Goal: Task Accomplishment & Management: Manage account settings

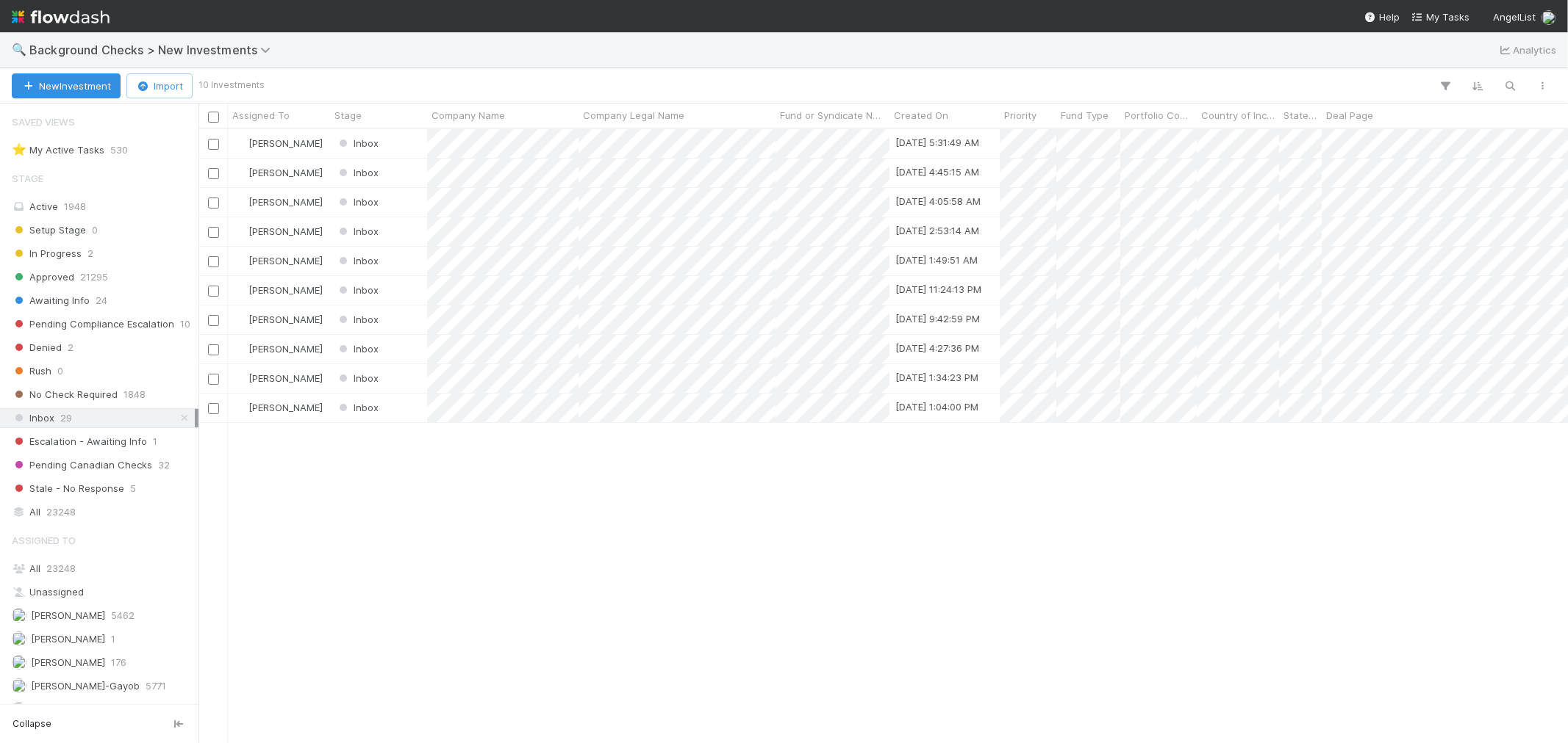
scroll to position [70, 0]
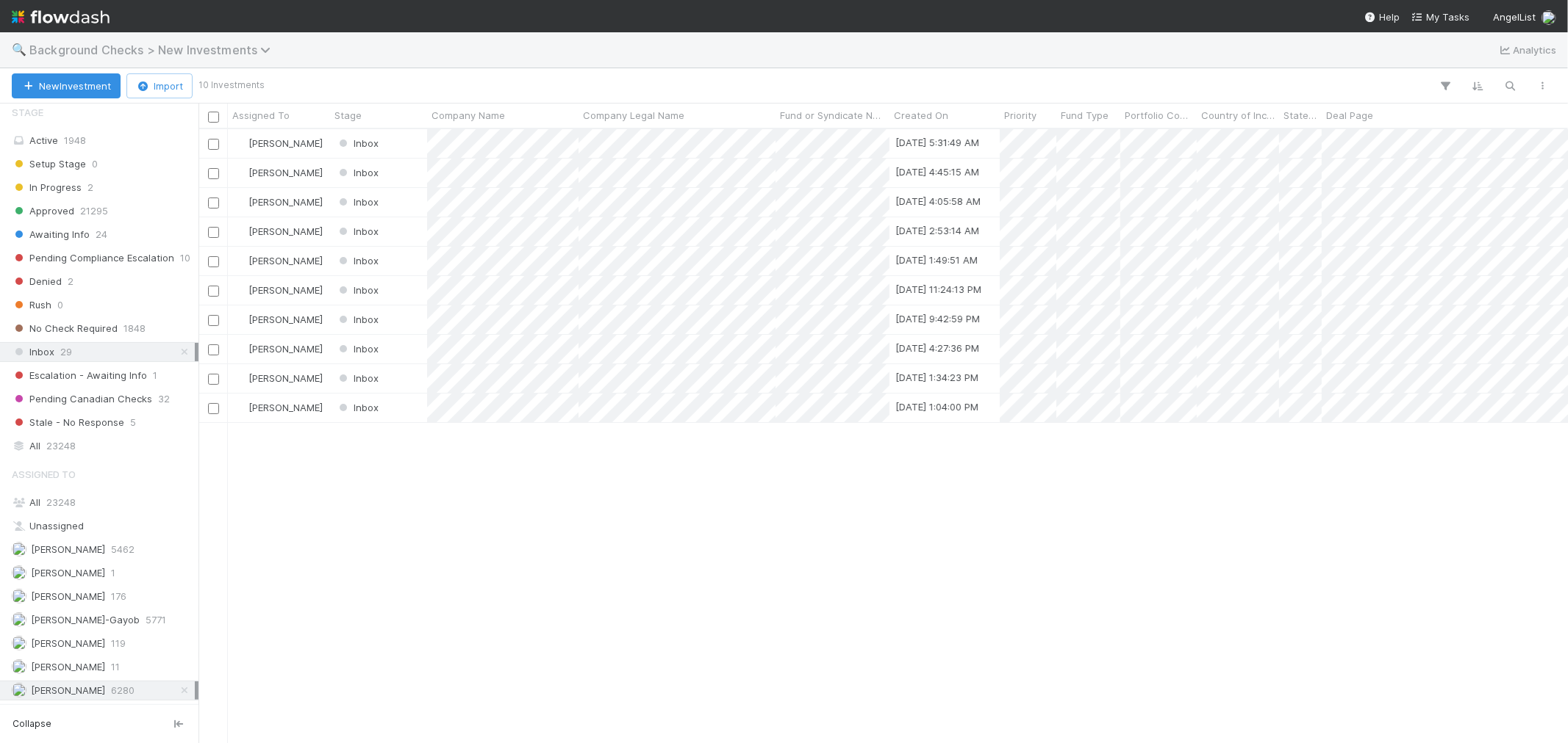
click at [207, 52] on span "Background Checks > New Investments" at bounding box center [153, 50] width 248 height 15
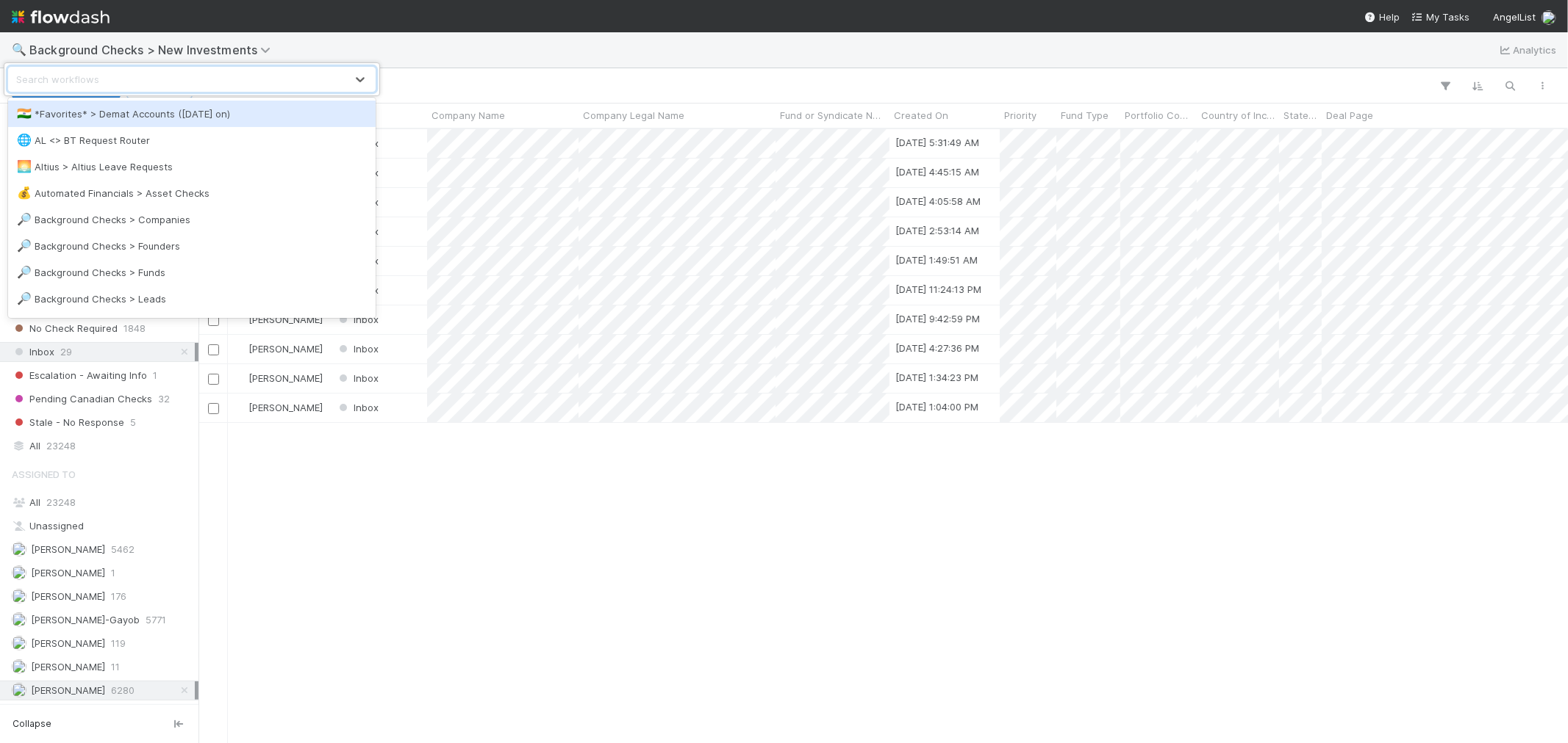
click at [174, 81] on div "Search workflows" at bounding box center [177, 79] width 337 height 23
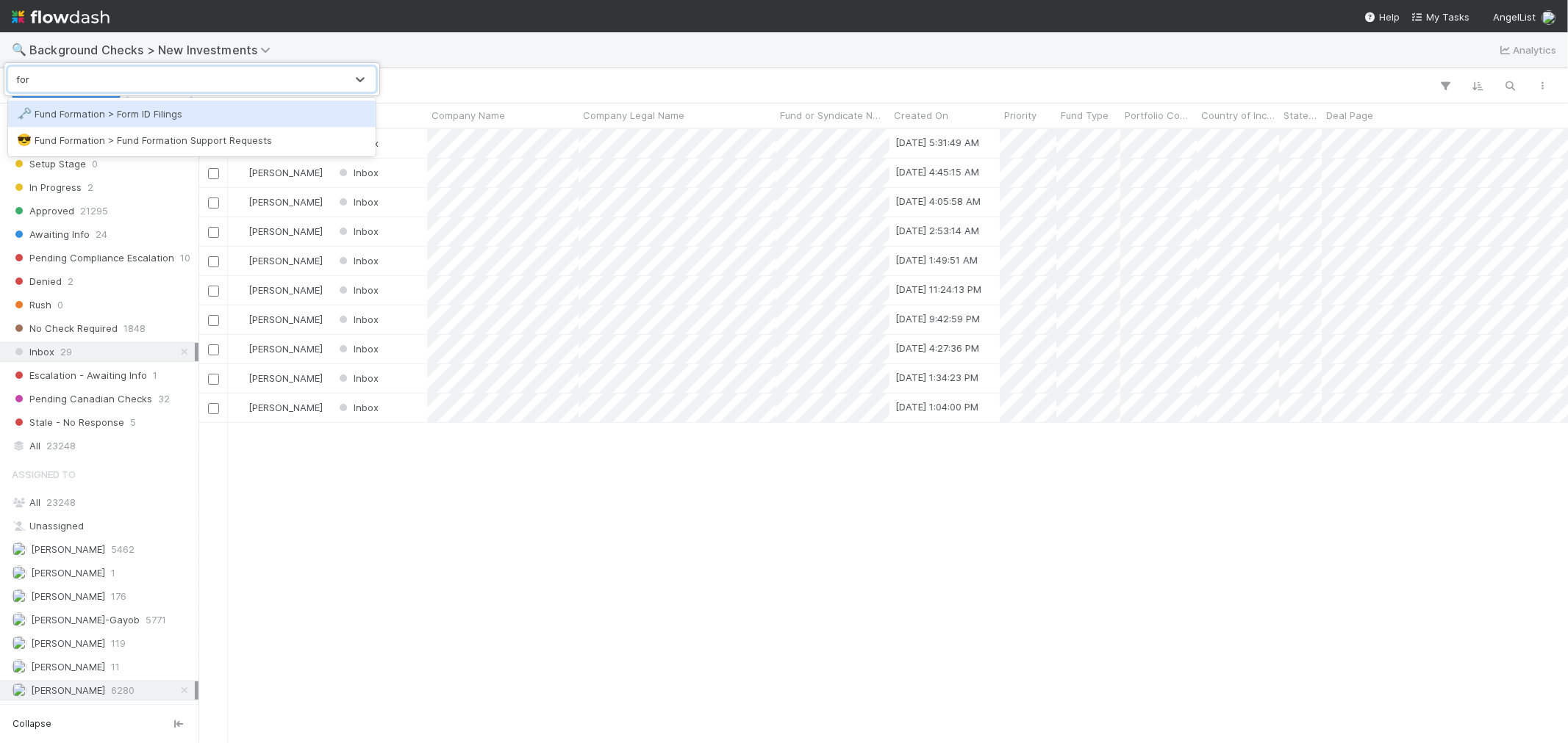
type input "form"
click at [233, 118] on div "🗝️ Fund Formation > Form ID Filings" at bounding box center [192, 114] width 350 height 15
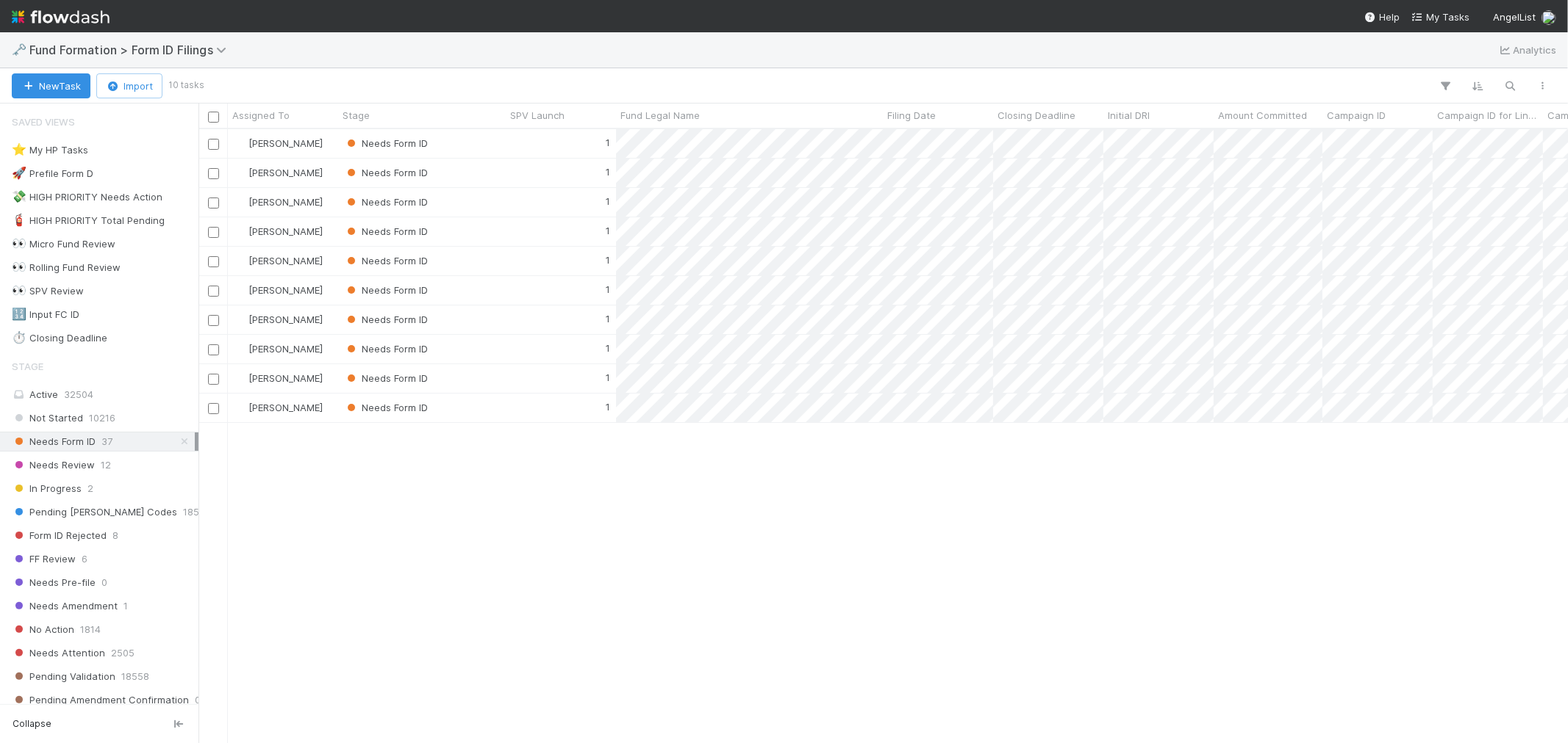
scroll to position [601, 1356]
click at [1516, 85] on icon "button" at bounding box center [1510, 86] width 15 height 13
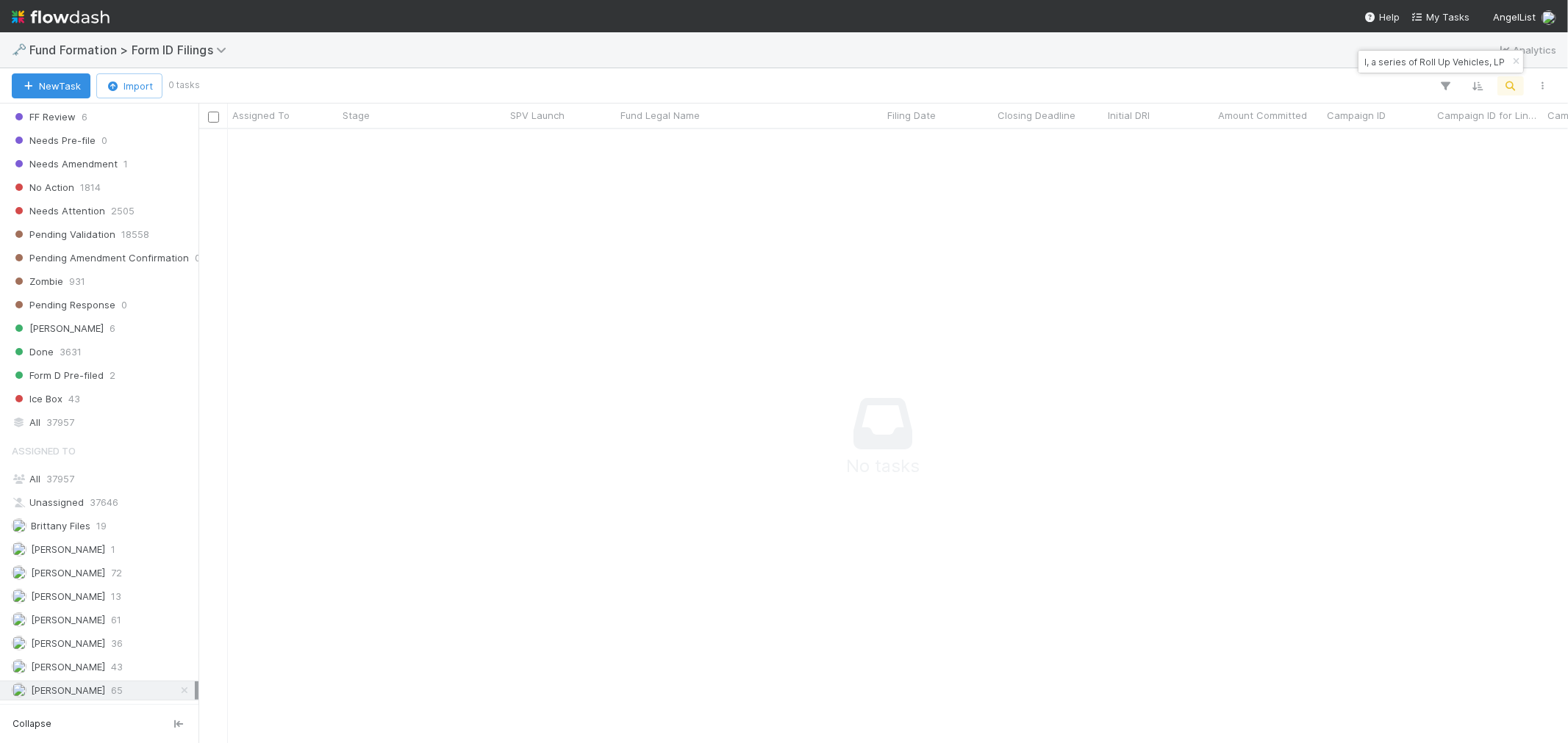
scroll to position [449, 0]
type input "JH-0109 Fund I, a series of Roll Up Vehicles, LP"
click at [74, 463] on span "Assigned To" at bounding box center [44, 451] width 64 height 29
click at [64, 471] on div "All 37957" at bounding box center [104, 479] width 183 height 18
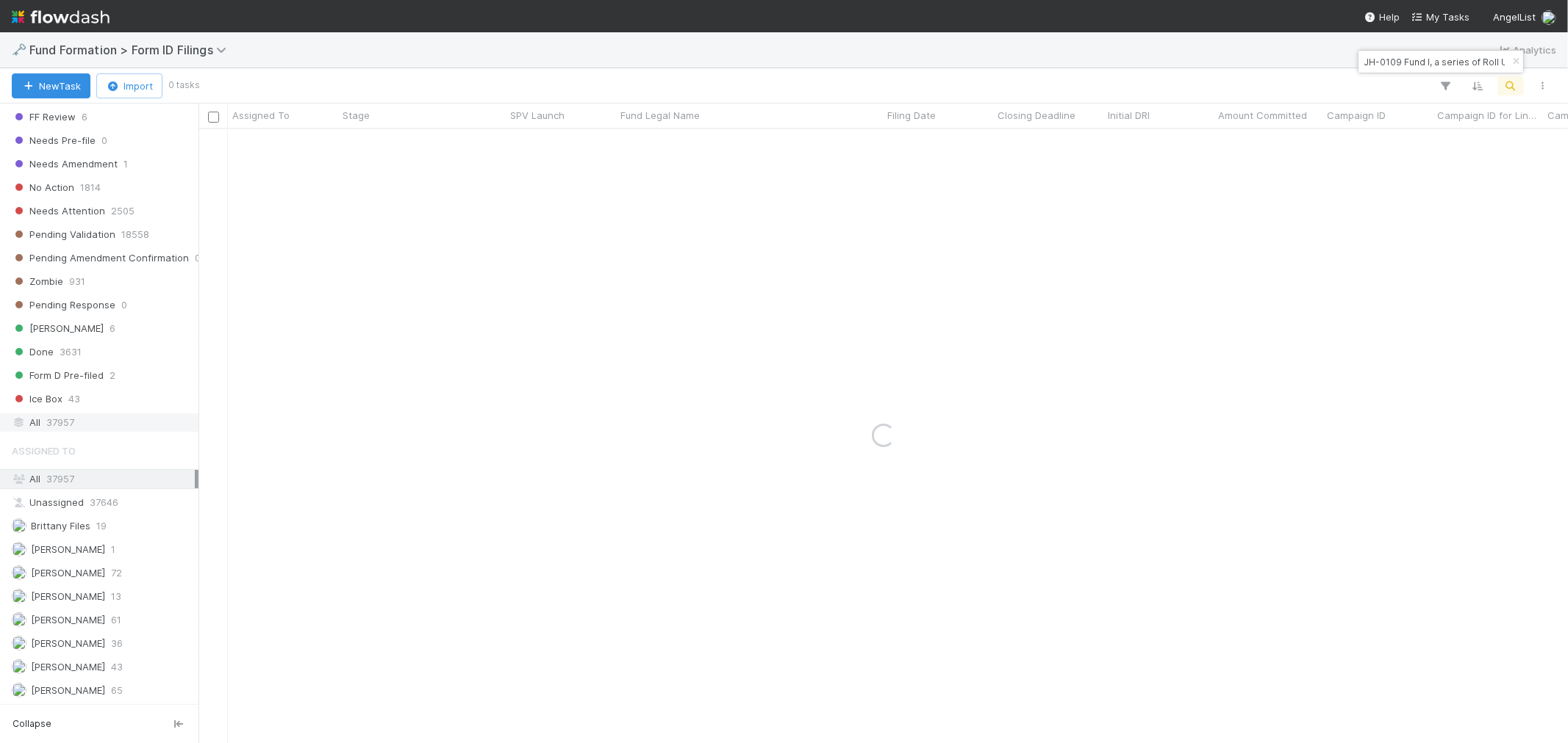
click at [71, 417] on span "37957" at bounding box center [60, 423] width 28 height 18
click at [518, 142] on div "0" at bounding box center [560, 143] width 110 height 28
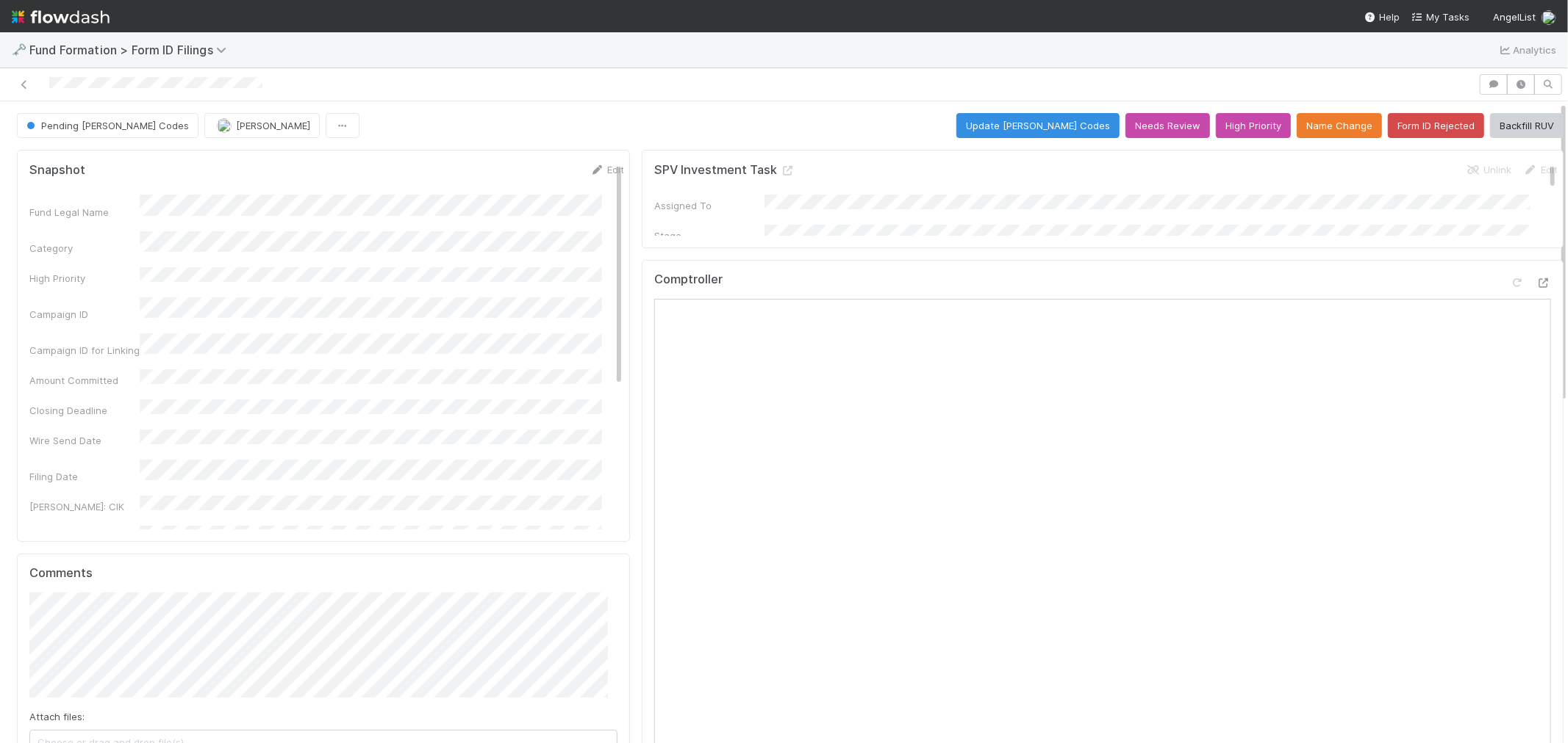
click at [864, 115] on div "Pending EDGAR Codes Roselyn de Villa Update EDGAR Codes Needs Review High Prior…" at bounding box center [790, 125] width 1546 height 25
click at [1051, 132] on button "Update EDGAR Codes" at bounding box center [1037, 125] width 163 height 25
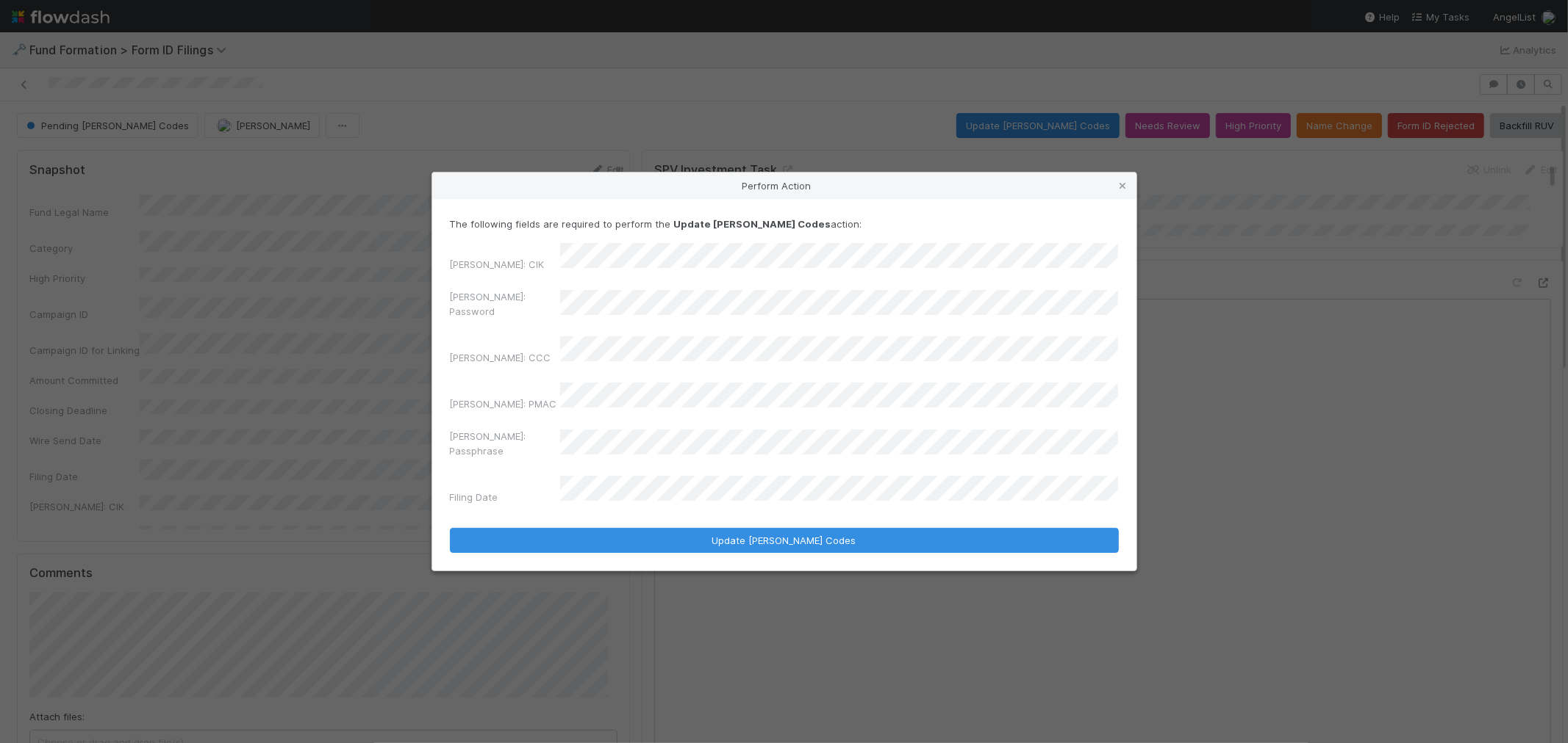
click at [305, 336] on div "Perform Action The following fields are required to perform the Update EDGAR Co…" at bounding box center [784, 371] width 1568 height 743
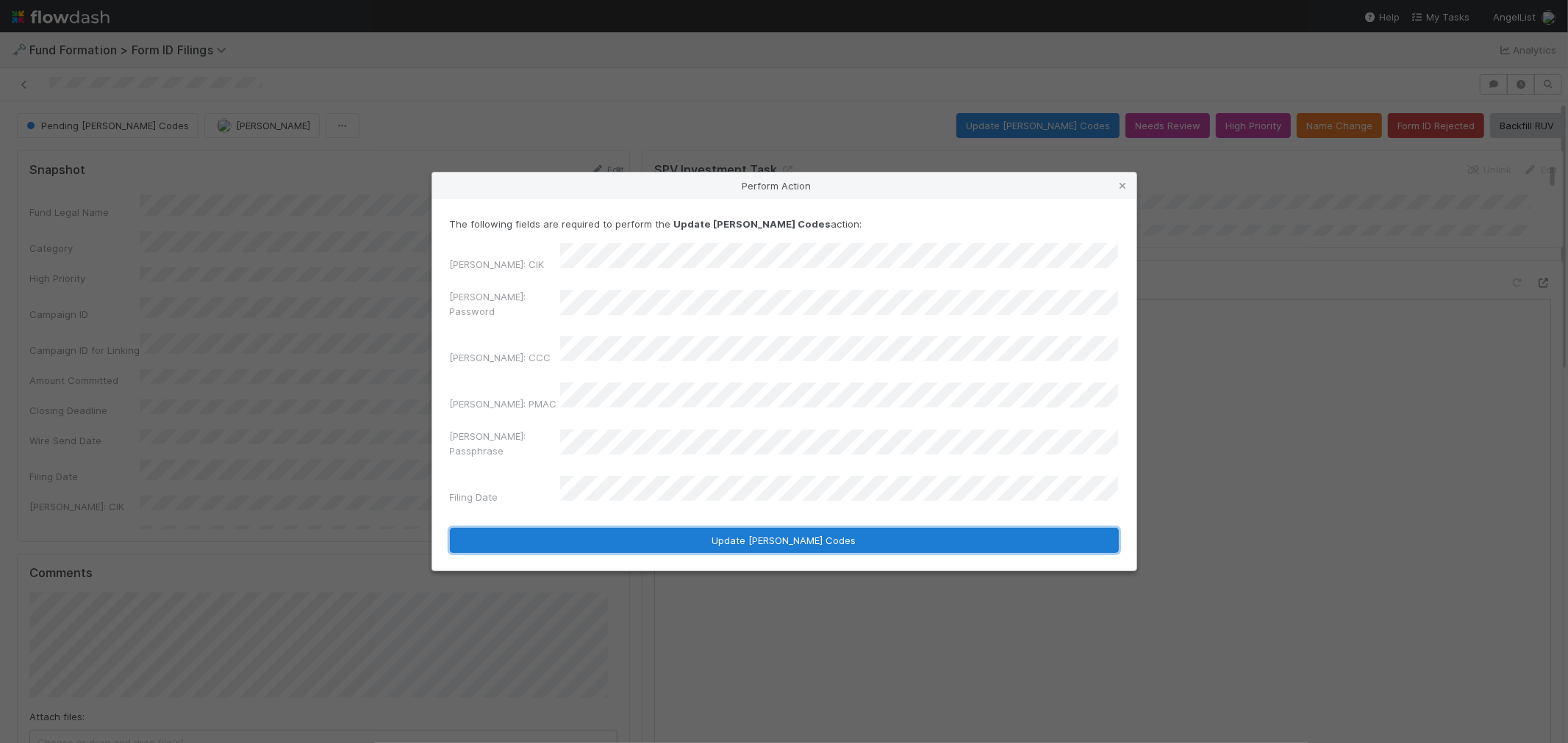
click at [757, 528] on button "Update EDGAR Codes" at bounding box center [784, 540] width 668 height 25
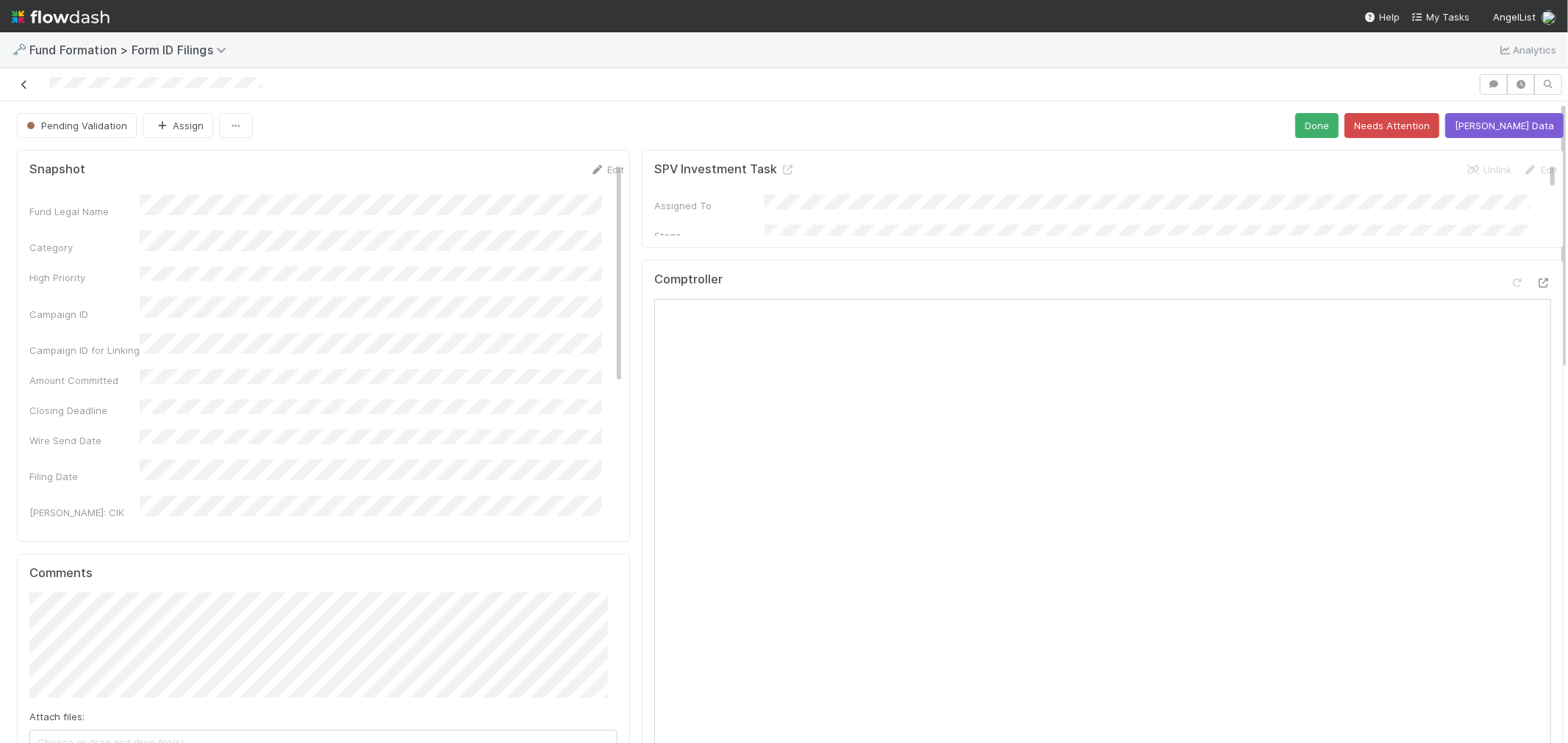
click at [28, 86] on icon at bounding box center [25, 85] width 15 height 10
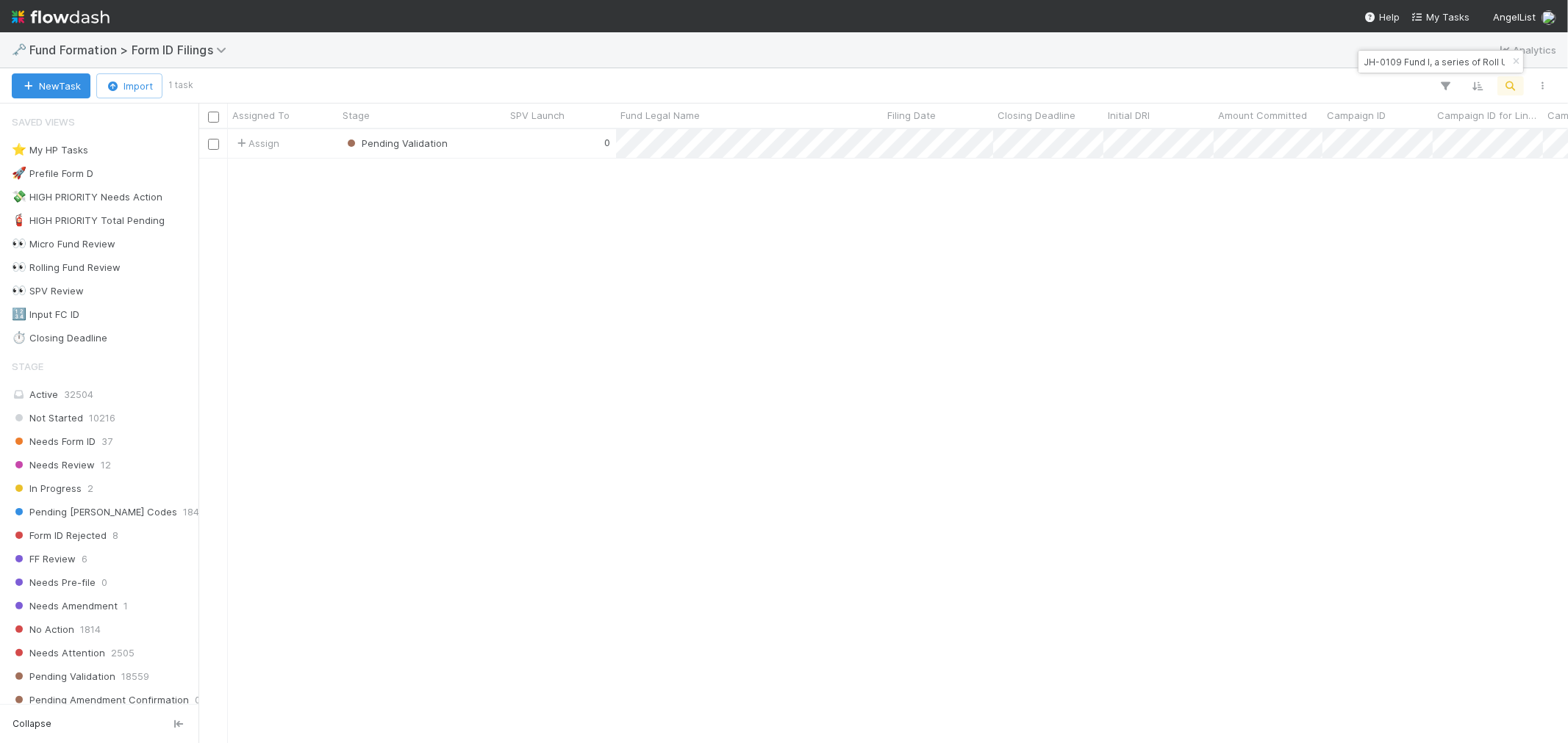
scroll to position [601, 1356]
click at [1386, 57] on input "JH-0109 Fund I, a series of Roll Up Vehicles, LP" at bounding box center [1434, 62] width 147 height 18
click at [1384, 57] on input "JH-0109 Fund I, a series of Roll Up Vehicles, LP" at bounding box center [1434, 62] width 147 height 18
paste input "WA-0527"
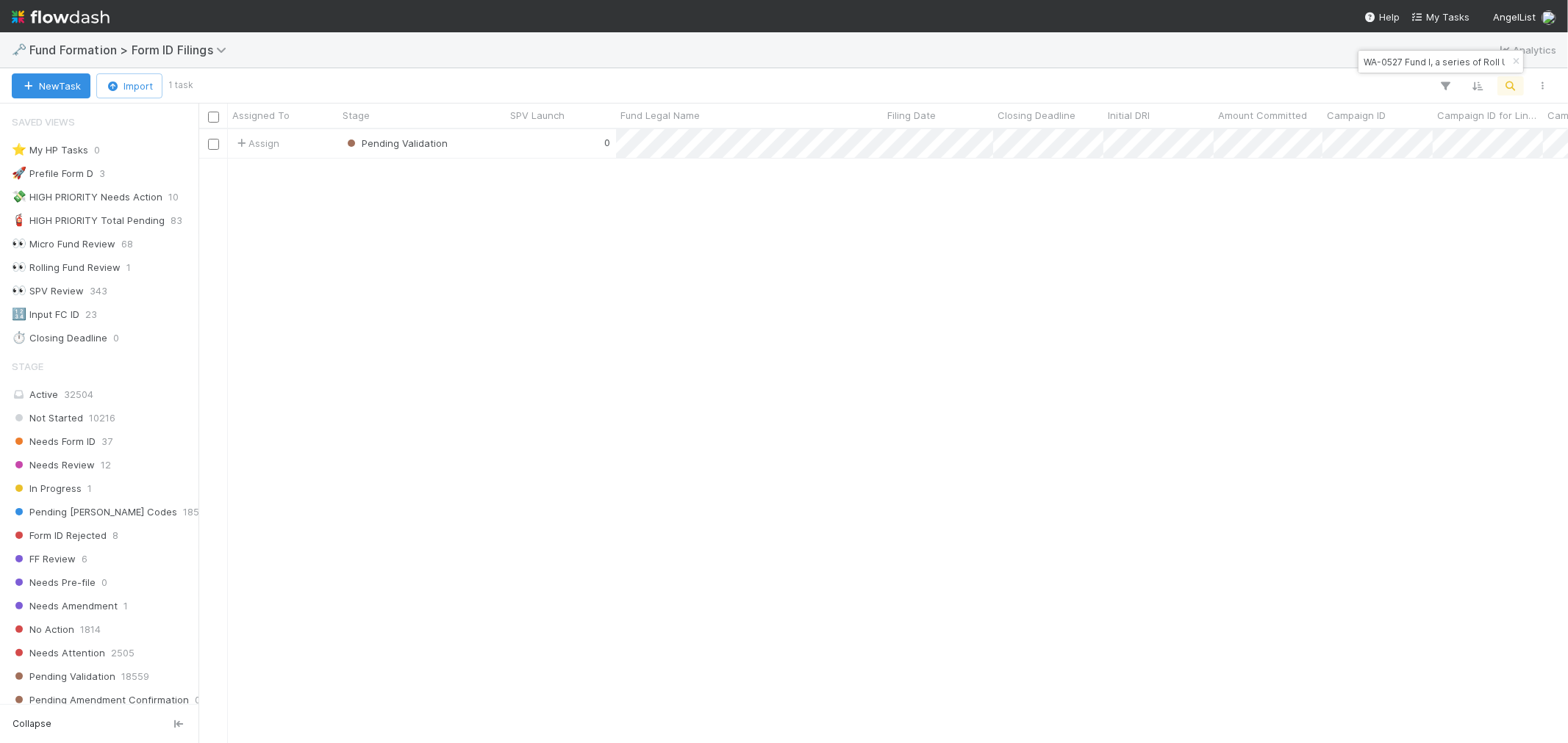
scroll to position [0, 77]
type input "WA-0527 Fund I, a series of Roll Up Vehicles, LP"
click at [508, 148] on div "0" at bounding box center [560, 143] width 110 height 28
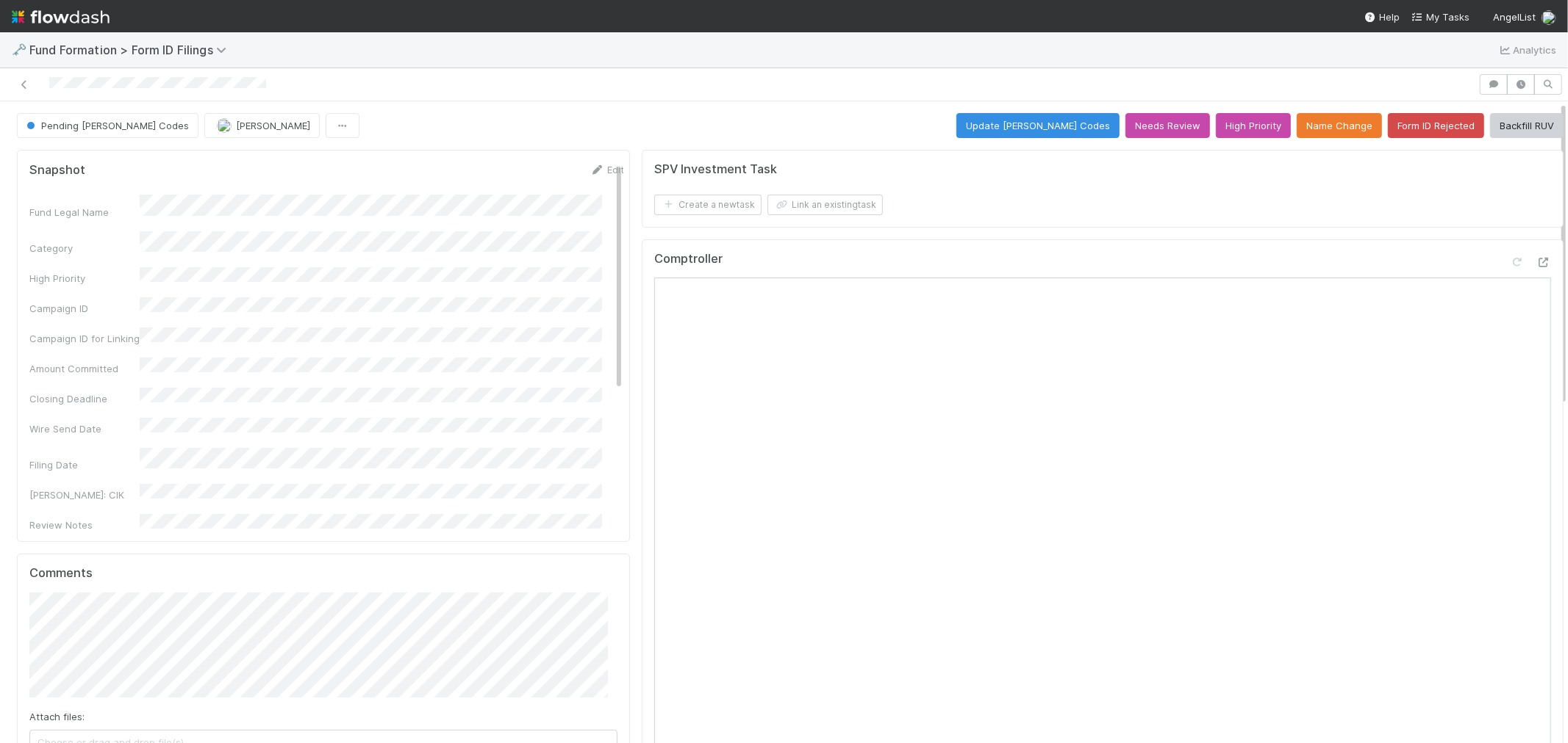
click at [1068, 132] on button "Update EDGAR Codes" at bounding box center [1037, 125] width 163 height 25
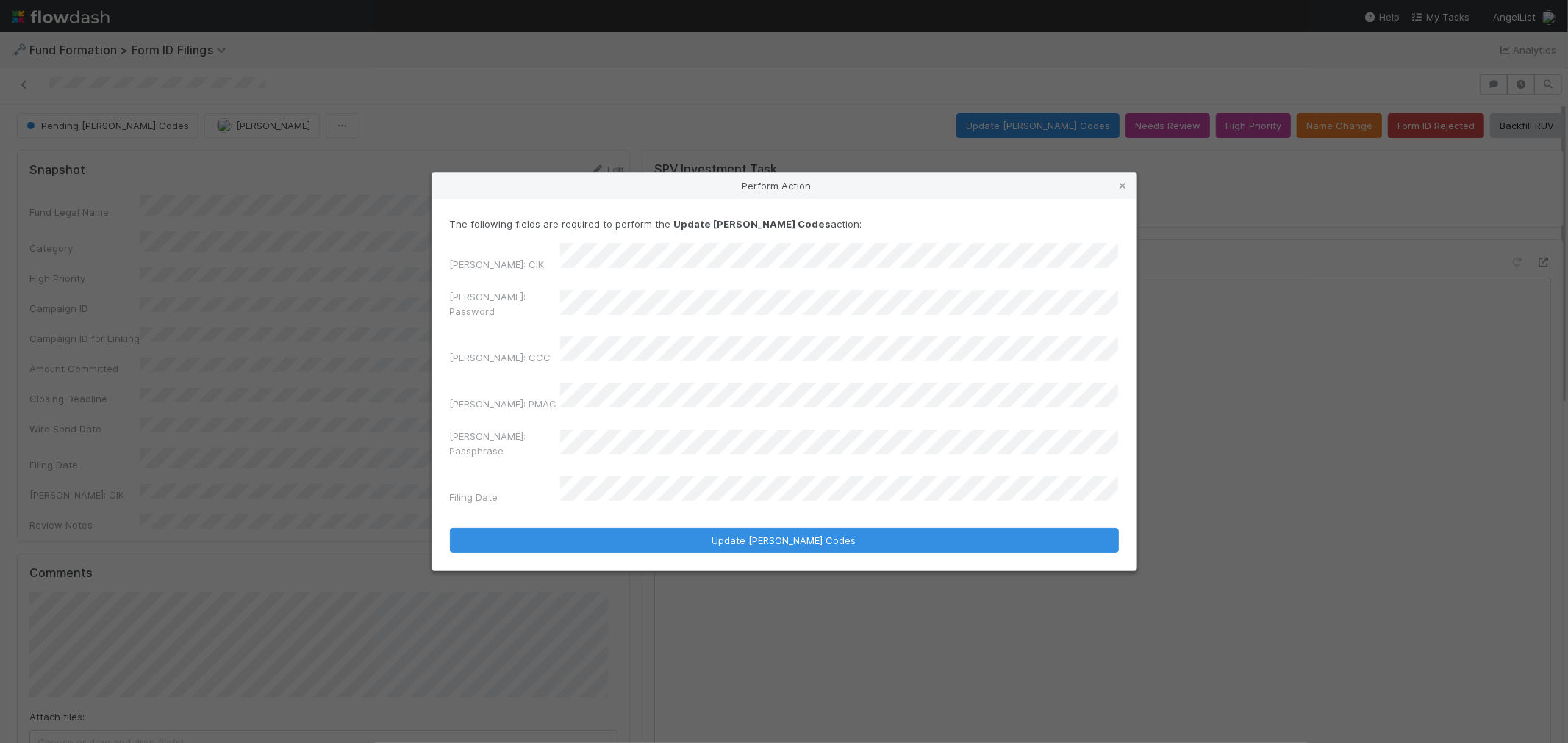
click at [362, 335] on div "Perform Action The following fields are required to perform the Update EDGAR Co…" at bounding box center [784, 371] width 1568 height 743
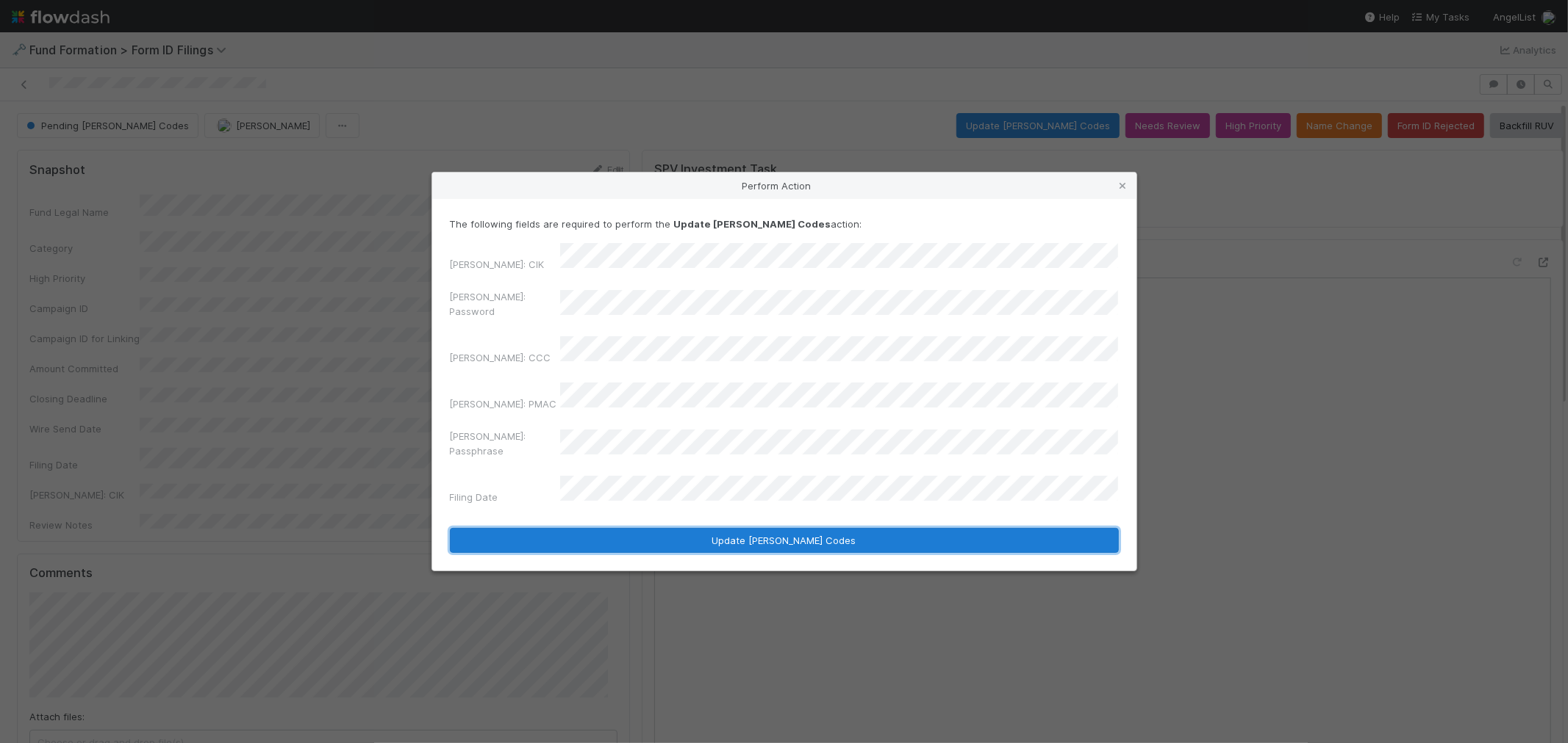
click at [754, 528] on button "Update EDGAR Codes" at bounding box center [784, 540] width 668 height 25
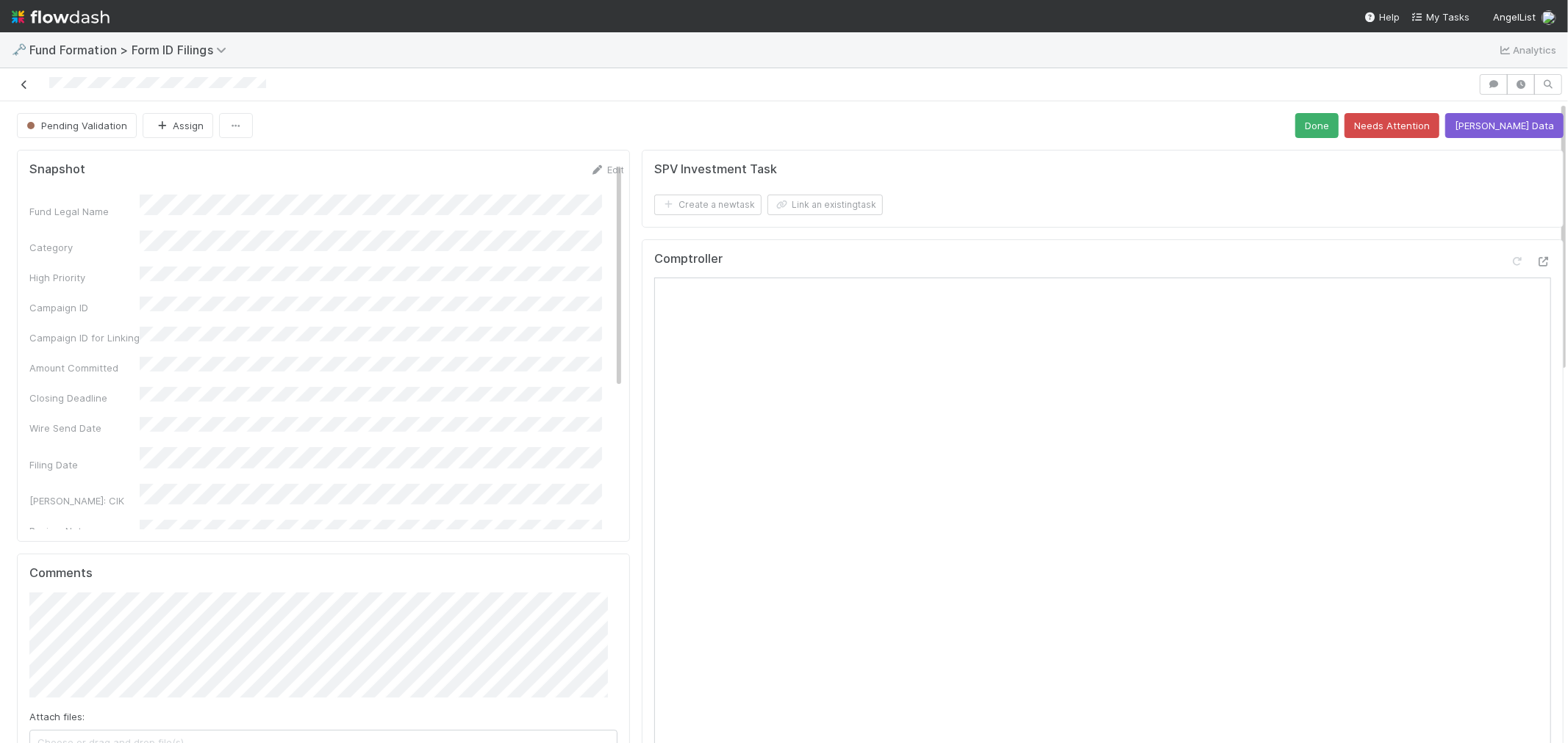
click at [23, 83] on icon at bounding box center [25, 85] width 15 height 10
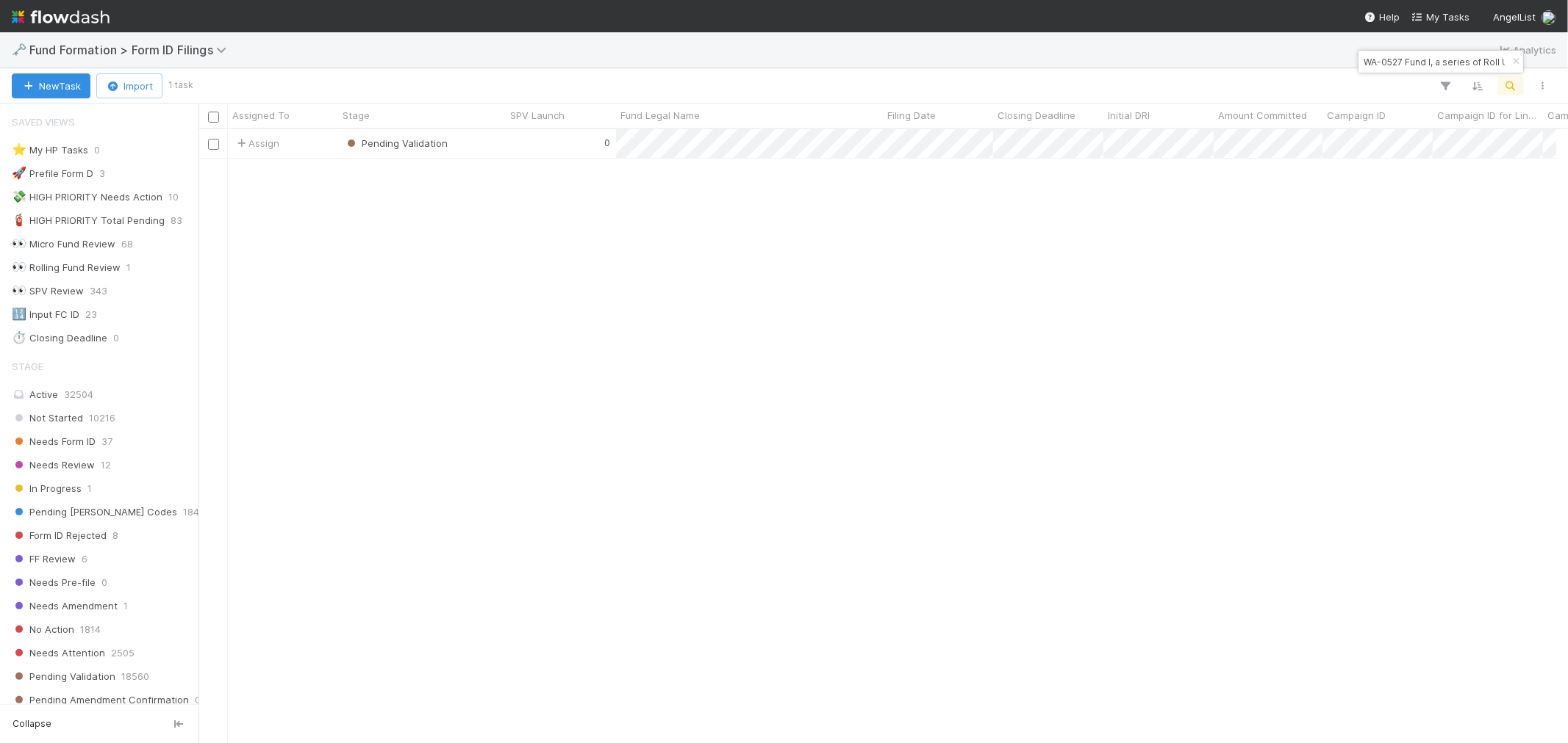
scroll to position [12, 13]
click at [1398, 68] on input "WA-0527 Fund I, a series of Roll Up Vehicles, LP" at bounding box center [1434, 62] width 147 height 18
paste input "RCBP II, a Series of Ravelin Capital"
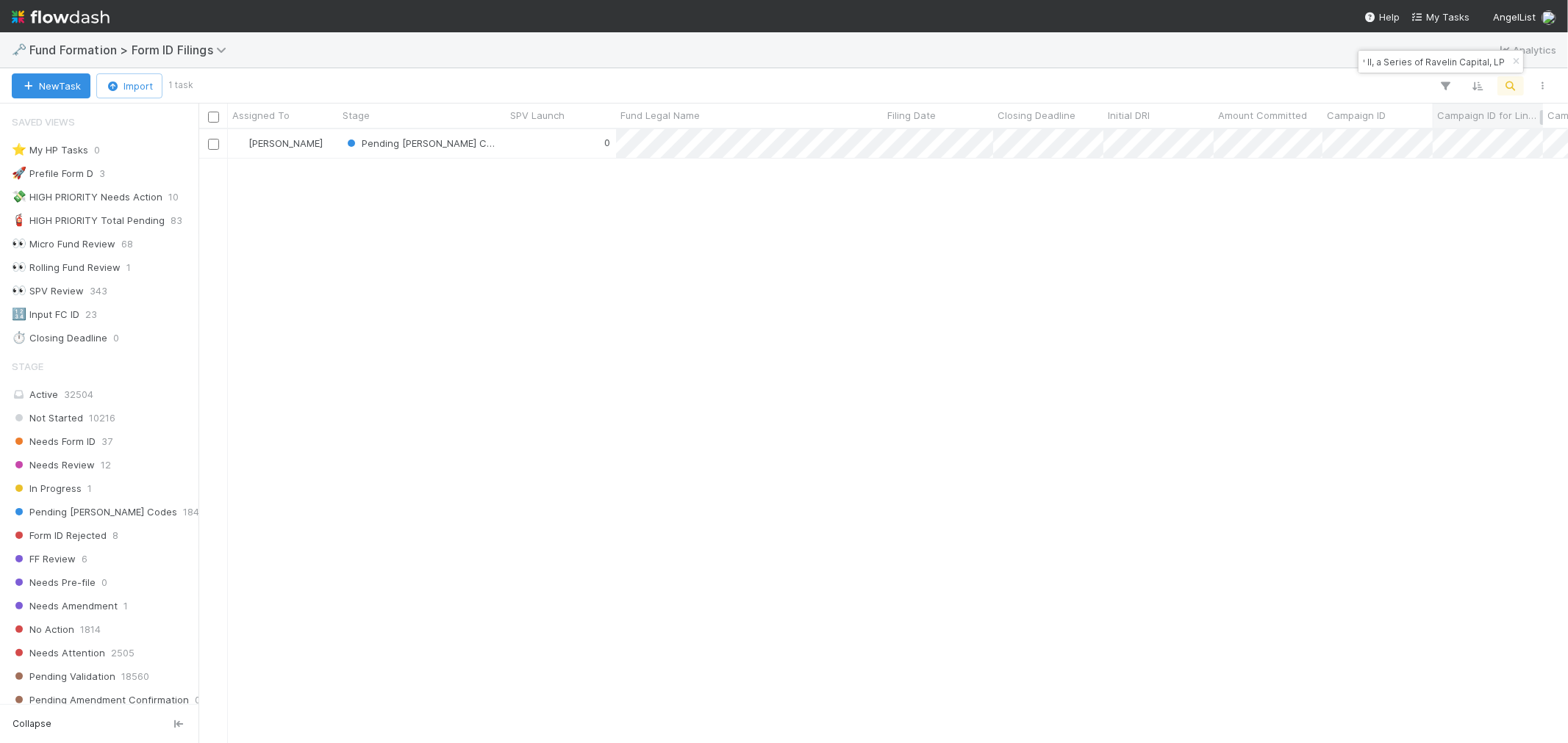
scroll to position [601, 1356]
type input "RCBP II, a Series of Ravelin Capital, LP"
click at [512, 141] on div "0" at bounding box center [560, 143] width 110 height 28
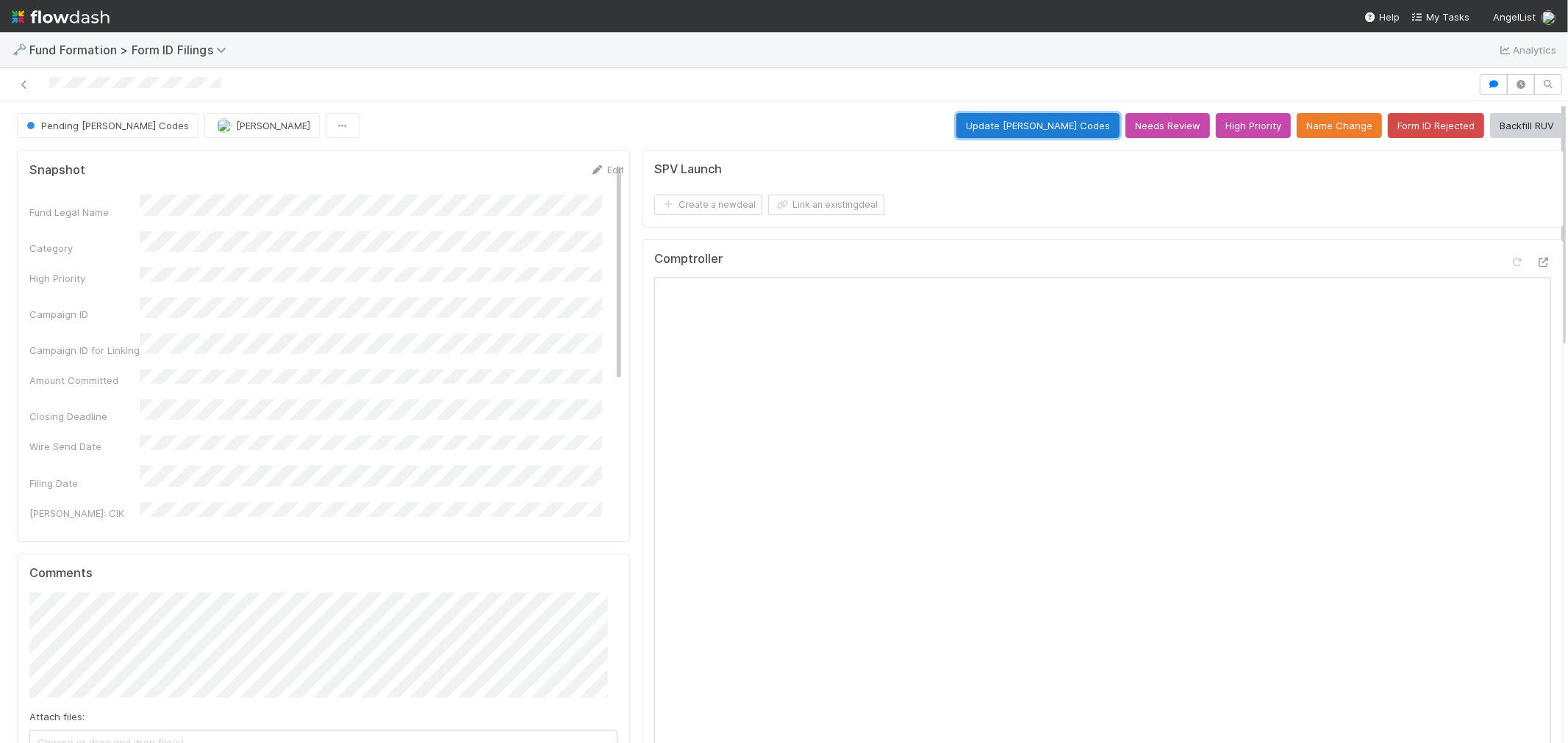
click at [1044, 128] on button "Update EDGAR Codes" at bounding box center [1037, 125] width 163 height 25
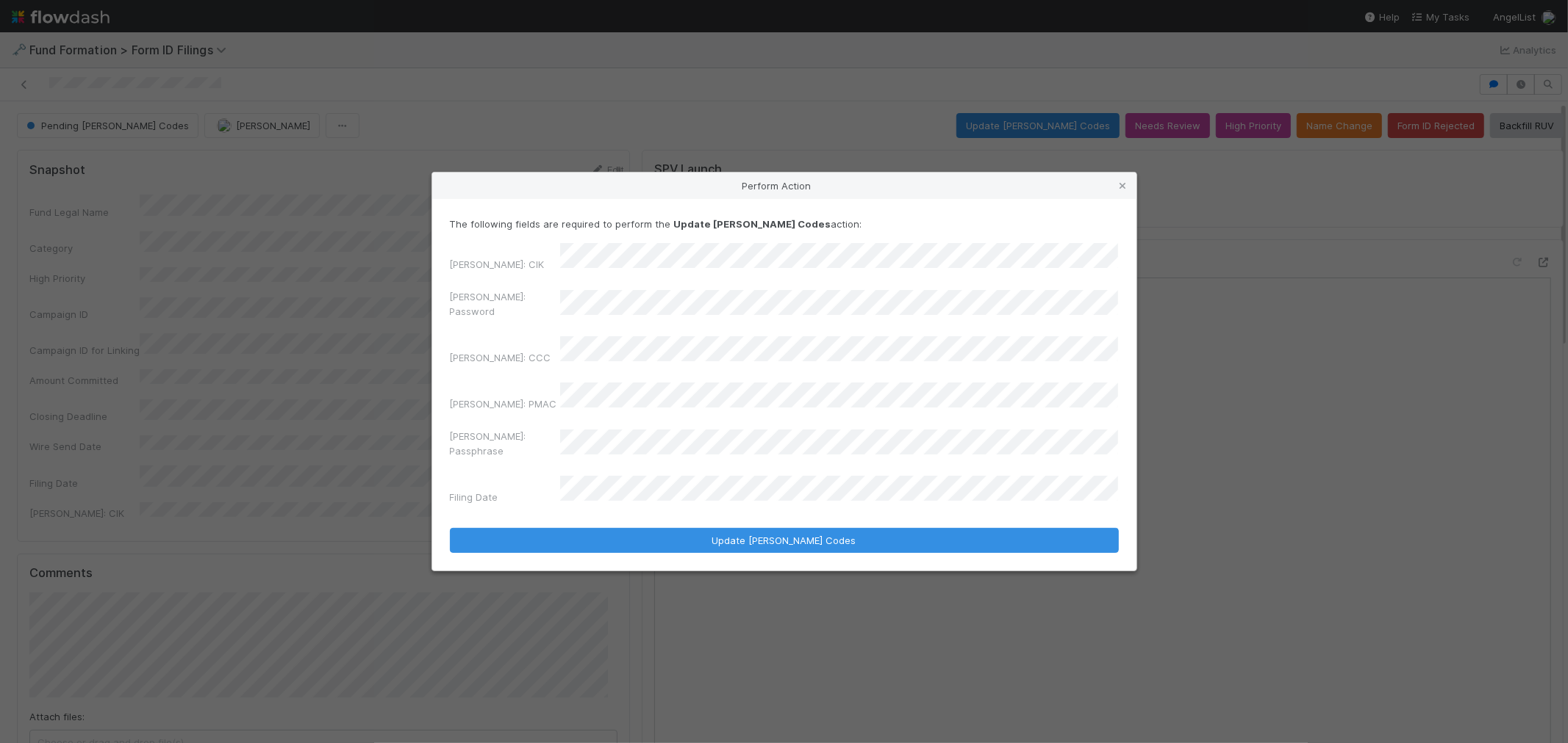
click at [358, 322] on div "Perform Action The following fields are required to perform the Update EDGAR Co…" at bounding box center [784, 371] width 1568 height 743
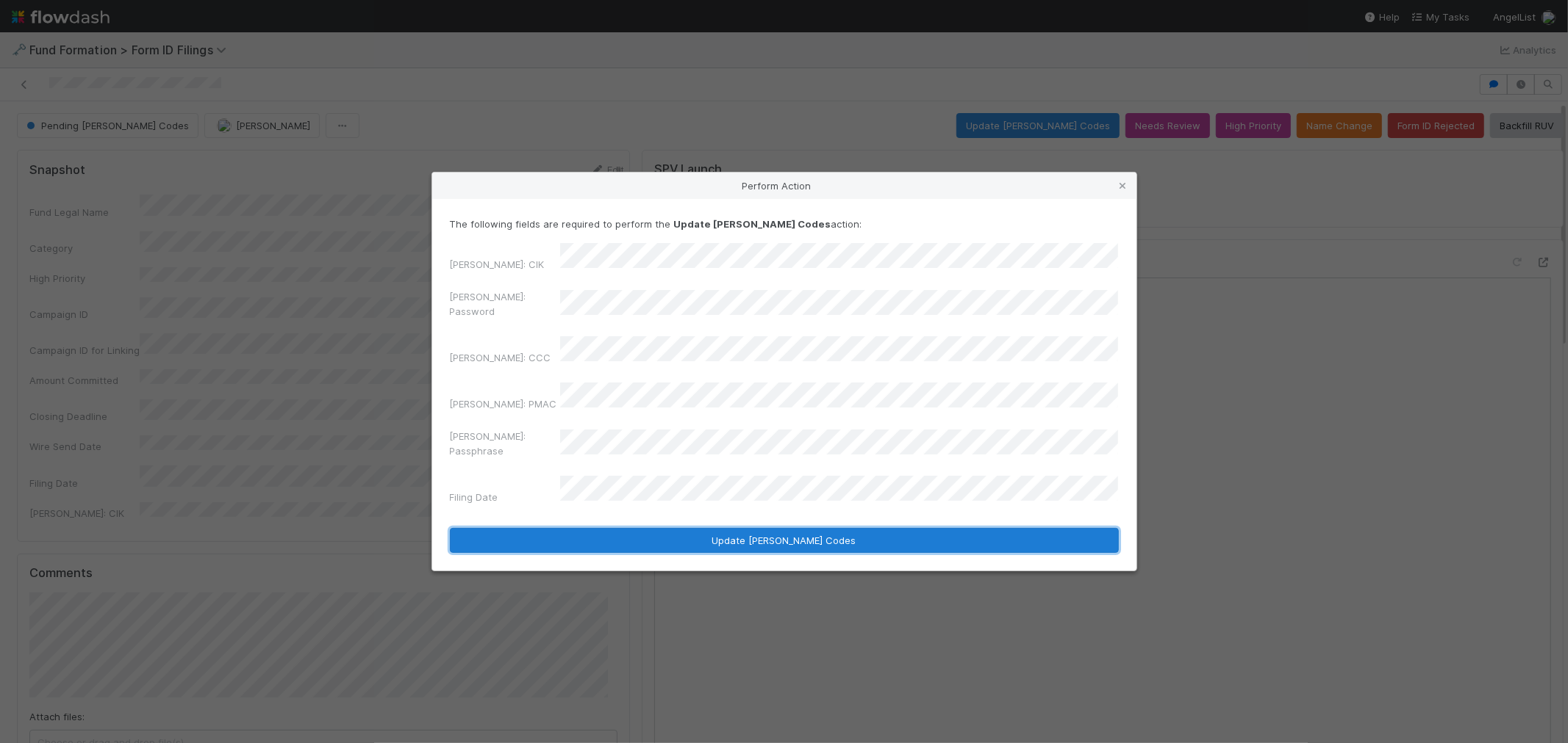
click at [847, 528] on button "Update EDGAR Codes" at bounding box center [784, 540] width 668 height 25
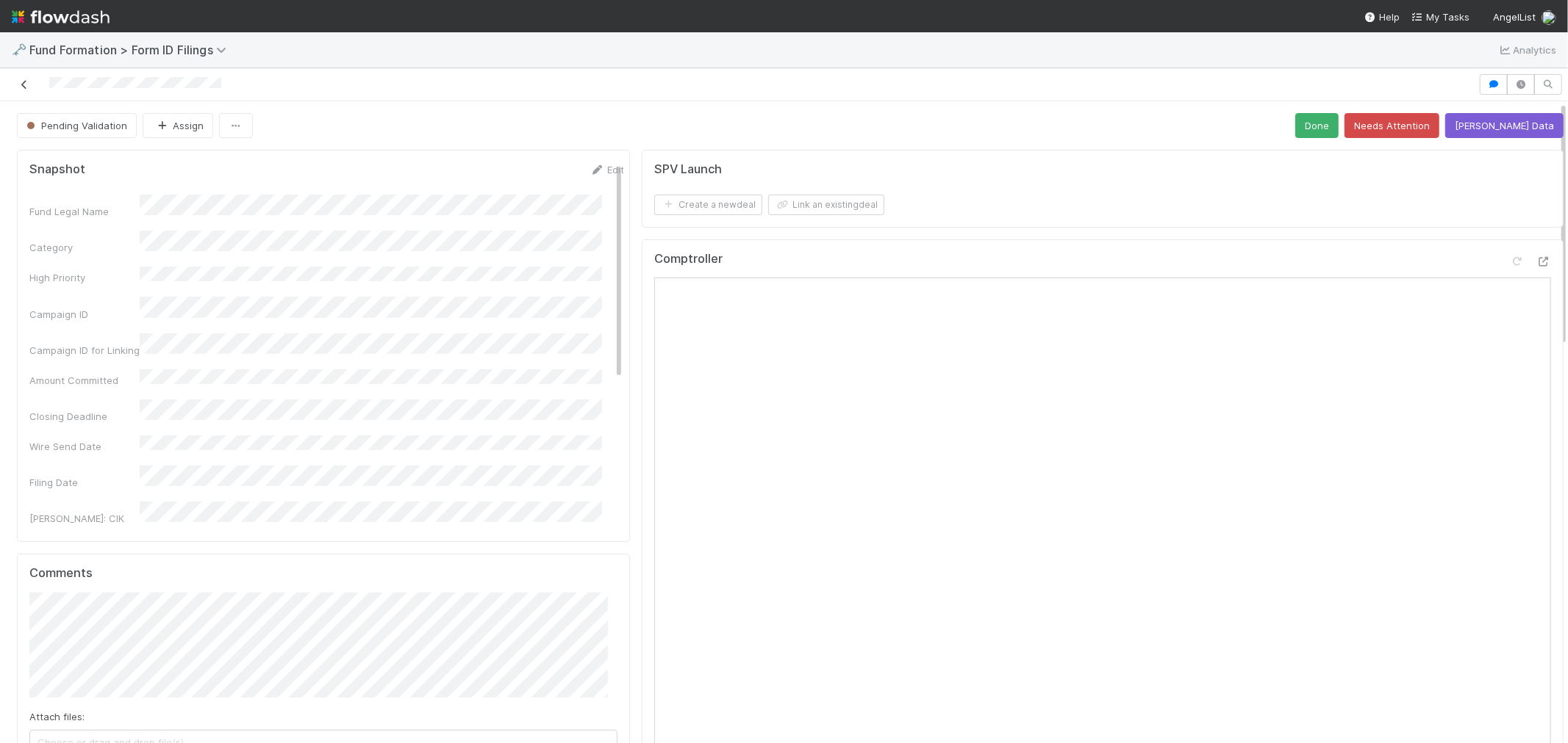
click at [20, 88] on icon at bounding box center [25, 85] width 15 height 10
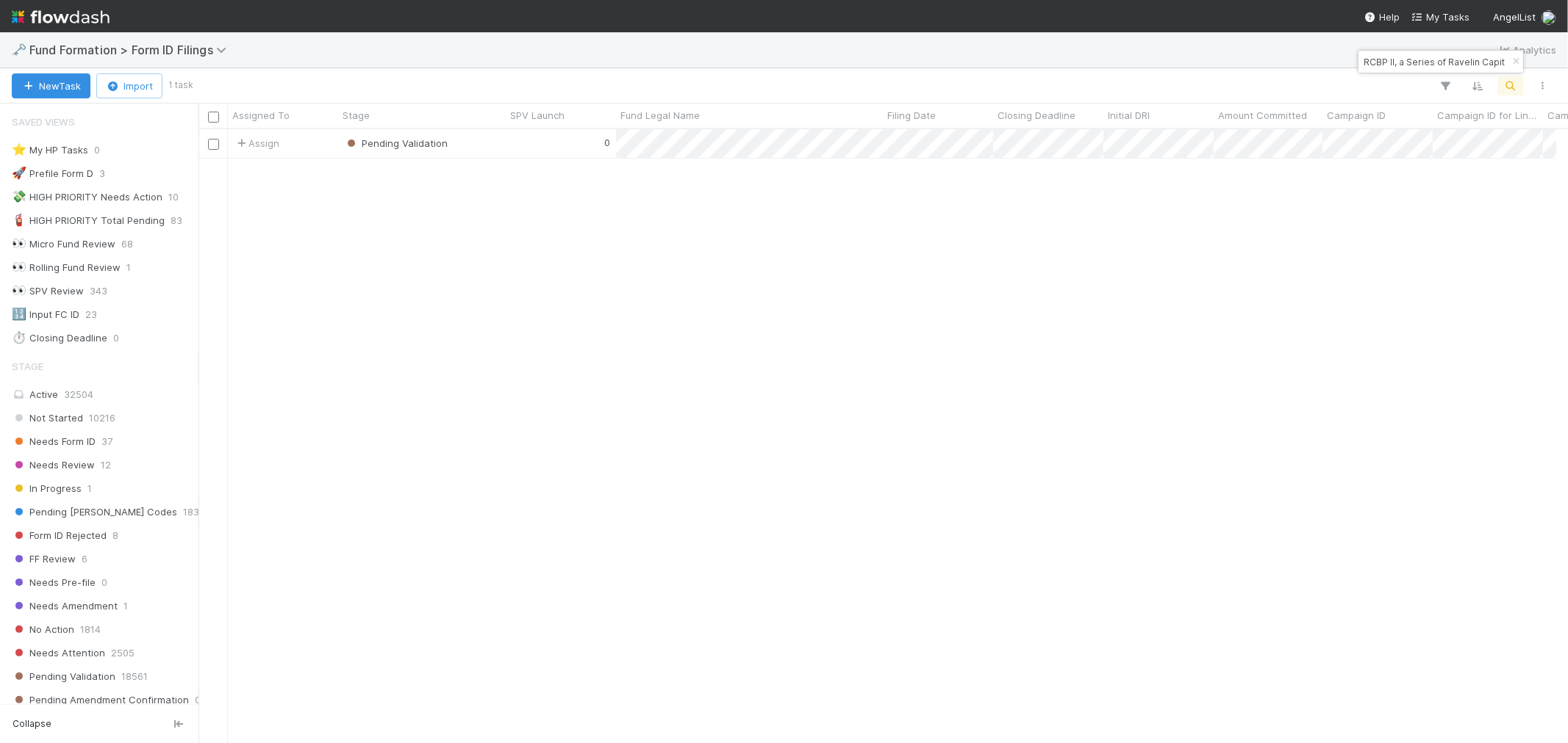
scroll to position [12, 13]
click at [1389, 58] on input "RCBP II, a Series of Ravelin Capital, LP" at bounding box center [1434, 62] width 147 height 18
paste input "esidency Fund I"
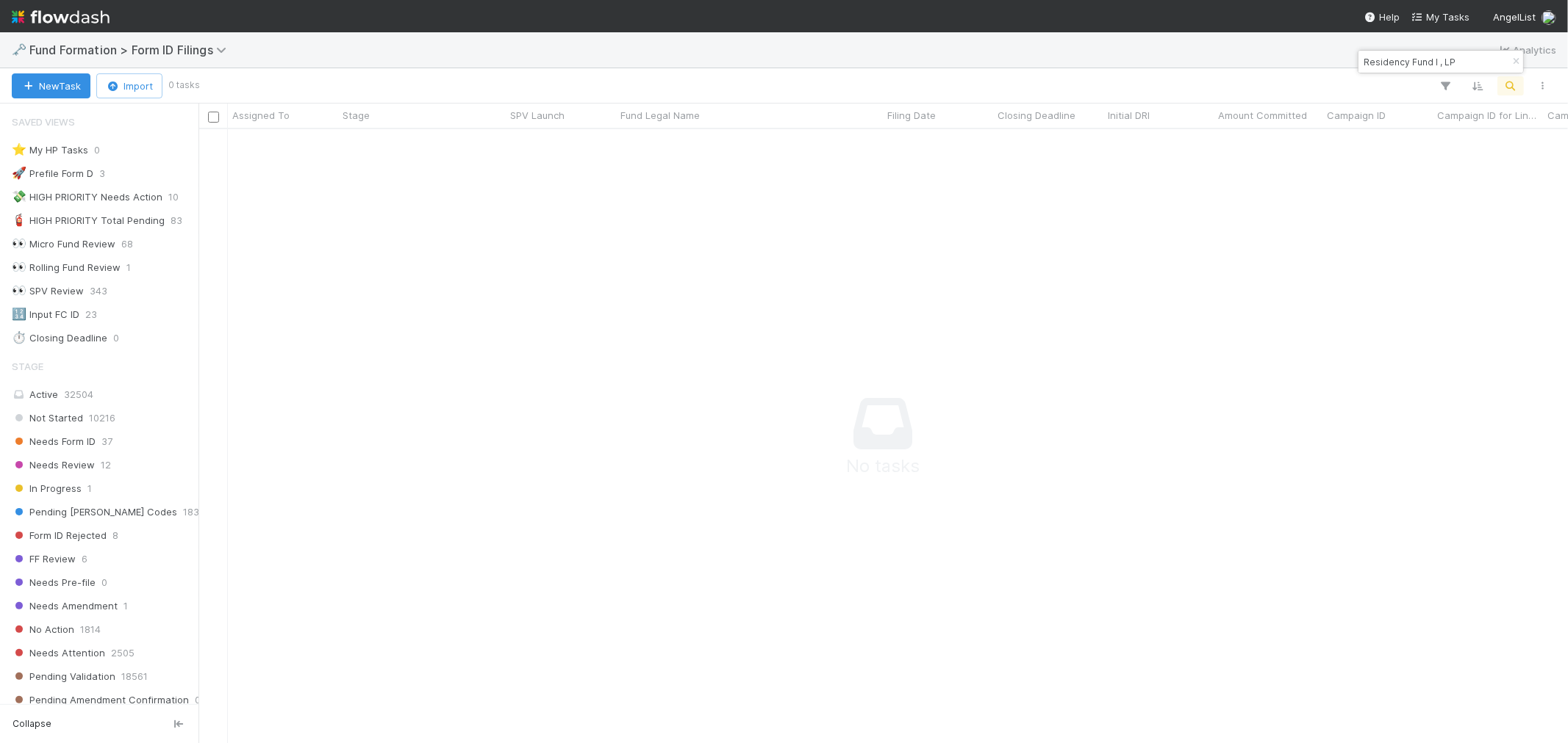
scroll to position [589, 1345]
click at [1370, 62] on input "Residency Fund I , LP" at bounding box center [1434, 62] width 147 height 18
paste input "9999999996-25-045173"
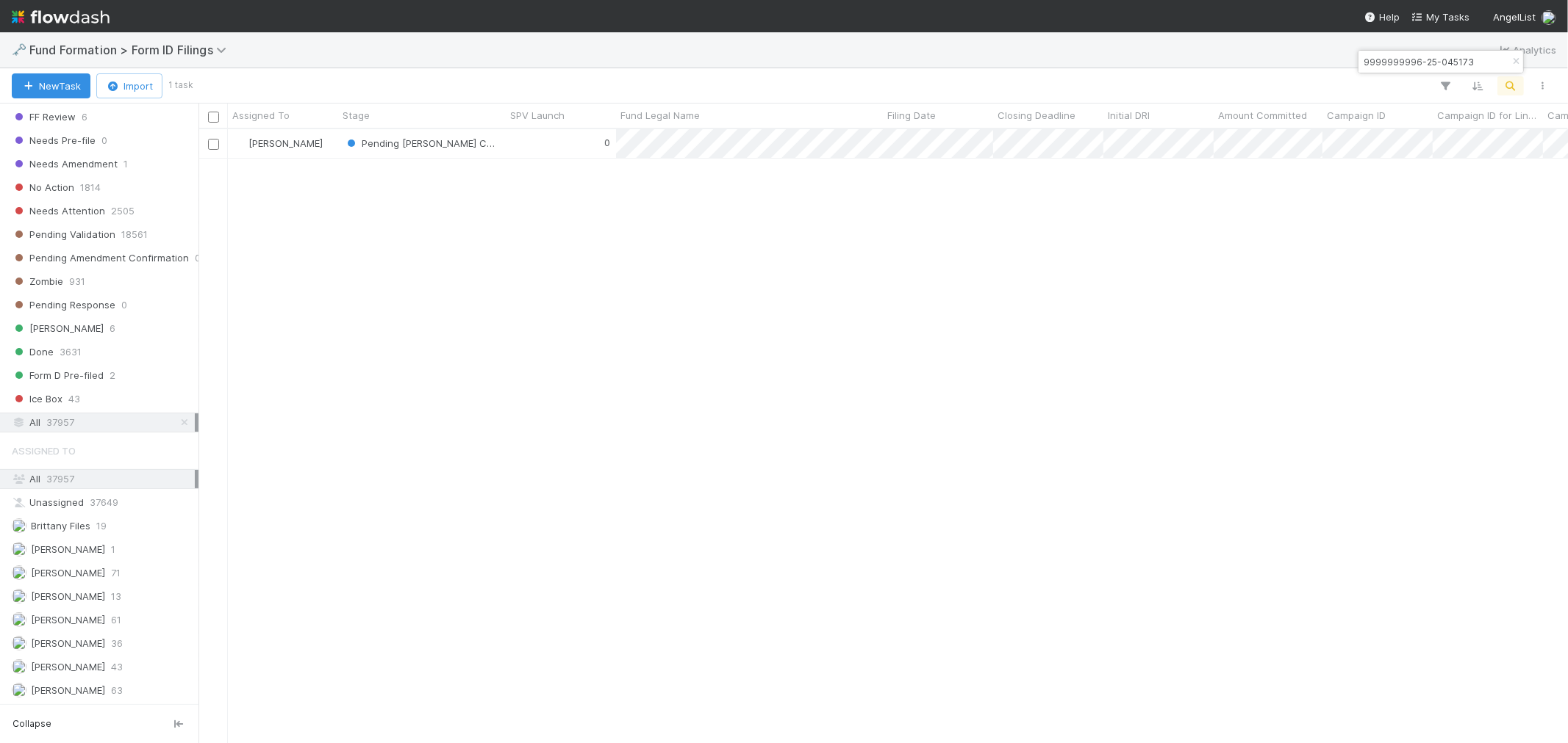
scroll to position [601, 1356]
type input "9999999996-25-045173"
click at [546, 147] on div "0" at bounding box center [560, 143] width 110 height 28
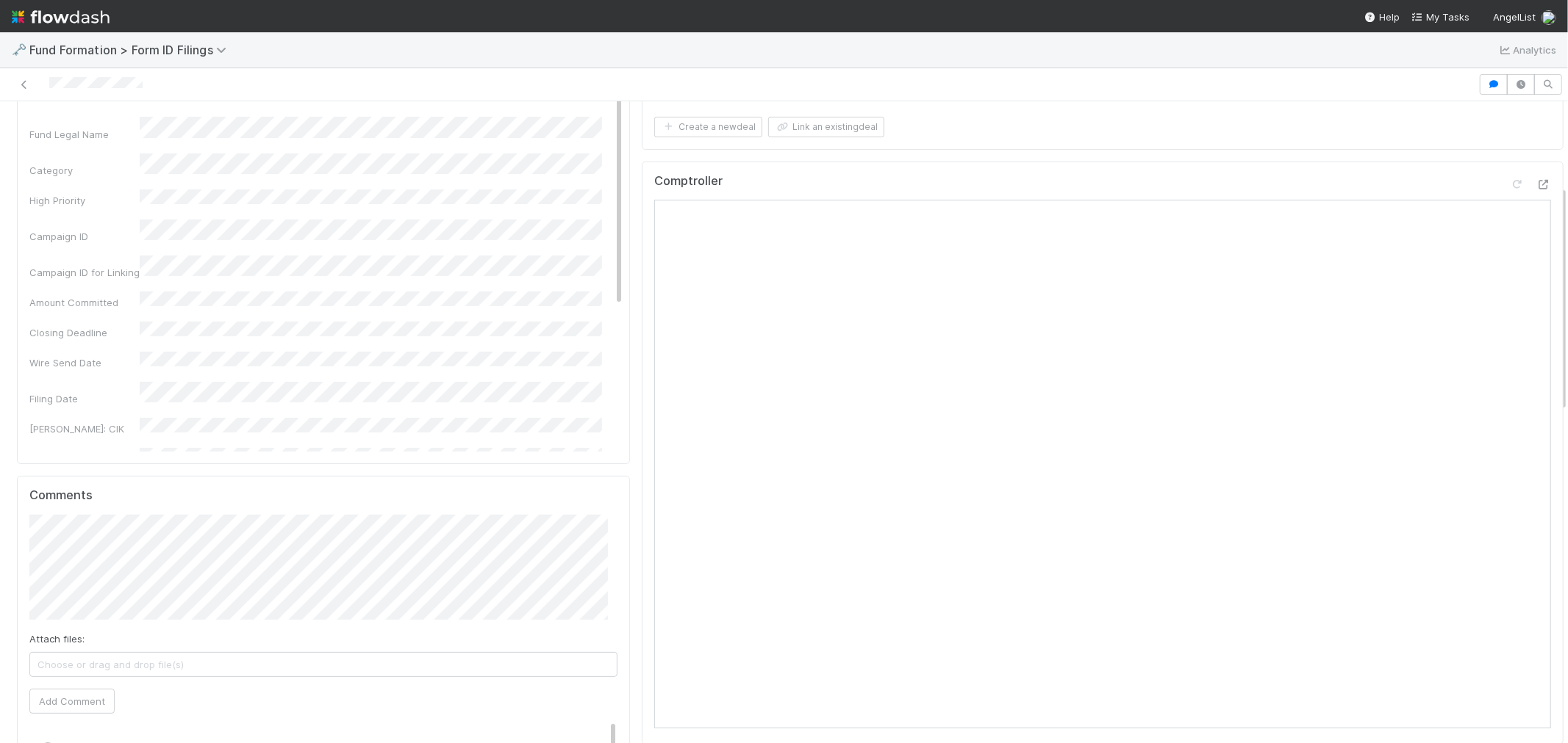
scroll to position [244, 0]
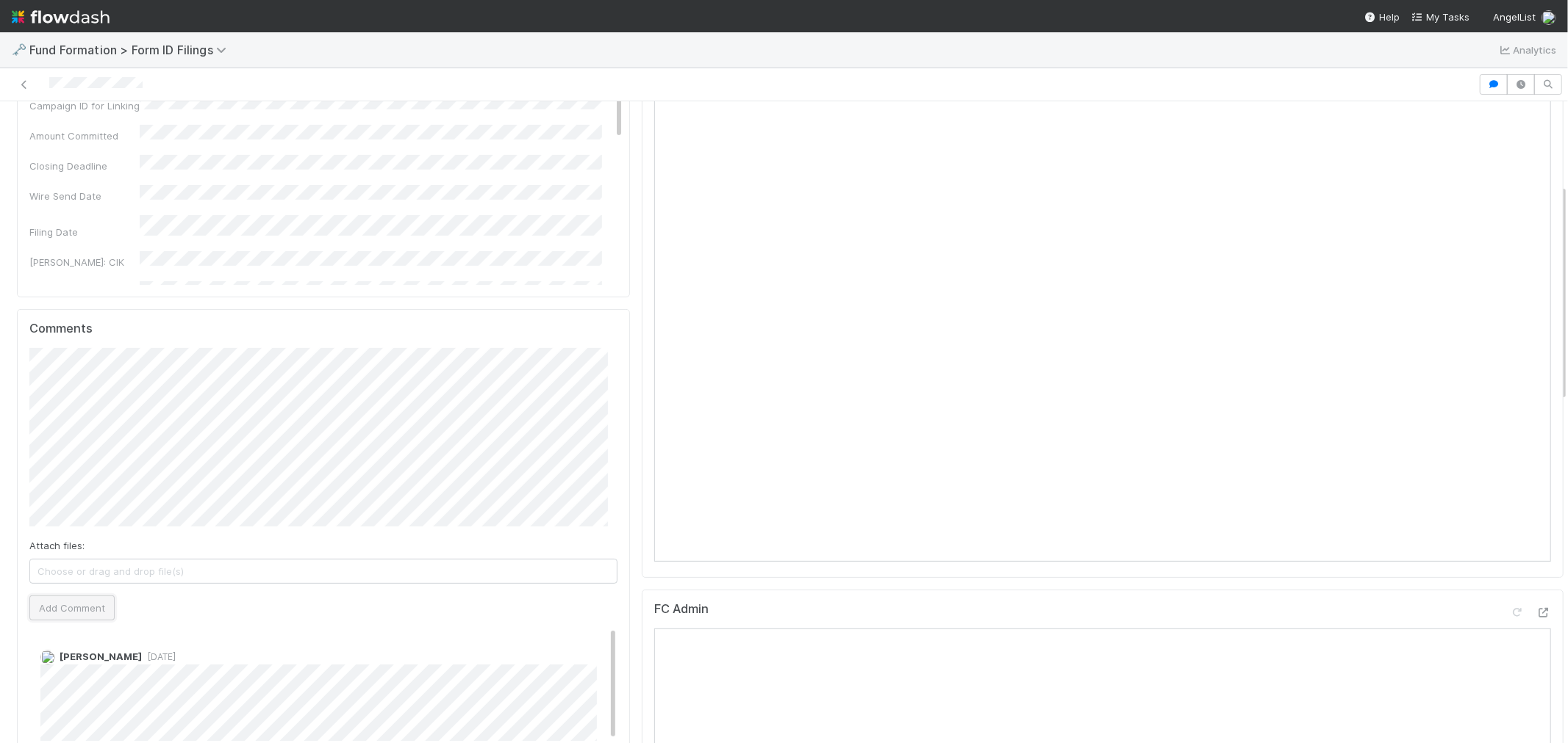
click at [87, 604] on button "Add Comment" at bounding box center [72, 607] width 86 height 25
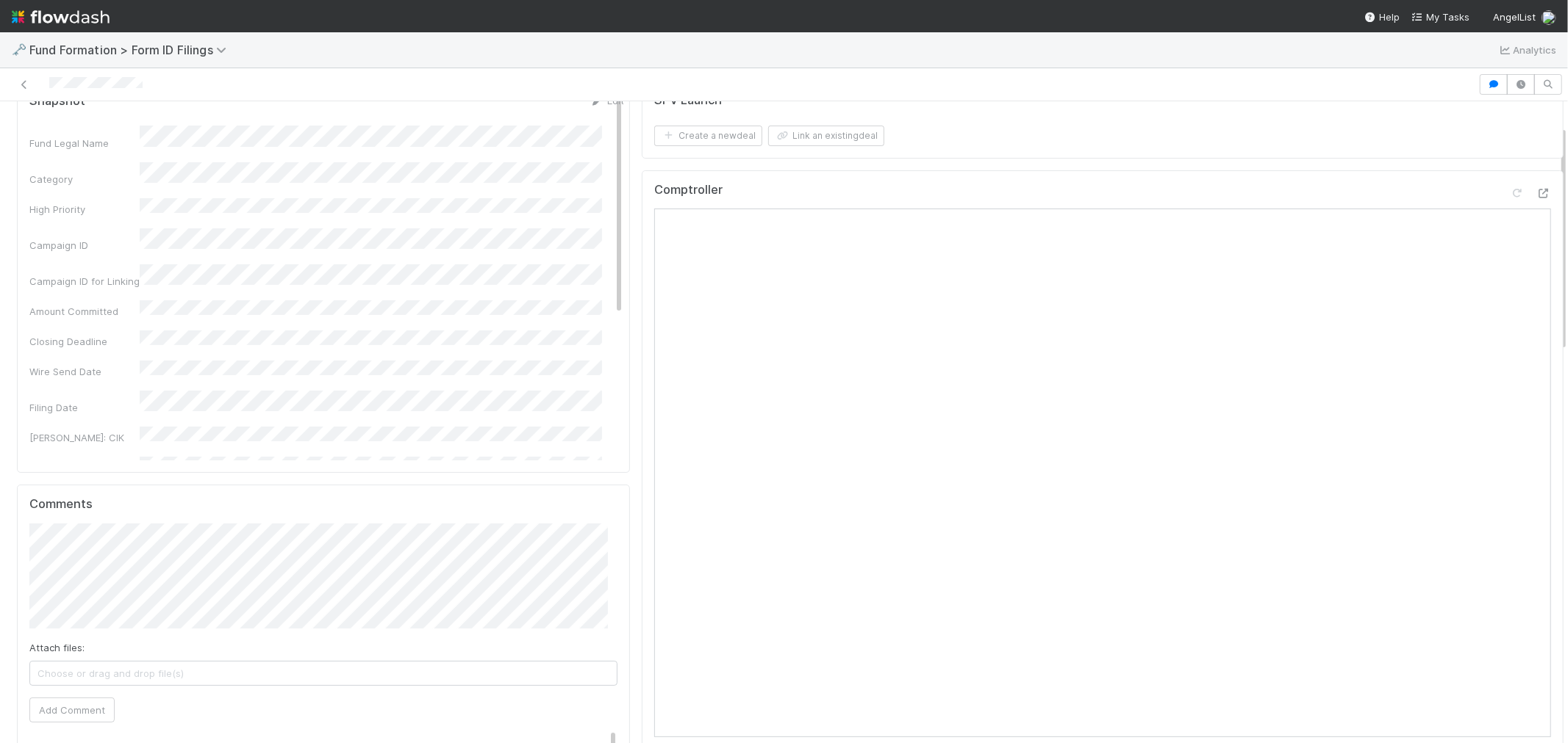
scroll to position [0, 0]
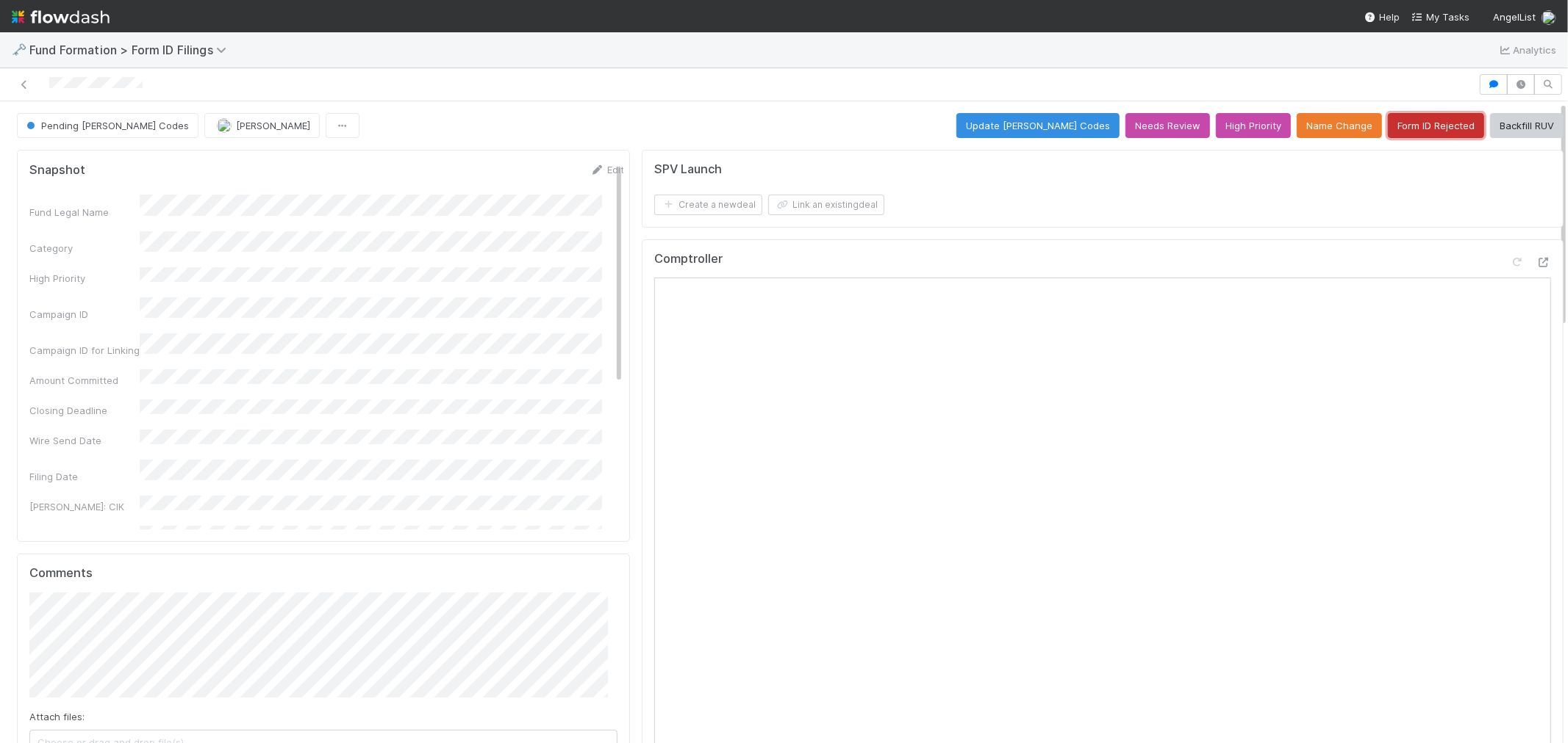
click at [1423, 134] on button "Form ID Rejected" at bounding box center [1436, 125] width 96 height 25
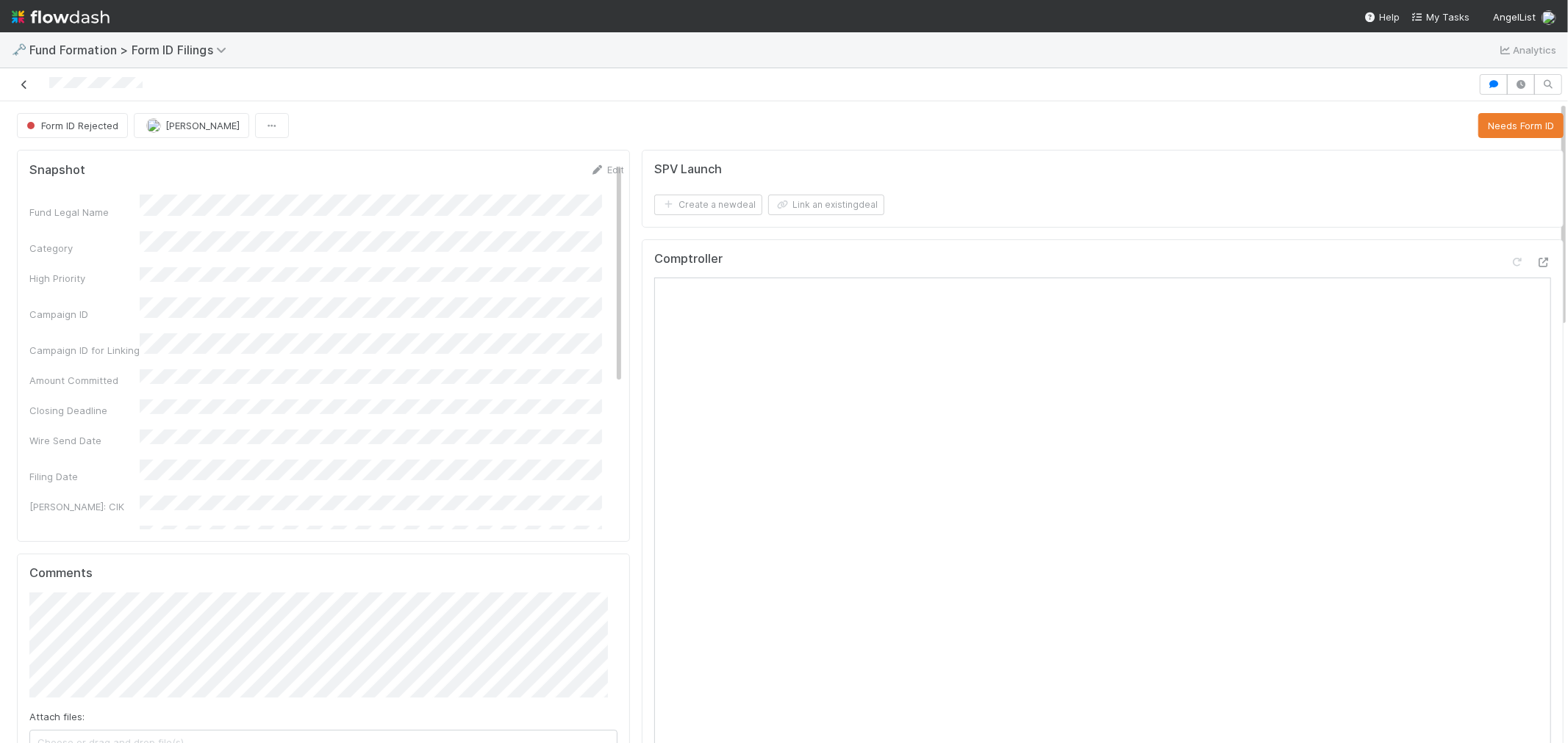
click at [20, 88] on icon at bounding box center [25, 85] width 15 height 10
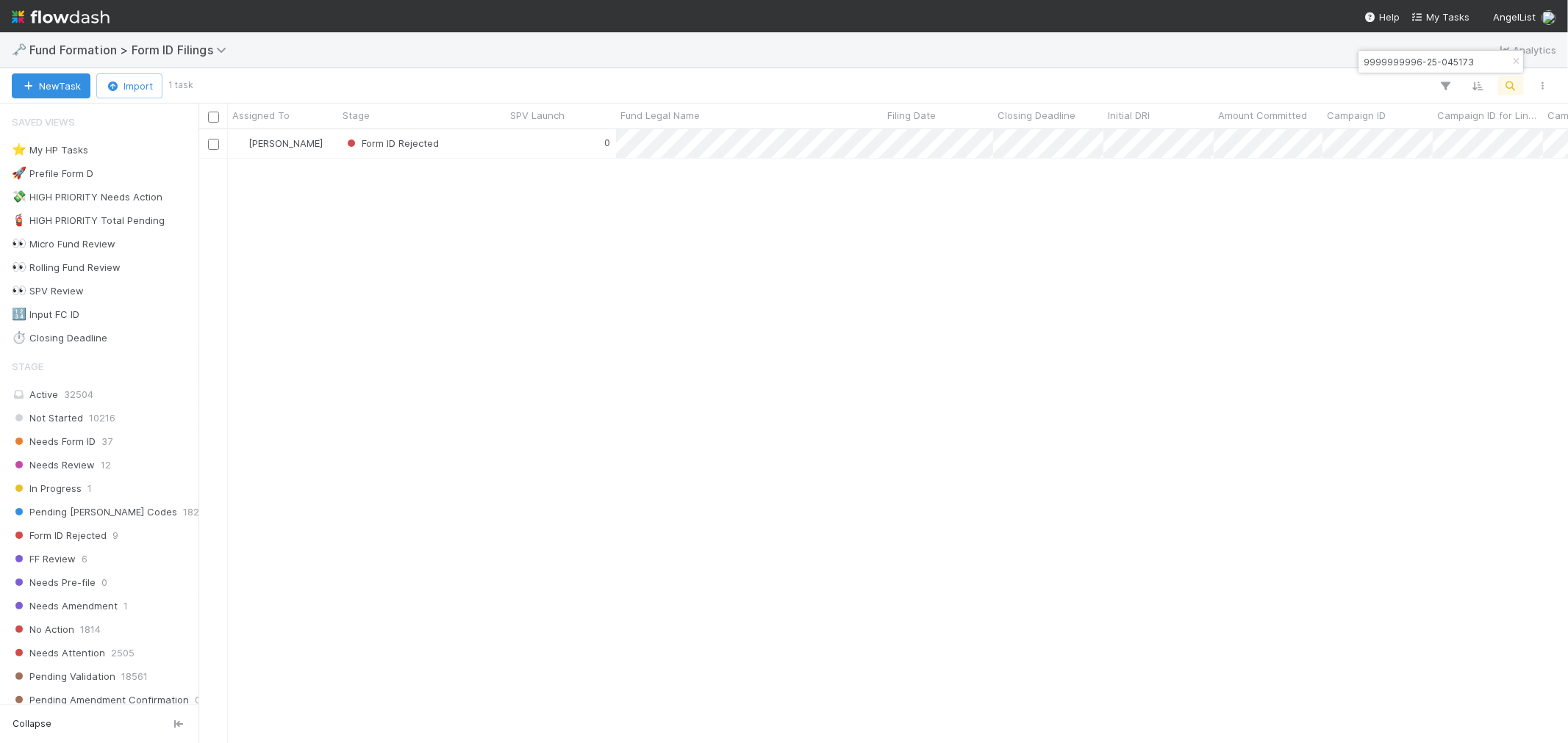
scroll to position [601, 1356]
click at [536, 147] on div "0" at bounding box center [560, 143] width 110 height 28
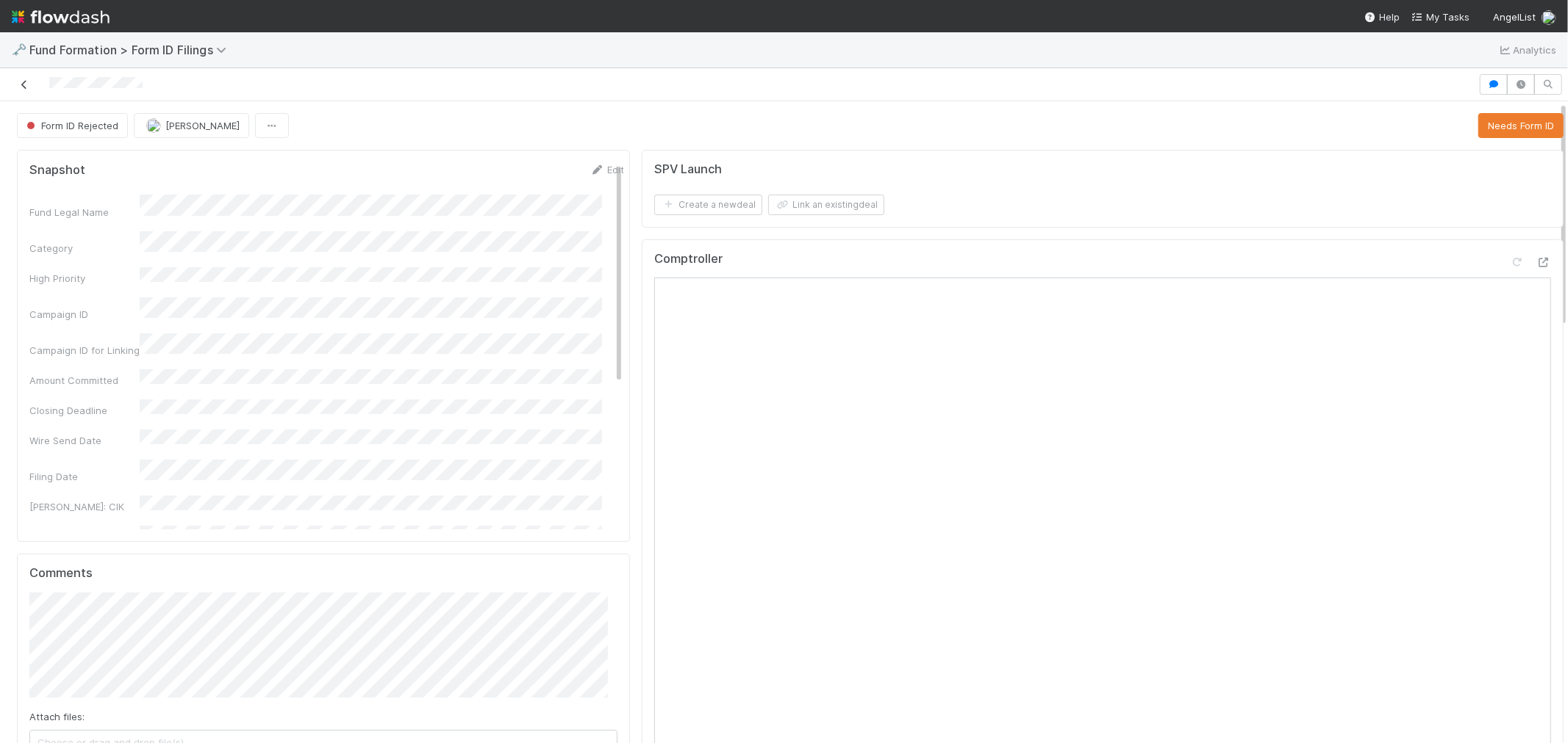
click at [23, 83] on icon at bounding box center [25, 85] width 15 height 10
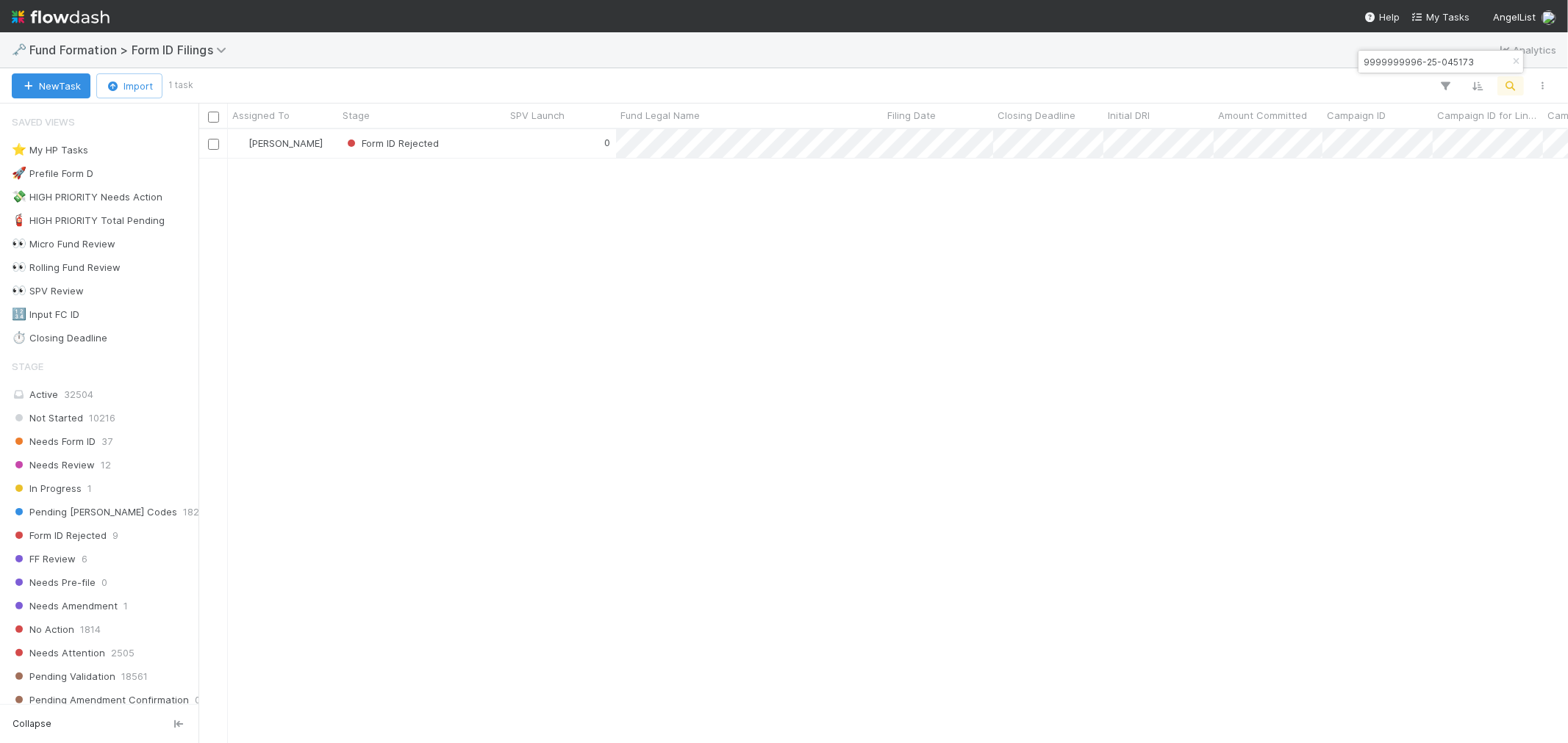
scroll to position [601, 1356]
click at [109, 442] on span "37" at bounding box center [107, 442] width 11 height 18
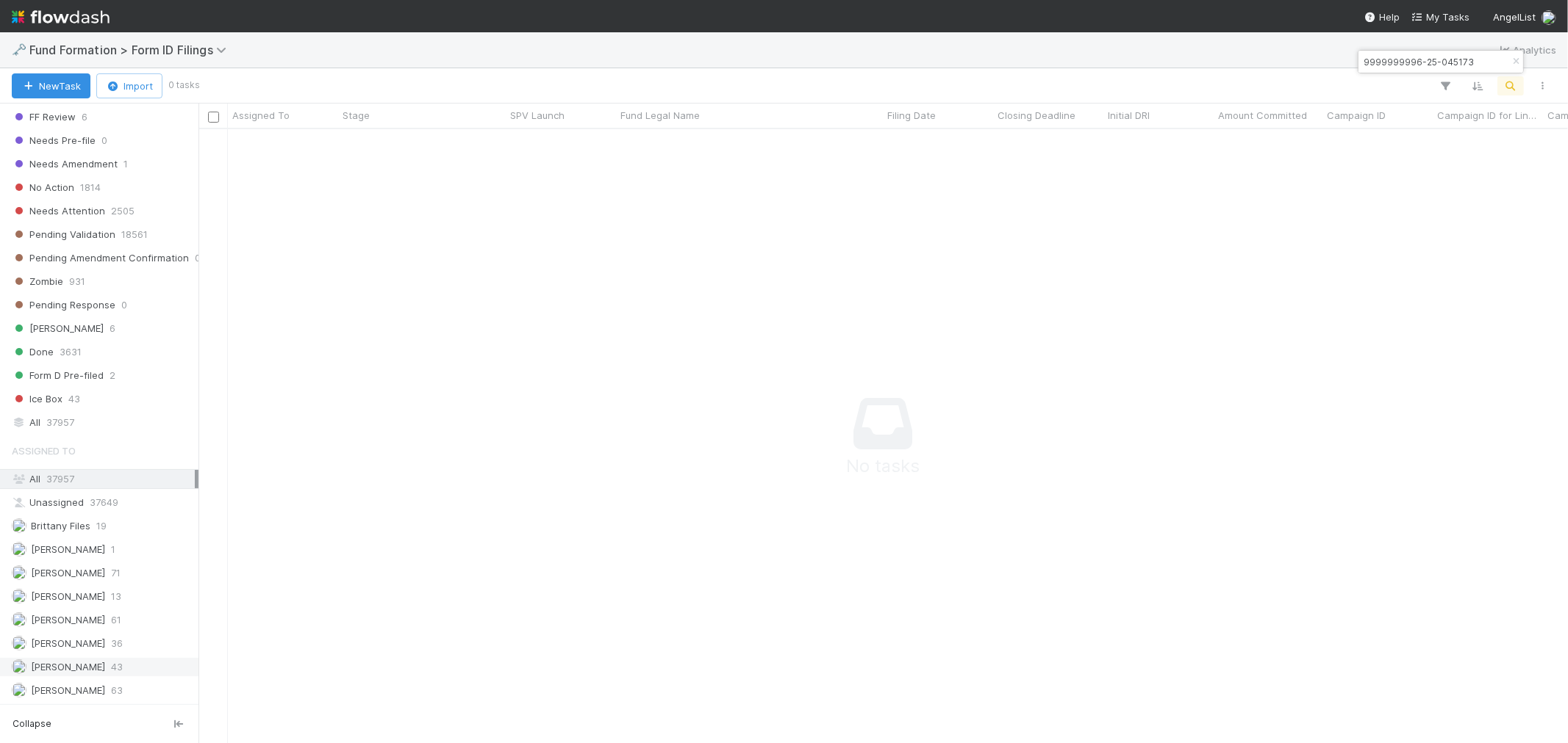
scroll to position [589, 1345]
click at [101, 685] on div "Roselyn de Villa 63" at bounding box center [104, 691] width 183 height 18
click at [1512, 64] on icon "button" at bounding box center [1515, 61] width 15 height 9
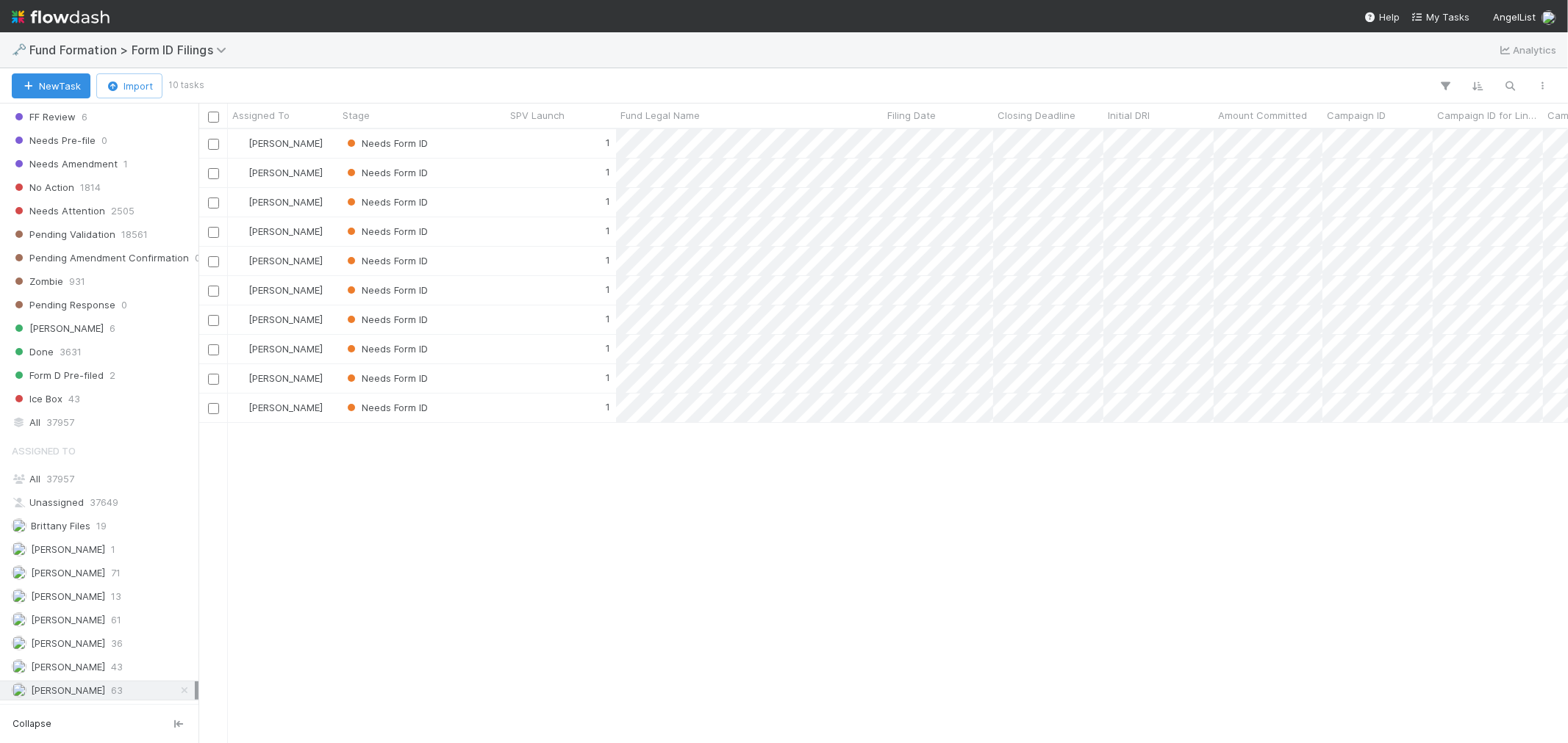
scroll to position [601, 1356]
click at [539, 145] on div "1" at bounding box center [560, 143] width 110 height 28
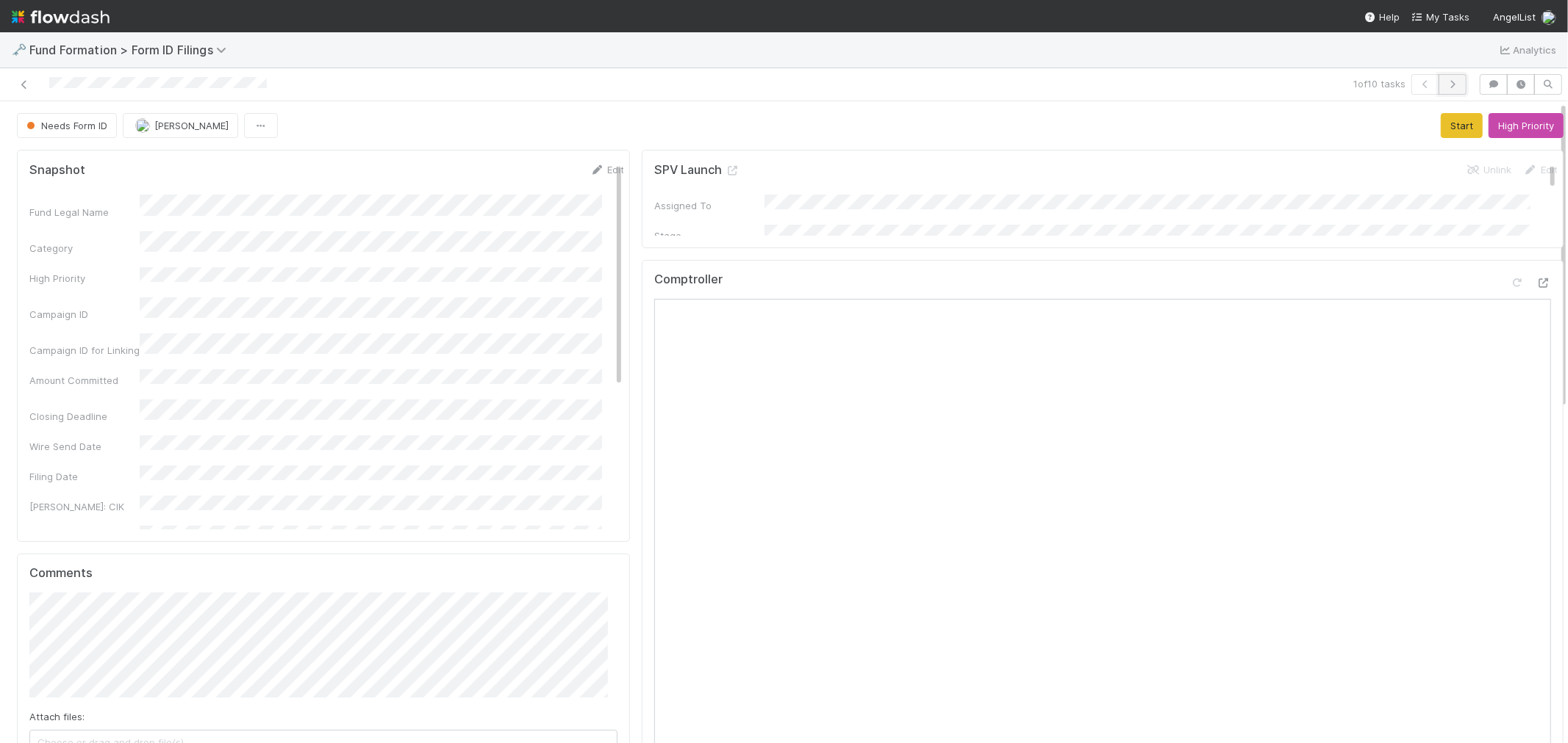
click at [1445, 86] on icon "button" at bounding box center [1452, 85] width 15 height 9
click at [1438, 91] on button "button" at bounding box center [1452, 84] width 28 height 20
click at [1438, 89] on button "button" at bounding box center [1452, 84] width 28 height 20
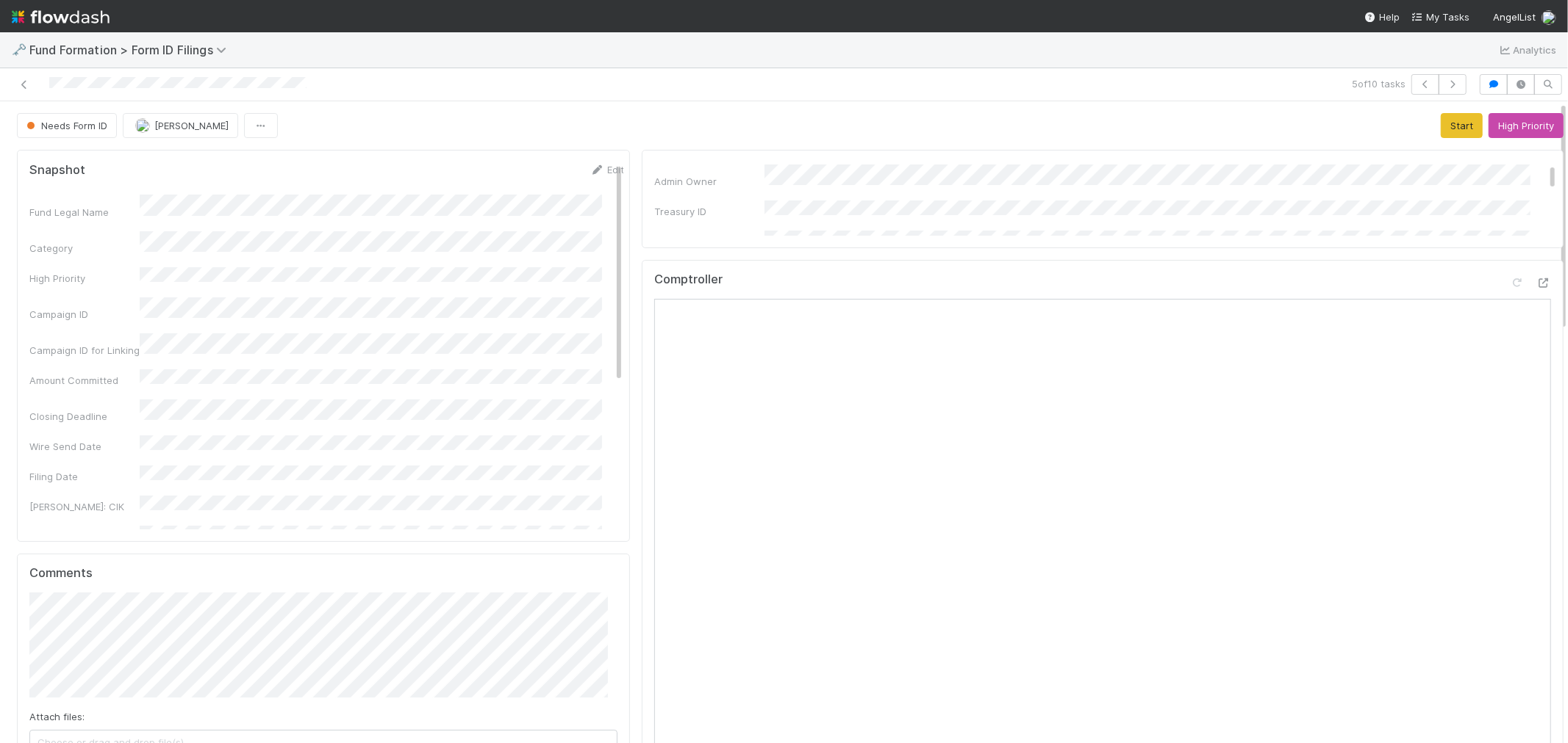
click at [918, 266] on div "Comptroller" at bounding box center [1102, 552] width 921 height 584
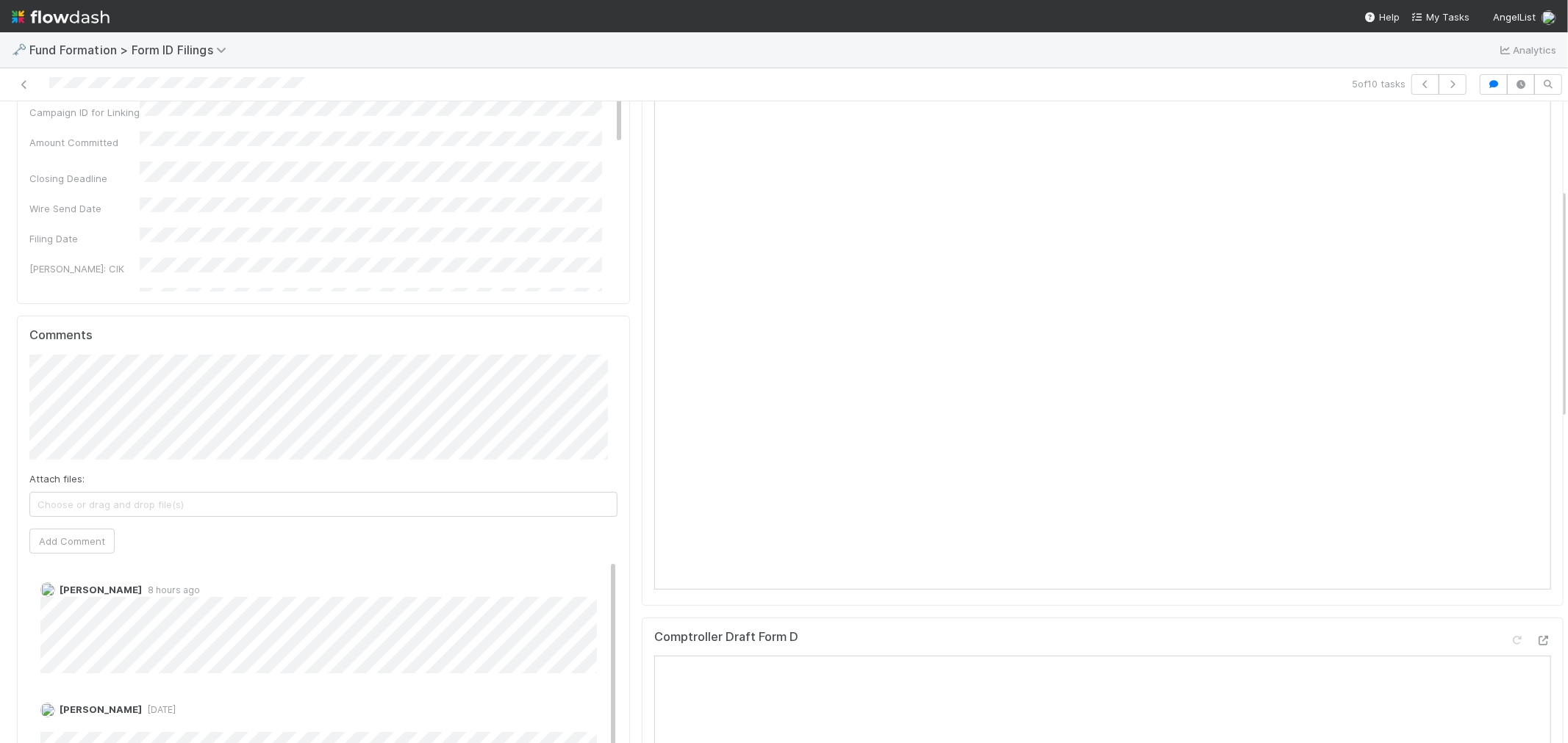
scroll to position [244, 0]
click at [79, 535] on button "Add Comment" at bounding box center [72, 535] width 86 height 25
click at [1445, 86] on icon "button" at bounding box center [1452, 85] width 15 height 9
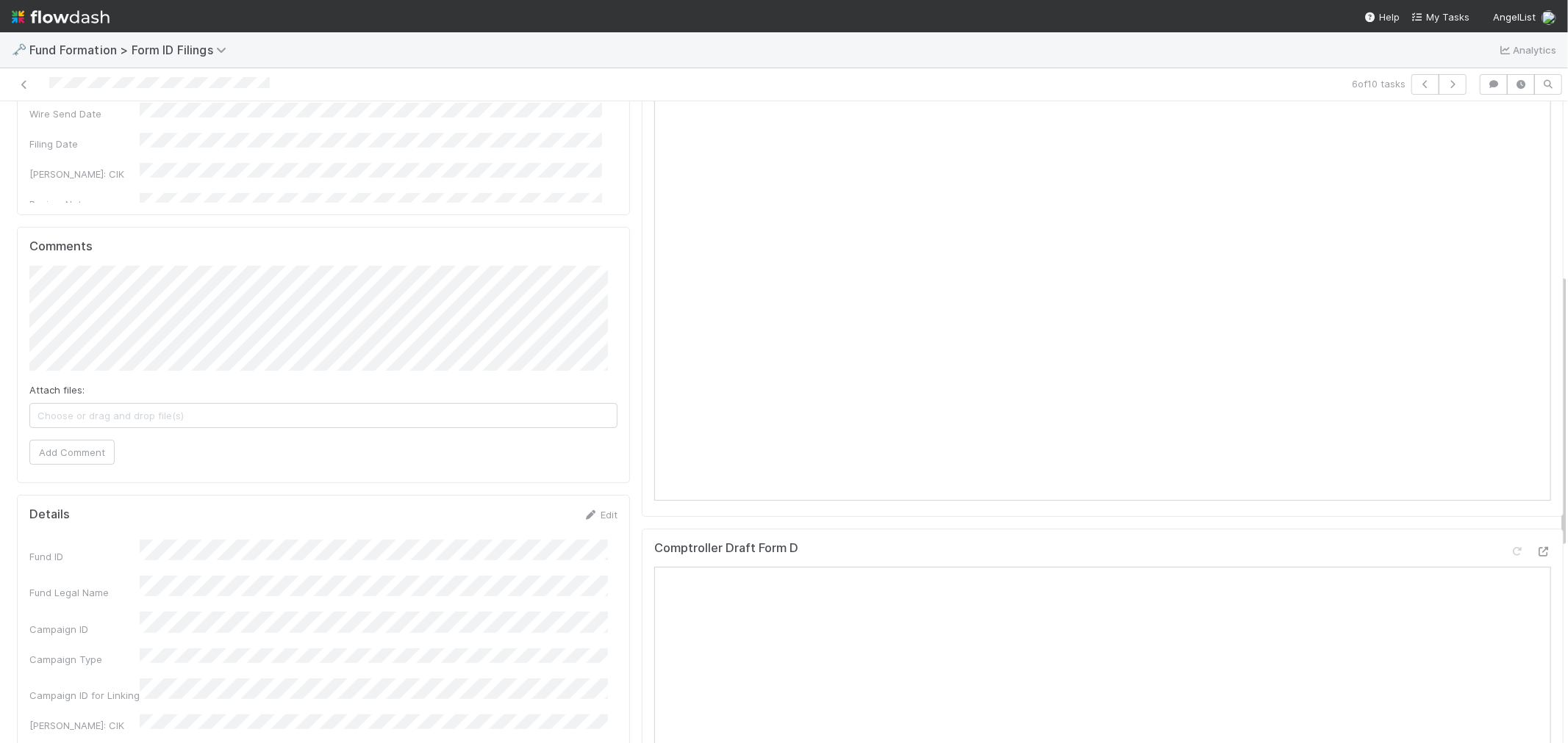
scroll to position [408, 0]
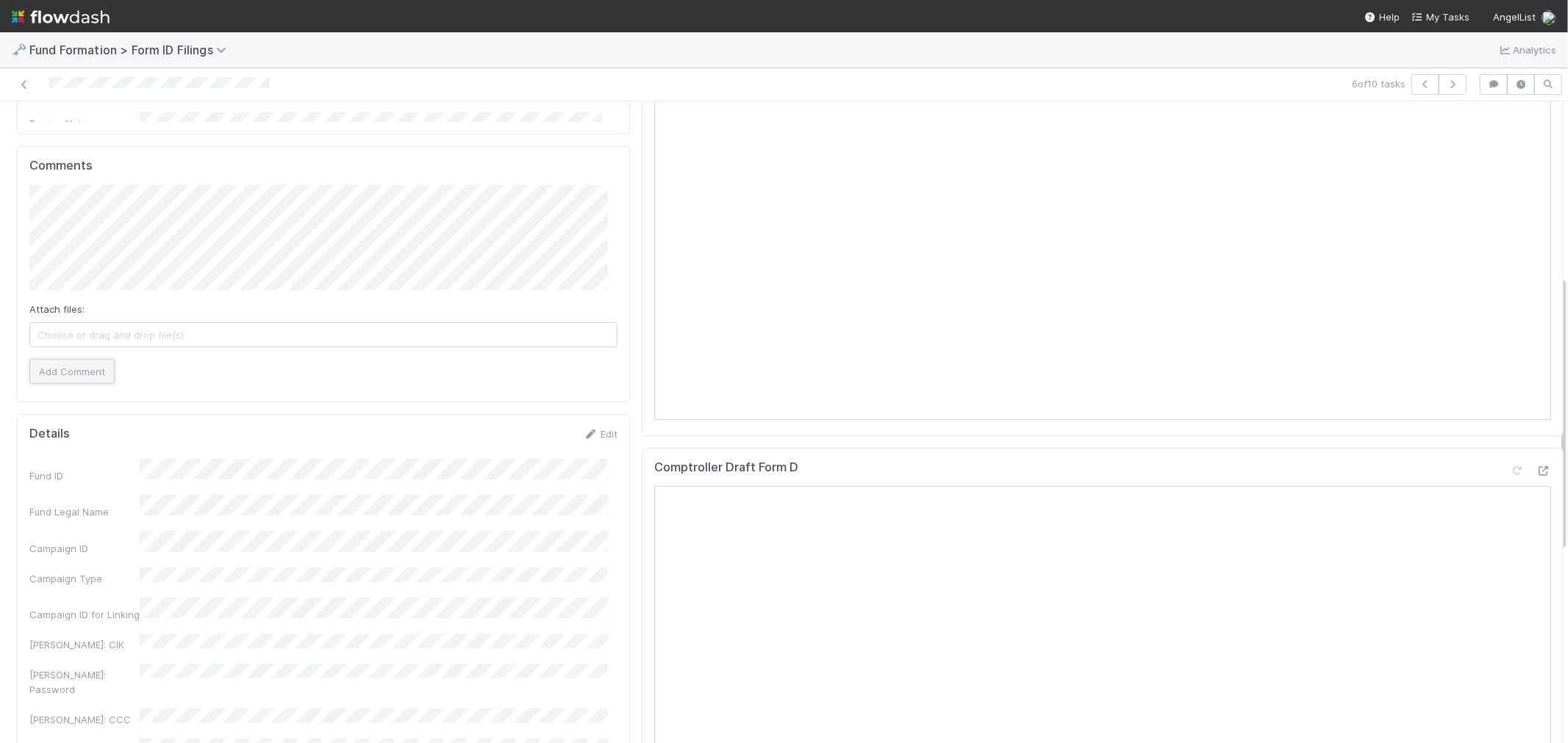
click at [106, 382] on button "Add Comment" at bounding box center [72, 371] width 86 height 25
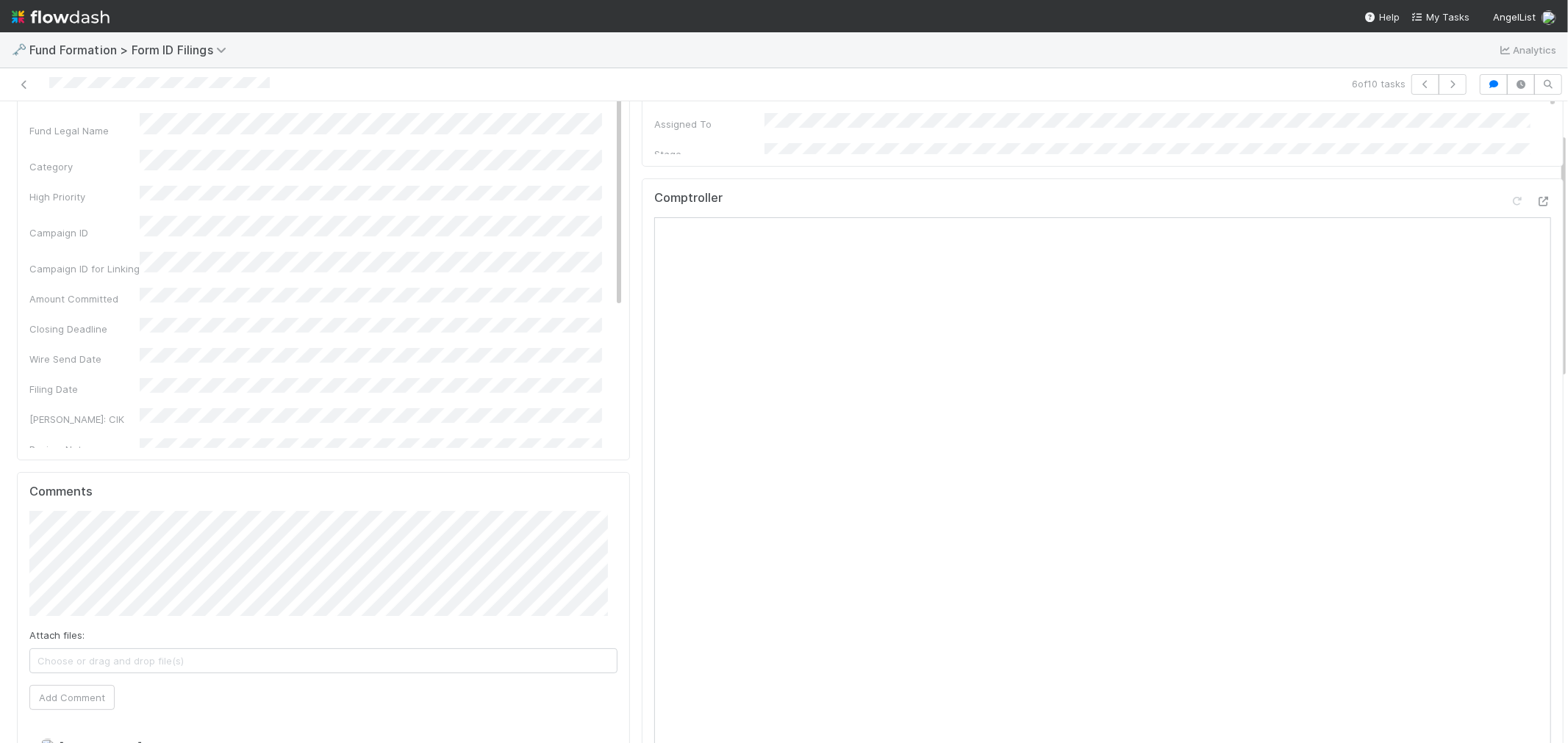
scroll to position [0, 0]
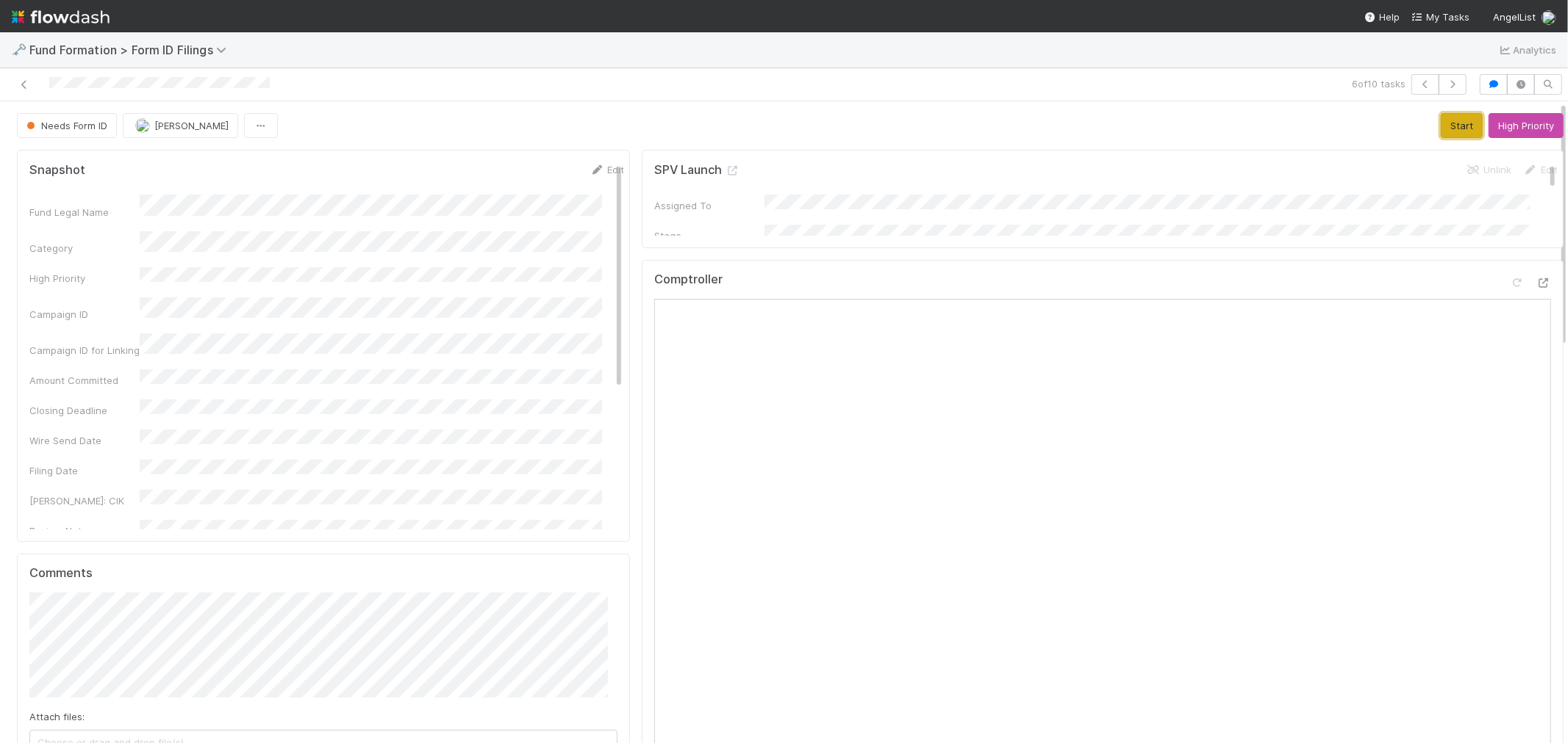
click at [1440, 127] on button "Start" at bounding box center [1461, 125] width 42 height 25
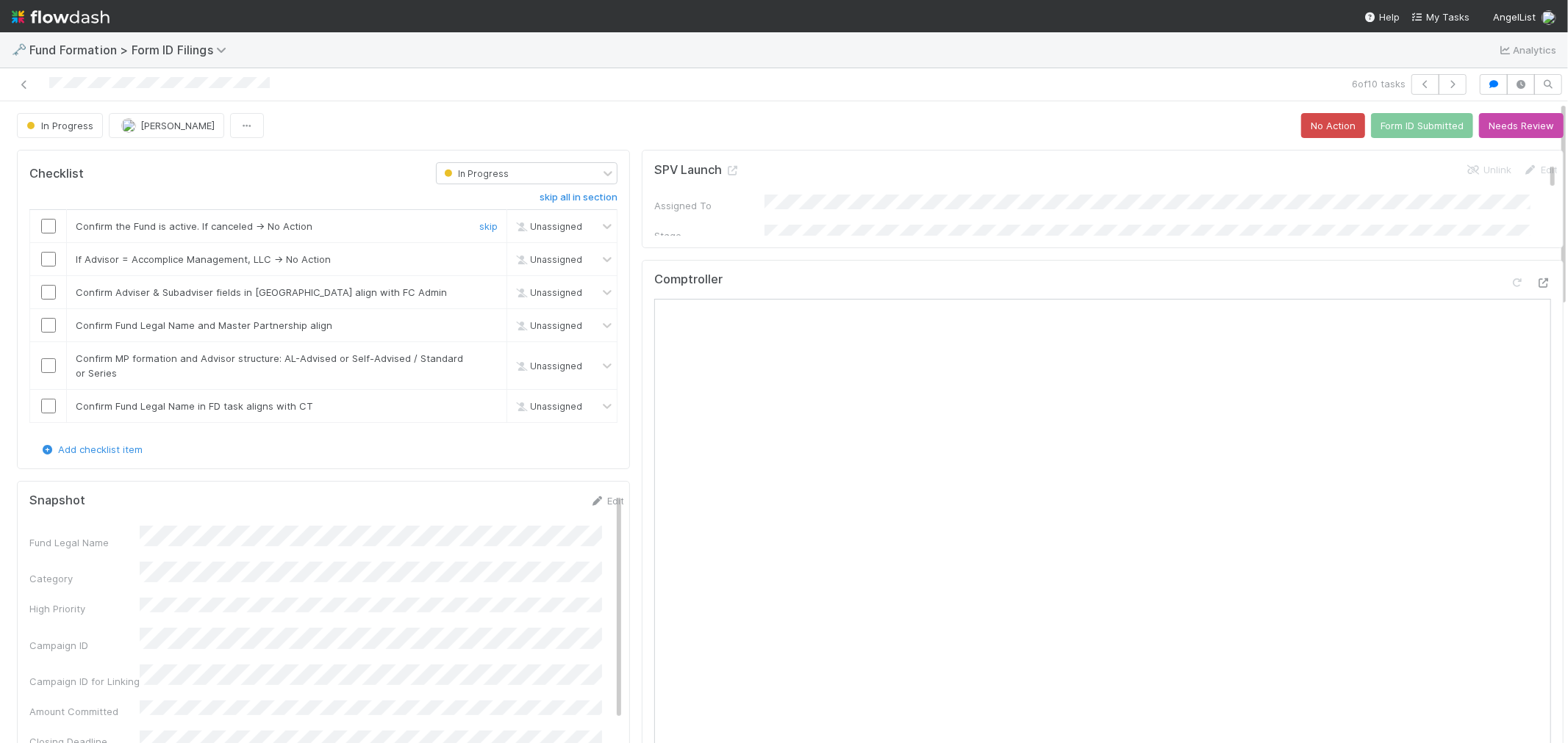
click at [49, 230] on input "checkbox" at bounding box center [49, 226] width 15 height 15
click at [50, 259] on input "checkbox" at bounding box center [49, 259] width 15 height 15
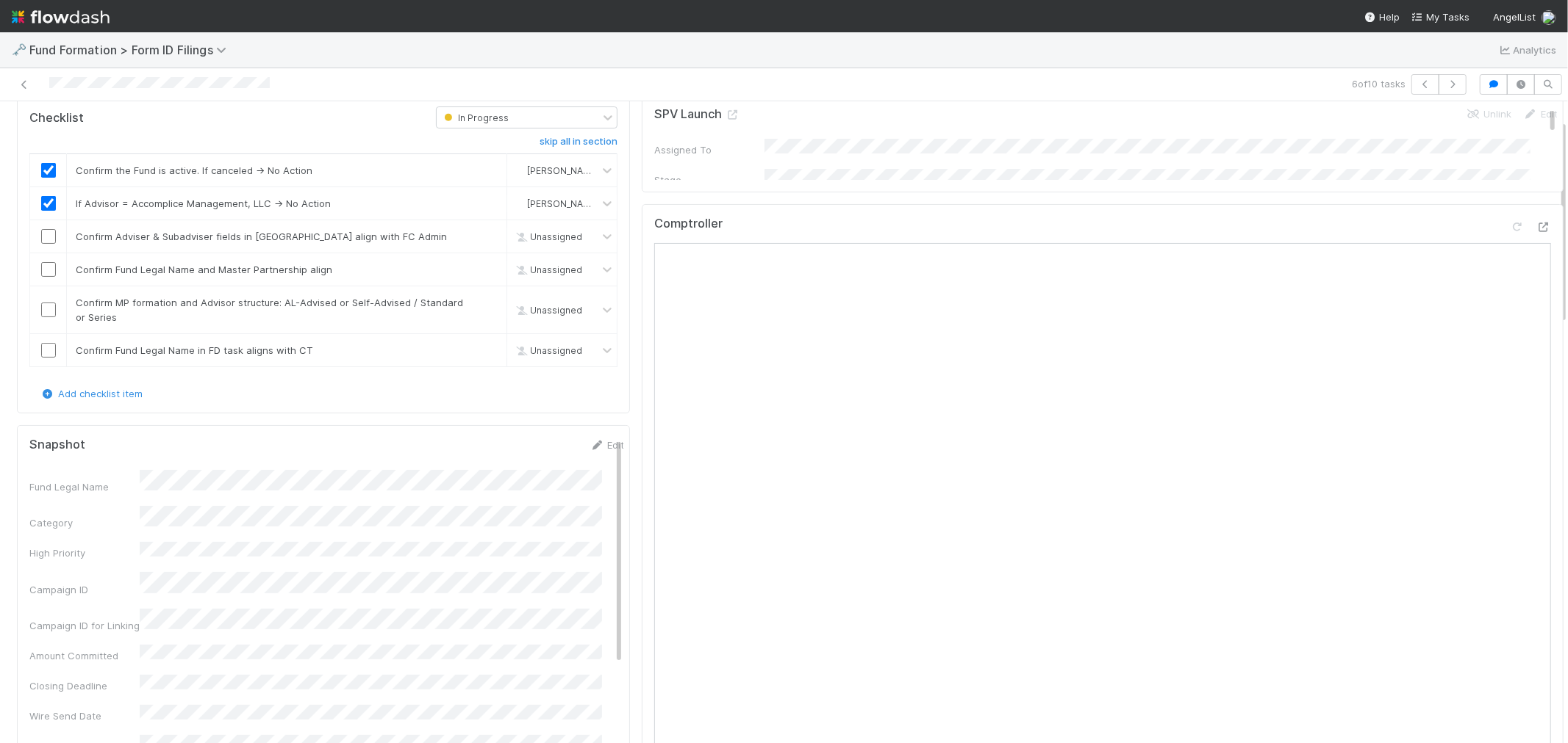
scroll to position [82, 0]
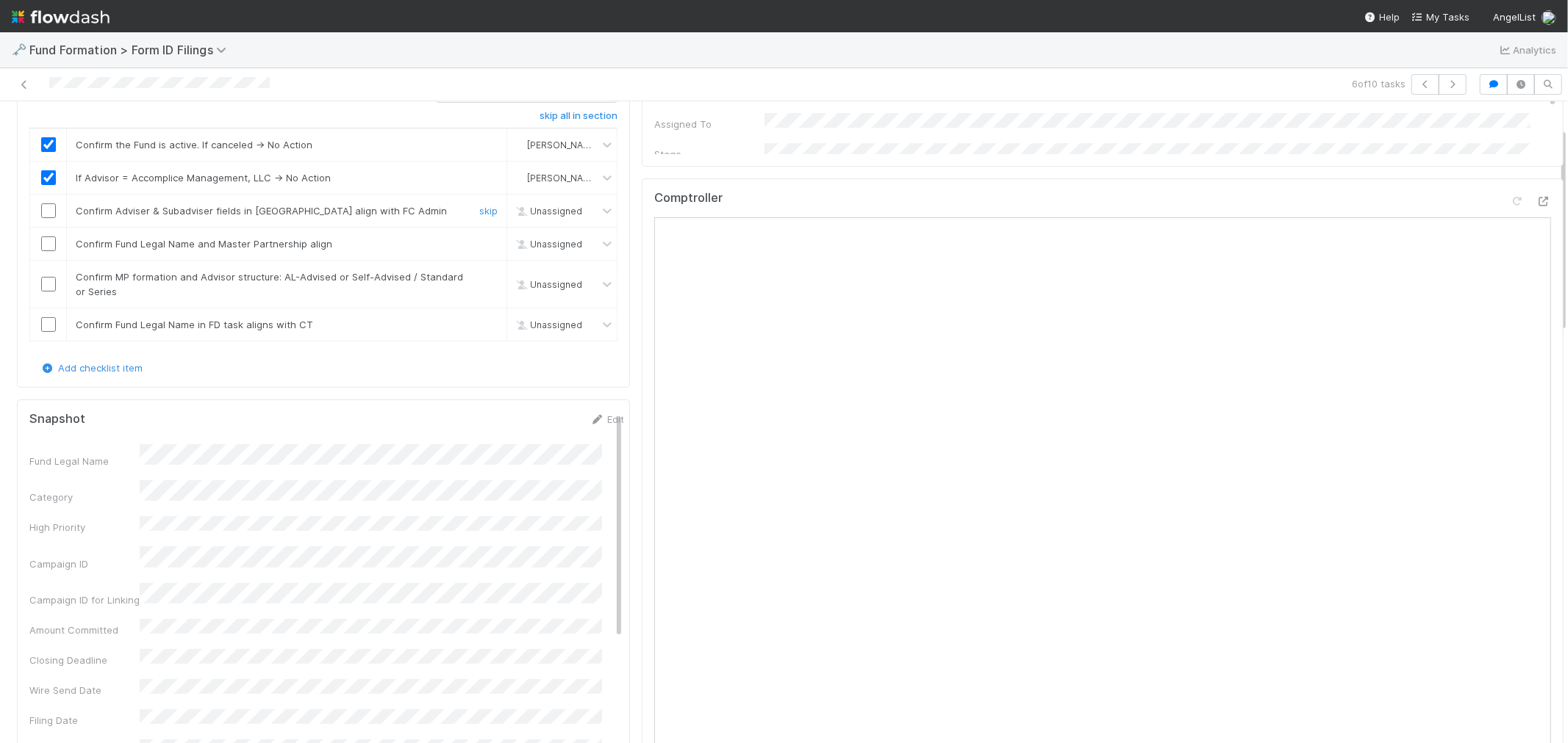
click at [47, 214] on input "checkbox" at bounding box center [49, 211] width 15 height 15
click at [48, 240] on input "checkbox" at bounding box center [49, 244] width 15 height 15
click at [593, 418] on link "Edit" at bounding box center [607, 420] width 35 height 12
drag, startPoint x: 524, startPoint y: 427, endPoint x: 473, endPoint y: 426, distance: 51.0
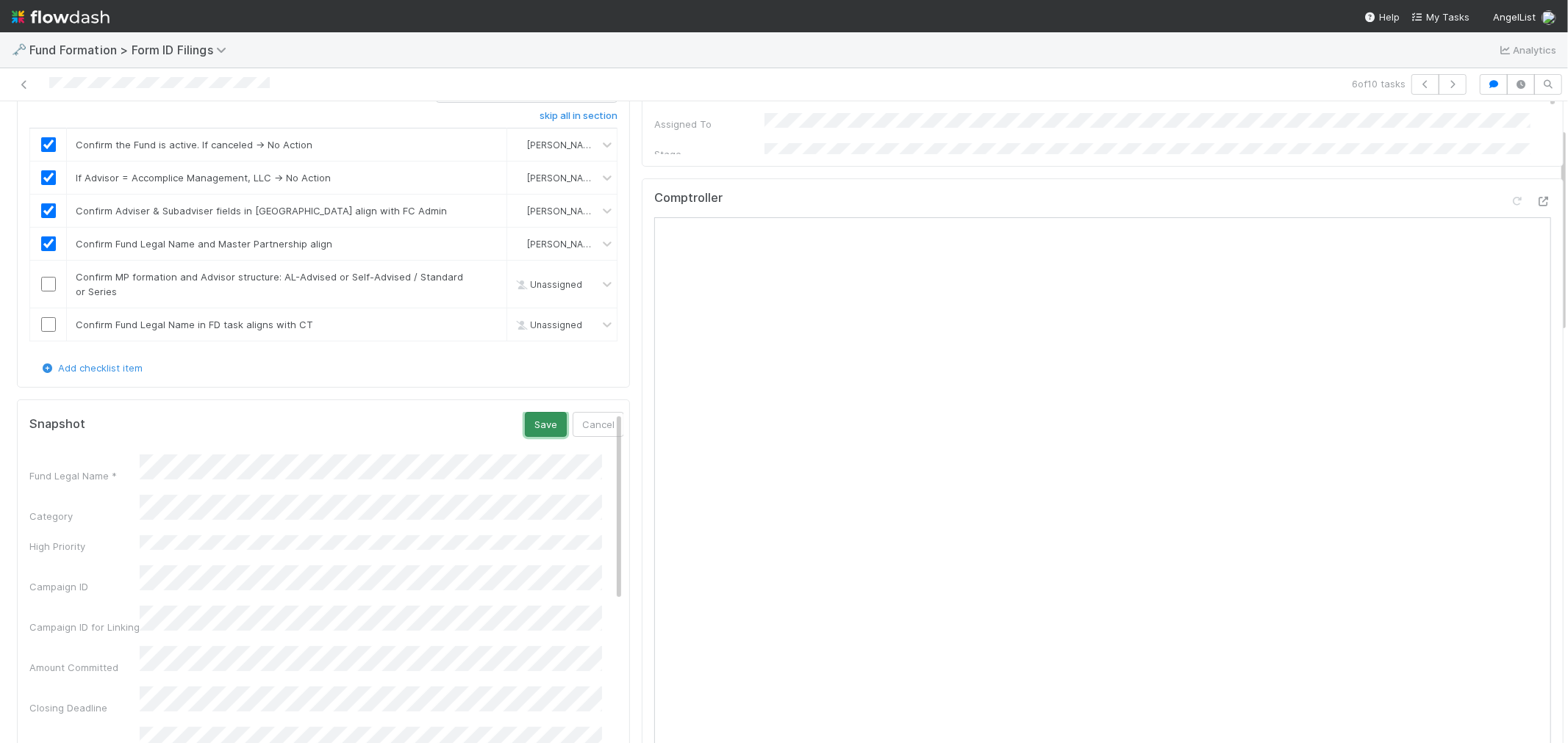
click at [524, 427] on button "Save" at bounding box center [545, 424] width 42 height 25
click at [49, 326] on input "checkbox" at bounding box center [49, 325] width 15 height 15
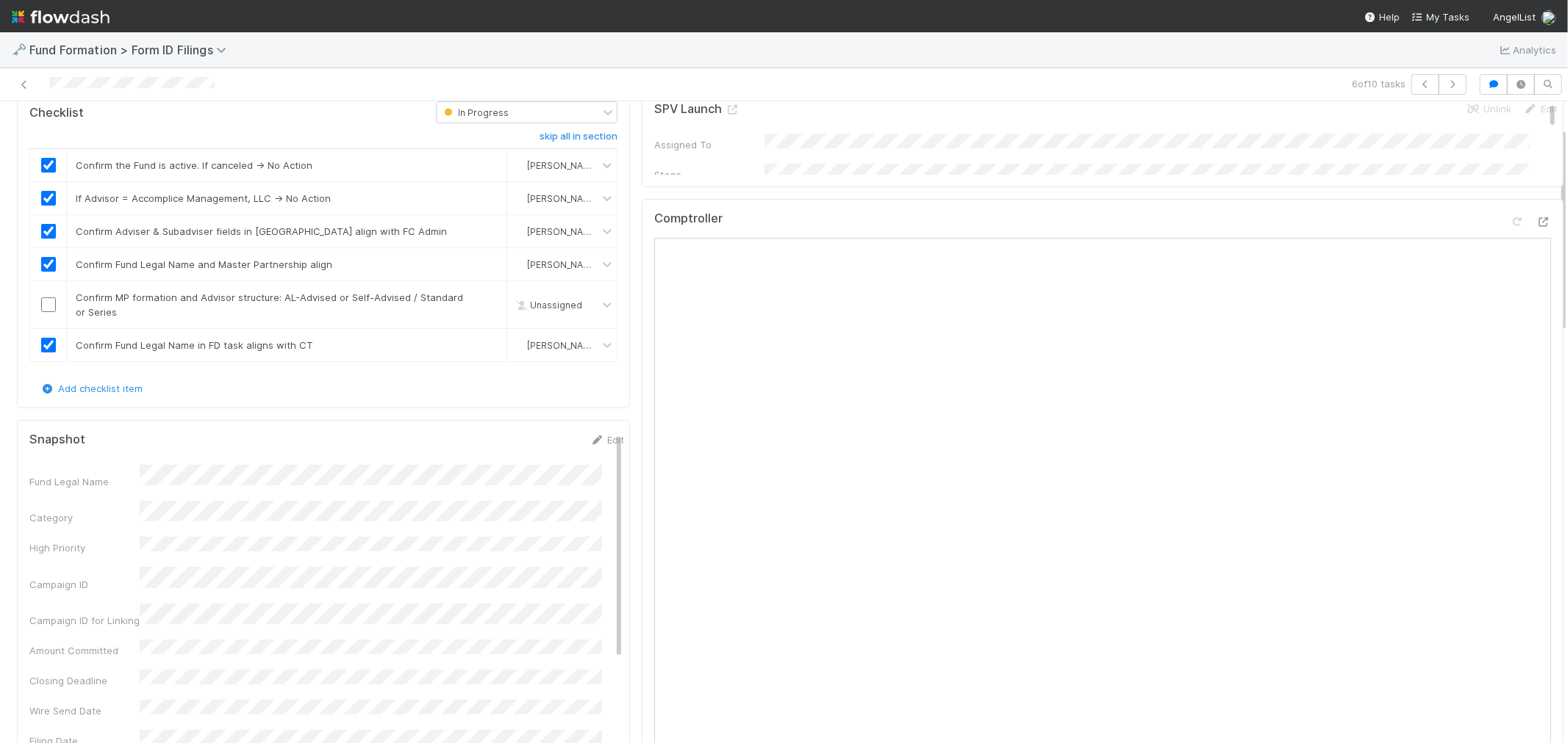
scroll to position [0, 0]
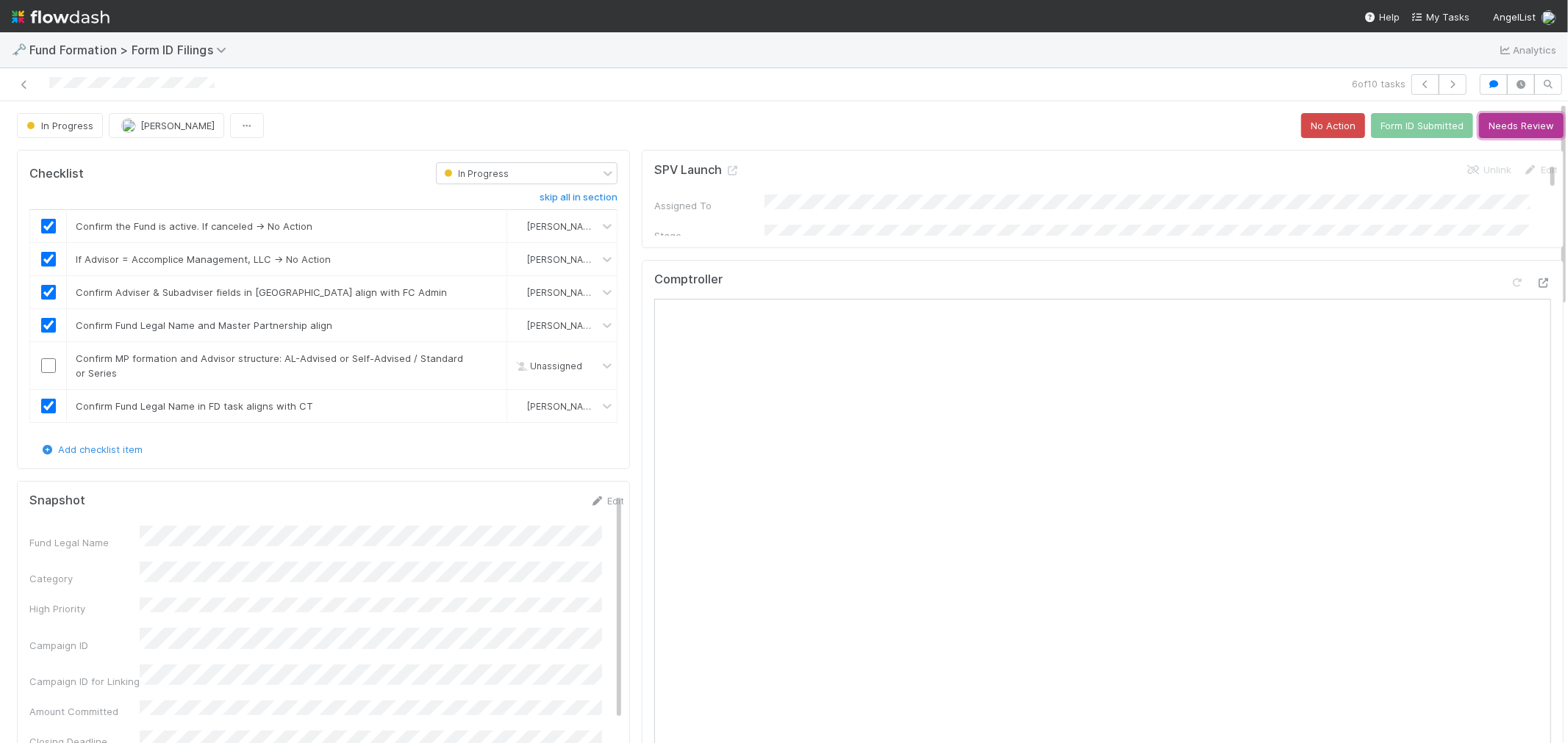
click at [1490, 124] on button "Needs Review" at bounding box center [1521, 125] width 85 height 25
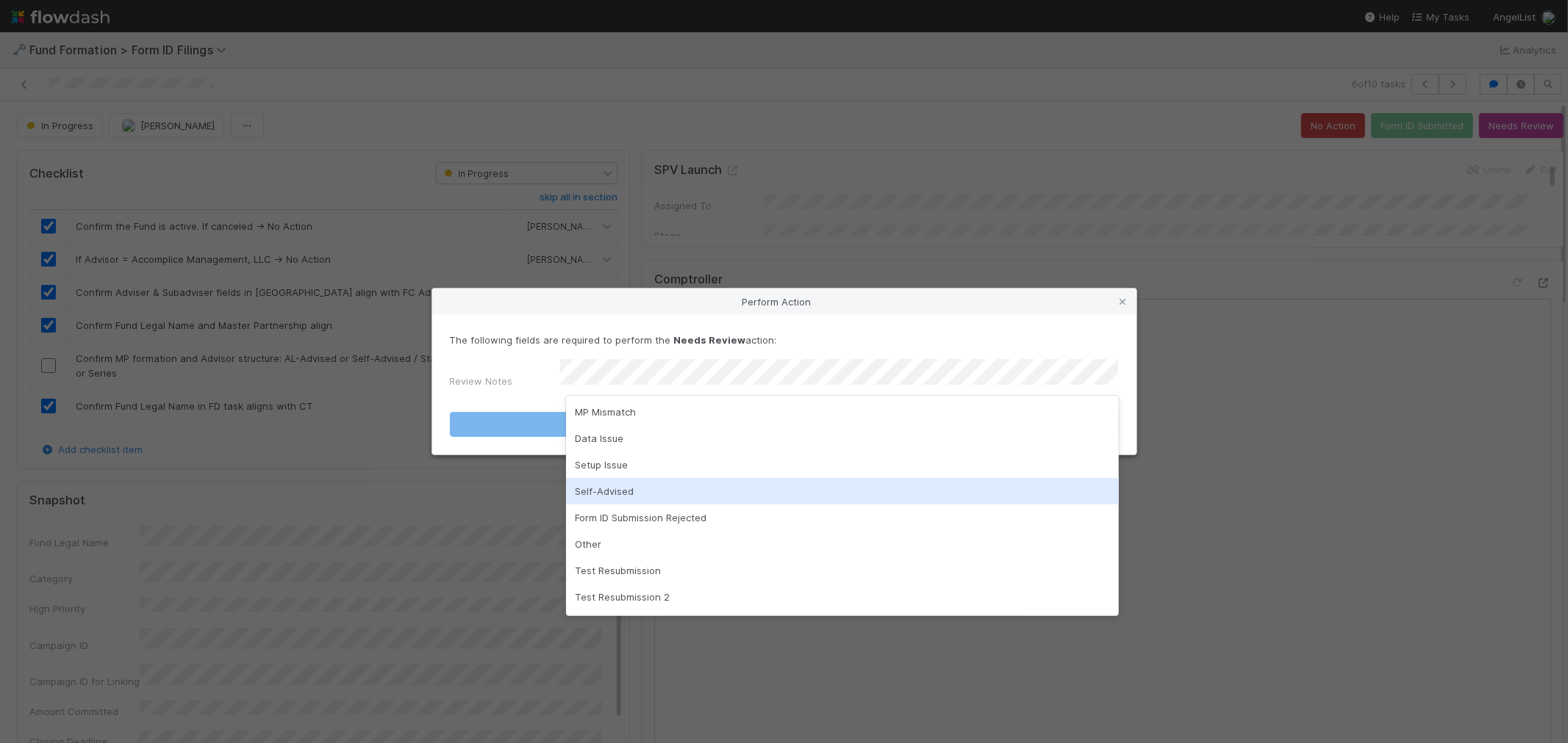
click at [626, 487] on div "Self-Advised" at bounding box center [842, 491] width 553 height 26
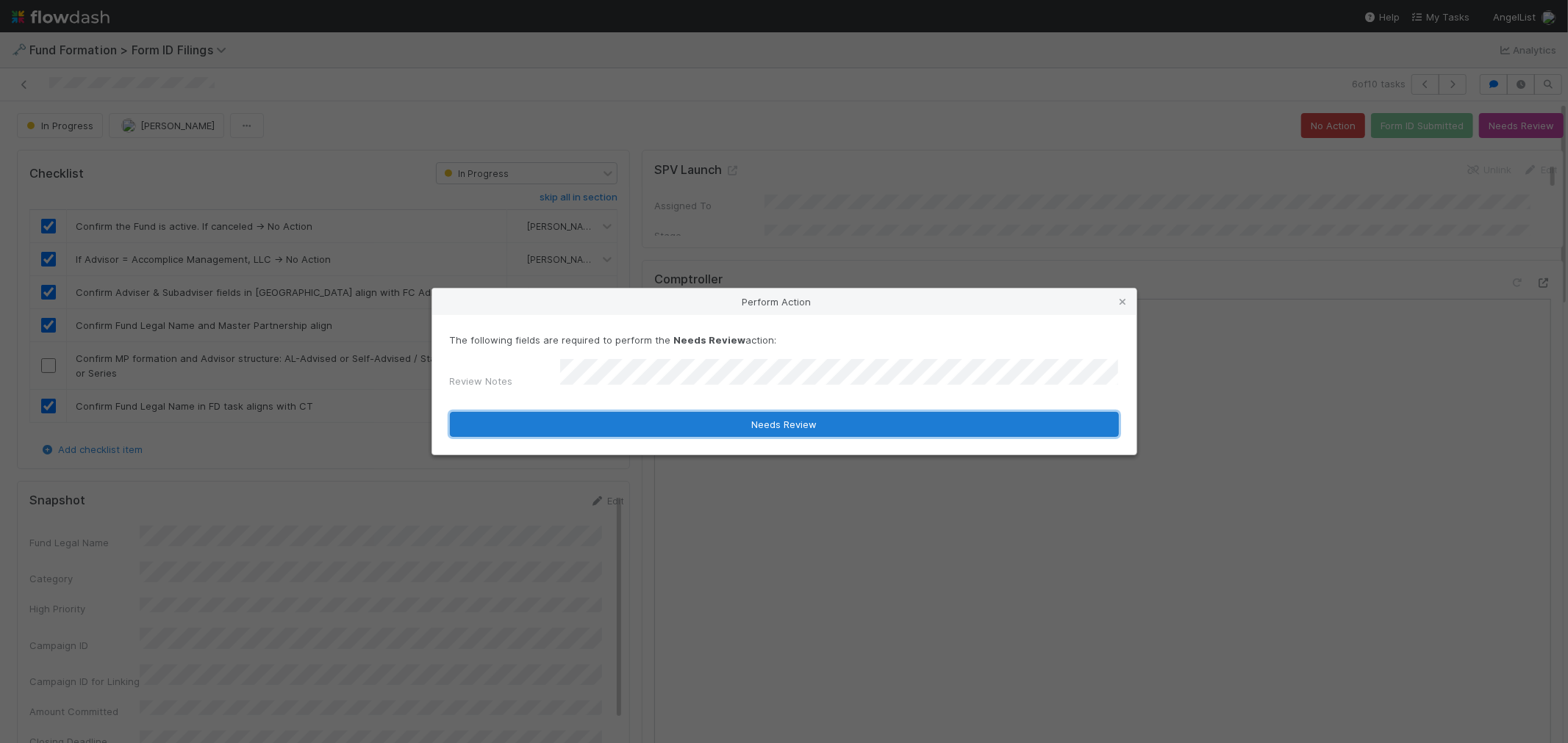
click at [660, 420] on button "Needs Review" at bounding box center [784, 424] width 668 height 25
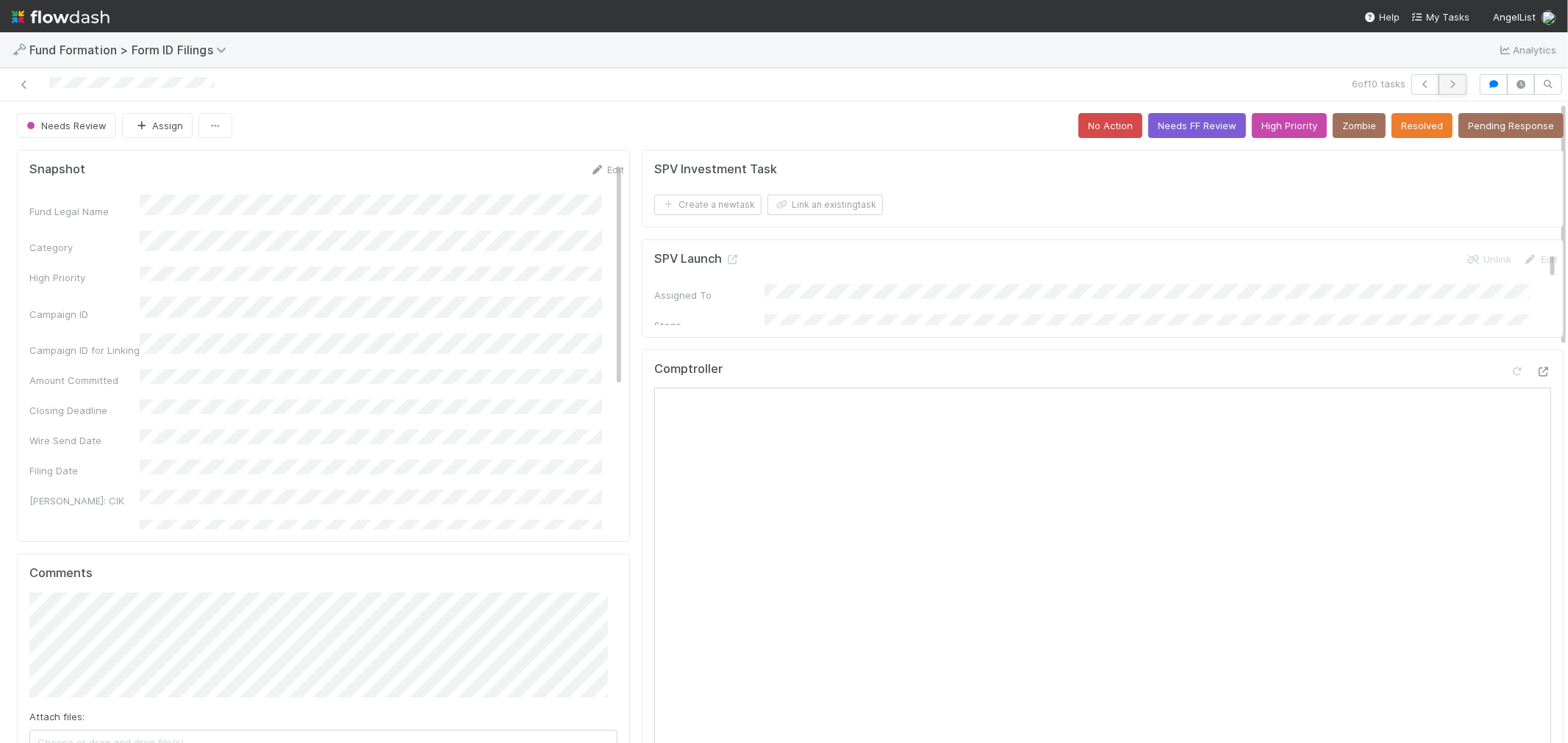
click at [1445, 84] on icon "button" at bounding box center [1452, 85] width 15 height 9
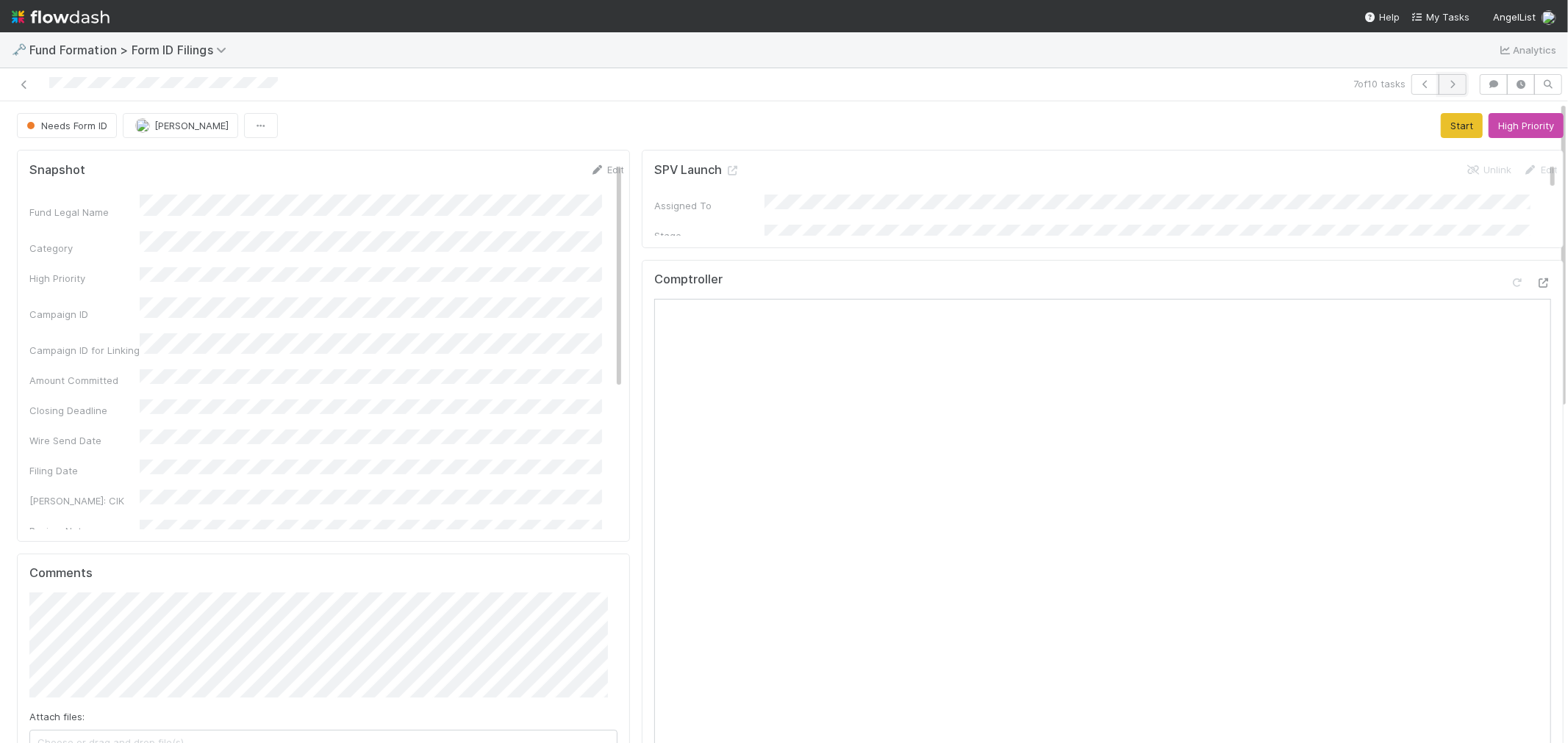
click at [1446, 85] on icon "button" at bounding box center [1452, 85] width 15 height 9
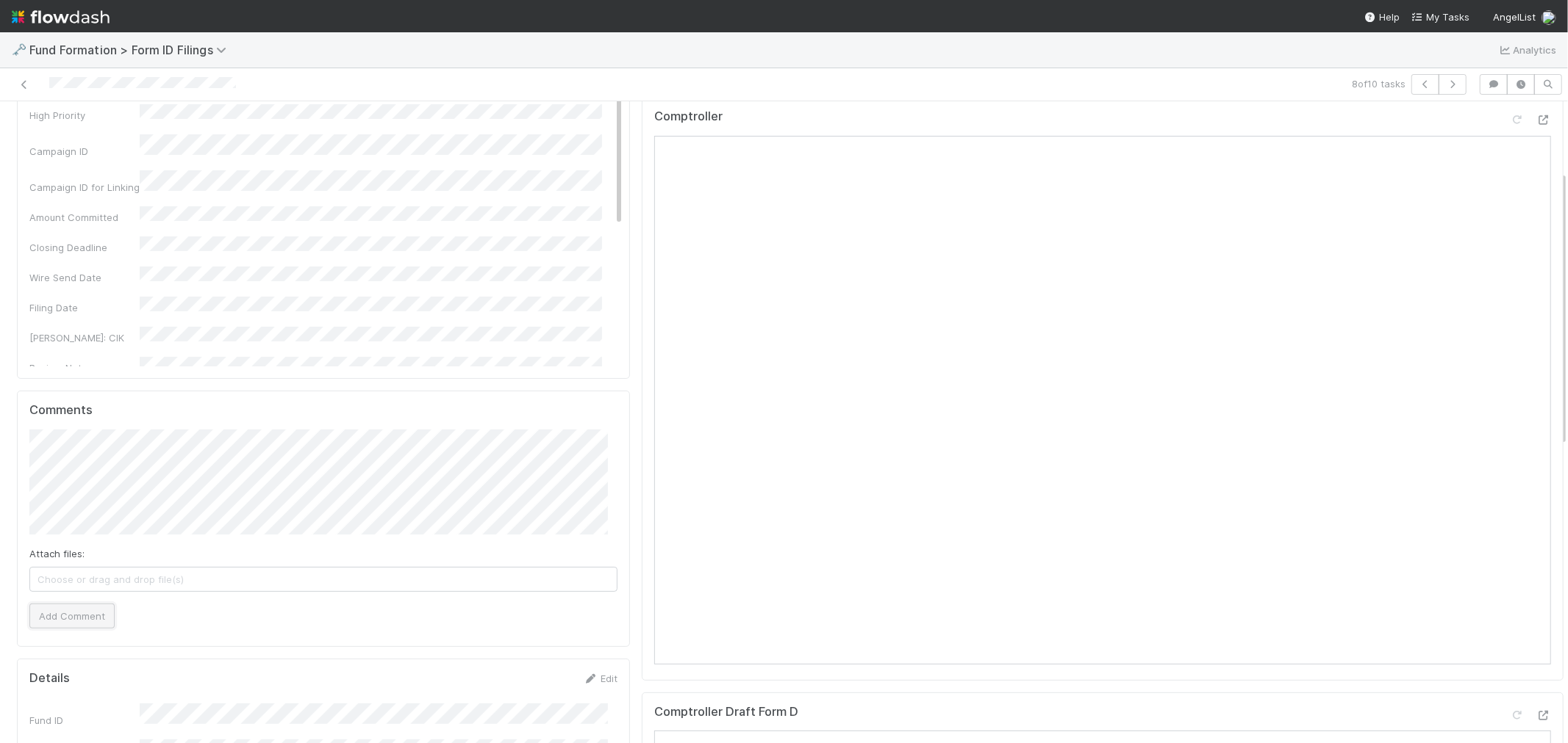
click at [59, 619] on button "Add Comment" at bounding box center [72, 616] width 86 height 25
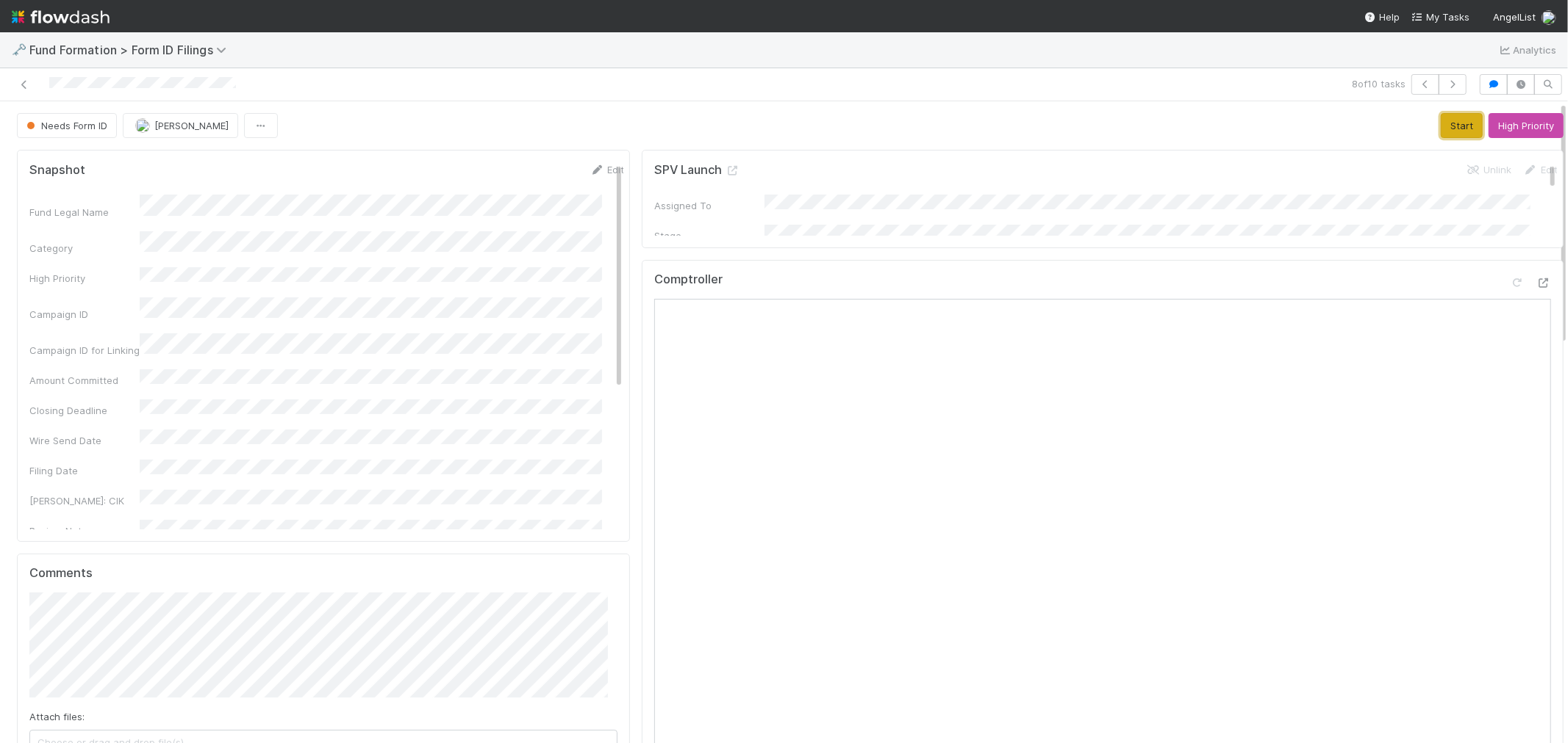
drag, startPoint x: 1442, startPoint y: 132, endPoint x: 1424, endPoint y: 126, distance: 19.0
click at [1442, 132] on button "Start" at bounding box center [1461, 125] width 42 height 25
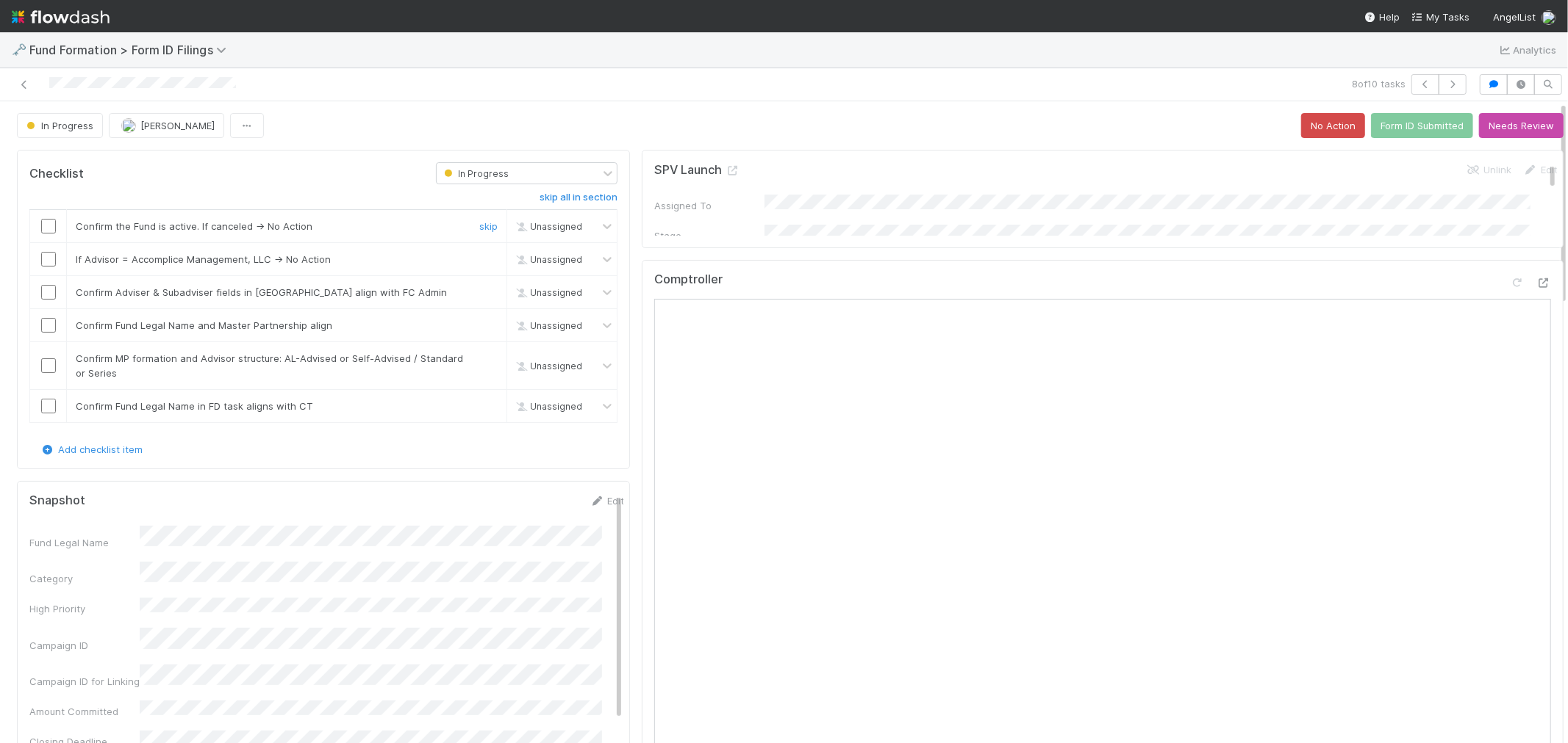
click at [48, 229] on input "checkbox" at bounding box center [49, 226] width 15 height 15
click at [48, 262] on input "checkbox" at bounding box center [49, 259] width 15 height 15
click at [45, 291] on input "checkbox" at bounding box center [49, 292] width 15 height 15
click at [43, 319] on input "checkbox" at bounding box center [49, 325] width 15 height 15
drag, startPoint x: 47, startPoint y: 370, endPoint x: 68, endPoint y: 377, distance: 22.1
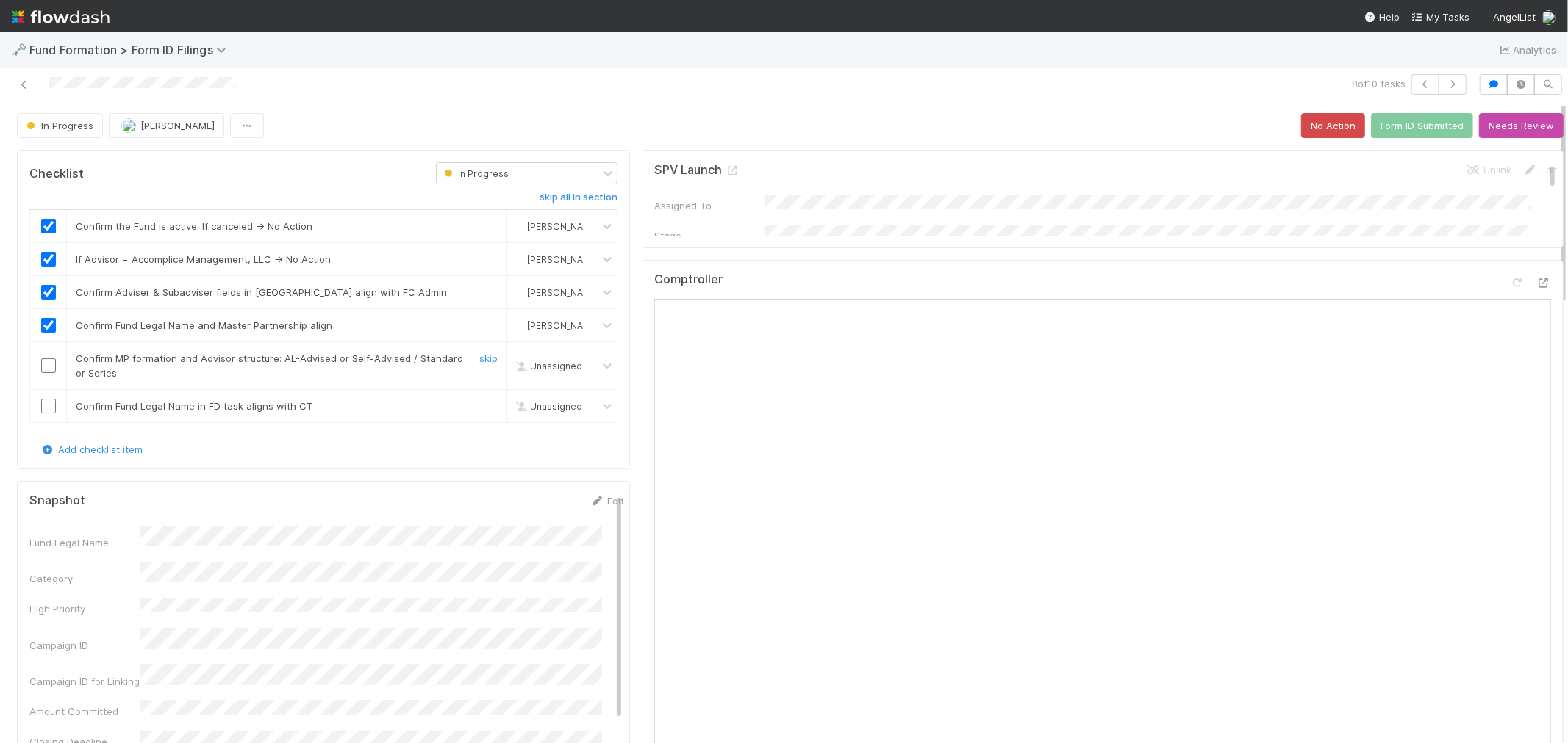
click at [46, 370] on input "checkbox" at bounding box center [49, 366] width 15 height 15
click at [52, 408] on input "checkbox" at bounding box center [49, 406] width 15 height 15
drag, startPoint x: 596, startPoint y: 499, endPoint x: 500, endPoint y: 533, distance: 101.8
click at [596, 498] on link "Edit" at bounding box center [607, 501] width 35 height 12
click at [63, 541] on div "Fund Legal Name *" at bounding box center [326, 550] width 595 height 28
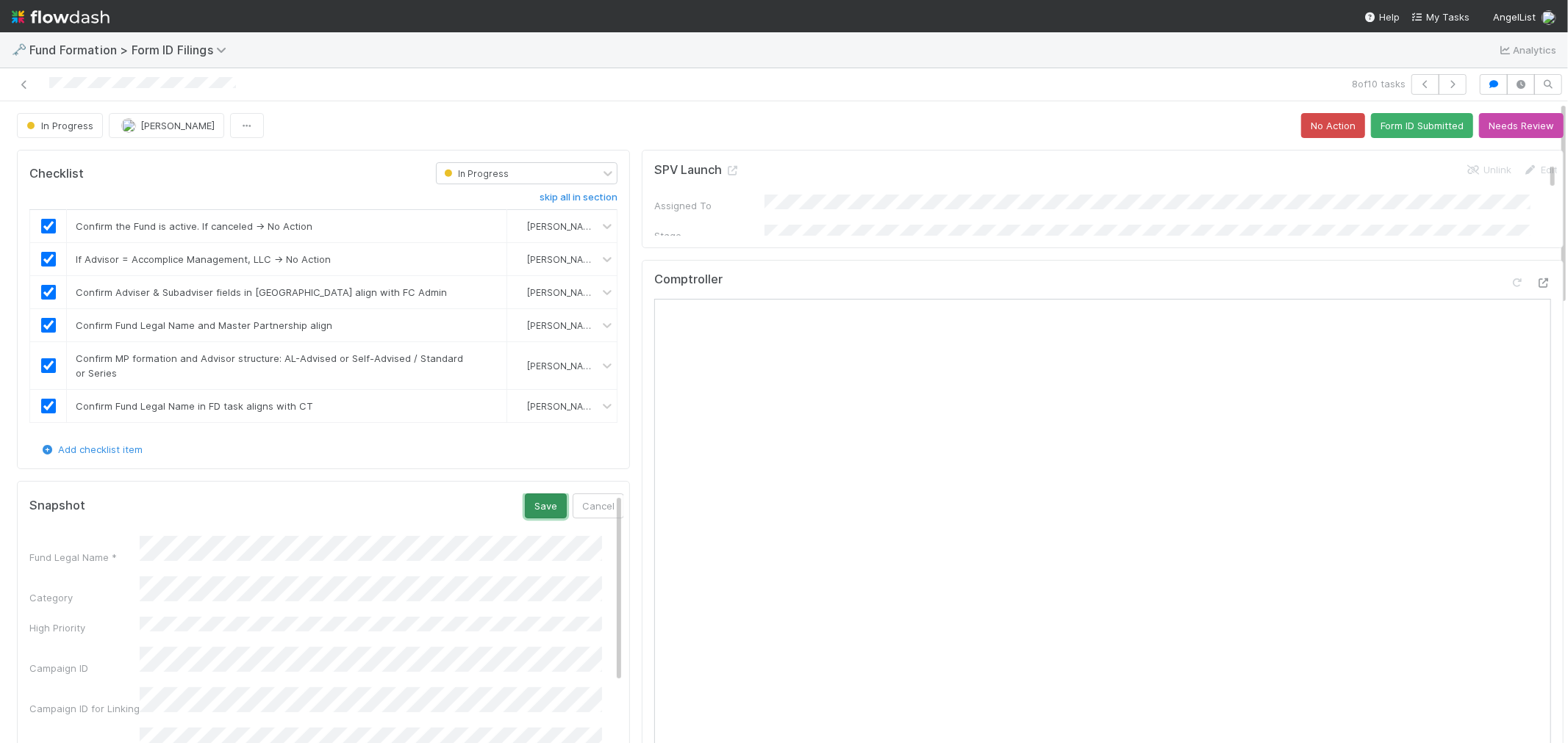
click at [524, 502] on button "Save" at bounding box center [545, 505] width 42 height 25
click at [1380, 121] on button "Form ID Submitted" at bounding box center [1422, 125] width 102 height 25
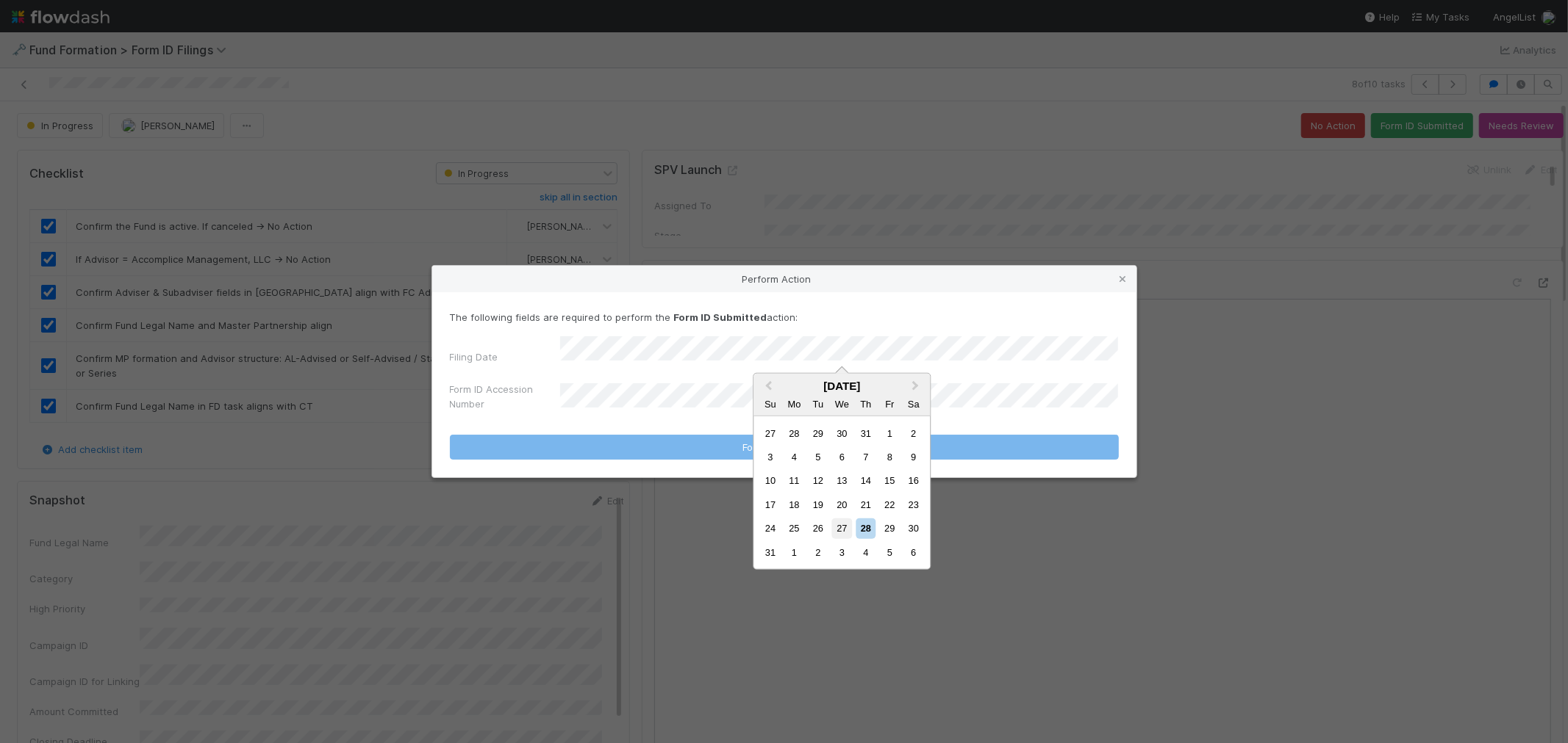
click at [837, 524] on div "27" at bounding box center [842, 529] width 20 height 19
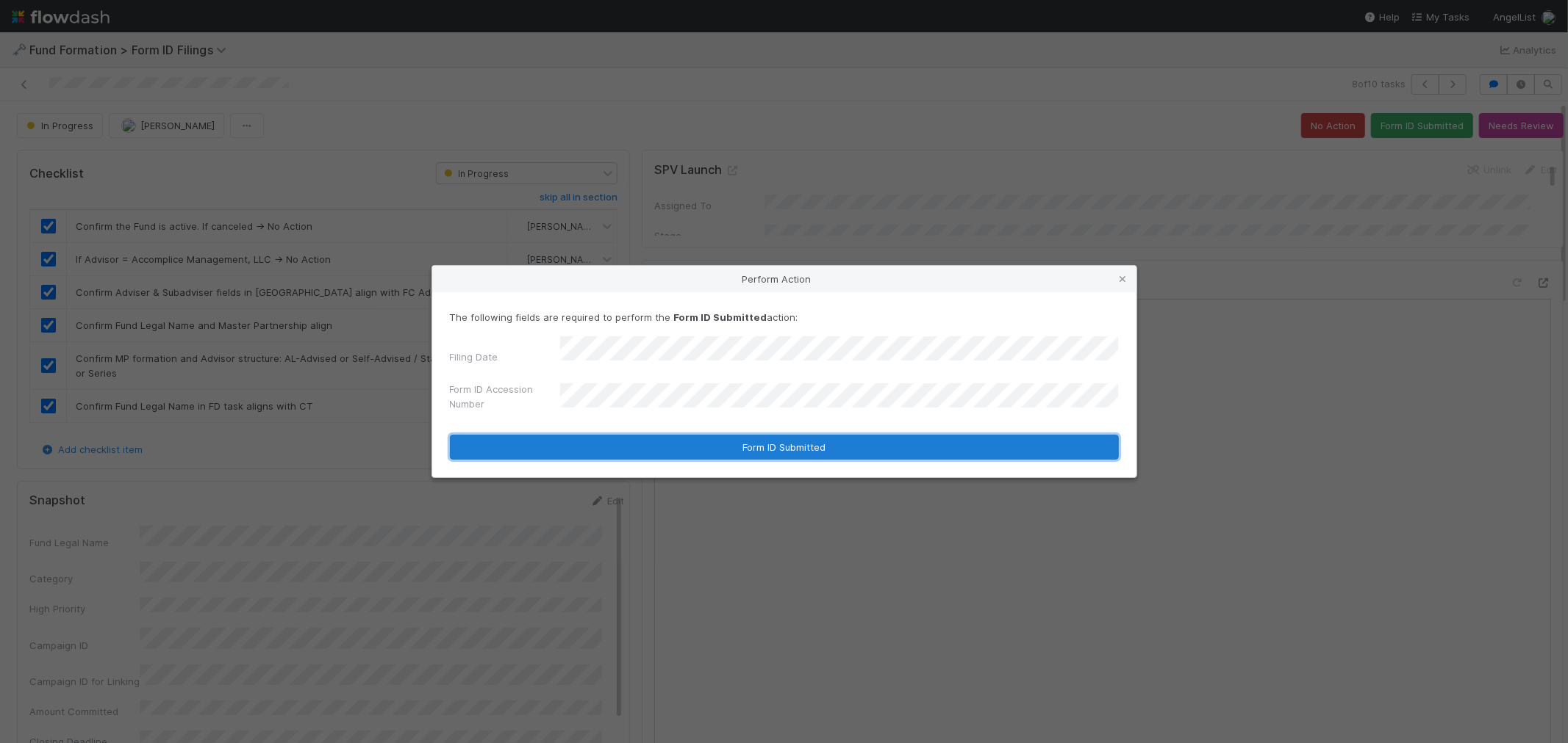
click at [650, 435] on button "Form ID Submitted" at bounding box center [784, 447] width 668 height 25
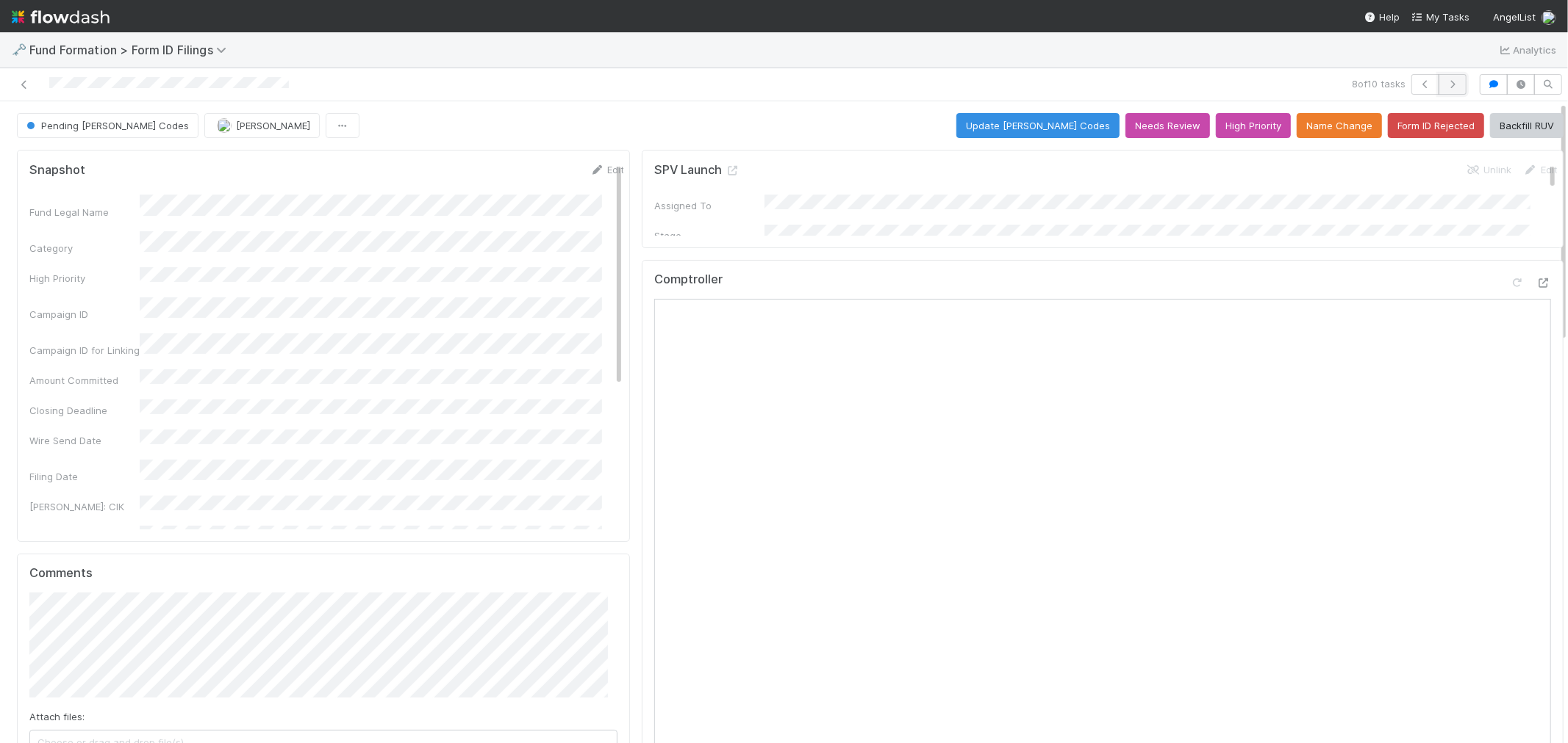
click at [1445, 82] on icon "button" at bounding box center [1452, 85] width 15 height 9
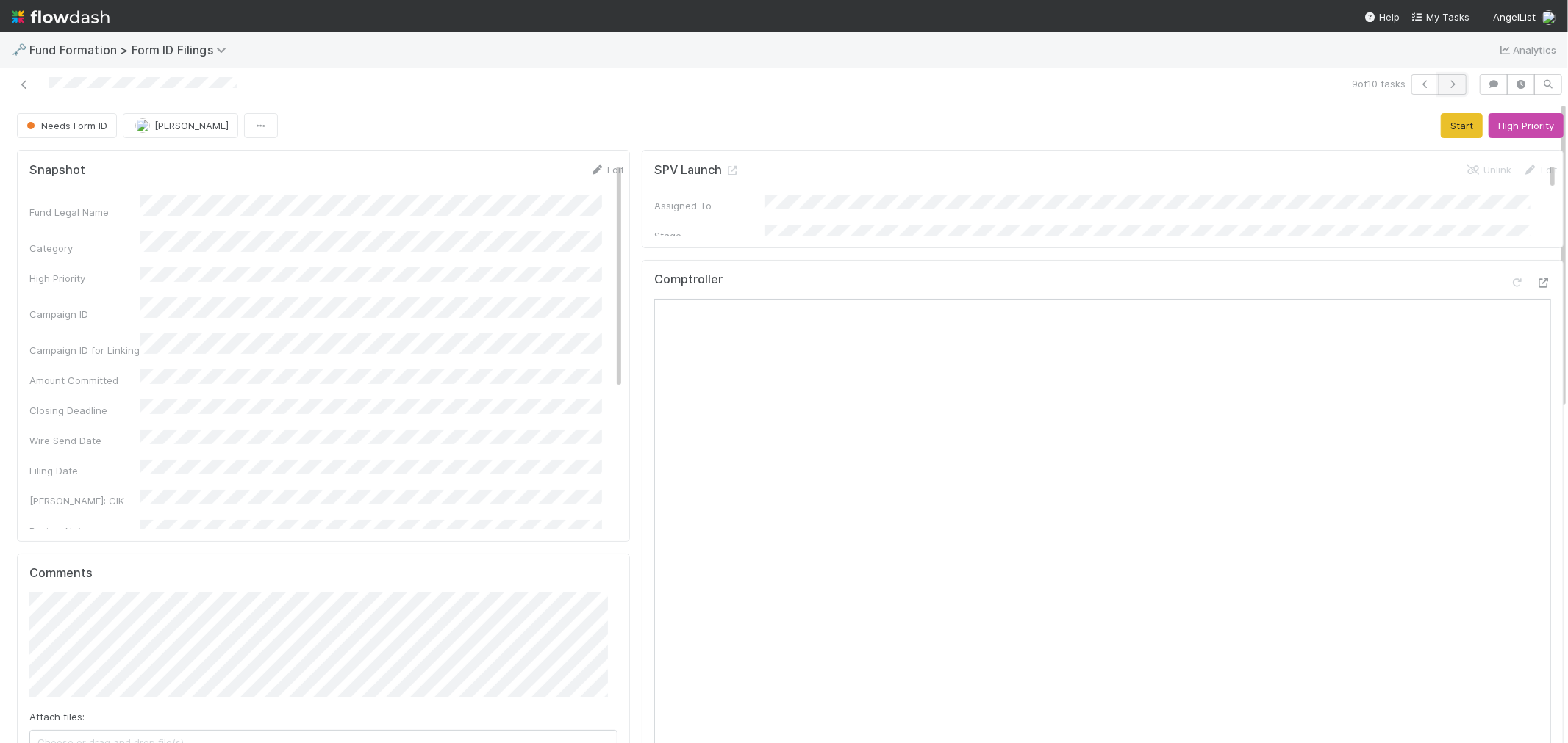
click at [1445, 85] on icon "button" at bounding box center [1452, 85] width 15 height 9
click at [26, 87] on icon at bounding box center [25, 85] width 15 height 10
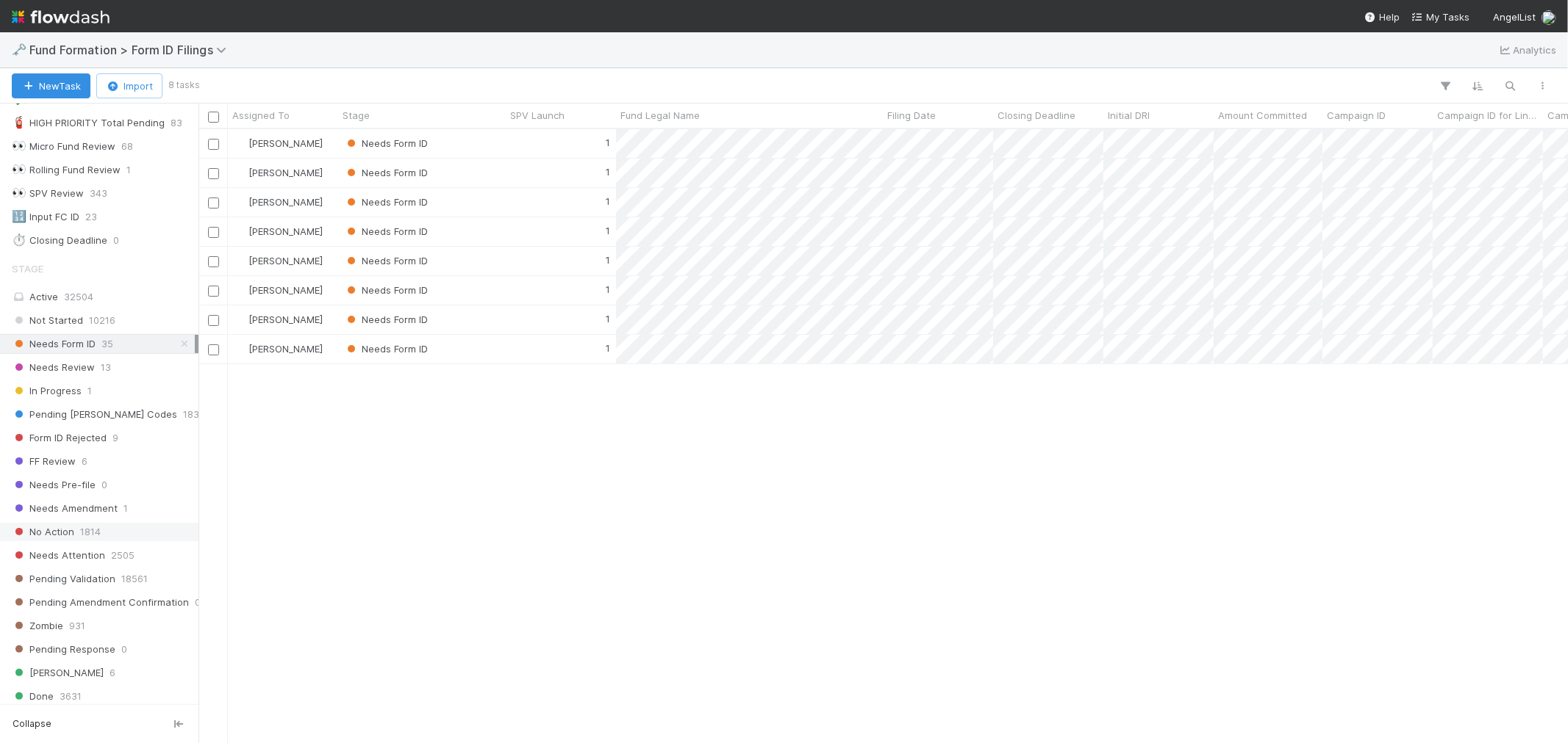
scroll to position [244, 0]
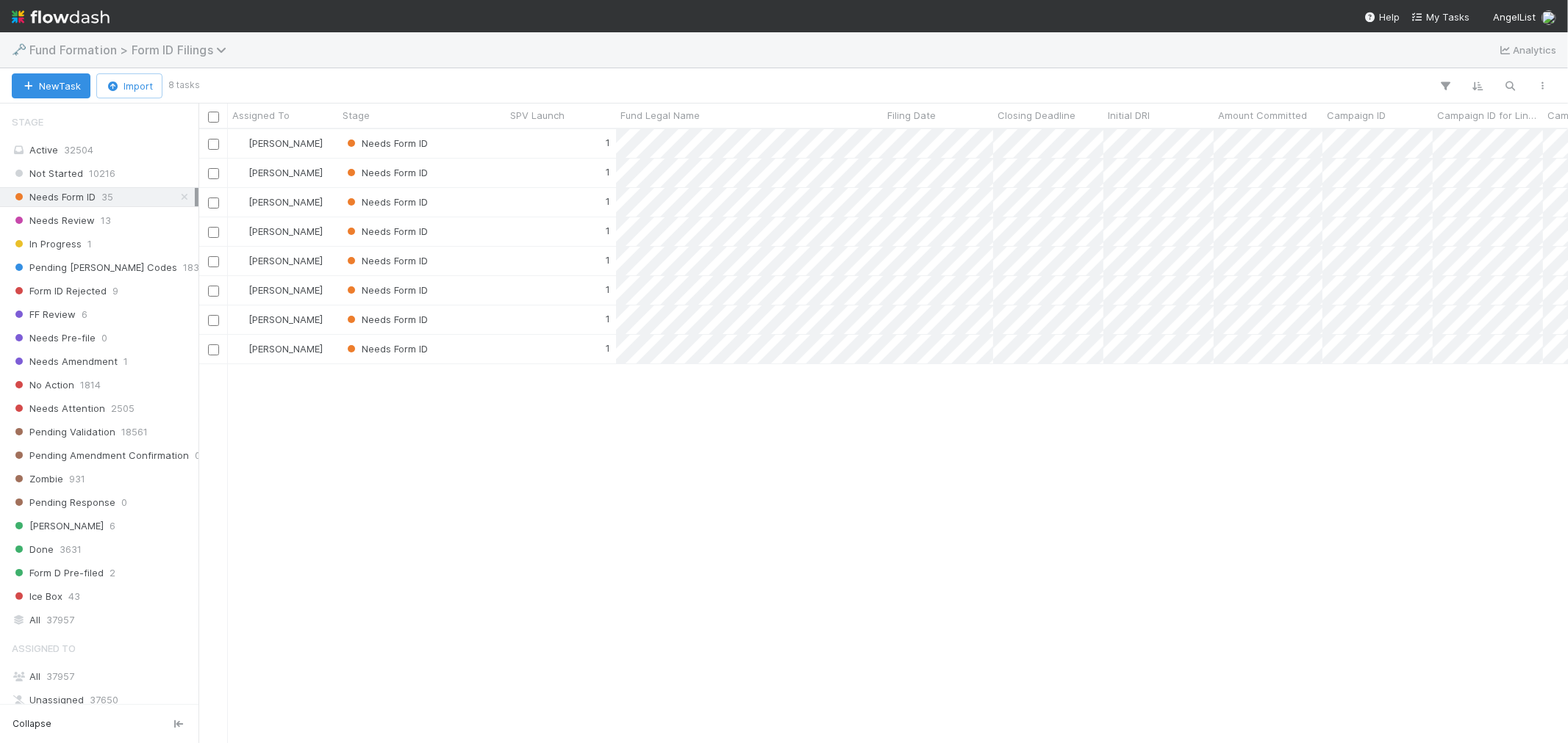
click at [185, 53] on span "Fund Formation > Form ID Filings" at bounding box center [131, 50] width 204 height 15
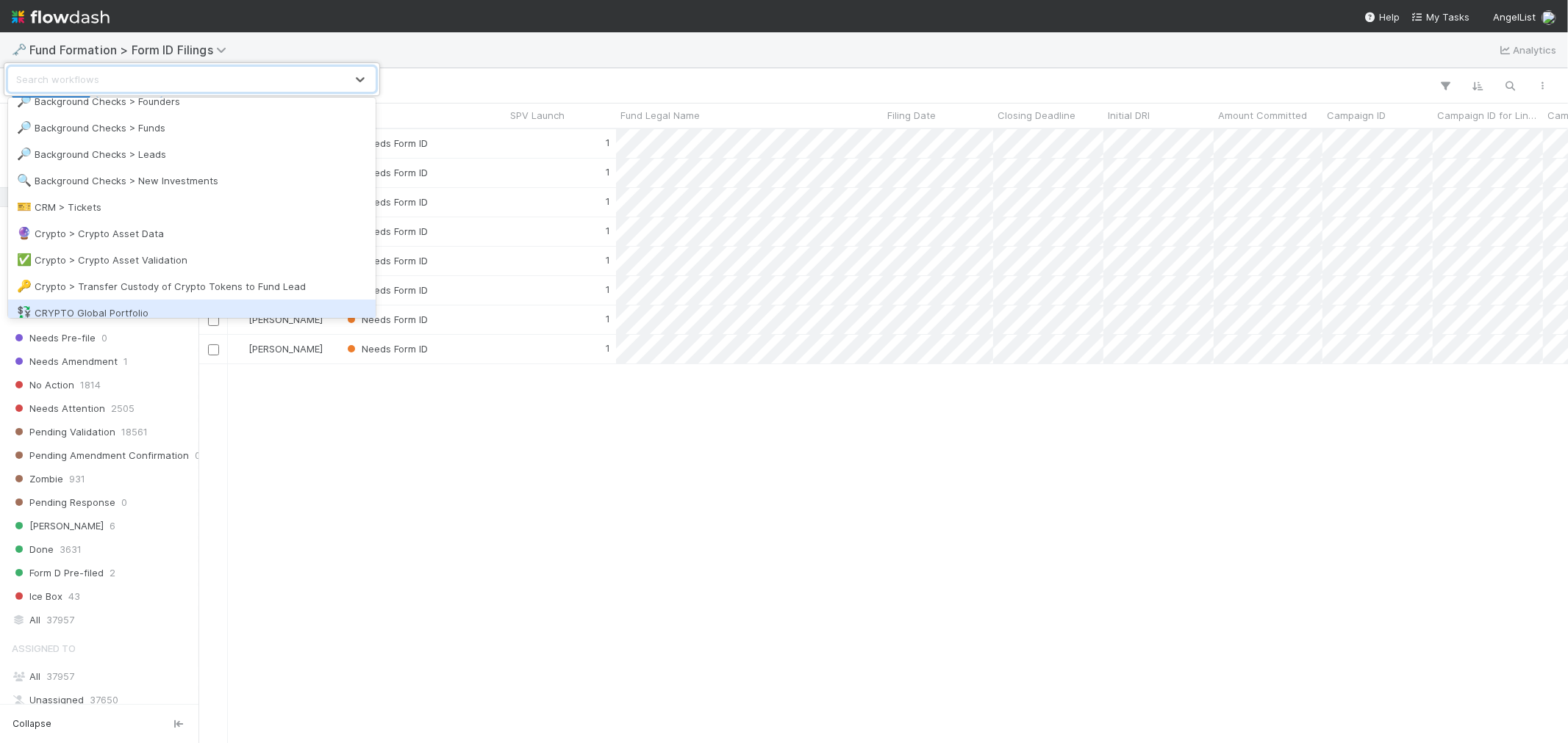
scroll to position [107, 0]
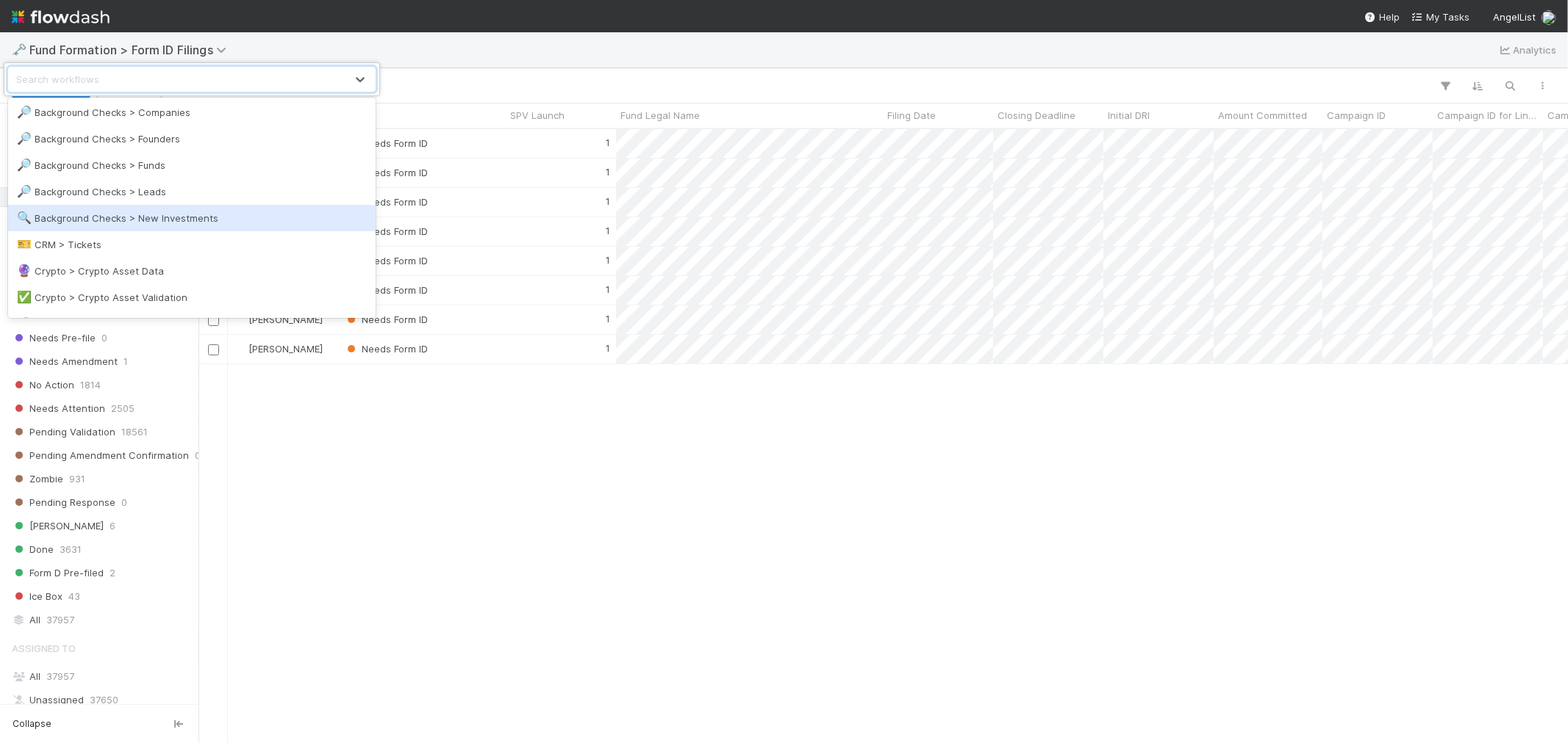
click at [159, 213] on div "🔍 Background Checks > New Investments" at bounding box center [192, 218] width 350 height 15
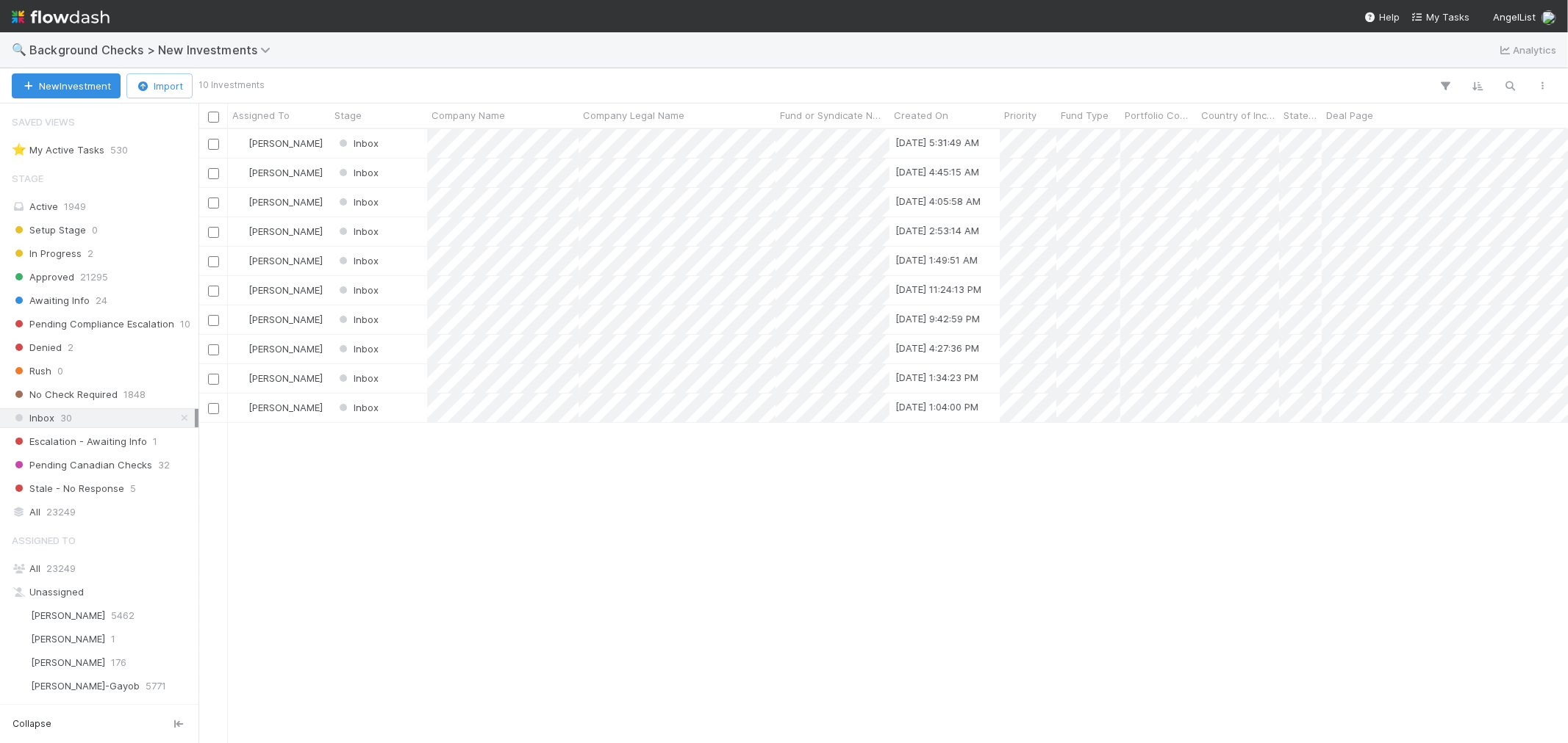
scroll to position [12, 13]
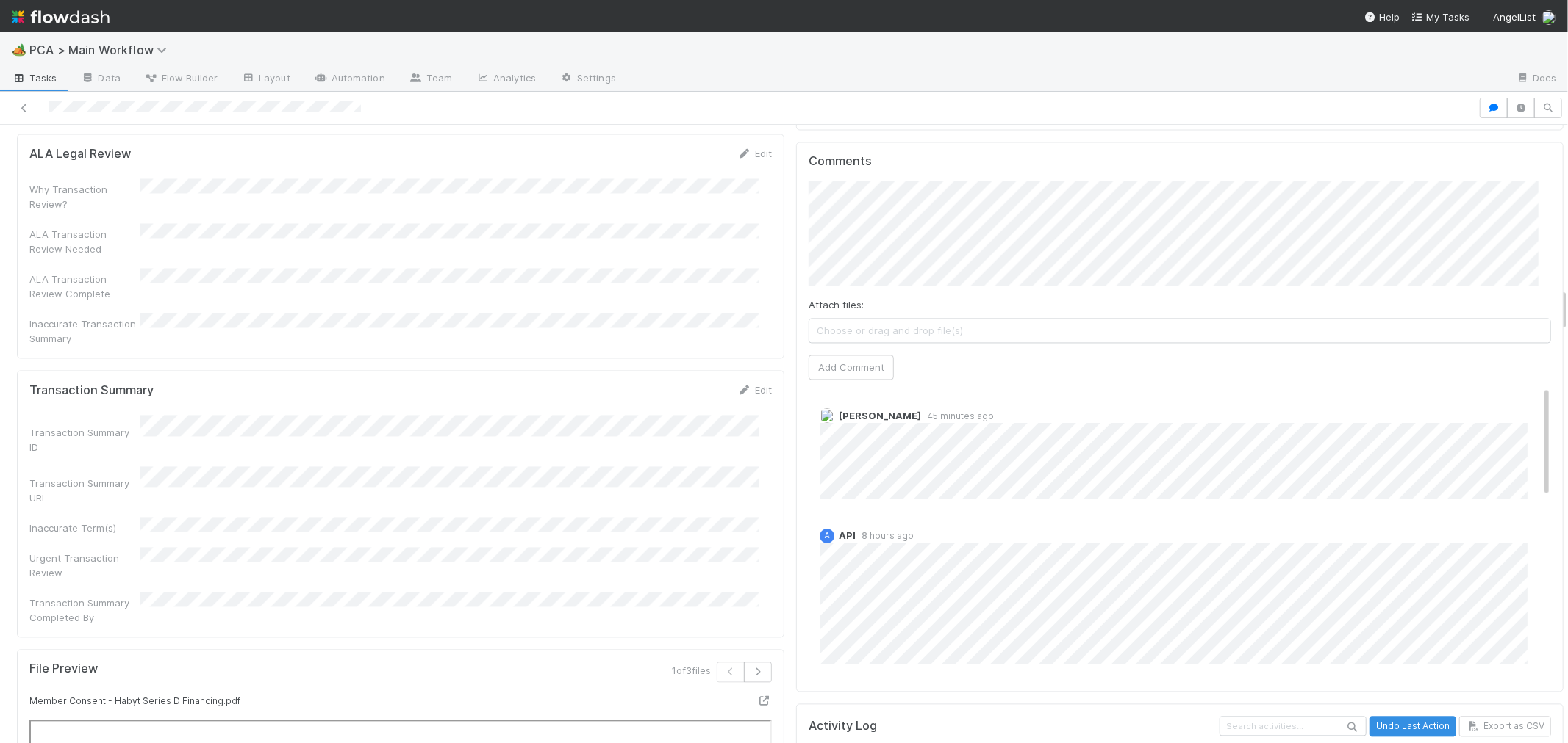
scroll to position [2285, 0]
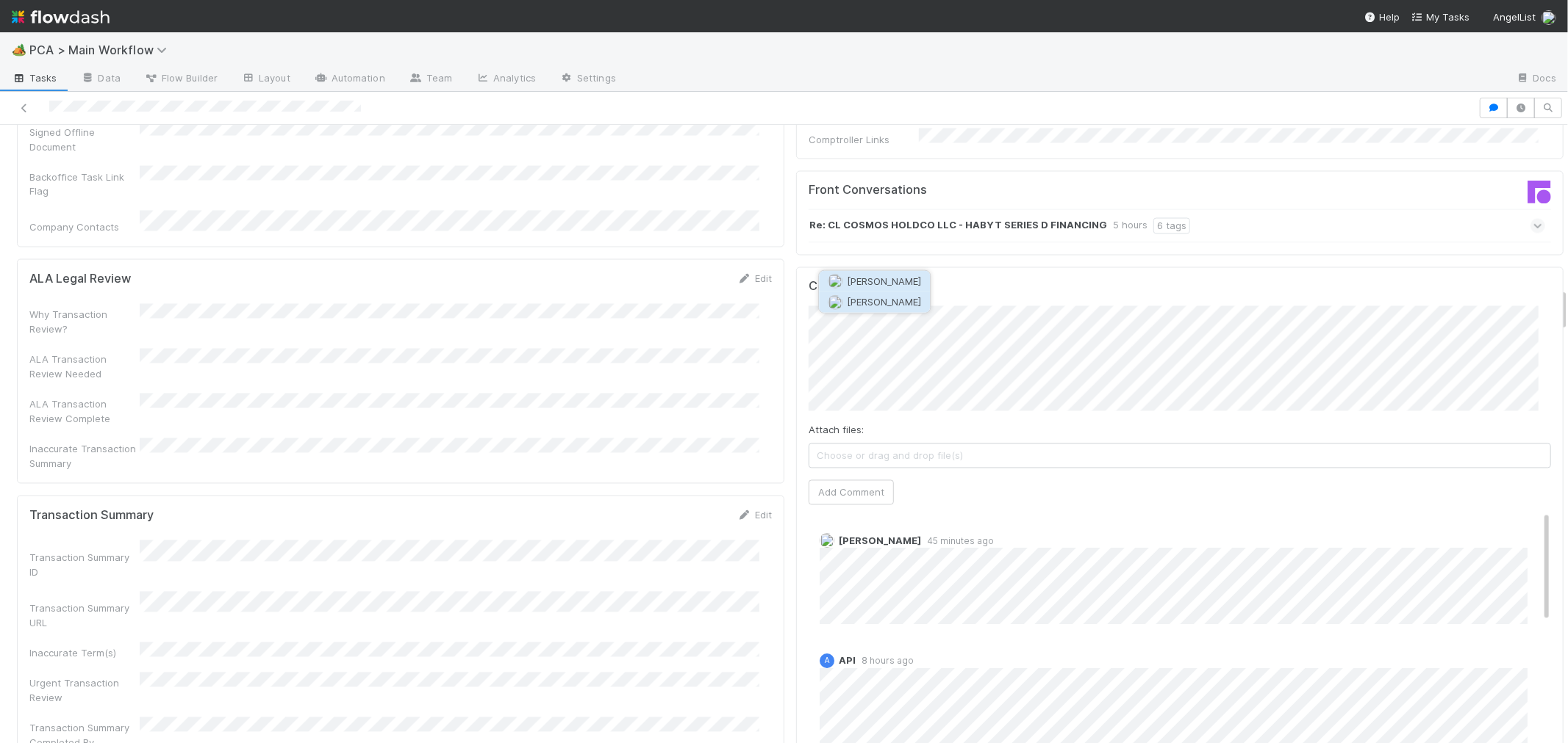
click at [877, 300] on span "[PERSON_NAME]" at bounding box center [884, 302] width 74 height 12
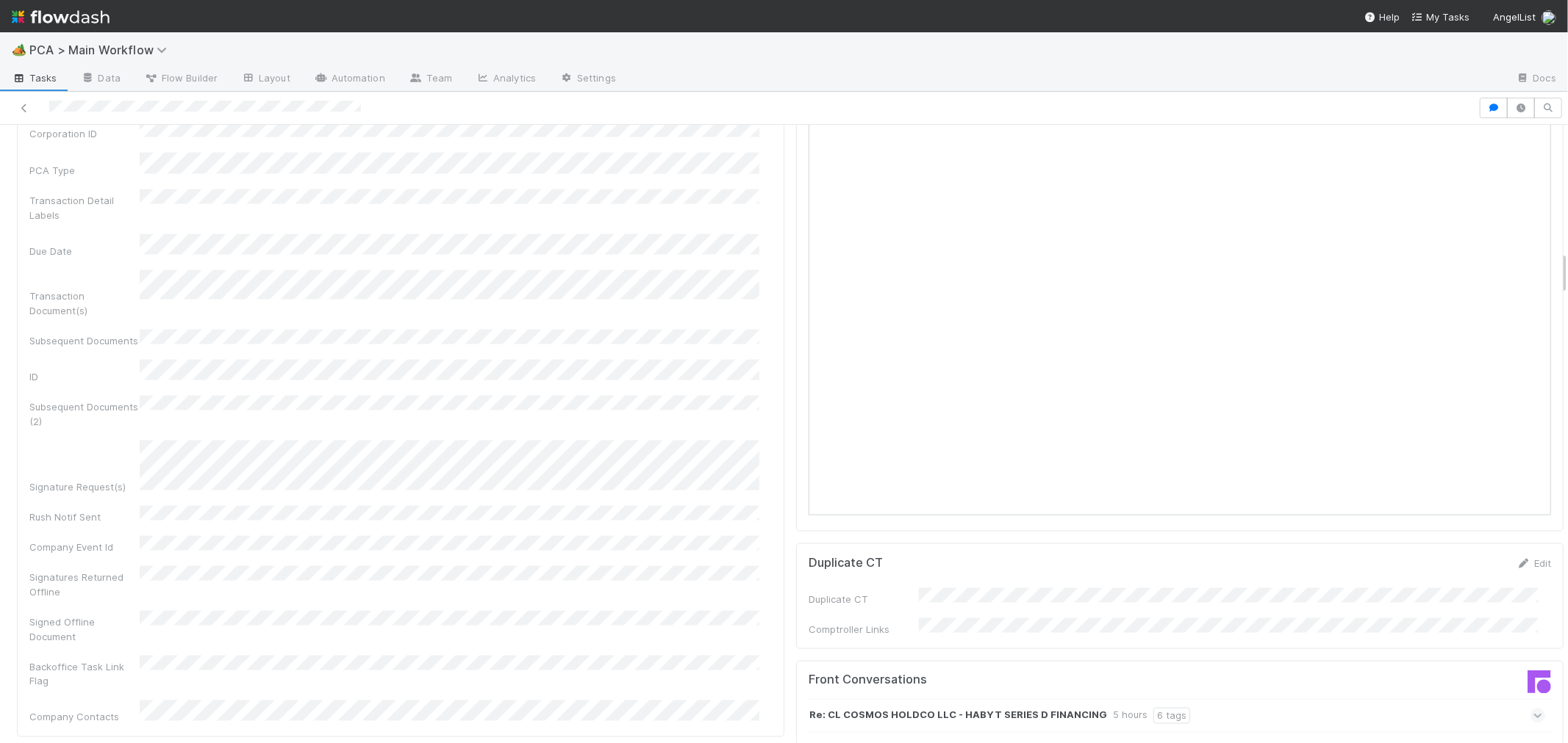
scroll to position [1713, 0]
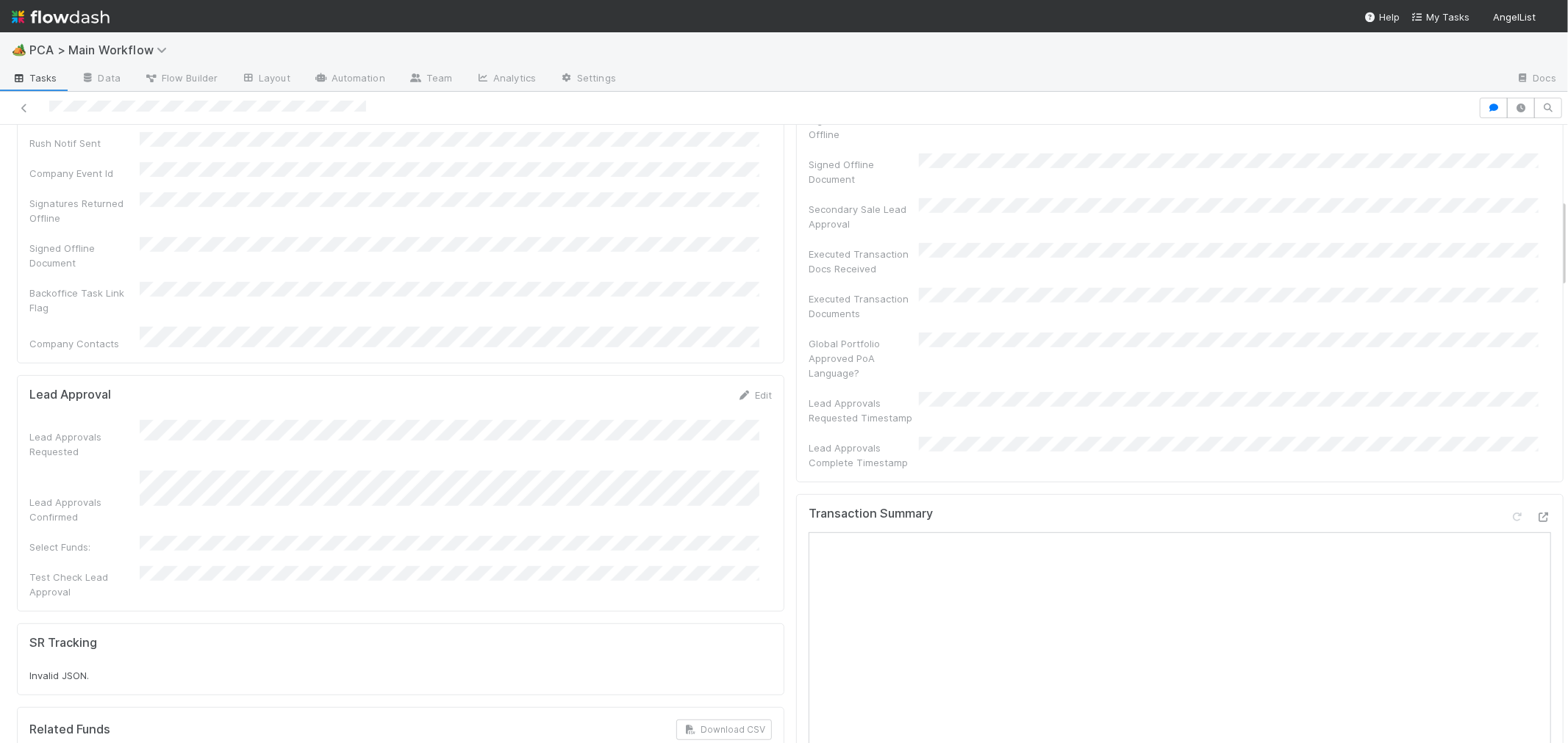
scroll to position [571, 0]
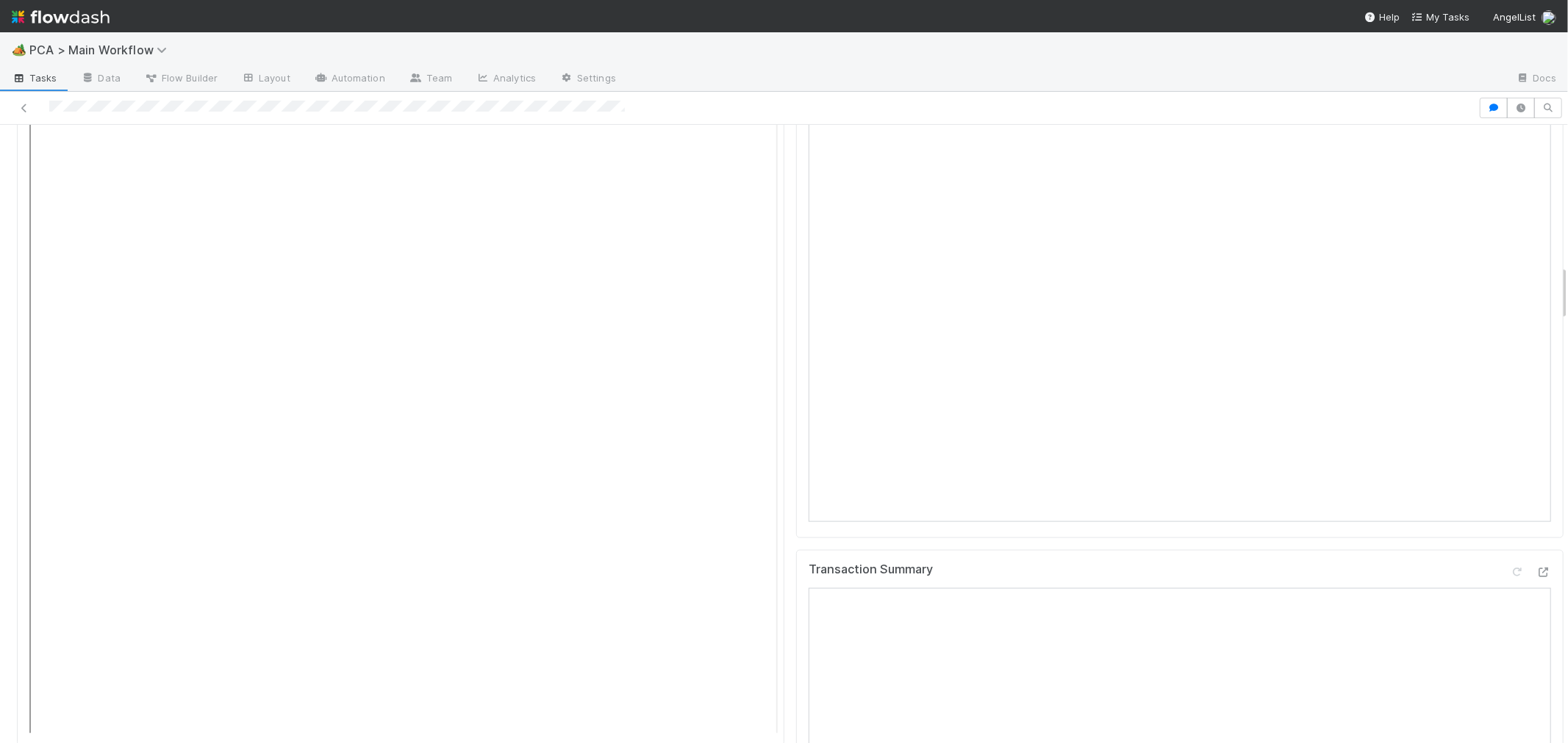
scroll to position [1550, 0]
click at [1509, 571] on icon at bounding box center [1517, 575] width 15 height 10
click at [770, 473] on div "File Preview 1 of 2 files EGM shorter notice consent_Indus.docx" at bounding box center [401, 353] width 767 height 792
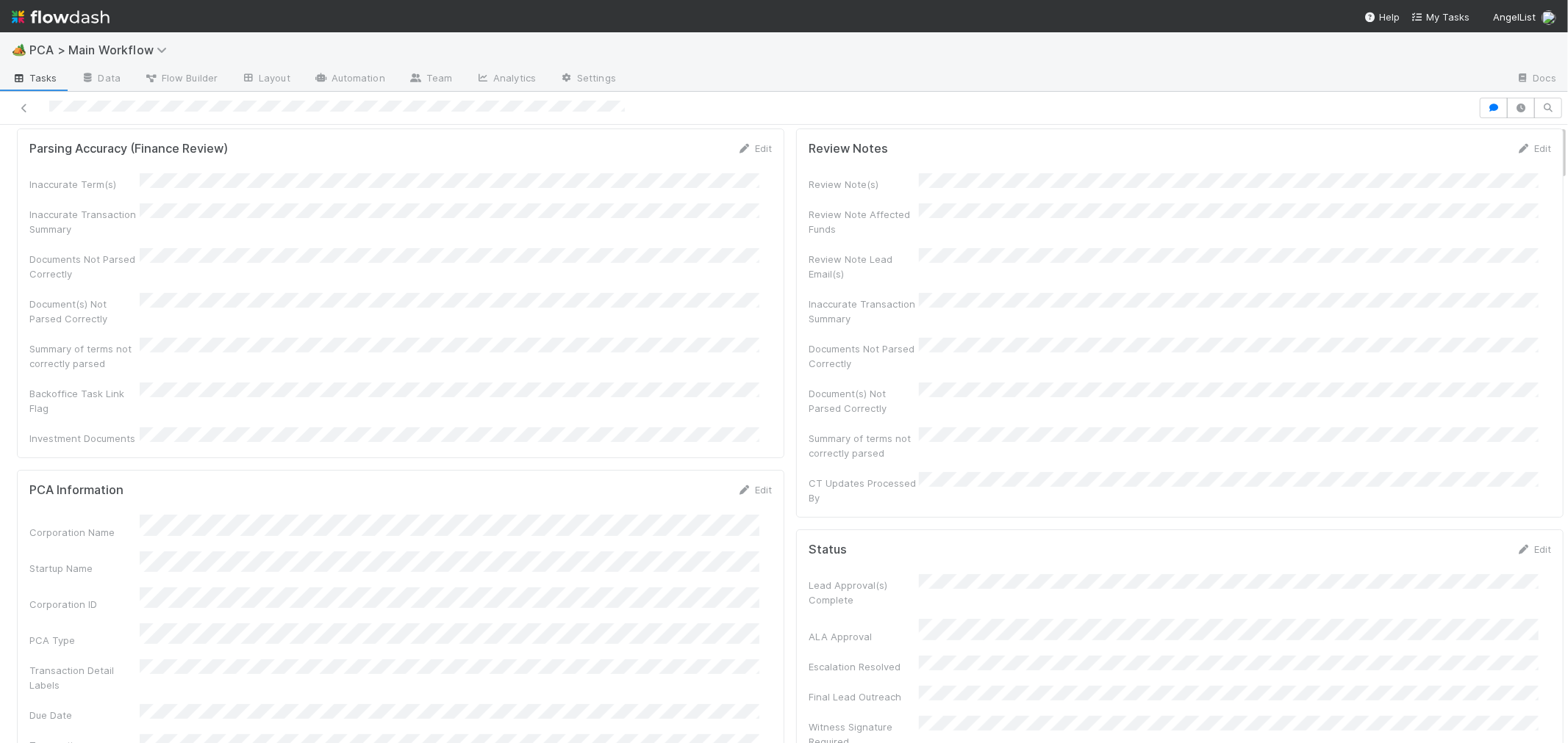
scroll to position [0, 0]
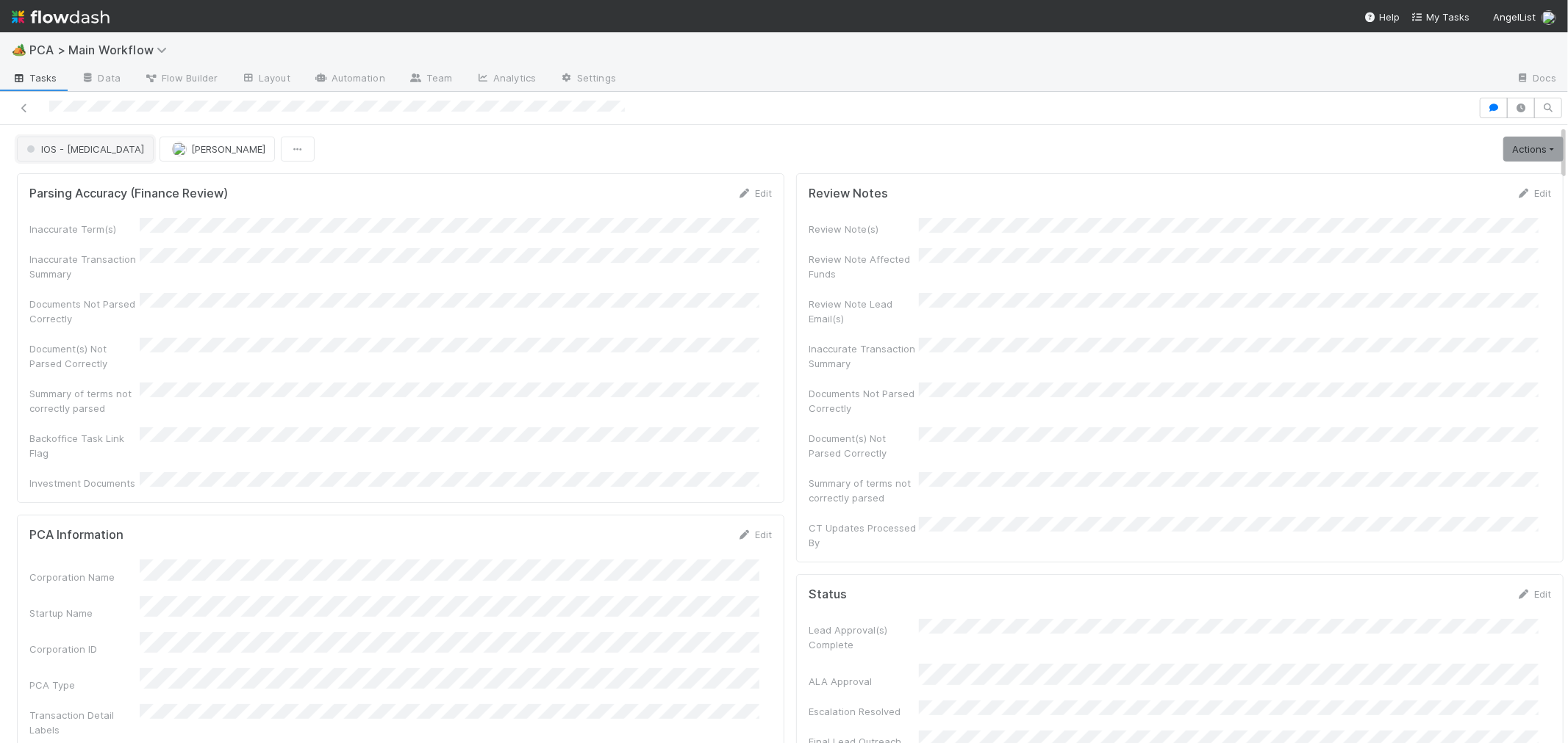
click at [80, 154] on span "IOS - [MEDICAL_DATA]" at bounding box center [83, 149] width 121 height 12
click at [1494, 145] on div at bounding box center [784, 371] width 1568 height 743
click at [1503, 145] on link "Actions" at bounding box center [1533, 148] width 60 height 25
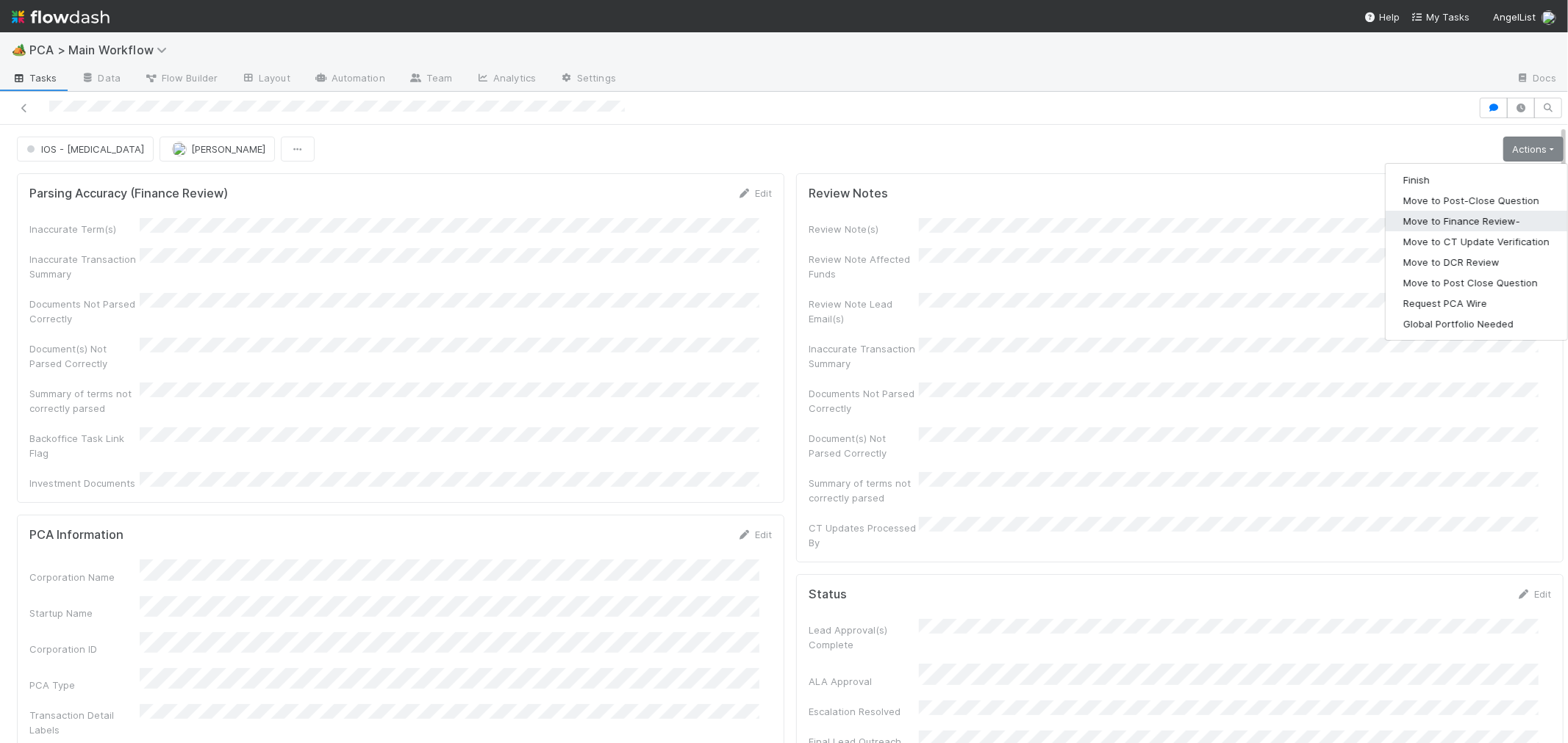
click at [1426, 224] on button "Move to Finance Review-" at bounding box center [1476, 220] width 182 height 20
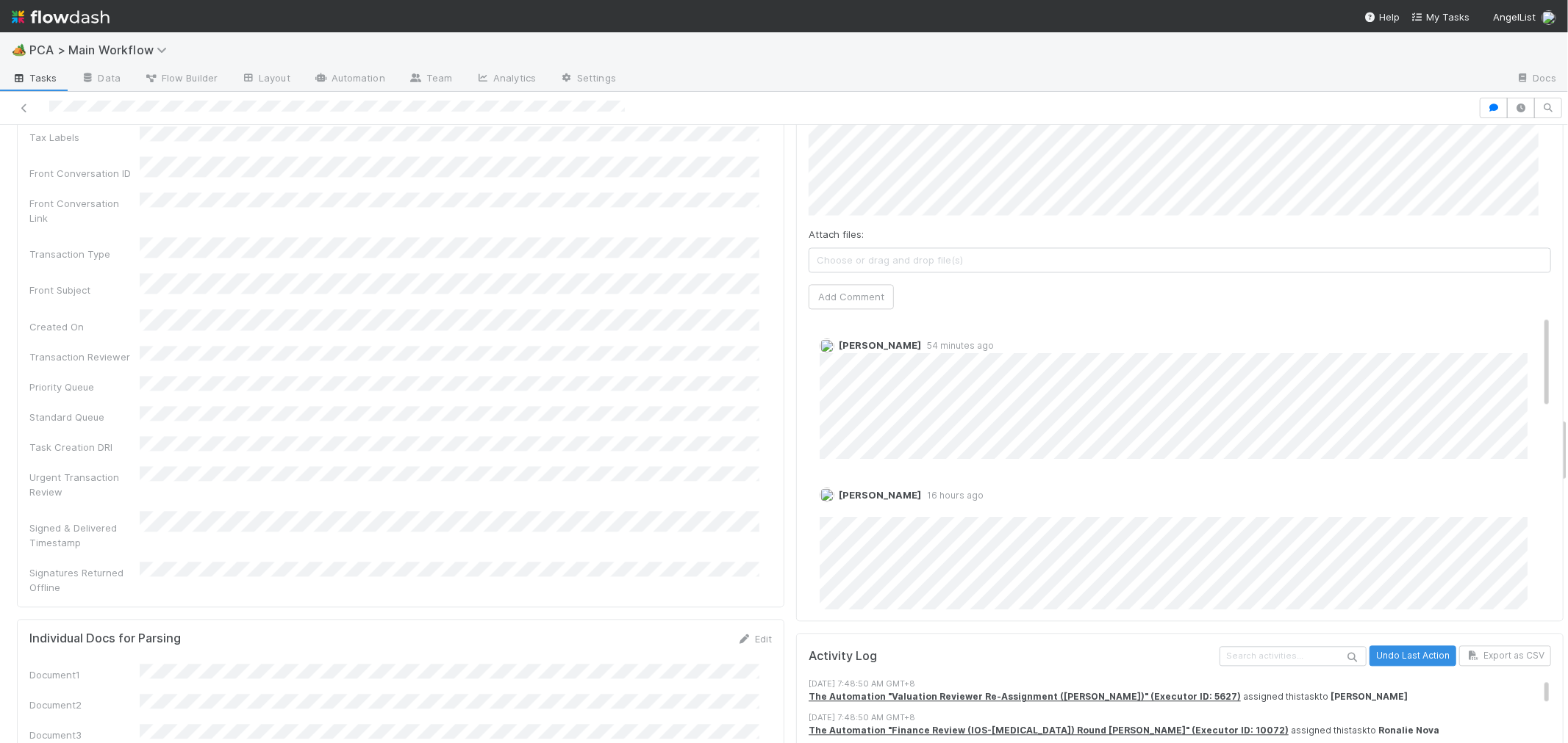
scroll to position [2530, 0]
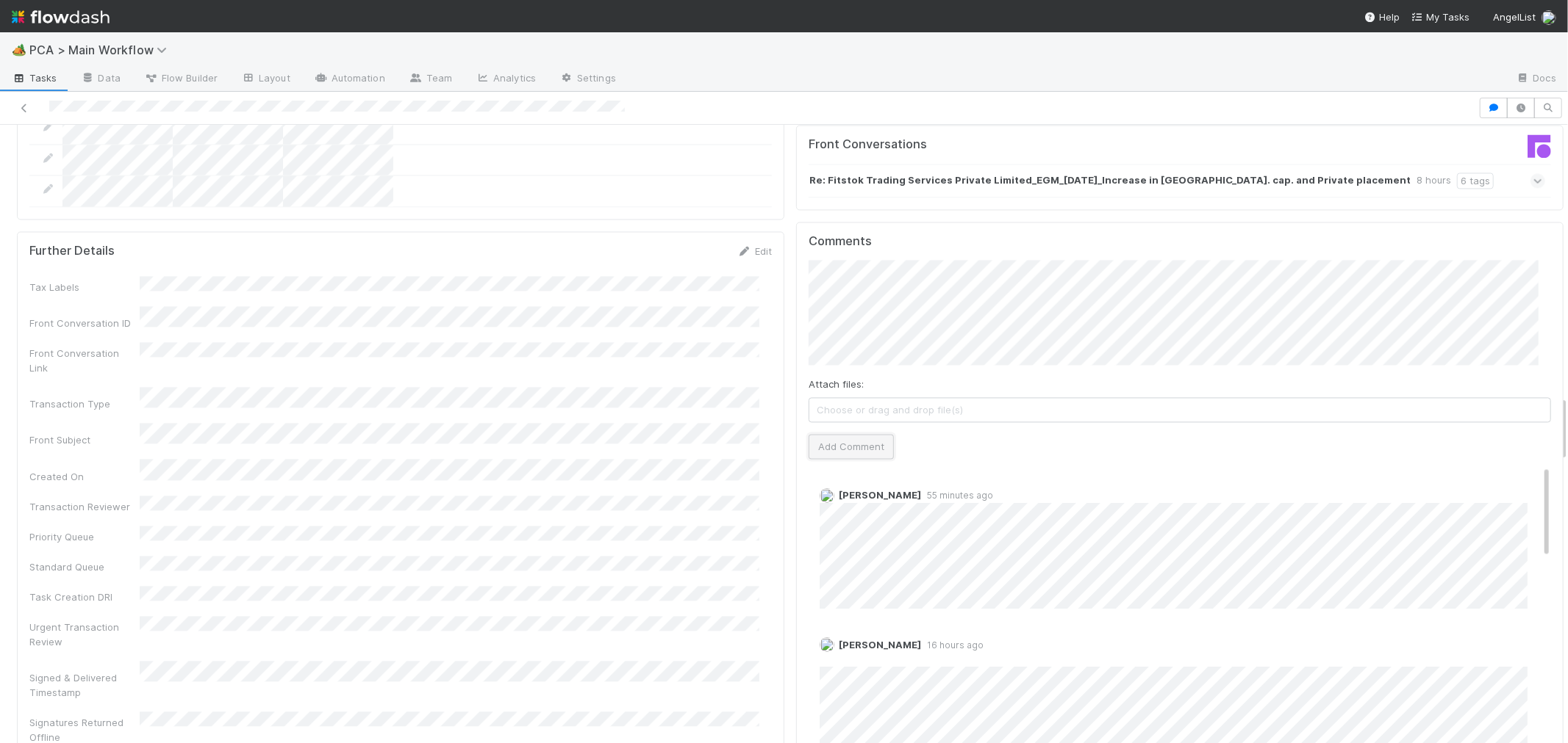
click at [852, 434] on button "Add Comment" at bounding box center [852, 446] width 86 height 25
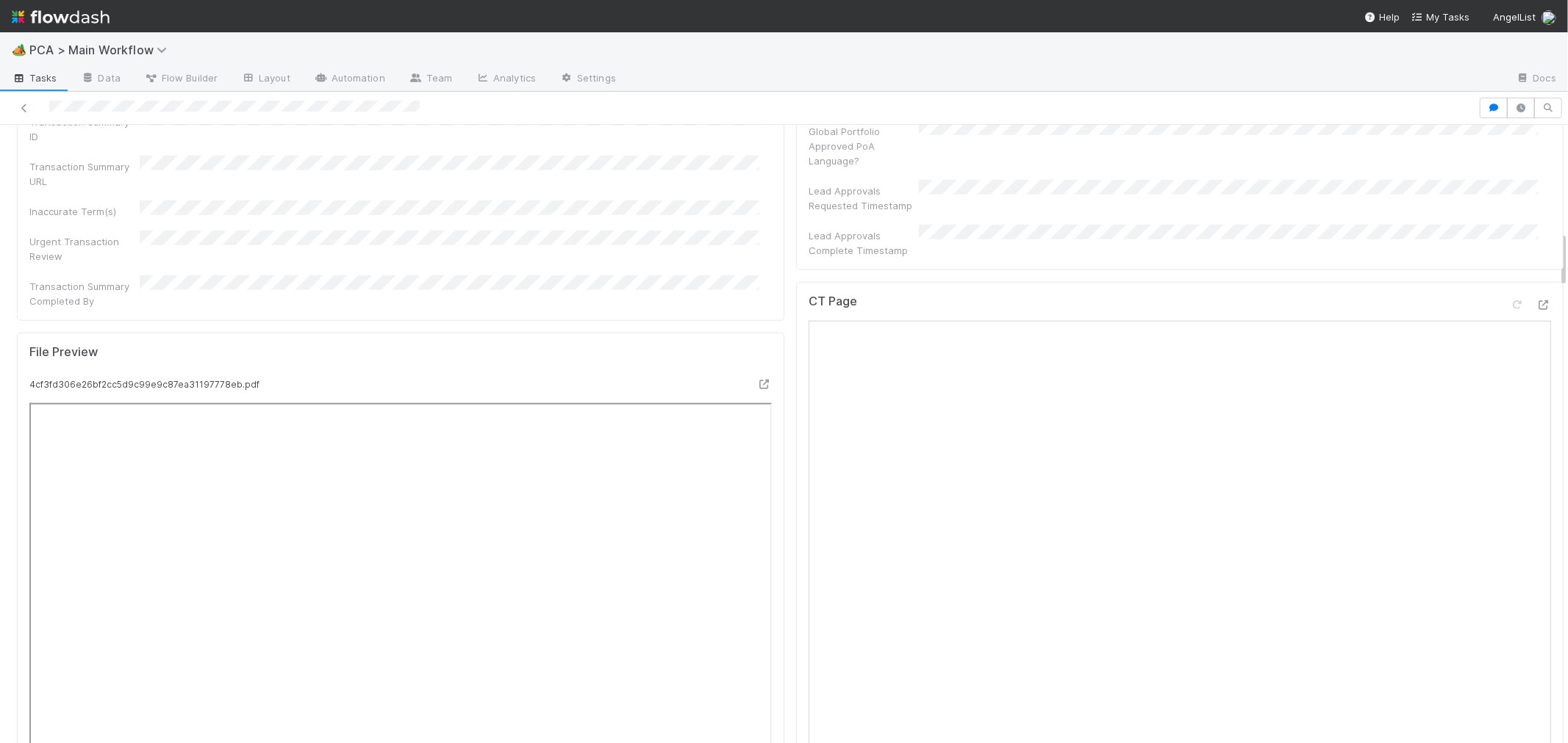
scroll to position [1142, 0]
click at [1536, 301] on icon at bounding box center [1543, 306] width 15 height 10
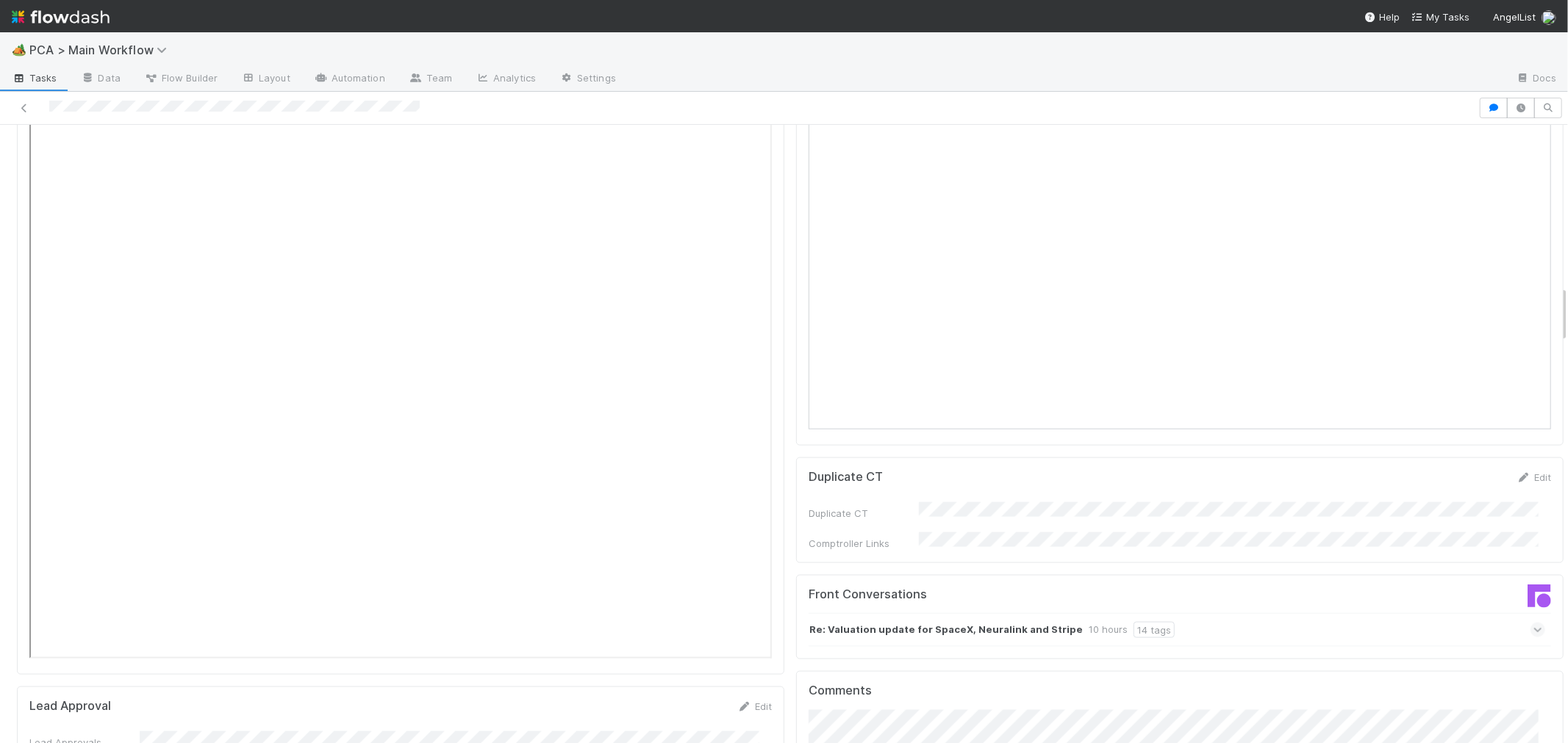
scroll to position [1795, 0]
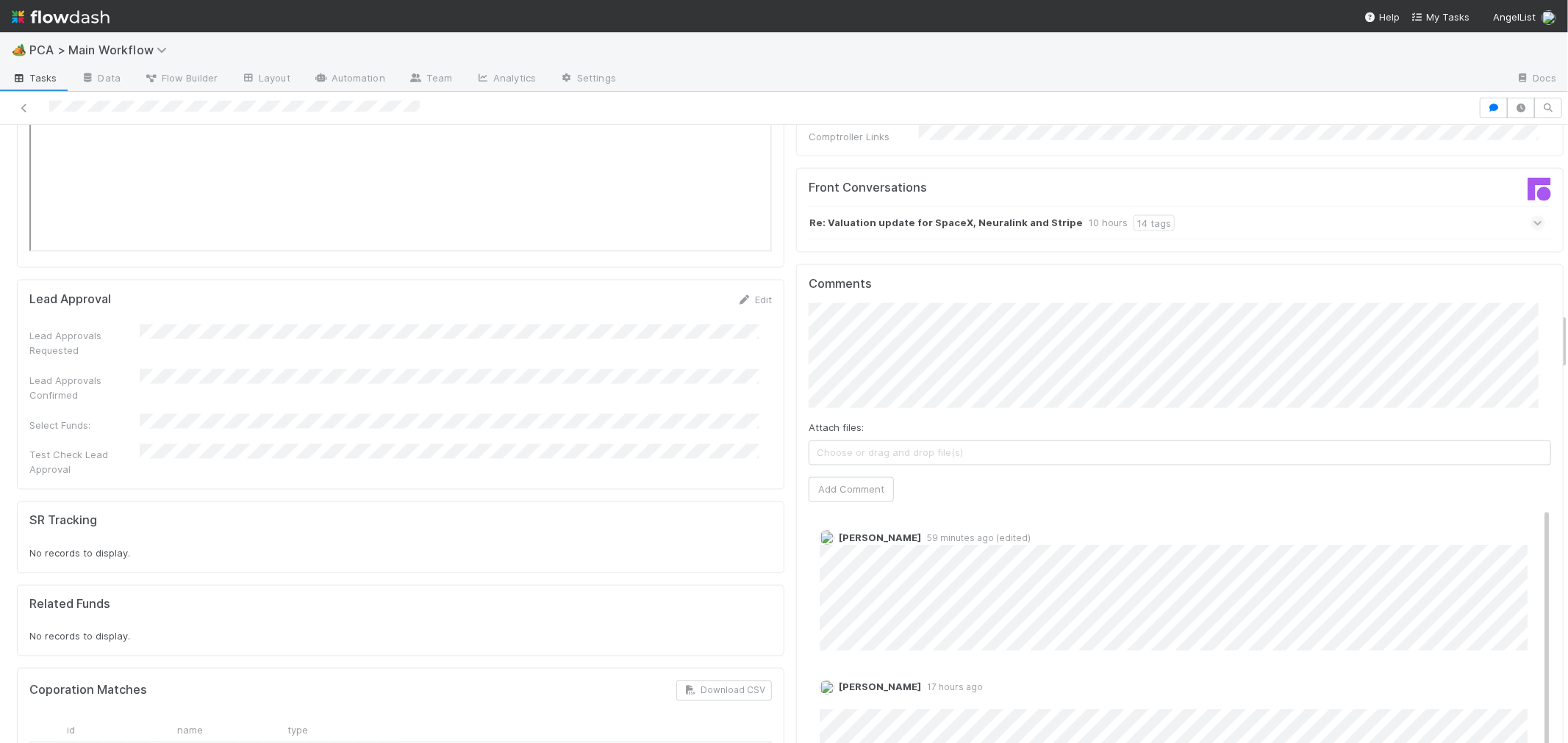
scroll to position [2039, 0]
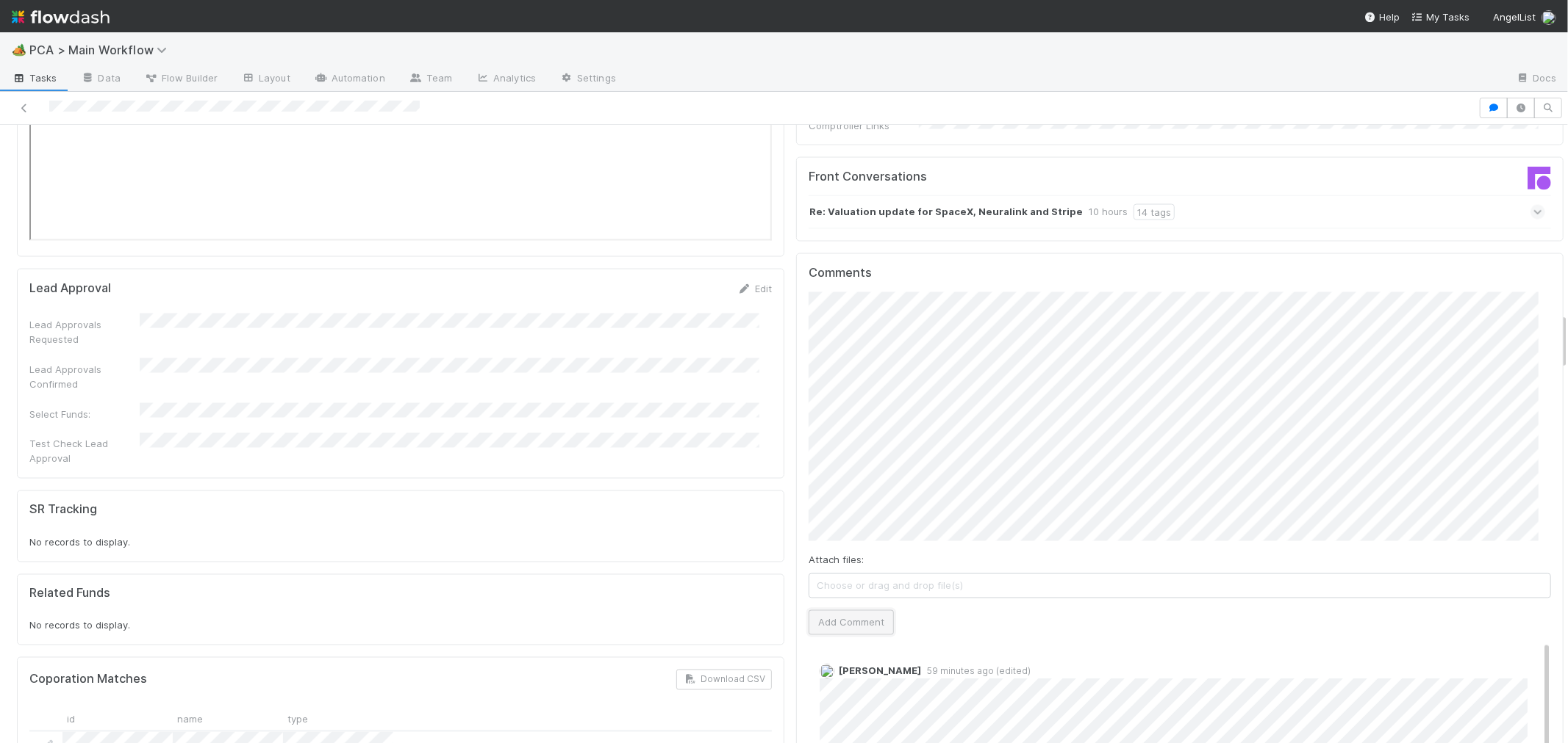
click at [816, 610] on button "Add Comment" at bounding box center [852, 622] width 86 height 25
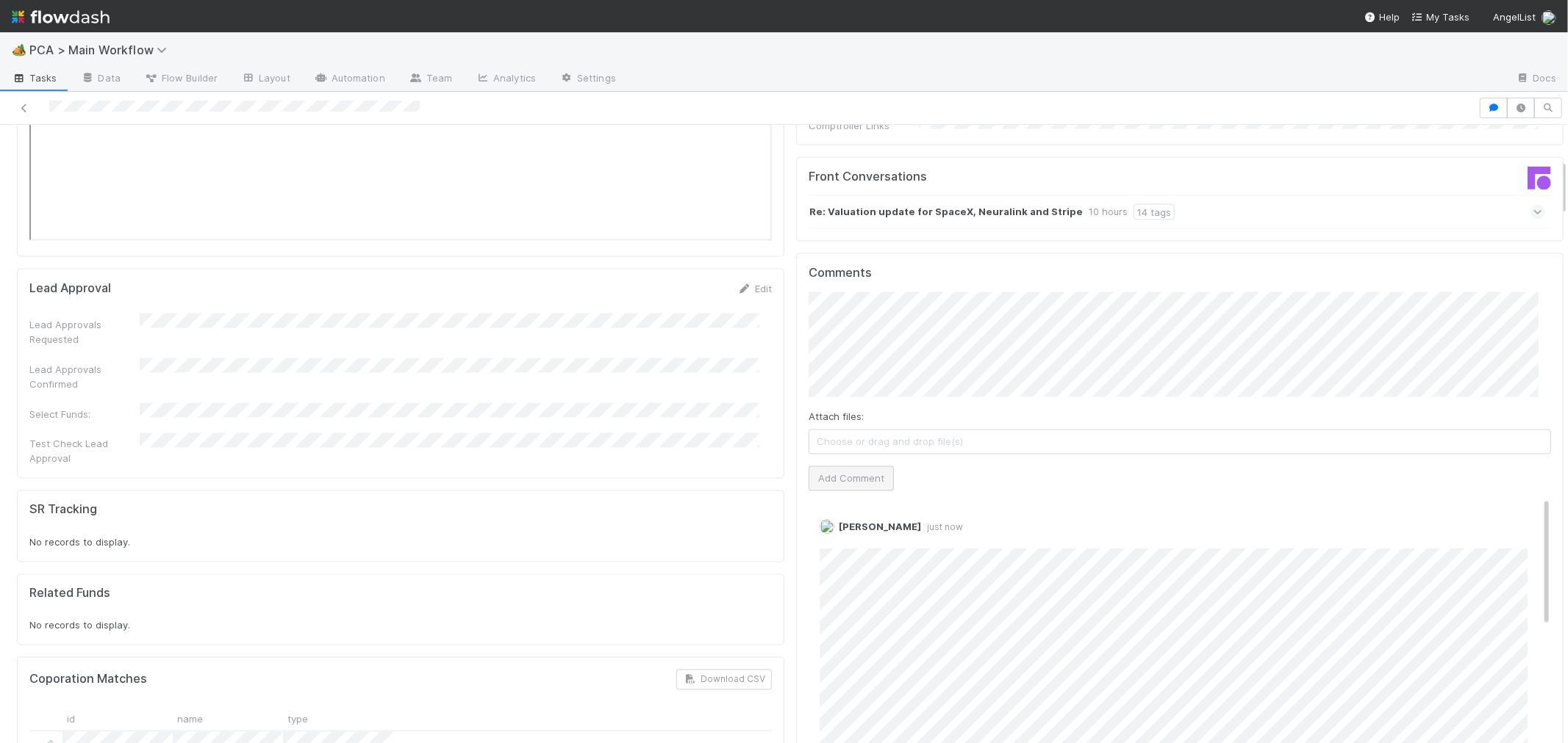
scroll to position [0, 0]
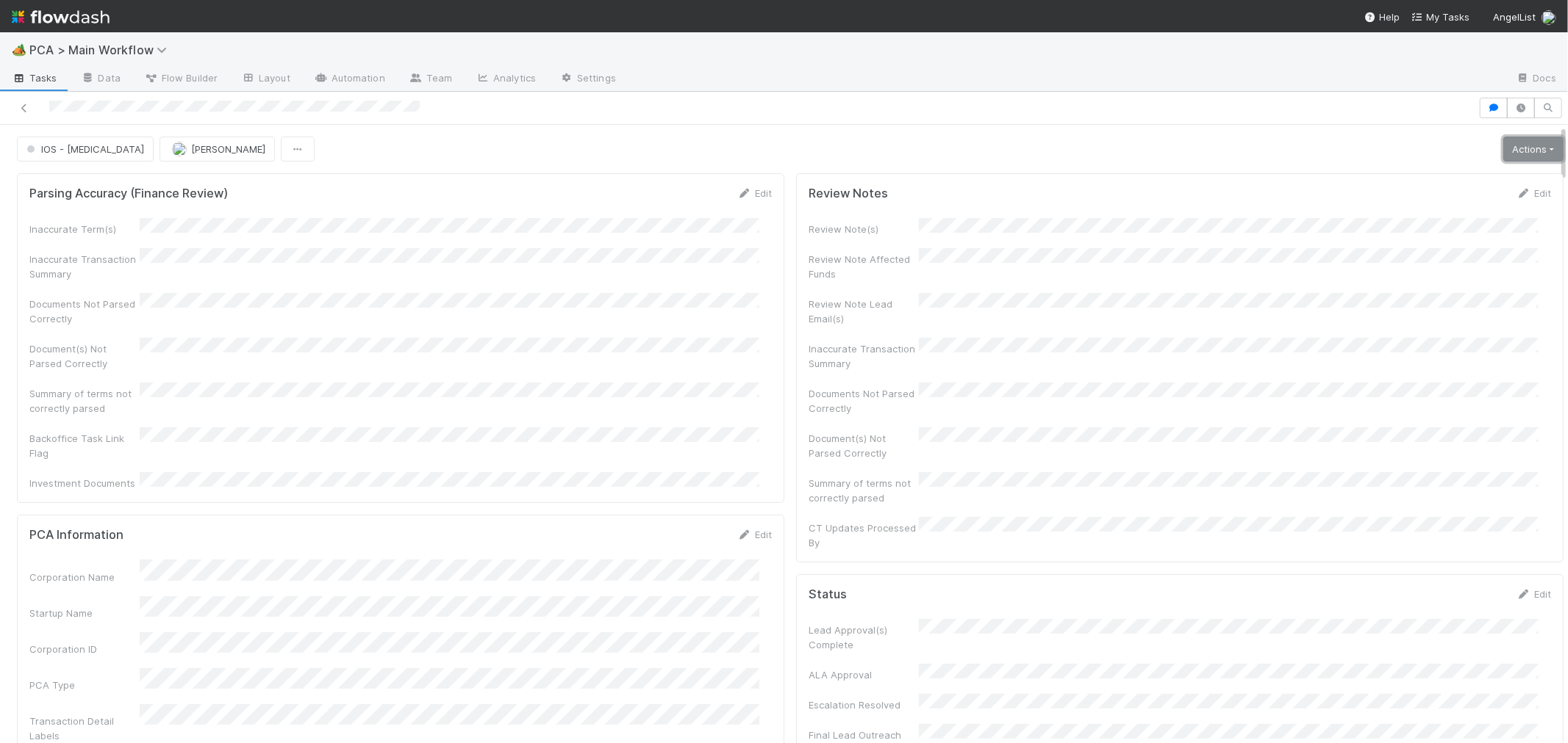
click at [1507, 142] on link "Actions" at bounding box center [1533, 148] width 60 height 25
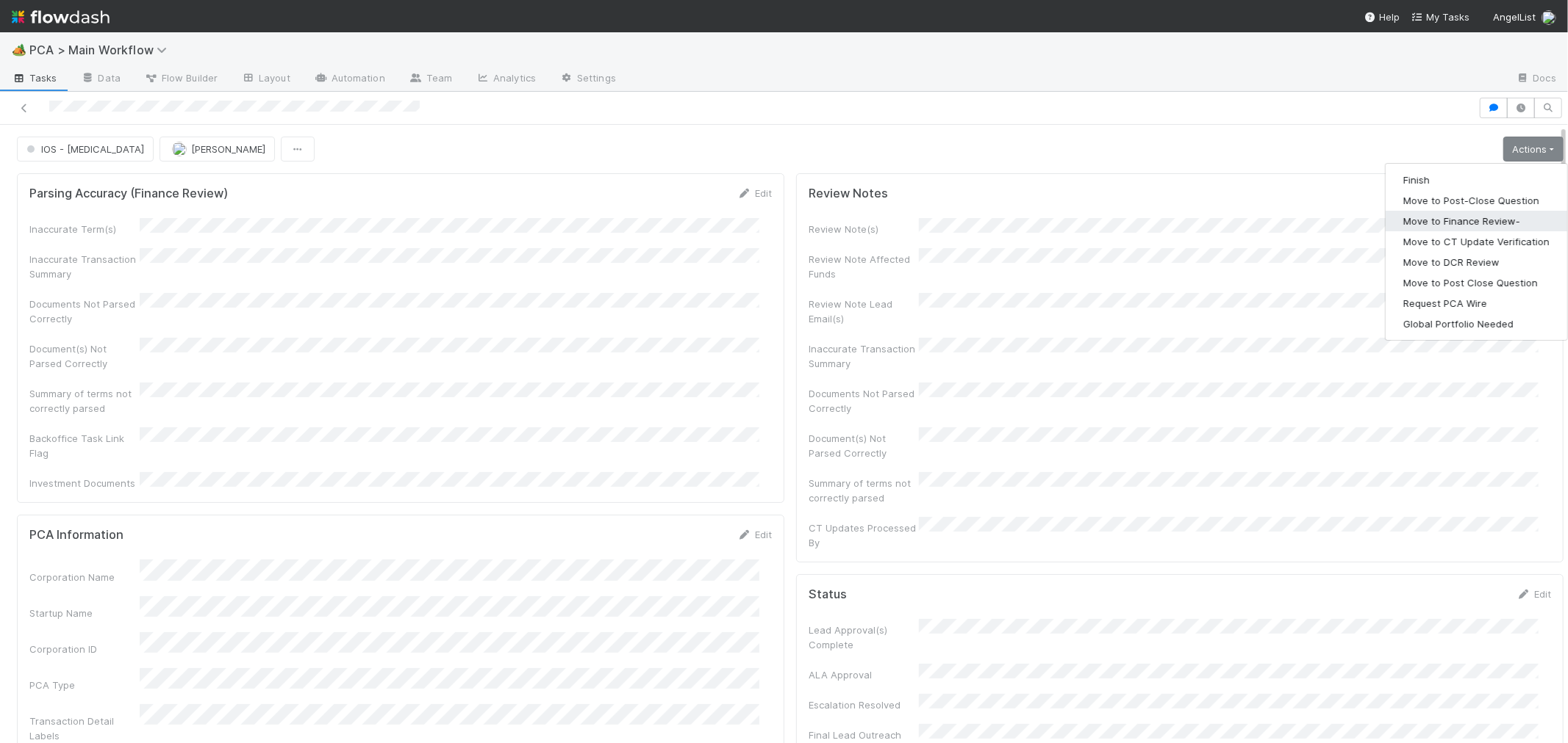
click at [1456, 226] on button "Move to Finance Review-" at bounding box center [1476, 220] width 182 height 20
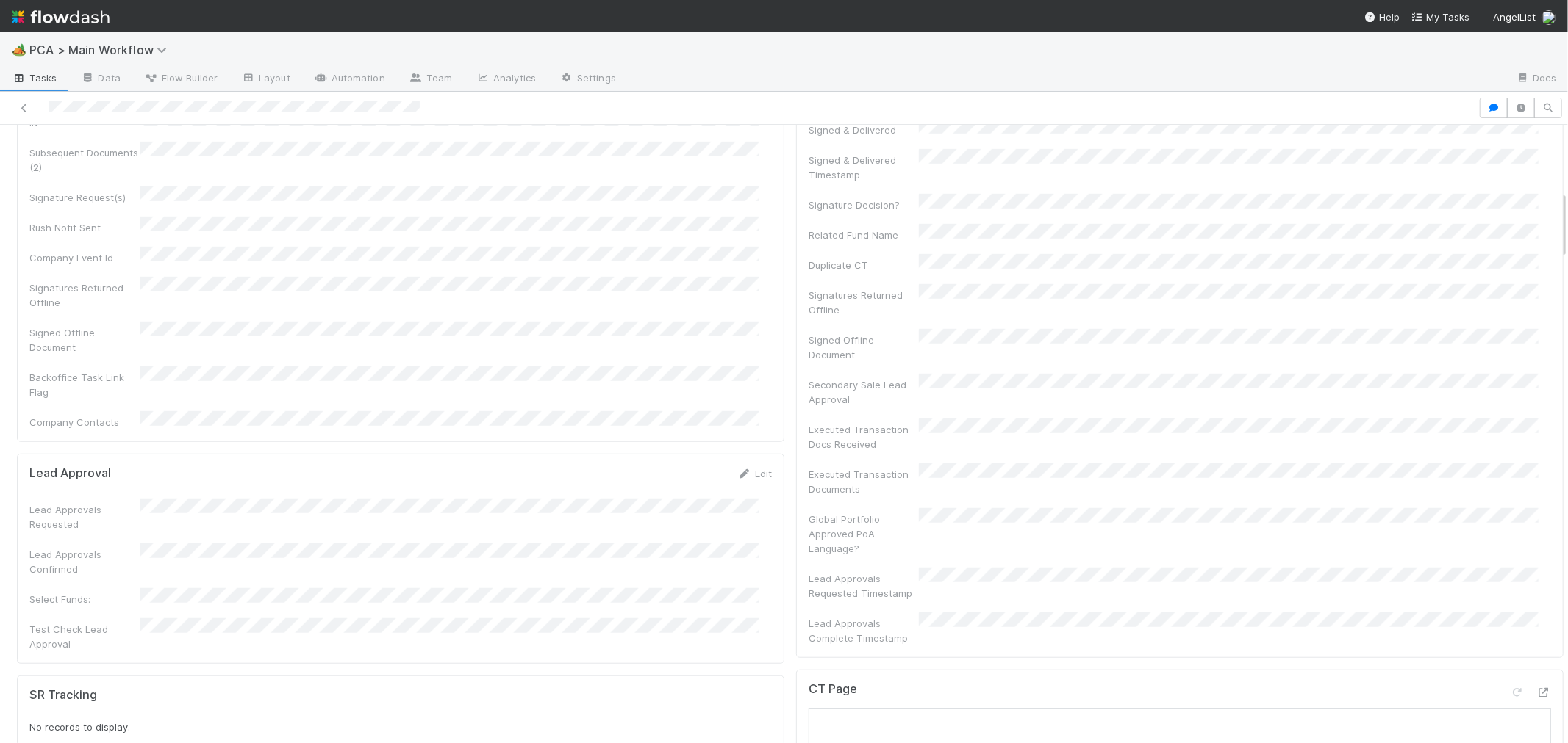
scroll to position [979, 0]
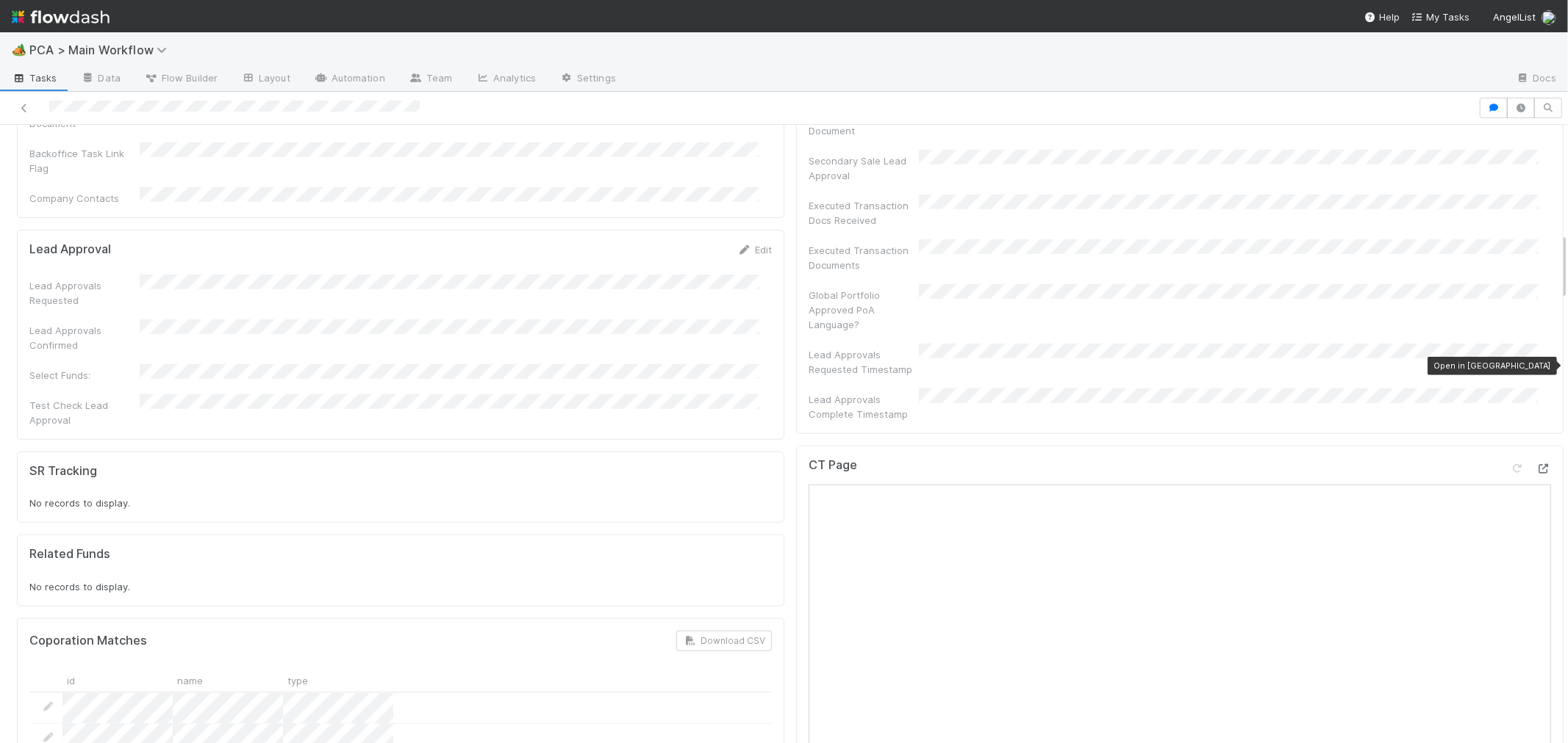
click at [1536, 464] on icon at bounding box center [1543, 469] width 15 height 10
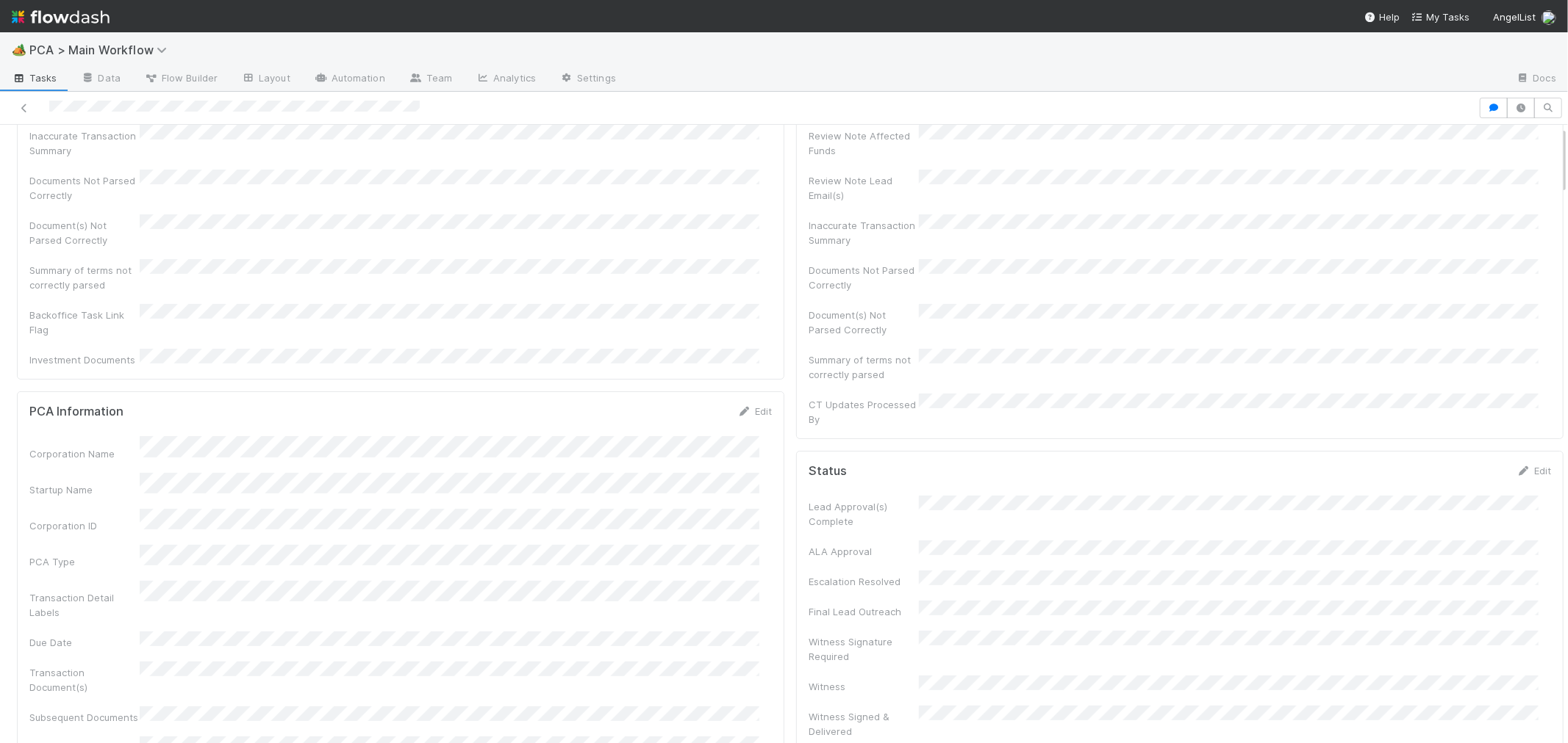
scroll to position [0, 0]
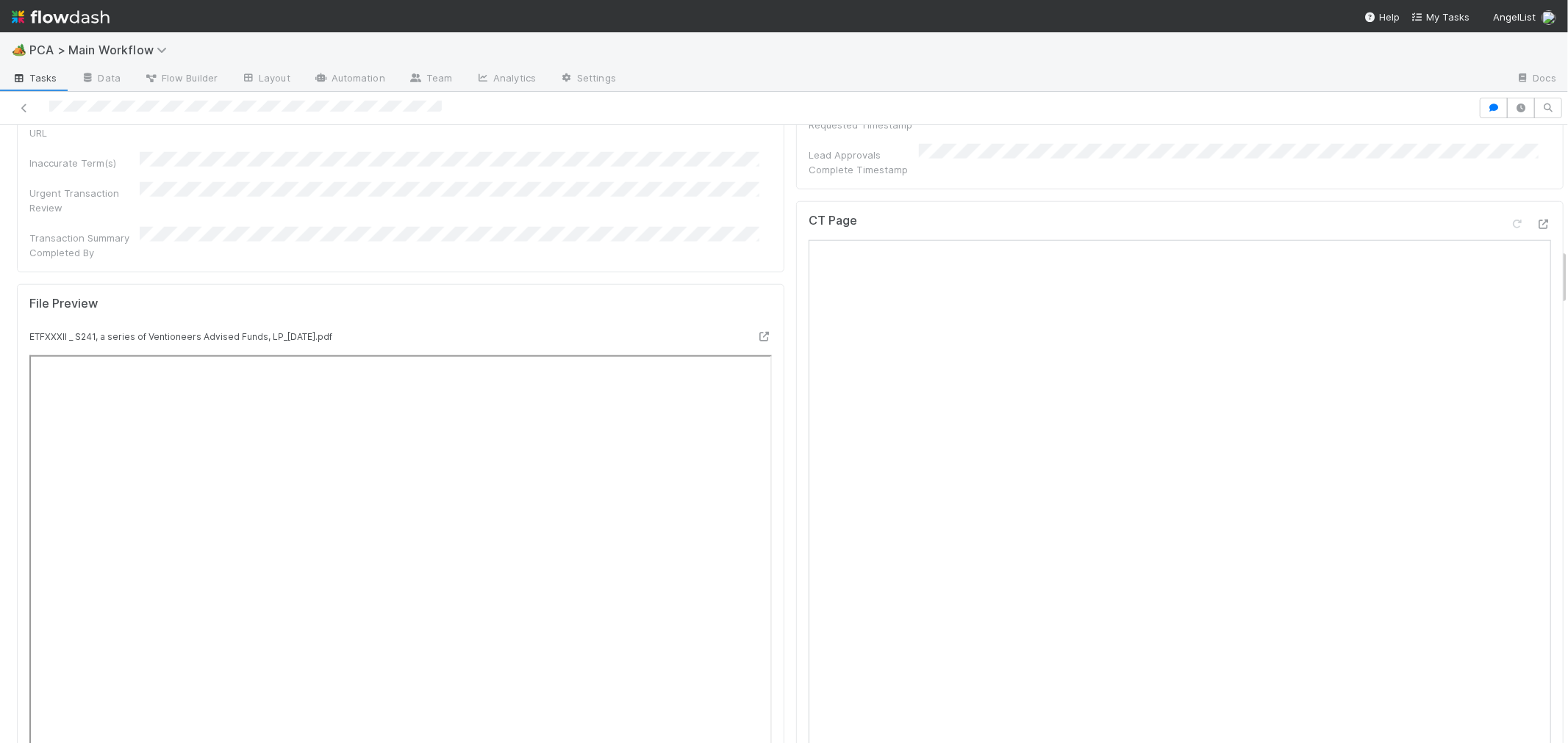
scroll to position [1632, 0]
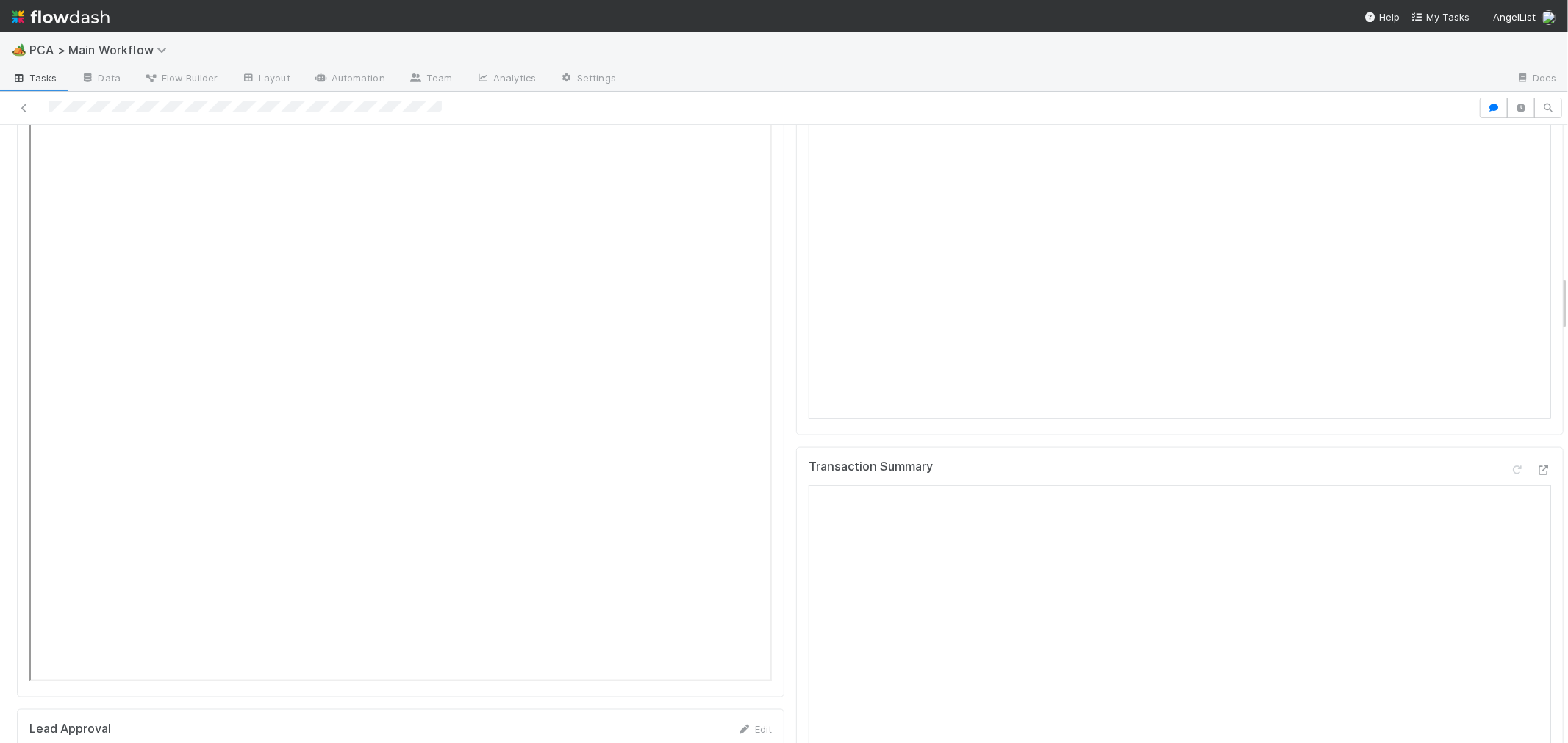
click at [1179, 448] on div "Transaction Summary" at bounding box center [1179, 658] width 767 height 422
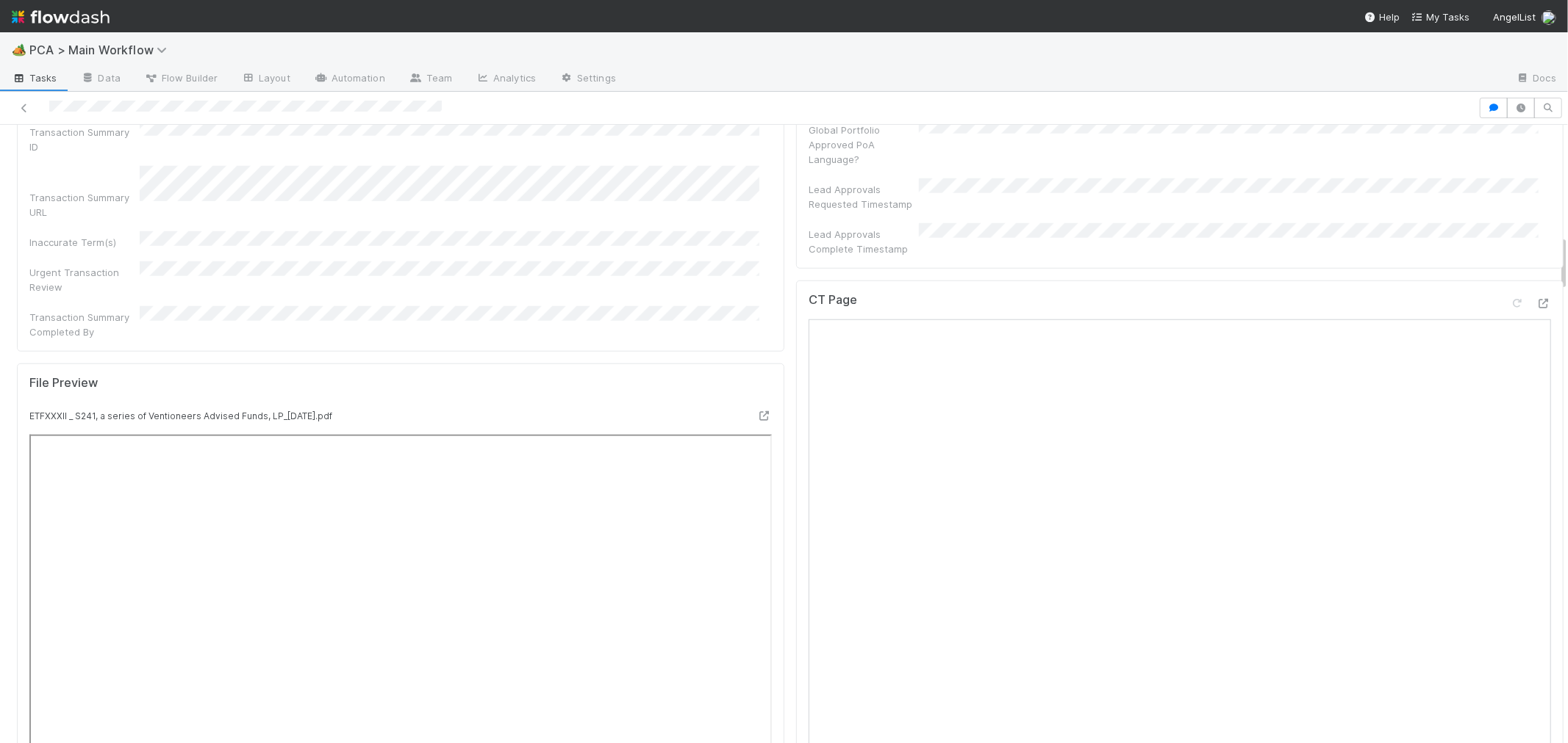
scroll to position [1142, 0]
click at [1410, 301] on icon at bounding box center [1543, 306] width 15 height 10
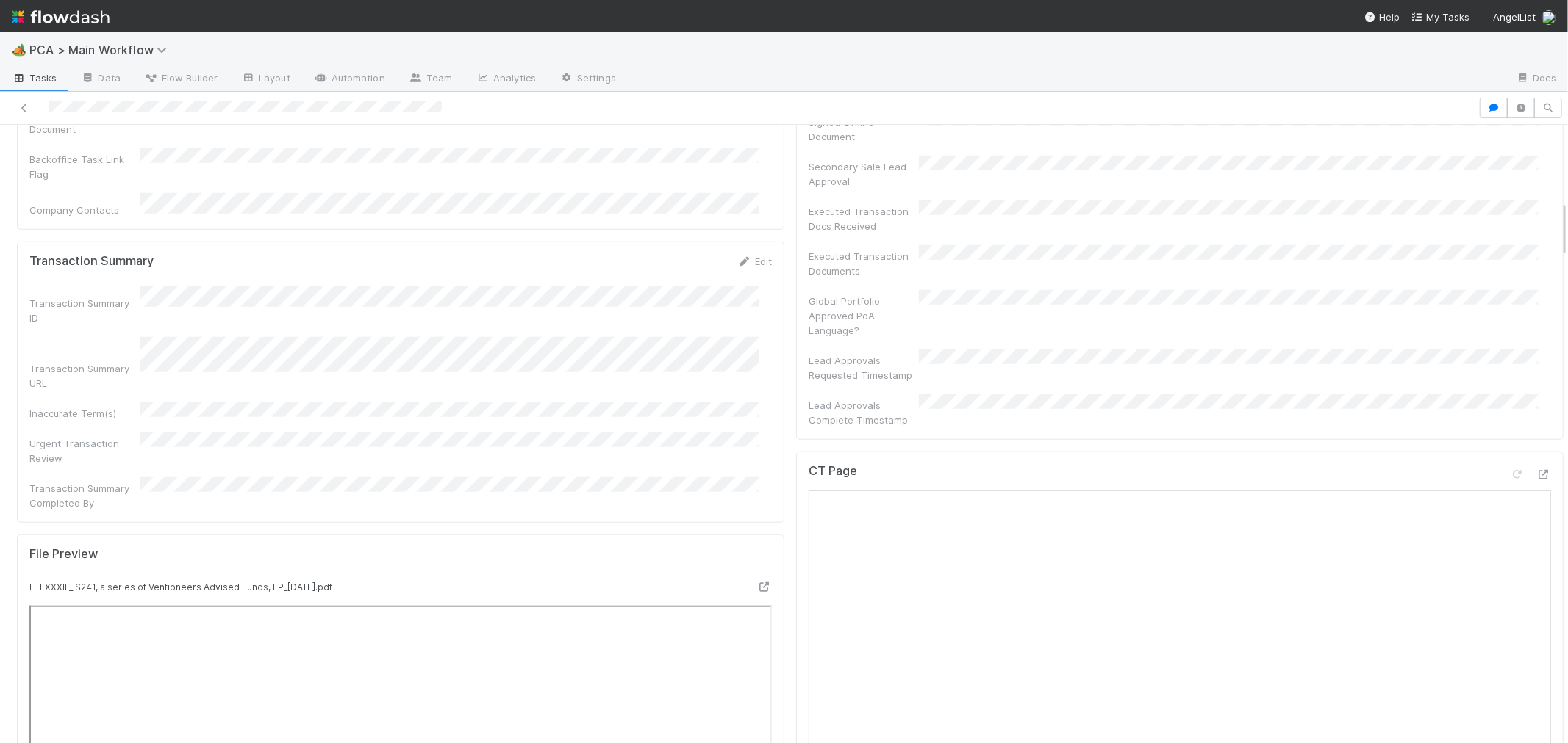
scroll to position [979, 0]
click at [1410, 464] on icon at bounding box center [1543, 469] width 15 height 10
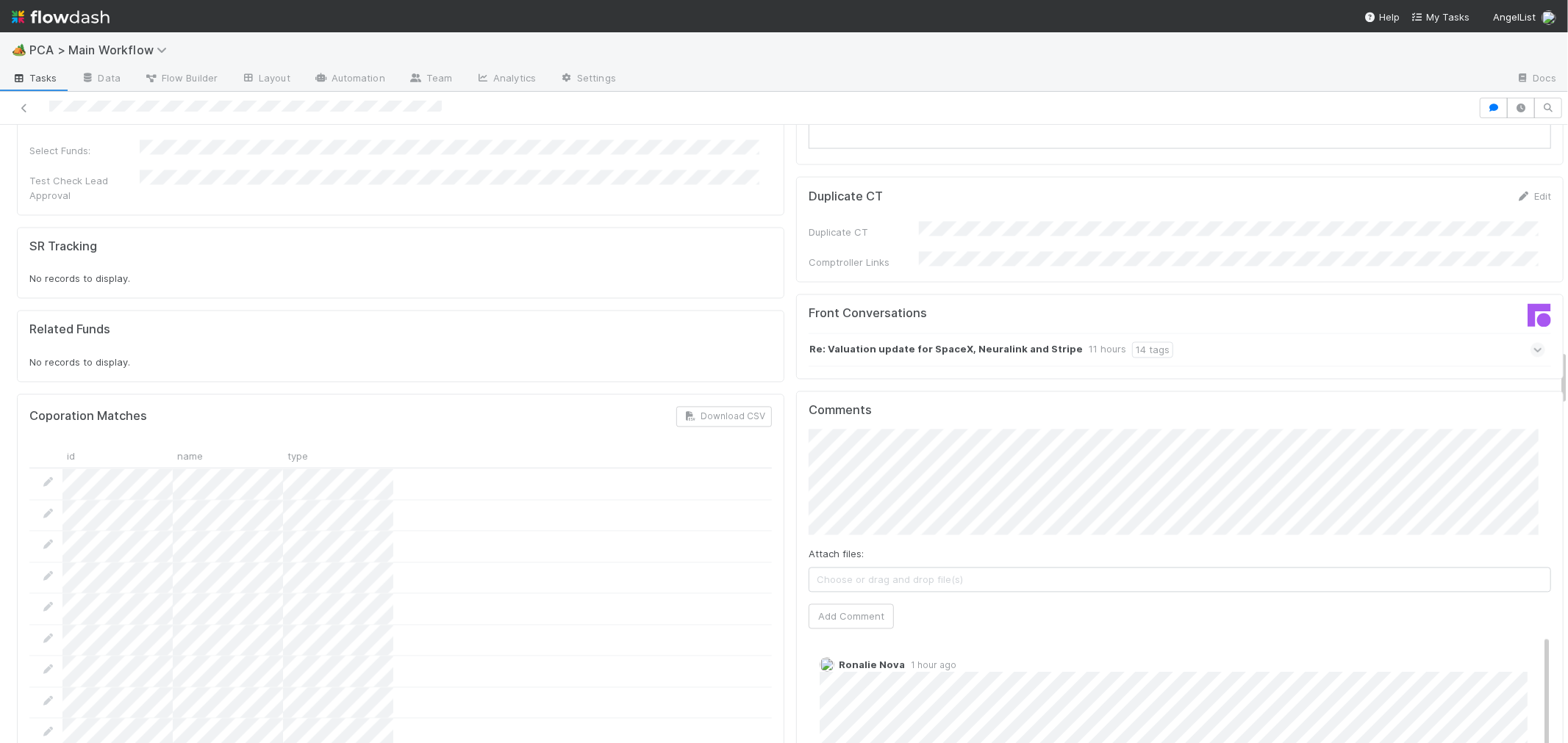
scroll to position [2530, 0]
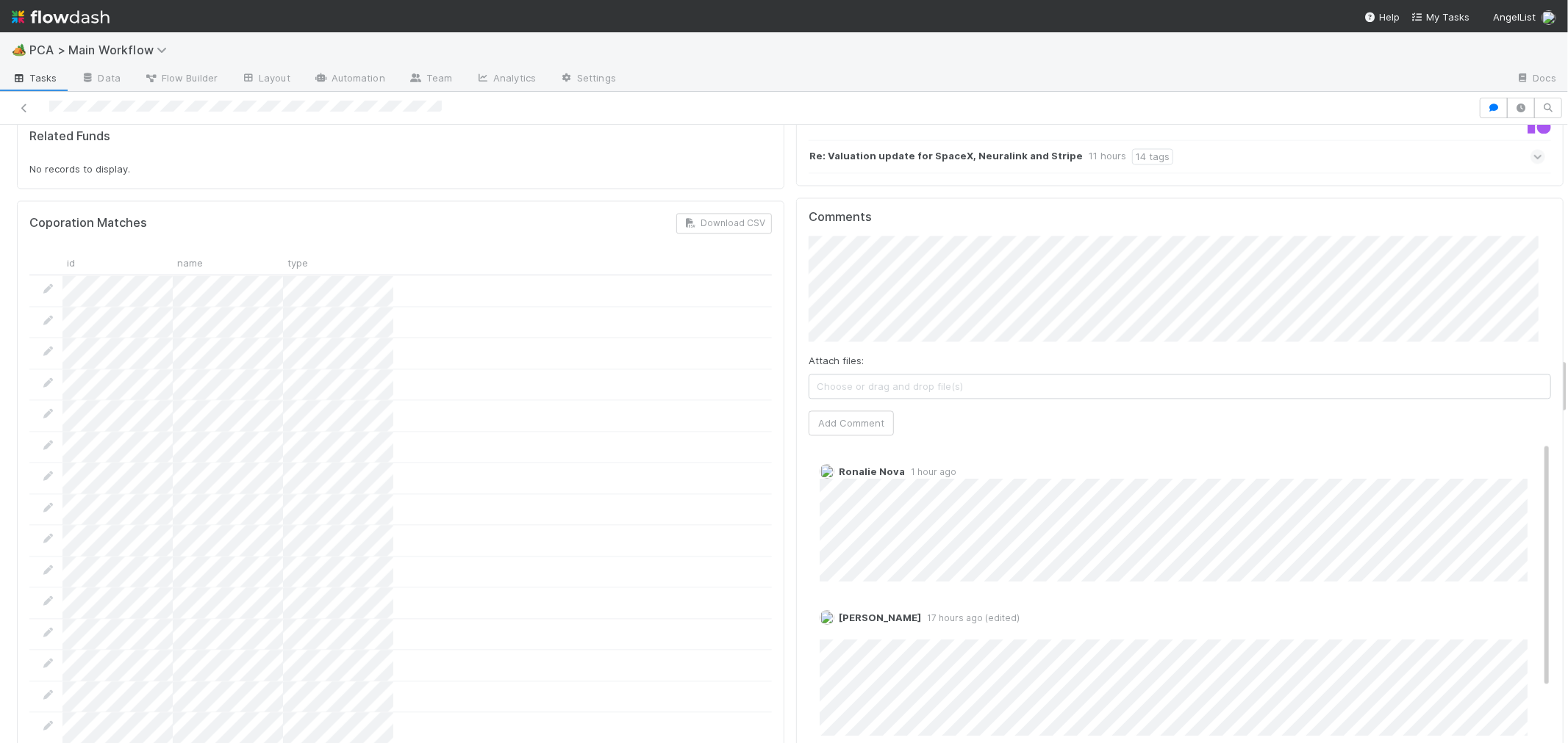
click at [850, 411] on button "Add Comment" at bounding box center [852, 423] width 86 height 25
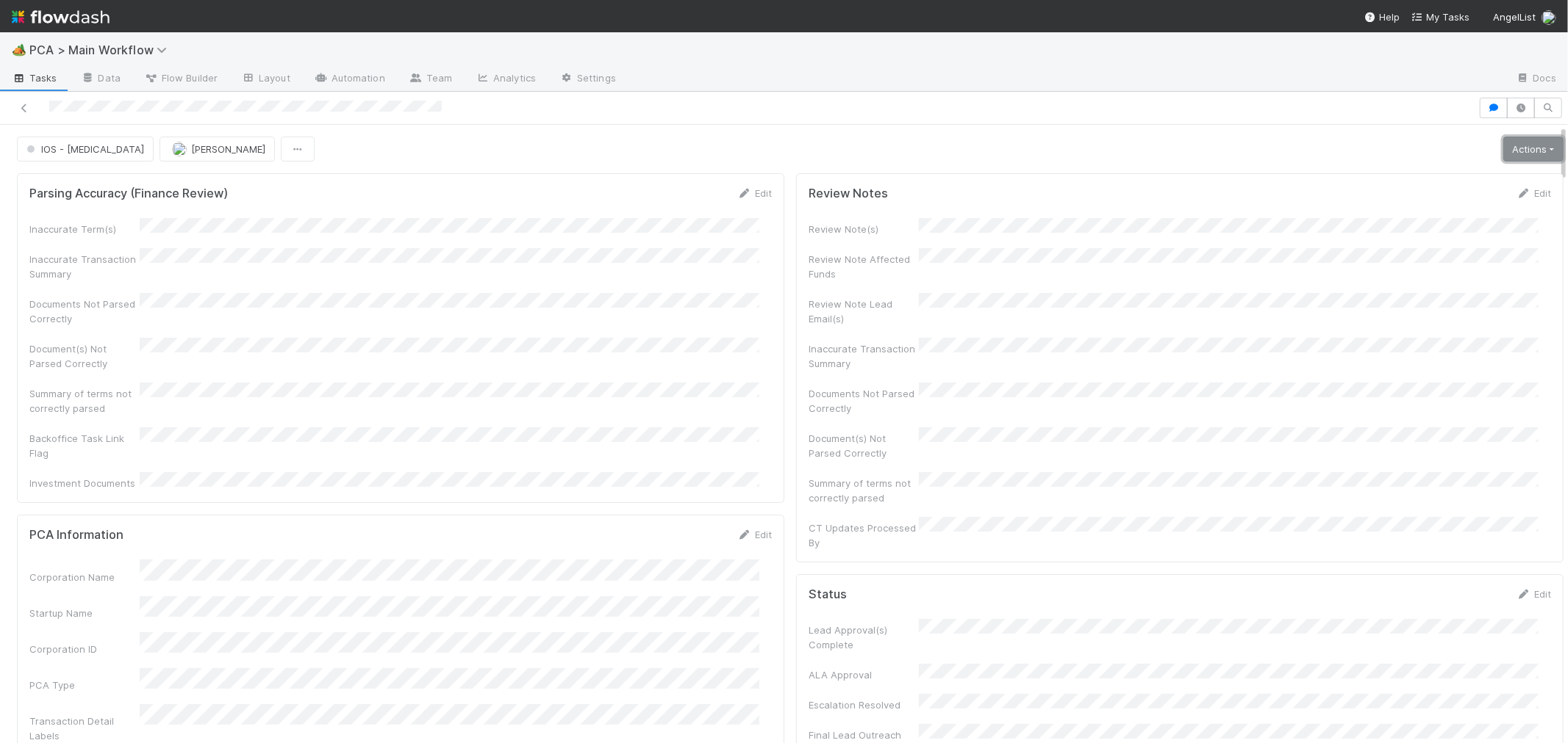
click at [1410, 148] on link "Actions" at bounding box center [1533, 148] width 60 height 25
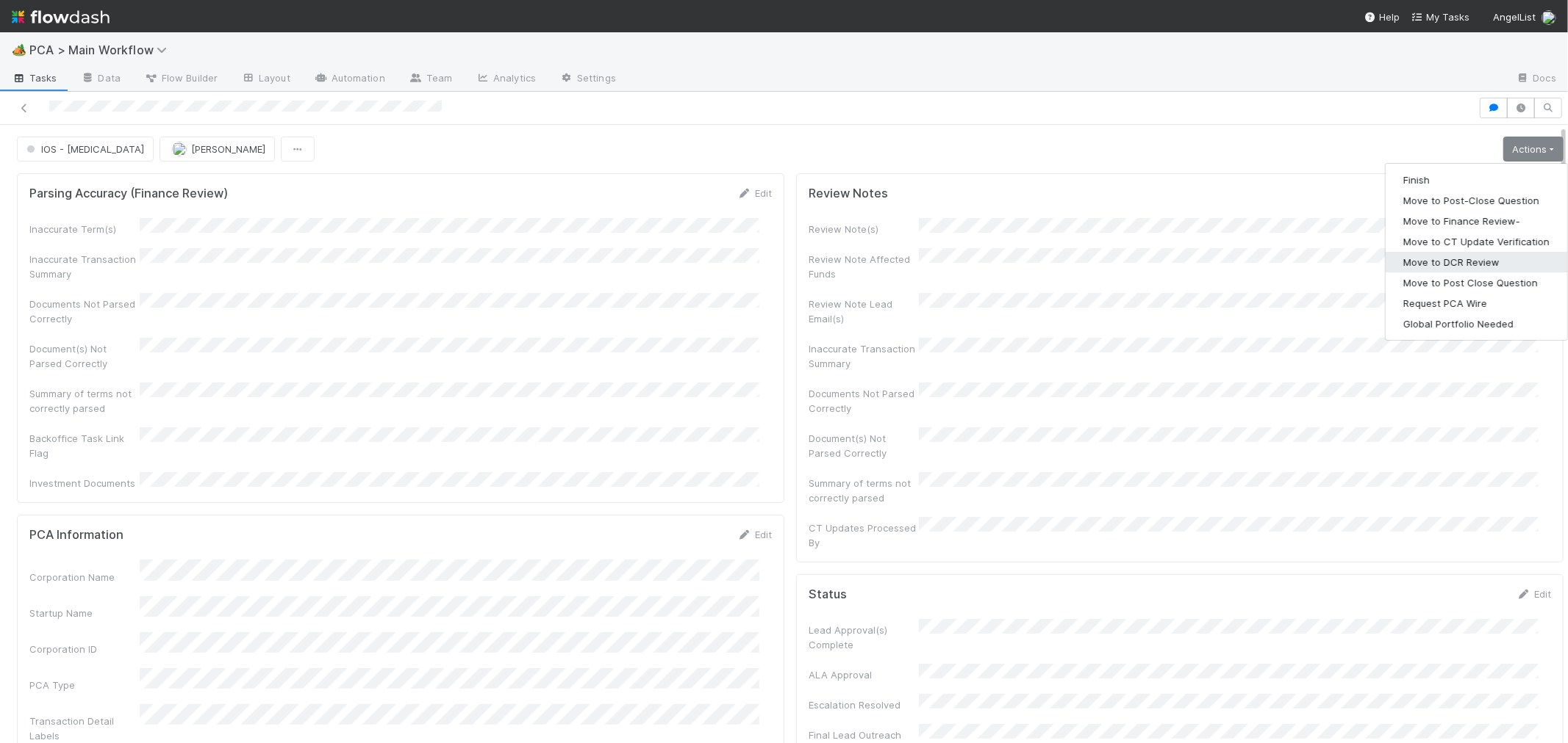
click at [1410, 271] on button "Move to DCR Review" at bounding box center [1476, 262] width 182 height 20
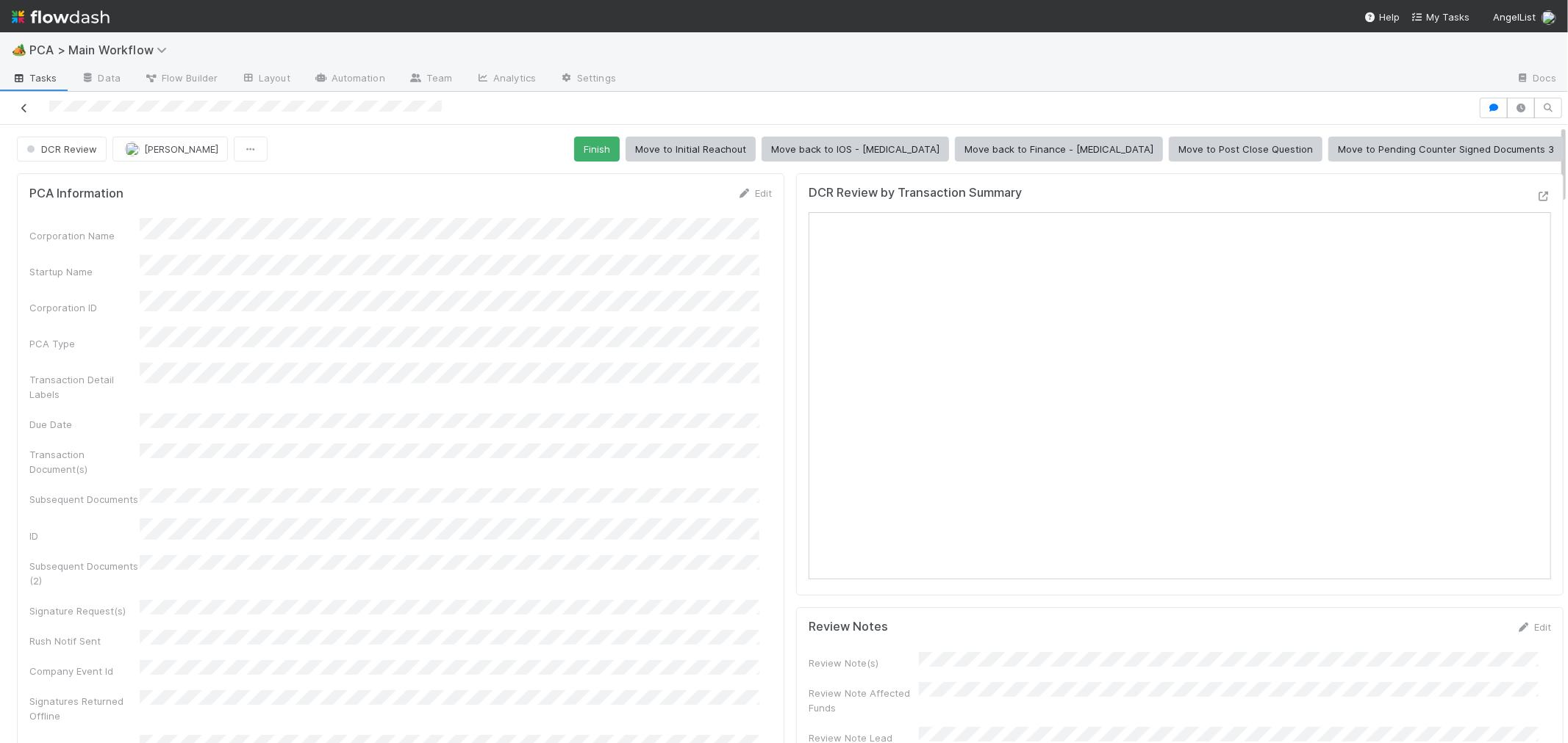
click at [23, 107] on icon at bounding box center [25, 108] width 15 height 10
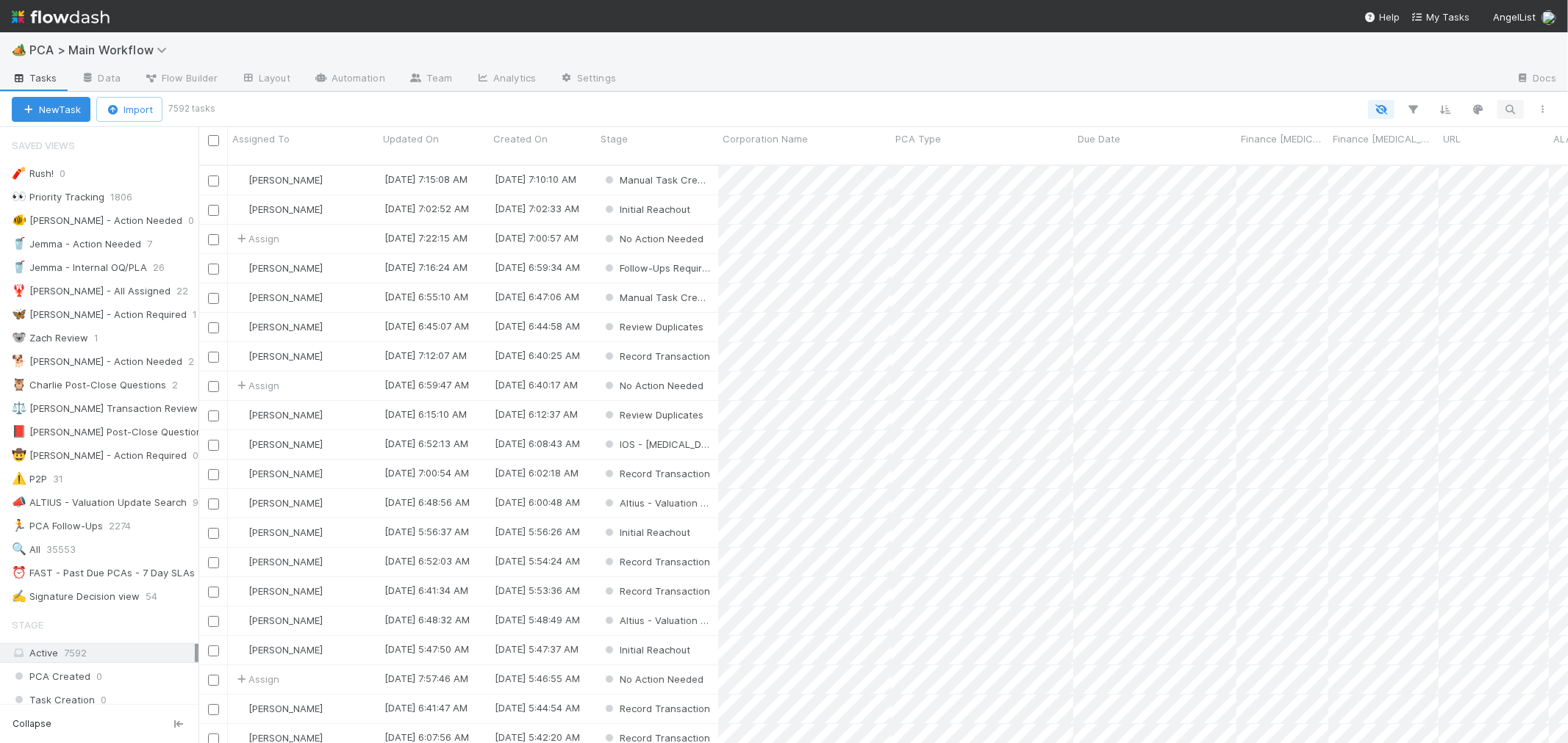
scroll to position [578, 1356]
click at [1410, 108] on icon "button" at bounding box center [1510, 109] width 15 height 13
click at [1410, 87] on input "Welli Holdings Latin America Corp." at bounding box center [1434, 85] width 147 height 18
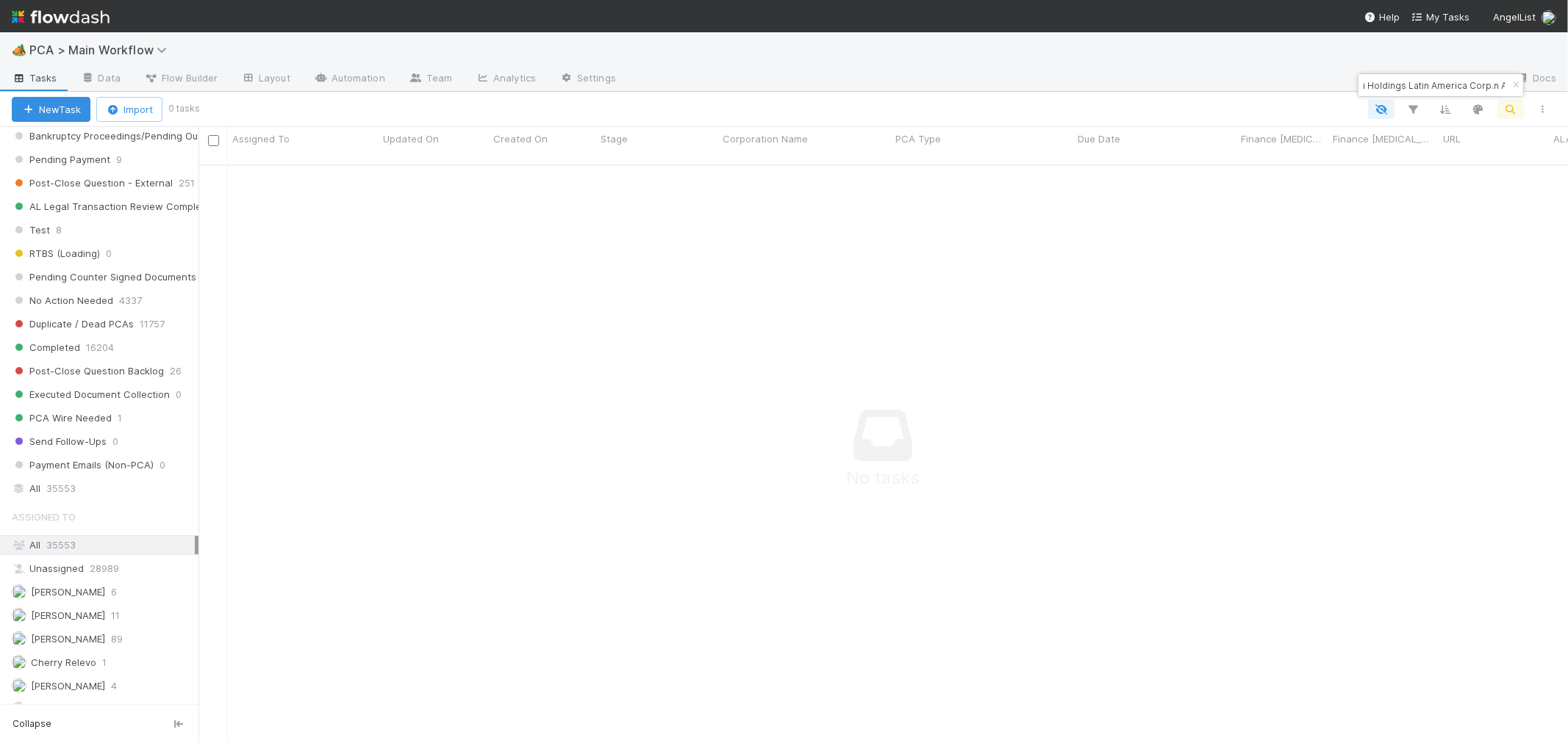
scroll to position [13, 13]
click at [35, 498] on div "All 35553" at bounding box center [104, 489] width 183 height 18
click at [1410, 85] on input "Welli Holdings LatiWelli Holdings Latin America Corp.n America Corp." at bounding box center [1434, 85] width 147 height 18
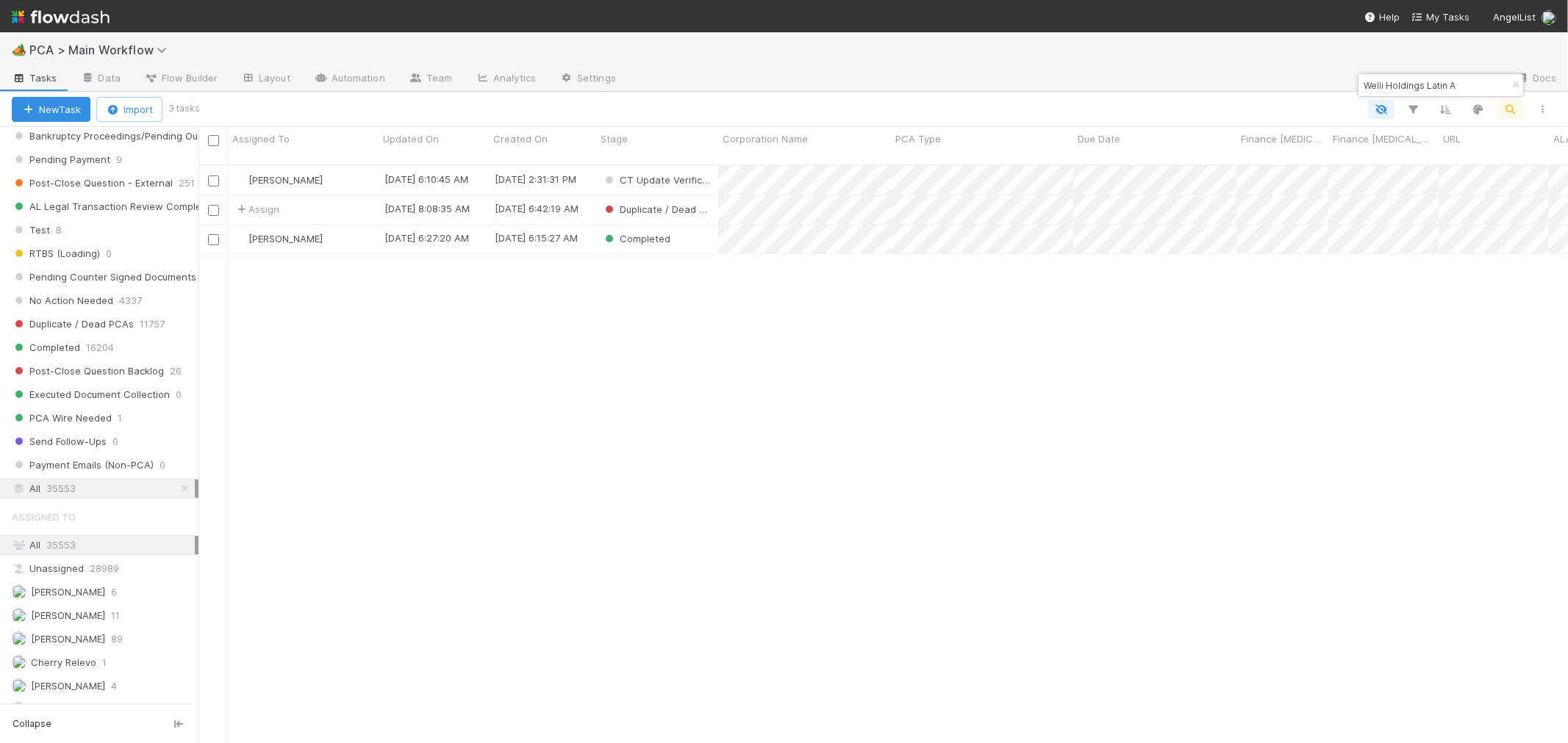
scroll to position [578, 1356]
type input "Welli Holdings Latin A"
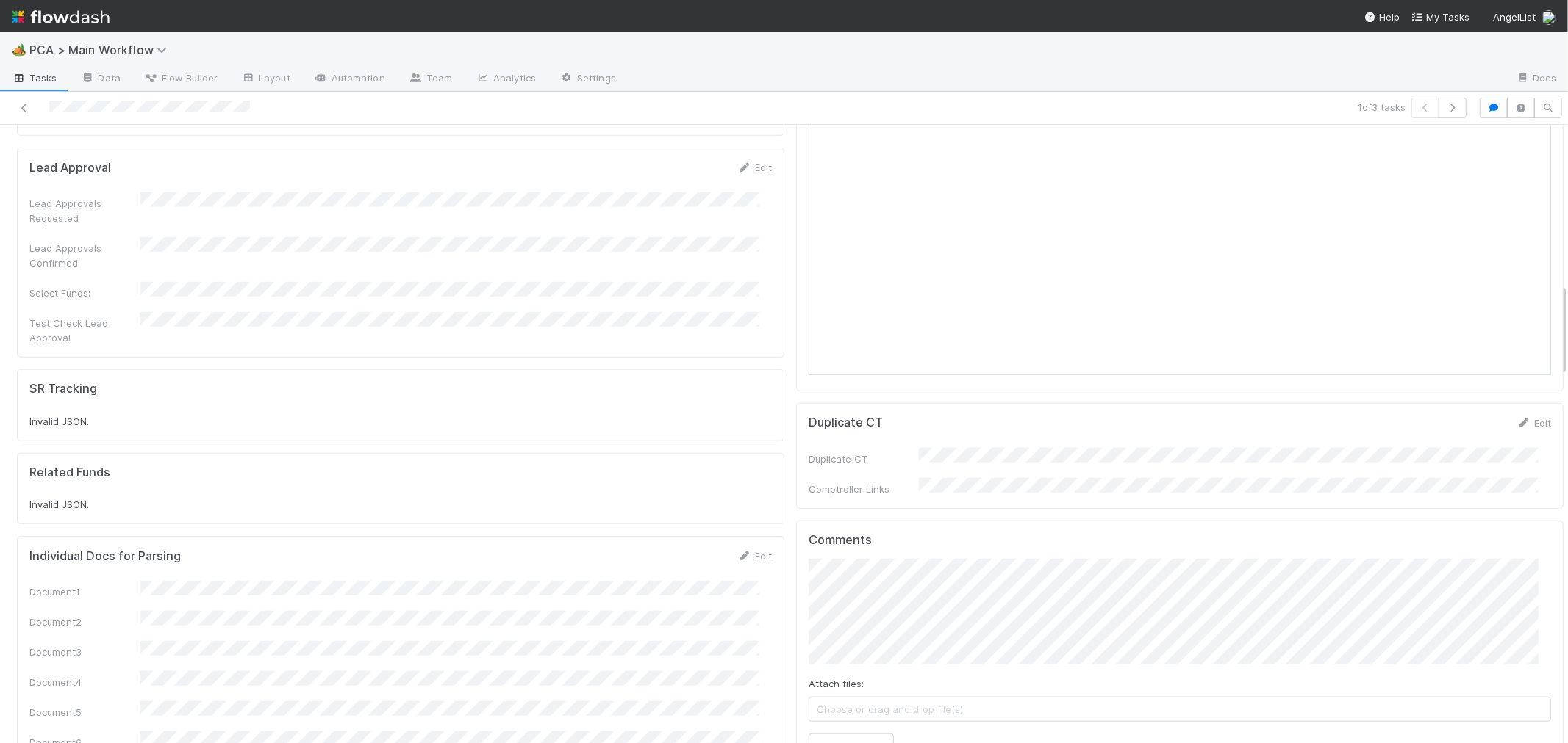
scroll to position [1224, 0]
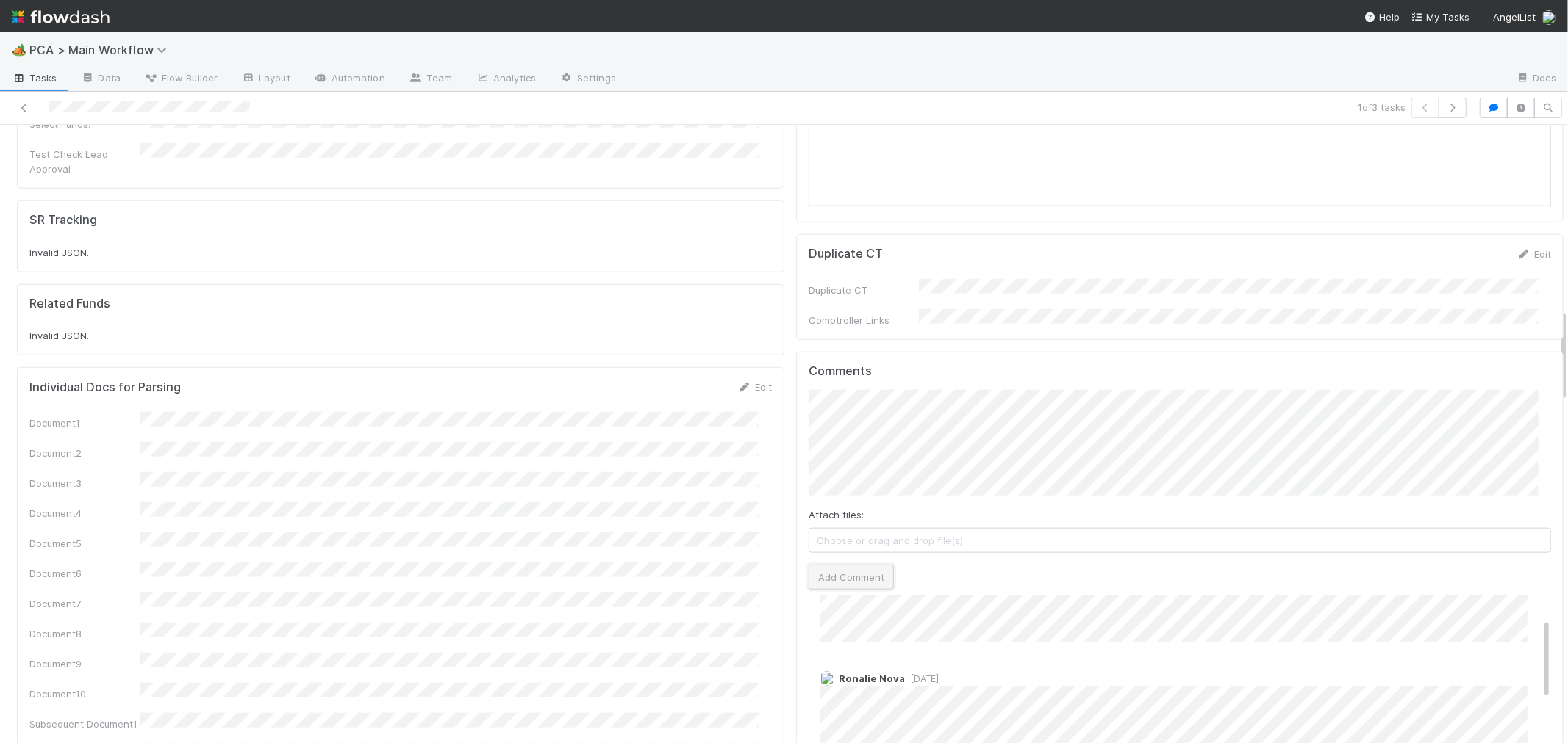
click at [841, 565] on button "Add Comment" at bounding box center [852, 577] width 86 height 25
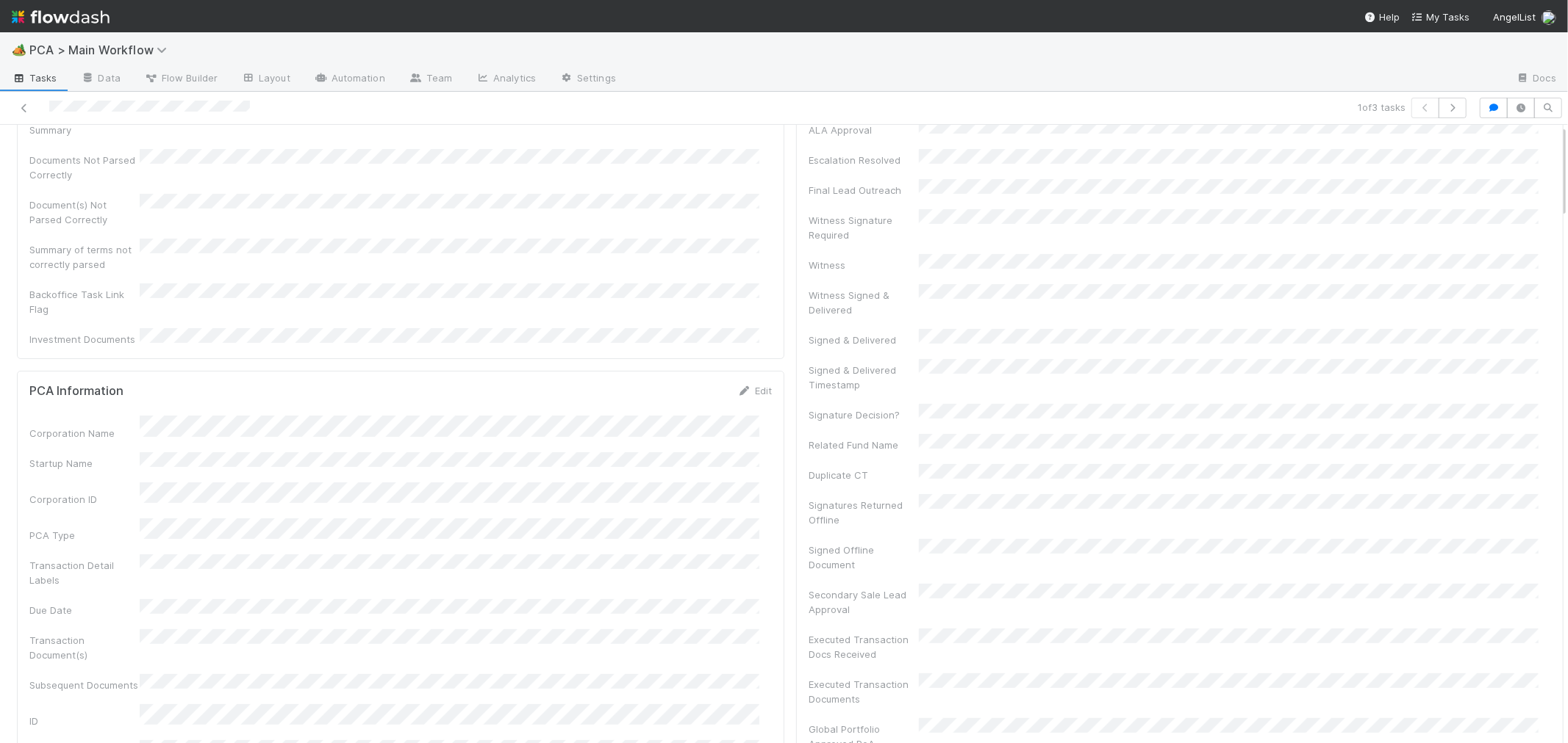
scroll to position [0, 0]
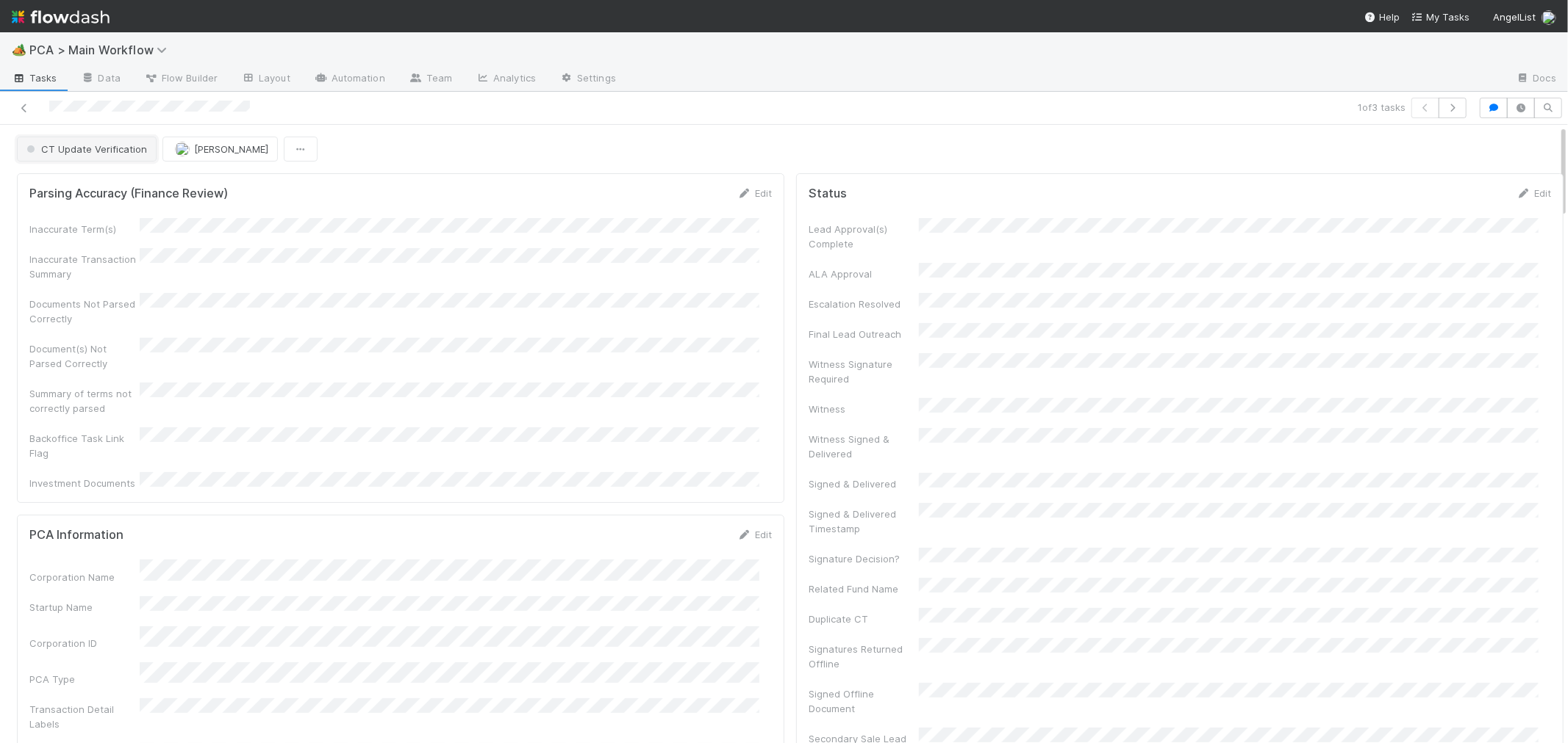
click at [122, 158] on button "CT Update Verification" at bounding box center [87, 148] width 140 height 25
click at [90, 272] on div "Completed" at bounding box center [116, 268] width 207 height 26
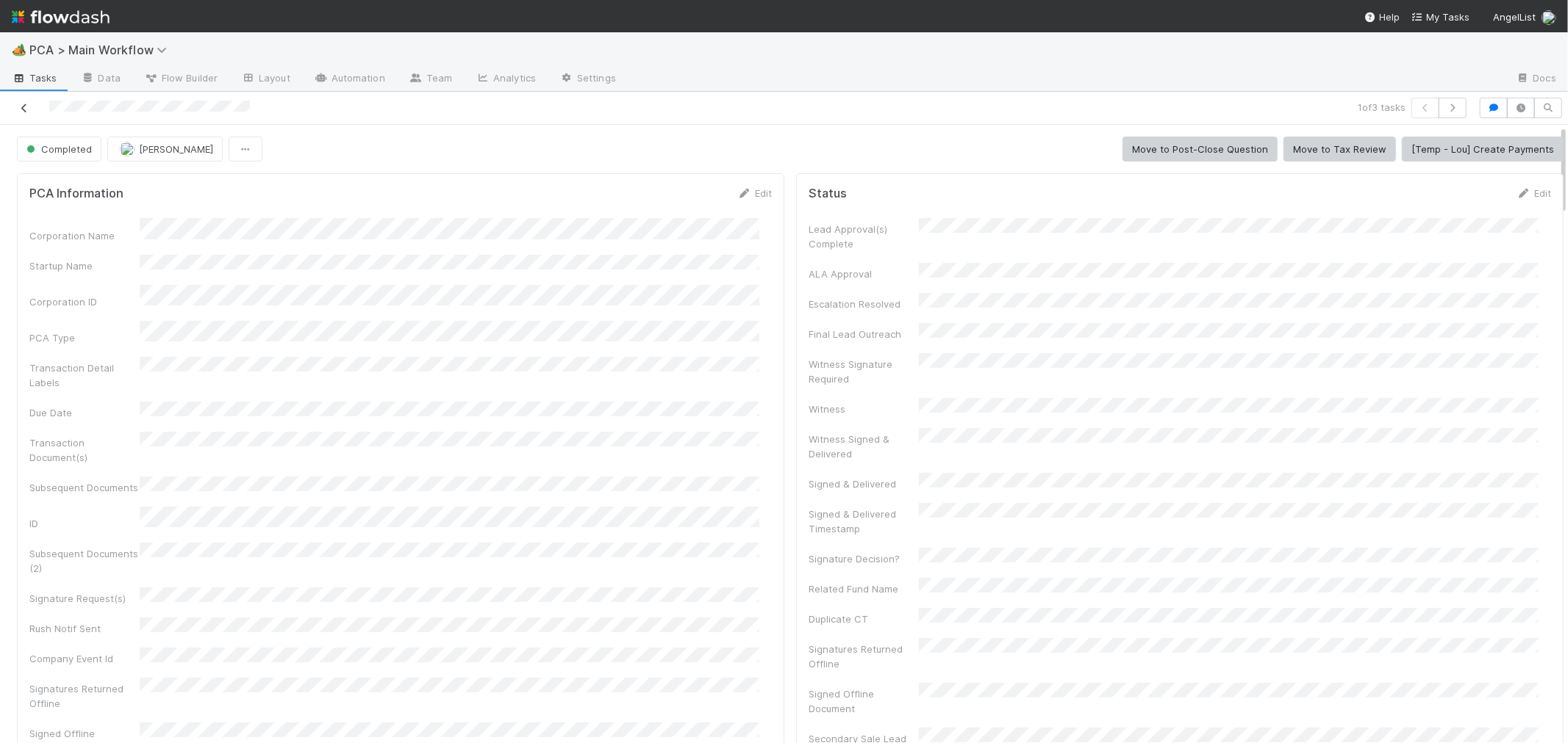
click at [24, 108] on icon at bounding box center [25, 108] width 15 height 10
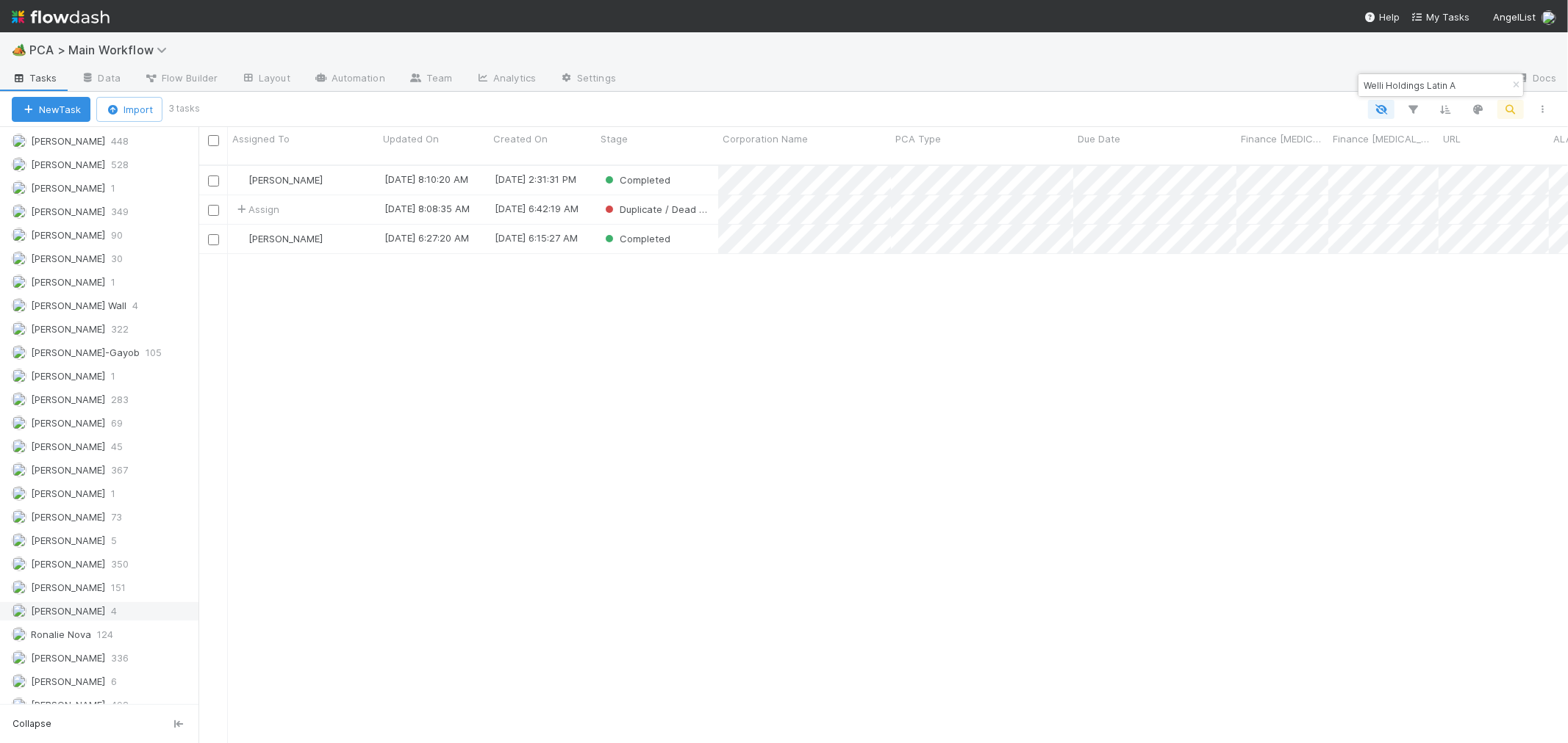
scroll to position [2105, 0]
click at [93, 621] on span "[PERSON_NAME]" at bounding box center [68, 620] width 74 height 12
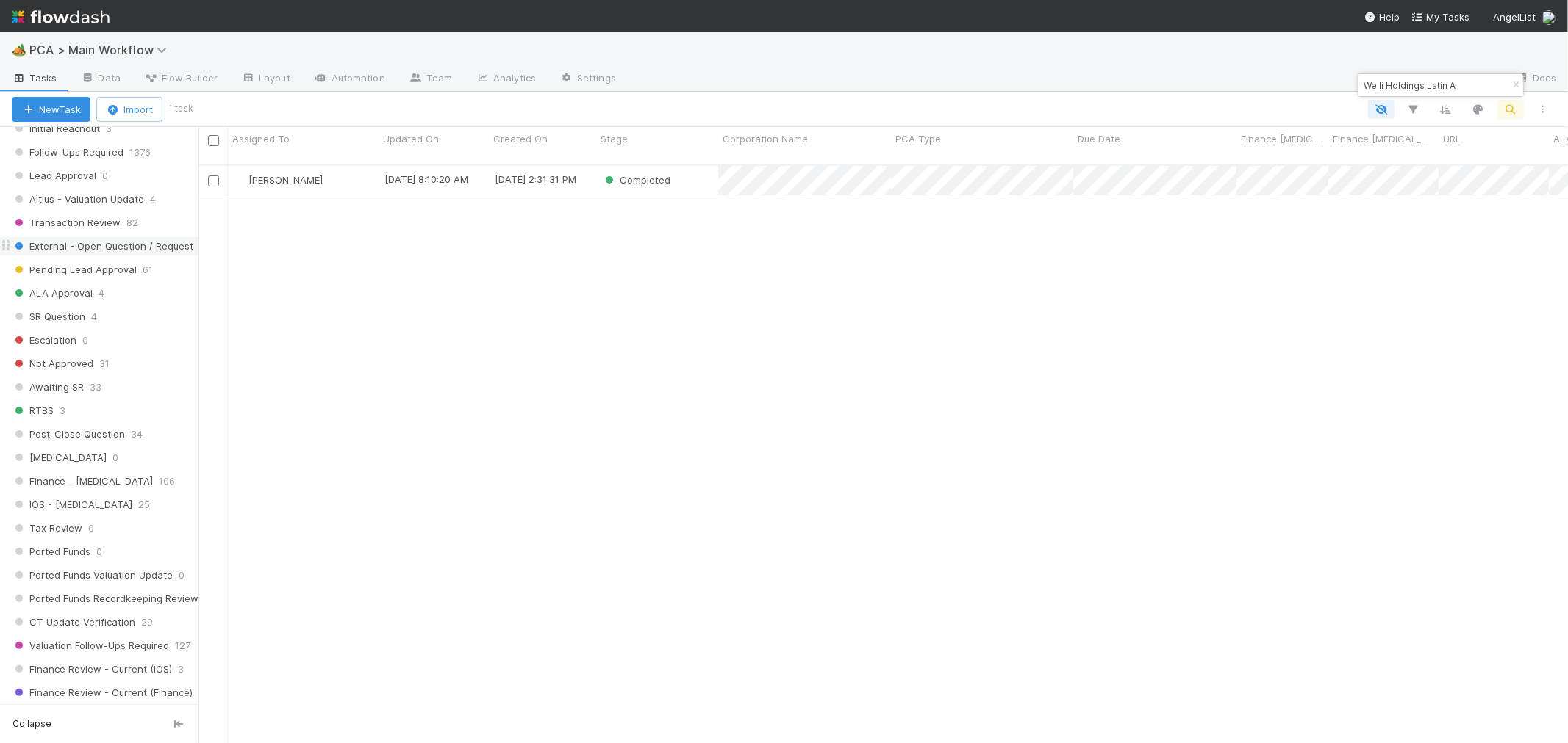
scroll to position [636, 0]
click at [122, 232] on span "Altius - Valuation Update" at bounding box center [78, 229] width 132 height 18
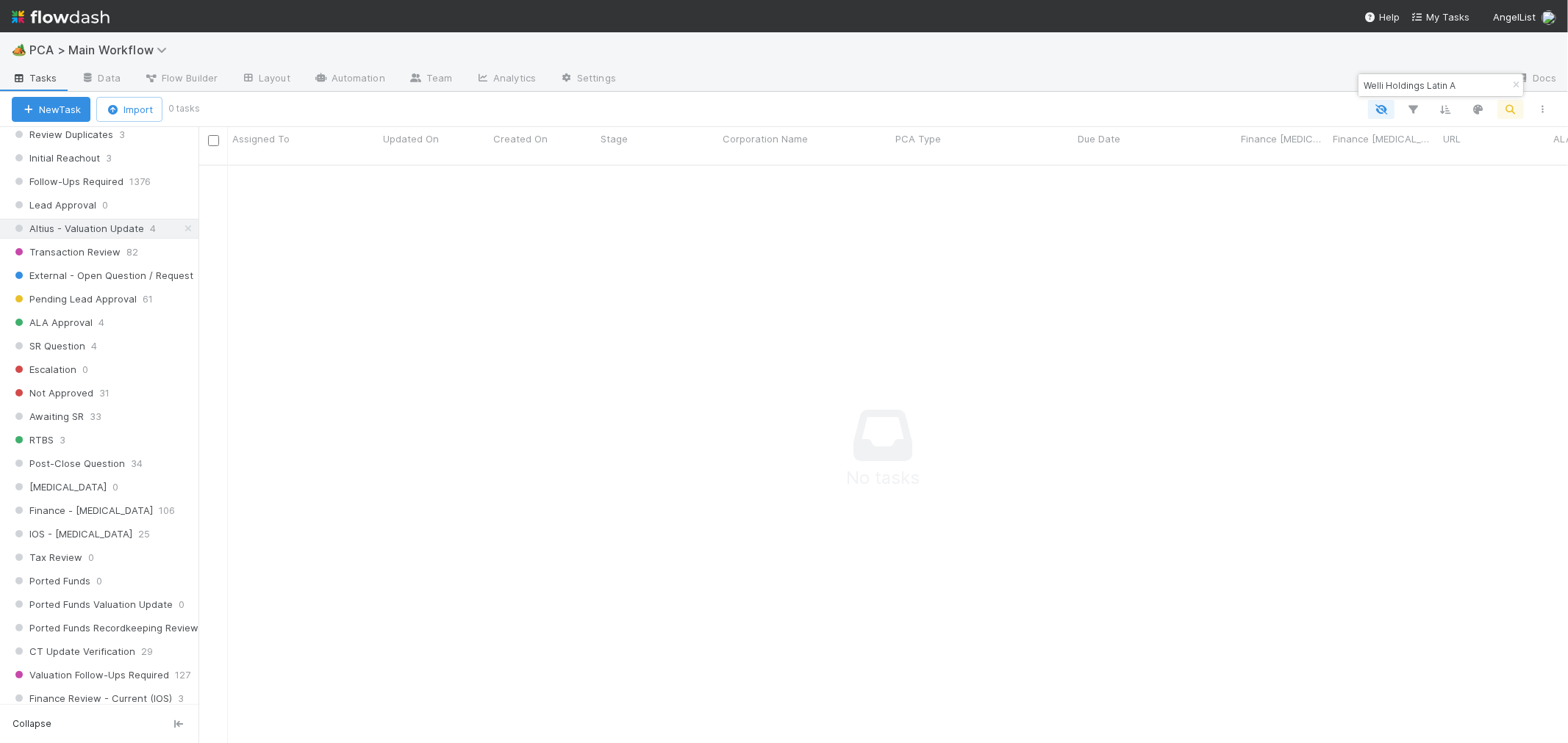
scroll to position [566, 1345]
click at [1410, 84] on icon "button" at bounding box center [1515, 85] width 15 height 9
click at [90, 47] on span "PCA > Main Workflow" at bounding box center [101, 50] width 145 height 15
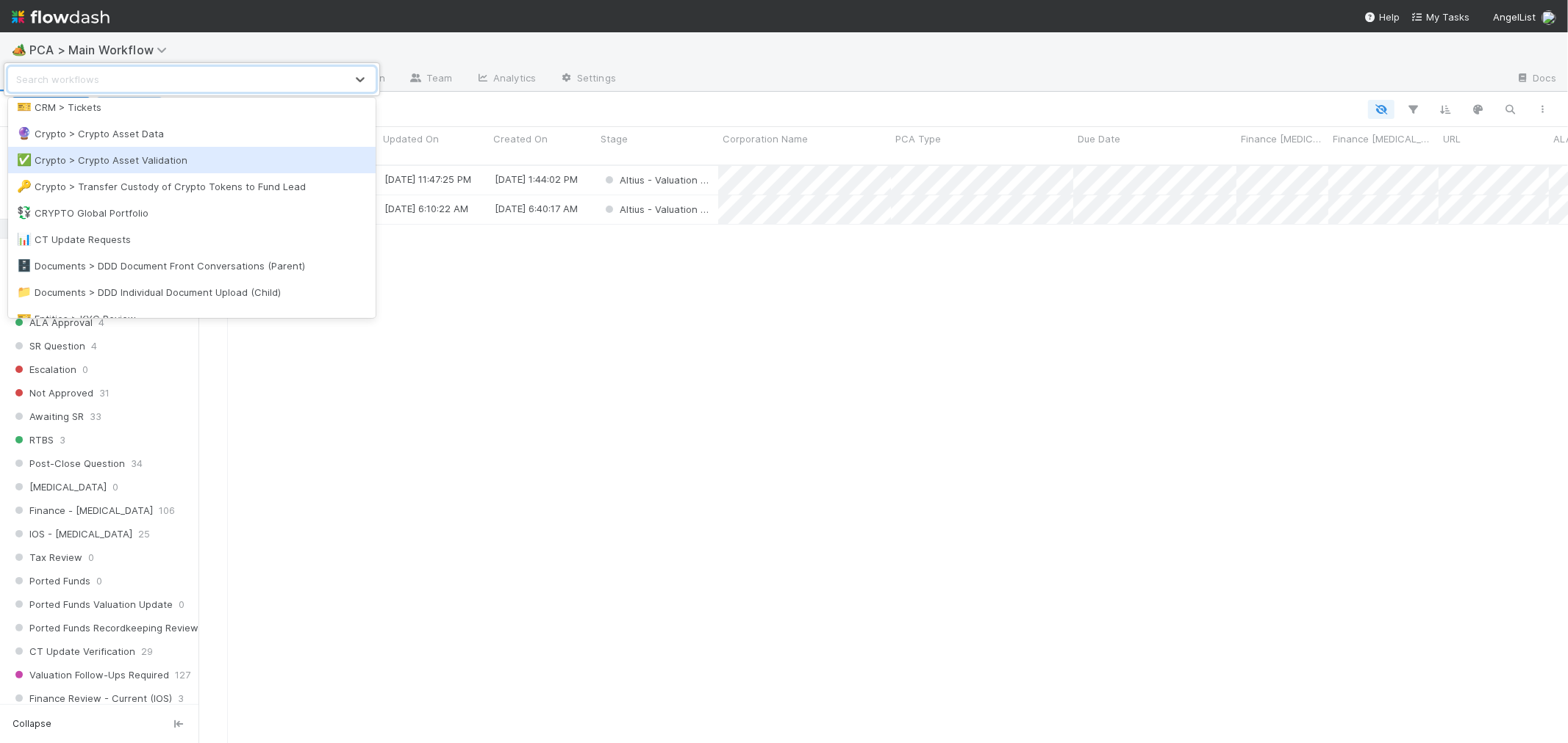
scroll to position [578, 1356]
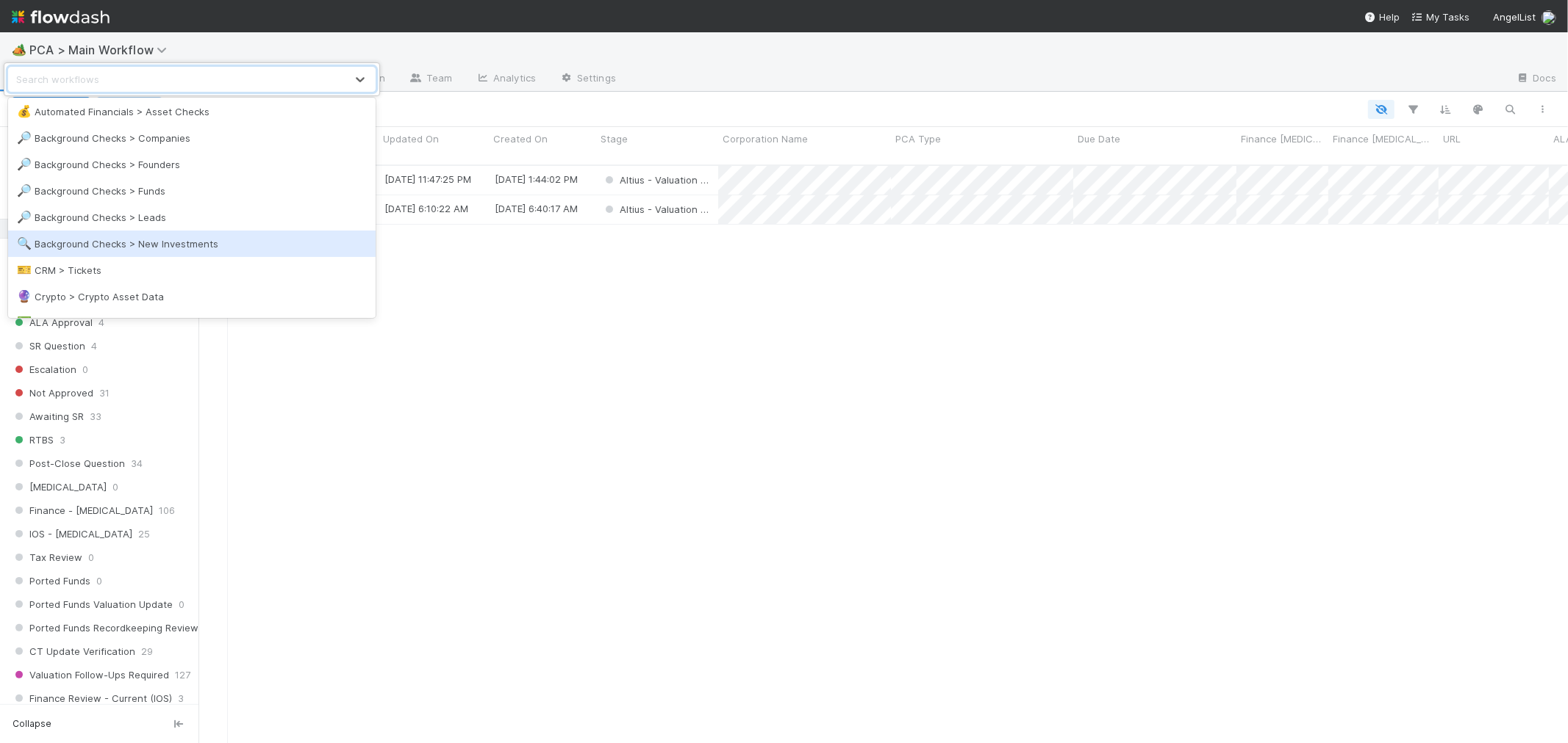
click at [174, 237] on div "🔍 Background Checks > New Investments" at bounding box center [192, 244] width 350 height 15
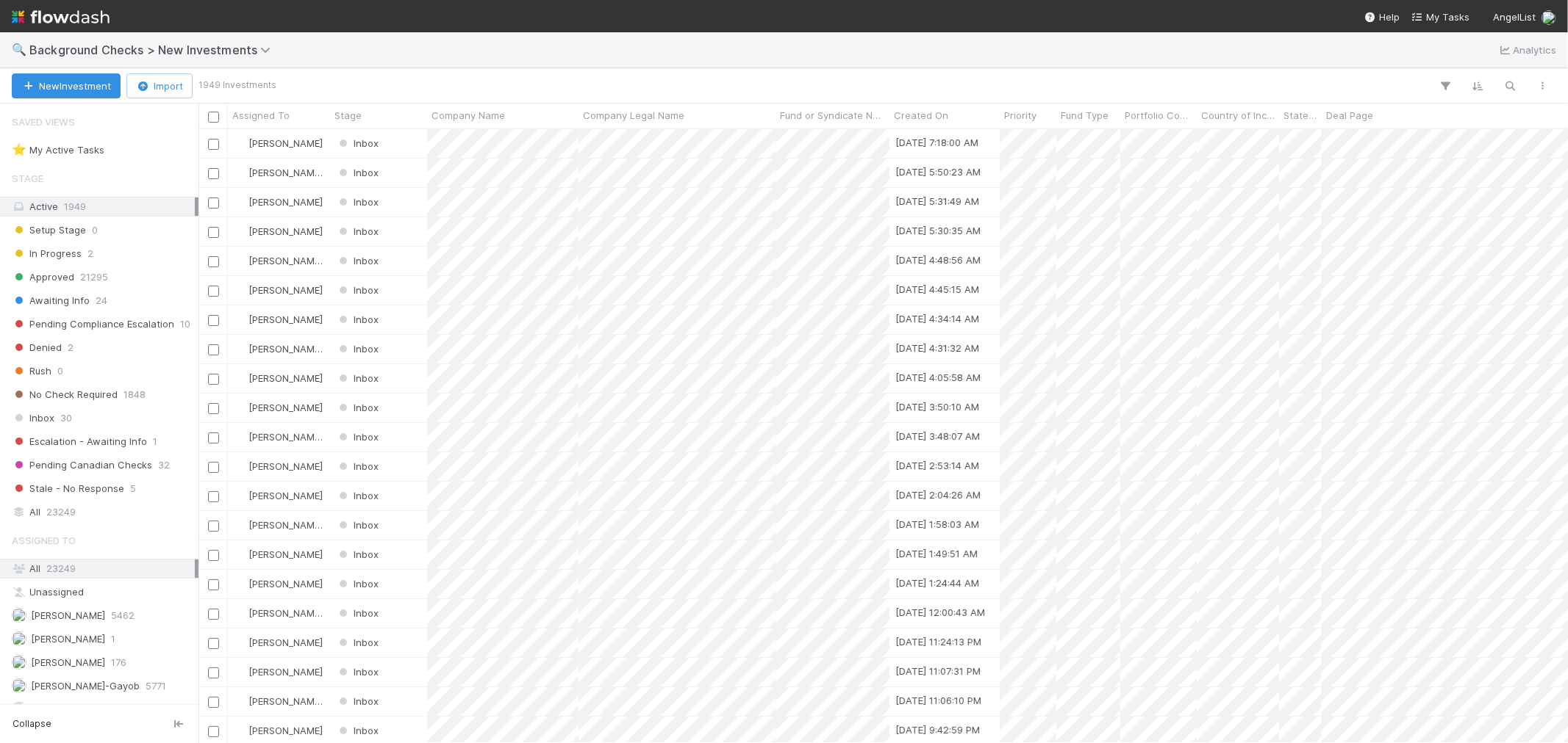
scroll to position [601, 1356]
drag, startPoint x: 56, startPoint y: 415, endPoint x: 134, endPoint y: 385, distance: 83.6
click at [56, 415] on div "Inbox 30" at bounding box center [104, 418] width 183 height 18
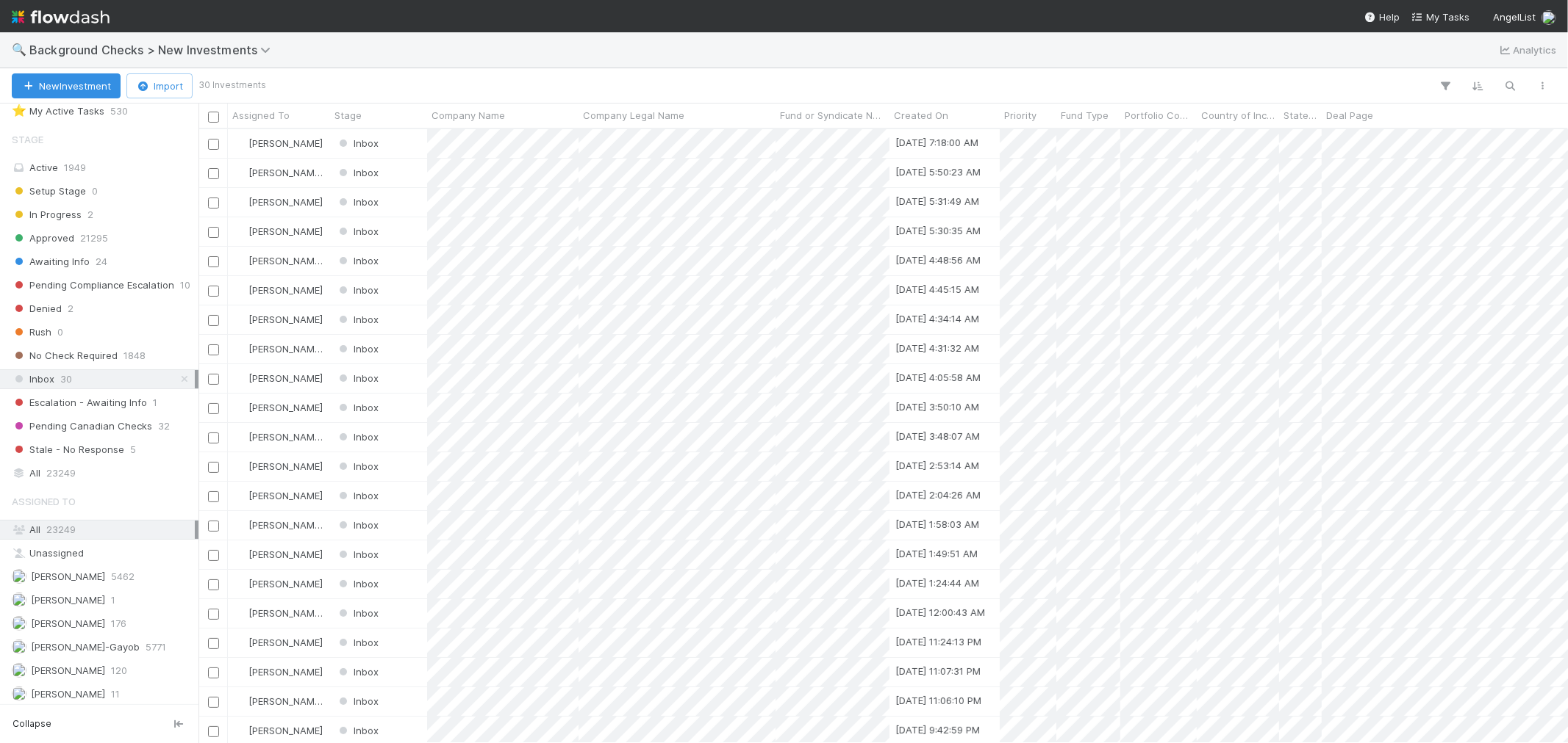
scroll to position [70, 0]
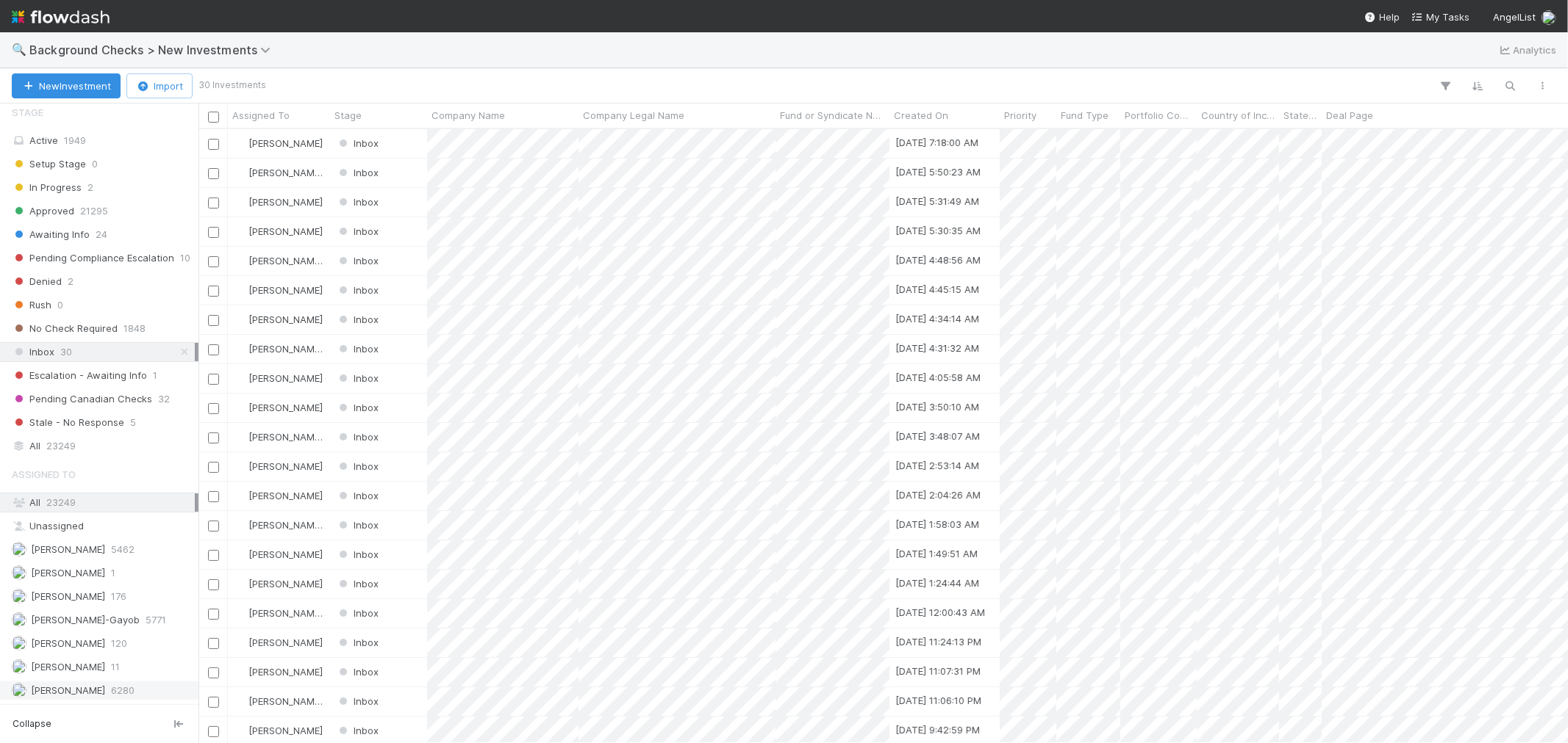
drag, startPoint x: 56, startPoint y: 684, endPoint x: 116, endPoint y: 696, distance: 61.2
click at [56, 668] on span "[PERSON_NAME]" at bounding box center [59, 691] width 93 height 18
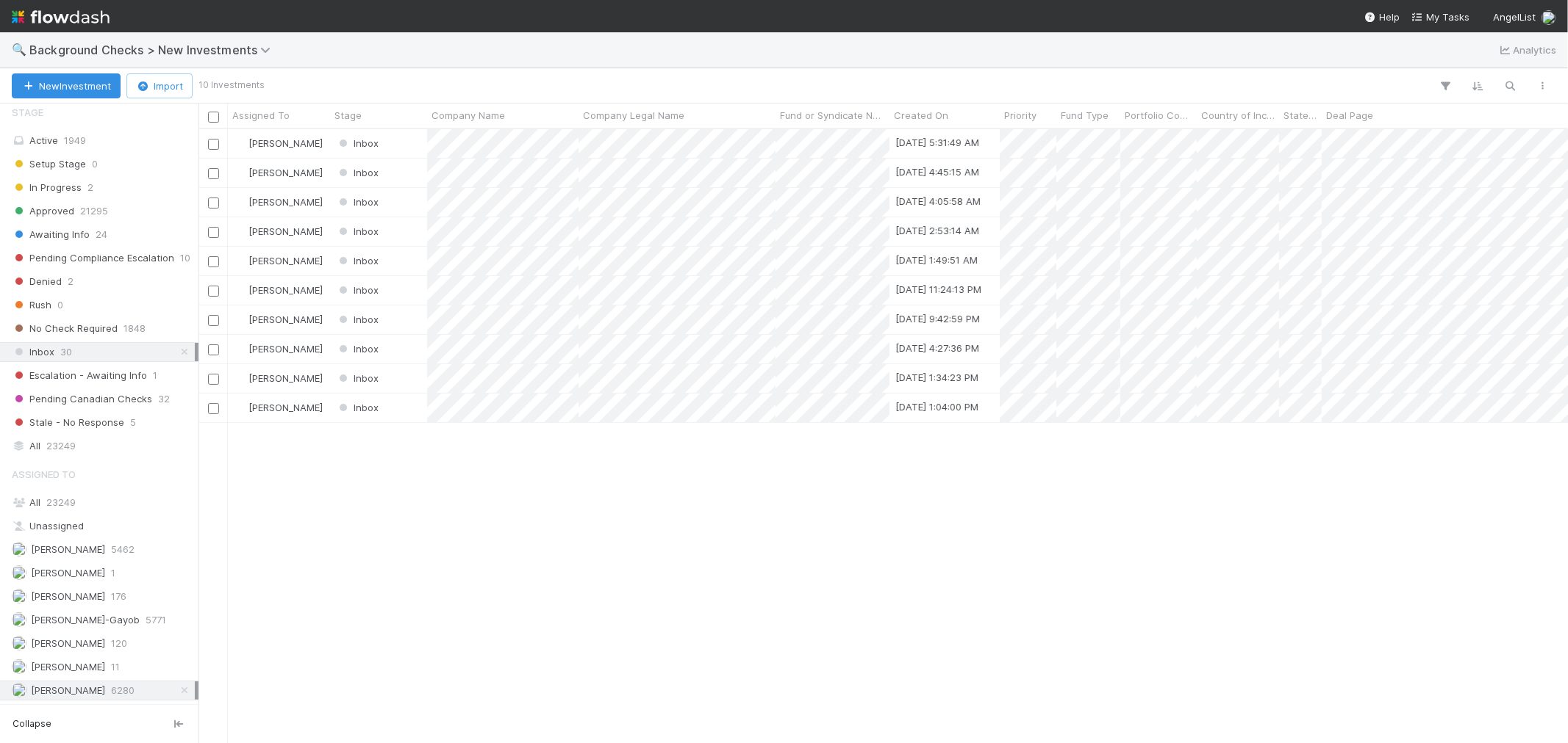
scroll to position [601, 1356]
drag, startPoint x: 934, startPoint y: 454, endPoint x: 898, endPoint y: 430, distance: 43.3
click at [924, 444] on div at bounding box center [784, 371] width 1568 height 743
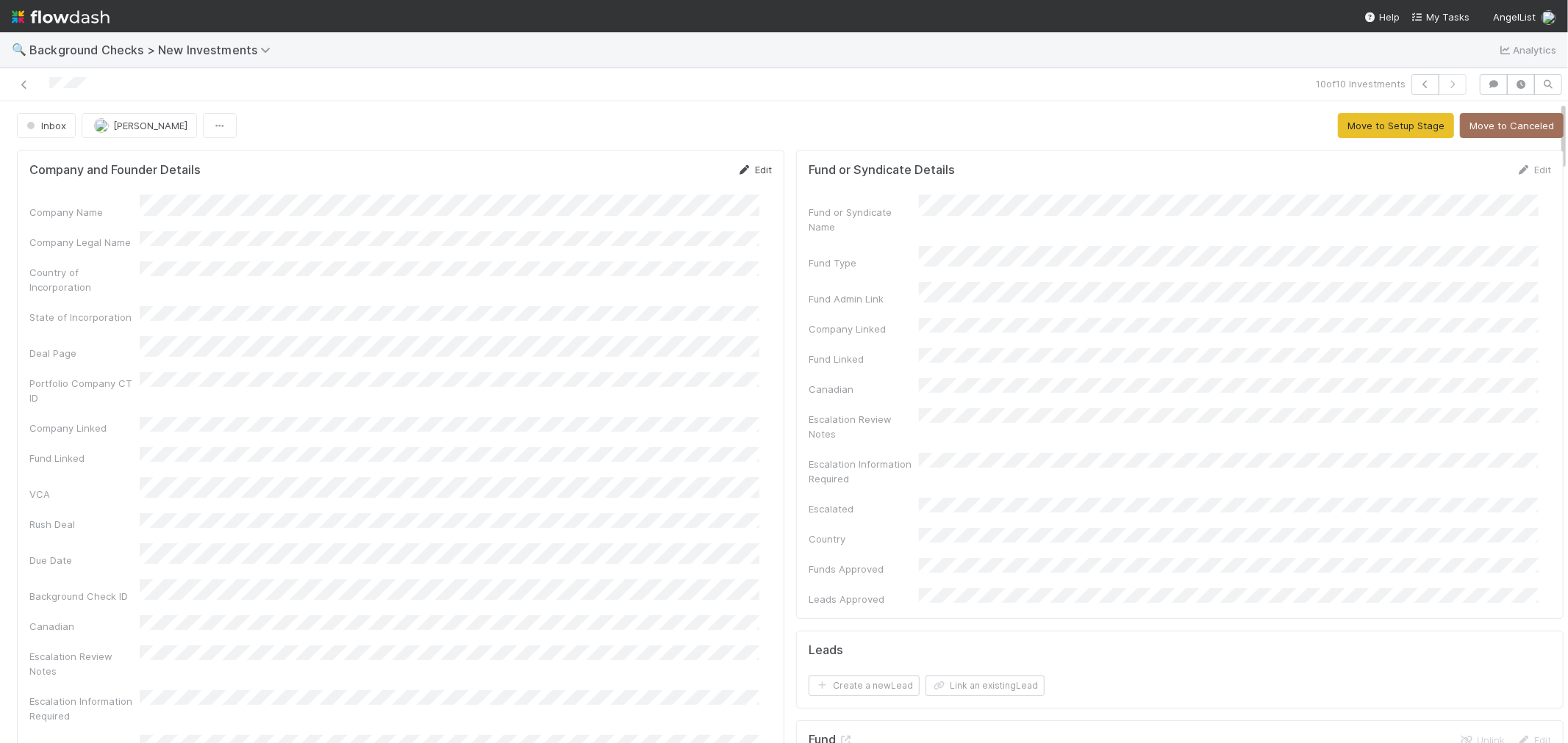
click at [752, 170] on link "Edit" at bounding box center [755, 169] width 35 height 12
click at [676, 178] on button "Save" at bounding box center [693, 174] width 42 height 25
click at [1338, 126] on button "Move to Setup Stage" at bounding box center [1395, 125] width 116 height 25
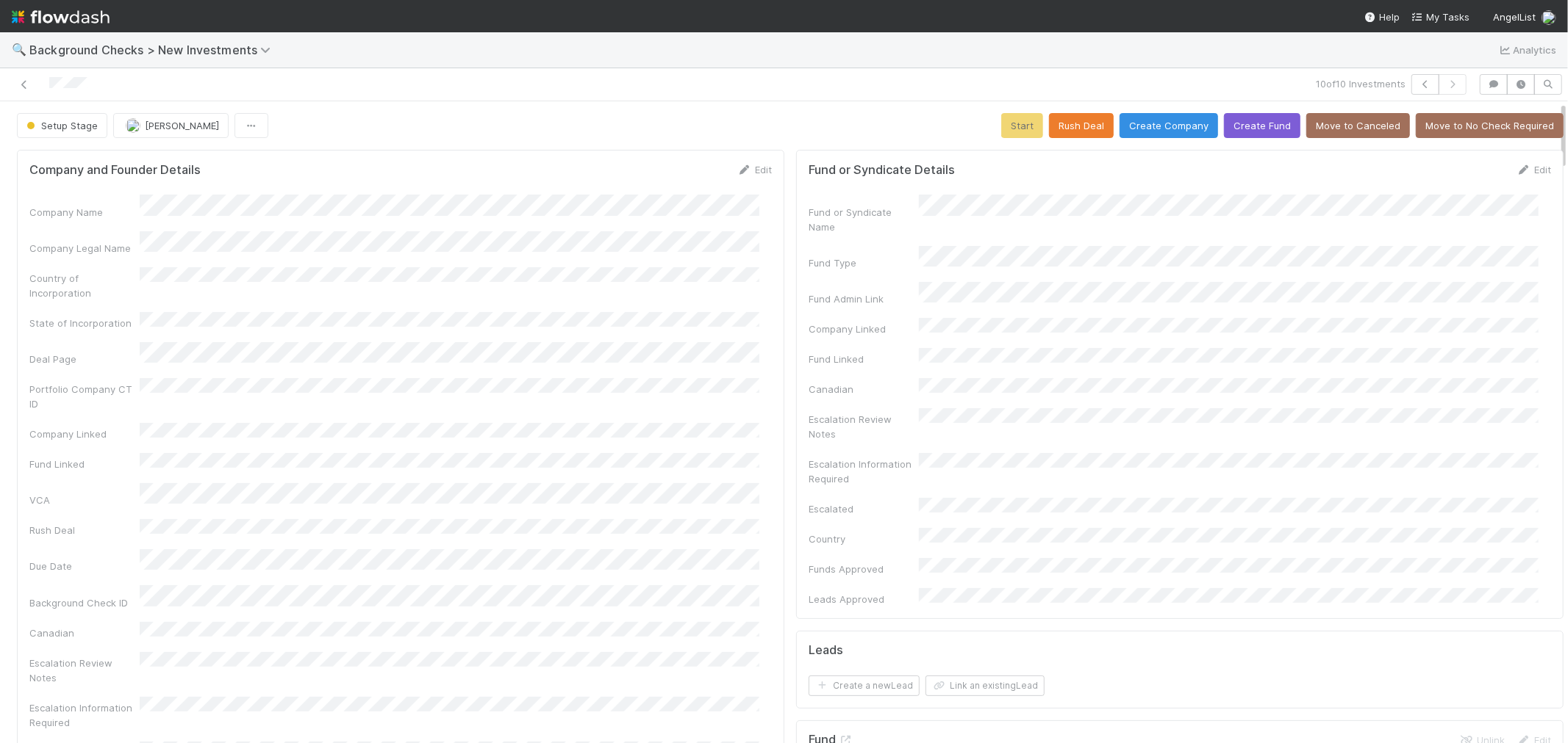
click at [718, 358] on div "Company Name Company Legal Name Country of Incorporation State of Incorporation…" at bounding box center [400, 523] width 742 height 655
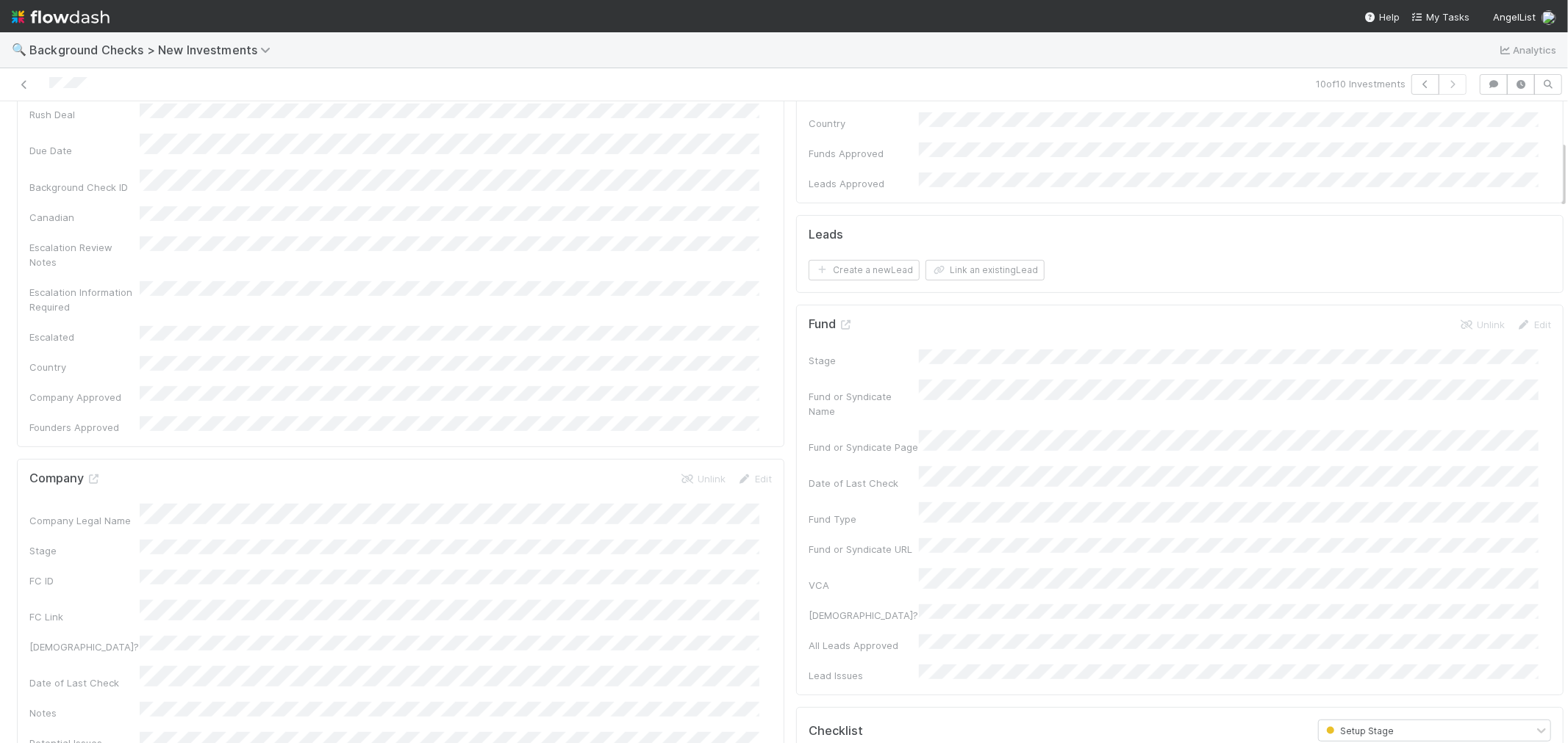
scroll to position [489, 0]
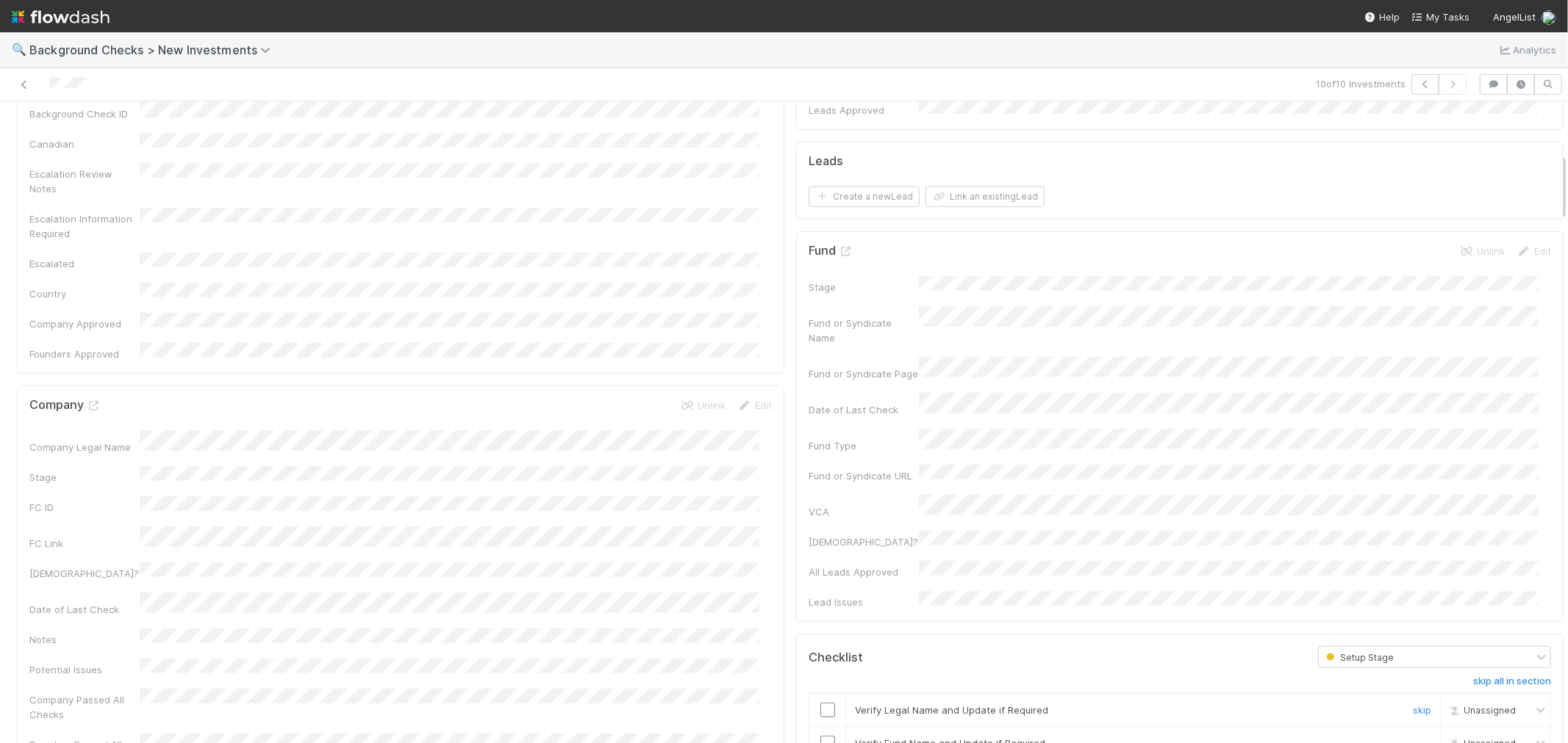
drag, startPoint x: 813, startPoint y: 625, endPoint x: 820, endPoint y: 652, distance: 27.9
click at [820, 668] on input "checkbox" at bounding box center [828, 710] width 15 height 15
click at [820, 668] on input "checkbox" at bounding box center [828, 744] width 15 height 15
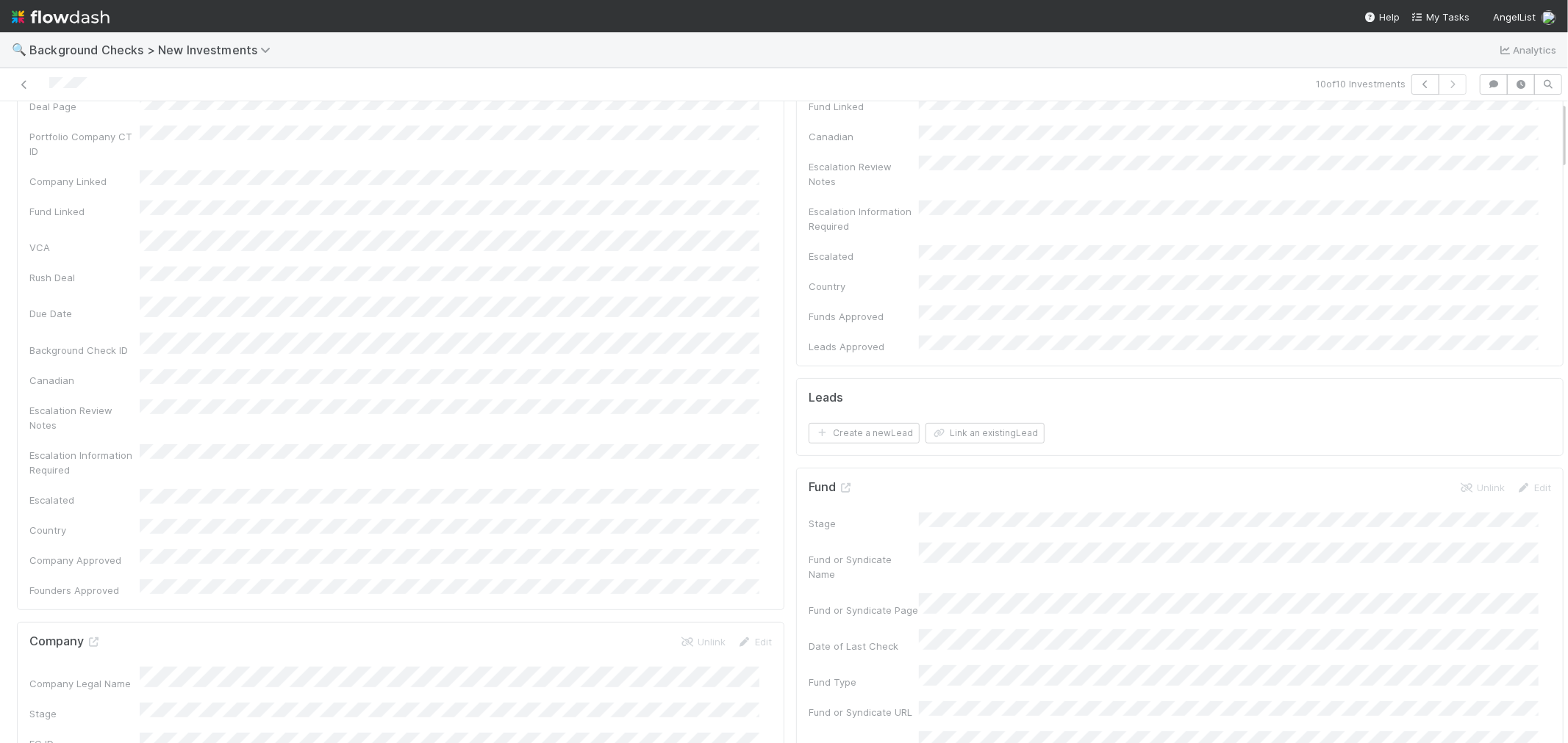
scroll to position [0, 0]
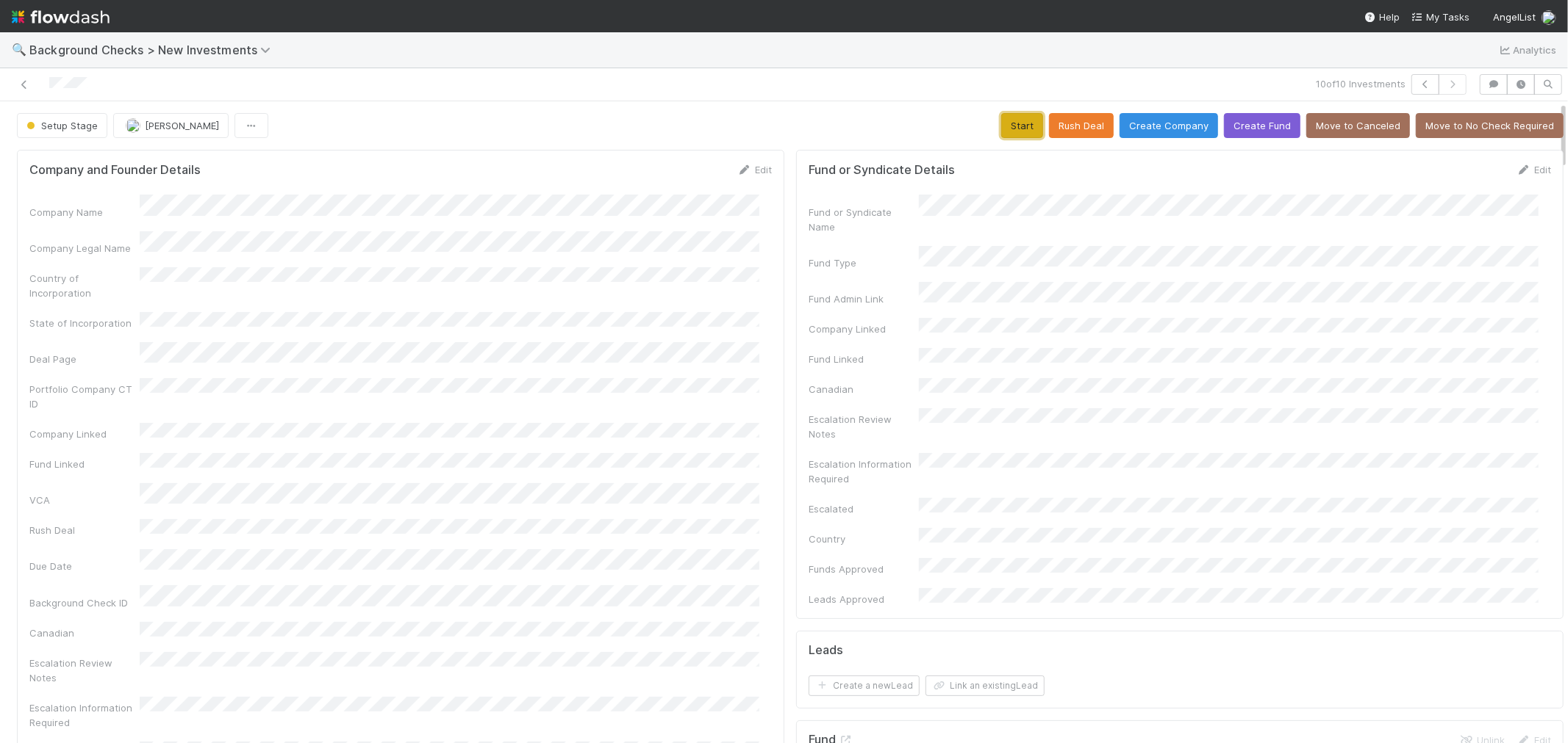
click at [1008, 134] on button "Start" at bounding box center [1022, 125] width 42 height 25
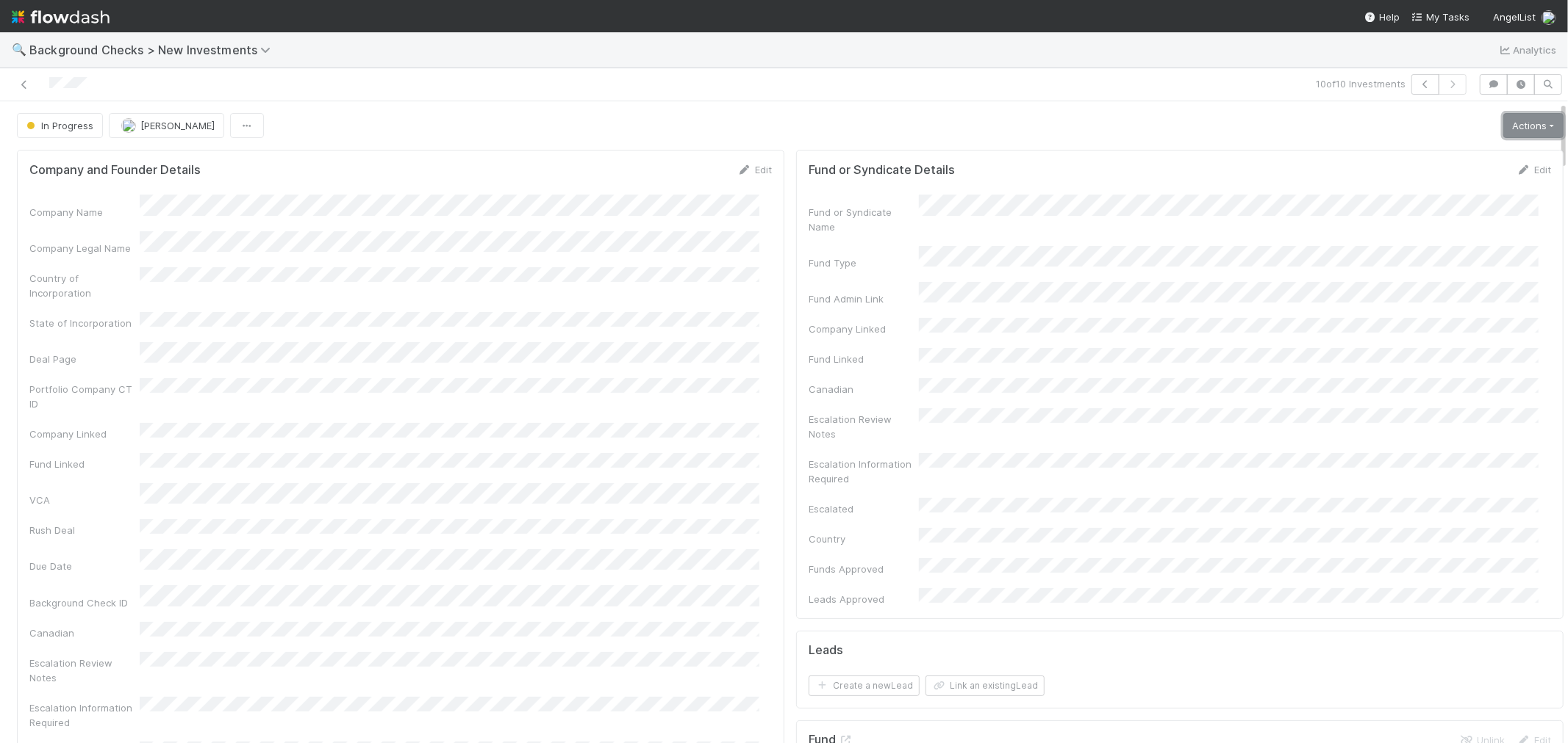
click at [1410, 128] on link "Actions" at bounding box center [1533, 125] width 60 height 25
click at [1410, 299] on button "Link Lead" at bounding box center [1482, 300] width 164 height 20
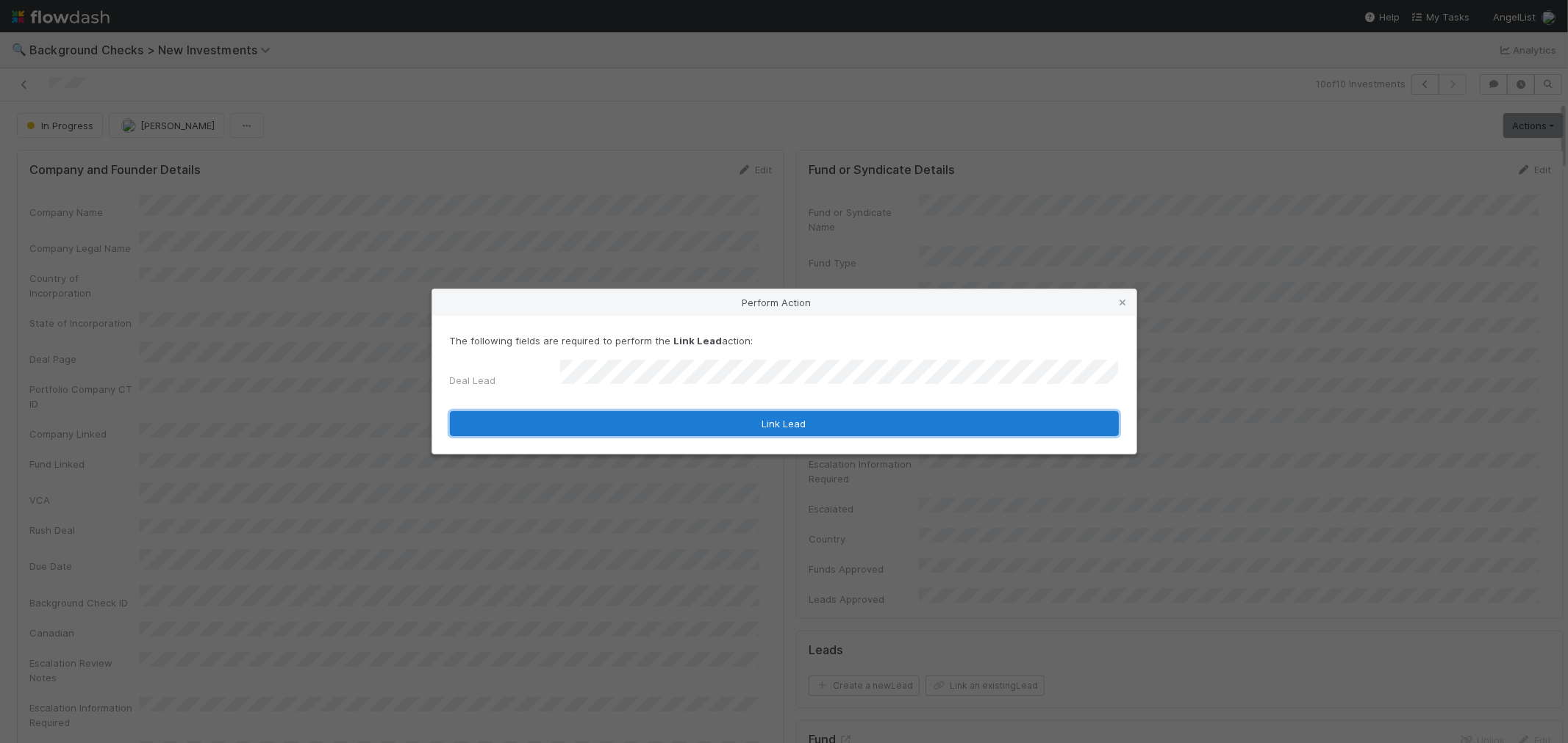
click at [880, 422] on button "Link Lead" at bounding box center [784, 424] width 668 height 25
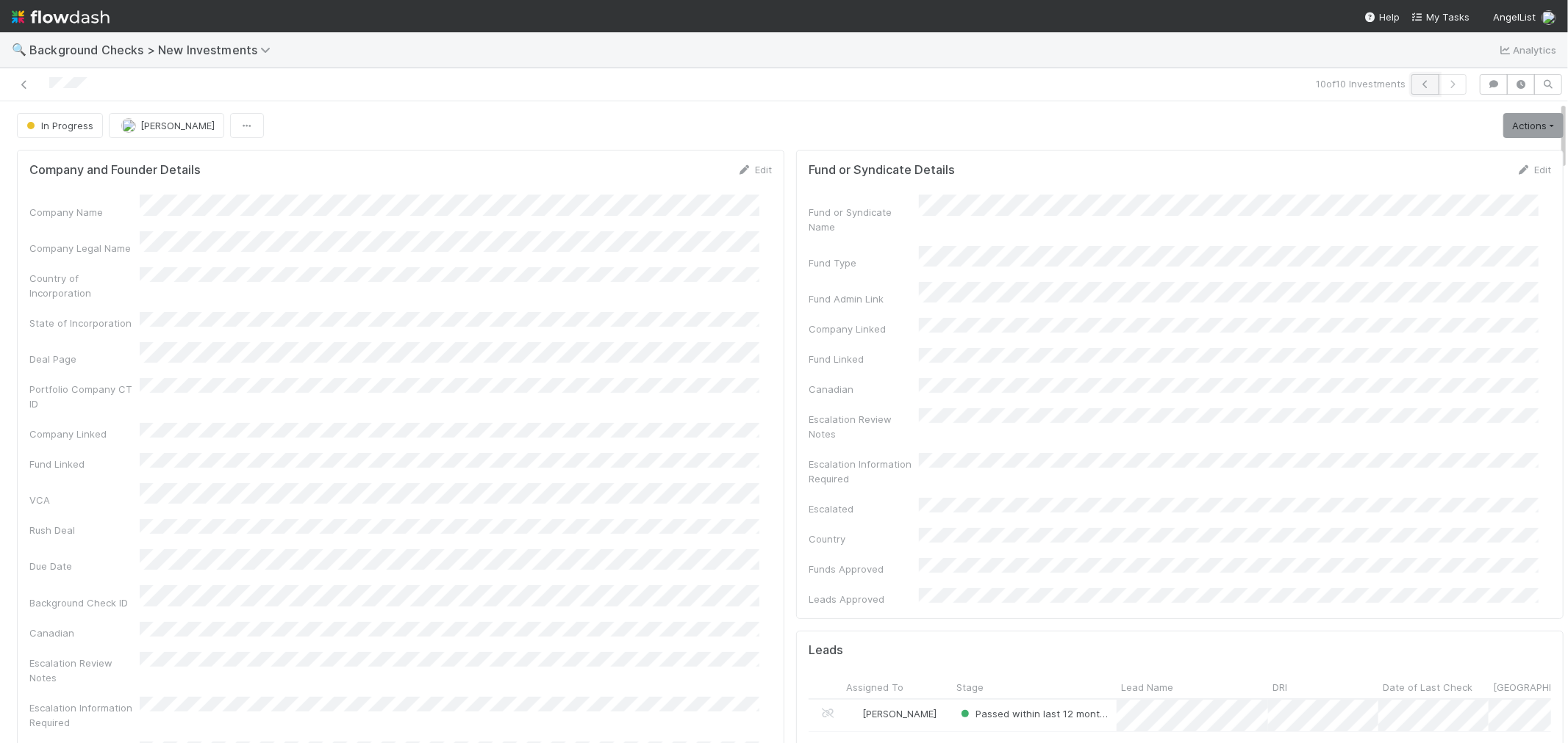
click at [1410, 86] on icon "button" at bounding box center [1425, 85] width 15 height 9
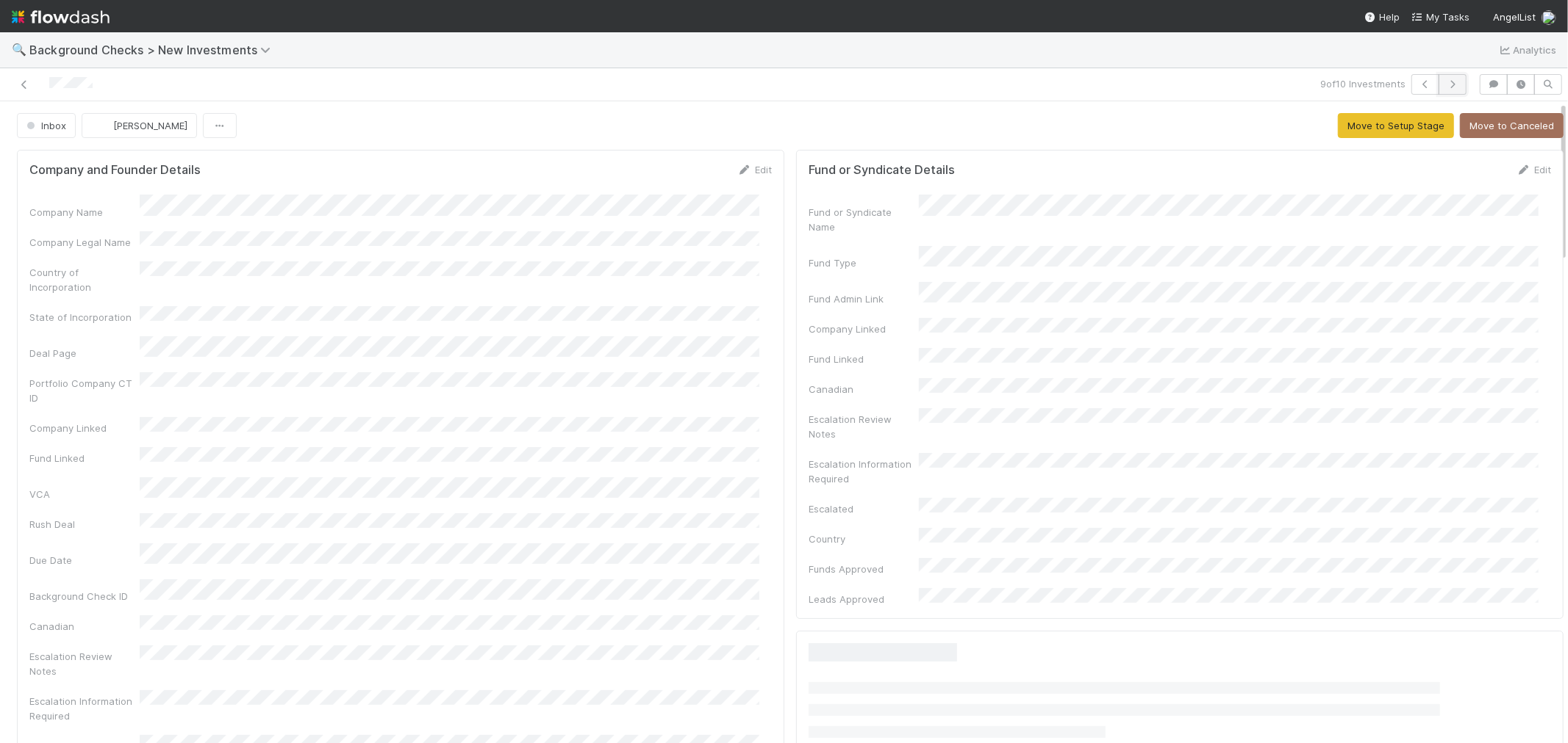
click at [1410, 82] on icon "button" at bounding box center [1452, 85] width 15 height 9
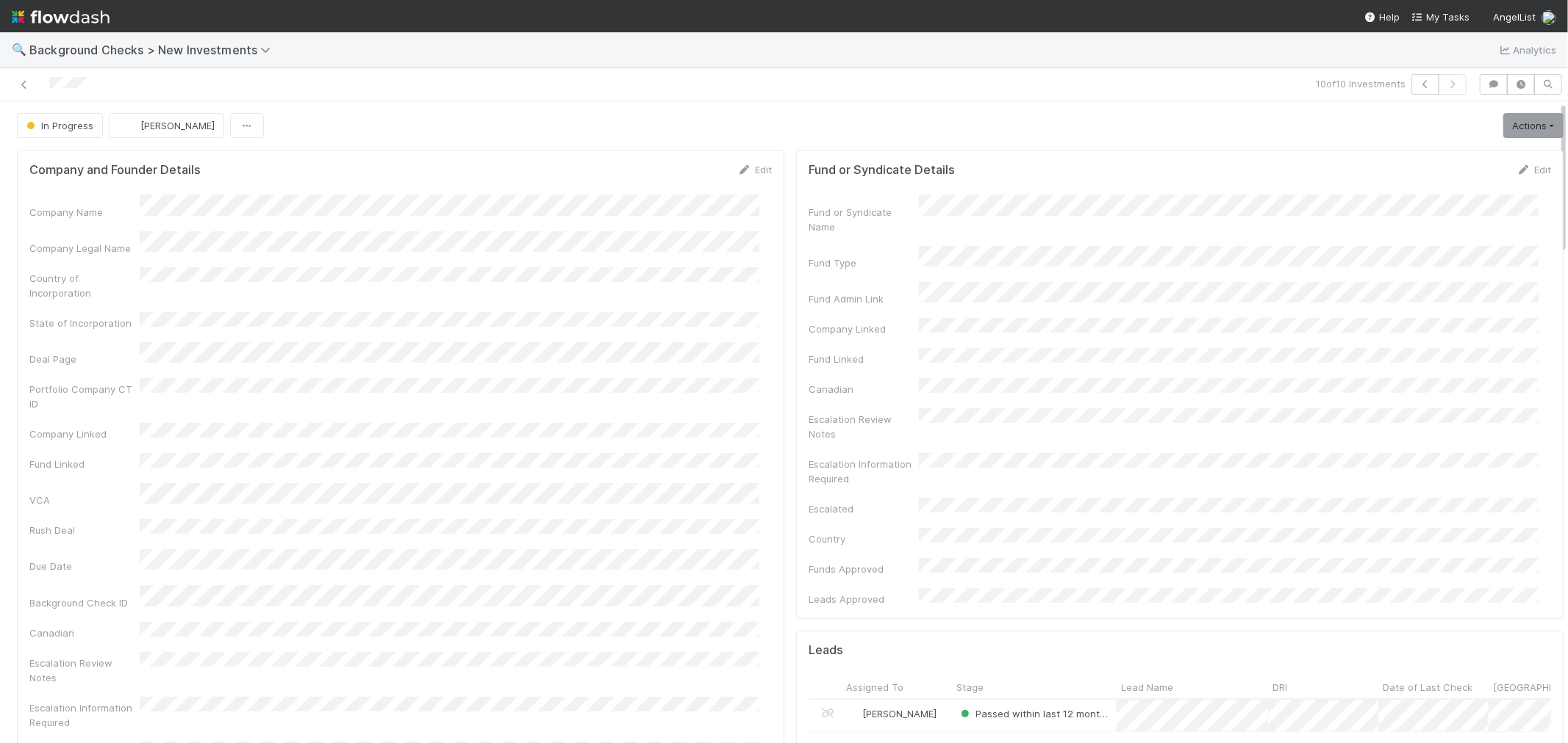
click at [1410, 127] on link "Actions" at bounding box center [1533, 125] width 60 height 25
click at [1410, 157] on button "Finish" at bounding box center [1482, 156] width 164 height 20
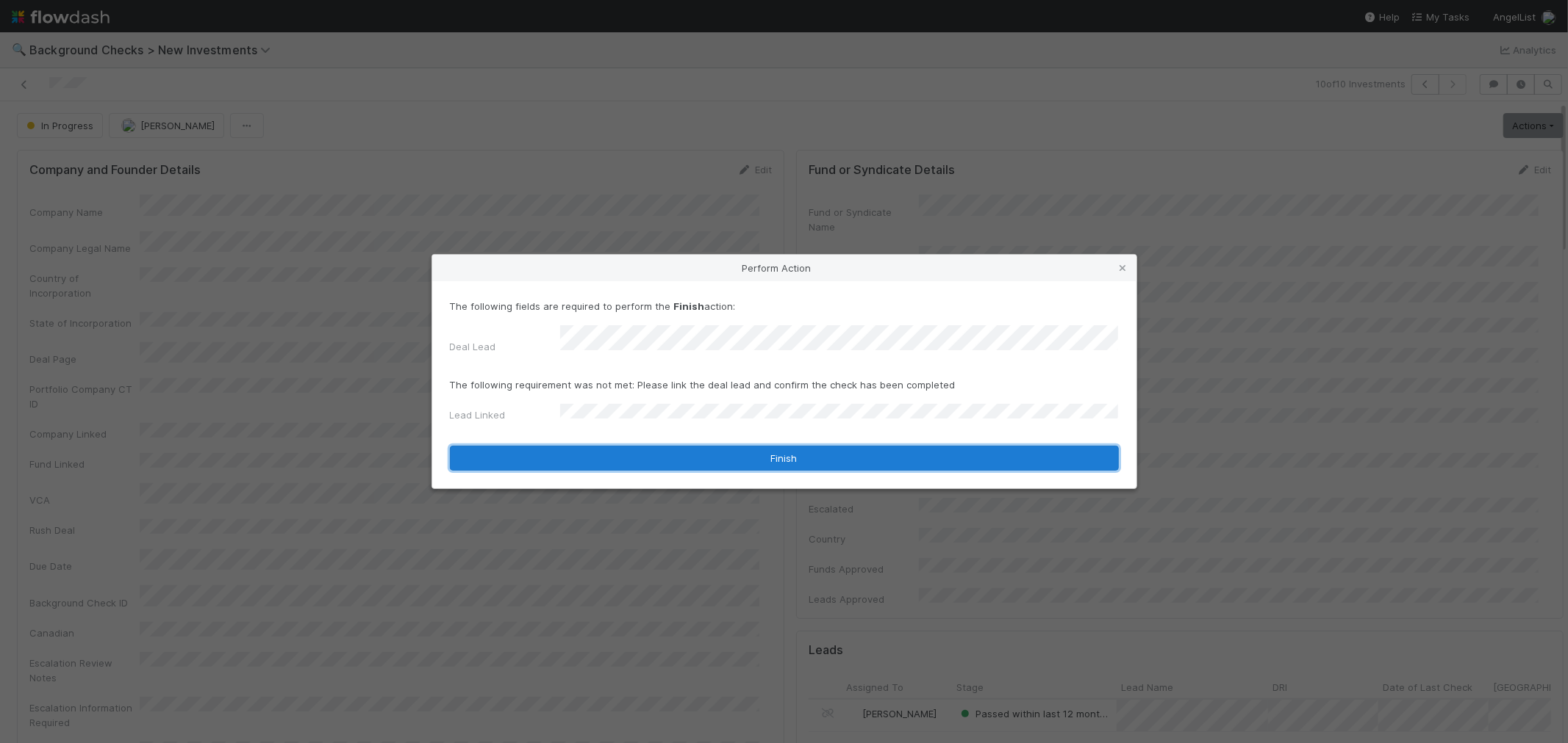
click at [578, 451] on button "Finish" at bounding box center [784, 458] width 668 height 25
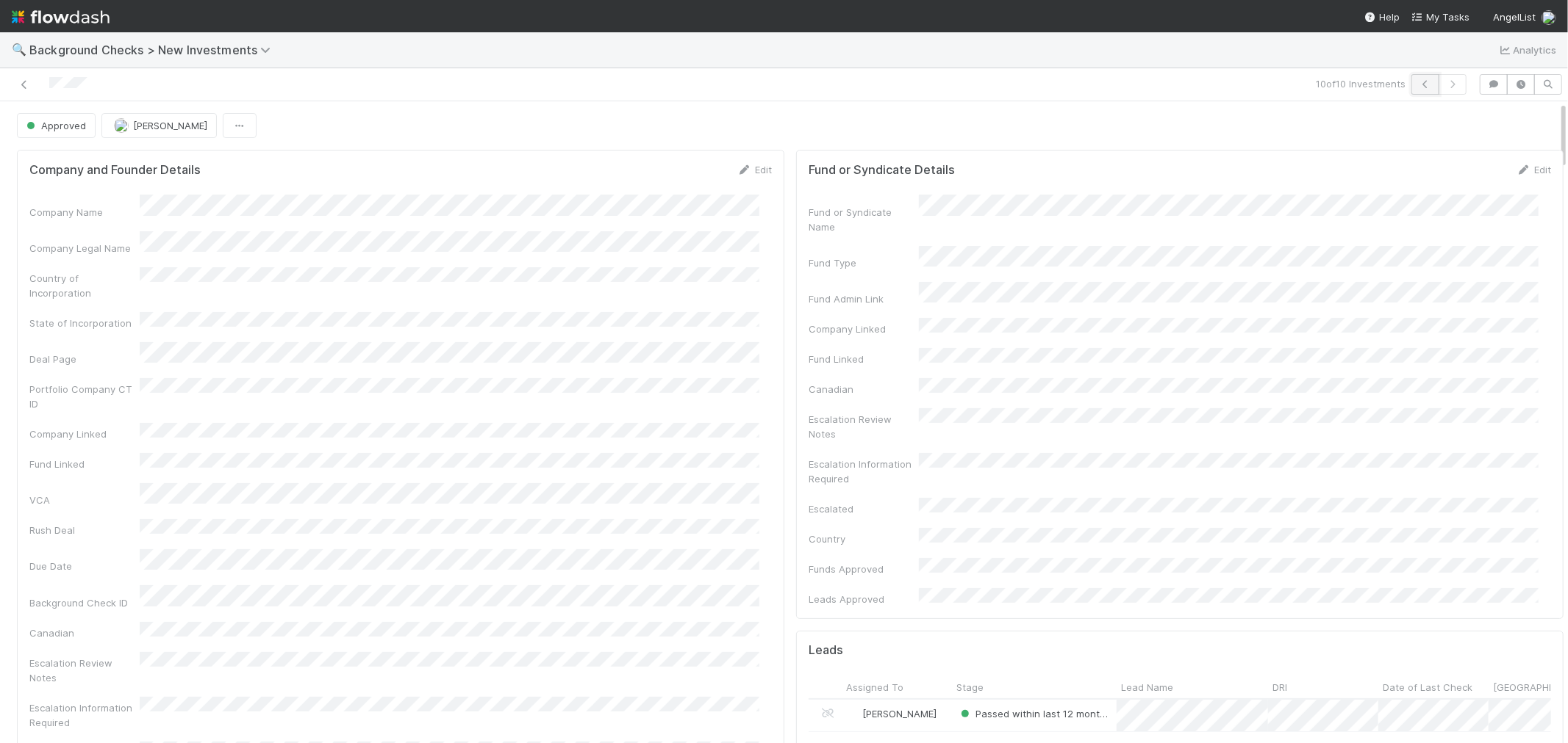
click at [1410, 86] on icon "button" at bounding box center [1425, 85] width 15 height 9
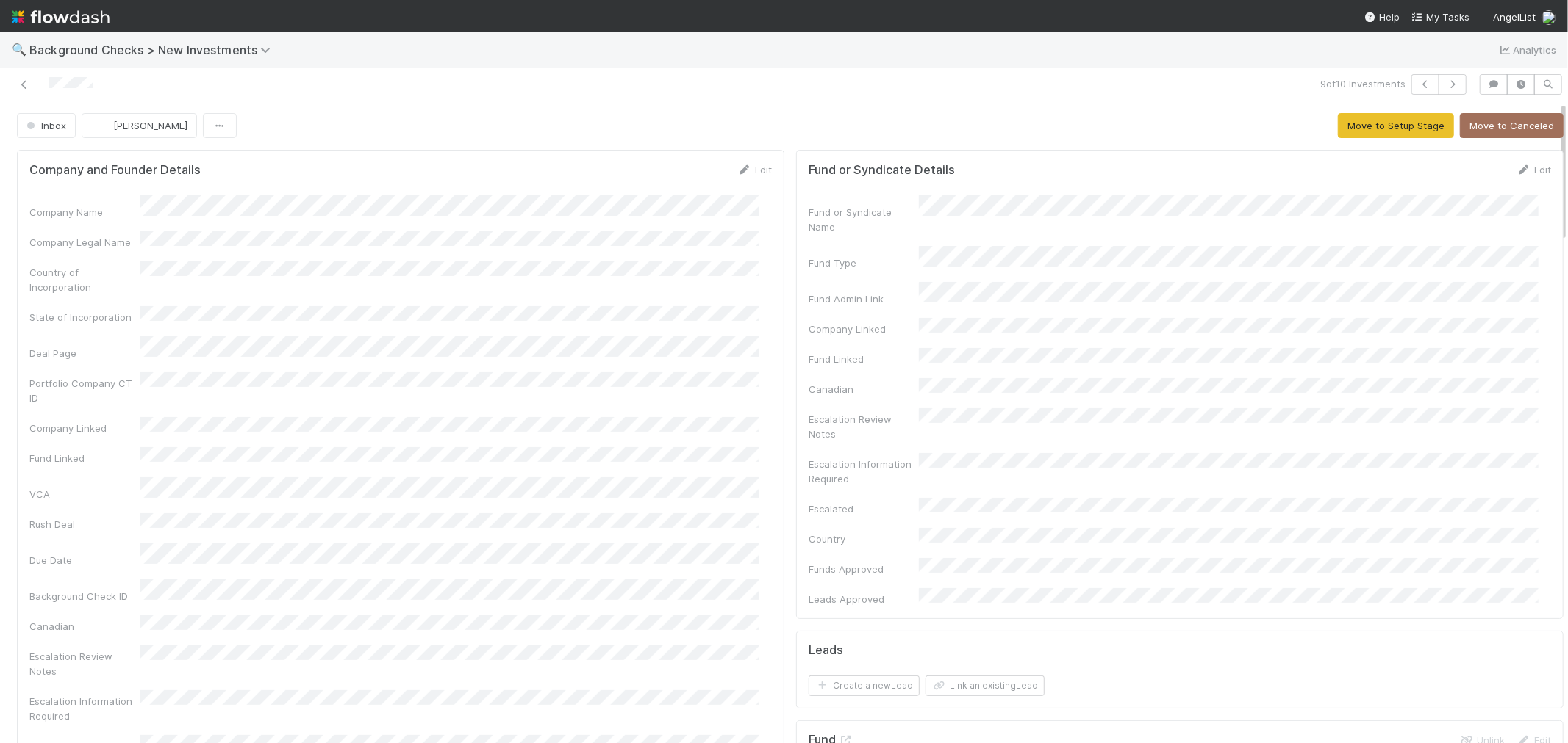
click at [731, 348] on div "Company Name Company Legal Name Country of Incorporation State of Incorporation…" at bounding box center [400, 520] width 742 height 649
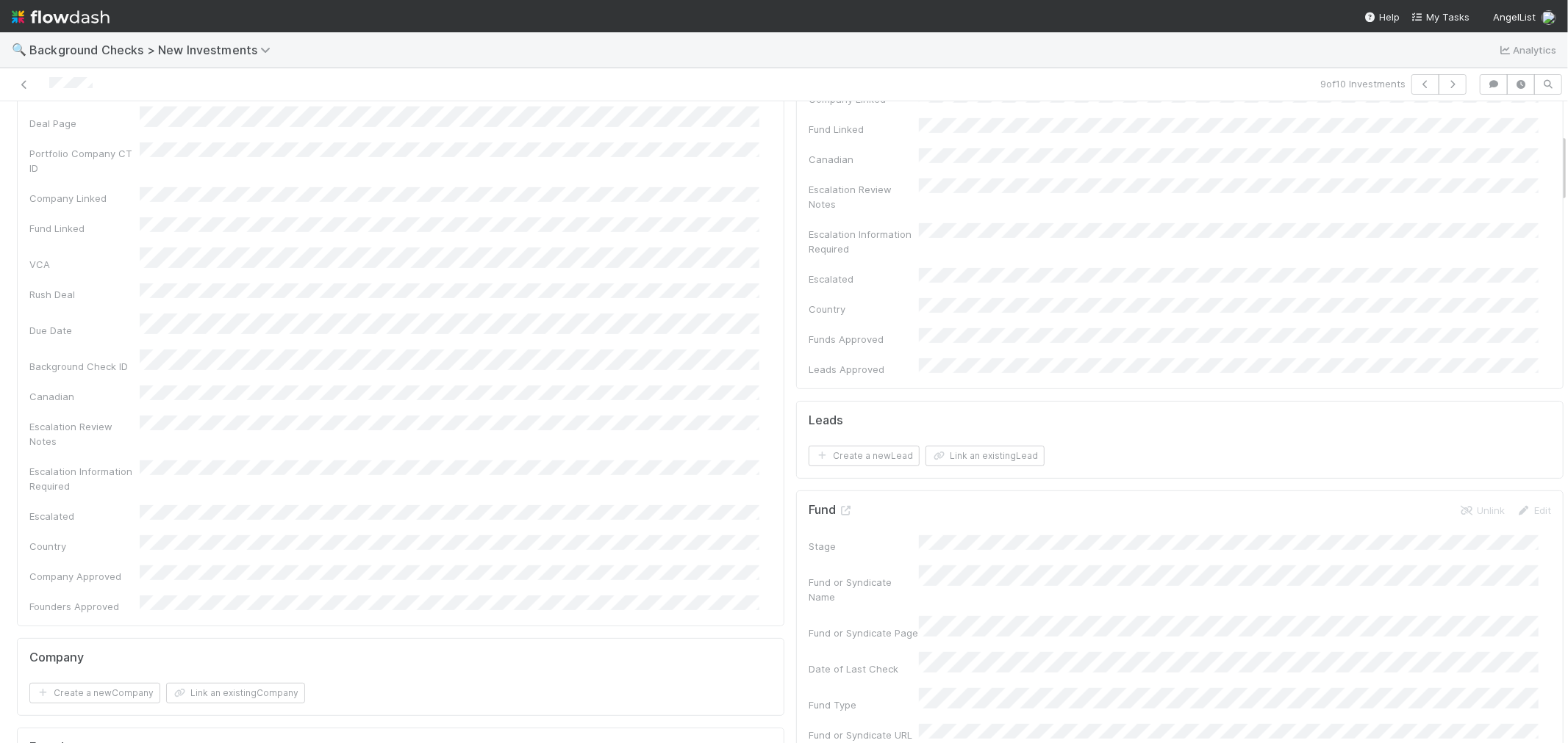
scroll to position [326, 0]
click at [730, 343] on div "Company Name Company Legal Name Country of Incorporation State of Incorporation…" at bounding box center [400, 193] width 742 height 649
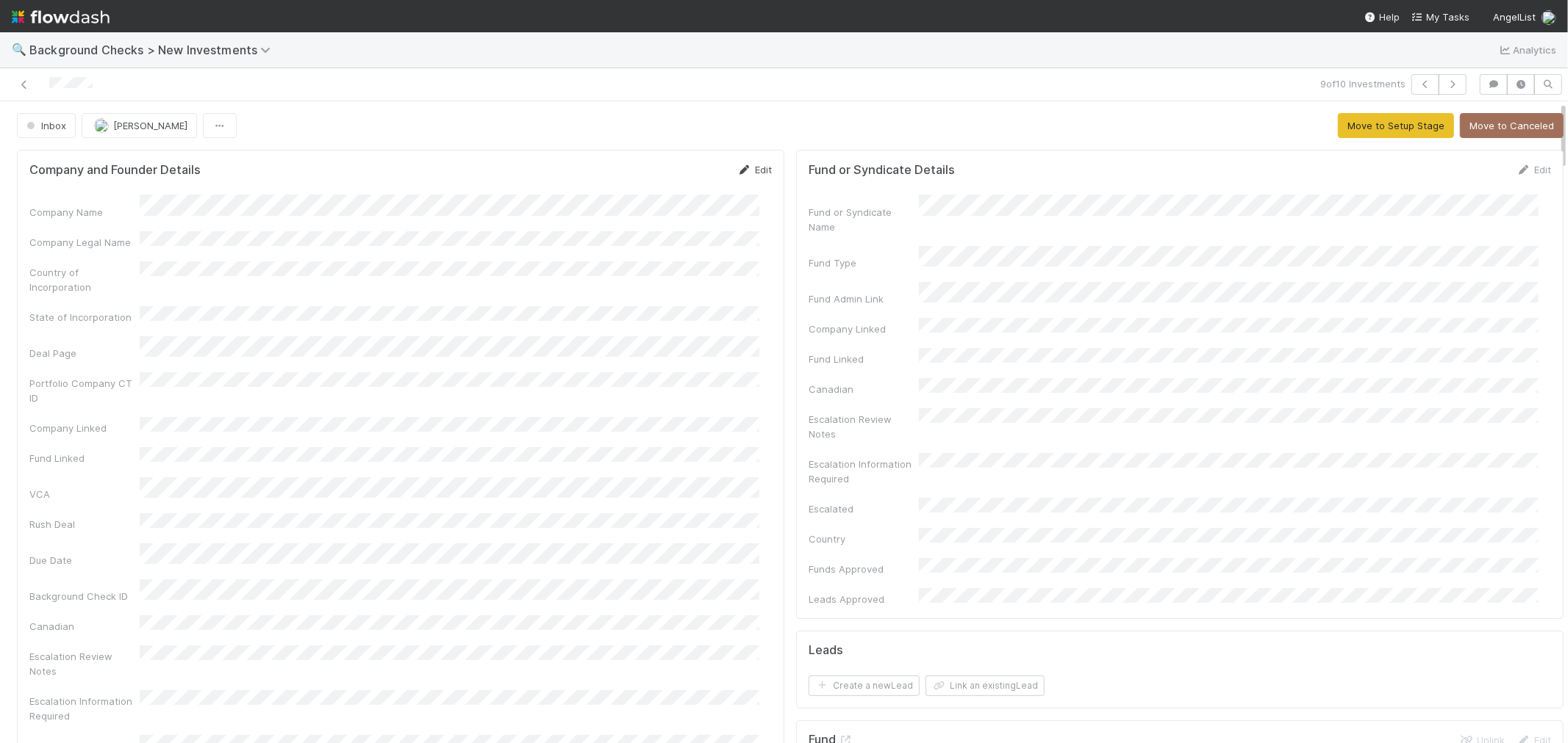
click at [748, 169] on link "Edit" at bounding box center [755, 169] width 35 height 12
click at [673, 170] on button "Save" at bounding box center [693, 174] width 42 height 25
click at [1365, 118] on button "Move to Setup Stage" at bounding box center [1395, 125] width 116 height 25
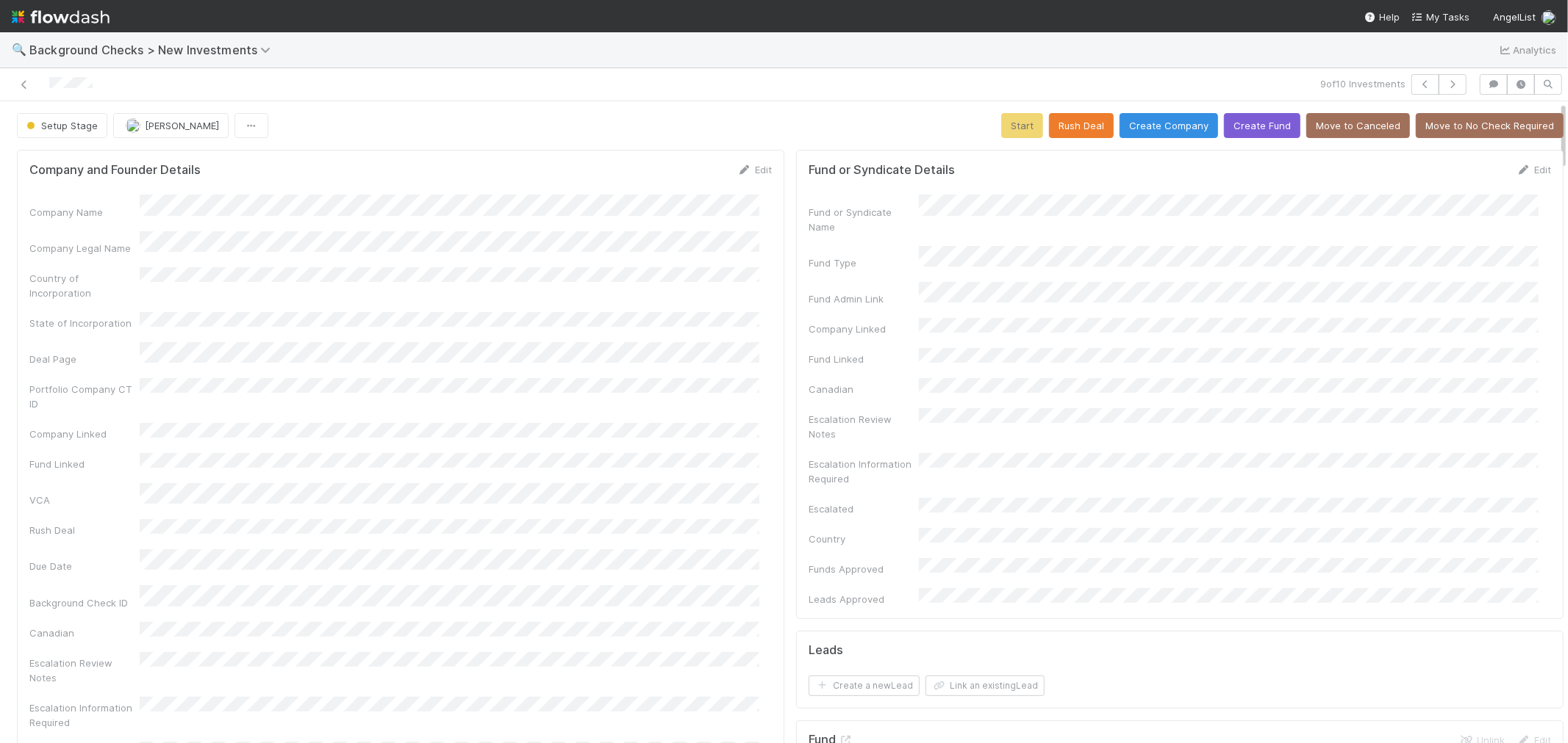
click at [644, 358] on div "Company Name Company Legal Name Country of Incorporation State of Incorporation…" at bounding box center [400, 523] width 742 height 655
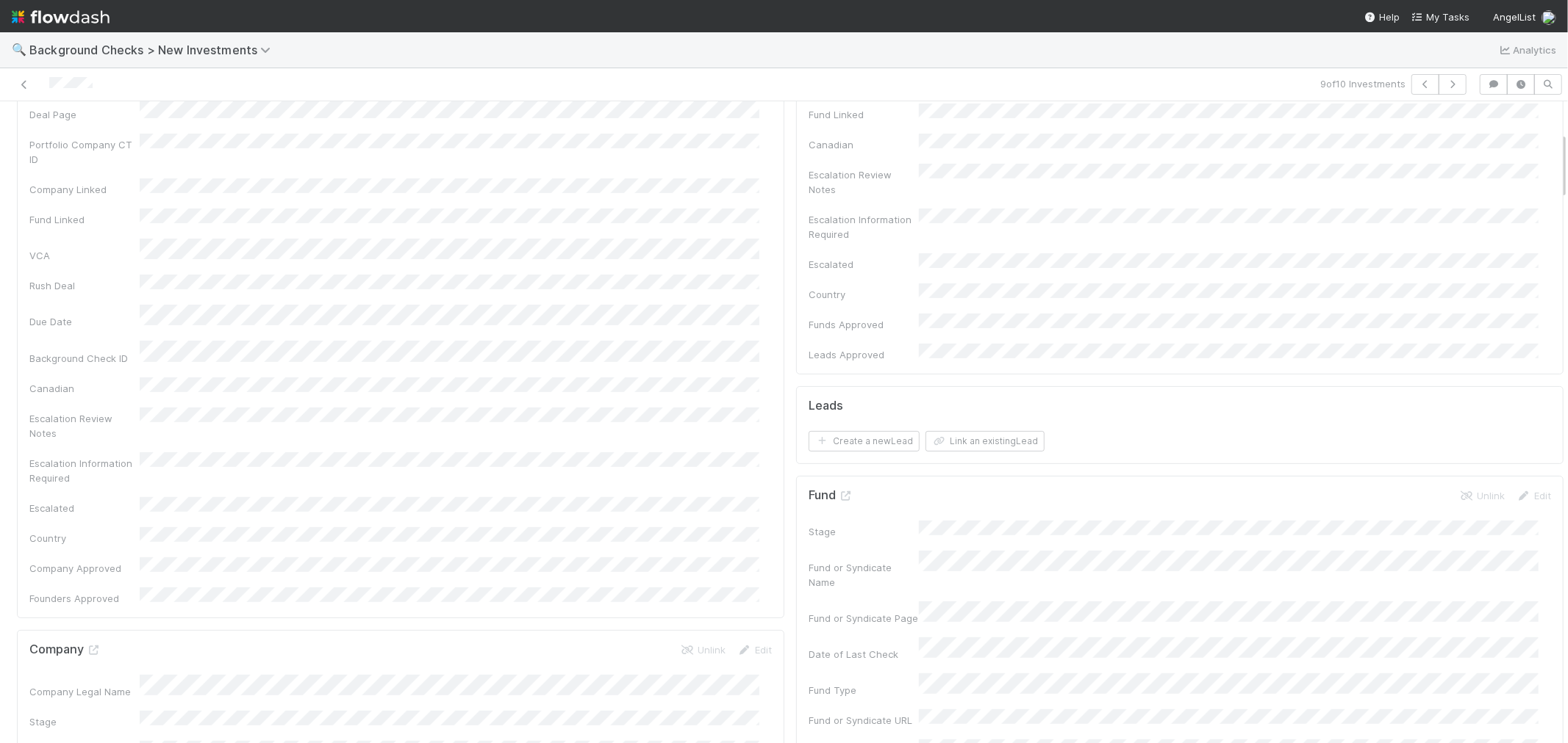
scroll to position [571, 0]
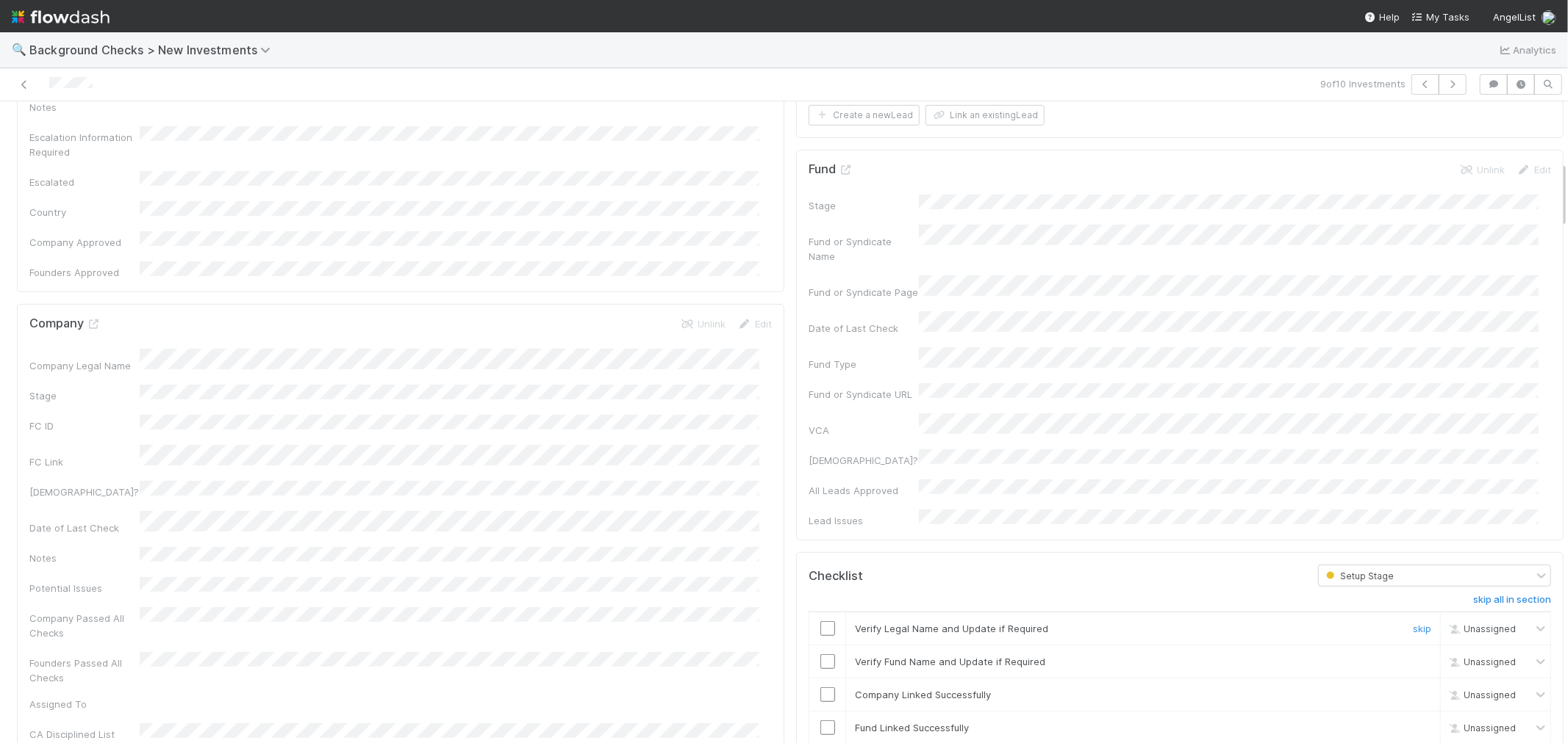
click at [820, 622] on input "checkbox" at bounding box center [828, 629] width 15 height 15
click at [820, 655] on input "checkbox" at bounding box center [828, 662] width 15 height 15
click at [820, 668] on input "checkbox" at bounding box center [828, 695] width 15 height 15
click at [820, 668] on input "checkbox" at bounding box center [828, 728] width 15 height 15
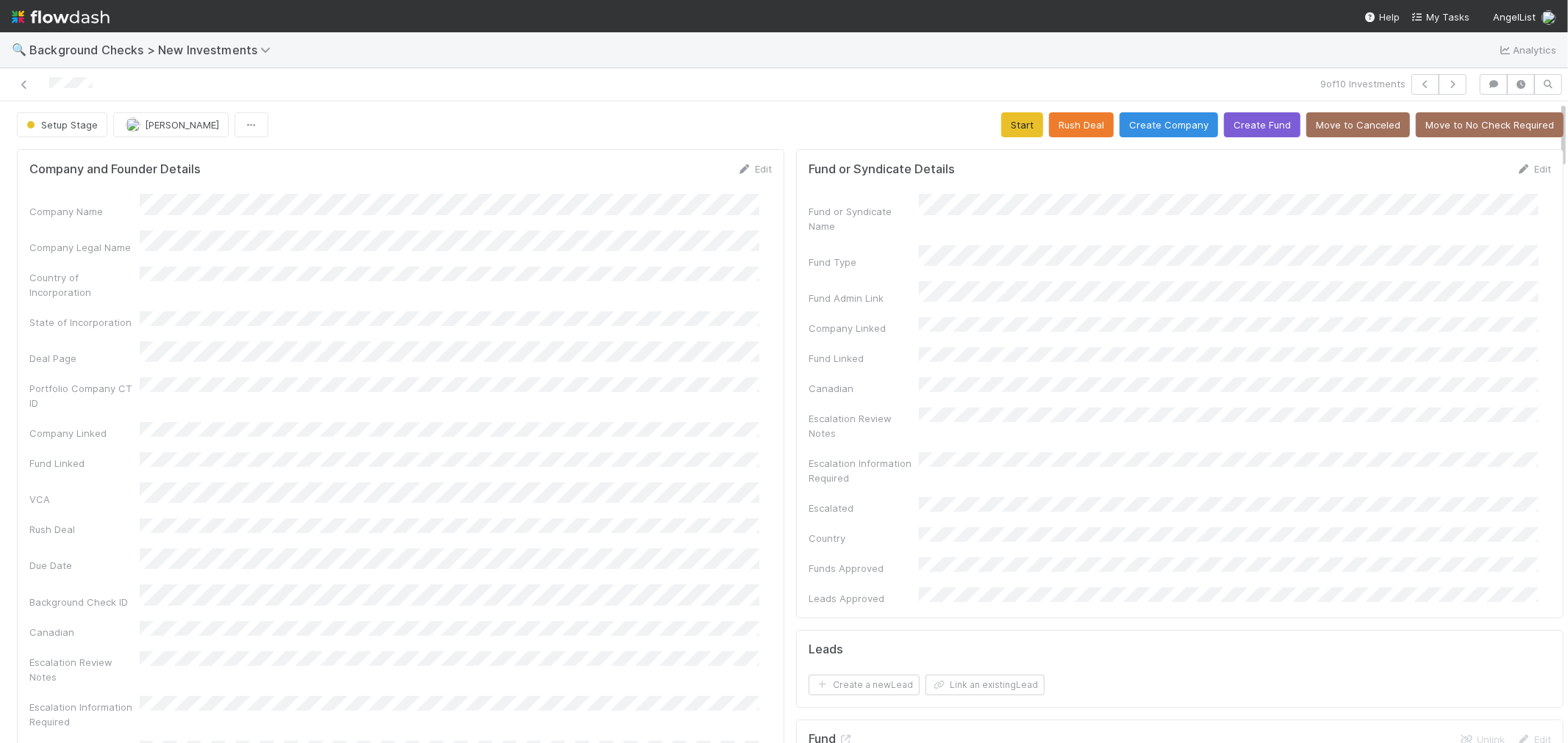
scroll to position [0, 0]
click at [1014, 136] on button "Start" at bounding box center [1022, 125] width 42 height 25
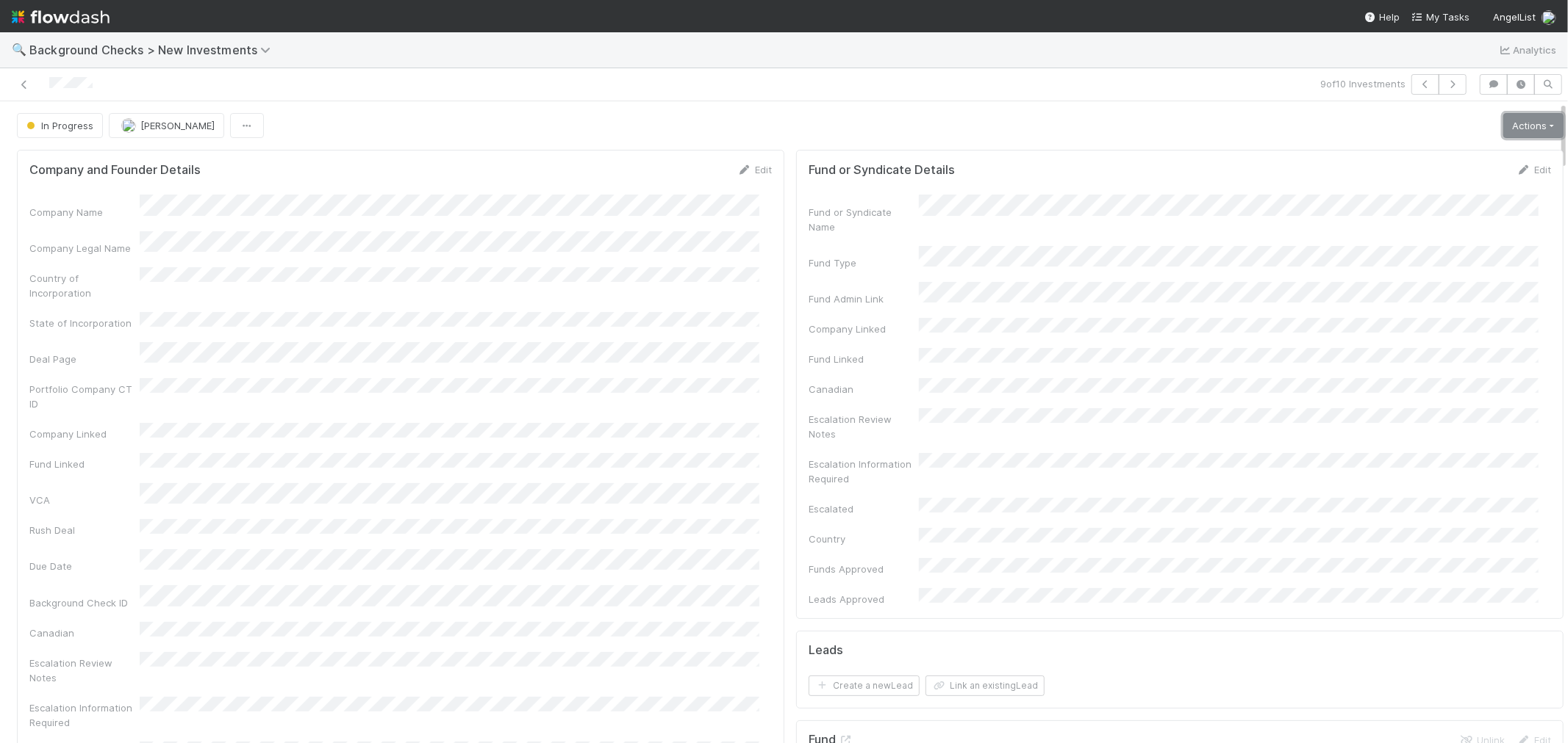
click at [1410, 128] on link "Actions" at bounding box center [1533, 125] width 60 height 25
click at [1410, 298] on button "Link Lead" at bounding box center [1482, 300] width 164 height 20
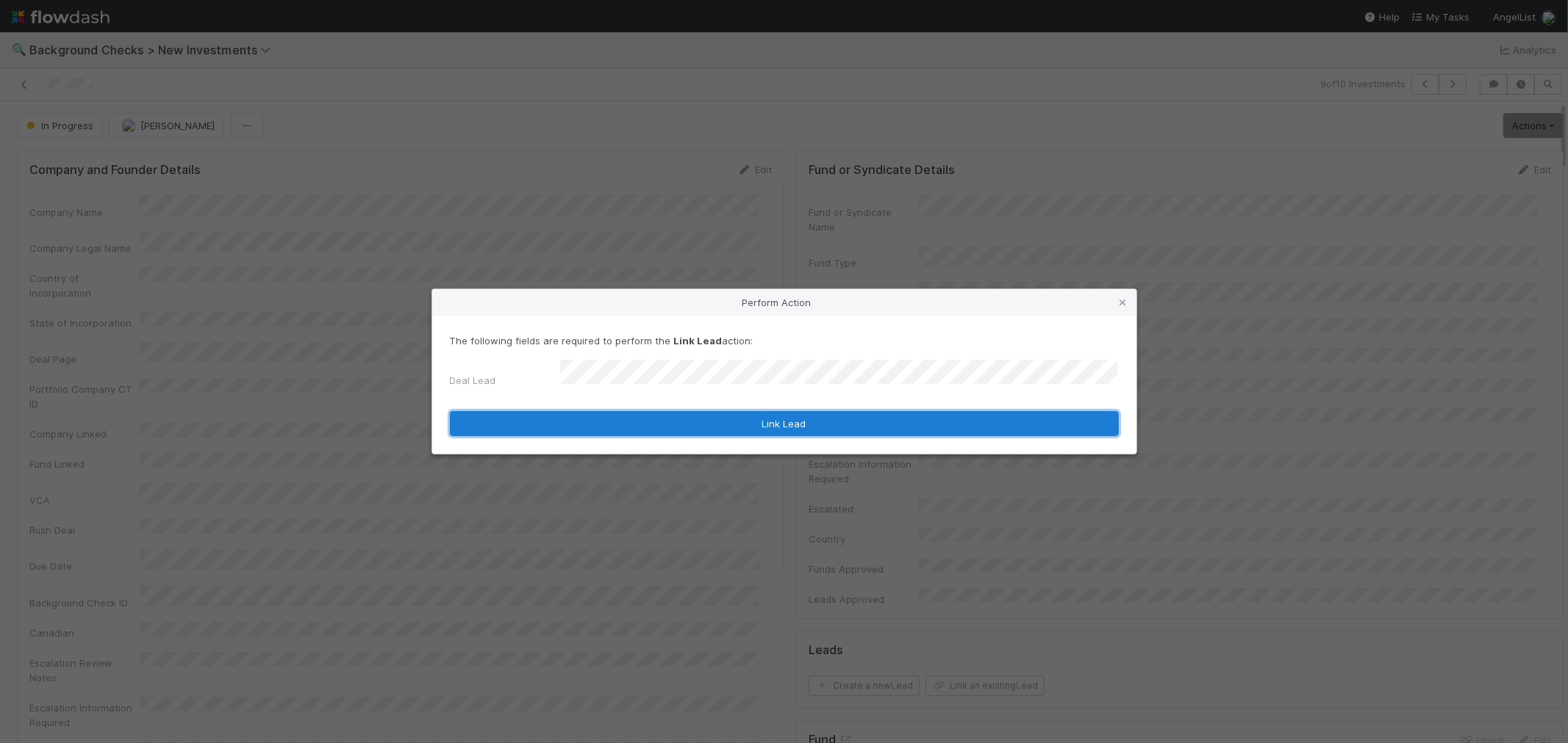
click at [971, 423] on button "Link Lead" at bounding box center [784, 424] width 668 height 25
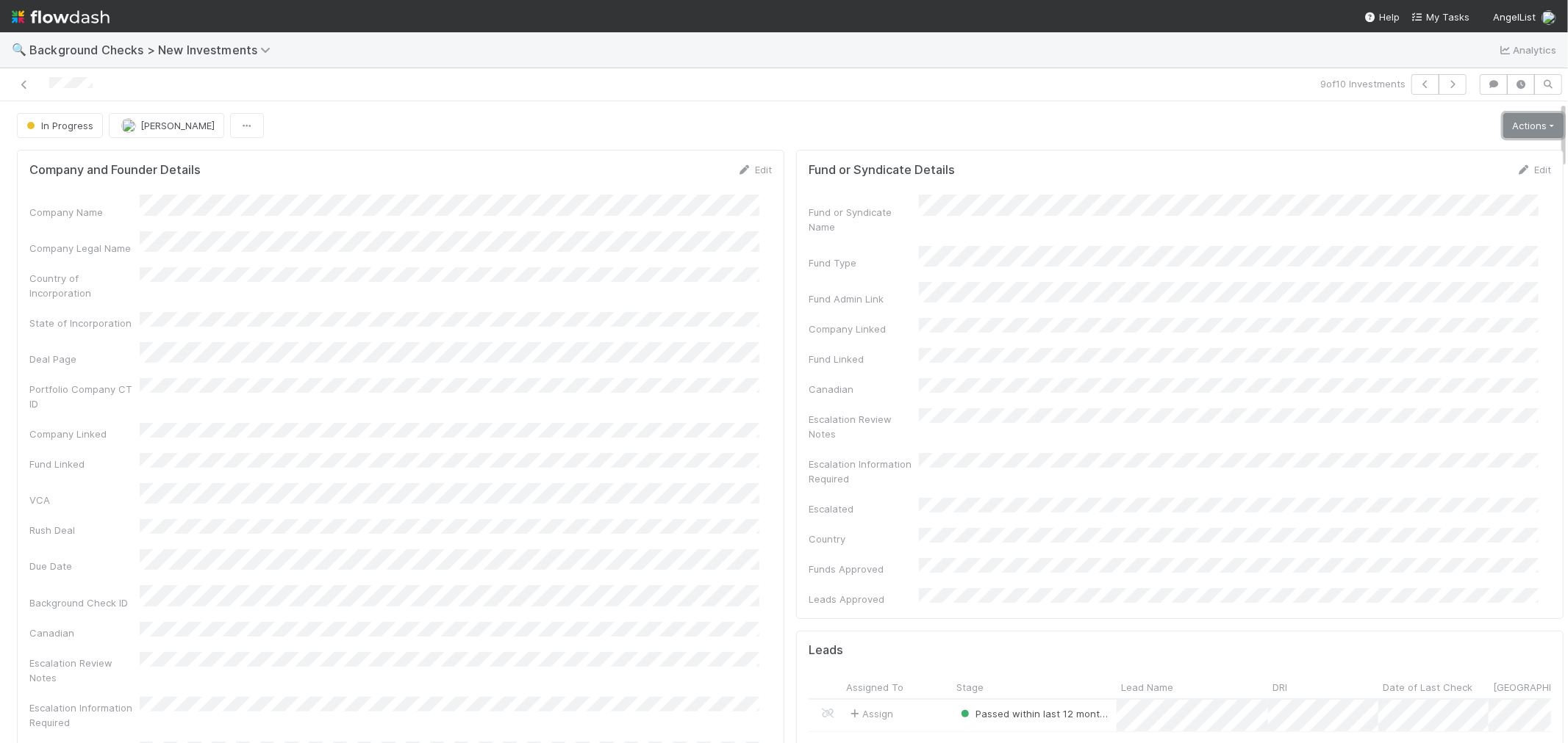
click at [1410, 122] on link "Actions" at bounding box center [1533, 125] width 60 height 25
click at [1410, 160] on button "Finish" at bounding box center [1482, 156] width 164 height 20
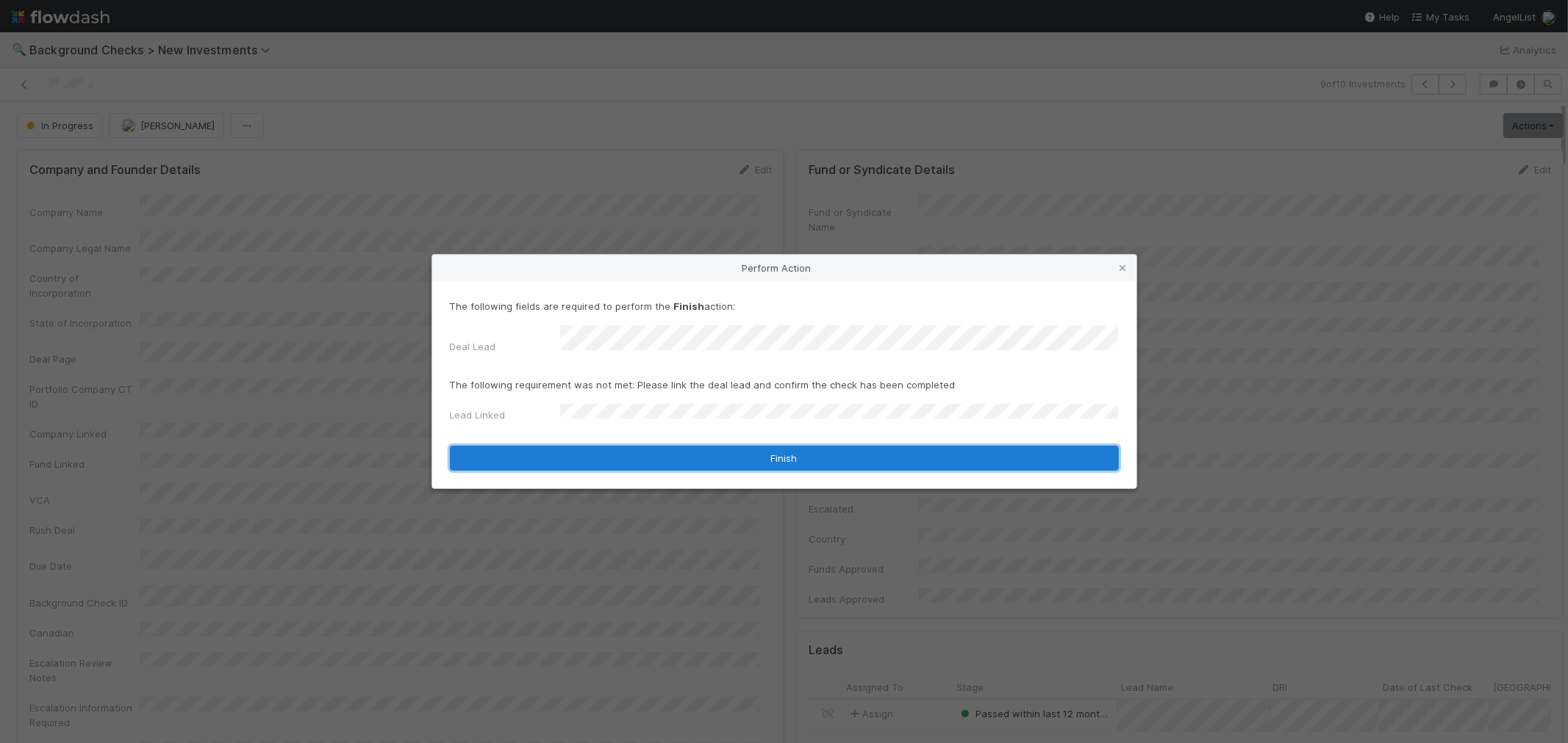
click at [578, 459] on button "Finish" at bounding box center [784, 458] width 668 height 25
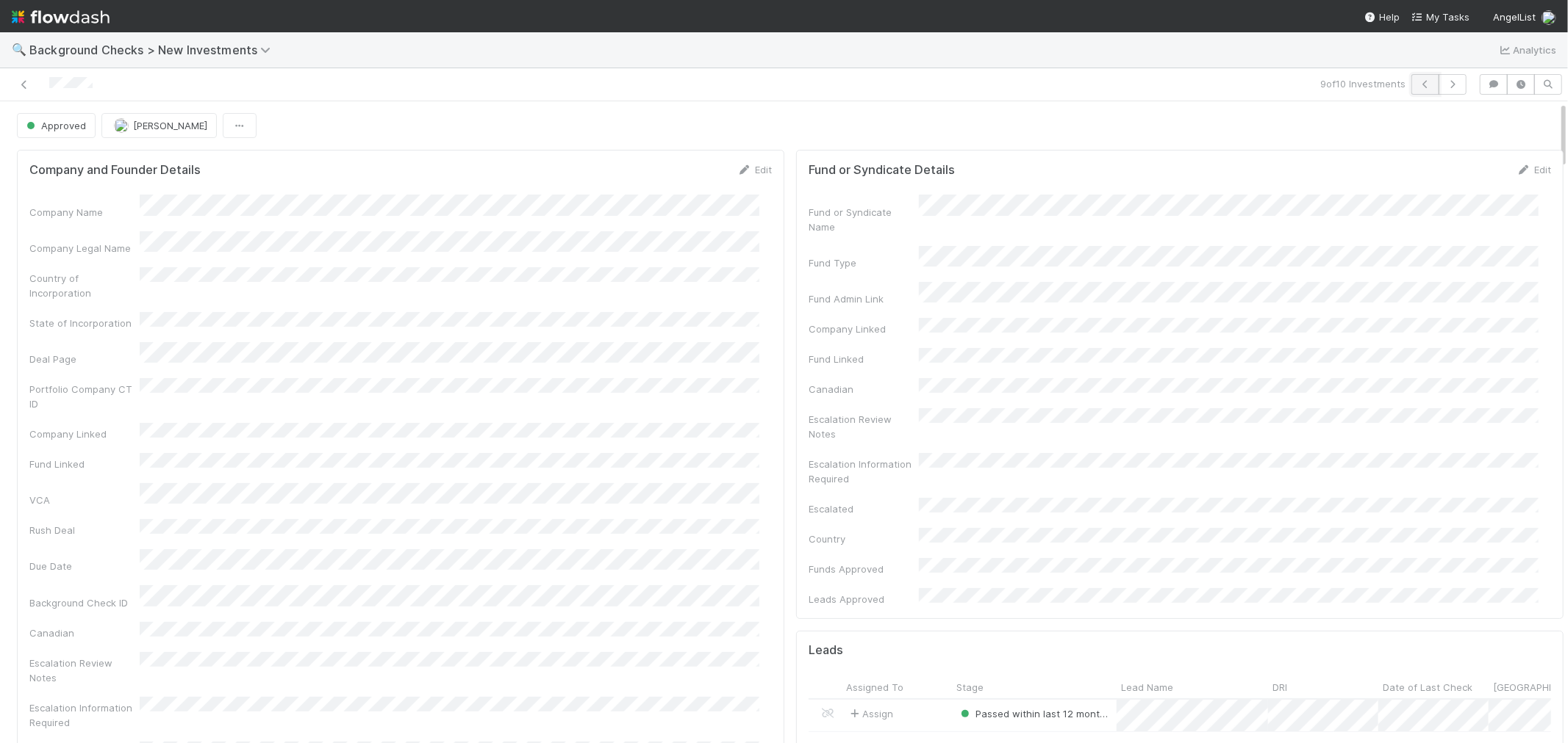
click at [1410, 87] on icon "button" at bounding box center [1425, 85] width 15 height 9
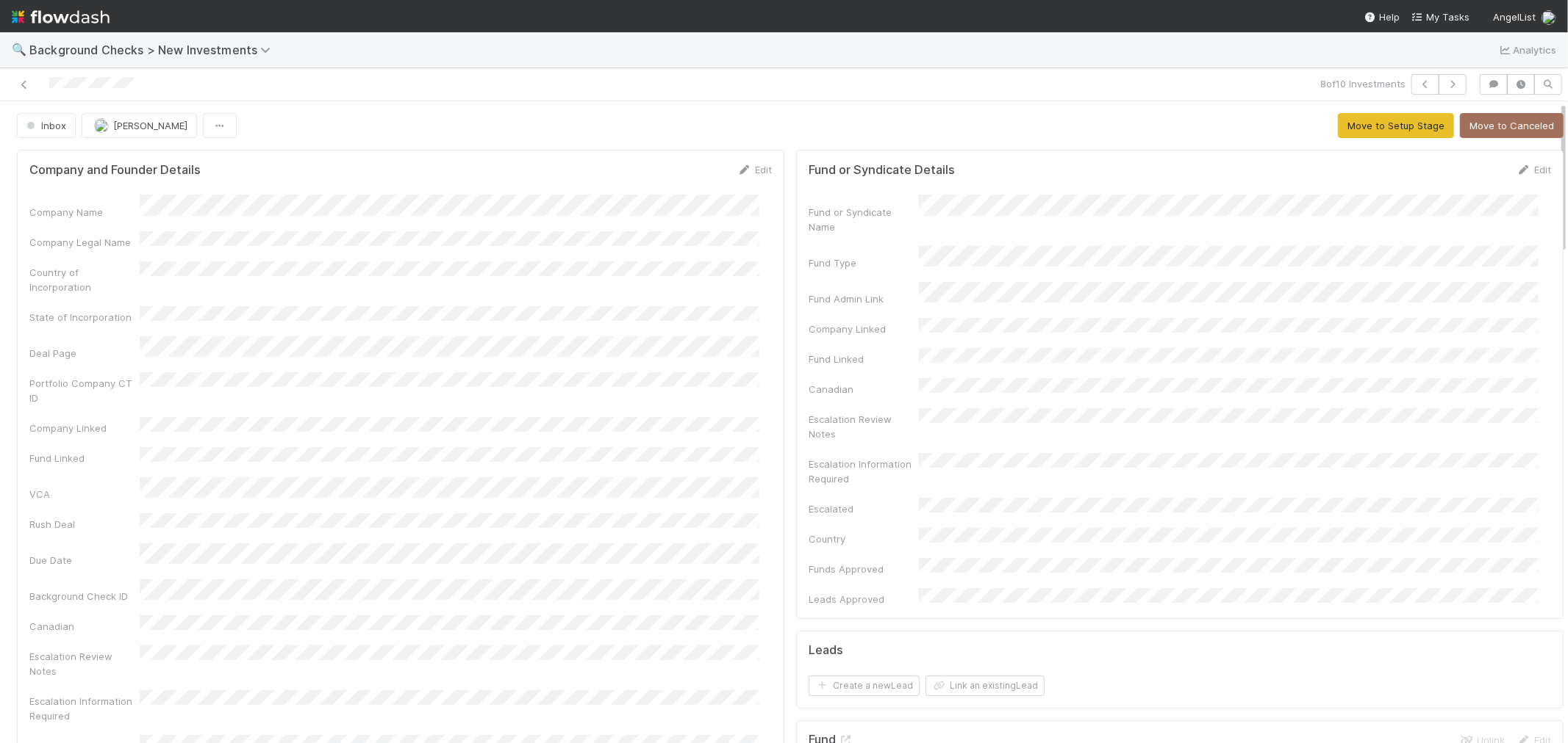
drag, startPoint x: 144, startPoint y: 88, endPoint x: 1068, endPoint y: 90, distance: 924.0
click at [47, 90] on div at bounding box center [374, 84] width 736 height 20
click at [696, 373] on div "Portfolio Company CT ID" at bounding box center [400, 389] width 742 height 33
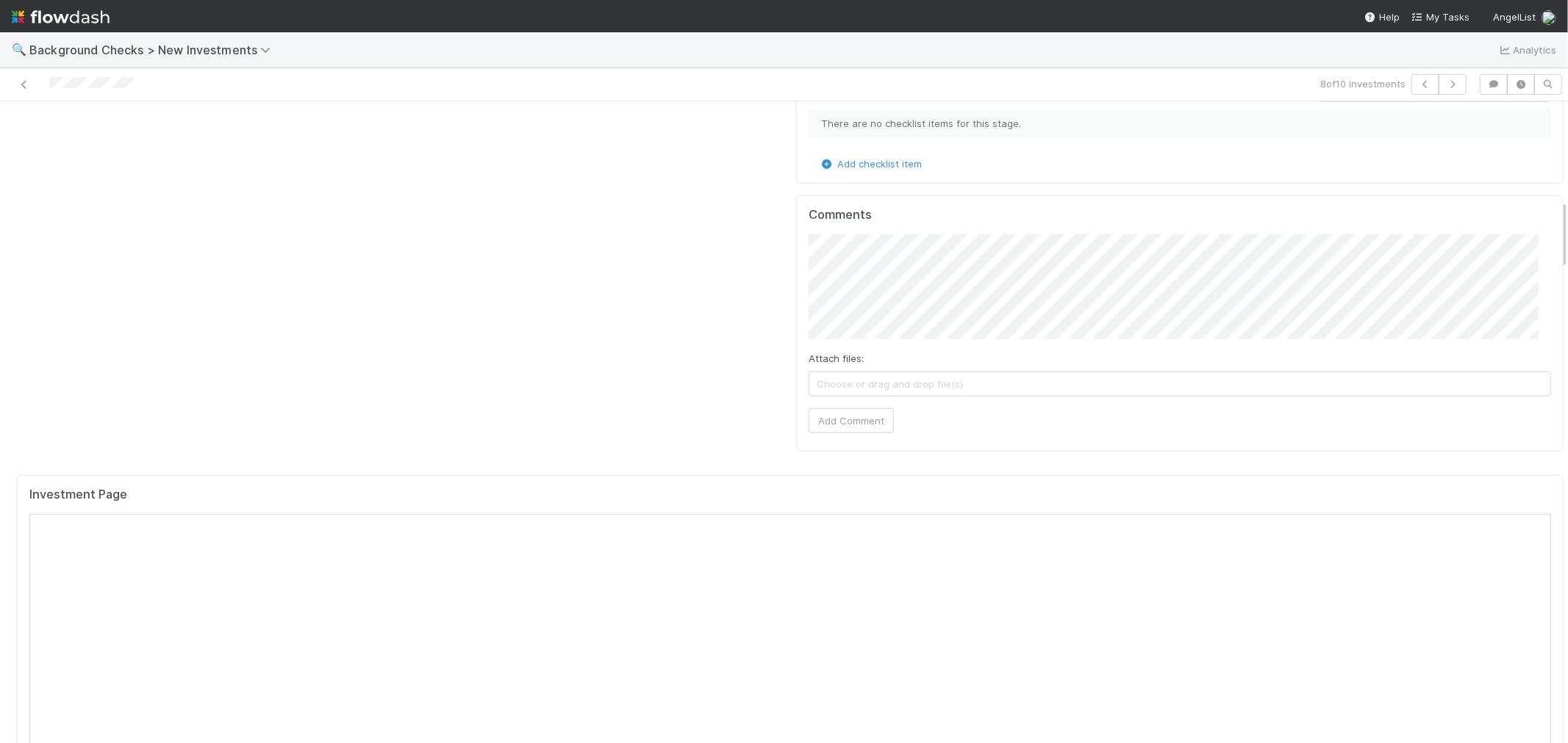
scroll to position [1142, 0]
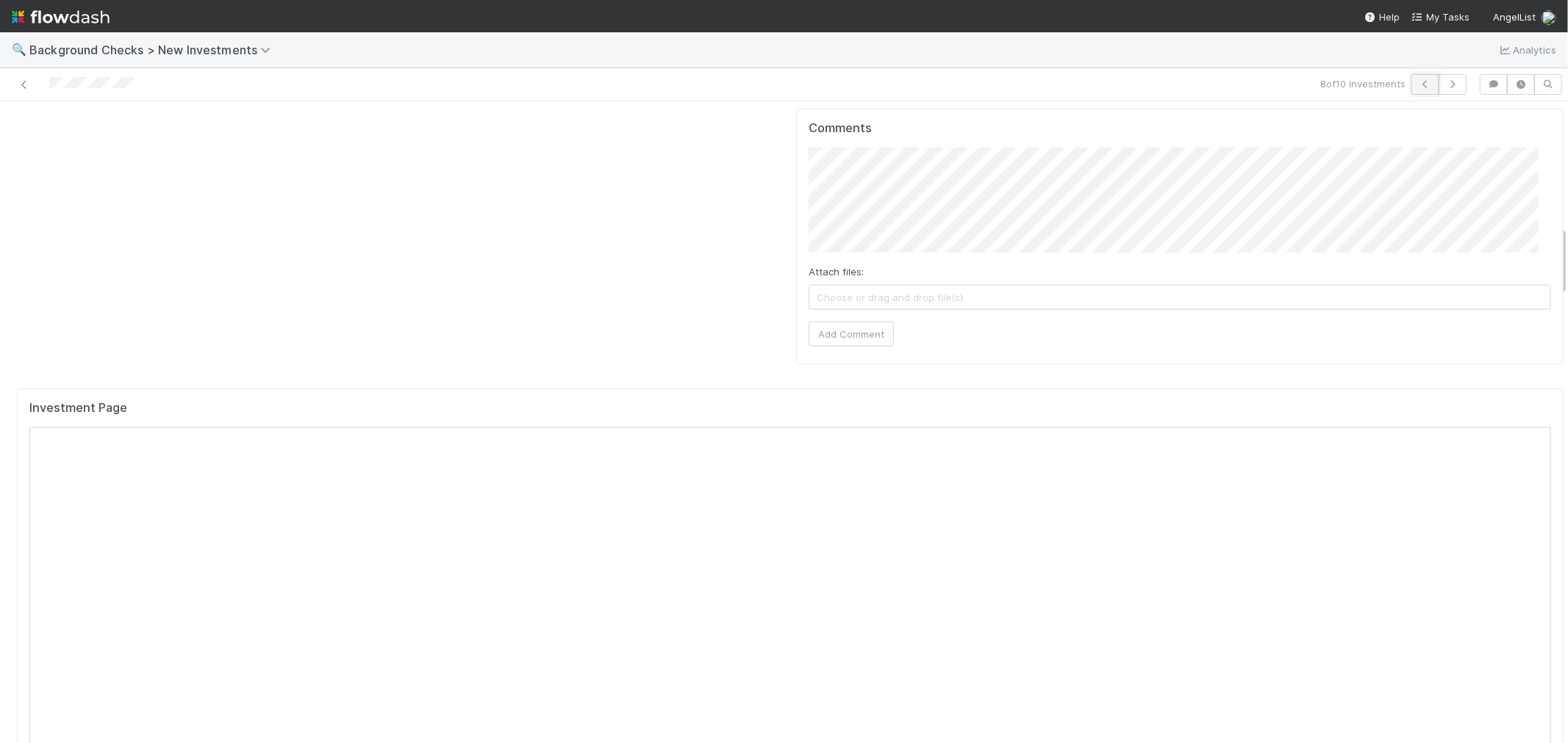
click at [1410, 85] on icon "button" at bounding box center [1425, 85] width 15 height 9
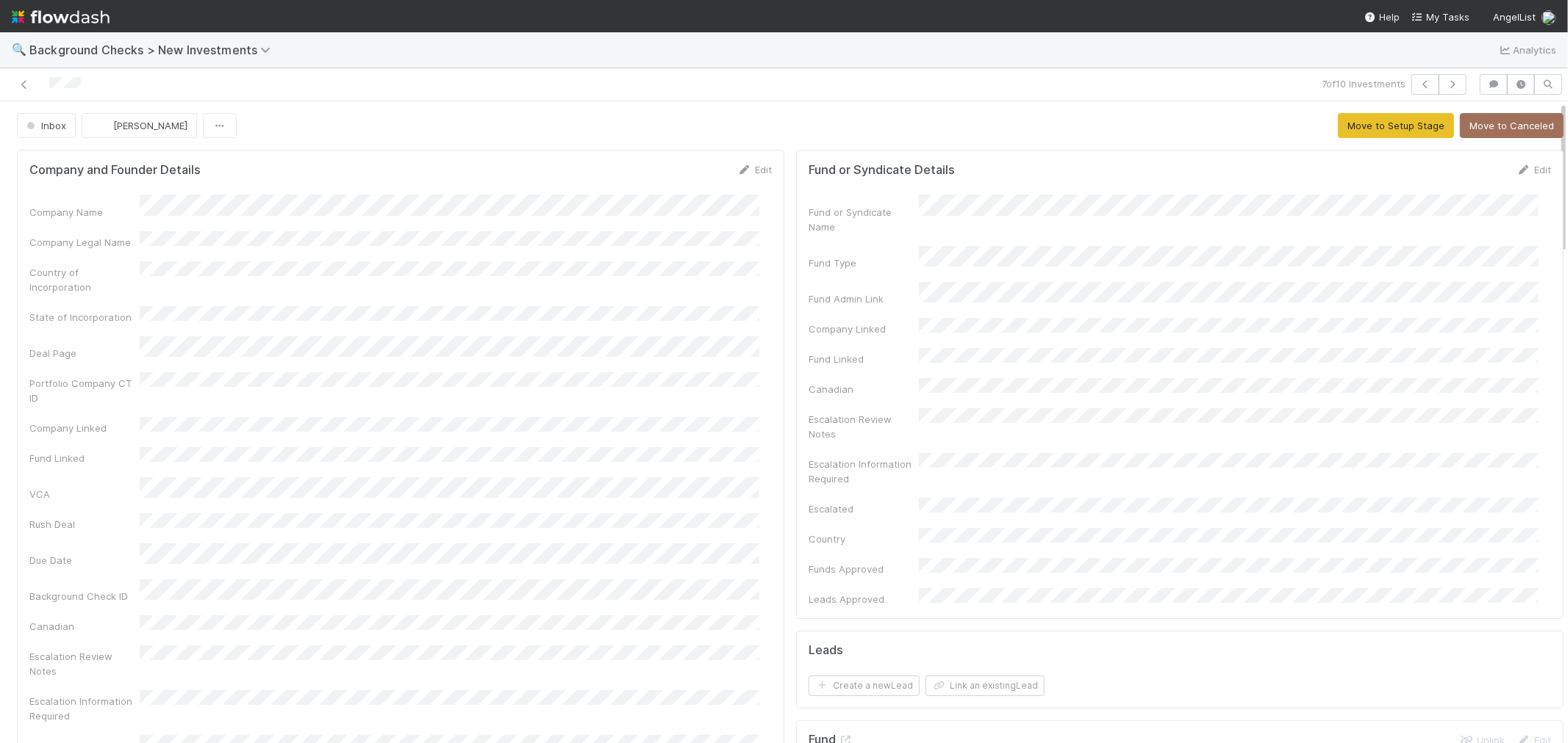
click at [744, 391] on div "Company Name Company Legal Name Country of Incorporation State of Incorporation…" at bounding box center [400, 520] width 742 height 649
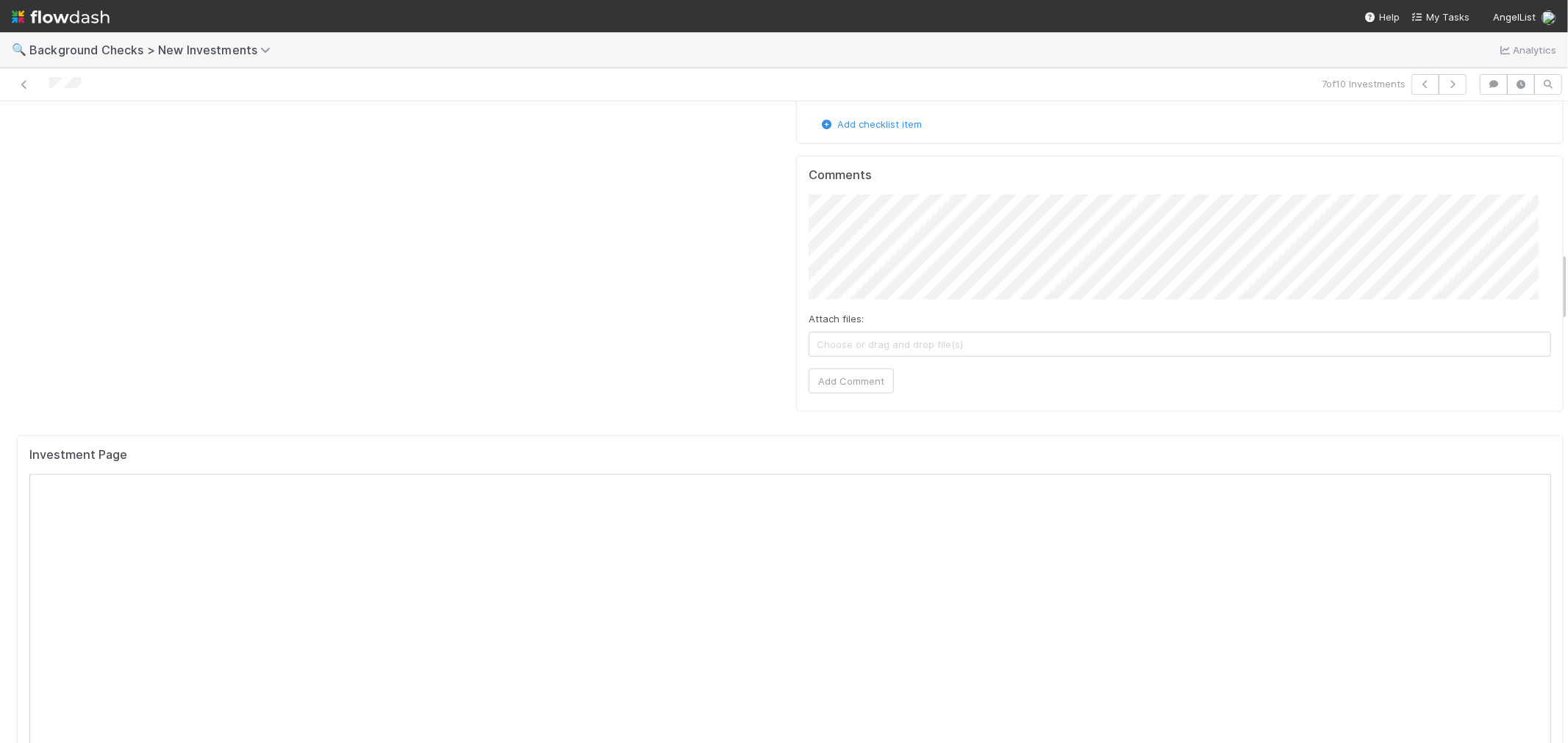
scroll to position [1387, 0]
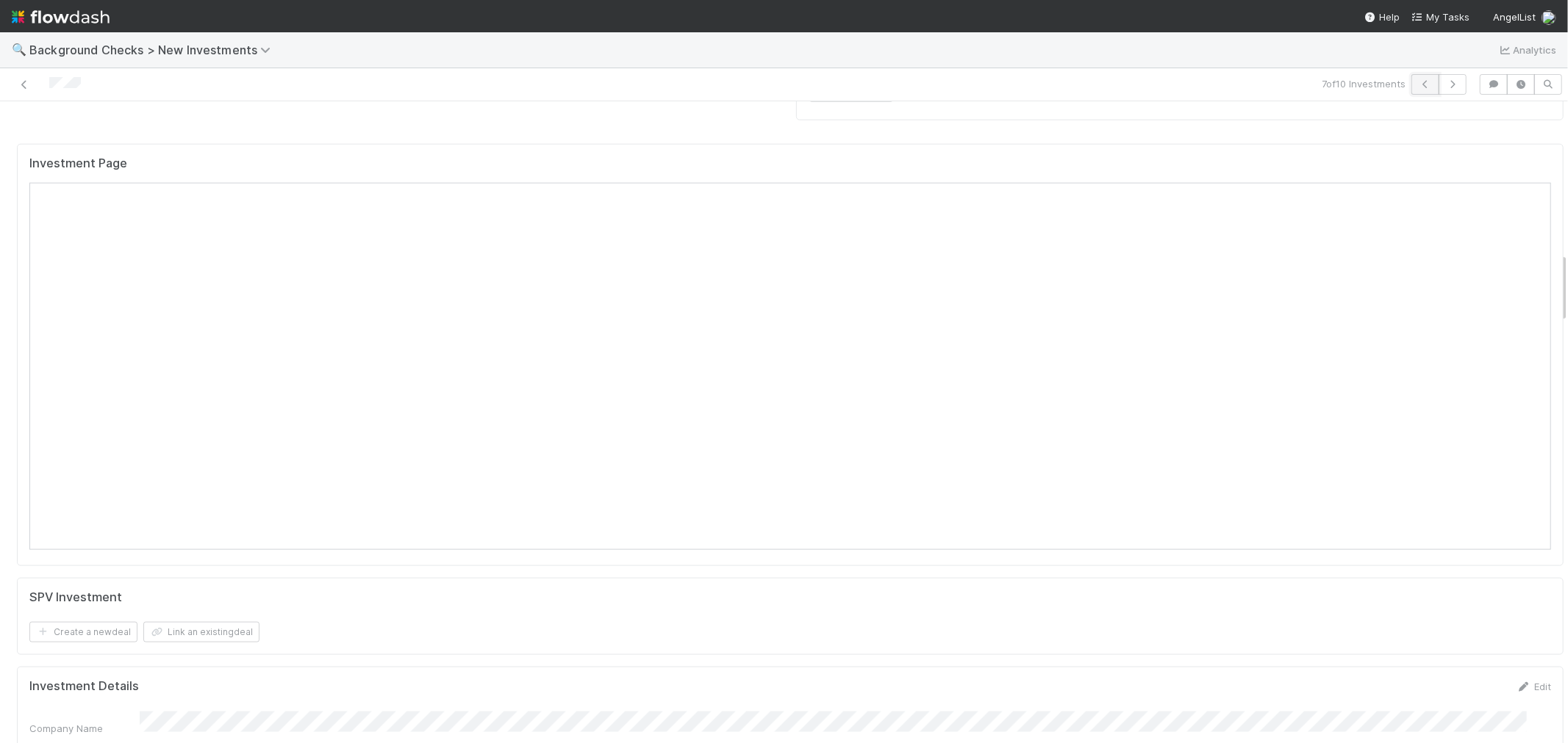
click at [1410, 82] on icon "button" at bounding box center [1425, 85] width 15 height 9
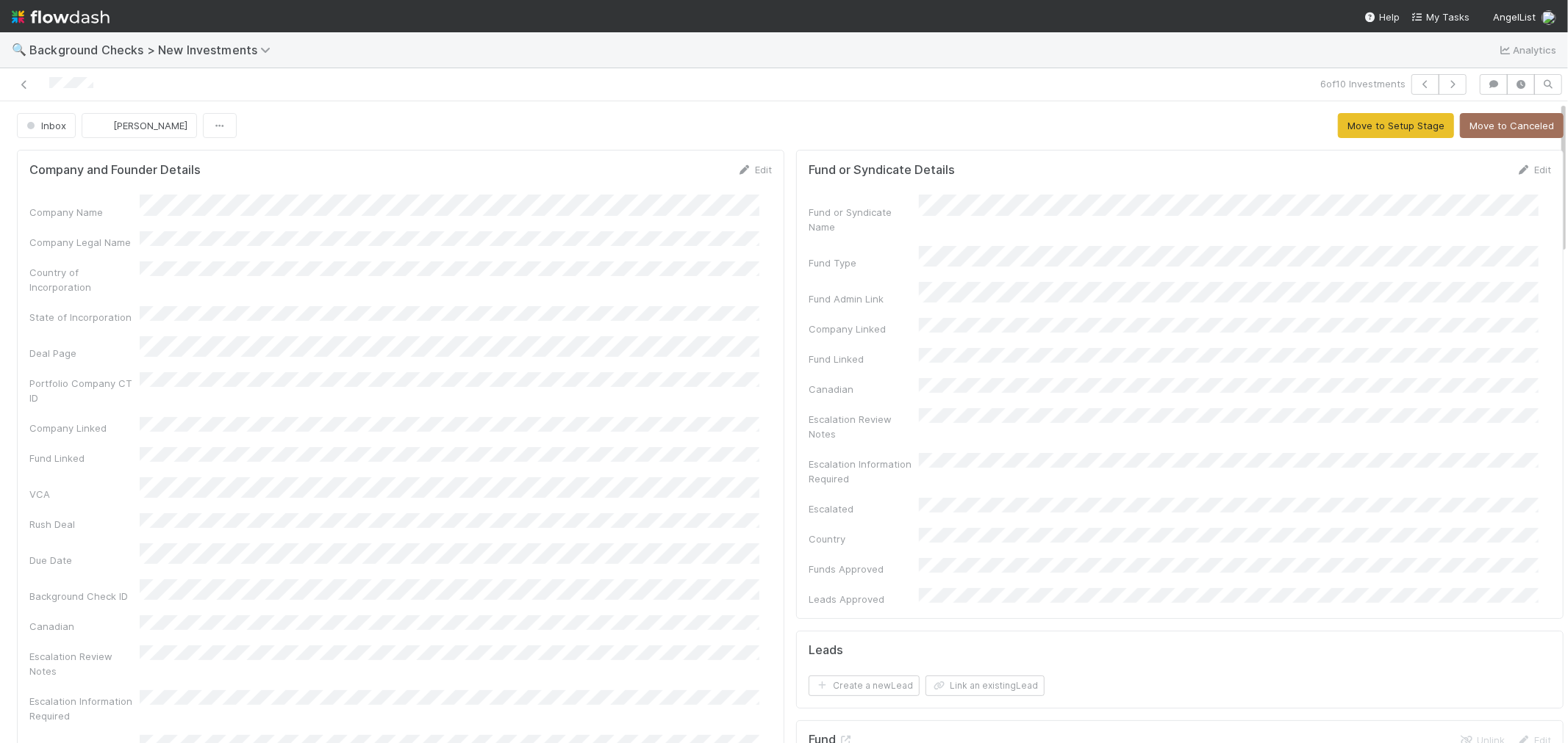
drag, startPoint x: 578, startPoint y: 352, endPoint x: 655, endPoint y: 391, distance: 86.3
click at [578, 351] on div "Company Name Company Legal Name Country of Incorporation State of Incorporation…" at bounding box center [400, 520] width 742 height 649
click at [744, 167] on link "Edit" at bounding box center [755, 169] width 35 height 12
click at [677, 177] on button "Save" at bounding box center [693, 174] width 42 height 25
click at [1338, 125] on button "Move to Setup Stage" at bounding box center [1395, 125] width 116 height 25
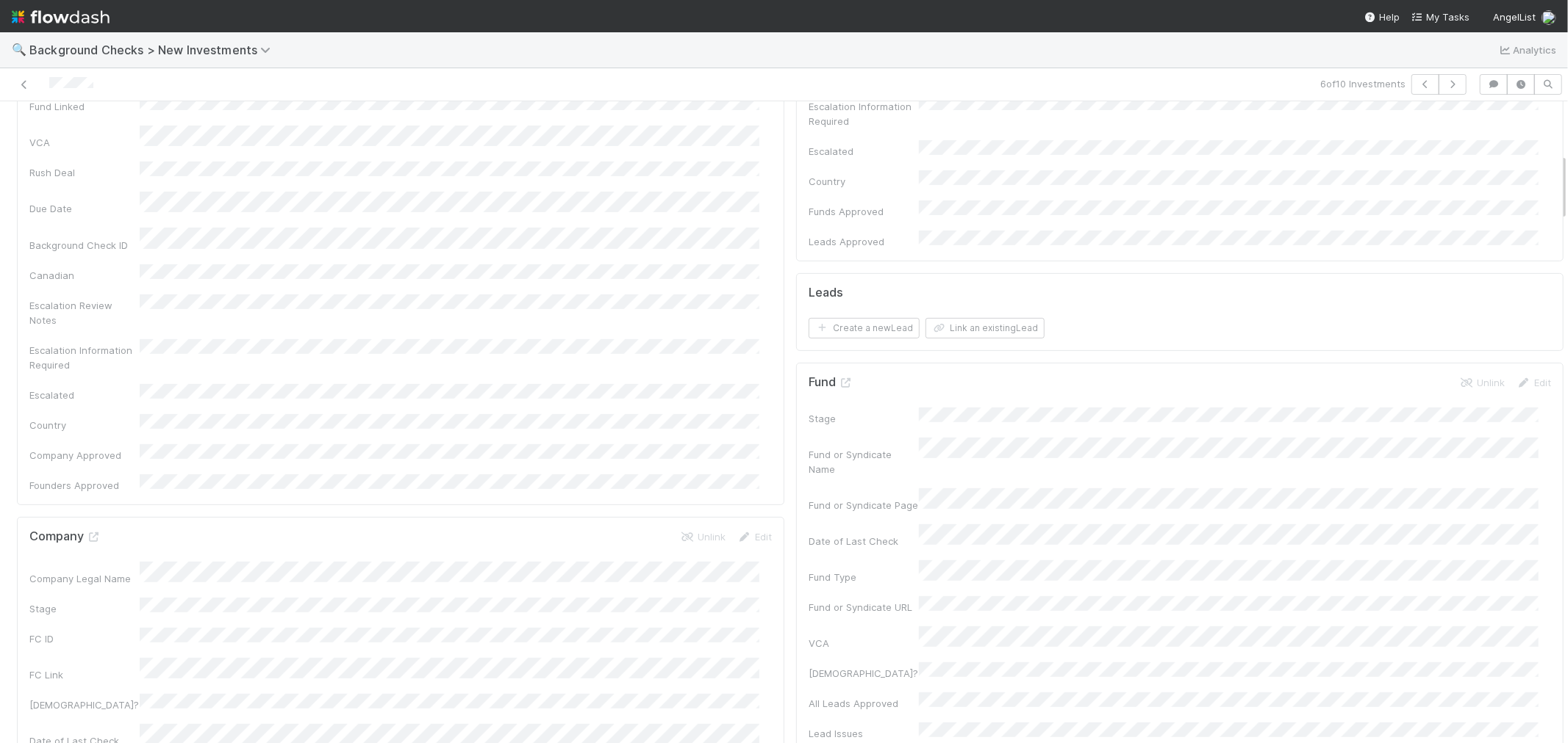
scroll to position [489, 0]
click at [820, 668] on input "checkbox" at bounding box center [828, 710] width 15 height 15
click at [820, 668] on input "checkbox" at bounding box center [828, 744] width 15 height 15
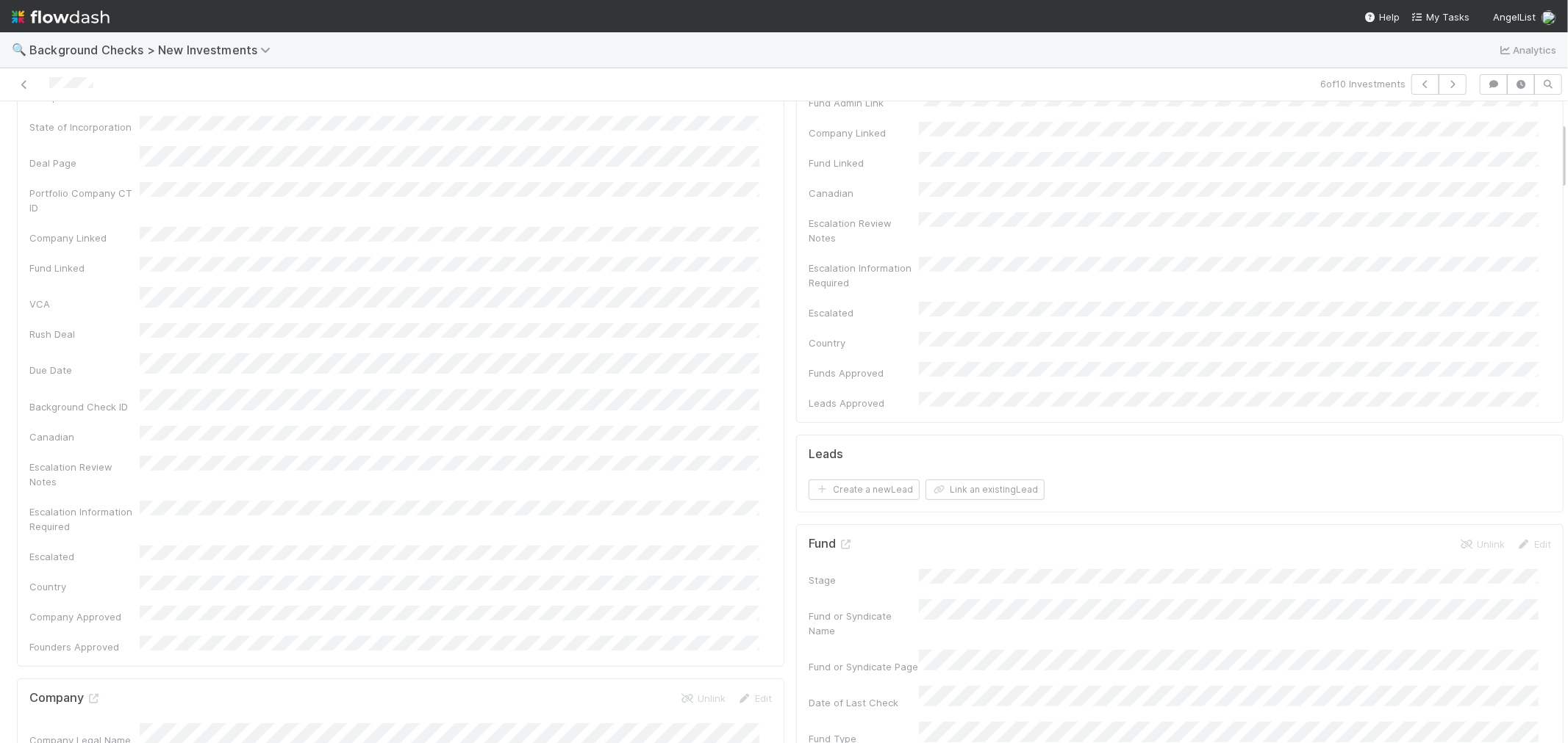
scroll to position [0, 0]
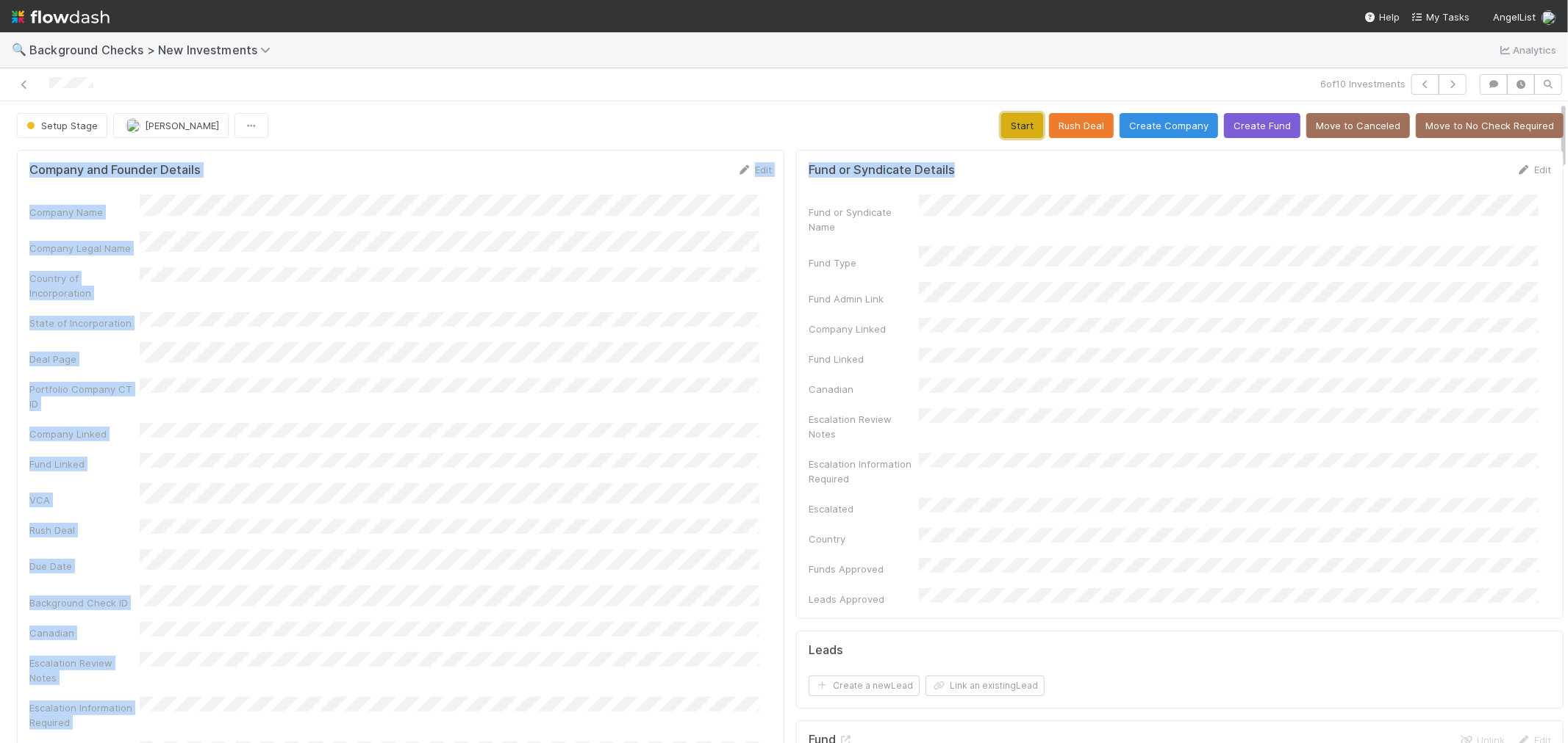
click at [1013, 128] on button "Start" at bounding box center [1022, 125] width 42 height 25
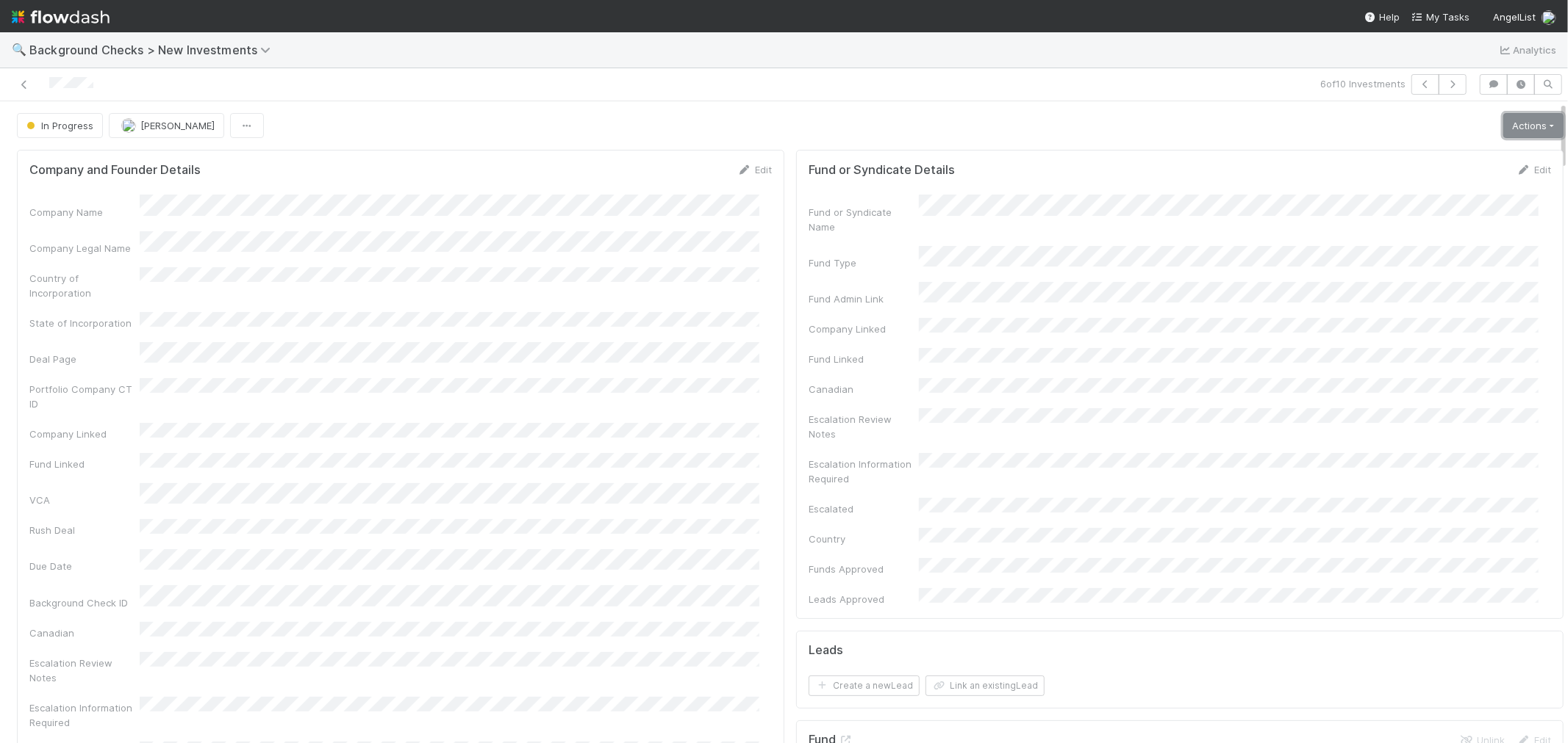
click at [1410, 135] on link "Actions" at bounding box center [1533, 125] width 60 height 25
click at [1410, 295] on button "Link Lead" at bounding box center [1482, 300] width 164 height 20
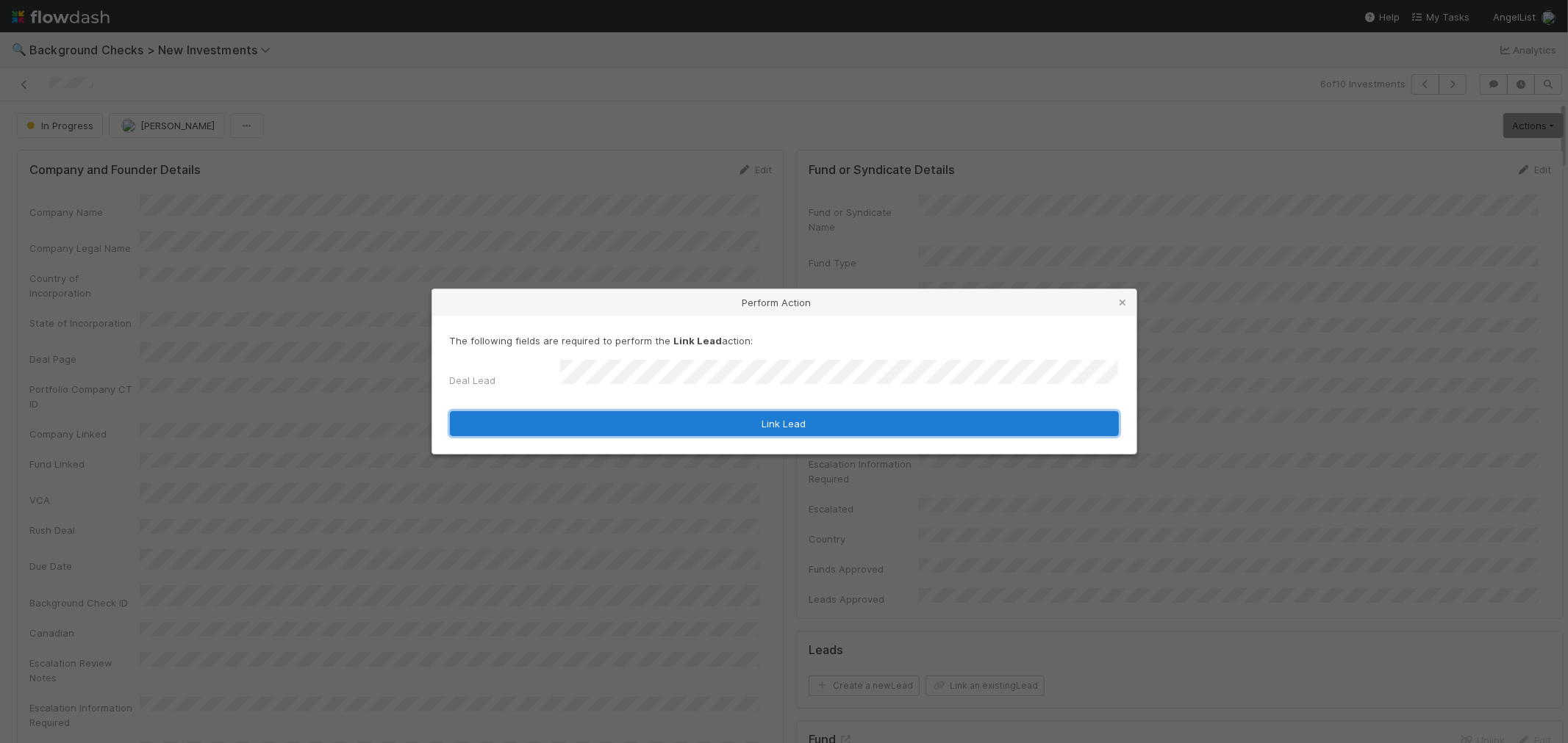
click at [835, 418] on button "Link Lead" at bounding box center [784, 424] width 668 height 25
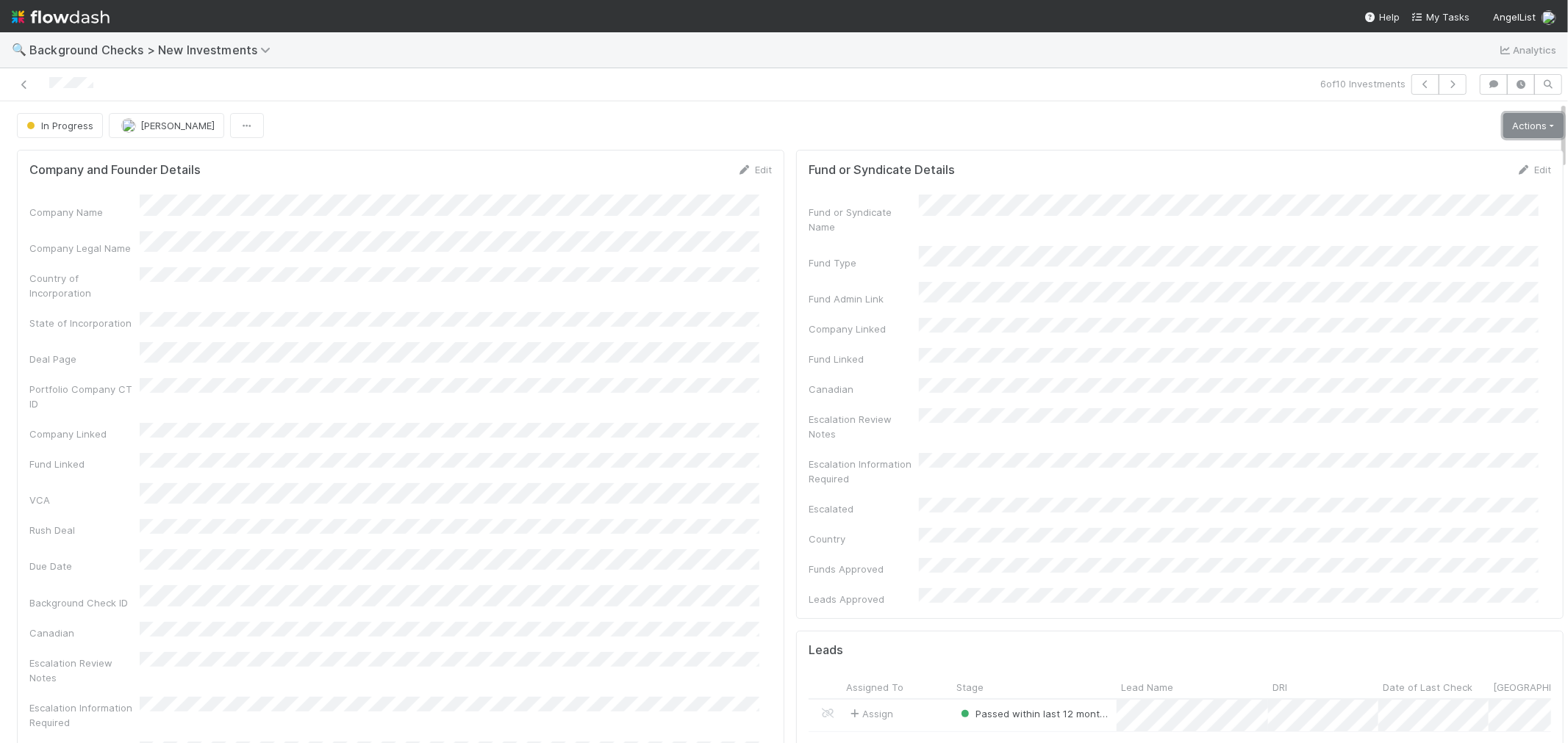
click at [1410, 130] on link "Actions" at bounding box center [1533, 125] width 60 height 25
click at [1410, 158] on button "Finish" at bounding box center [1482, 156] width 164 height 20
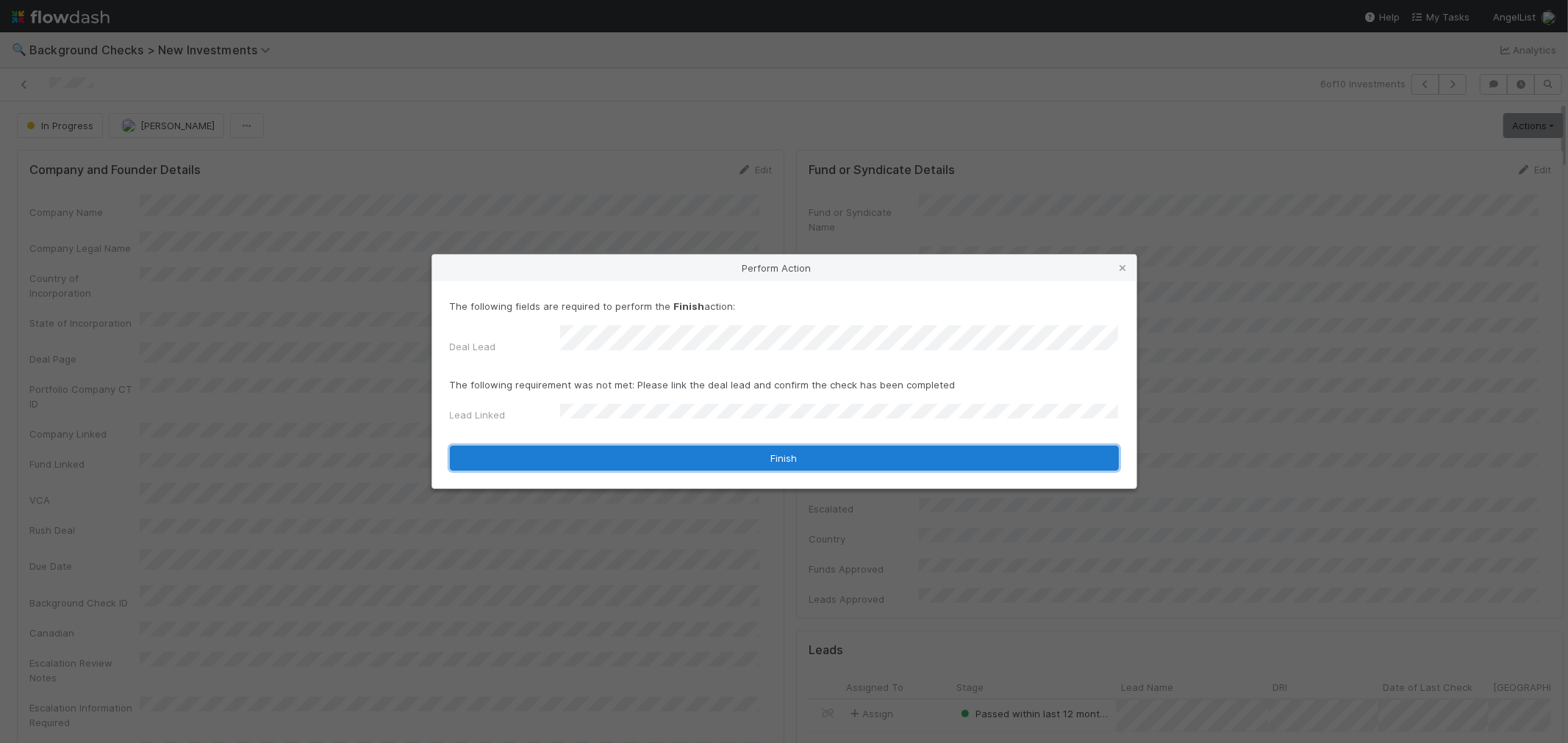
click at [581, 452] on button "Finish" at bounding box center [784, 458] width 668 height 25
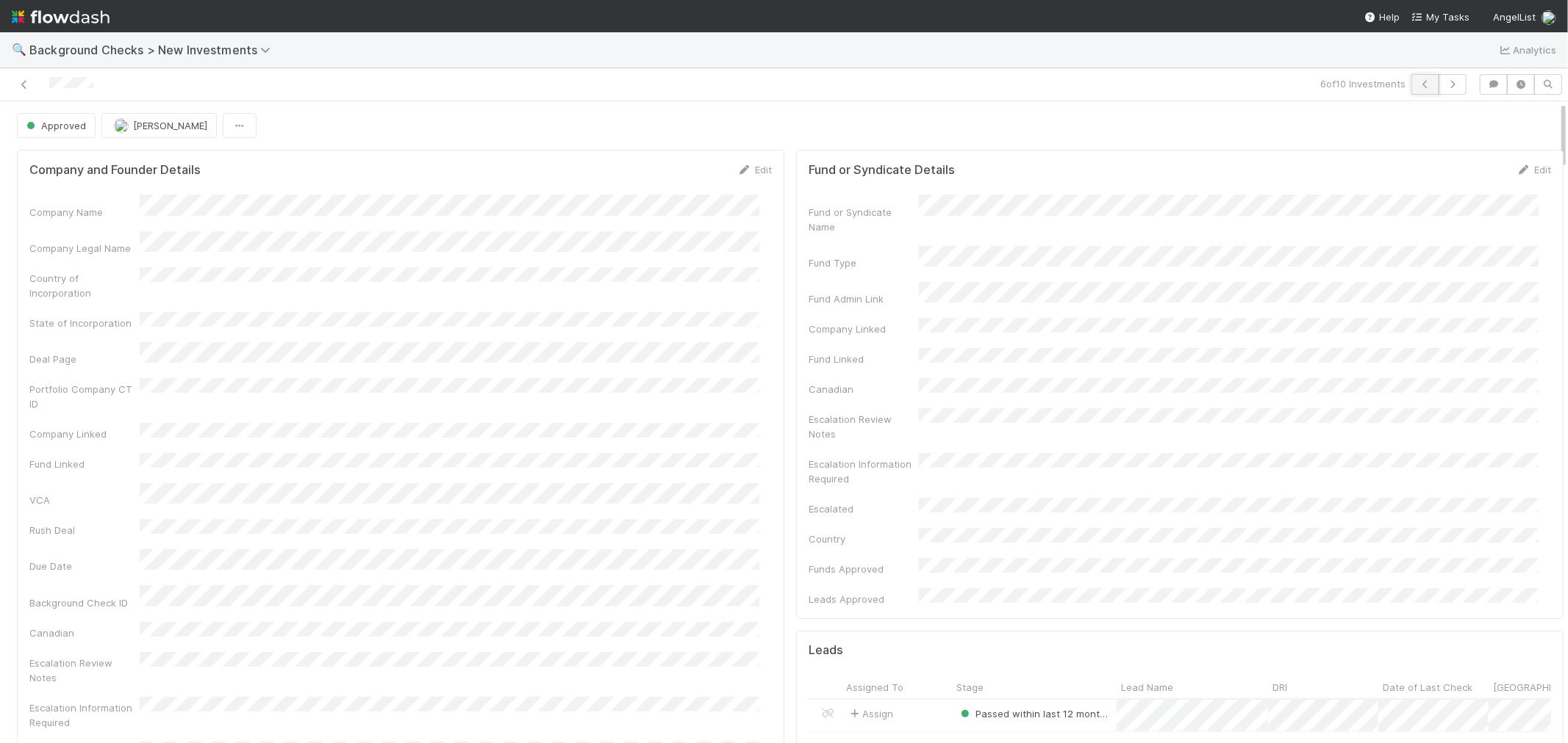
click at [1410, 83] on icon "button" at bounding box center [1425, 85] width 15 height 9
click at [70, 90] on div at bounding box center [67, 85] width 35 height 16
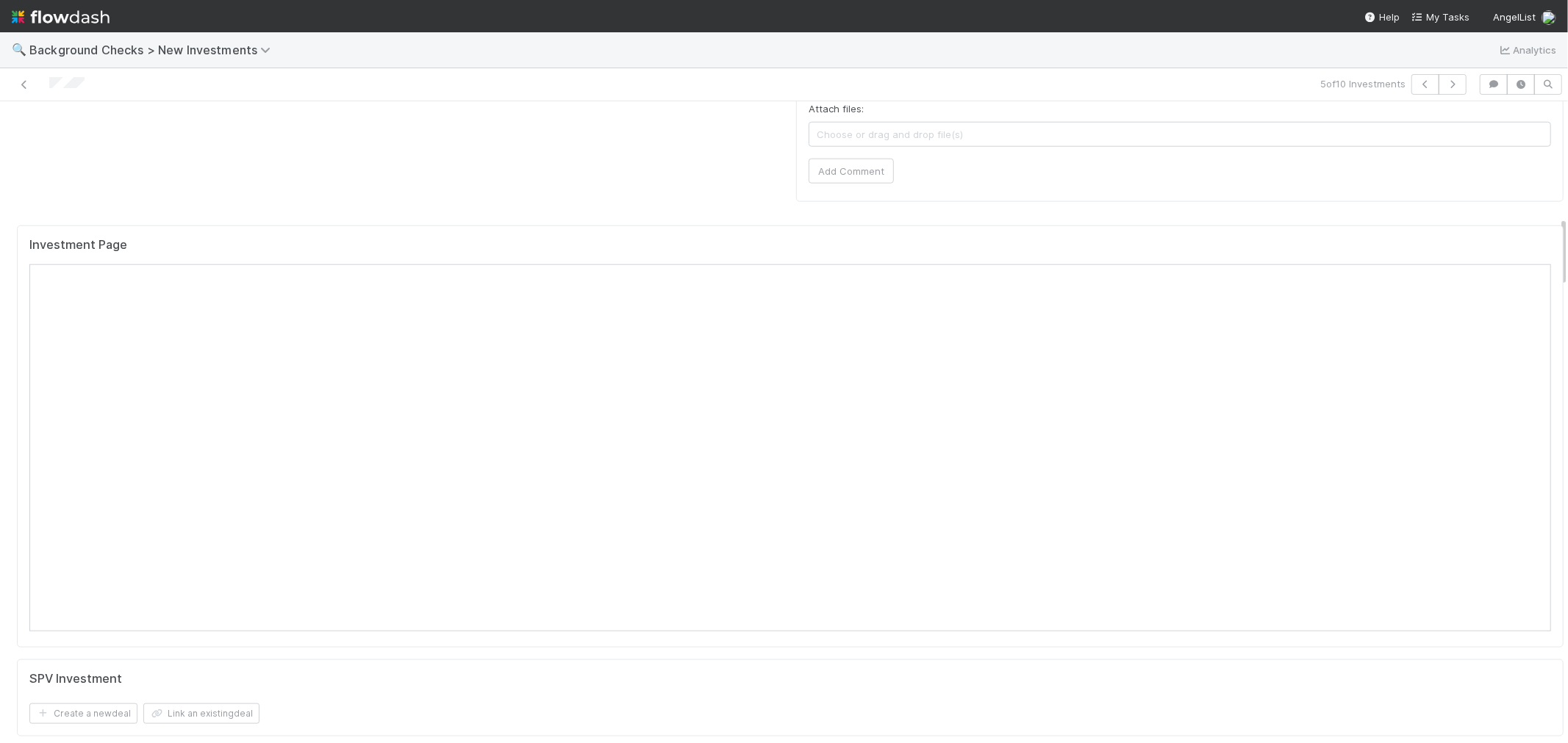
scroll to position [1061, 0]
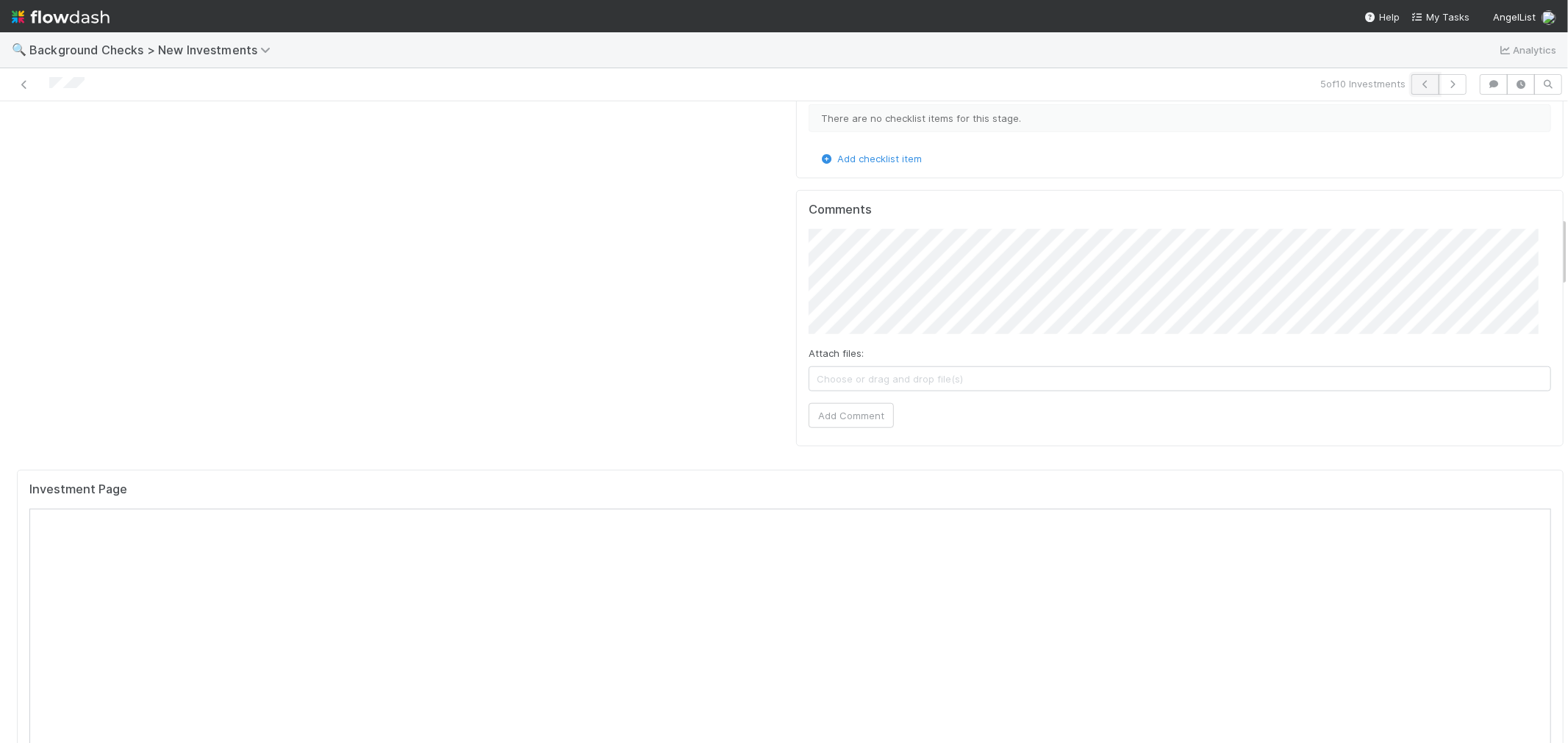
click at [1410, 90] on button "button" at bounding box center [1425, 84] width 28 height 20
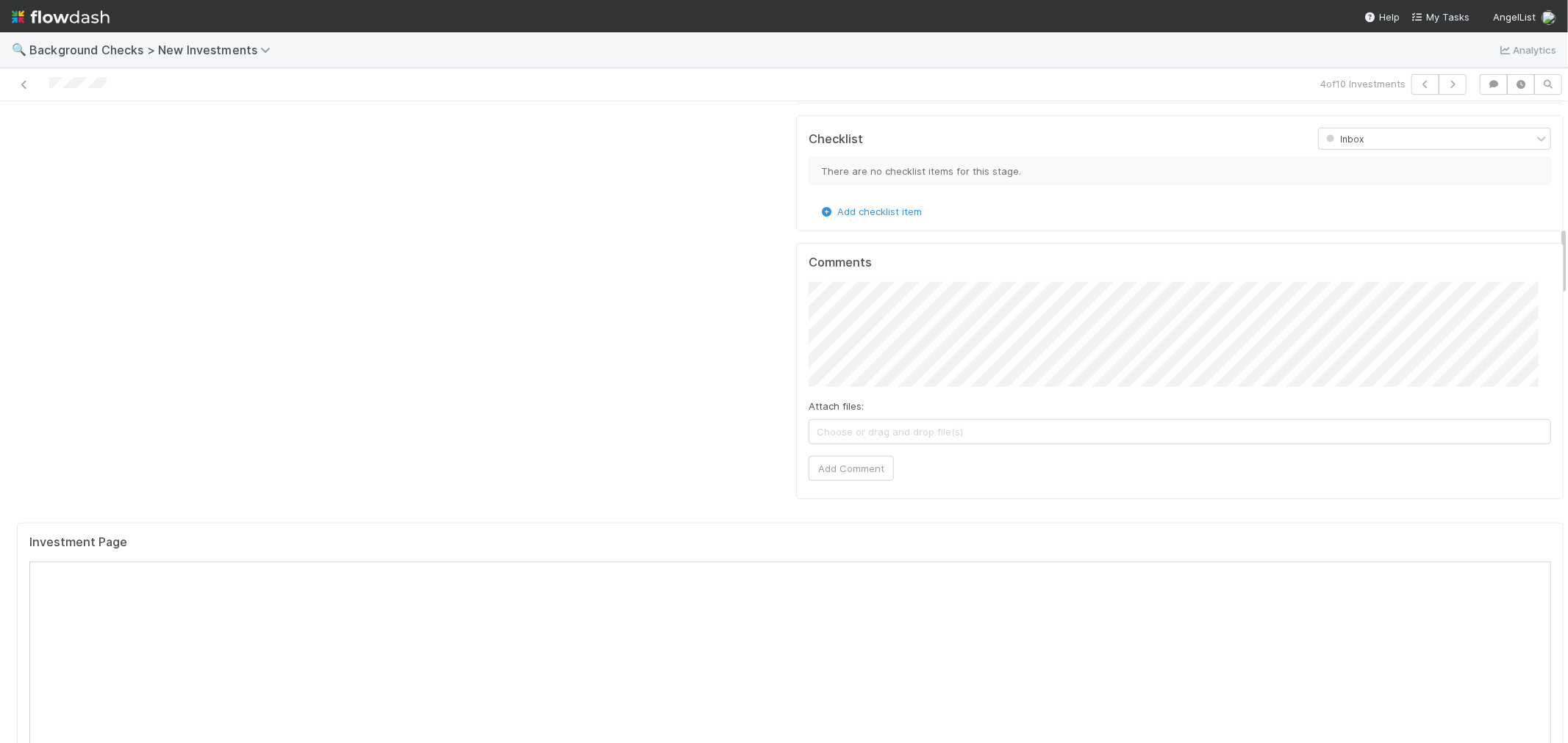
scroll to position [1142, 0]
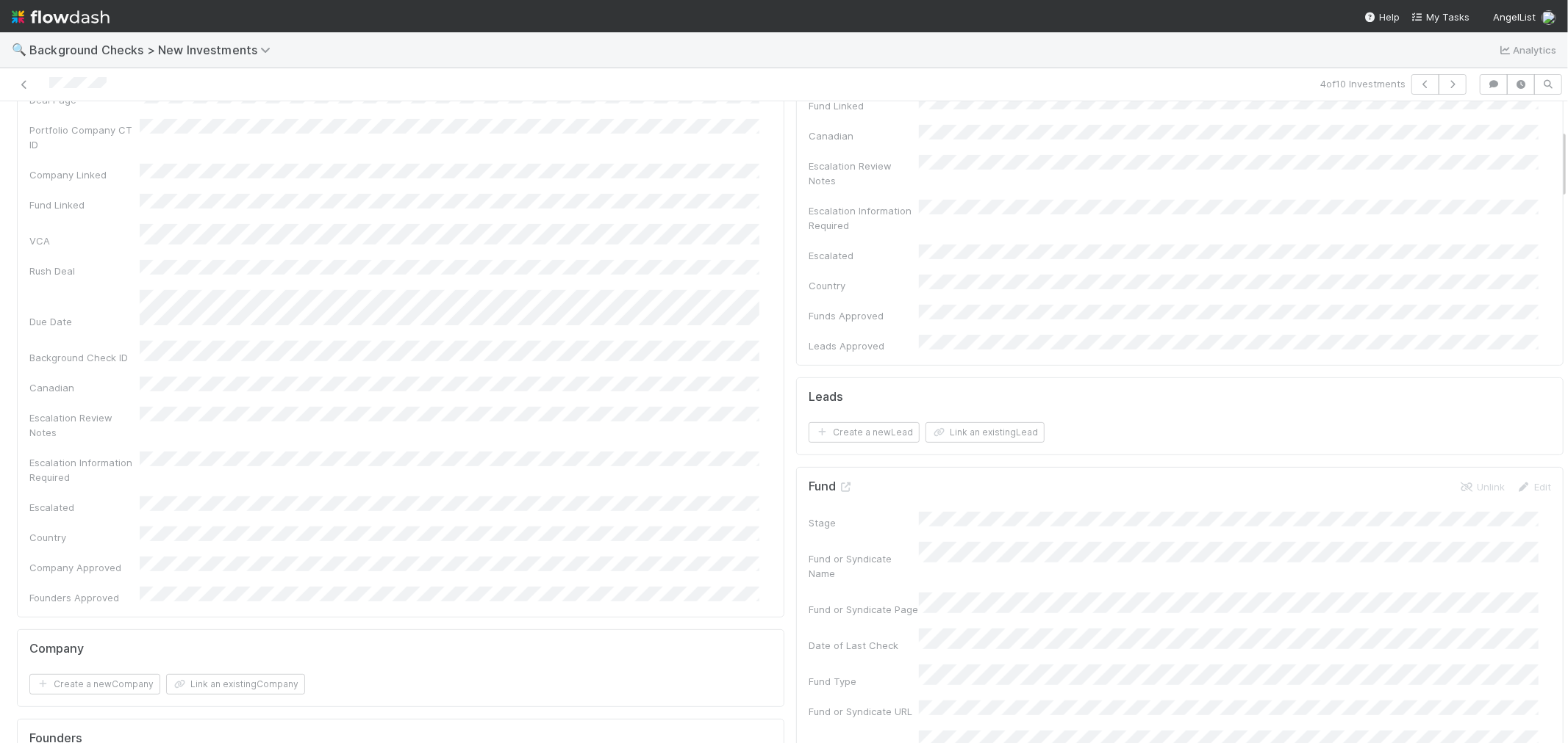
scroll to position [0, 0]
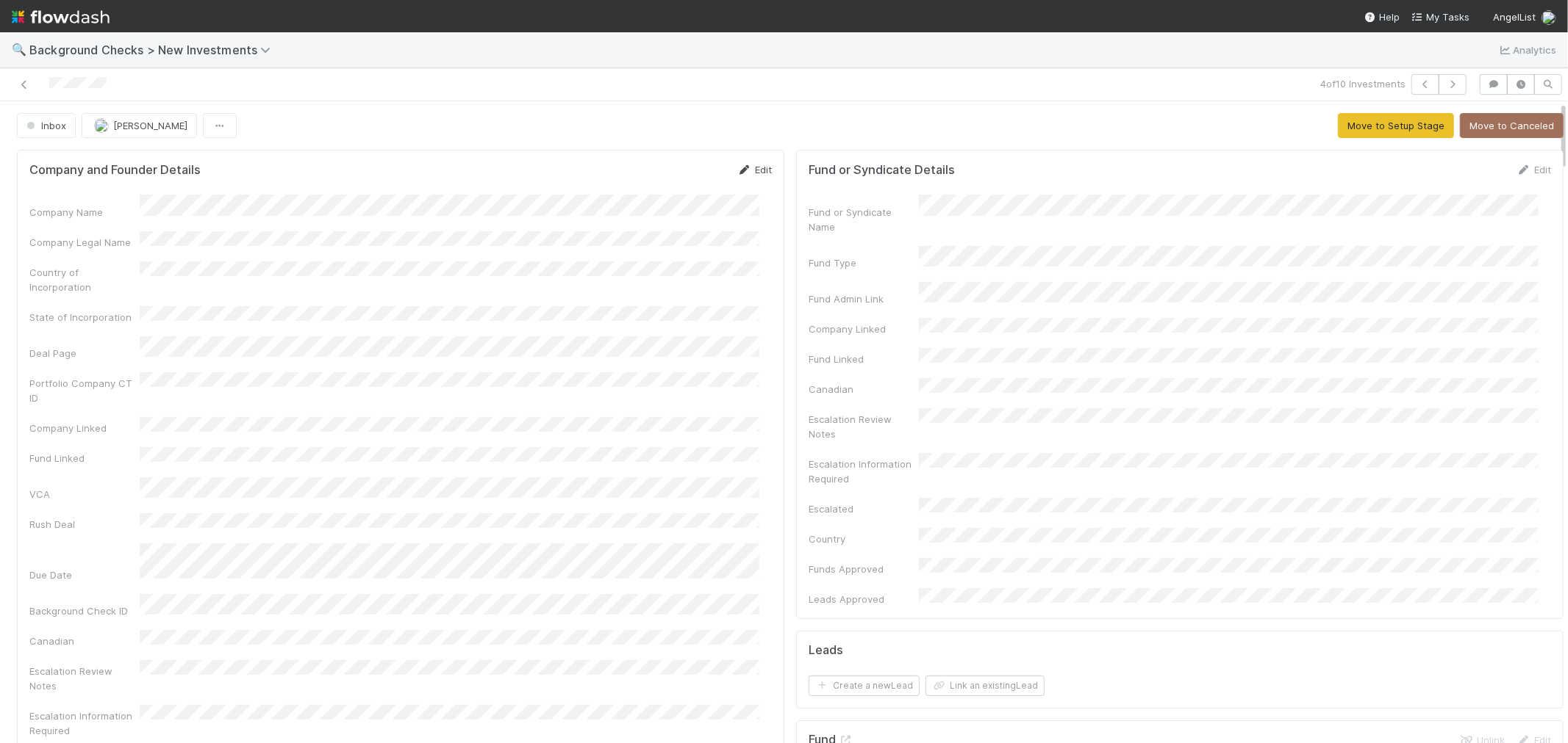
click at [750, 172] on link "Edit" at bounding box center [755, 169] width 35 height 12
click at [672, 174] on button "Save" at bounding box center [693, 174] width 42 height 25
click at [1380, 128] on button "Move to Setup Stage" at bounding box center [1395, 125] width 116 height 25
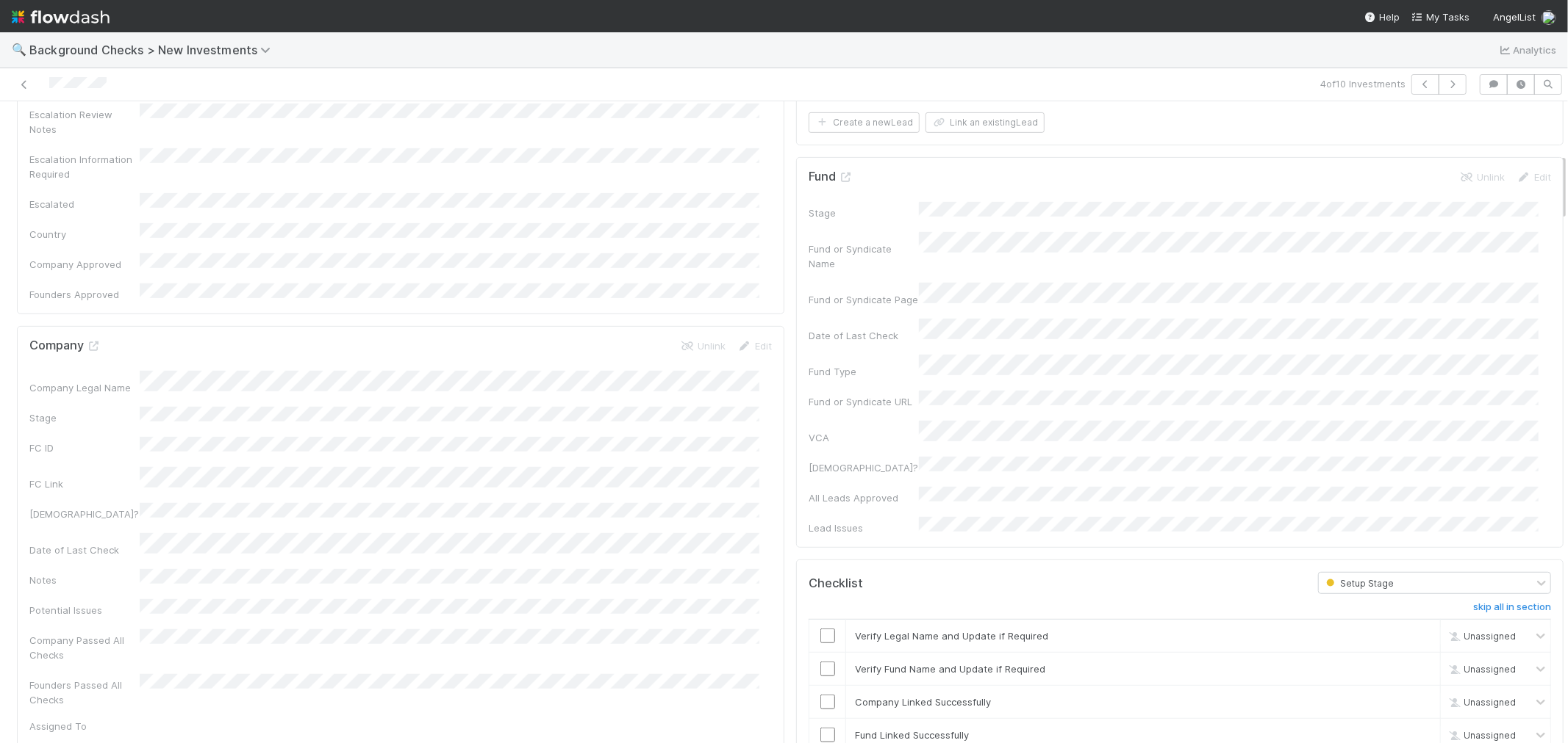
scroll to position [652, 0]
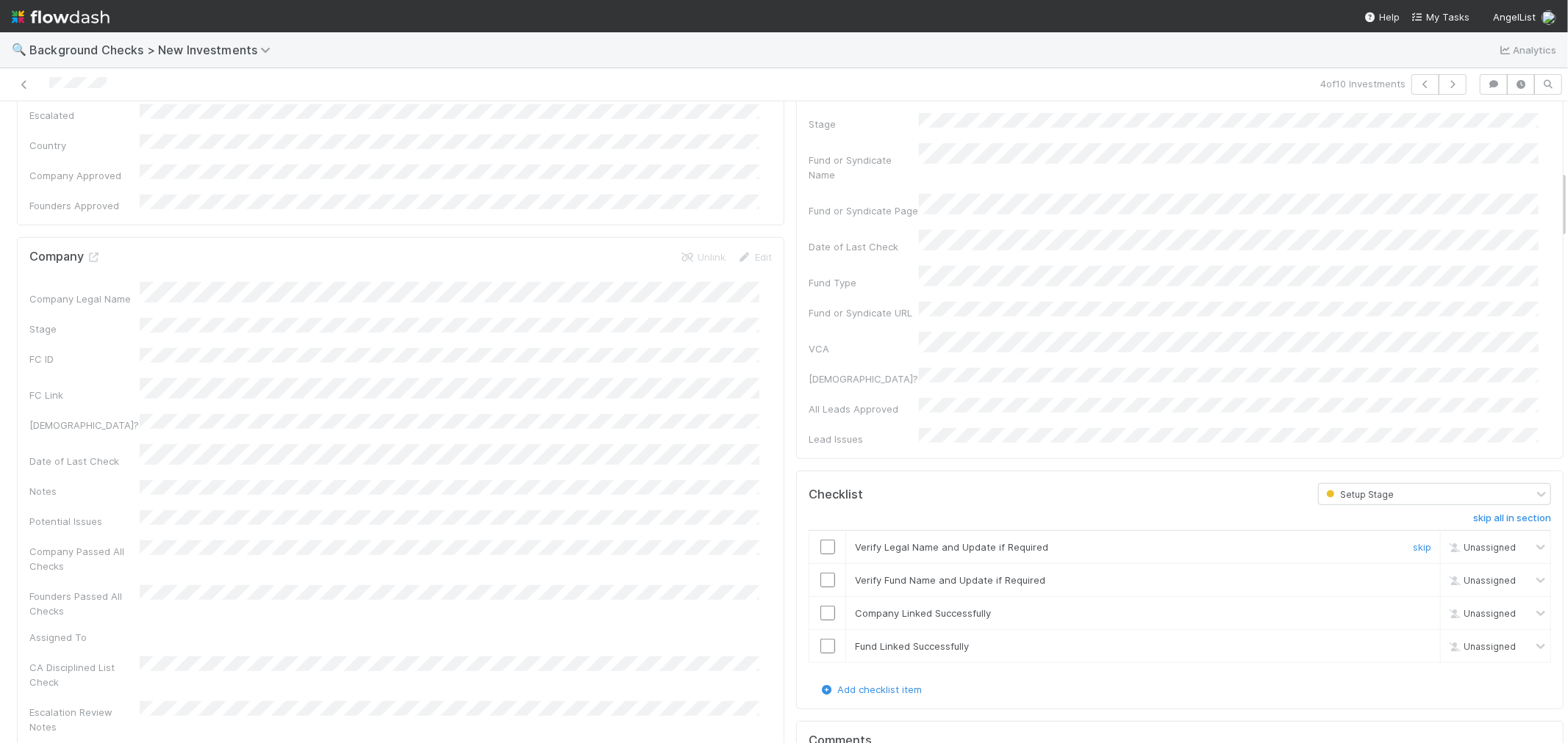
click at [820, 540] on input "checkbox" at bounding box center [828, 547] width 15 height 15
click at [820, 573] on input "checkbox" at bounding box center [828, 580] width 15 height 15
click at [820, 606] on input "checkbox" at bounding box center [828, 613] width 15 height 15
click at [820, 639] on input "checkbox" at bounding box center [828, 646] width 15 height 15
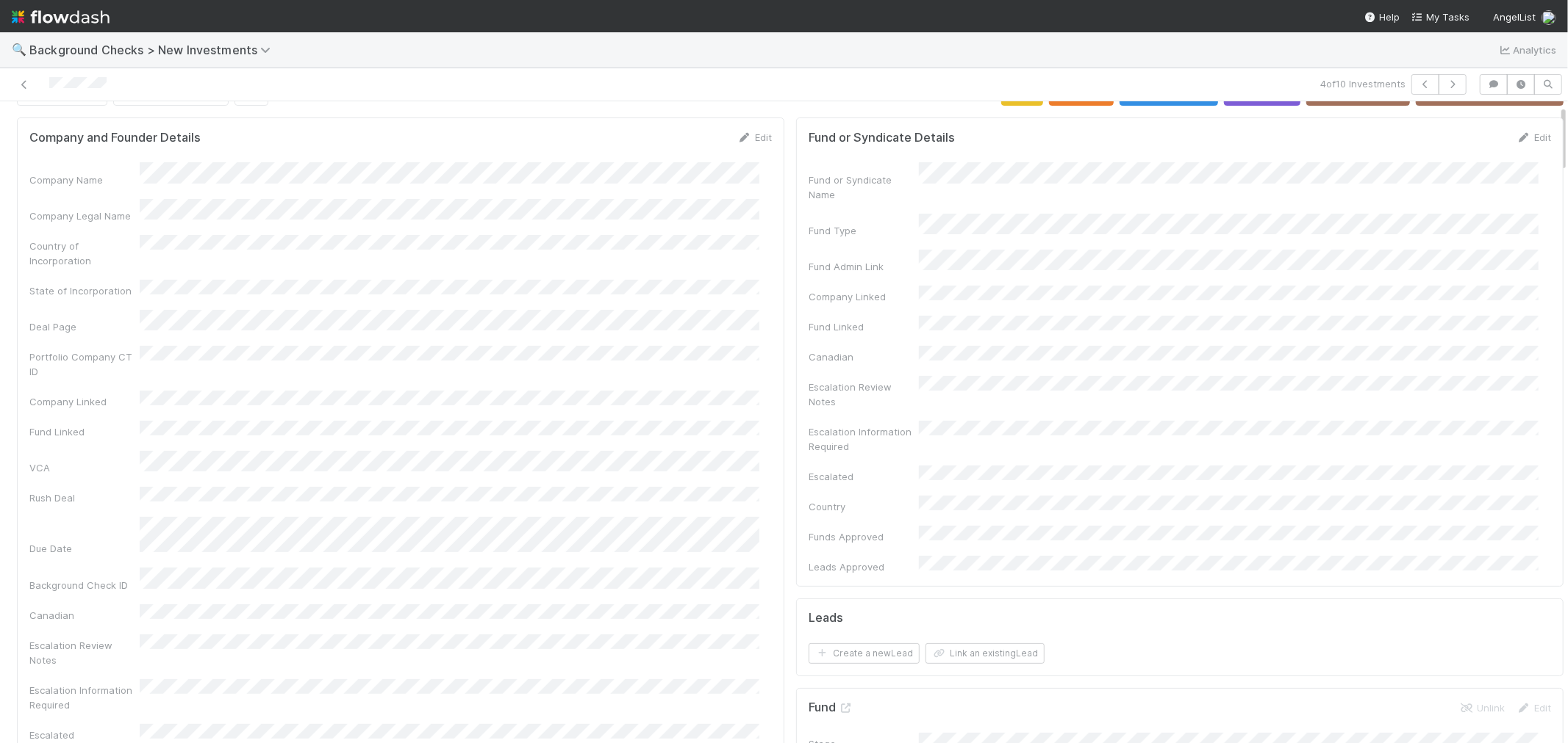
scroll to position [0, 0]
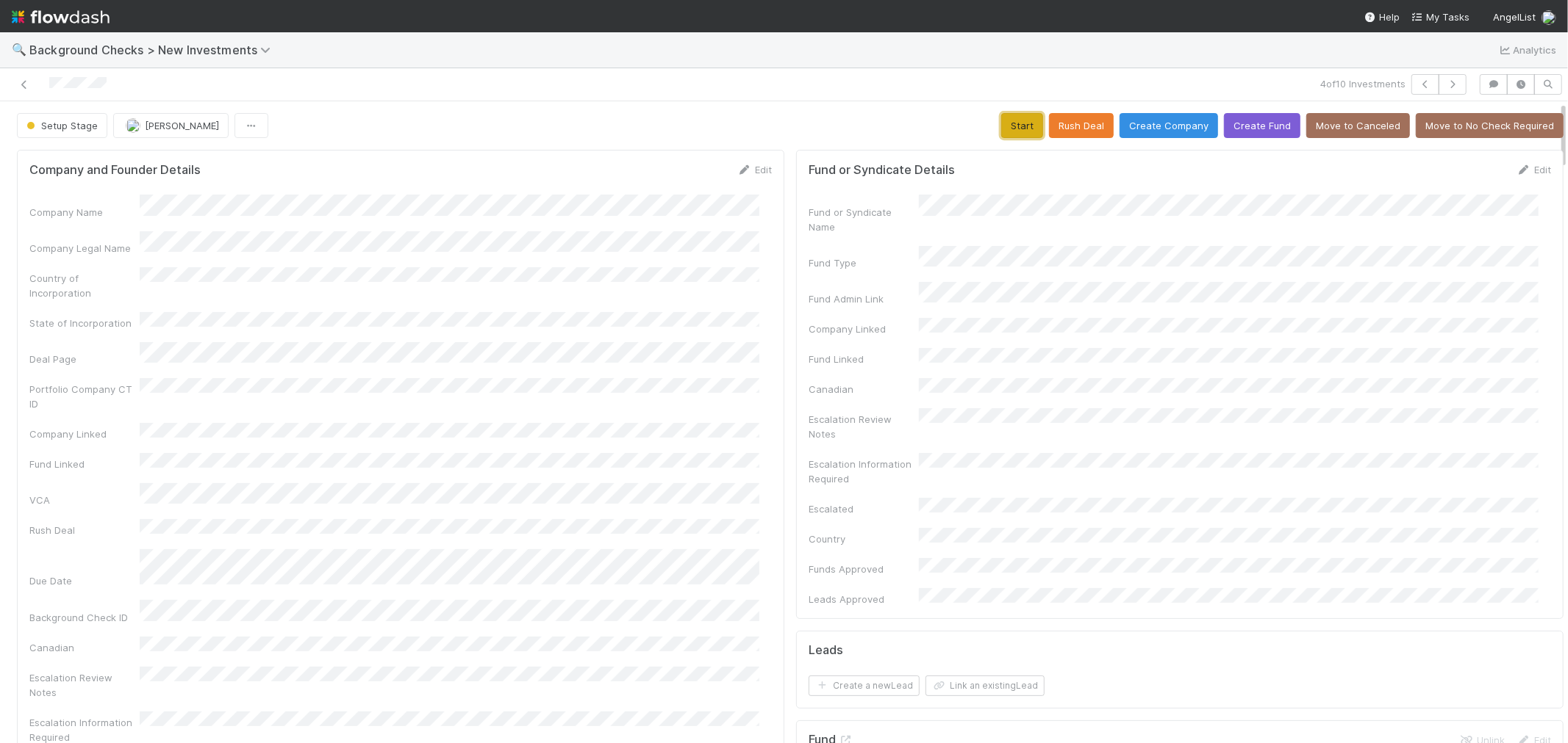
click at [1007, 126] on button "Start" at bounding box center [1022, 125] width 42 height 25
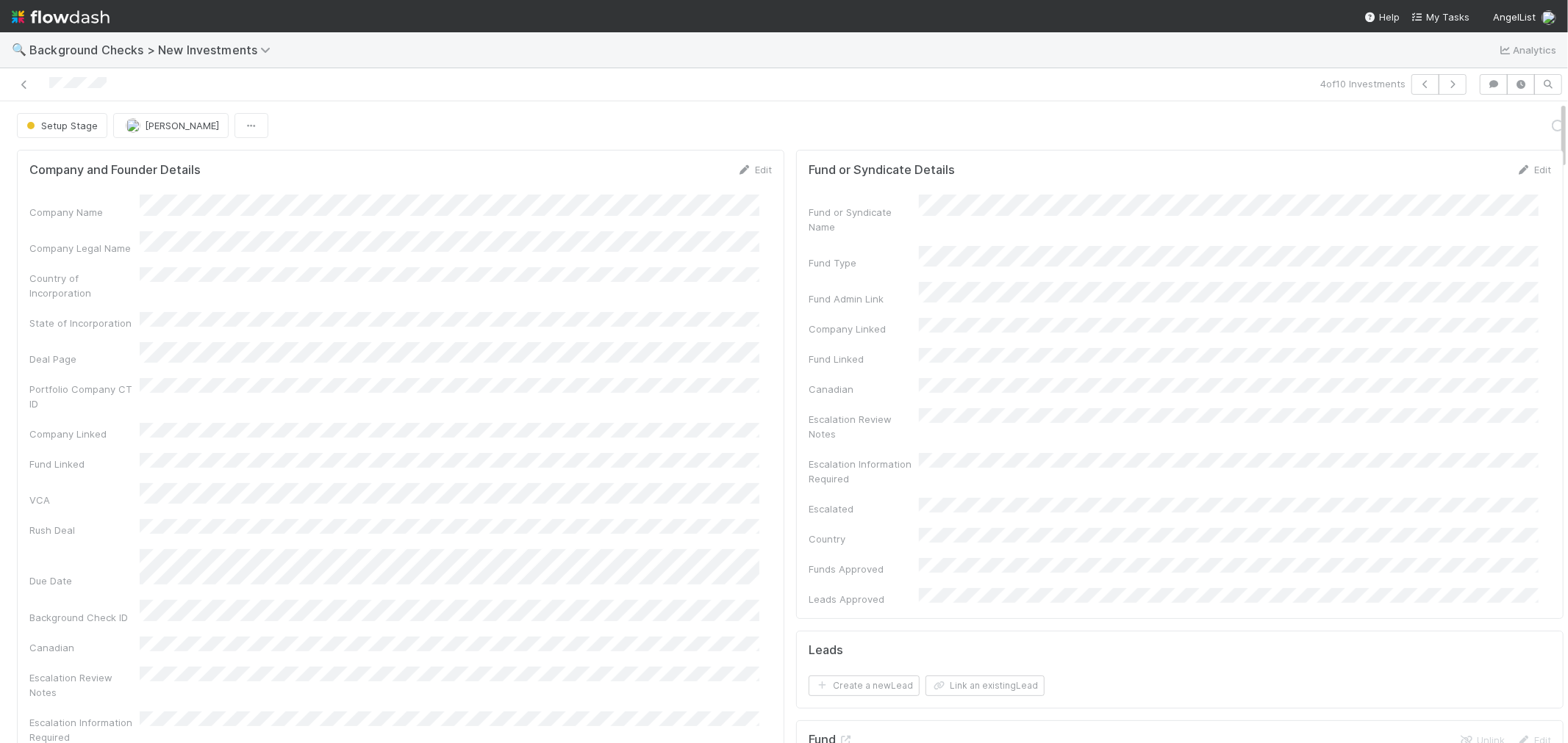
click at [606, 382] on div "Portfolio Company CT ID" at bounding box center [400, 395] width 742 height 33
click at [1410, 133] on link "Actions" at bounding box center [1533, 125] width 60 height 25
click at [1410, 290] on button "Link Lead" at bounding box center [1482, 300] width 164 height 20
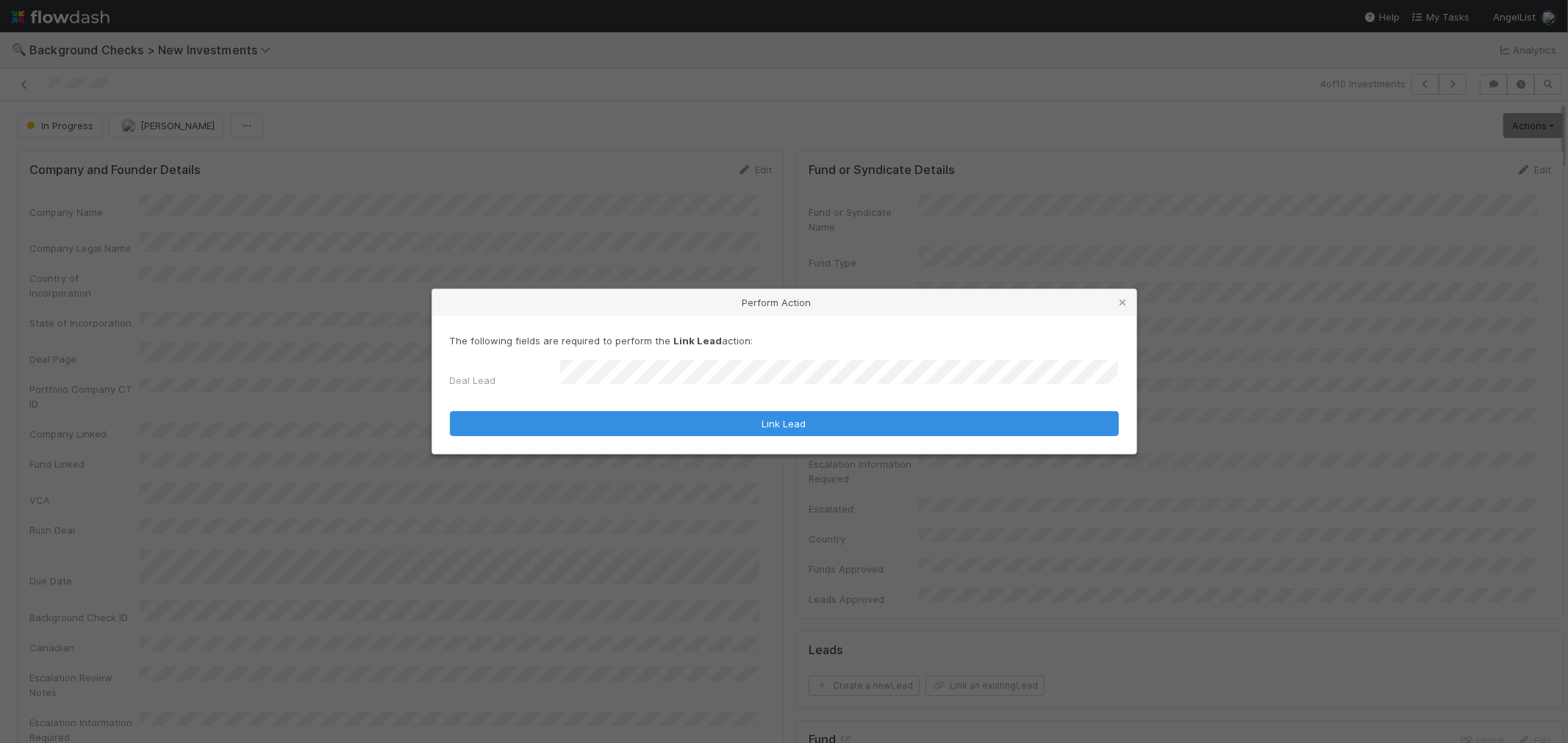
click at [877, 406] on form "The following fields are required to perform the Link Lead action: Deal Lead Li…" at bounding box center [784, 385] width 668 height 103
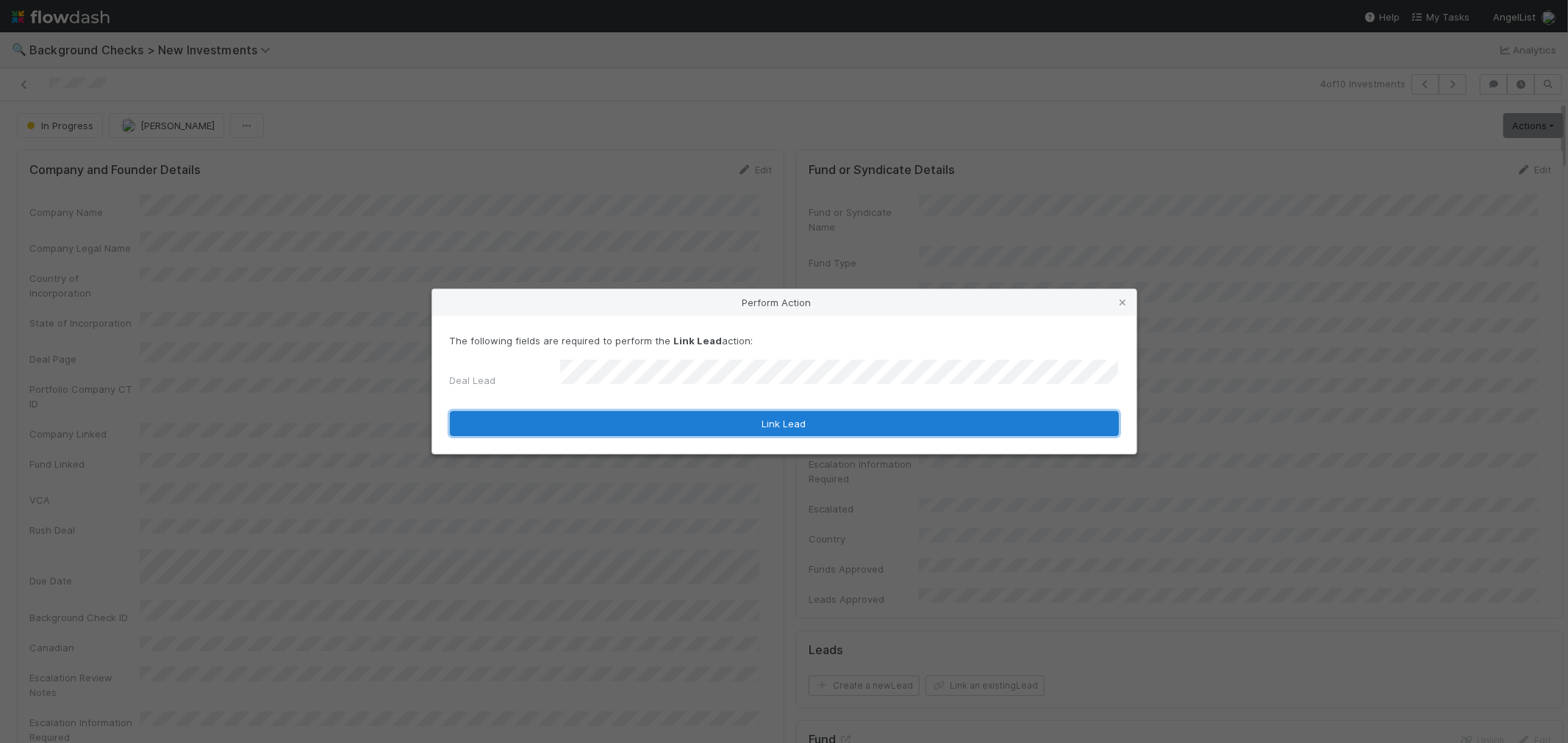
click at [798, 414] on button "Link Lead" at bounding box center [784, 424] width 668 height 25
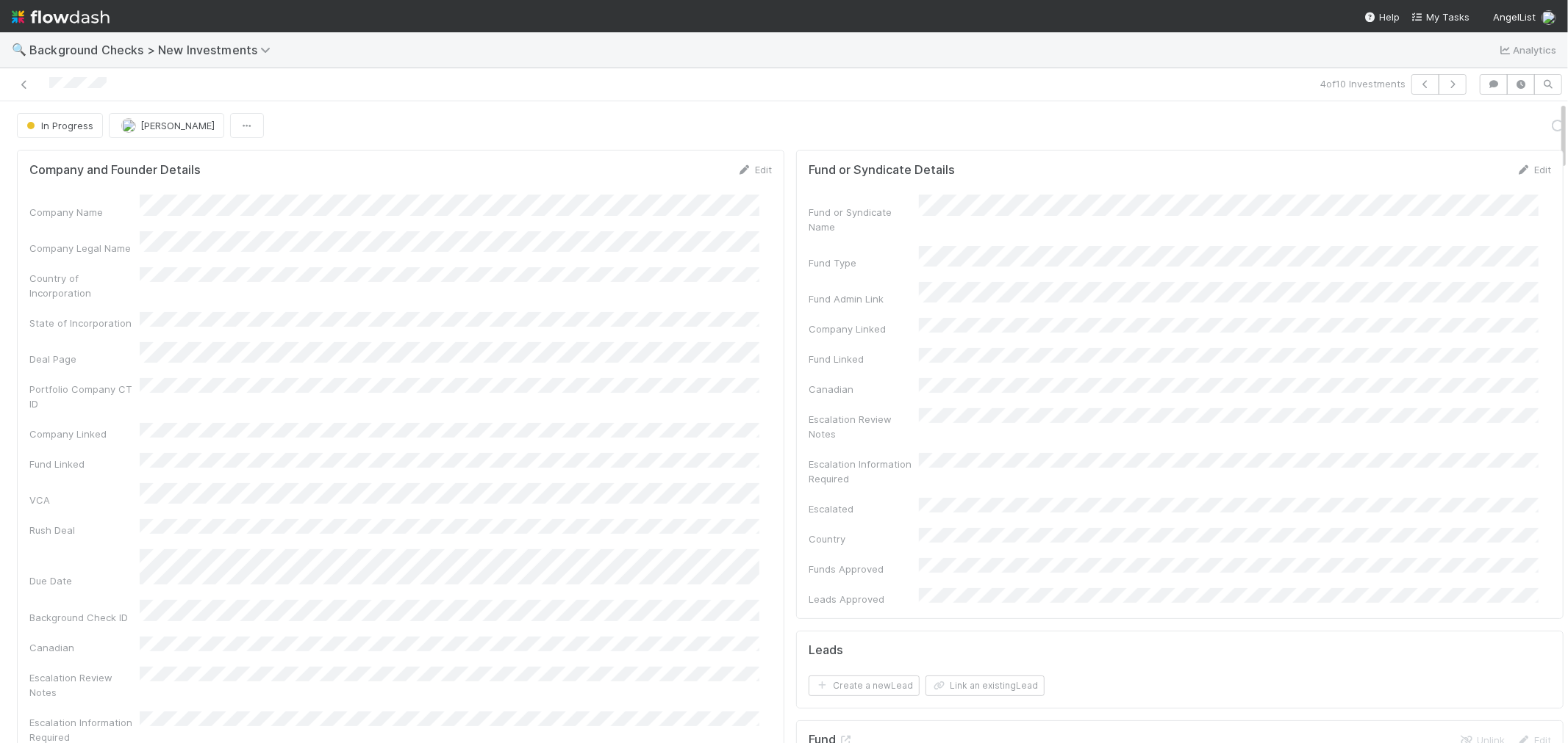
click at [740, 451] on div "Company Name Company Legal Name Country of Incorporation State of Incorporation…" at bounding box center [400, 529] width 742 height 670
click at [1410, 126] on link "Actions" at bounding box center [1533, 125] width 60 height 25
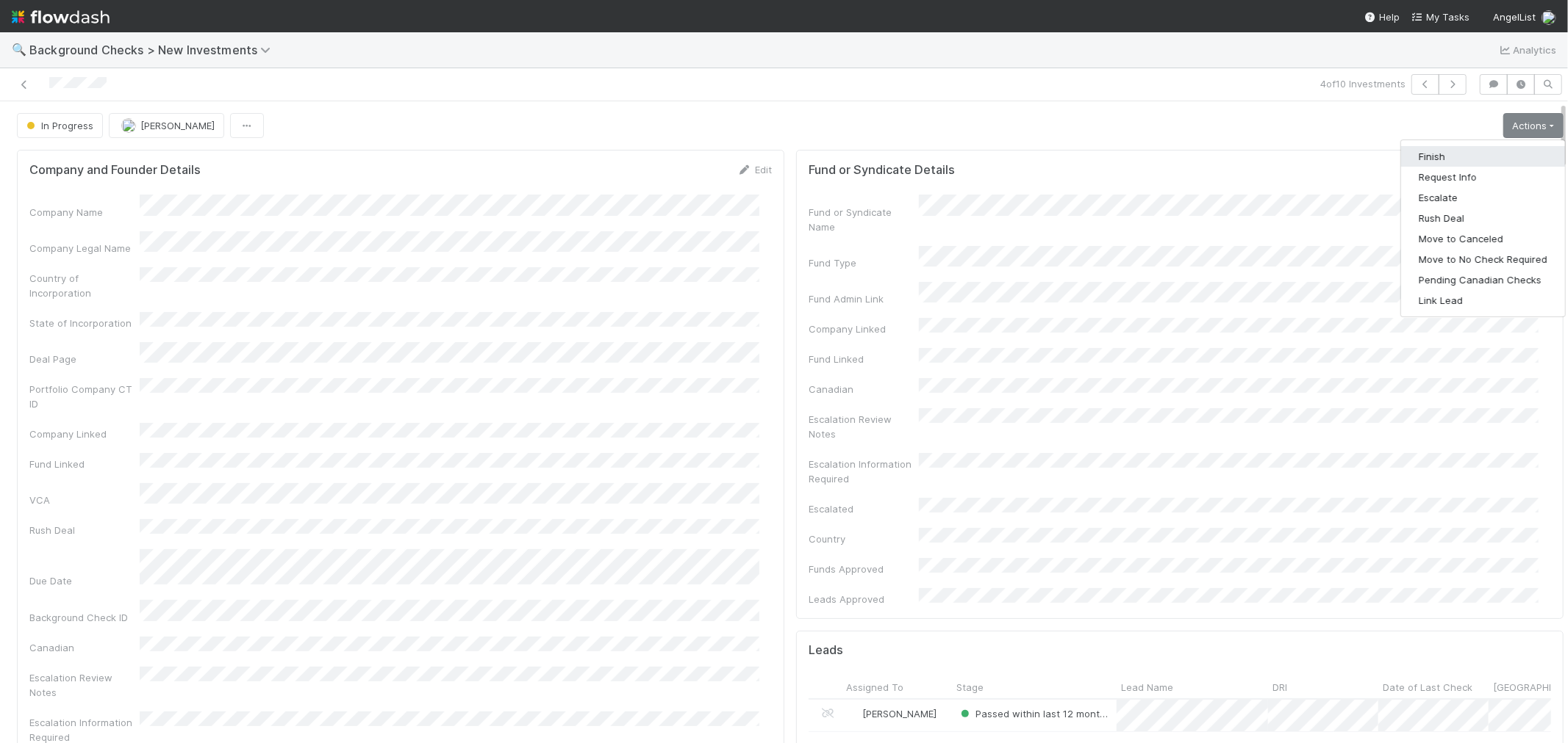
click at [1410, 157] on button "Finish" at bounding box center [1482, 156] width 164 height 20
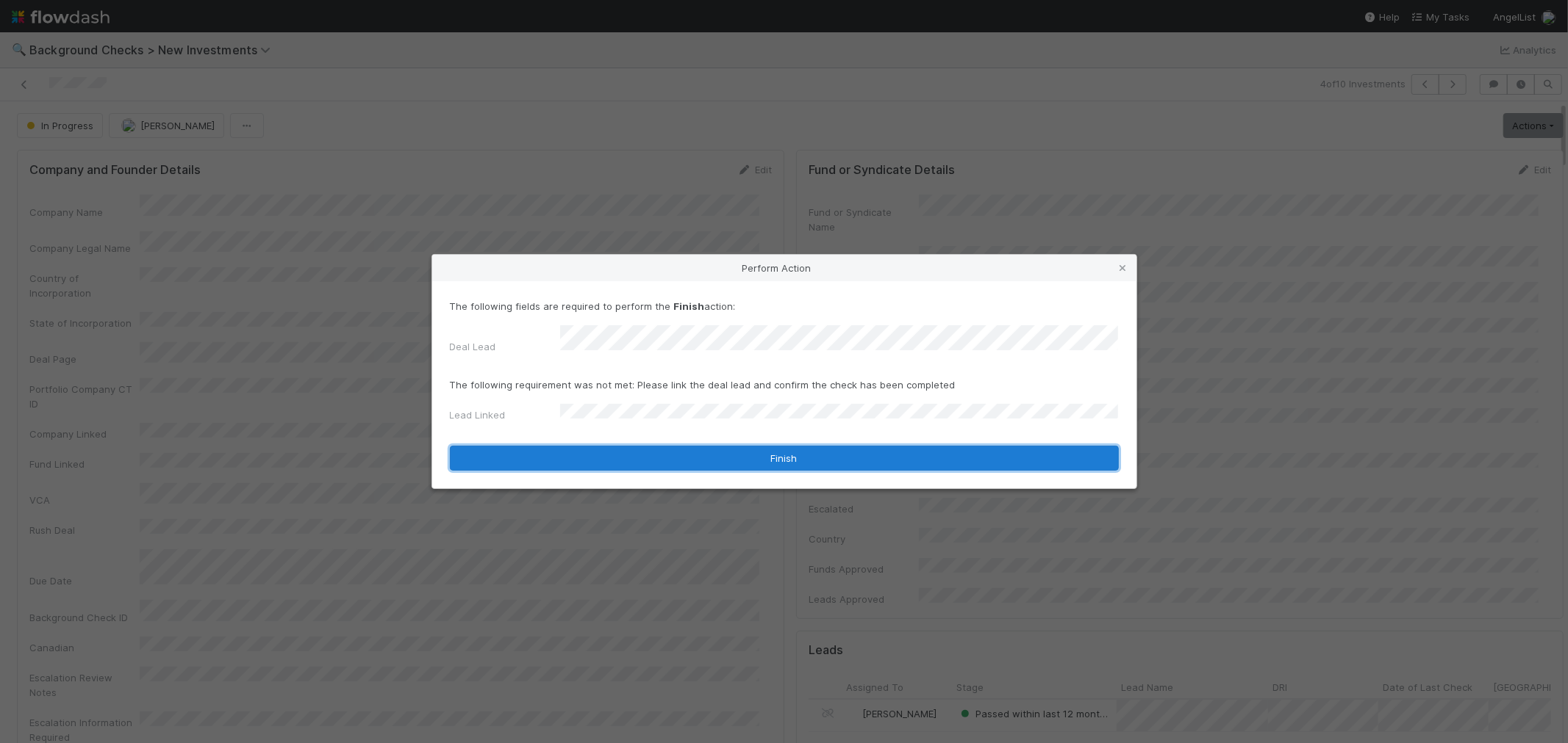
click at [595, 446] on button "Finish" at bounding box center [784, 458] width 668 height 25
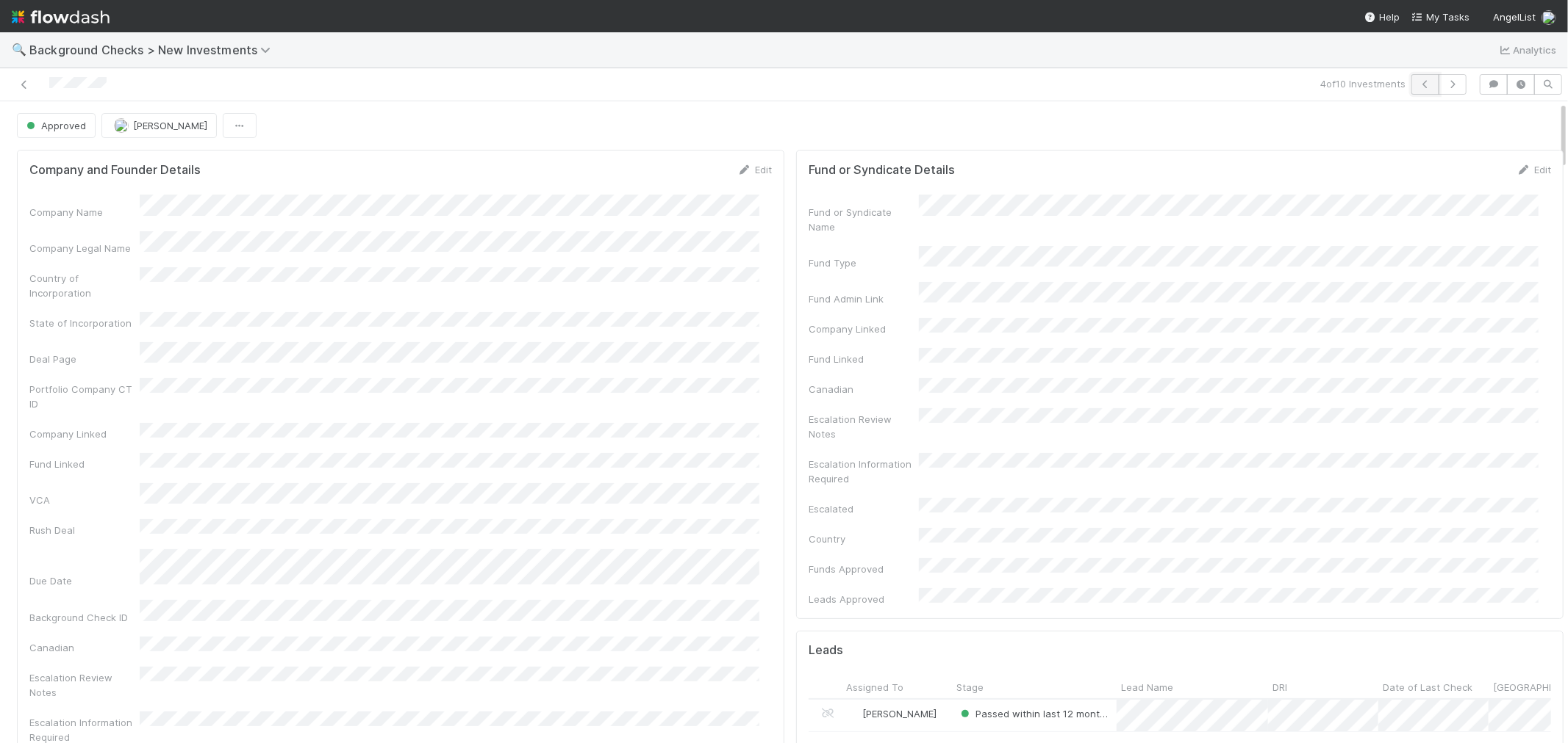
click at [1410, 88] on icon "button" at bounding box center [1425, 85] width 15 height 9
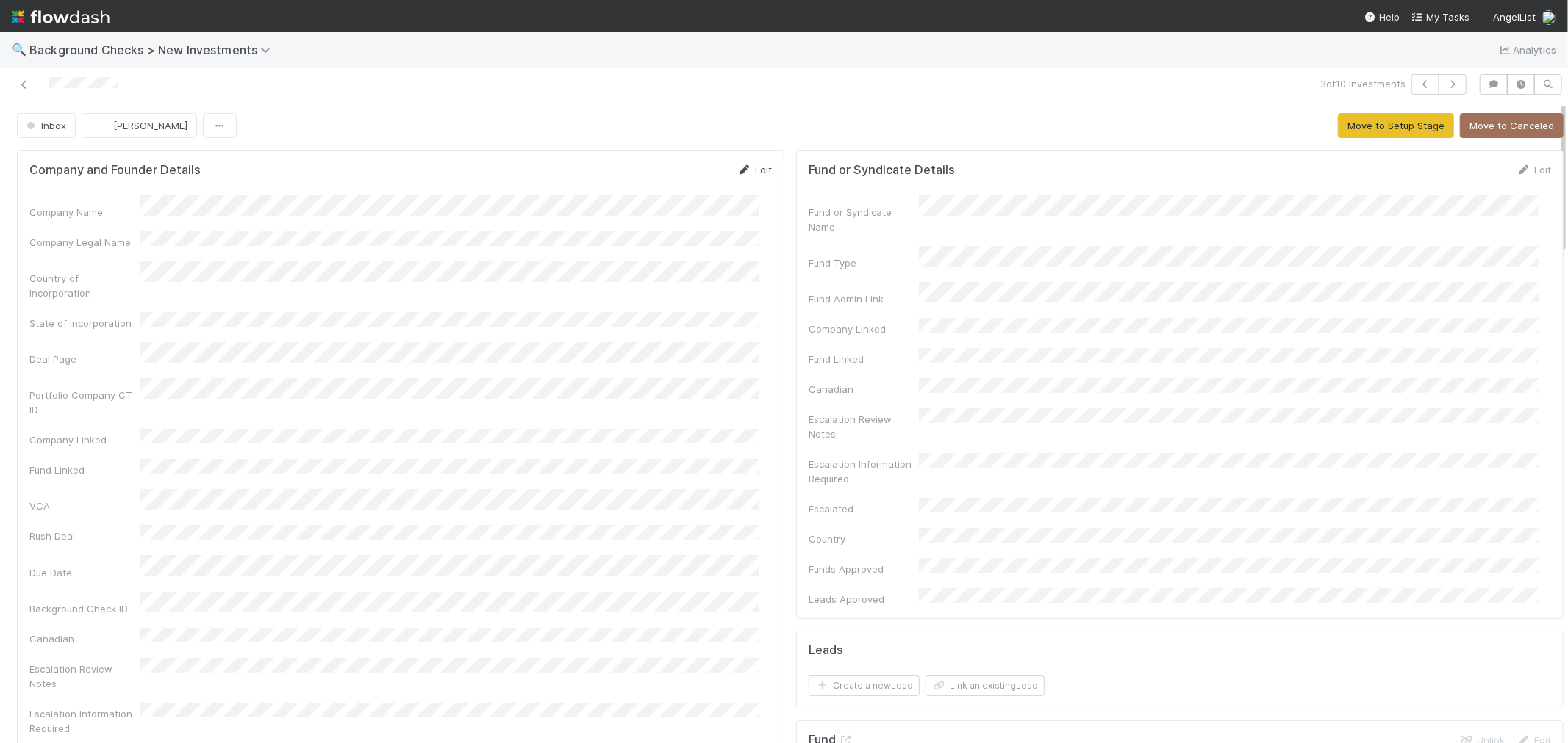
click at [755, 166] on link "Edit" at bounding box center [755, 169] width 35 height 12
click at [685, 181] on button "Save" at bounding box center [693, 174] width 42 height 25
click at [1362, 133] on button "Move to Setup Stage" at bounding box center [1395, 125] width 116 height 25
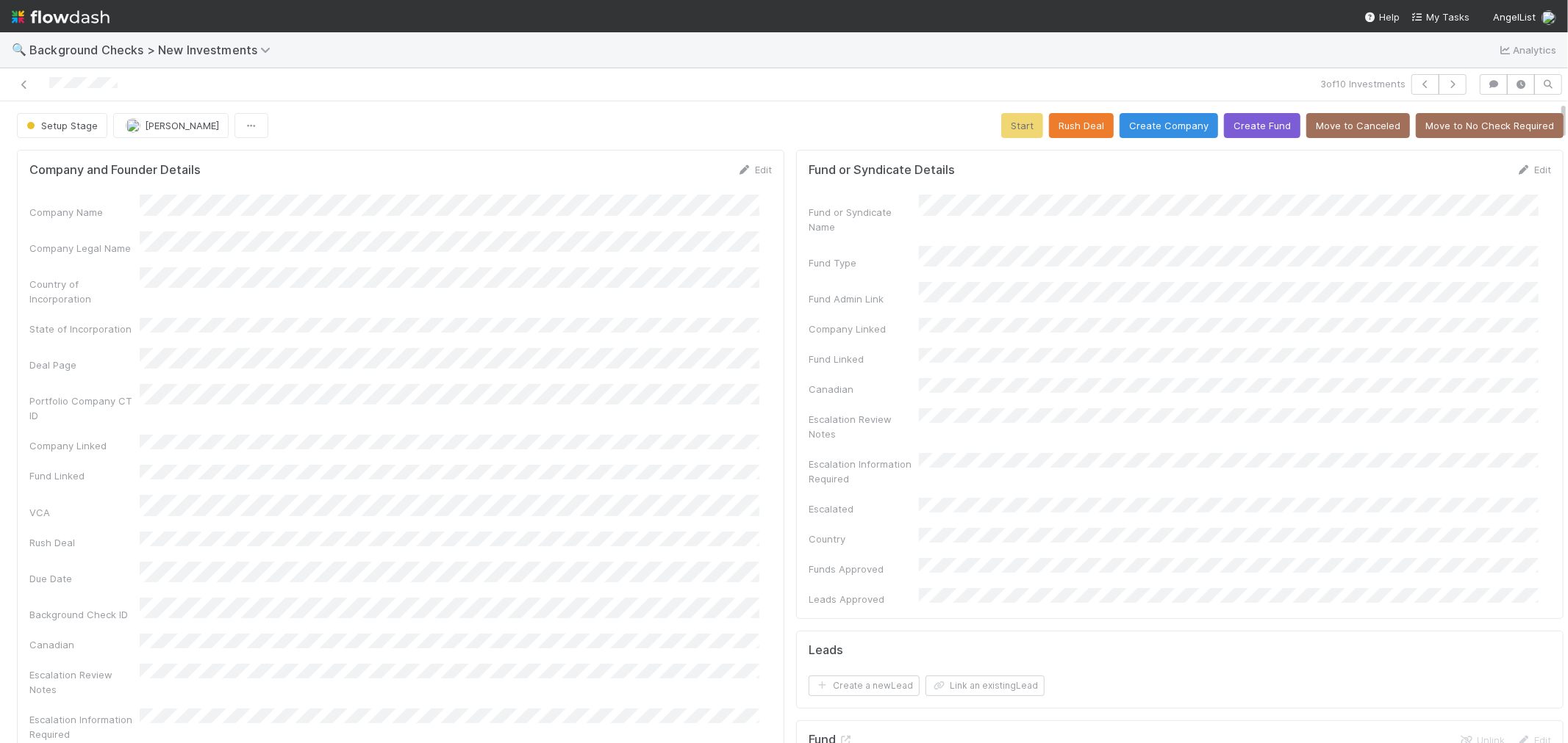
click at [748, 394] on div "Company Name Company Legal Name Country of Incorporation State of Incorporation…" at bounding box center [400, 529] width 742 height 667
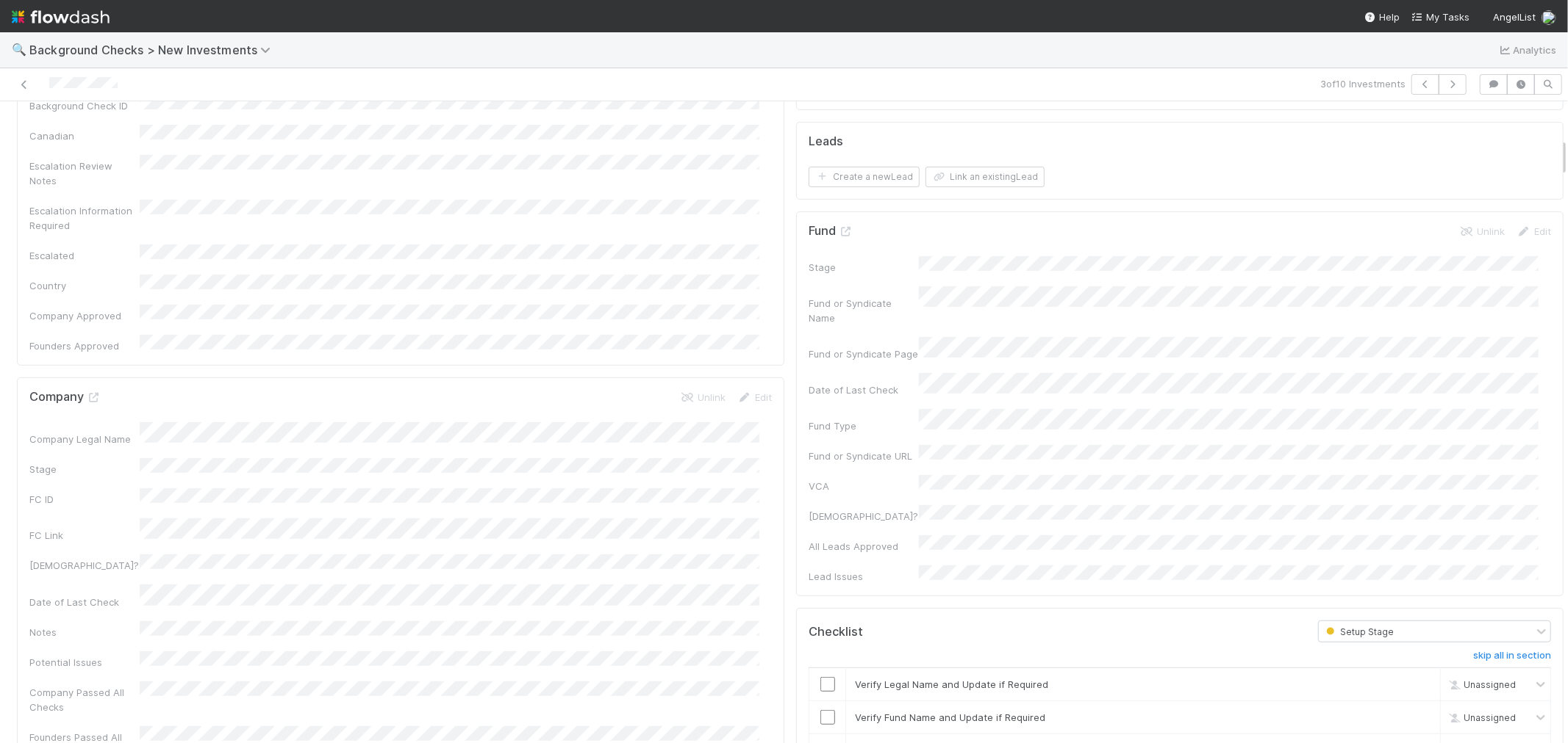
scroll to position [652, 0]
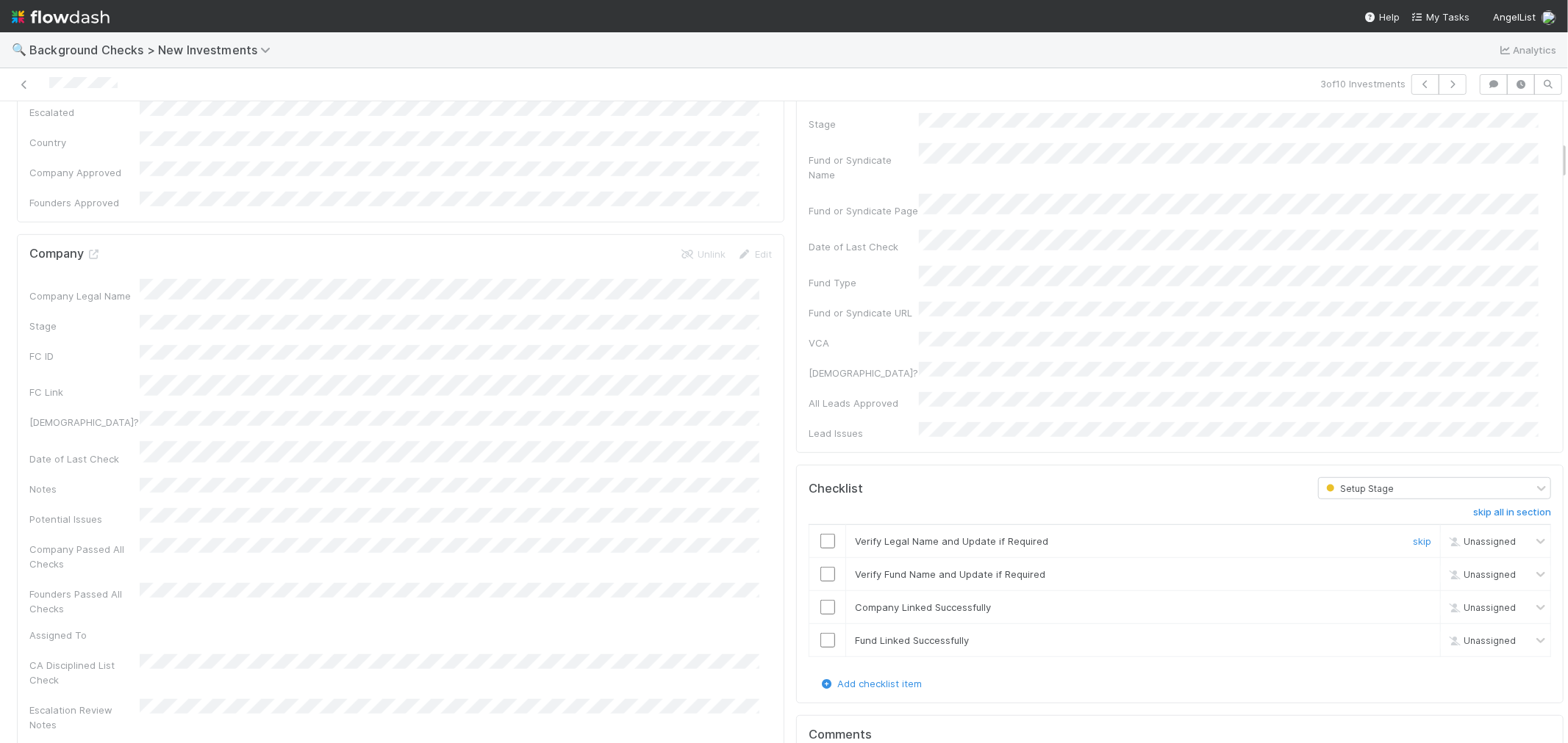
click at [820, 534] on input "checkbox" at bounding box center [828, 541] width 15 height 15
click at [820, 567] on input "checkbox" at bounding box center [828, 574] width 15 height 15
click at [820, 600] on input "checkbox" at bounding box center [828, 607] width 15 height 15
click at [820, 633] on input "checkbox" at bounding box center [828, 640] width 15 height 15
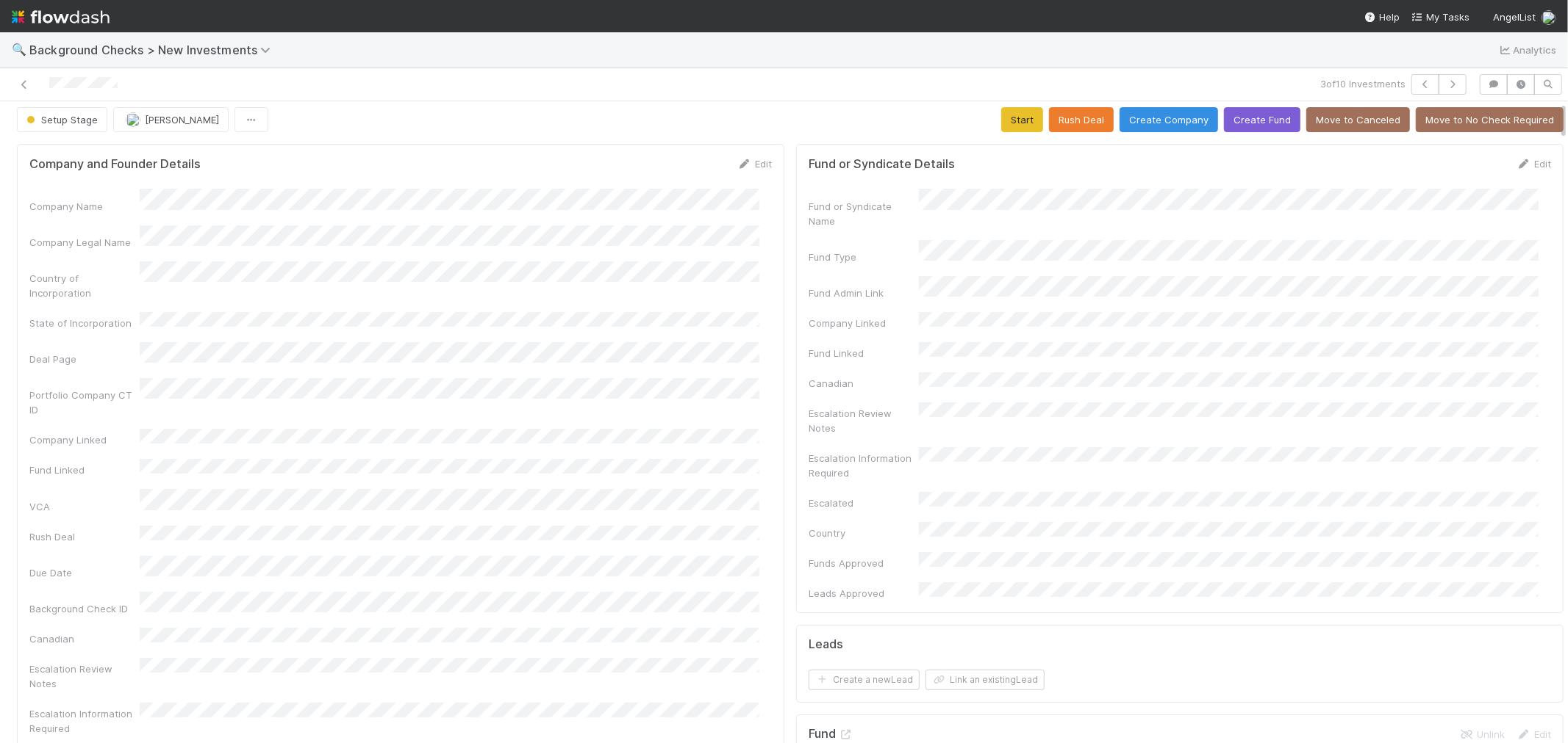
scroll to position [0, 0]
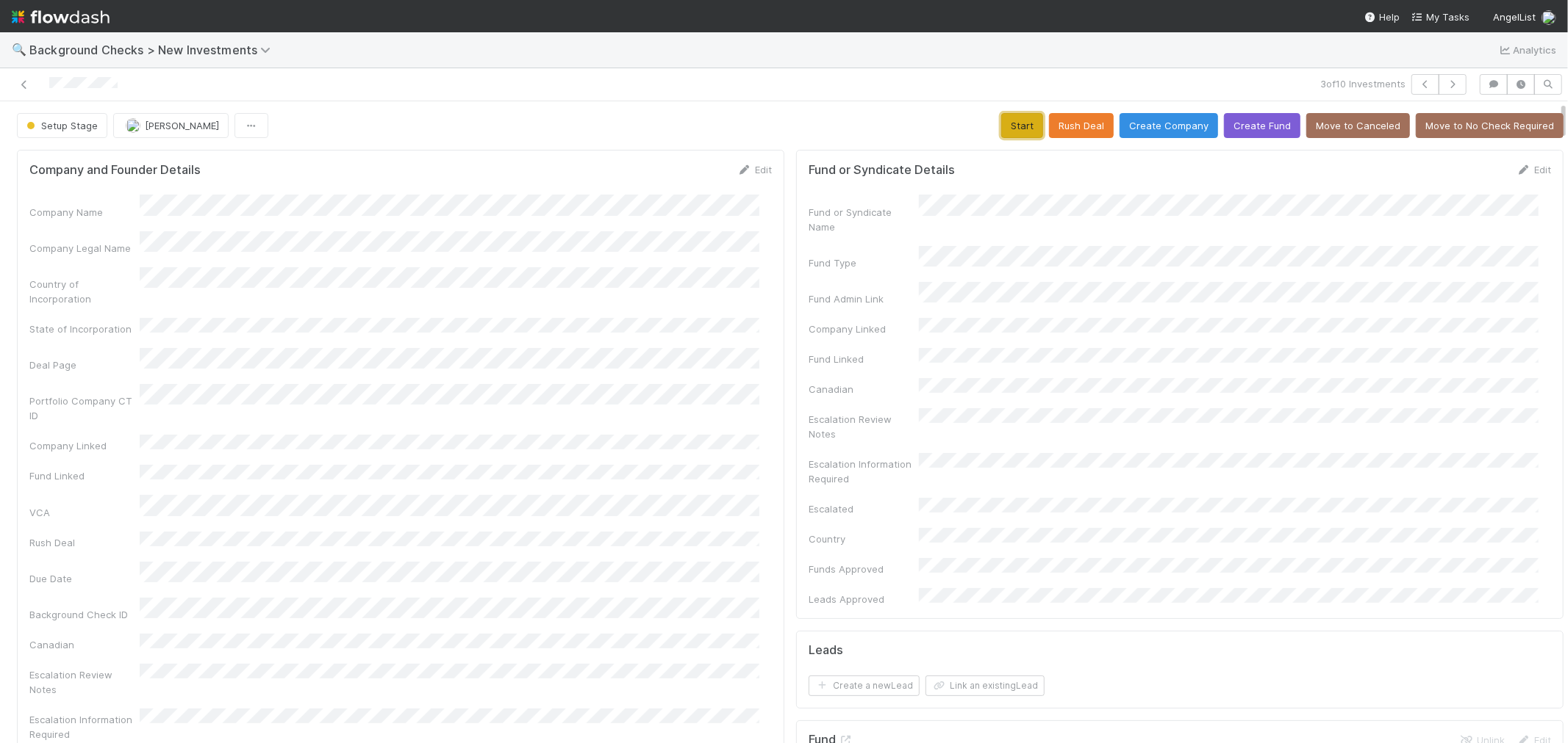
click at [1005, 132] on button "Start" at bounding box center [1022, 125] width 42 height 25
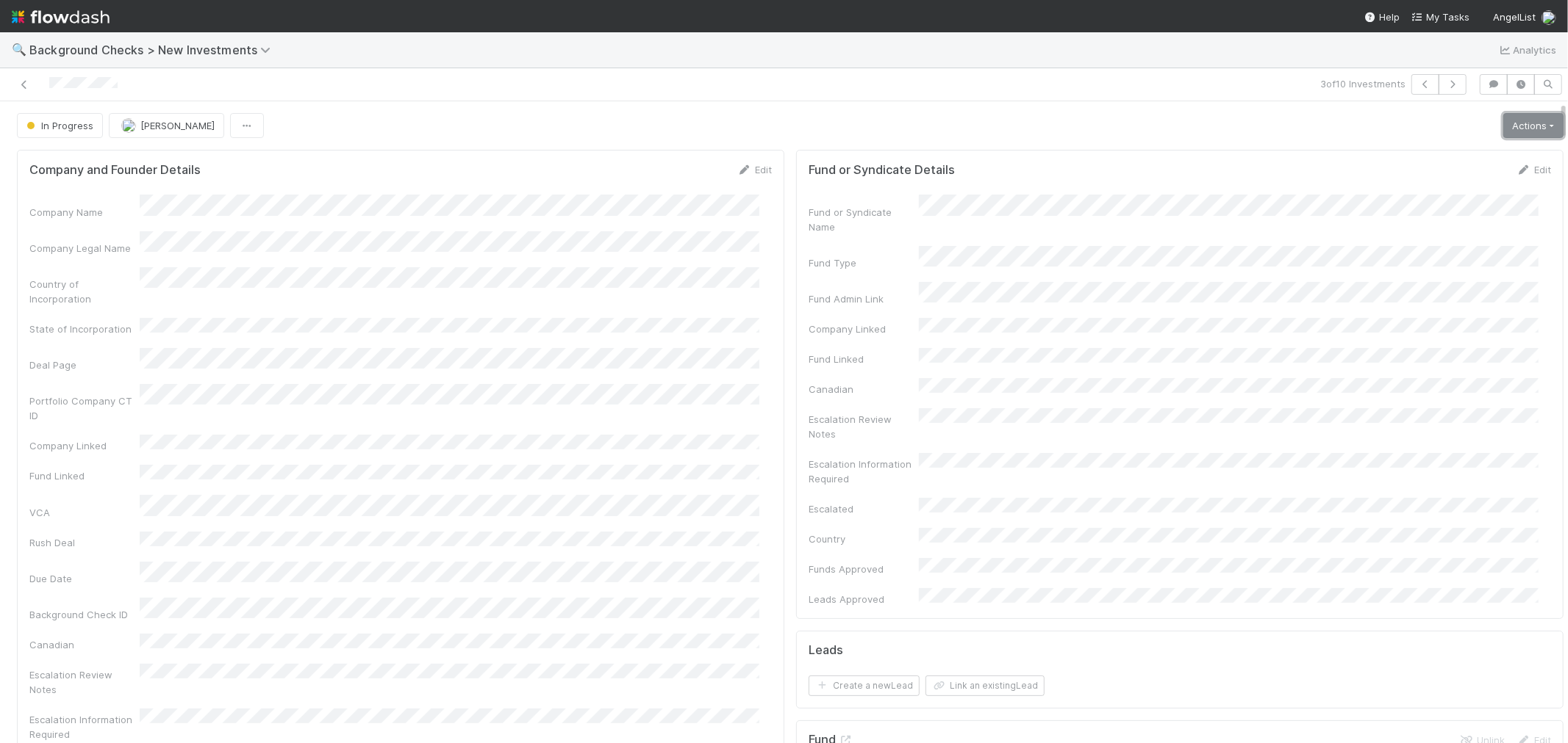
click at [1410, 127] on link "Actions" at bounding box center [1533, 125] width 60 height 25
click at [1410, 304] on button "Link Lead" at bounding box center [1482, 300] width 164 height 20
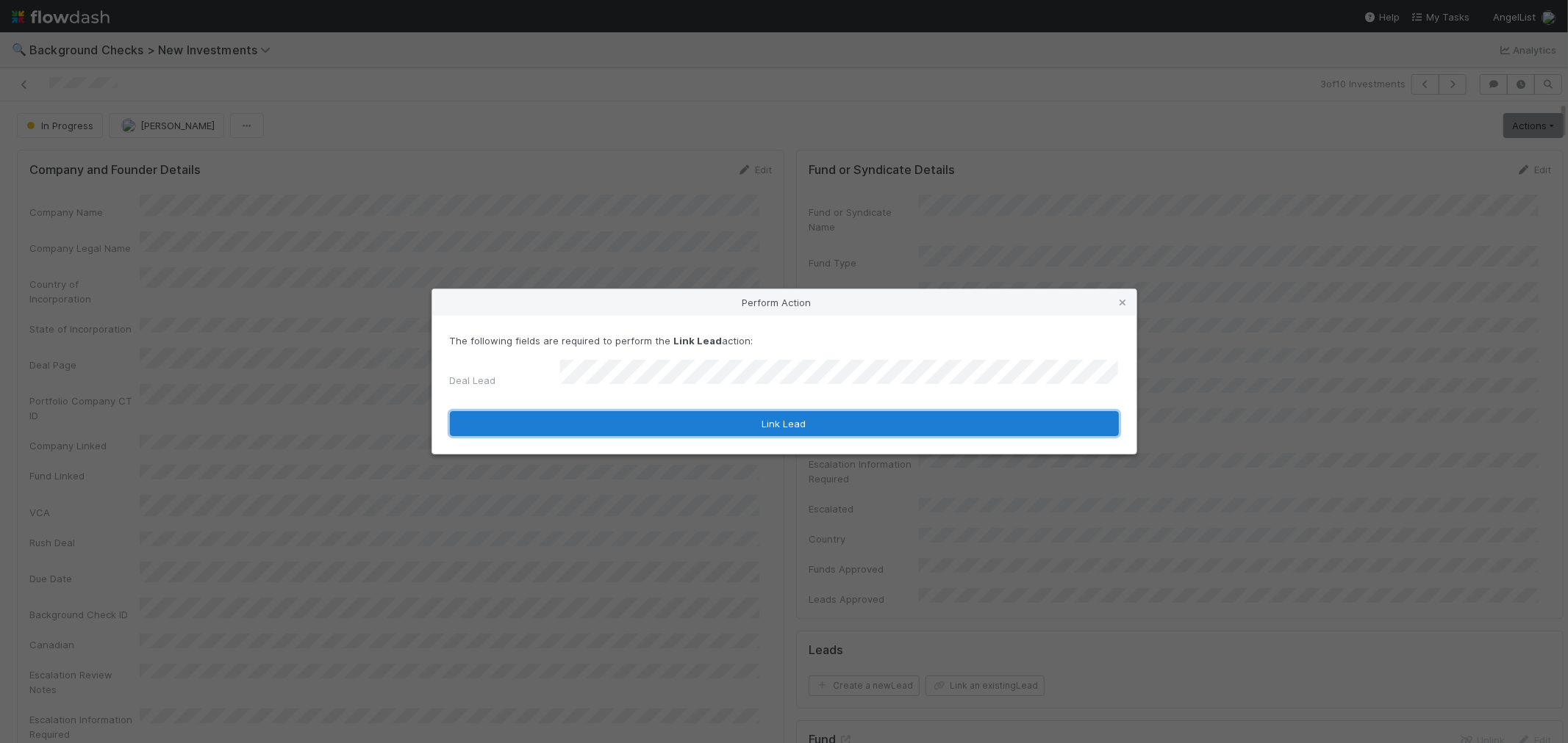
click at [891, 420] on button "Link Lead" at bounding box center [784, 424] width 668 height 25
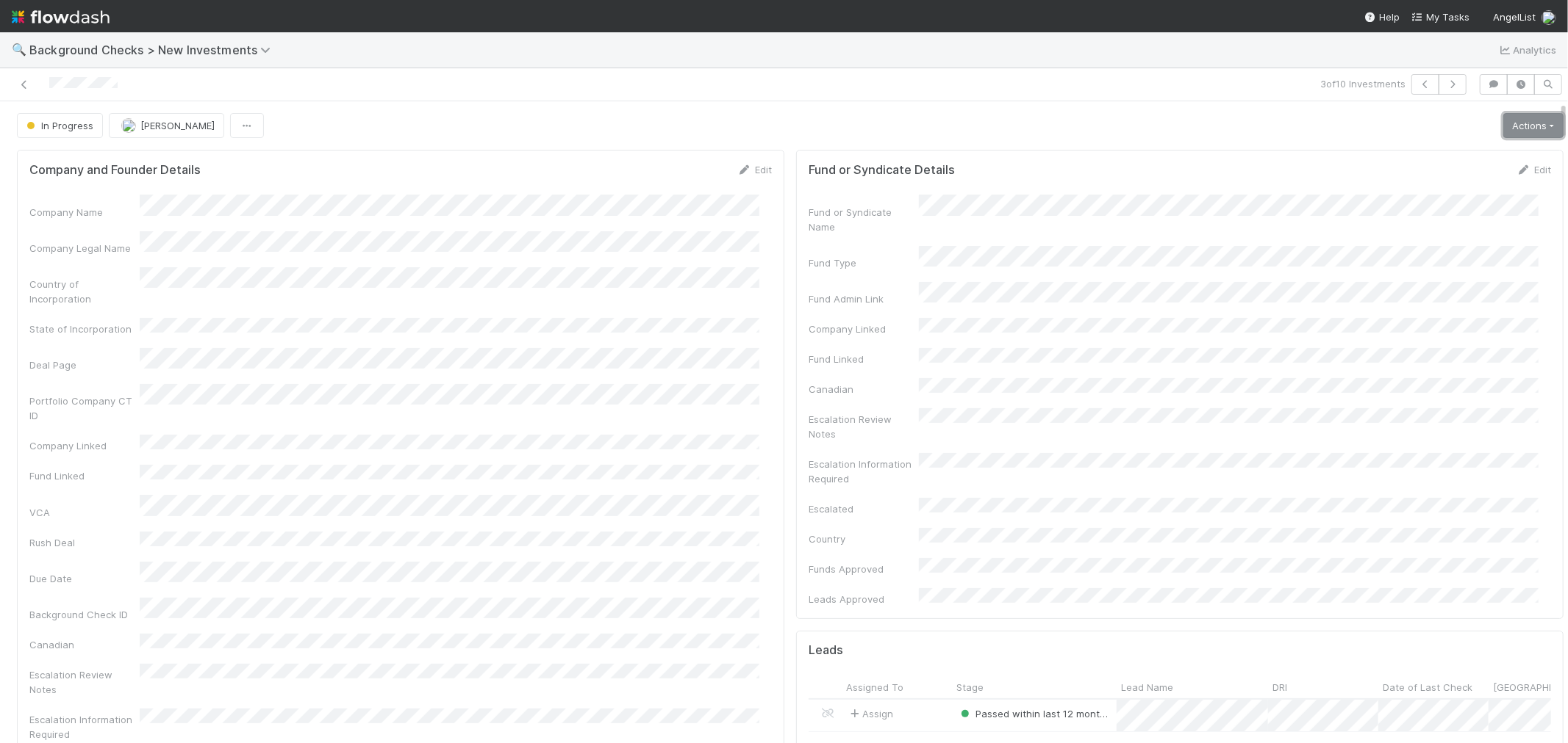
click at [1410, 129] on link "Actions" at bounding box center [1533, 125] width 60 height 25
click at [1410, 159] on button "Finish" at bounding box center [1482, 156] width 164 height 20
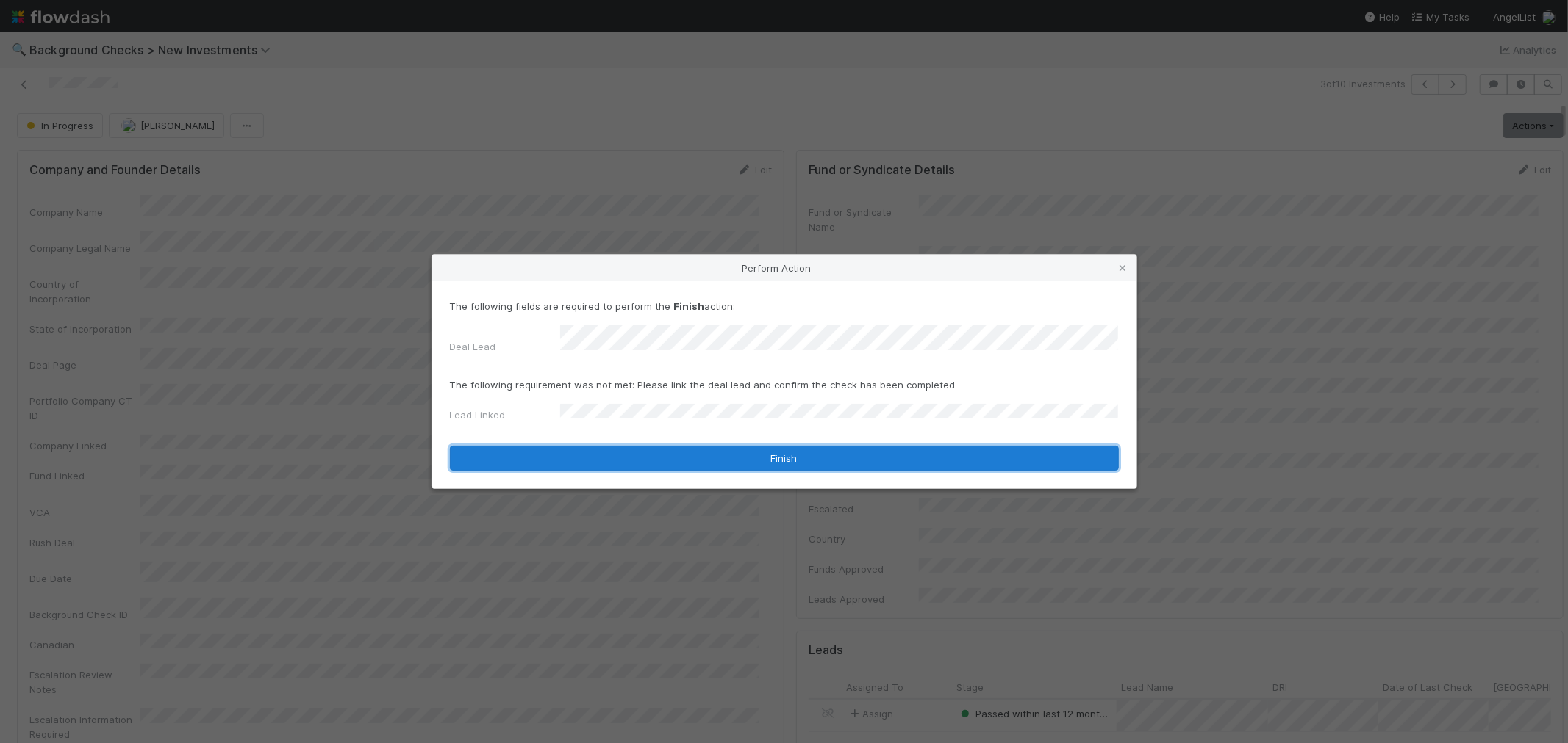
click at [593, 450] on button "Finish" at bounding box center [784, 458] width 668 height 25
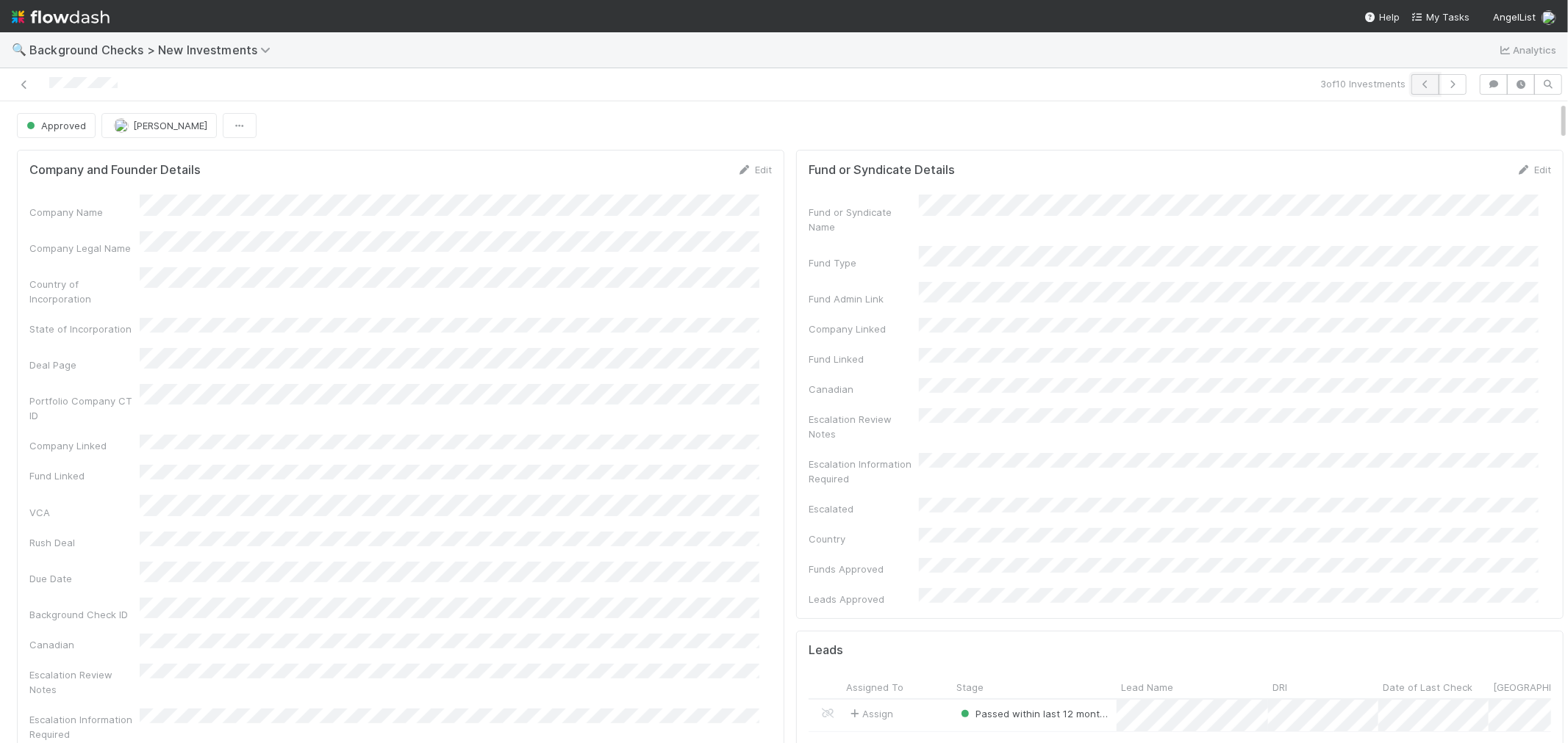
click at [1410, 85] on icon "button" at bounding box center [1425, 85] width 15 height 9
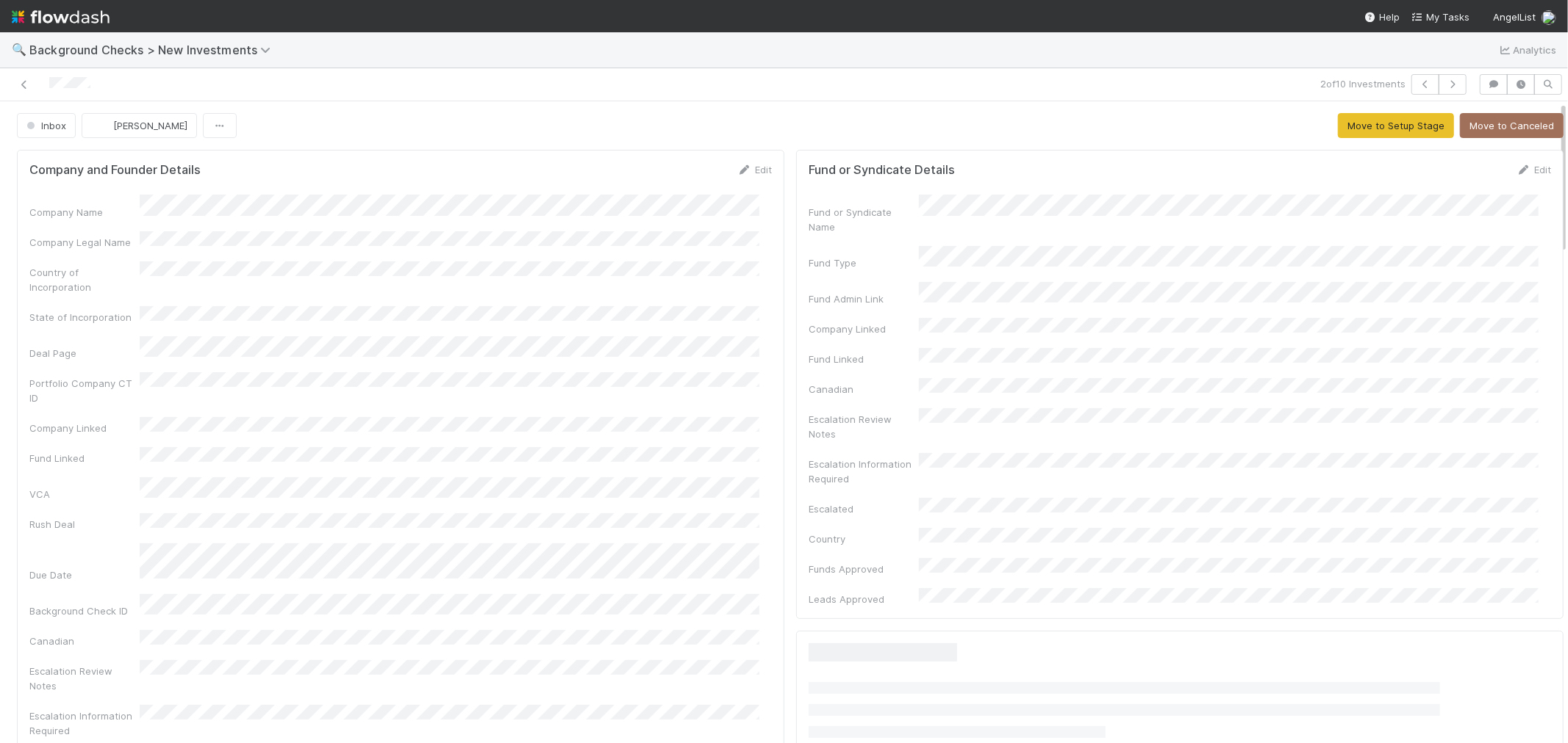
click at [63, 90] on div at bounding box center [70, 85] width 41 height 16
click at [710, 349] on div "Company Name Company Legal Name Country of Incorporation State of Incorporation…" at bounding box center [400, 527] width 742 height 664
click at [763, 321] on div "Company and Founder Details Edit Company Name Company Legal Name Country of Inc…" at bounding box center [401, 511] width 767 height 721
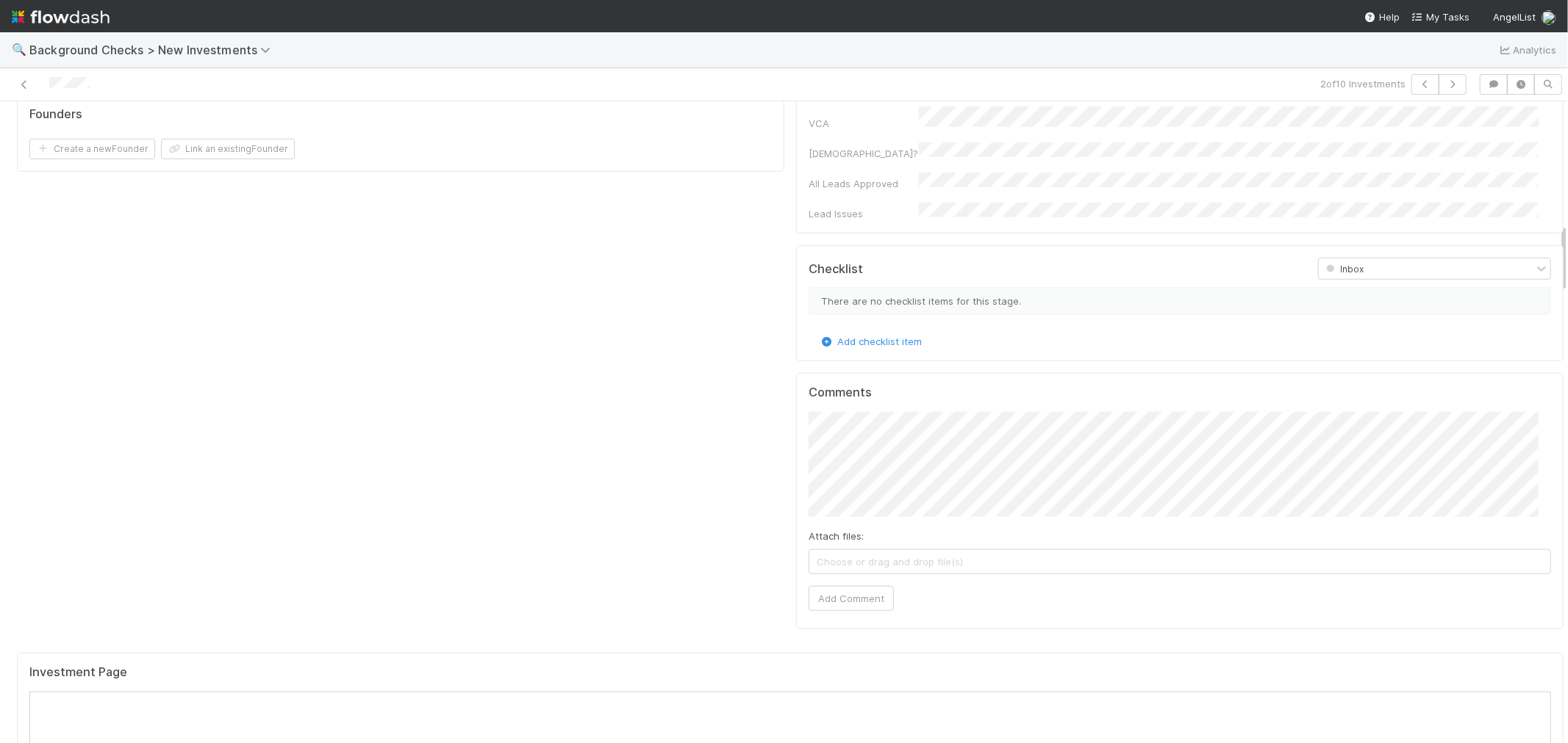
scroll to position [1142, 0]
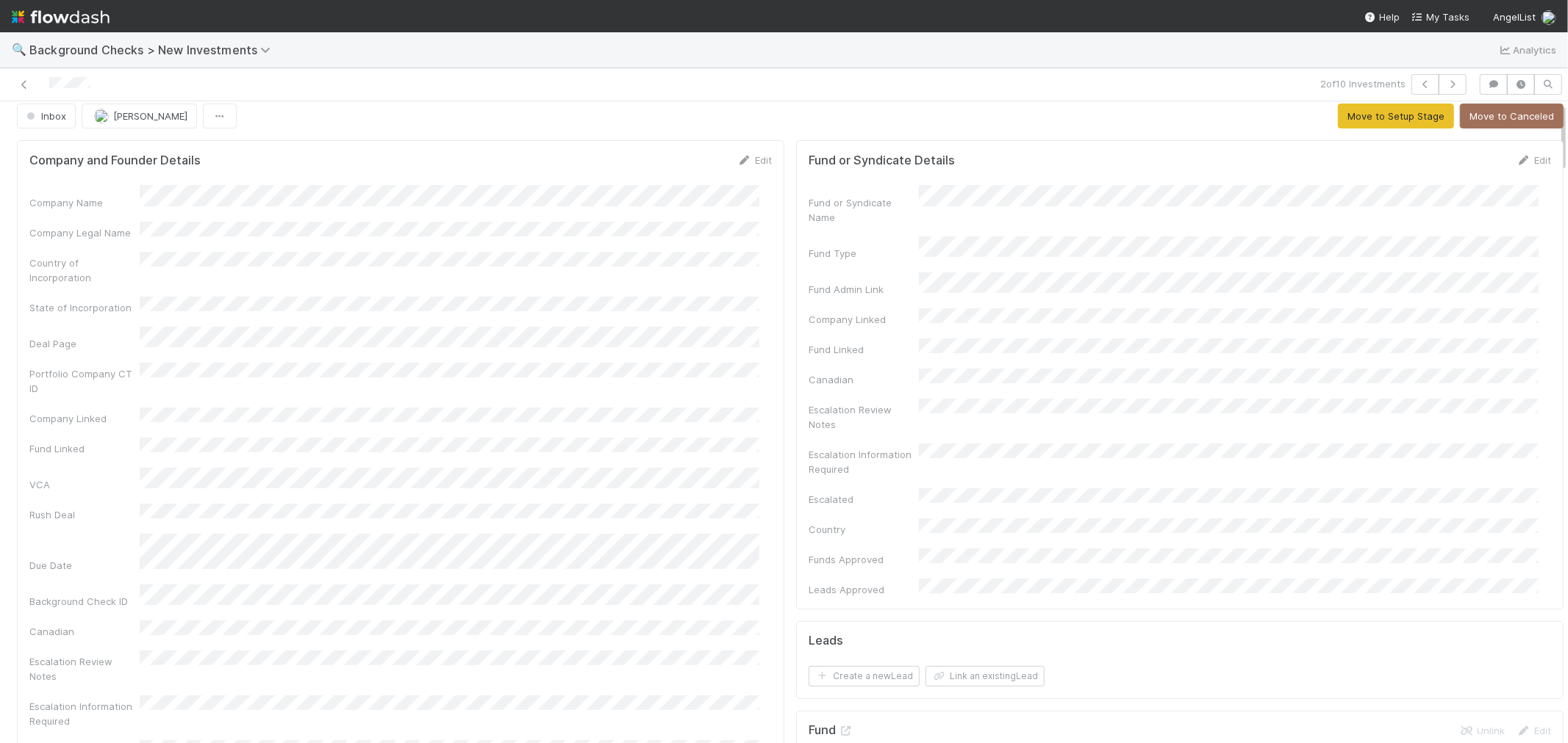
scroll to position [0, 0]
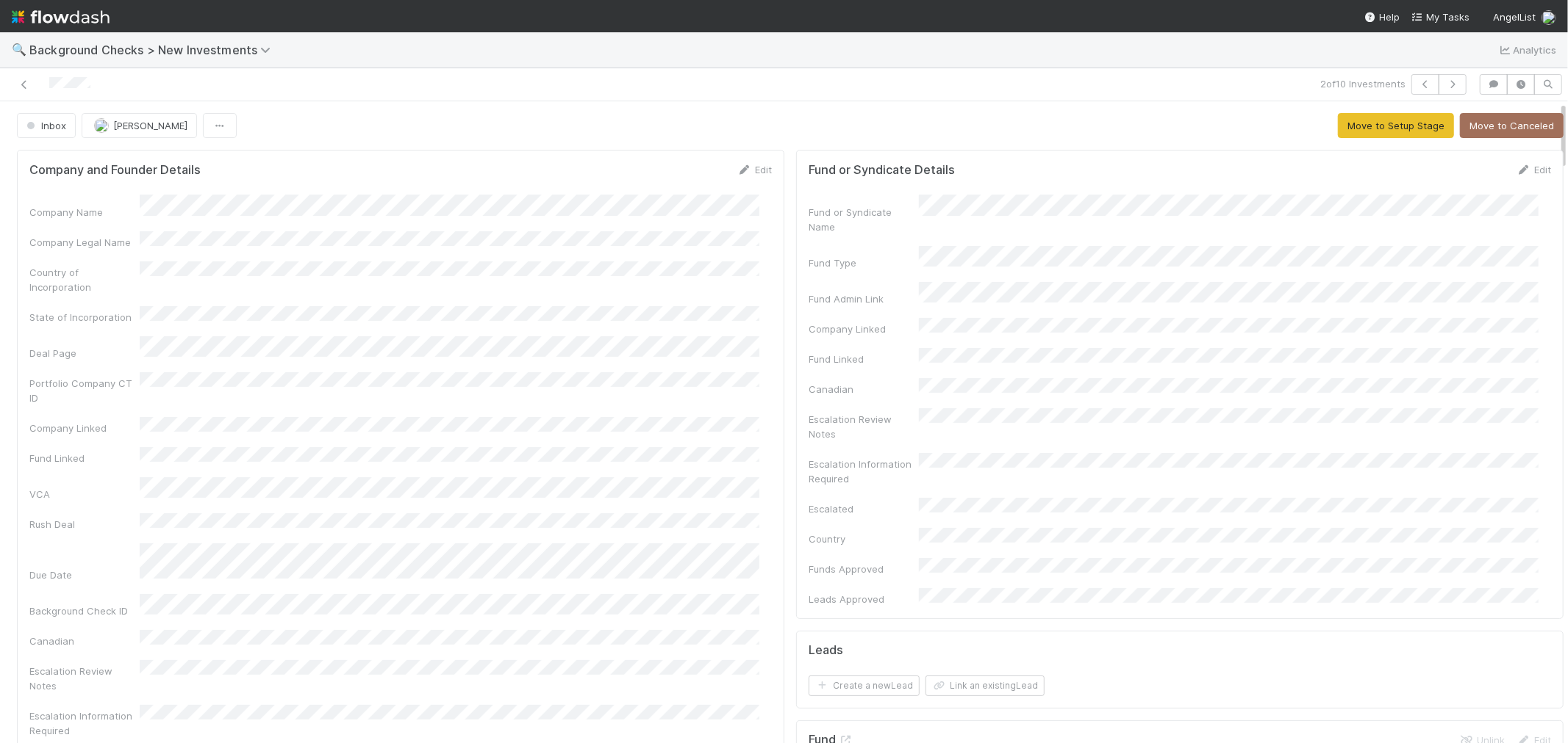
click at [760, 167] on div "Company and Founder Details Edit" at bounding box center [400, 169] width 764 height 15
click at [747, 170] on link "Edit" at bounding box center [755, 169] width 35 height 12
click at [672, 184] on button "Save" at bounding box center [693, 174] width 42 height 25
click at [1358, 133] on button "Move to Setup Stage" at bounding box center [1395, 125] width 116 height 25
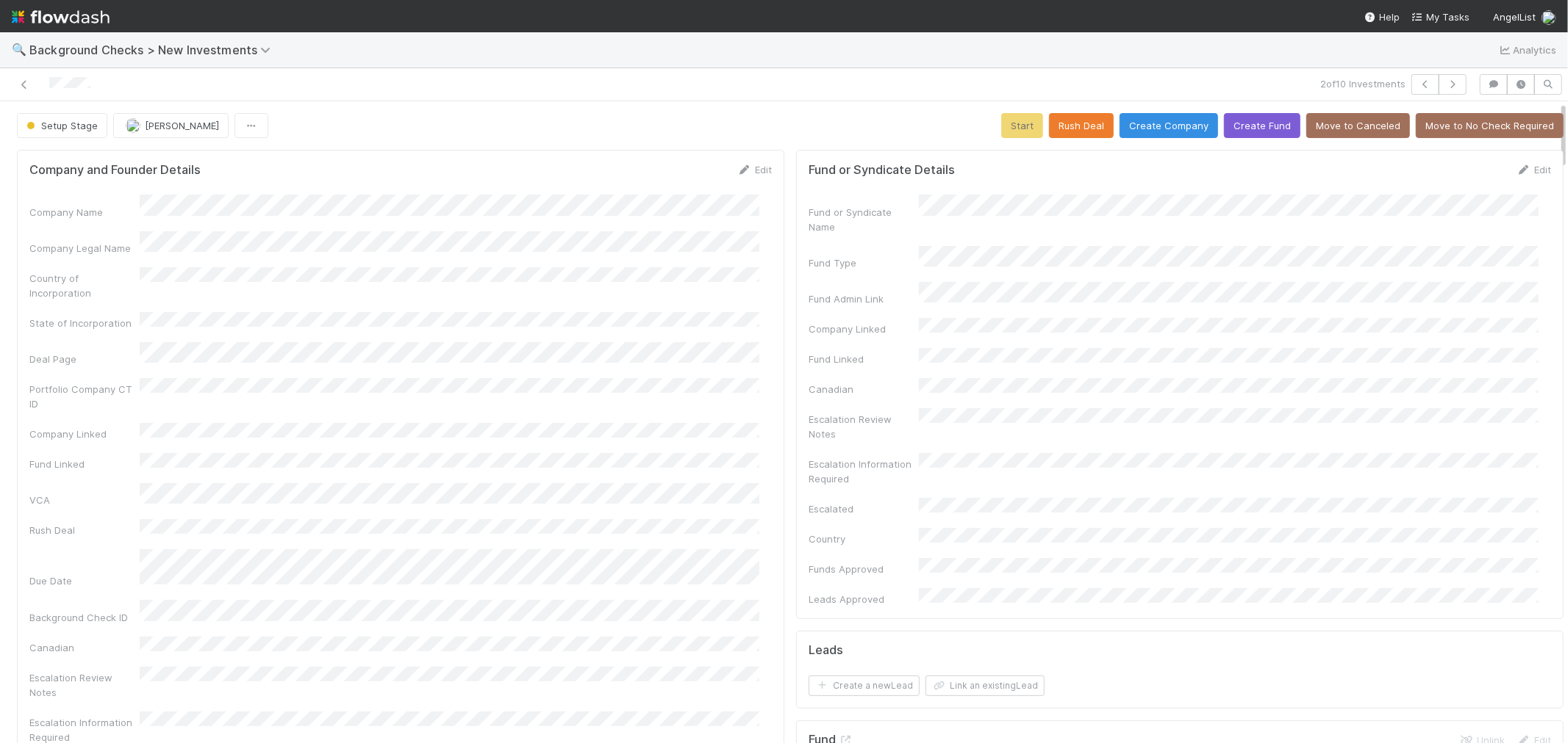
click at [748, 357] on div "Company Name Company Legal Name Country of Incorporation State of Incorporation…" at bounding box center [400, 529] width 742 height 670
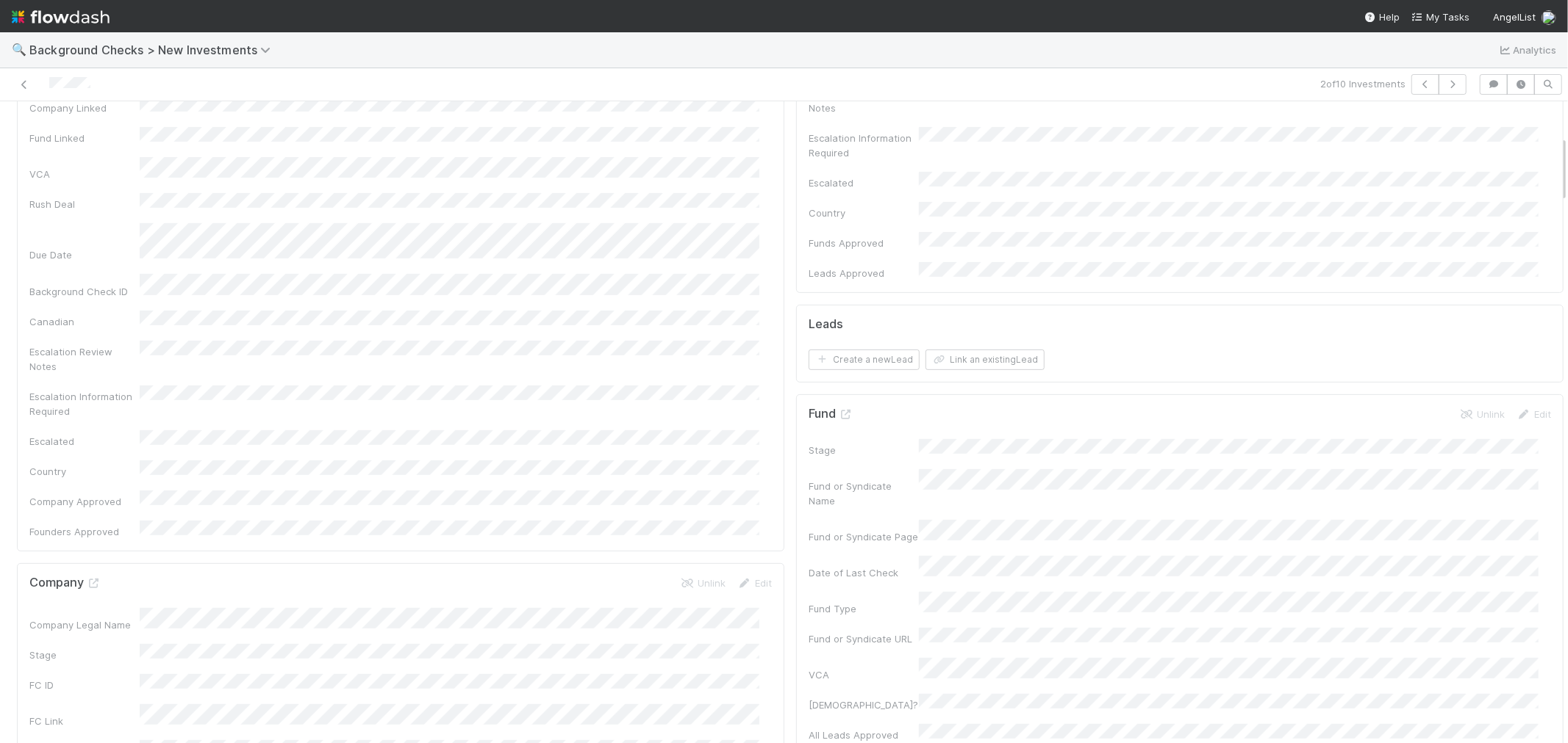
scroll to position [571, 0]
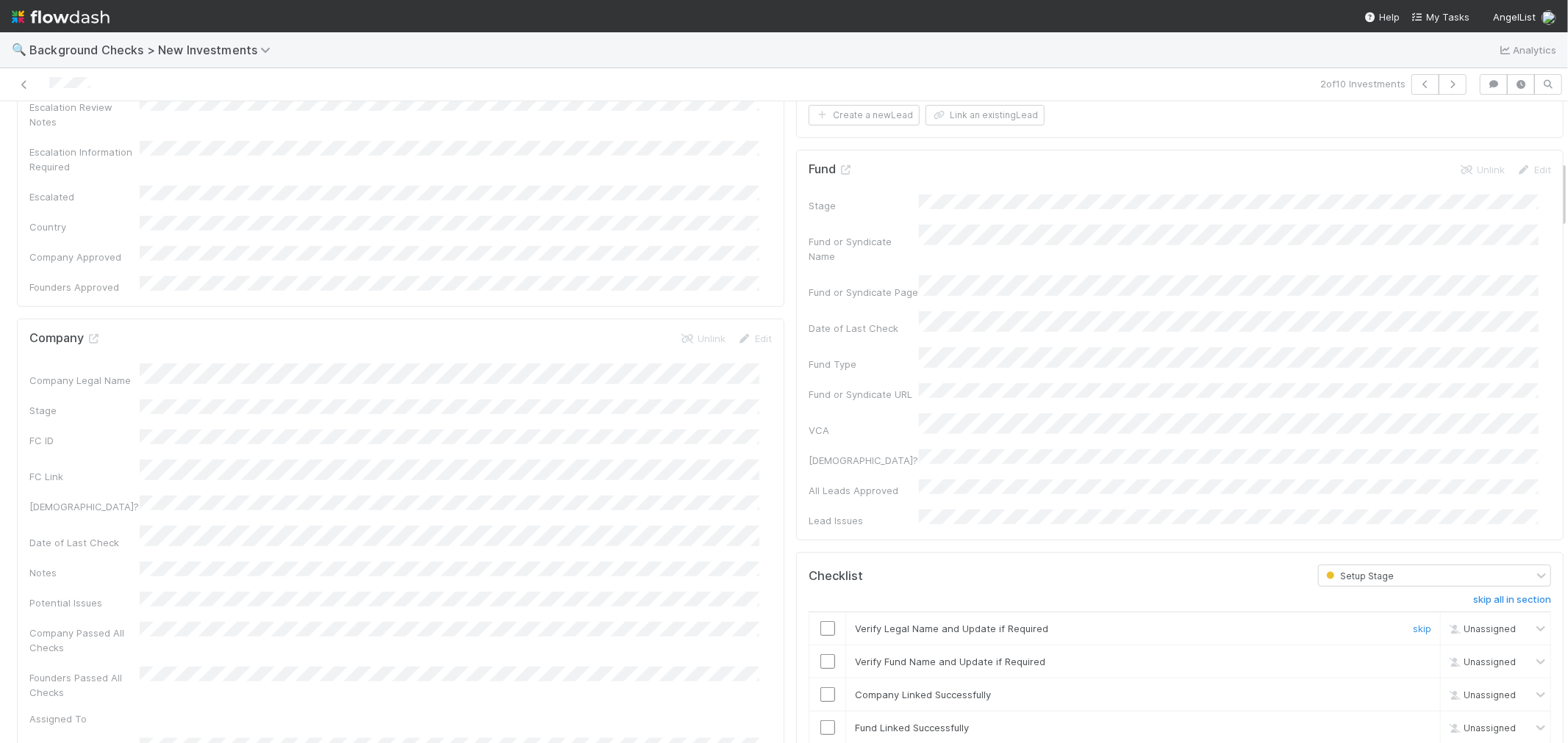
click at [820, 622] on input "checkbox" at bounding box center [828, 629] width 15 height 15
click at [820, 655] on input "checkbox" at bounding box center [828, 662] width 15 height 15
click at [820, 668] on input "checkbox" at bounding box center [828, 695] width 15 height 15
click at [820, 668] on input "checkbox" at bounding box center [828, 728] width 15 height 15
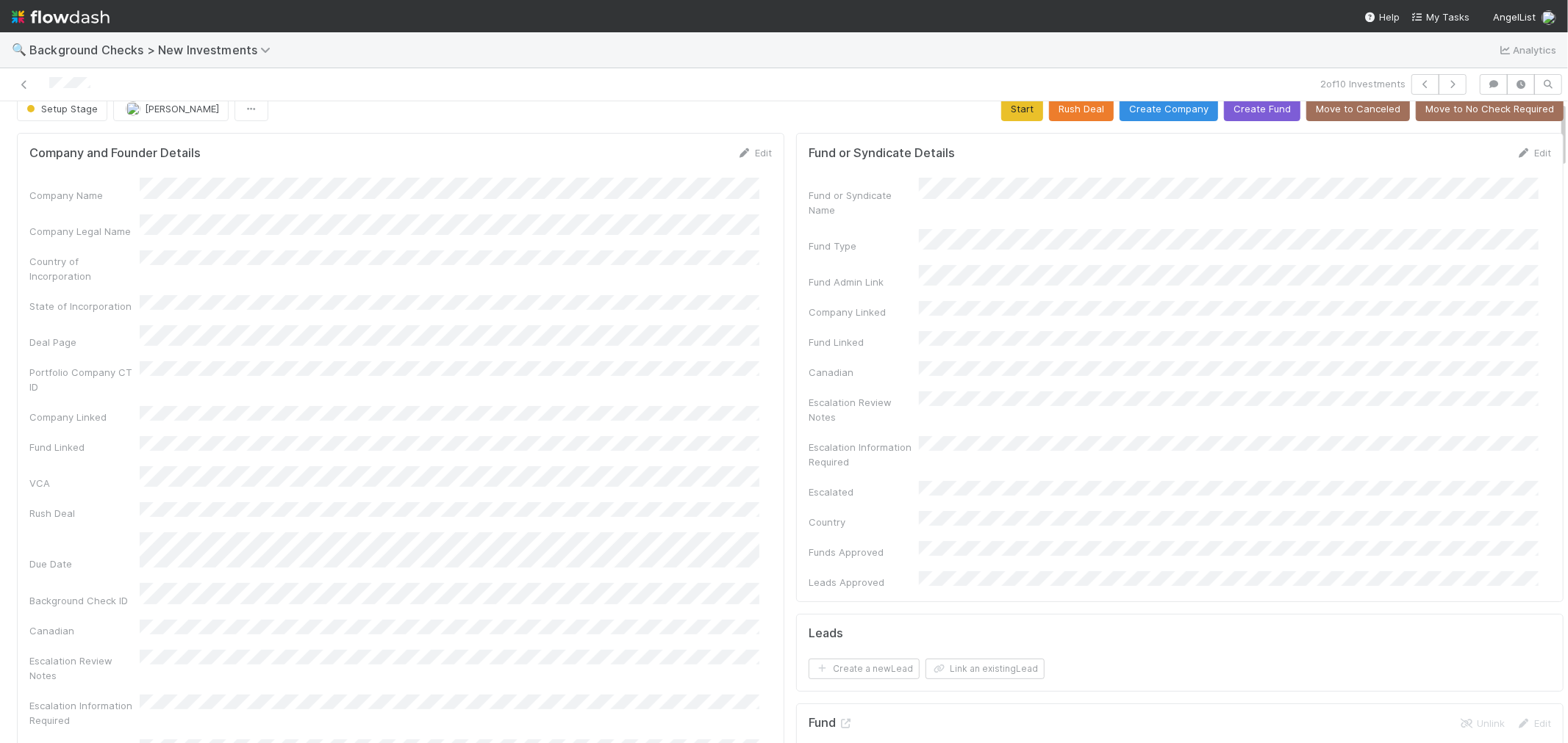
scroll to position [0, 0]
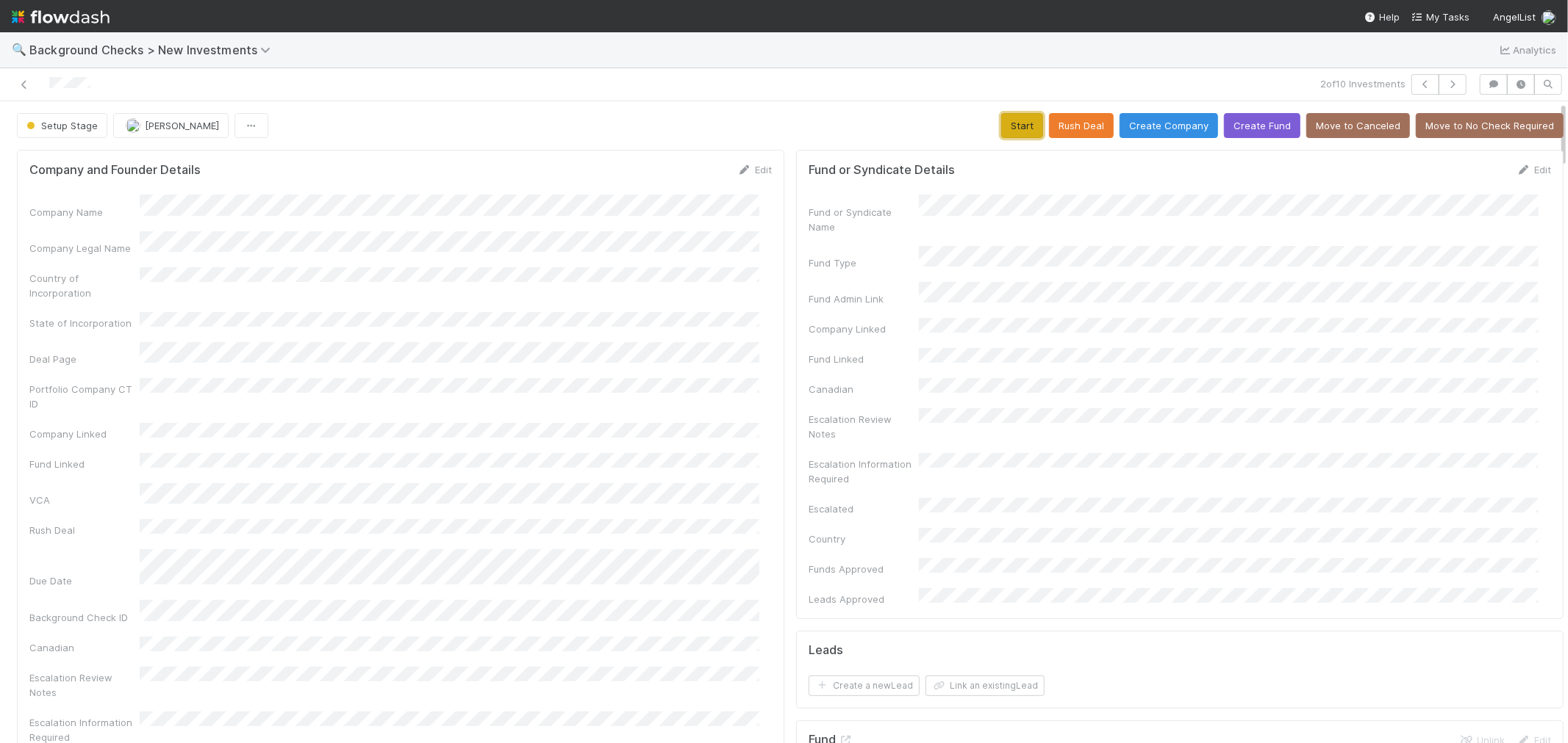
click at [1001, 132] on button "Start" at bounding box center [1022, 125] width 42 height 25
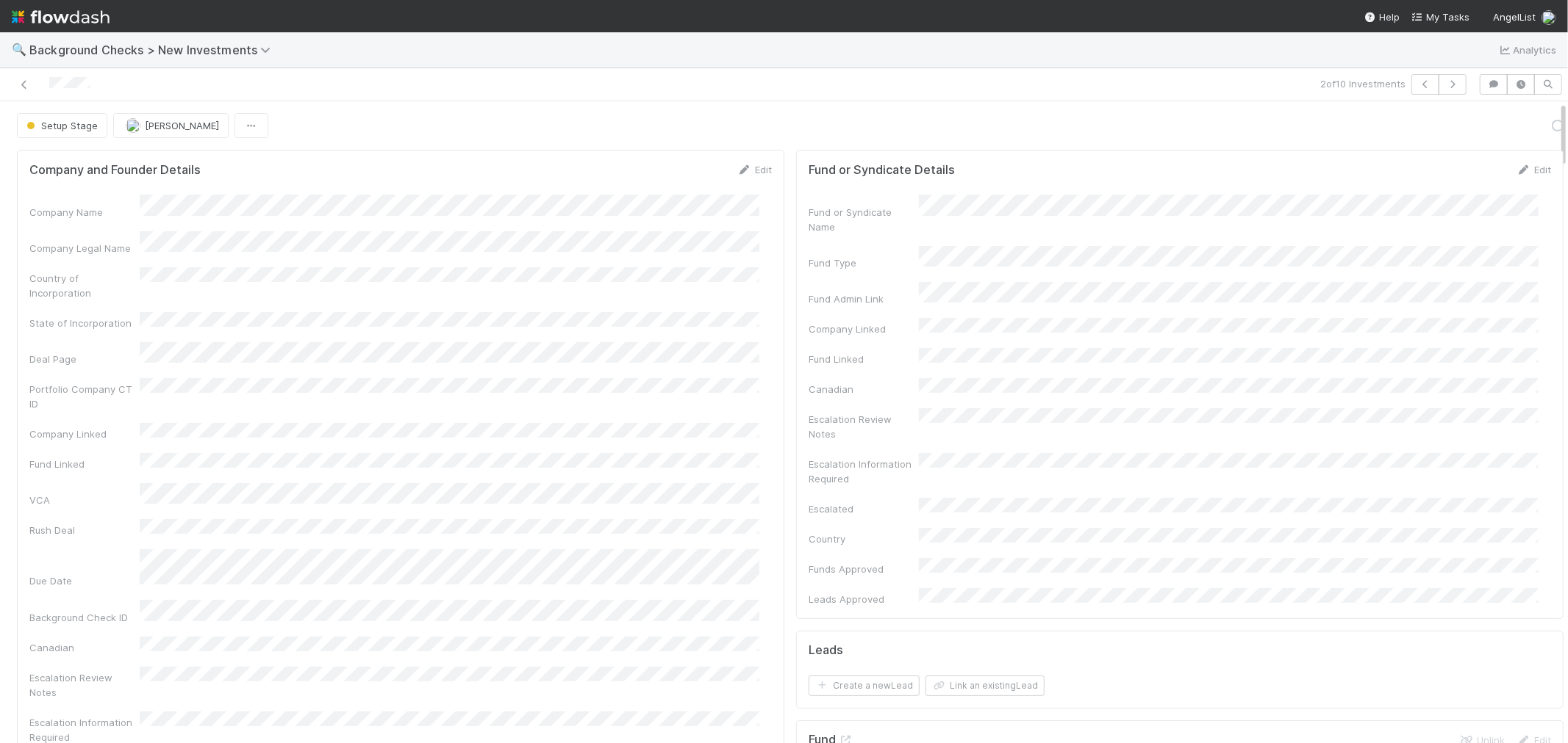
click at [711, 354] on div "Company Name Company Legal Name Country of Incorporation State of Incorporation…" at bounding box center [400, 529] width 742 height 670
click at [1410, 130] on link "Actions" at bounding box center [1533, 125] width 60 height 25
click at [1410, 295] on button "Link Lead" at bounding box center [1482, 300] width 164 height 20
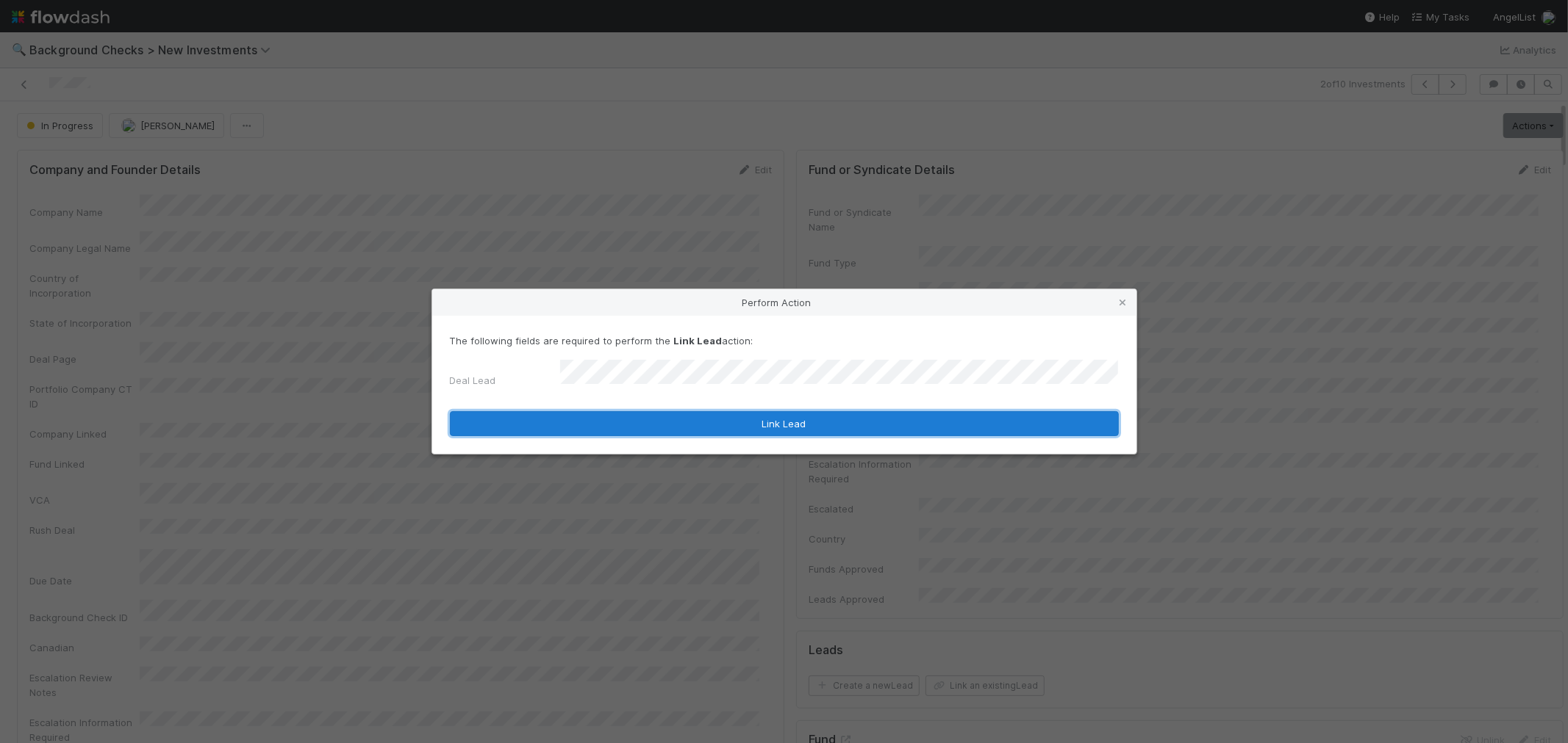
click at [923, 426] on button "Link Lead" at bounding box center [784, 424] width 668 height 25
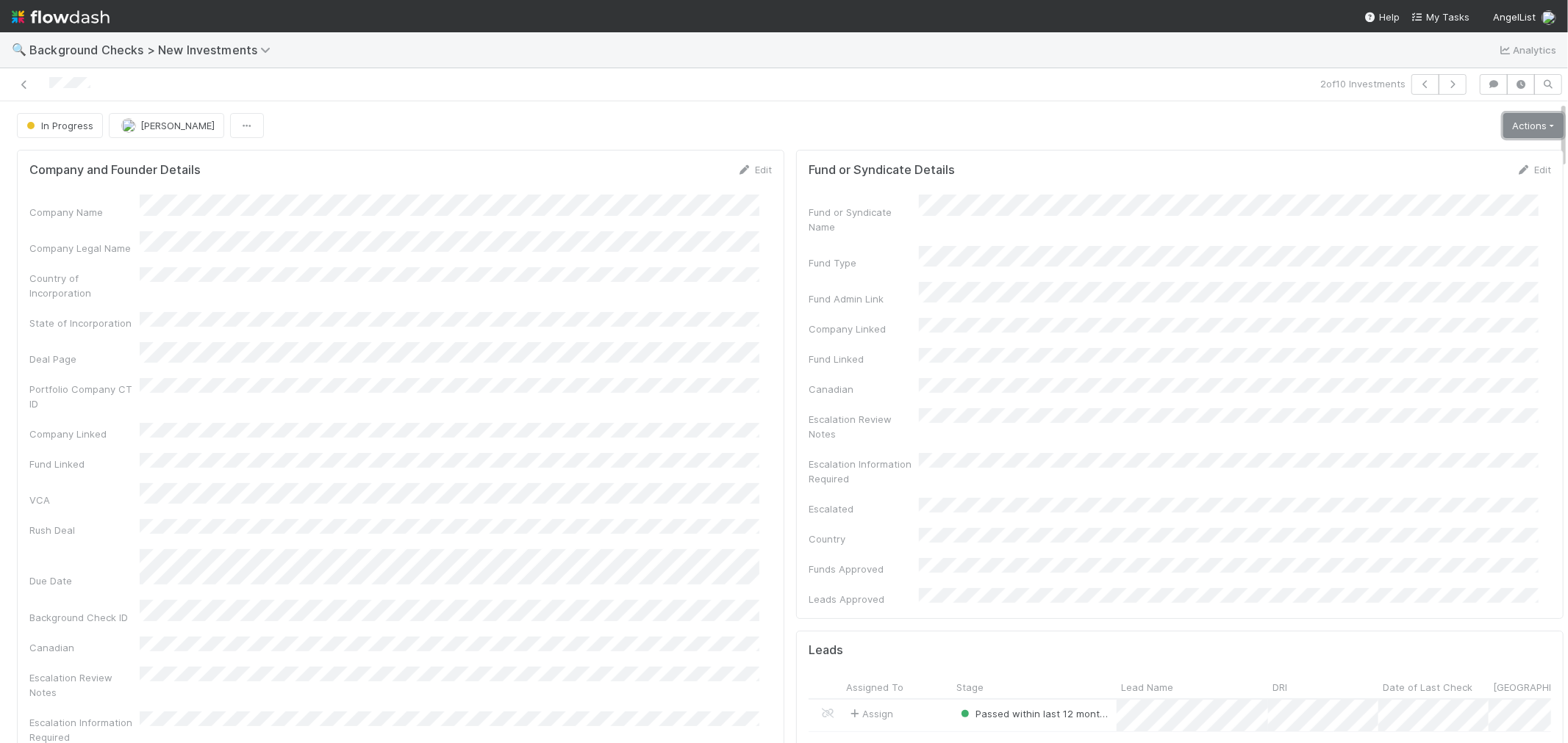
drag, startPoint x: 1479, startPoint y: 127, endPoint x: 1473, endPoint y: 132, distance: 7.8
click at [1410, 127] on link "Actions" at bounding box center [1533, 125] width 60 height 25
click at [1410, 150] on button "Finish" at bounding box center [1482, 156] width 164 height 20
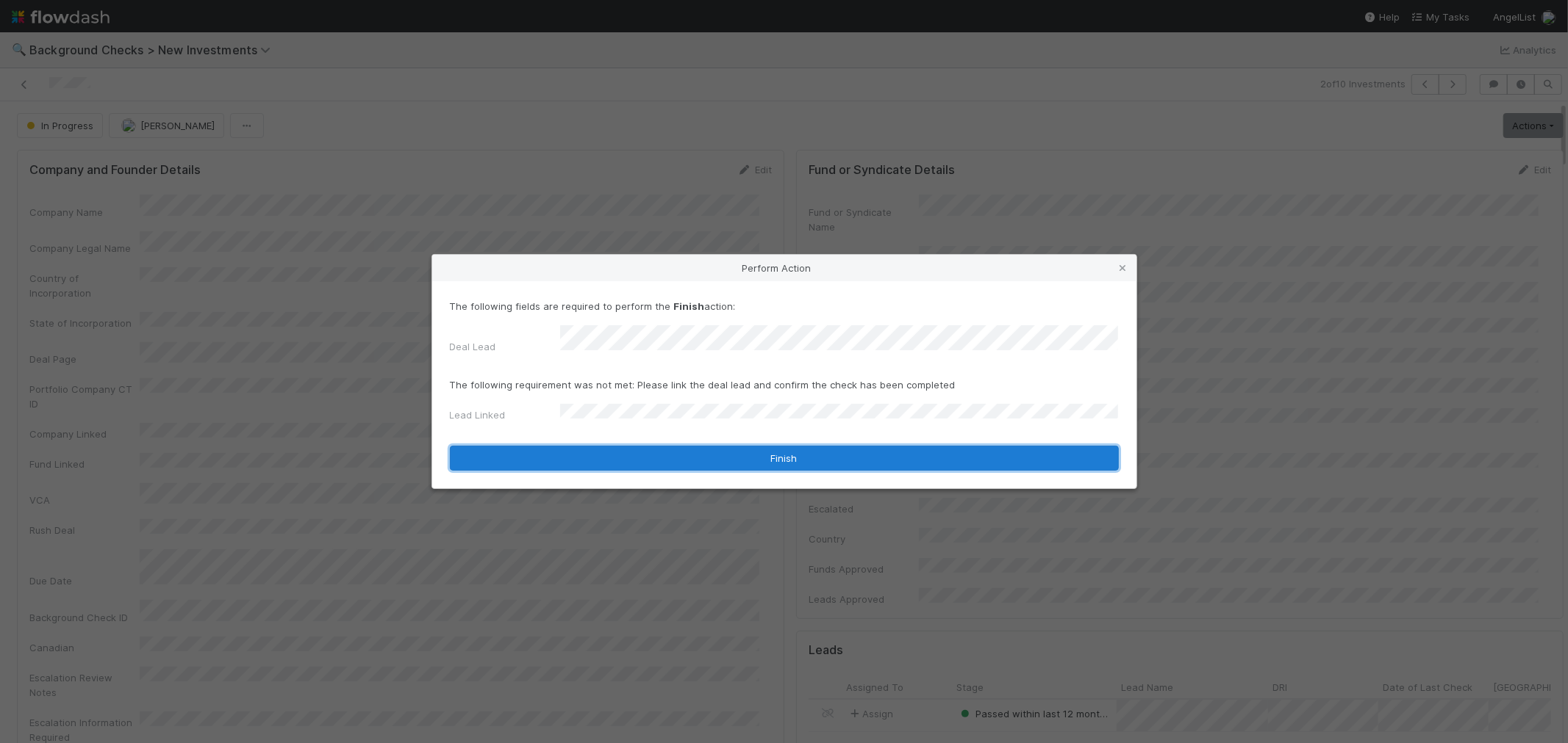
click at [579, 450] on button "Finish" at bounding box center [784, 458] width 668 height 25
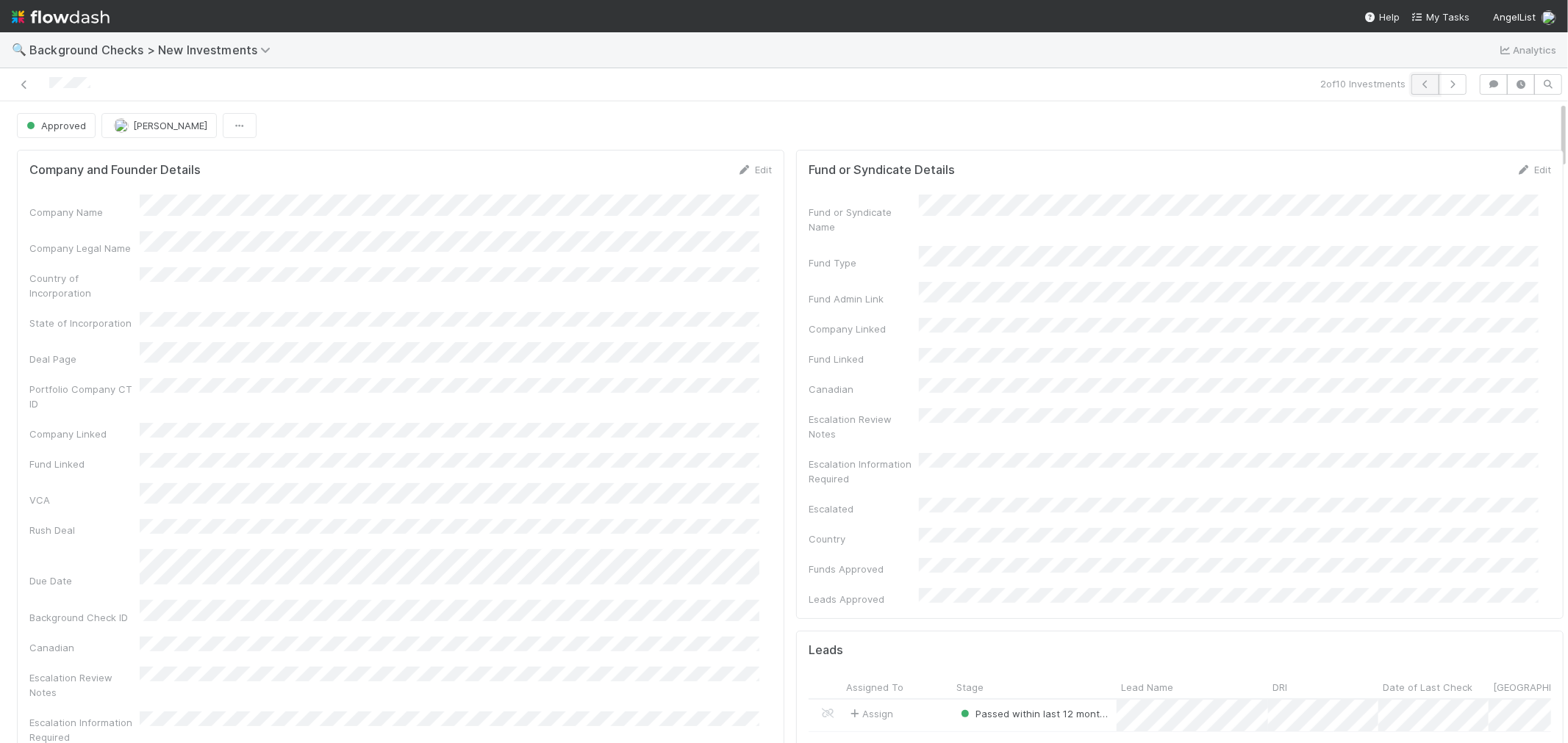
click at [1410, 85] on icon "button" at bounding box center [1425, 85] width 15 height 9
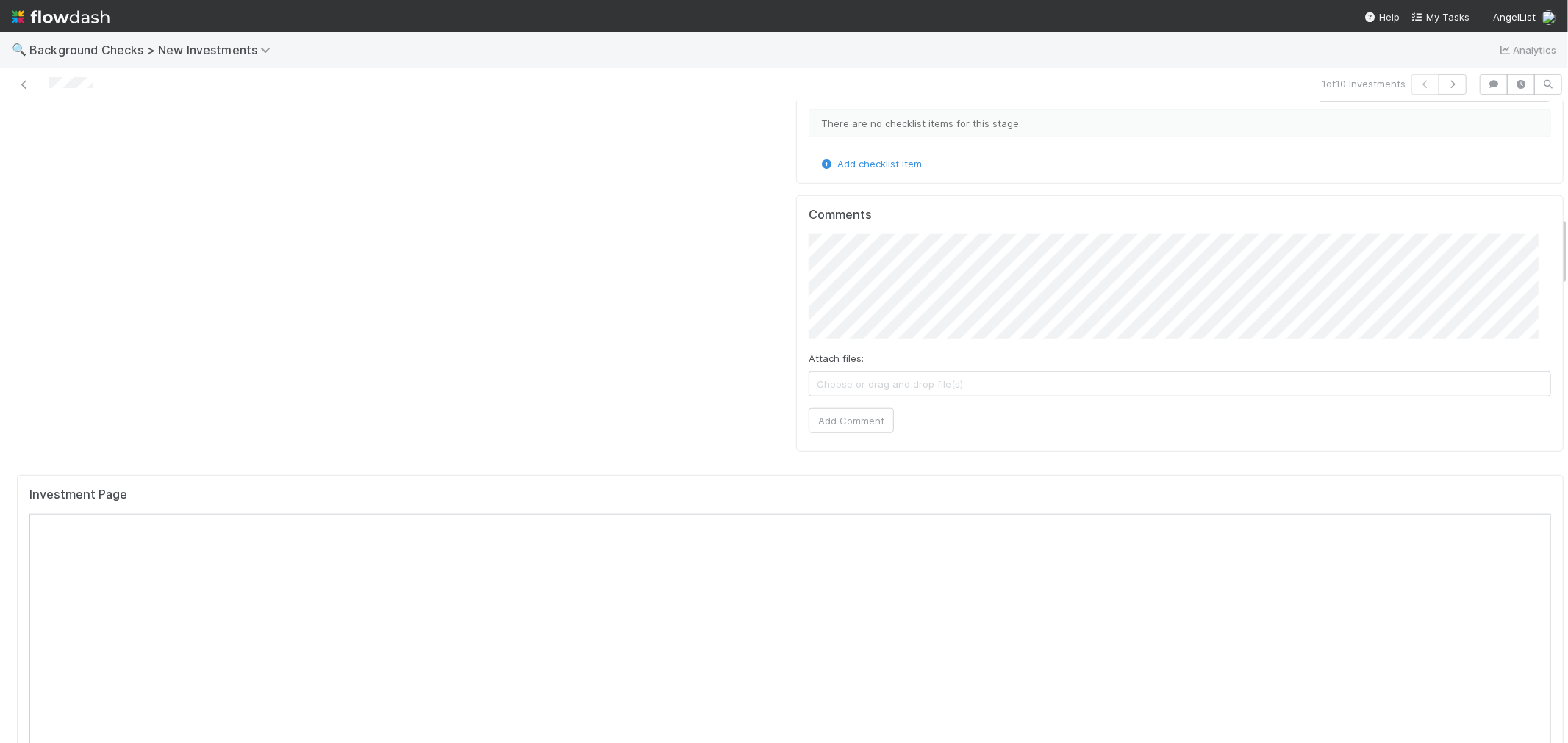
scroll to position [1061, 0]
drag, startPoint x: 716, startPoint y: 244, endPoint x: 670, endPoint y: 25, distance: 223.8
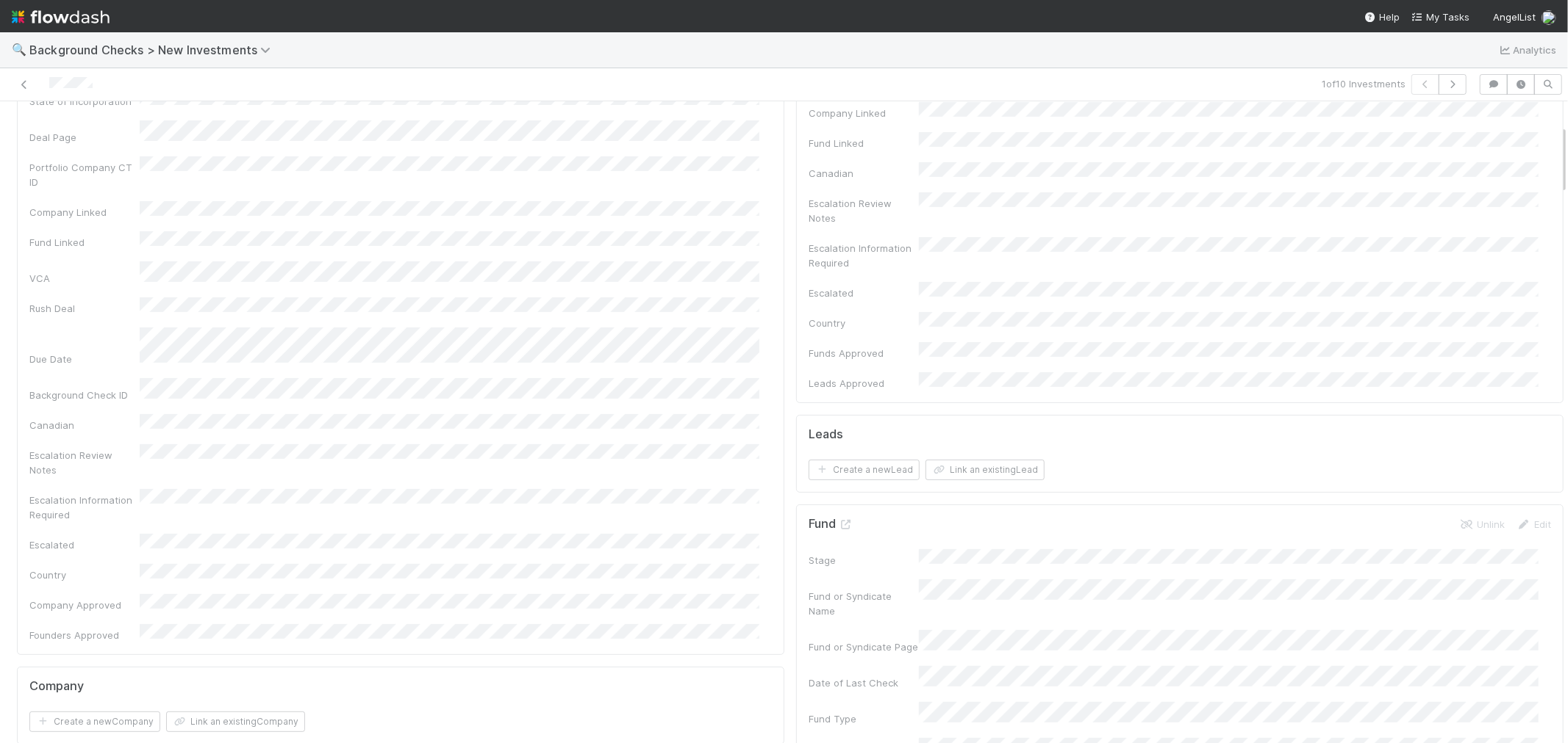
scroll to position [0, 0]
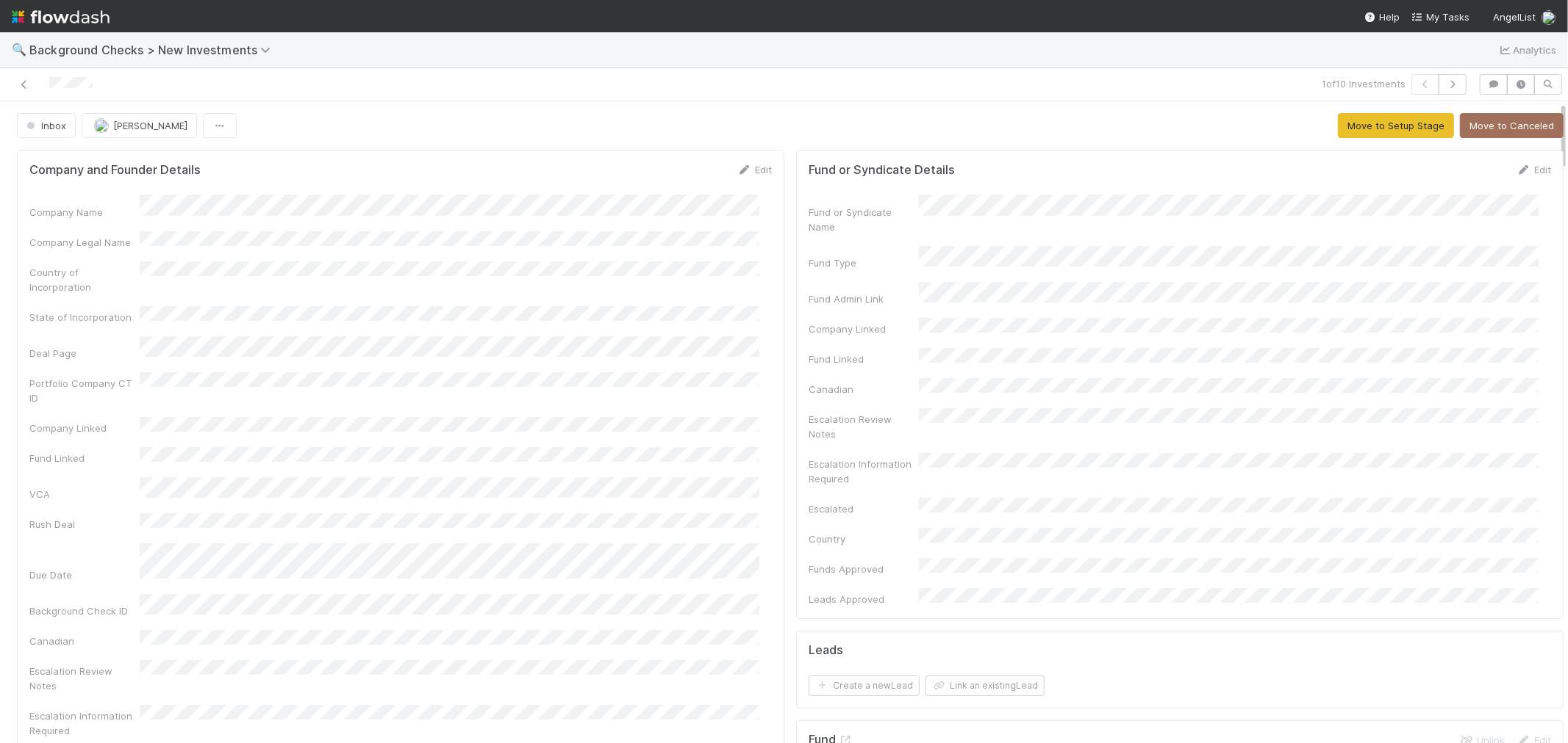
click at [753, 171] on link "Edit" at bounding box center [755, 169] width 35 height 12
click at [688, 178] on button "Save" at bounding box center [693, 174] width 42 height 25
click at [1347, 133] on button "Move to Setup Stage" at bounding box center [1395, 125] width 116 height 25
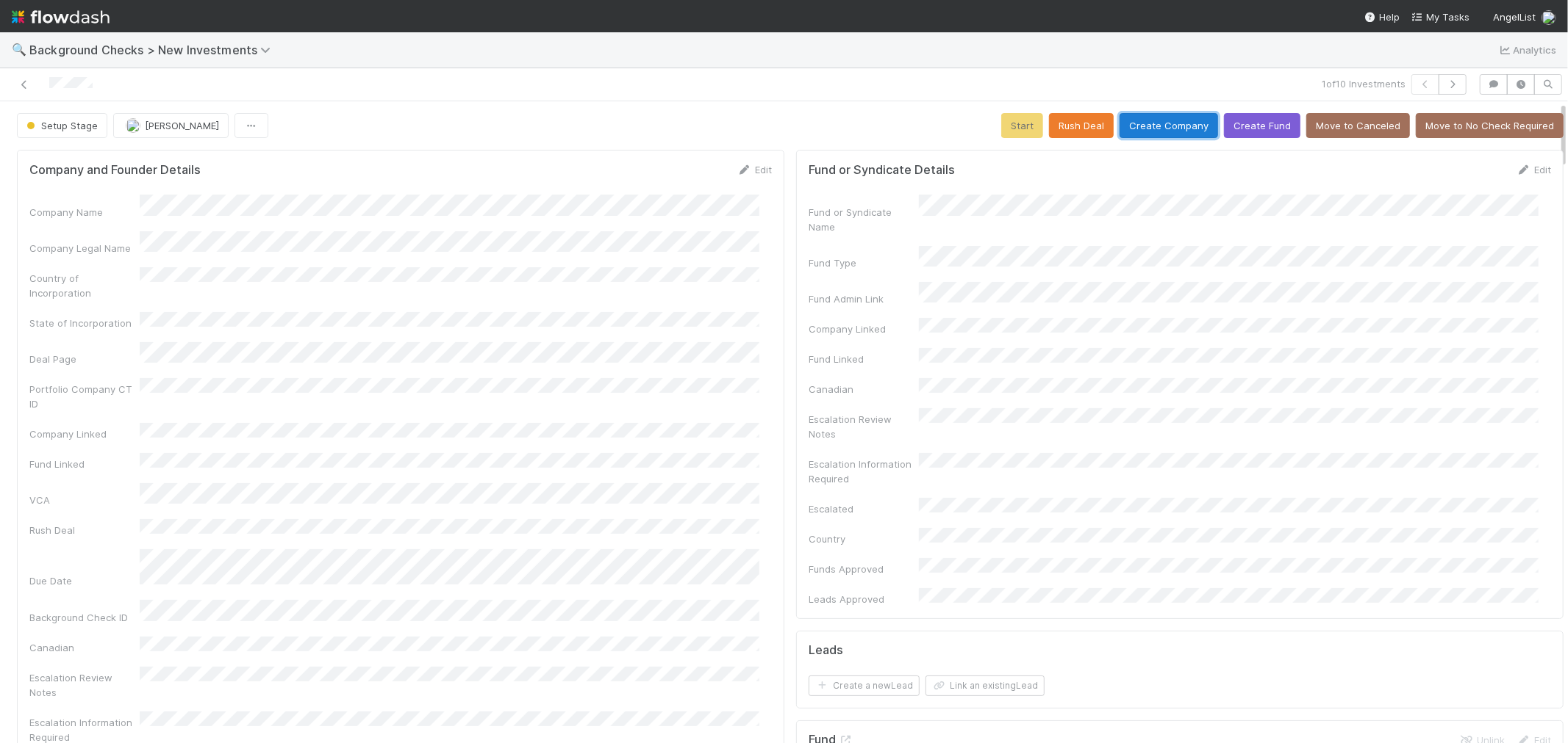
drag, startPoint x: 1173, startPoint y: 127, endPoint x: 747, endPoint y: 351, distance: 481.3
click at [1172, 127] on button "Create Company" at bounding box center [1168, 125] width 98 height 25
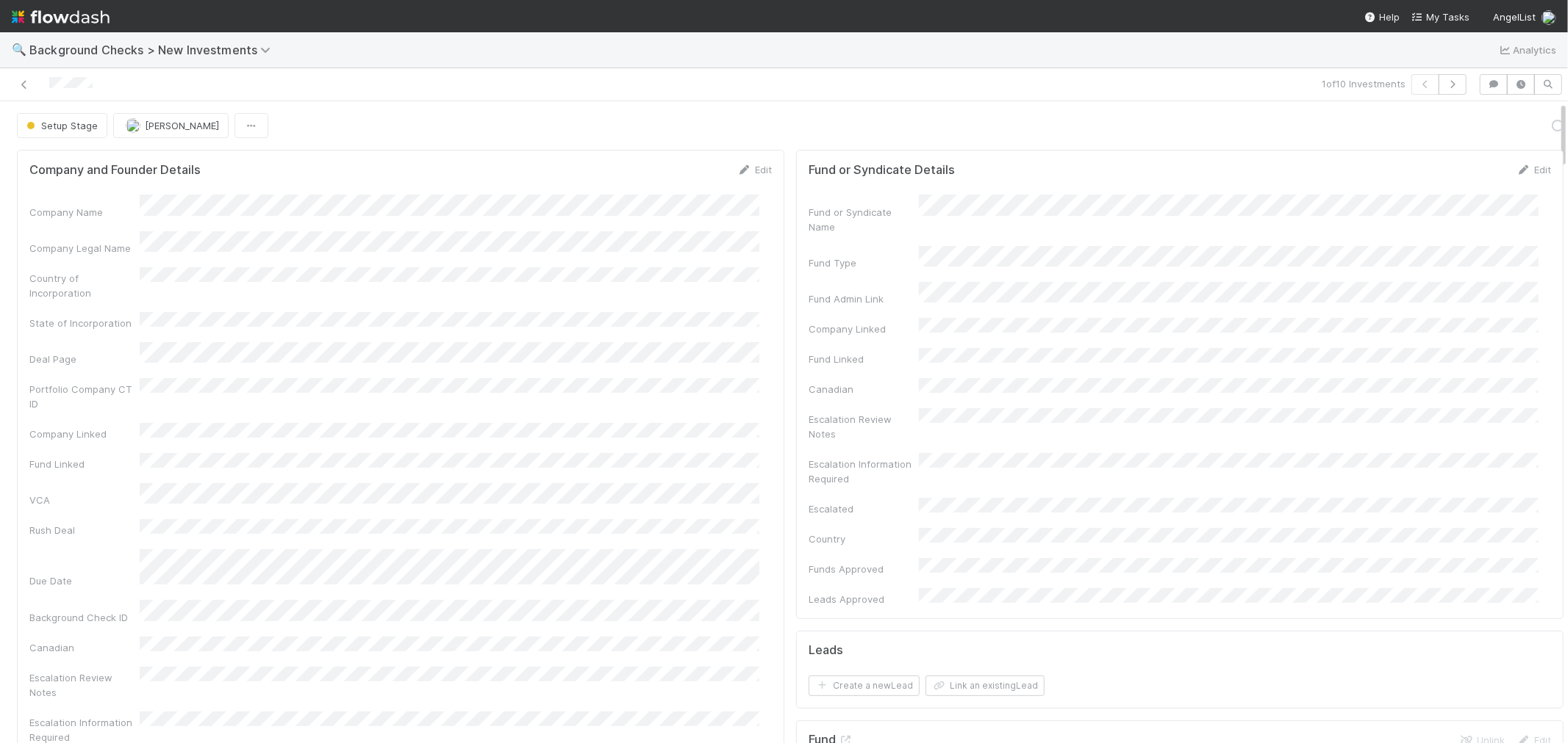
click at [760, 373] on div "Company and Founder Details Edit Company Name Company Legal Name Country of Inc…" at bounding box center [401, 514] width 767 height 727
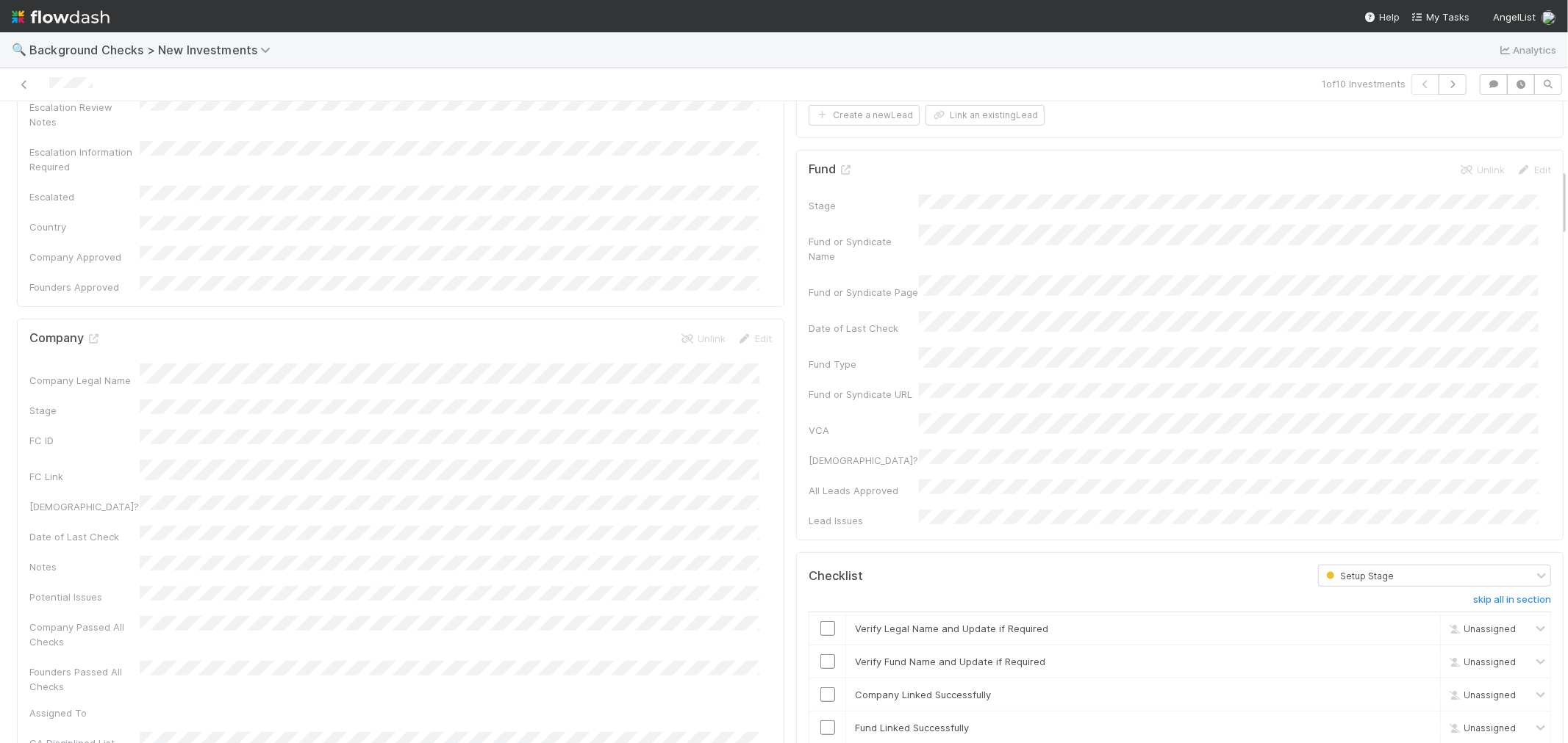
scroll to position [735, 0]
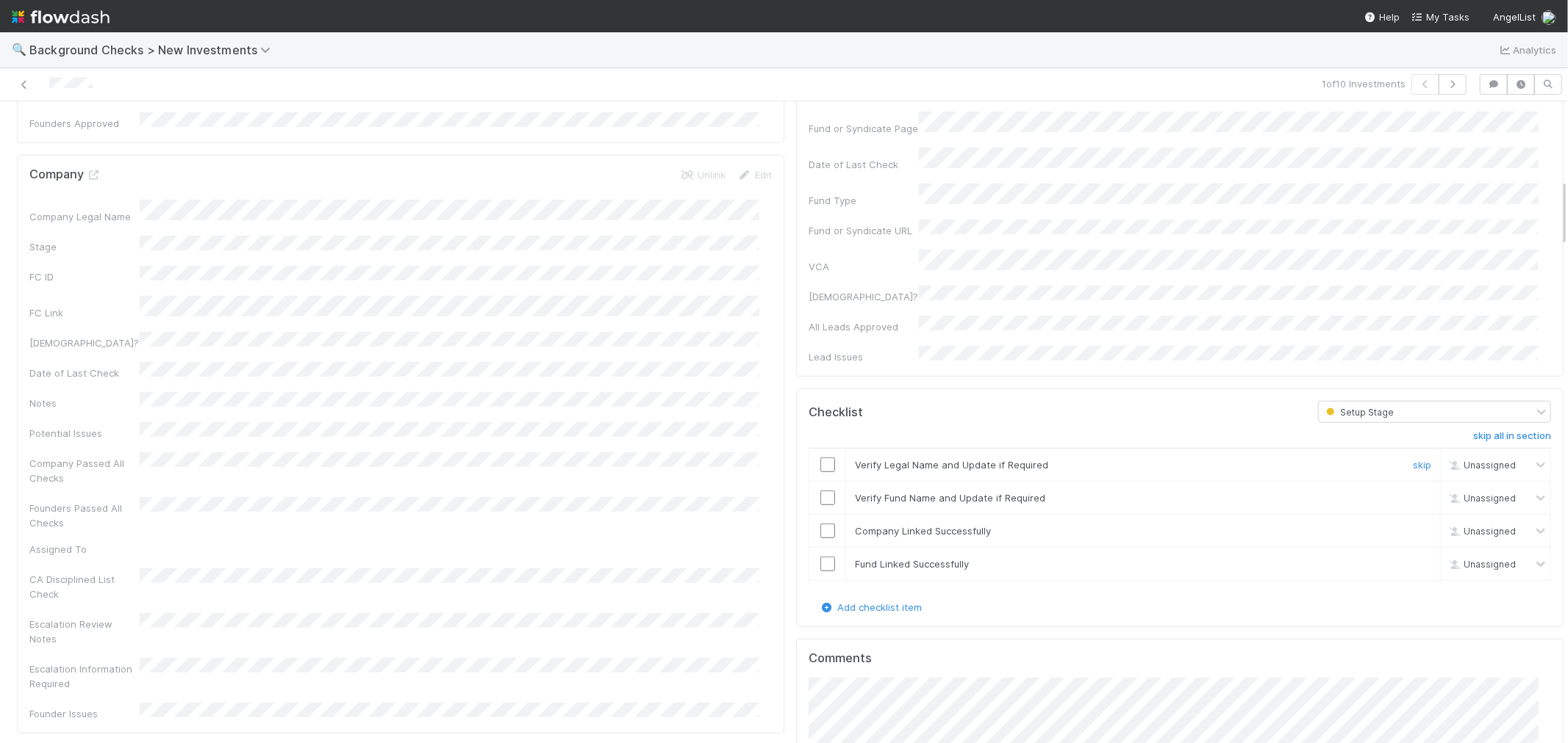
click at [820, 457] on input "checkbox" at bounding box center [828, 465] width 15 height 15
click at [820, 490] on input "checkbox" at bounding box center [828, 498] width 15 height 15
click at [820, 523] on input "checkbox" at bounding box center [828, 531] width 15 height 15
click at [820, 557] on input "checkbox" at bounding box center [828, 565] width 15 height 15
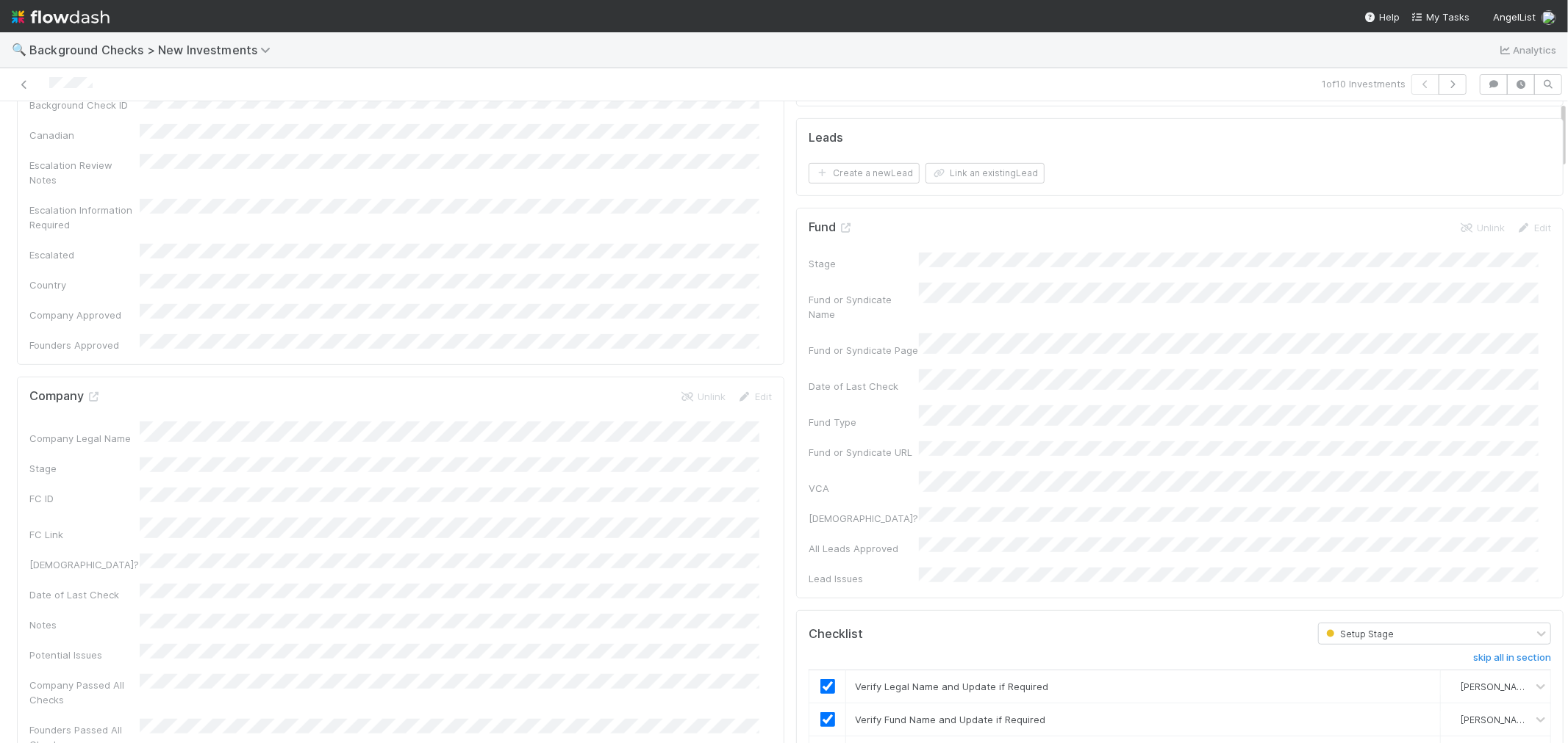
scroll to position [0, 0]
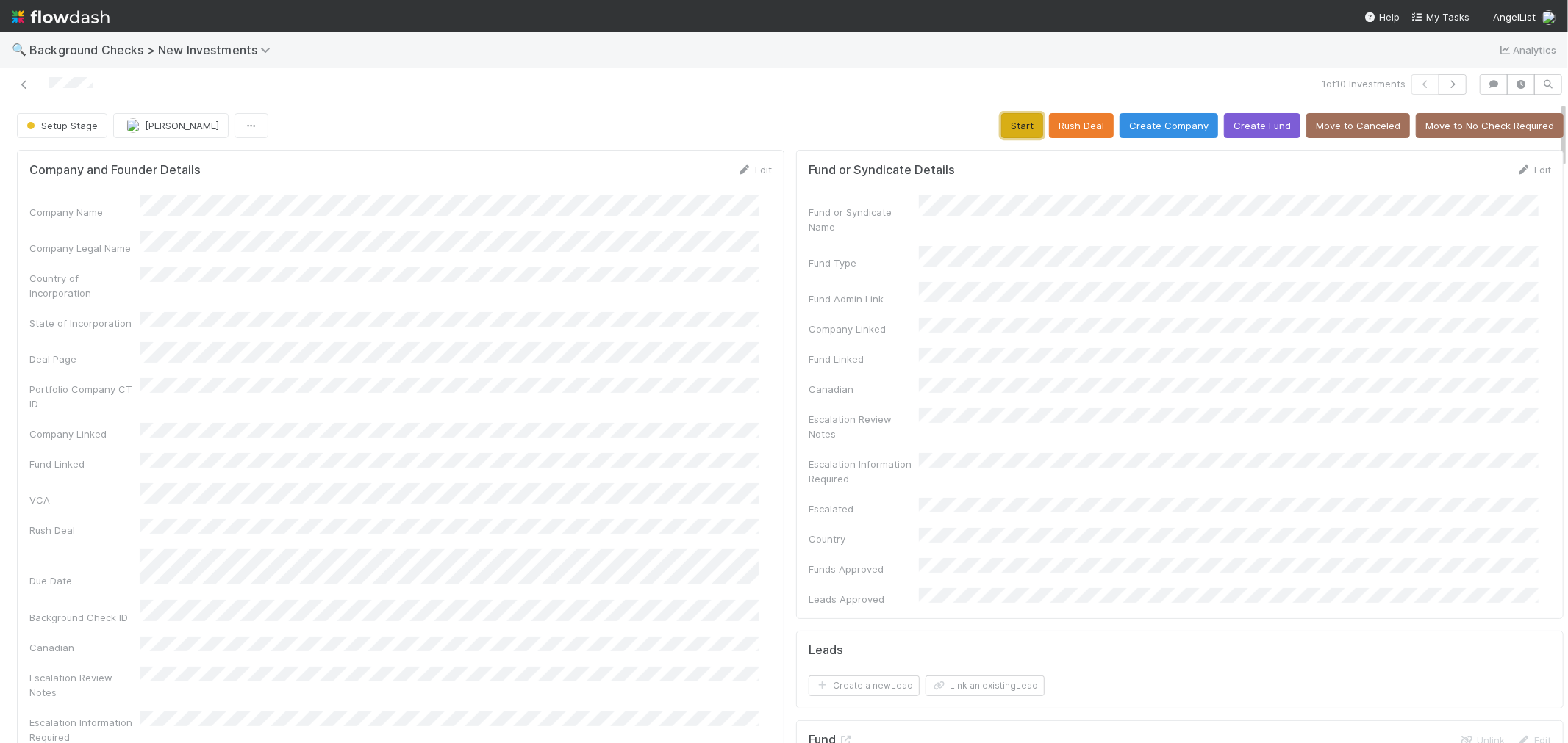
drag, startPoint x: 1018, startPoint y: 125, endPoint x: 870, endPoint y: 182, distance: 158.6
click at [1017, 126] on button "Start" at bounding box center [1022, 125] width 42 height 25
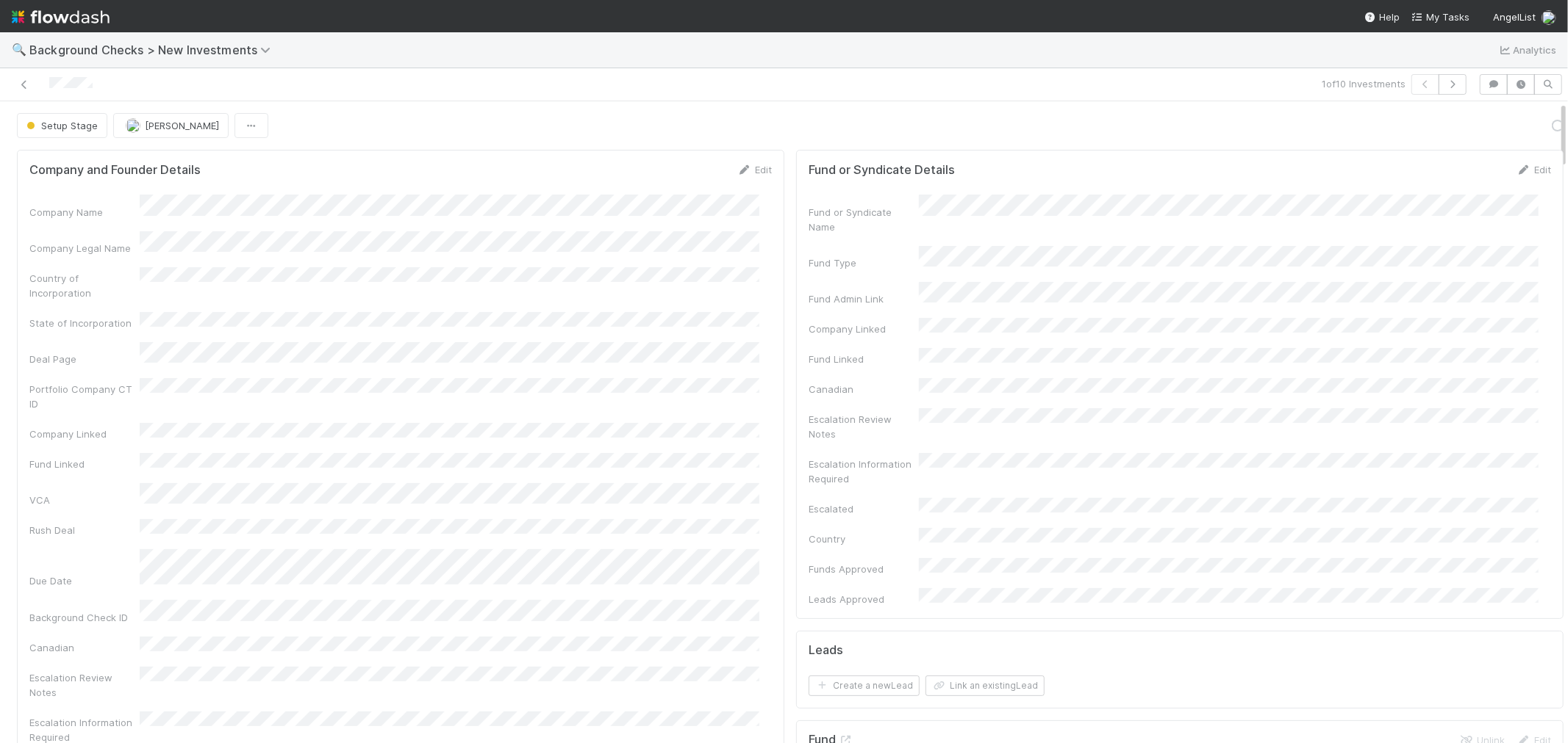
click at [655, 322] on div "Company Name Company Legal Name Country of Incorporation State of Incorporation…" at bounding box center [400, 529] width 742 height 670
click at [1410, 127] on link "Actions" at bounding box center [1533, 125] width 60 height 25
click at [1410, 298] on button "Link Lead" at bounding box center [1482, 300] width 164 height 20
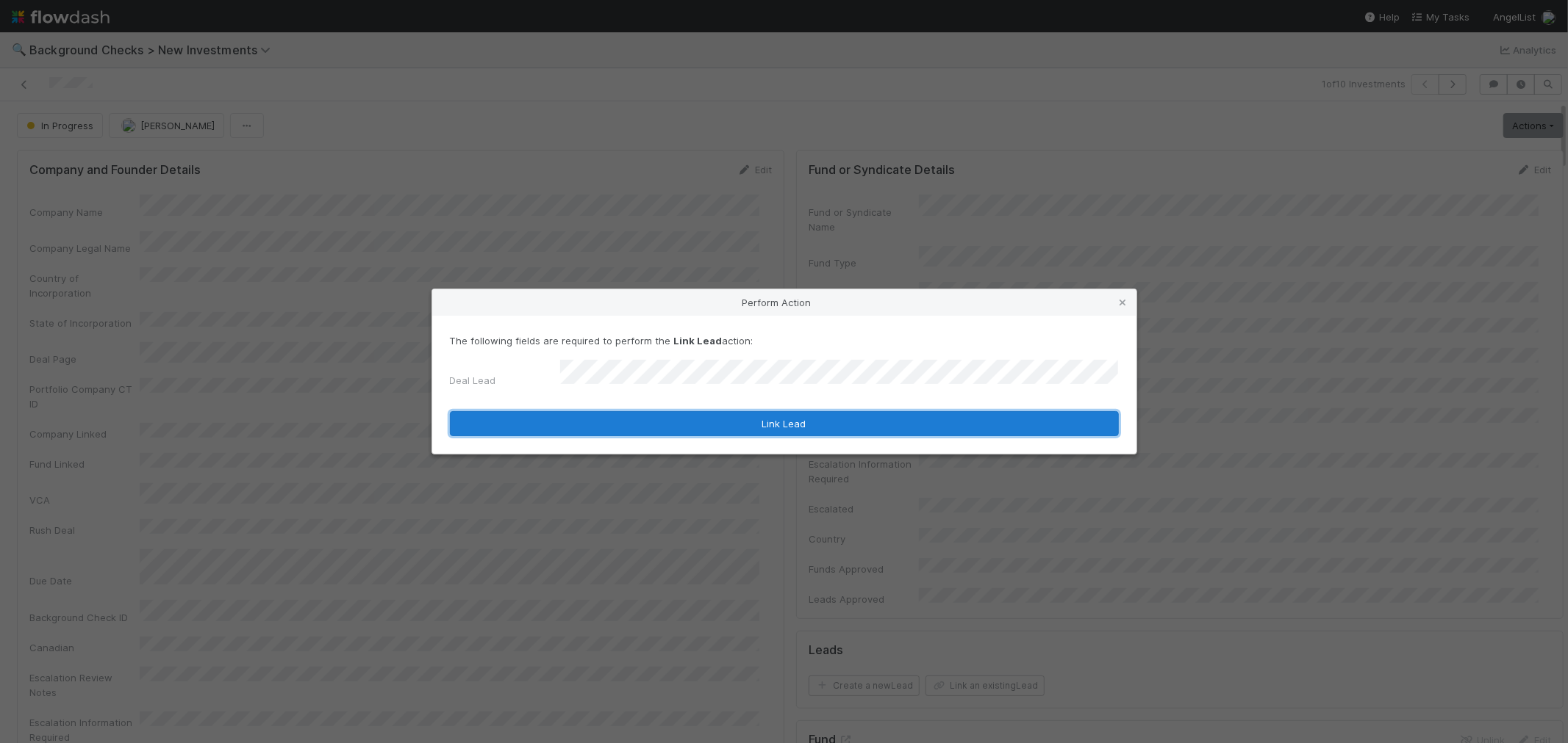
click at [945, 419] on button "Link Lead" at bounding box center [784, 424] width 668 height 25
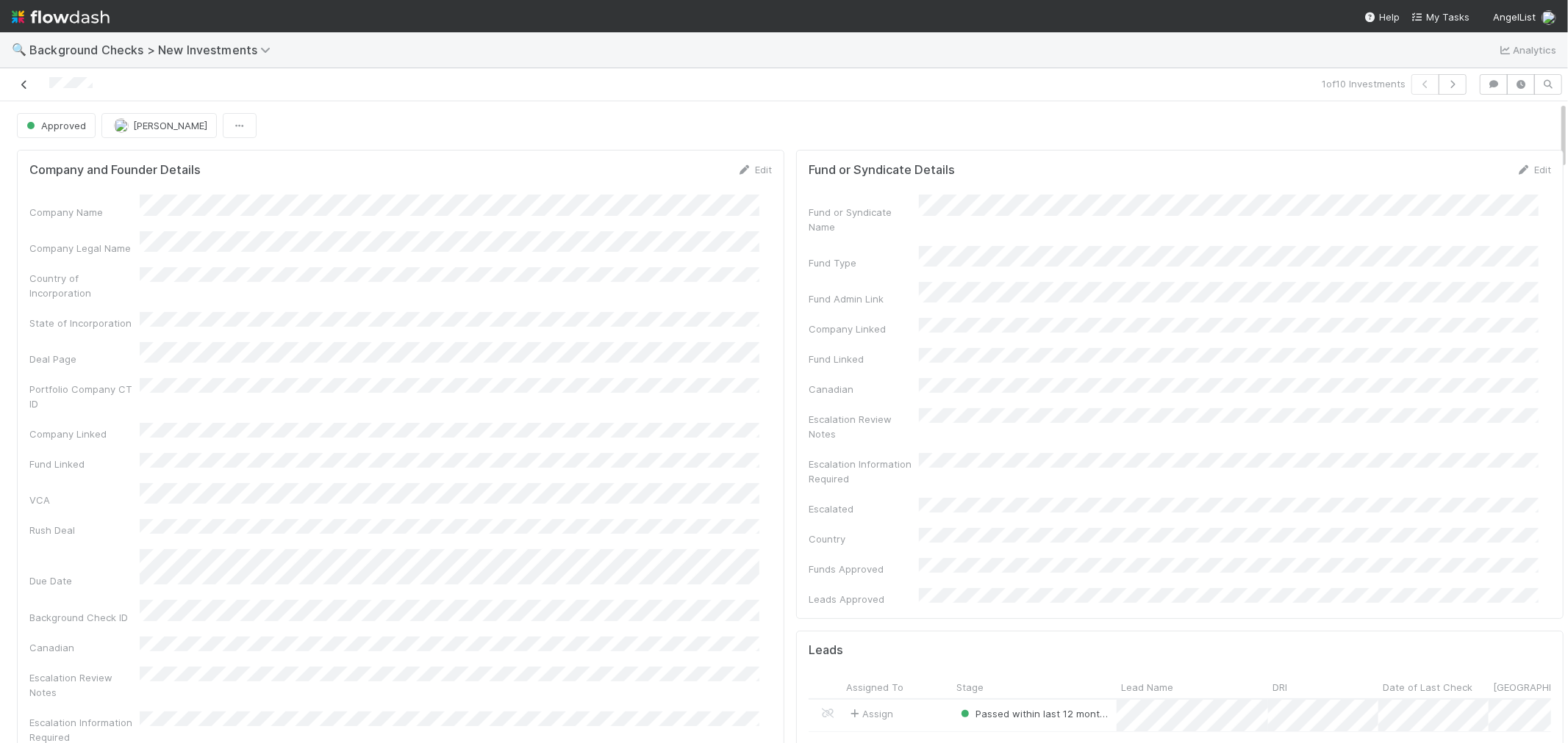
click at [18, 84] on icon at bounding box center [25, 85] width 15 height 10
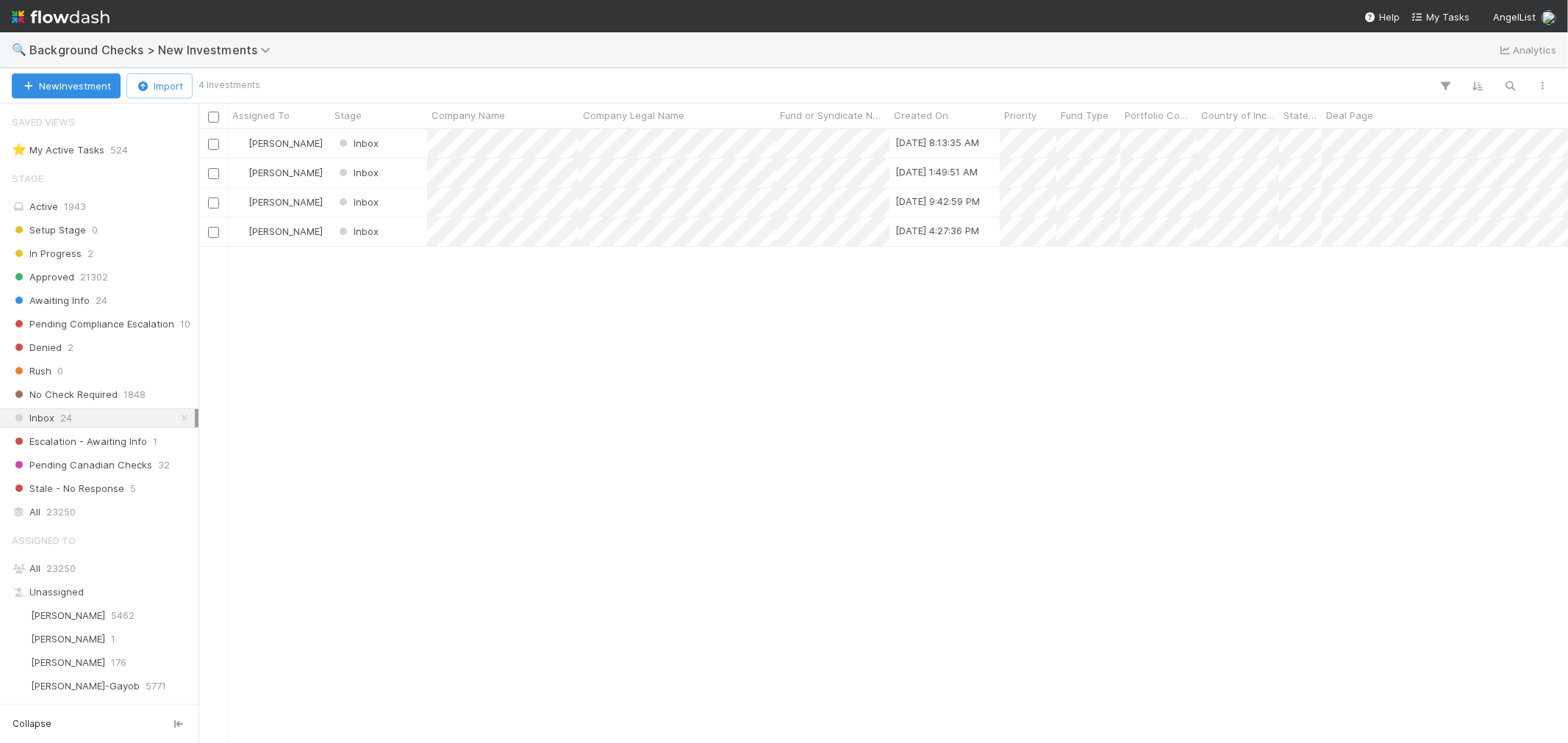
scroll to position [601, 1356]
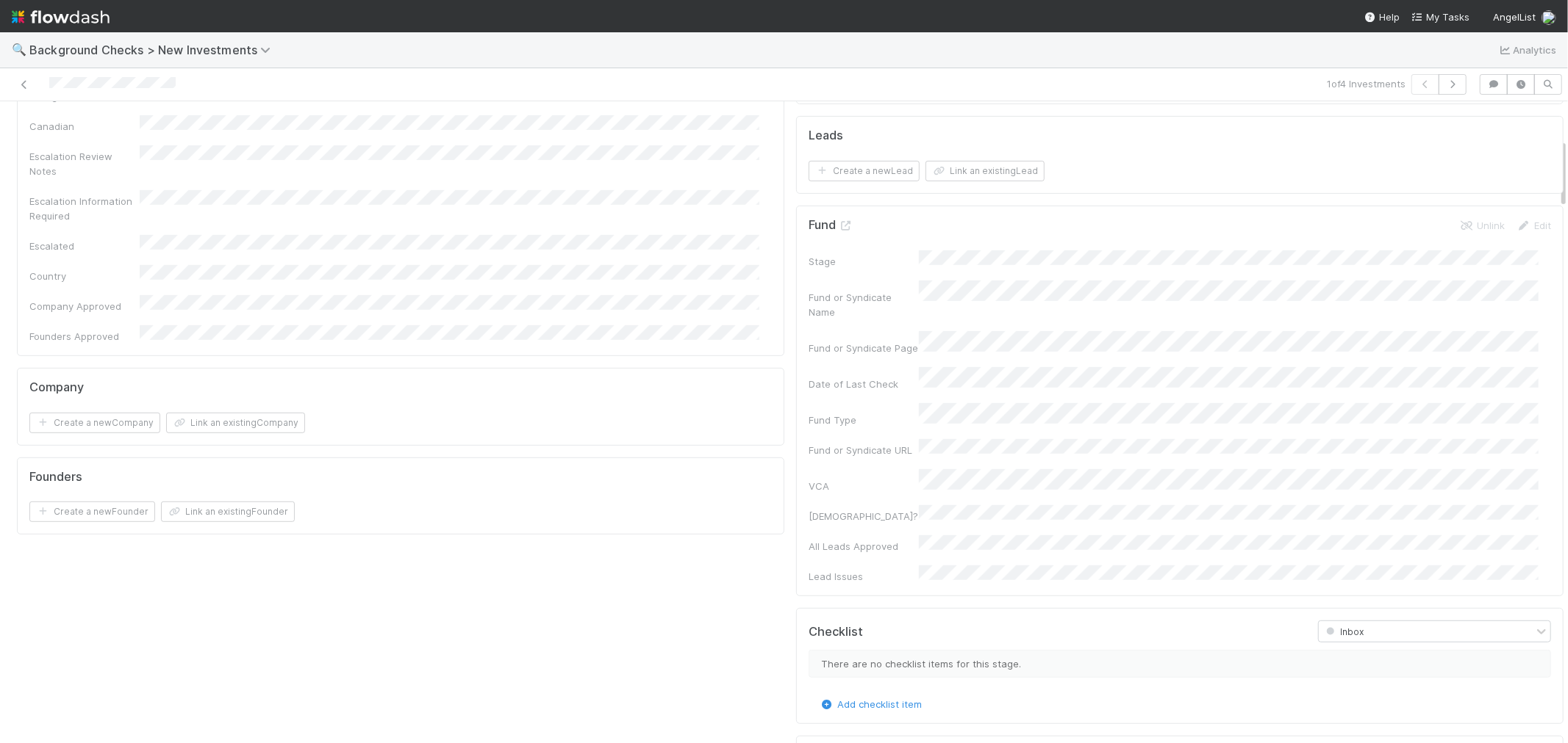
scroll to position [571, 0]
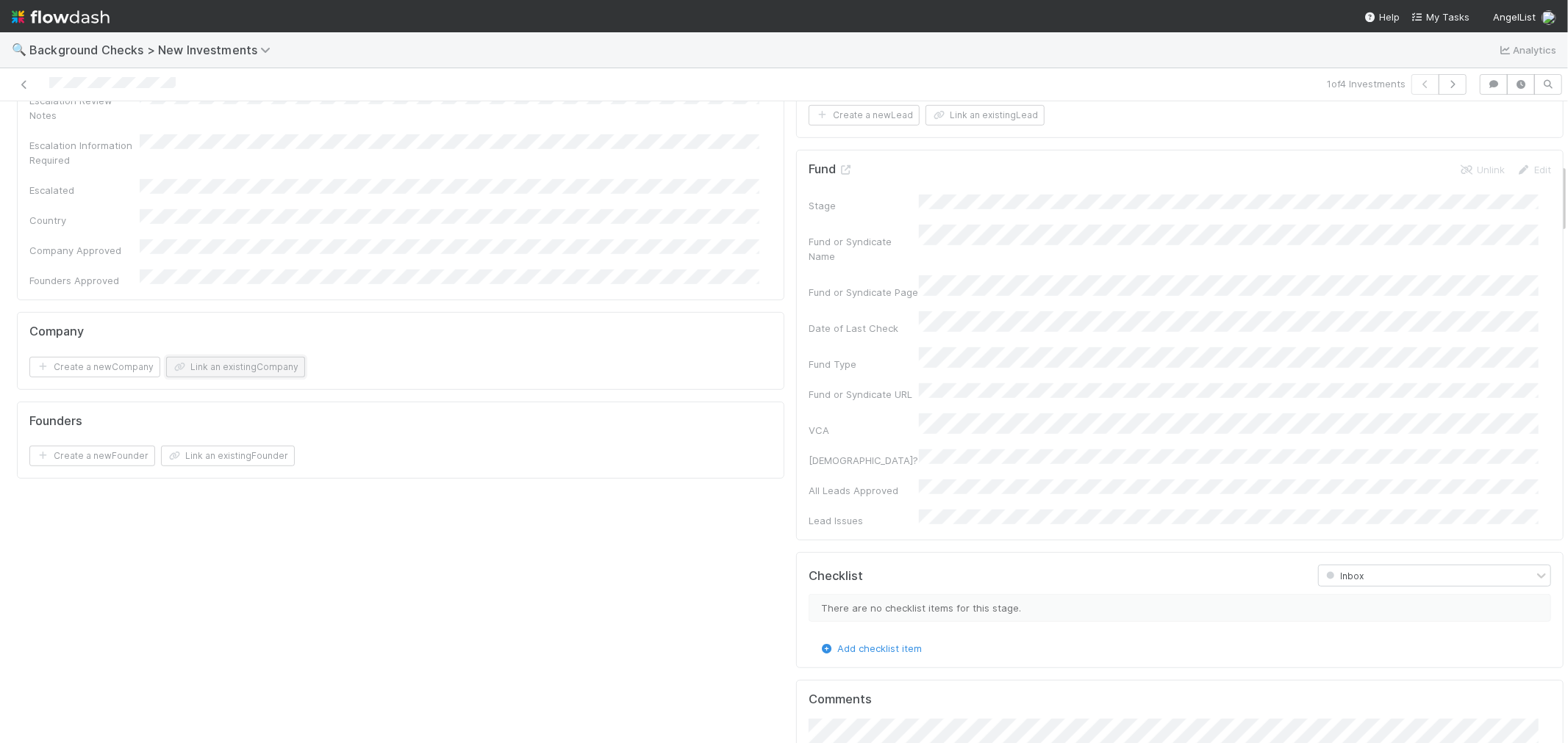
click at [260, 357] on button "Link an existing Company" at bounding box center [235, 367] width 139 height 20
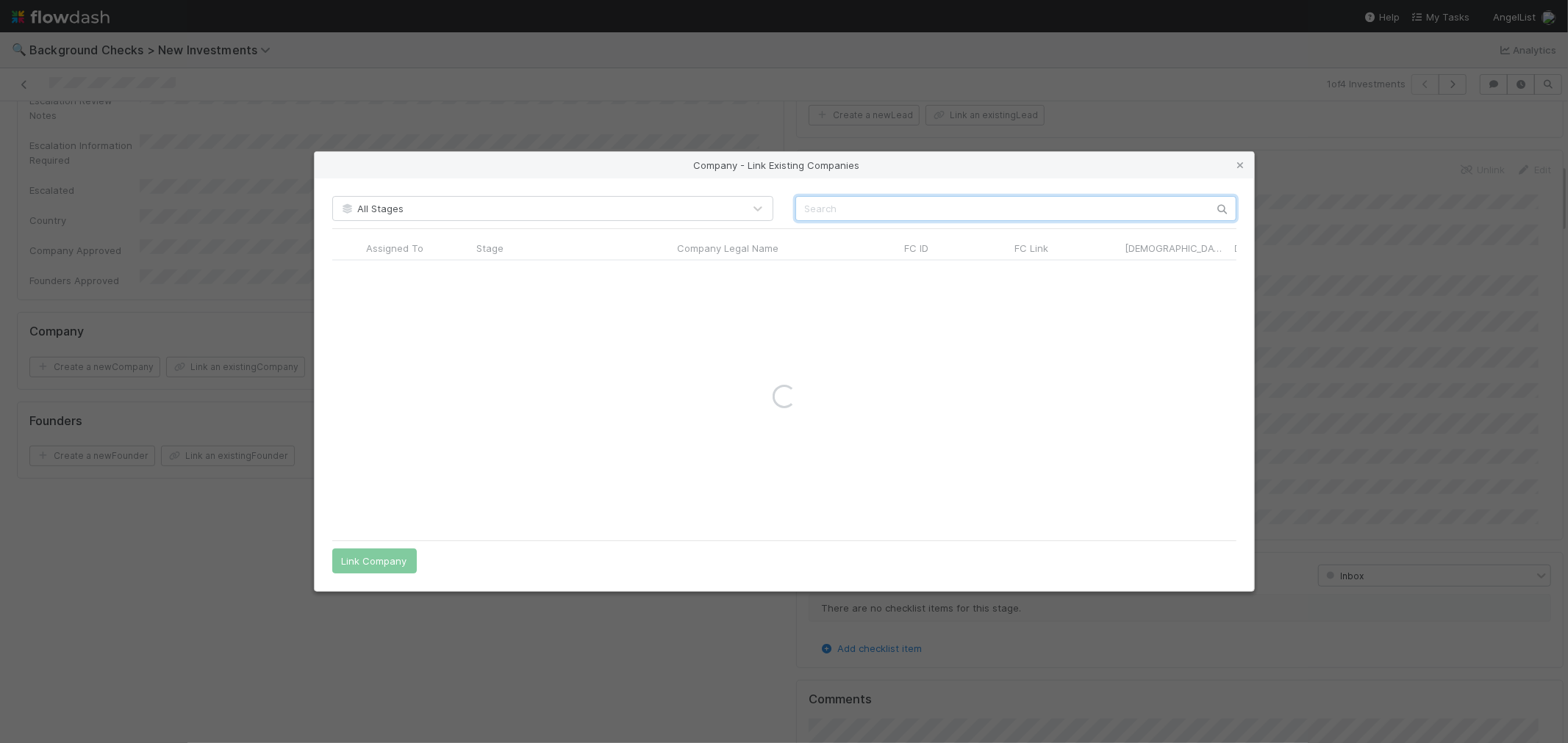
click at [900, 202] on input "text" at bounding box center [1016, 208] width 441 height 25
paste input "Applied General Intelligence"
type input "Applied General Intelligence"
click at [1236, 167] on icon at bounding box center [1241, 166] width 15 height 10
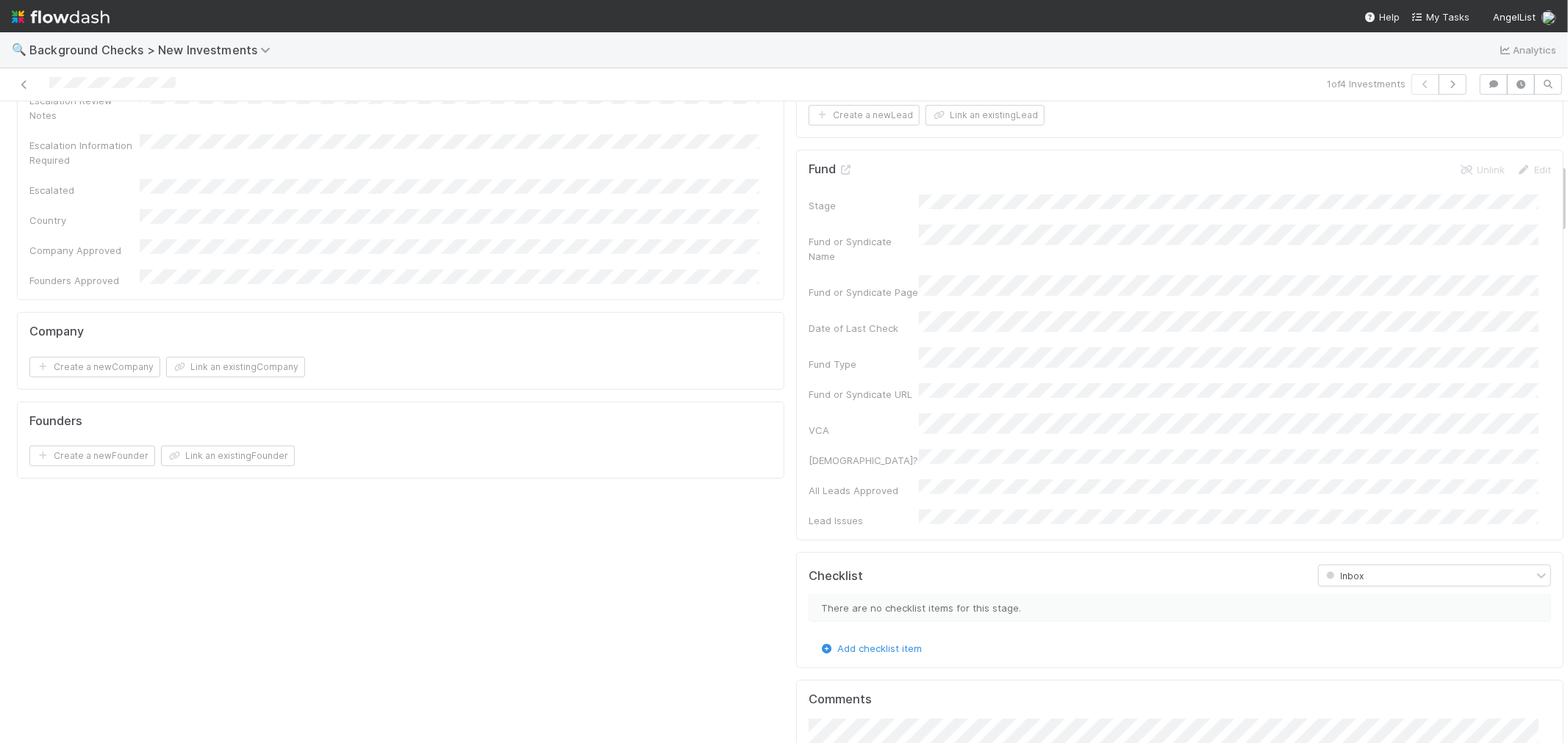
click at [757, 517] on div "Company and Founder Details Edit Company Name Company Legal Name Country of Inc…" at bounding box center [401, 264] width 779 height 1381
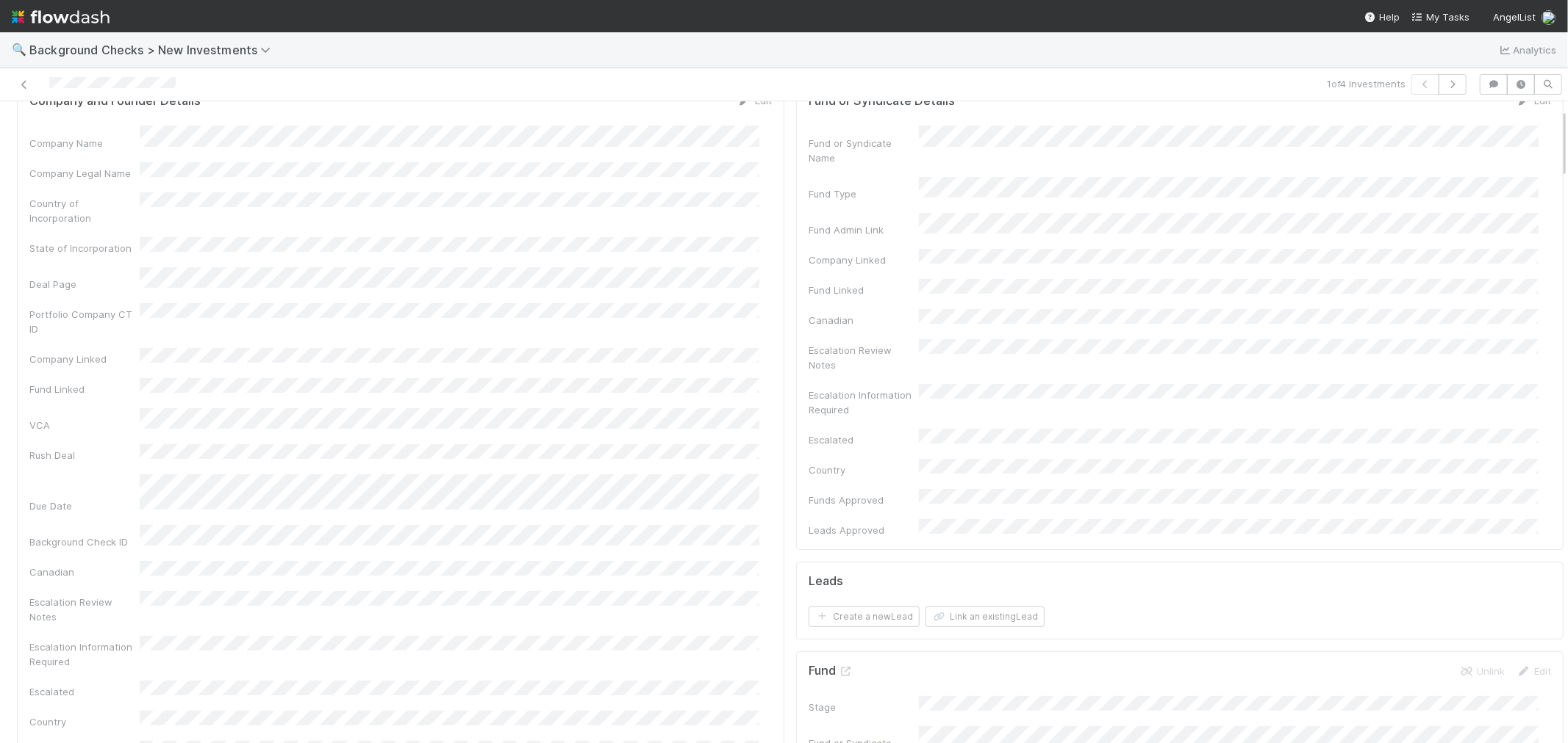
scroll to position [0, 0]
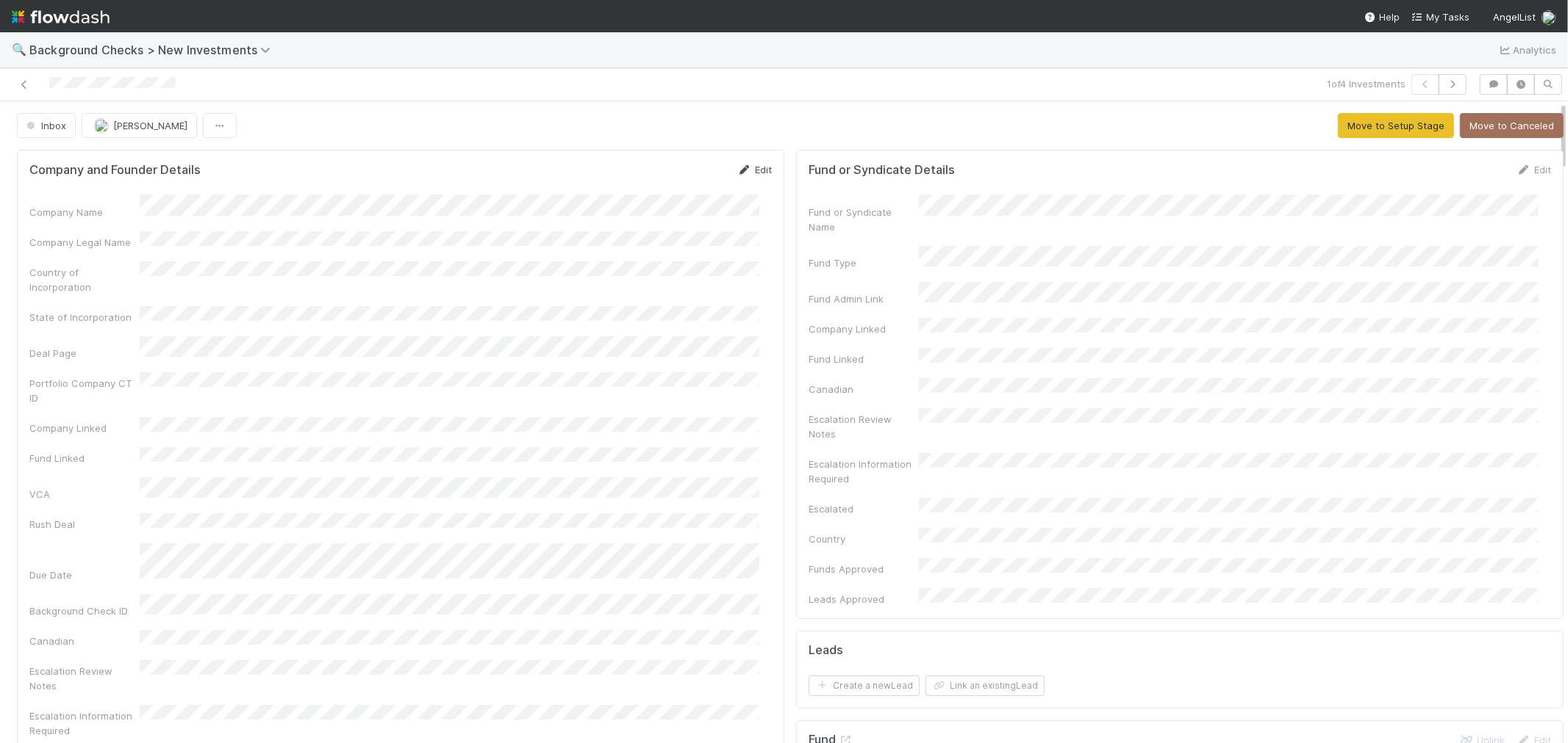
click at [746, 165] on link "Edit" at bounding box center [755, 169] width 35 height 12
click at [688, 184] on button "Save" at bounding box center [693, 174] width 42 height 25
click at [1351, 136] on button "Move to Setup Stage" at bounding box center [1395, 125] width 116 height 25
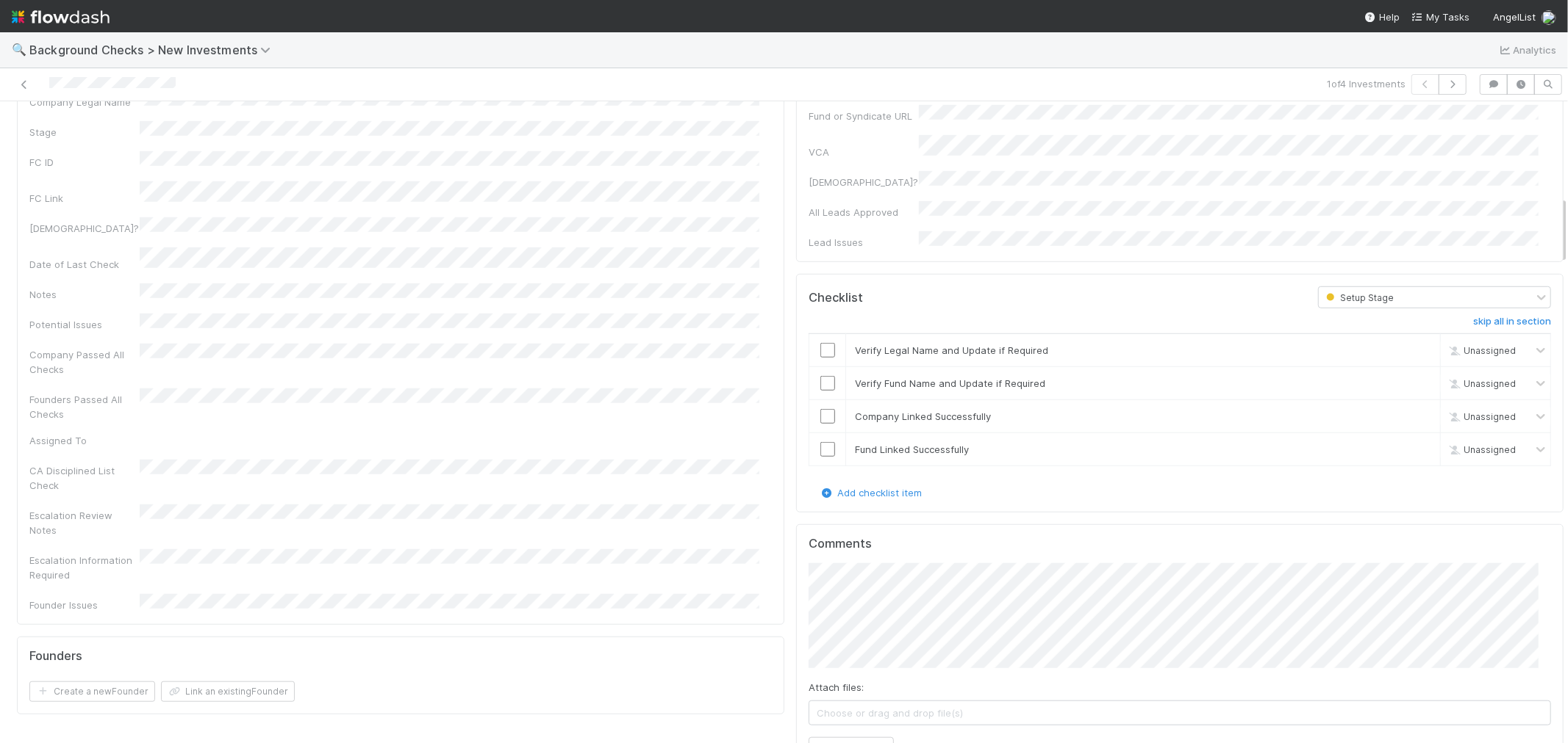
scroll to position [897, 0]
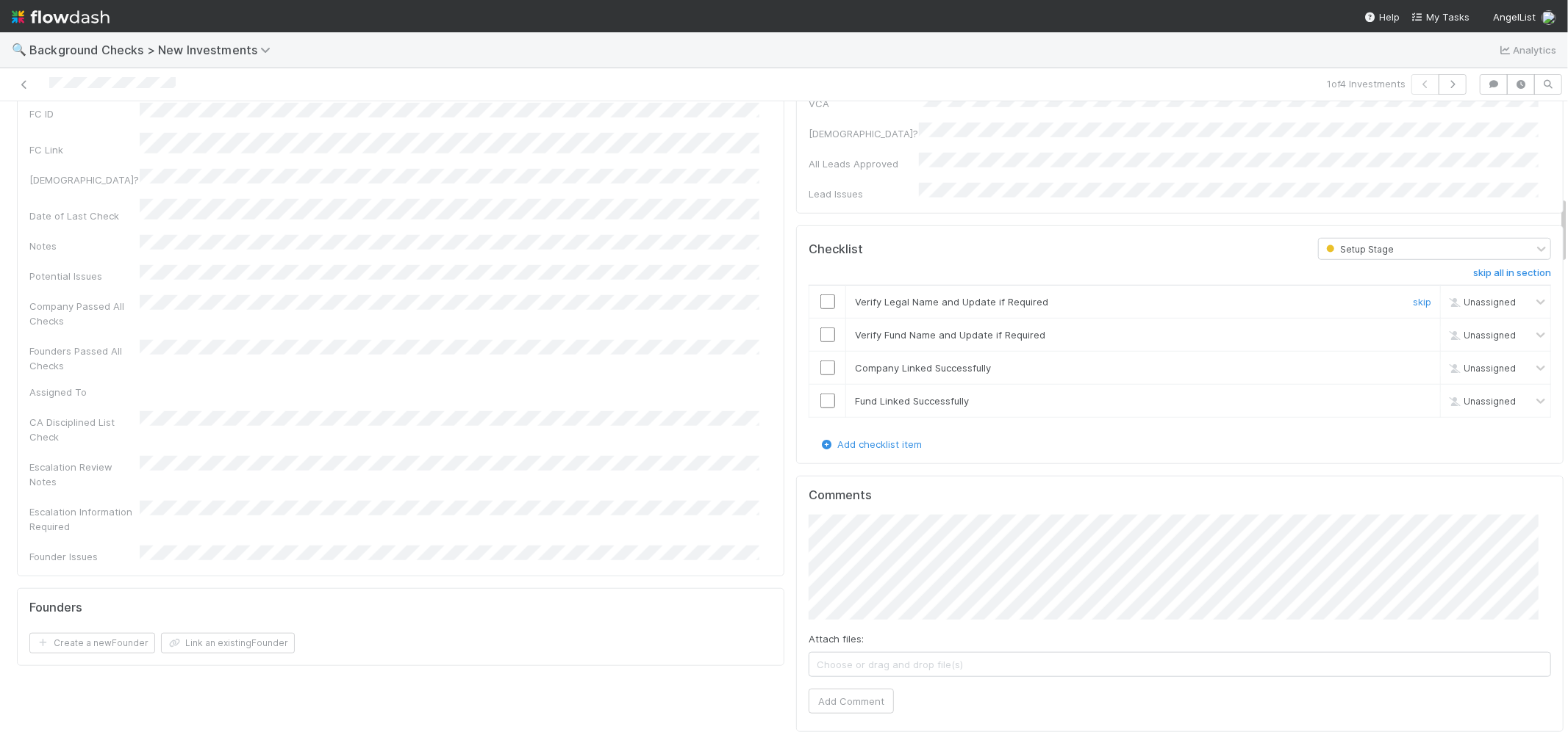
click at [820, 295] on input "checkbox" at bounding box center [828, 302] width 15 height 15
click at [820, 328] on input "checkbox" at bounding box center [828, 335] width 15 height 15
click at [820, 361] on input "checkbox" at bounding box center [828, 368] width 15 height 15
click at [820, 394] on input "checkbox" at bounding box center [828, 401] width 15 height 15
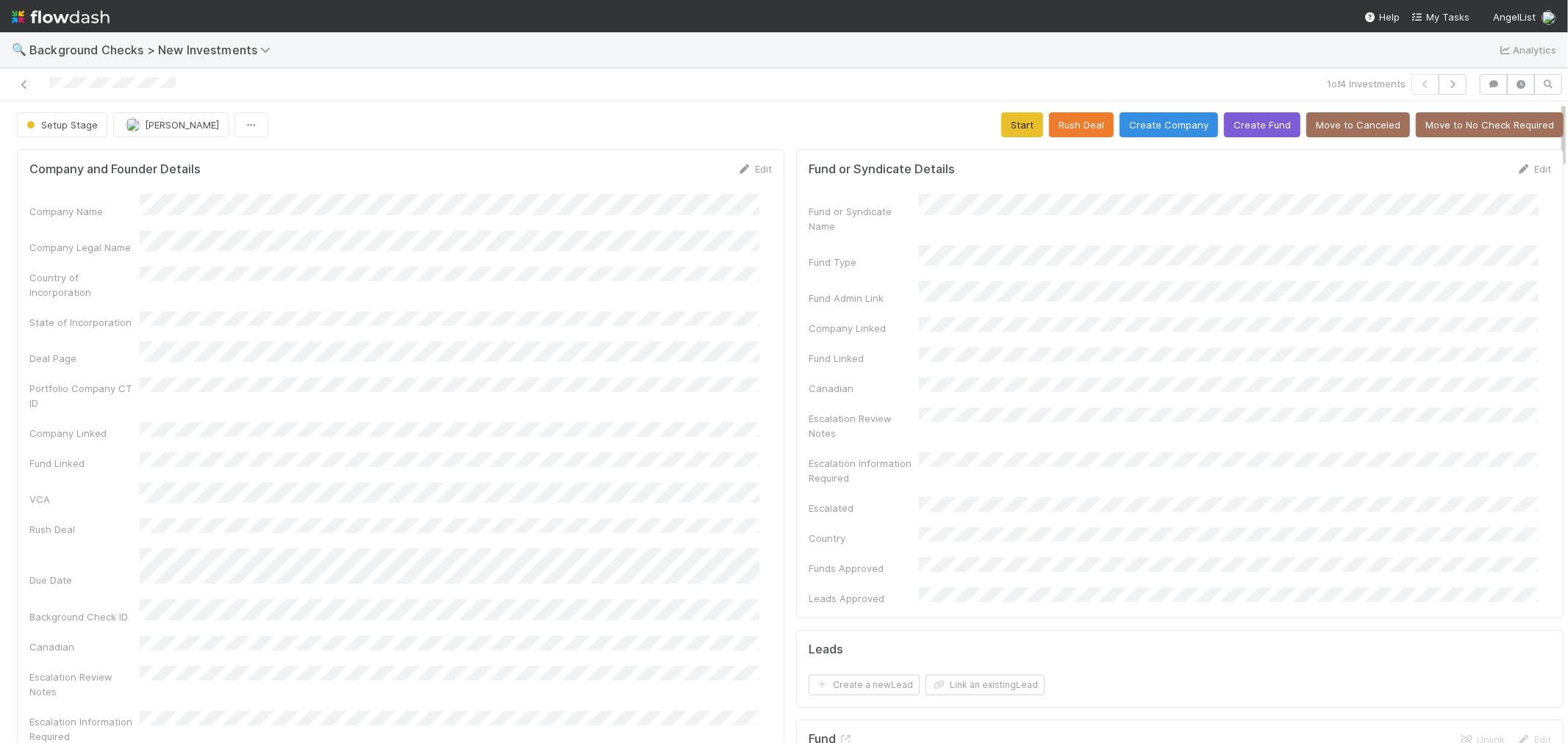
scroll to position [0, 0]
click at [1001, 125] on button "Start" at bounding box center [1022, 125] width 42 height 25
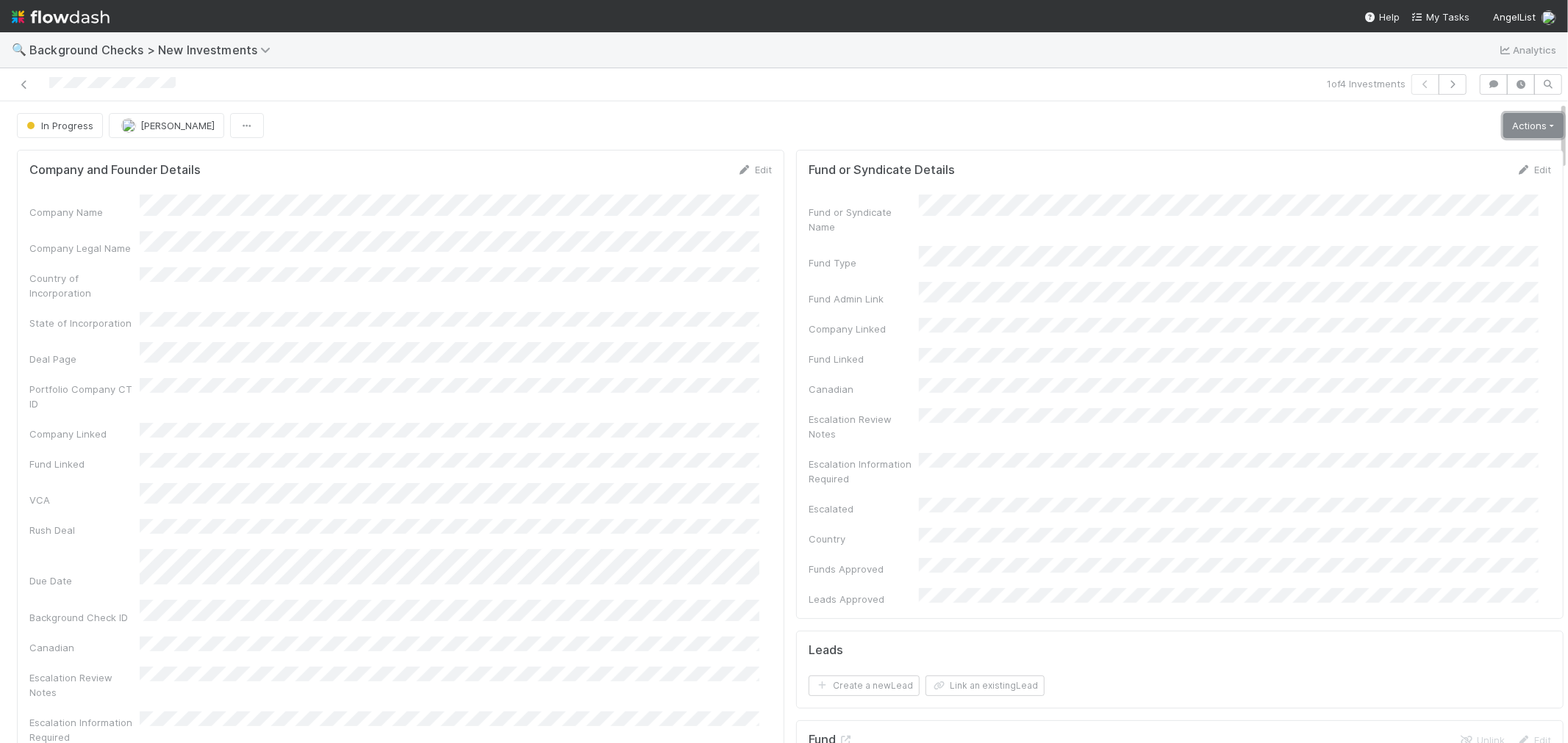
click at [1410, 127] on link "Actions" at bounding box center [1533, 125] width 60 height 25
click at [1410, 300] on button "Link Lead" at bounding box center [1482, 300] width 164 height 20
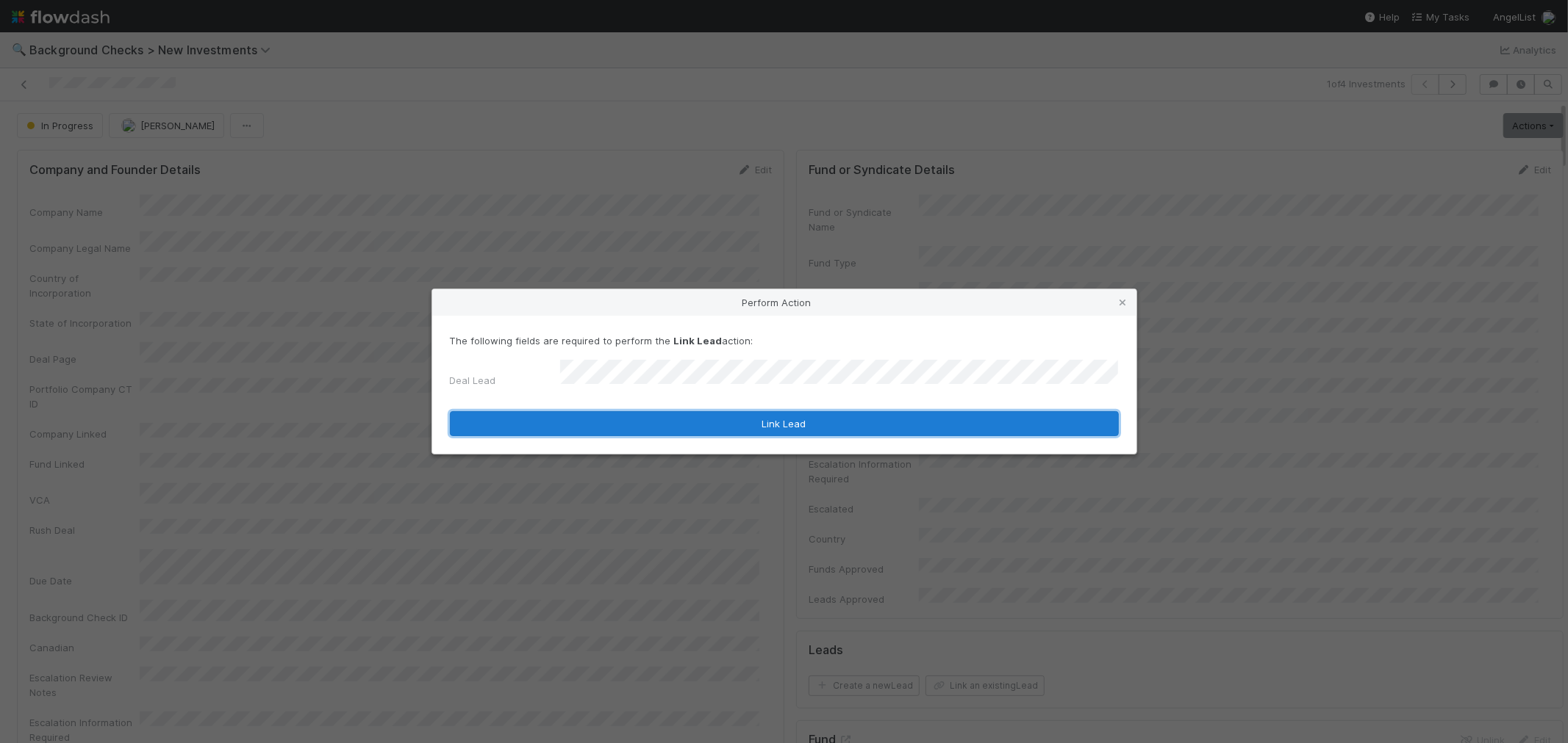
click at [843, 415] on button "Link Lead" at bounding box center [784, 424] width 668 height 25
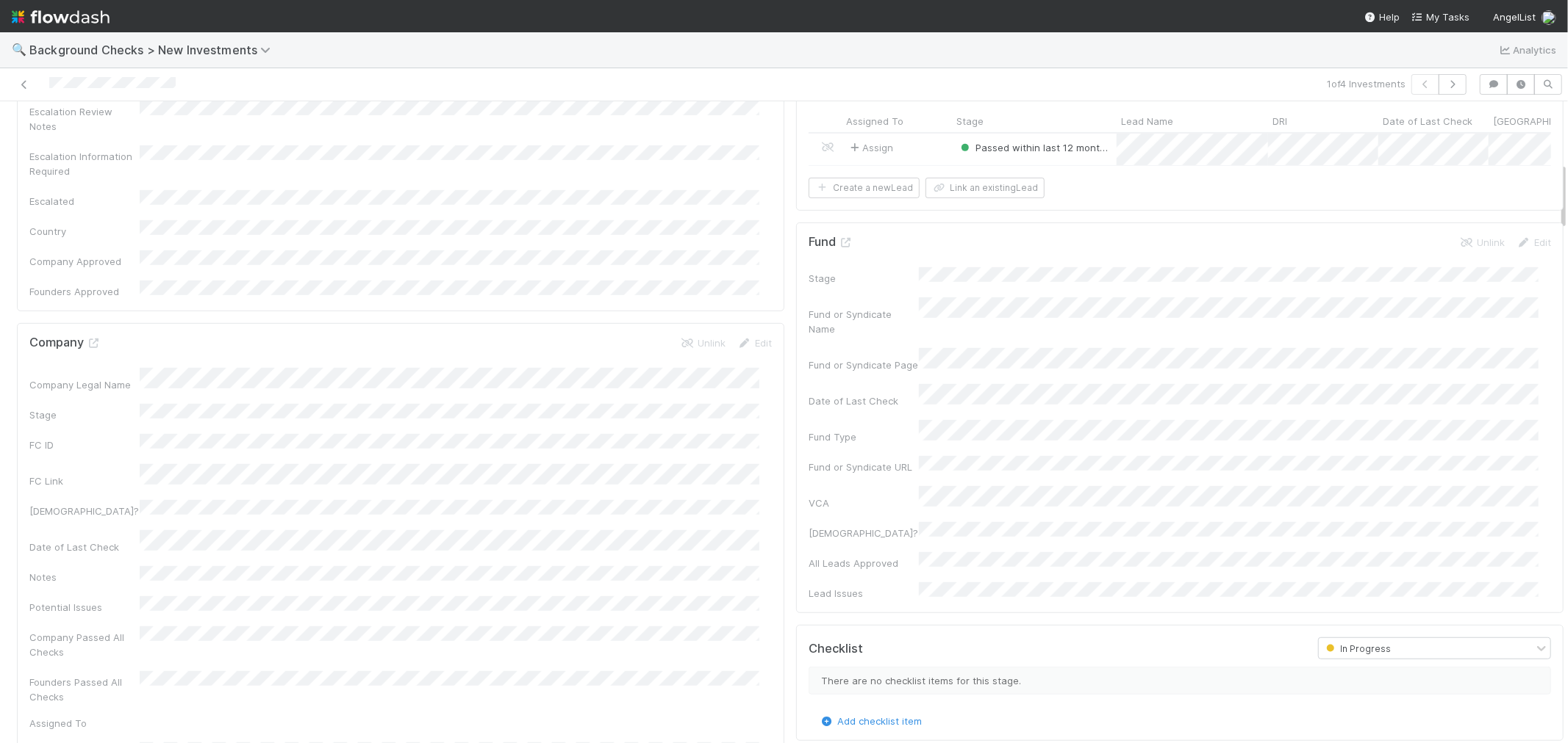
scroll to position [571, 0]
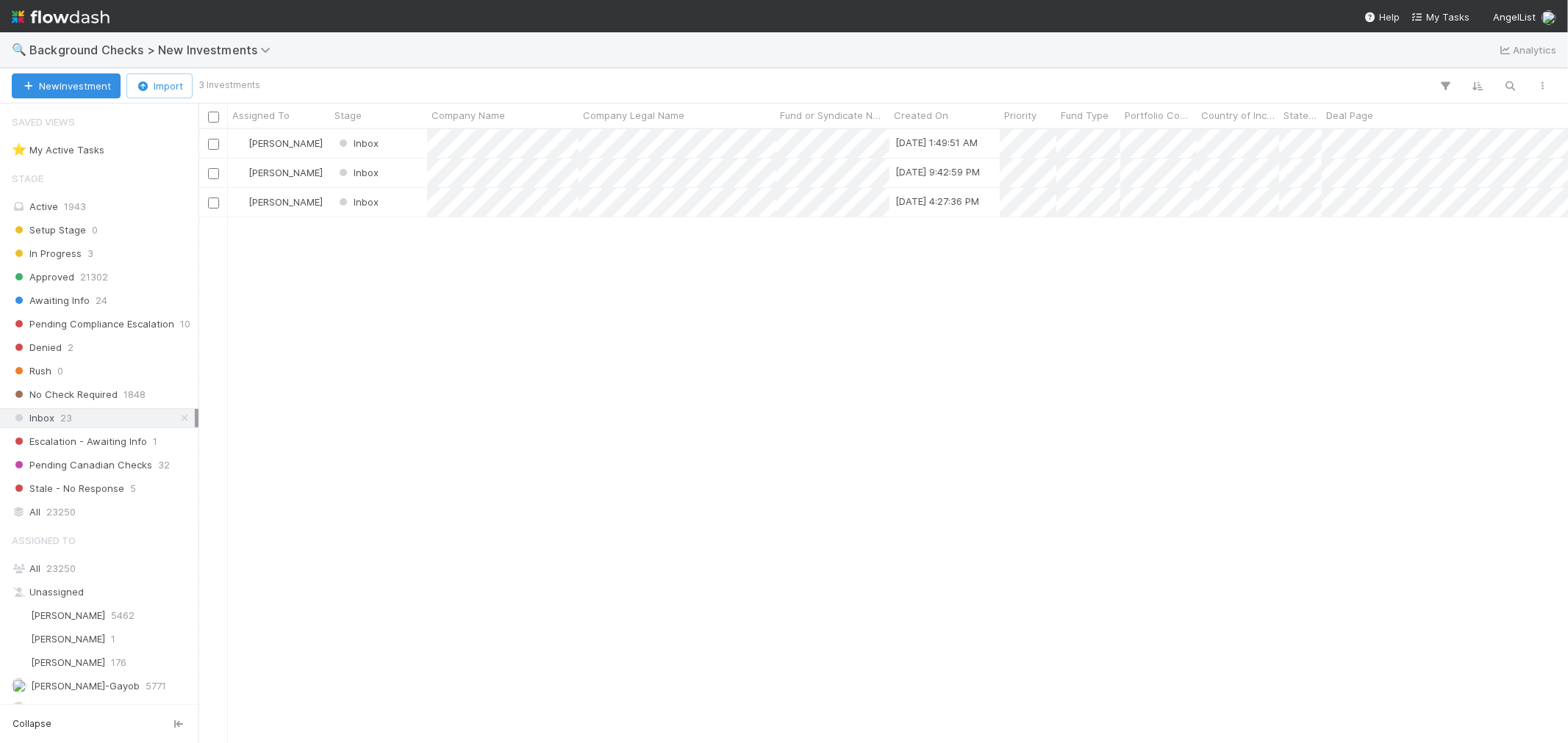
scroll to position [601, 1356]
click at [113, 259] on div "In Progress 3" at bounding box center [104, 253] width 183 height 18
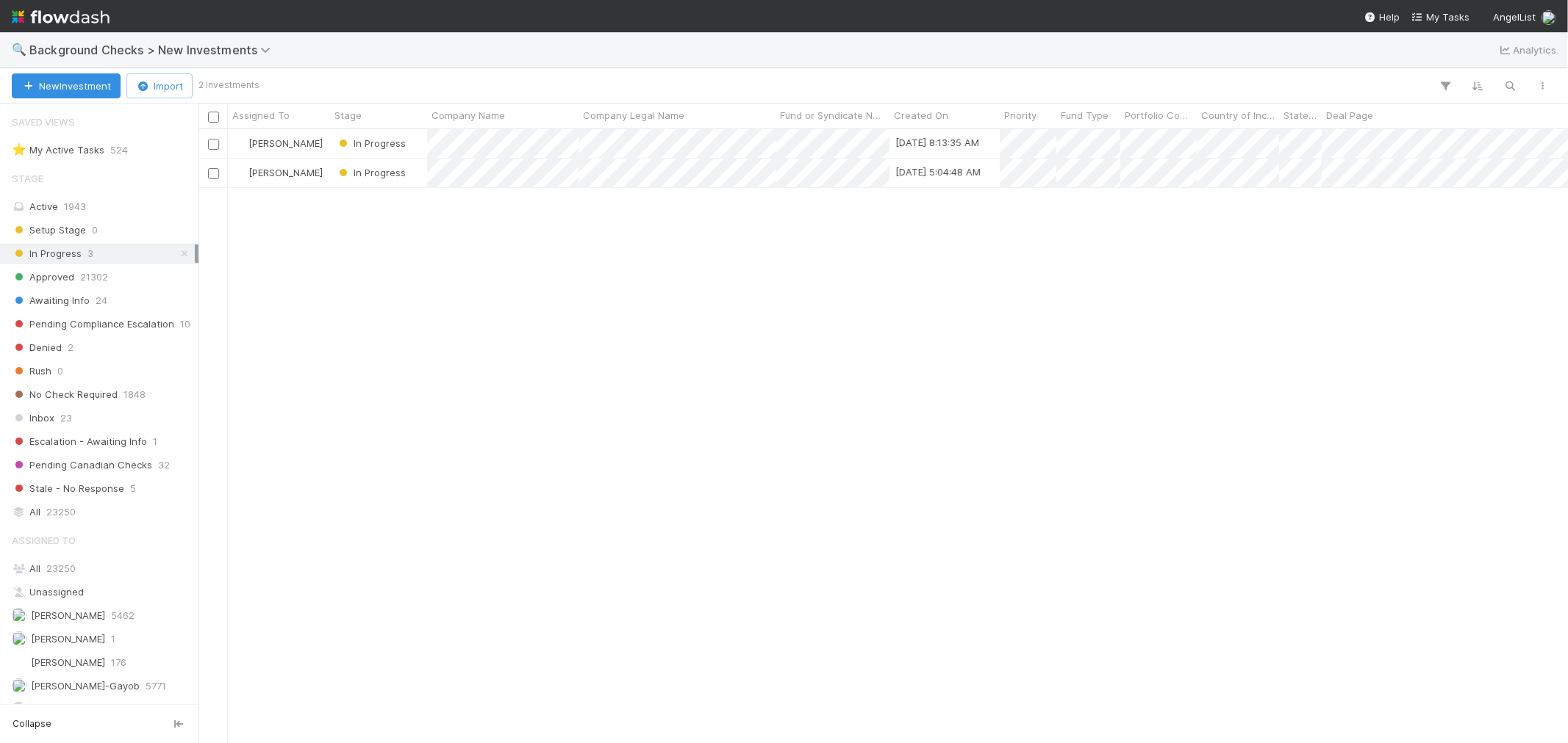
scroll to position [601, 1356]
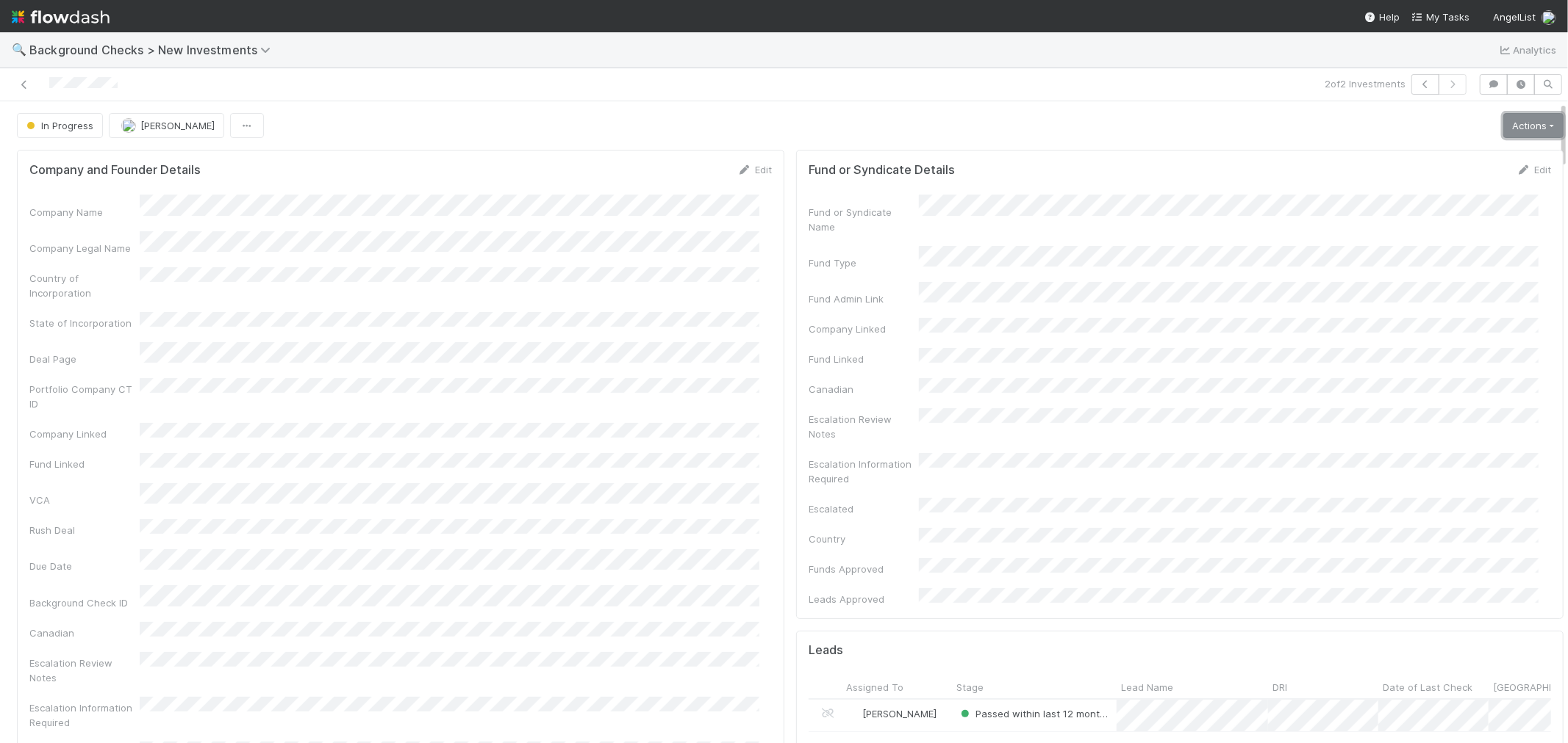
click at [1410, 121] on link "Actions" at bounding box center [1533, 125] width 60 height 25
click at [1410, 151] on button "Finish" at bounding box center [1482, 156] width 164 height 20
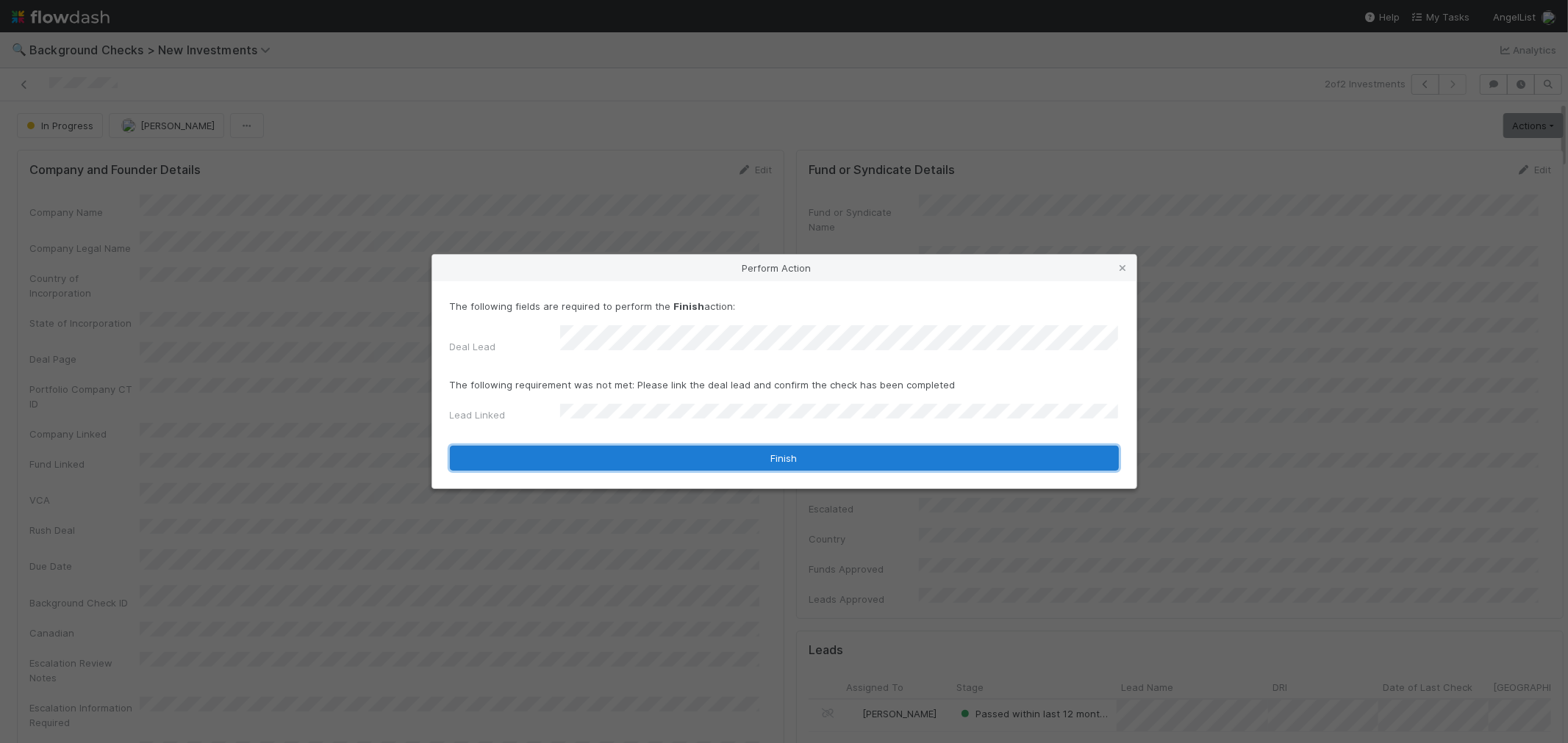
click at [578, 451] on button "Finish" at bounding box center [784, 458] width 668 height 25
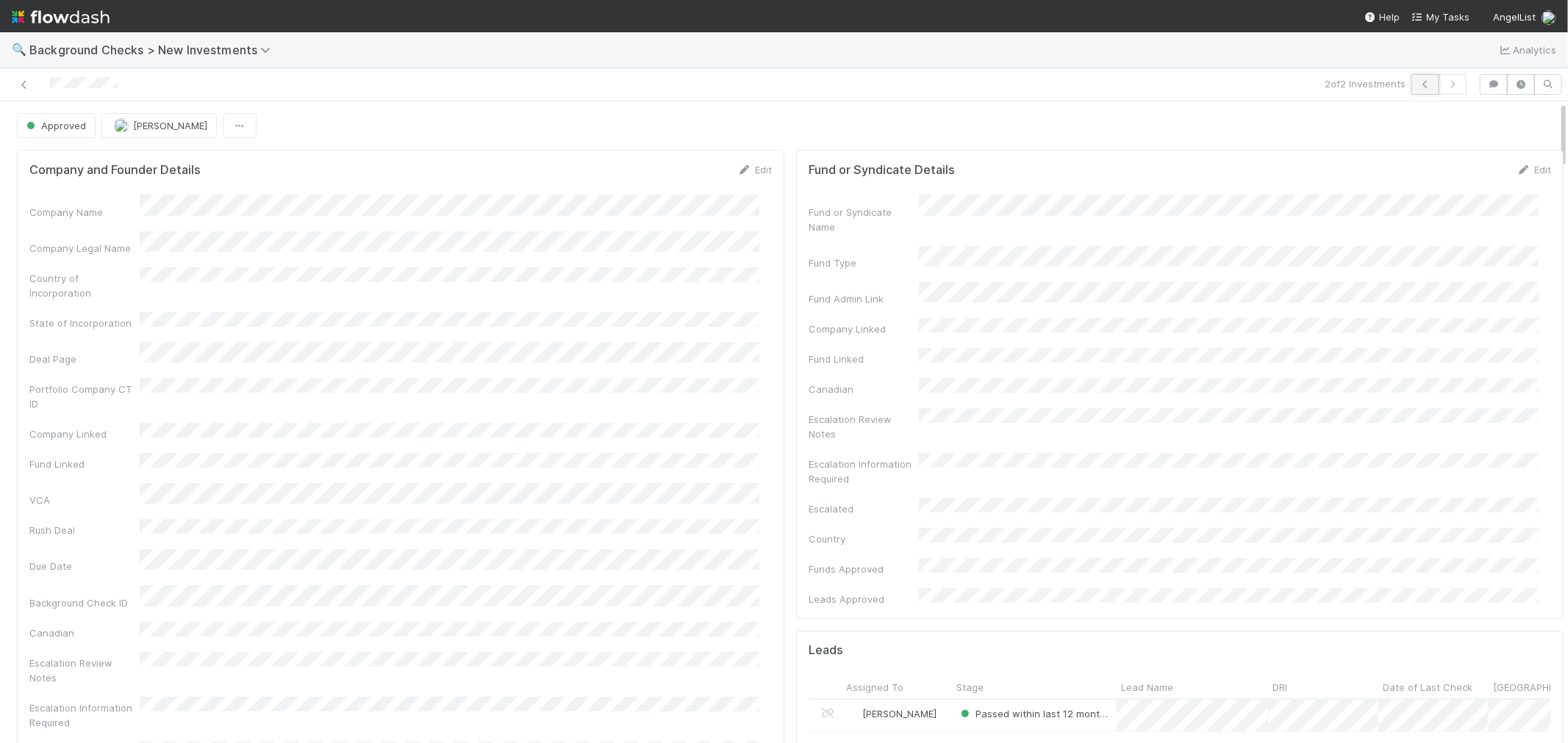
click at [1410, 88] on icon "button" at bounding box center [1425, 85] width 15 height 9
click at [24, 85] on icon at bounding box center [25, 85] width 15 height 10
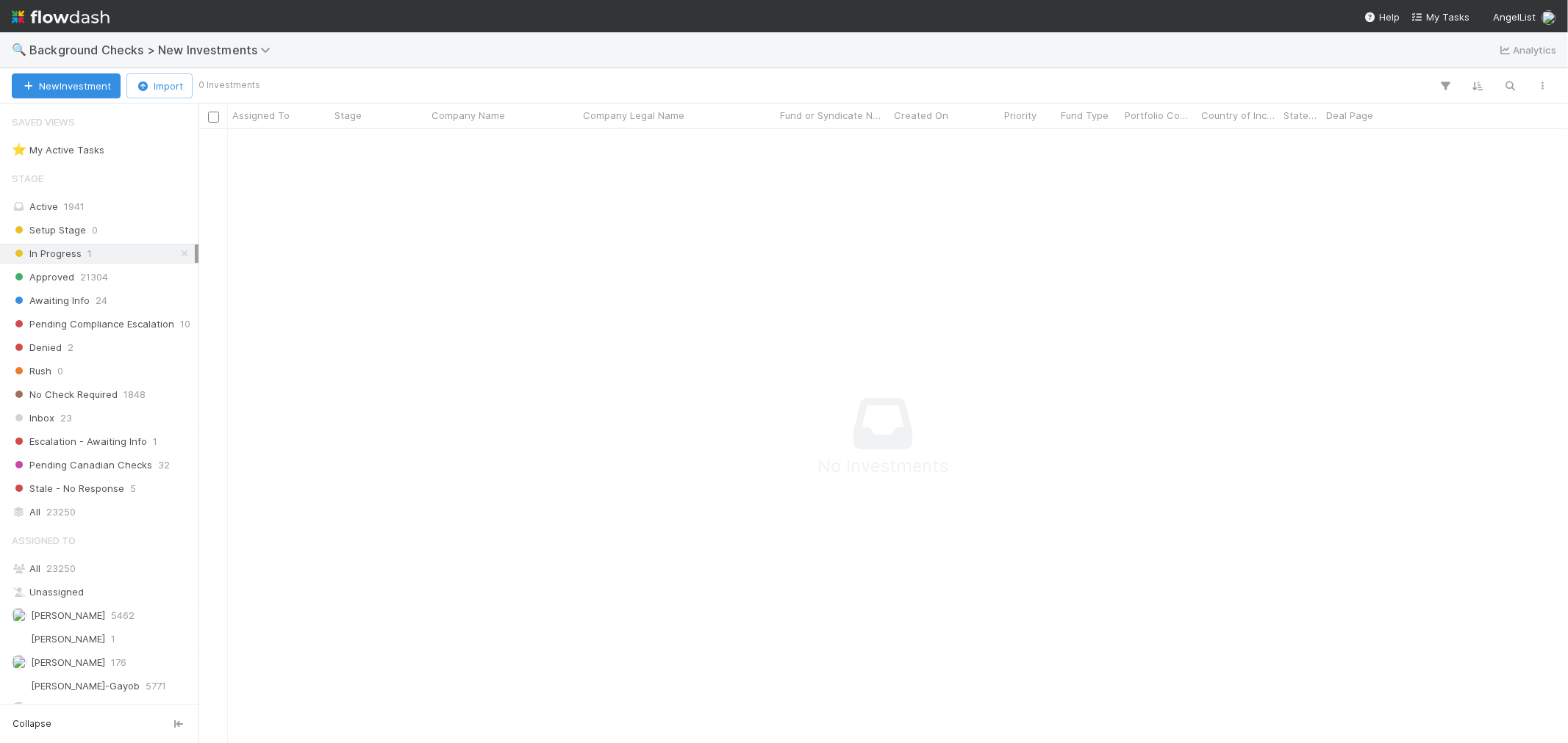
scroll to position [13, 13]
click at [56, 568] on span "23250" at bounding box center [61, 568] width 29 height 12
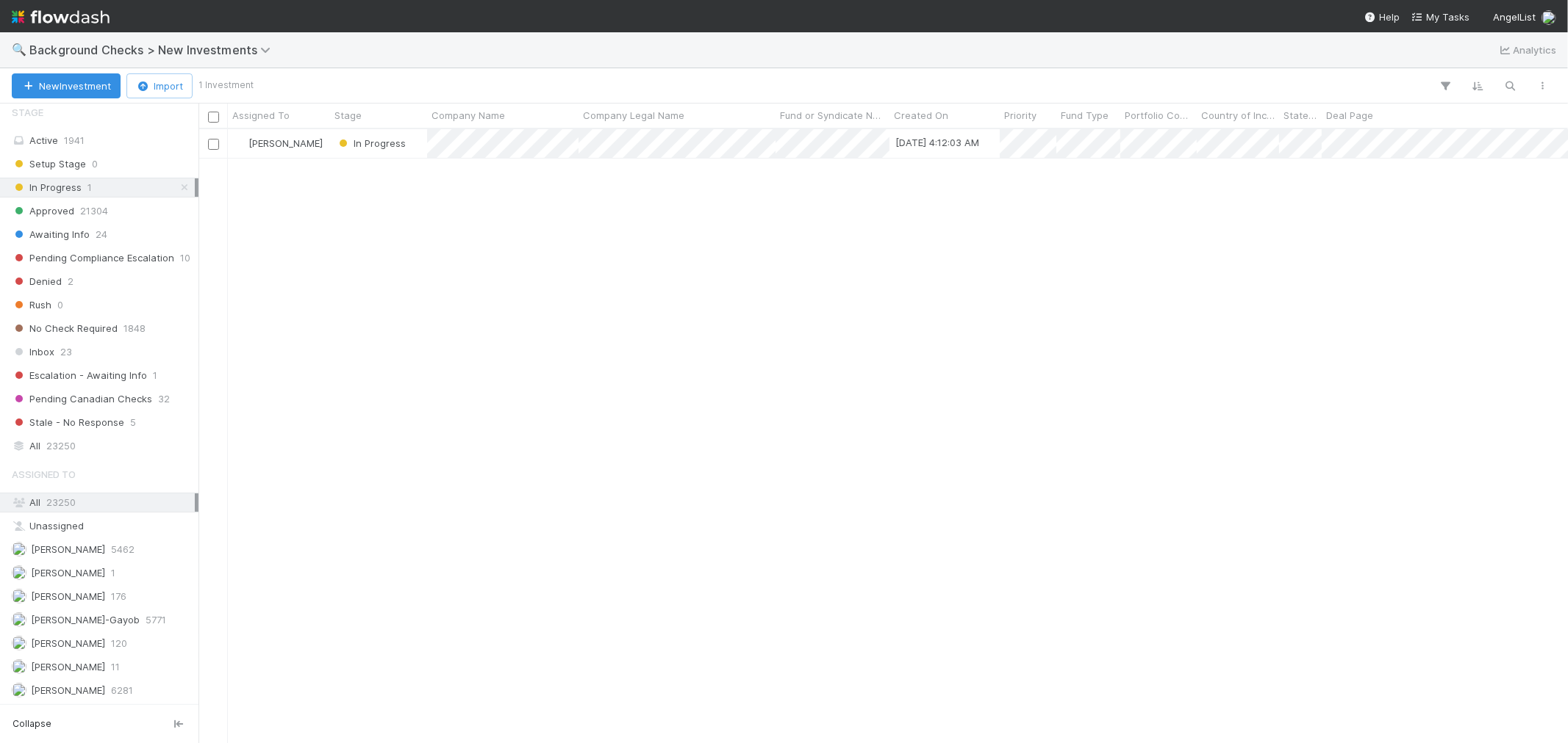
scroll to position [601, 1356]
click at [94, 668] on span "[PERSON_NAME]" at bounding box center [68, 691] width 74 height 12
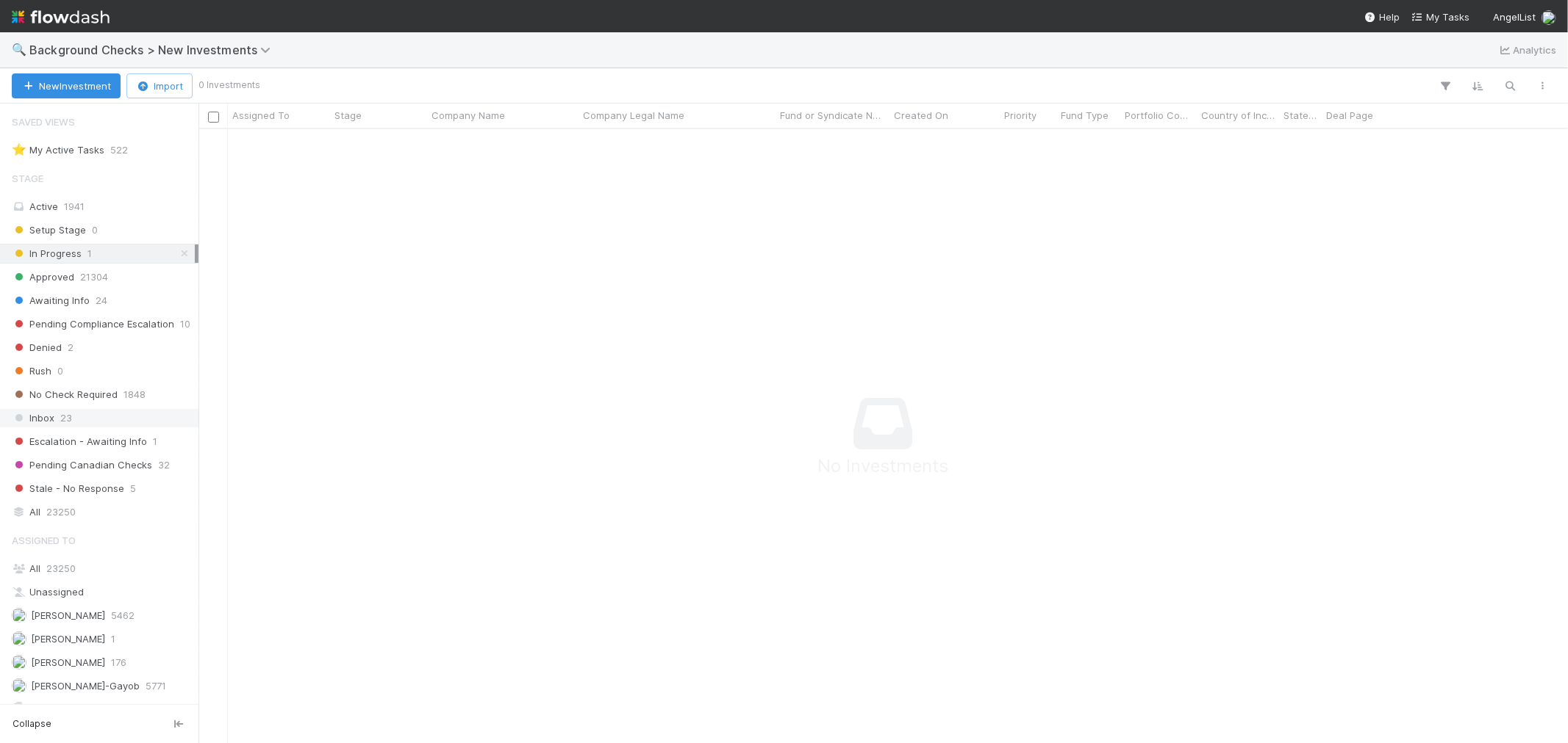
scroll to position [589, 1345]
click at [98, 424] on div "Inbox 23" at bounding box center [104, 418] width 183 height 18
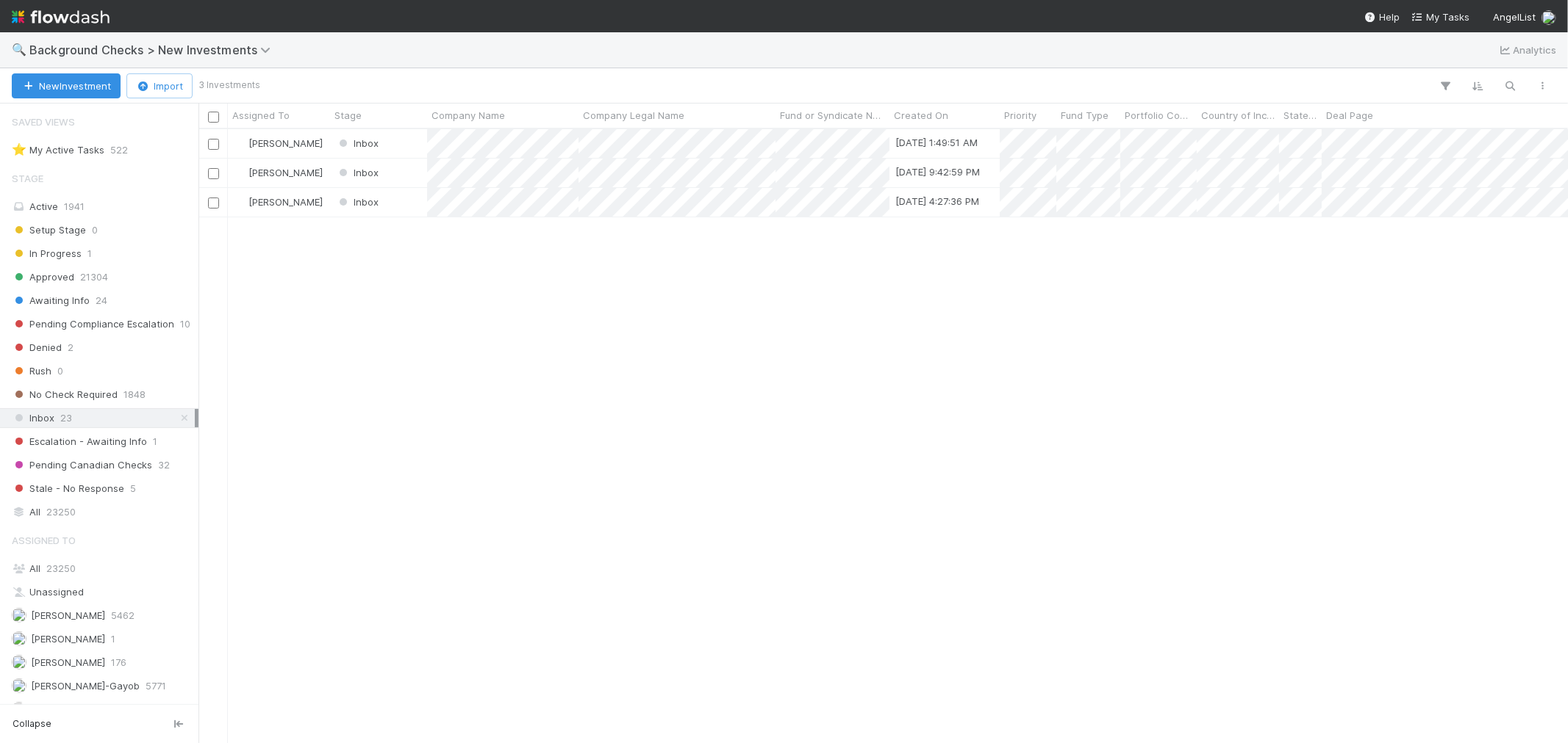
scroll to position [601, 1356]
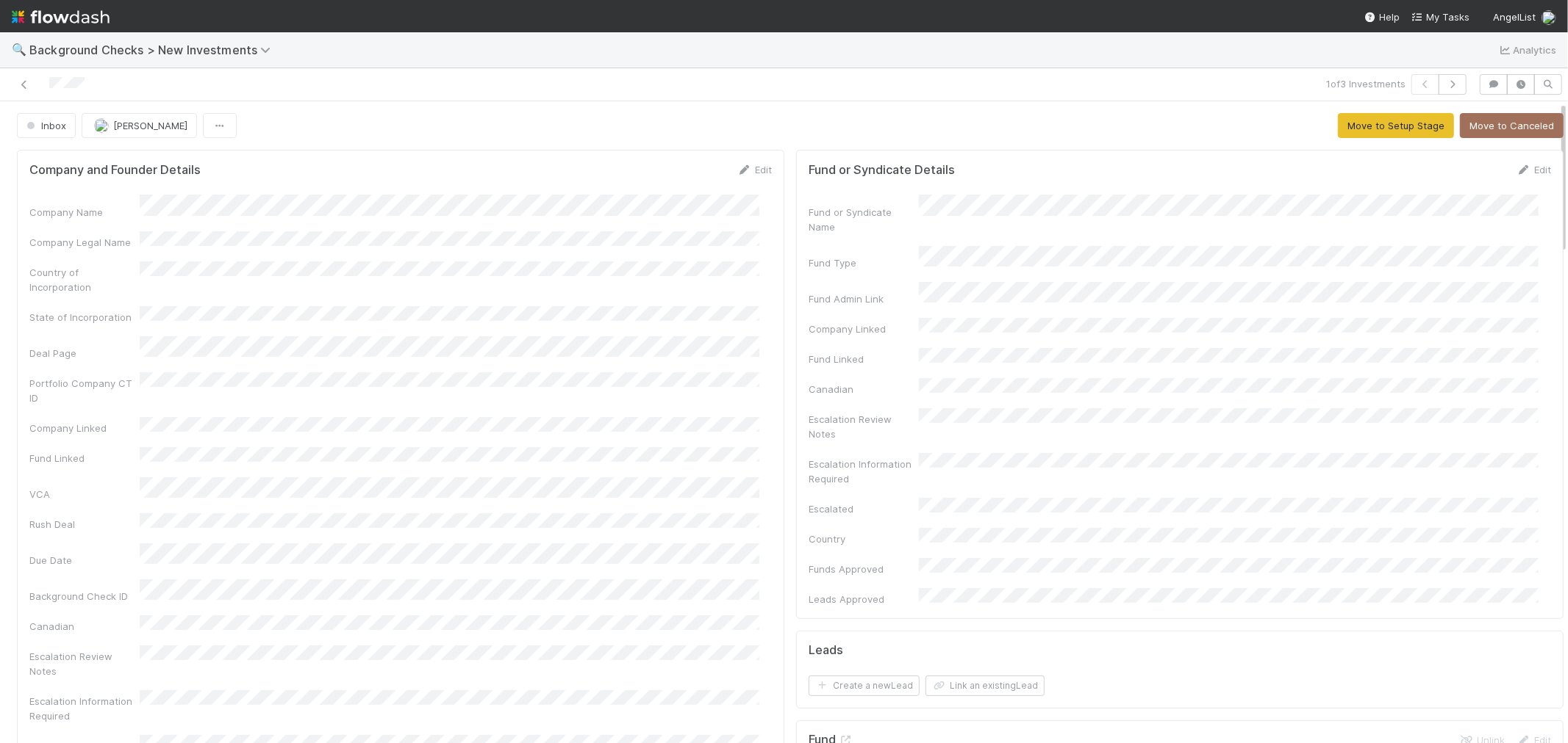
click at [674, 373] on div "Portfolio Company CT ID" at bounding box center [400, 389] width 742 height 33
drag, startPoint x: 750, startPoint y: 169, endPoint x: 463, endPoint y: 196, distance: 288.3
click at [749, 169] on link "Edit" at bounding box center [755, 169] width 35 height 12
click at [682, 177] on button "Save" at bounding box center [693, 174] width 42 height 25
click at [1350, 120] on button "Move to Setup Stage" at bounding box center [1395, 125] width 116 height 25
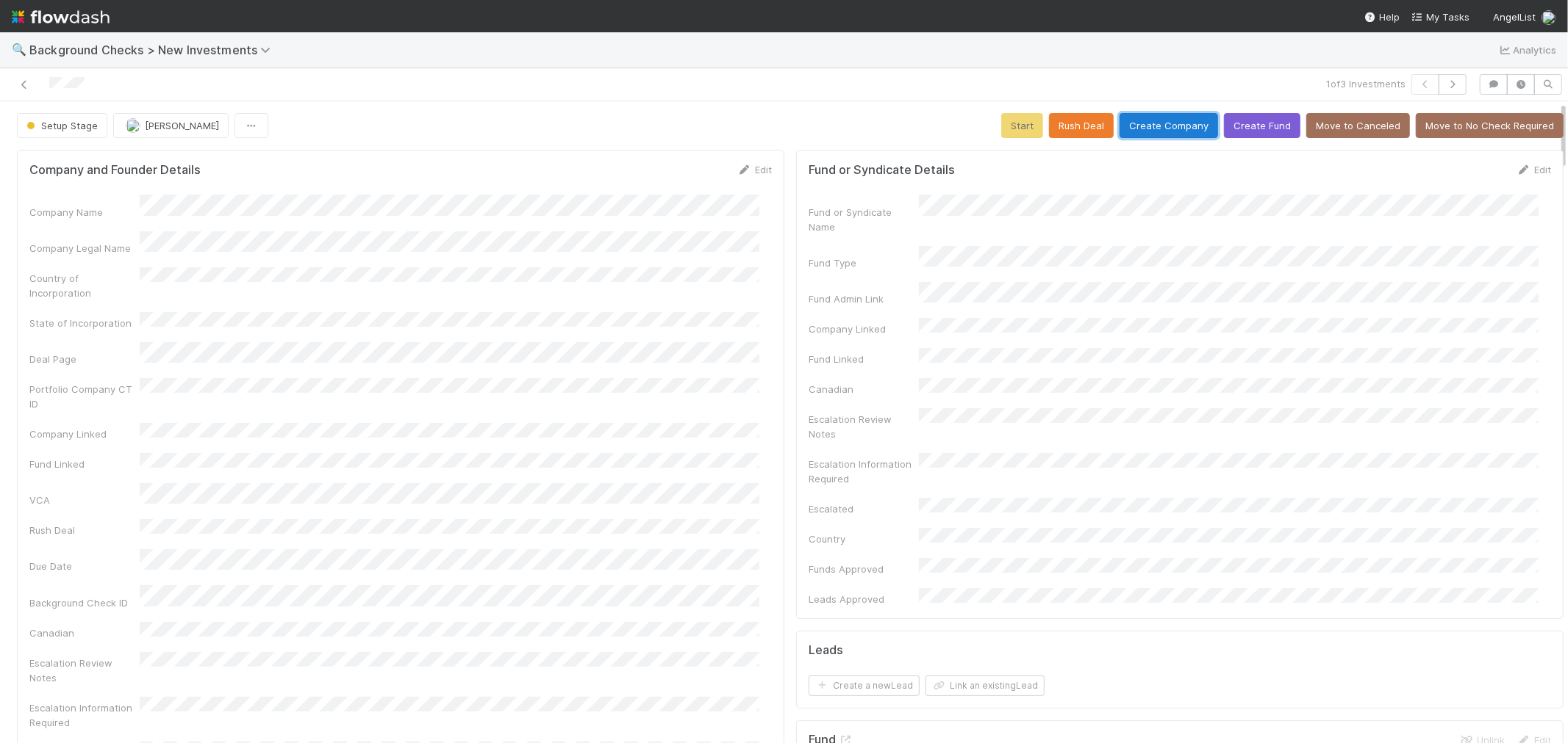
click at [1152, 127] on button "Create Company" at bounding box center [1168, 125] width 98 height 25
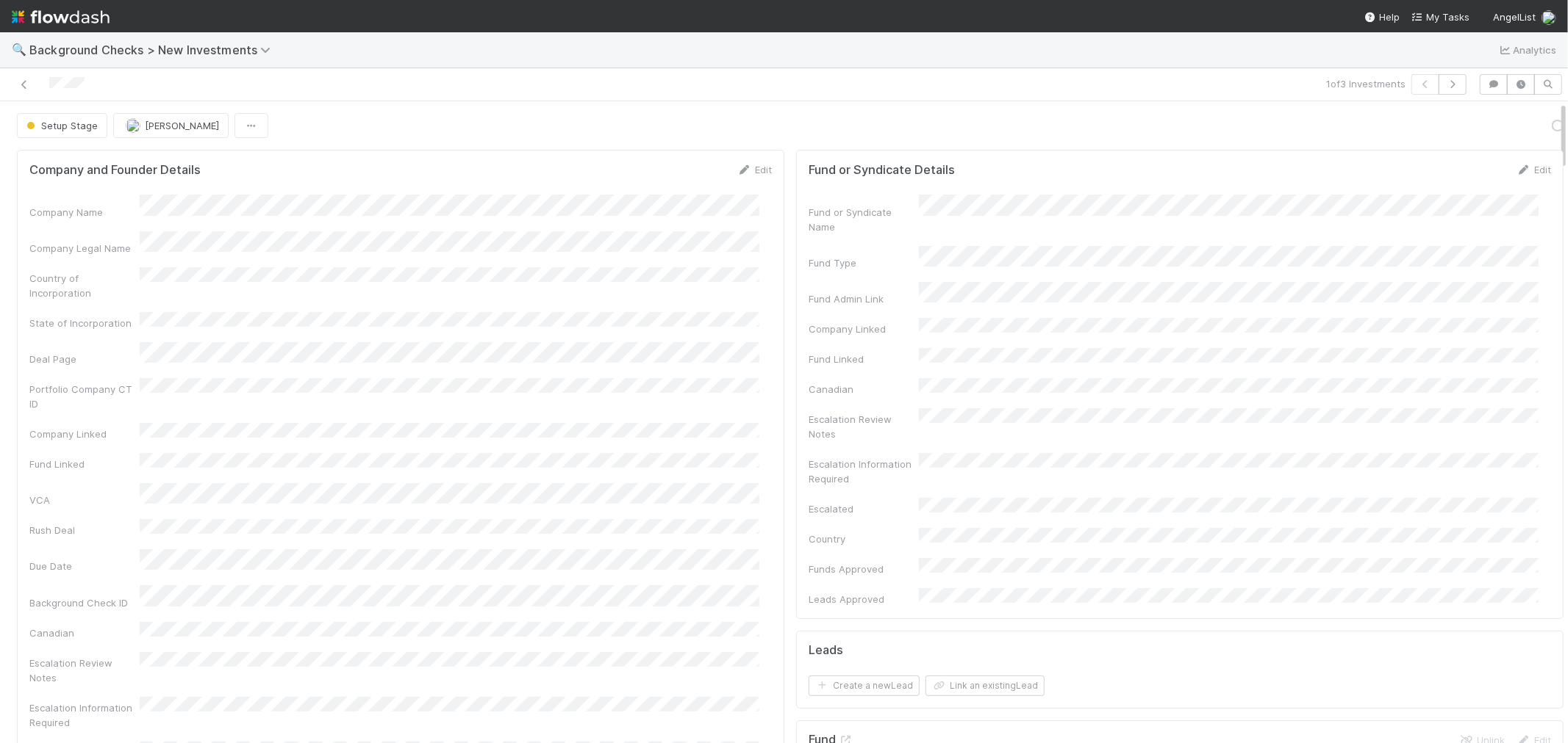
click at [764, 343] on div "Company and Founder Details Edit Company Name Company Legal Name Country of Inc…" at bounding box center [401, 506] width 767 height 712
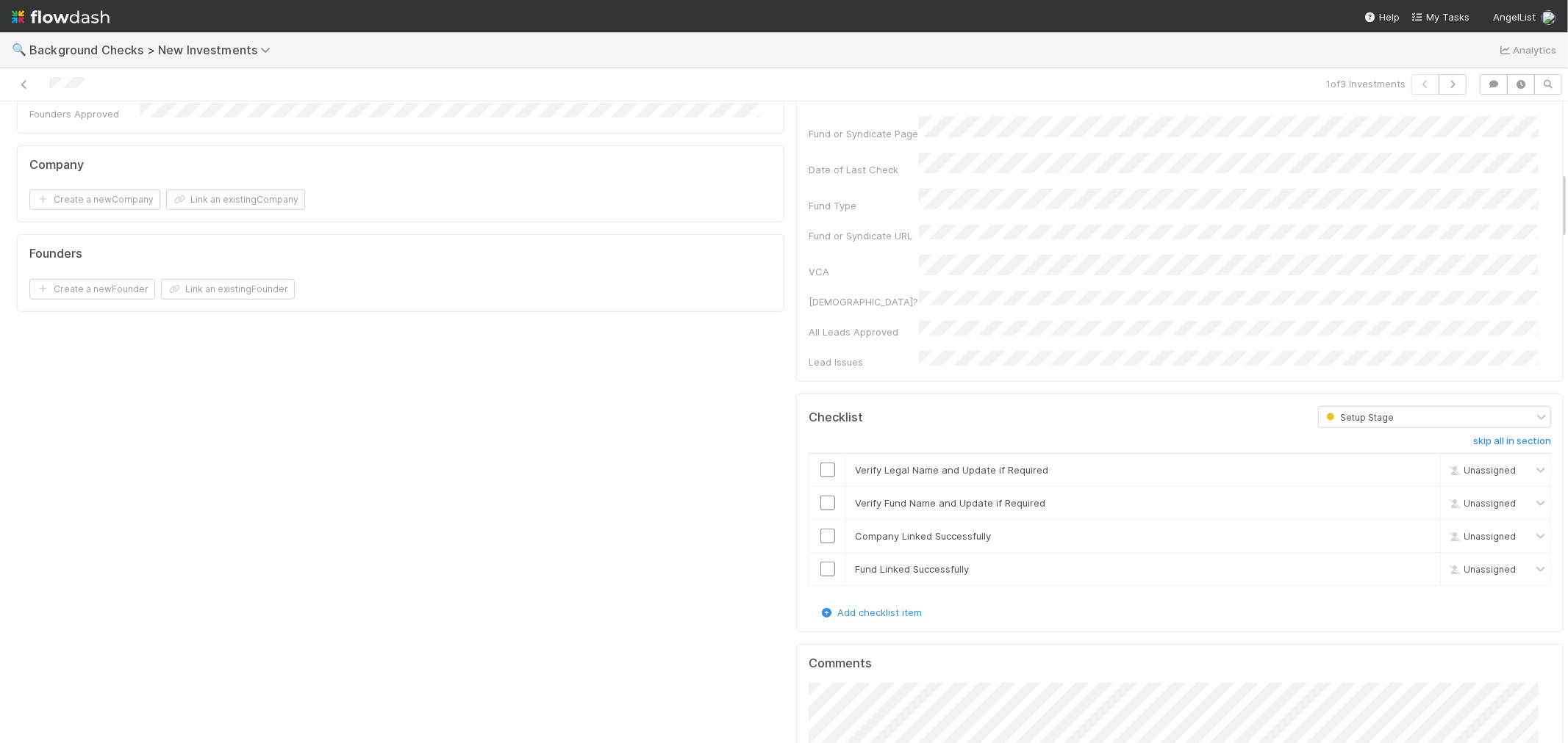
scroll to position [735, 0]
click at [820, 457] on input "checkbox" at bounding box center [828, 465] width 15 height 15
click at [820, 490] on input "checkbox" at bounding box center [828, 498] width 15 height 15
click at [820, 523] on input "checkbox" at bounding box center [828, 531] width 15 height 15
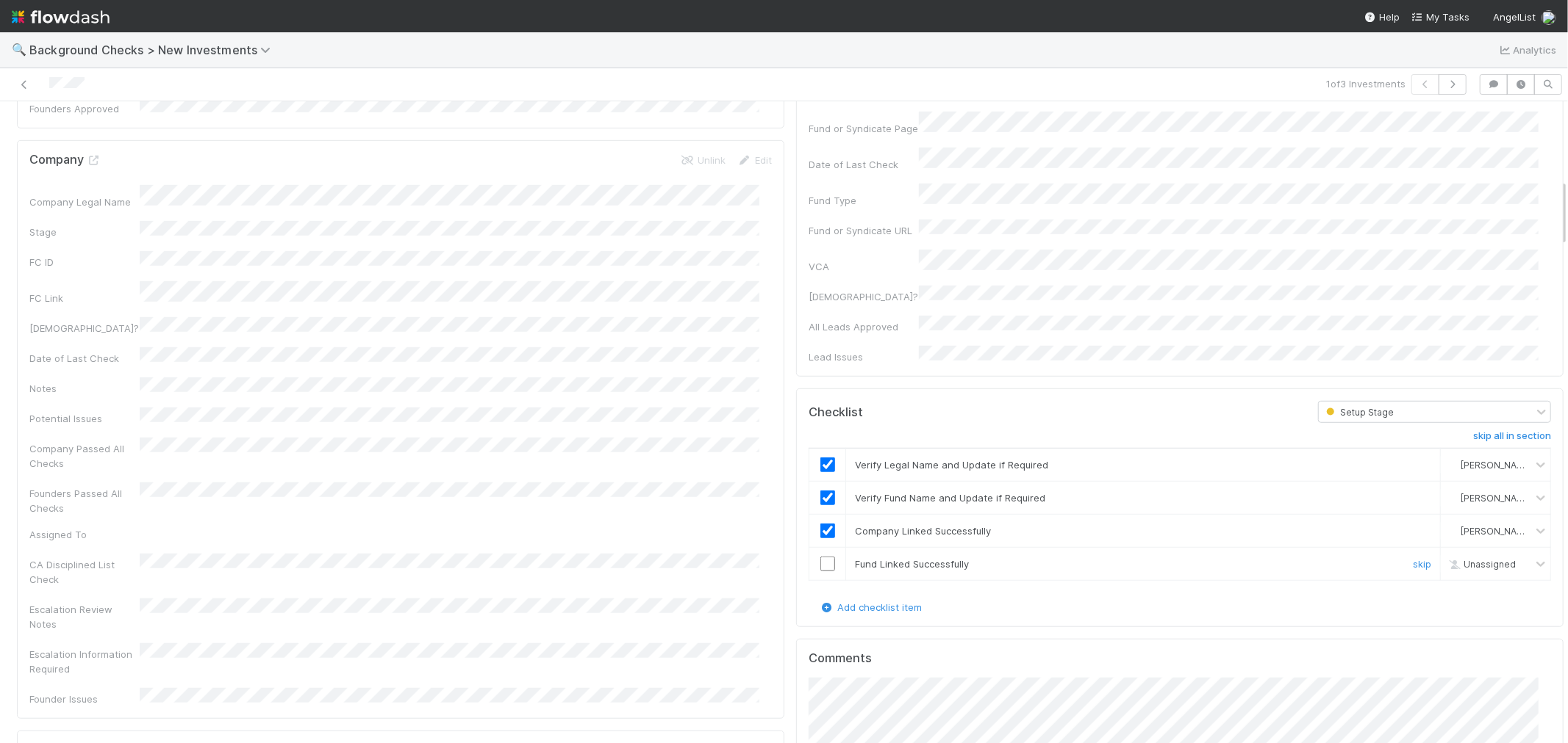
click at [820, 557] on input "checkbox" at bounding box center [828, 565] width 15 height 15
checkbox input "true"
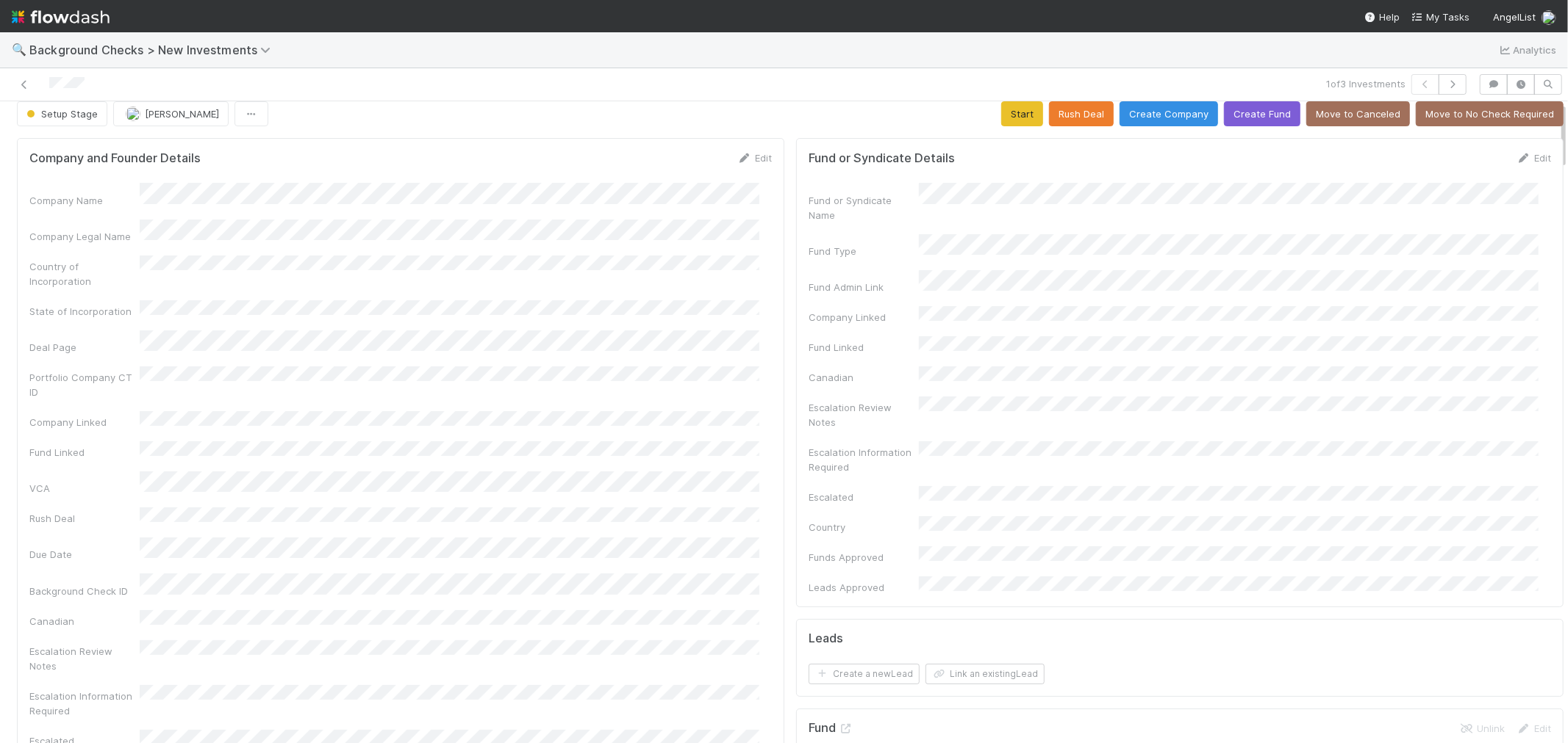
scroll to position [0, 0]
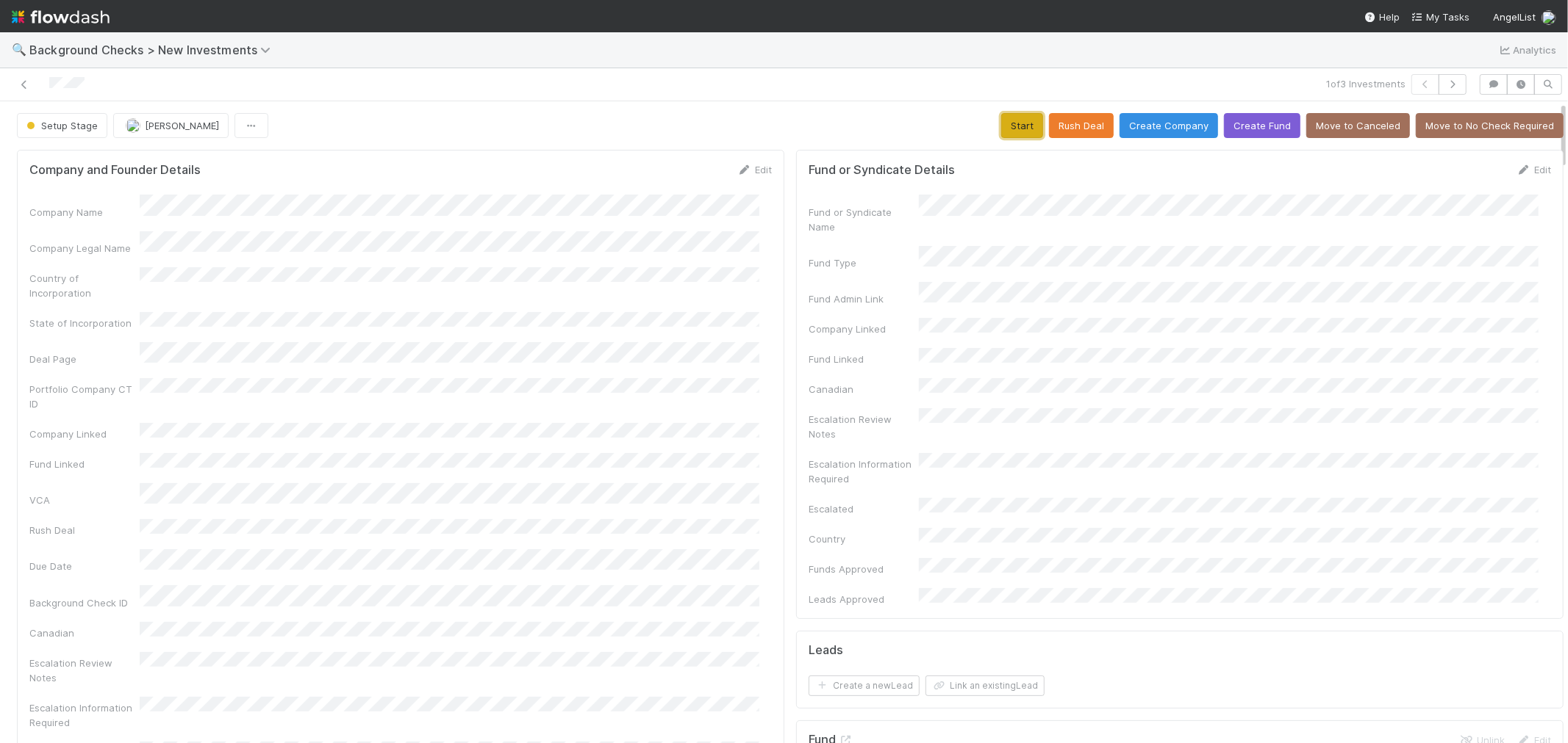
click at [1001, 133] on button "Start" at bounding box center [1022, 125] width 42 height 25
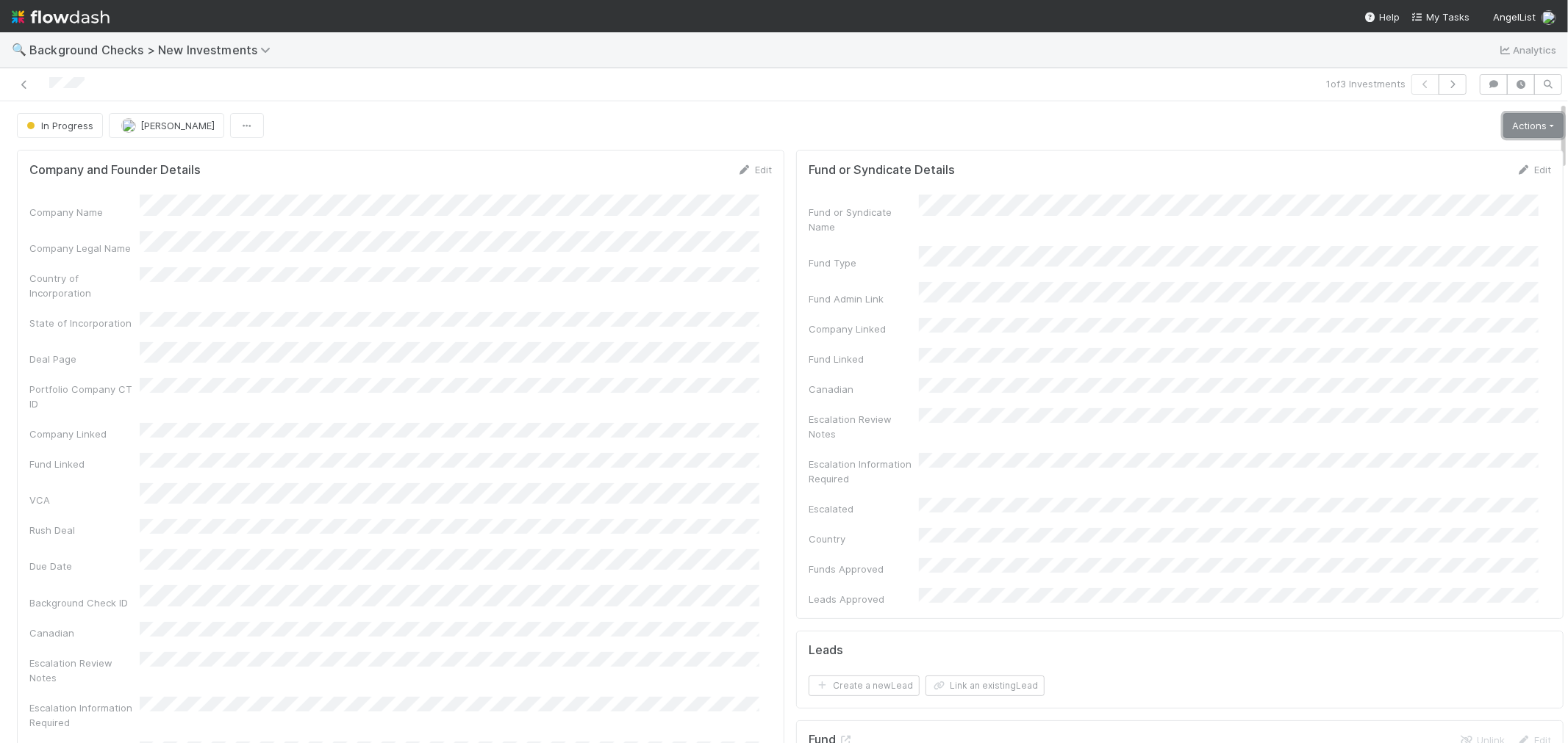
click at [1410, 133] on link "Actions" at bounding box center [1533, 125] width 60 height 25
click at [1410, 298] on button "Link Lead" at bounding box center [1482, 300] width 164 height 20
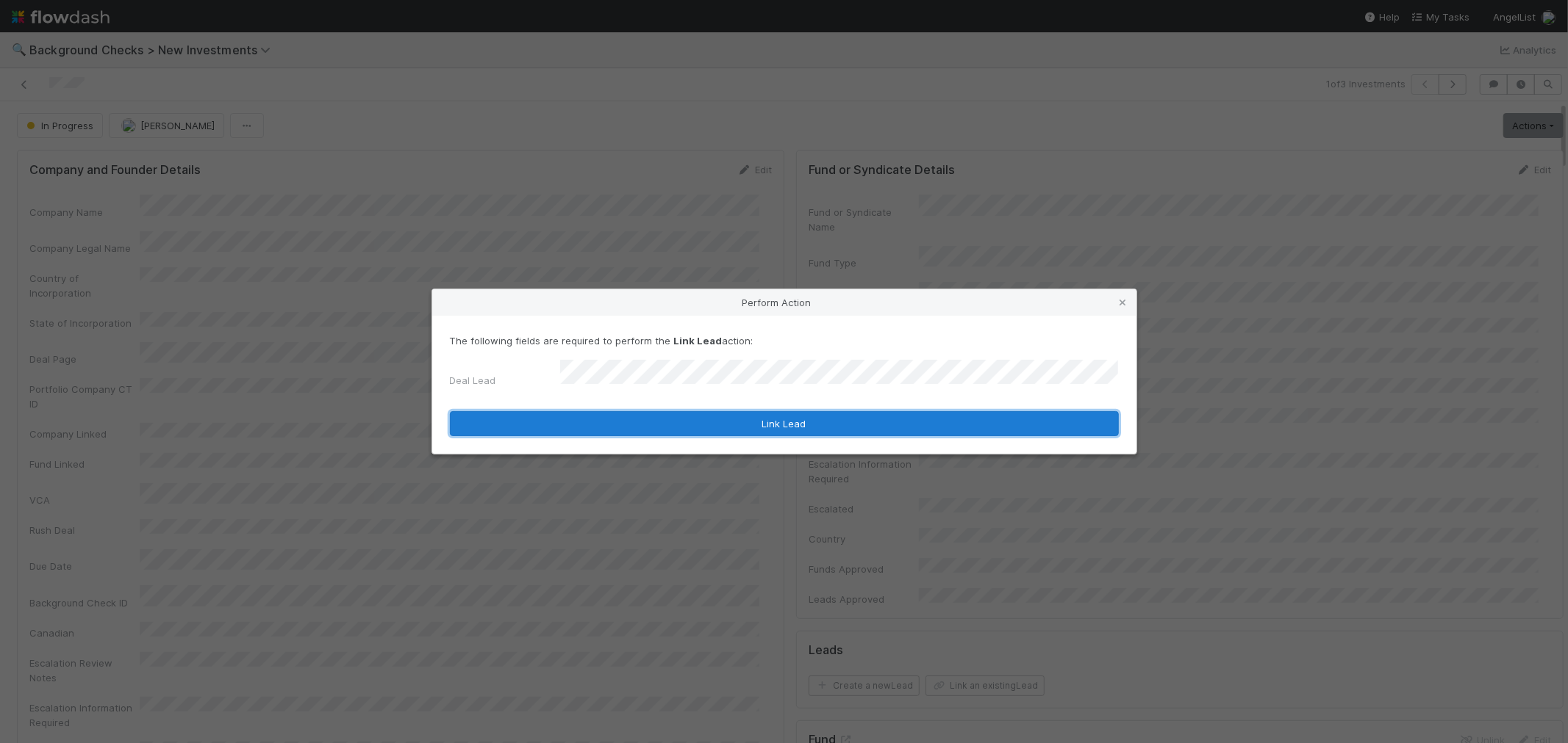
click at [858, 412] on button "Link Lead" at bounding box center [784, 424] width 668 height 25
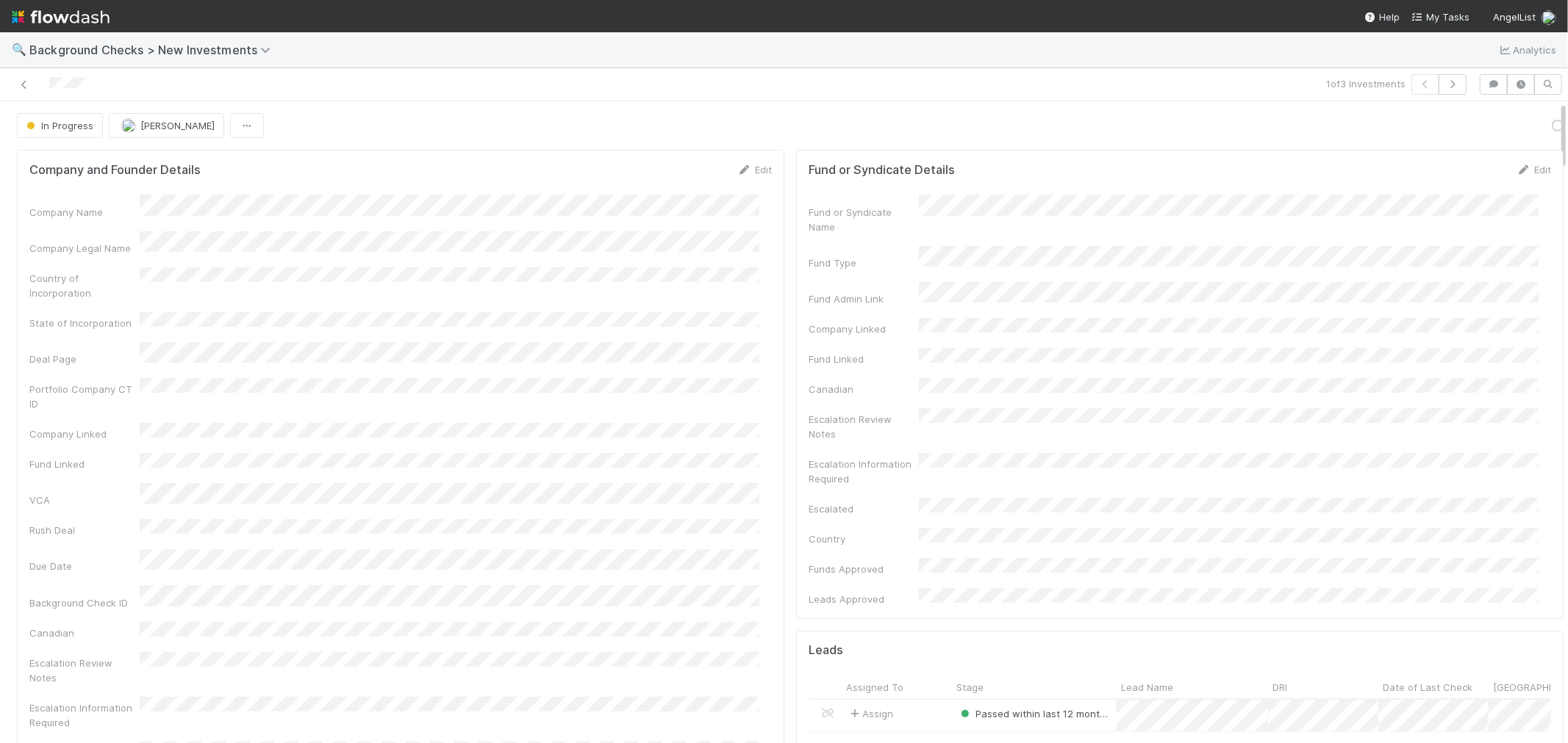
click at [692, 478] on div "Company Name Company Legal Name Country of Incorporation State of Incorporation…" at bounding box center [400, 523] width 742 height 655
click at [1410, 85] on button "button" at bounding box center [1452, 84] width 28 height 20
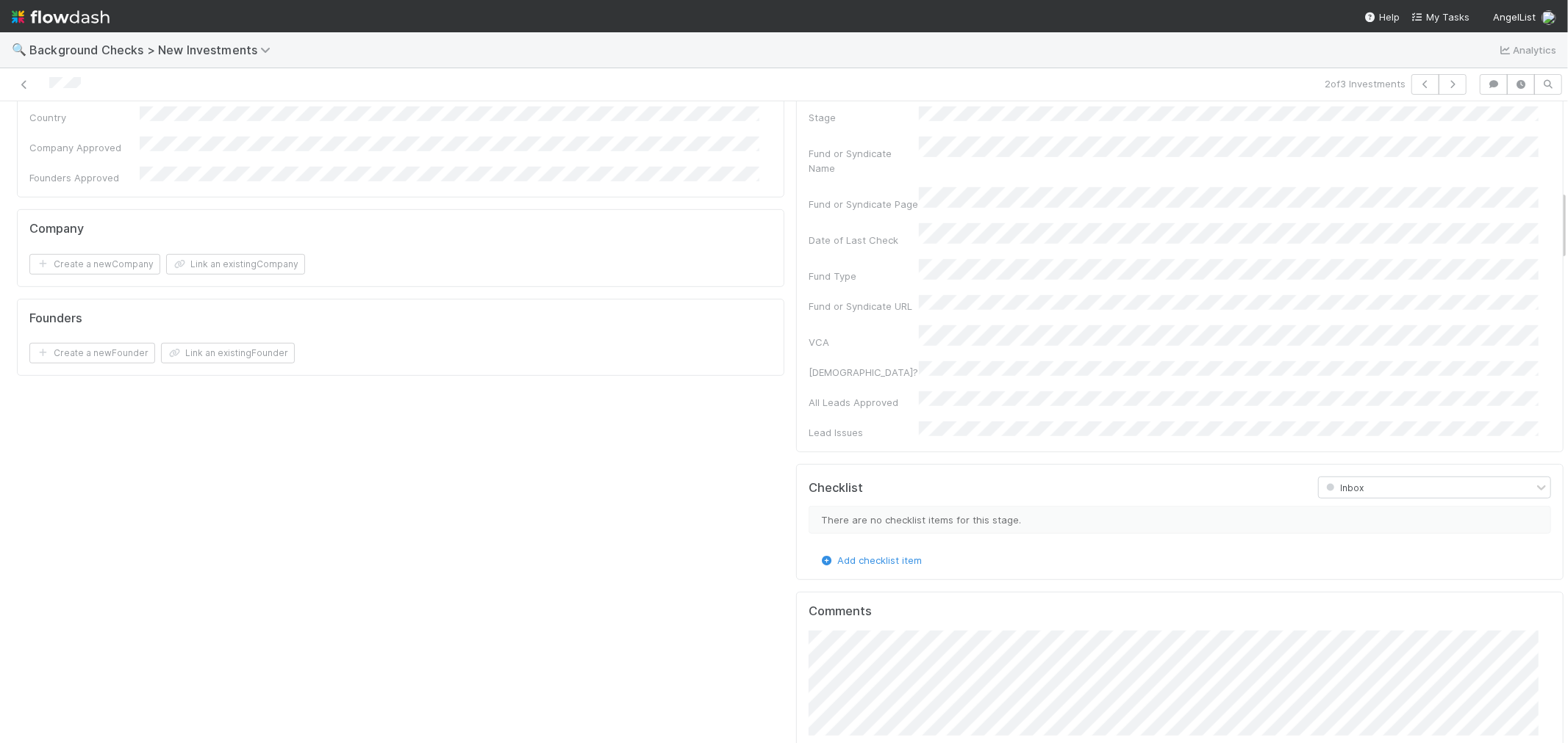
scroll to position [1142, 0]
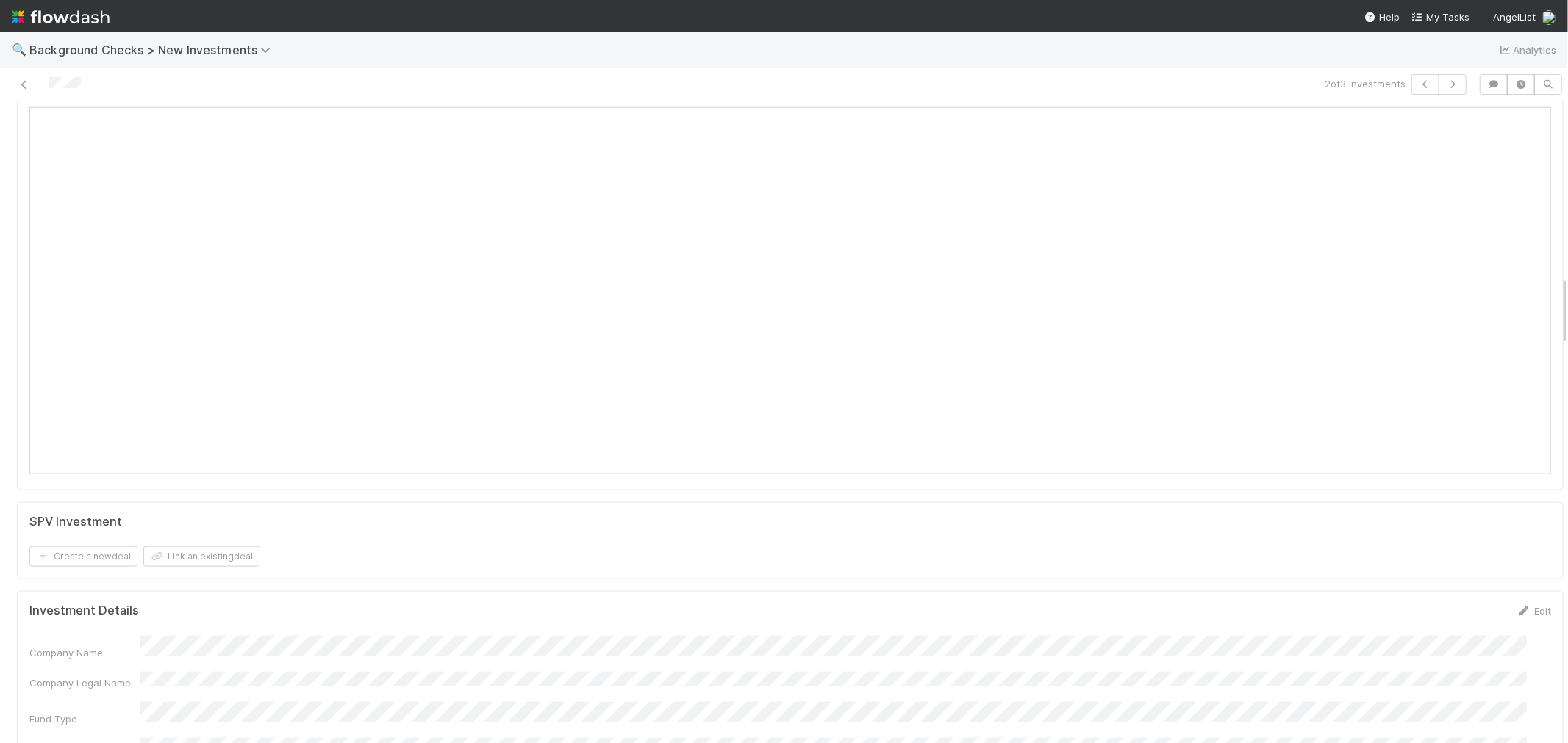
scroll to position [1305, 0]
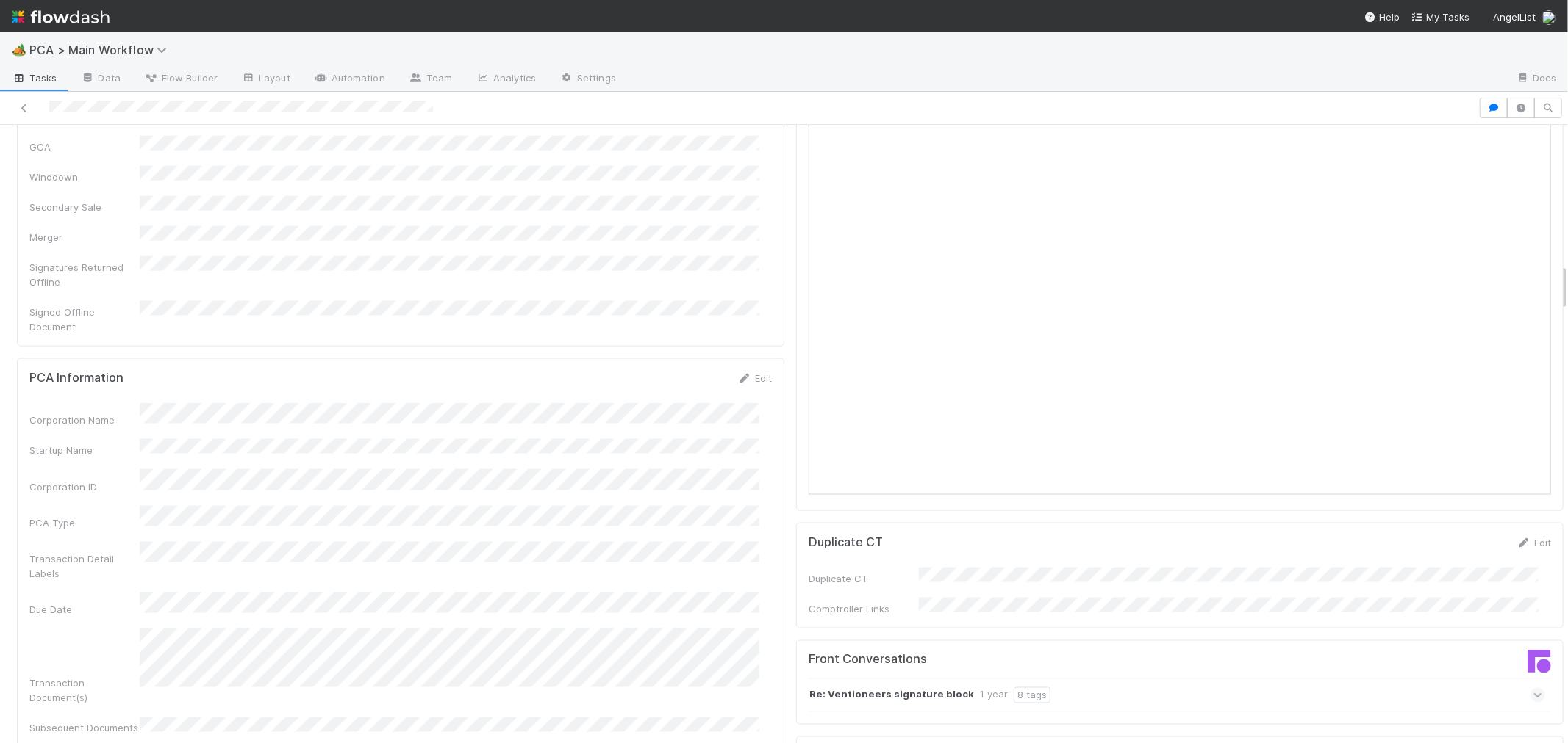
scroll to position [1795, 0]
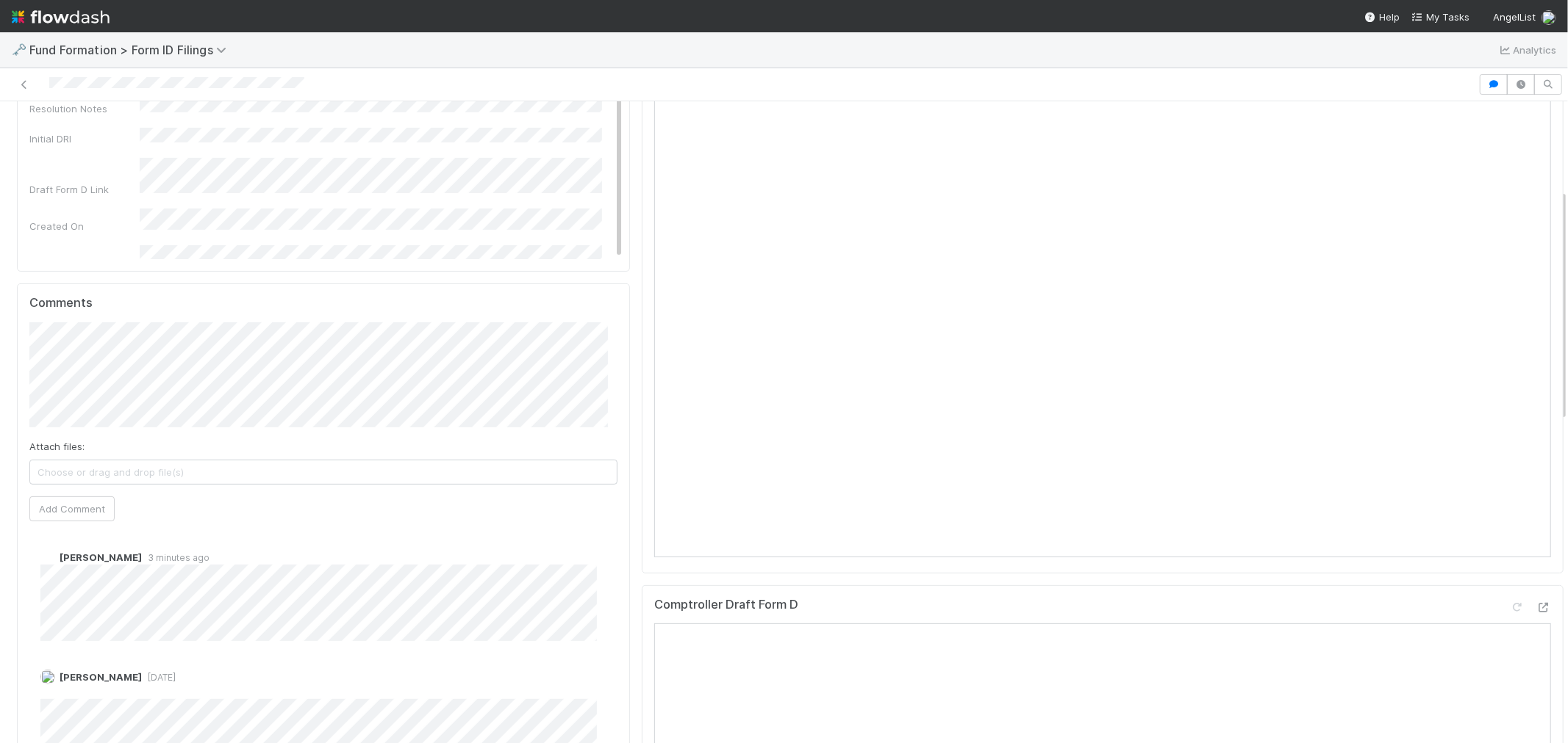
scroll to position [244, 0]
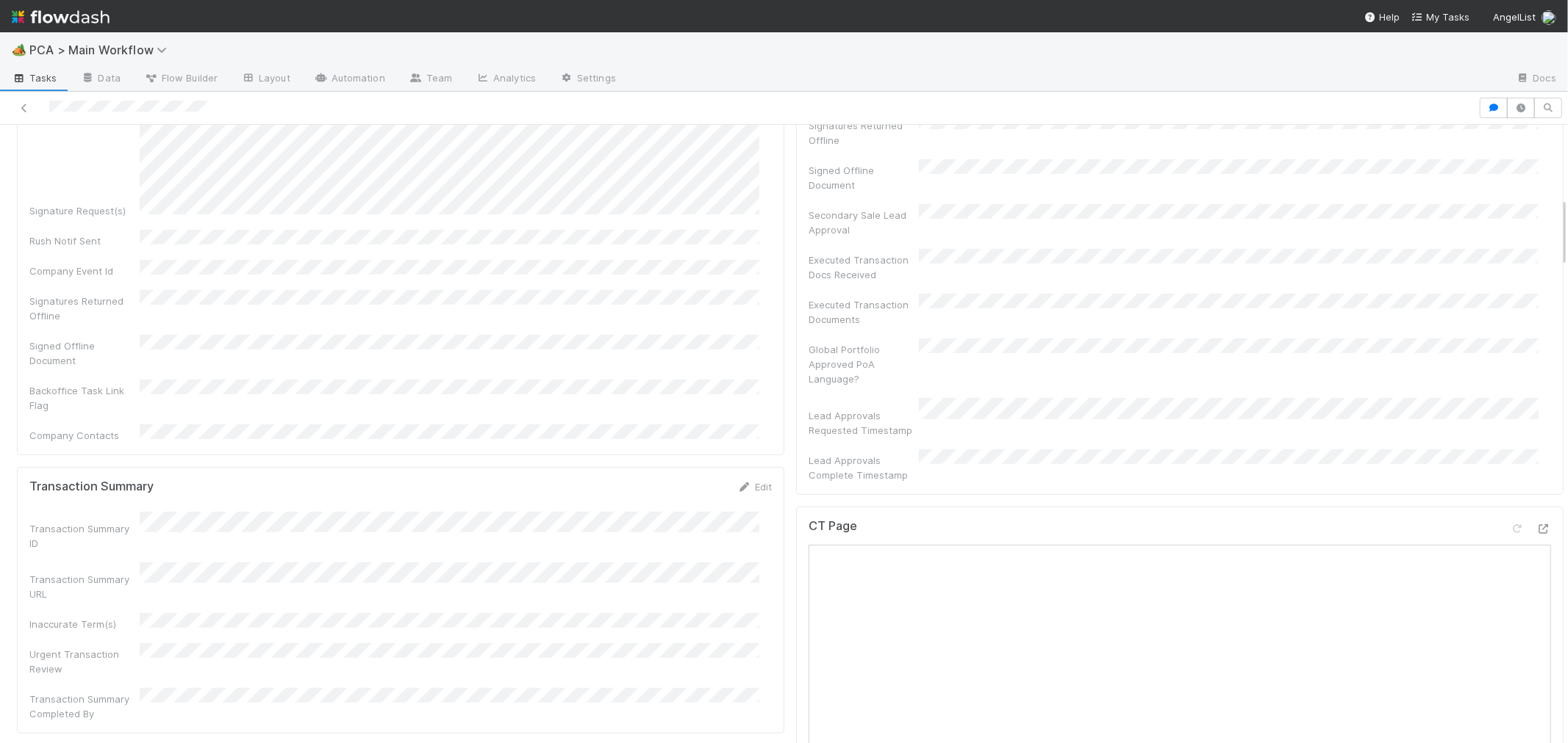
scroll to position [652, 0]
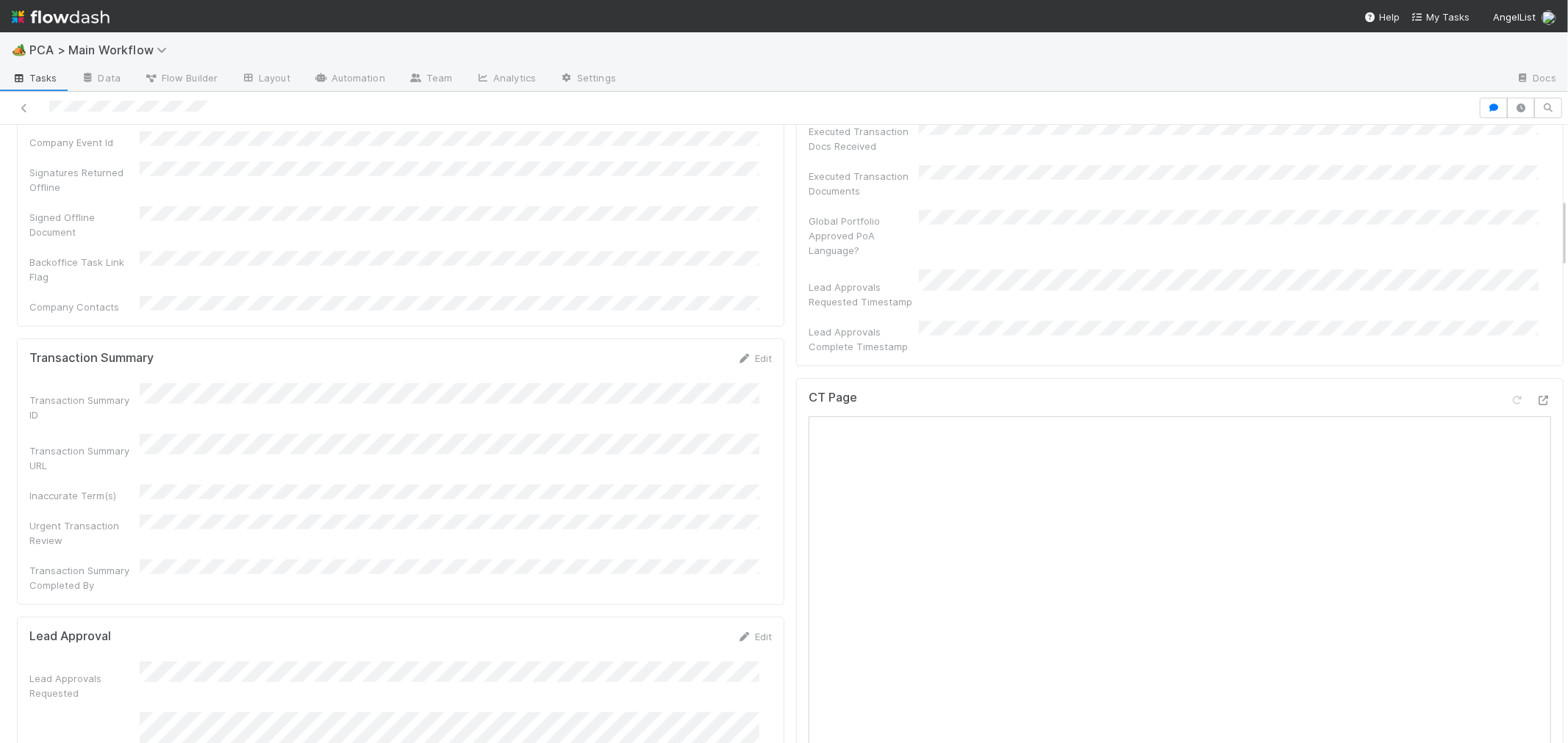
click at [1410, 391] on div "CT Page" at bounding box center [1179, 403] width 742 height 26
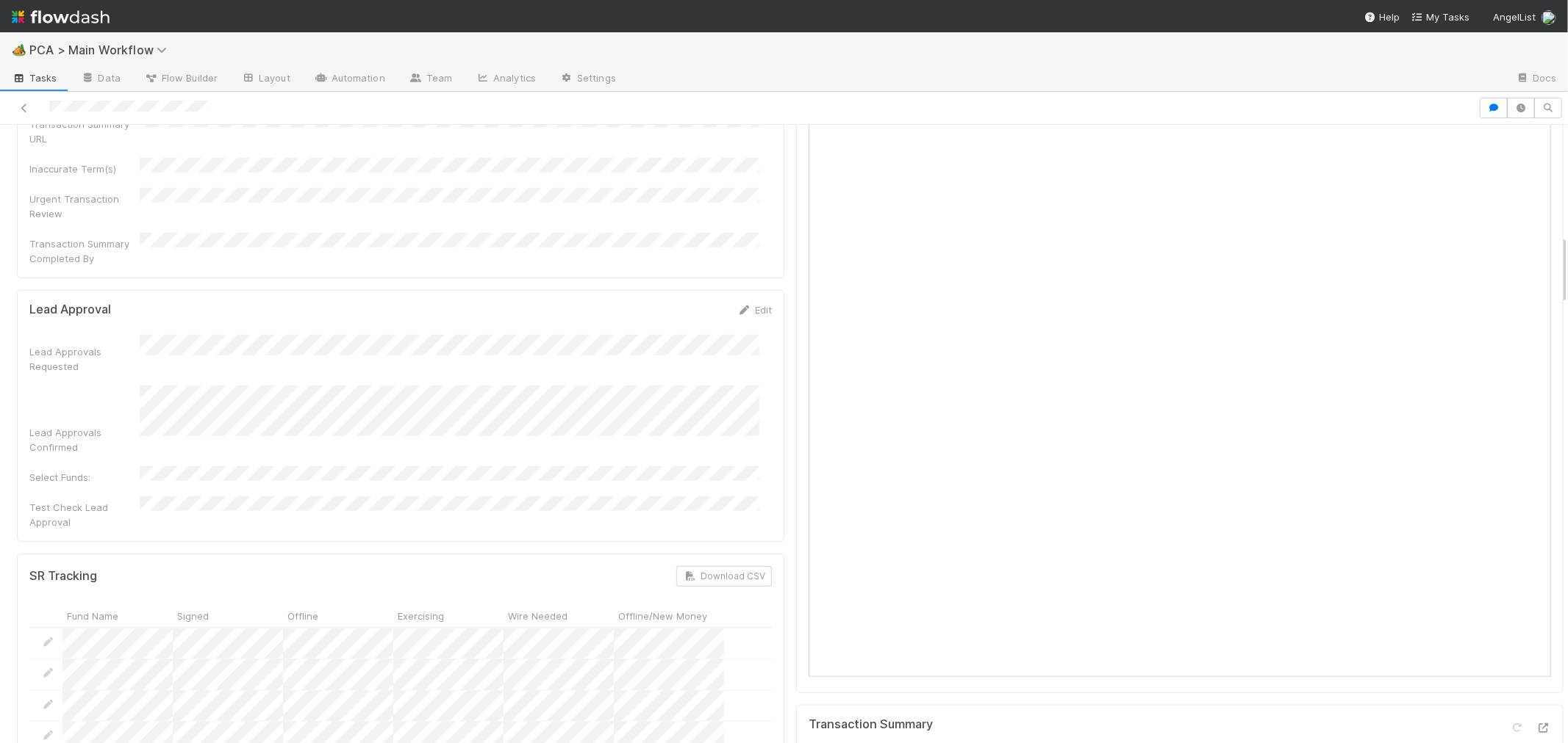
scroll to position [12, 0]
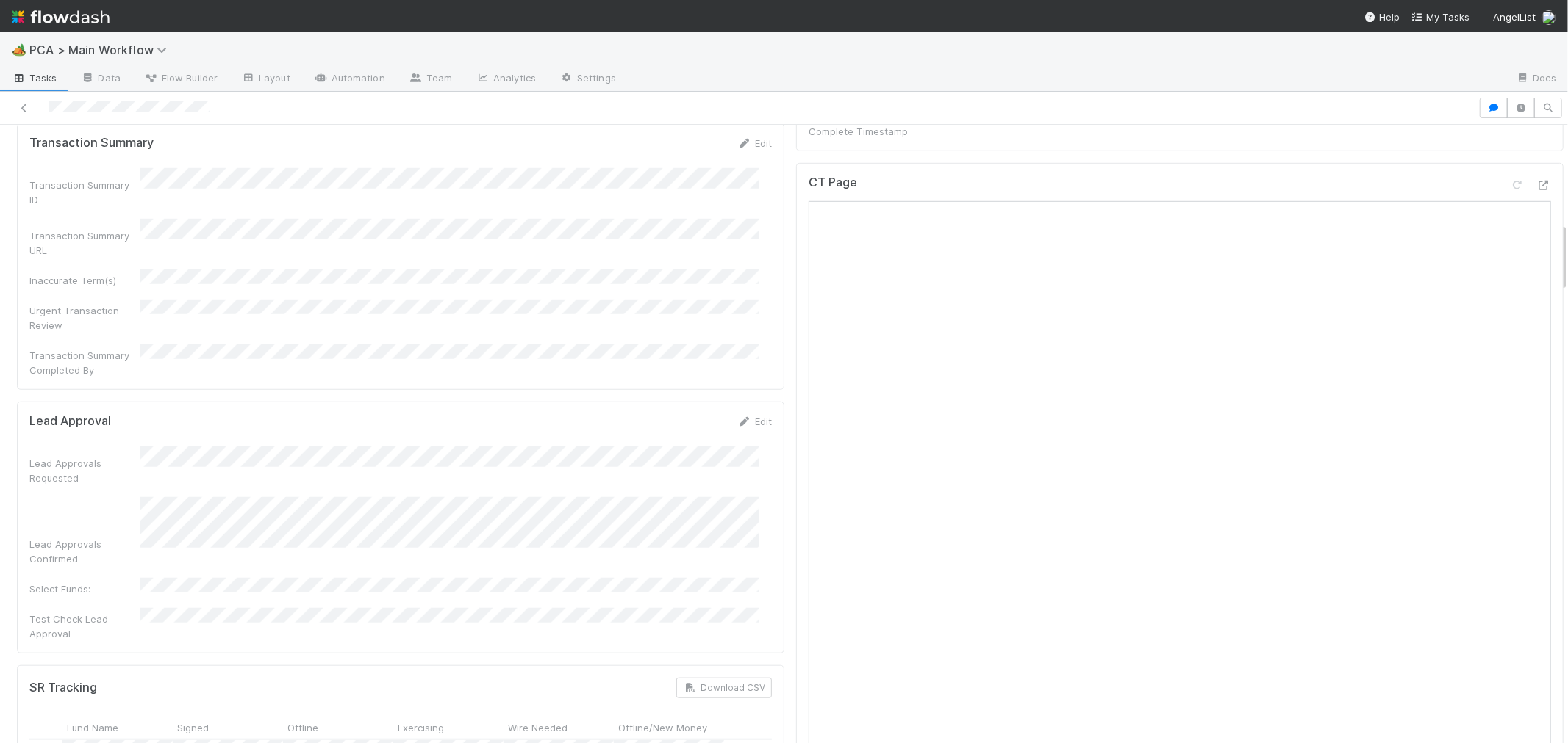
click at [796, 596] on div "CT Page" at bounding box center [1179, 484] width 767 height 643
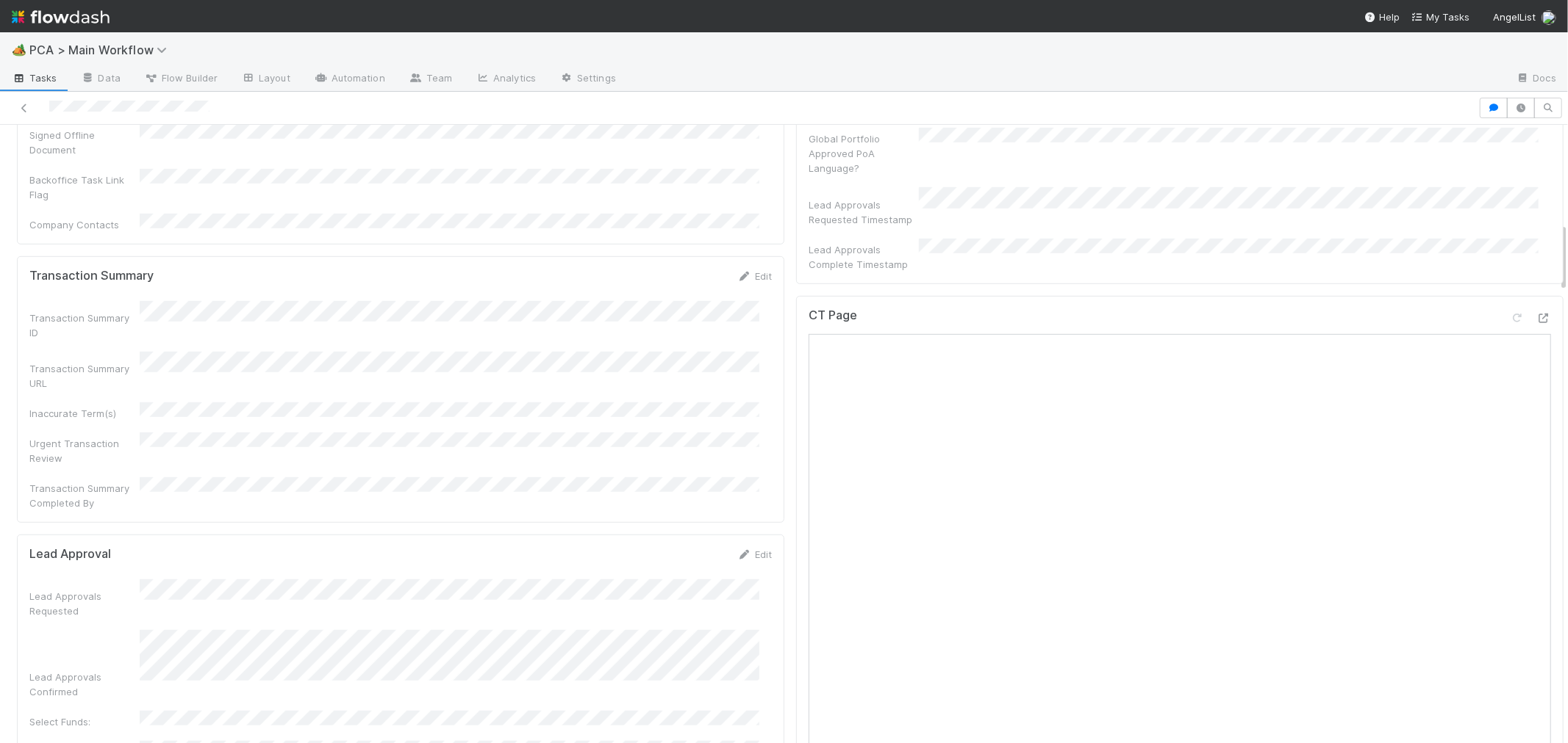
scroll to position [867, 0]
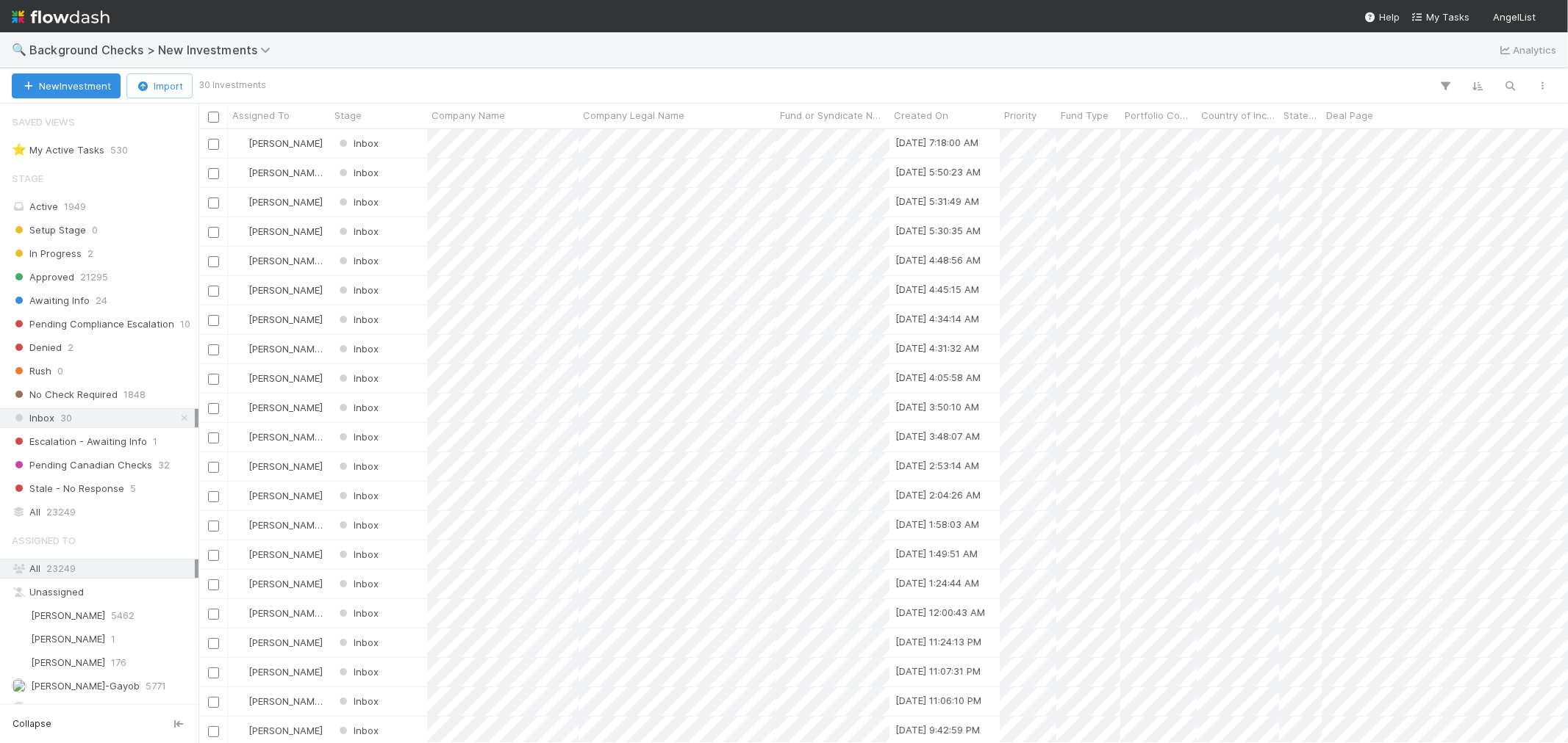
scroll to position [601, 1356]
click at [1508, 84] on icon "button" at bounding box center [1510, 86] width 15 height 13
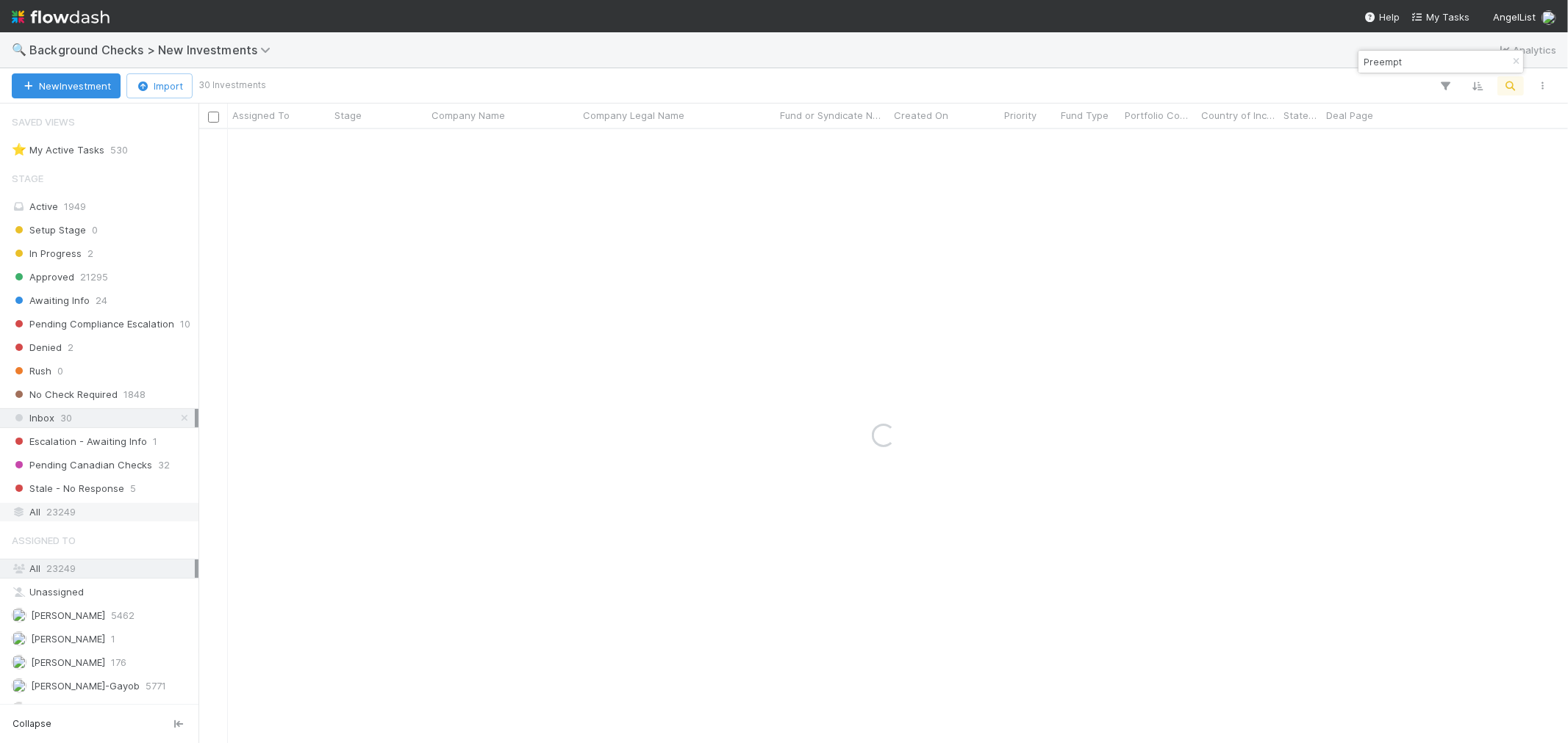
click at [57, 518] on span "23249" at bounding box center [61, 512] width 29 height 18
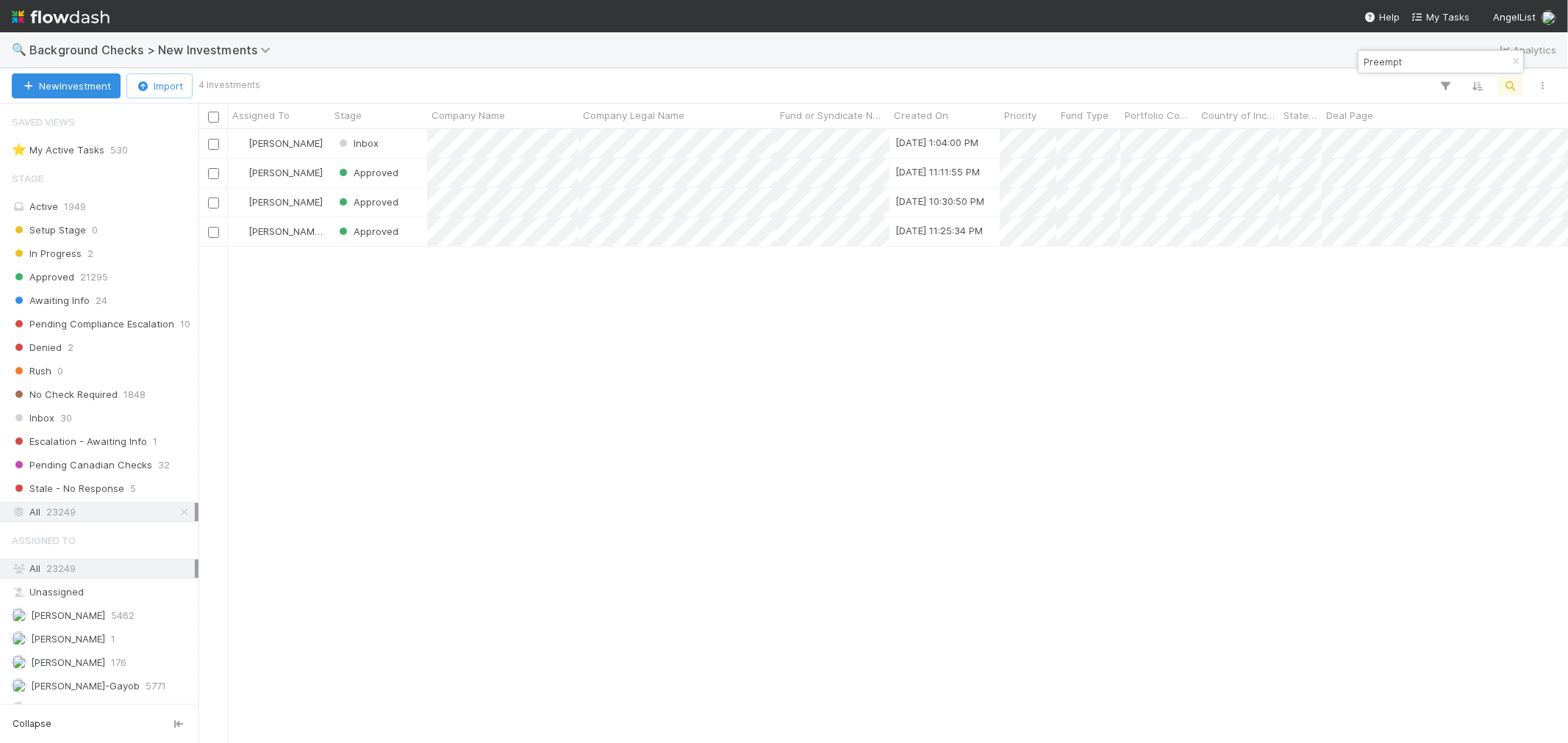
scroll to position [601, 1356]
click at [662, 436] on div at bounding box center [784, 371] width 1568 height 743
click at [879, 526] on div "[PERSON_NAME] In Progress [DATE] 1:04:00 PM 1 1 1 0 0 [DATE] 8:13:15 AM 0 1 0 […" at bounding box center [882, 436] width 1369 height 613
click at [1380, 67] on input "Preempt" at bounding box center [1434, 62] width 147 height 18
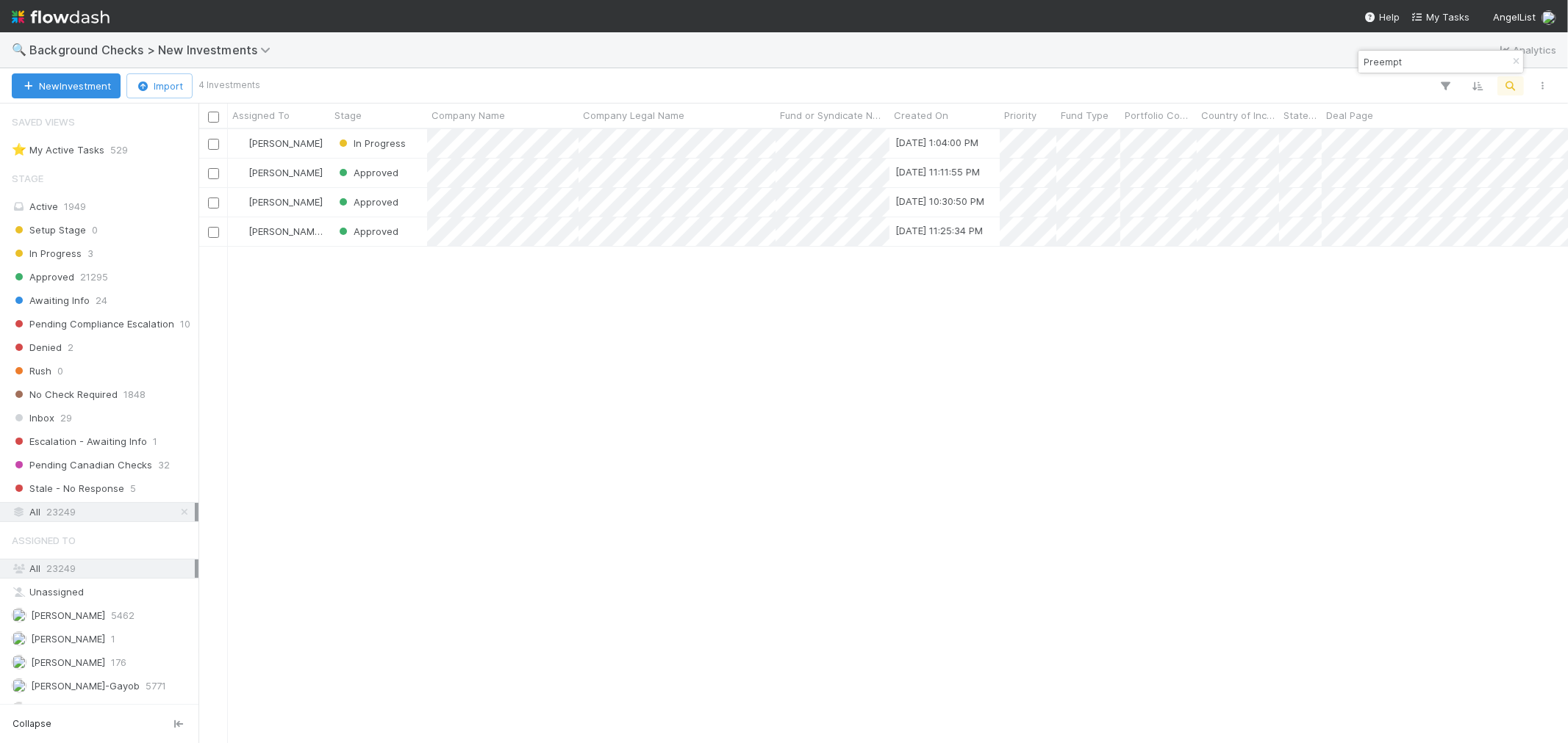
paste input "Channel3"
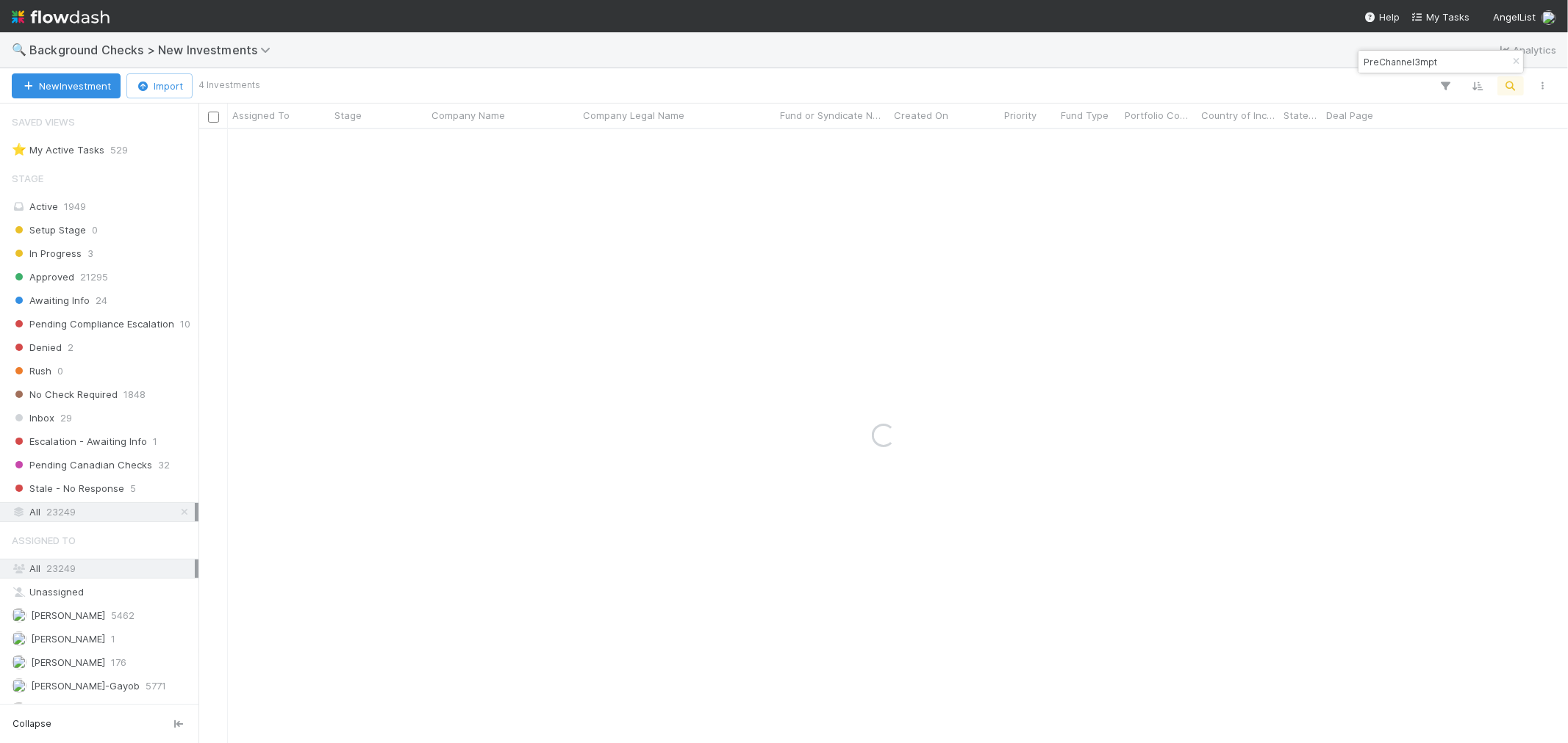
click at [1413, 67] on input "PreChannel3mpt" at bounding box center [1434, 62] width 147 height 18
paste input "Channel3"
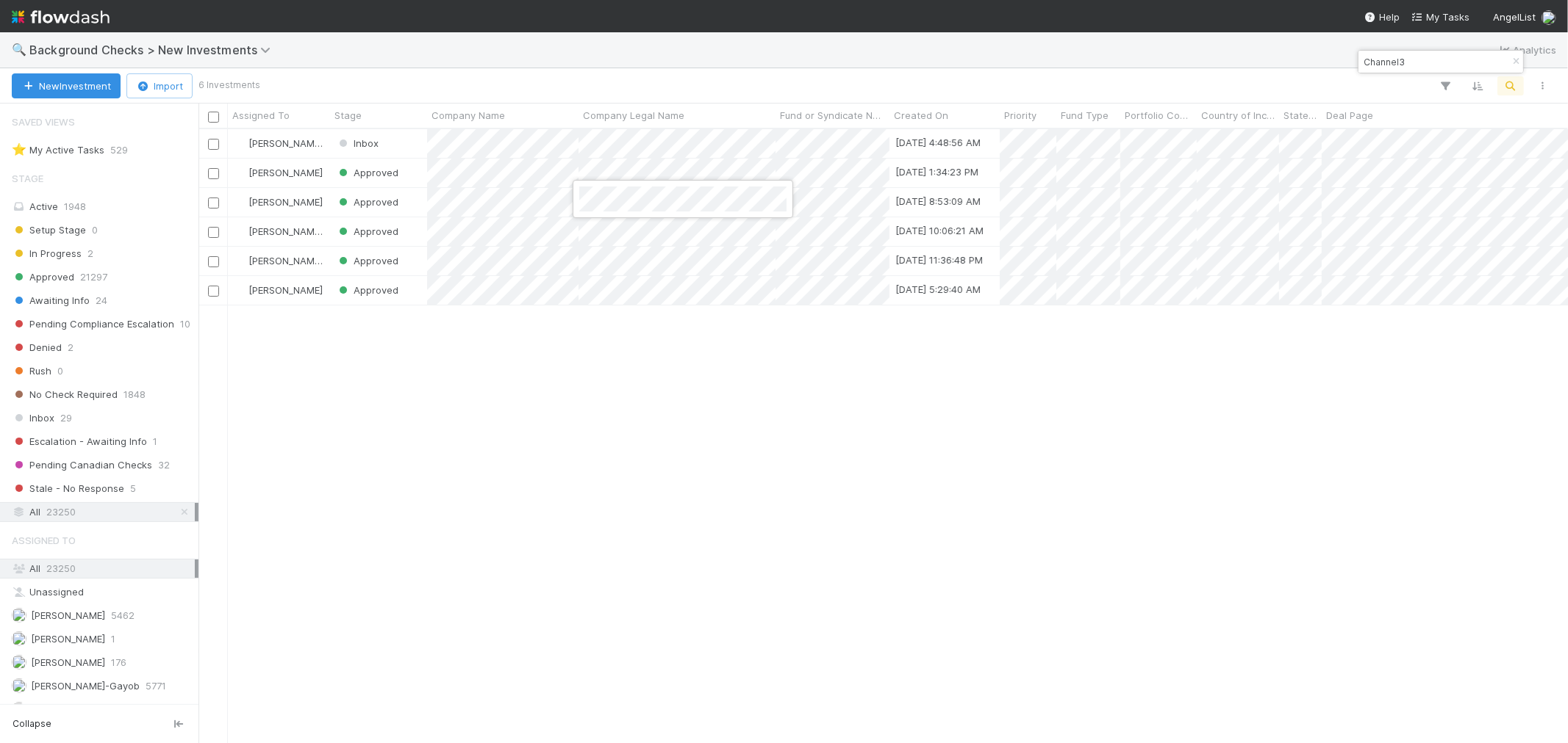
click at [1368, 66] on div at bounding box center [784, 371] width 1568 height 743
click at [1368, 66] on input "Channel3" at bounding box center [1434, 62] width 147 height 18
paste input "Riverbank Security"
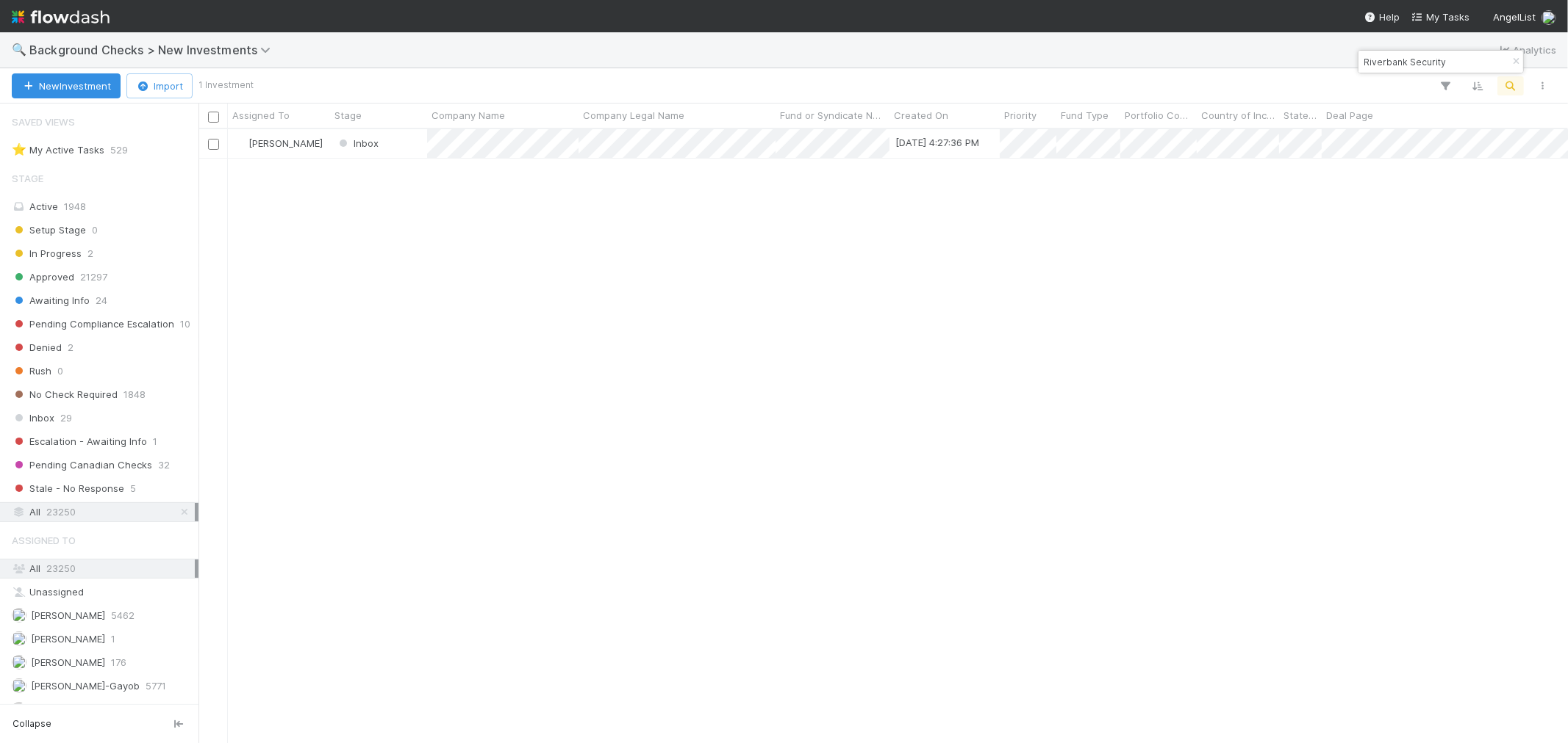
click at [1425, 64] on input "Riverbank Security" at bounding box center [1434, 62] width 147 height 18
drag, startPoint x: 812, startPoint y: 515, endPoint x: 954, endPoint y: 376, distance: 198.7
click at [819, 508] on div "Roselyn de Villa Inbox 8/27/25, 4:27:36 PM 0 1 1 0 0 8/27/25, 4:27:38 PM 0 0 0" at bounding box center [882, 436] width 1369 height 613
click at [1377, 64] on input "Riverbank" at bounding box center [1434, 62] width 147 height 18
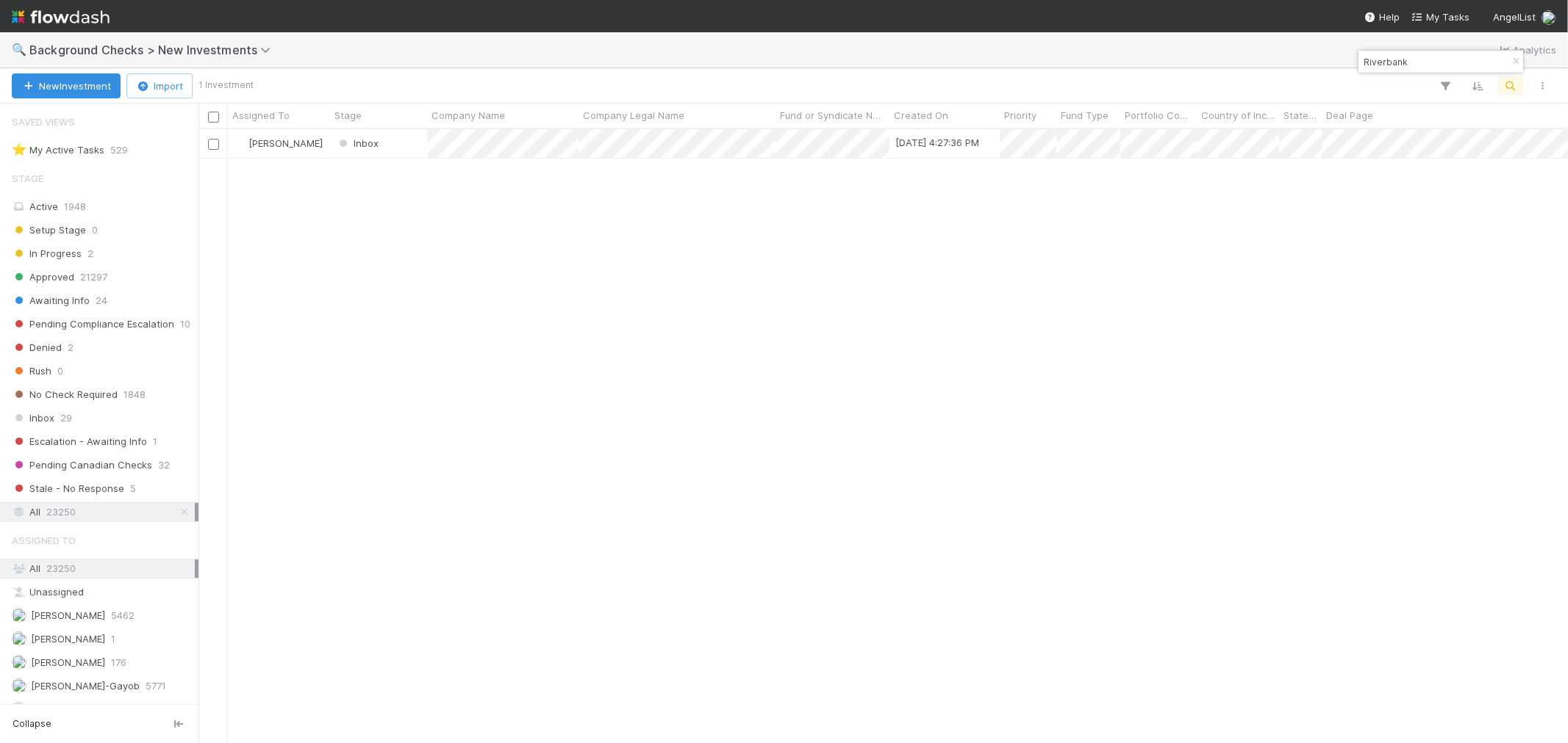
click at [1377, 64] on input "Riverbank" at bounding box center [1434, 62] width 147 height 18
paste input "Wedge"
drag, startPoint x: 831, startPoint y: 518, endPoint x: 988, endPoint y: 379, distance: 209.7
click at [835, 517] on div "Roselyn de Villa Inbox 8/27/25, 9:42:59 PM 0 1 1 0 0 8/27/25, 9:43:00 PM 0 0 0" at bounding box center [882, 436] width 1369 height 613
click at [1383, 67] on input "Wedge" at bounding box center [1434, 62] width 147 height 18
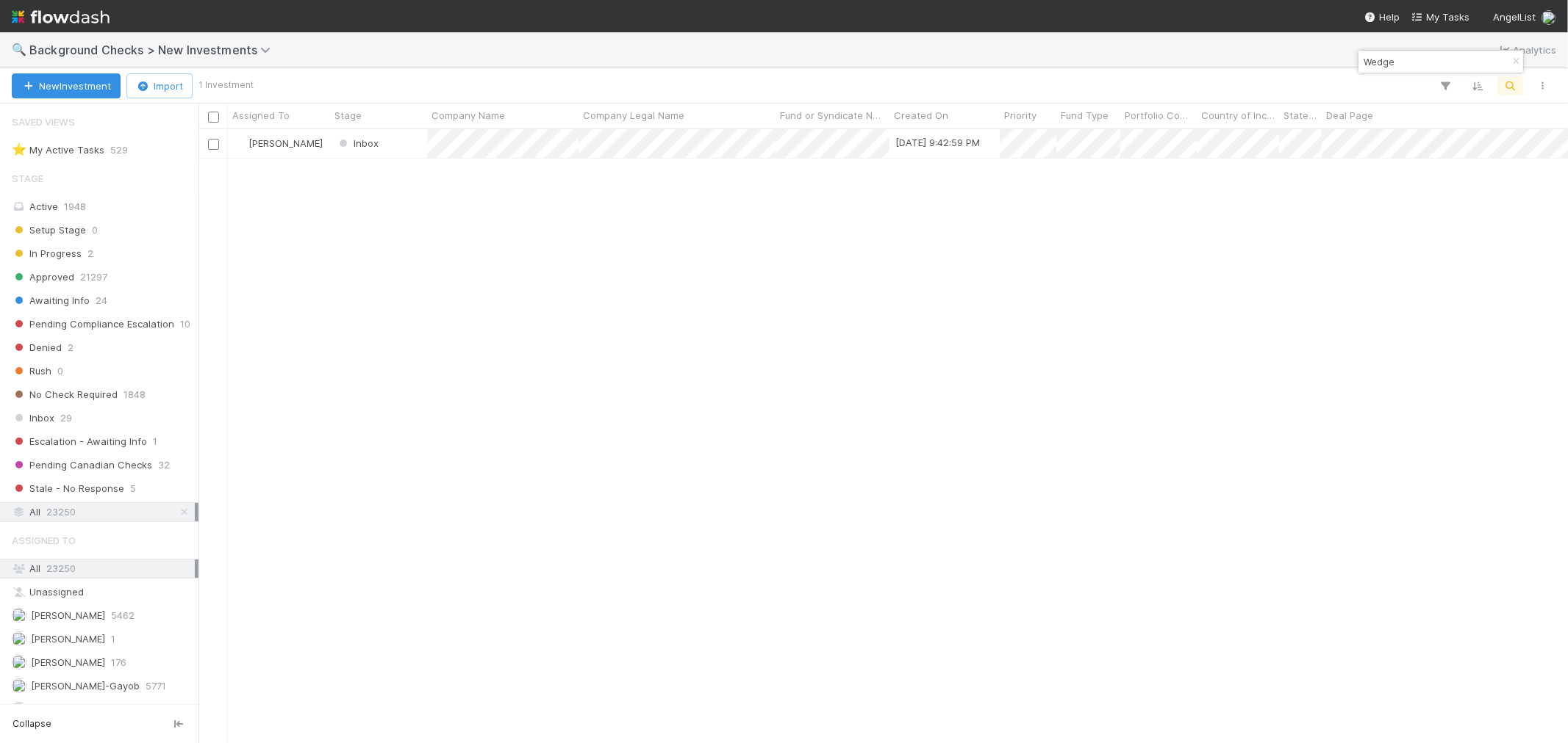
click at [1383, 67] on input "Wedge" at bounding box center [1434, 62] width 147 height 18
paste input "BootLoop"
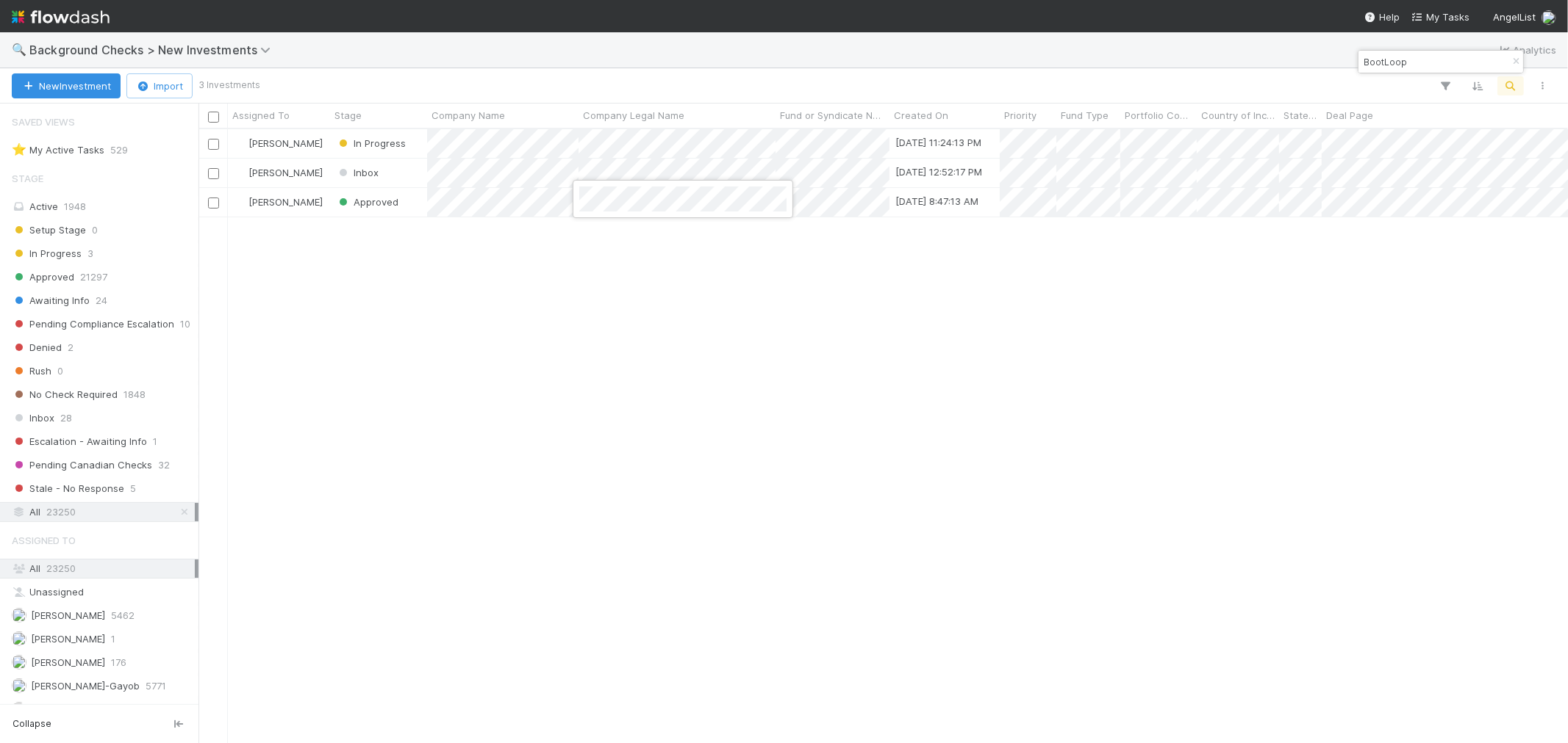
click at [875, 441] on div at bounding box center [784, 371] width 1568 height 743
click at [1376, 56] on input "BootLoop" at bounding box center [1434, 62] width 147 height 18
click at [1375, 56] on input "BootLoop" at bounding box center [1434, 62] width 147 height 18
paste input "Motives"
drag, startPoint x: 1091, startPoint y: 463, endPoint x: 1275, endPoint y: 253, distance: 279.2
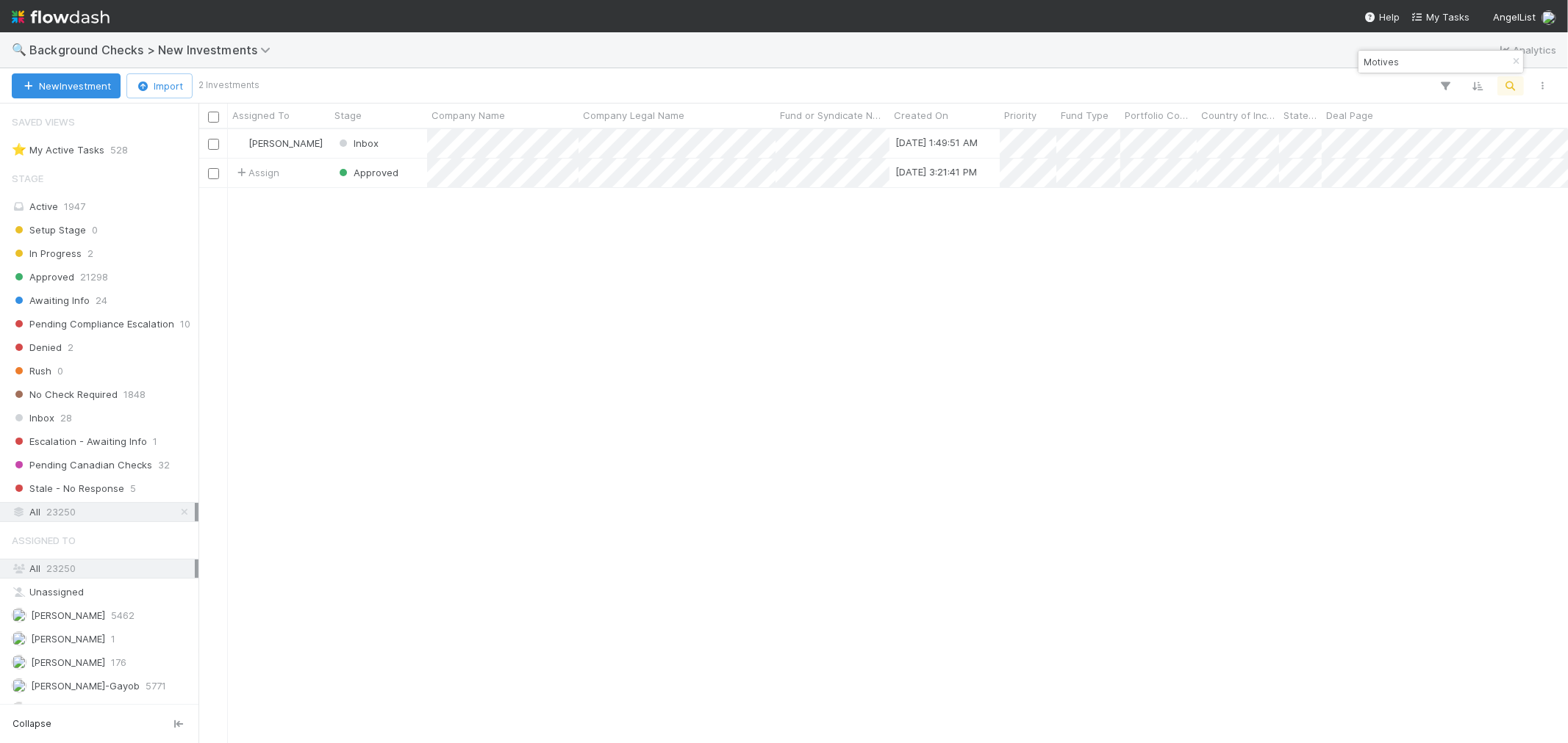
click at [1093, 460] on div "Roselyn de Villa Inbox 8/28/25, 1:49:51 AM 0 1 1 0 0 8/28/25, 1:49:55 AM 0 0 0 …" at bounding box center [882, 436] width 1369 height 613
click at [1368, 60] on input "Motives" at bounding box center [1434, 62] width 147 height 18
paste input "Orange"
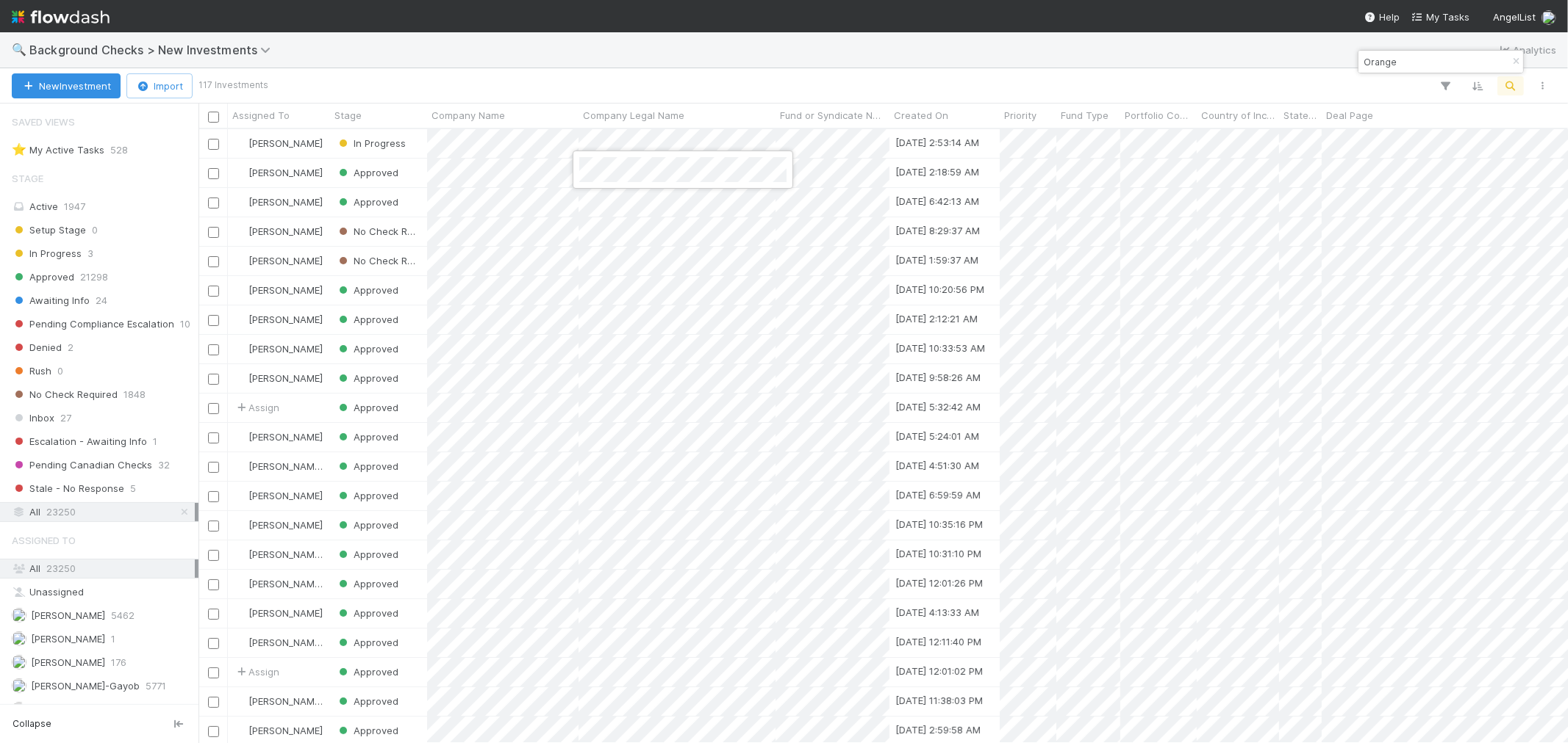
click at [1369, 60] on div at bounding box center [784, 371] width 1568 height 743
click at [1369, 60] on input "Orange" at bounding box center [1434, 62] width 147 height 18
paste input "DYNA"
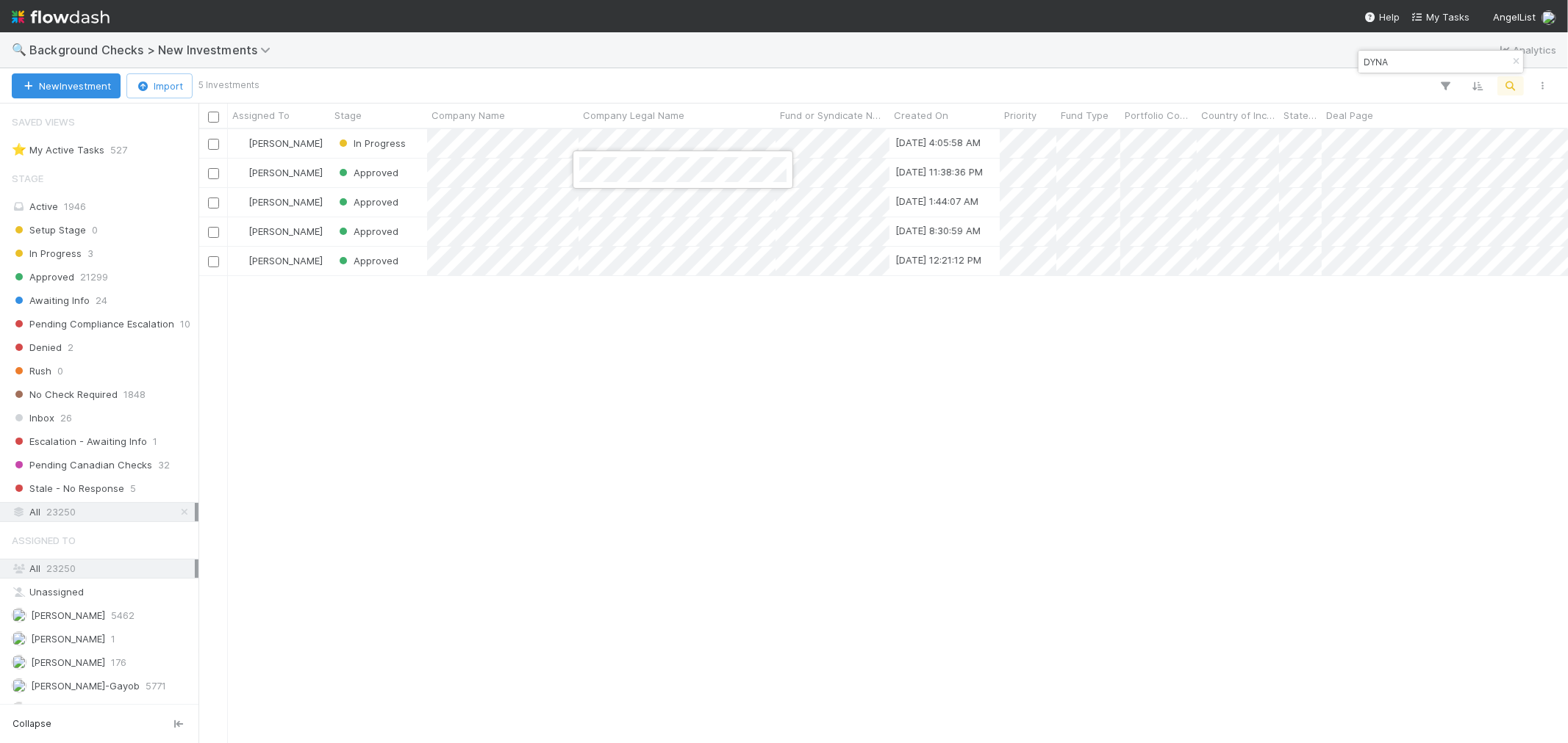
drag, startPoint x: 931, startPoint y: 497, endPoint x: 1221, endPoint y: 100, distance: 491.6
click at [933, 497] on div at bounding box center [784, 371] width 1568 height 743
click at [1370, 60] on input "DYNA" at bounding box center [1434, 62] width 147 height 18
paste input "atawizz"
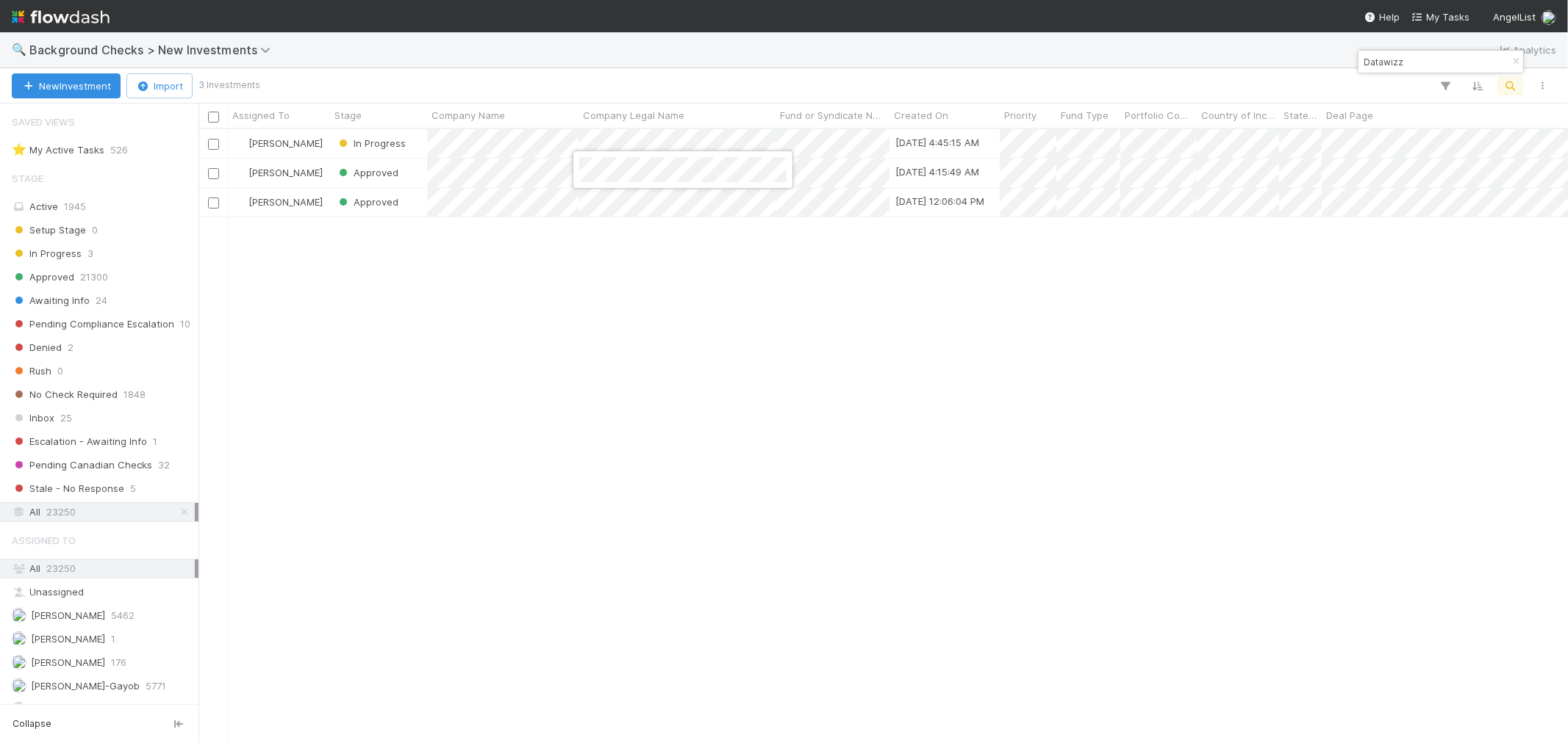
click at [1107, 517] on div at bounding box center [784, 371] width 1568 height 743
click at [1384, 64] on input "Datawizz" at bounding box center [1434, 62] width 147 height 18
paste input "AmbuSun"
type input "AmbuSun"
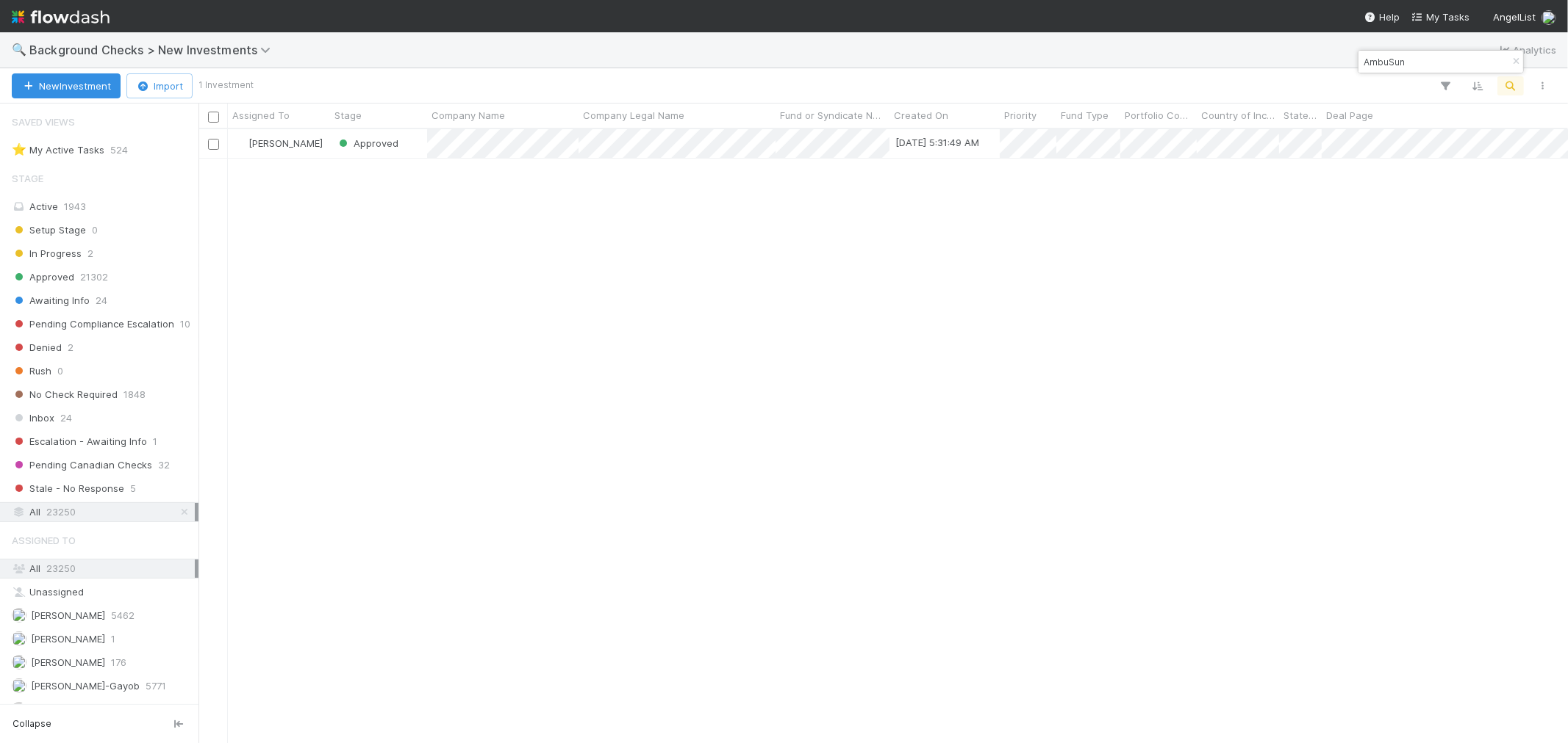
click at [915, 376] on div "Roselyn de Villa Approved 8/28/25, 5:31:49 AM 1 1 1 0 0 8/28/25, 8:21:13 AM 0 1…" at bounding box center [882, 436] width 1369 height 613
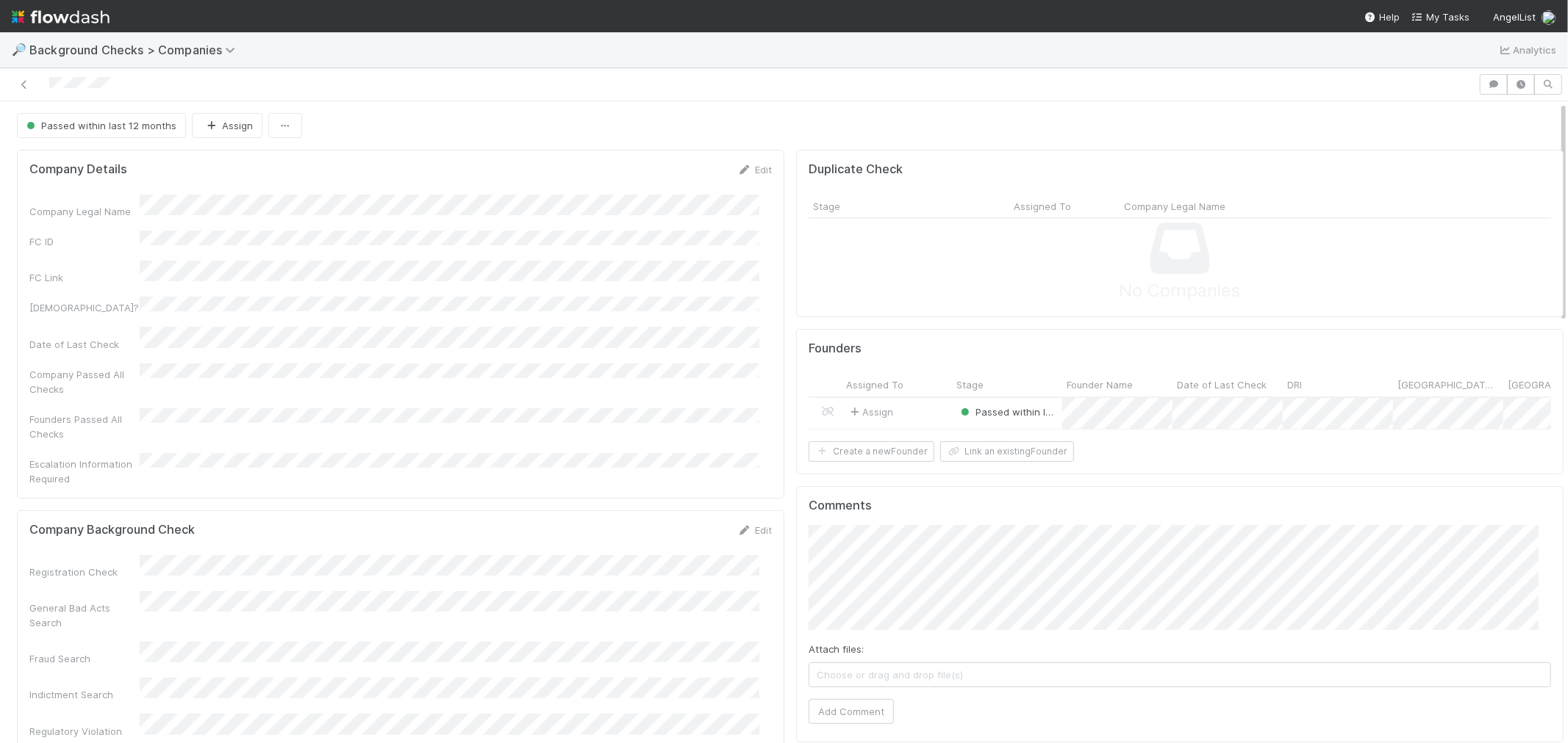
drag, startPoint x: 133, startPoint y: 82, endPoint x: 347, endPoint y: 165, distance: 229.5
click at [41, 86] on div at bounding box center [739, 84] width 1466 height 20
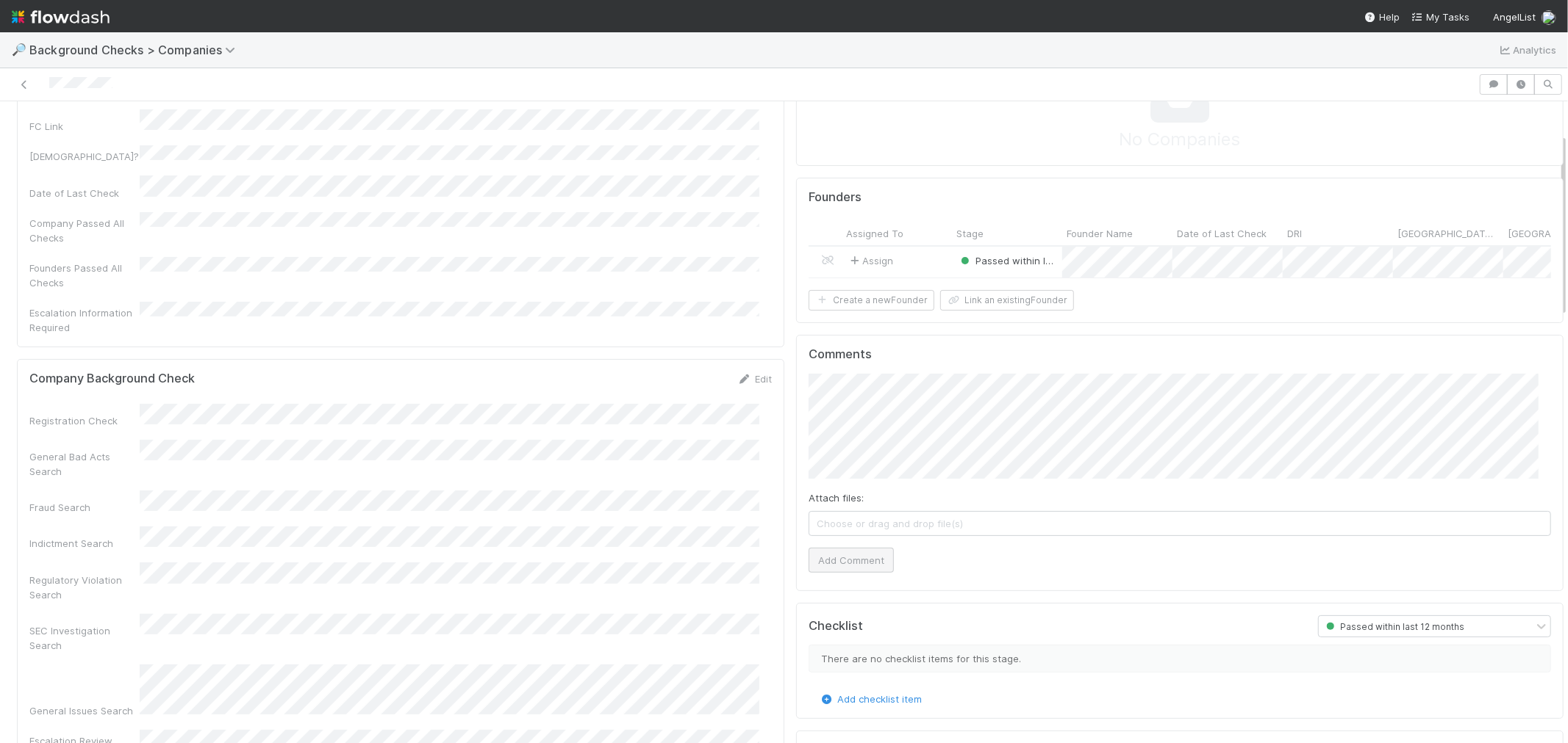
scroll to position [163, 0]
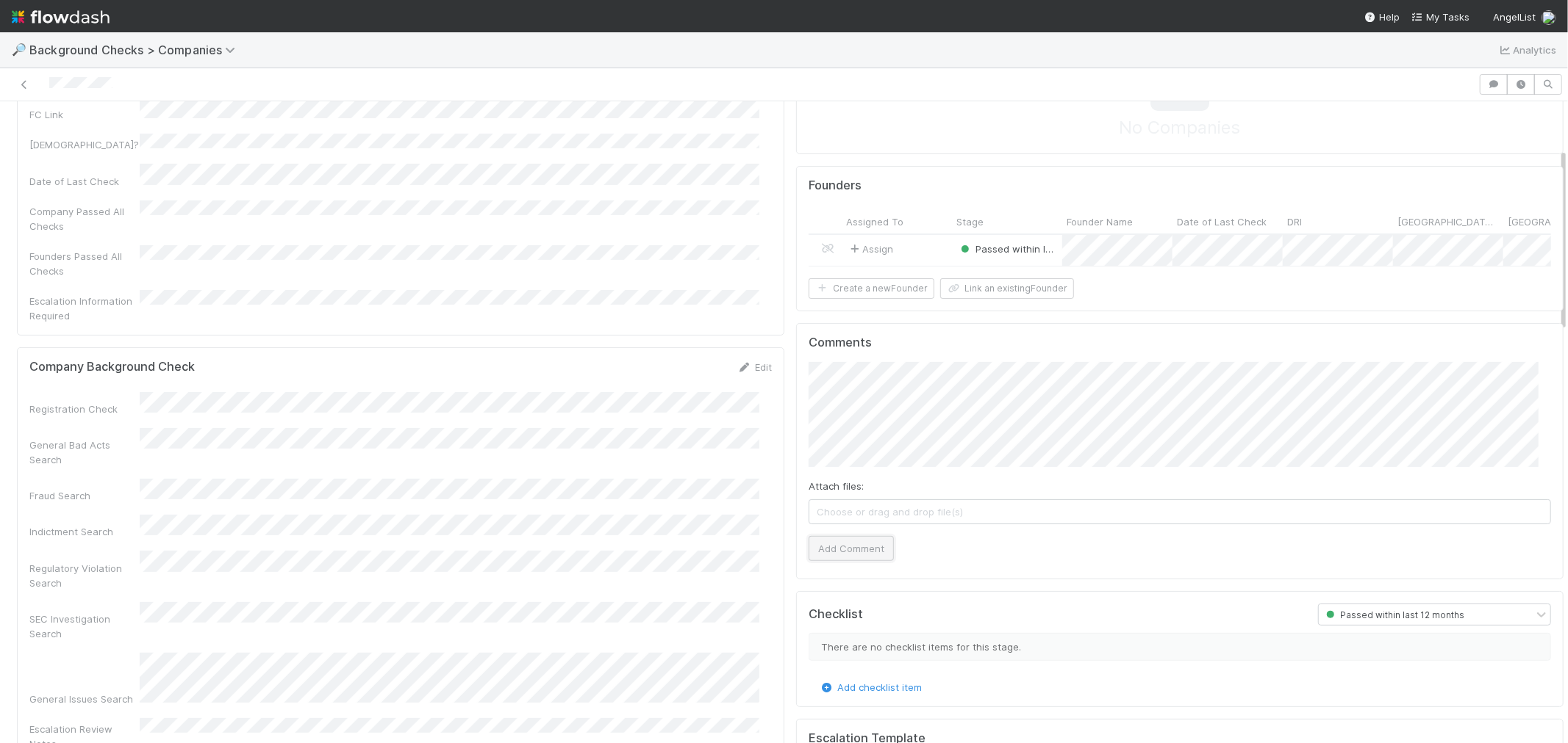
click at [846, 561] on button "Add Comment" at bounding box center [852, 548] width 86 height 25
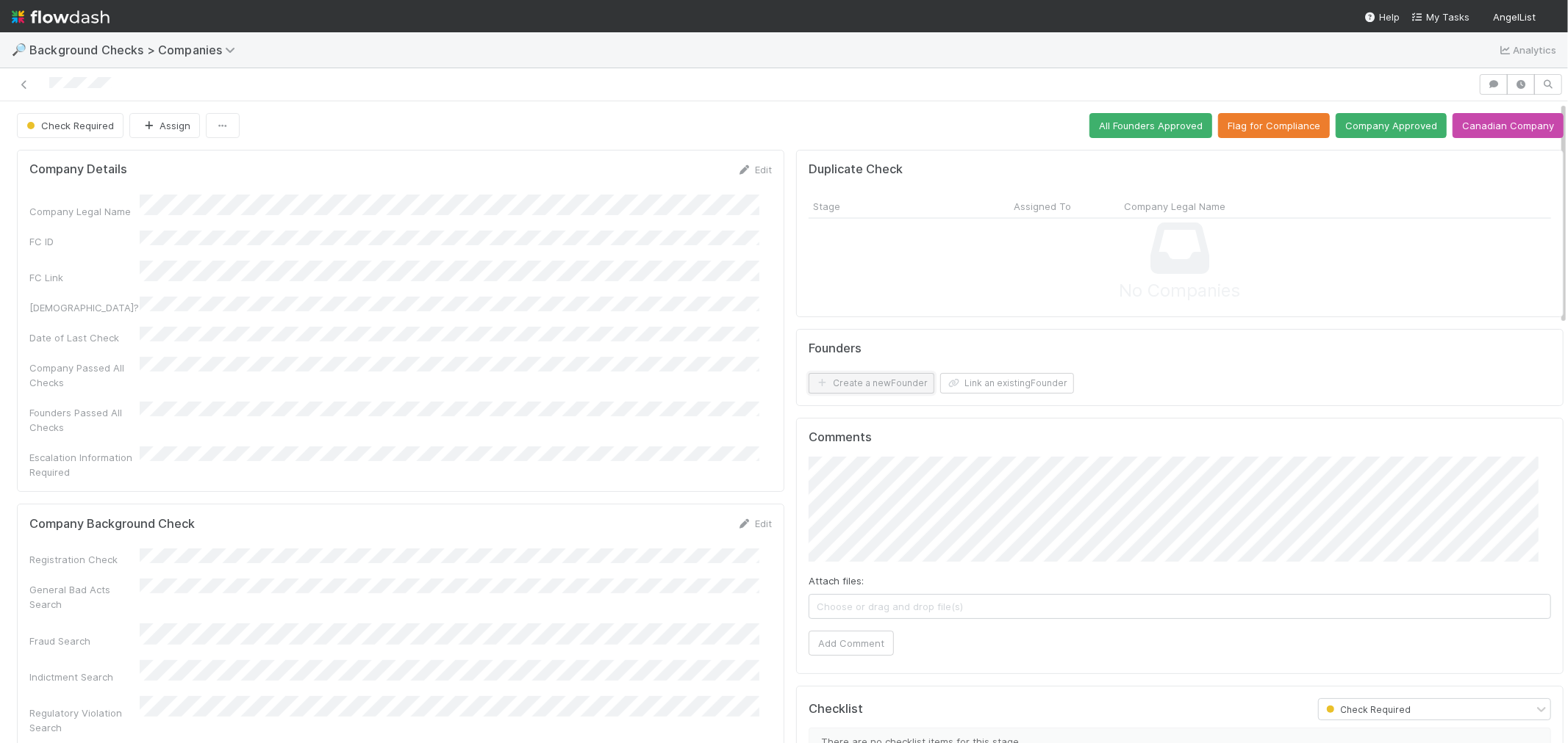
click at [890, 382] on button "Create a new Founder" at bounding box center [872, 383] width 126 height 20
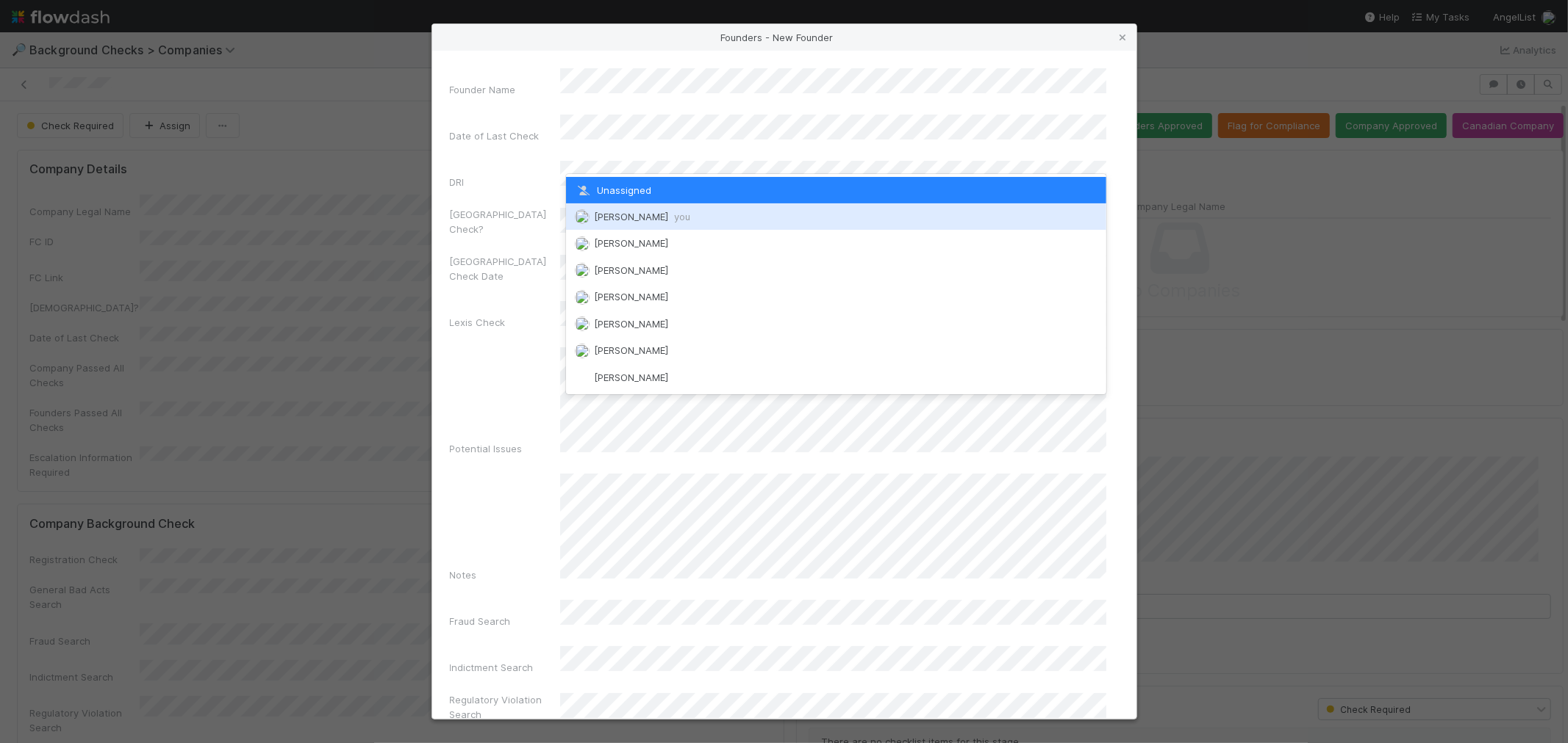
click at [634, 208] on div "[PERSON_NAME] you" at bounding box center [836, 216] width 540 height 26
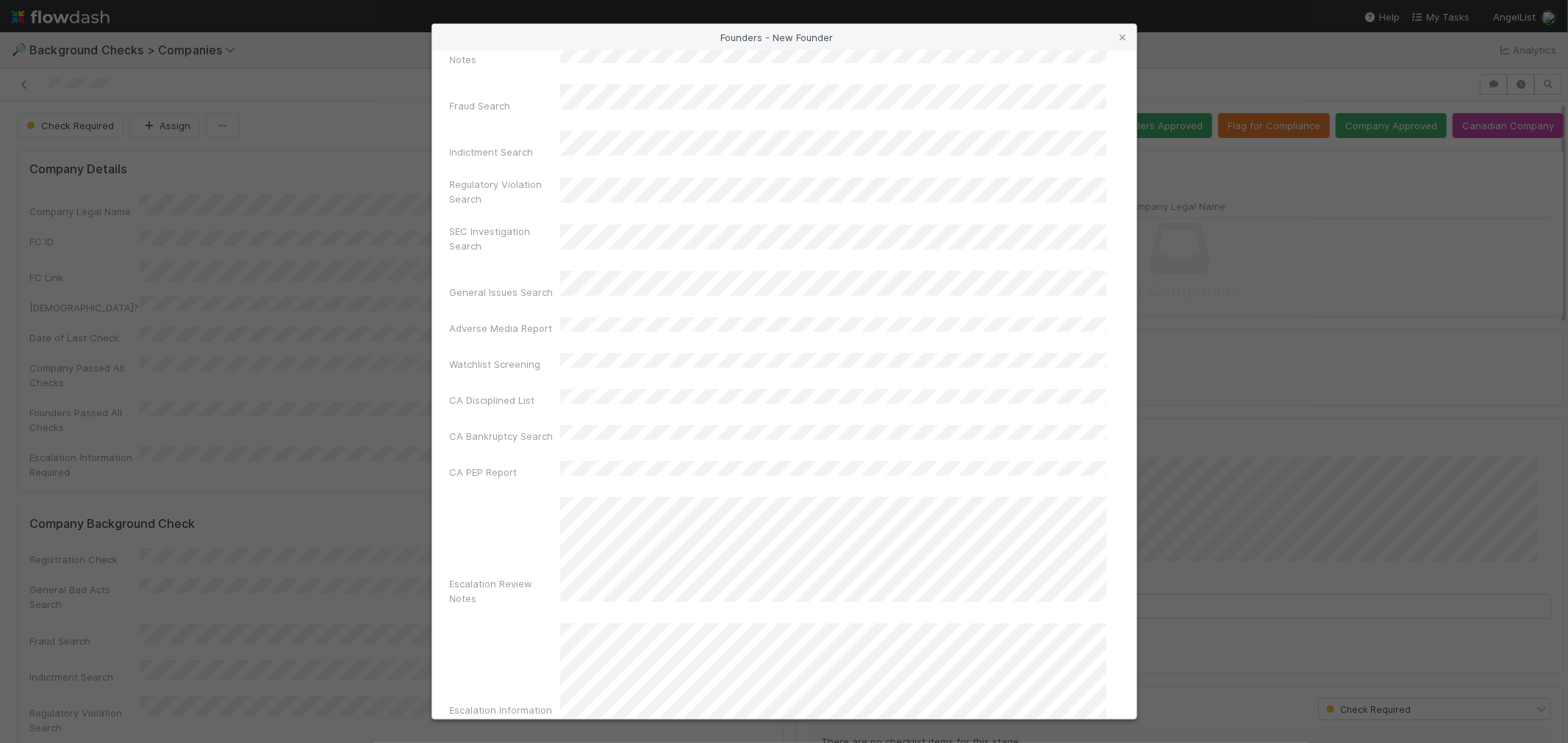
scroll to position [520, 0]
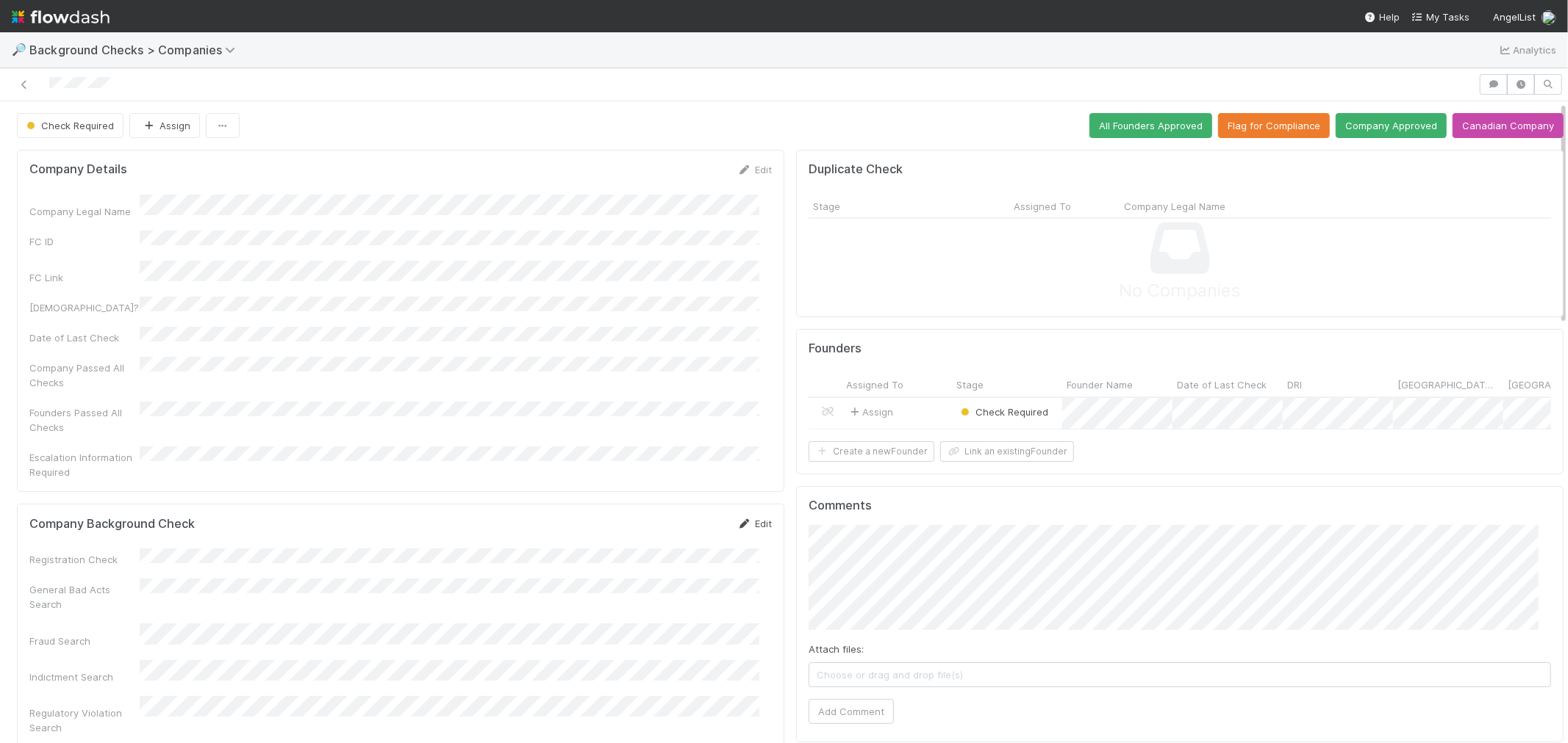
click at [744, 518] on link "Edit" at bounding box center [755, 524] width 35 height 12
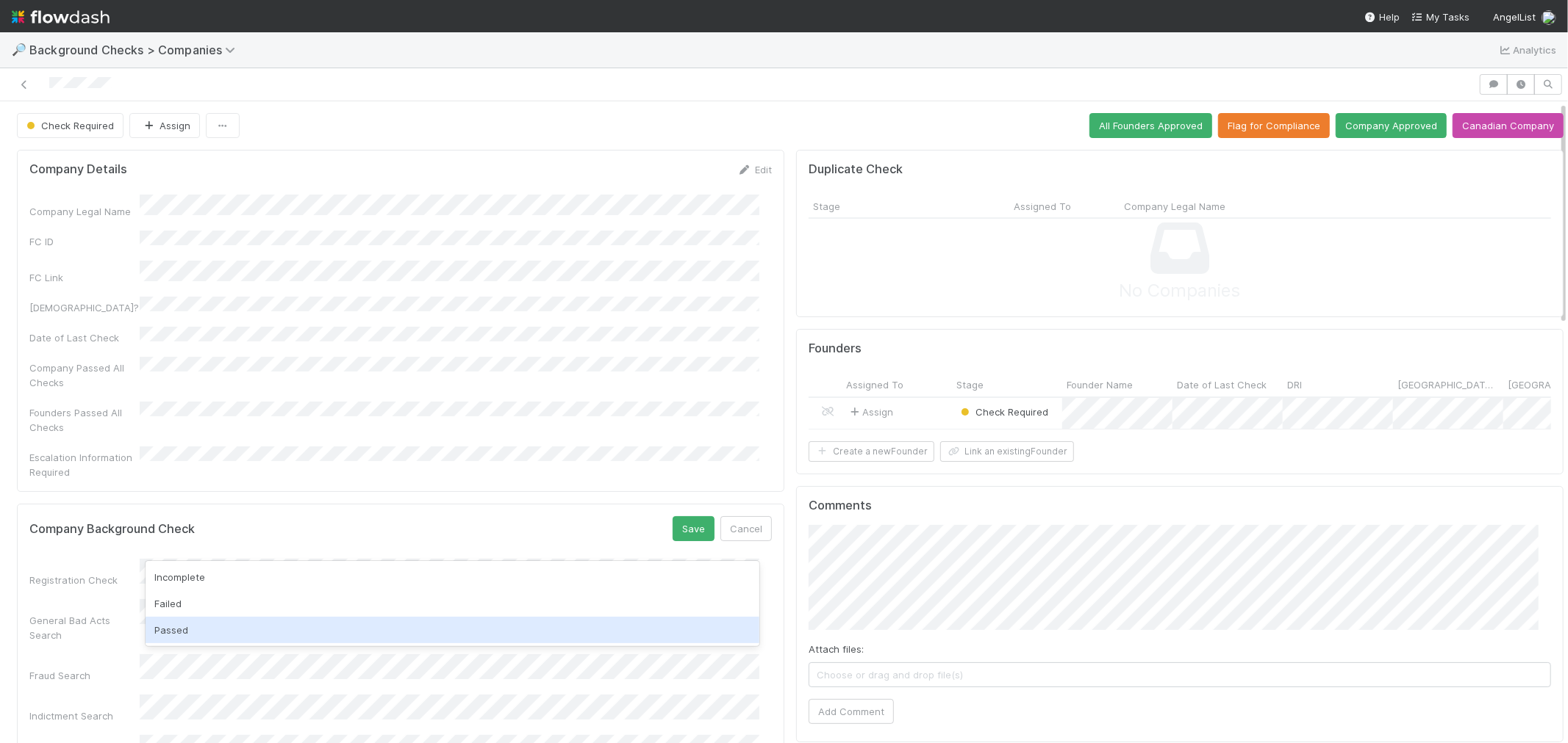
click at [210, 636] on div "Passed" at bounding box center [452, 630] width 614 height 26
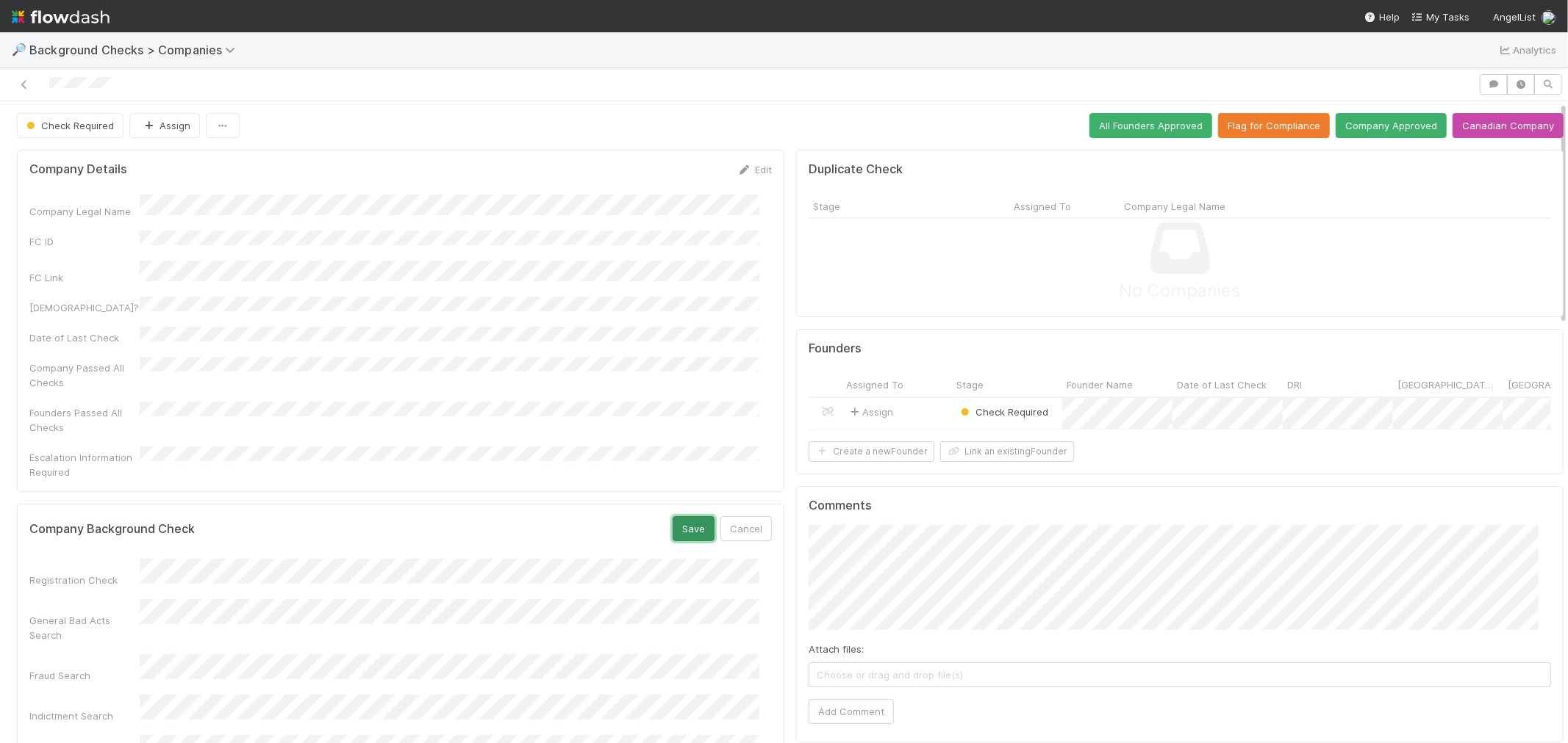
click at [683, 517] on button "Save" at bounding box center [693, 529] width 42 height 25
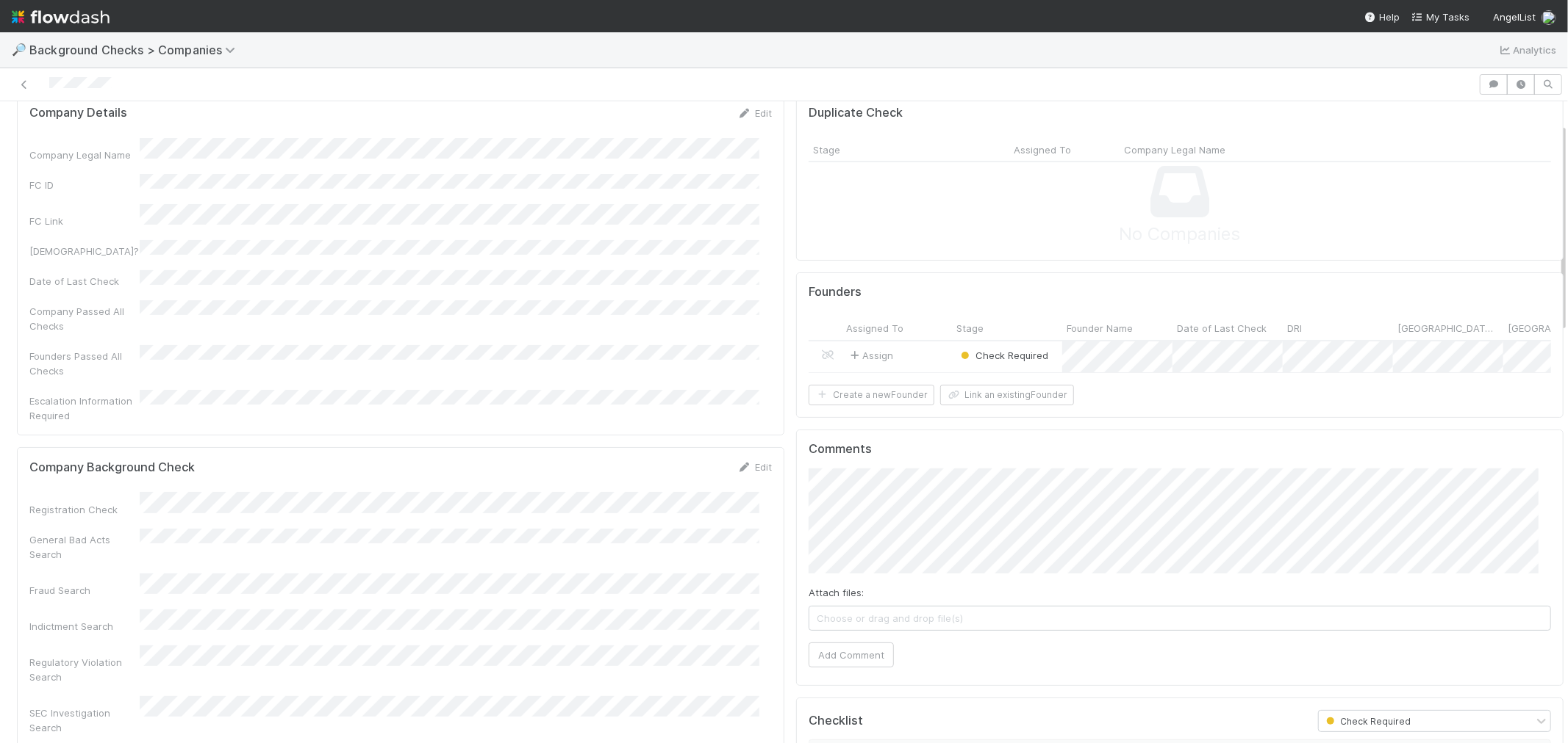
scroll to position [82, 0]
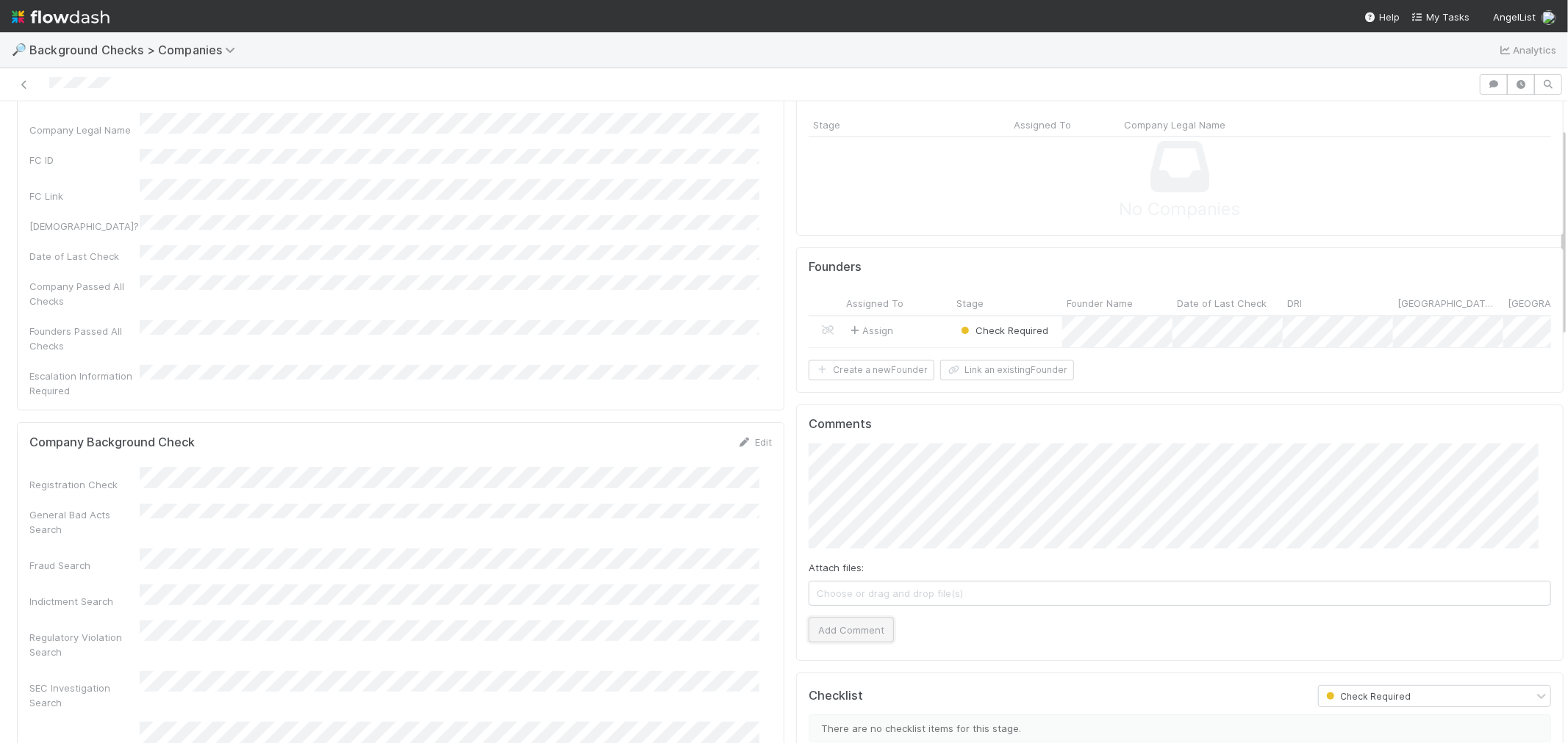
click at [849, 643] on button "Add Comment" at bounding box center [852, 630] width 86 height 25
click at [755, 436] on link "Edit" at bounding box center [755, 442] width 35 height 12
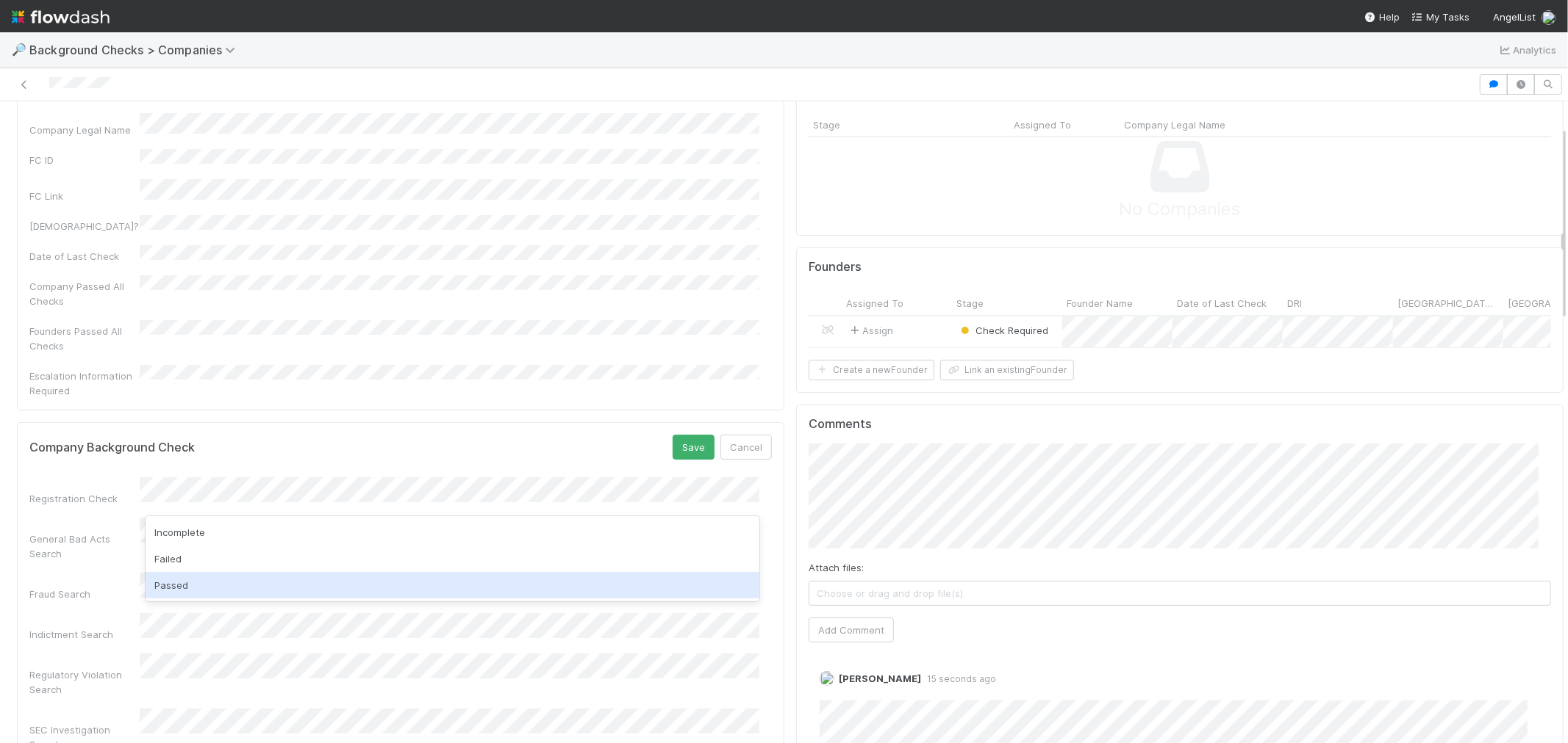
click at [293, 583] on div "Passed" at bounding box center [452, 585] width 614 height 26
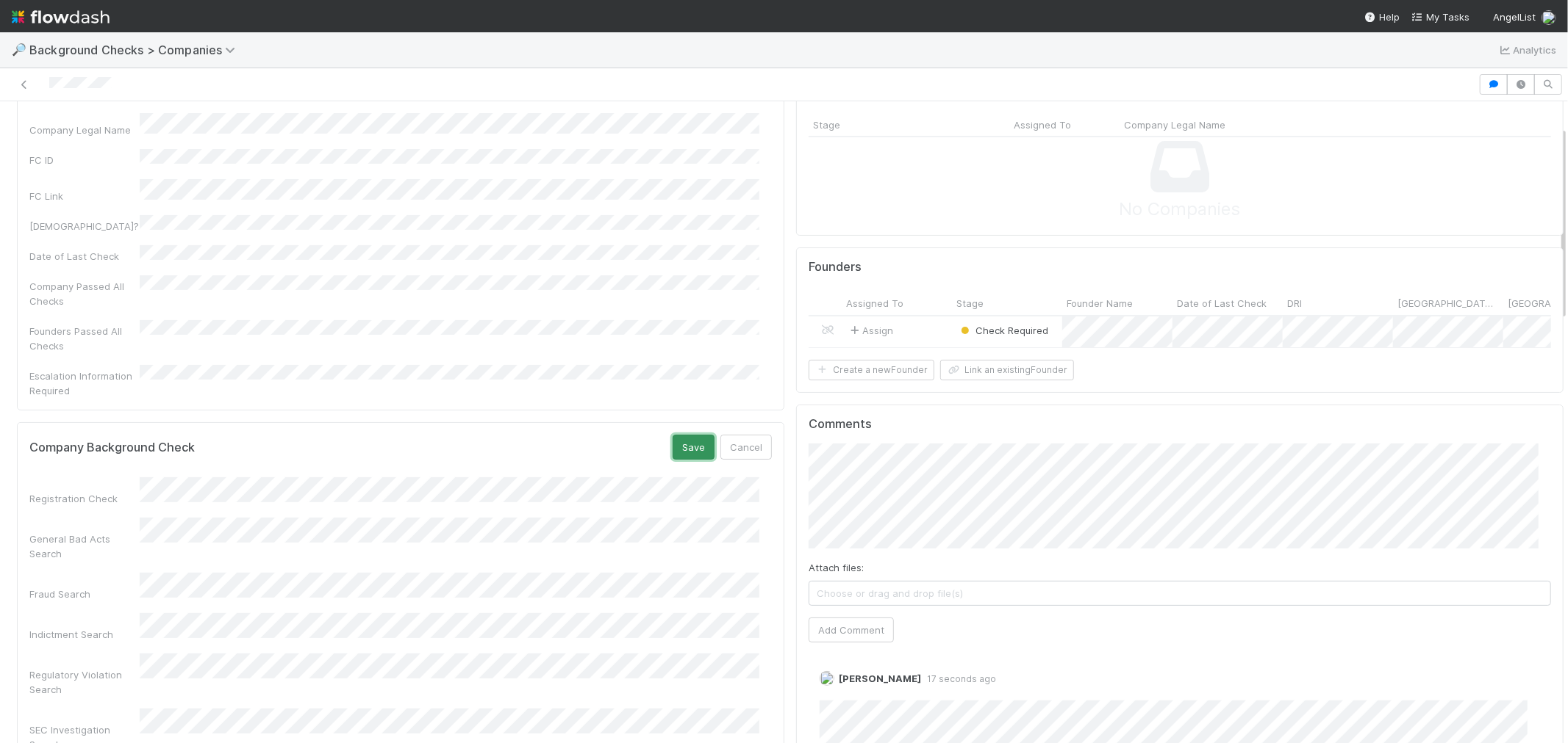
click at [683, 435] on button "Save" at bounding box center [693, 447] width 42 height 25
click at [914, 334] on div "Assign" at bounding box center [897, 332] width 110 height 31
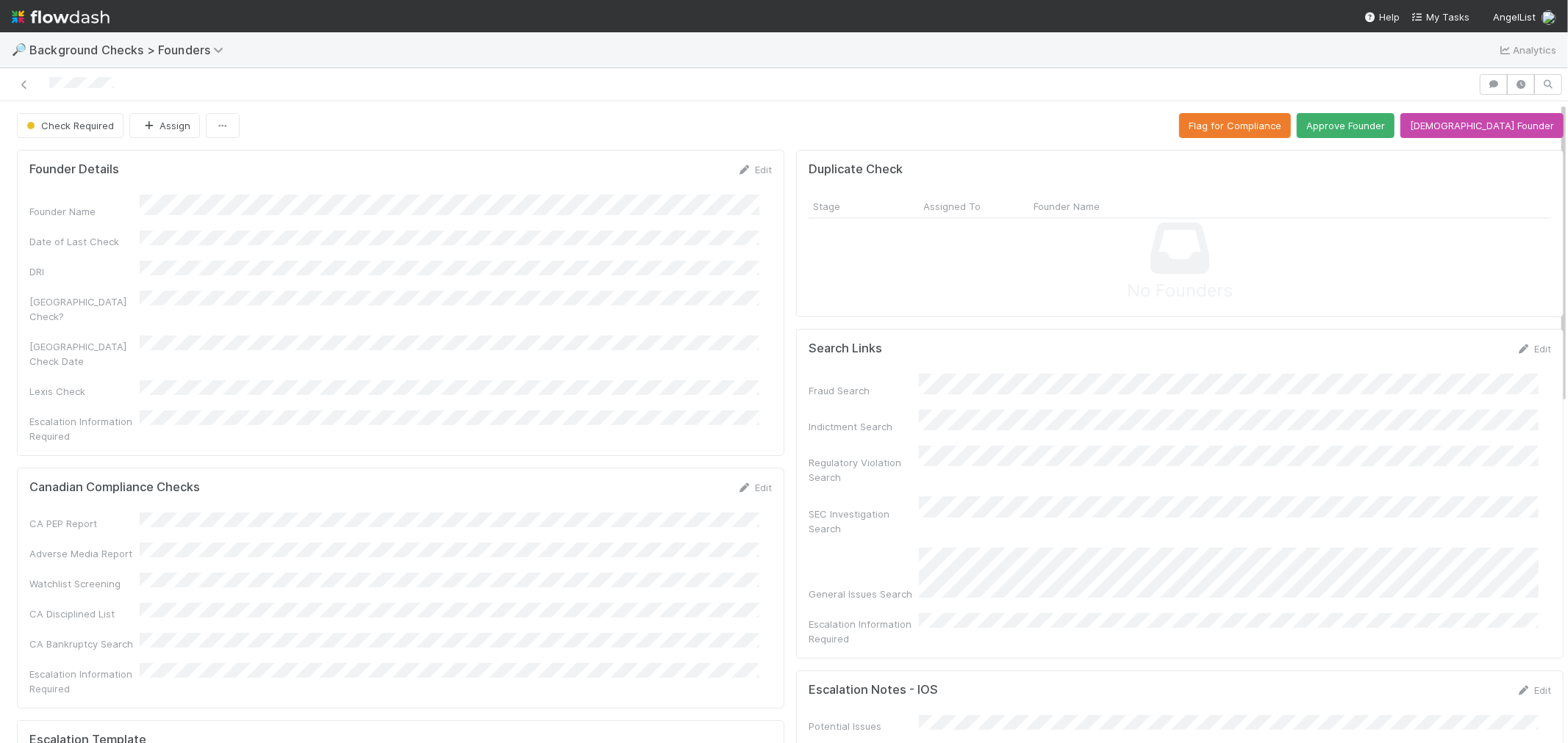
scroll to position [408, 0]
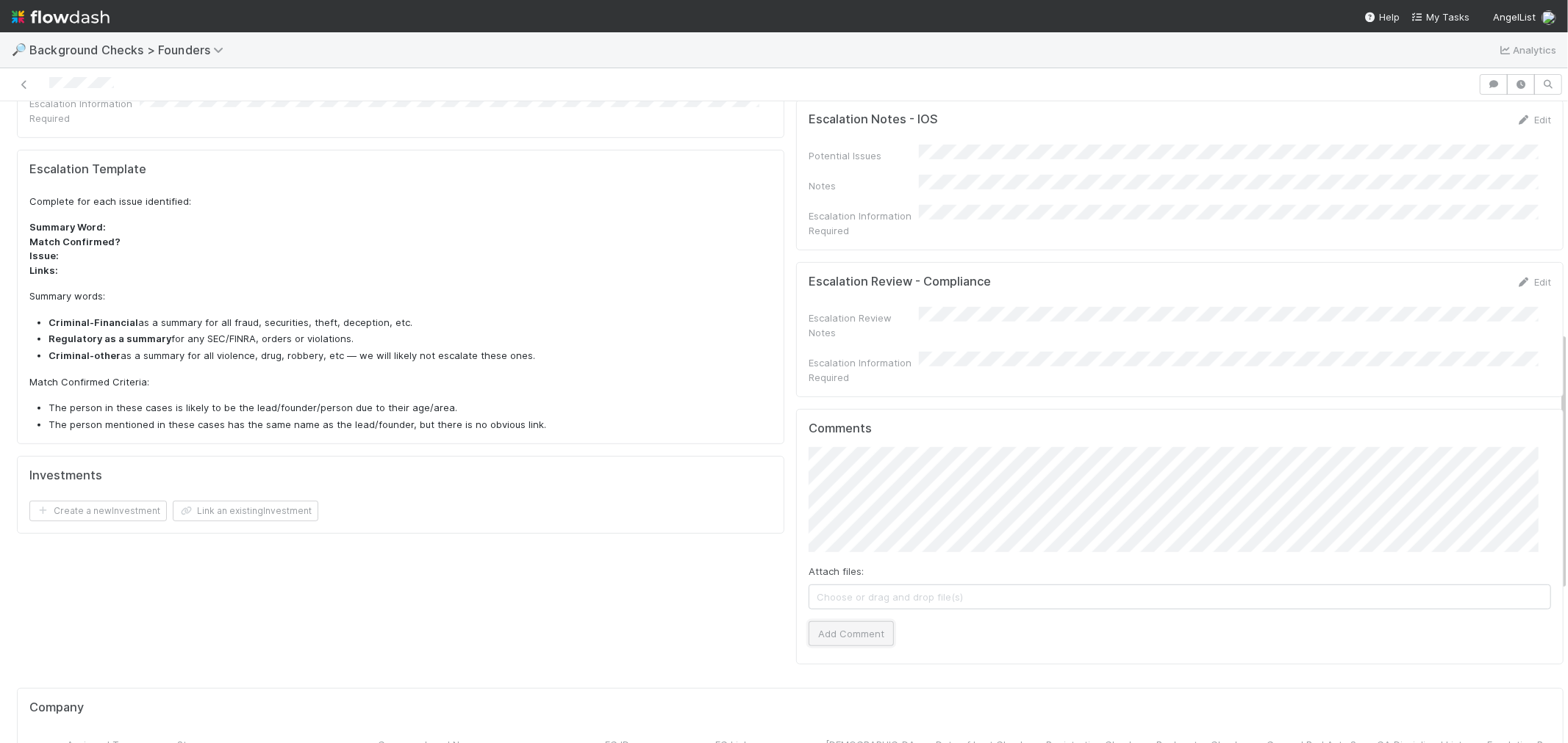
click at [867, 622] on button "Add Comment" at bounding box center [852, 634] width 86 height 25
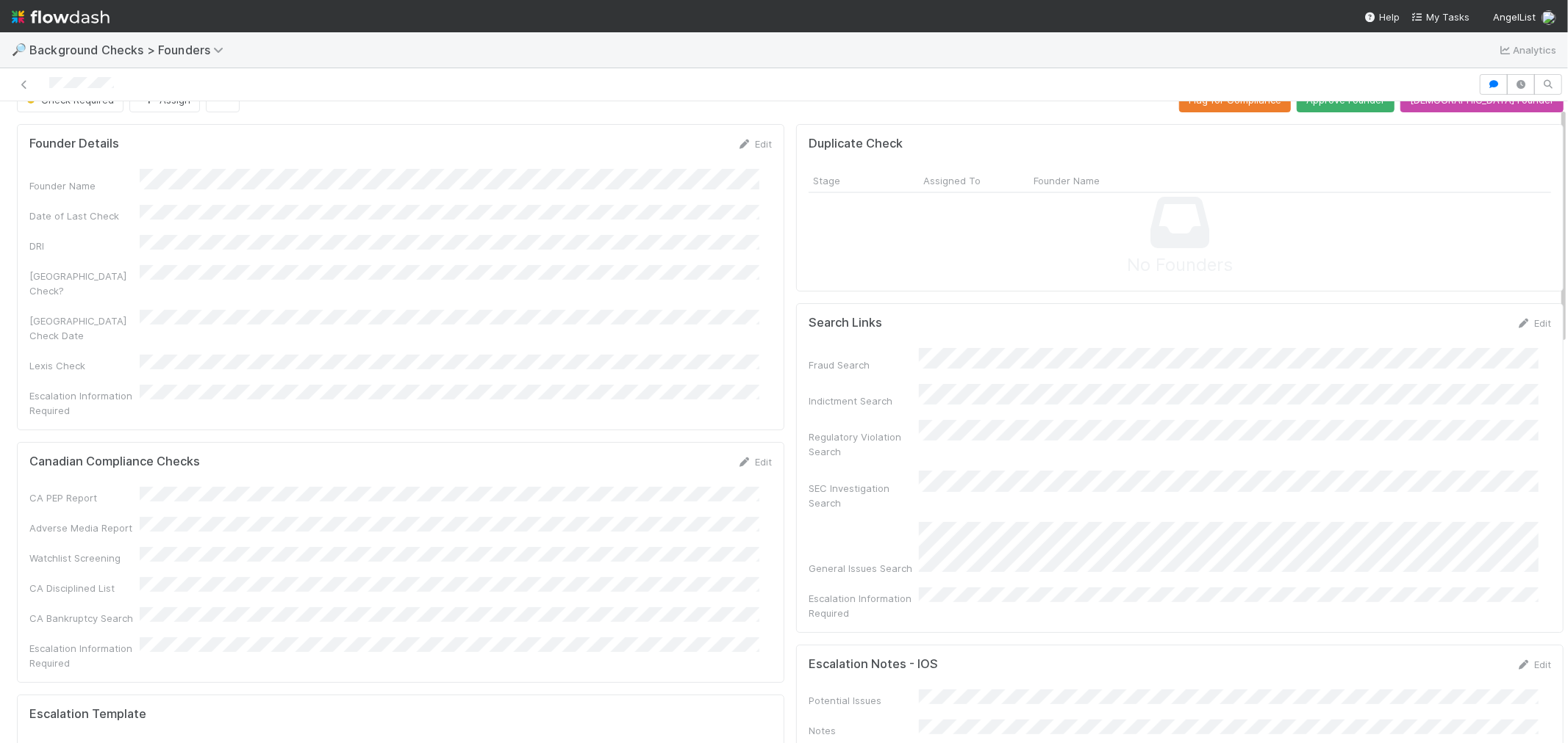
scroll to position [0, 0]
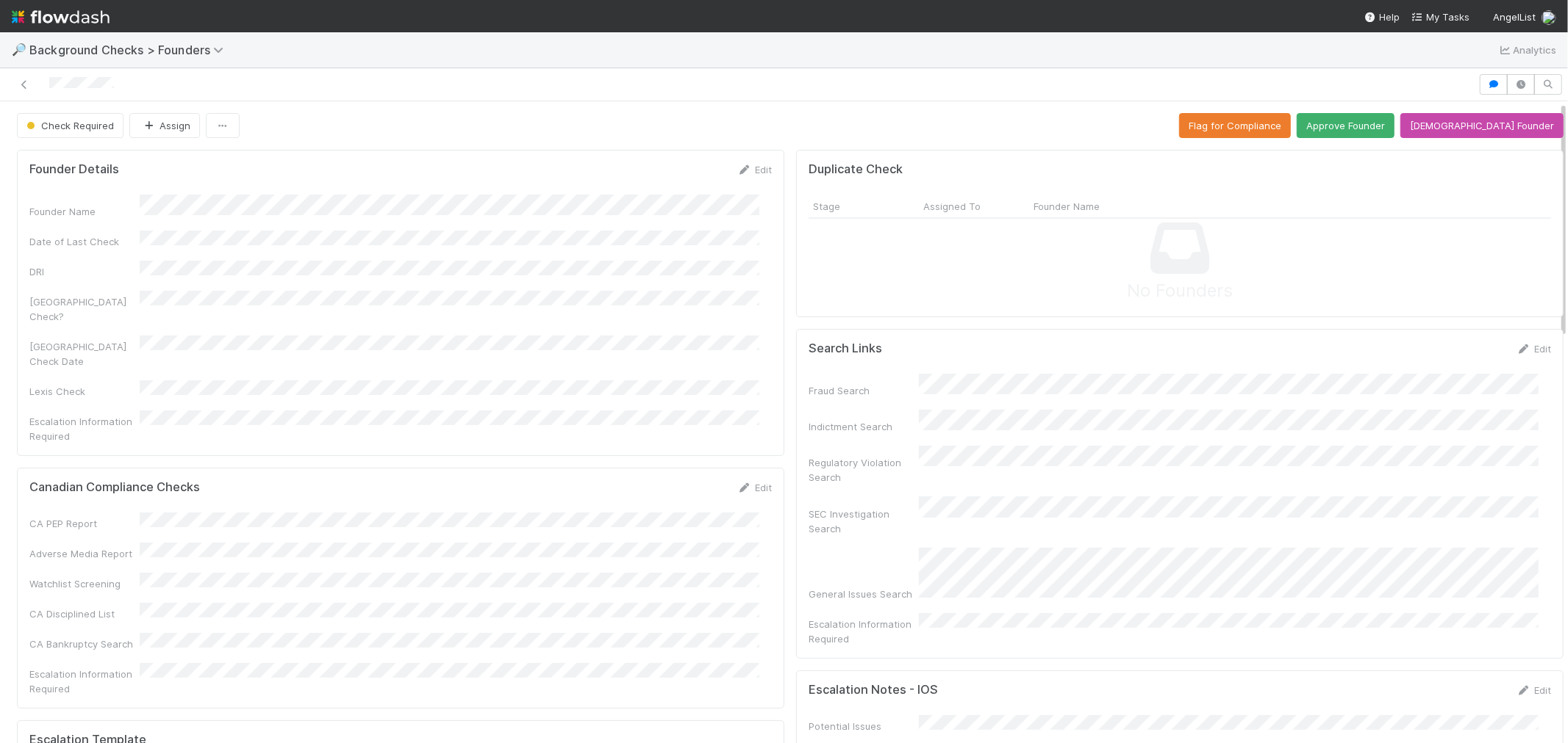
click at [1394, 129] on button "Approve Founder" at bounding box center [1345, 125] width 98 height 25
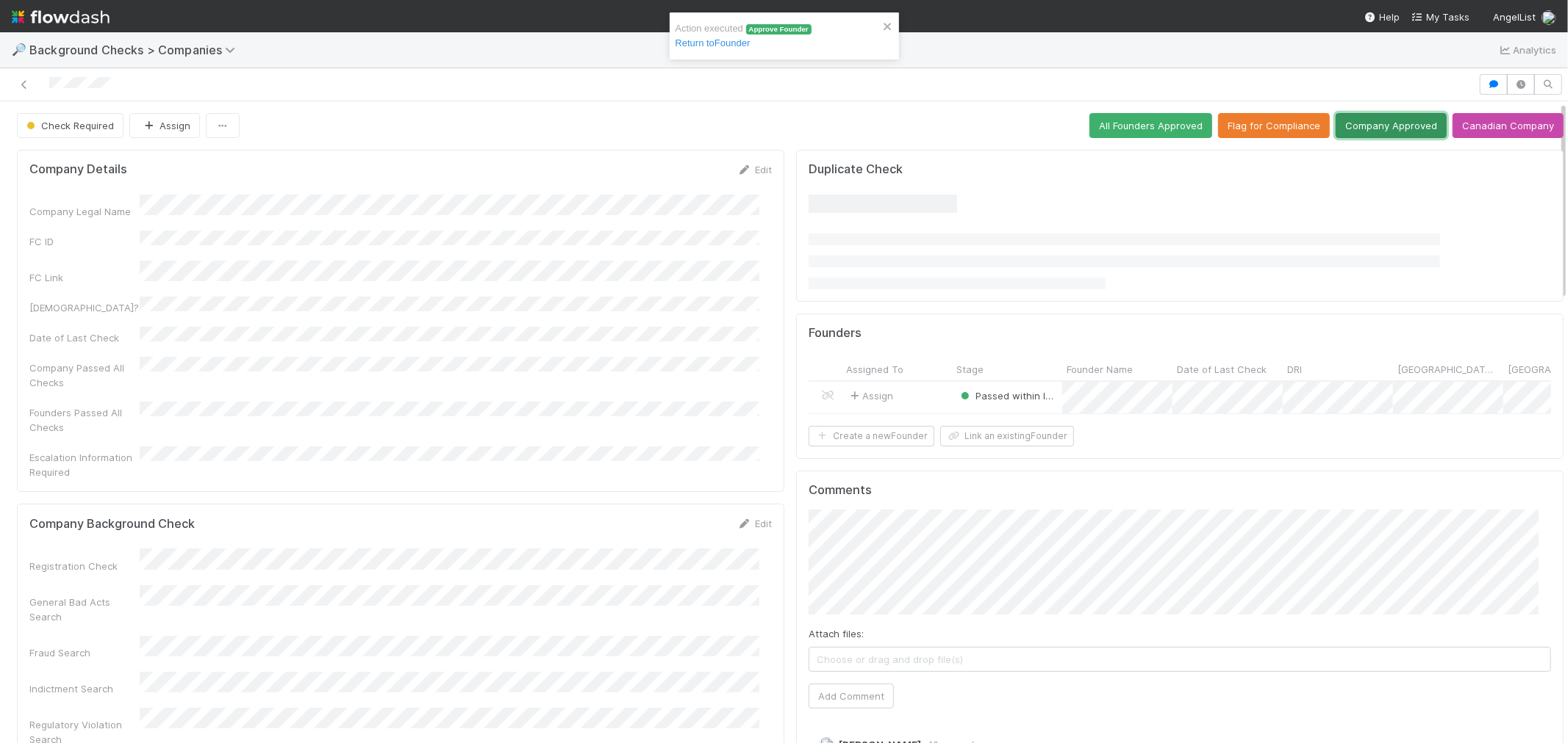
click at [1353, 129] on button "Company Approved" at bounding box center [1391, 125] width 111 height 25
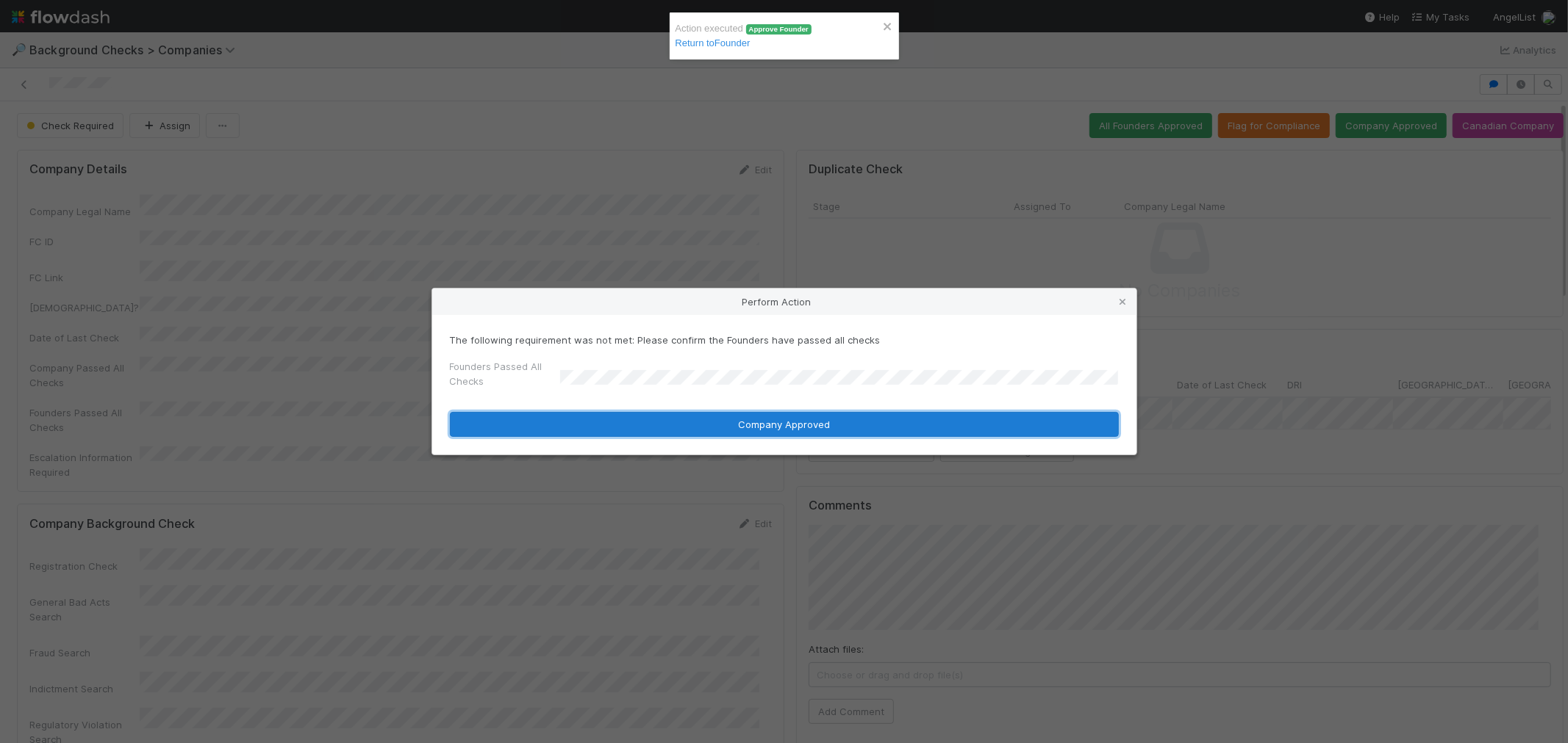
click at [577, 415] on button "Company Approved" at bounding box center [784, 424] width 668 height 25
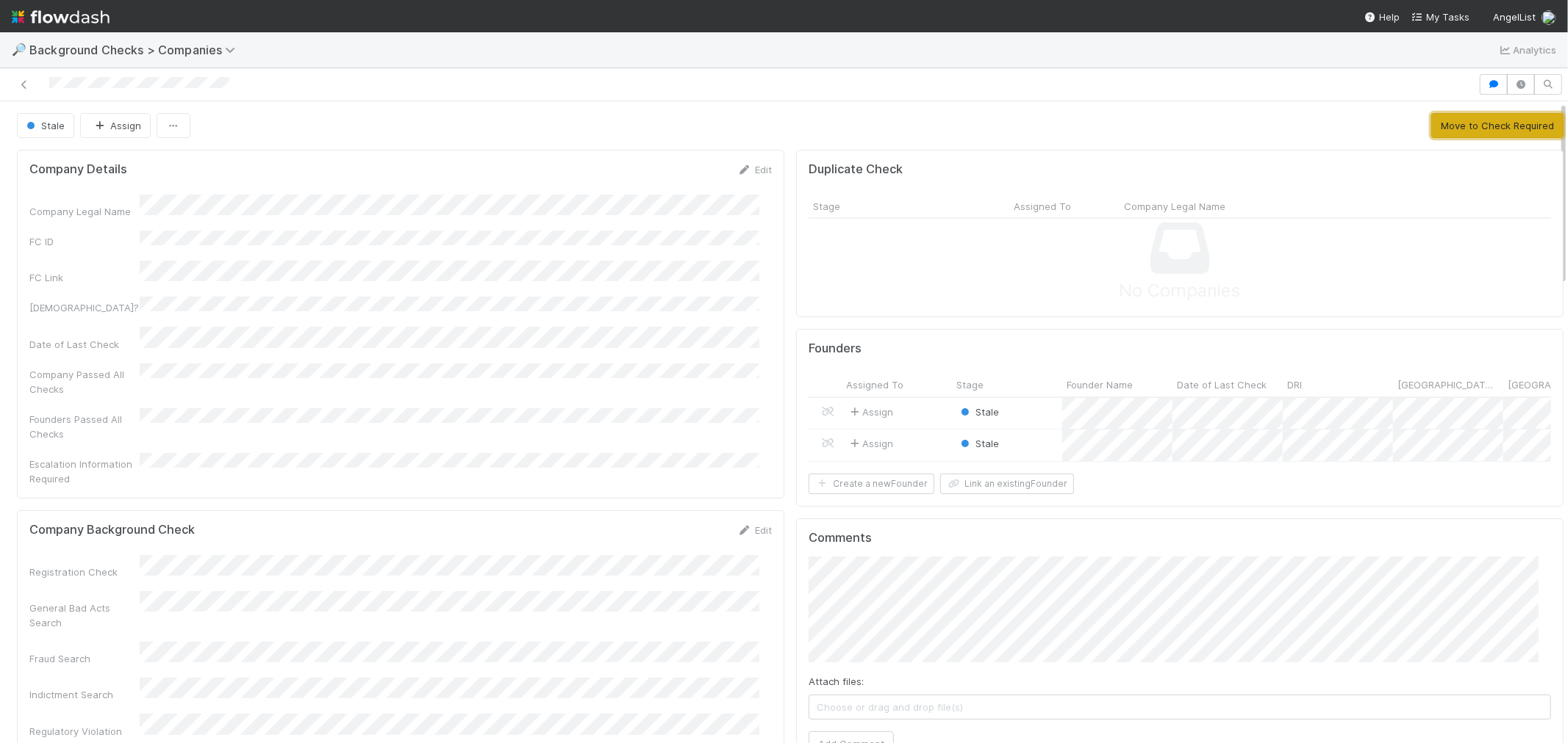
click at [1450, 124] on button "Move to Check Required" at bounding box center [1497, 125] width 132 height 25
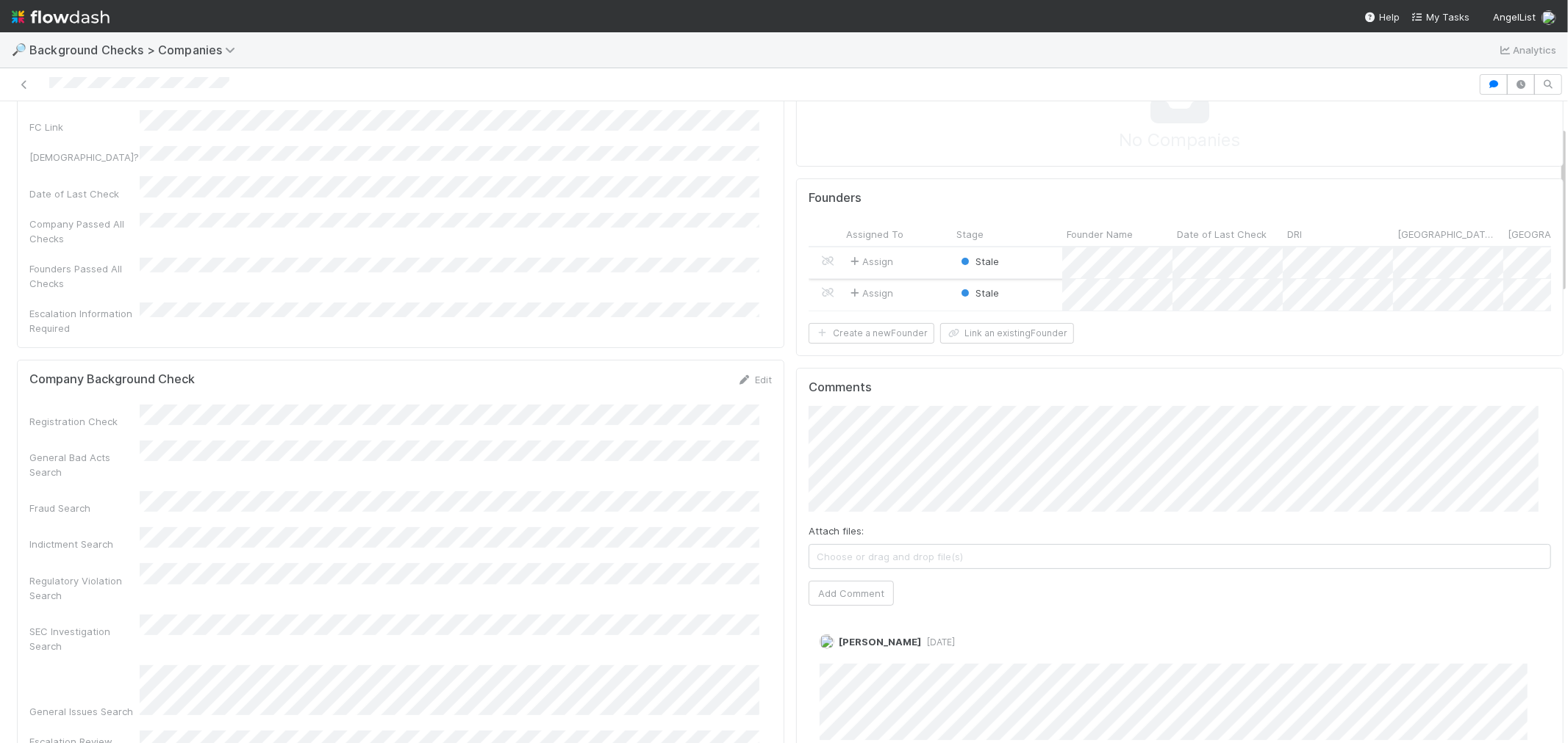
scroll to position [82, 0]
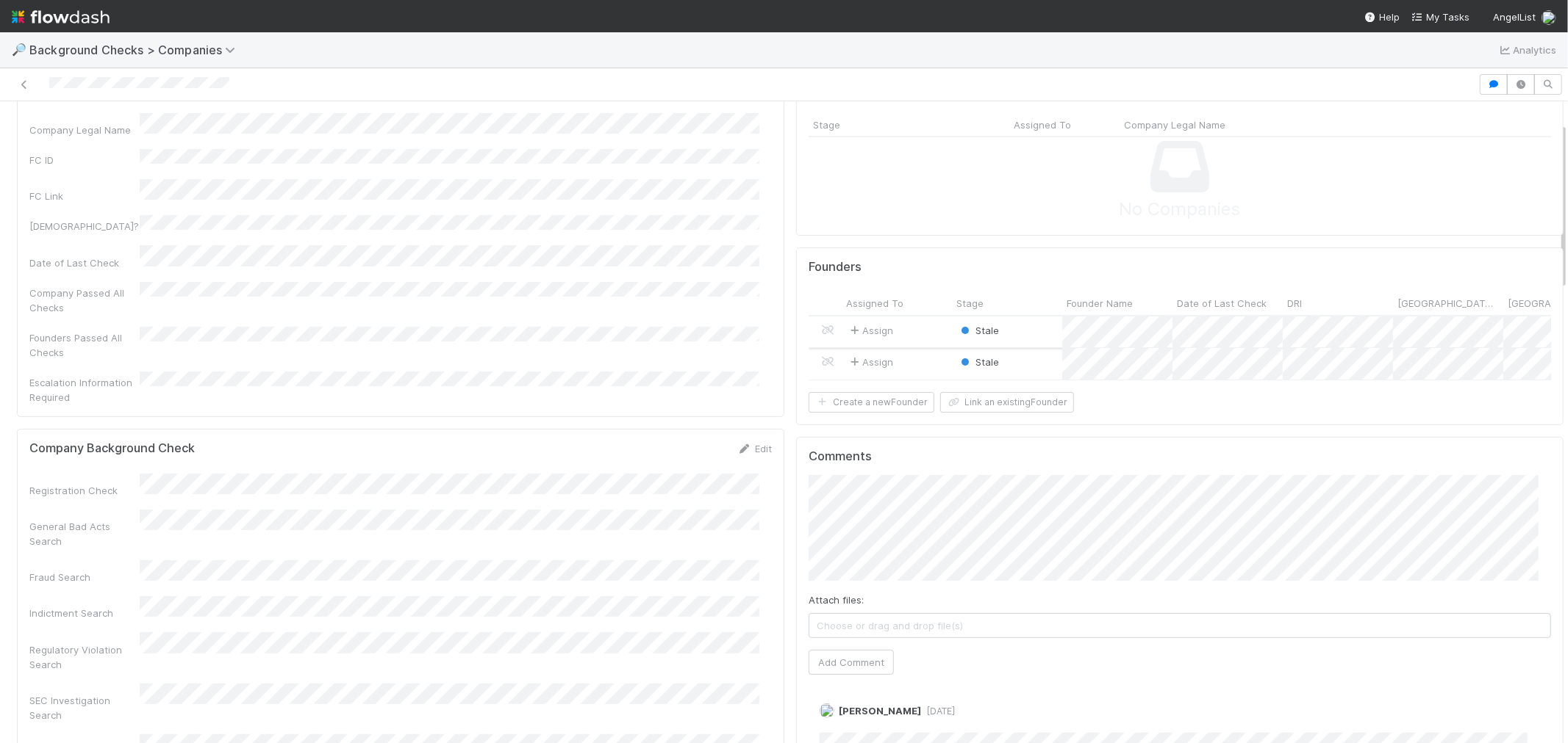
click at [1036, 334] on div "Stale" at bounding box center [1007, 332] width 110 height 31
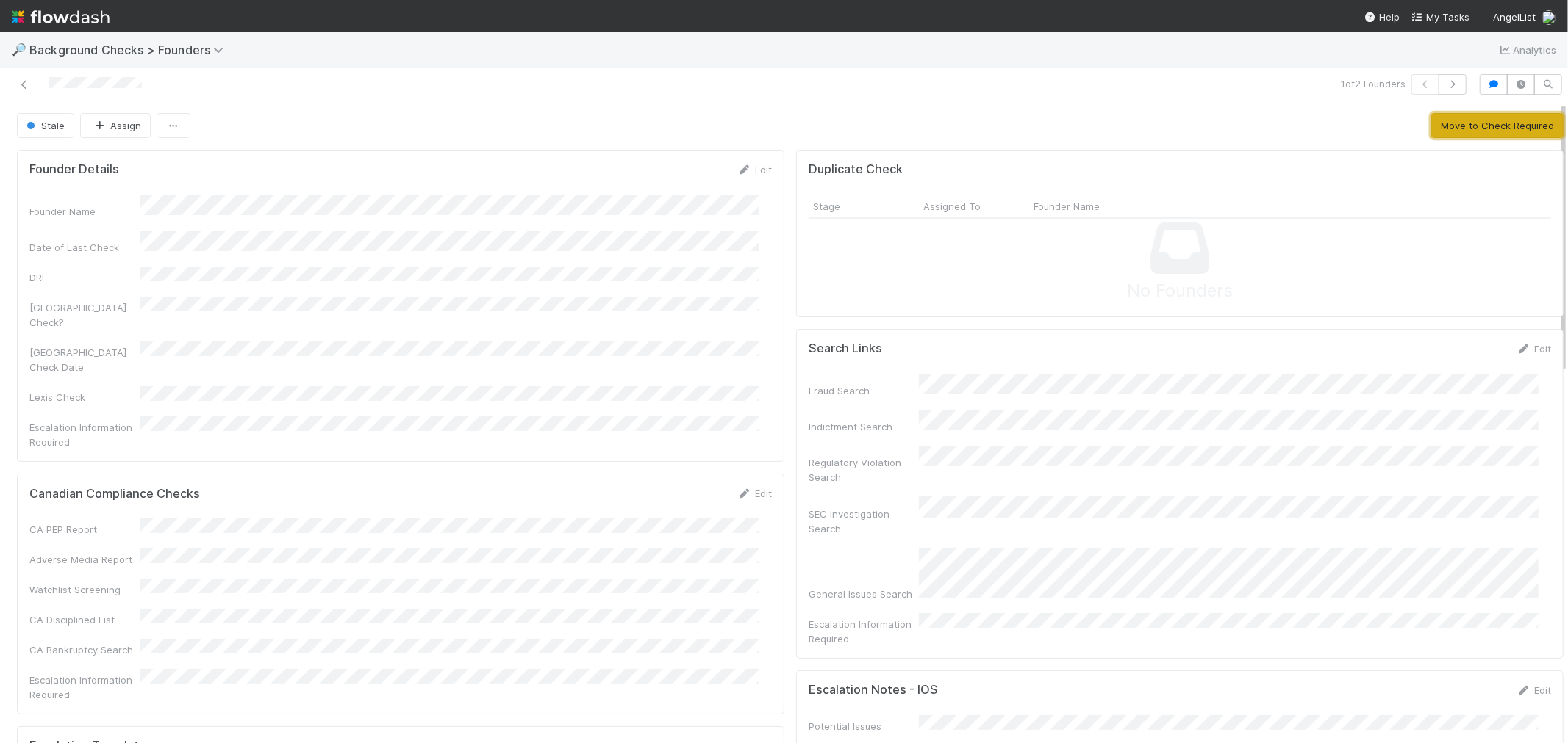
click at [1455, 121] on button "Move to Check Required" at bounding box center [1497, 125] width 132 height 25
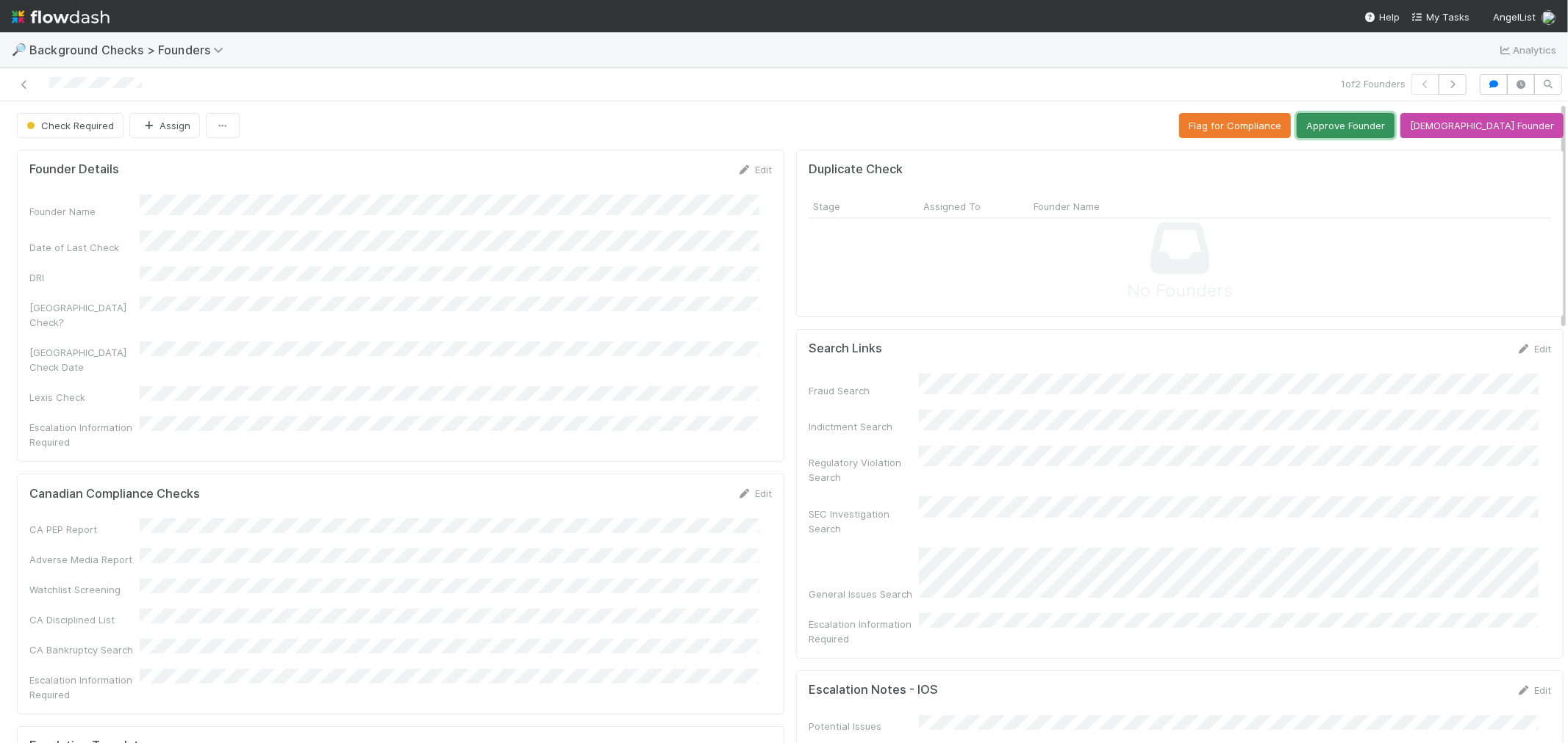
click at [1394, 120] on button "Approve Founder" at bounding box center [1345, 125] width 98 height 25
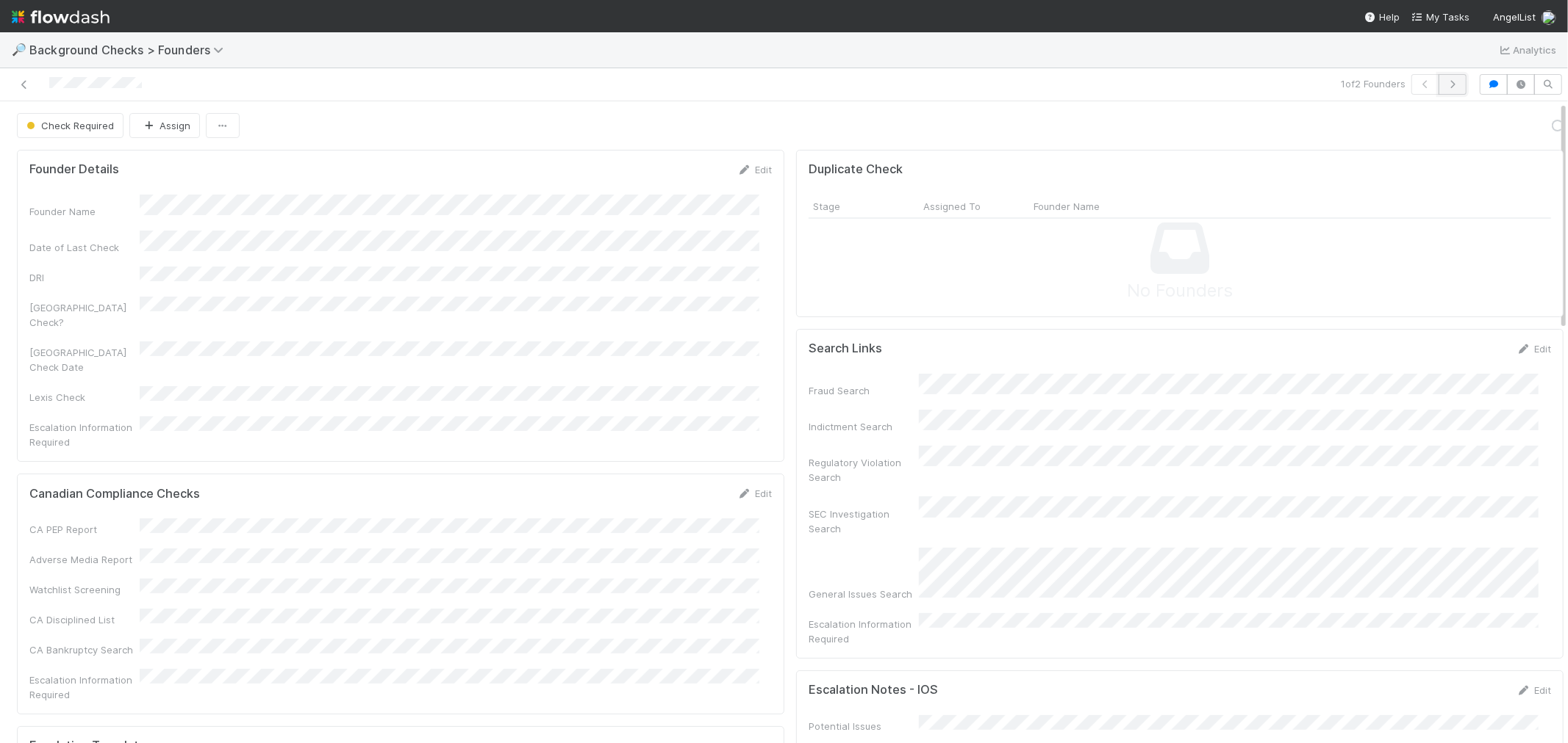
click at [1438, 89] on button "button" at bounding box center [1452, 84] width 28 height 20
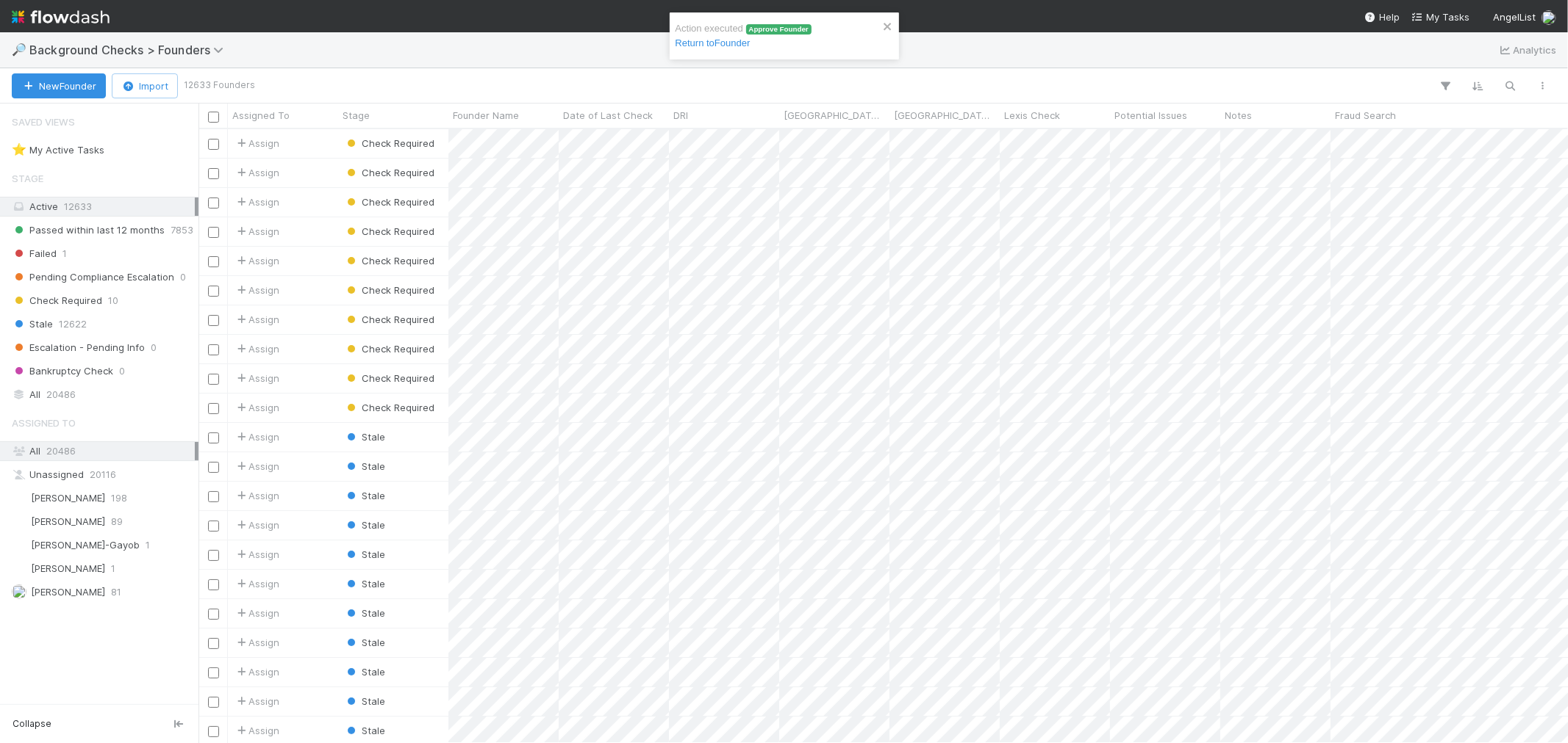
scroll to position [601, 1356]
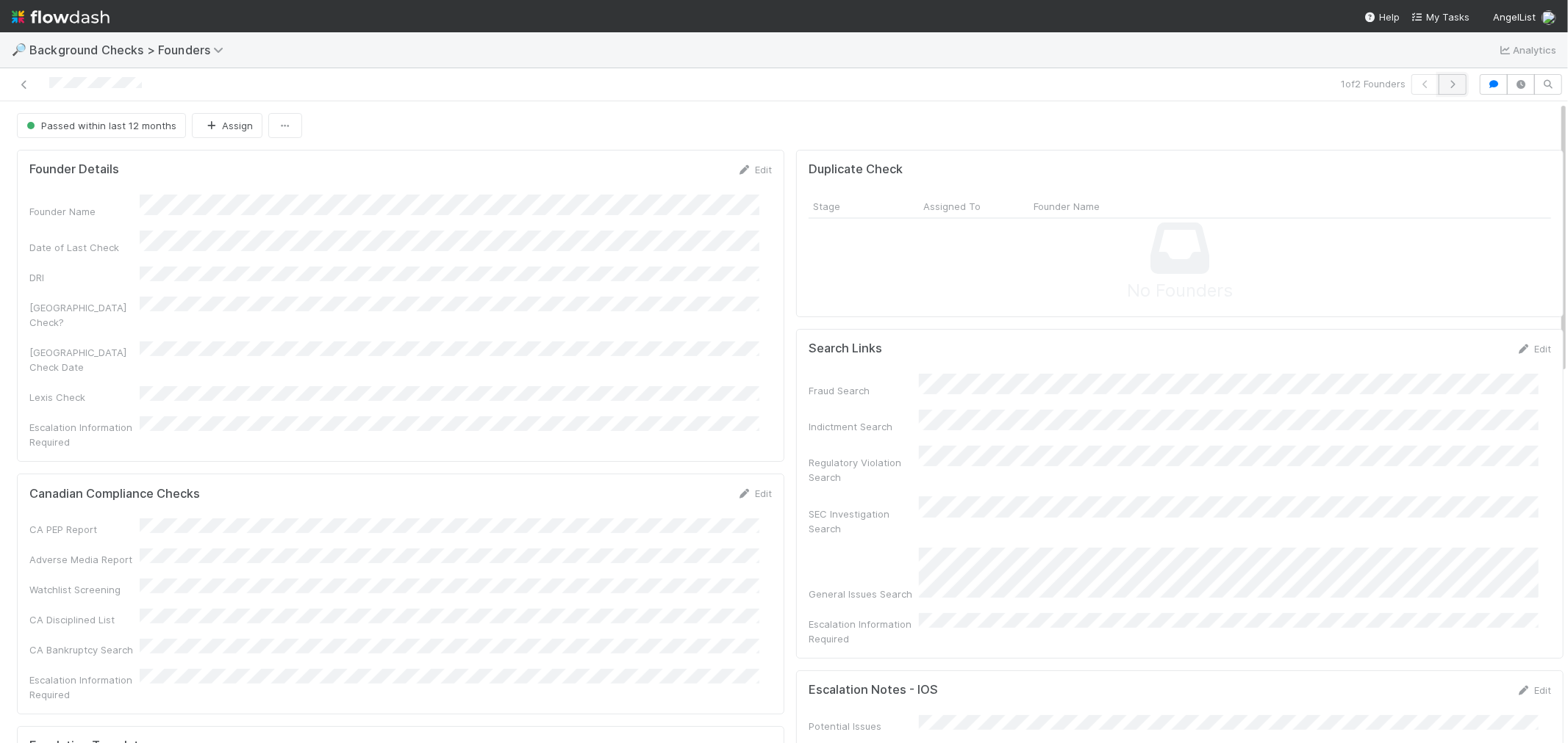
click at [1445, 83] on icon "button" at bounding box center [1452, 85] width 15 height 9
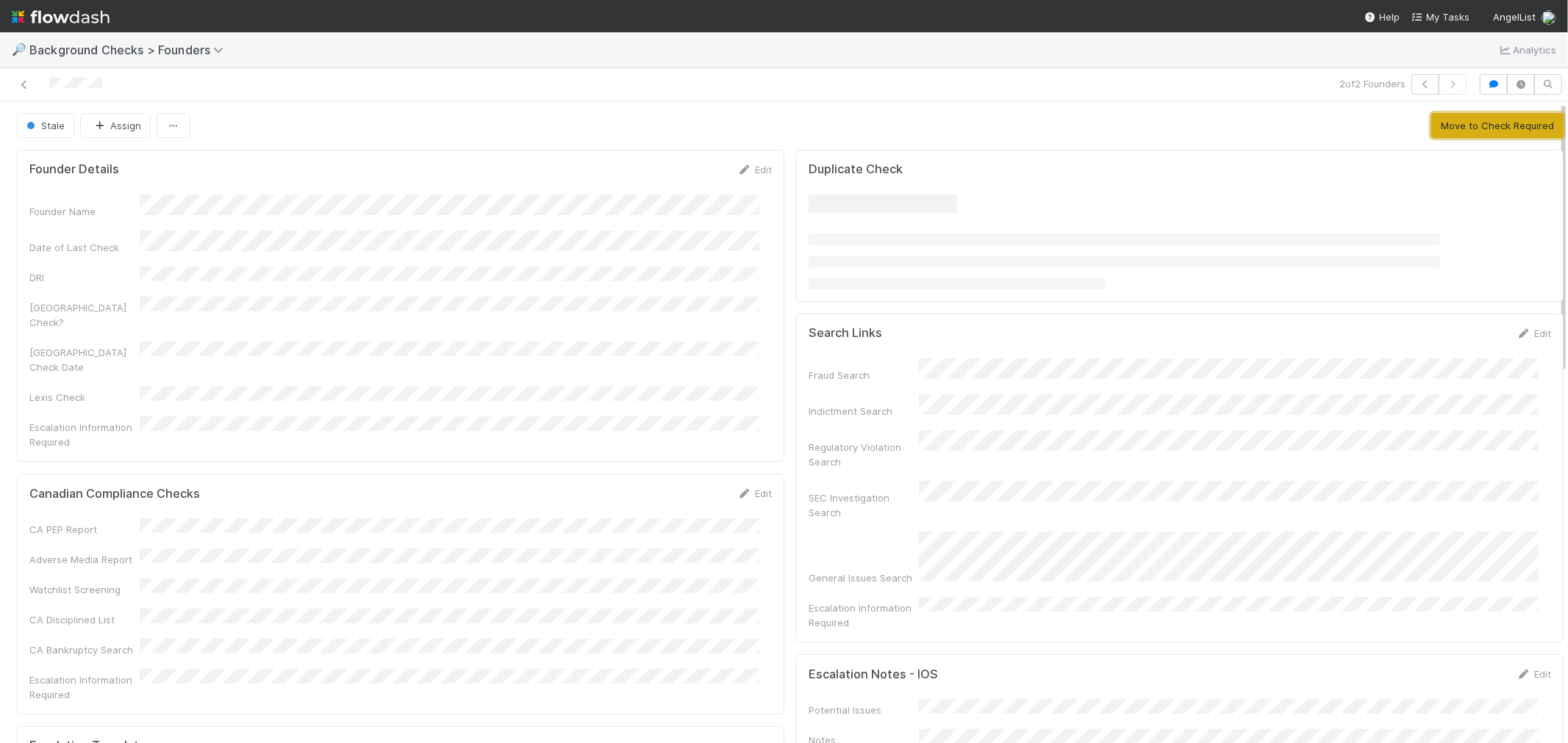
click at [1449, 118] on button "Move to Check Required" at bounding box center [1497, 125] width 132 height 25
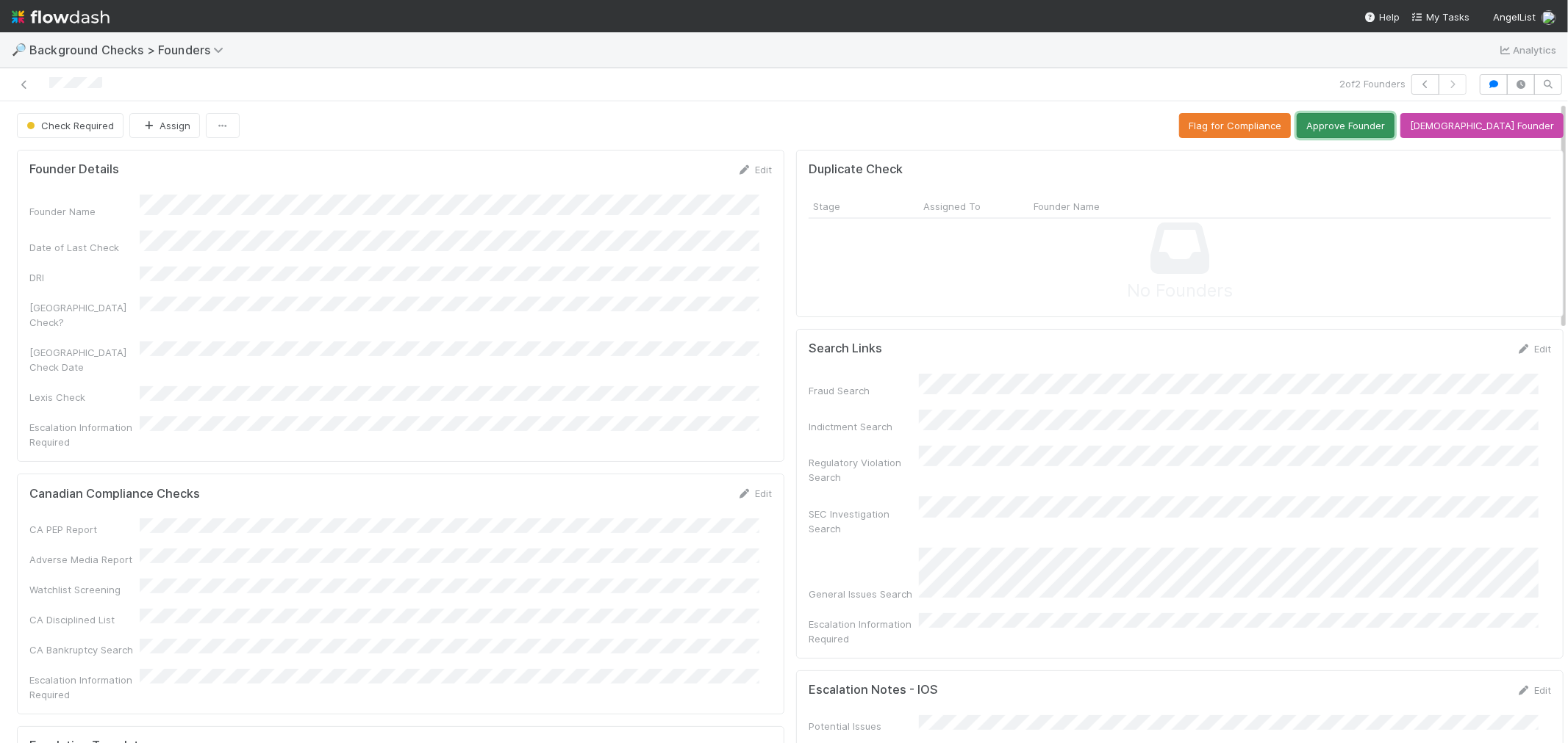
click at [1394, 121] on button "Approve Founder" at bounding box center [1345, 125] width 98 height 25
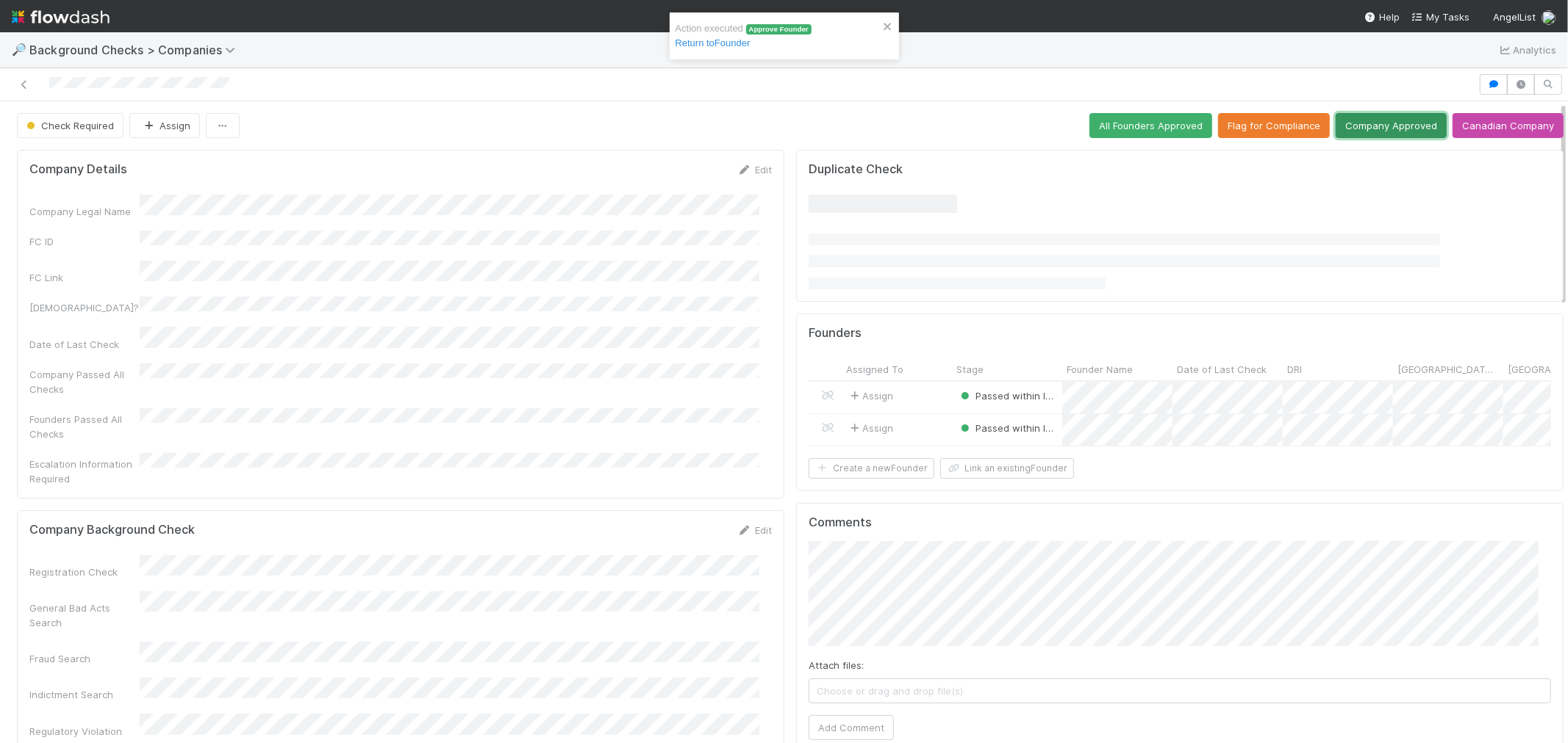
click at [1361, 127] on button "Company Approved" at bounding box center [1391, 125] width 111 height 25
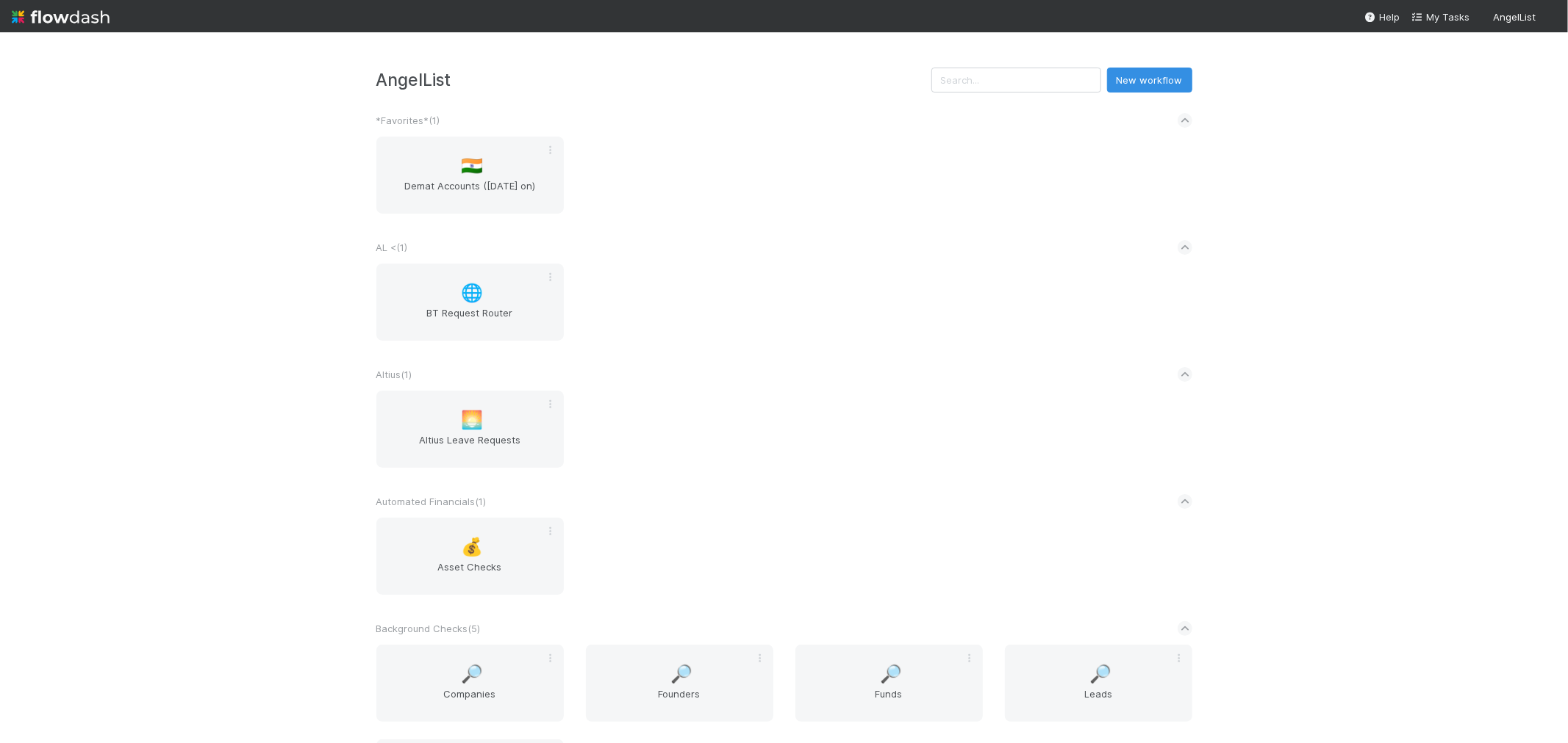
click at [856, 472] on div "🌅 [PERSON_NAME] Leave Requests" at bounding box center [784, 438] width 838 height 94
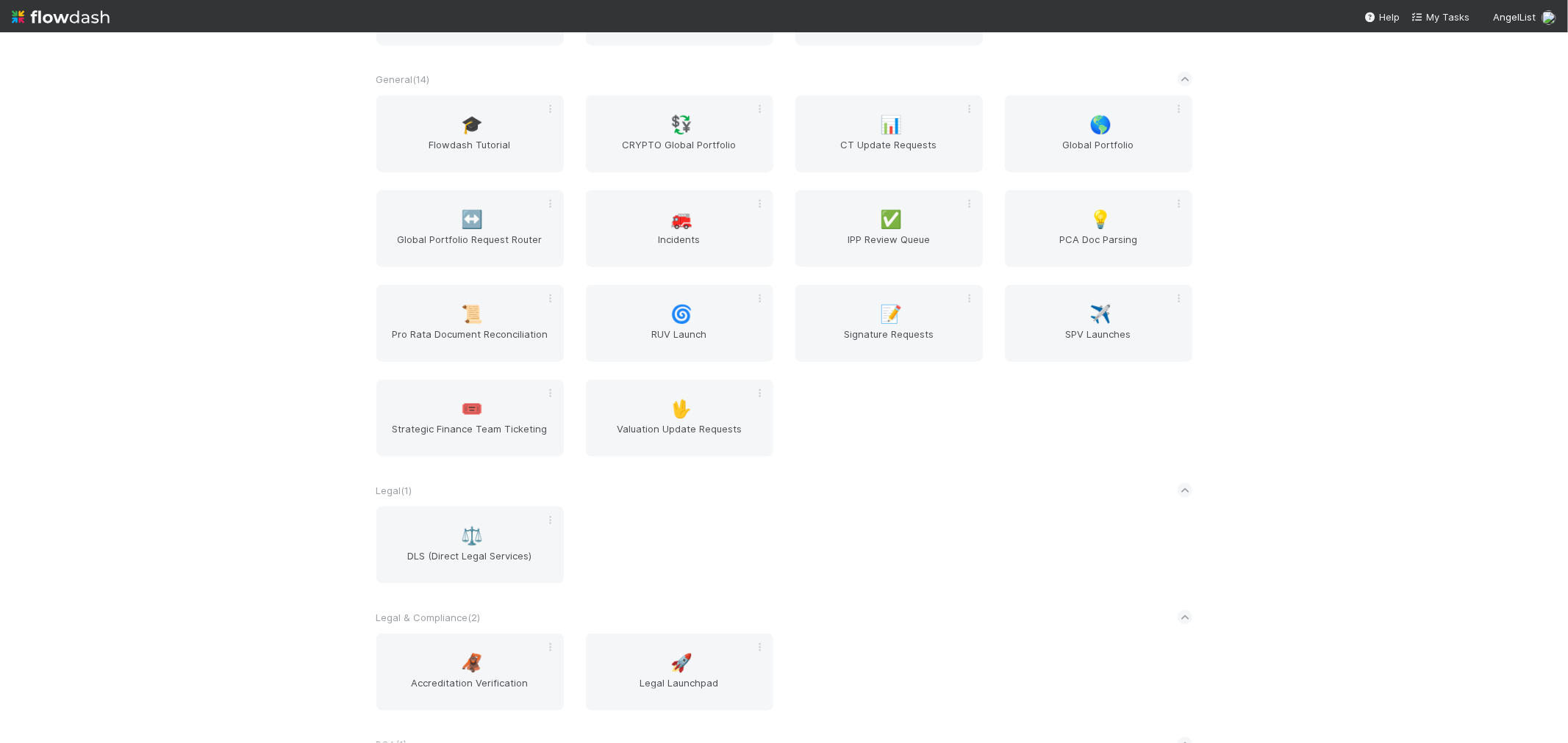
scroll to position [1713, 0]
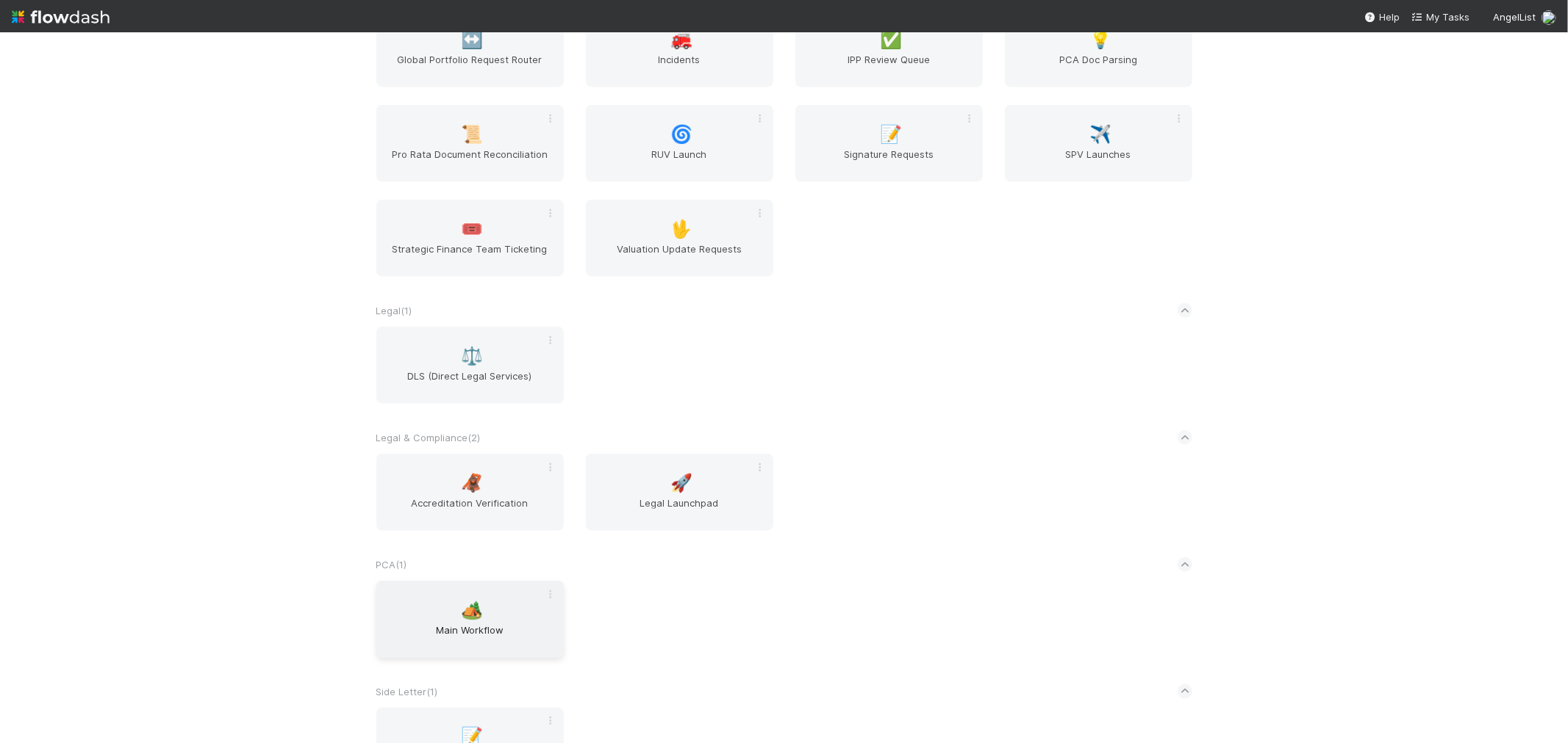
click at [490, 585] on div "🏕️ Main Workflow" at bounding box center [470, 619] width 188 height 77
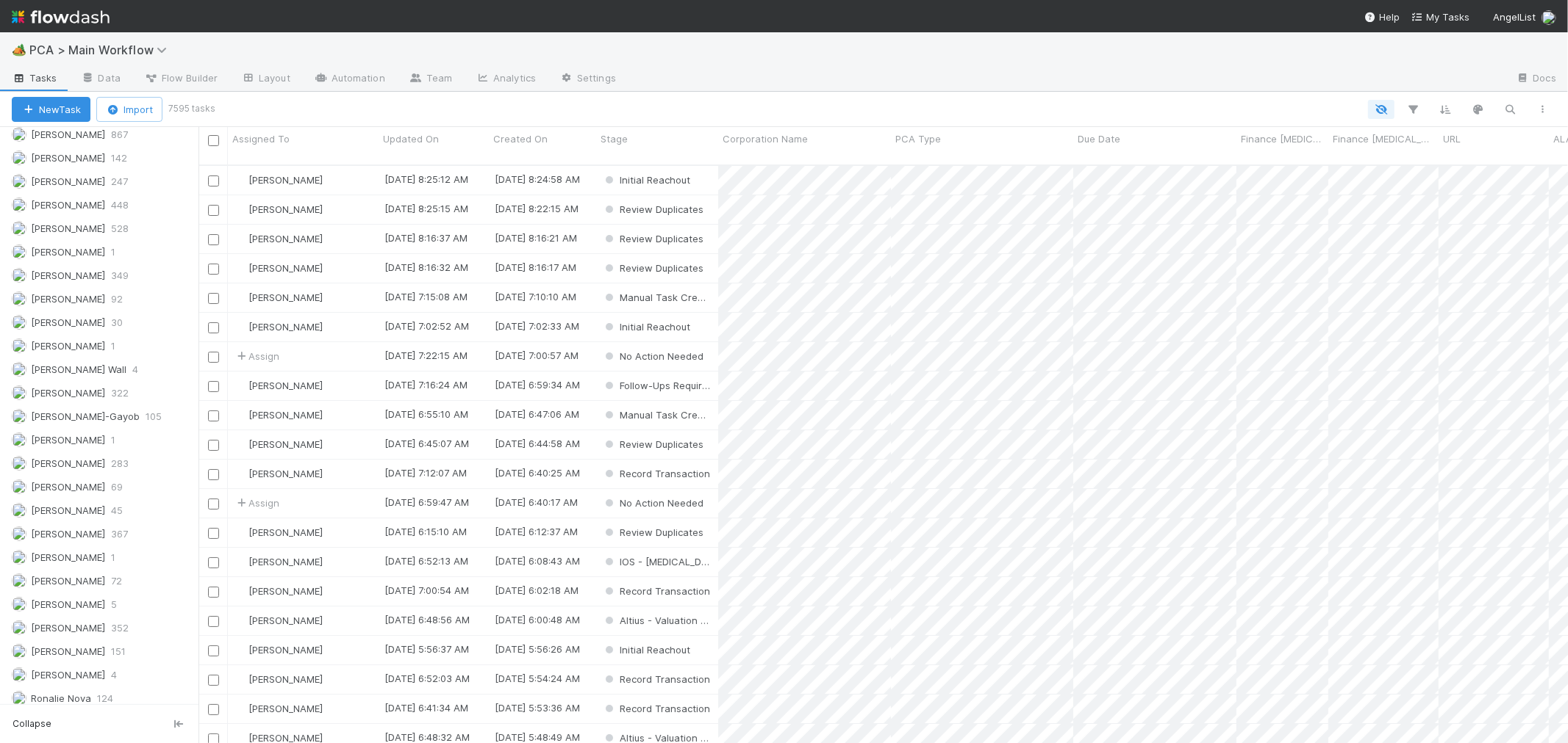
scroll to position [2105, 0]
click at [61, 622] on span "[PERSON_NAME]" at bounding box center [68, 620] width 74 height 12
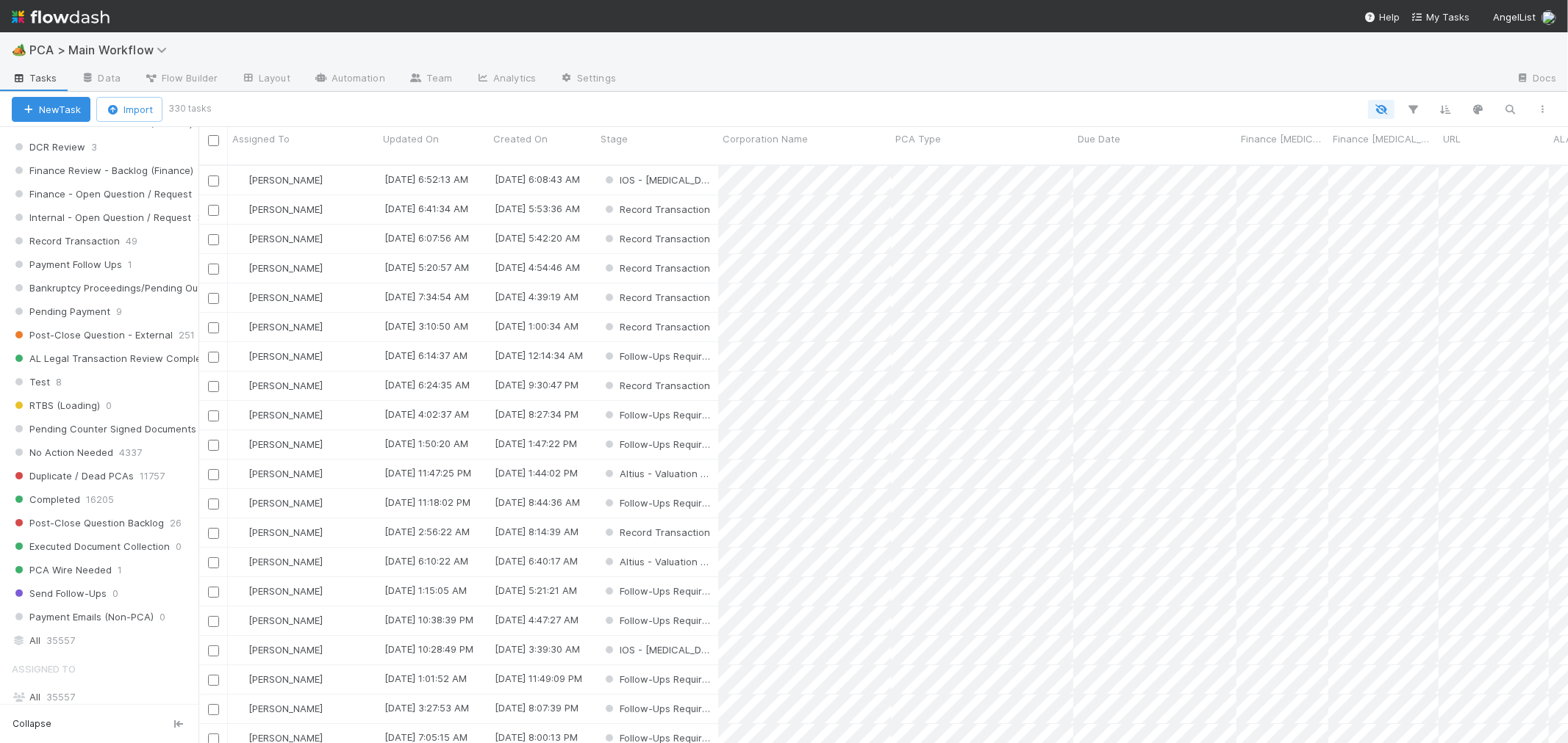
scroll to position [1230, 0]
click at [140, 255] on div "Record Transaction 49" at bounding box center [105, 245] width 187 height 18
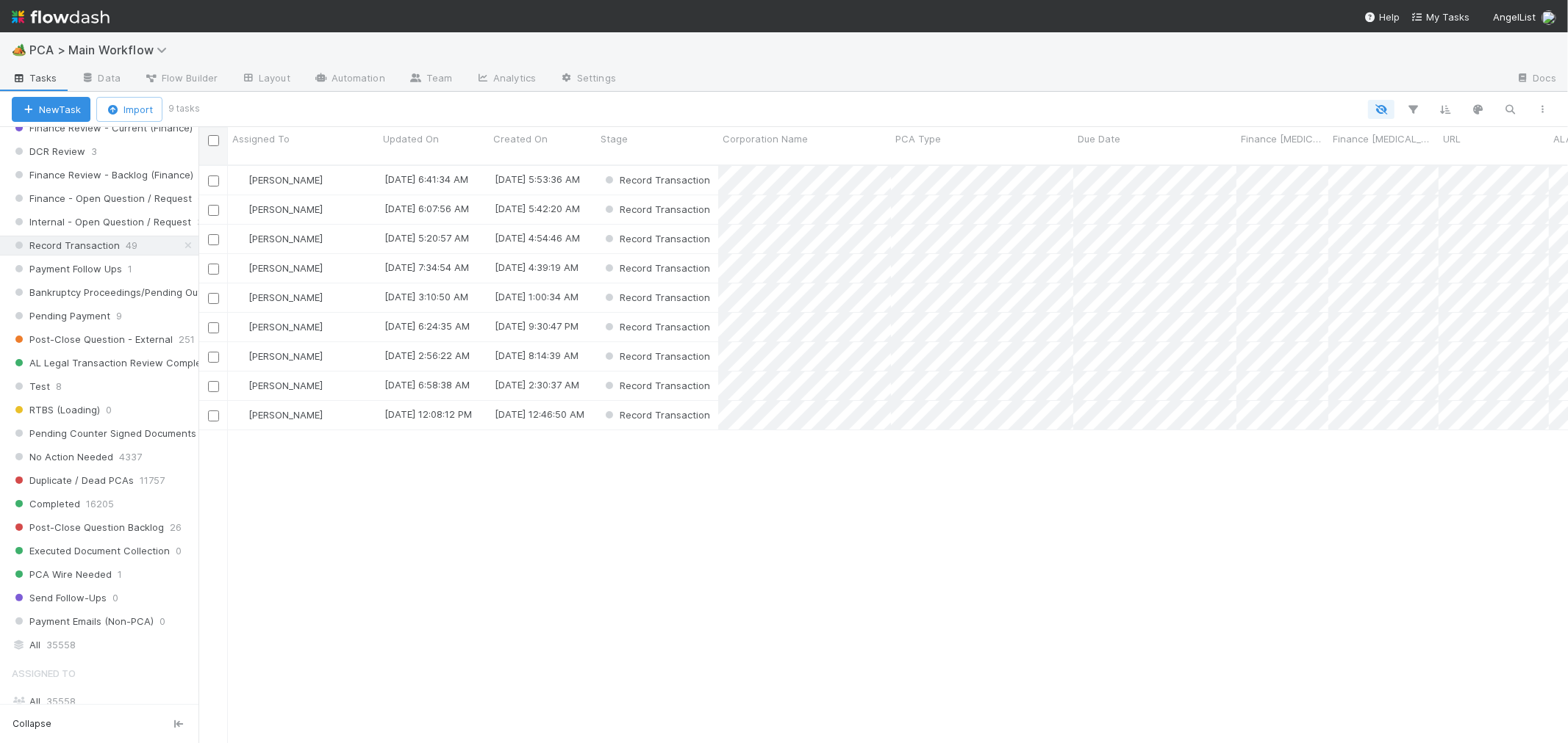
scroll to position [578, 1356]
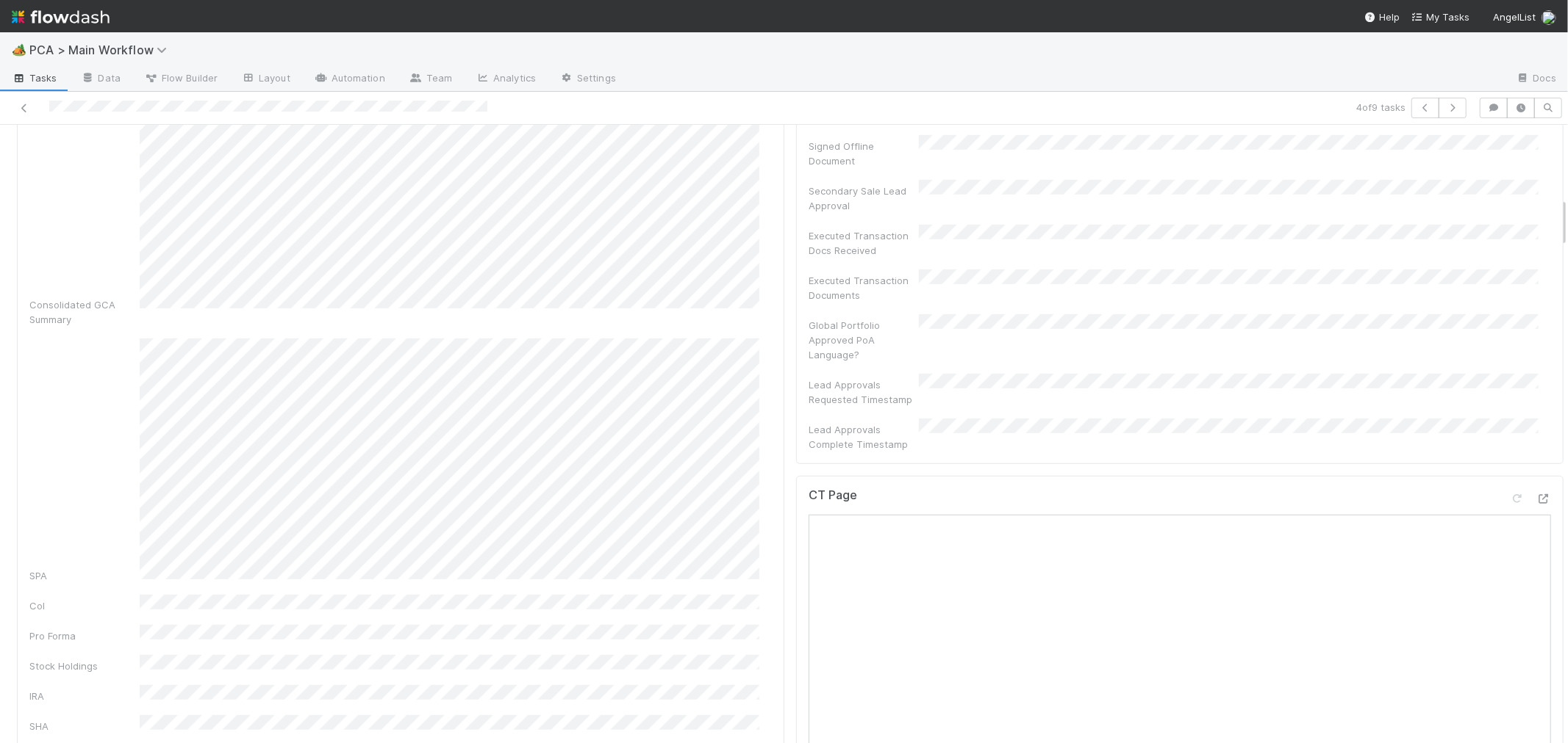
scroll to position [897, 0]
click at [1411, 101] on button "button" at bounding box center [1425, 107] width 28 height 20
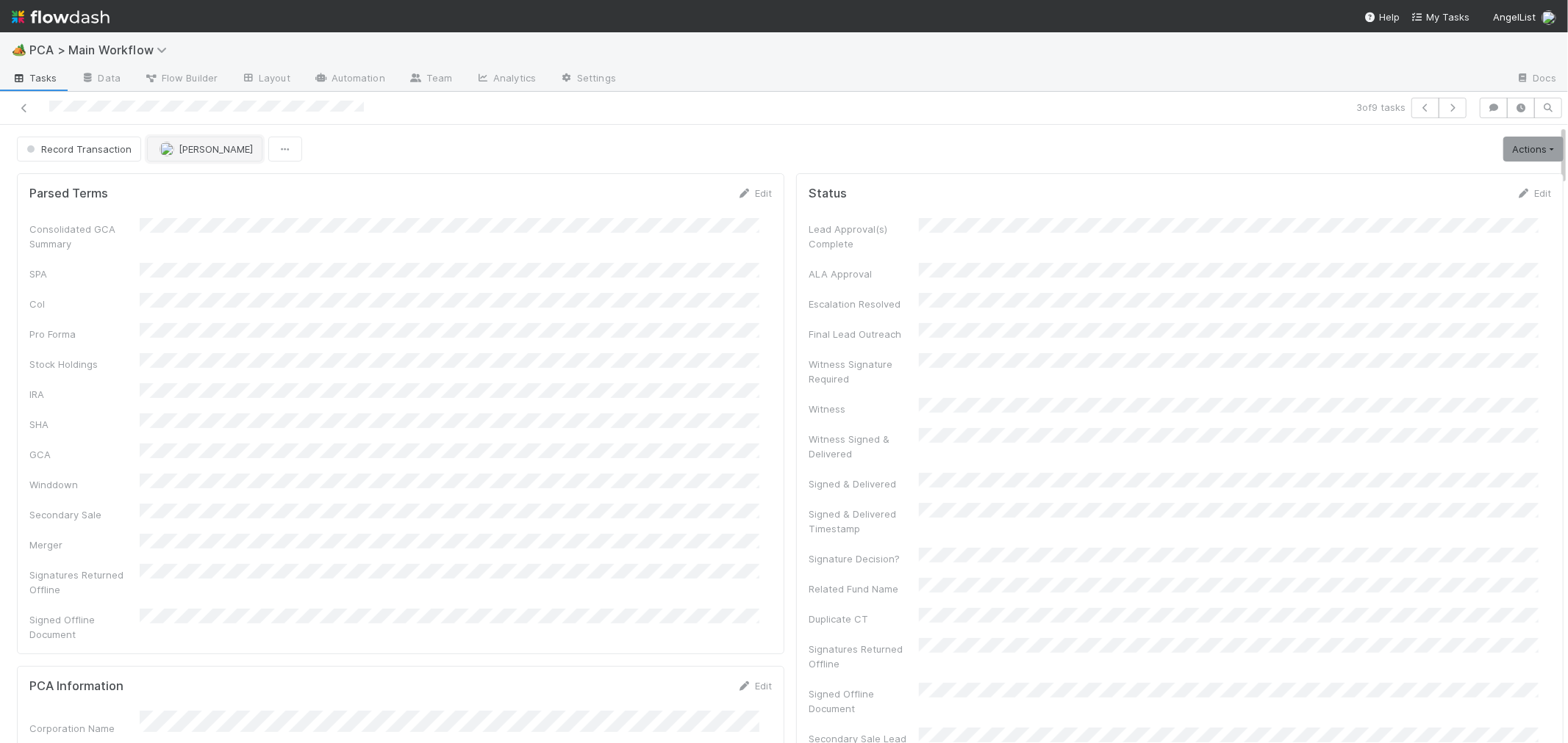
click at [219, 140] on button "[PERSON_NAME]" at bounding box center [205, 148] width 116 height 25
click at [251, 192] on span "Cristantine Angelus Caparos" at bounding box center [209, 193] width 124 height 26
click at [1438, 109] on button "button" at bounding box center [1452, 107] width 28 height 20
click at [1445, 110] on icon "button" at bounding box center [1452, 108] width 15 height 9
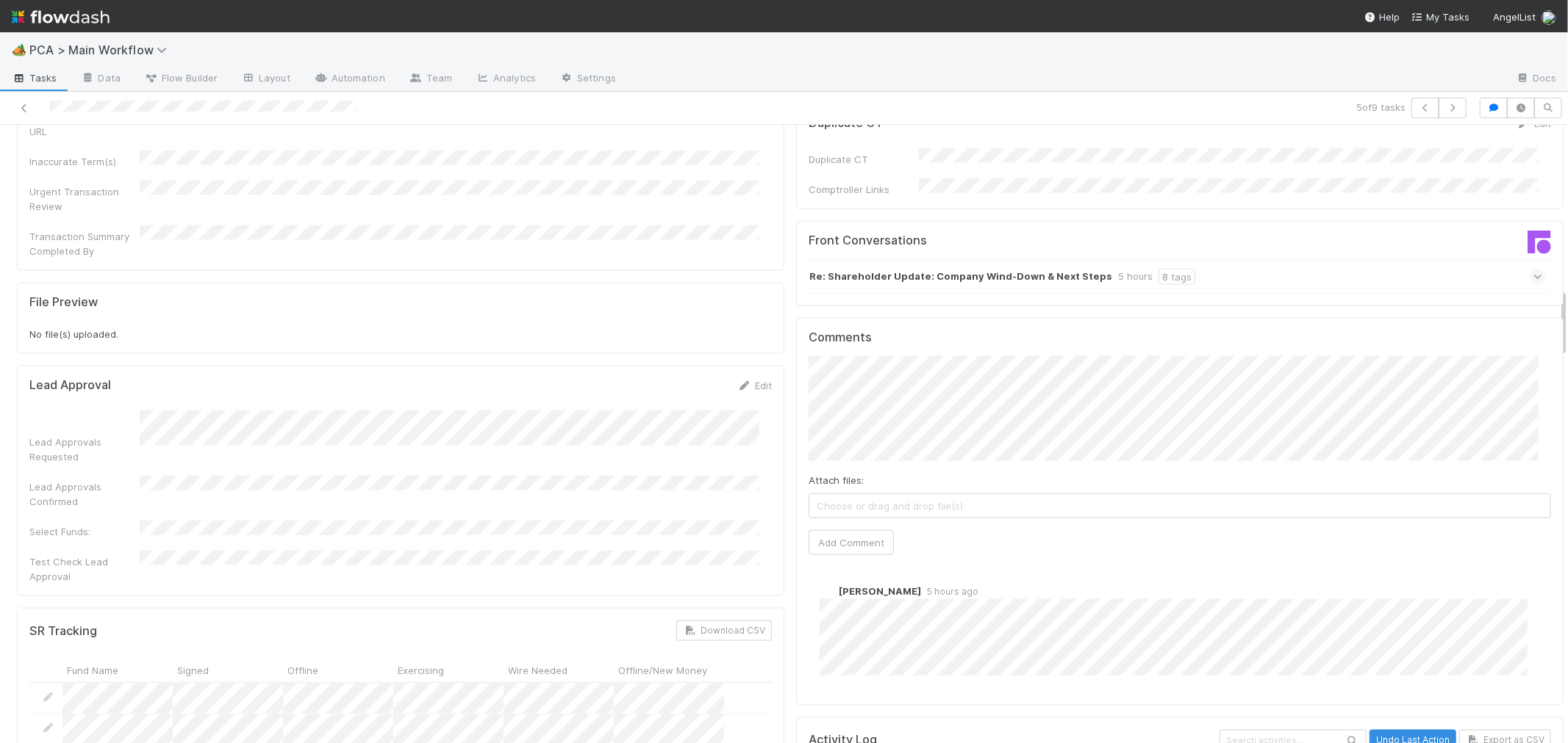
scroll to position [1632, 0]
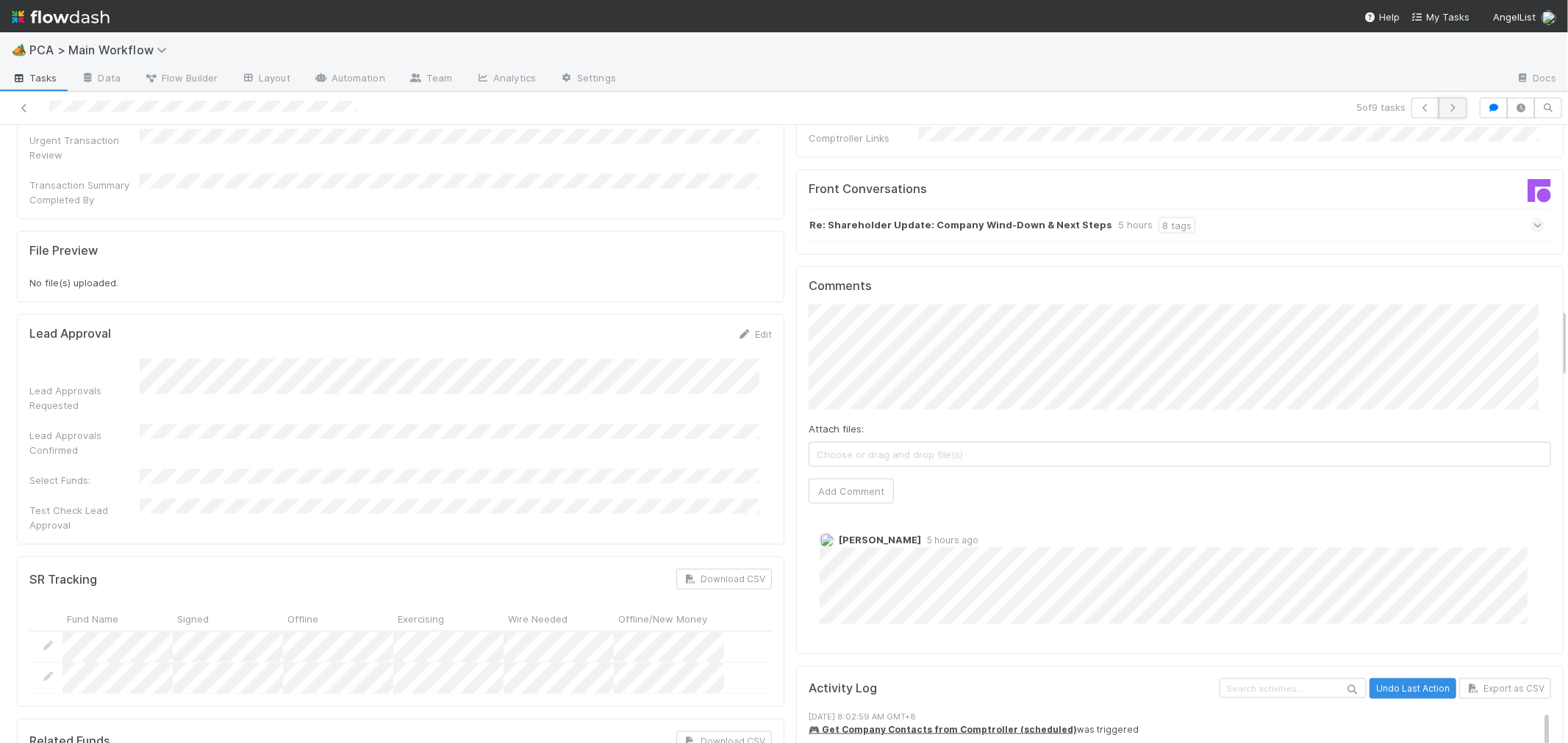
click at [1445, 108] on icon "button" at bounding box center [1452, 108] width 15 height 9
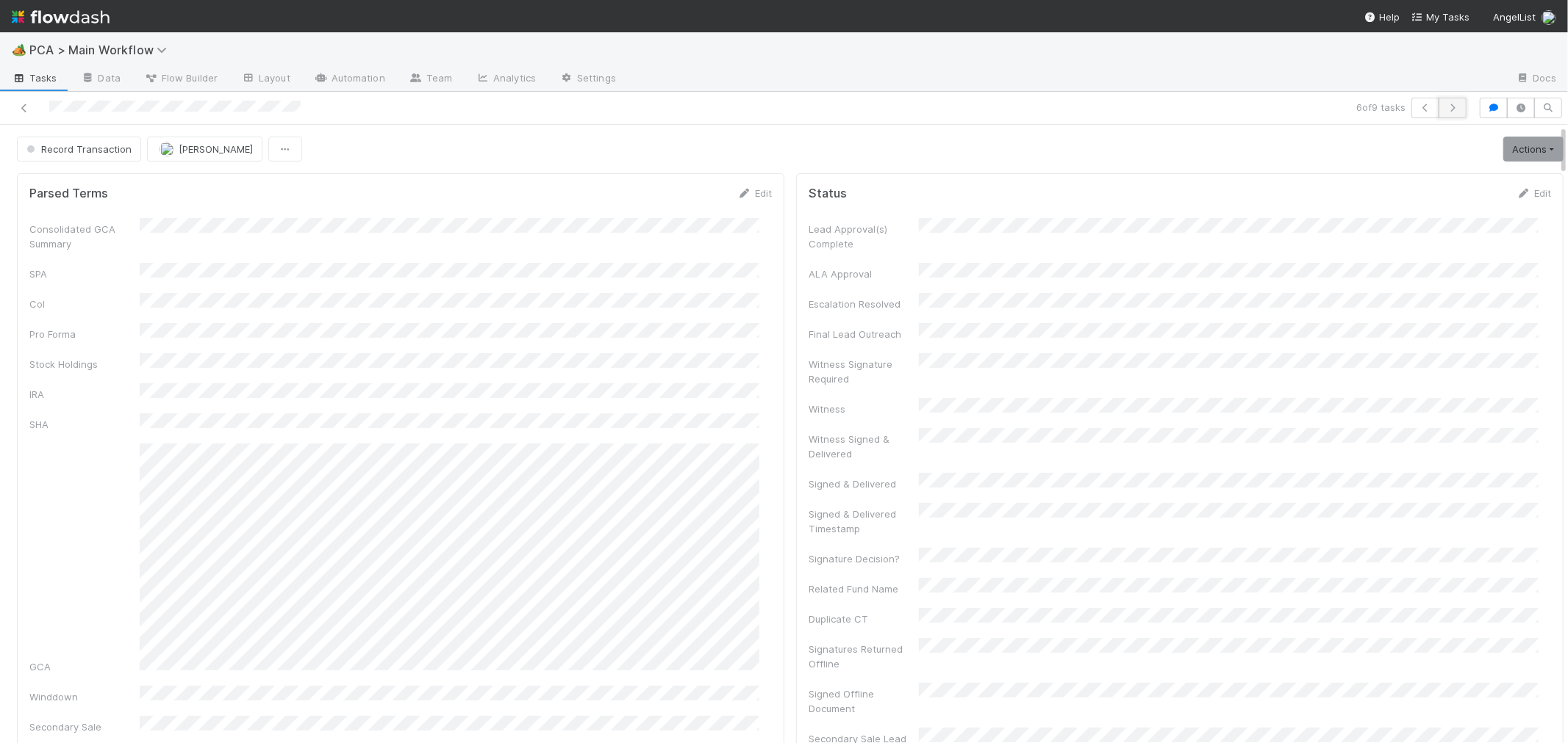
click at [1445, 105] on icon "button" at bounding box center [1452, 108] width 15 height 9
click at [24, 110] on icon at bounding box center [25, 108] width 15 height 10
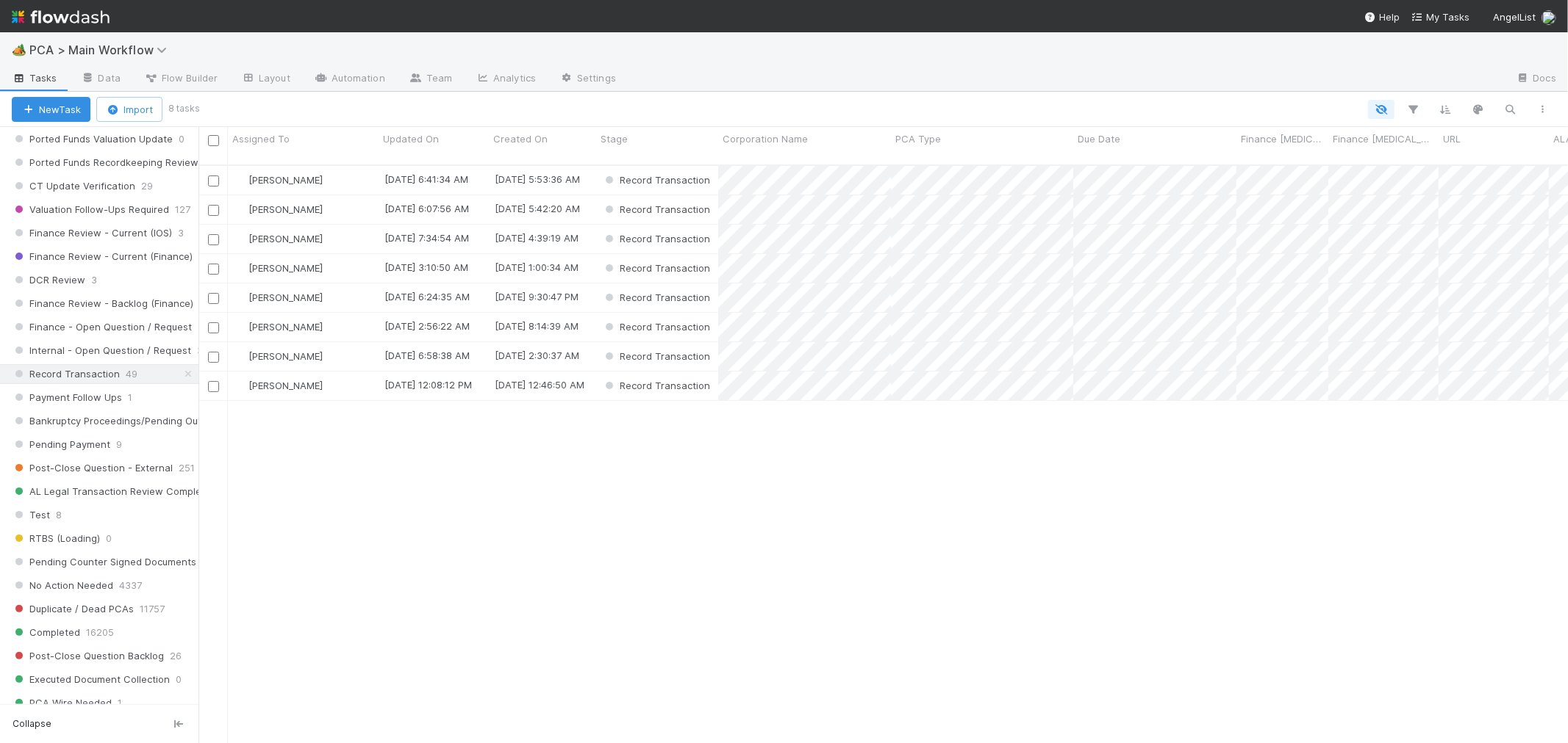
scroll to position [1387, 0]
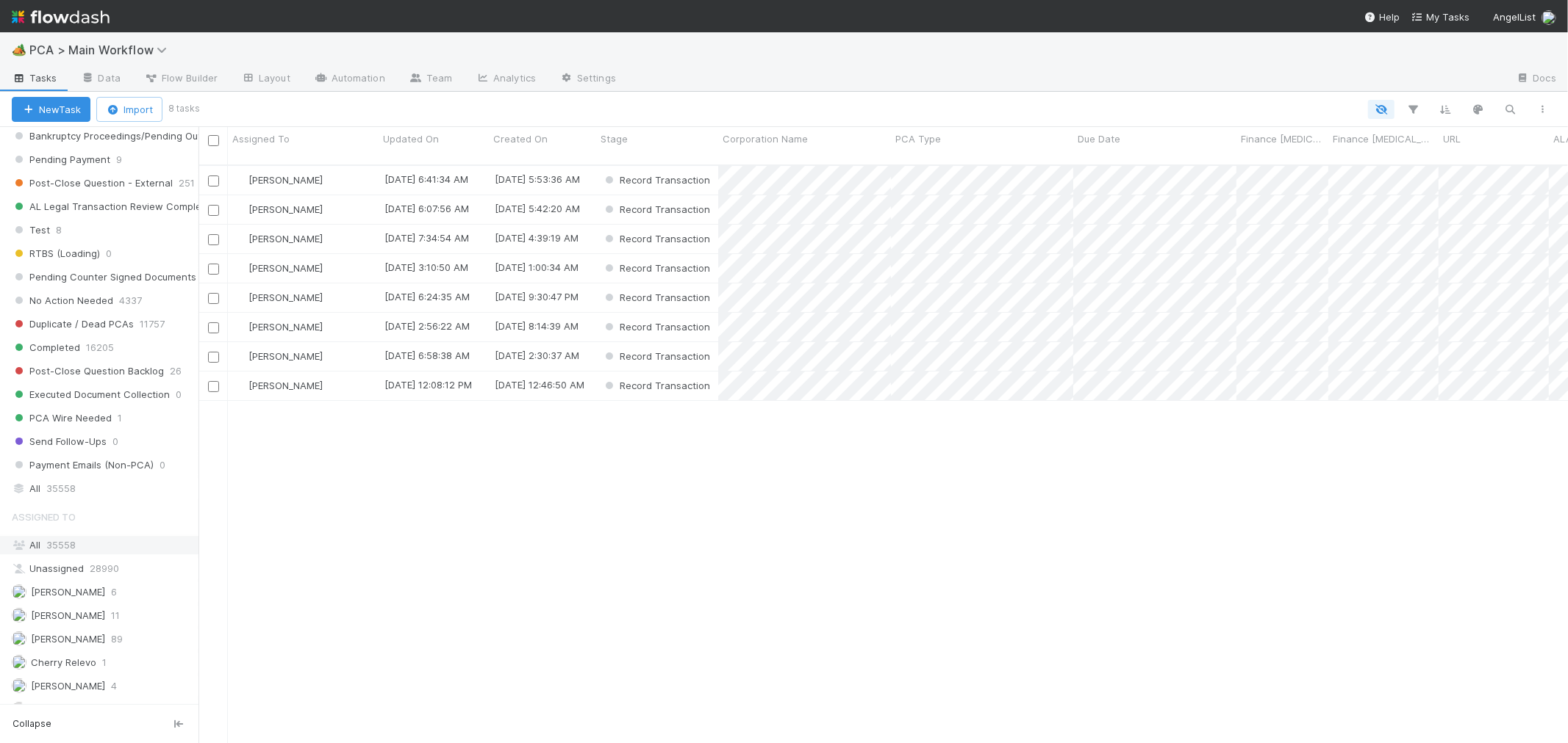
click at [71, 551] on span "35558" at bounding box center [61, 545] width 29 height 12
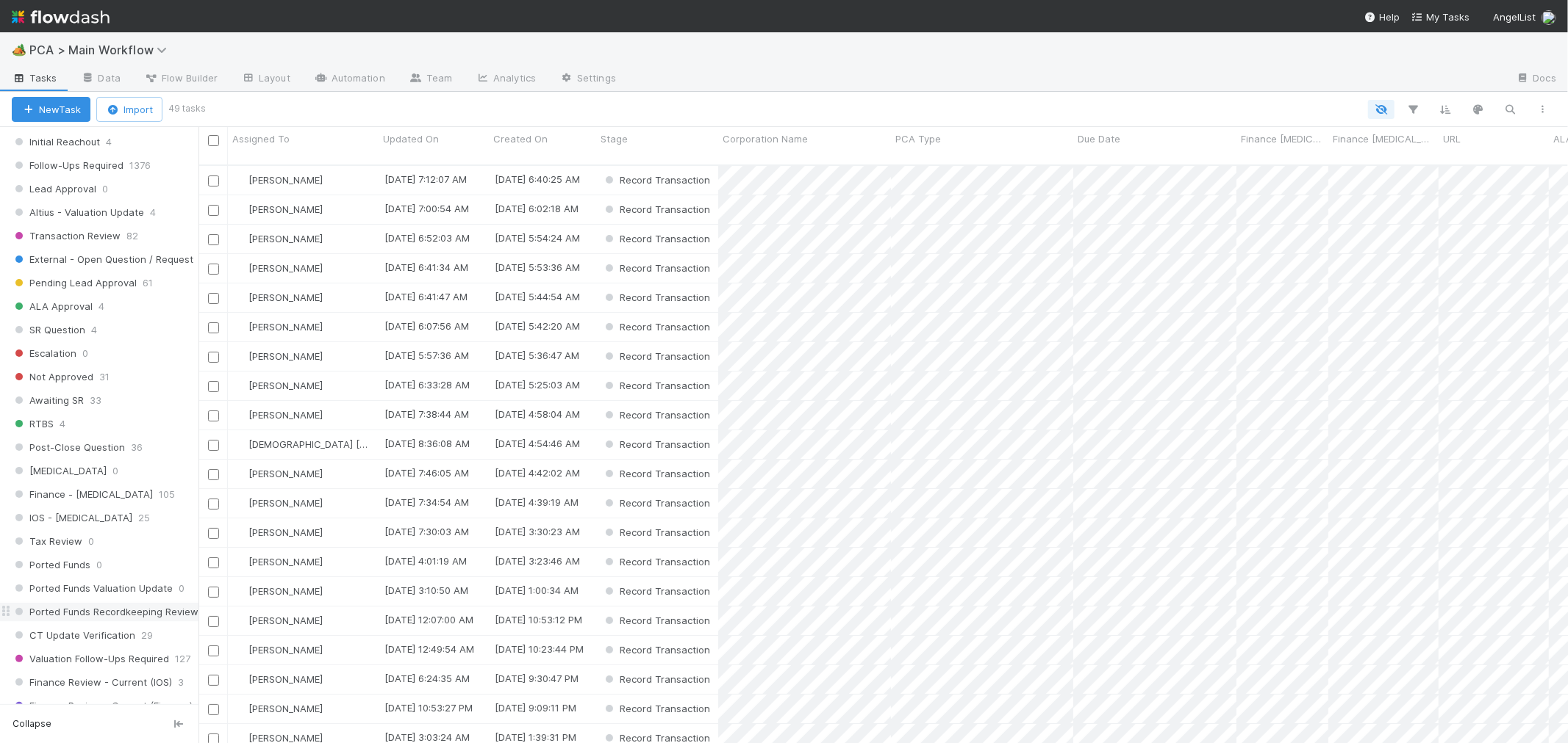
scroll to position [578, 1356]
click at [1503, 107] on icon "button" at bounding box center [1510, 109] width 15 height 13
click at [1409, 115] on div at bounding box center [784, 371] width 1568 height 743
click at [1413, 112] on icon "button" at bounding box center [1413, 109] width 15 height 13
click at [1129, 157] on button "Add Filter" at bounding box center [1188, 153] width 441 height 21
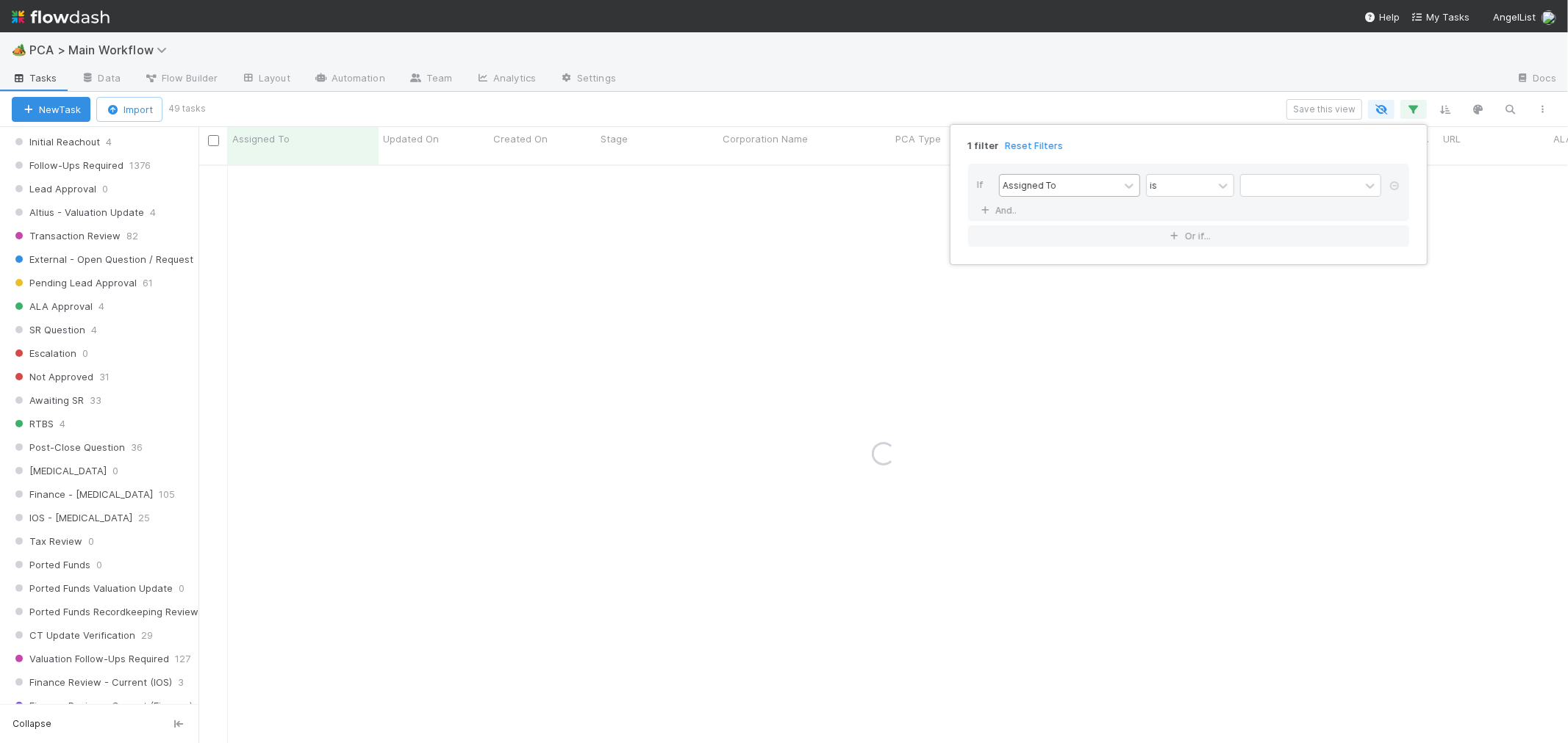
click at [1082, 181] on div "Assigned To" at bounding box center [1059, 185] width 119 height 21
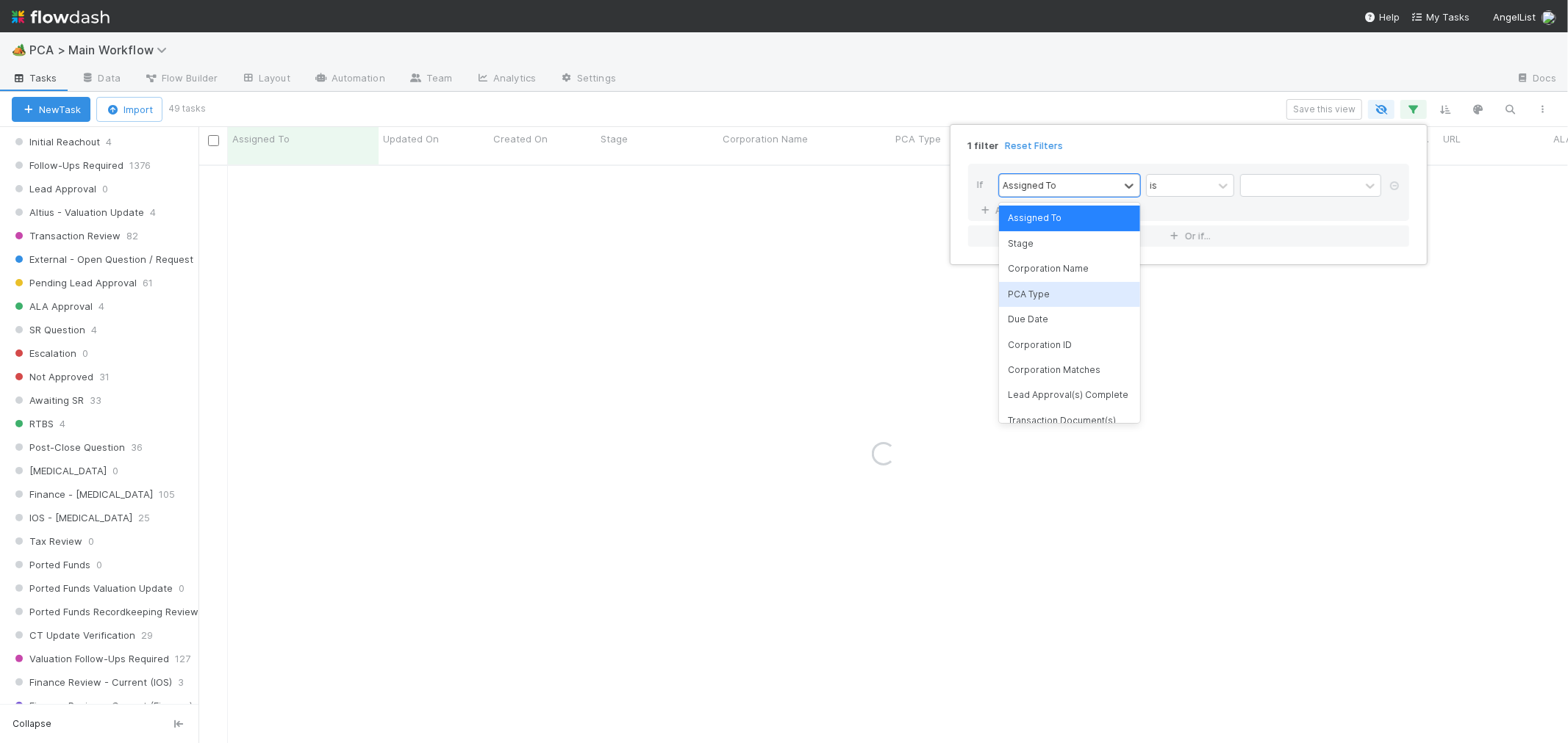
click at [1022, 289] on div "PCA Type" at bounding box center [1069, 294] width 141 height 25
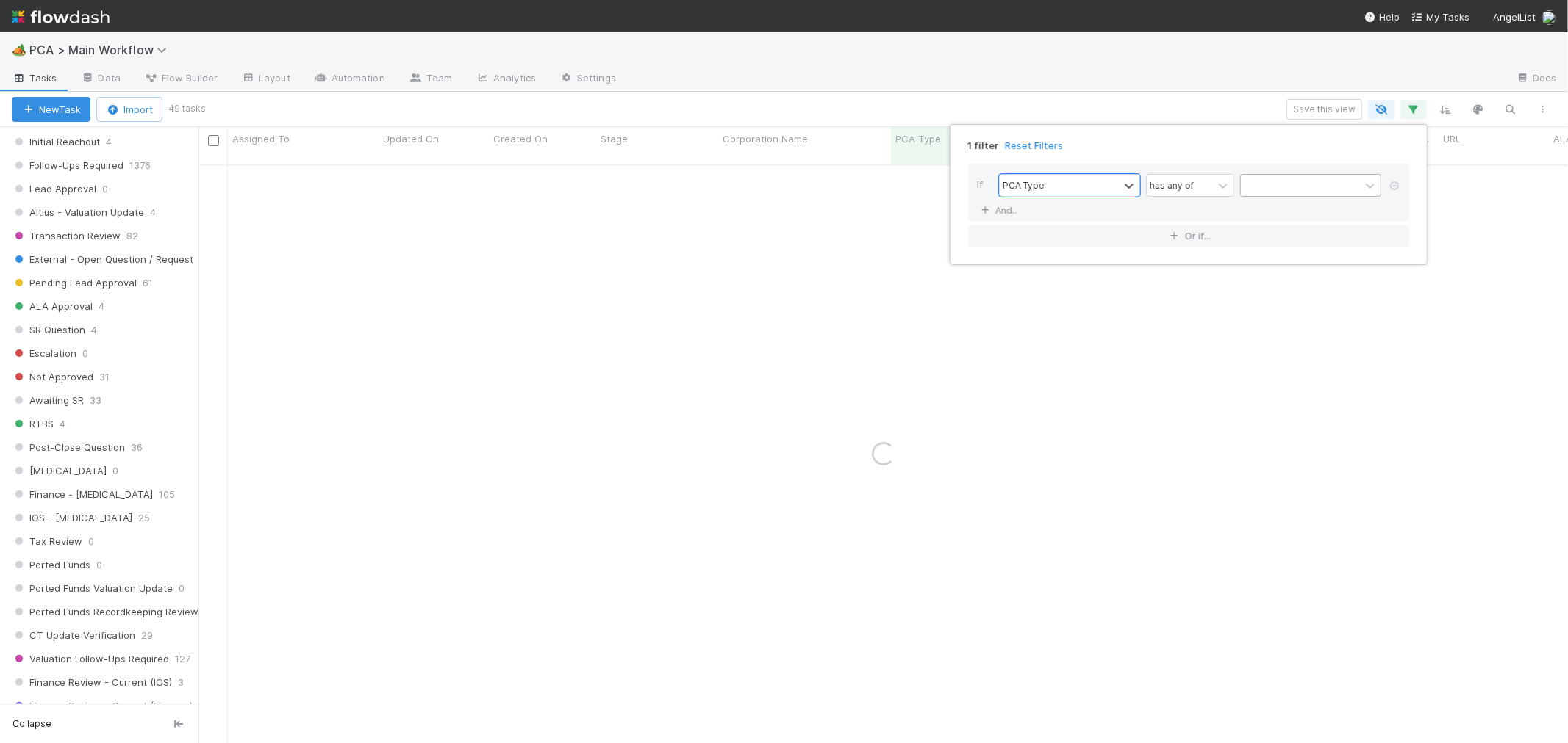
click at [1267, 192] on div at bounding box center [1300, 185] width 119 height 21
click at [1260, 216] on div "Winddown/Dissolution" at bounding box center [1311, 217] width 141 height 25
click at [1308, 142] on div "1 filter Reset Filters" at bounding box center [1188, 141] width 464 height 21
click at [799, 91] on div "1 filter Reset Filters If PCA Type has any of Winddown/Dissolution And.. Or if.…" at bounding box center [784, 371] width 1568 height 743
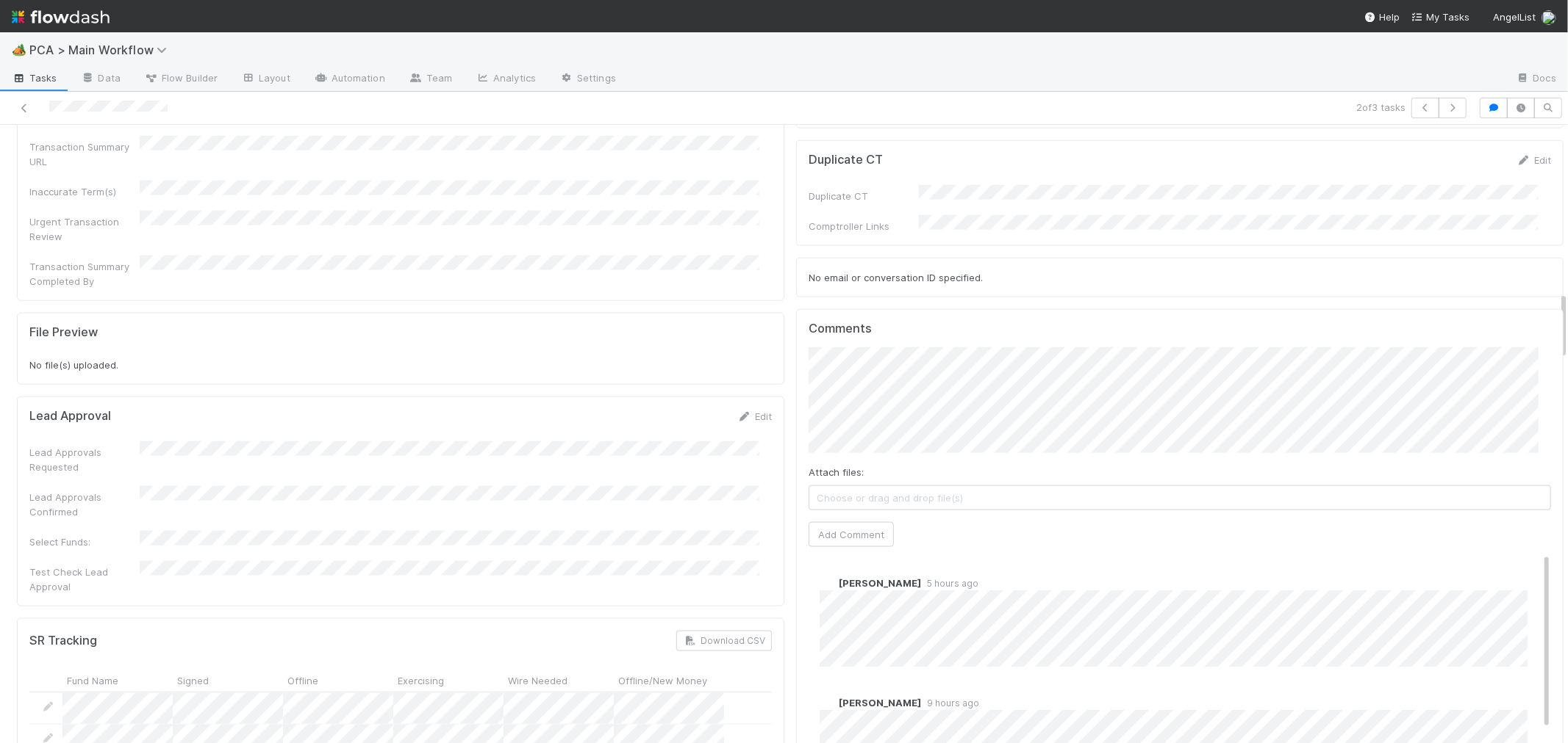
scroll to position [1550, 0]
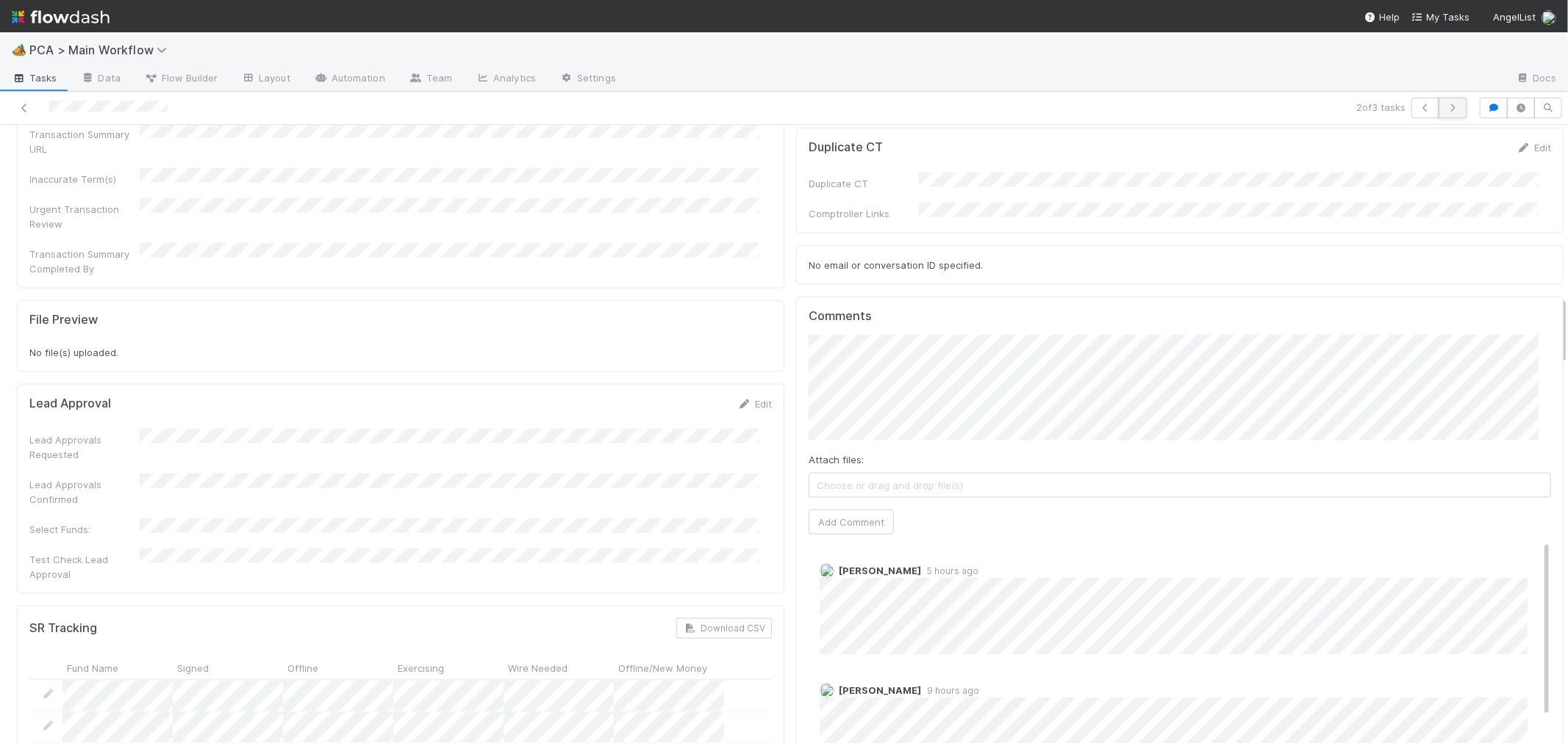
click at [1442, 113] on button "button" at bounding box center [1452, 107] width 28 height 20
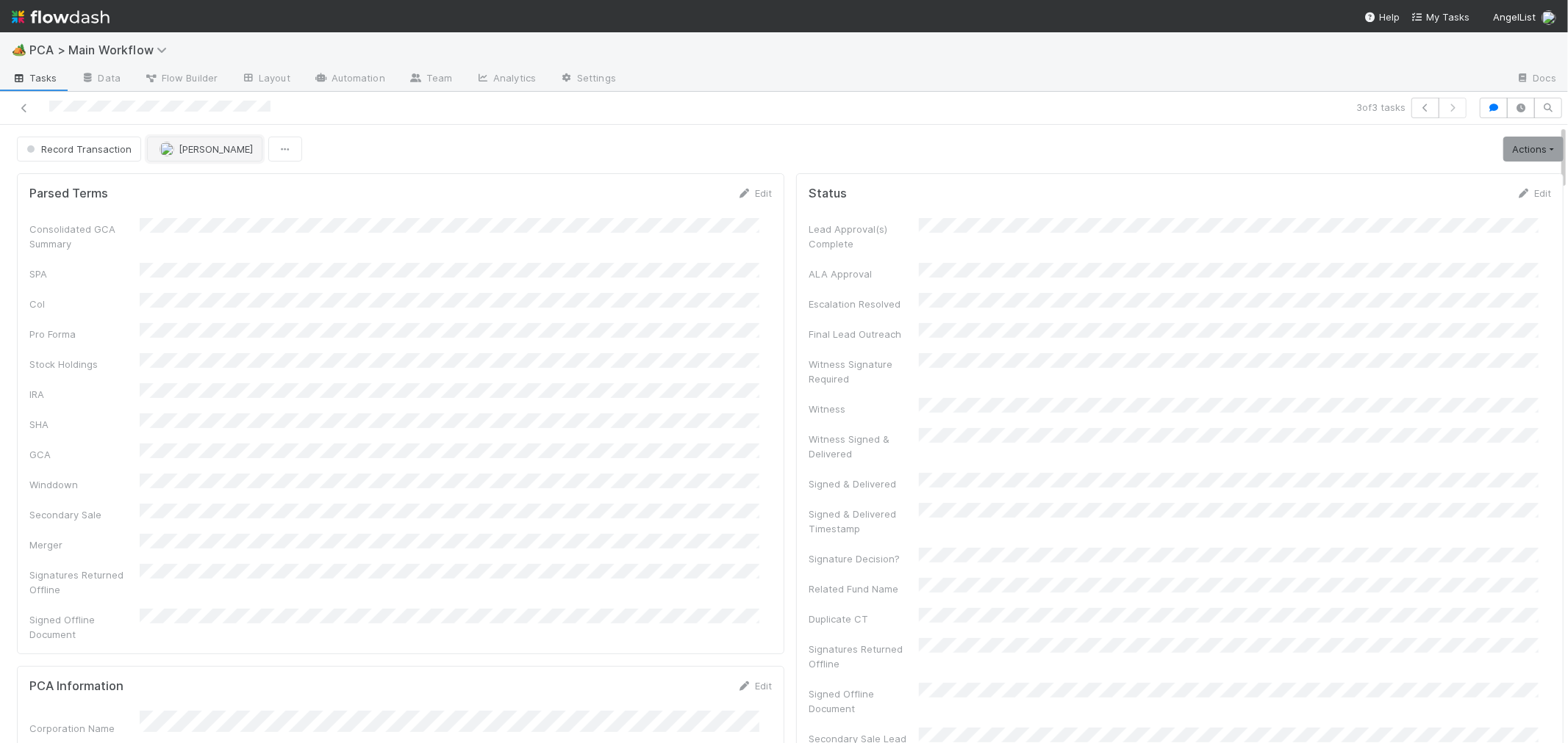
click at [216, 153] on span "Febbie Cervantes" at bounding box center [215, 149] width 74 height 12
click at [209, 179] on div "Cristantine Angelus Caparos" at bounding box center [242, 193] width 207 height 41
click at [770, 247] on div "Parsed Terms Edit Consolidated GCA Summary SPA CoI Pro Forma Stock Holdings IRA…" at bounding box center [401, 414] width 767 height 481
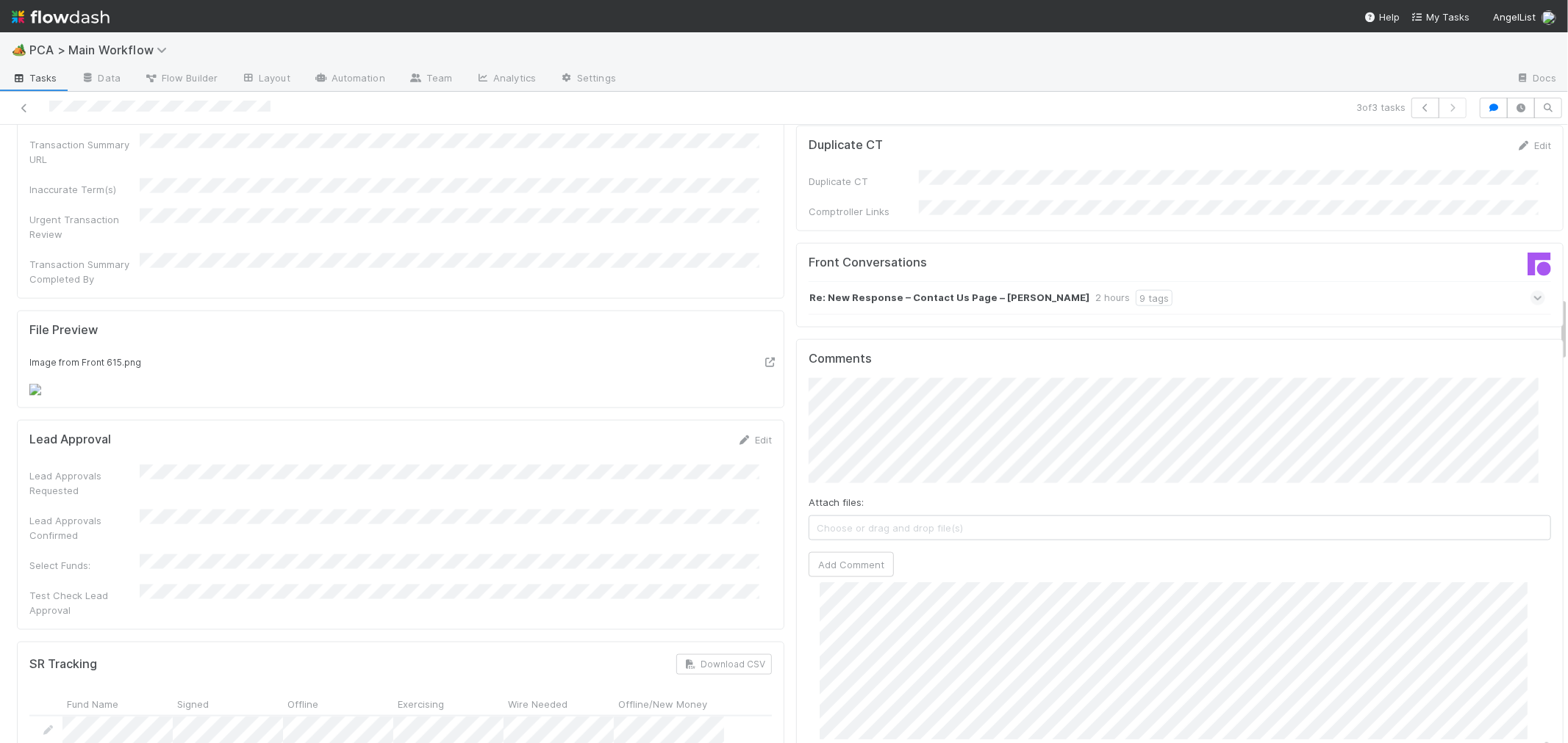
scroll to position [1632, 0]
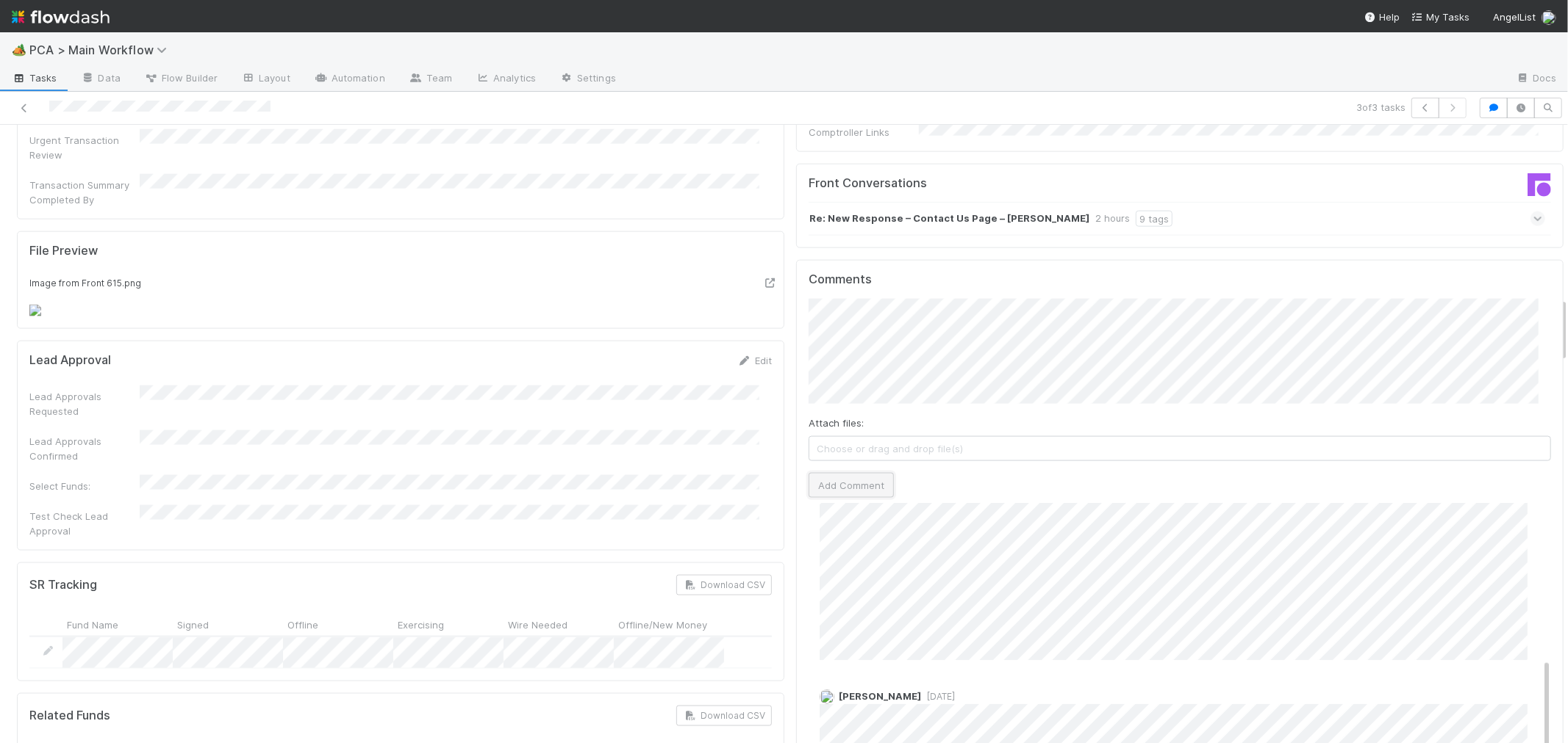
click at [855, 473] on button "Add Comment" at bounding box center [852, 485] width 86 height 25
click at [108, 112] on div at bounding box center [374, 107] width 736 height 20
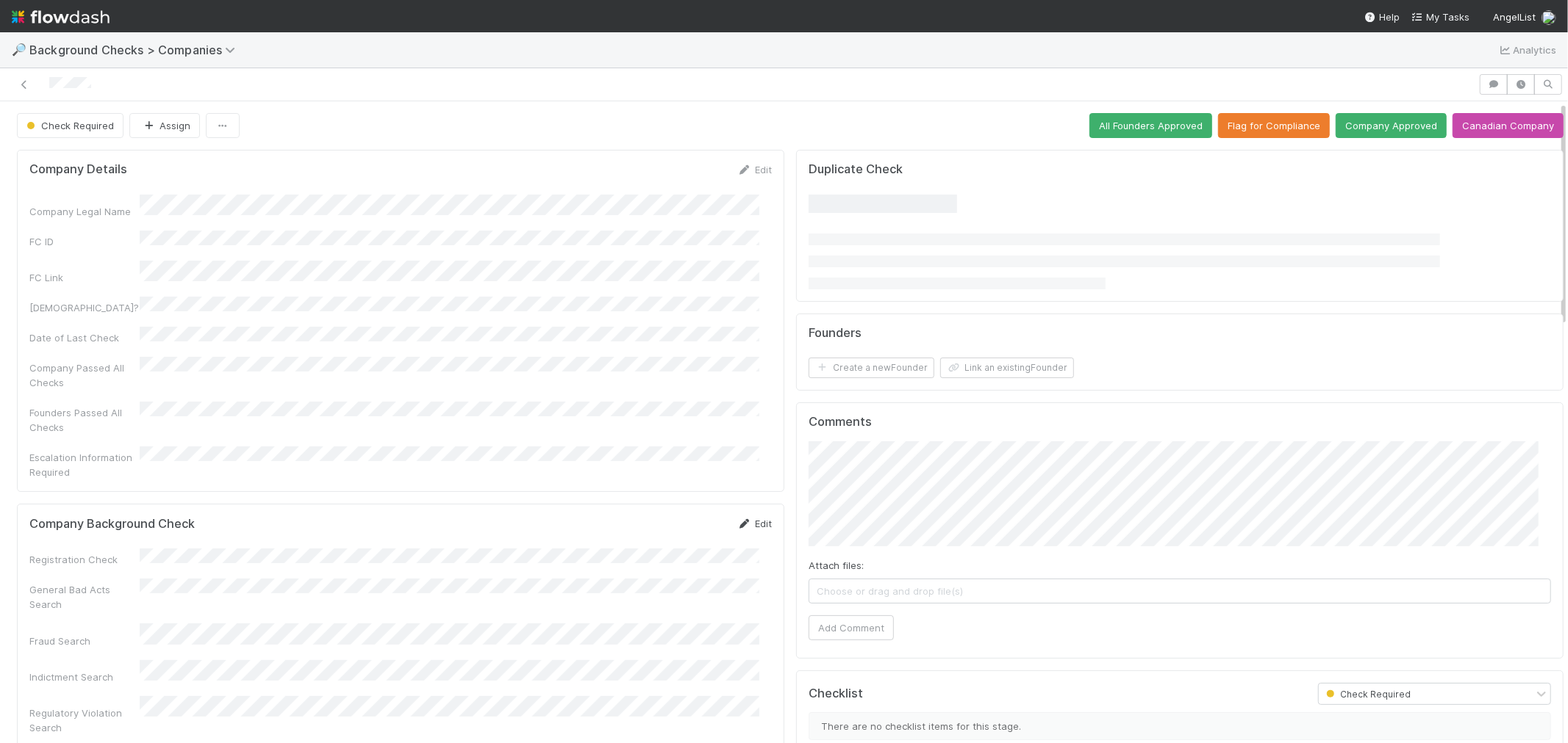
click at [743, 518] on link "Edit" at bounding box center [755, 524] width 35 height 12
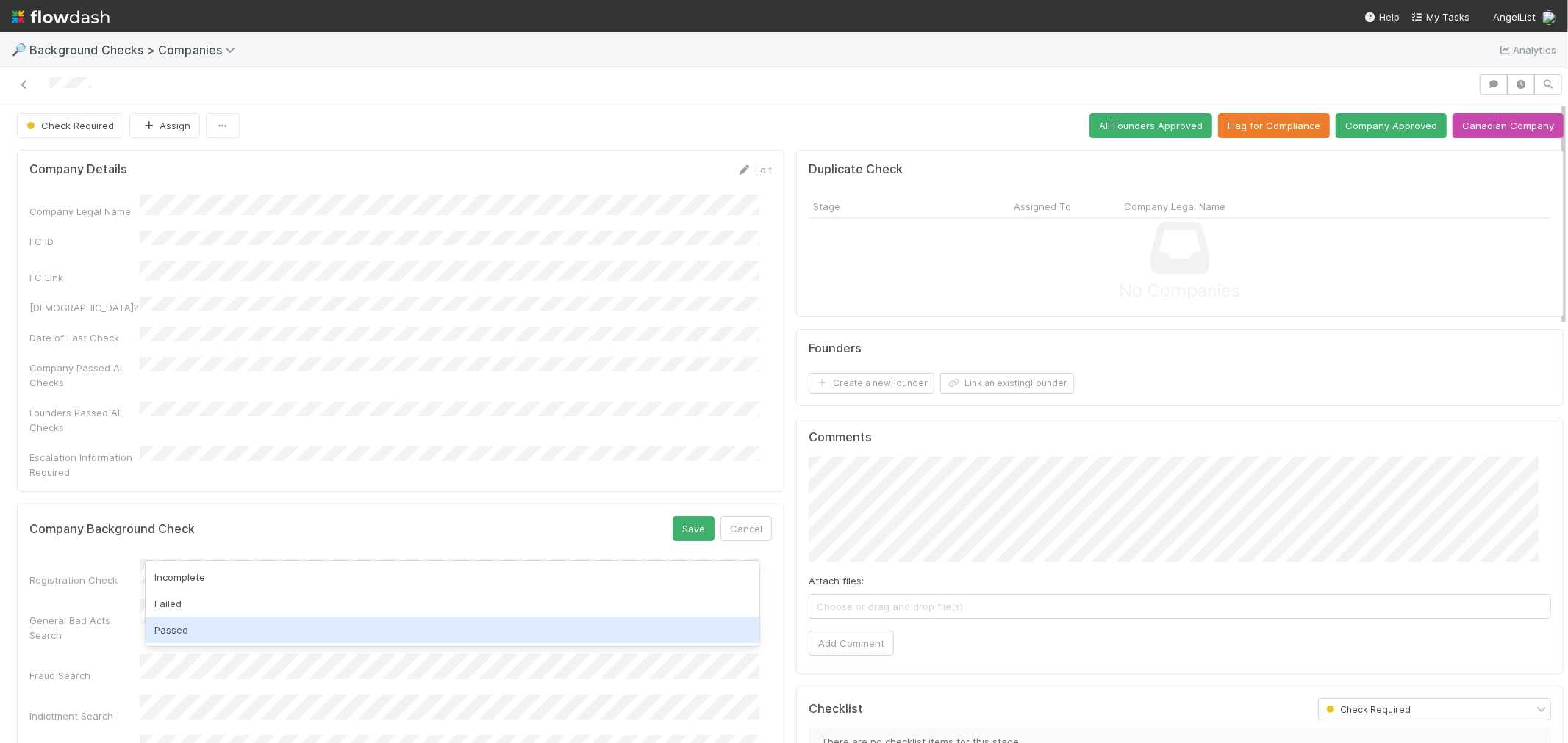
click at [171, 628] on div "Passed" at bounding box center [452, 630] width 614 height 26
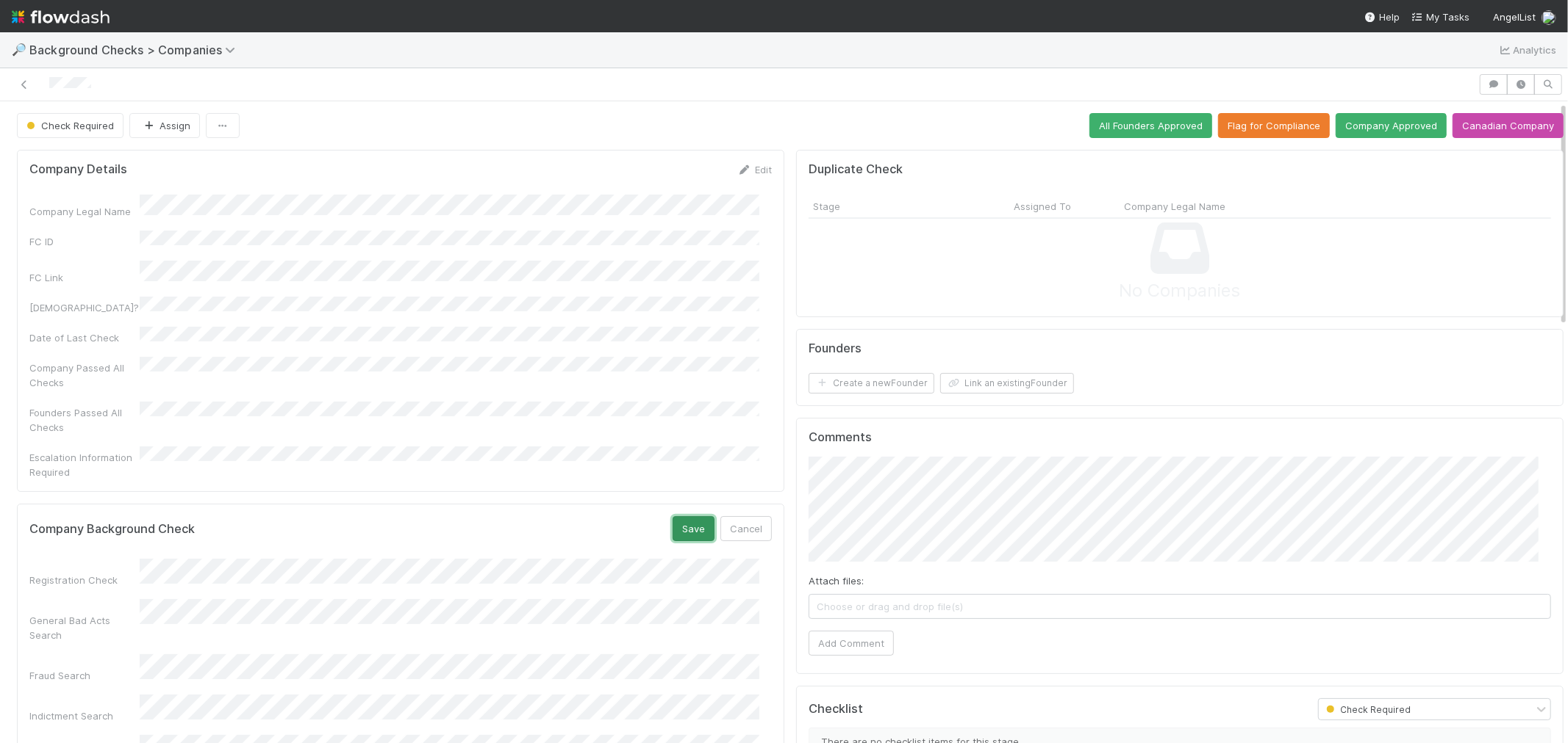
click at [672, 517] on button "Save" at bounding box center [693, 529] width 42 height 25
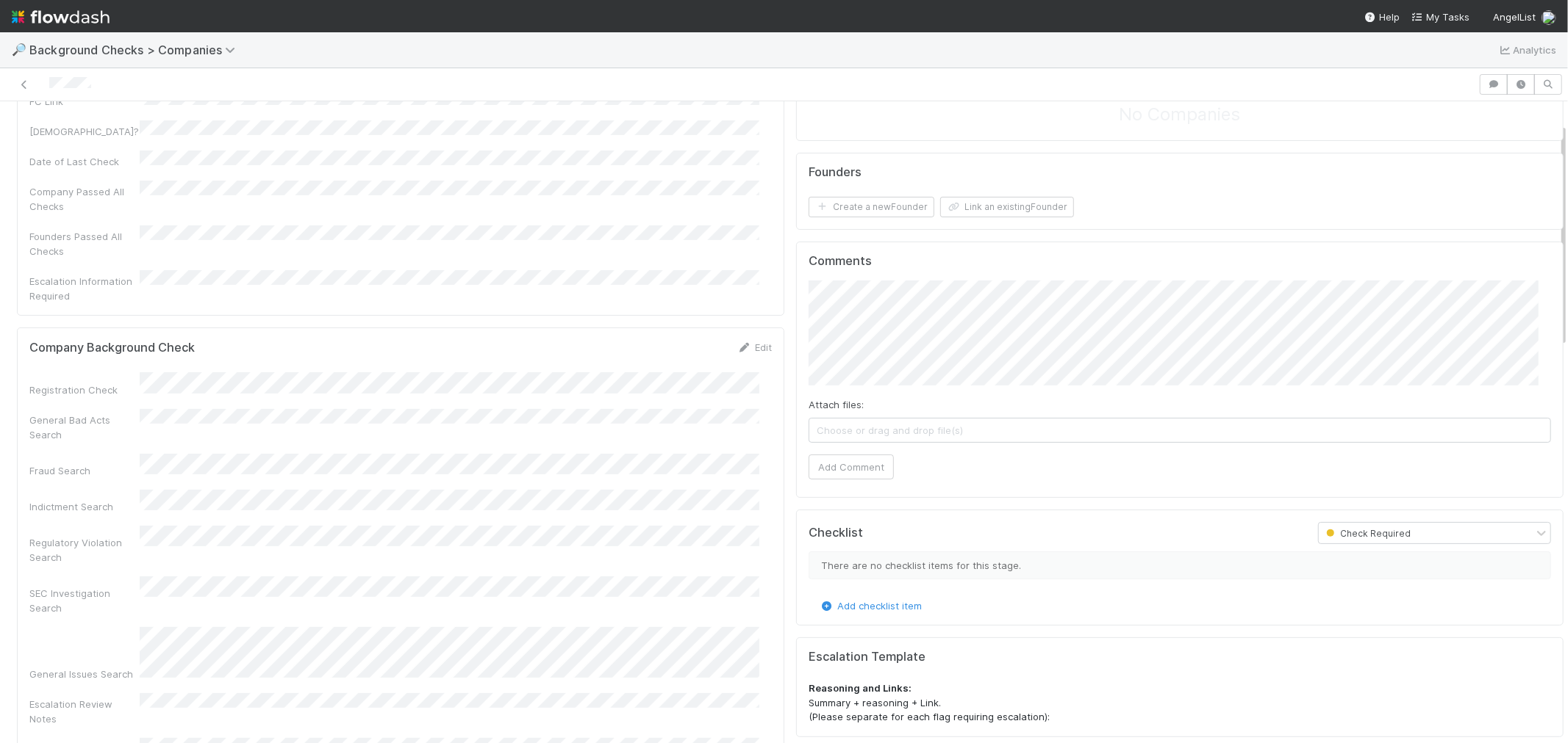
scroll to position [244, 0]
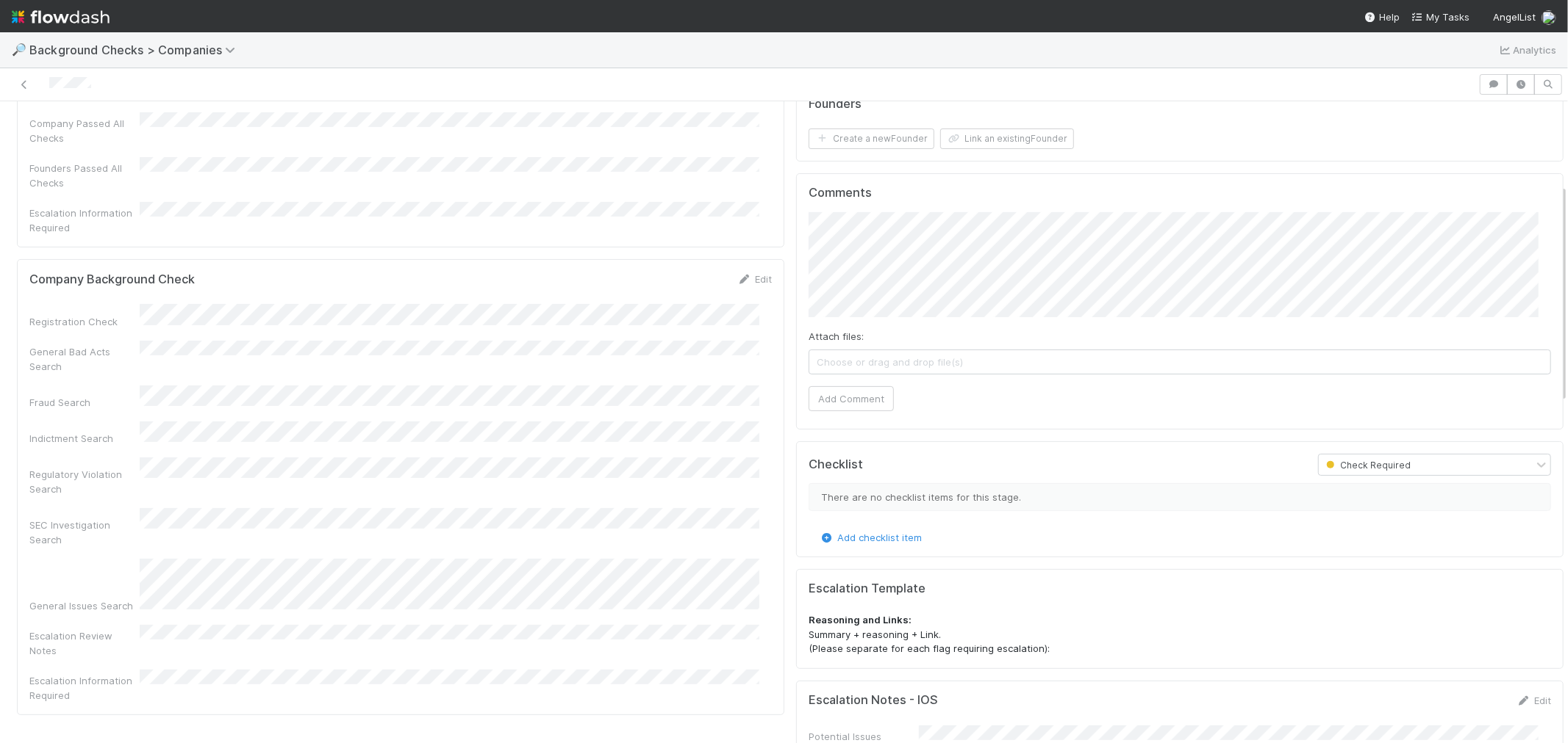
drag, startPoint x: 755, startPoint y: 253, endPoint x: 686, endPoint y: 280, distance: 74.1
click at [755, 273] on link "Edit" at bounding box center [755, 279] width 35 height 12
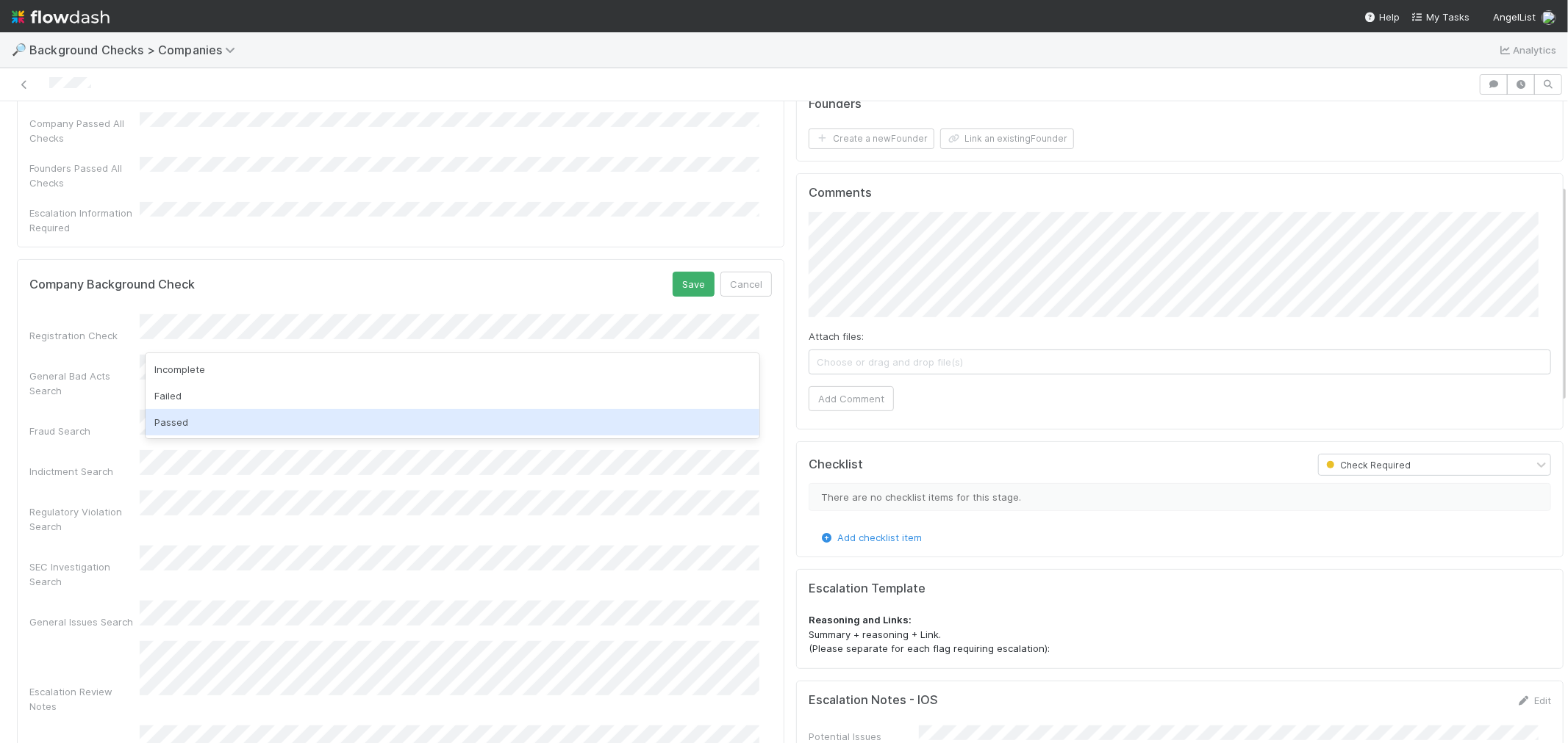
click at [185, 421] on div "Passed" at bounding box center [452, 422] width 614 height 26
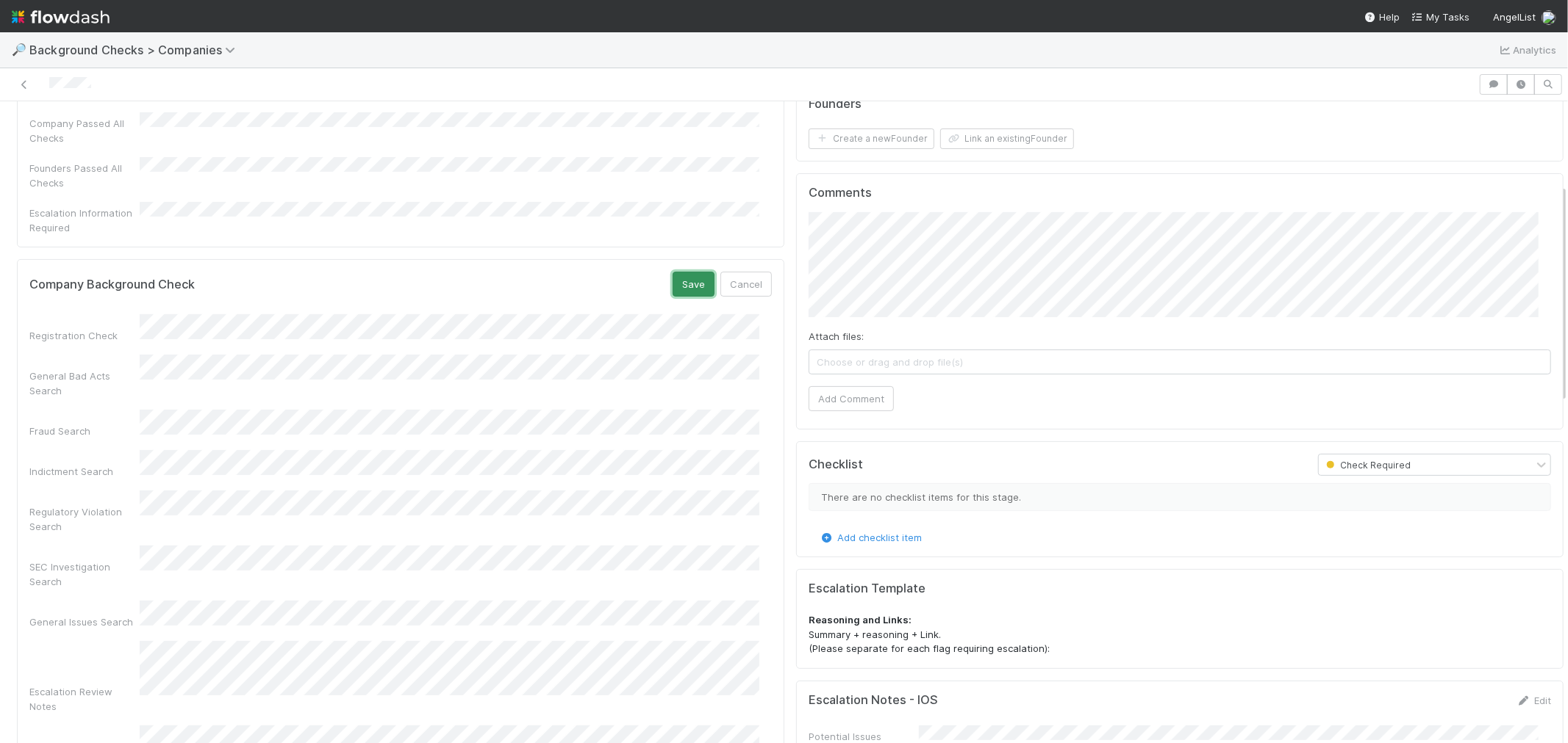
click at [677, 271] on button "Save" at bounding box center [693, 283] width 42 height 25
click at [850, 398] on button "Add Comment" at bounding box center [852, 398] width 86 height 25
click at [852, 142] on button "Create a new Founder" at bounding box center [872, 138] width 126 height 20
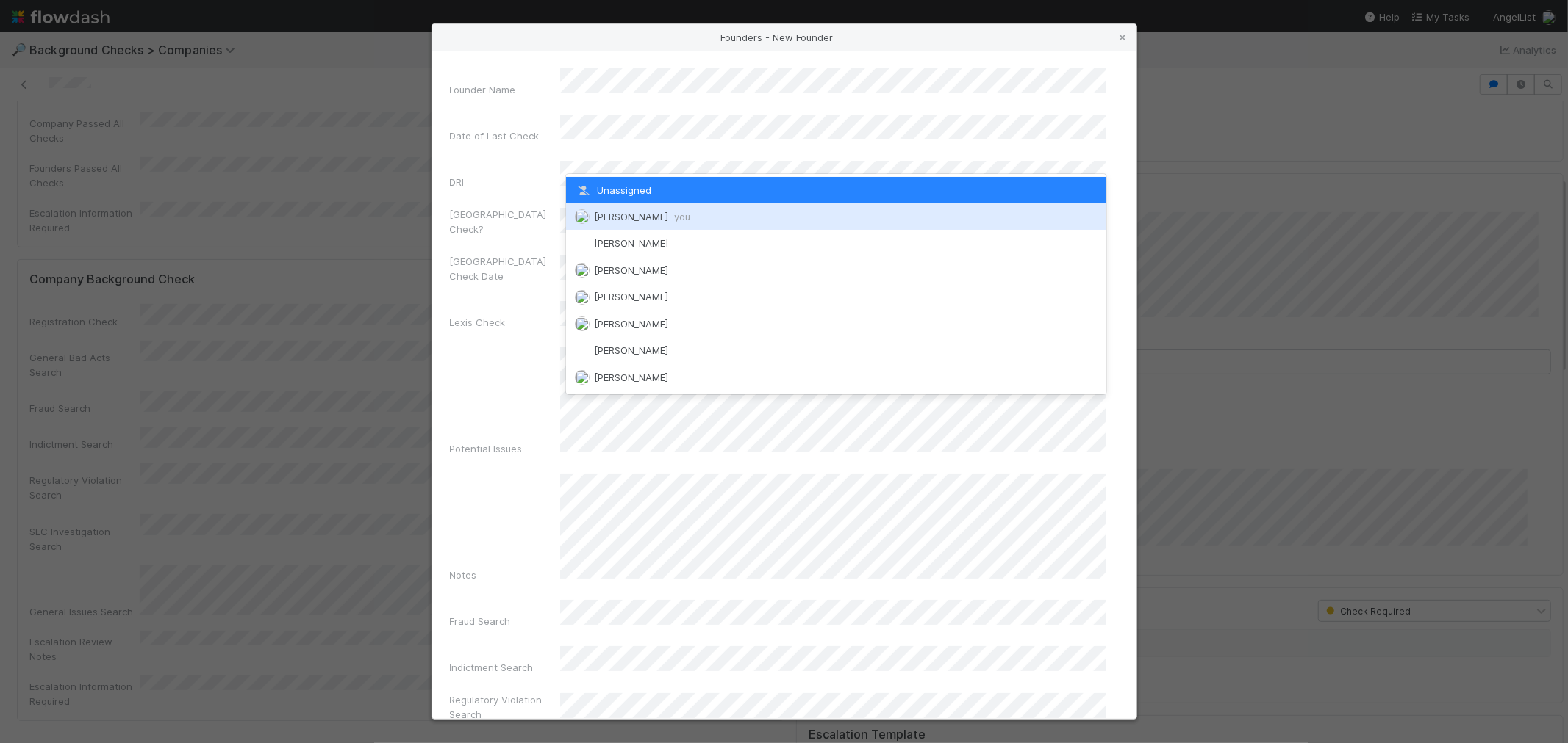
click at [625, 226] on div "[PERSON_NAME] you" at bounding box center [836, 216] width 540 height 26
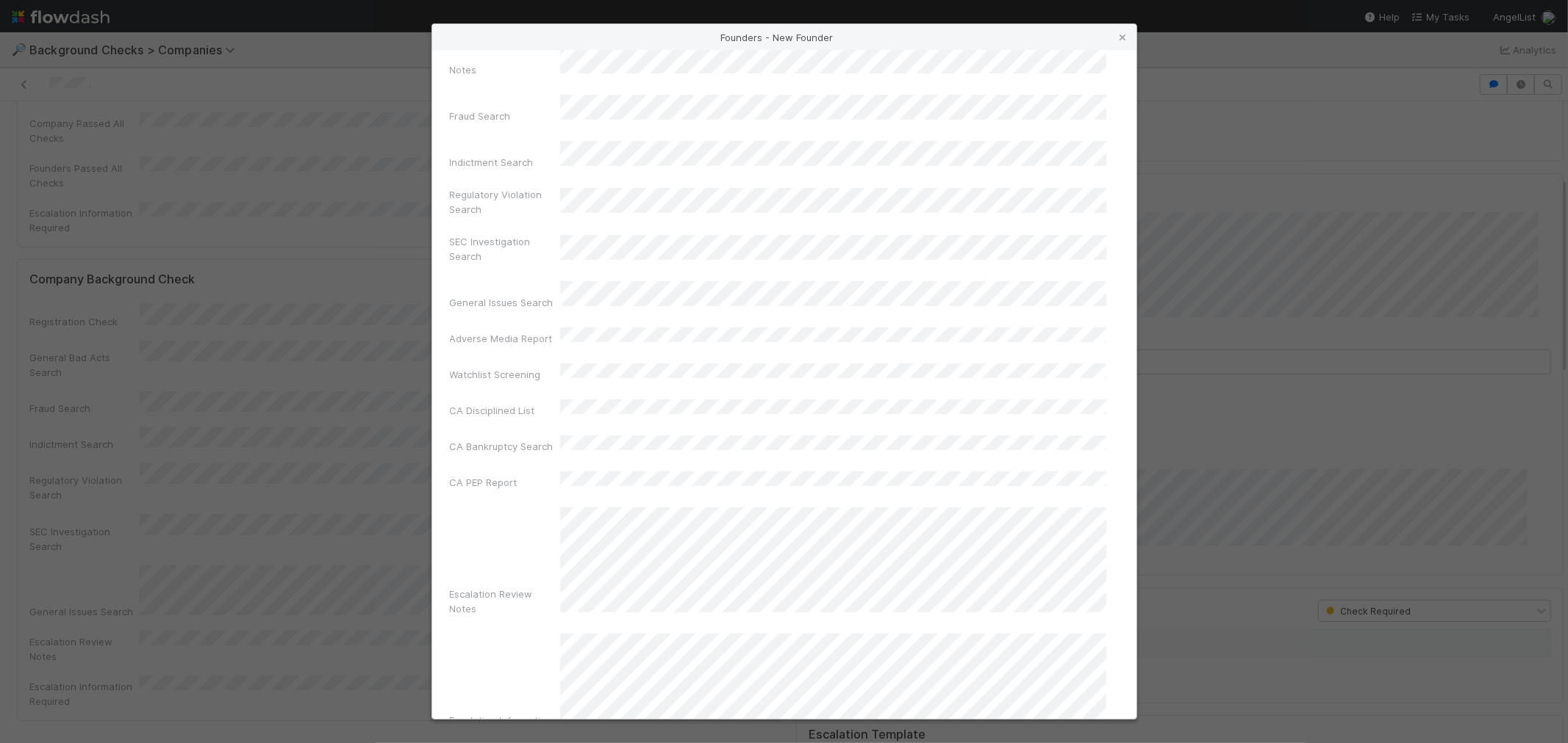
scroll to position [520, 0]
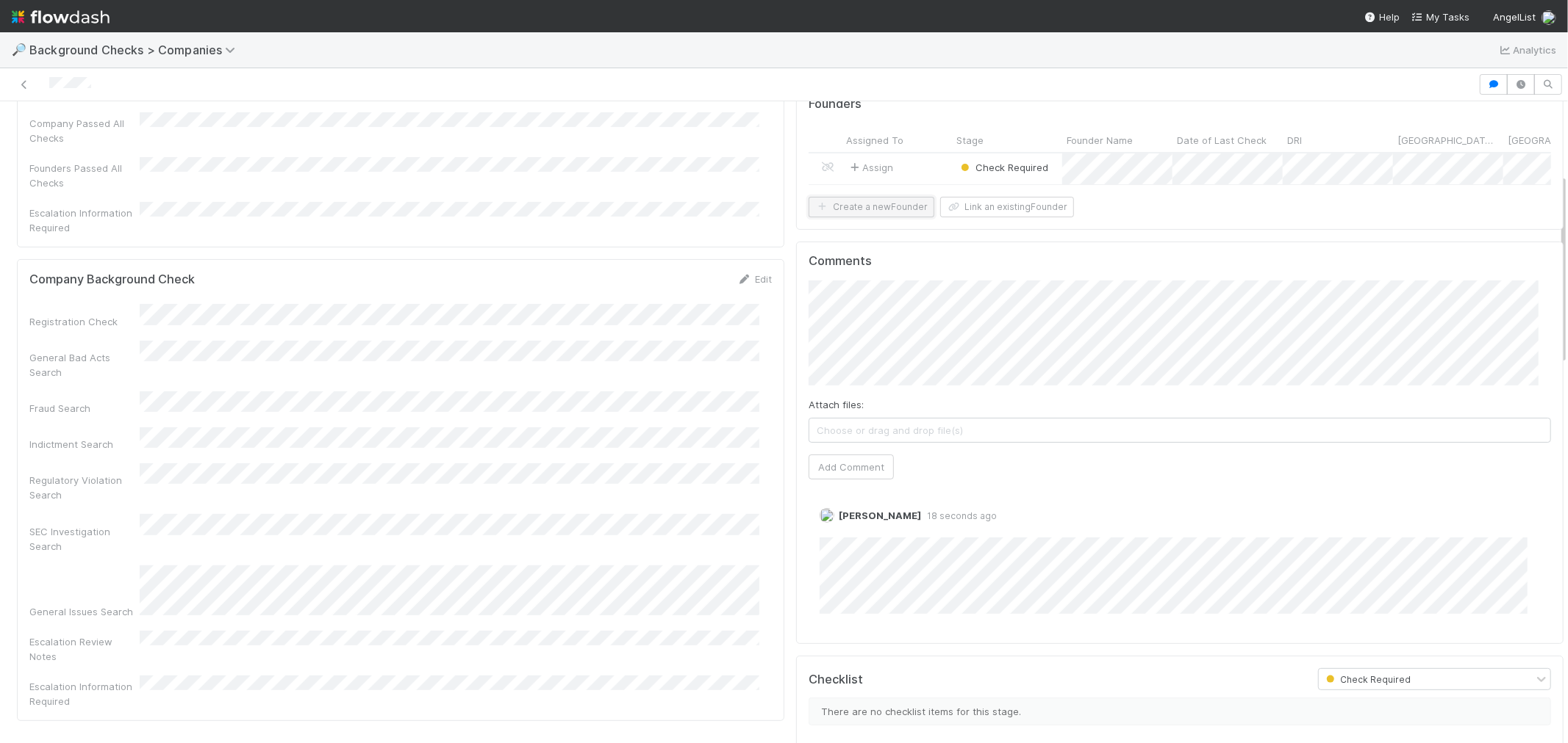
click at [861, 217] on button "Create a new Founder" at bounding box center [872, 207] width 126 height 20
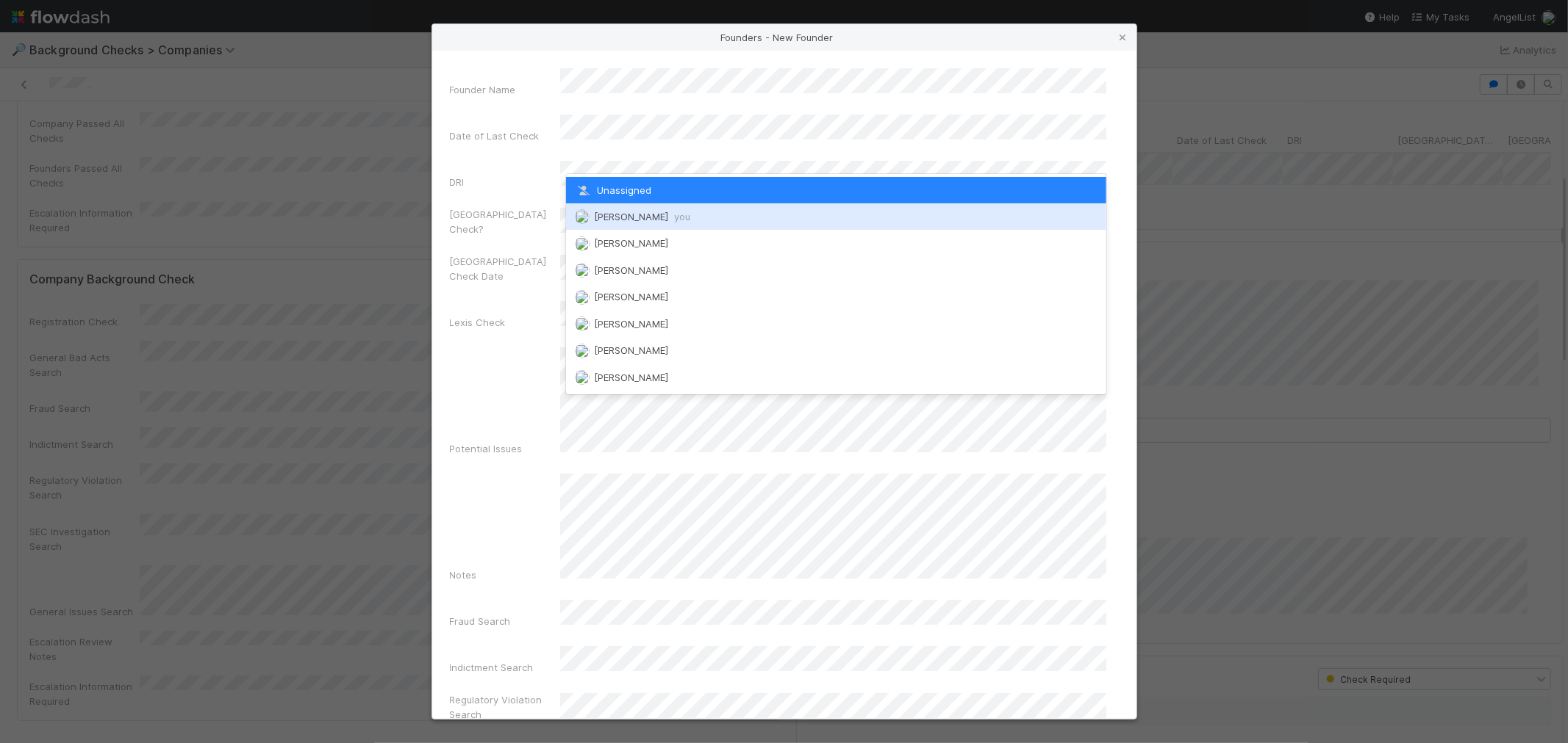
click at [636, 214] on span "[PERSON_NAME] you" at bounding box center [642, 217] width 96 height 12
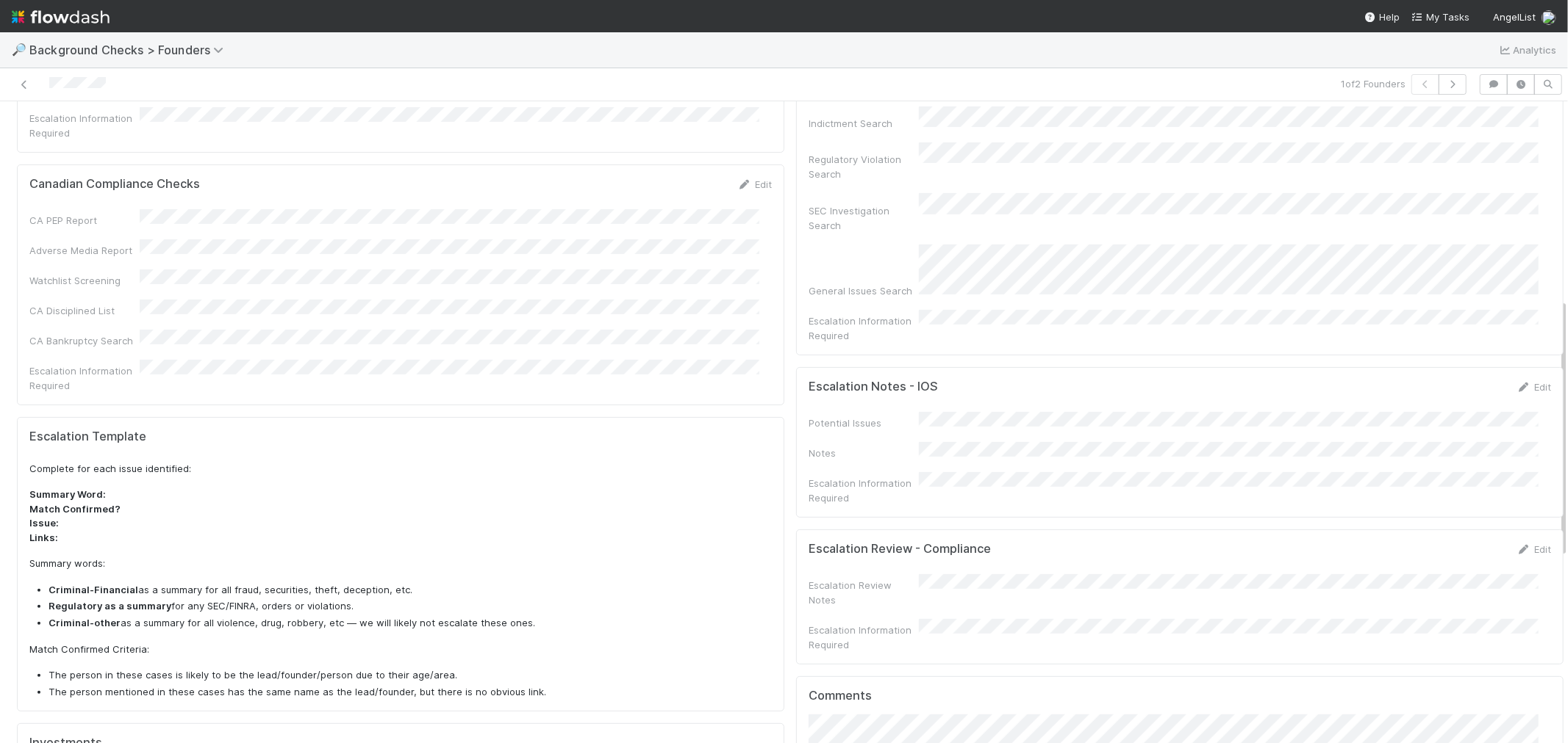
scroll to position [489, 0]
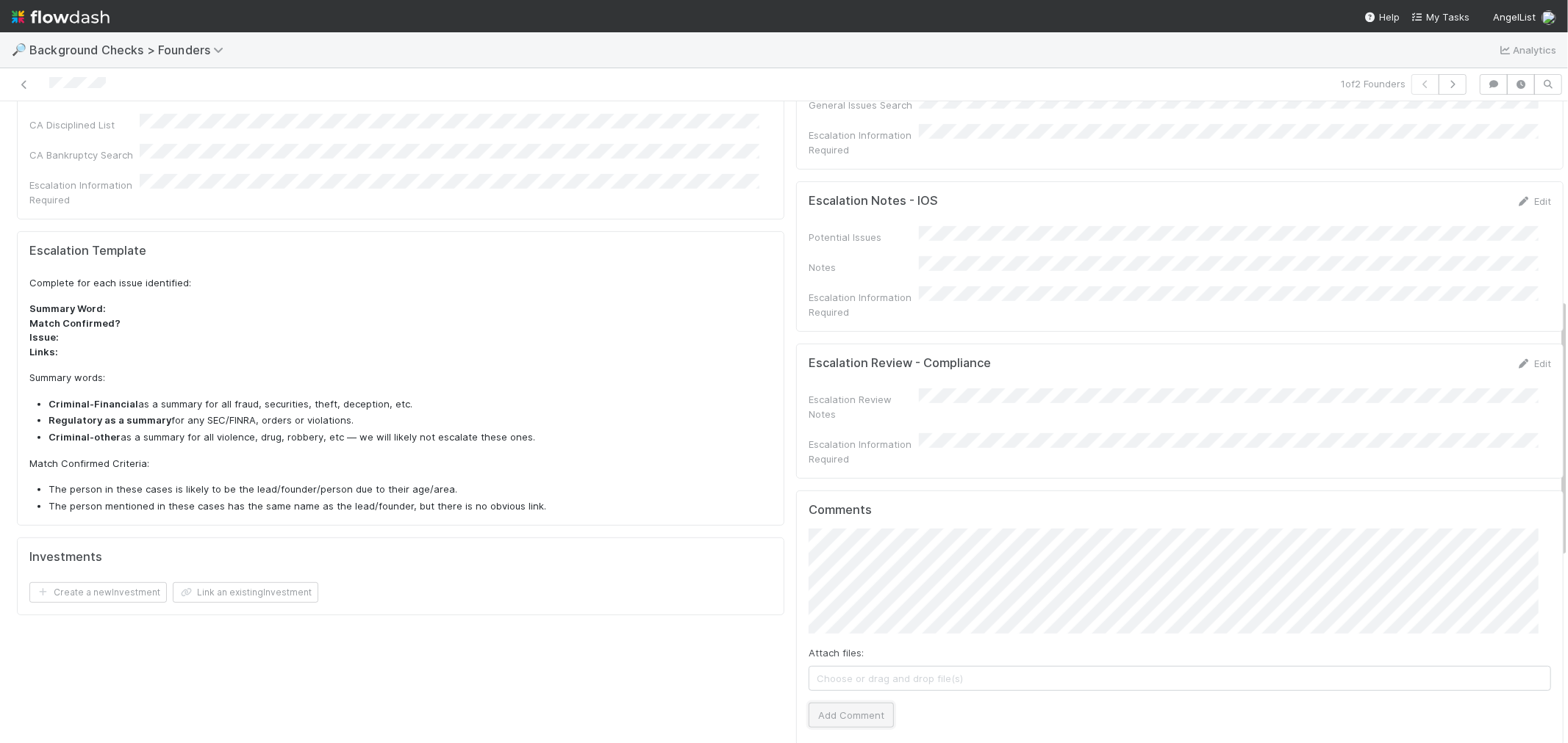
click at [870, 703] on button "Add Comment" at bounding box center [852, 715] width 86 height 25
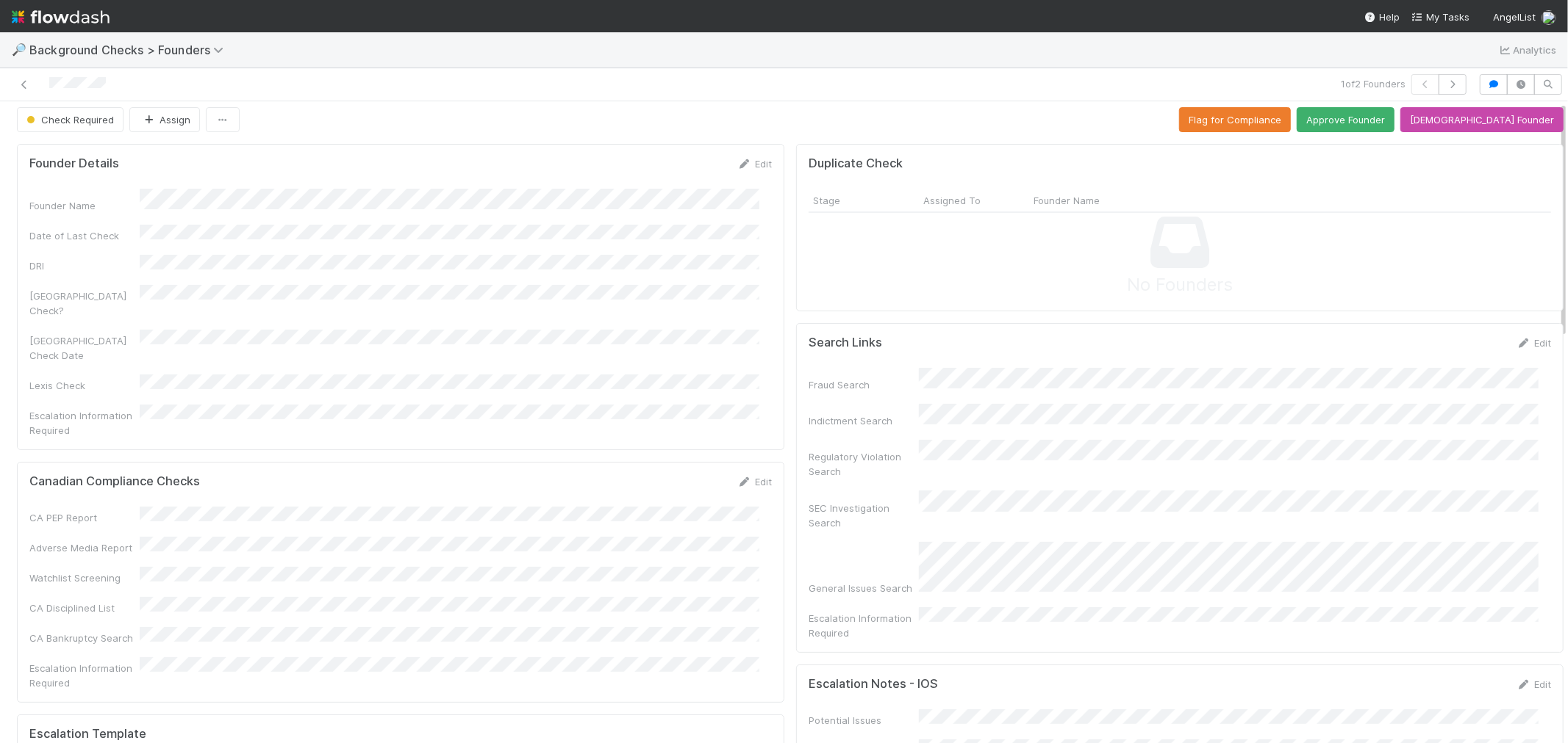
scroll to position [0, 0]
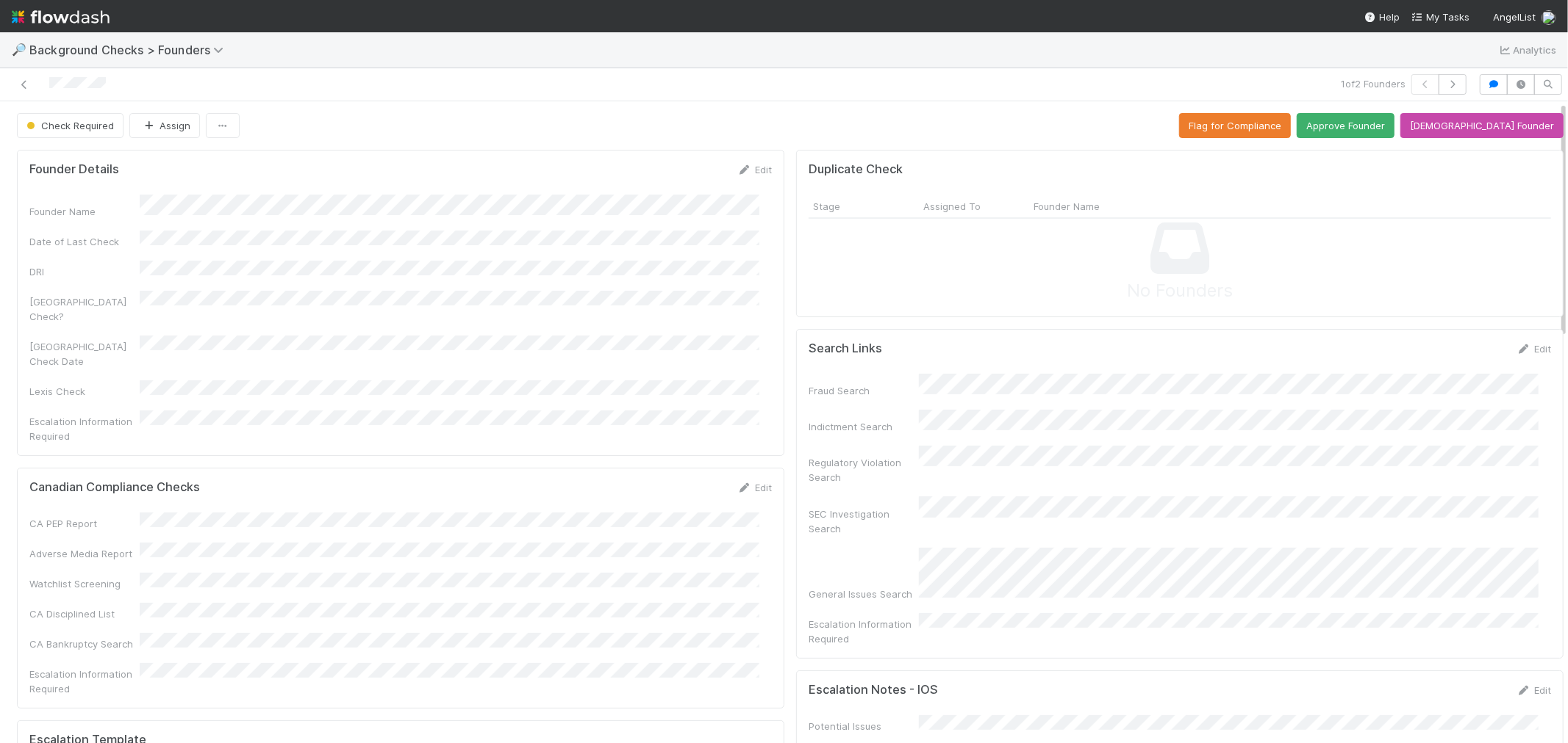
click at [697, 223] on div "Founder Name Date of Last Check DRI [GEOGRAPHIC_DATA] Check? [GEOGRAPHIC_DATA] …" at bounding box center [400, 319] width 742 height 249
click at [1388, 120] on button "Approve Founder" at bounding box center [1345, 125] width 98 height 25
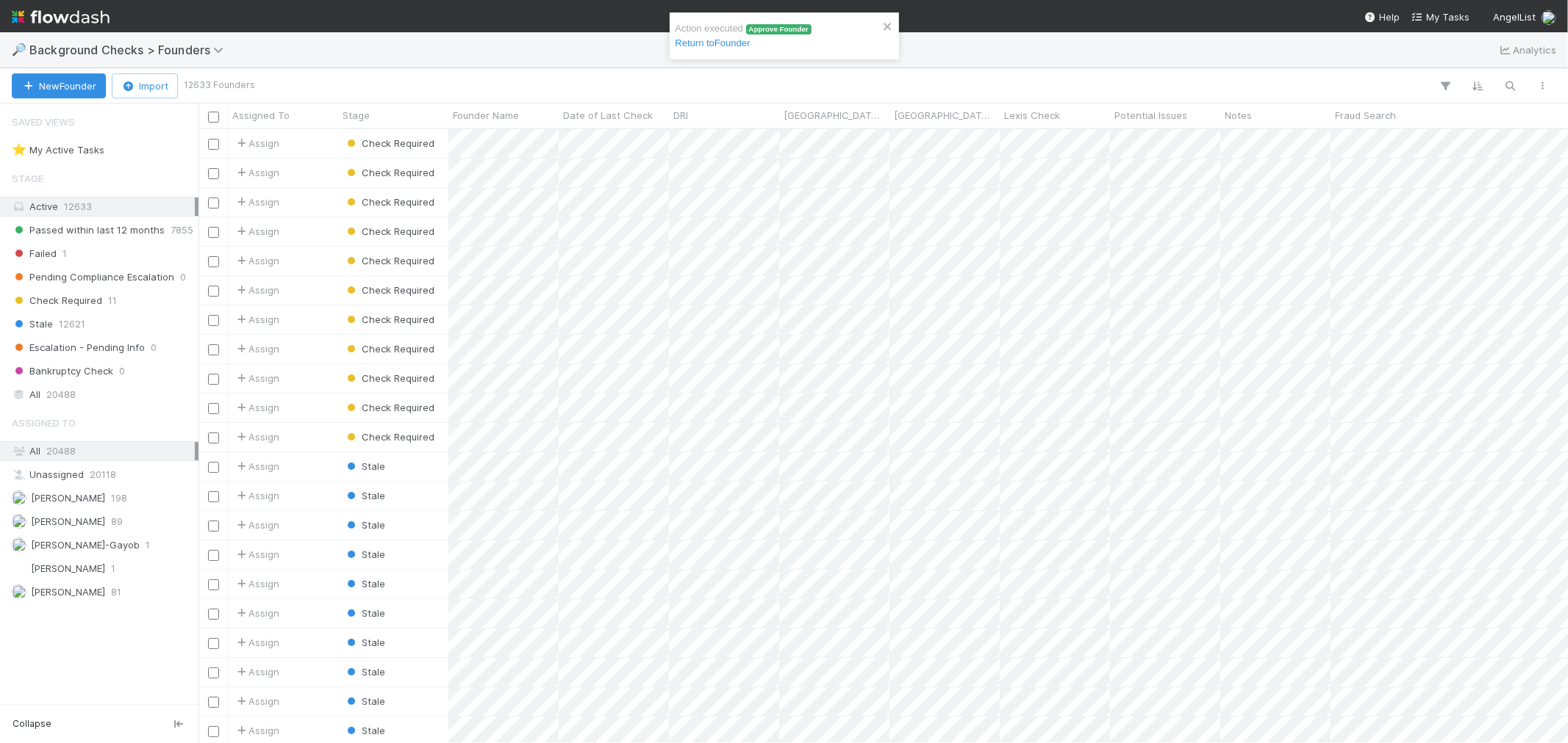
scroll to position [601, 1356]
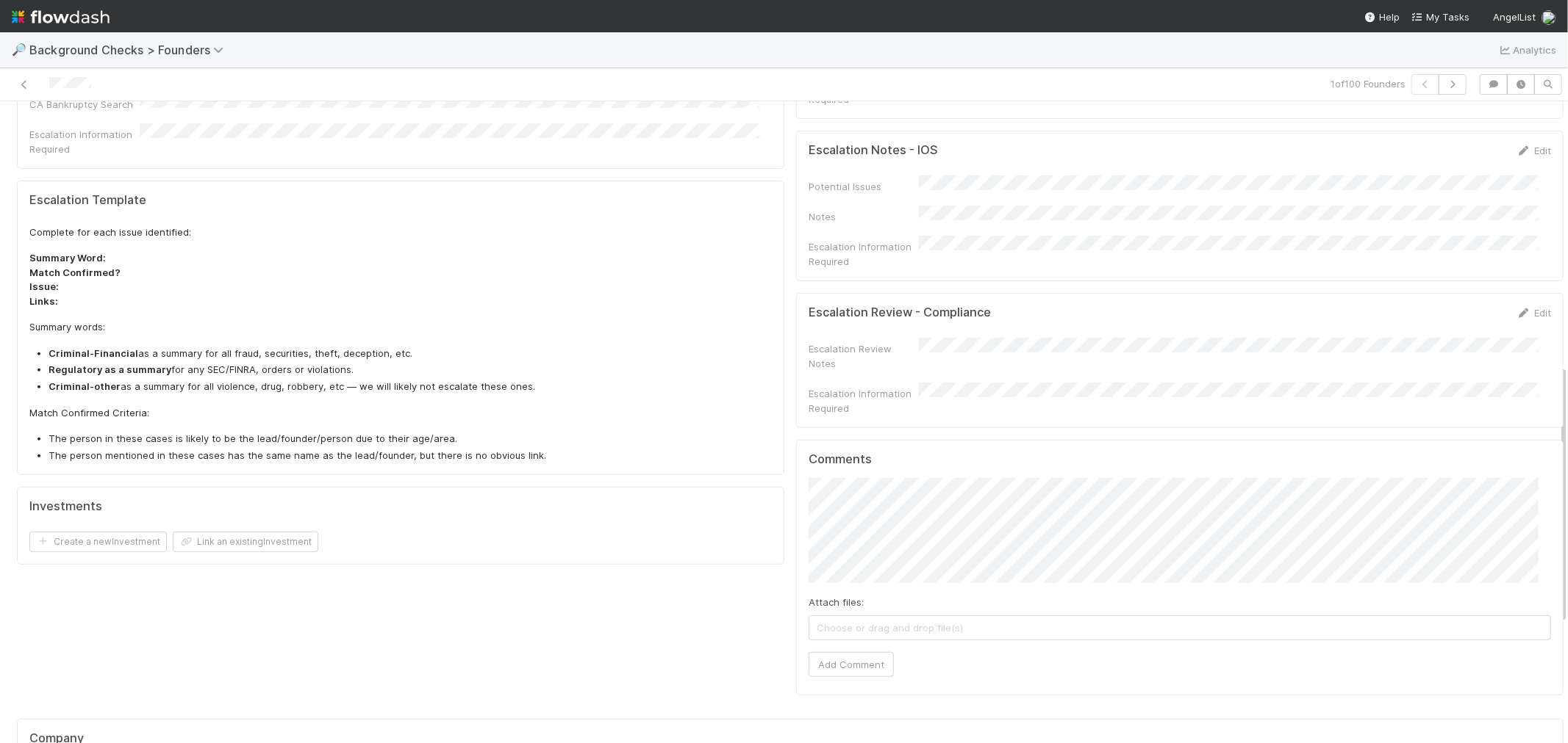
scroll to position [652, 0]
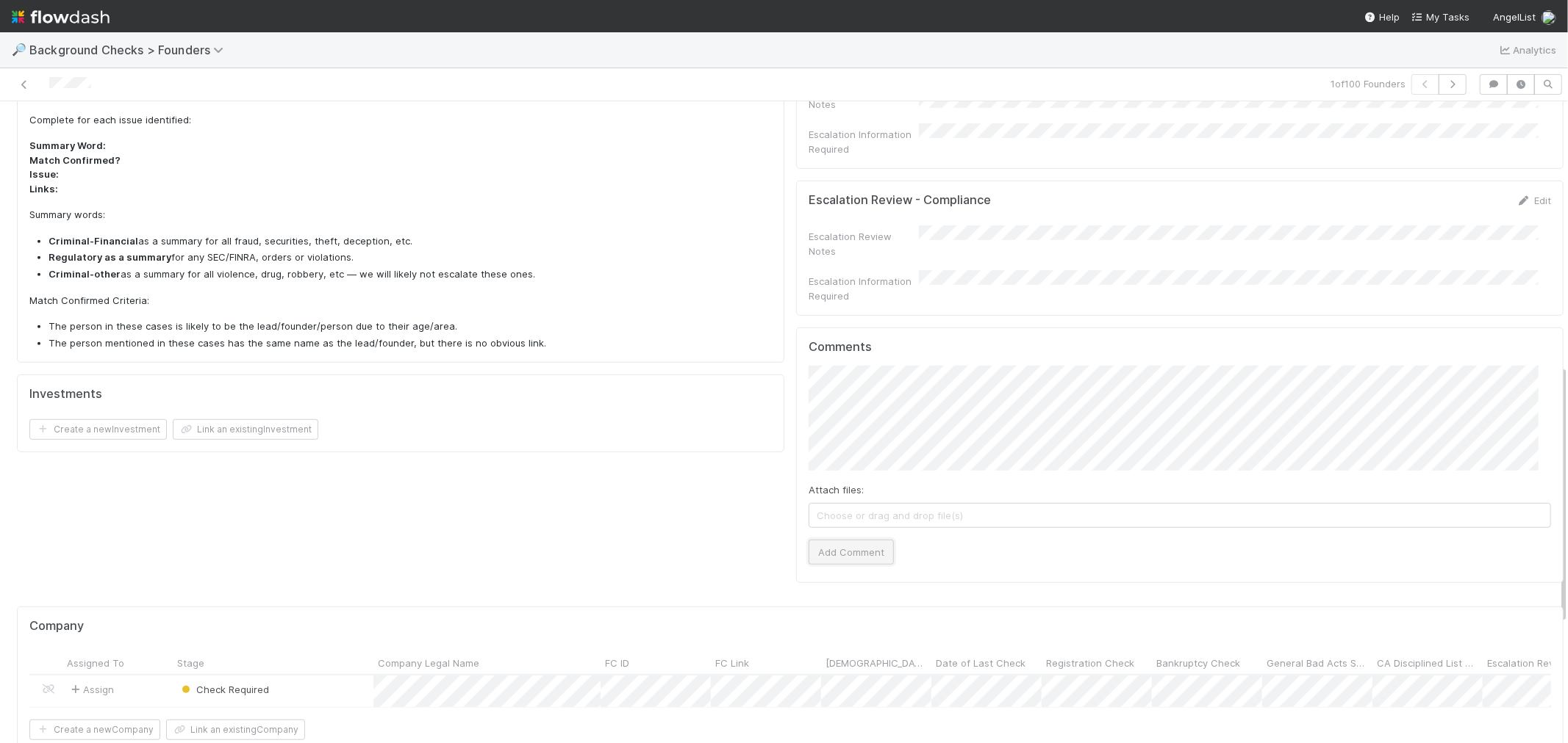
click at [843, 540] on button "Add Comment" at bounding box center [852, 552] width 86 height 25
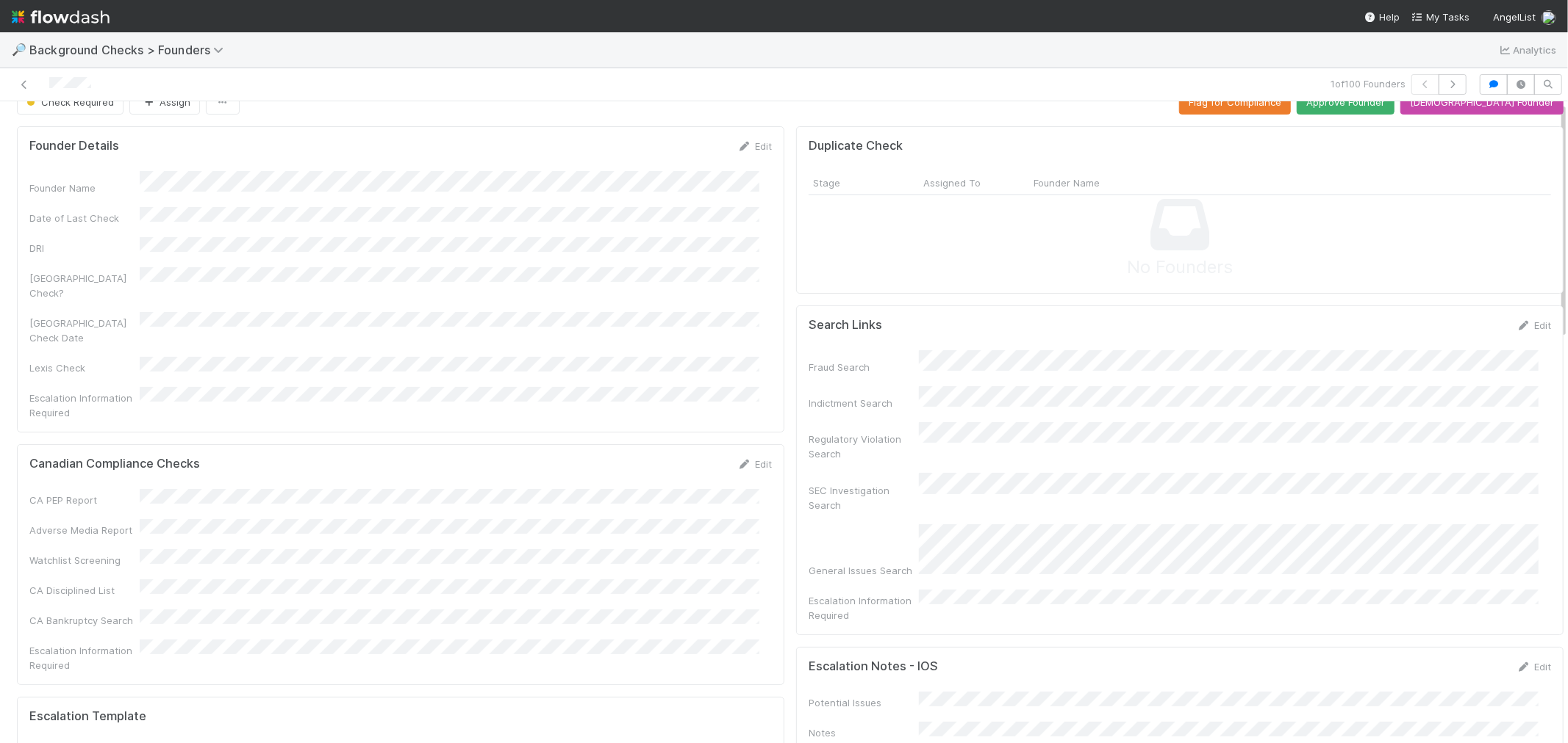
scroll to position [0, 0]
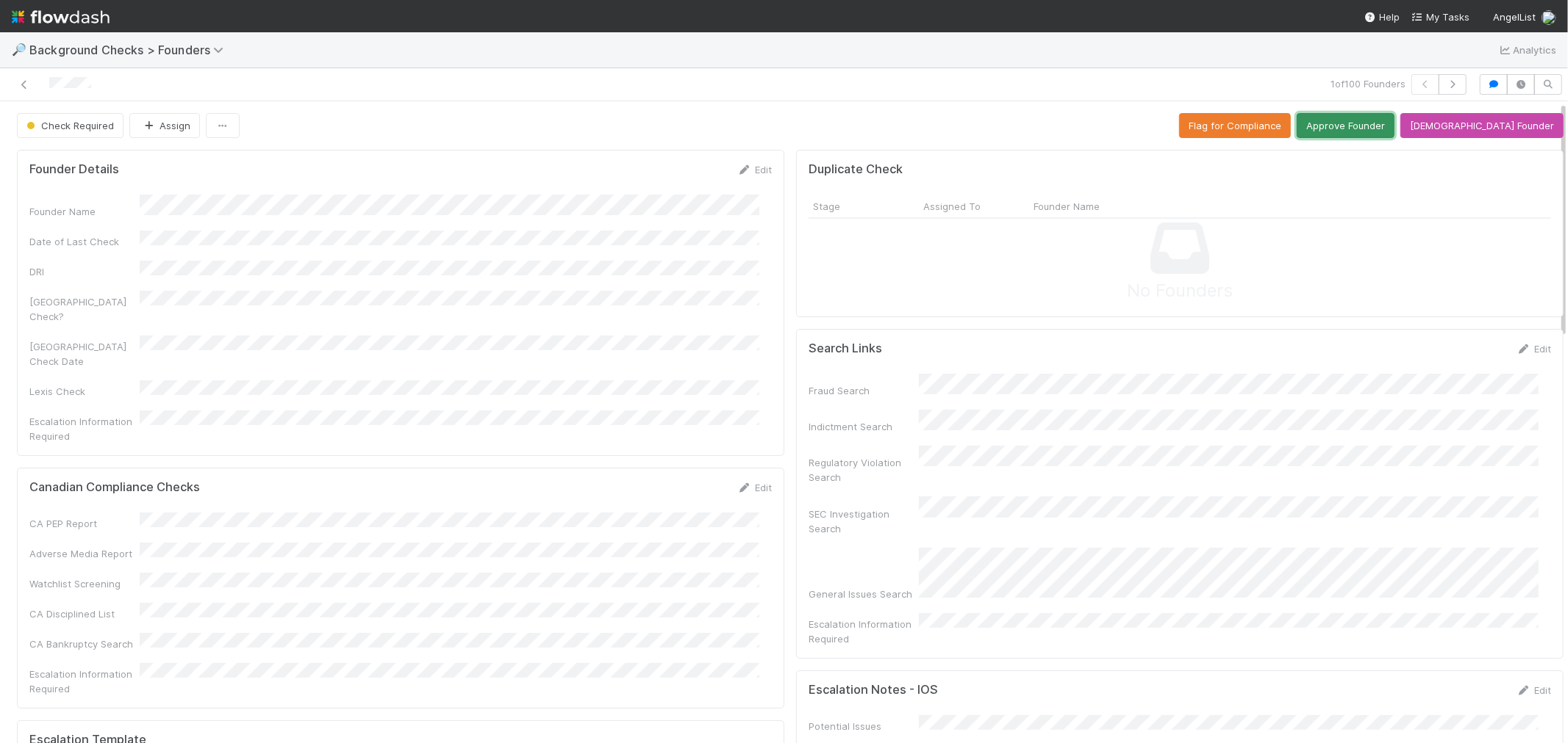
click at [1394, 124] on button "Approve Founder" at bounding box center [1345, 125] width 98 height 25
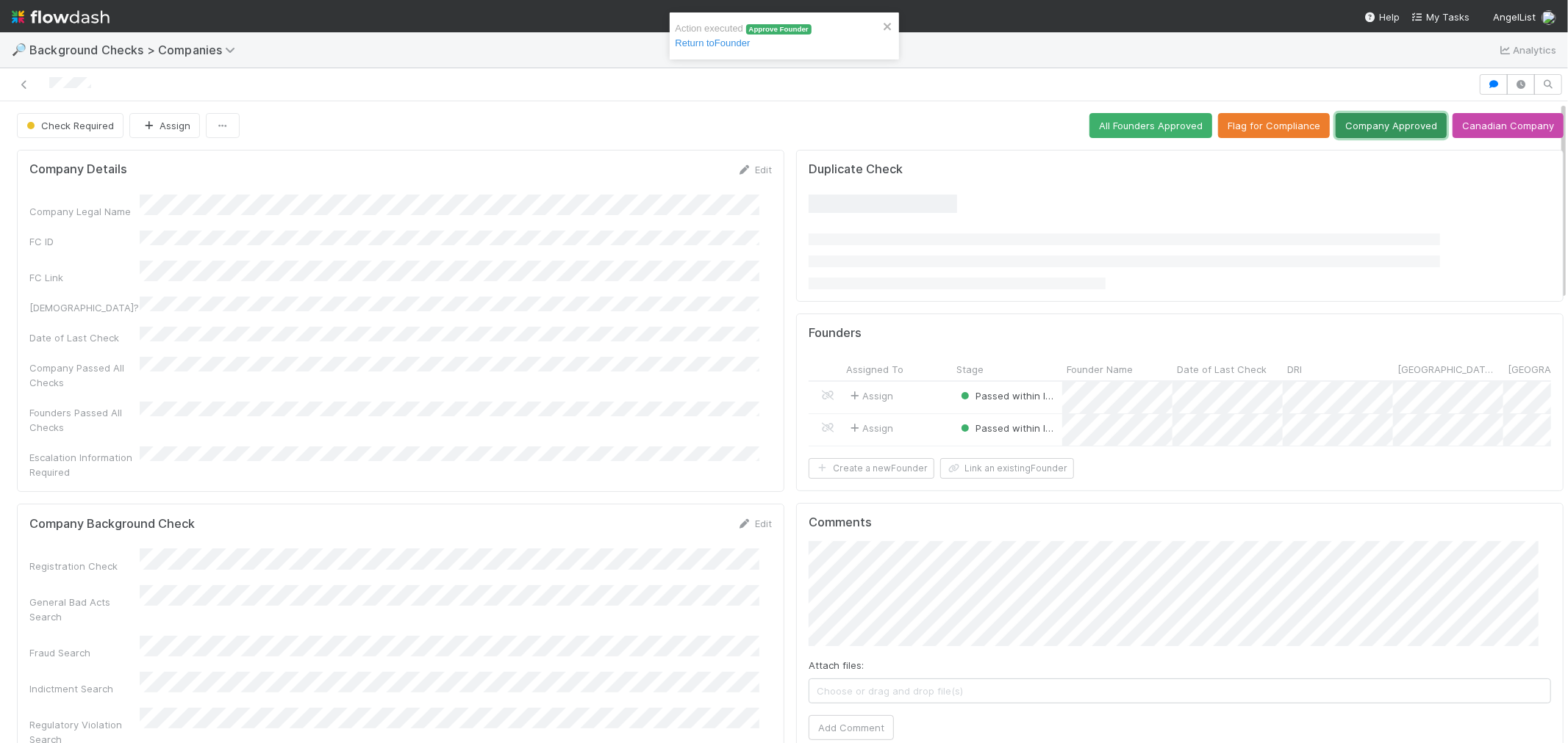
click at [1360, 126] on button "Company Approved" at bounding box center [1391, 125] width 111 height 25
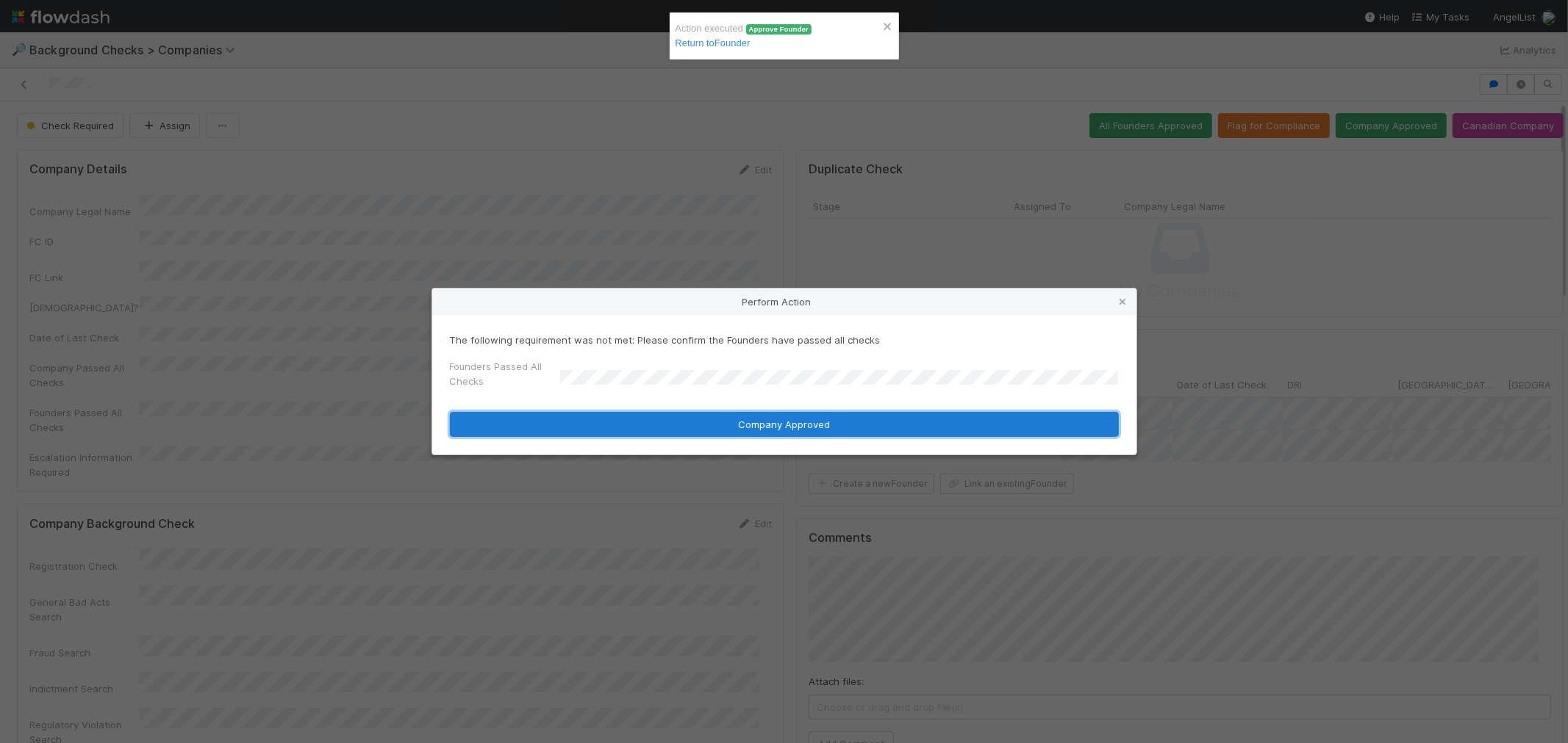
click at [584, 433] on button "Company Approved" at bounding box center [784, 424] width 668 height 25
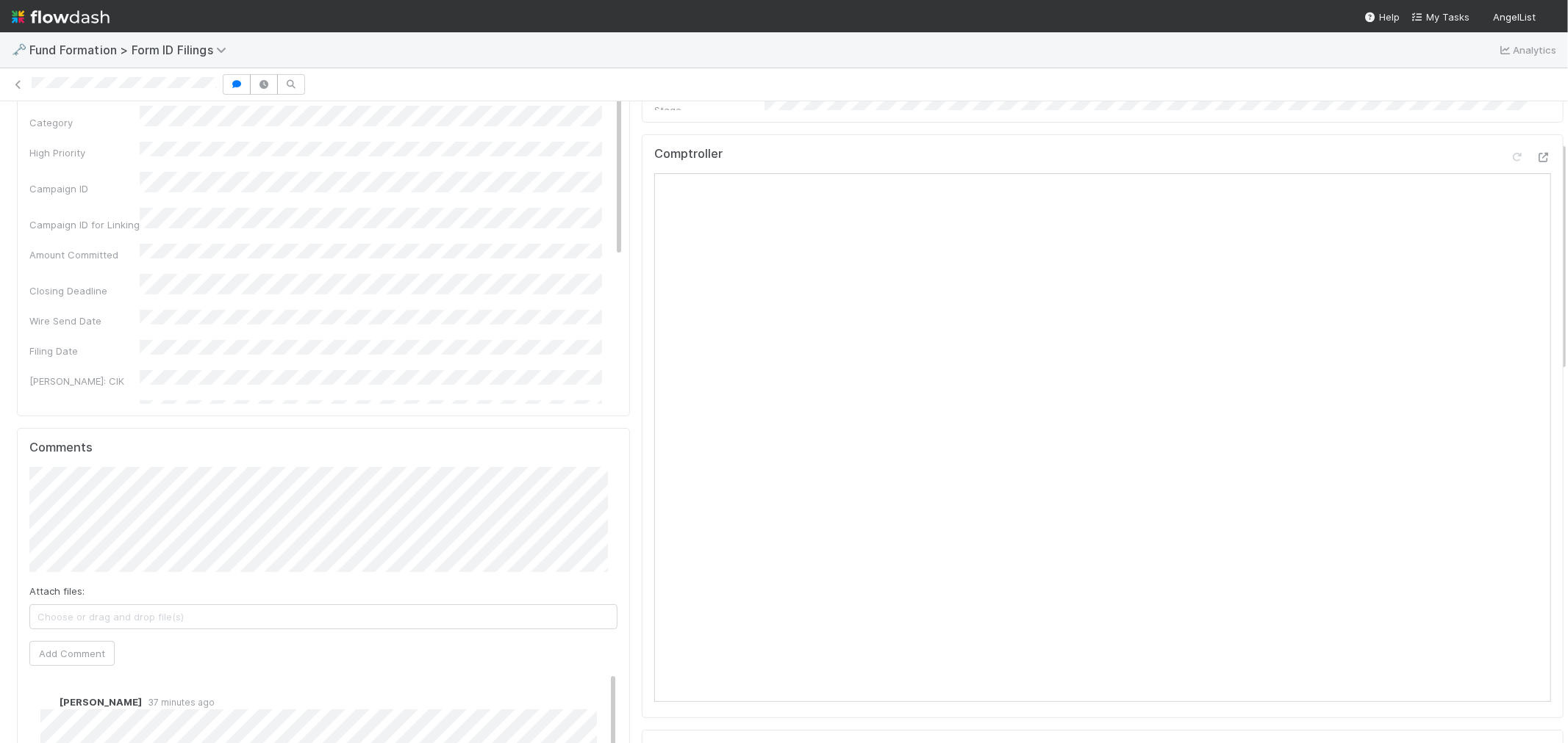
scroll to position [82, 0]
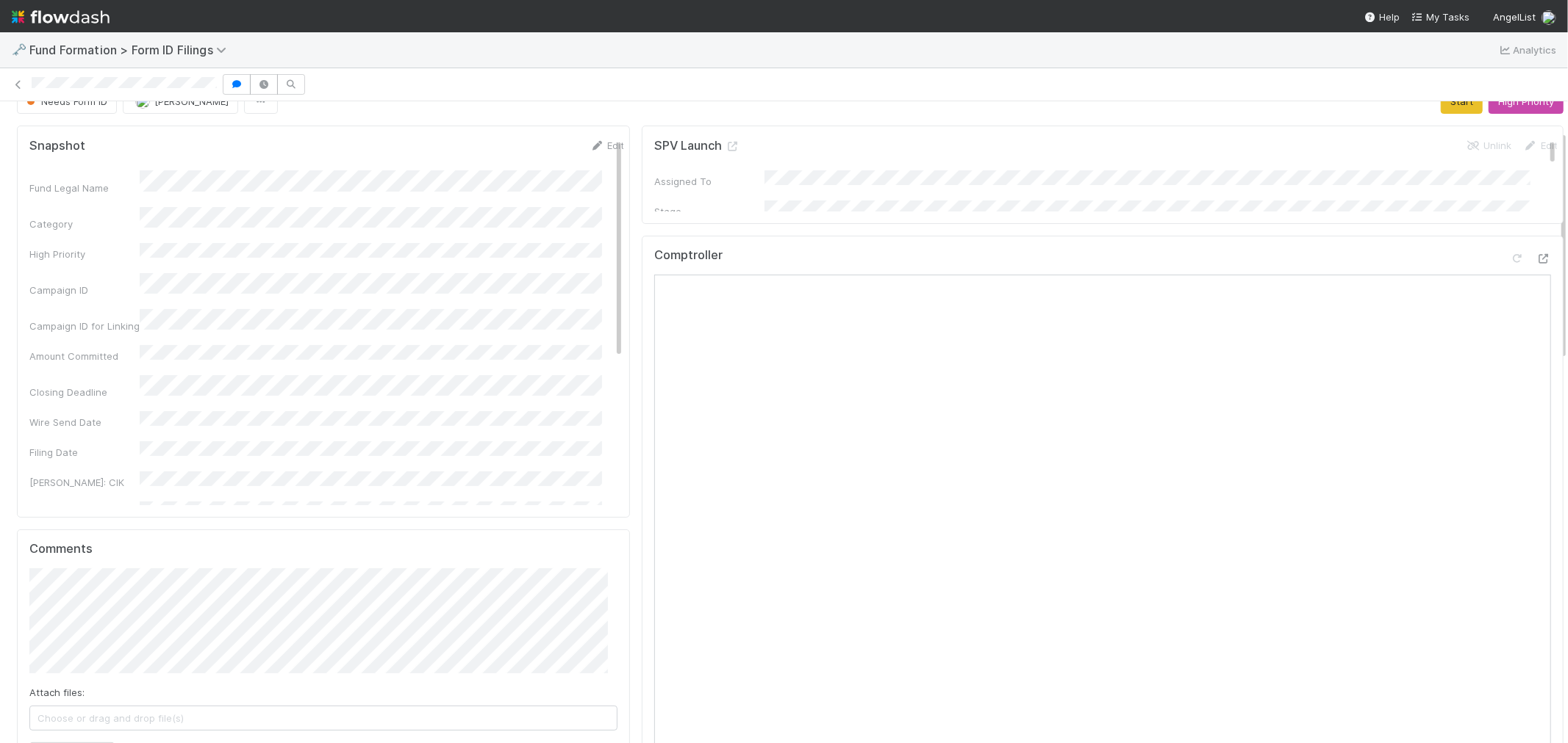
scroll to position [0, 0]
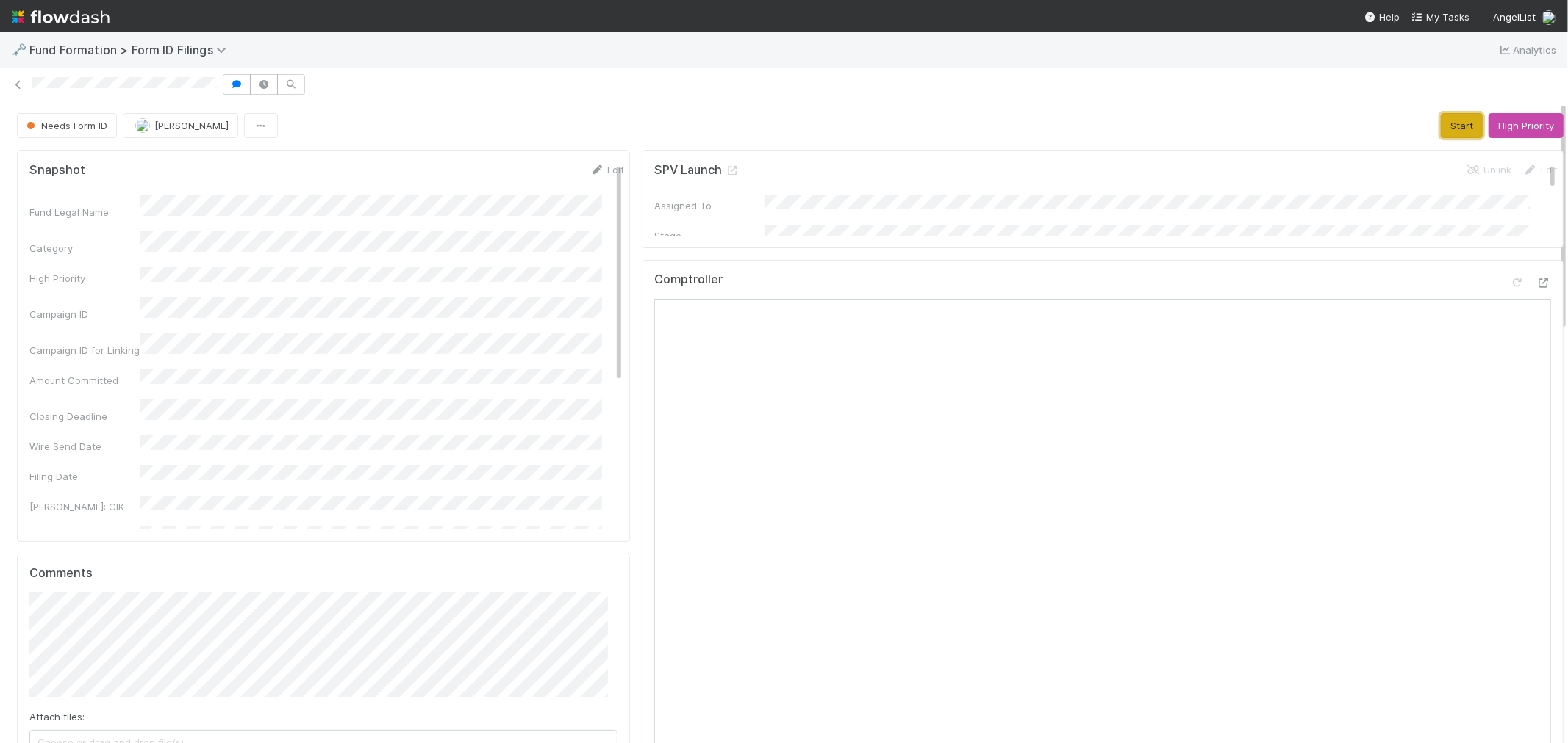
click at [1440, 130] on button "Start" at bounding box center [1461, 125] width 42 height 25
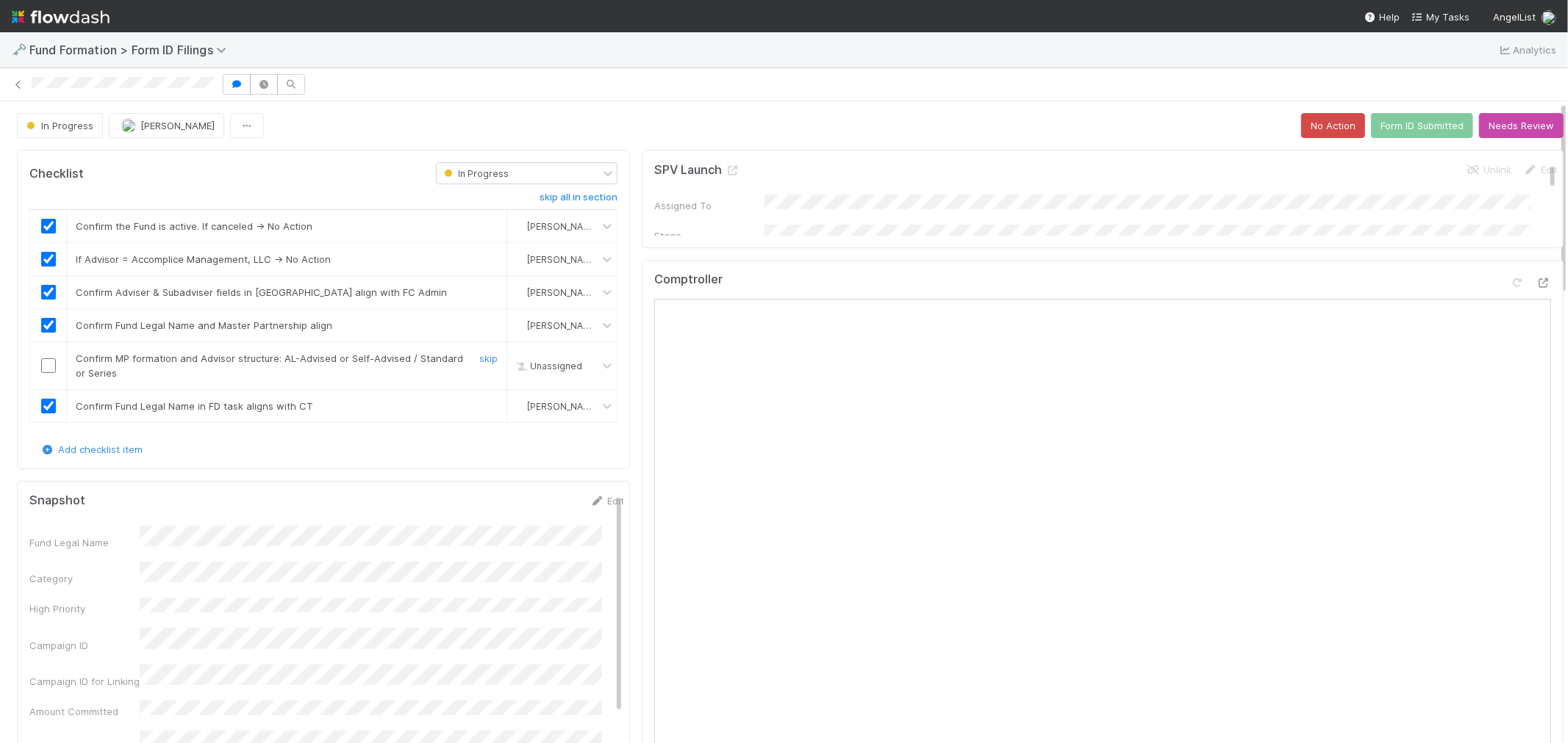
click at [52, 364] on input "checkbox" at bounding box center [49, 366] width 15 height 15
click at [1417, 126] on button "Form ID Submitted" at bounding box center [1422, 125] width 102 height 25
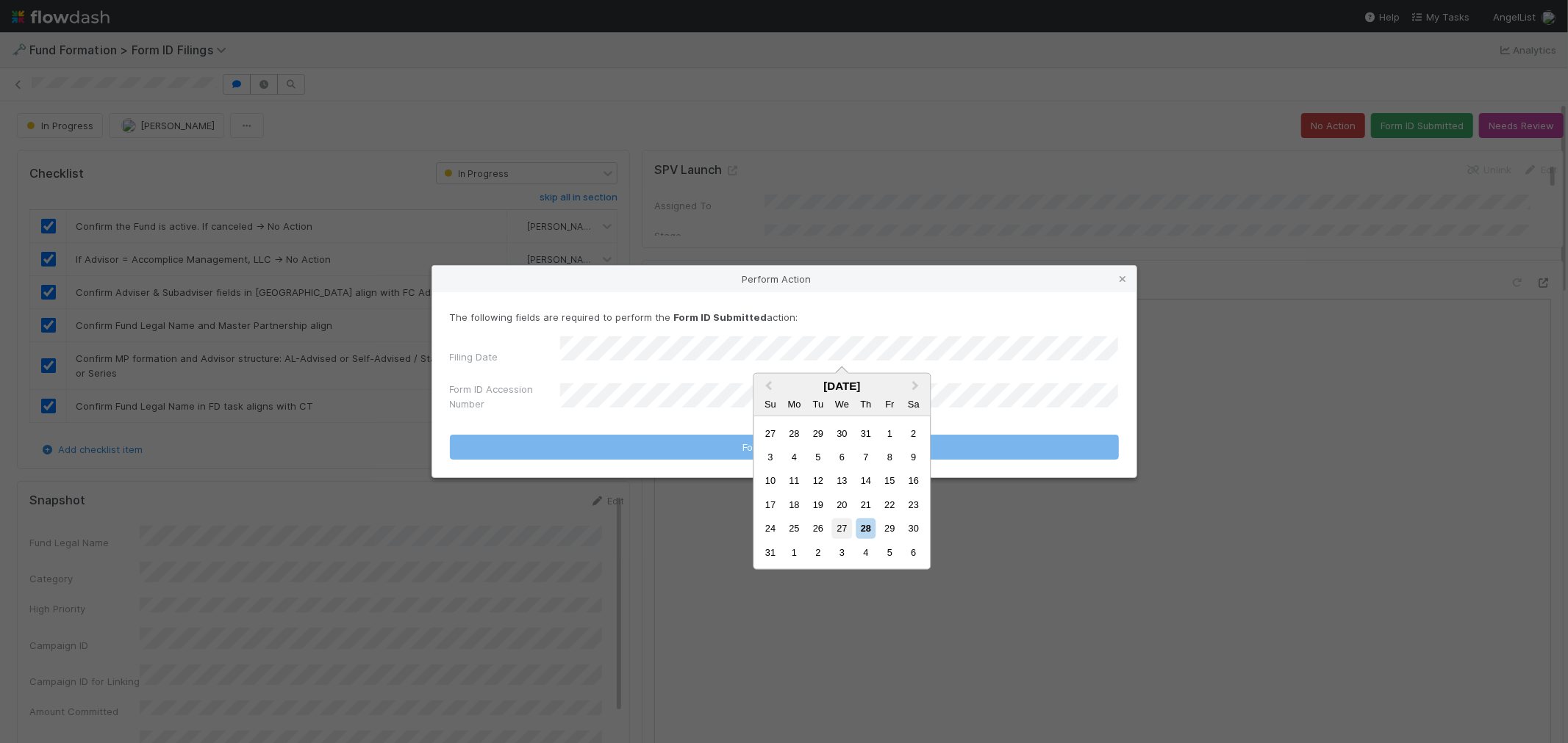
click at [841, 523] on div "27" at bounding box center [842, 529] width 20 height 19
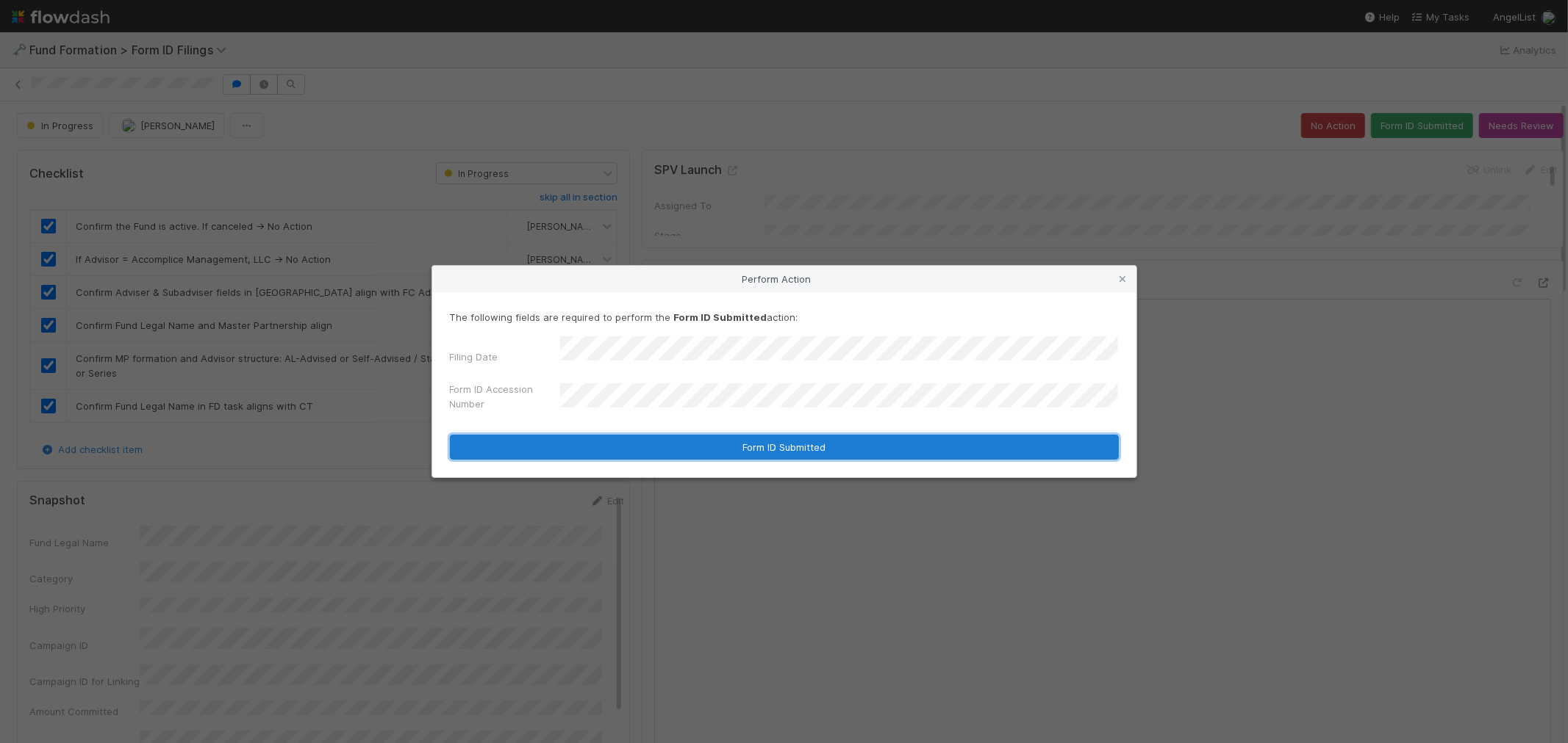
click at [839, 439] on button "Form ID Submitted" at bounding box center [784, 447] width 668 height 25
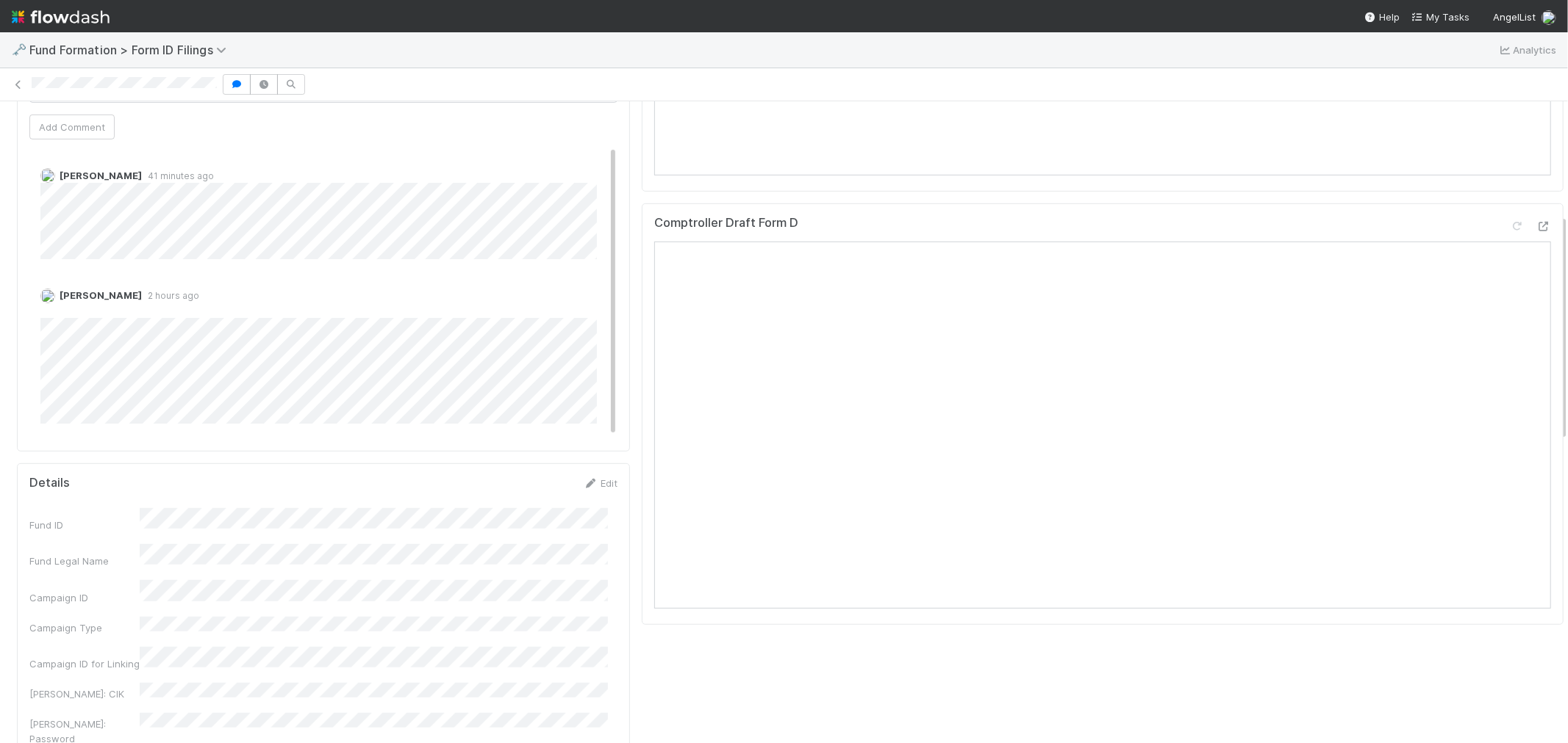
scroll to position [320, 0]
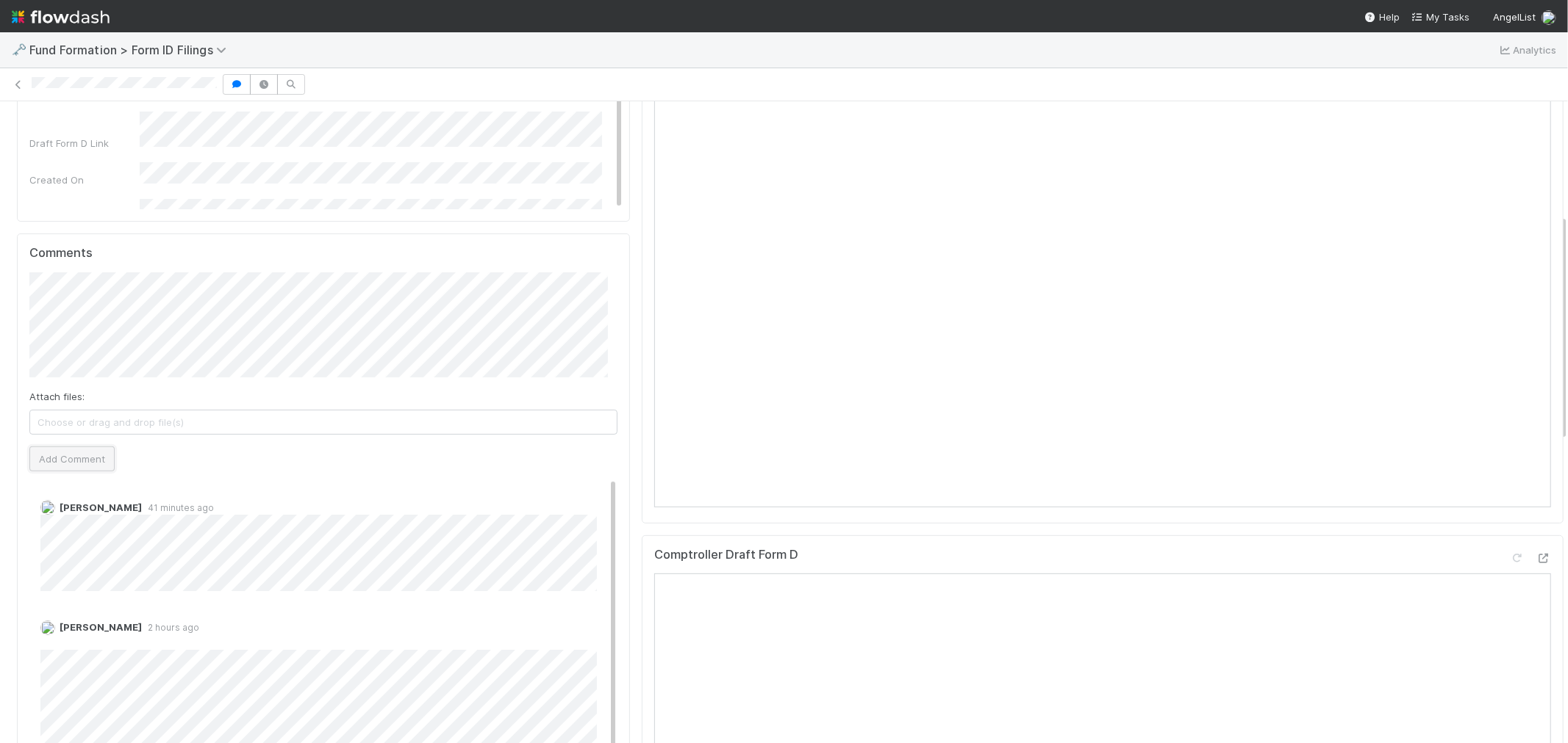
click at [93, 467] on button "Add Comment" at bounding box center [72, 459] width 86 height 25
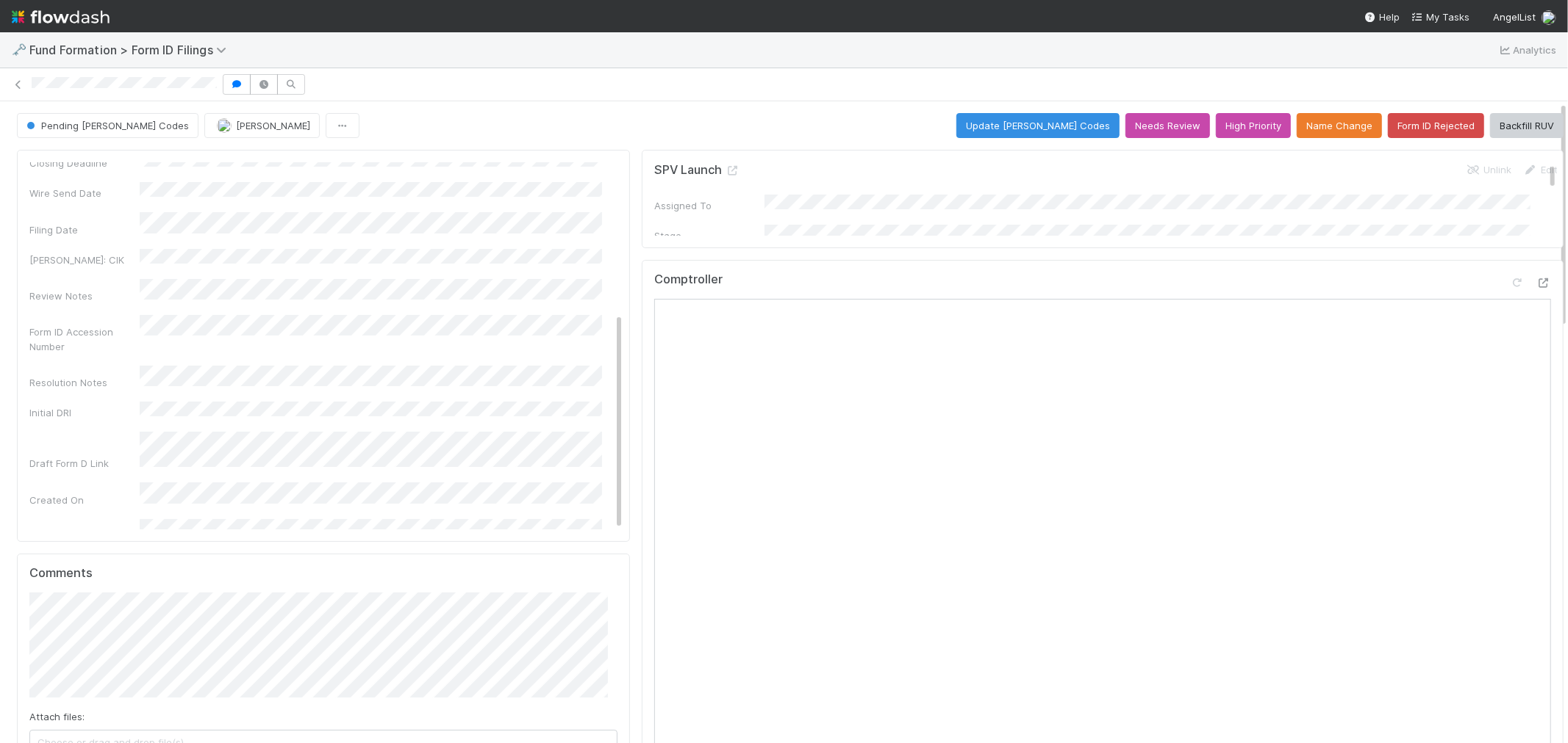
drag, startPoint x: 18, startPoint y: 87, endPoint x: 67, endPoint y: 67, distance: 52.9
click at [18, 87] on icon at bounding box center [19, 85] width 15 height 10
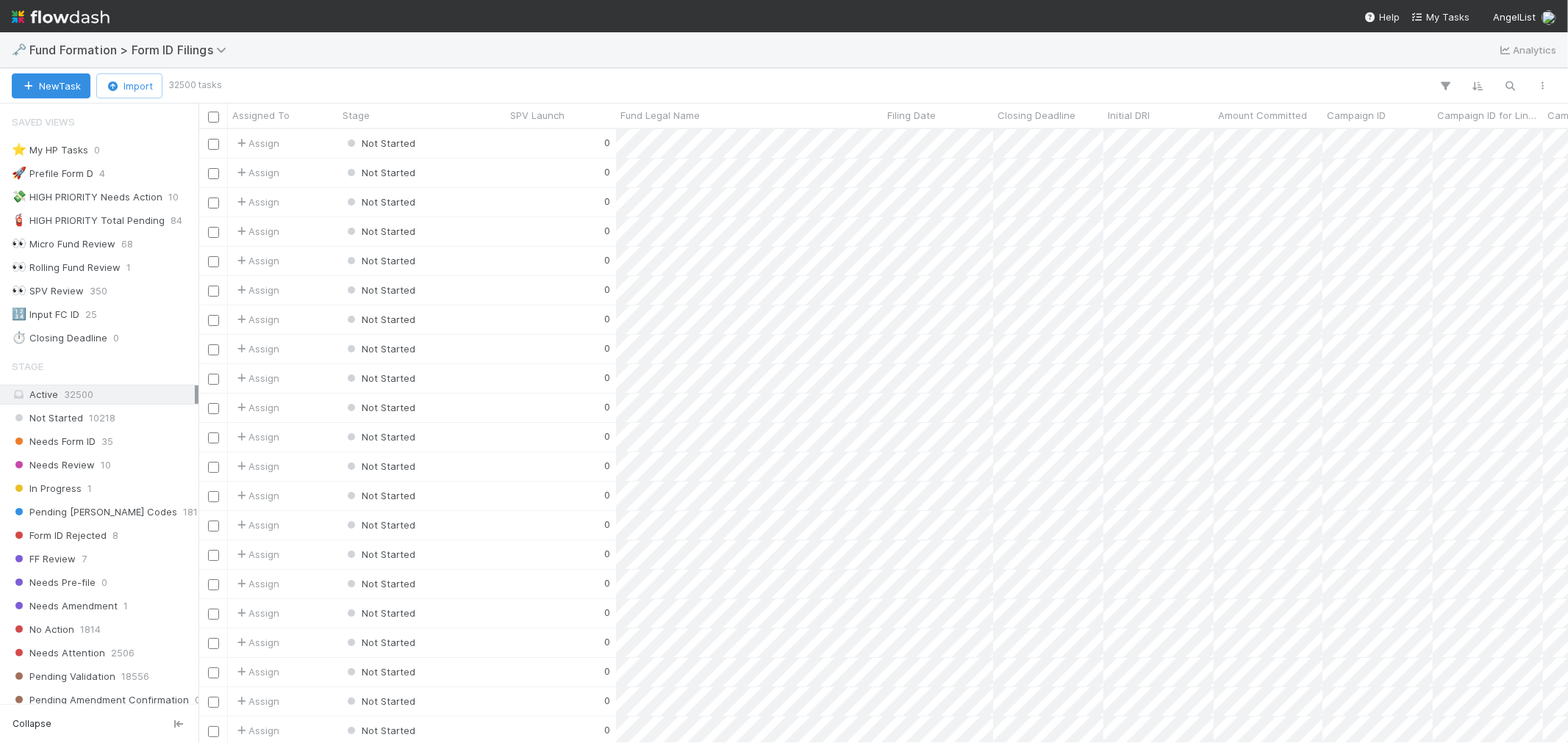
scroll to position [601, 1356]
click at [90, 433] on div "Needs Form ID 35" at bounding box center [99, 442] width 198 height 19
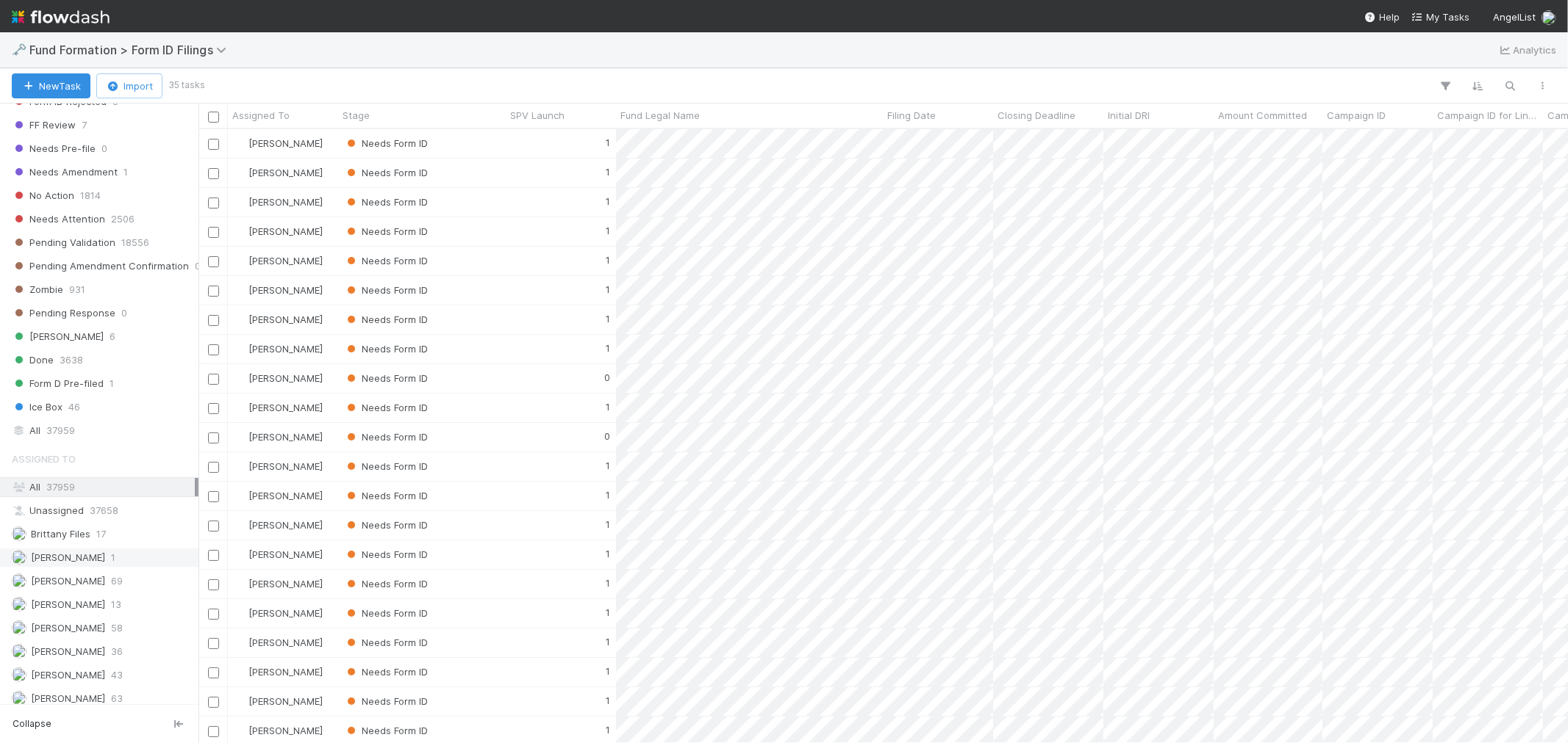
scroll to position [449, 0]
click at [74, 687] on span "[PERSON_NAME]" at bounding box center [68, 691] width 74 height 12
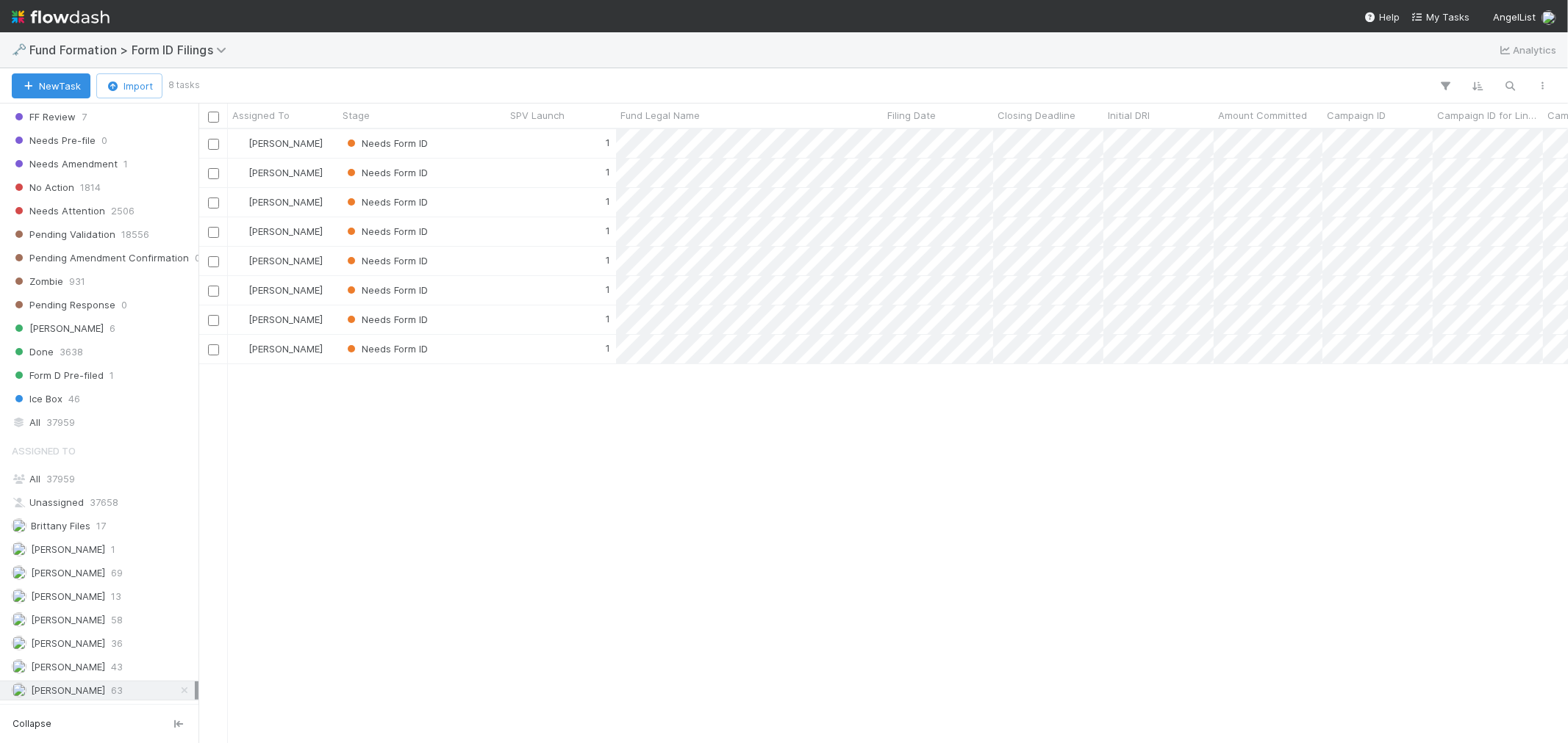
scroll to position [601, 1356]
click at [538, 355] on div "1" at bounding box center [560, 349] width 110 height 28
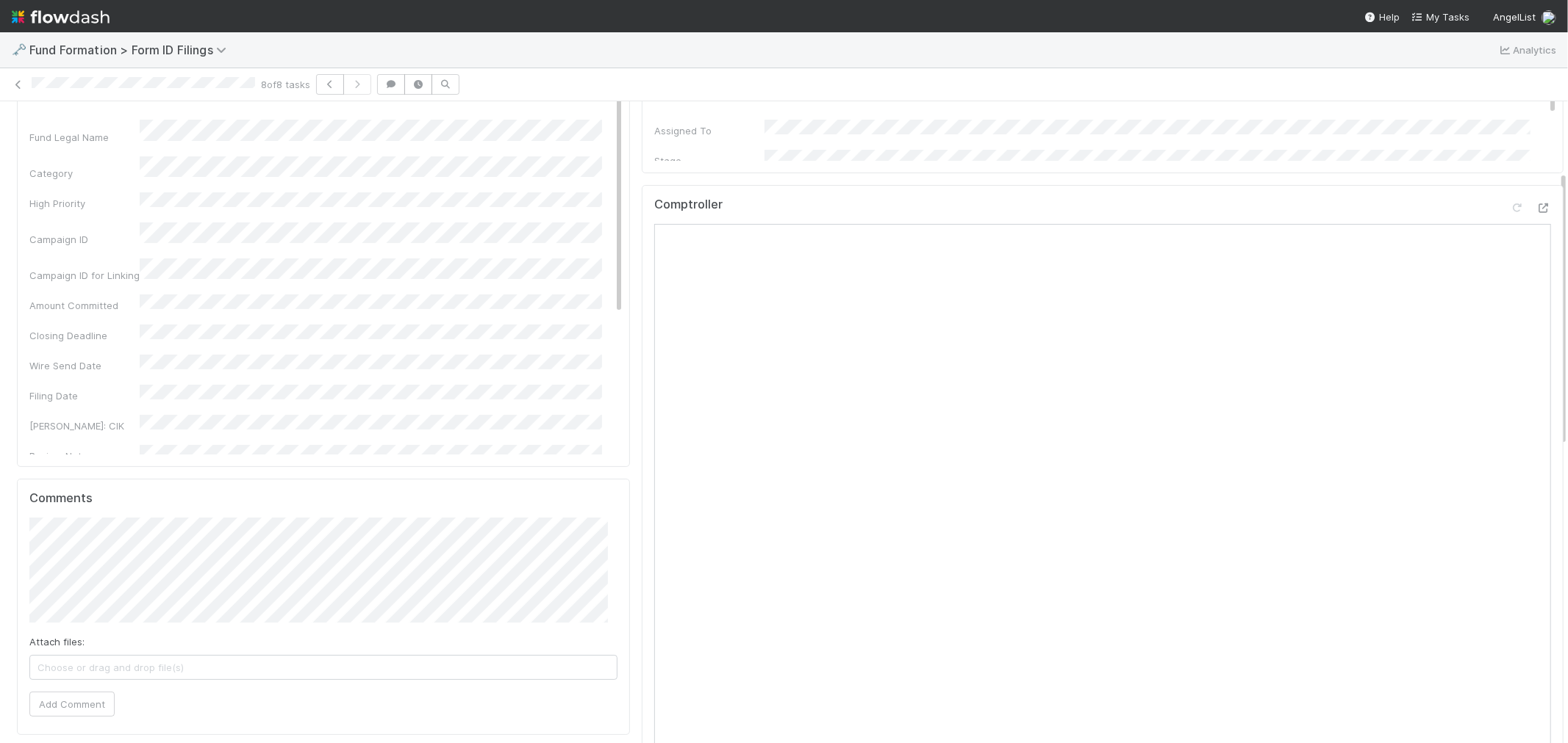
scroll to position [163, 0]
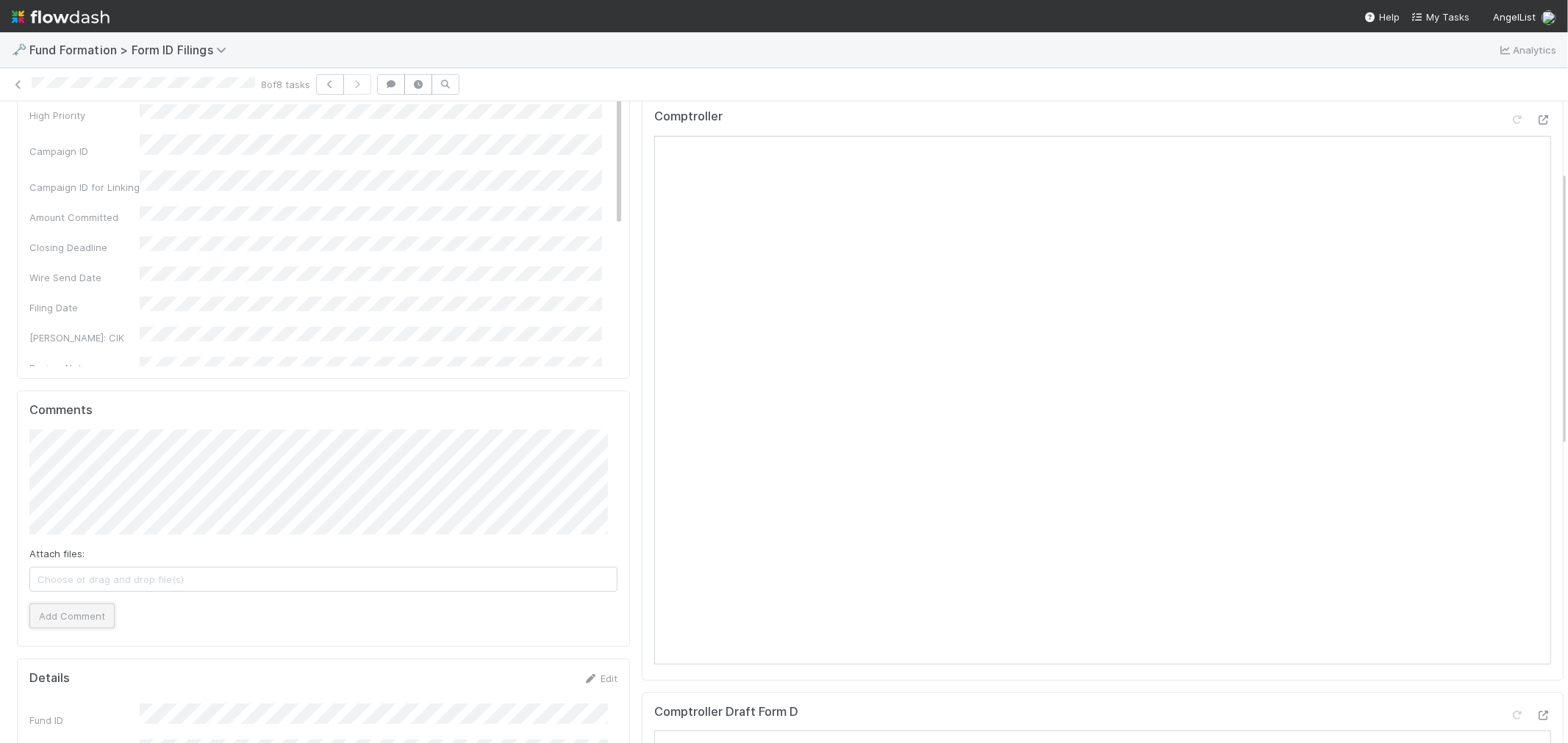
click at [44, 621] on button "Add Comment" at bounding box center [72, 616] width 86 height 25
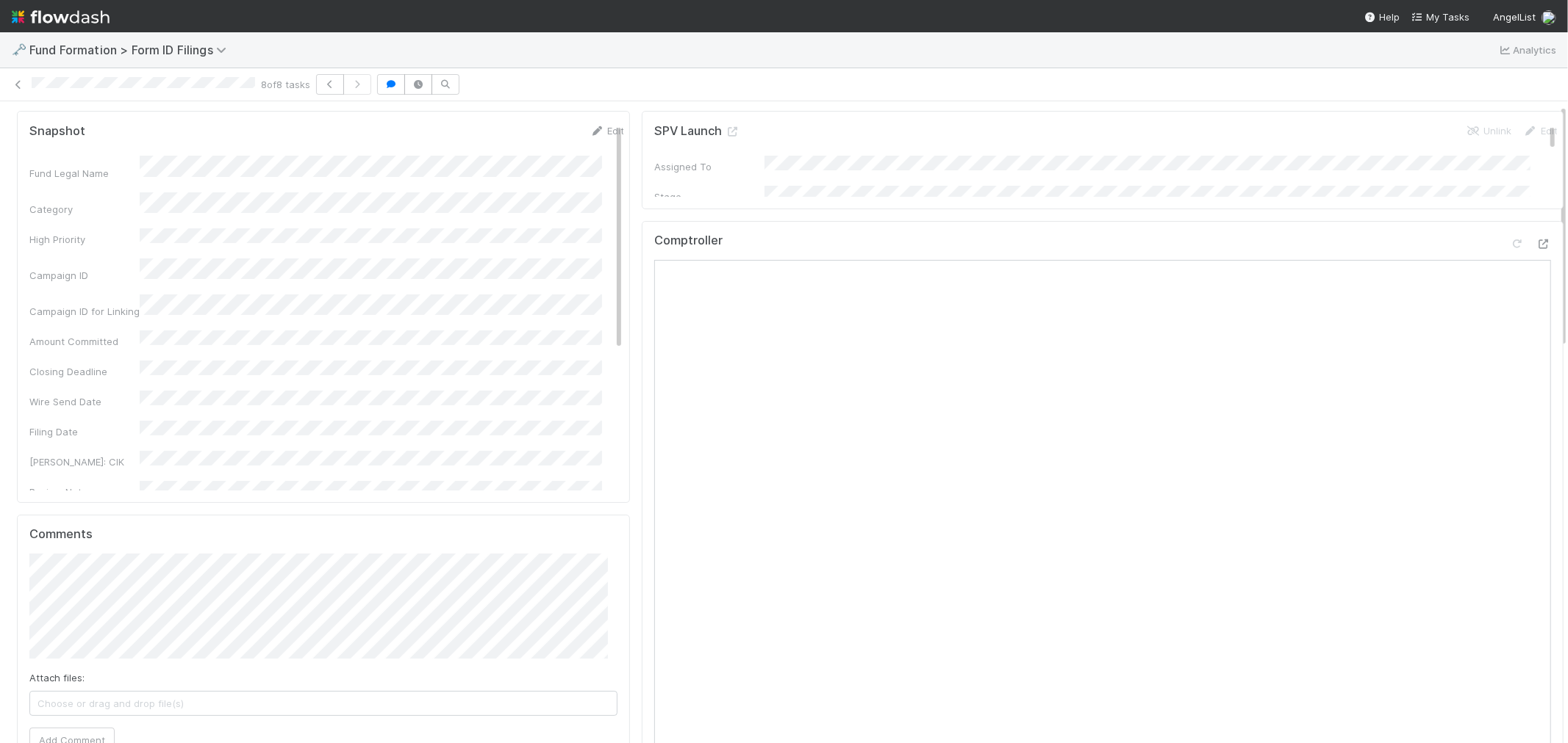
scroll to position [0, 0]
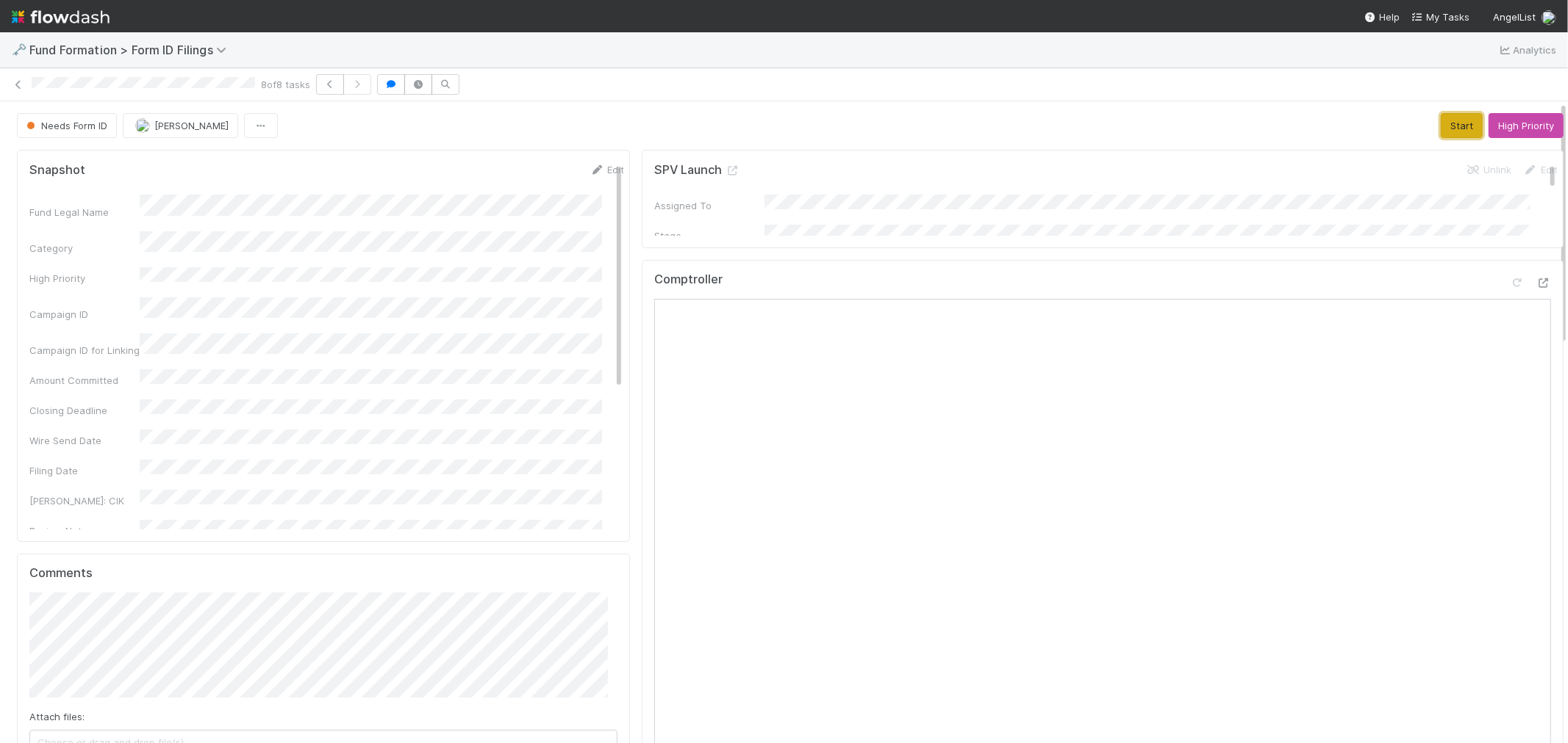
click at [1440, 128] on button "Start" at bounding box center [1461, 125] width 42 height 25
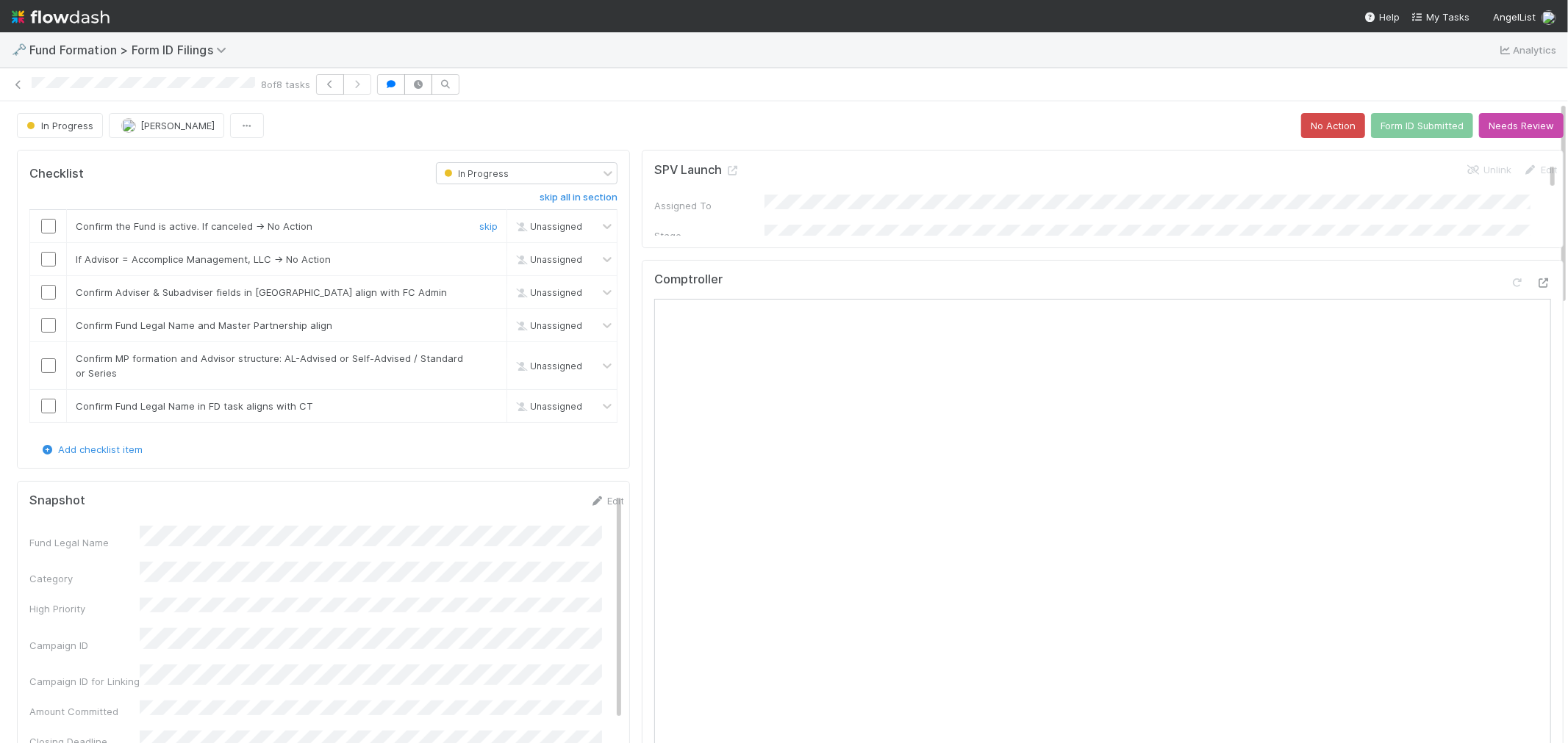
click at [53, 226] on input "checkbox" at bounding box center [49, 226] width 15 height 15
click at [44, 262] on input "checkbox" at bounding box center [49, 259] width 15 height 15
click at [47, 291] on input "checkbox" at bounding box center [49, 292] width 15 height 15
click at [48, 324] on input "checkbox" at bounding box center [49, 325] width 15 height 15
click at [47, 370] on input "checkbox" at bounding box center [49, 366] width 15 height 15
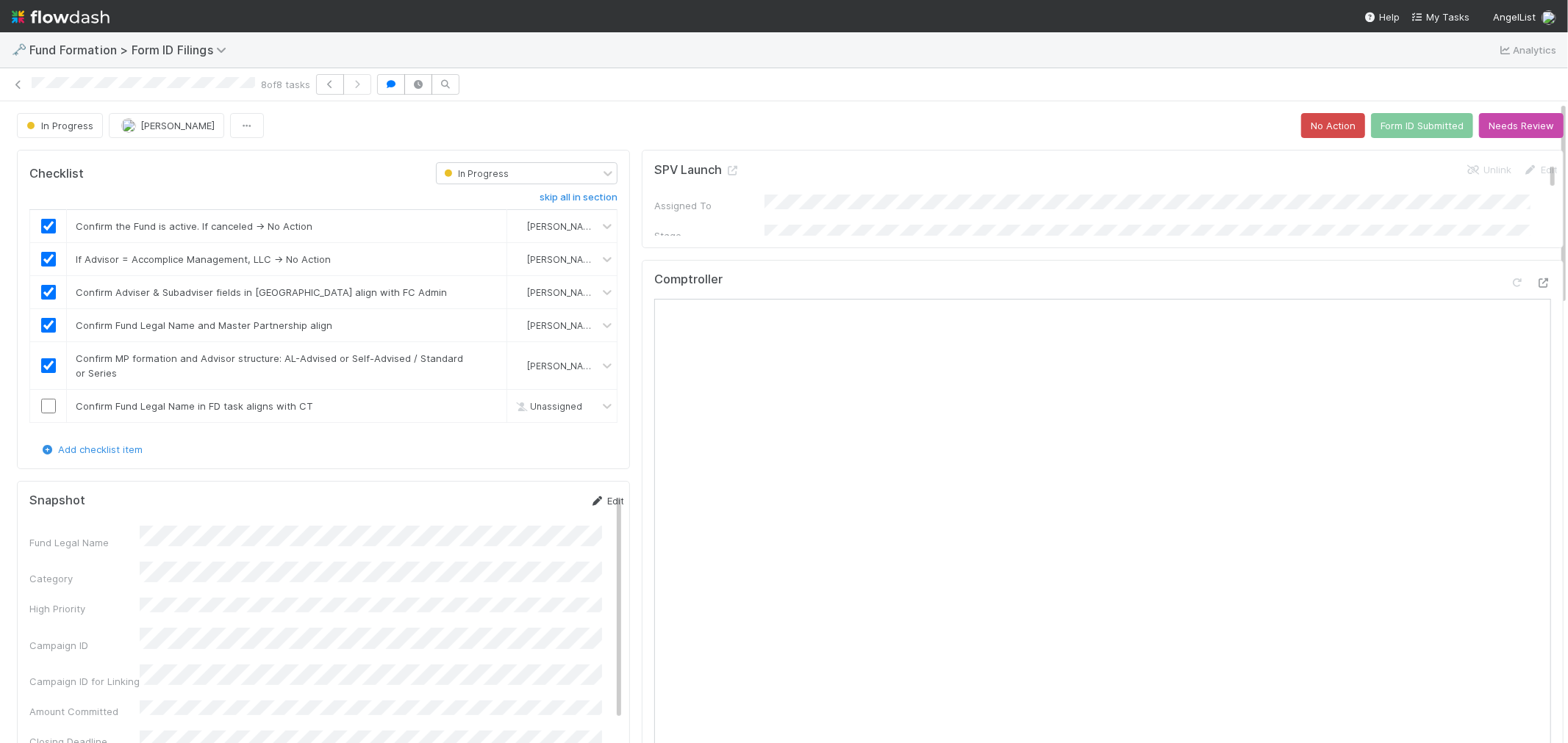
click at [593, 496] on link "Edit" at bounding box center [607, 501] width 35 height 12
click at [524, 501] on button "Save" at bounding box center [545, 505] width 42 height 25
click at [49, 409] on input "checkbox" at bounding box center [49, 406] width 15 height 15
click at [1417, 127] on button "Form ID Submitted" at bounding box center [1422, 125] width 102 height 25
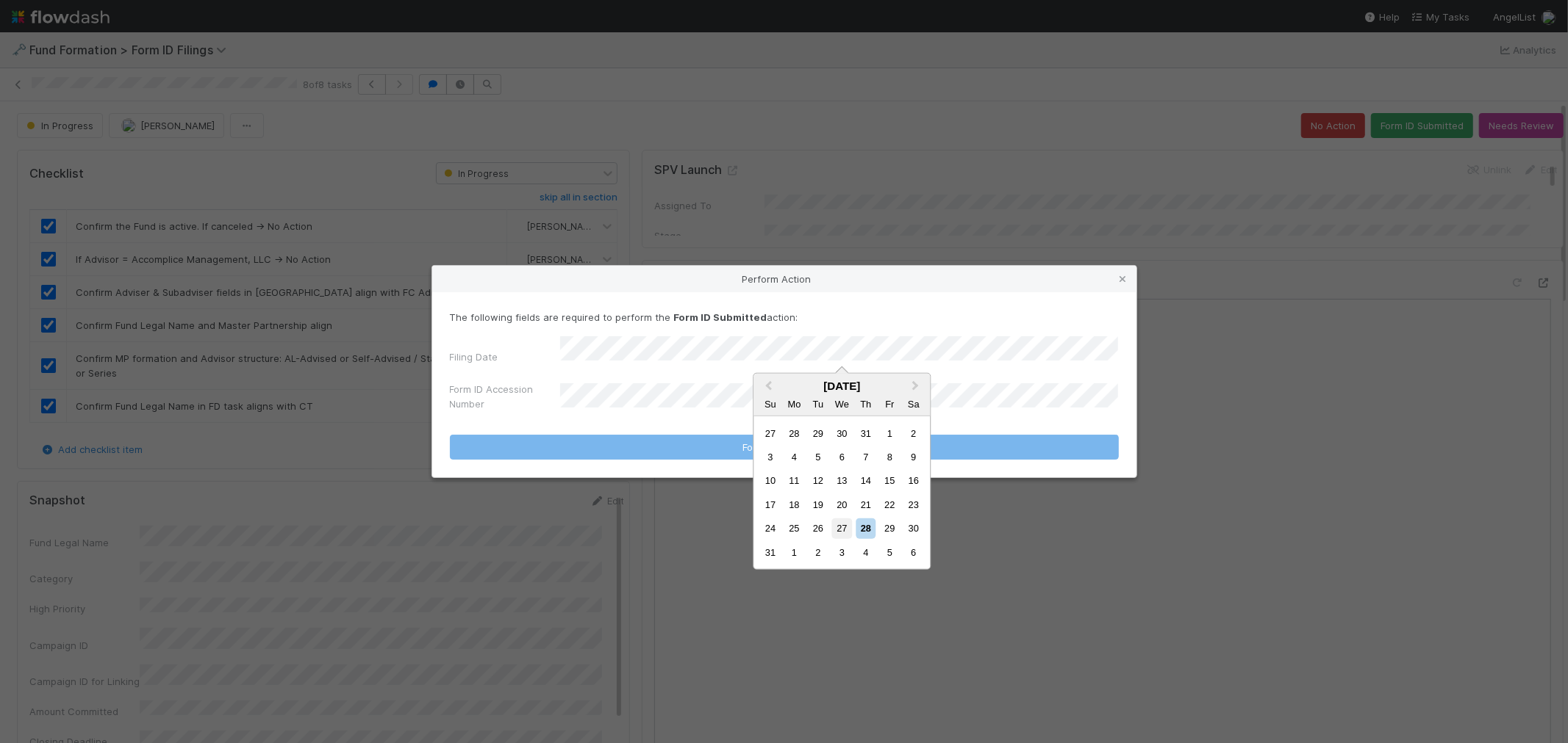
click at [849, 525] on div "27" at bounding box center [842, 529] width 20 height 19
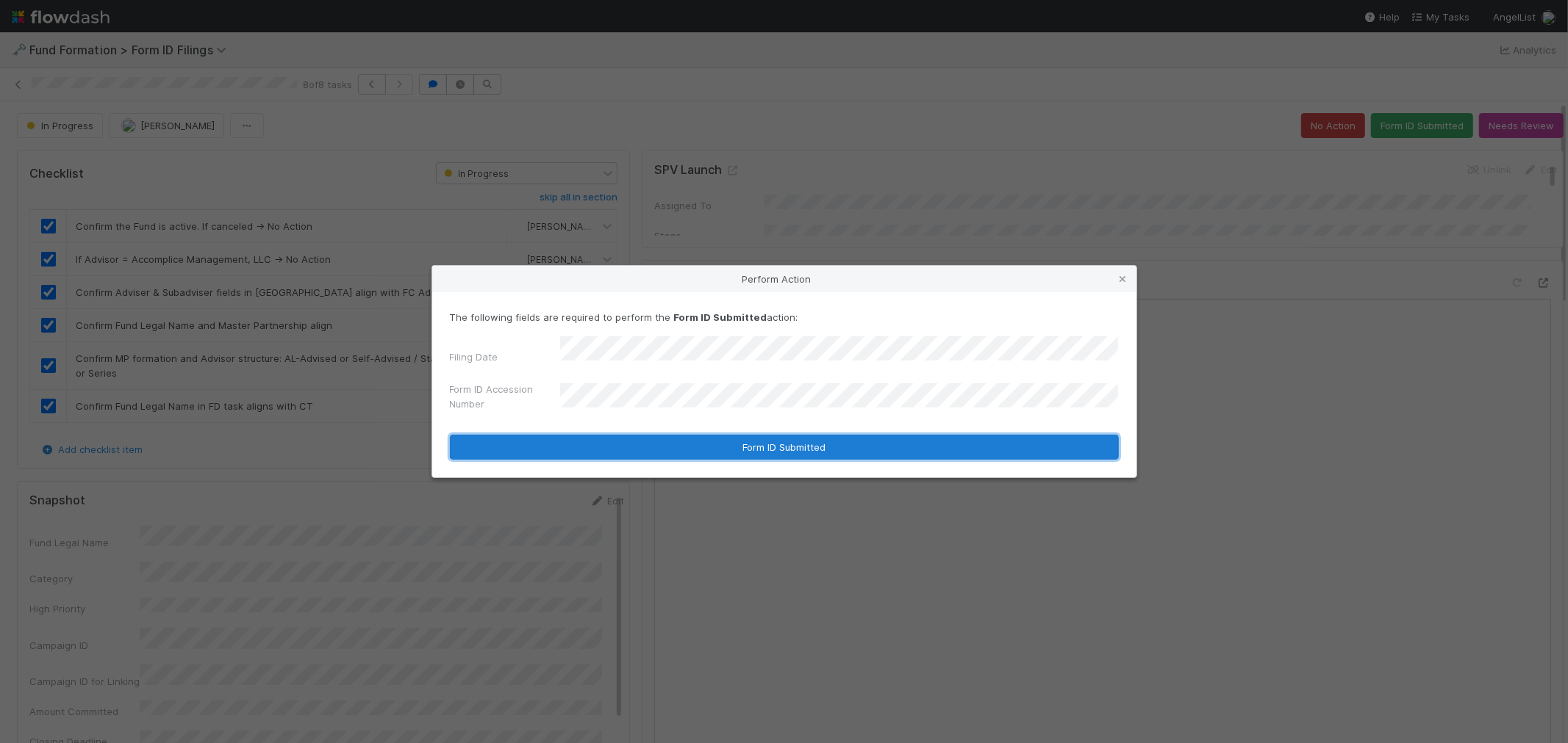
click at [697, 452] on button "Form ID Submitted" at bounding box center [784, 447] width 668 height 25
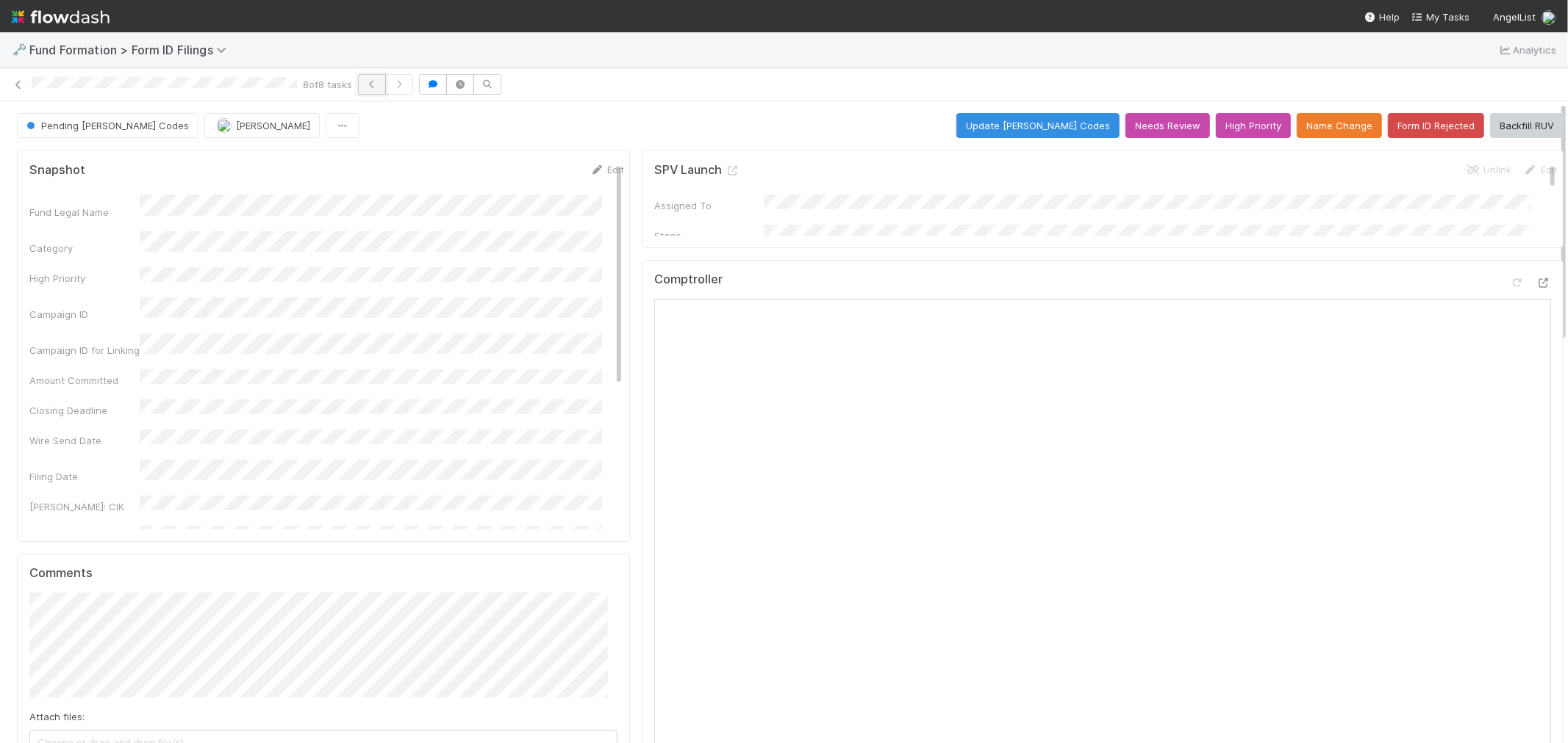
click at [375, 85] on icon "button" at bounding box center [372, 85] width 15 height 9
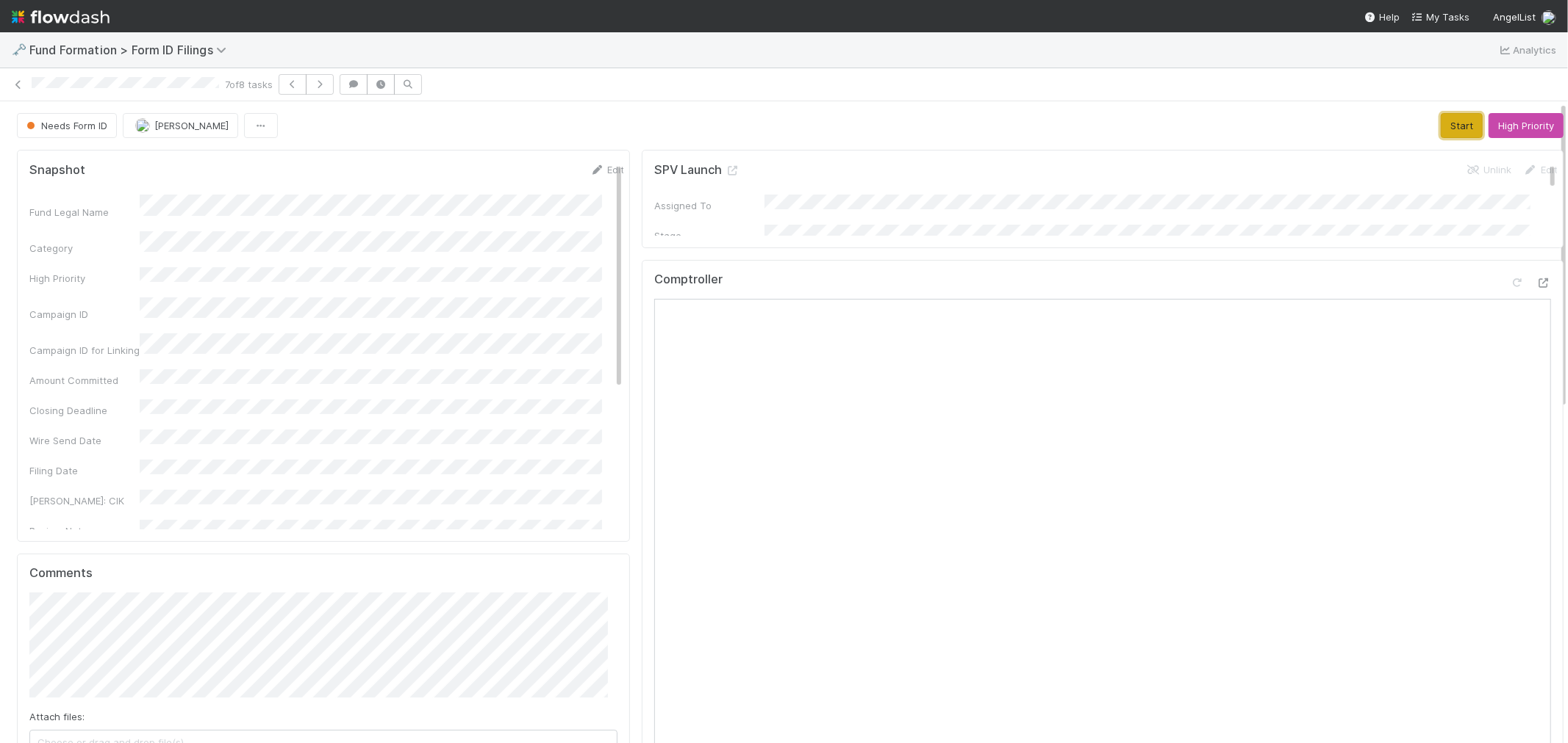
click at [1440, 126] on button "Start" at bounding box center [1461, 125] width 42 height 25
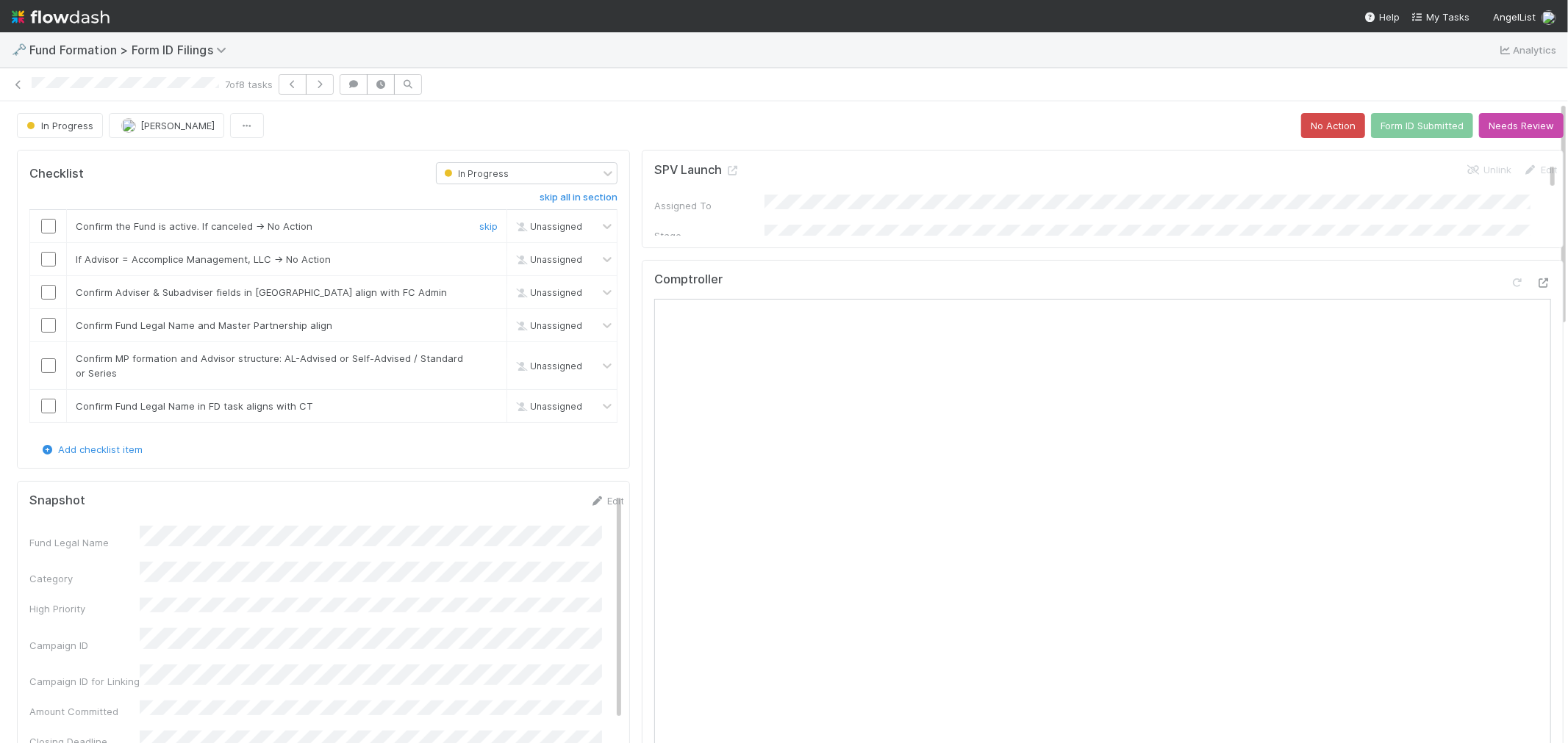
click at [47, 230] on input "checkbox" at bounding box center [49, 226] width 15 height 15
drag, startPoint x: 50, startPoint y: 258, endPoint x: 53, endPoint y: 283, distance: 25.2
click at [50, 259] on input "checkbox" at bounding box center [49, 259] width 15 height 15
click at [50, 295] on input "checkbox" at bounding box center [49, 292] width 15 height 15
click at [50, 327] on input "checkbox" at bounding box center [49, 325] width 15 height 15
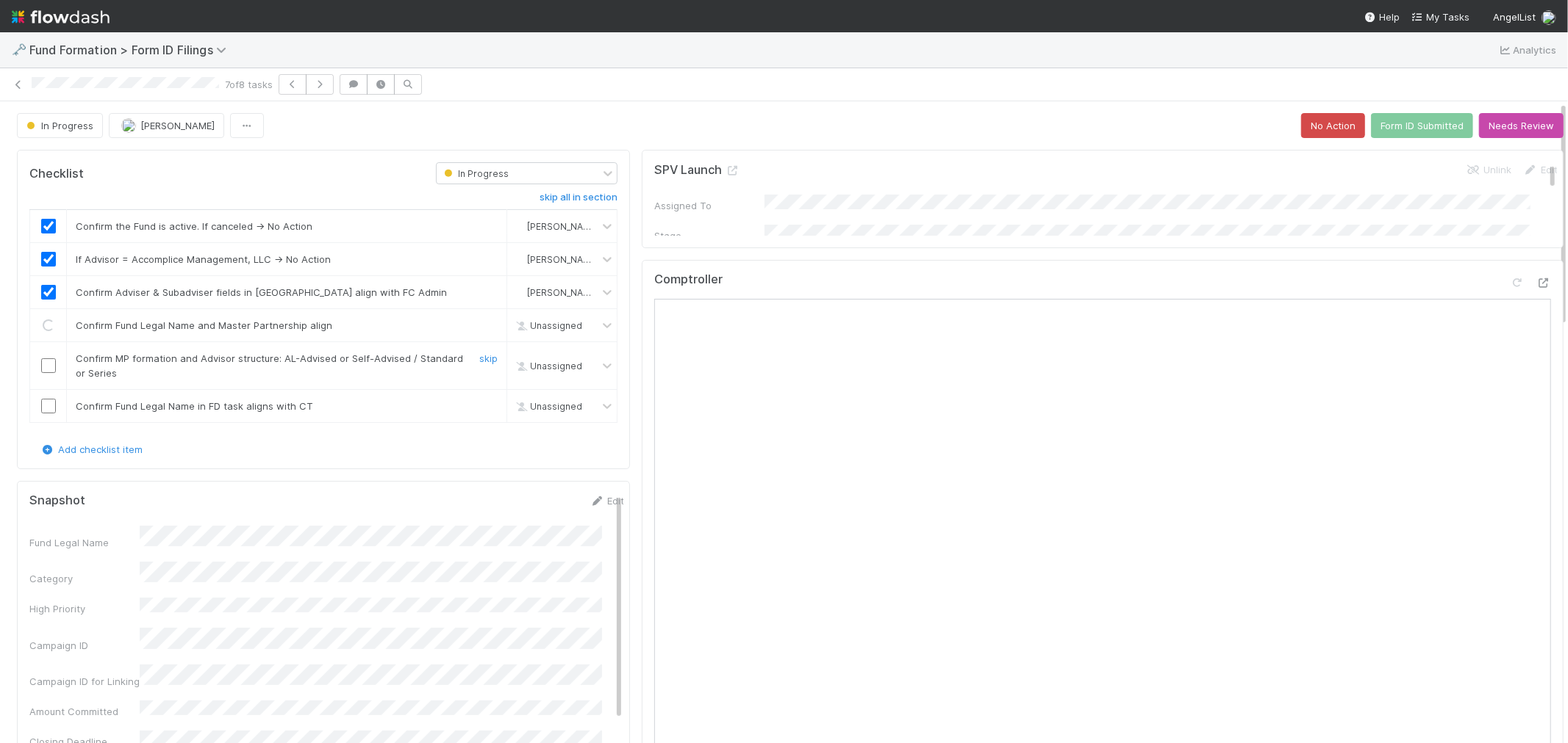
click at [50, 362] on input "checkbox" at bounding box center [49, 366] width 15 height 15
click at [50, 404] on input "checkbox" at bounding box center [49, 406] width 15 height 15
click at [1384, 127] on button "Form ID Submitted" at bounding box center [1422, 125] width 102 height 25
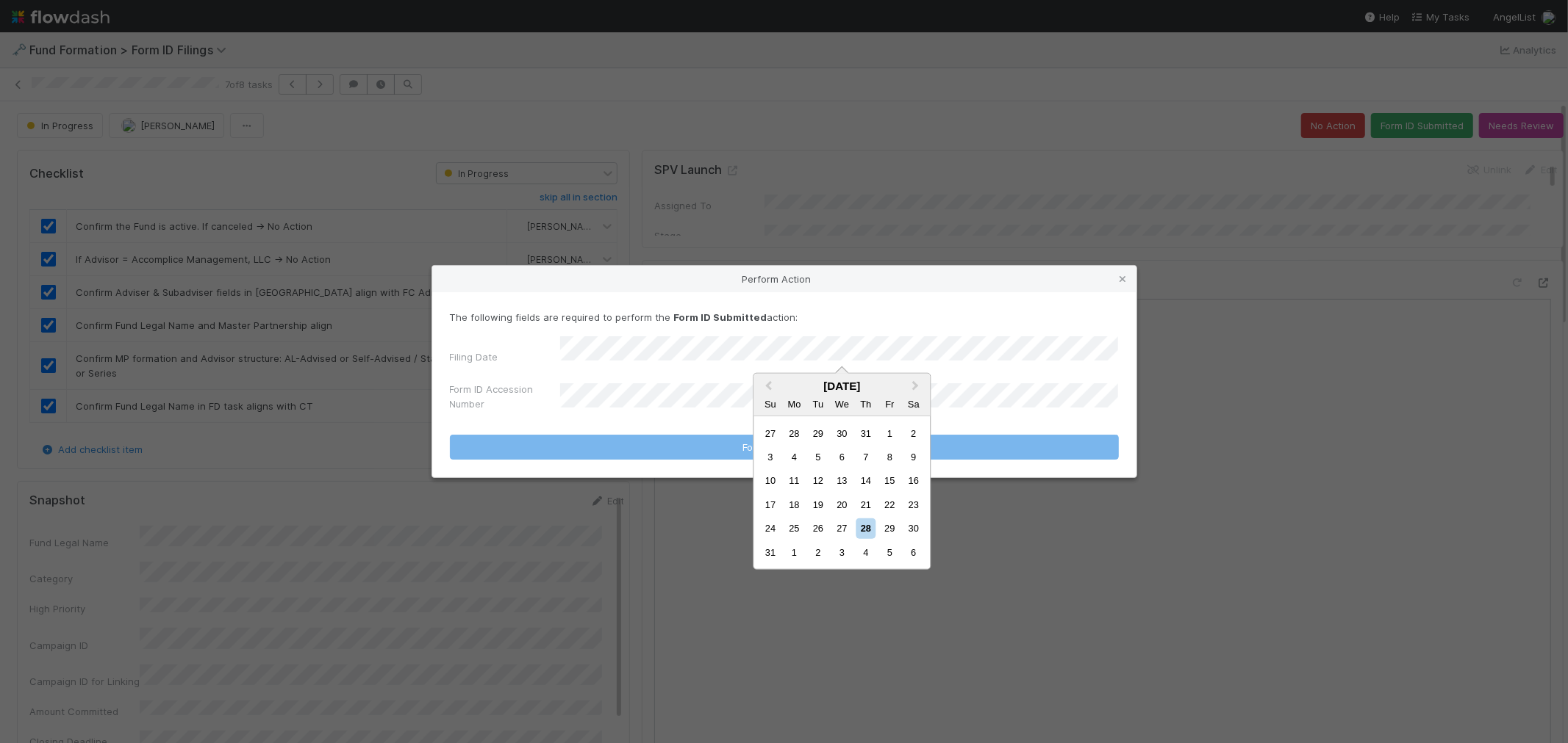
click at [846, 523] on div "27" at bounding box center [842, 529] width 20 height 19
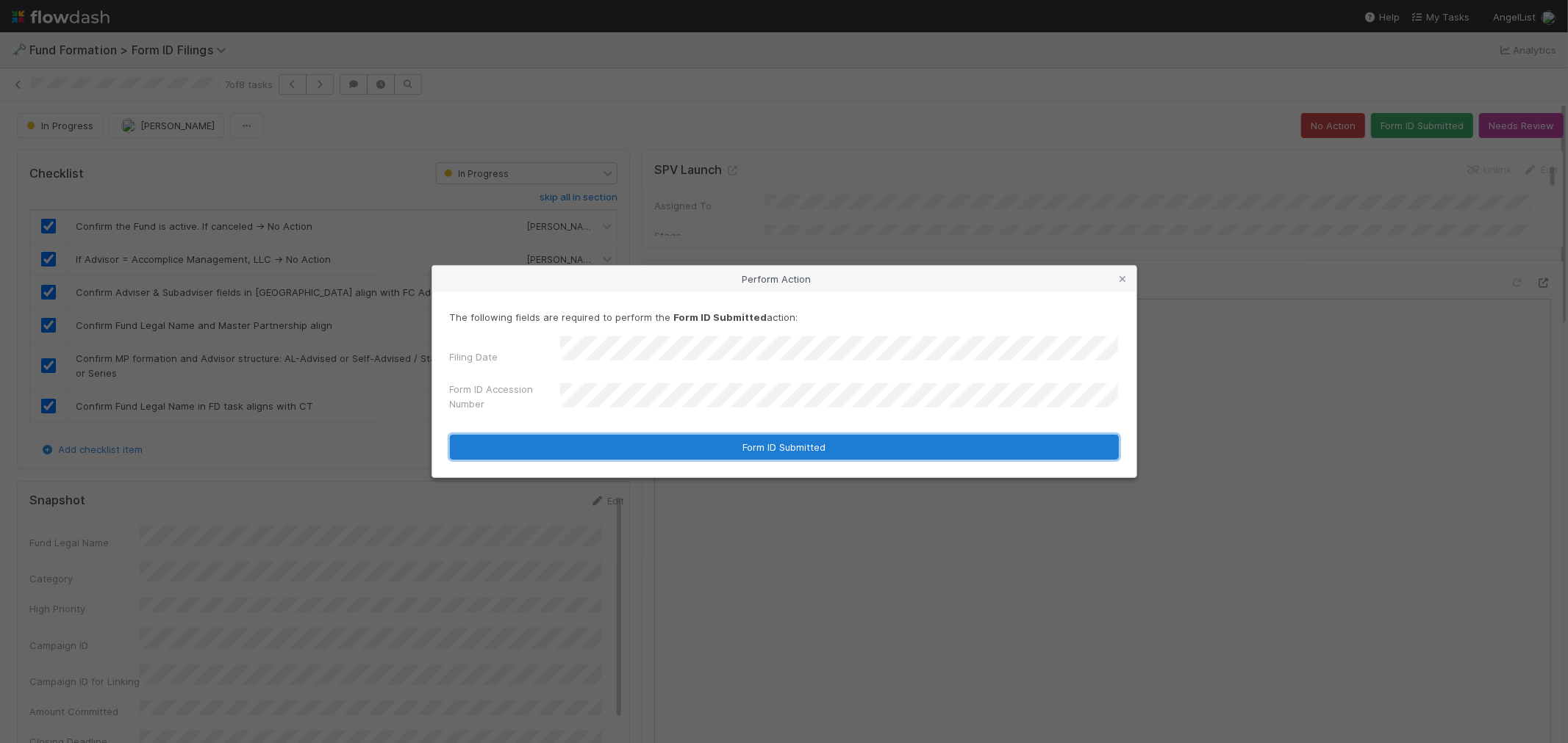
click at [671, 445] on button "Form ID Submitted" at bounding box center [784, 447] width 668 height 25
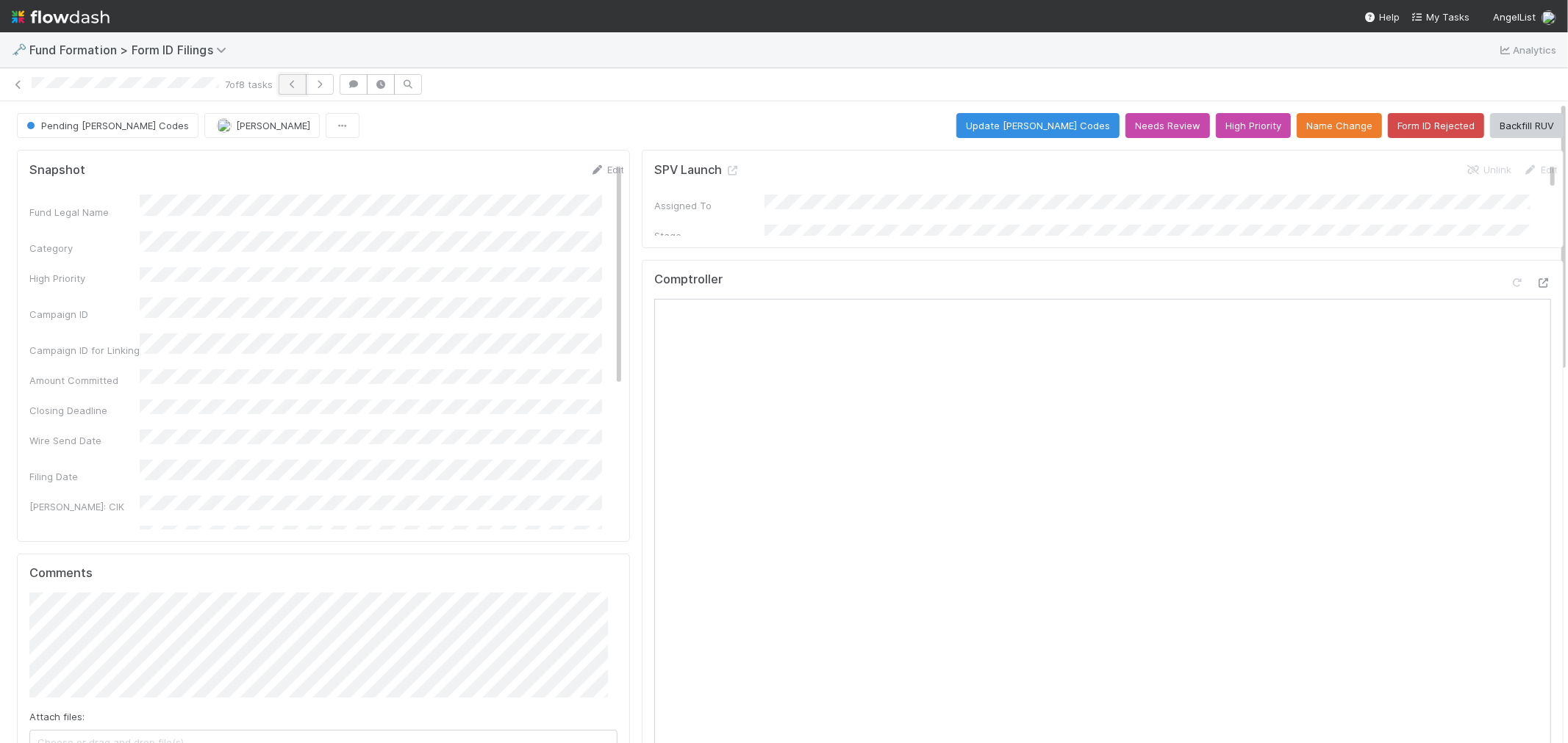
click at [302, 89] on button "button" at bounding box center [292, 84] width 28 height 20
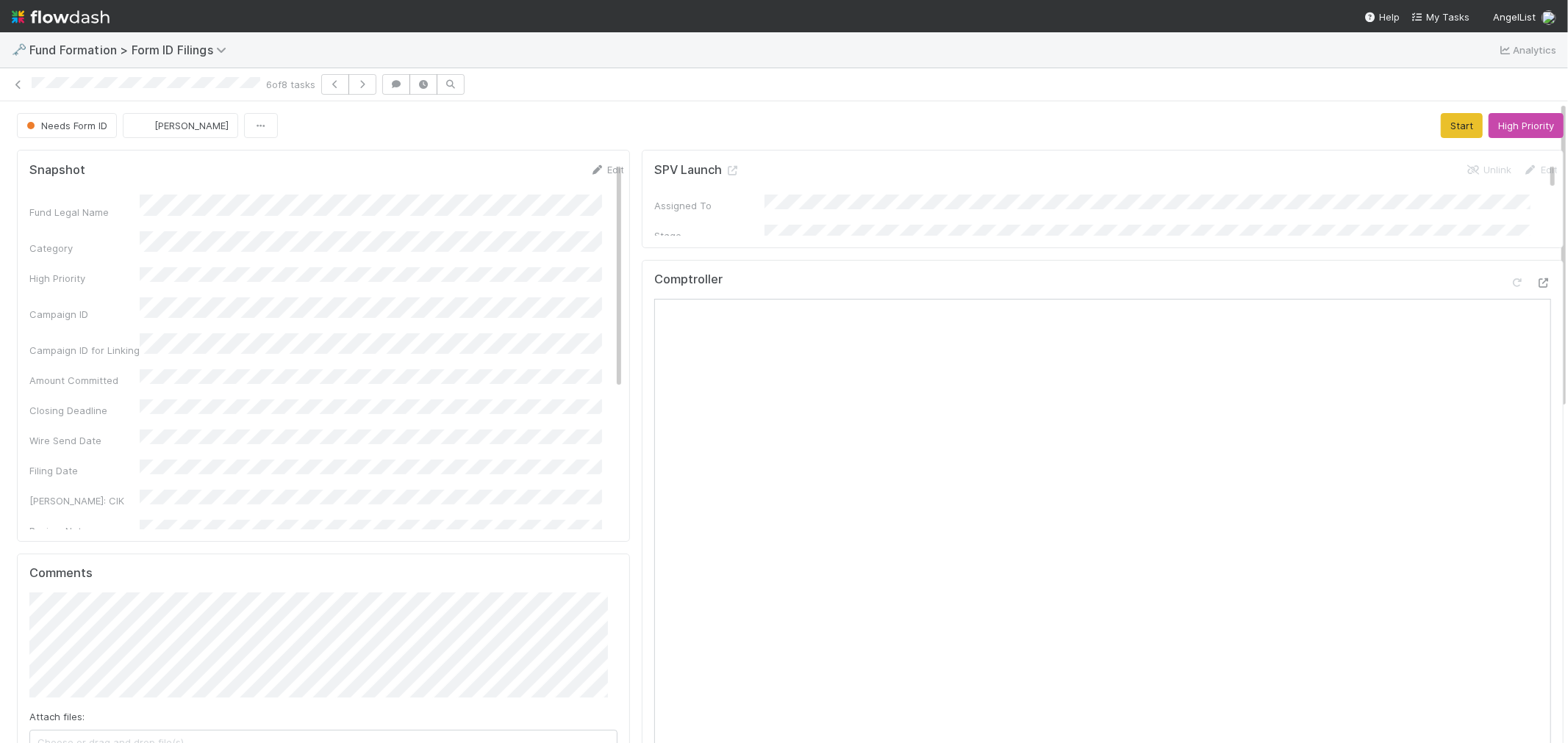
click at [641, 496] on div "Comptroller" at bounding box center [1102, 552] width 921 height 584
drag, startPoint x: 1412, startPoint y: 123, endPoint x: 1423, endPoint y: 123, distance: 11.0
click at [1413, 123] on div "Needs Form ID Roselyn de Villa Start High Priority" at bounding box center [790, 125] width 1546 height 25
click at [1440, 123] on button "Start" at bounding box center [1461, 125] width 42 height 25
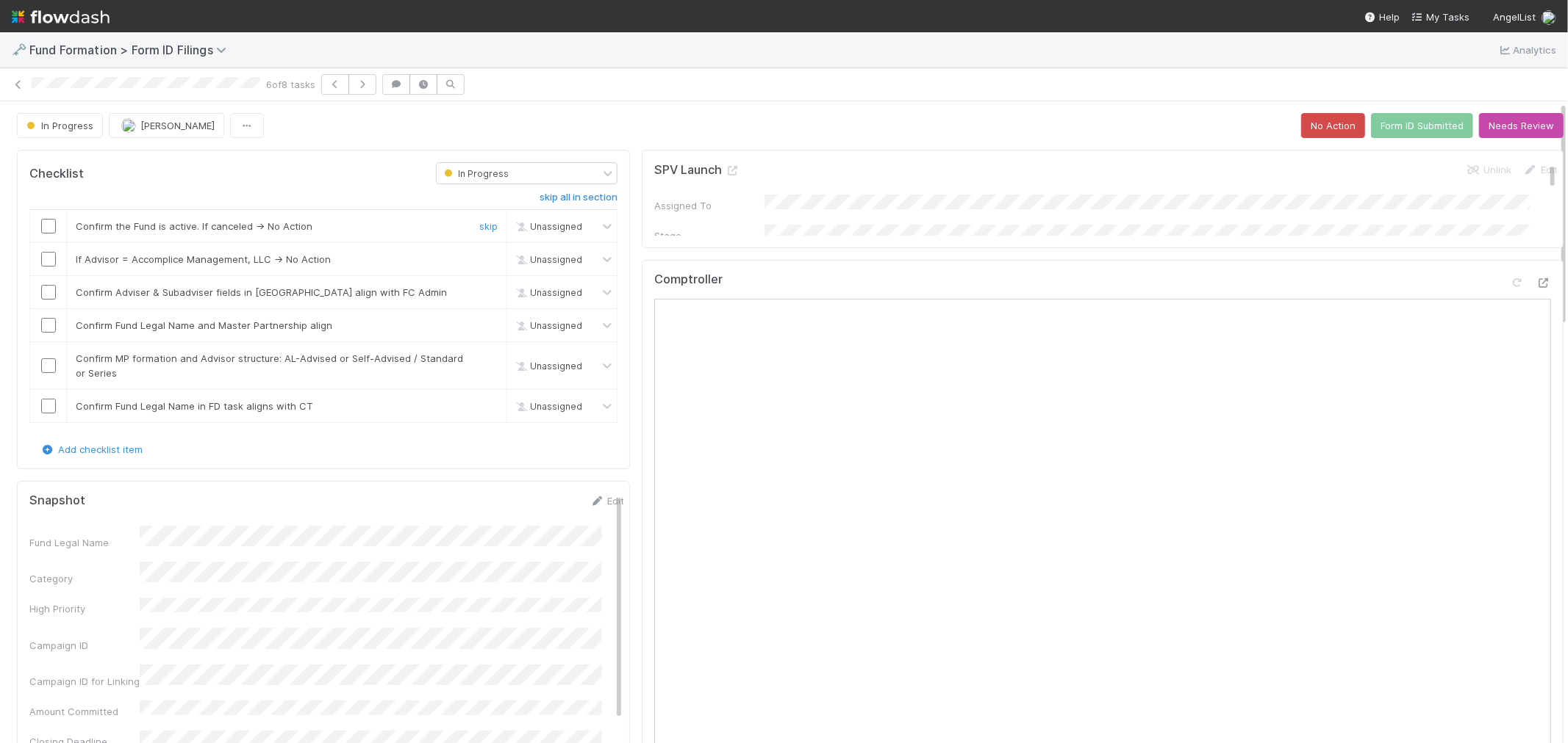
click at [50, 229] on input "checkbox" at bounding box center [49, 226] width 15 height 15
click at [50, 263] on input "checkbox" at bounding box center [49, 259] width 15 height 15
click at [52, 295] on input "checkbox" at bounding box center [49, 292] width 15 height 15
click at [49, 324] on input "checkbox" at bounding box center [49, 325] width 15 height 15
click at [48, 368] on input "checkbox" at bounding box center [49, 366] width 15 height 15
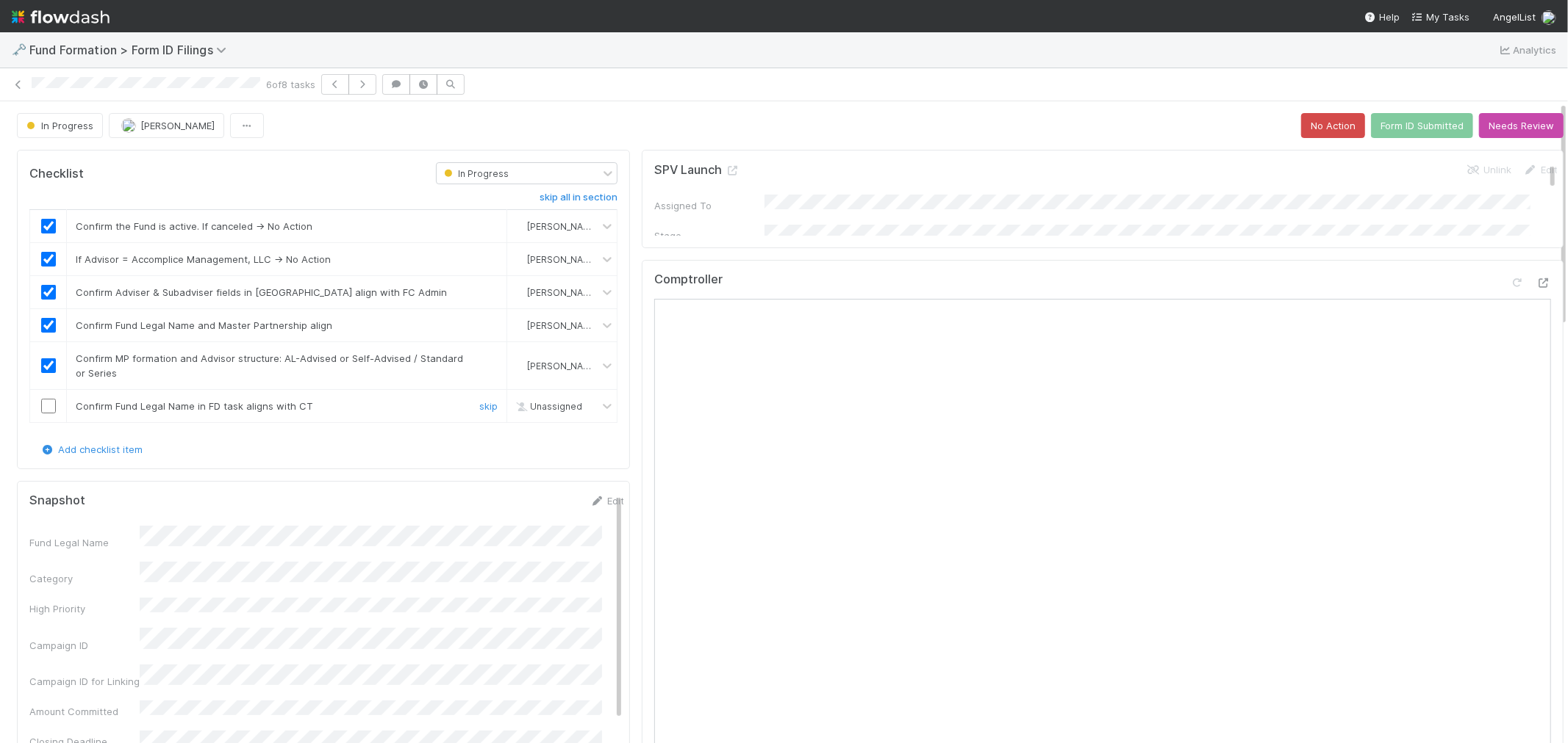
click at [48, 408] on input "checkbox" at bounding box center [49, 406] width 15 height 15
click at [1389, 127] on button "Form ID Submitted" at bounding box center [1422, 125] width 102 height 25
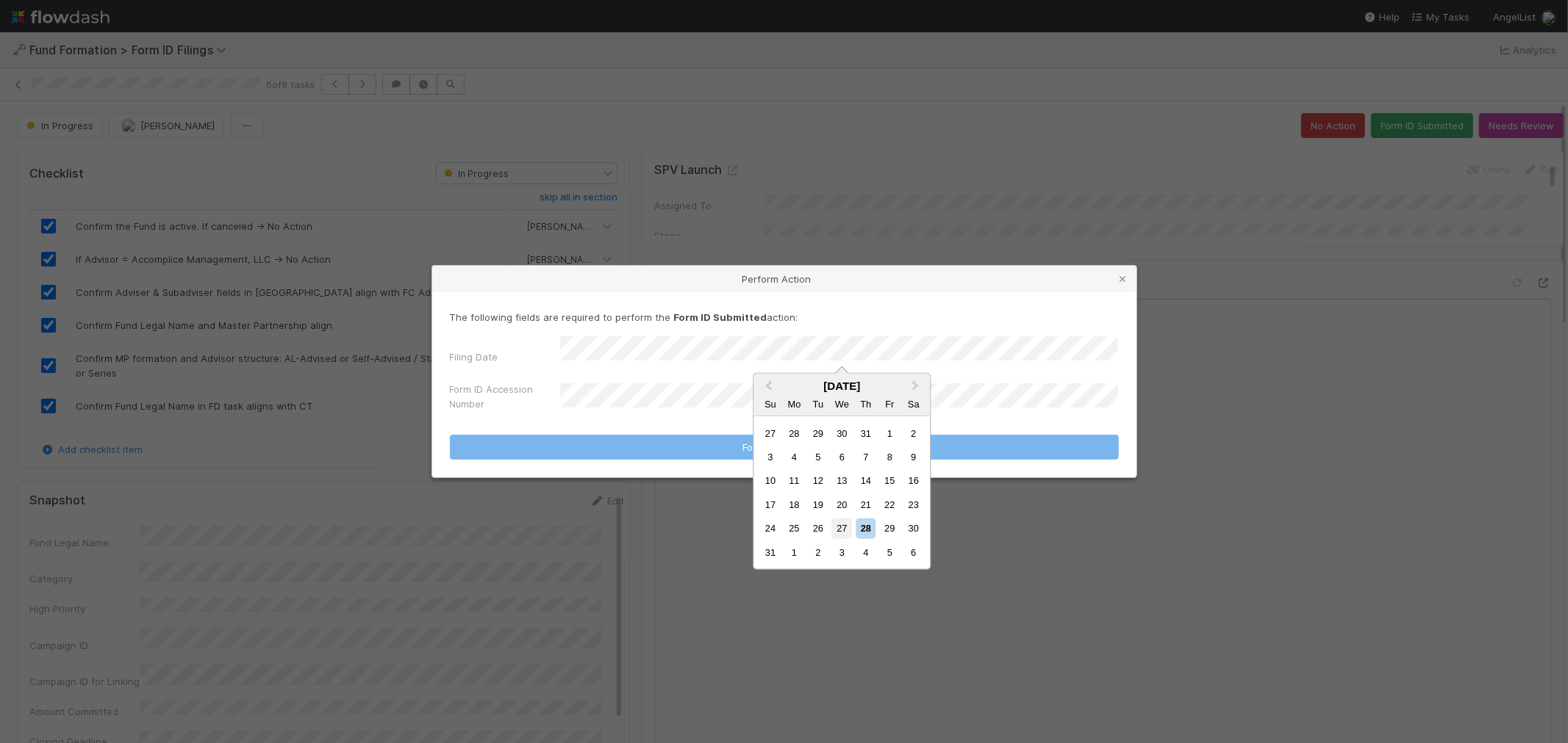
click at [836, 520] on div "27" at bounding box center [842, 529] width 20 height 19
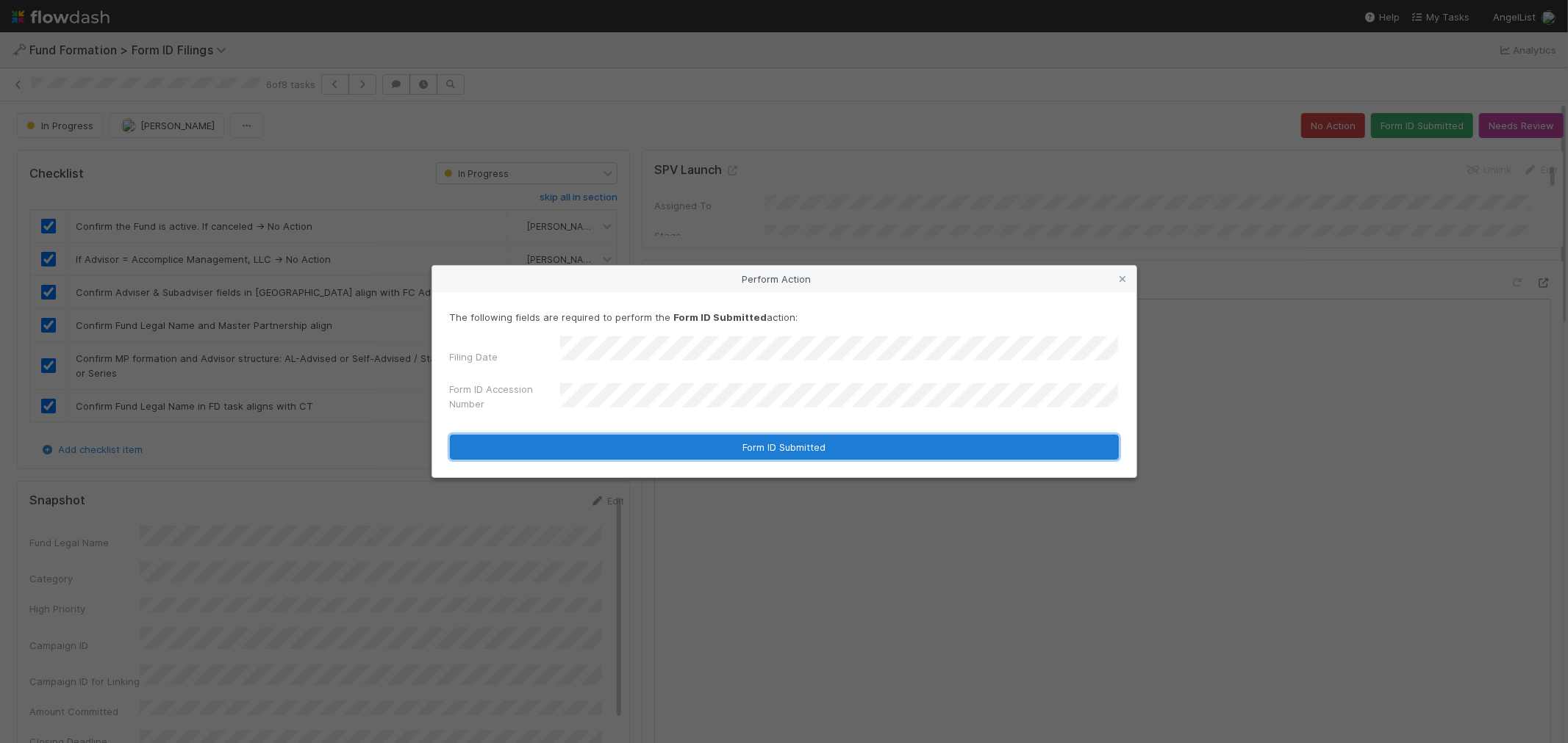
click at [714, 442] on button "Form ID Submitted" at bounding box center [784, 447] width 668 height 25
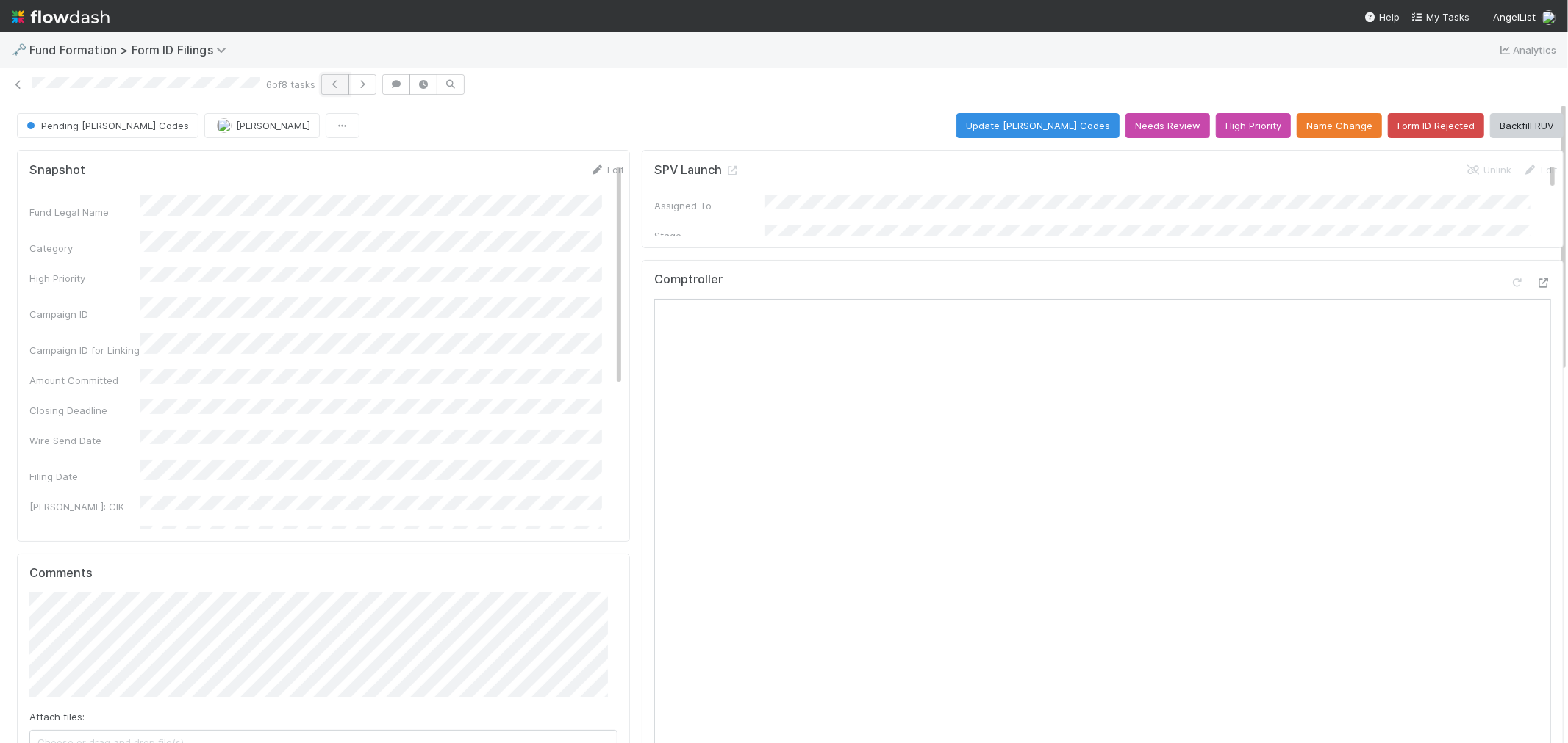
click at [341, 86] on icon "button" at bounding box center [335, 85] width 15 height 9
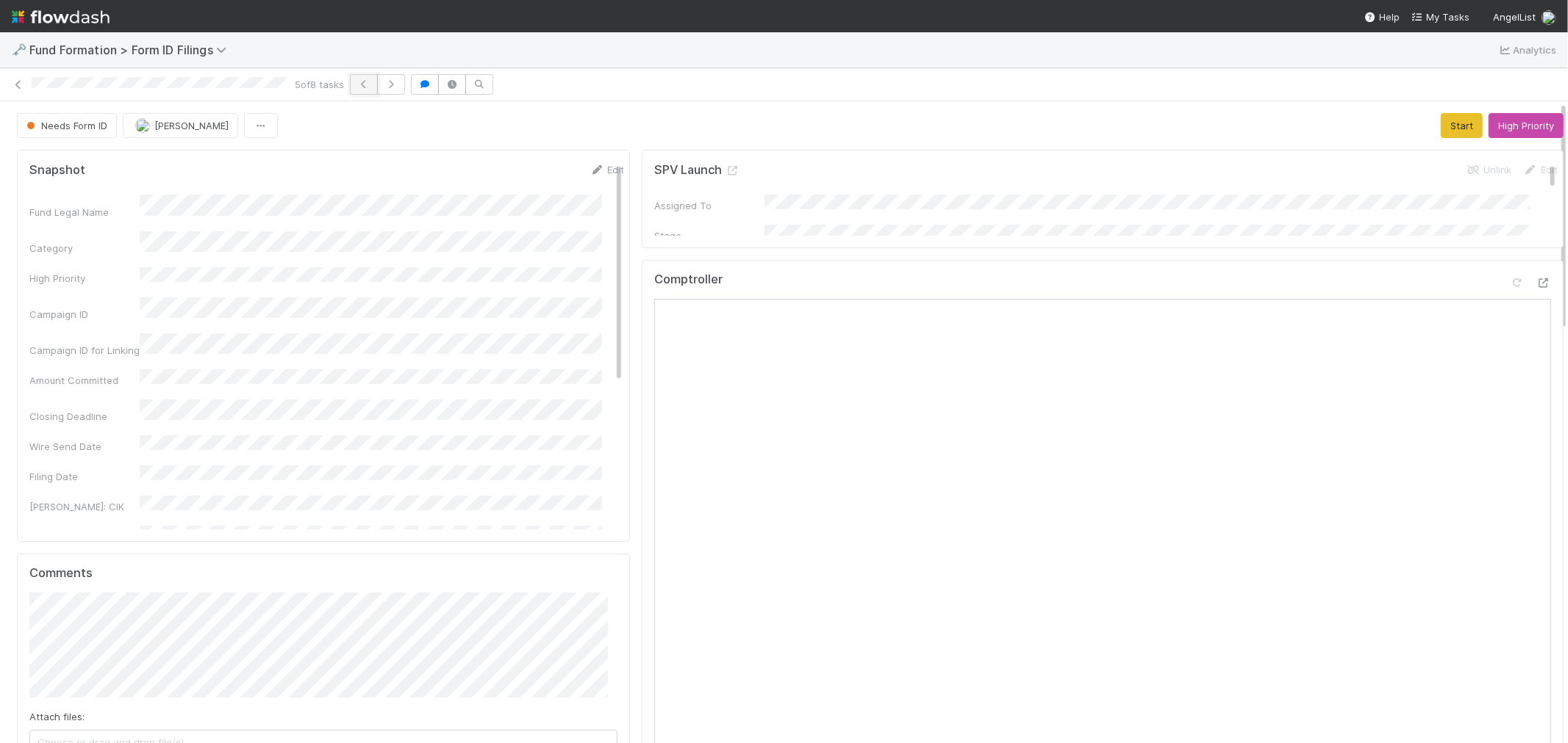
click at [368, 89] on button "button" at bounding box center [363, 84] width 28 height 20
click at [1440, 122] on button "Start" at bounding box center [1461, 125] width 42 height 25
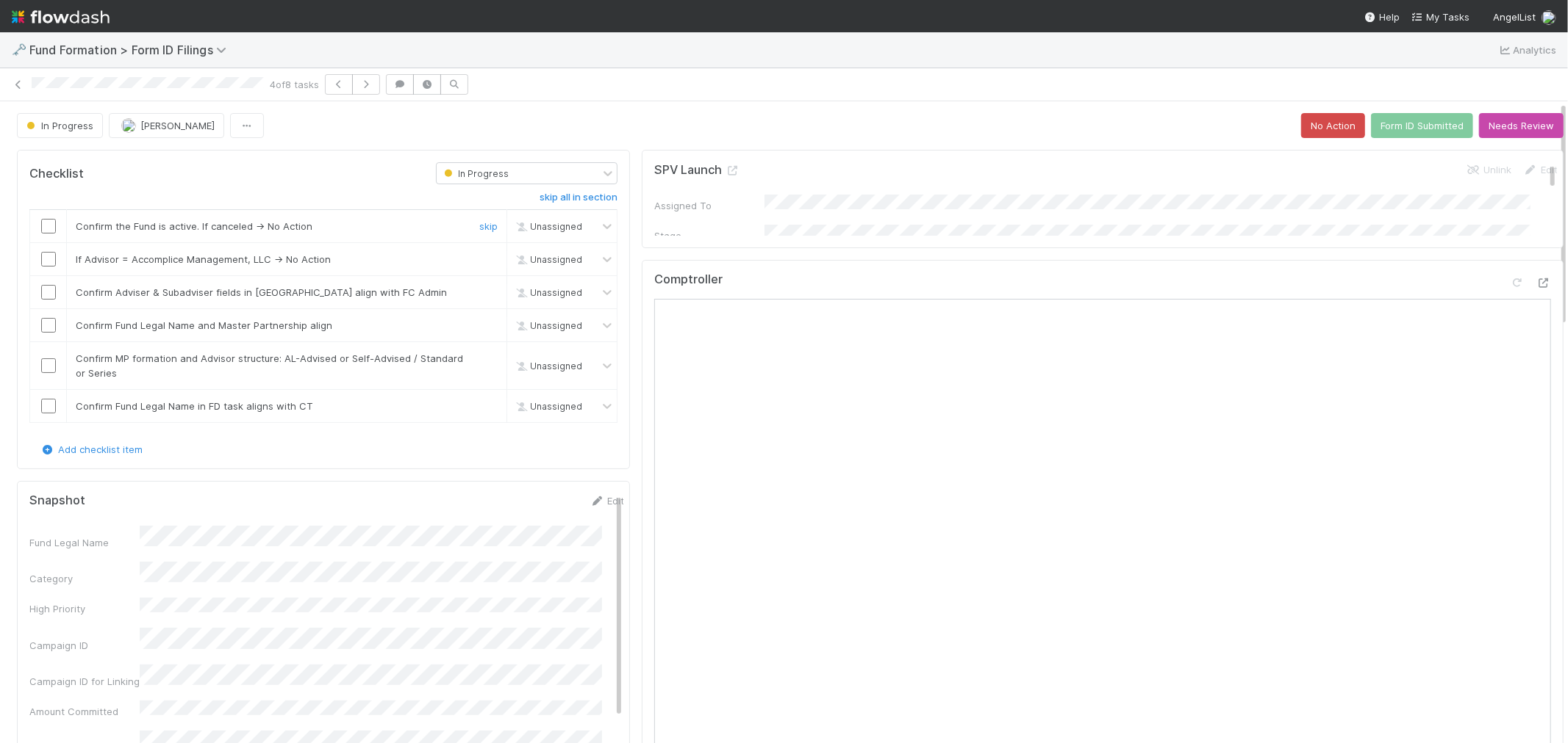
click at [50, 228] on input "checkbox" at bounding box center [49, 226] width 15 height 15
click at [50, 268] on td at bounding box center [48, 259] width 37 height 33
click at [48, 263] on input "checkbox" at bounding box center [49, 259] width 15 height 15
click at [50, 294] on input "checkbox" at bounding box center [49, 292] width 15 height 15
click at [52, 325] on input "checkbox" at bounding box center [49, 325] width 15 height 15
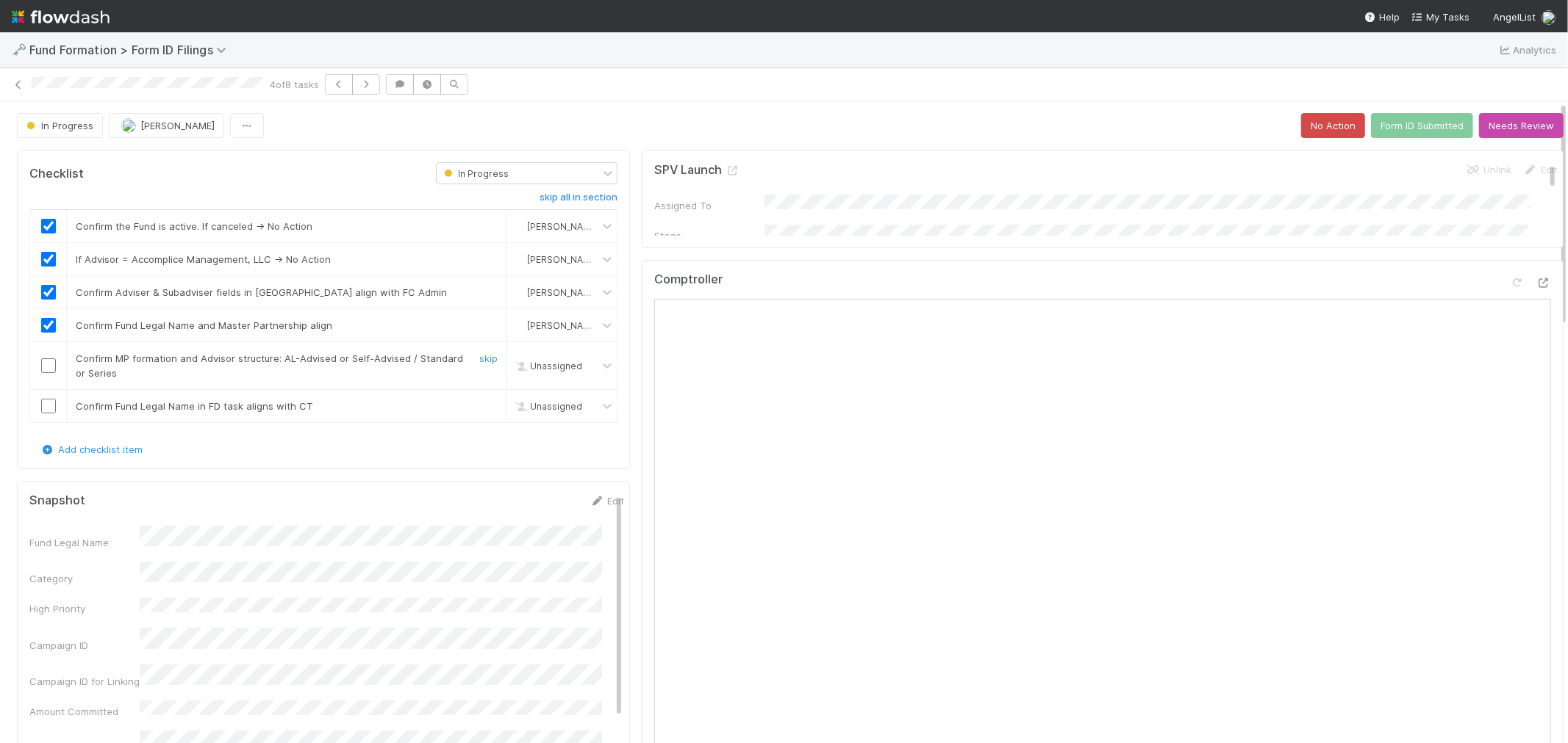
click at [50, 363] on input "checkbox" at bounding box center [49, 366] width 15 height 15
click at [47, 409] on input "checkbox" at bounding box center [49, 406] width 15 height 15
click at [1400, 133] on button "Form ID Submitted" at bounding box center [1422, 125] width 102 height 25
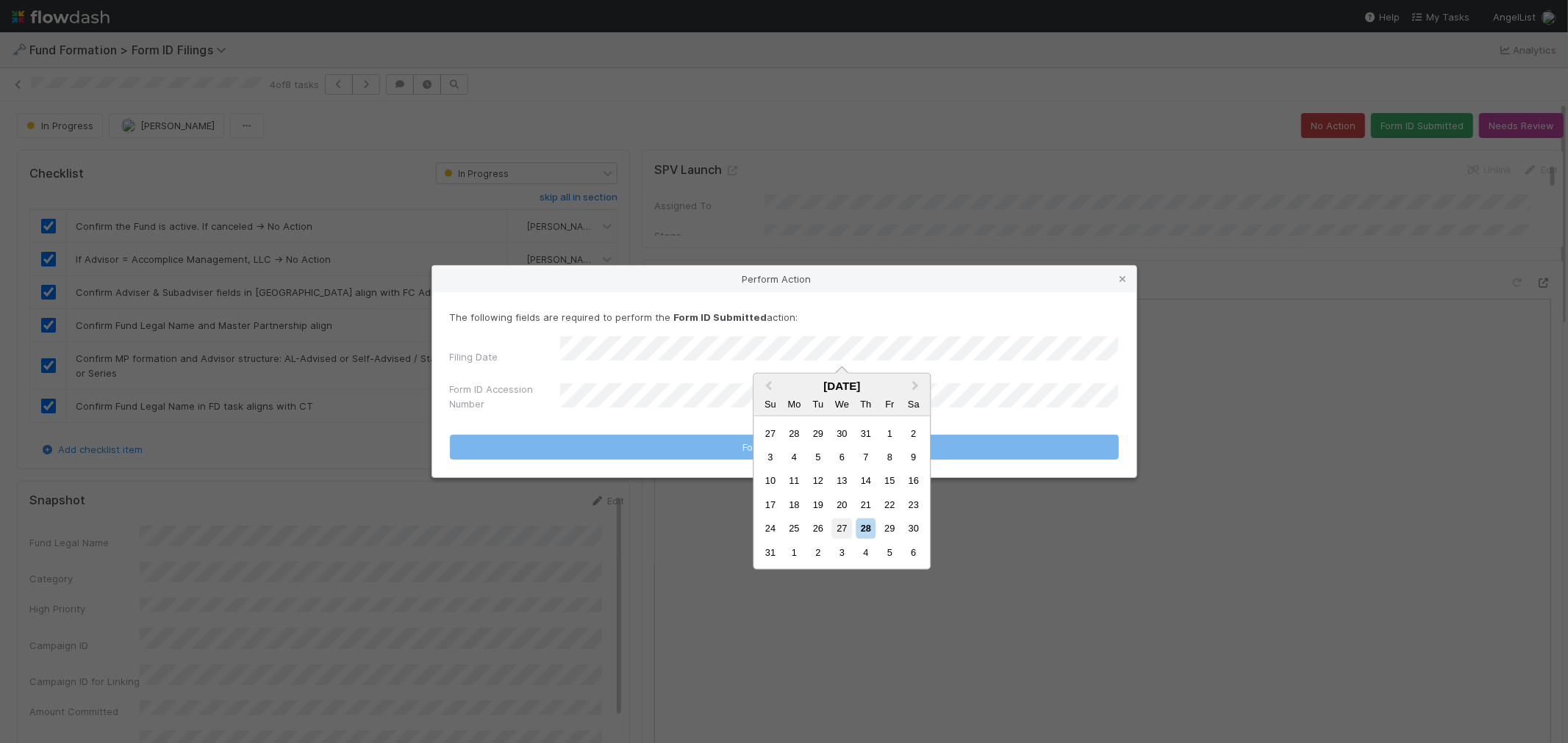
click at [841, 523] on div "27" at bounding box center [842, 529] width 20 height 19
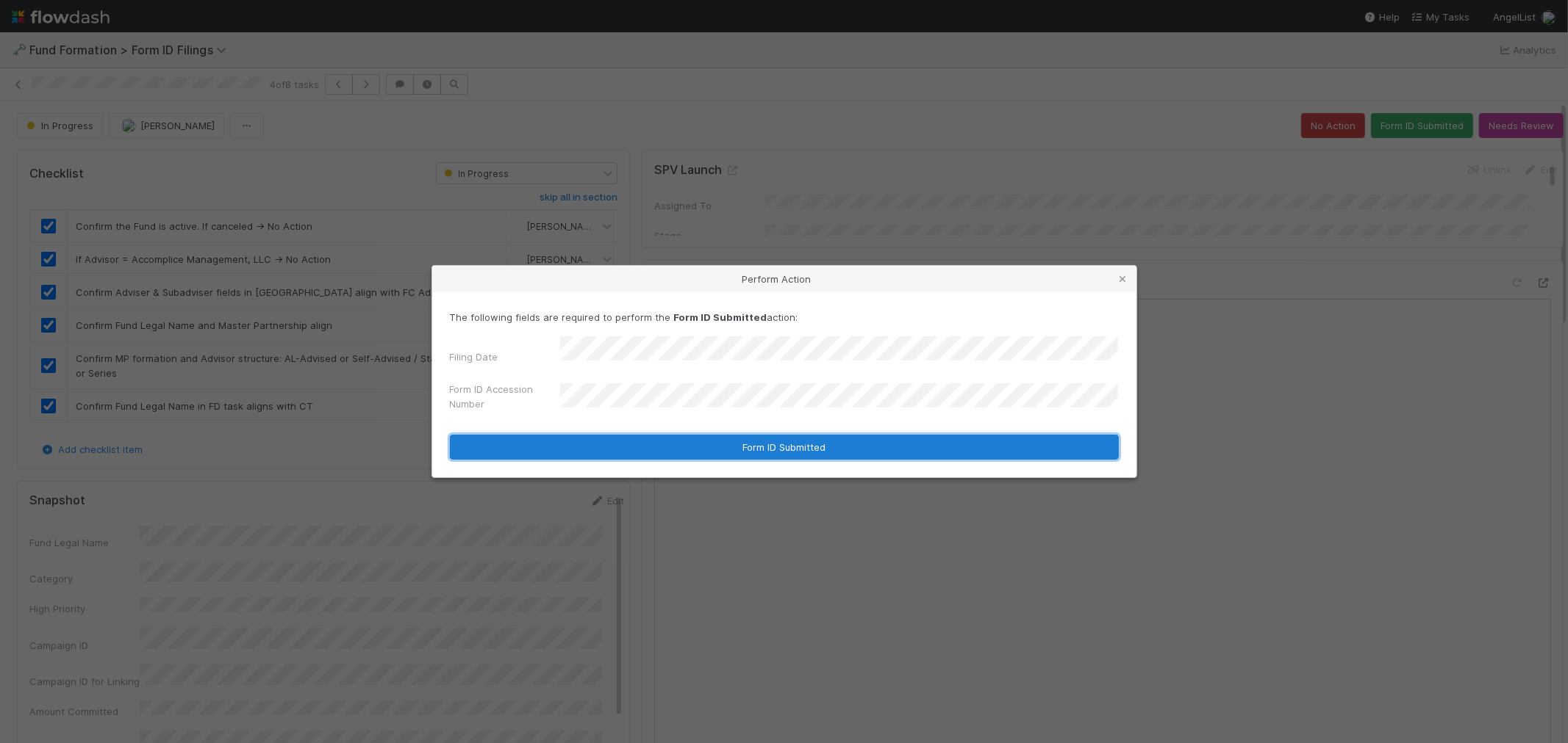
click at [798, 436] on button "Form ID Submitted" at bounding box center [784, 447] width 668 height 25
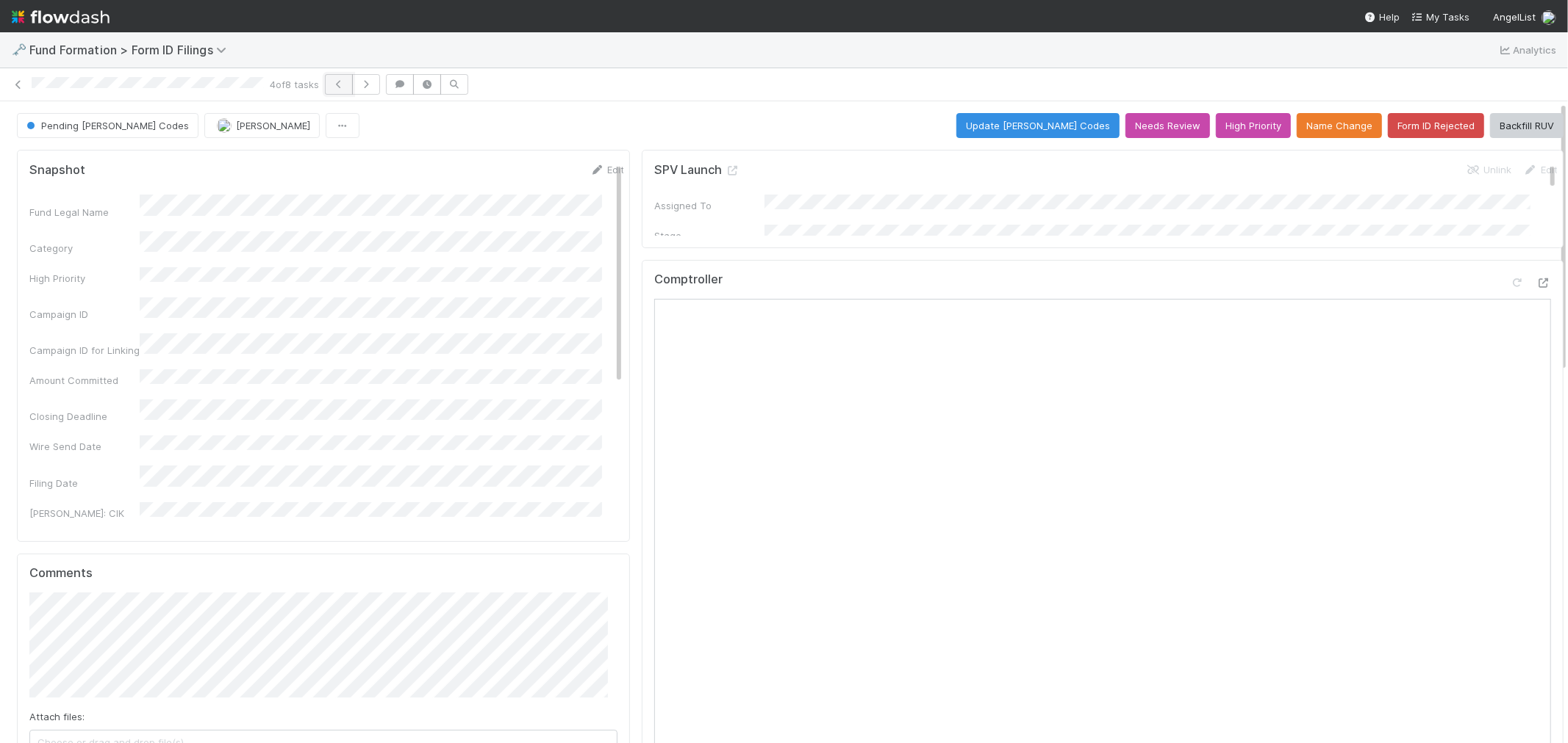
click at [342, 86] on icon "button" at bounding box center [339, 85] width 15 height 9
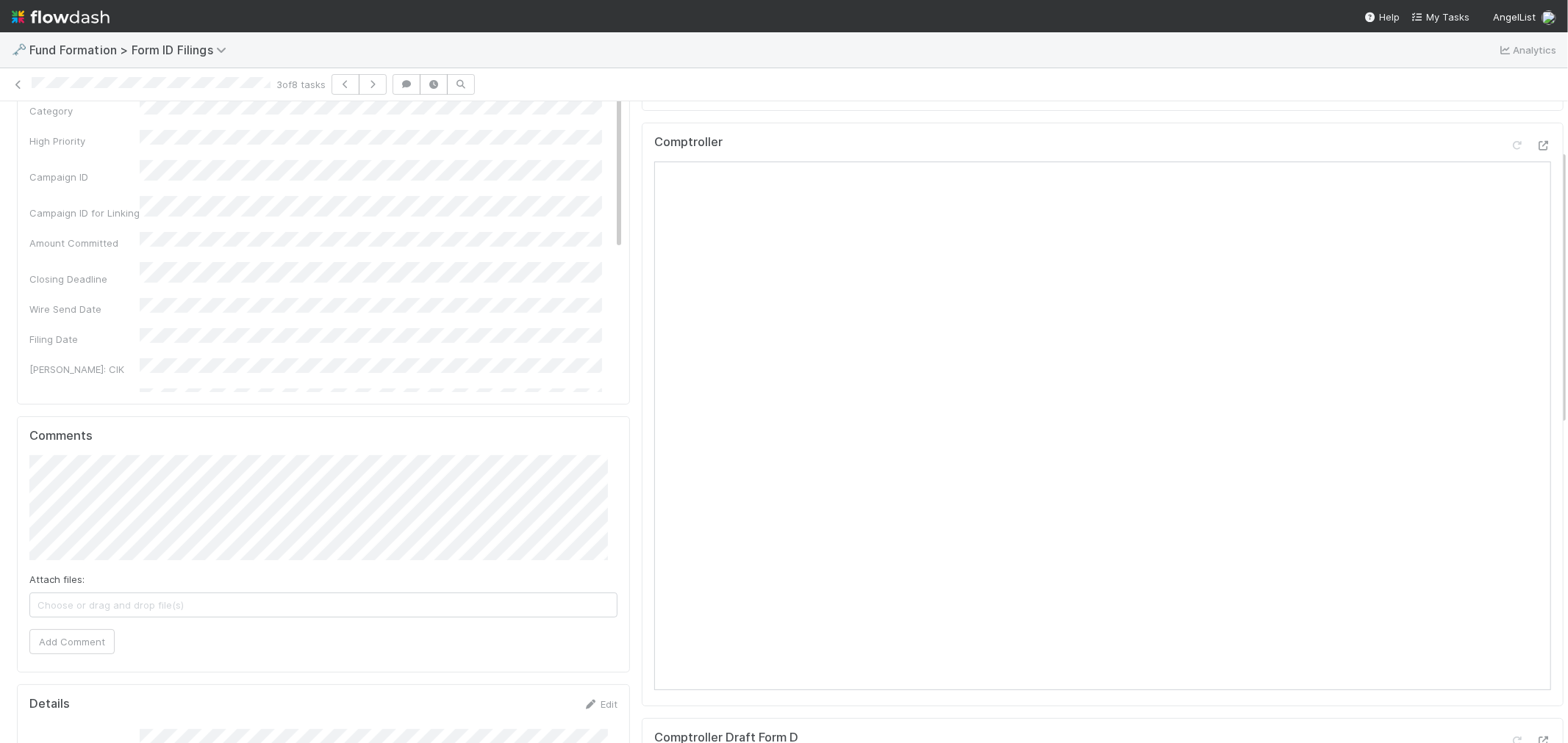
scroll to position [163, 0]
click at [0, 510] on div "Snapshot Edit Fund Legal Name Category High Priority Campaign ID Campaign ID fo…" at bounding box center [790, 756] width 1580 height 1550
click at [71, 614] on button "Add Comment" at bounding box center [72, 616] width 86 height 25
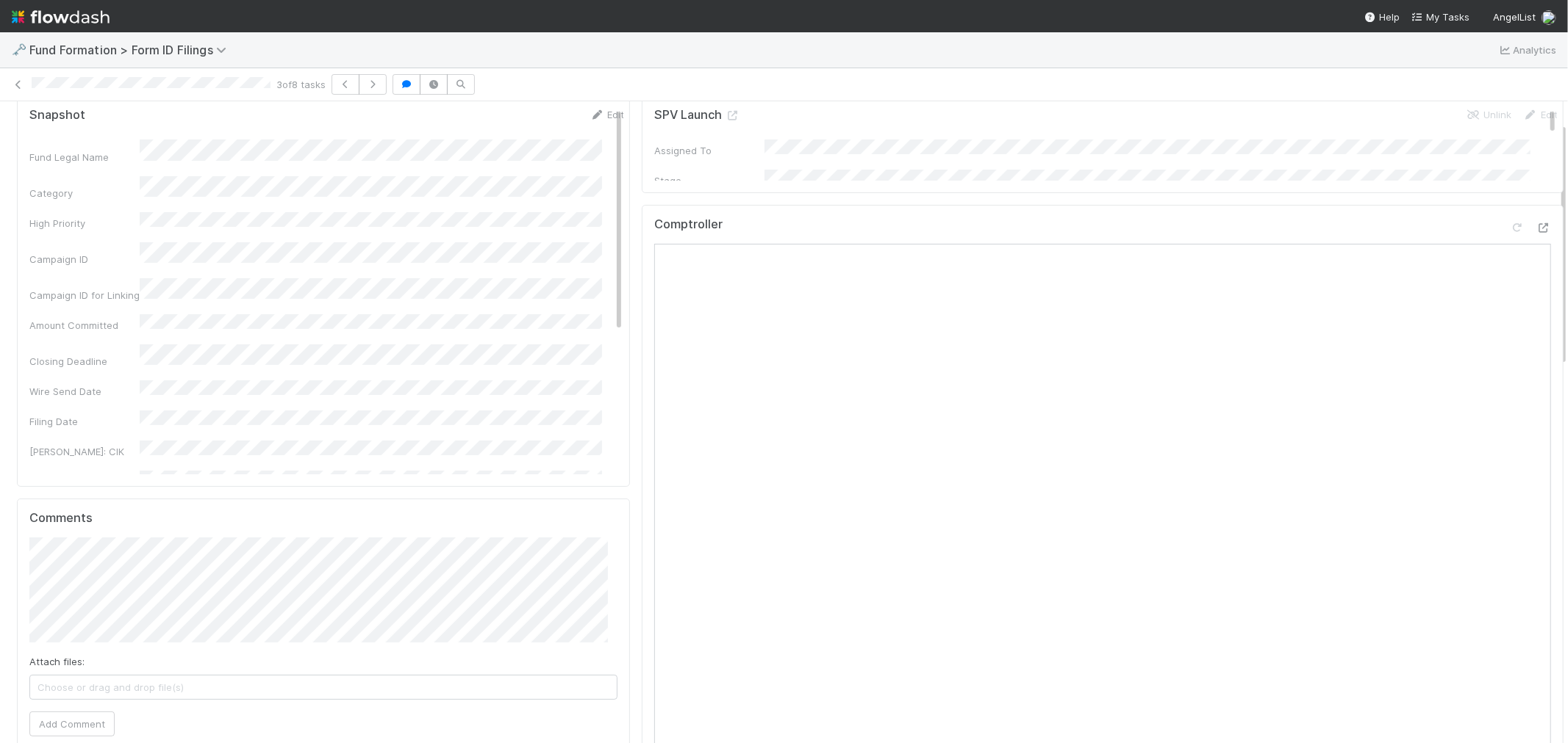
scroll to position [0, 0]
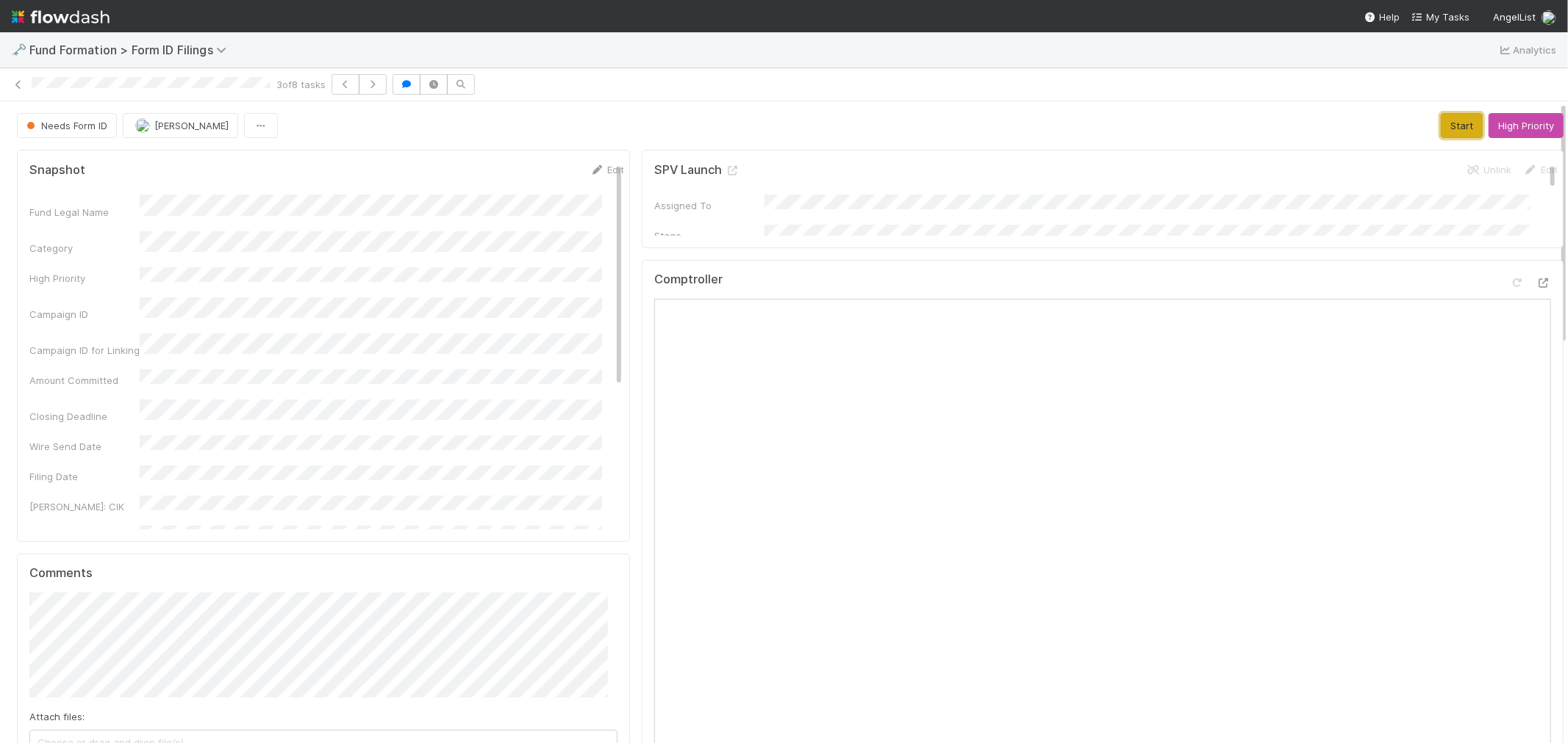
click at [1440, 132] on button "Start" at bounding box center [1461, 125] width 42 height 25
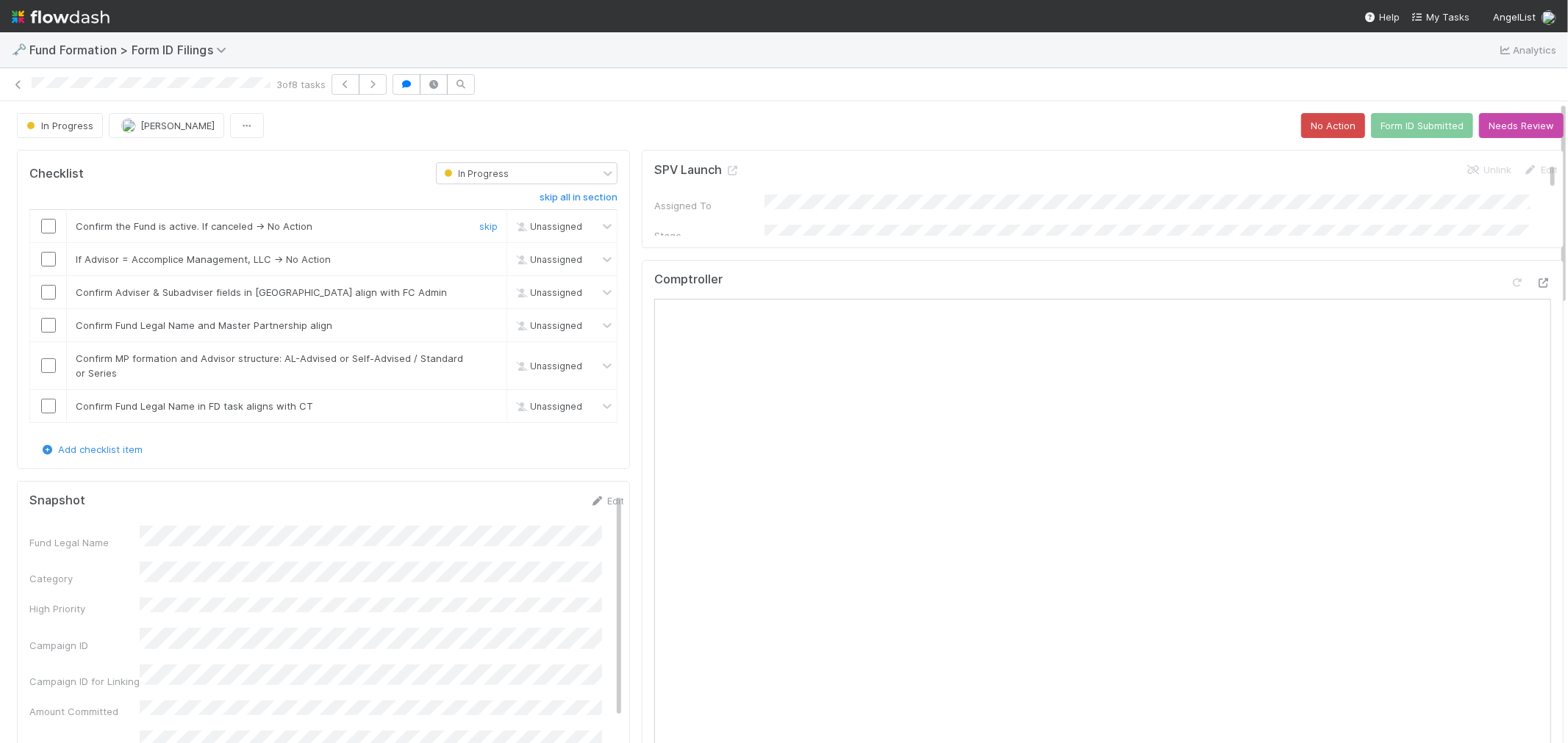
click at [53, 230] on input "checkbox" at bounding box center [49, 226] width 15 height 15
click at [49, 258] on input "checkbox" at bounding box center [49, 259] width 15 height 15
click at [49, 292] on input "checkbox" at bounding box center [49, 292] width 15 height 15
click at [50, 325] on input "checkbox" at bounding box center [49, 325] width 15 height 15
click at [48, 364] on input "checkbox" at bounding box center [49, 366] width 15 height 15
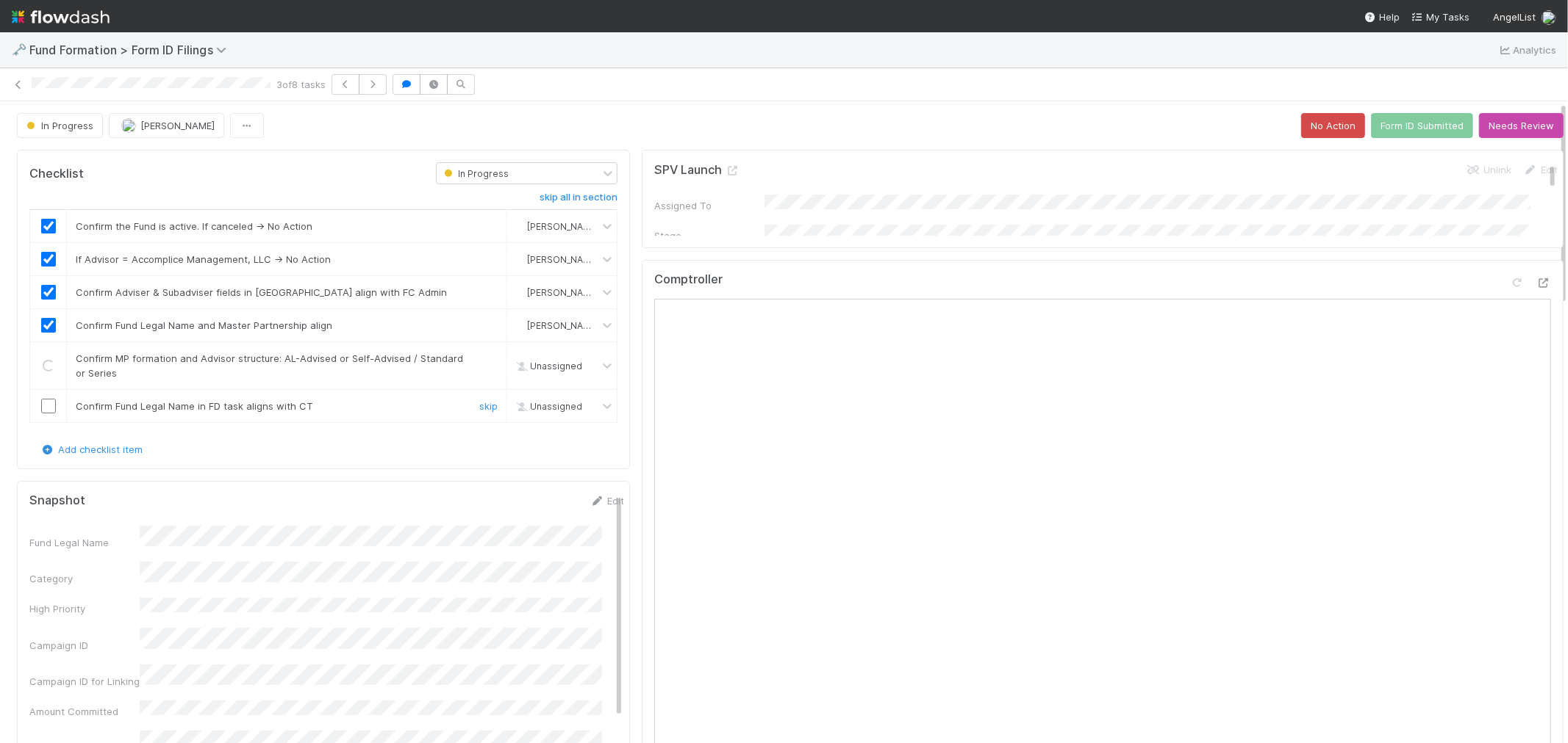
click at [47, 405] on input "checkbox" at bounding box center [49, 406] width 15 height 15
click at [590, 500] on icon at bounding box center [597, 501] width 15 height 10
click at [524, 502] on button "Save" at bounding box center [545, 505] width 42 height 25
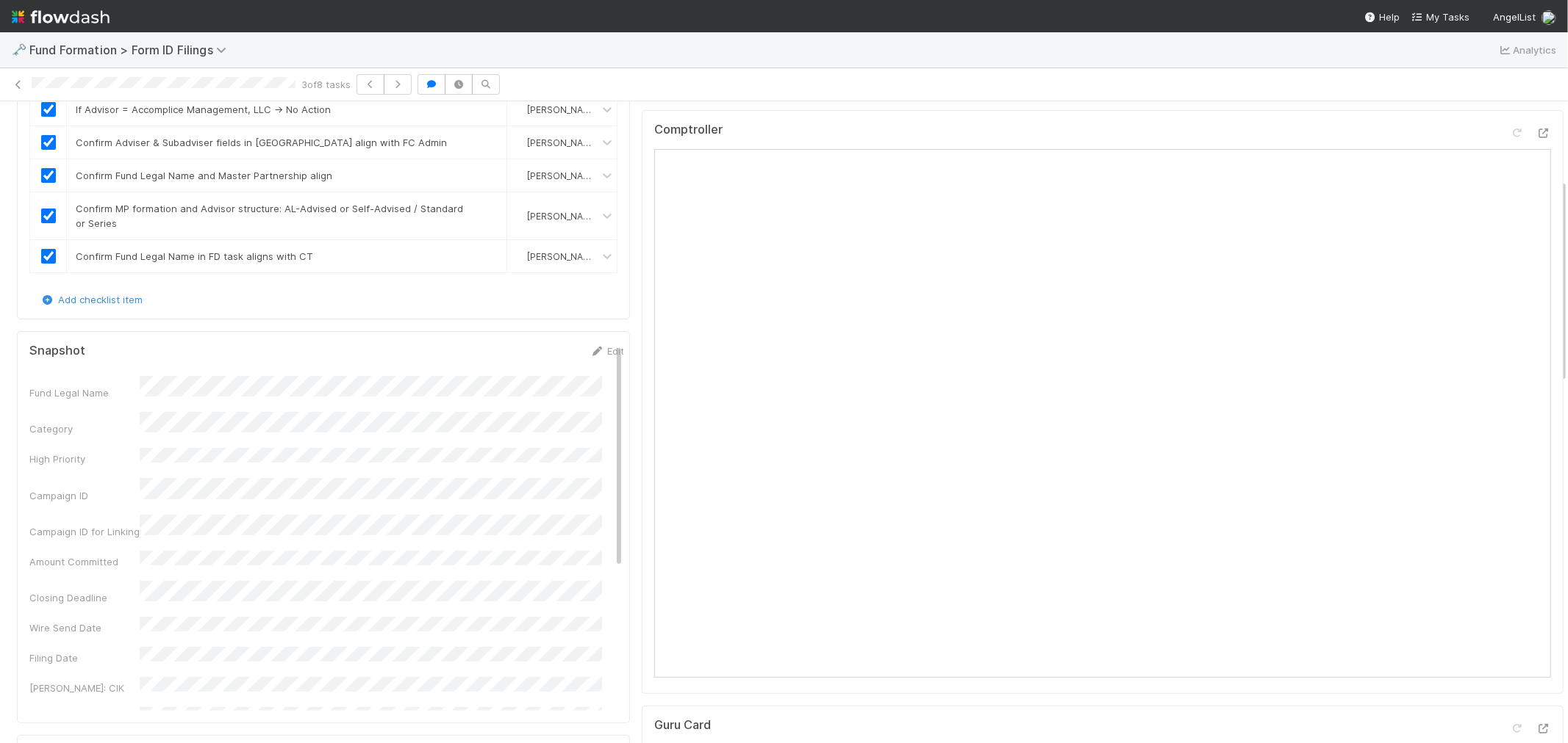
scroll to position [244, 0]
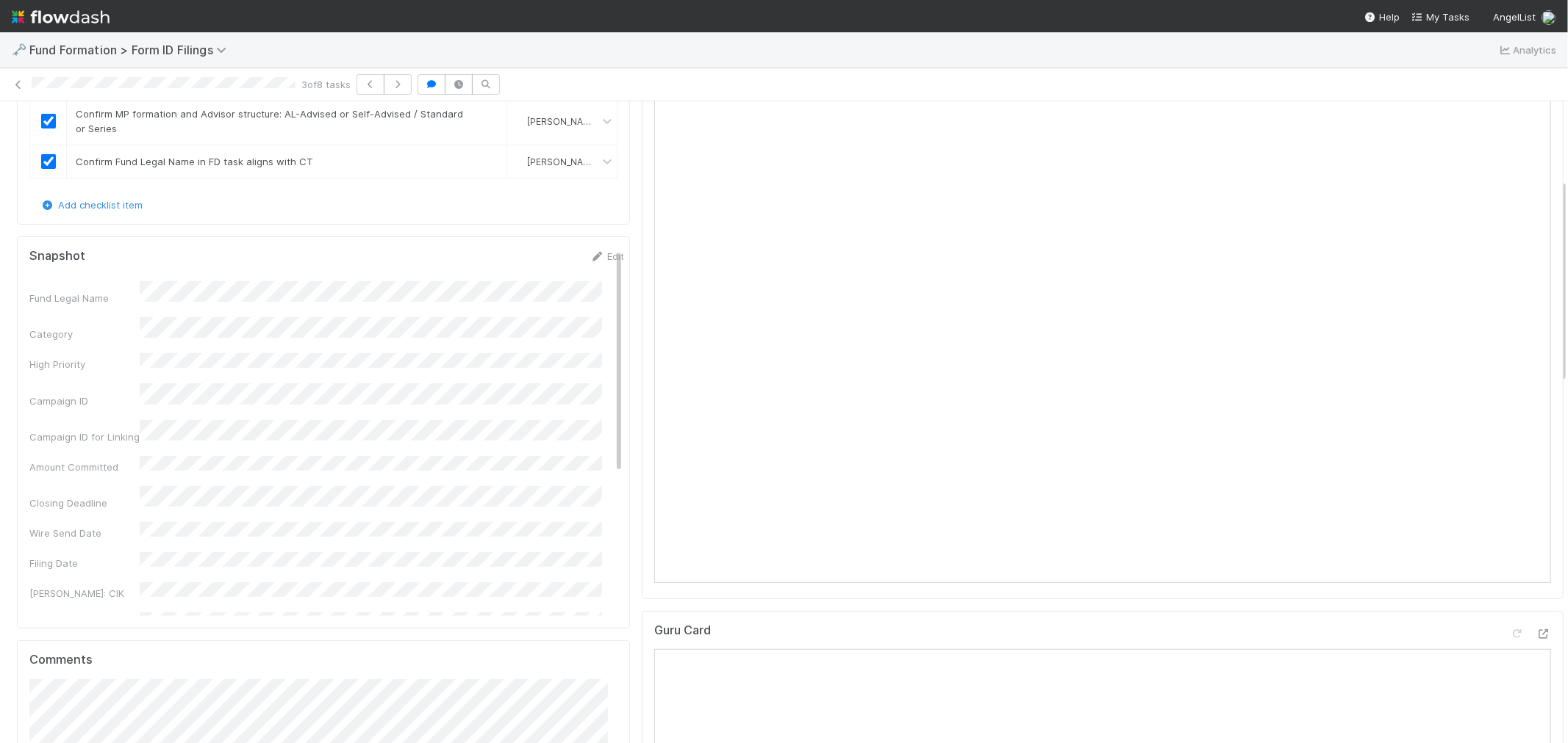
click at [641, 516] on div "Comptroller" at bounding box center [1102, 307] width 921 height 584
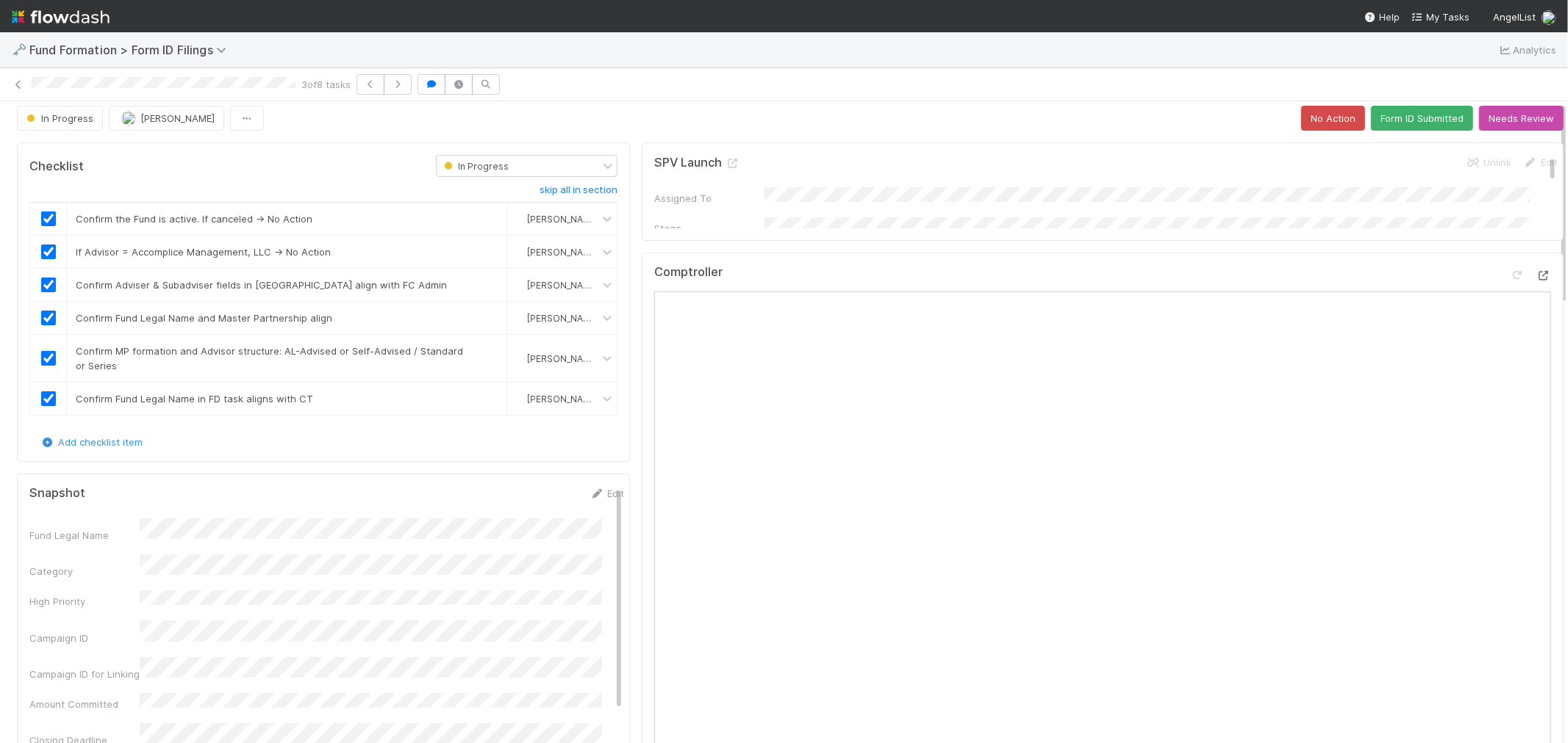
scroll to position [0, 0]
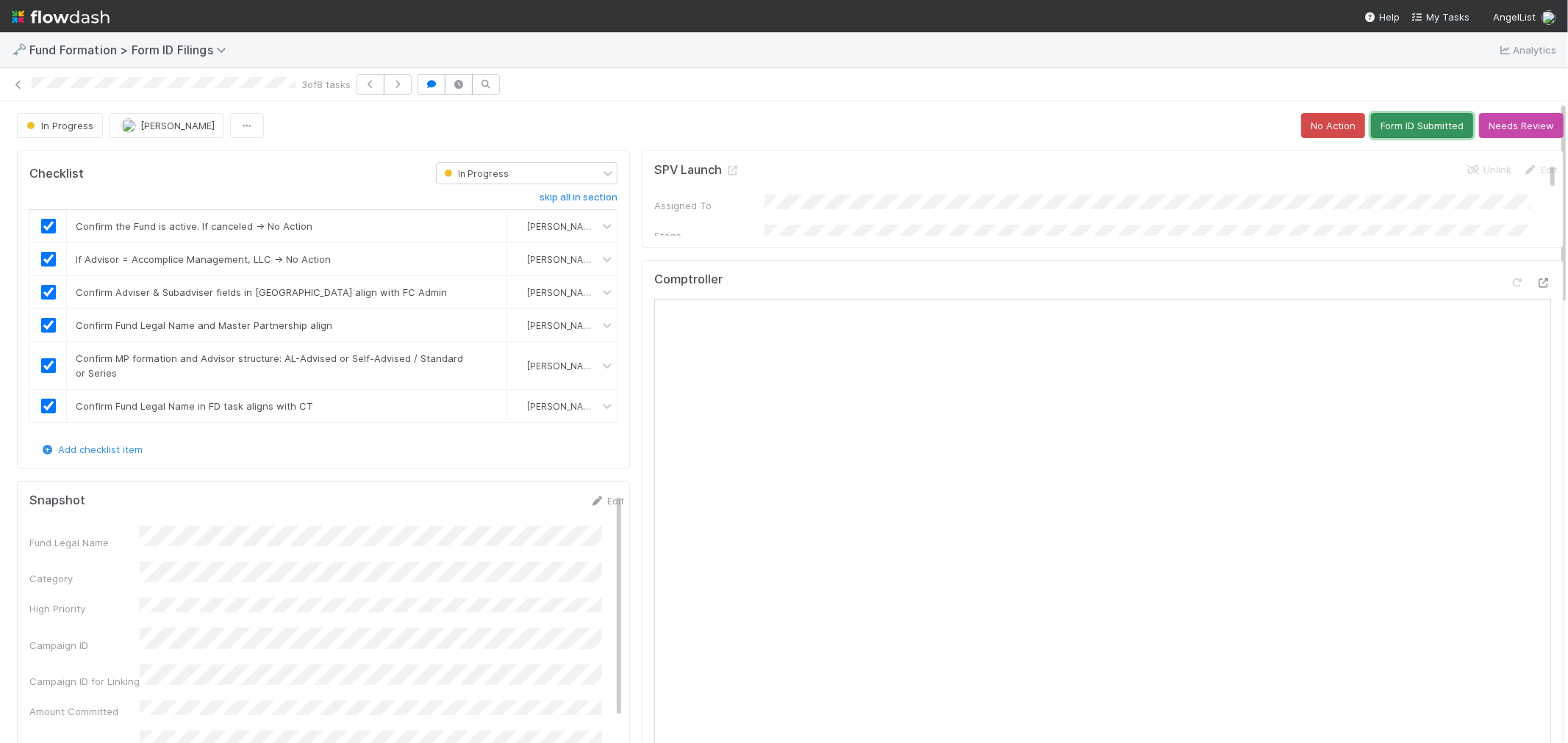
click at [1404, 121] on button "Form ID Submitted" at bounding box center [1422, 125] width 102 height 25
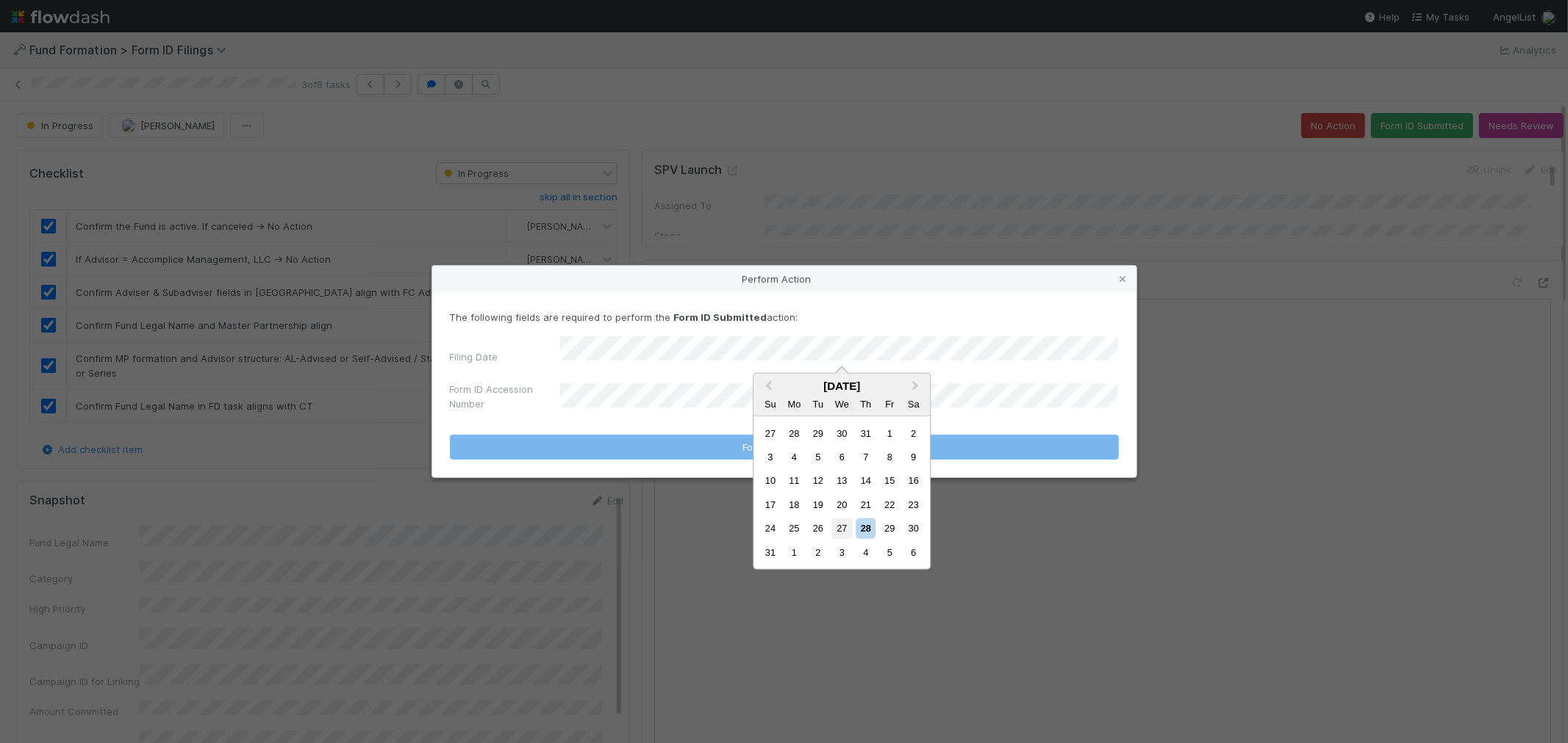
click at [844, 529] on div "27" at bounding box center [842, 529] width 20 height 19
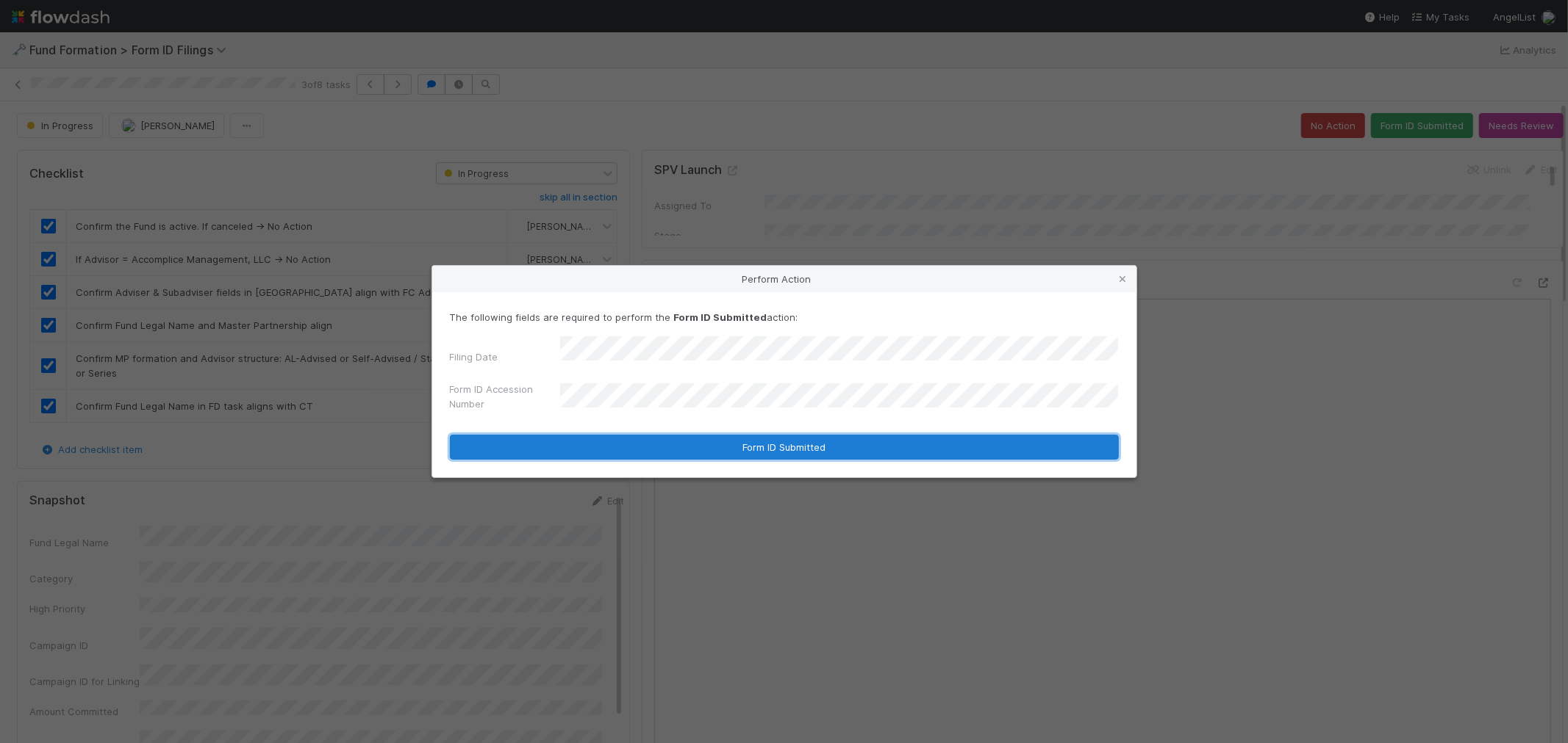
click at [659, 436] on button "Form ID Submitted" at bounding box center [784, 447] width 668 height 25
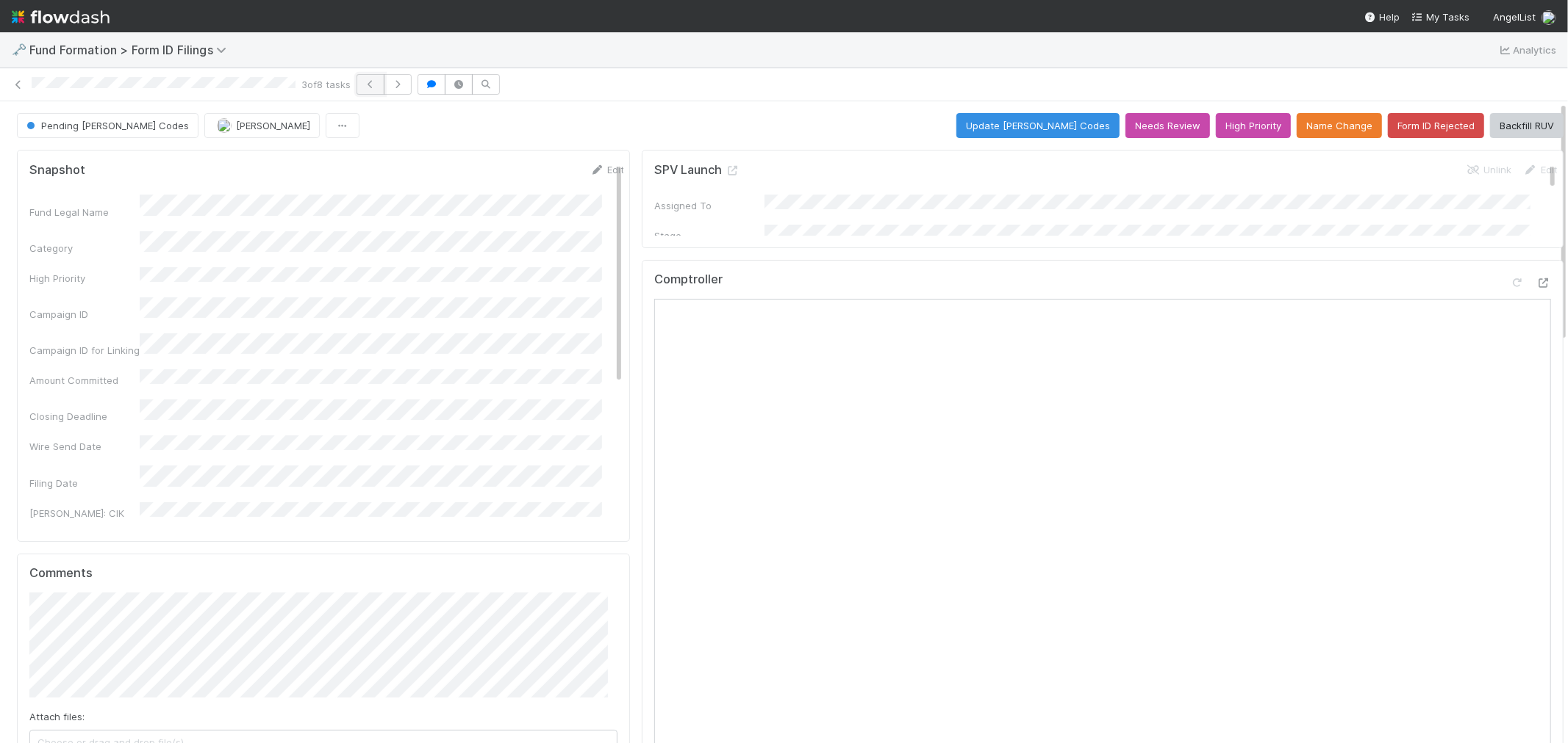
click at [378, 87] on icon "button" at bounding box center [371, 85] width 15 height 9
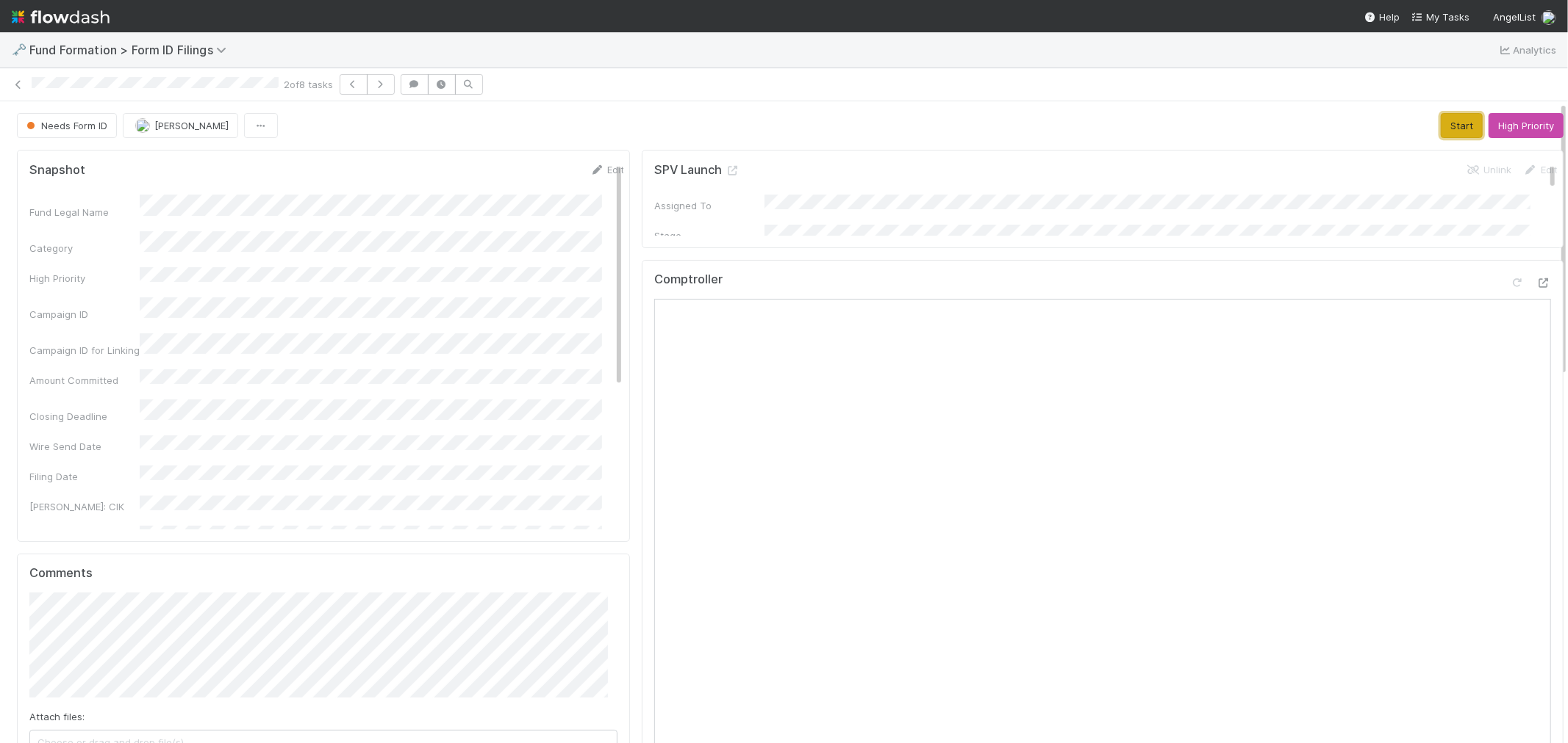
click at [1440, 127] on button "Start" at bounding box center [1461, 125] width 42 height 25
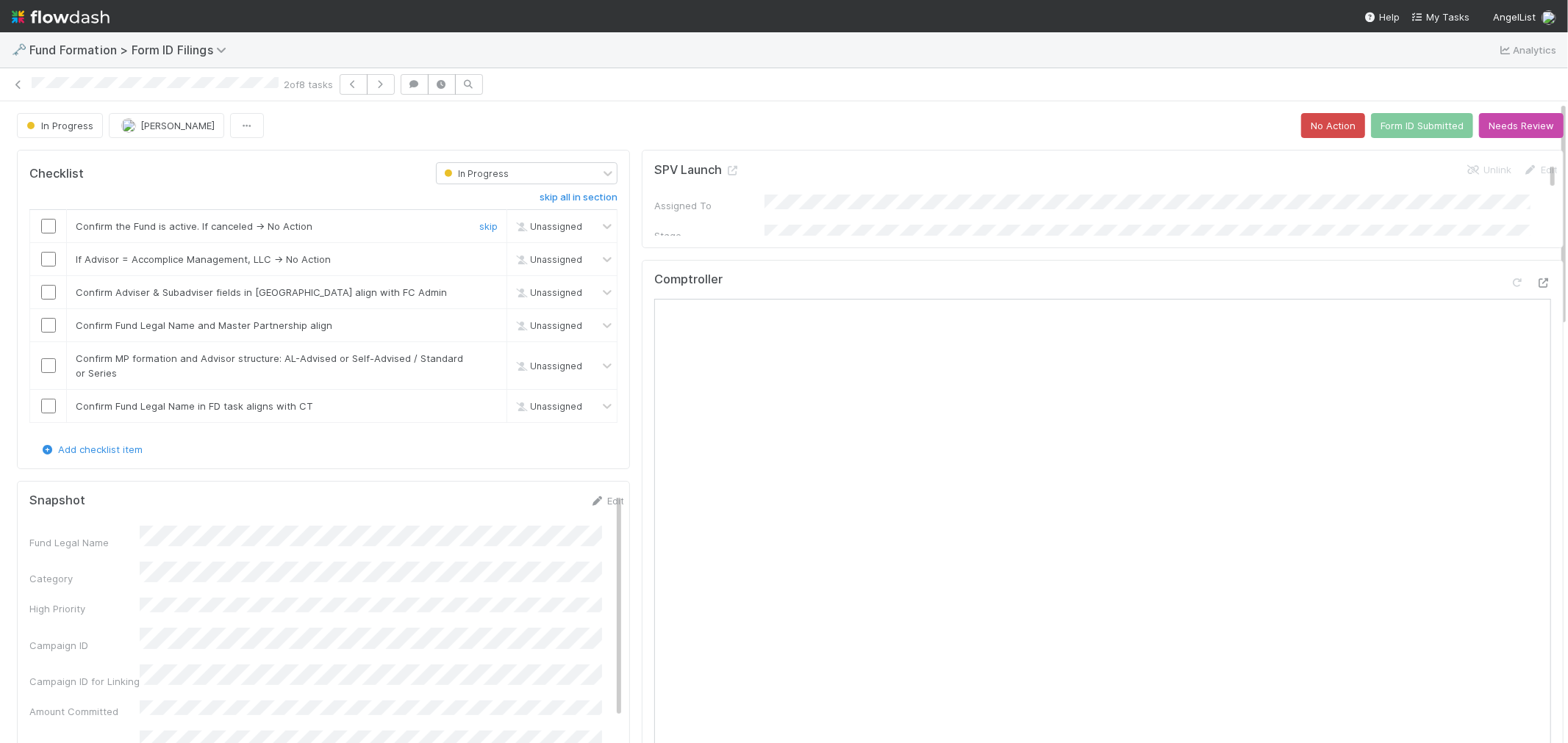
click at [45, 225] on input "checkbox" at bounding box center [49, 226] width 15 height 15
click at [44, 259] on input "checkbox" at bounding box center [49, 259] width 15 height 15
click at [45, 295] on input "checkbox" at bounding box center [49, 292] width 15 height 15
click at [46, 329] on input "checkbox" at bounding box center [49, 325] width 15 height 15
click at [50, 364] on input "checkbox" at bounding box center [49, 366] width 15 height 15
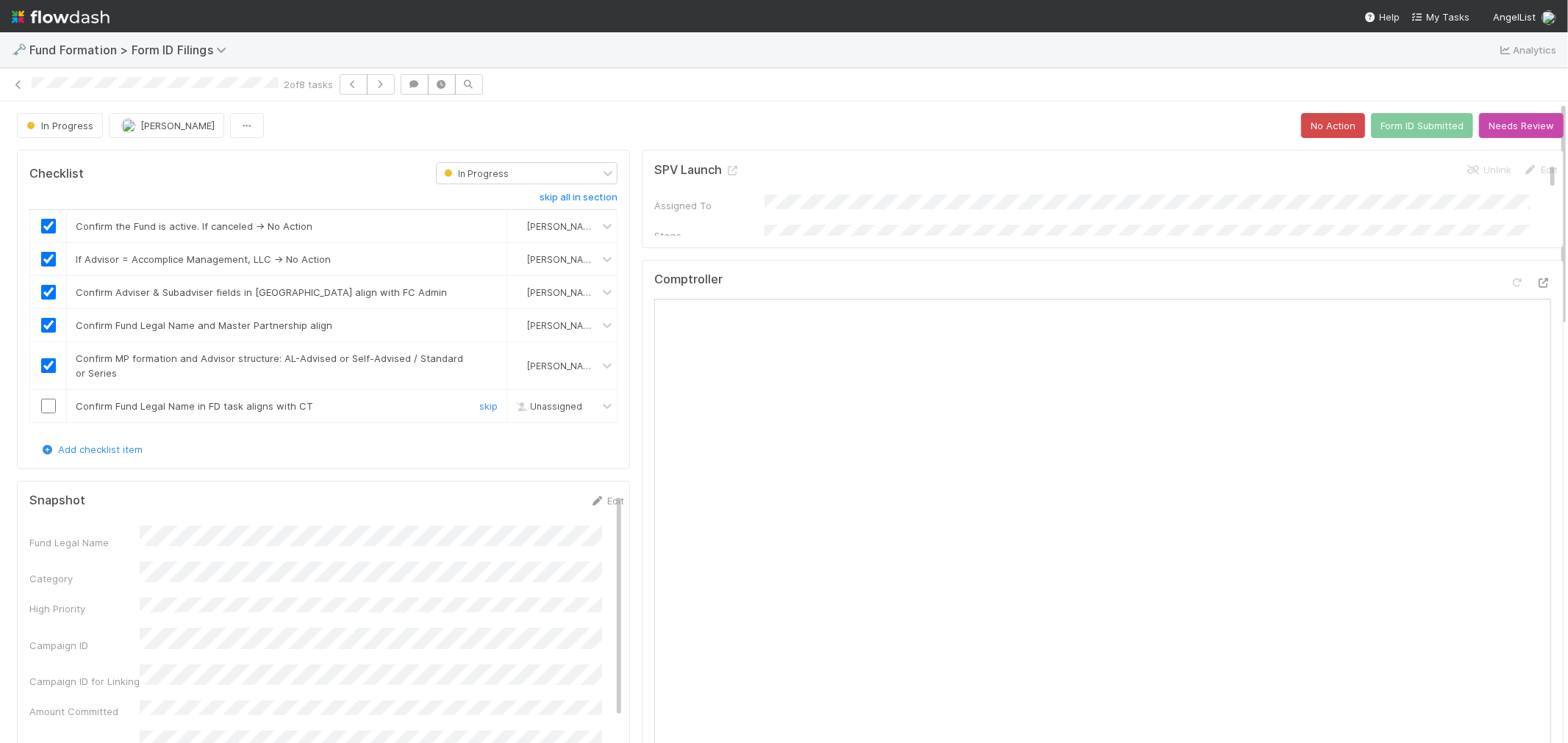
click at [46, 406] on input "checkbox" at bounding box center [49, 406] width 15 height 15
click at [1377, 133] on button "Form ID Submitted" at bounding box center [1422, 125] width 102 height 25
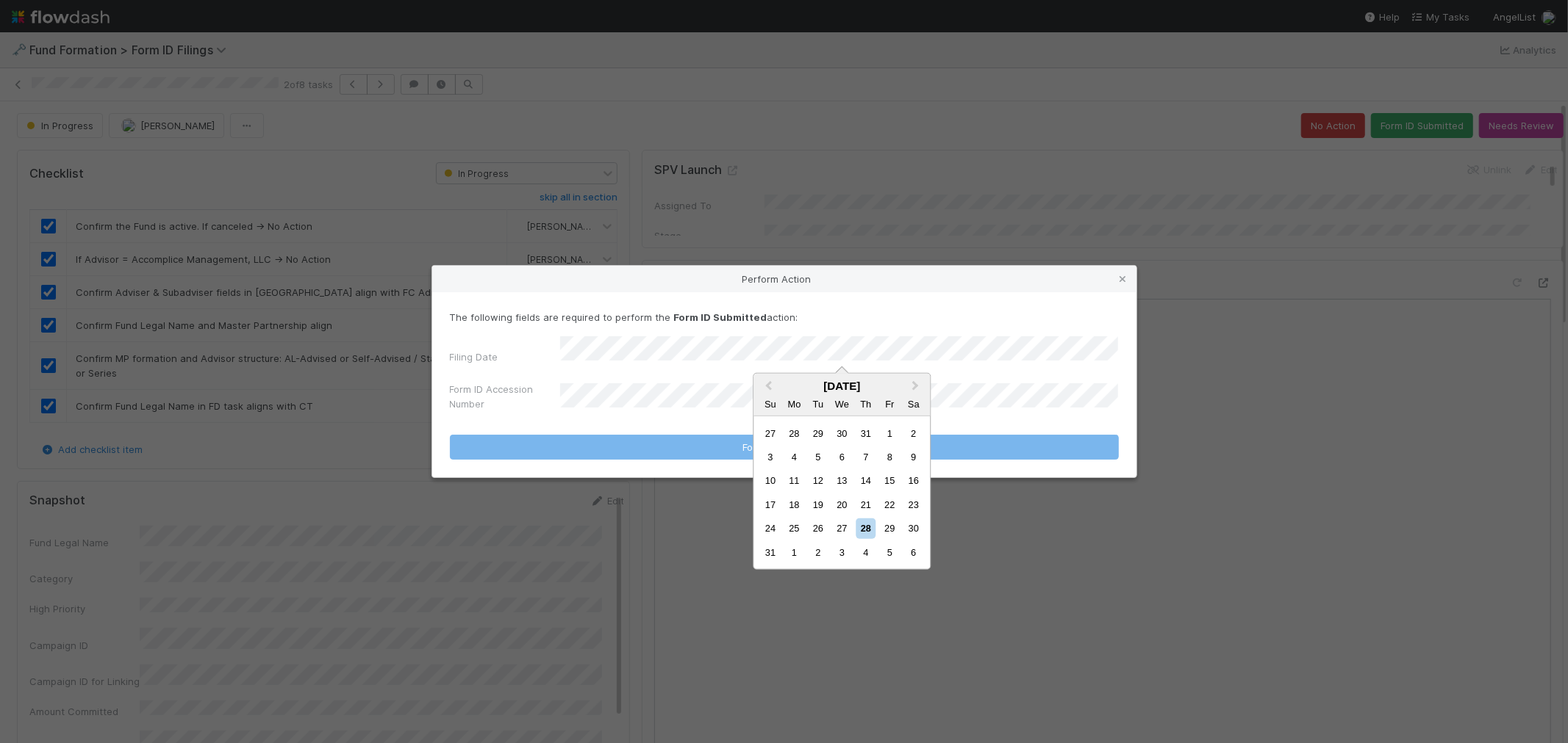
drag, startPoint x: 848, startPoint y: 526, endPoint x: 779, endPoint y: 487, distance: 79.3
click at [848, 526] on div "27" at bounding box center [842, 529] width 20 height 19
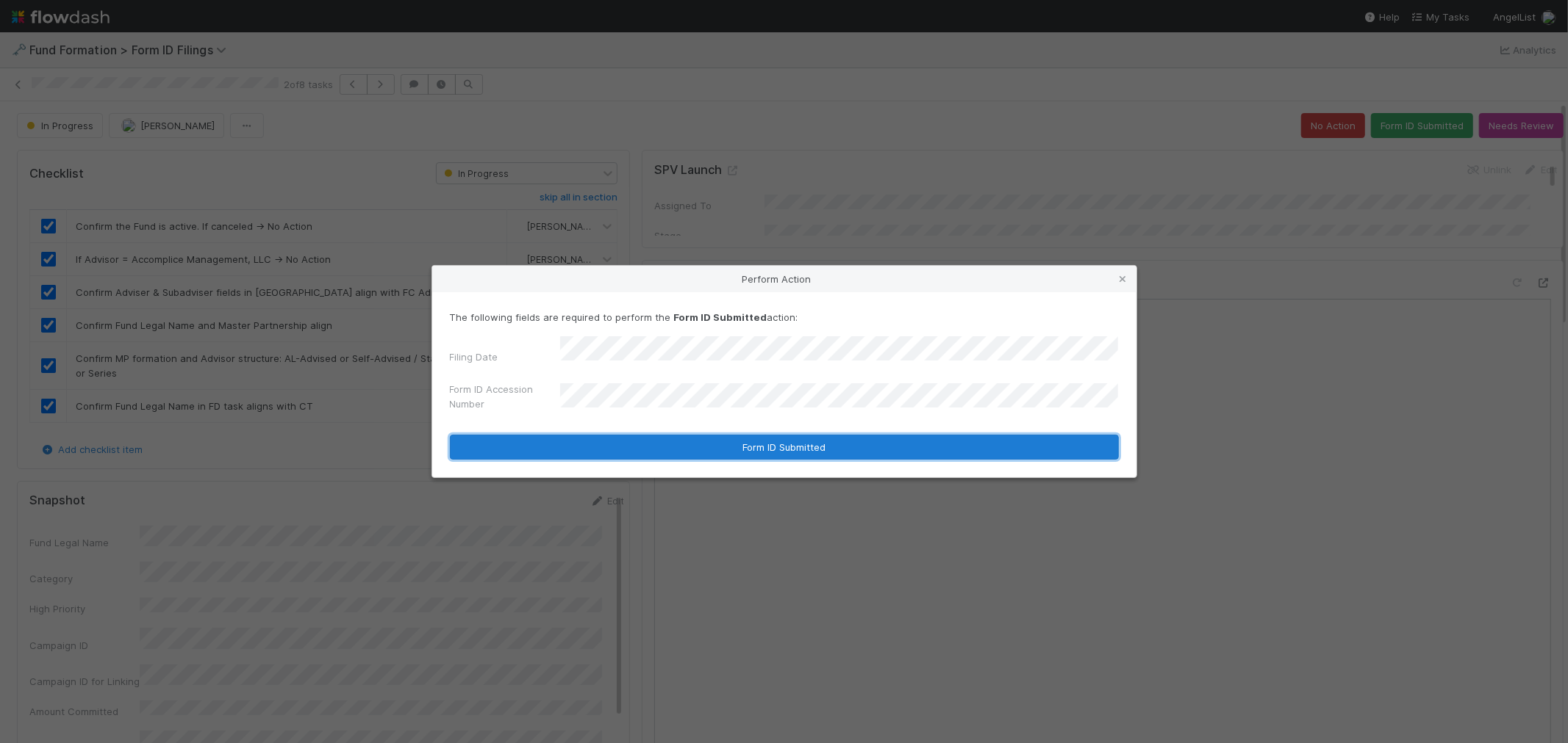
click at [698, 442] on button "Form ID Submitted" at bounding box center [784, 447] width 668 height 25
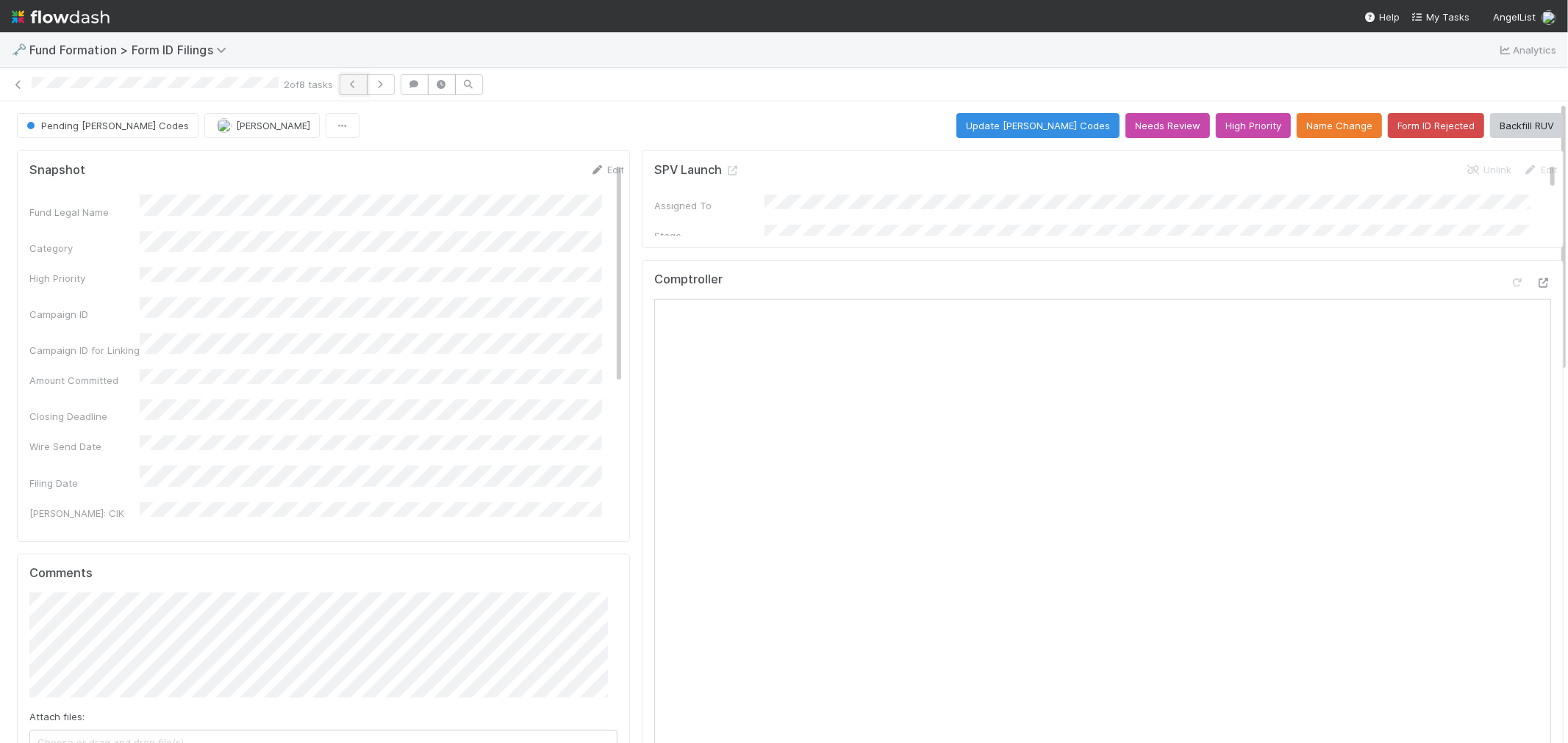
click at [356, 83] on icon "button" at bounding box center [353, 85] width 15 height 9
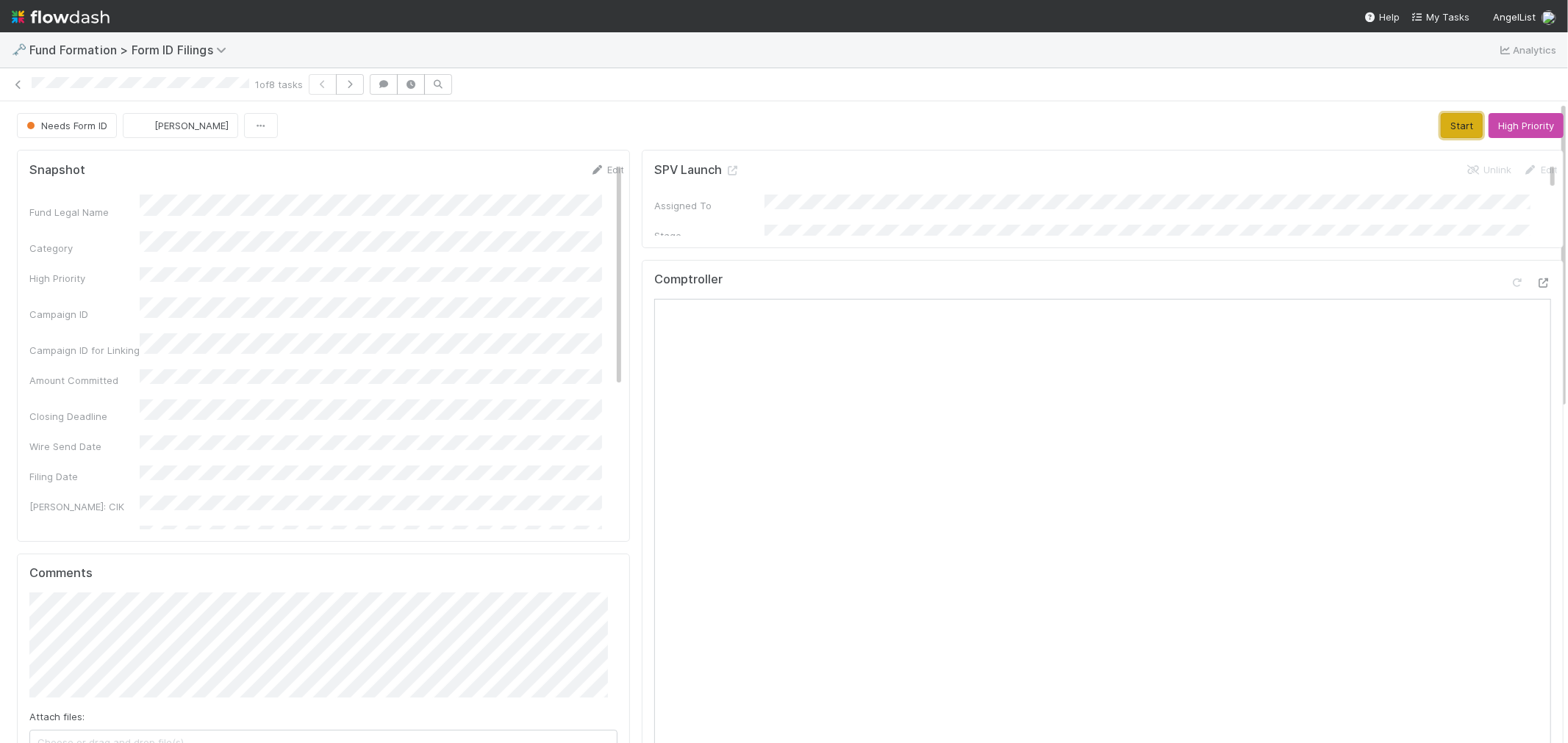
drag, startPoint x: 1448, startPoint y: 121, endPoint x: 1424, endPoint y: 123, distance: 24.1
click at [1448, 121] on button "Start" at bounding box center [1461, 125] width 42 height 25
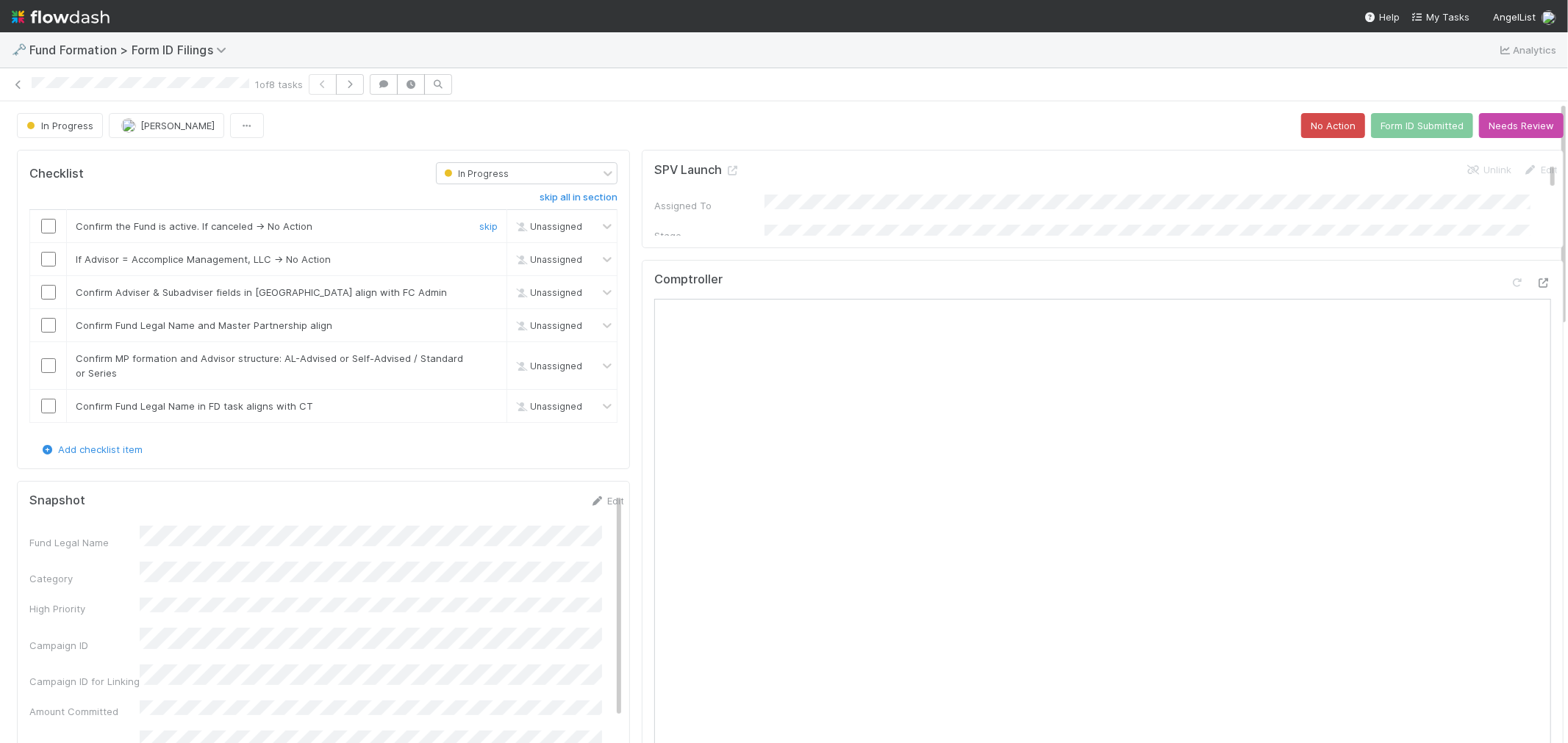
click at [48, 226] on input "checkbox" at bounding box center [49, 226] width 15 height 15
click at [45, 266] on input "checkbox" at bounding box center [49, 259] width 15 height 15
click at [45, 289] on input "checkbox" at bounding box center [49, 292] width 15 height 15
checkbox input "true"
click at [48, 325] on input "checkbox" at bounding box center [49, 325] width 15 height 15
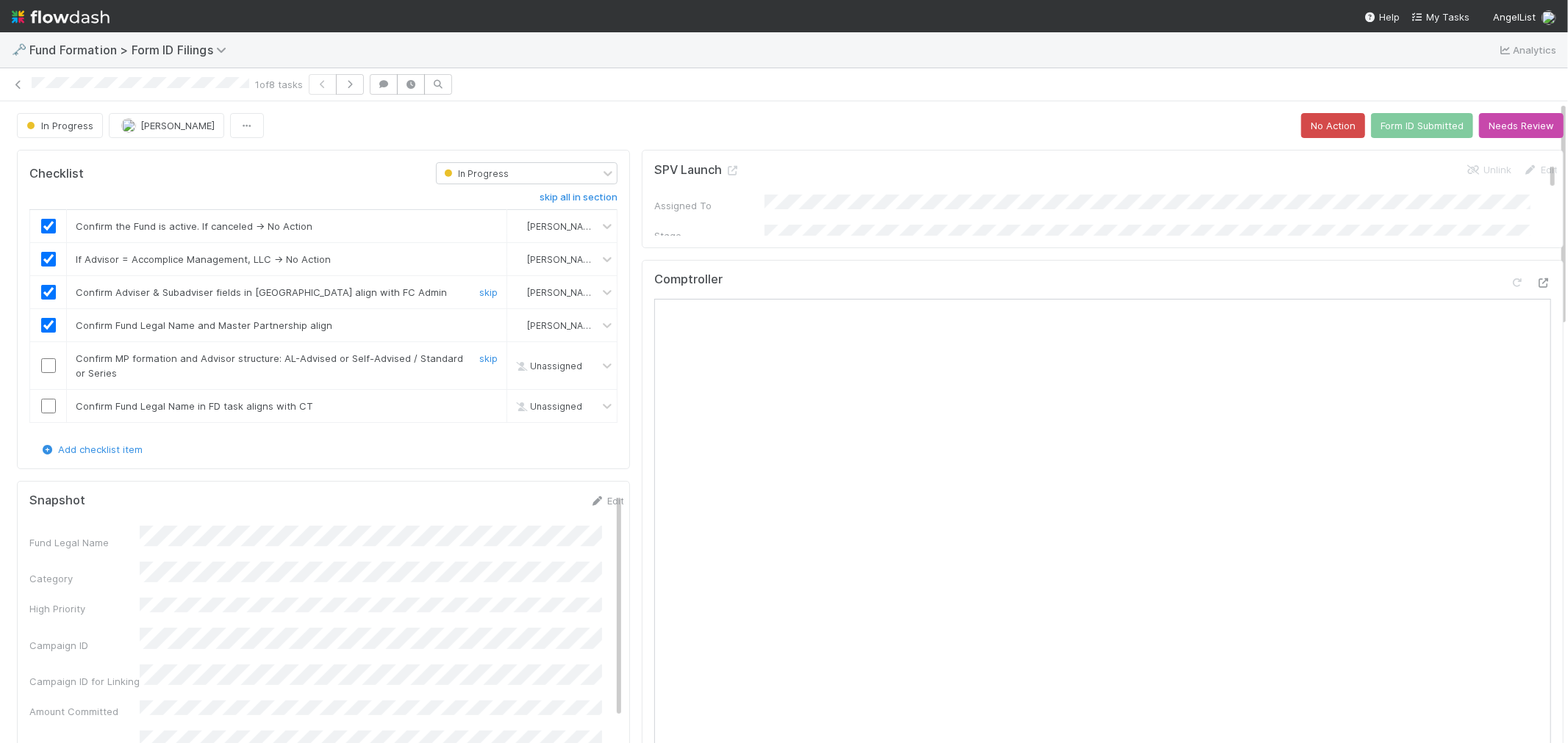
click at [48, 360] on input "checkbox" at bounding box center [49, 366] width 15 height 15
click at [47, 407] on input "checkbox" at bounding box center [49, 406] width 15 height 15
click at [1383, 133] on button "Form ID Submitted" at bounding box center [1422, 125] width 102 height 25
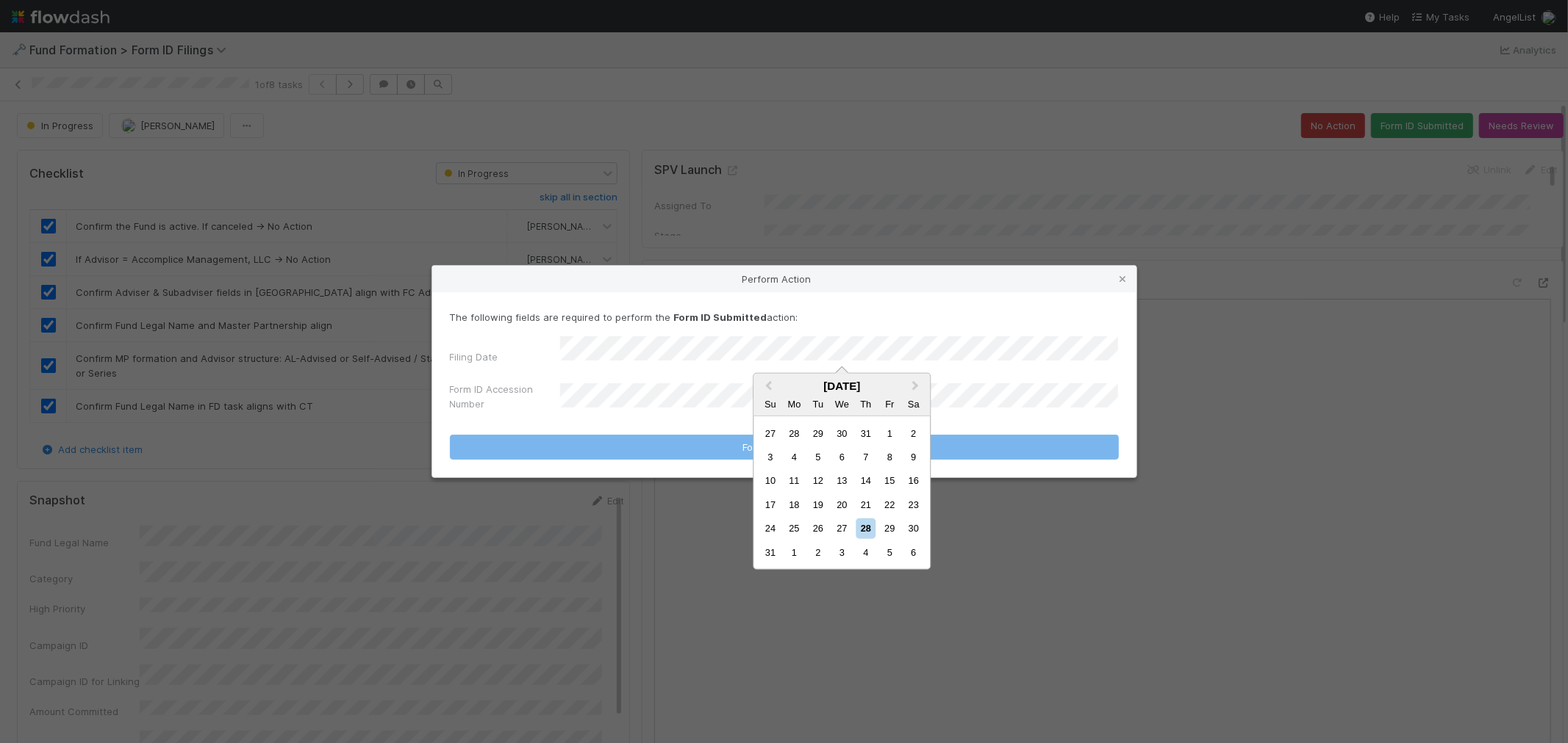
click at [843, 526] on div "27" at bounding box center [842, 529] width 20 height 19
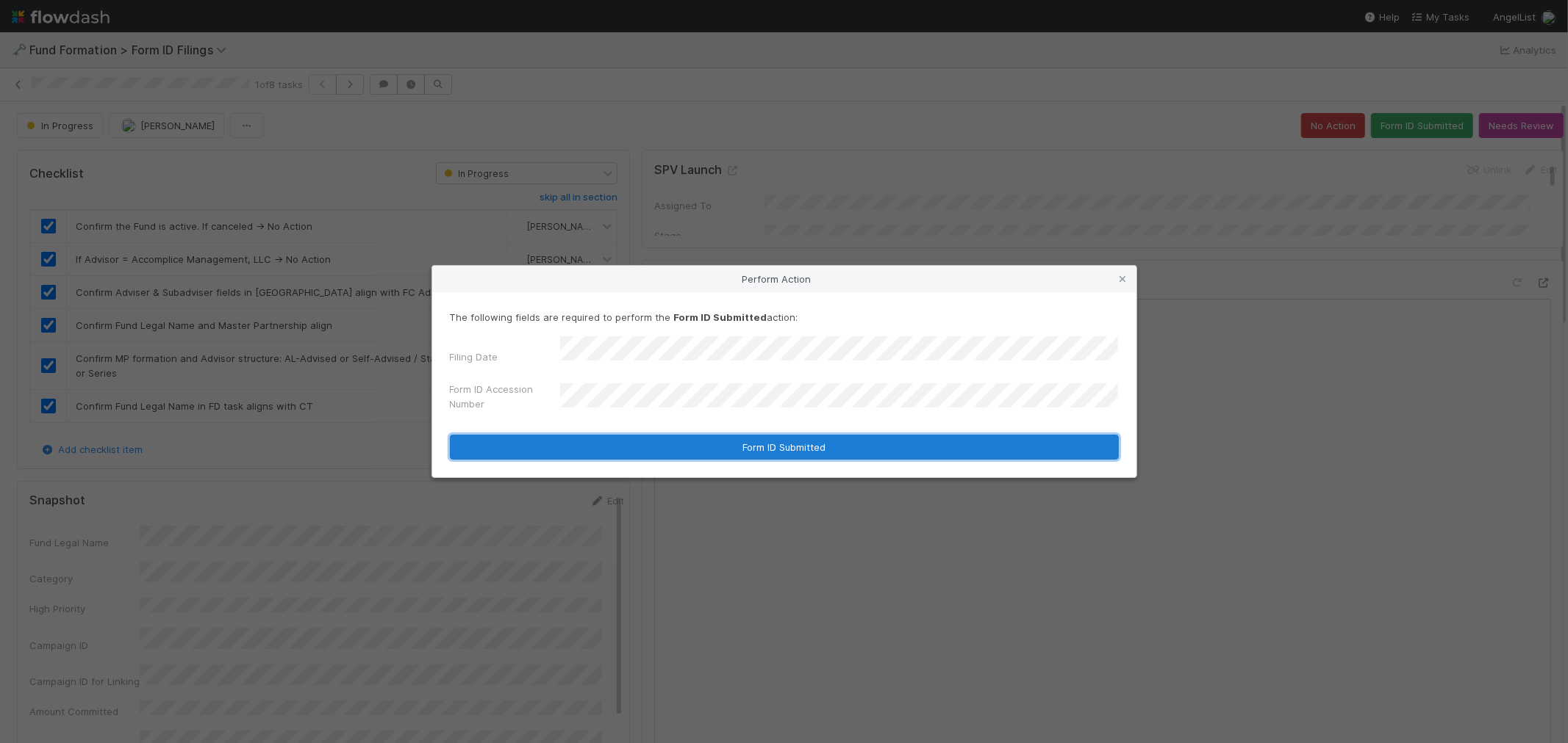
click at [768, 447] on button "Form ID Submitted" at bounding box center [784, 447] width 668 height 25
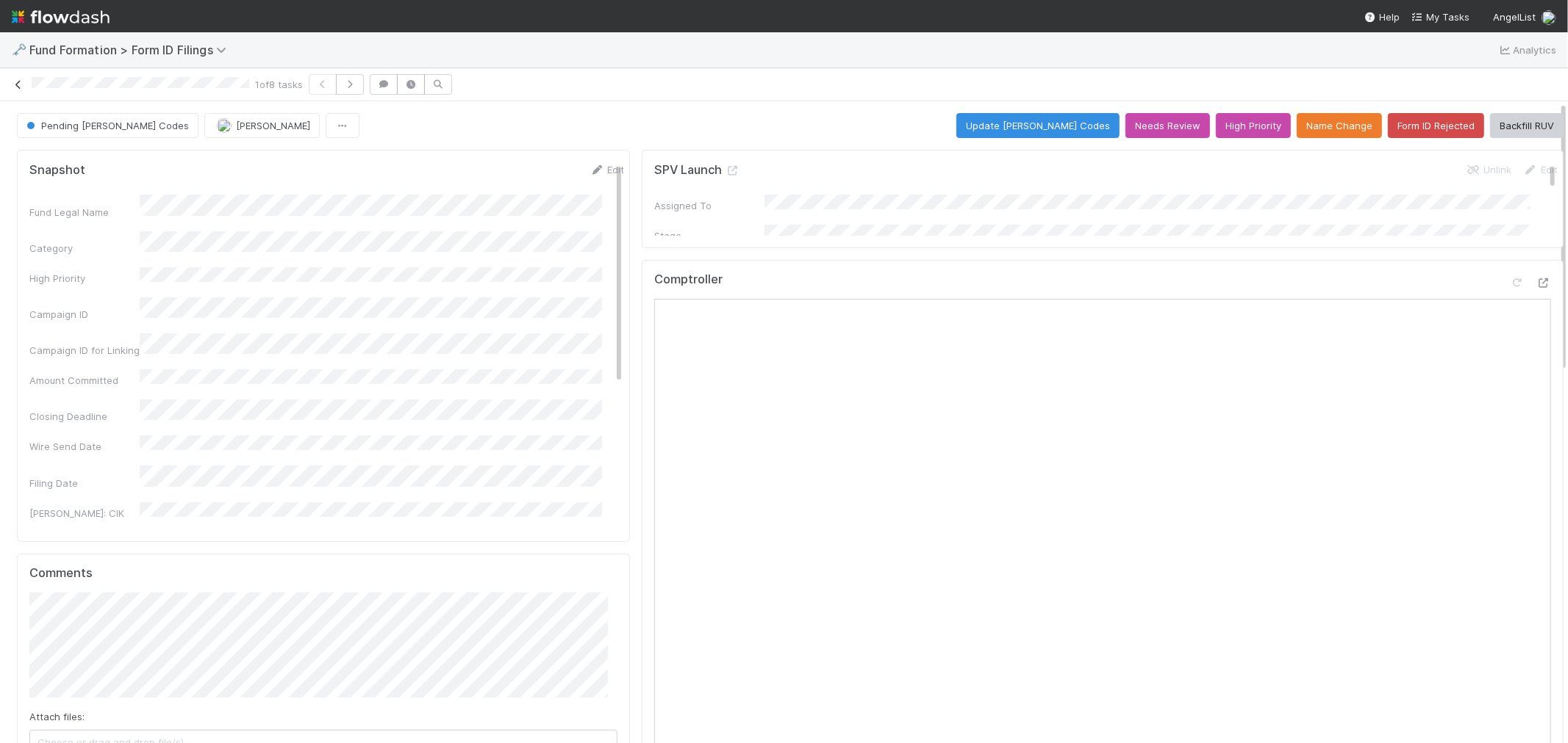
click at [17, 85] on icon at bounding box center [19, 85] width 15 height 10
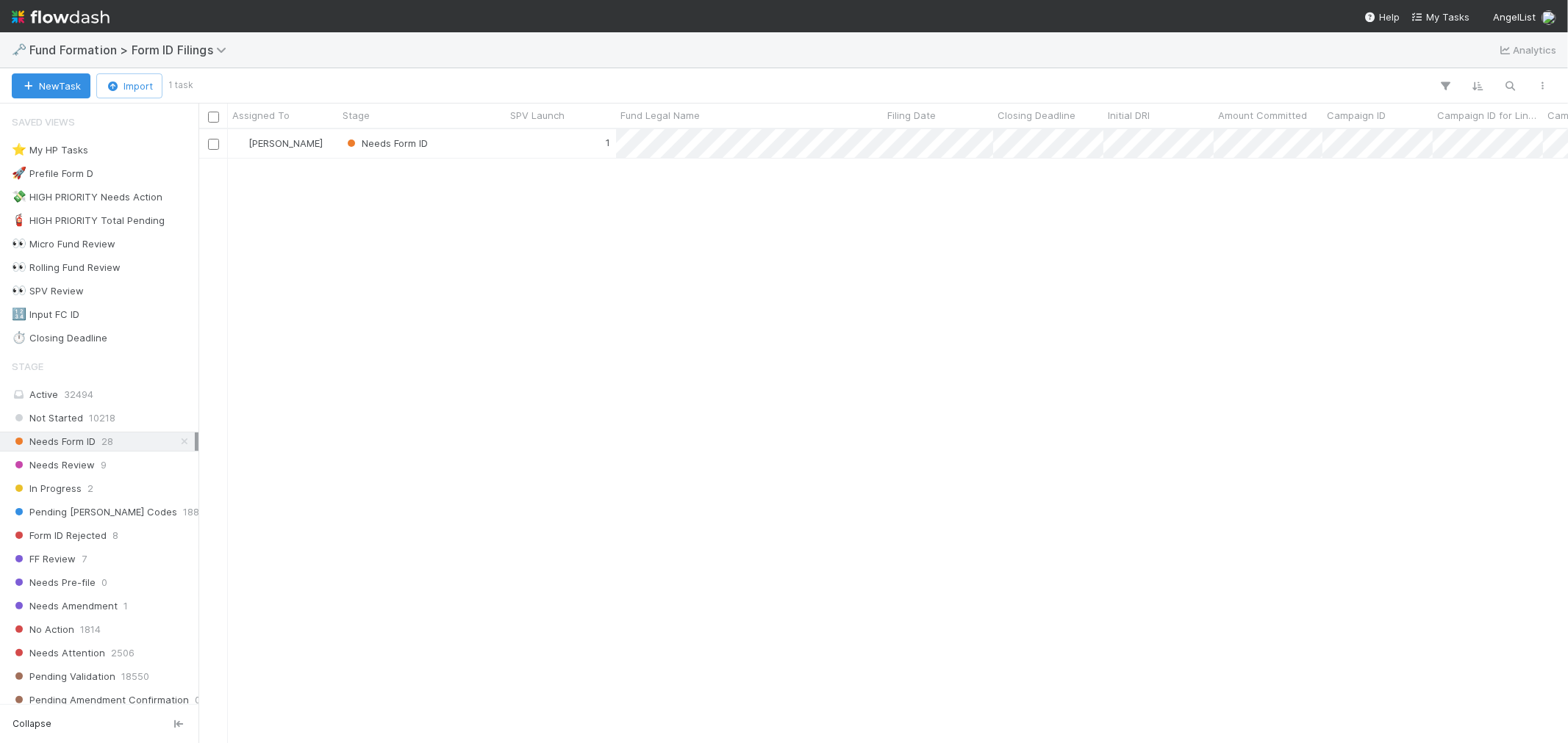
scroll to position [601, 1356]
click at [493, 145] on div "Needs Form ID" at bounding box center [422, 143] width 167 height 28
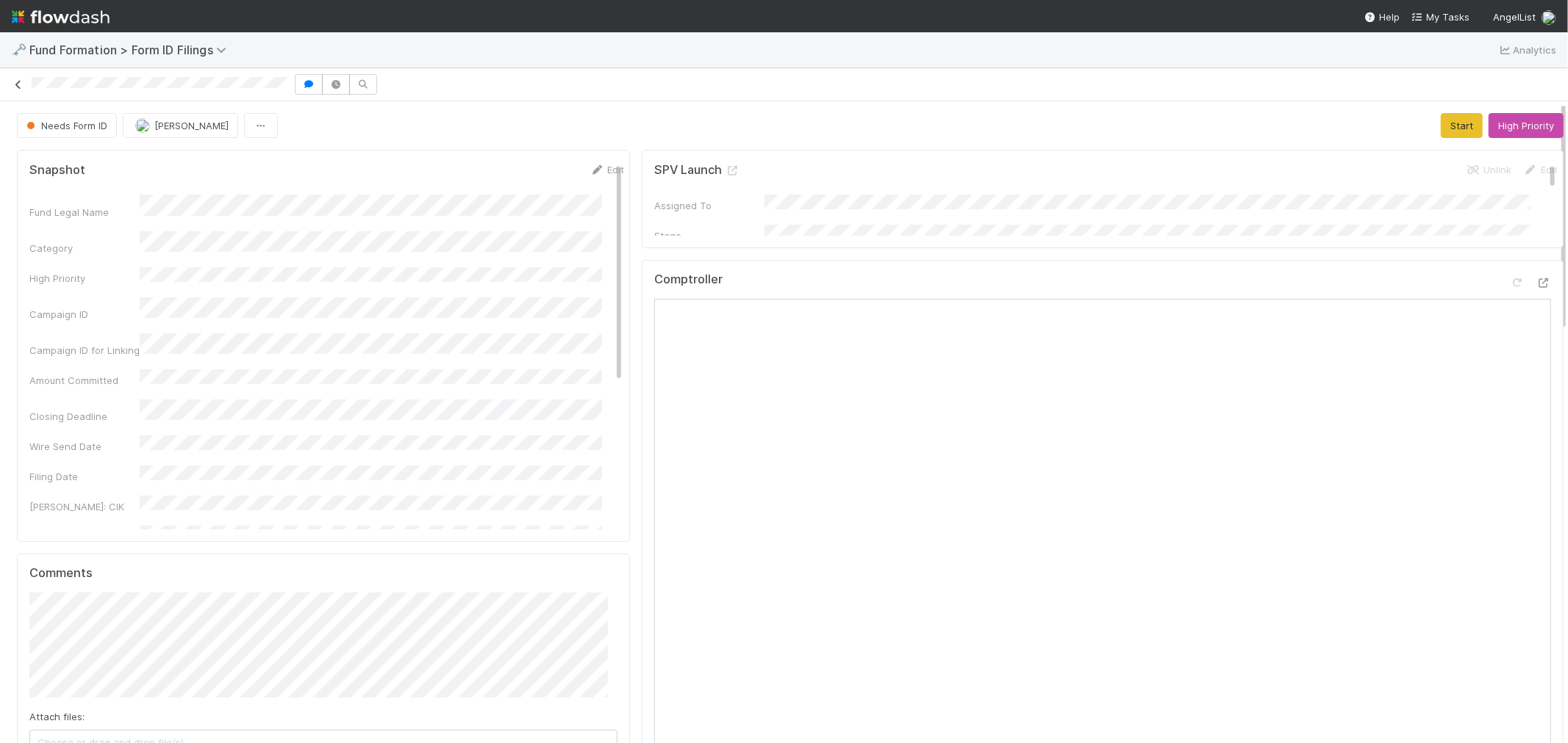
click at [17, 86] on icon at bounding box center [19, 85] width 15 height 10
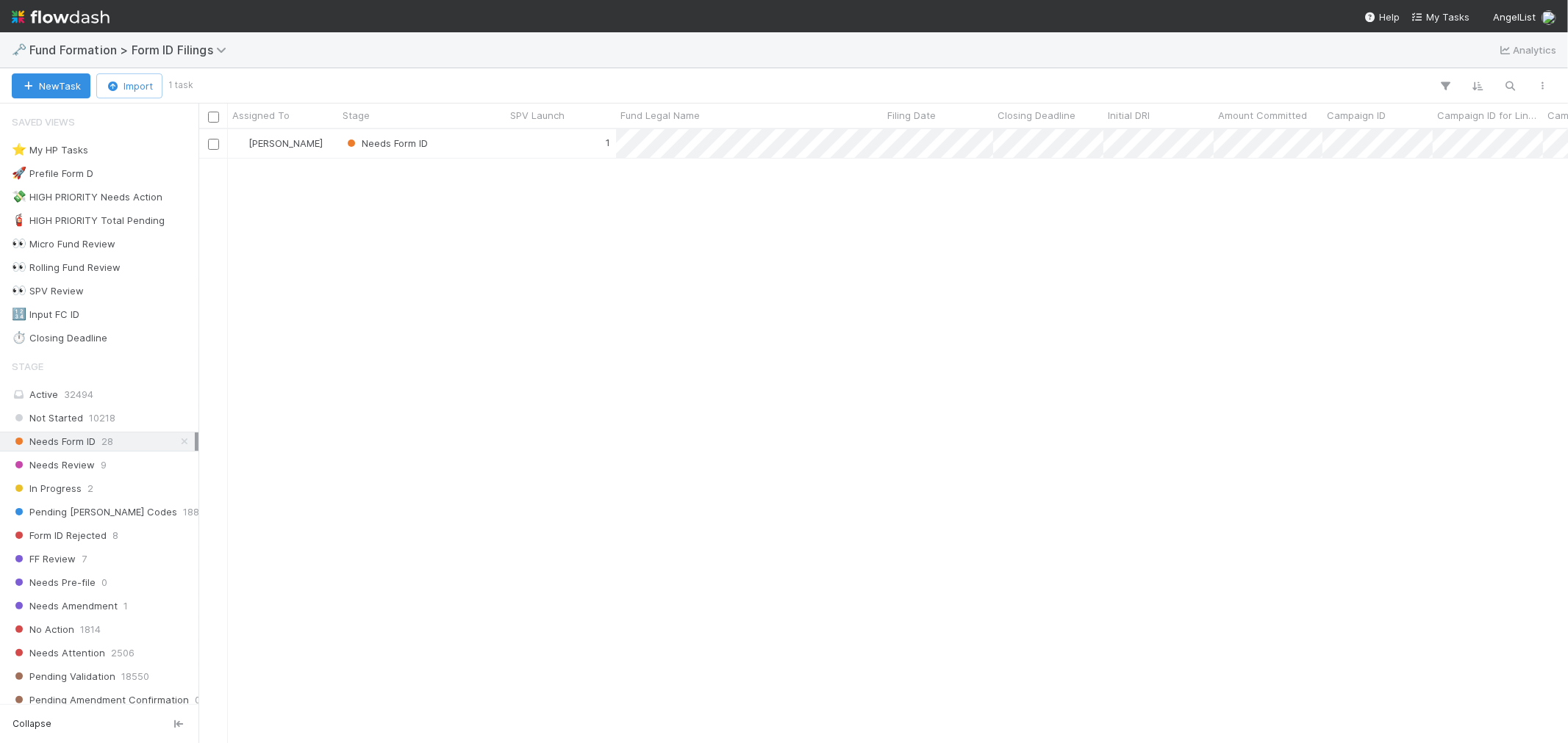
scroll to position [601, 1356]
drag, startPoint x: 404, startPoint y: 433, endPoint x: 1554, endPoint y: 394, distance: 1150.7
click at [428, 427] on div "Roselyn de Villa Needs Form ID 1 8/14/25, 12:46:54 AM 8/27/25, 11:22:08 PM 1" at bounding box center [882, 436] width 1369 height 613
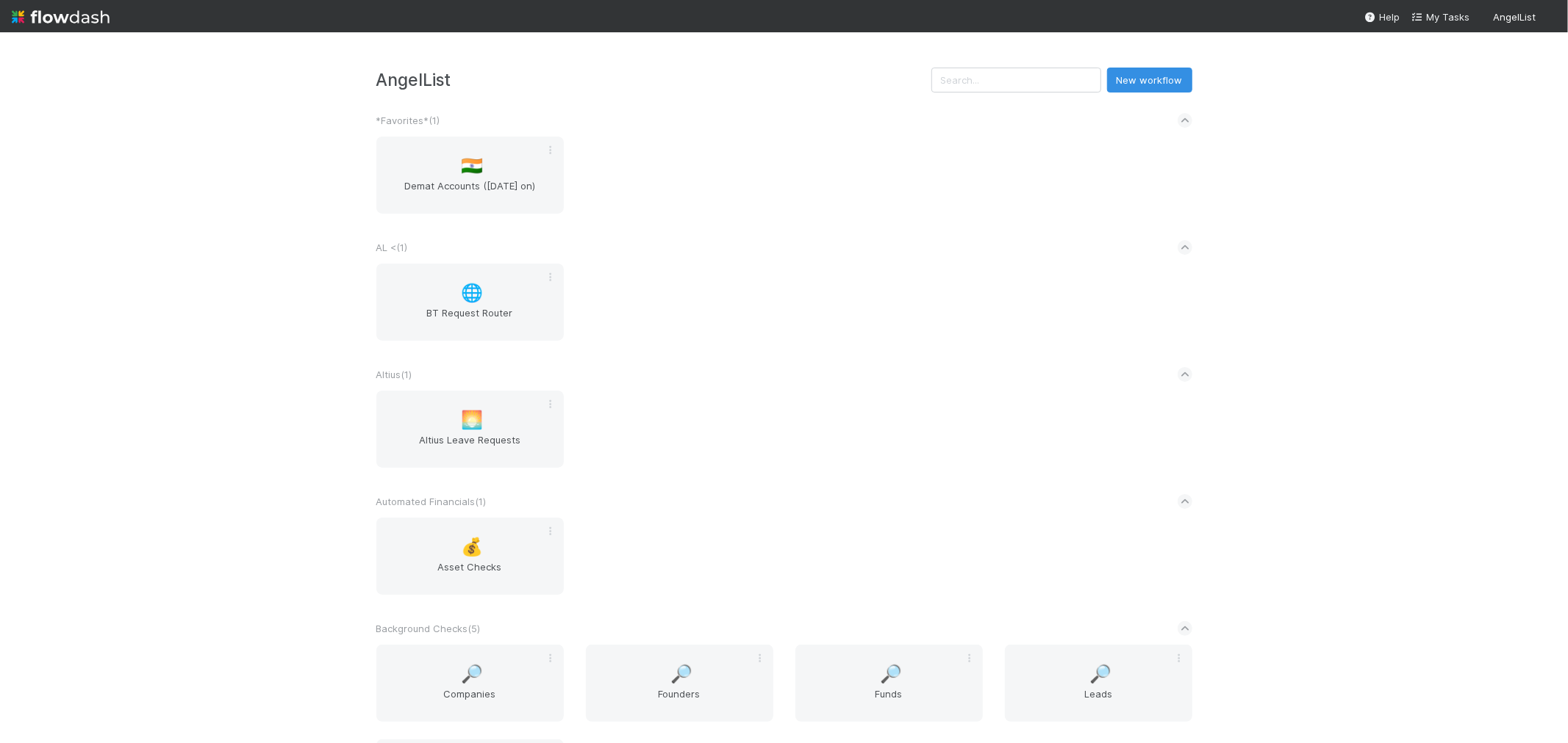
click at [789, 300] on div "🌐 BT Request Router" at bounding box center [784, 311] width 838 height 94
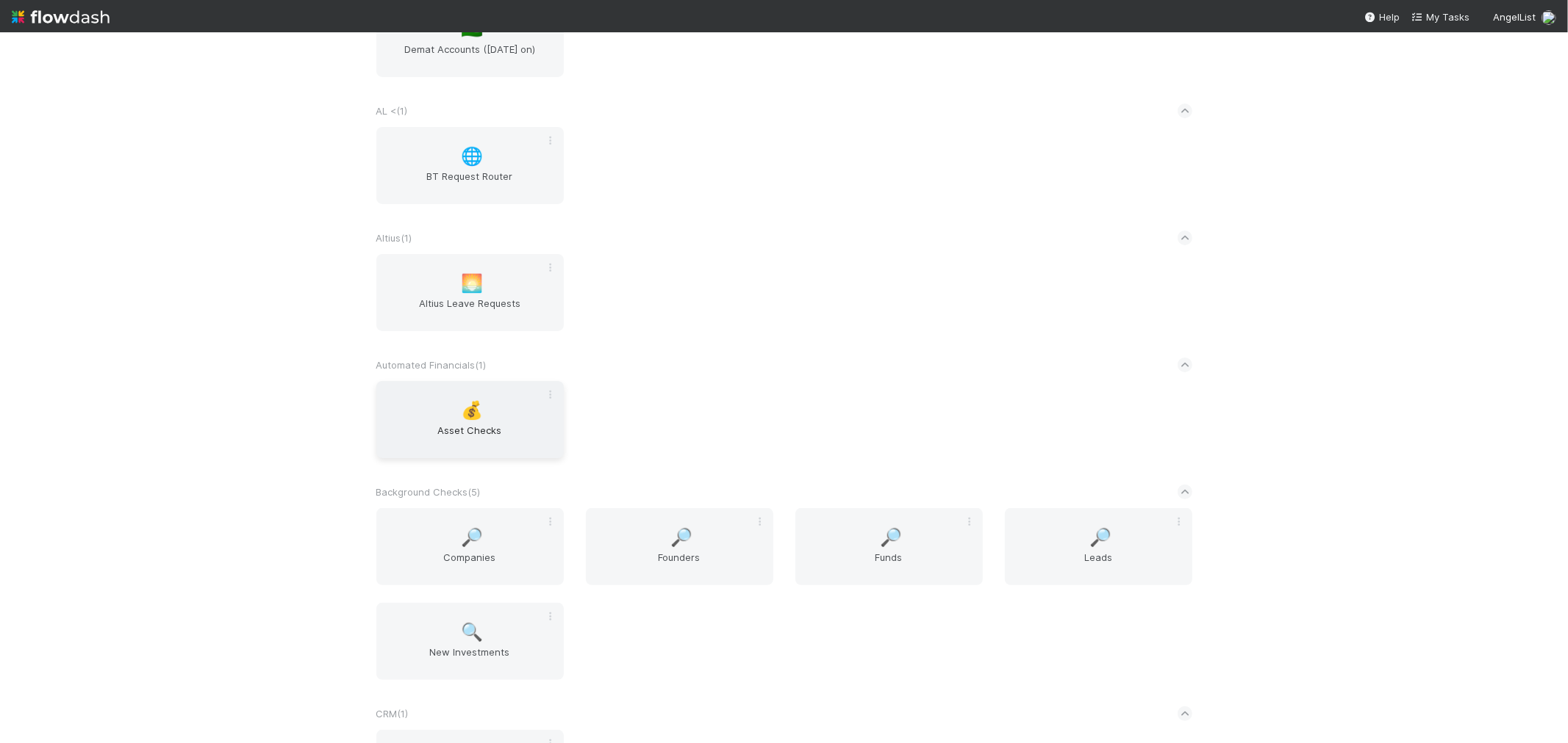
scroll to position [163, 0]
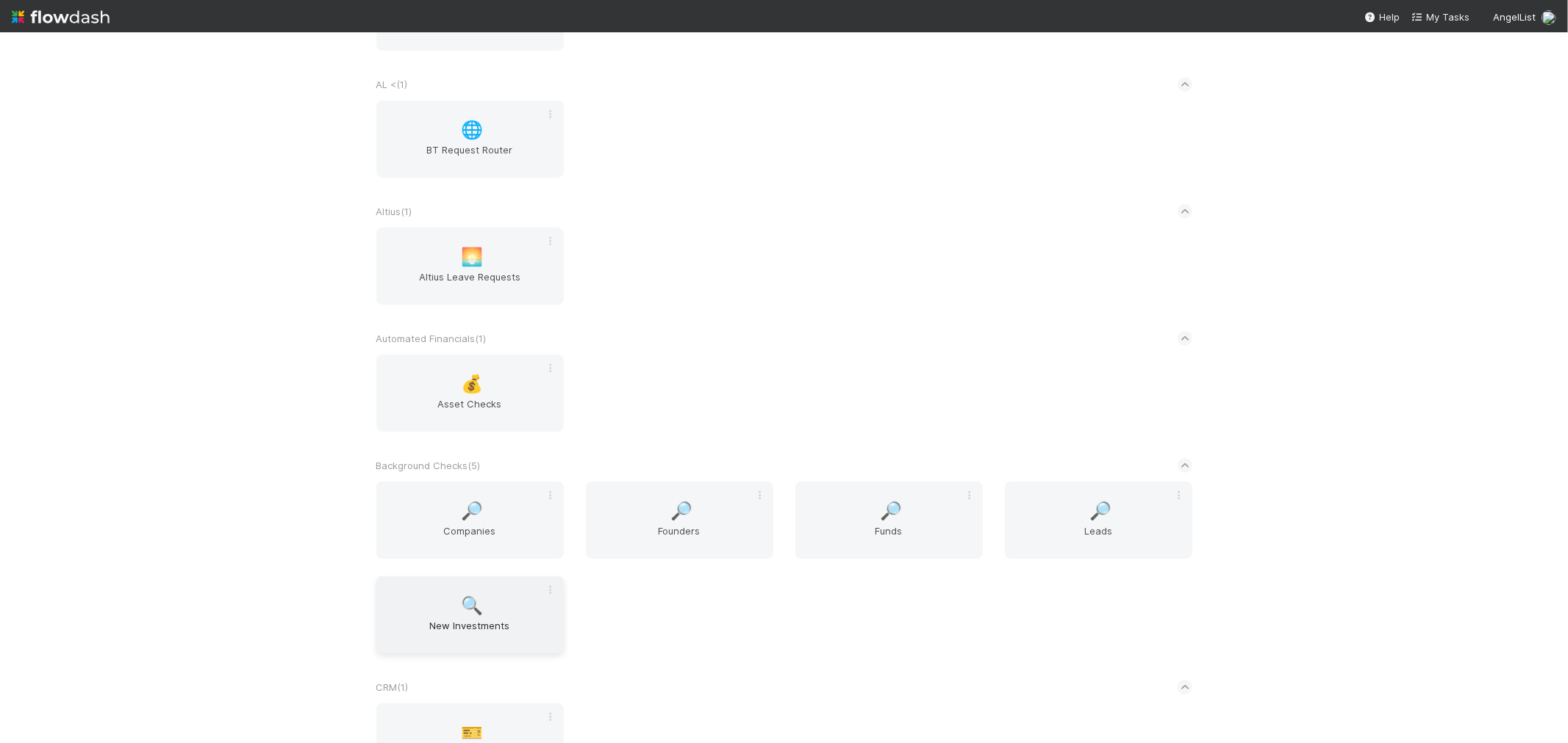
click at [497, 600] on div "🔍 New Investments" at bounding box center [470, 615] width 188 height 77
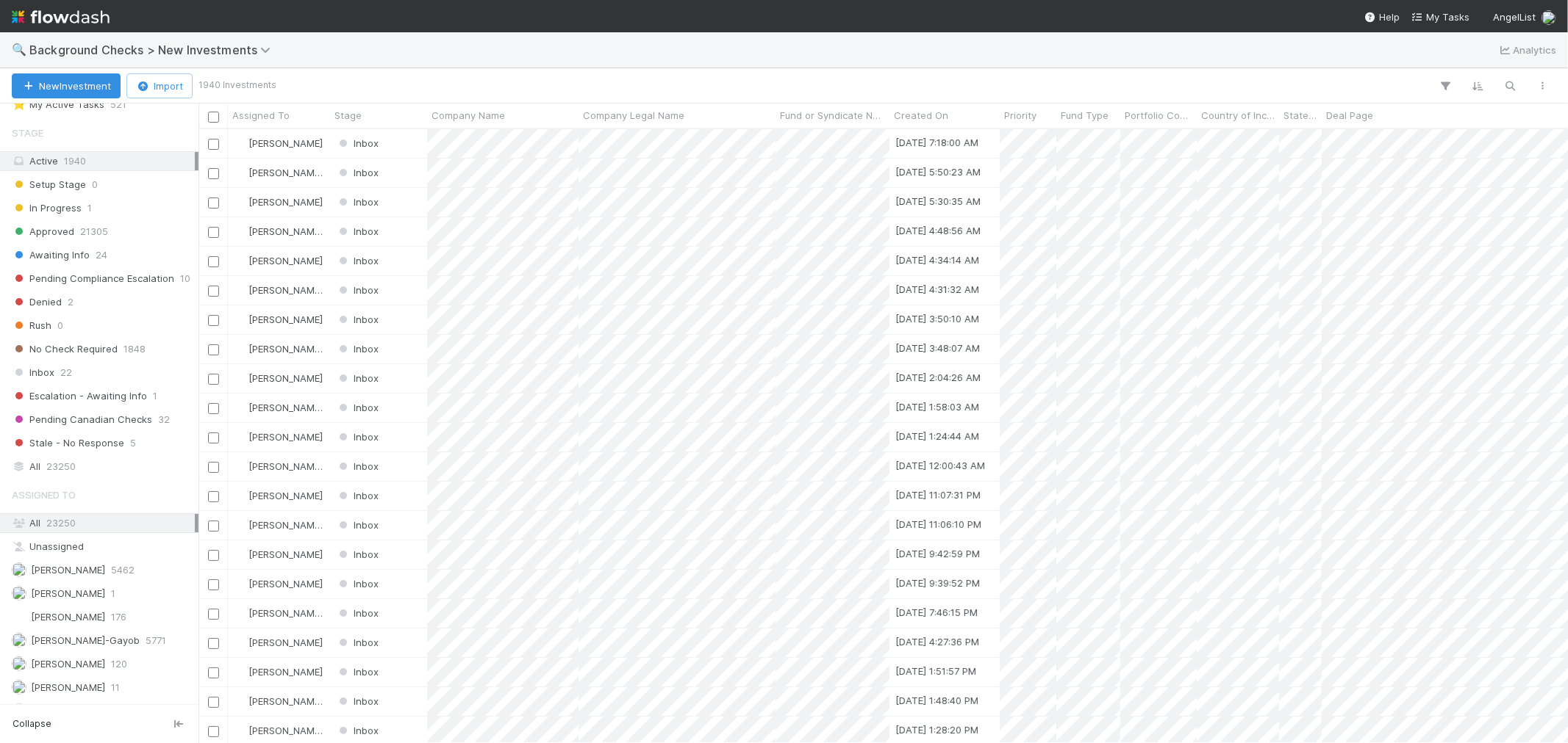
scroll to position [70, 0]
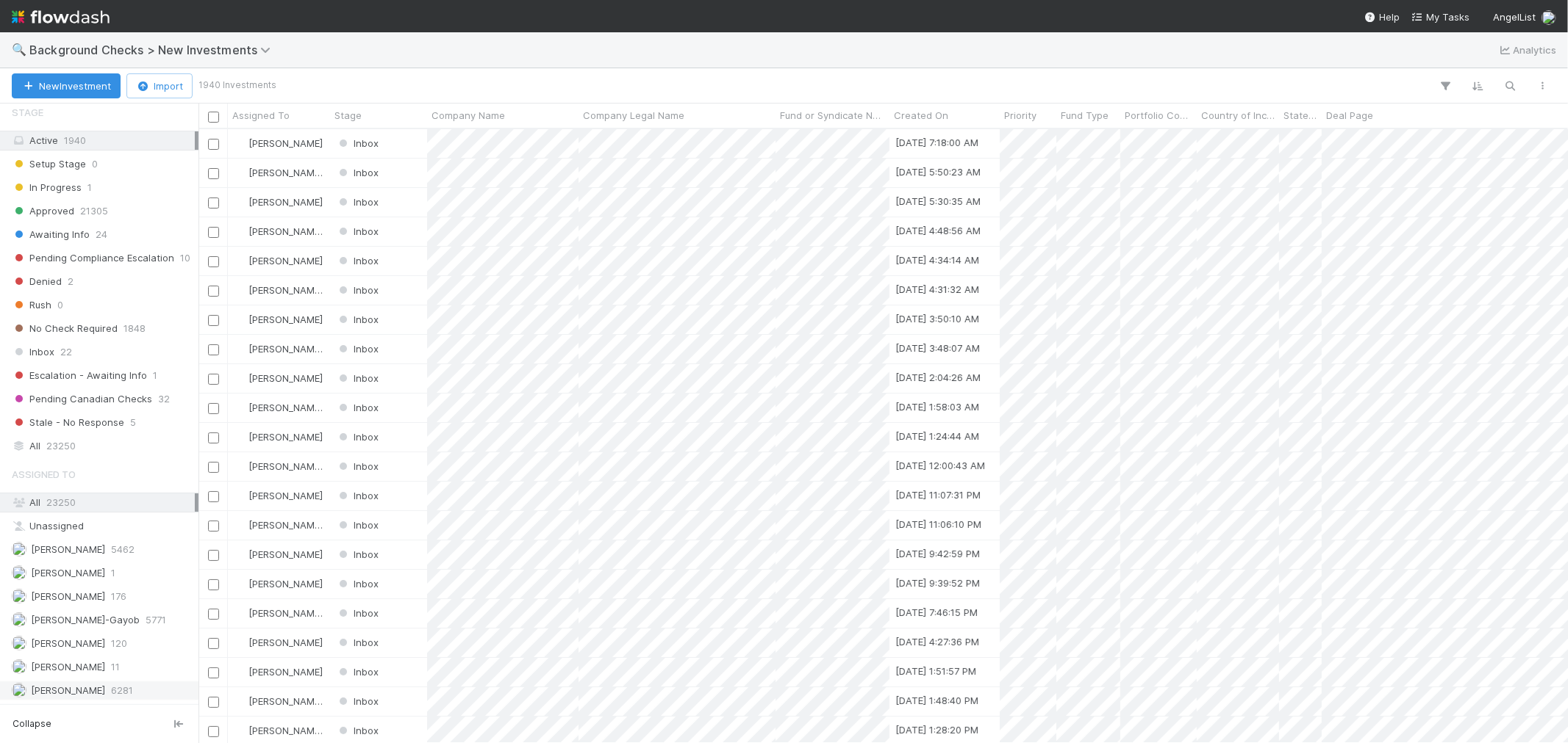
click at [116, 685] on span "6281" at bounding box center [122, 691] width 22 height 18
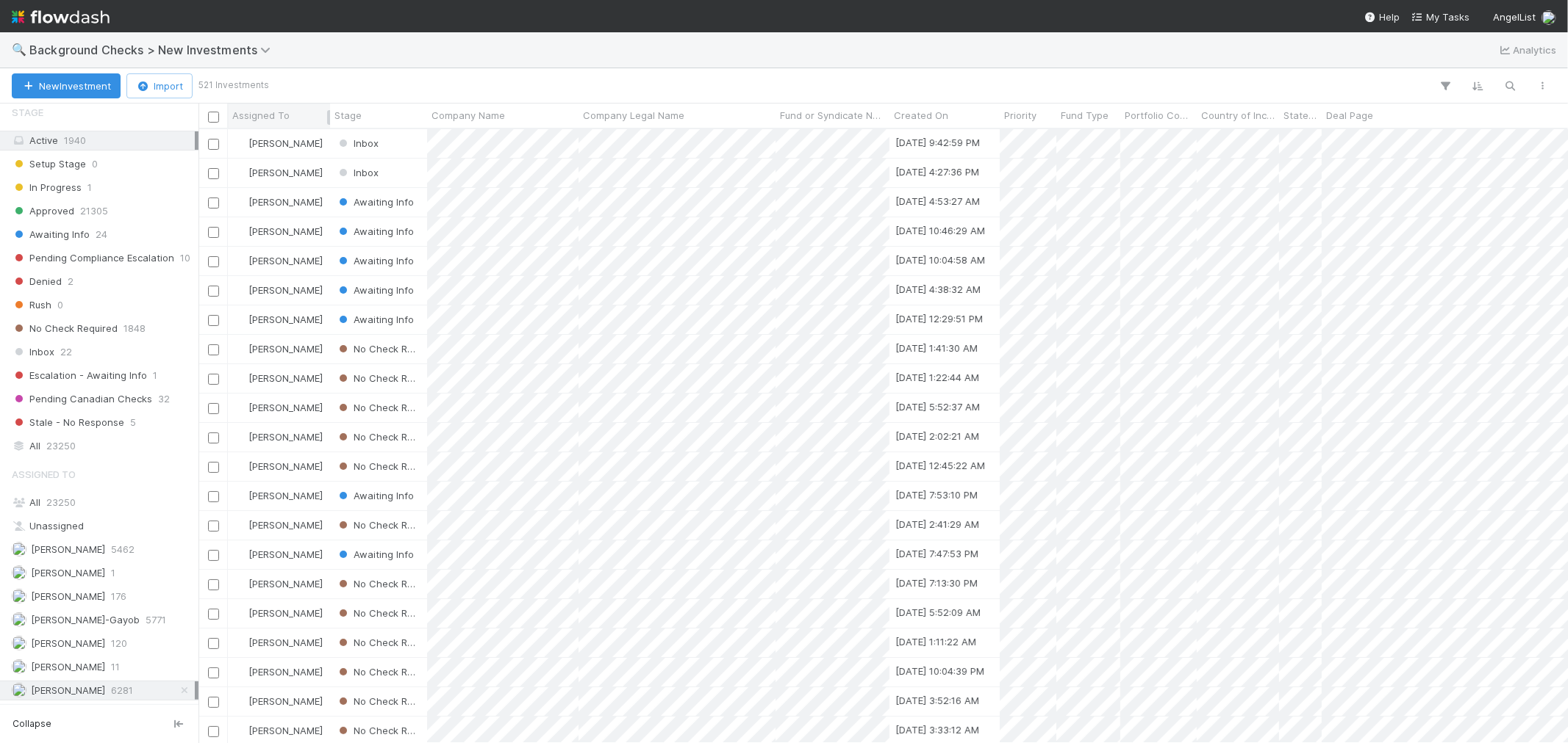
scroll to position [601, 1356]
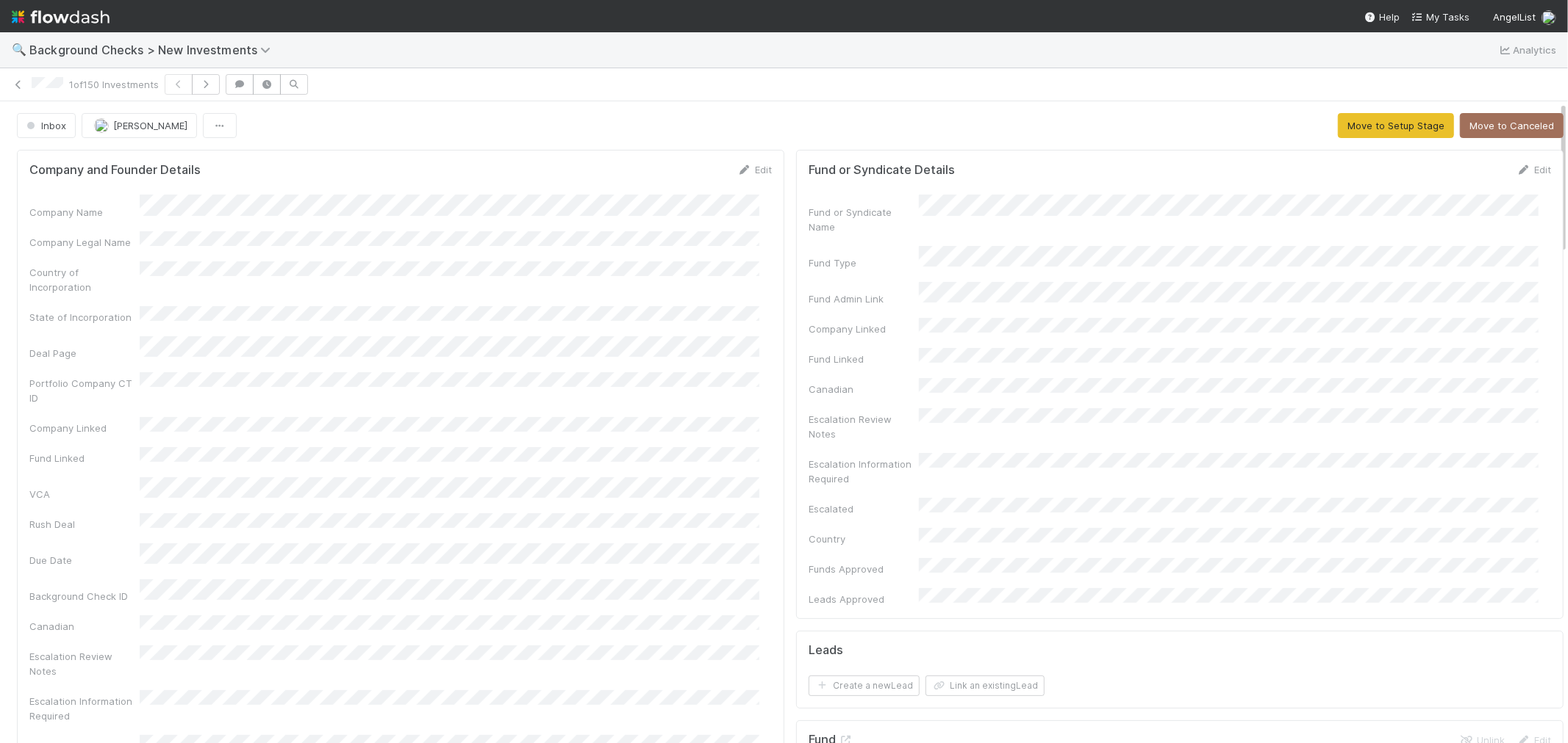
click at [728, 316] on div "Company Name Company Legal Name Country of Incorporation State of Incorporation…" at bounding box center [400, 520] width 742 height 649
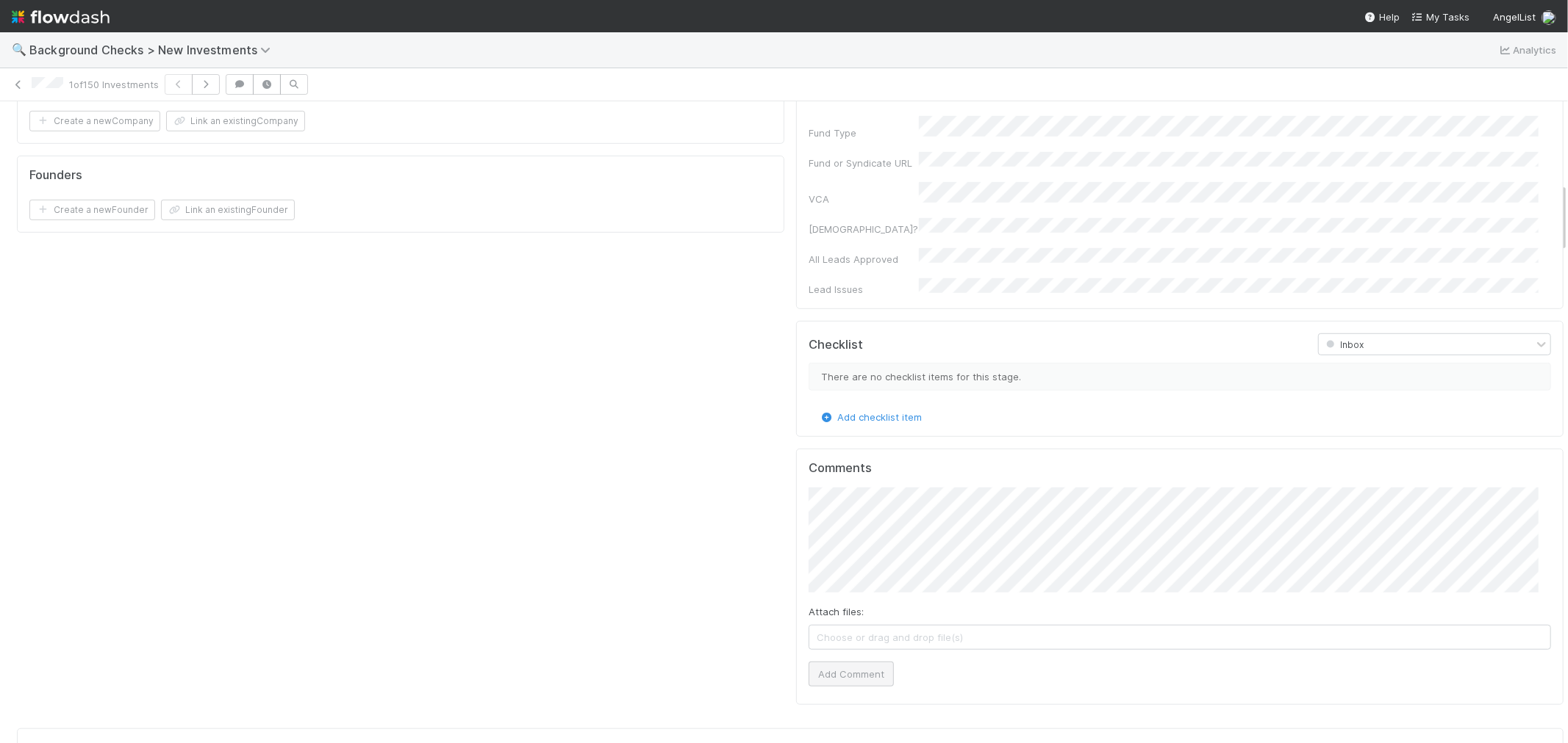
scroll to position [897, 0]
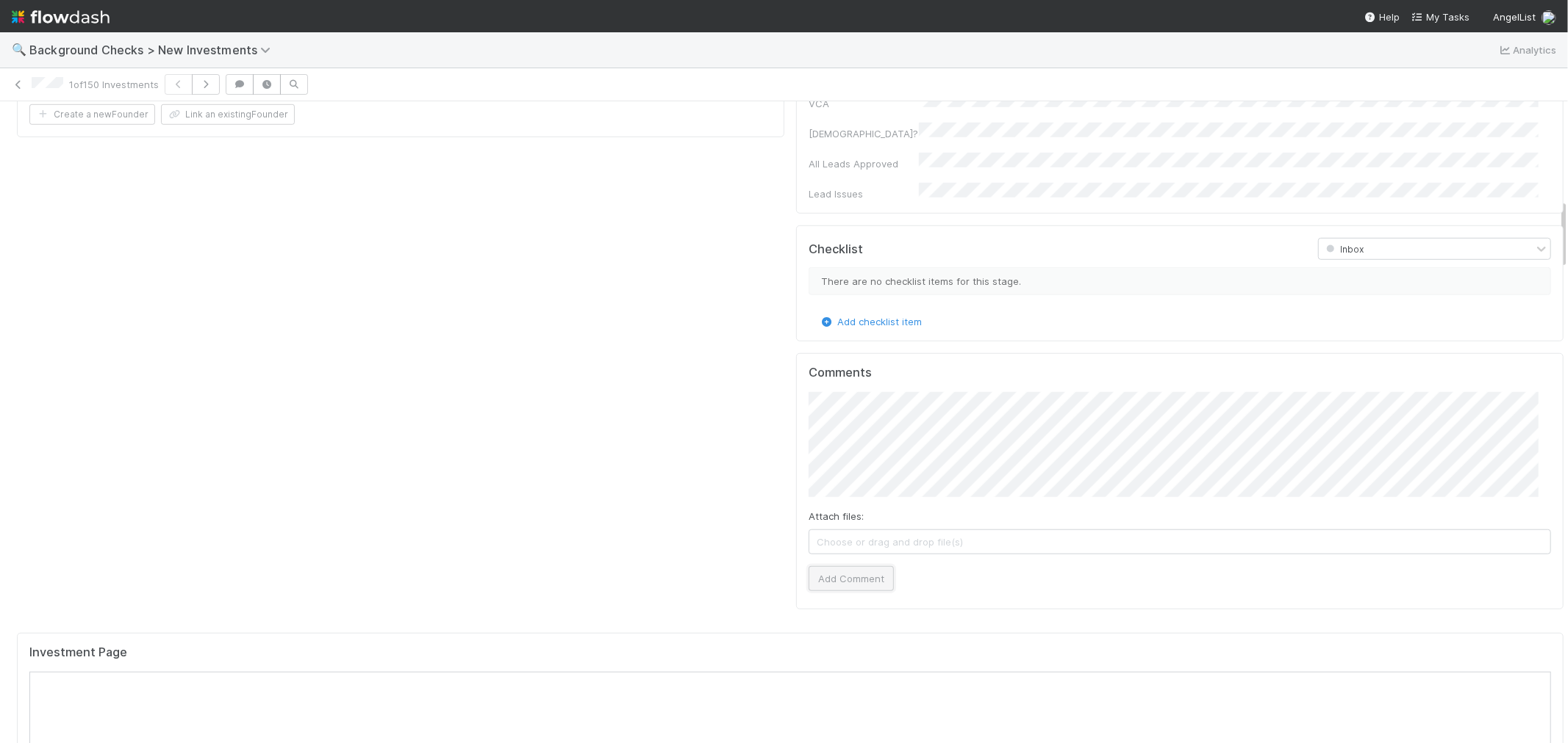
click at [849, 566] on button "Add Comment" at bounding box center [852, 578] width 86 height 25
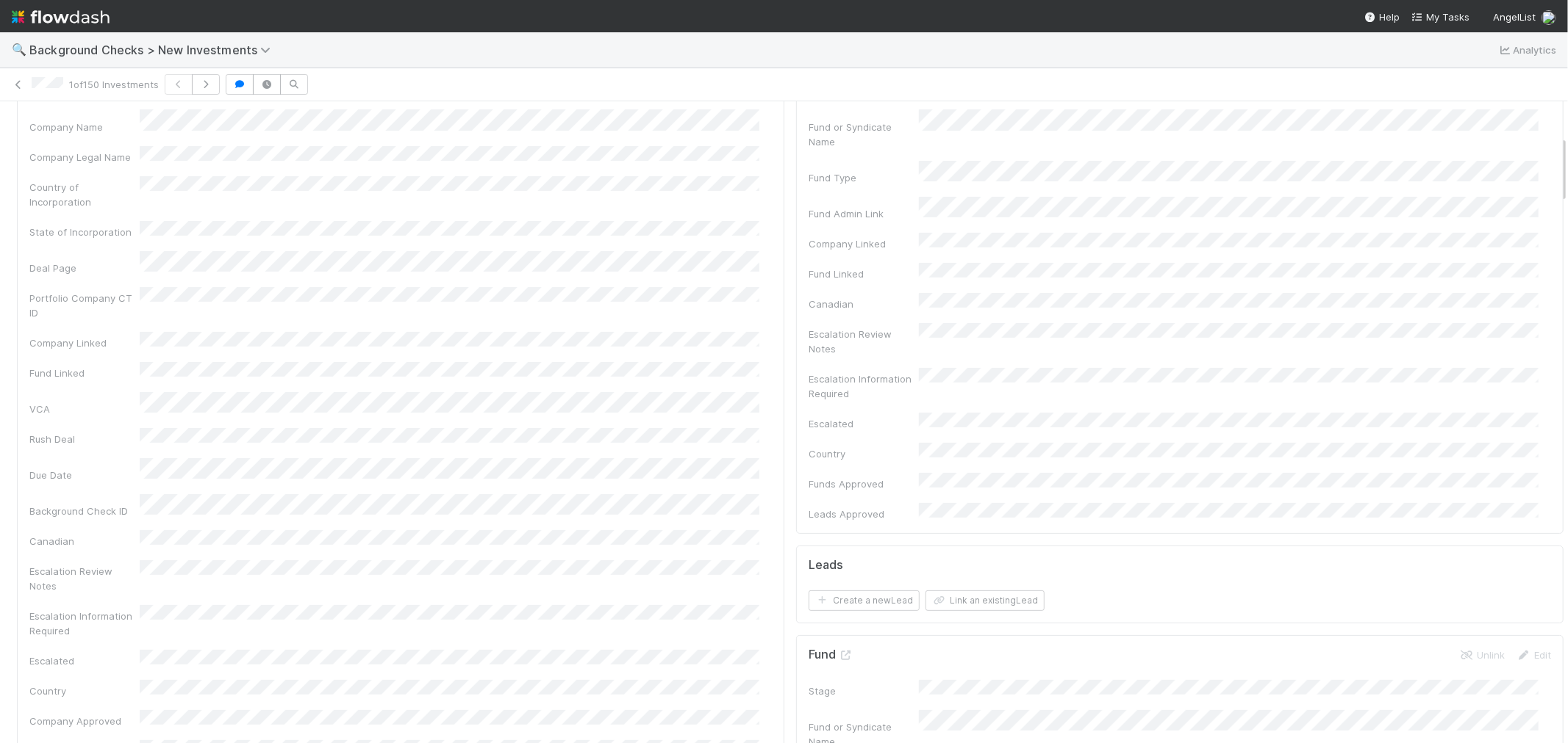
scroll to position [0, 0]
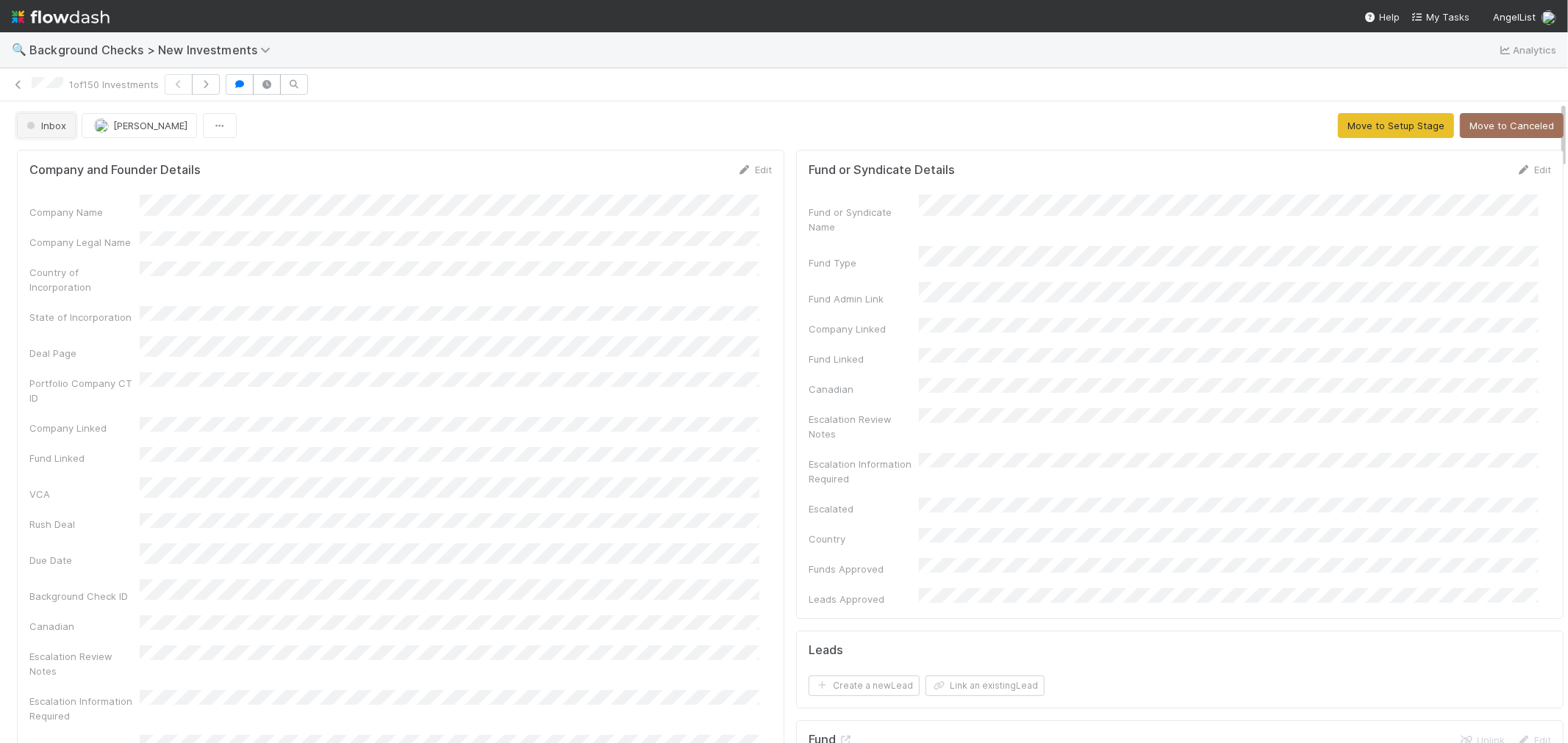
click at [25, 130] on button "Inbox" at bounding box center [47, 125] width 59 height 25
click at [92, 167] on span "Awaiting Info" at bounding box center [59, 163] width 78 height 12
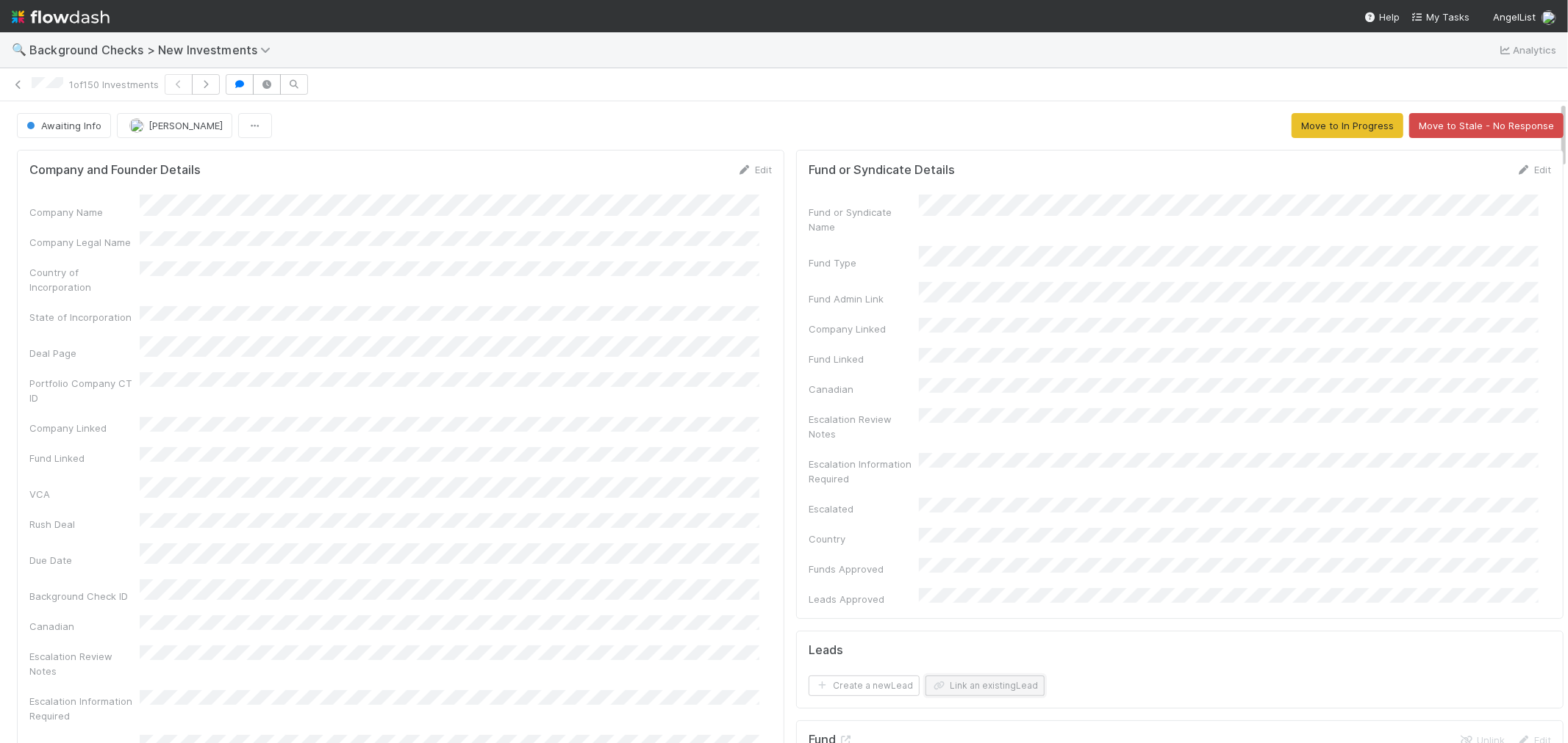
click at [951, 676] on button "Link an existing Lead" at bounding box center [984, 685] width 119 height 20
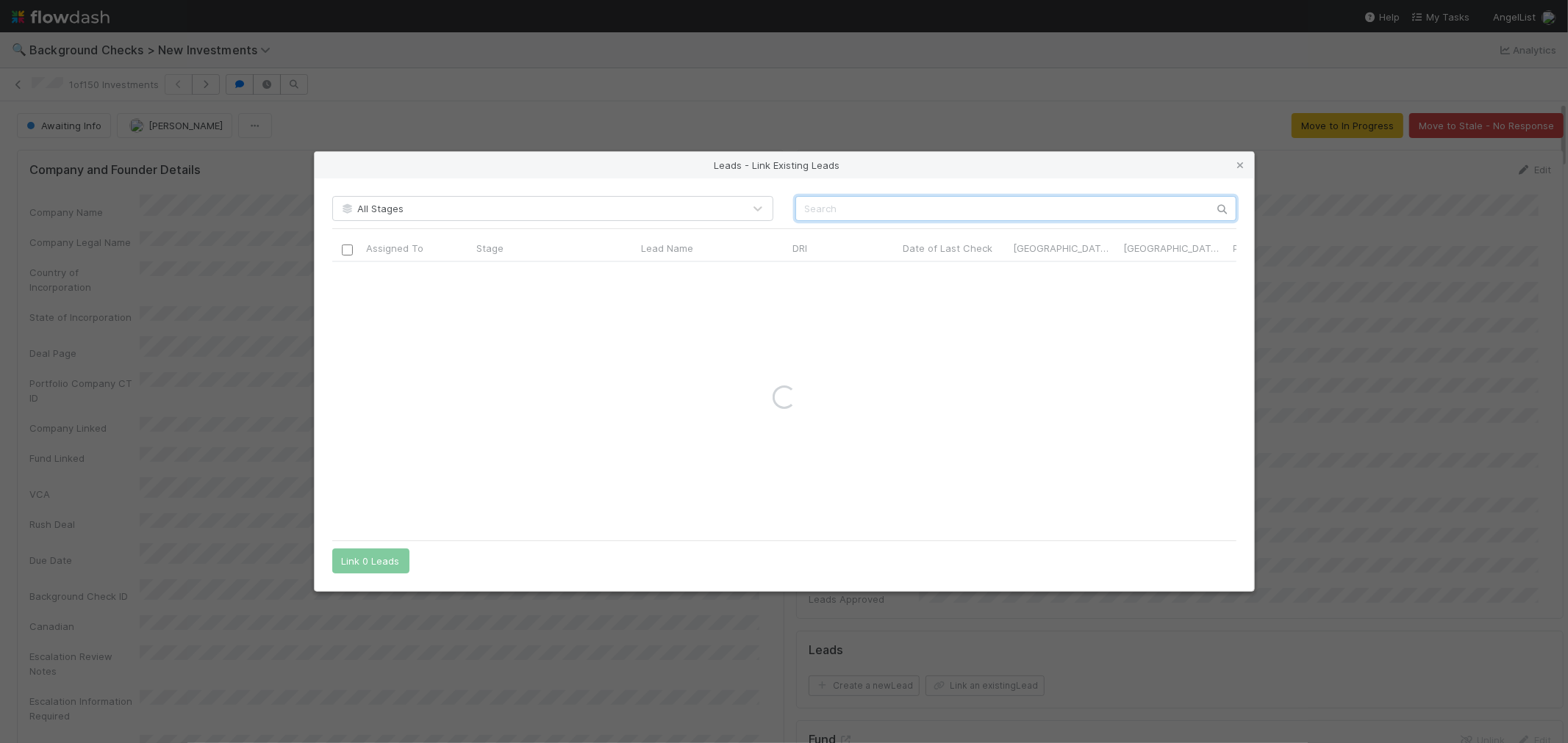
click at [914, 213] on input "text" at bounding box center [1016, 208] width 441 height 25
paste input "Daevenn [PERSON_NAME]"
type input "Daevenn [PERSON_NAME]"
click at [343, 274] on input "checkbox" at bounding box center [347, 277] width 11 height 11
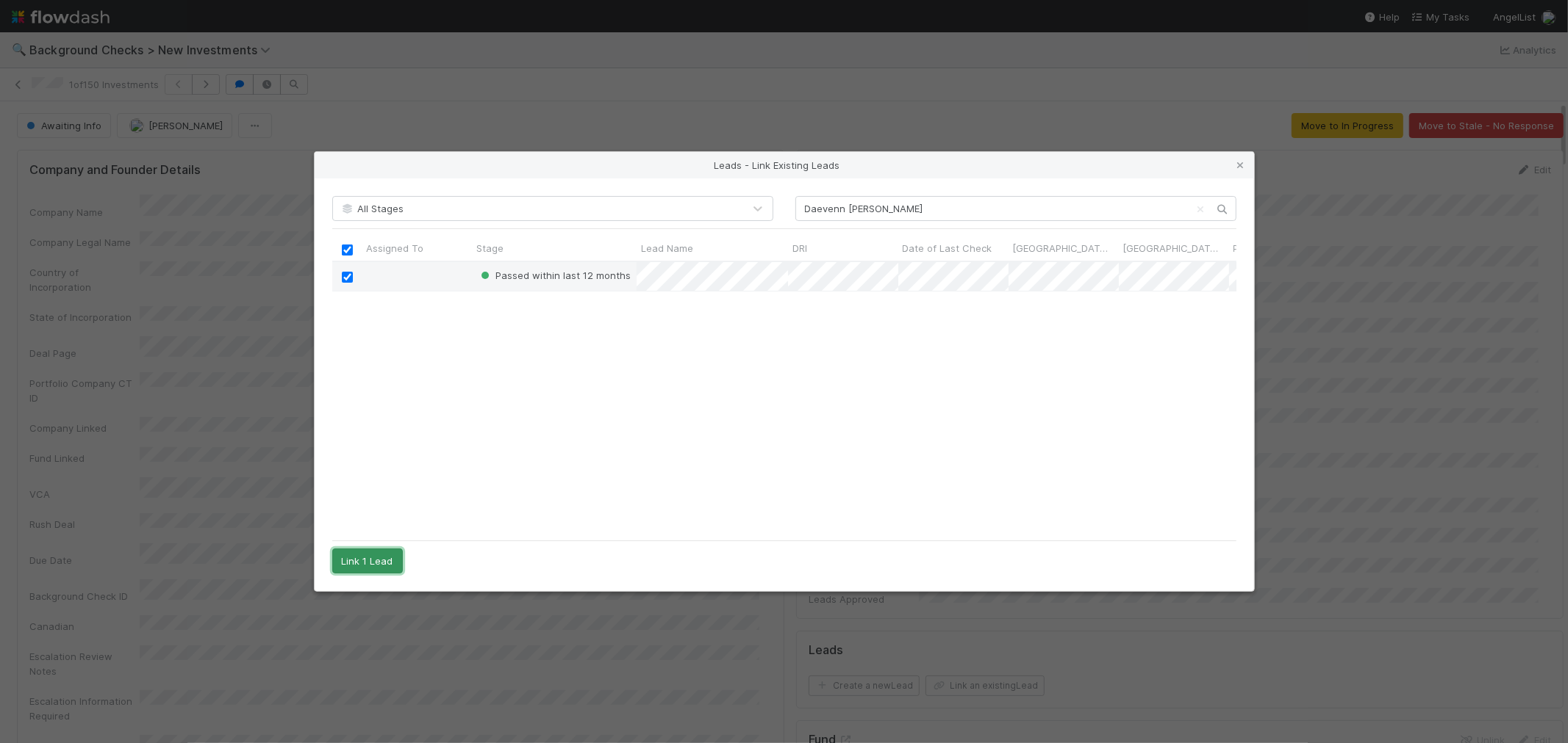
click at [383, 559] on button "Link 1 Lead" at bounding box center [368, 561] width 71 height 25
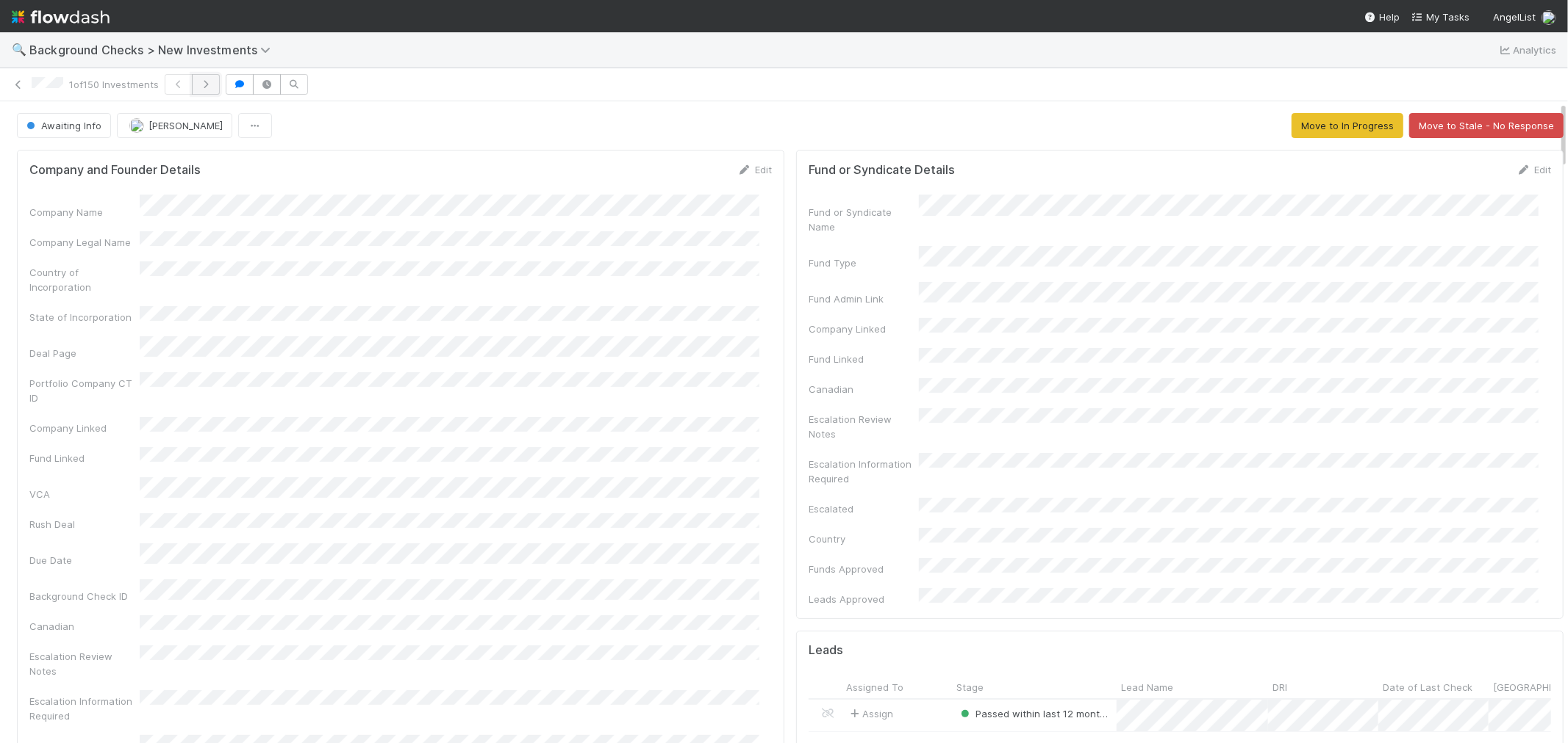
click at [213, 82] on icon "button" at bounding box center [206, 85] width 15 height 9
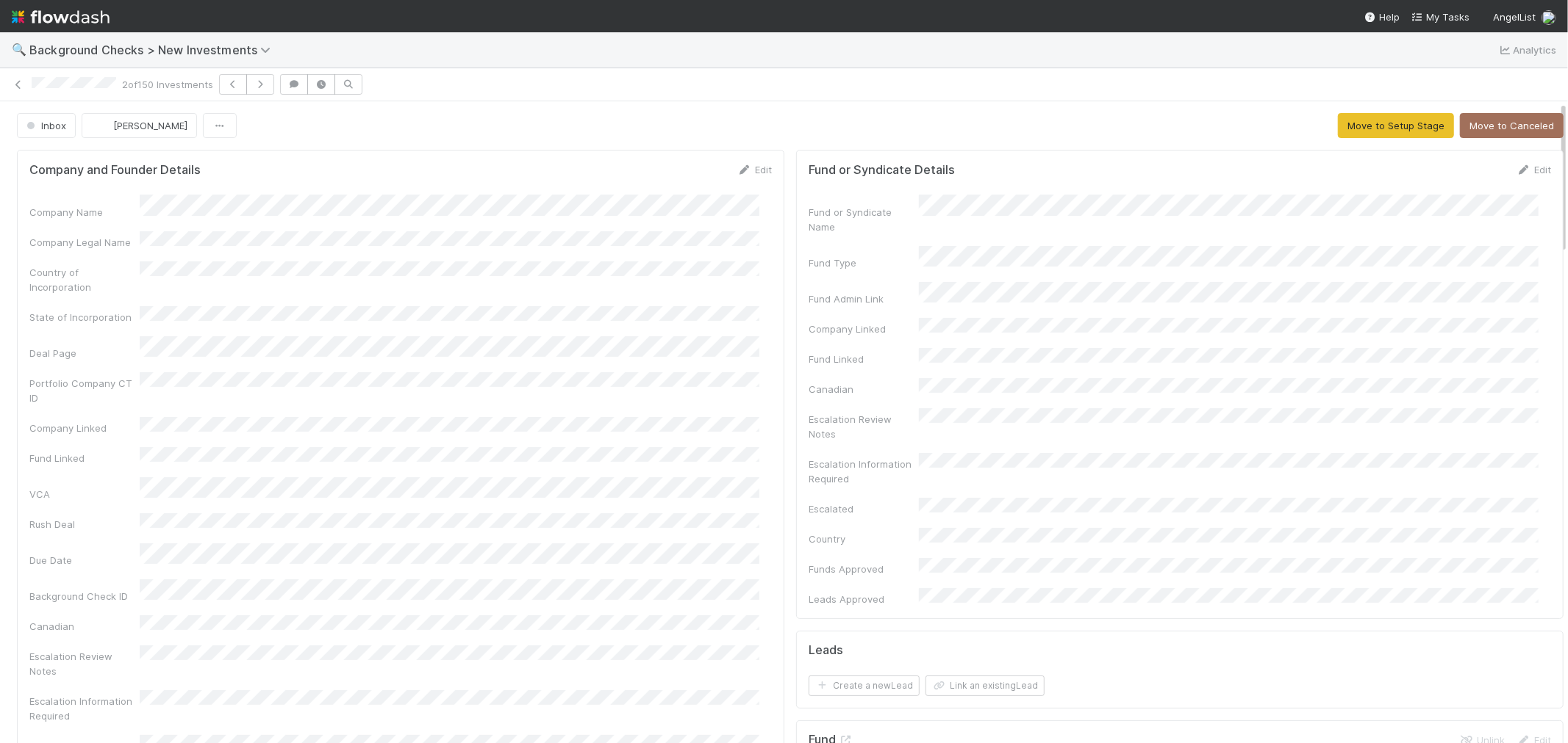
drag, startPoint x: 318, startPoint y: 177, endPoint x: 225, endPoint y: 124, distance: 107.0
click at [318, 176] on form "Company and Founder Details Edit Company Name Company Legal Name Country of Inc…" at bounding box center [400, 502] width 742 height 682
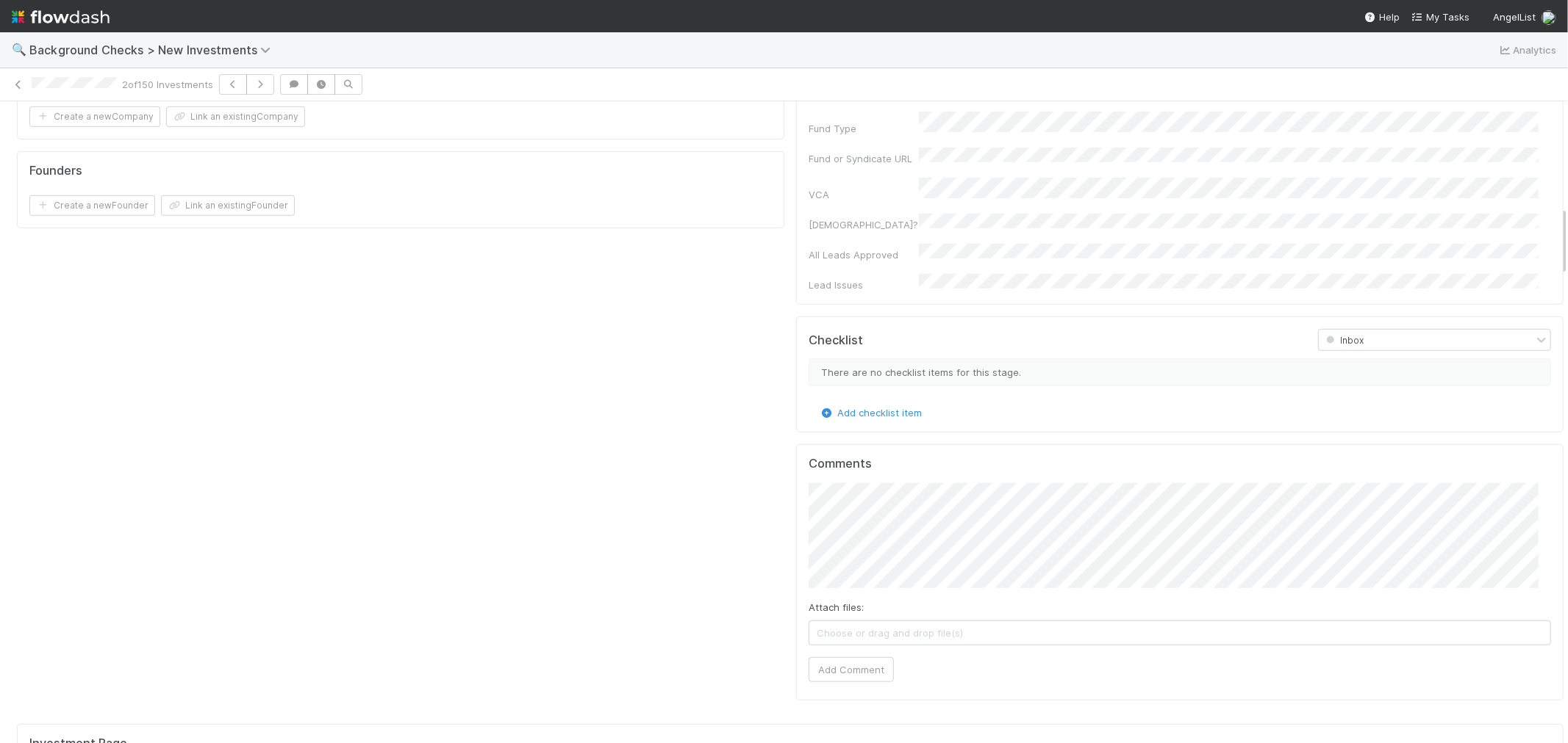
scroll to position [979, 0]
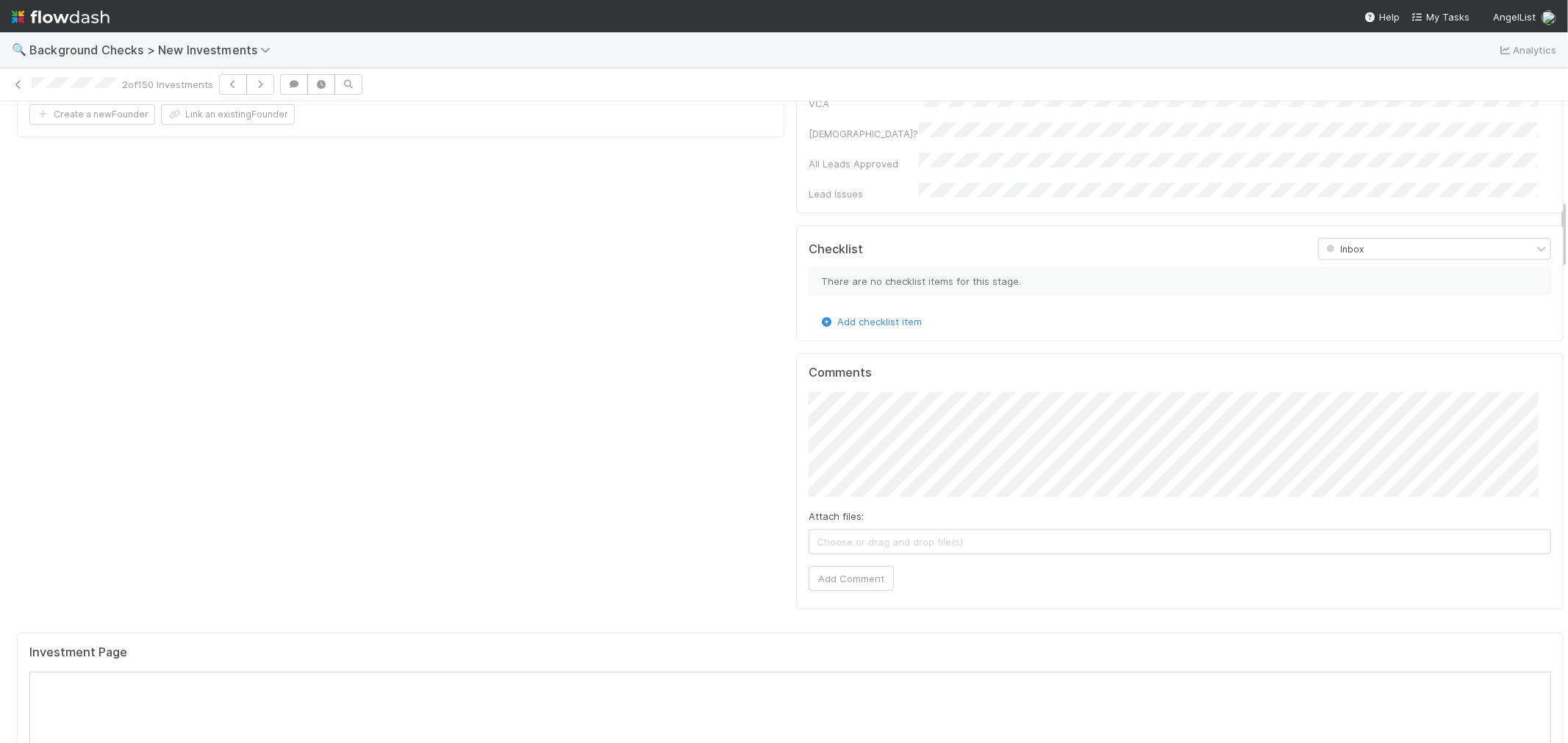
click at [833, 566] on button "Add Comment" at bounding box center [852, 578] width 86 height 25
click at [254, 452] on div "Company and Founder Details Edit Company Name Company Legal Name Country of Inc…" at bounding box center [401, 10] width 779 height 1527
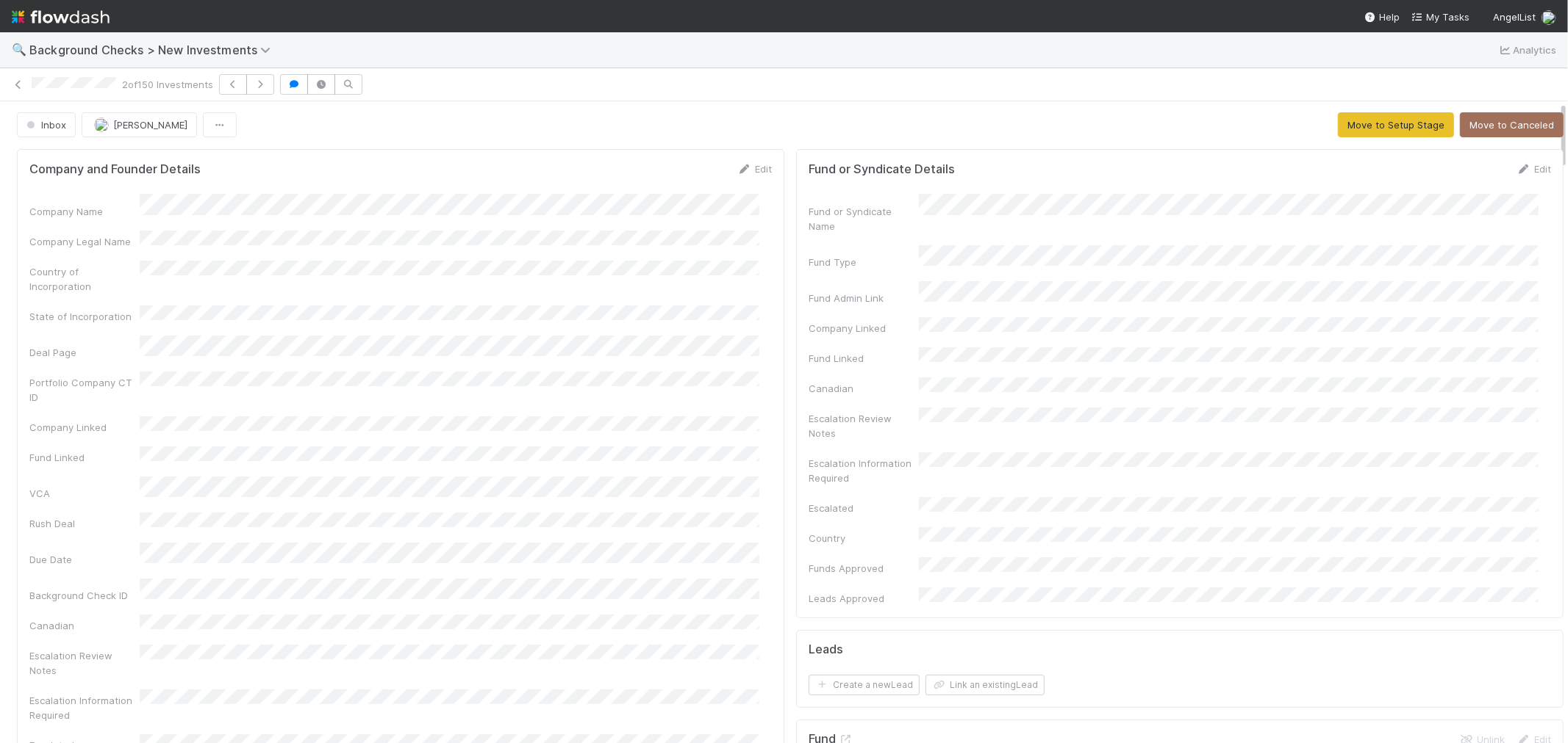
scroll to position [0, 0]
click at [990, 676] on button "Link an existing Lead" at bounding box center [984, 685] width 119 height 20
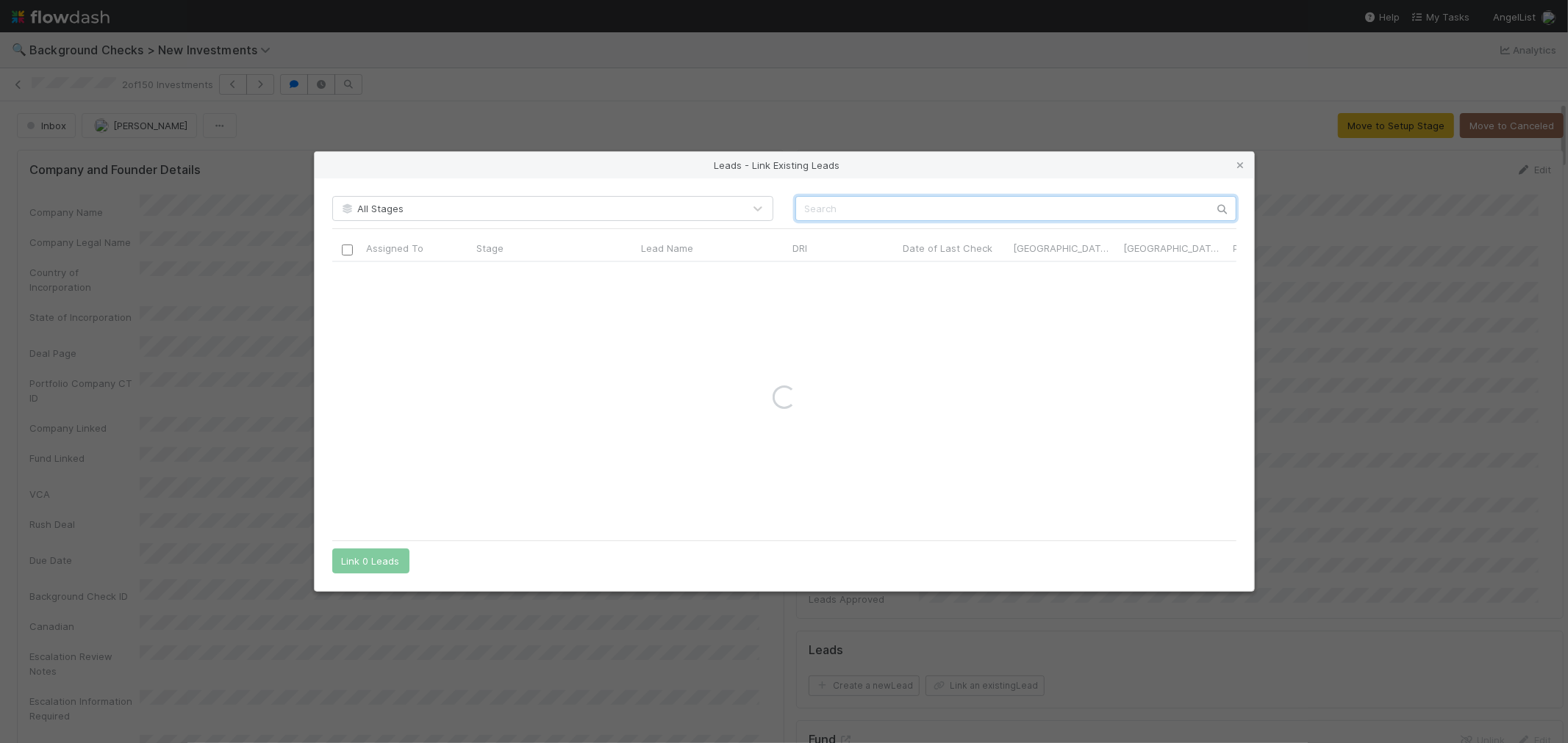
click at [923, 196] on input "text" at bounding box center [1016, 208] width 441 height 25
paste input "[PERSON_NAME]"
type input "[PERSON_NAME]"
click at [347, 276] on input "checkbox" at bounding box center [347, 277] width 11 height 11
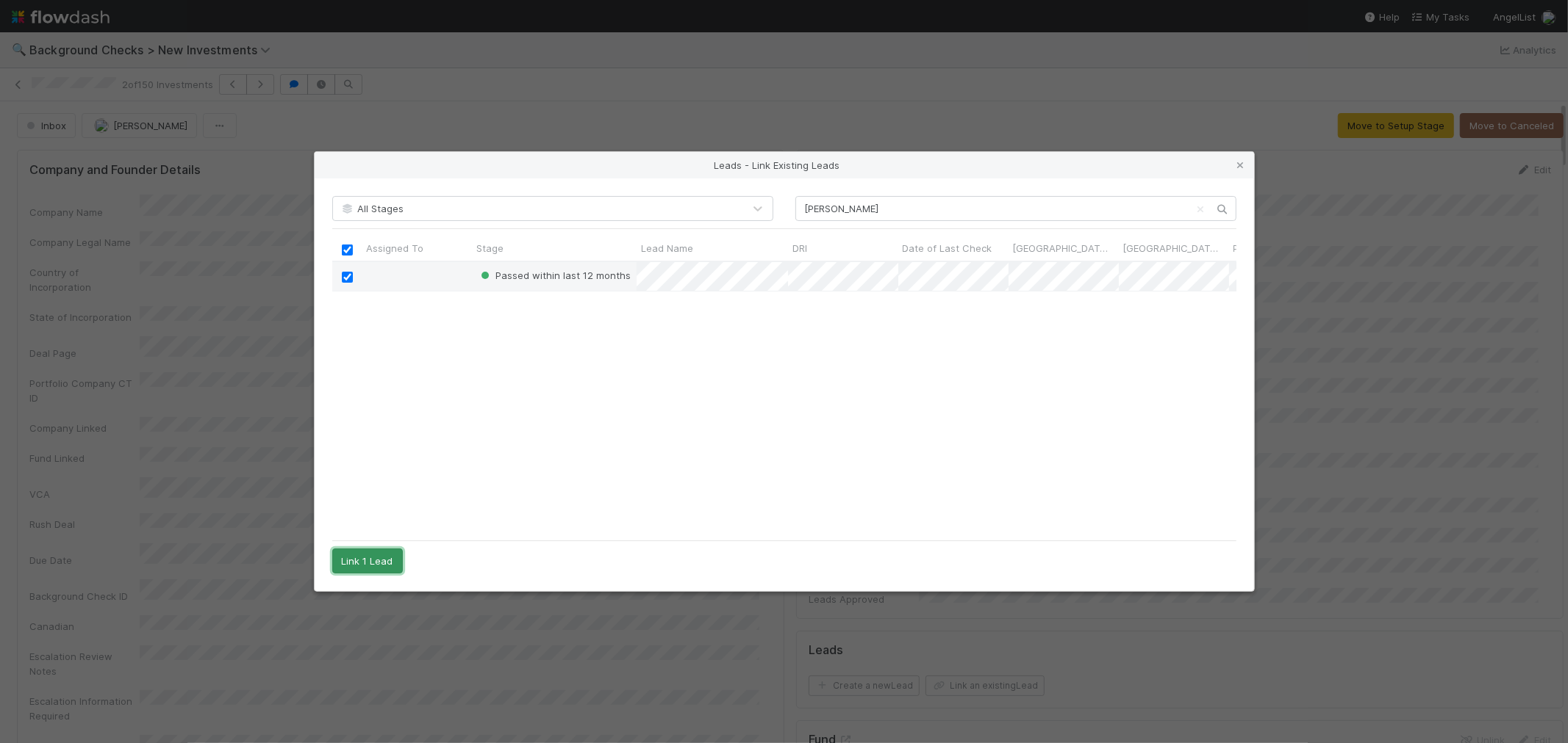
click at [362, 555] on button "Link 1 Lead" at bounding box center [368, 561] width 71 height 25
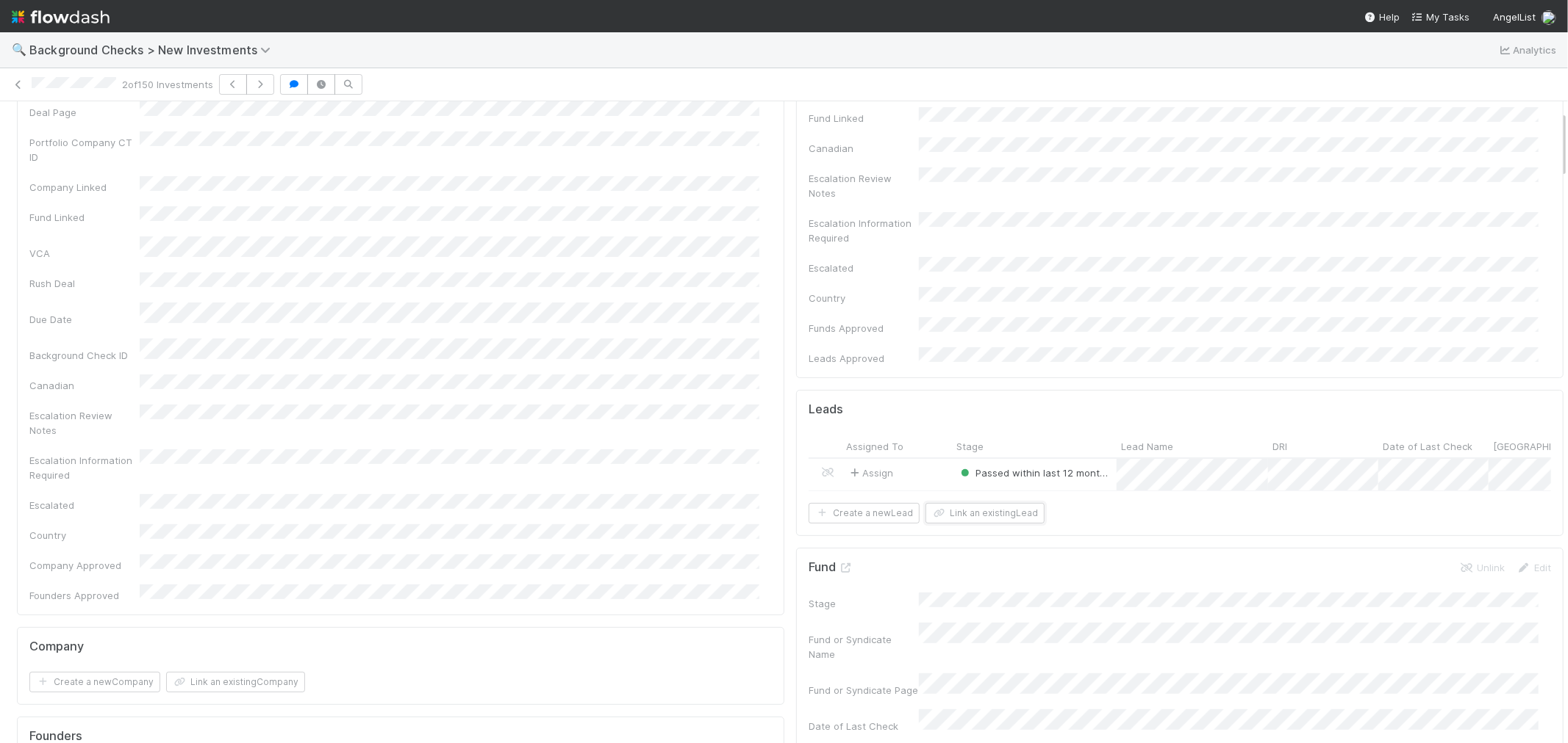
scroll to position [0, 0]
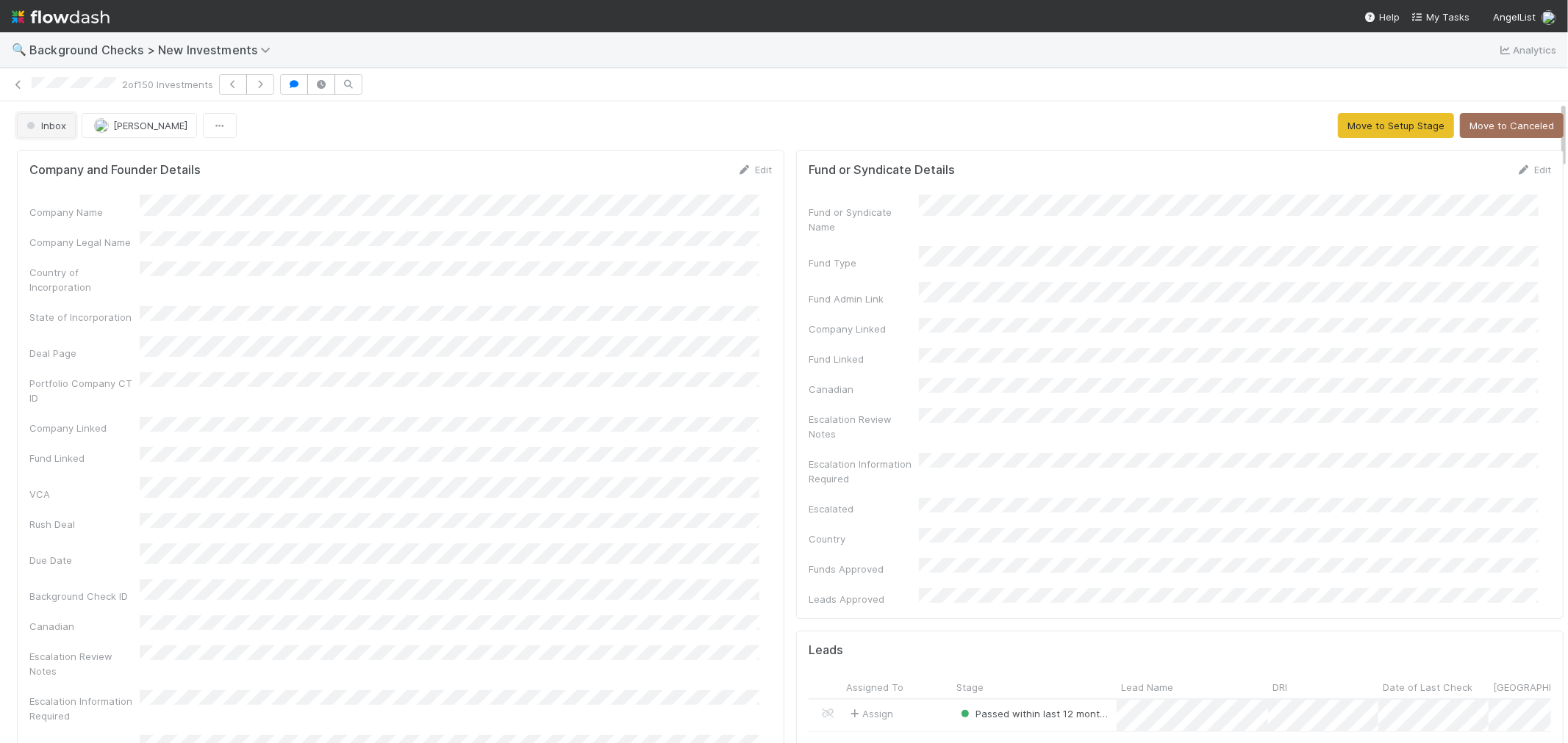
click at [53, 129] on span "Inbox" at bounding box center [44, 126] width 43 height 12
click at [68, 160] on span "Awaiting Info" at bounding box center [59, 163] width 78 height 12
click at [18, 84] on icon at bounding box center [19, 85] width 15 height 10
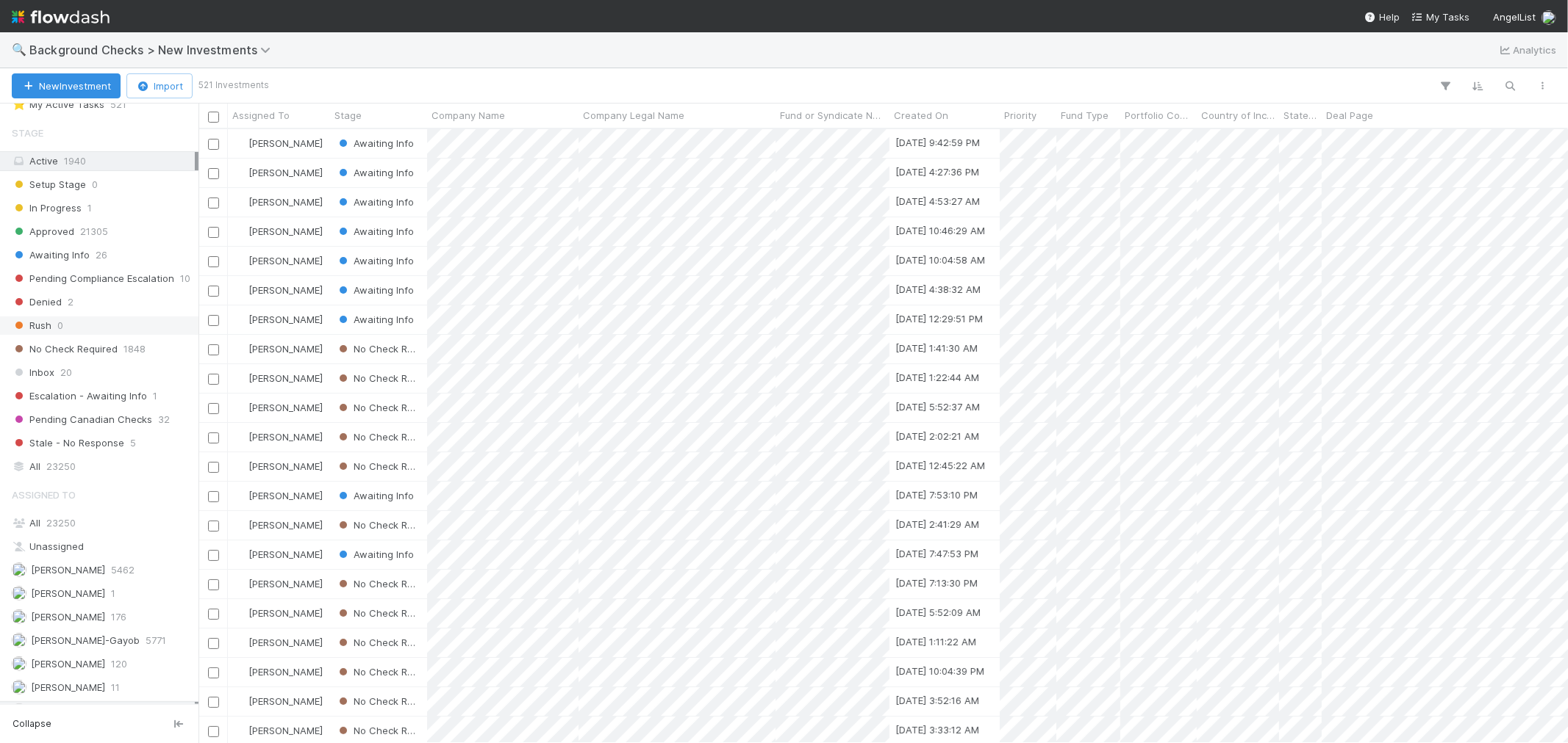
scroll to position [70, 0]
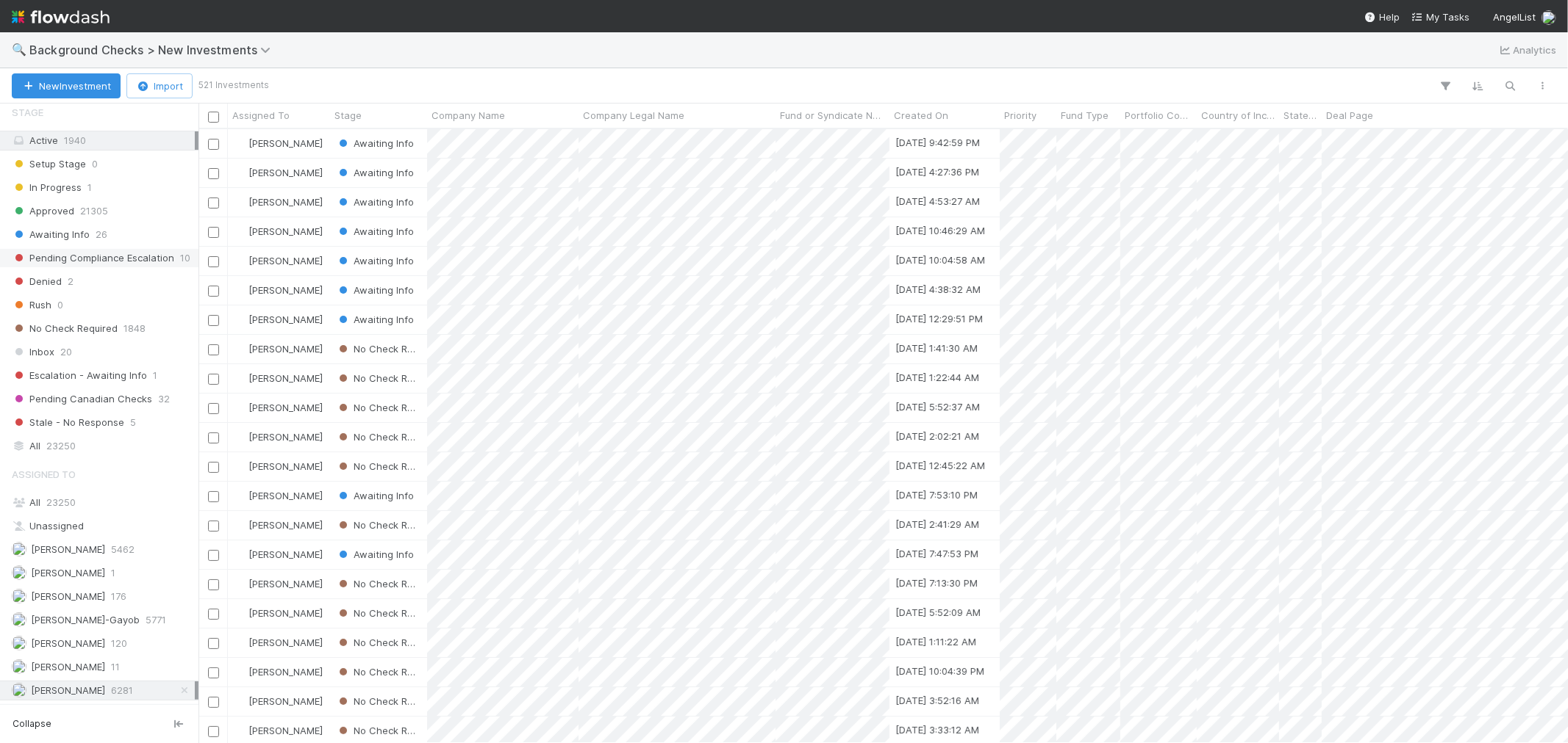
drag, startPoint x: 71, startPoint y: 230, endPoint x: 18, endPoint y: 251, distance: 57.0
click at [71, 230] on span "Awaiting Info" at bounding box center [51, 235] width 78 height 18
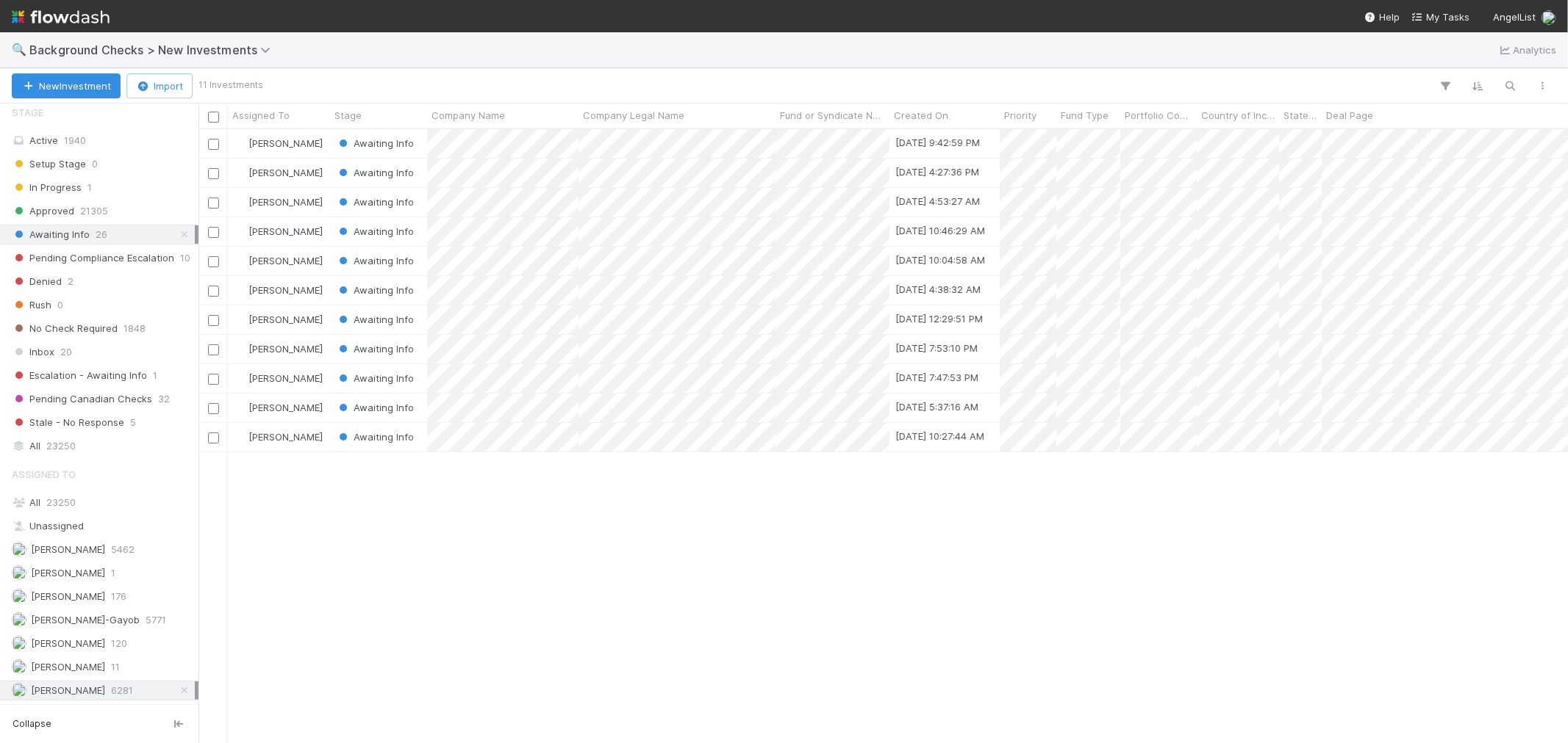
scroll to position [601, 1356]
click at [545, 441] on div at bounding box center [784, 371] width 1568 height 743
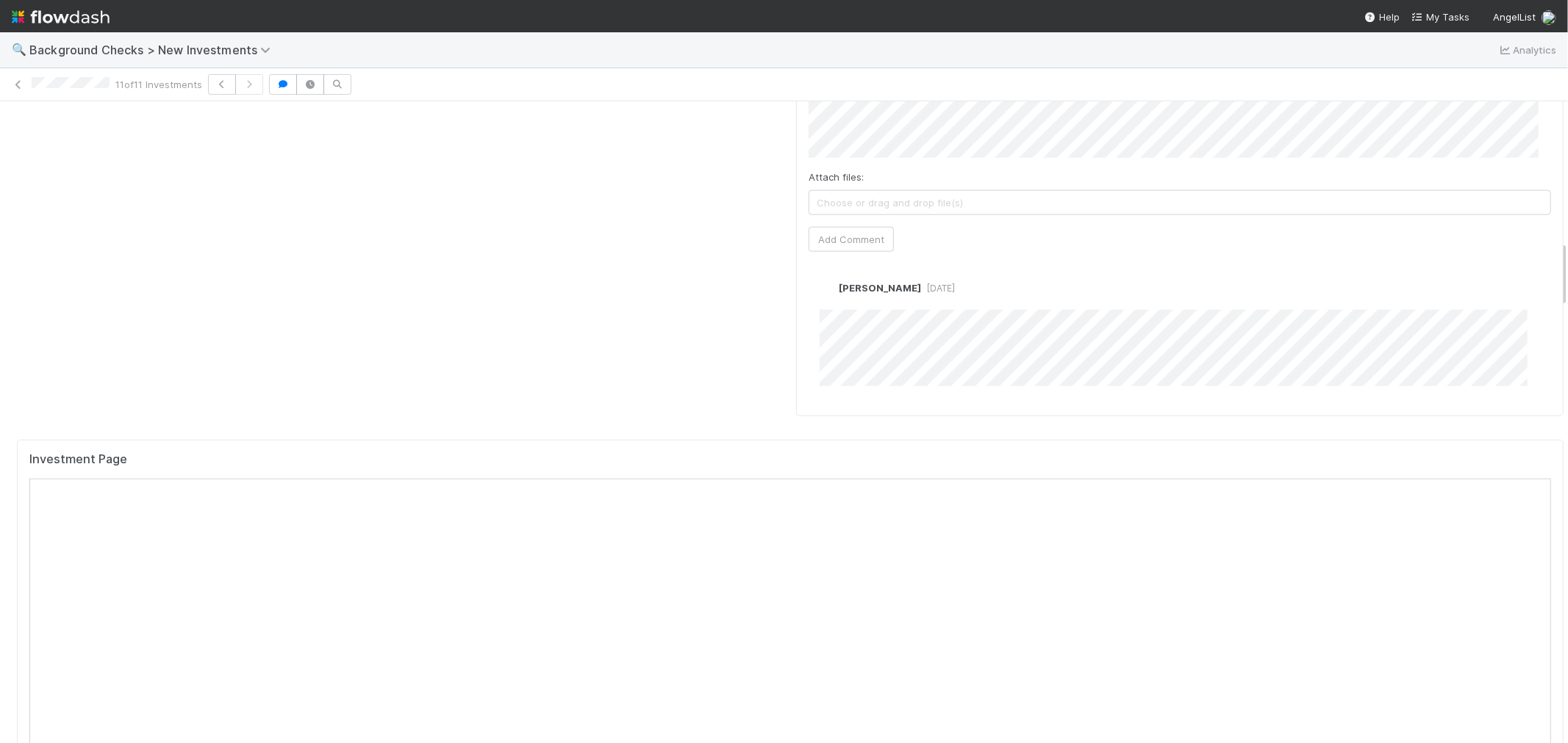
scroll to position [1387, 0]
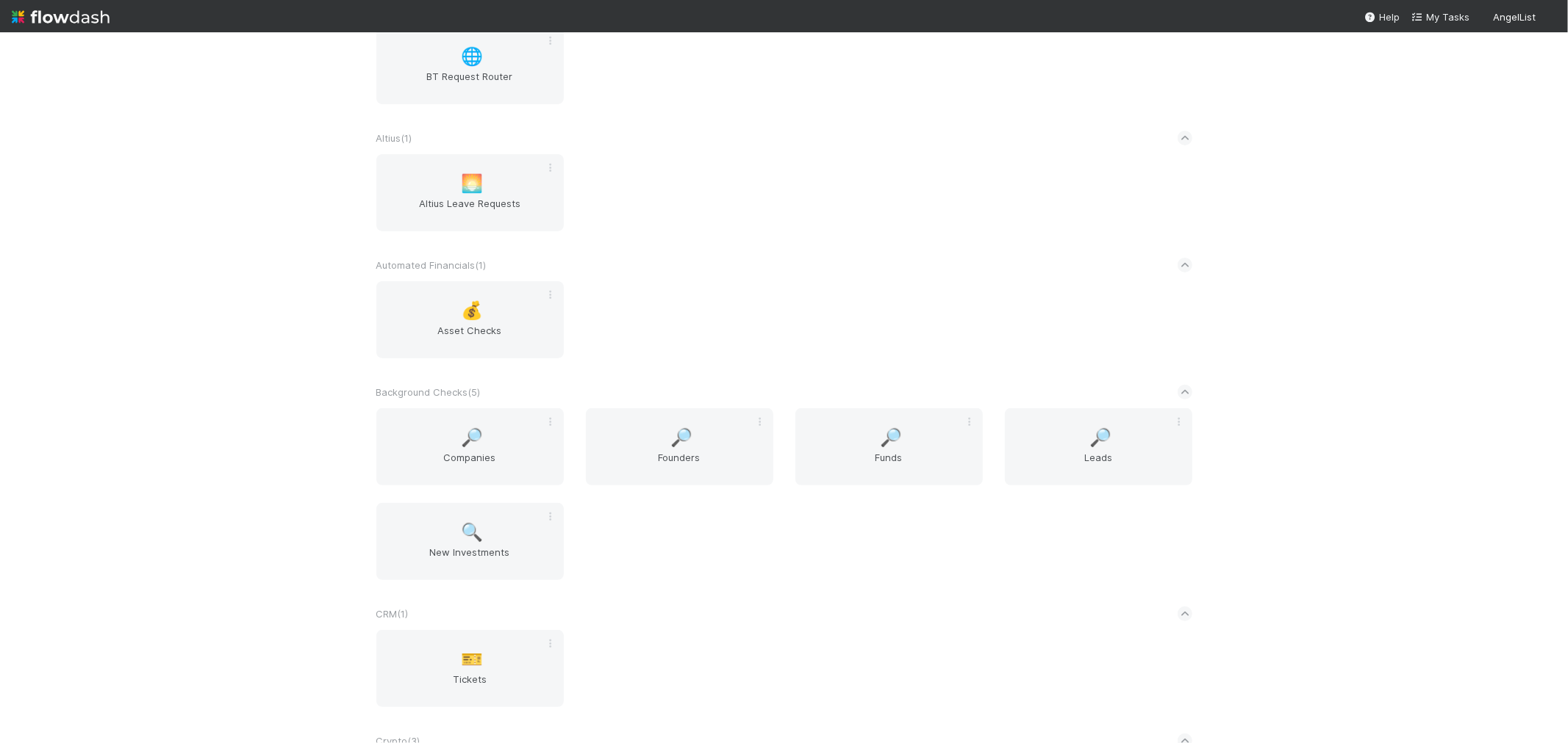
scroll to position [244, 0]
click at [491, 537] on span "New Investments" at bounding box center [470, 551] width 176 height 29
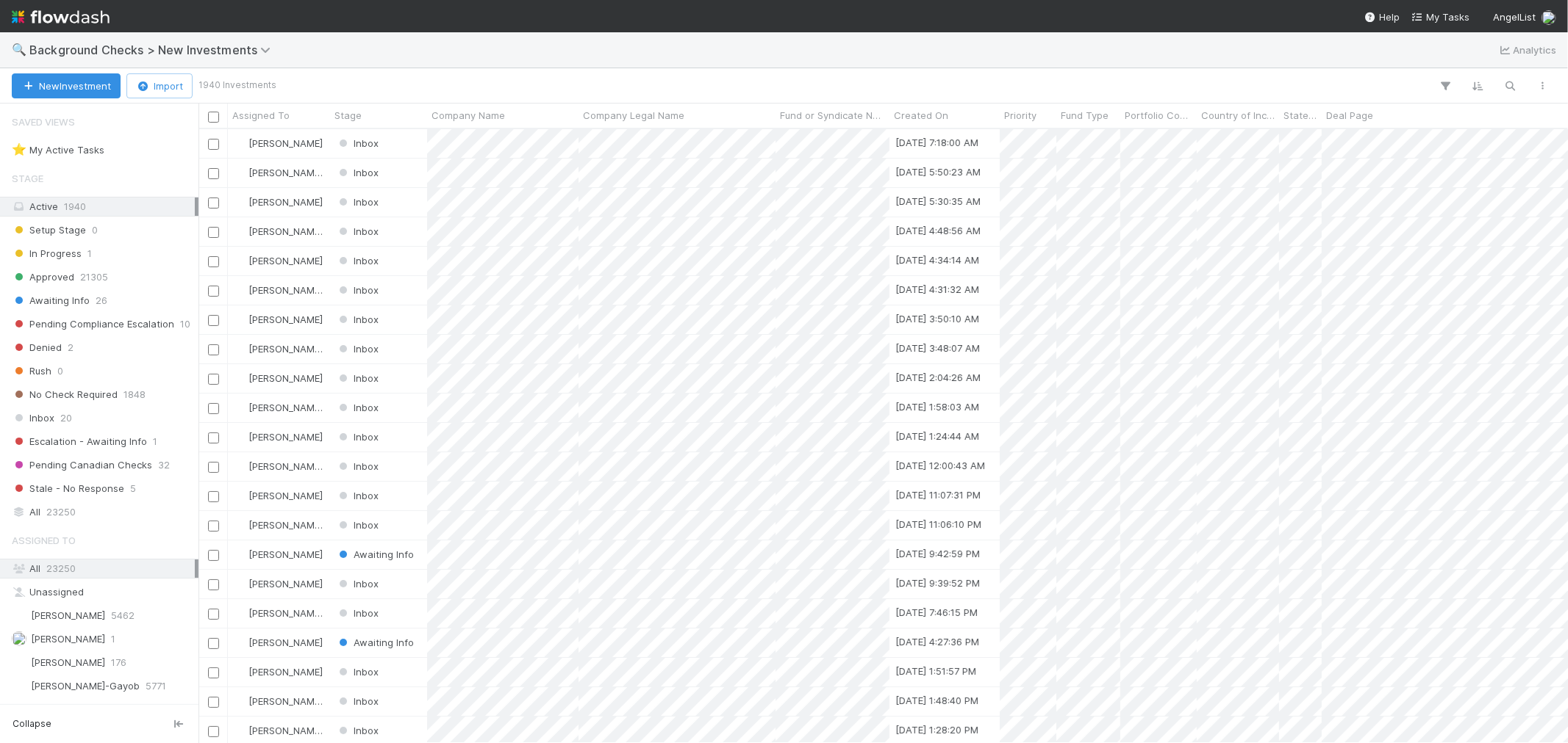
scroll to position [601, 1356]
click at [101, 307] on span "26" at bounding box center [101, 301] width 12 height 18
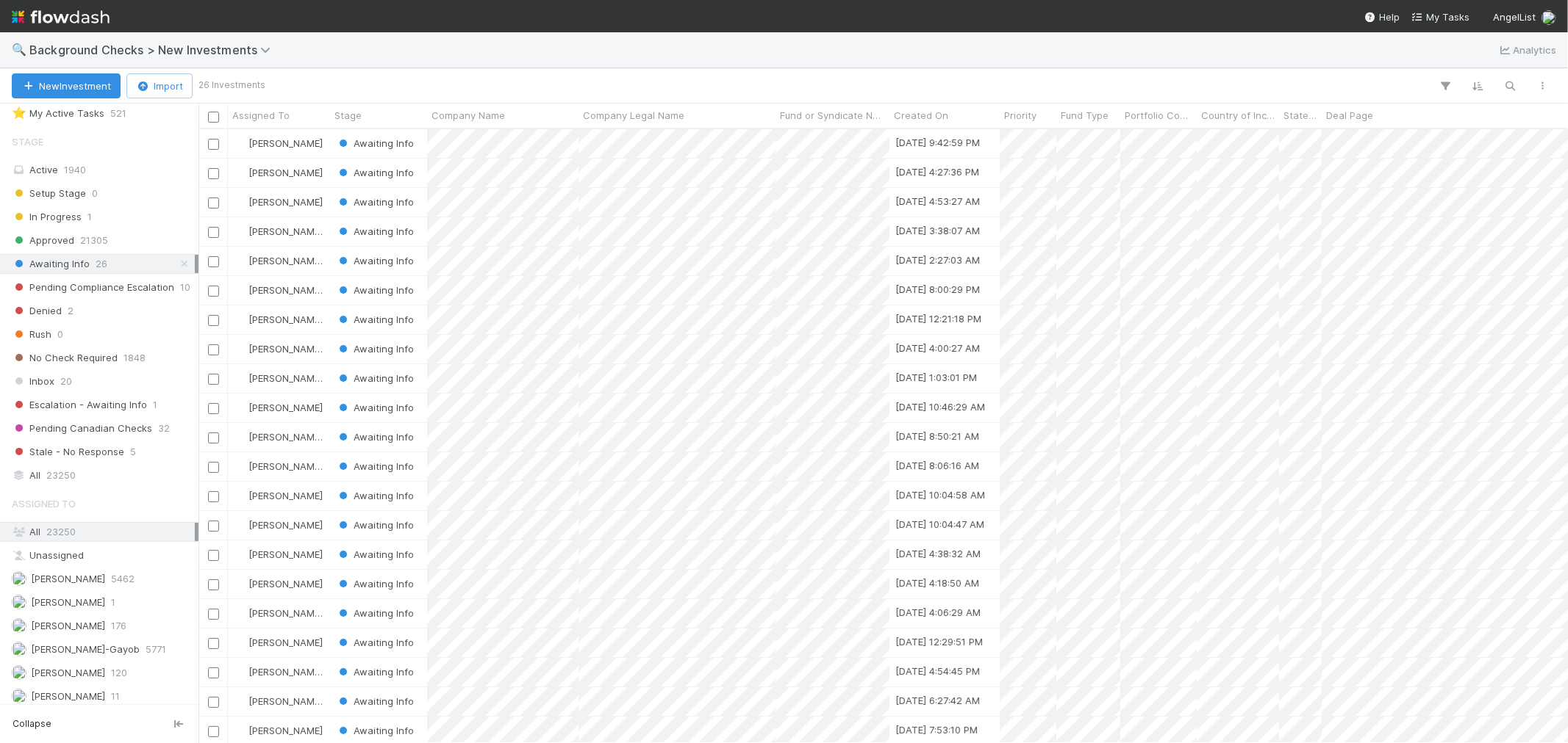
scroll to position [70, 0]
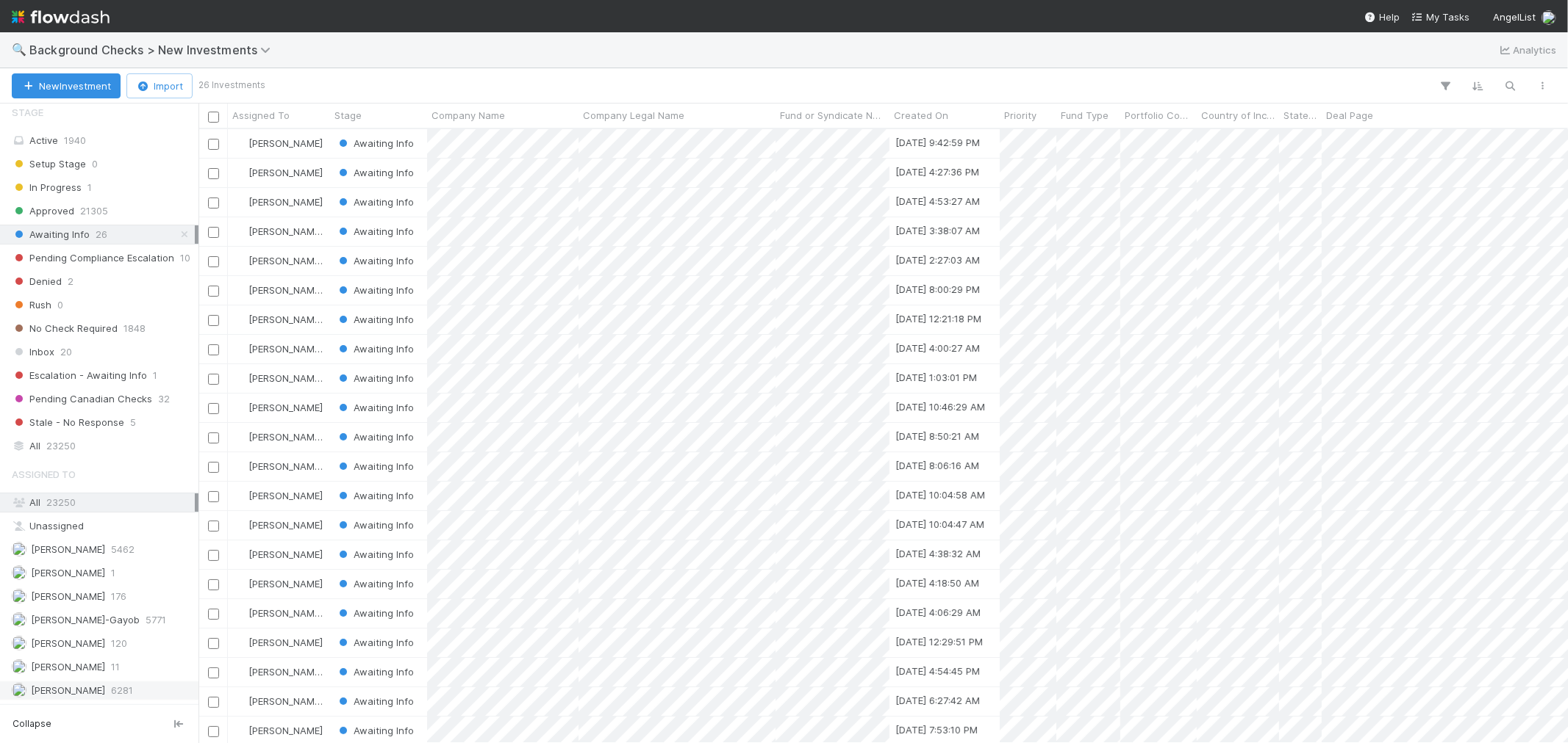
click at [65, 687] on span "[PERSON_NAME]" at bounding box center [68, 691] width 74 height 12
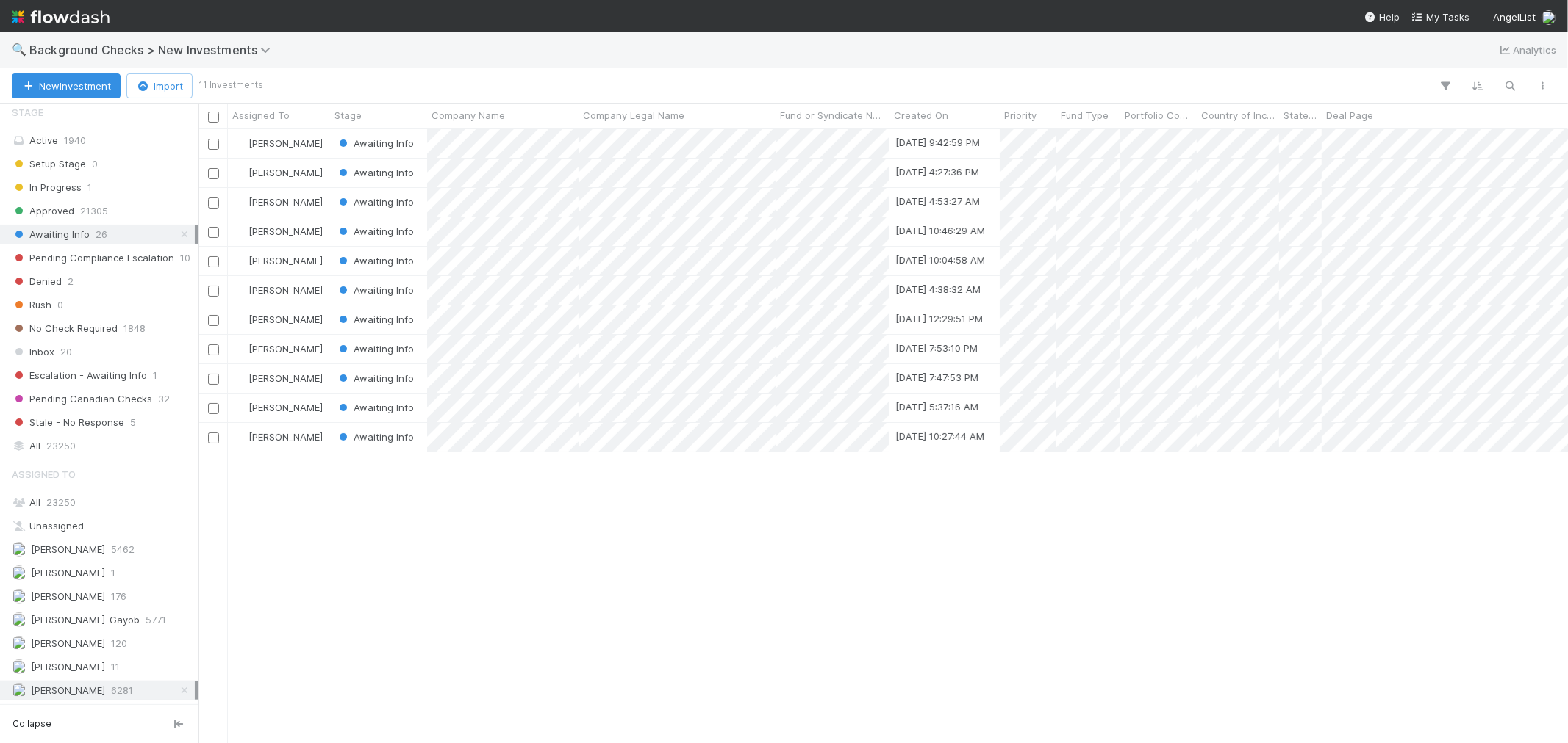
scroll to position [601, 1356]
click at [548, 412] on div at bounding box center [784, 371] width 1568 height 743
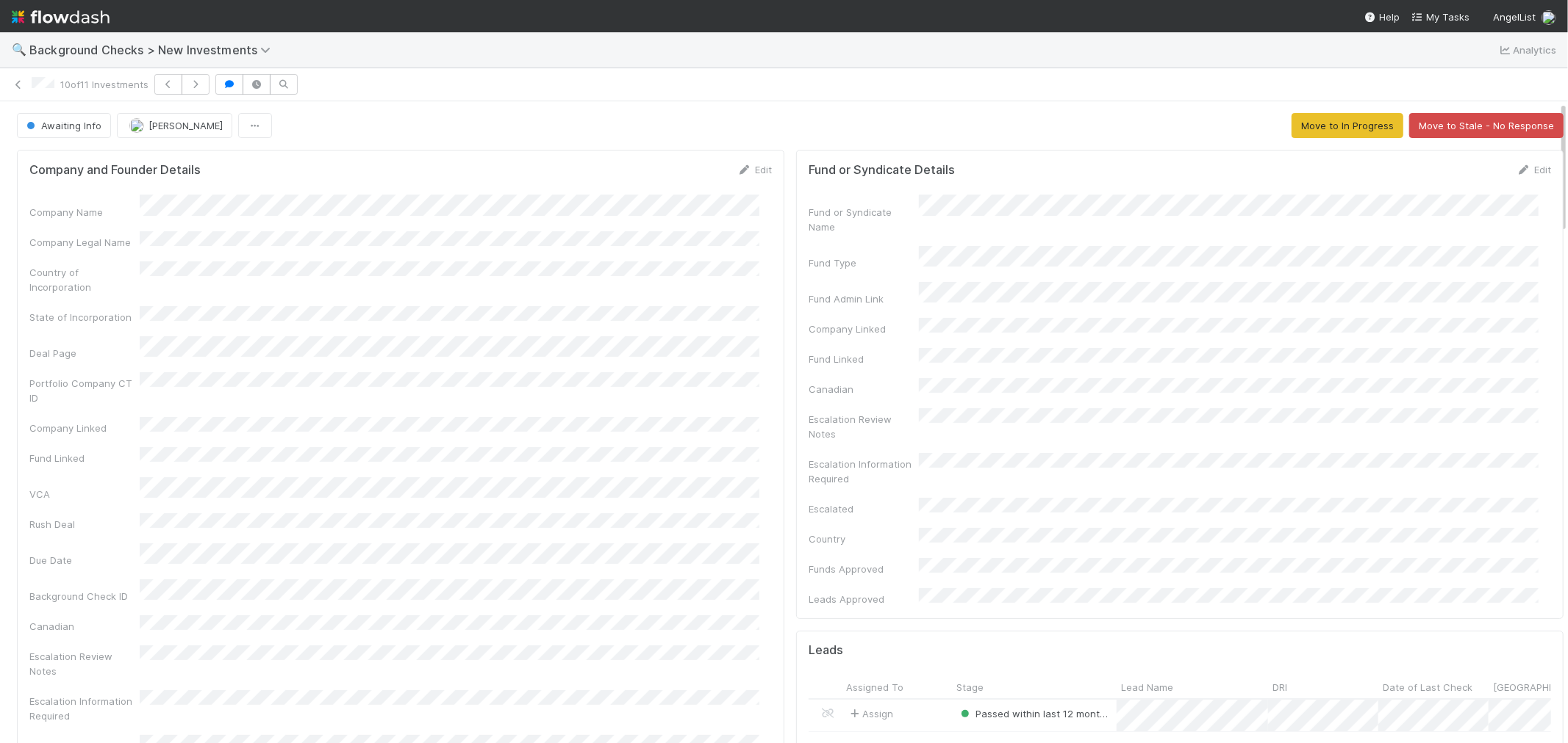
click at [533, 269] on div "Country of Incorporation" at bounding box center [400, 278] width 742 height 33
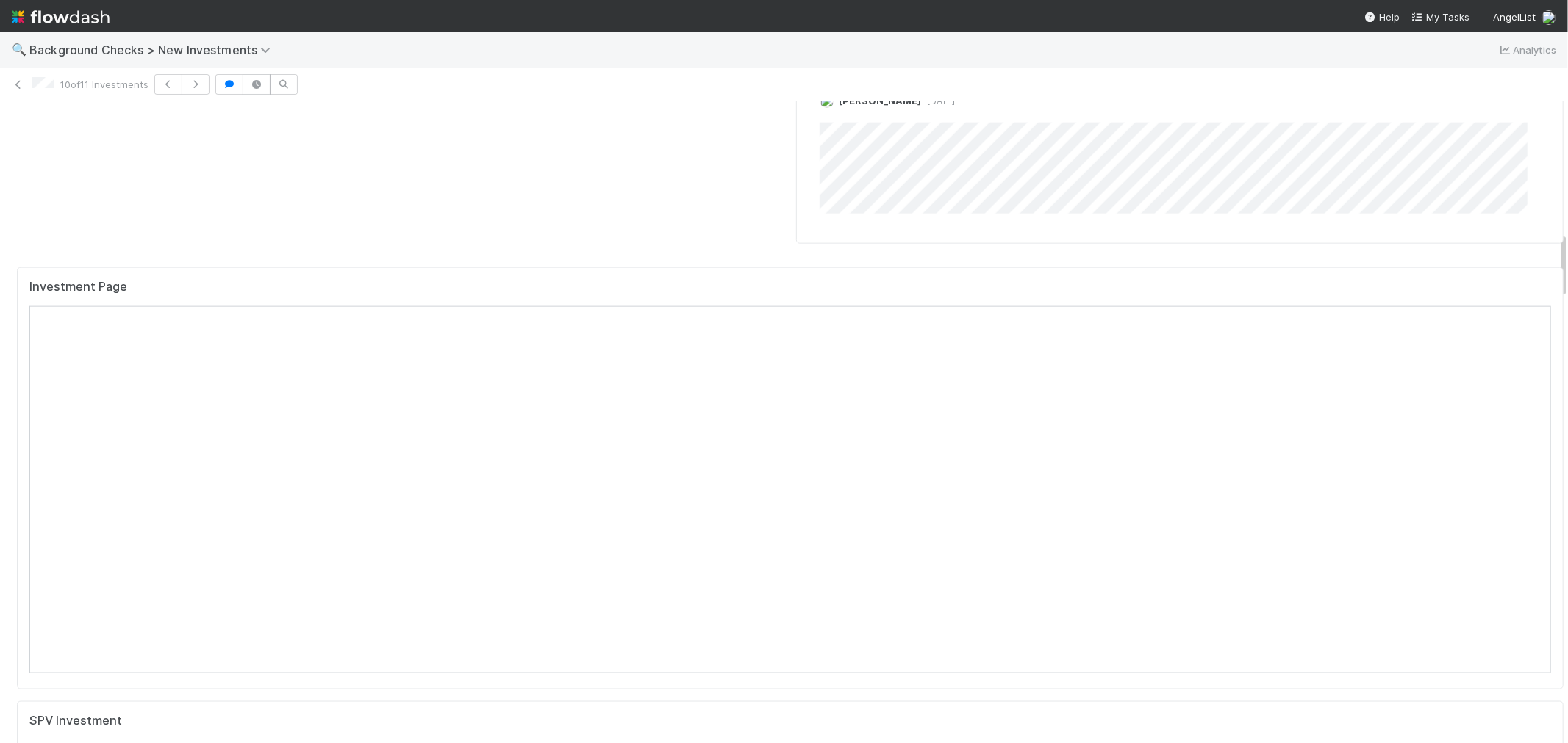
scroll to position [1550, 0]
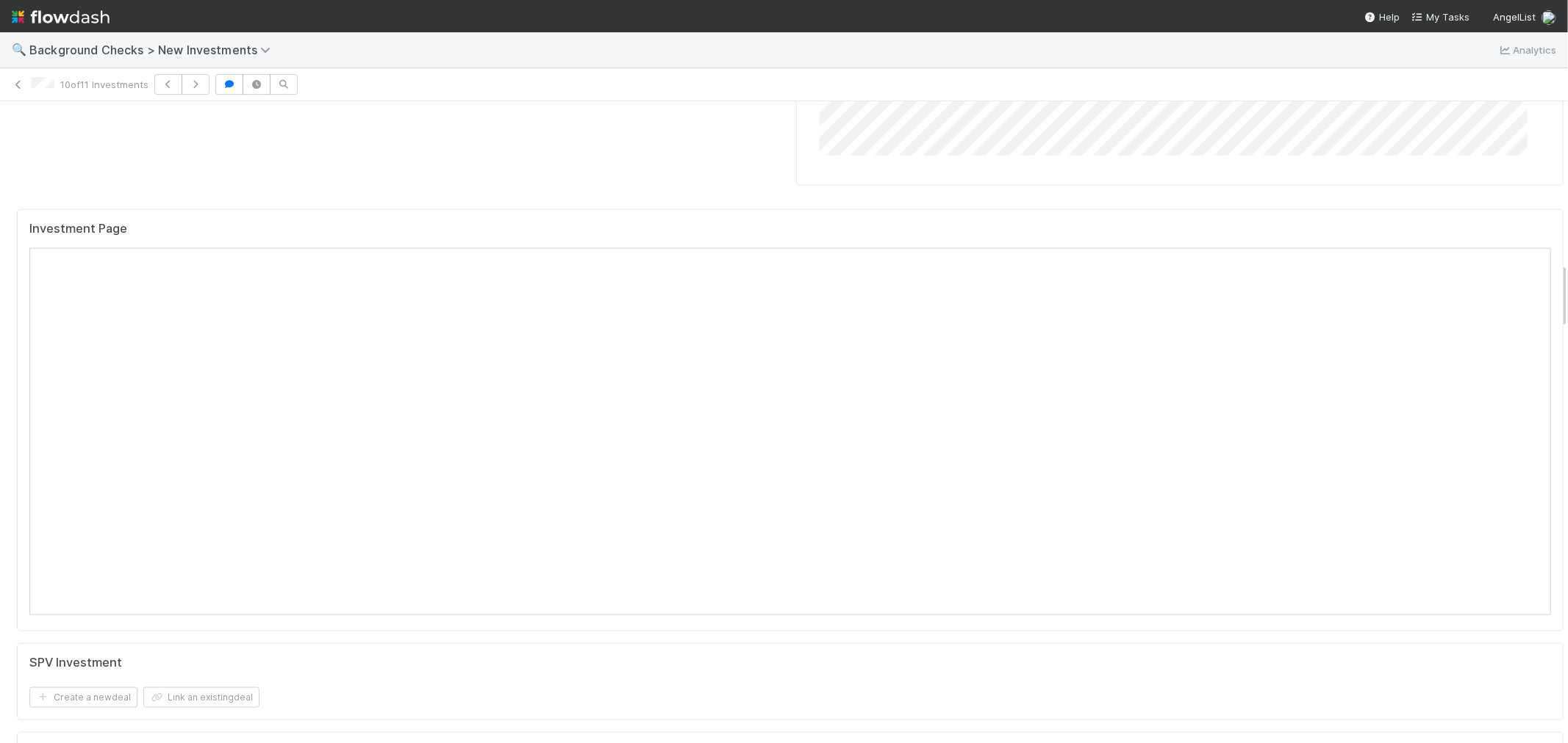
click at [714, 547] on div "Investment Page" at bounding box center [790, 420] width 1546 height 422
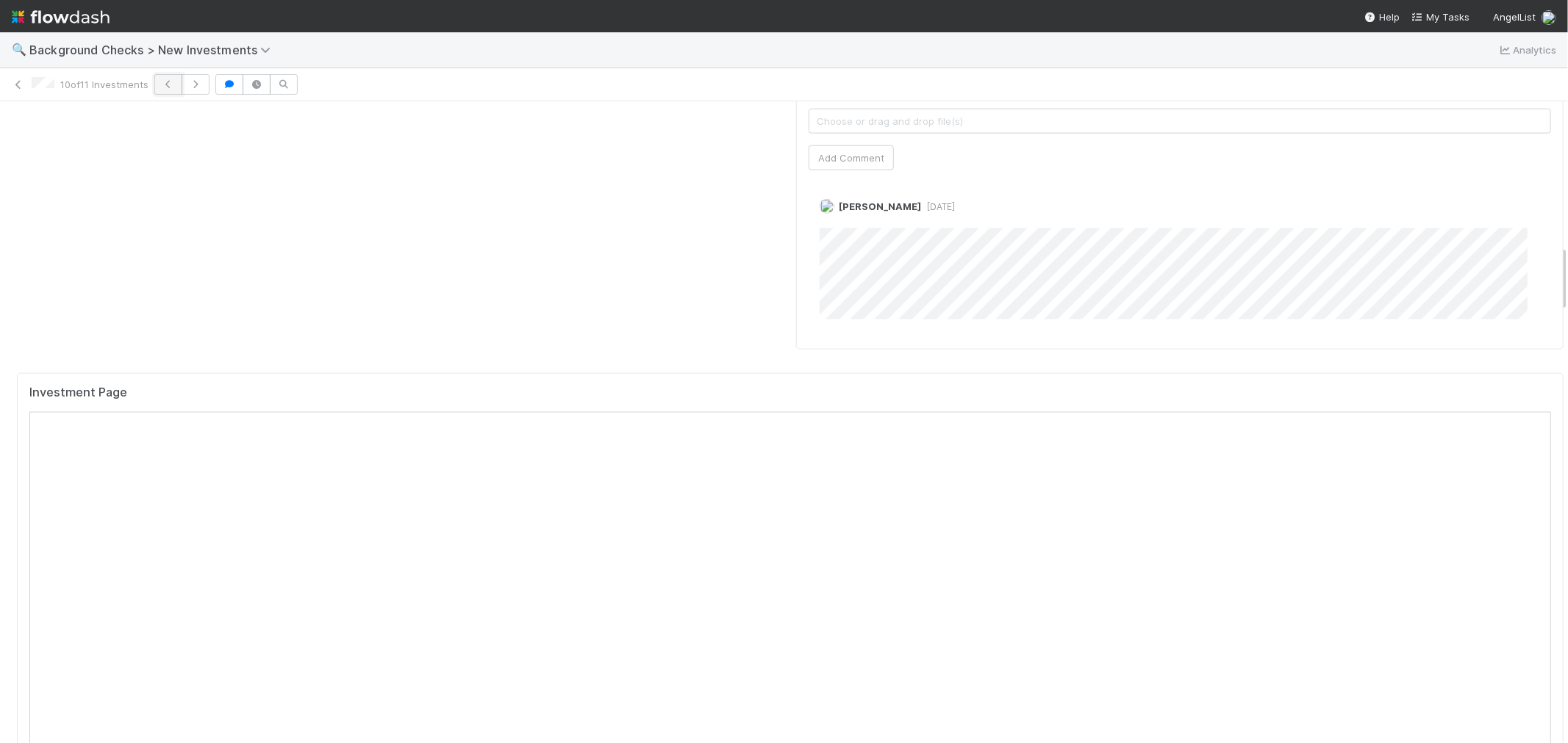
click at [164, 80] on icon "button" at bounding box center [169, 85] width 15 height 9
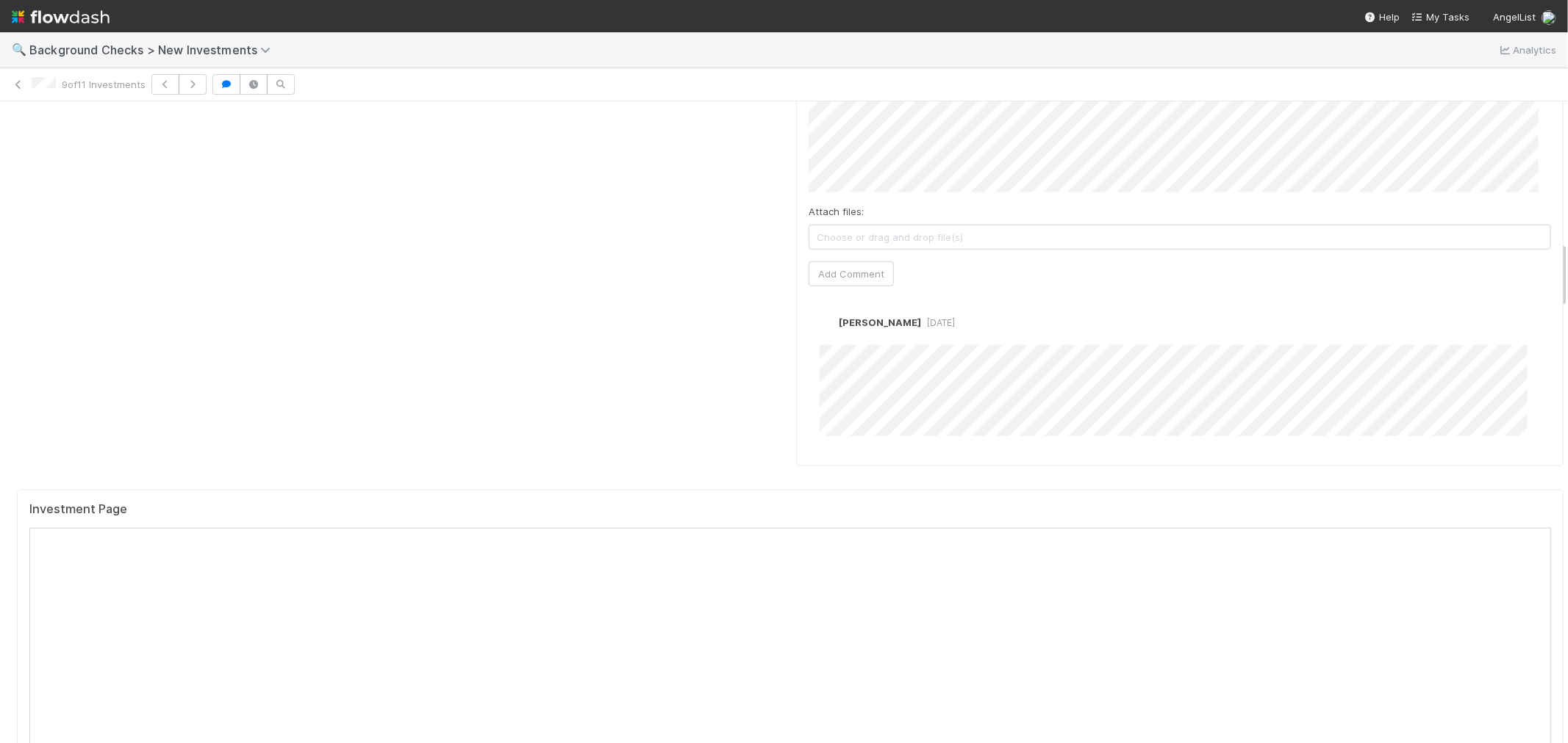
scroll to position [1387, 0]
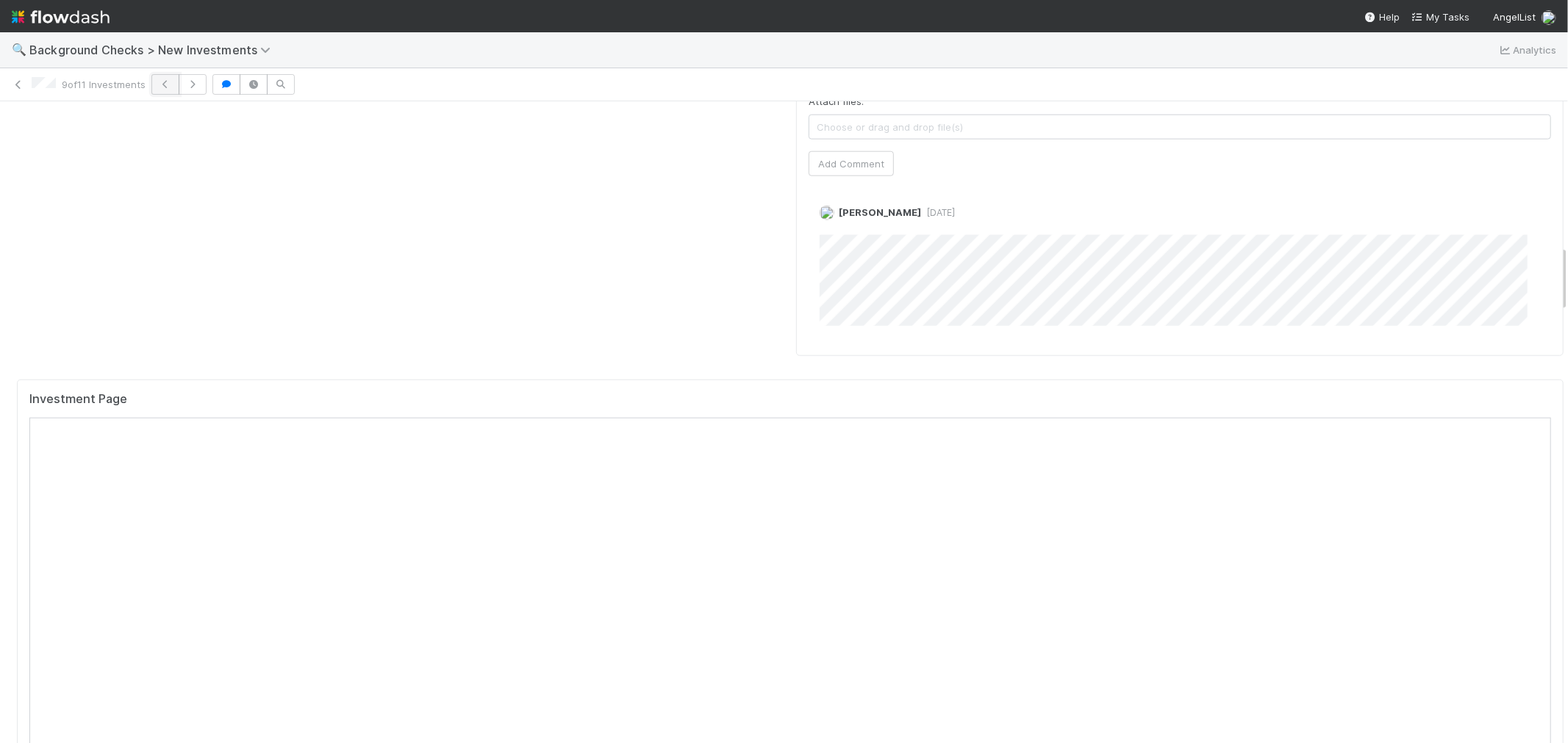
click at [167, 80] on icon "button" at bounding box center [166, 85] width 15 height 9
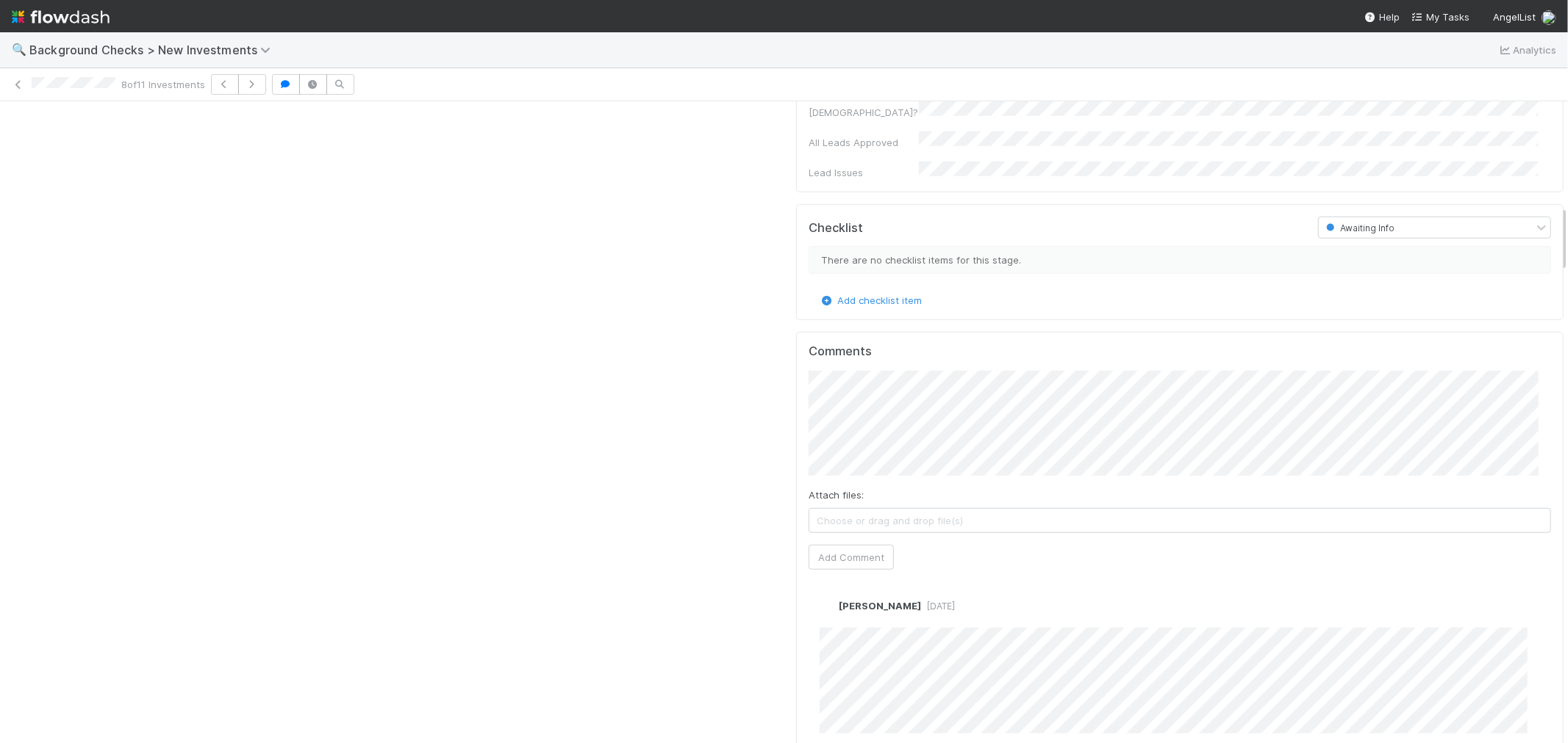
scroll to position [979, 0]
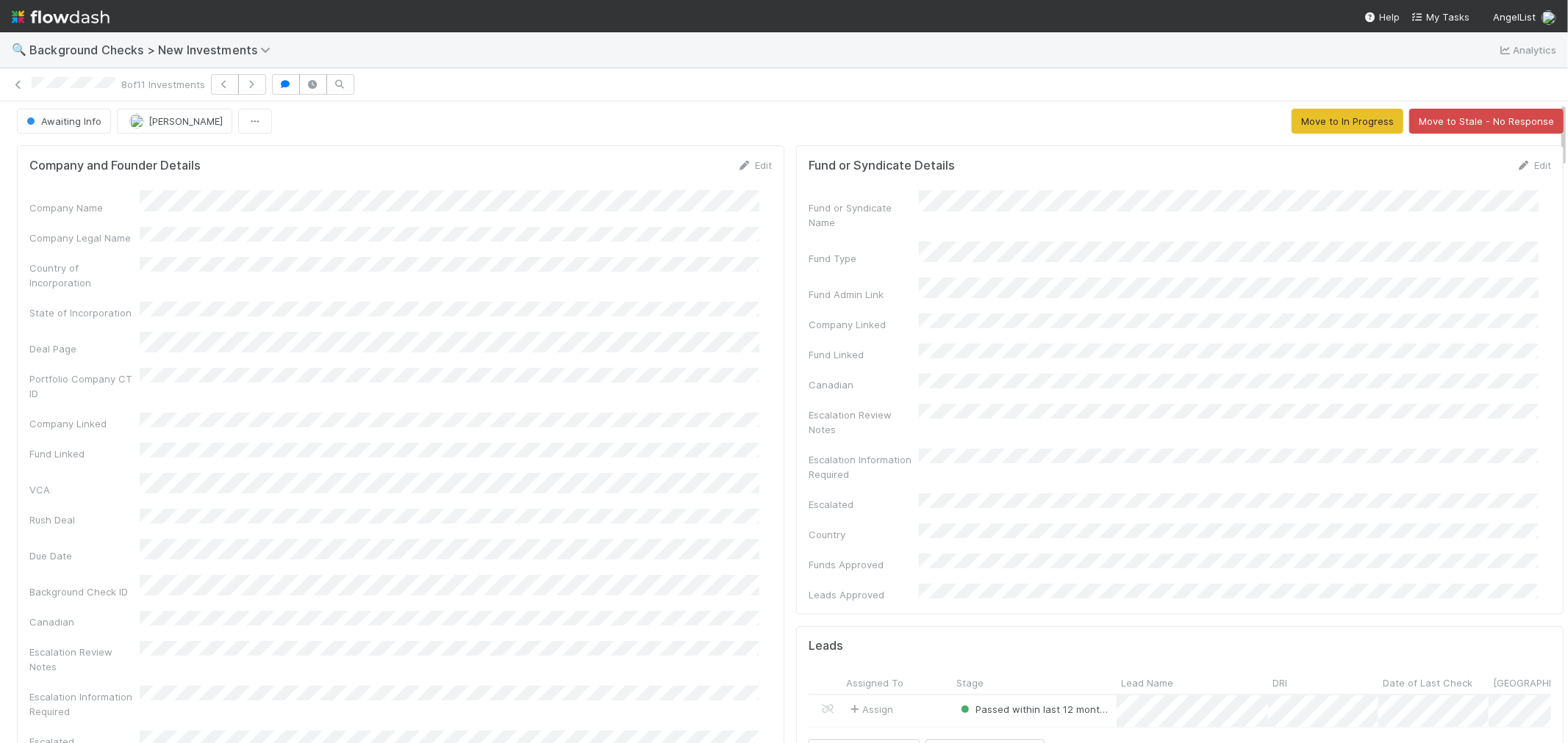
scroll to position [0, 0]
click at [752, 172] on link "Edit" at bounding box center [755, 169] width 35 height 12
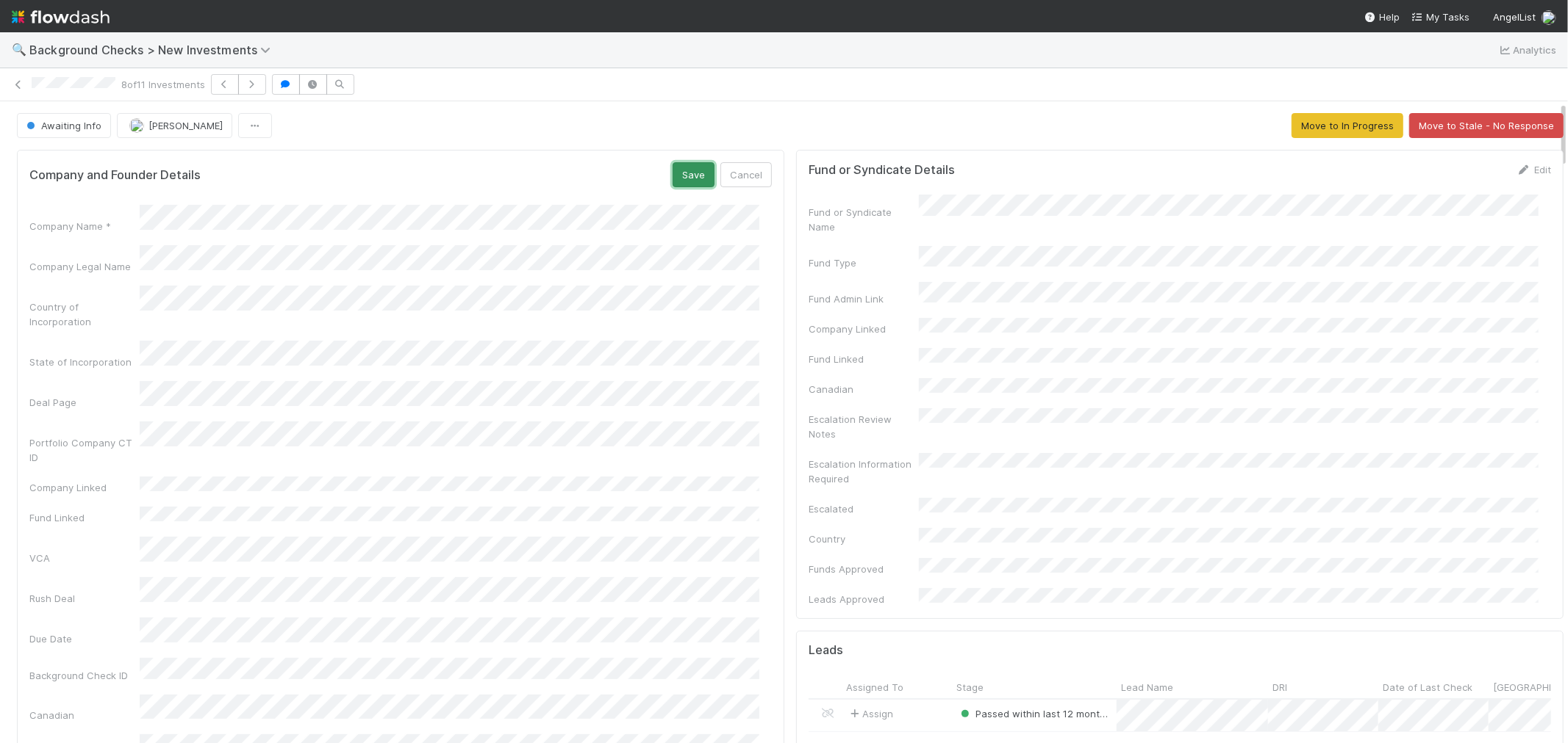
click at [672, 172] on button "Save" at bounding box center [693, 174] width 42 height 25
click at [93, 133] on button "Awaiting Info" at bounding box center [64, 125] width 94 height 25
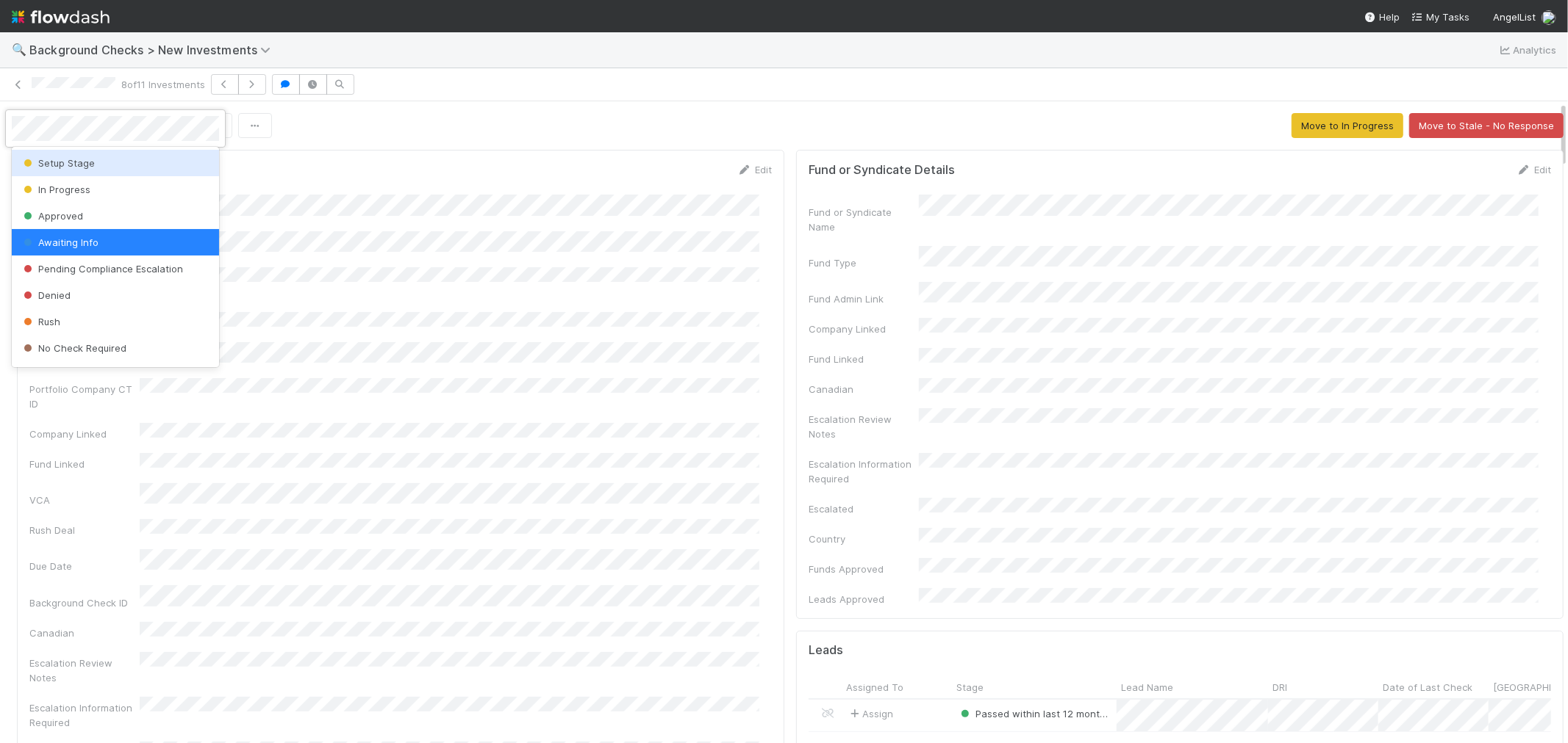
click at [85, 167] on span "Setup Stage" at bounding box center [57, 163] width 74 height 12
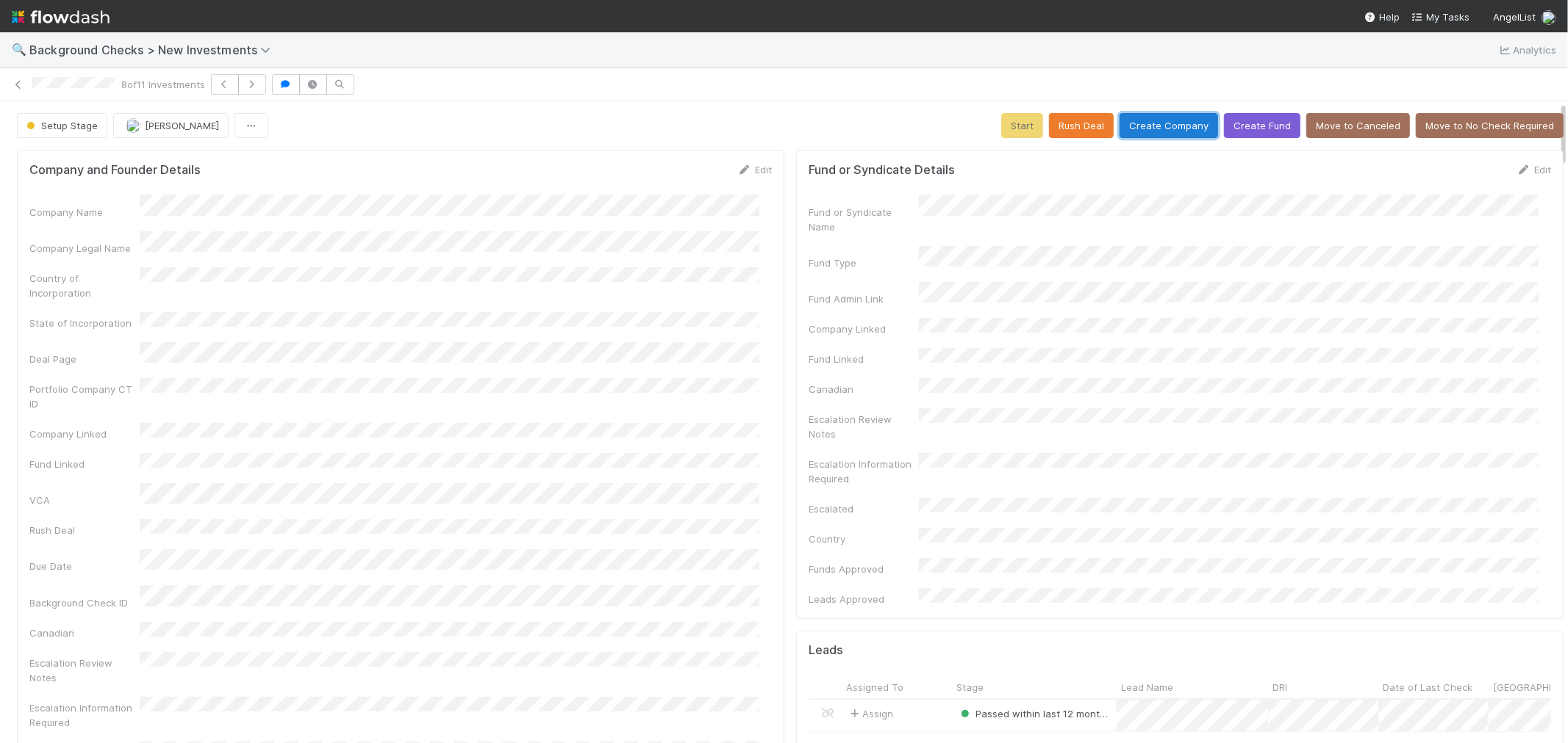
drag, startPoint x: 1136, startPoint y: 118, endPoint x: 1044, endPoint y: 135, distance: 93.6
click at [1136, 118] on button "Create Company" at bounding box center [1168, 125] width 98 height 25
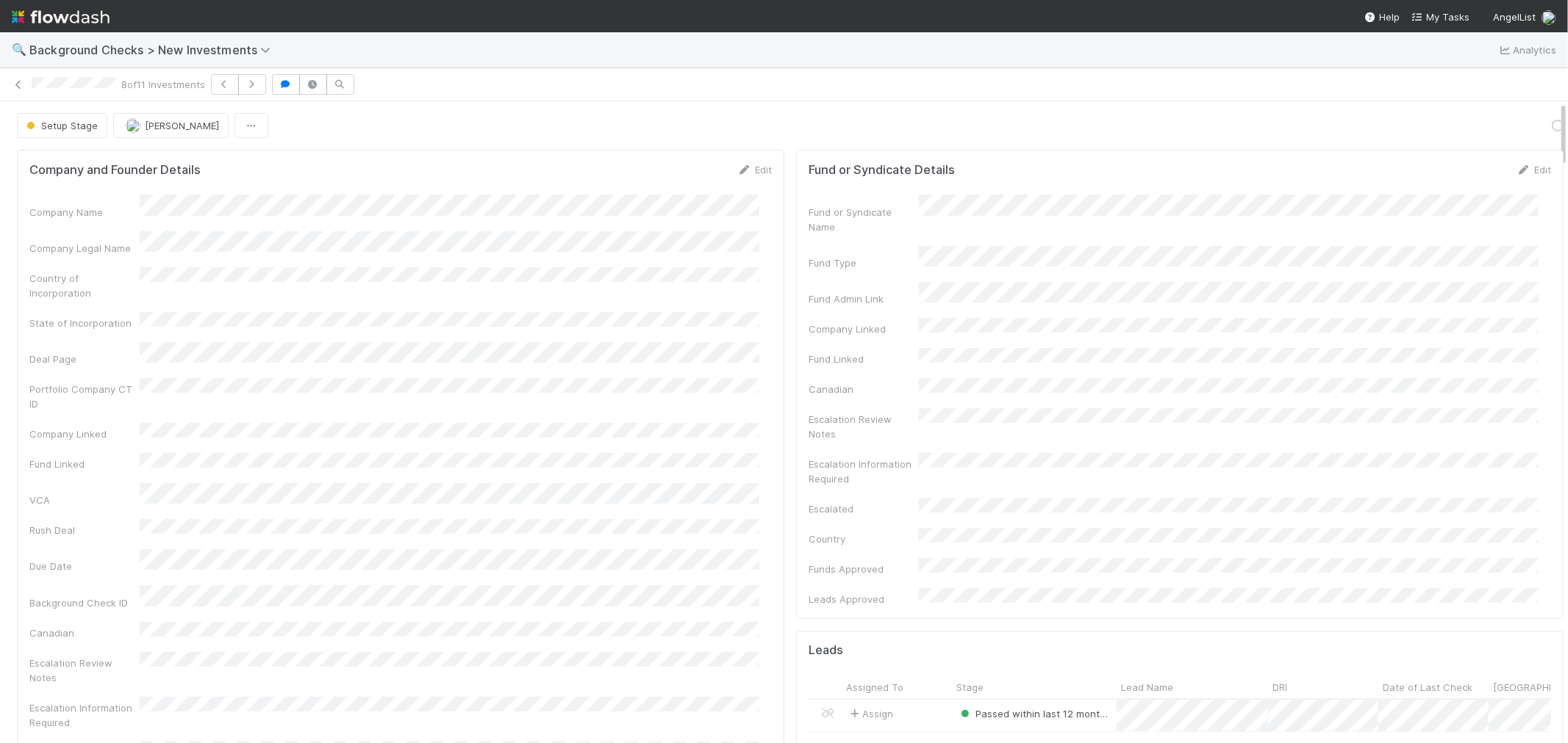
click at [758, 390] on div "Company Name Company Legal Name Country of Incorporation State of Incorporation…" at bounding box center [400, 523] width 742 height 655
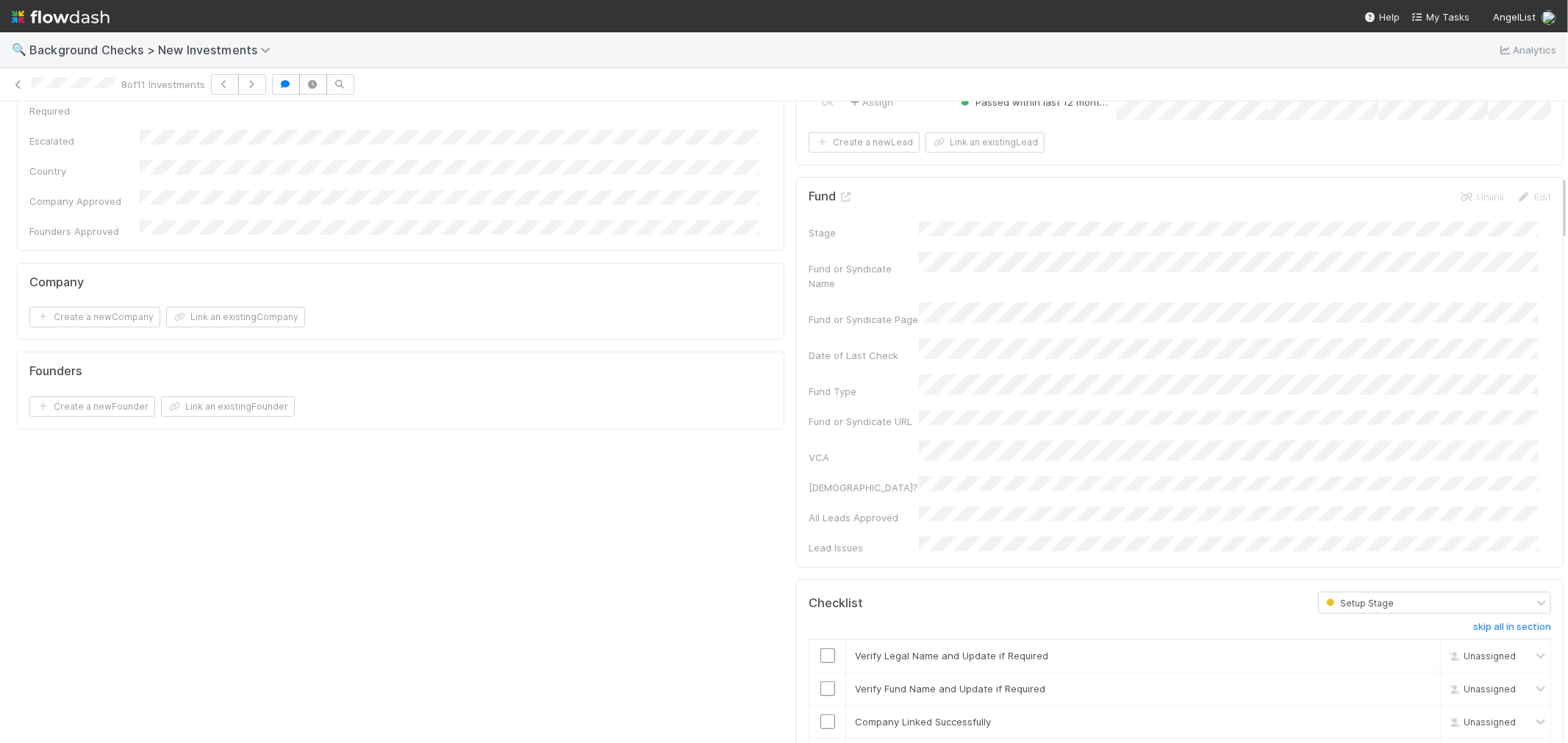
scroll to position [735, 0]
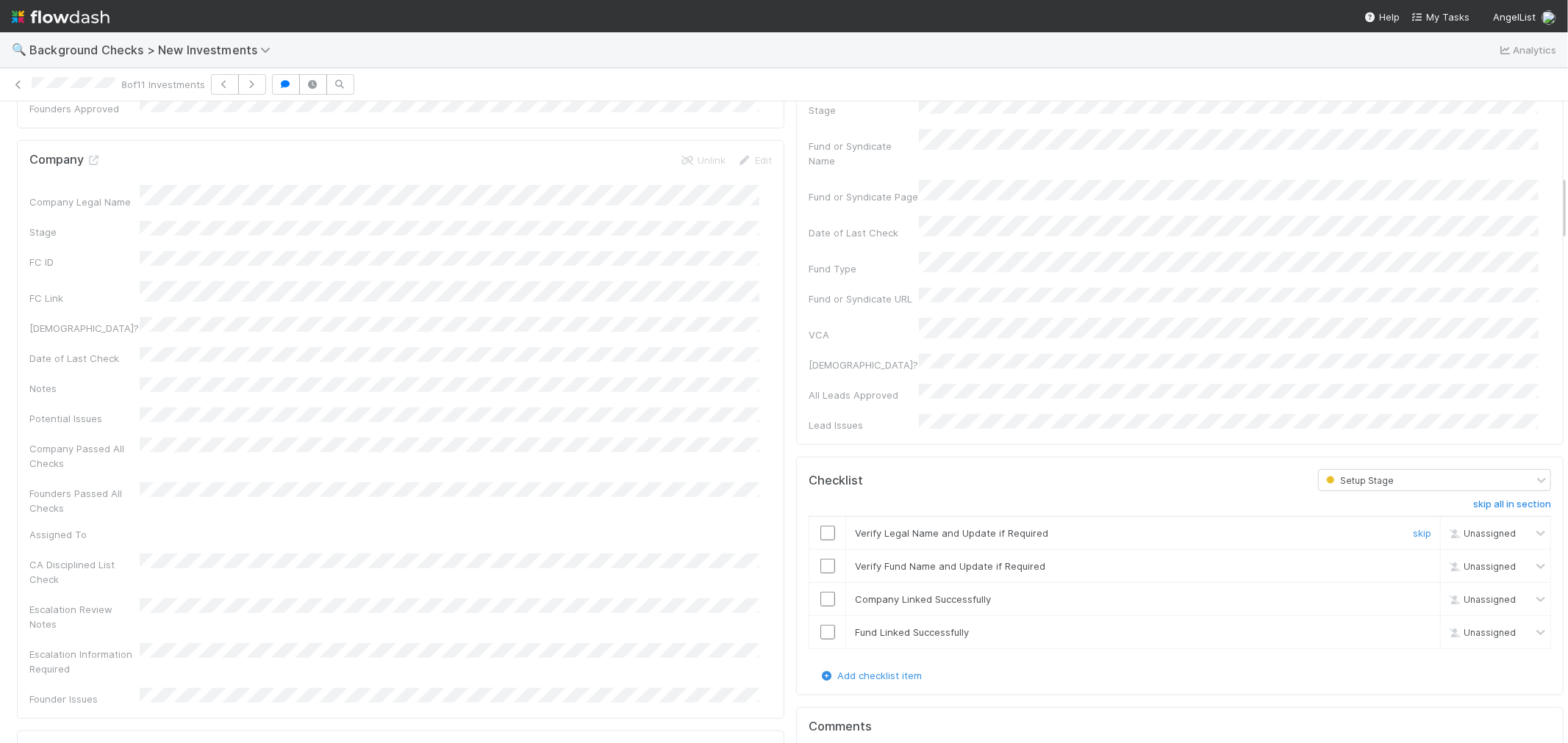
click at [820, 526] on input "checkbox" at bounding box center [828, 533] width 15 height 15
click at [820, 559] on input "checkbox" at bounding box center [828, 566] width 15 height 15
click at [820, 592] on input "checkbox" at bounding box center [828, 600] width 15 height 15
click at [820, 625] on input "checkbox" at bounding box center [828, 633] width 15 height 15
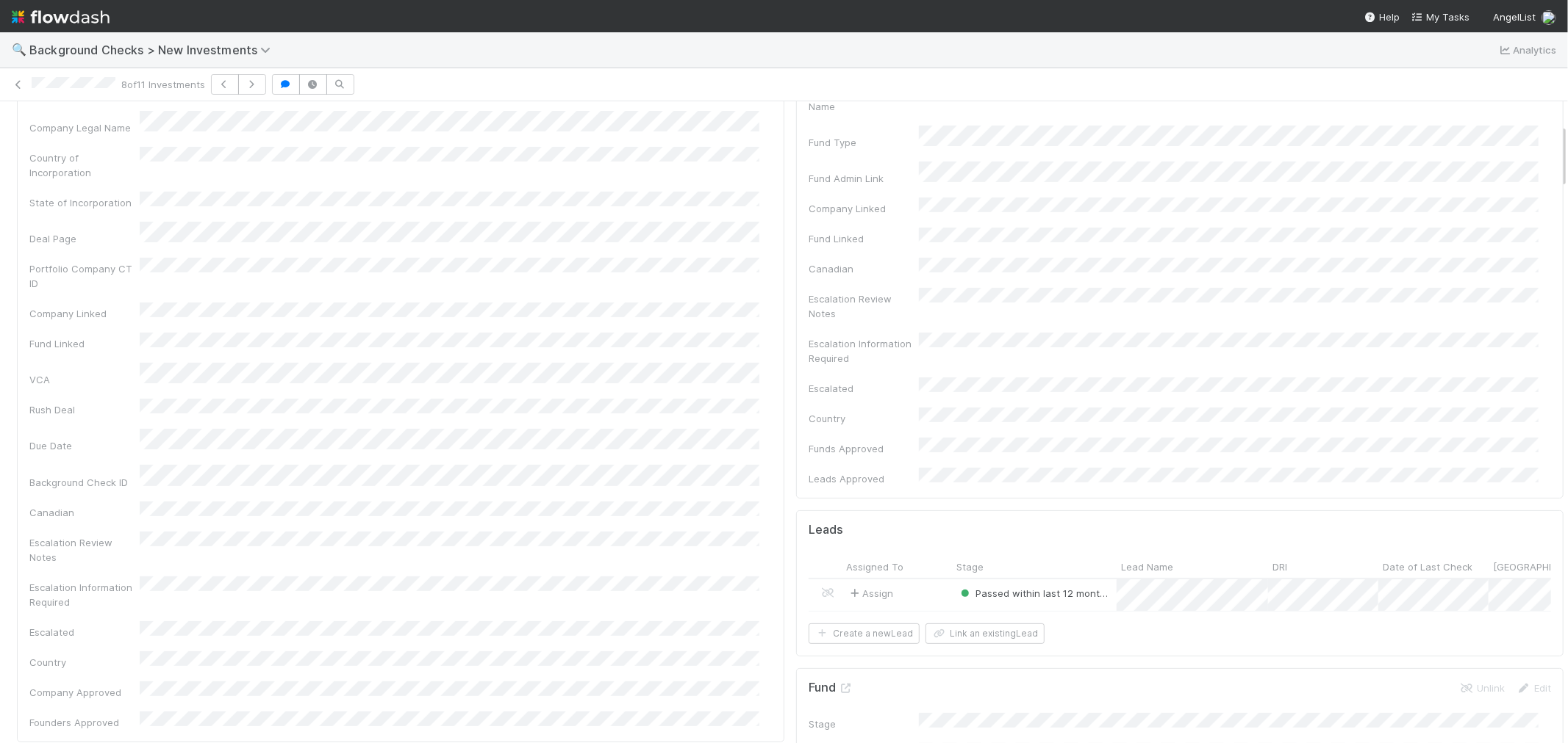
scroll to position [0, 0]
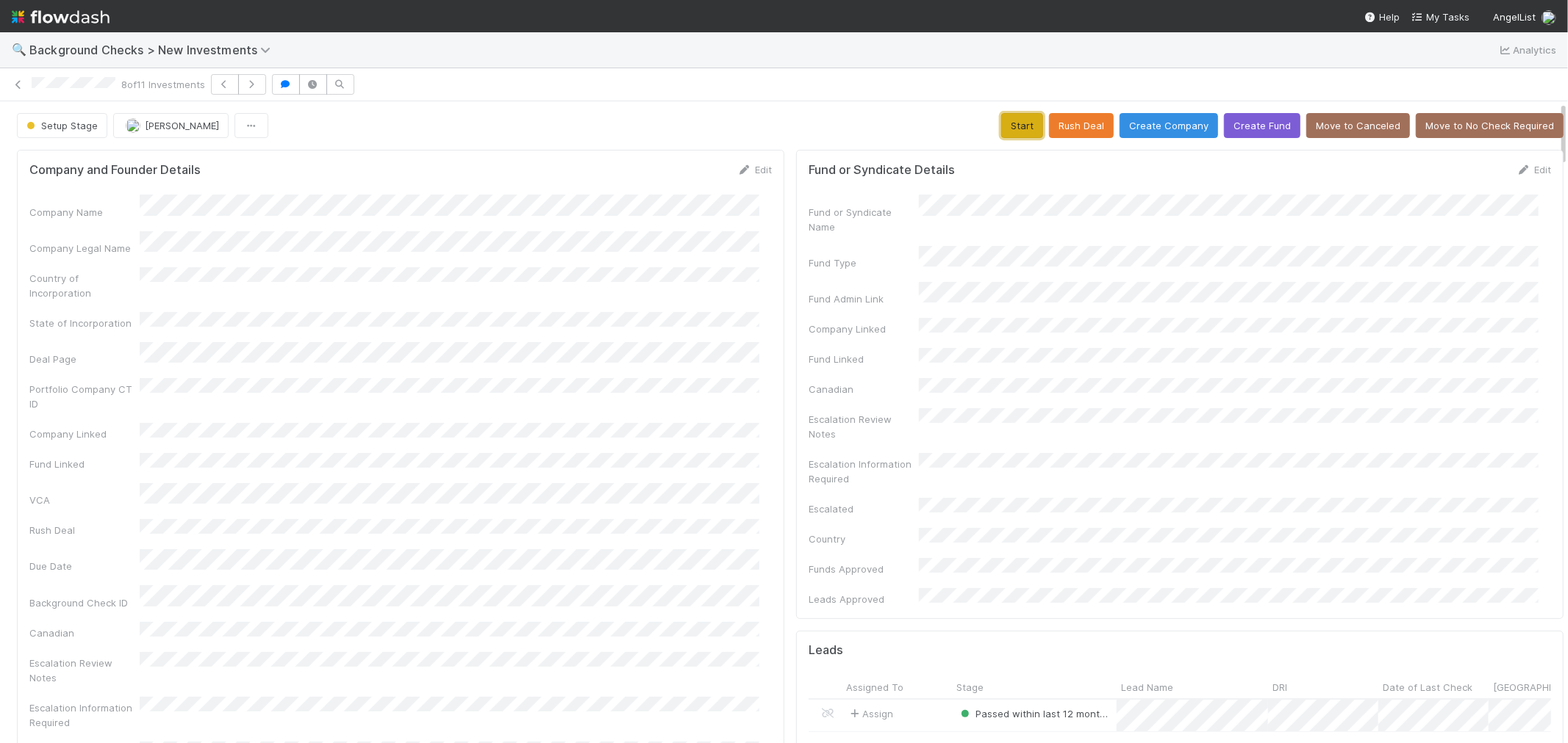
click at [1010, 133] on button "Start" at bounding box center [1022, 125] width 42 height 25
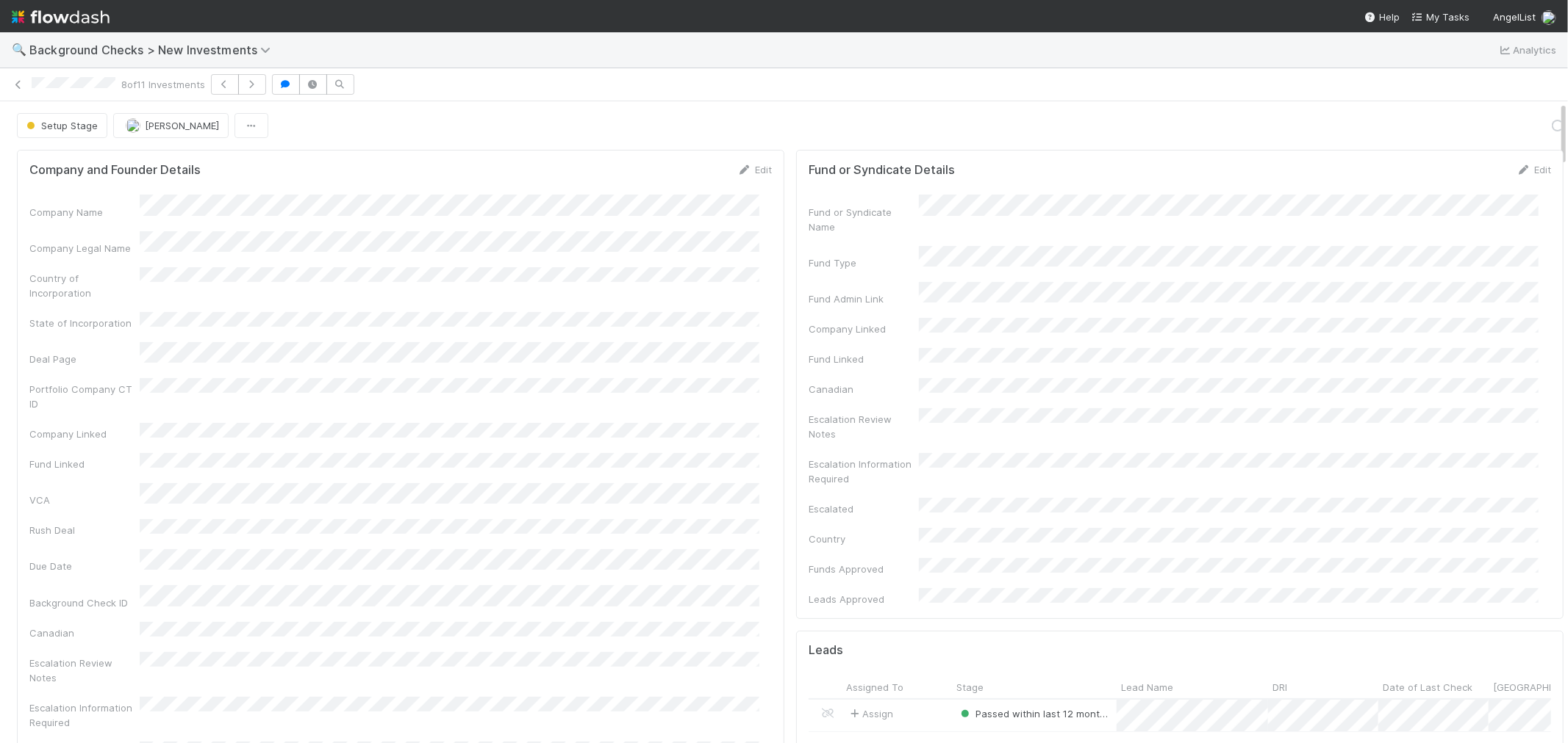
click at [766, 466] on div "Company and Founder Details Edit Company Name Company Legal Name Country of Inc…" at bounding box center [401, 506] width 767 height 712
click at [224, 85] on icon "button" at bounding box center [225, 85] width 15 height 9
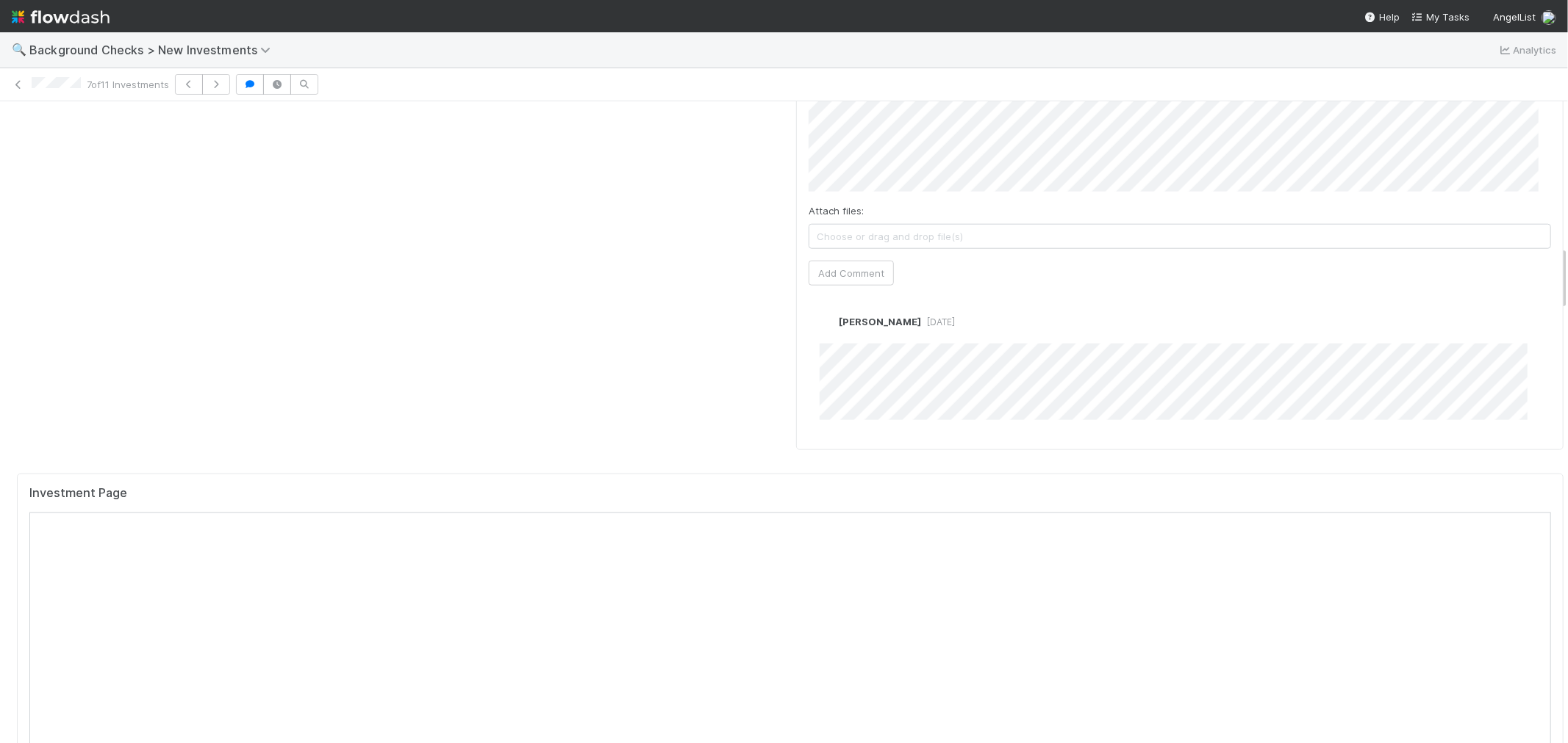
scroll to position [1469, 0]
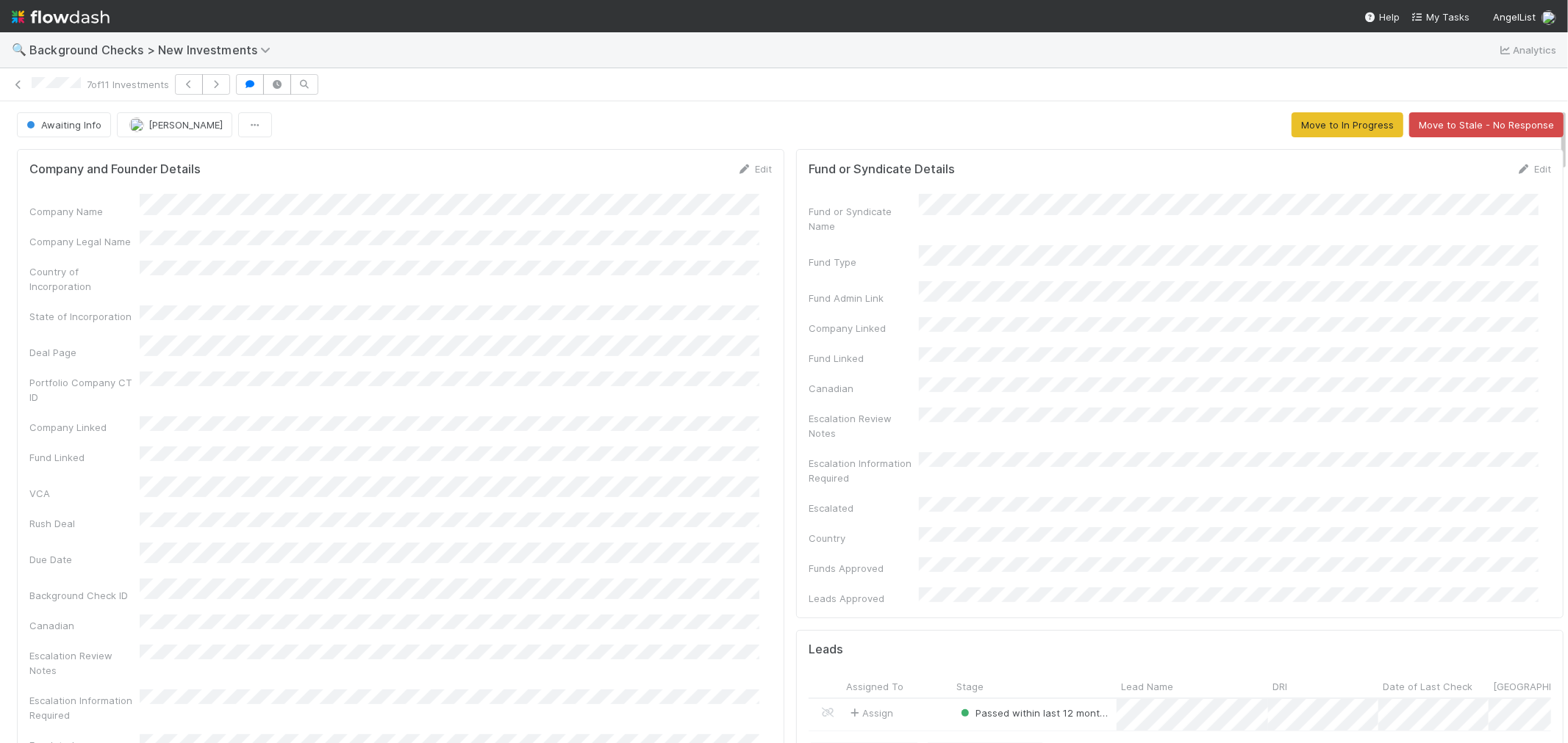
scroll to position [0, 0]
click at [743, 164] on link "Edit" at bounding box center [755, 169] width 35 height 12
drag, startPoint x: 701, startPoint y: 160, endPoint x: 693, endPoint y: 165, distance: 9.4
click at [701, 160] on div "Company and Founder Details Save Cancel Company Name * Company Legal Name Count…" at bounding box center [401, 643] width 767 height 987
click at [689, 167] on button "Save" at bounding box center [693, 174] width 42 height 25
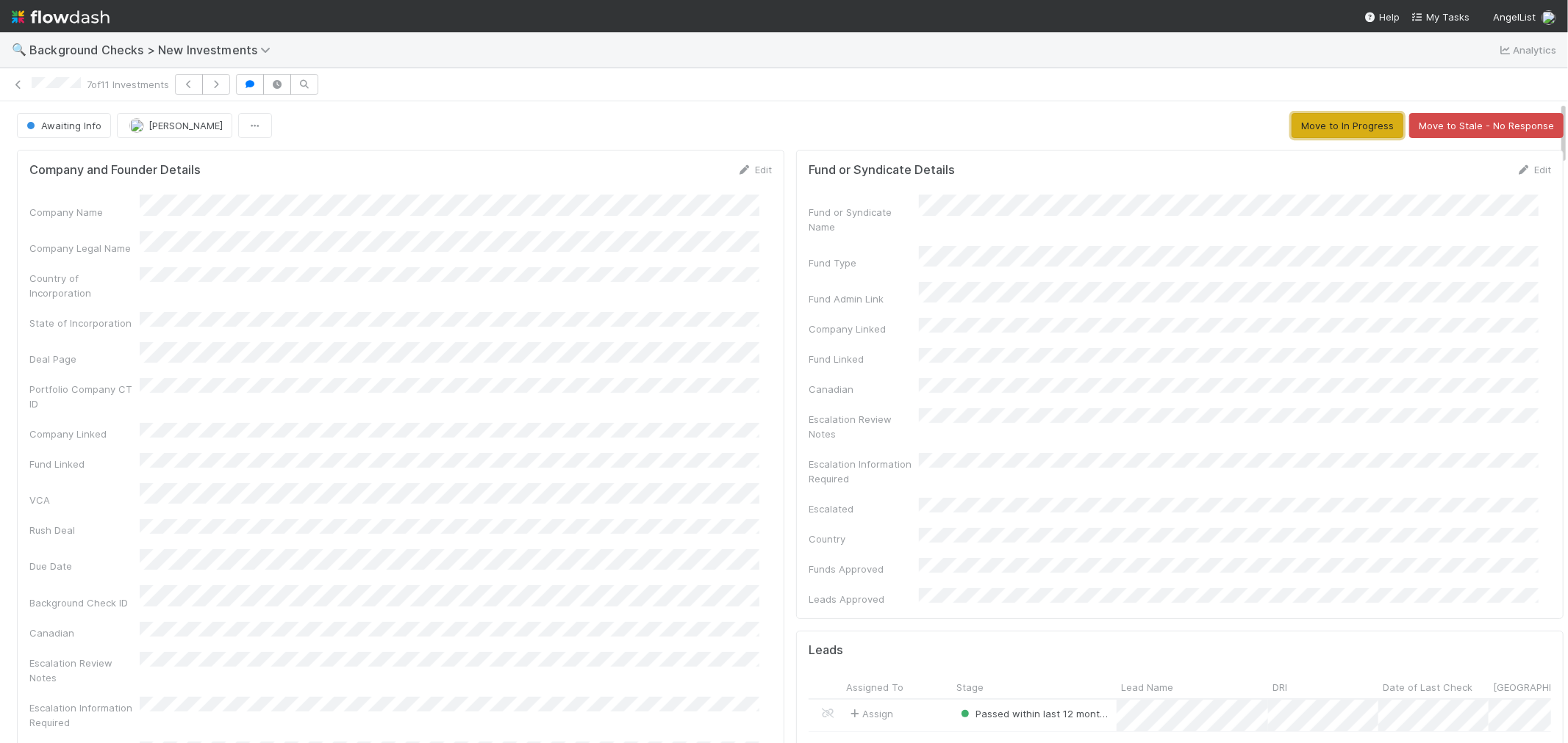
click at [1291, 127] on button "Move to In Progress" at bounding box center [1347, 125] width 112 height 25
click at [91, 121] on button "In Progress" at bounding box center [60, 125] width 86 height 25
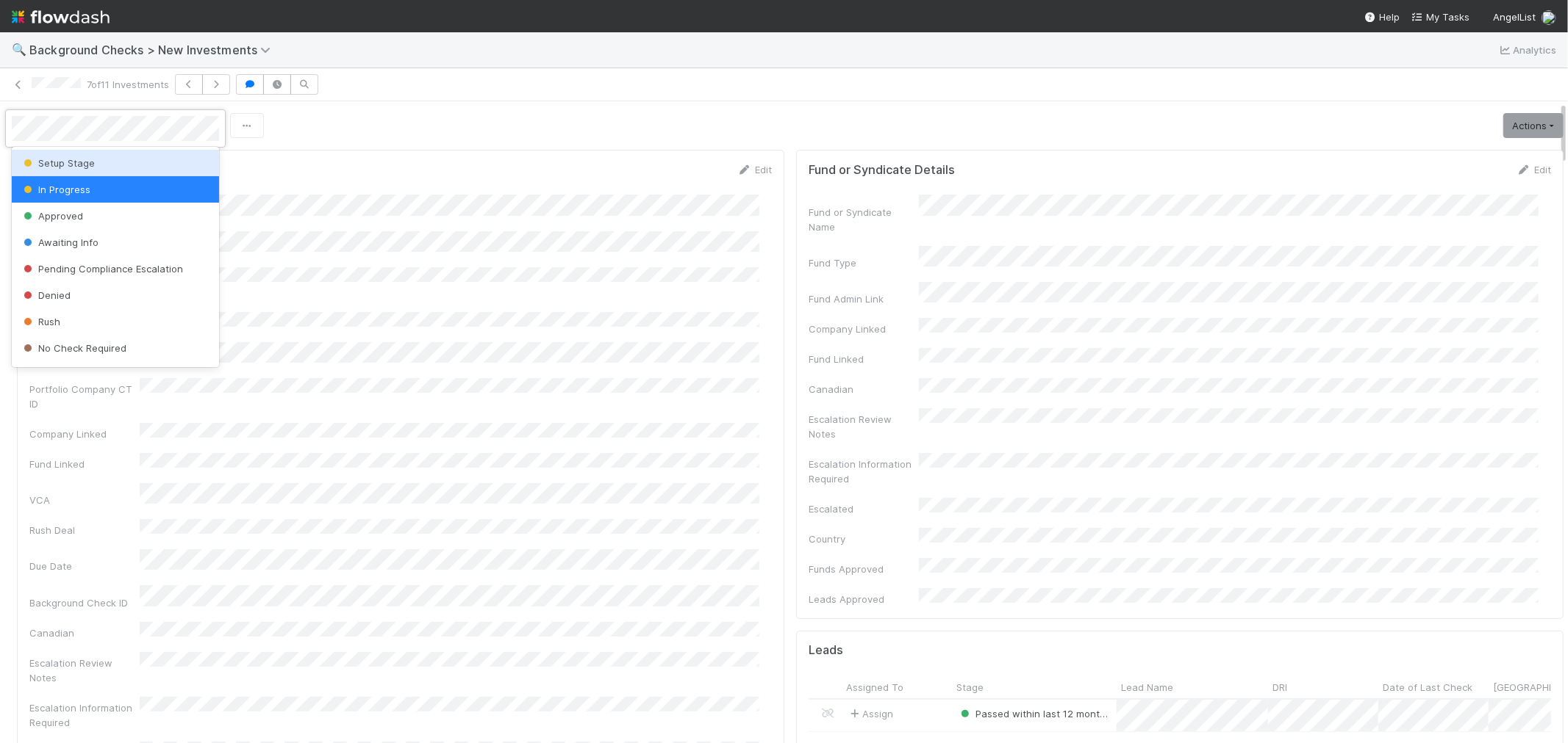
click at [89, 157] on div "Setup Stage" at bounding box center [116, 163] width 207 height 26
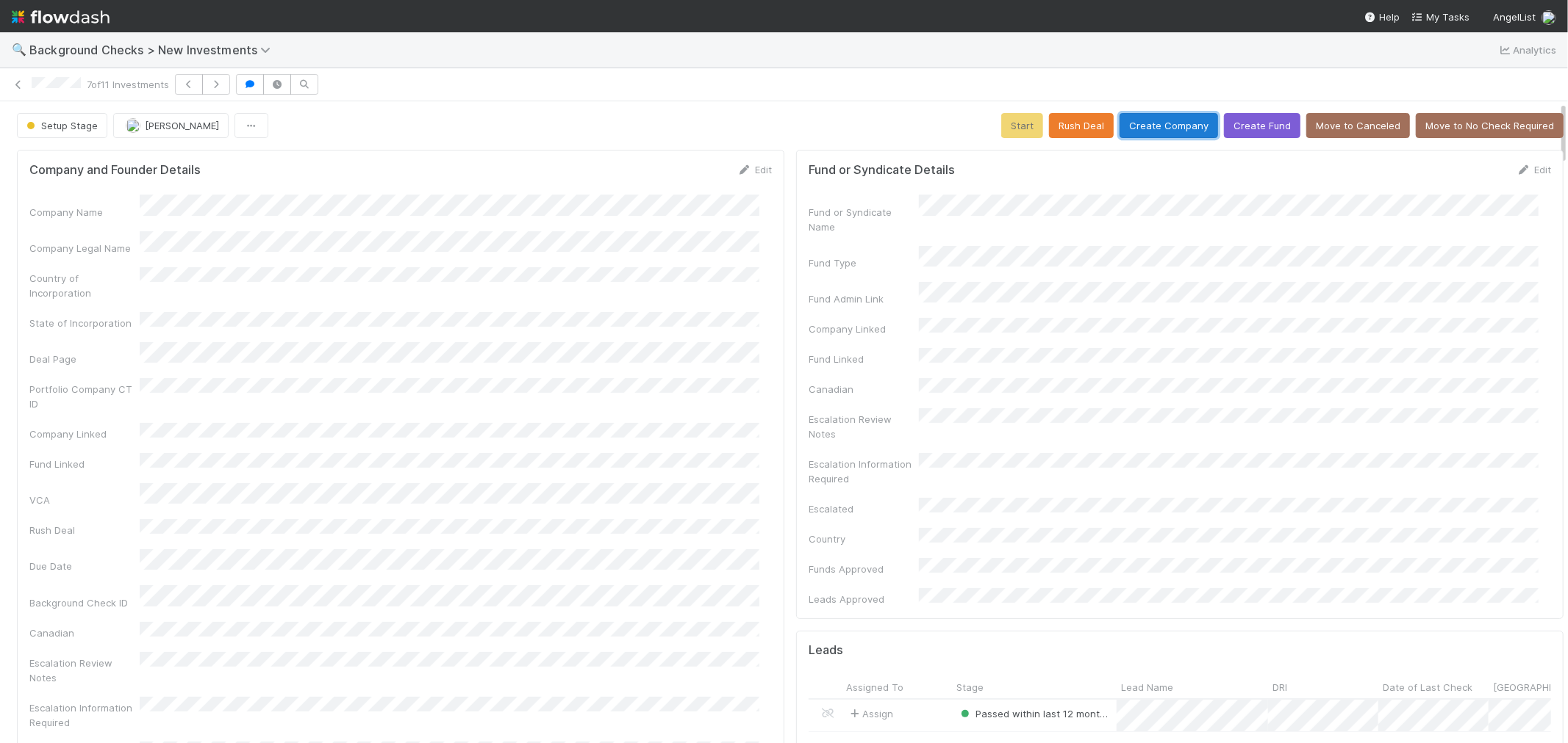
click at [1133, 125] on button "Create Company" at bounding box center [1168, 125] width 98 height 25
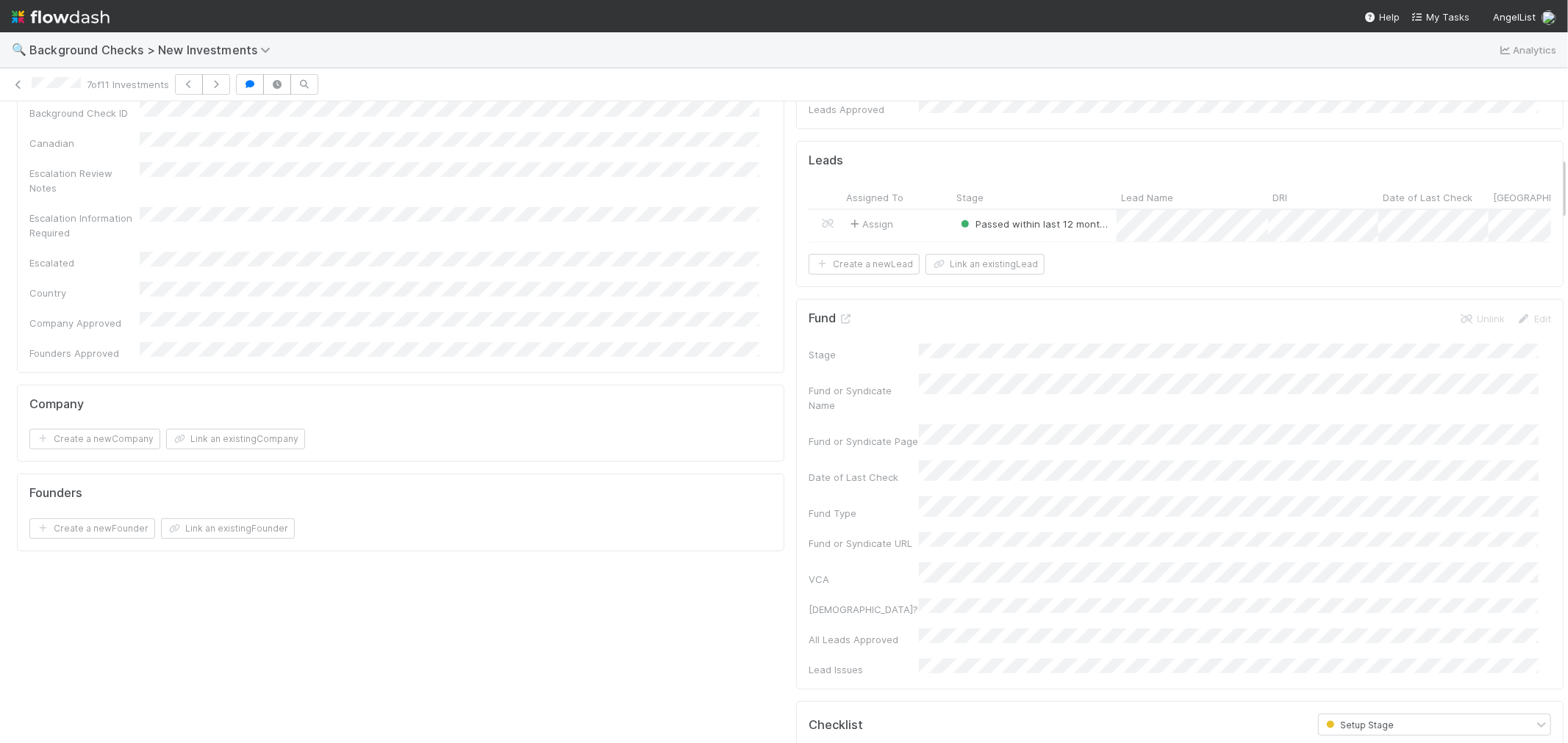
scroll to position [571, 0]
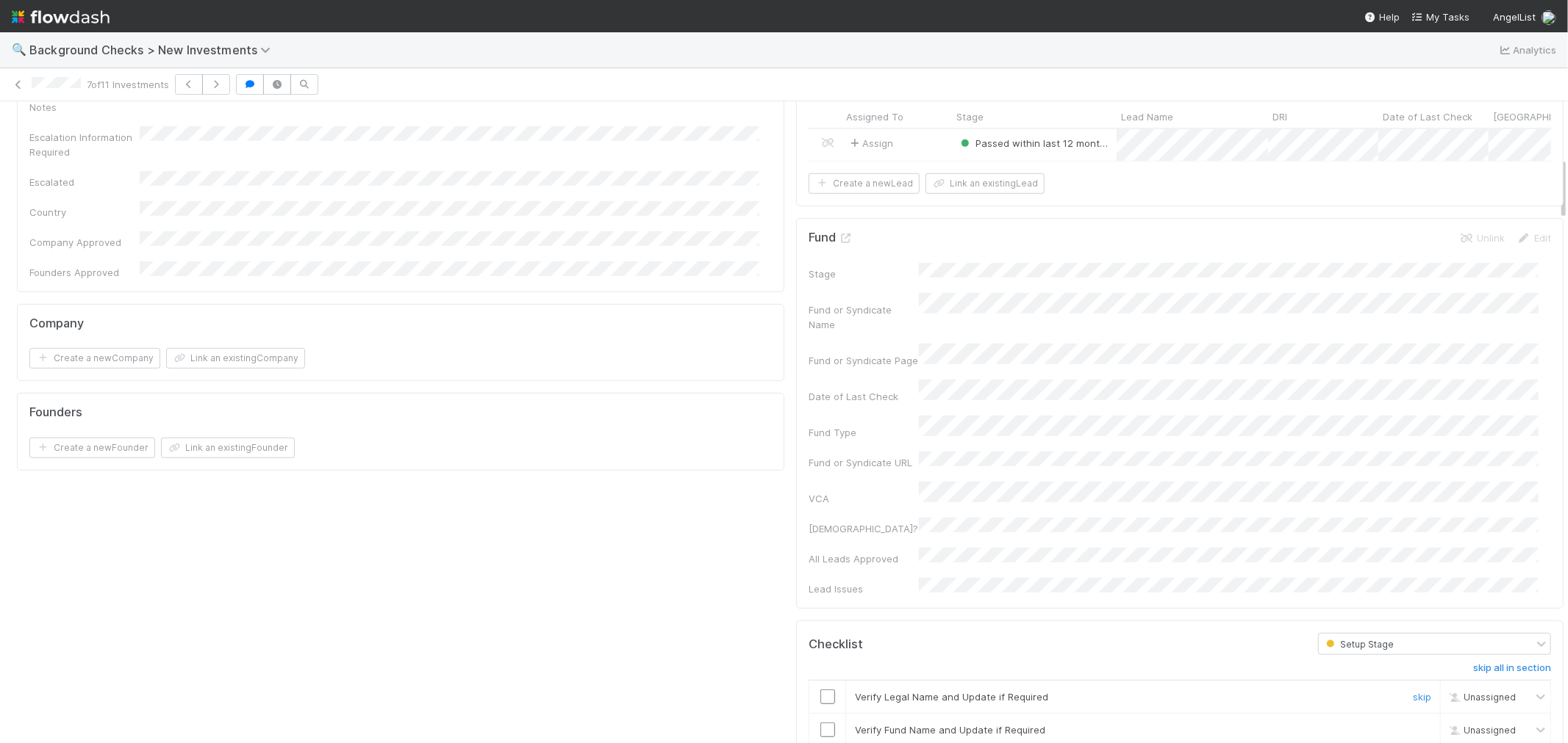
click at [820, 690] on input "checkbox" at bounding box center [828, 697] width 15 height 15
click at [820, 723] on input "checkbox" at bounding box center [828, 730] width 15 height 15
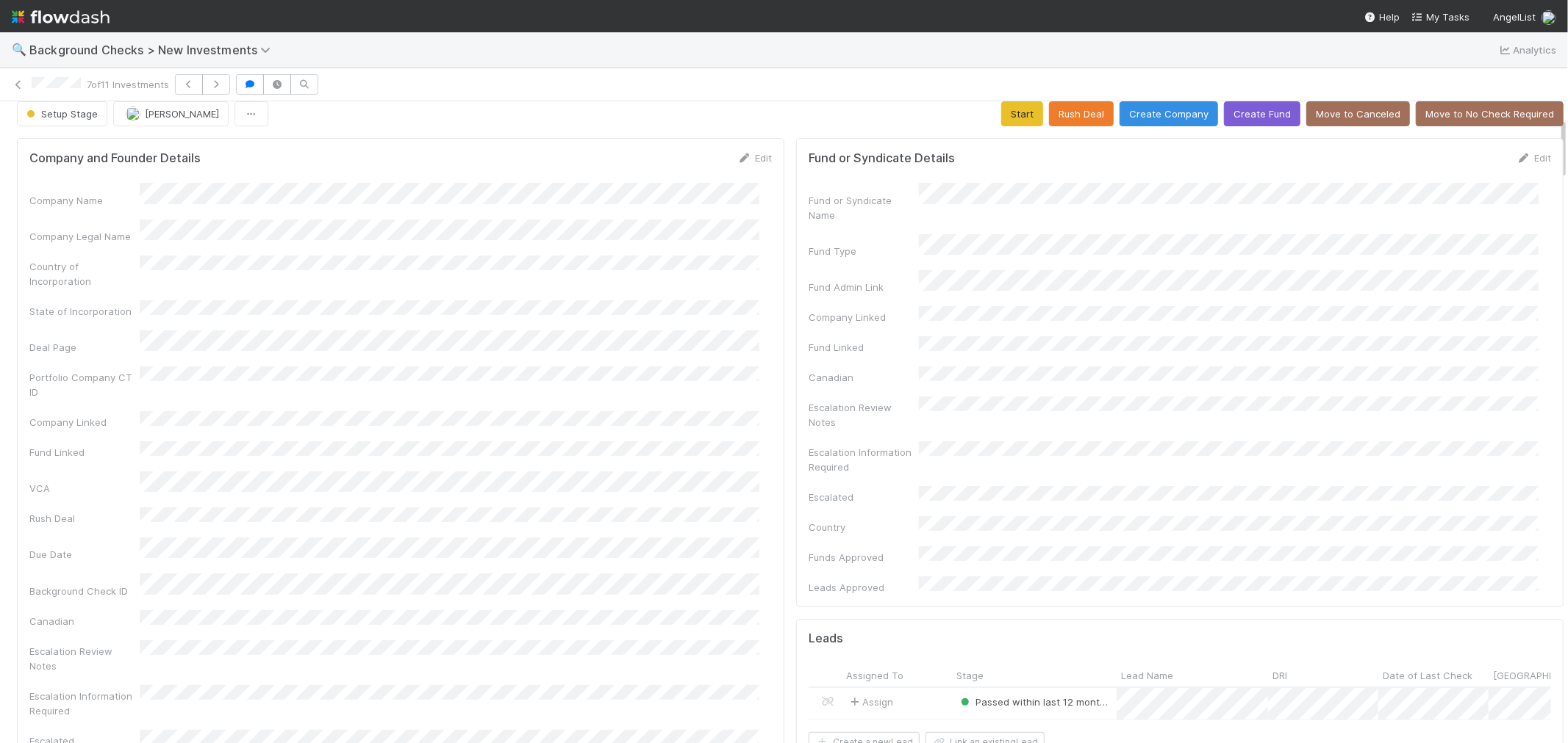
scroll to position [0, 0]
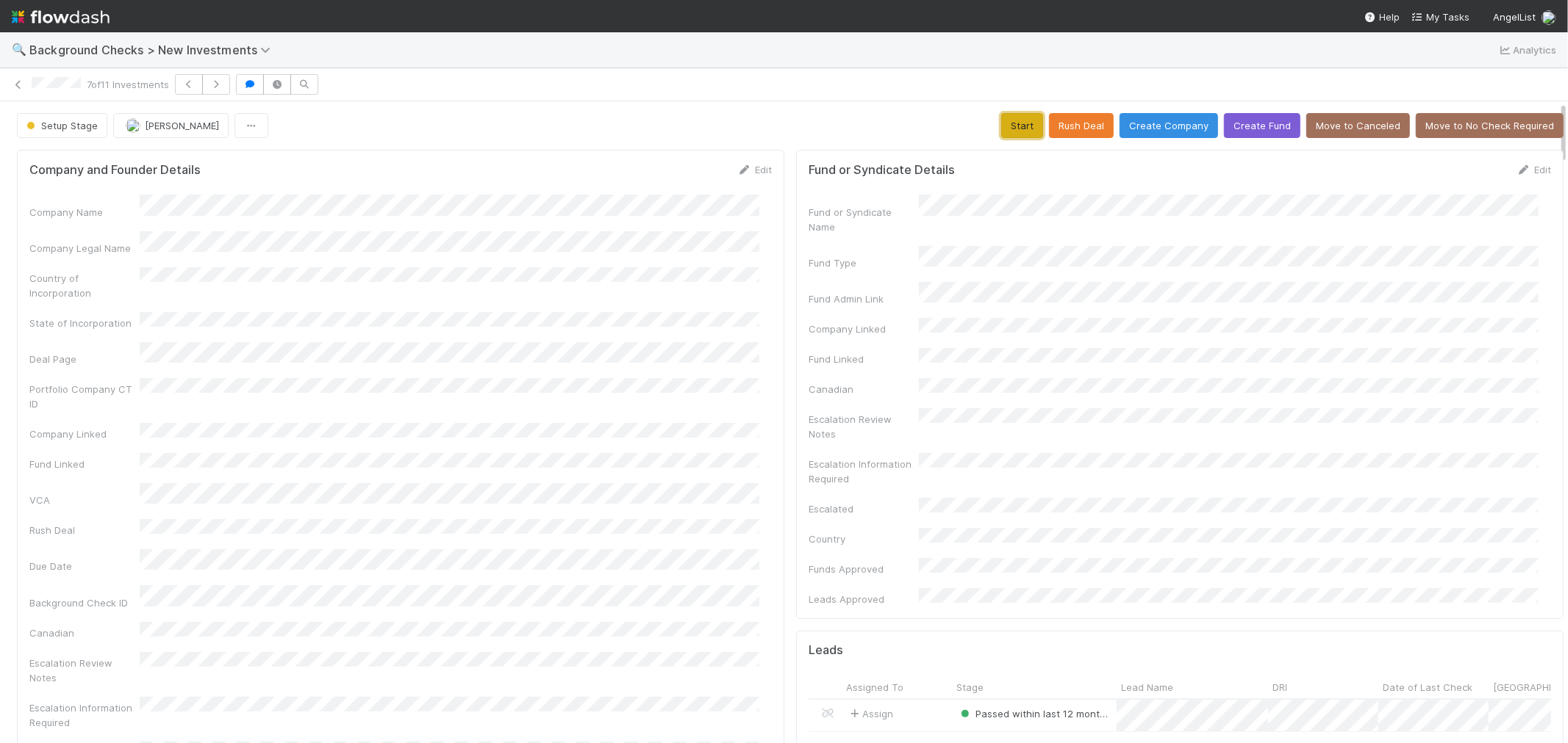
drag, startPoint x: 1001, startPoint y: 130, endPoint x: 681, endPoint y: 295, distance: 360.0
click at [1001, 129] on button "Start" at bounding box center [1022, 125] width 42 height 25
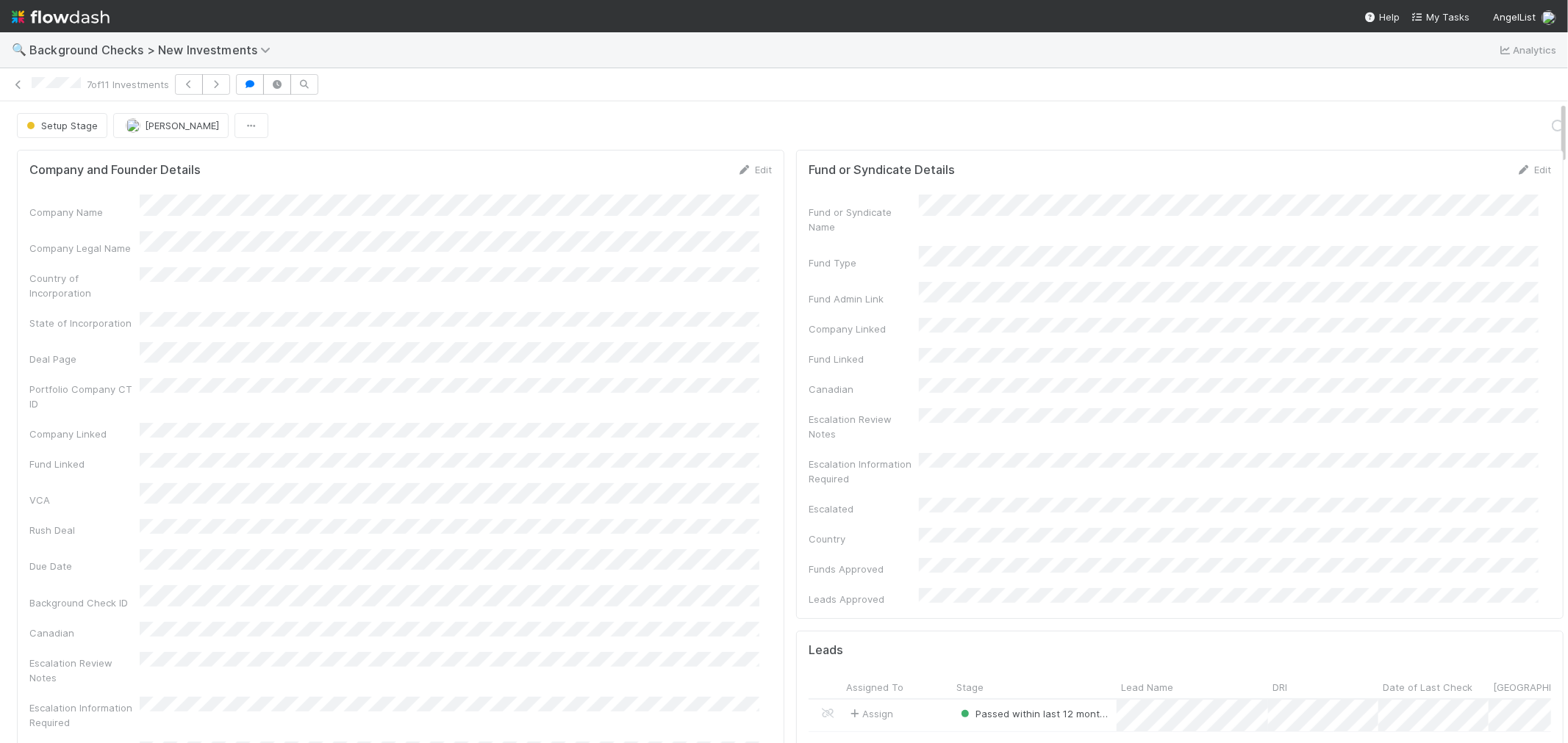
click at [626, 379] on div "Portfolio Company CT ID" at bounding box center [400, 395] width 742 height 33
click at [192, 88] on icon "button" at bounding box center [189, 85] width 15 height 9
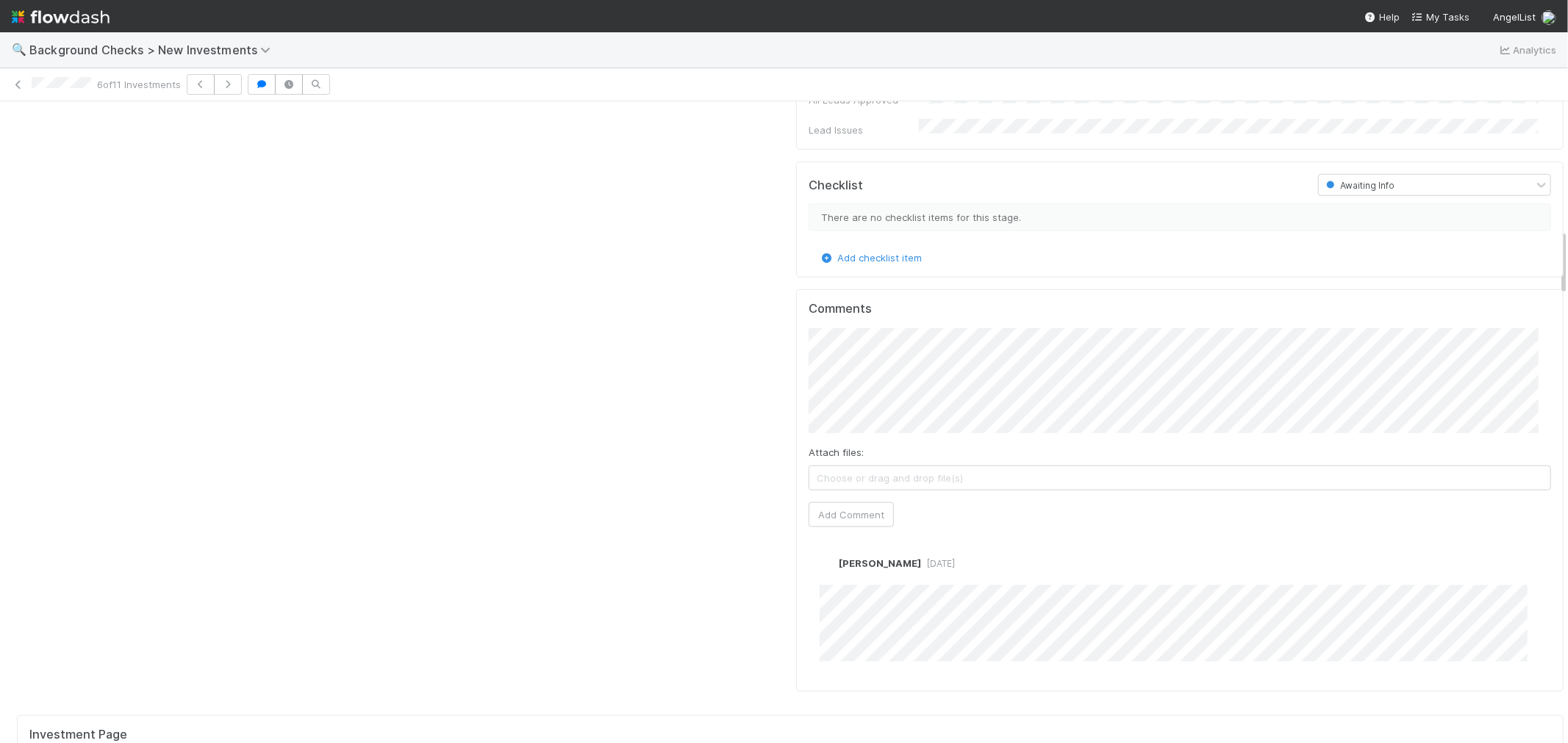
scroll to position [1224, 0]
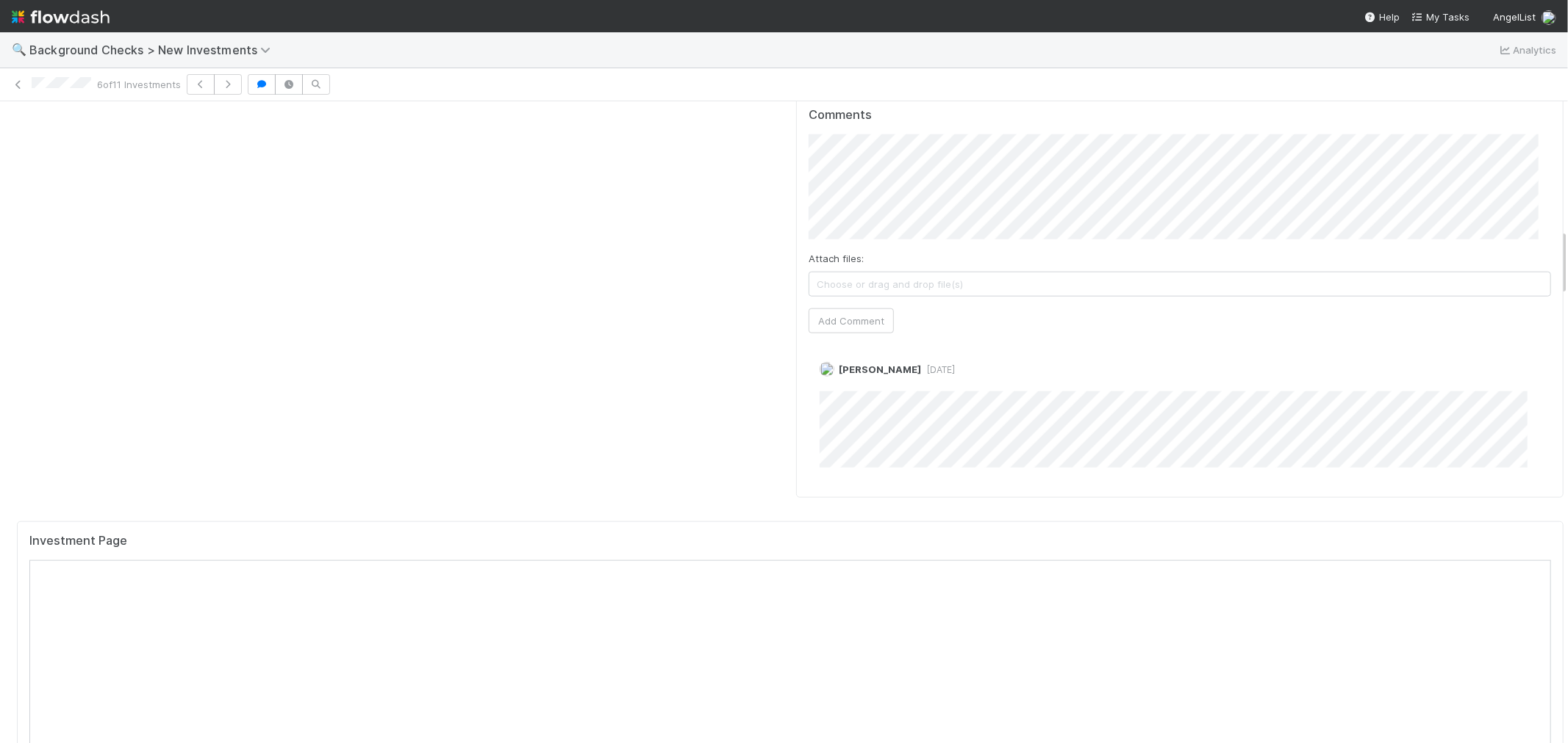
click at [841, 522] on div "Investment Page" at bounding box center [790, 733] width 1546 height 422
click at [208, 82] on icon "button" at bounding box center [201, 85] width 15 height 9
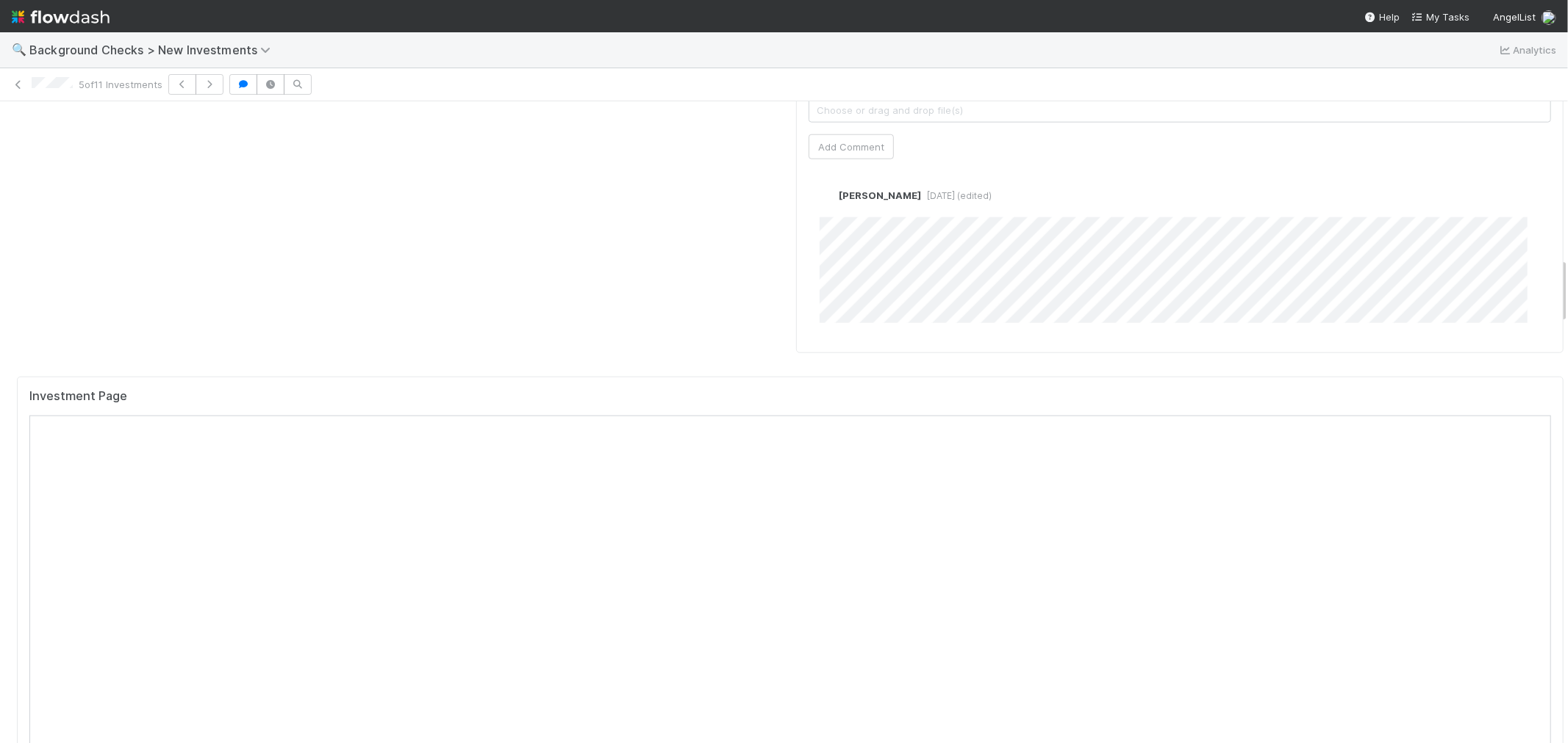
scroll to position [1550, 0]
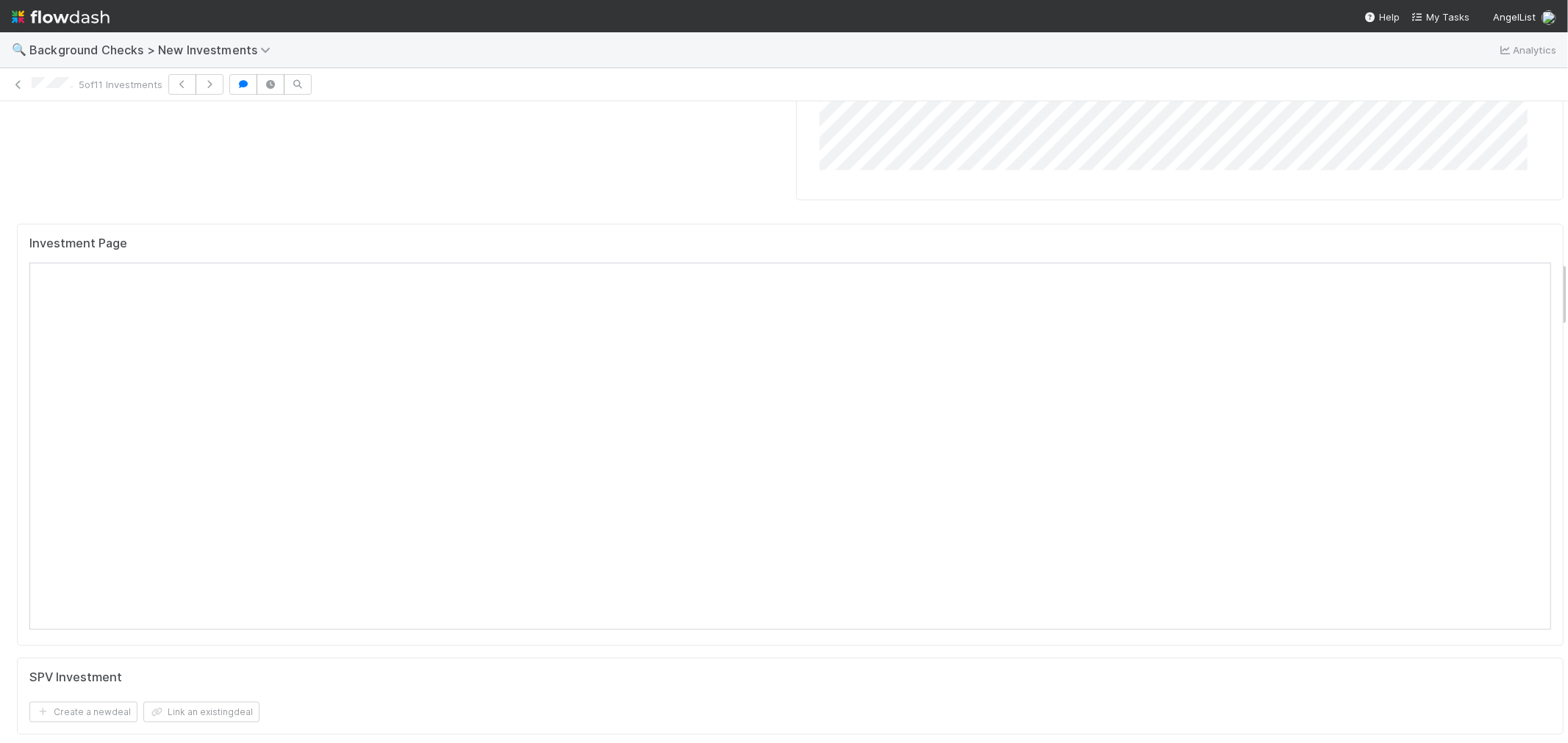
click at [618, 97] on div "5 of 11 Investments" at bounding box center [784, 85] width 1568 height 33
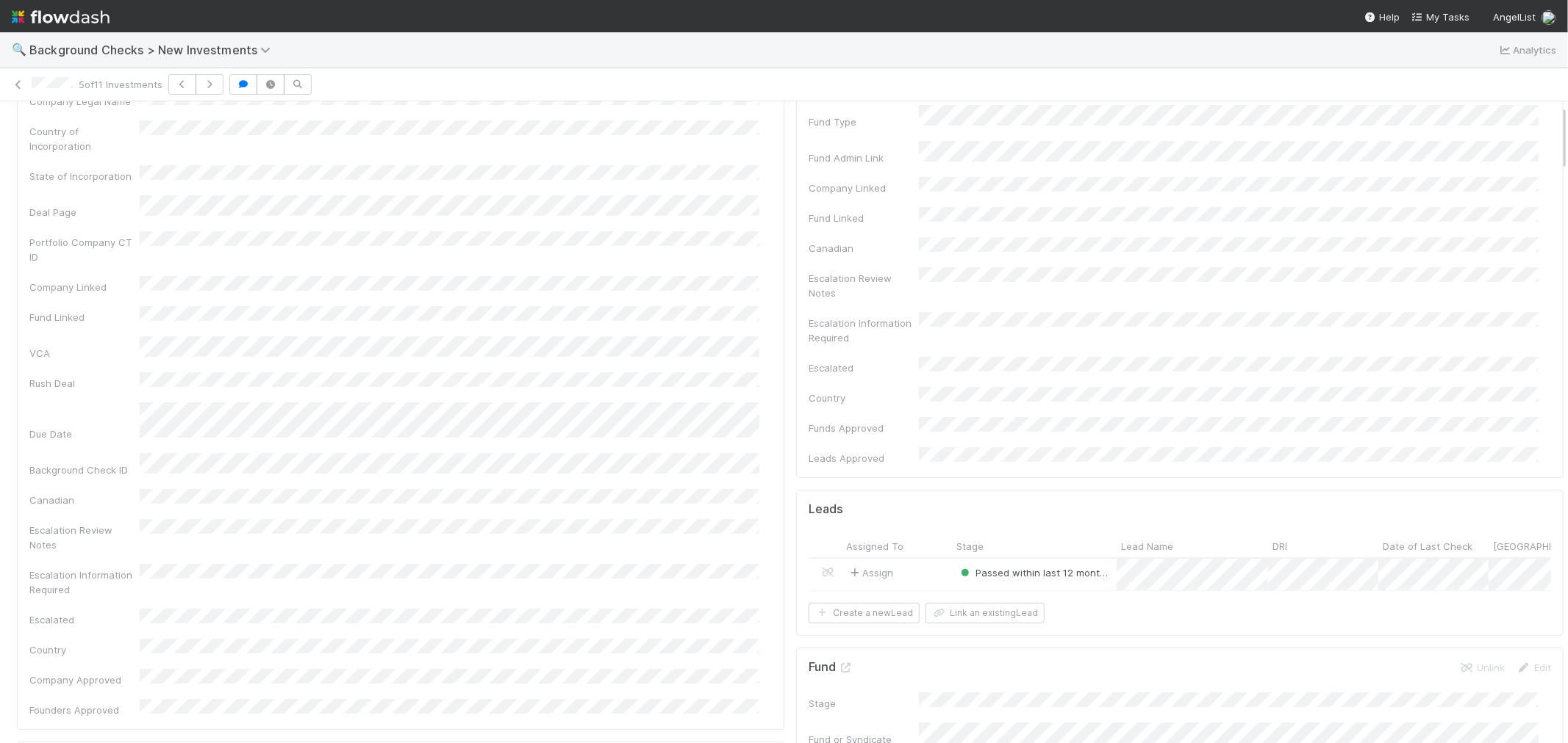
scroll to position [0, 0]
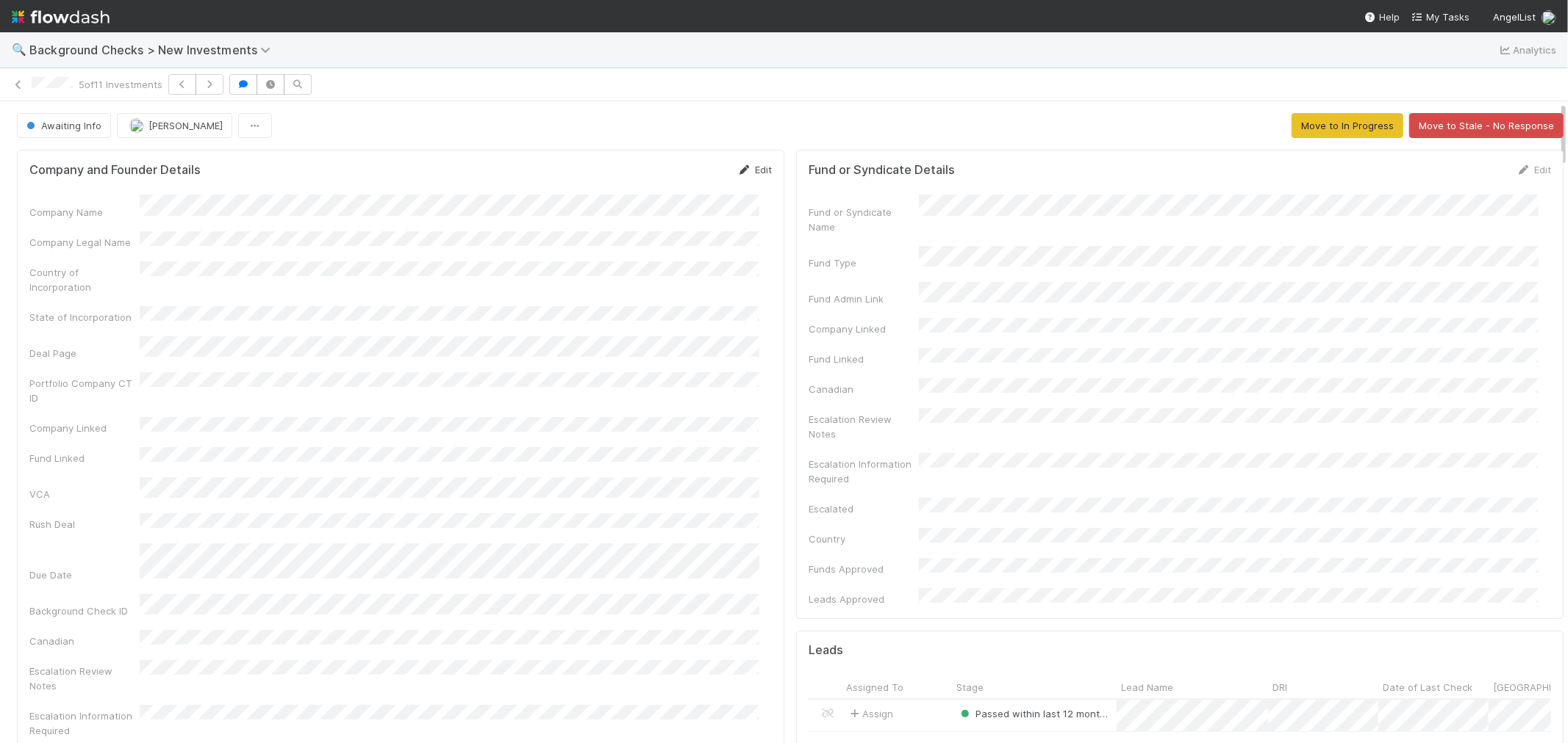
click at [737, 170] on icon at bounding box center [745, 169] width 15 height 10
click at [672, 169] on button "Save" at bounding box center [693, 174] width 42 height 25
click at [68, 121] on span "Awaiting Info" at bounding box center [62, 126] width 78 height 12
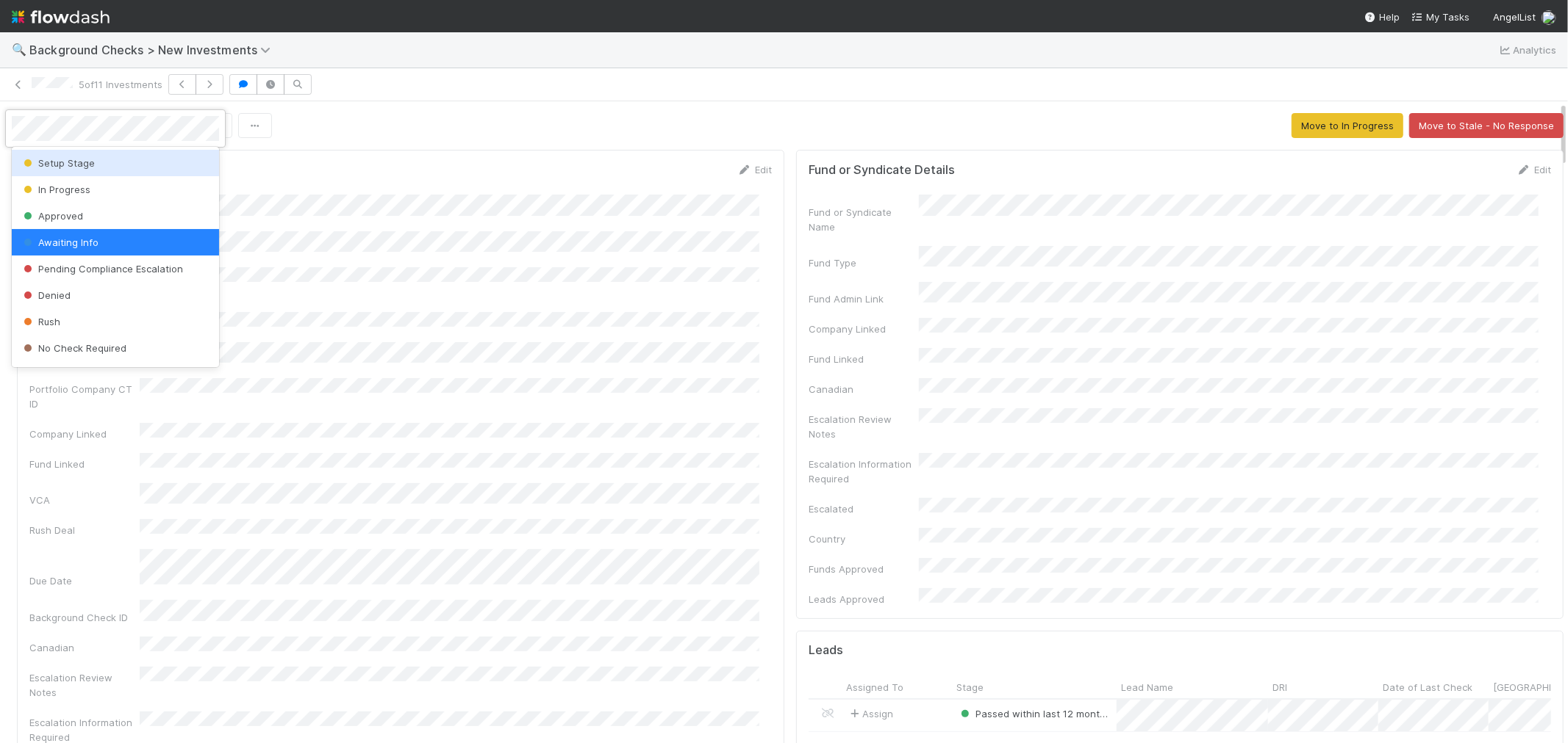
click at [72, 160] on span "Setup Stage" at bounding box center [57, 163] width 74 height 12
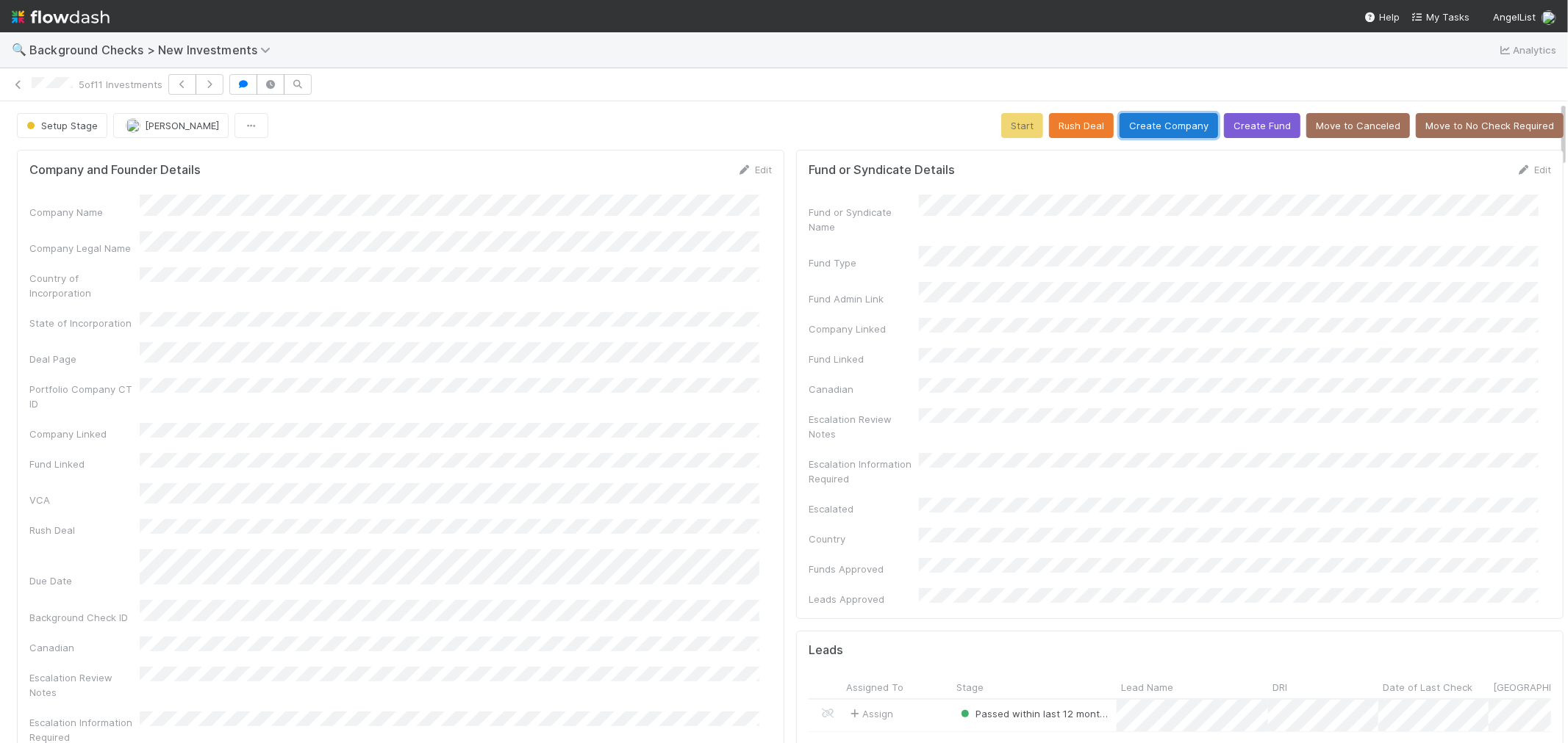
click at [1162, 132] on button "Create Company" at bounding box center [1168, 125] width 98 height 25
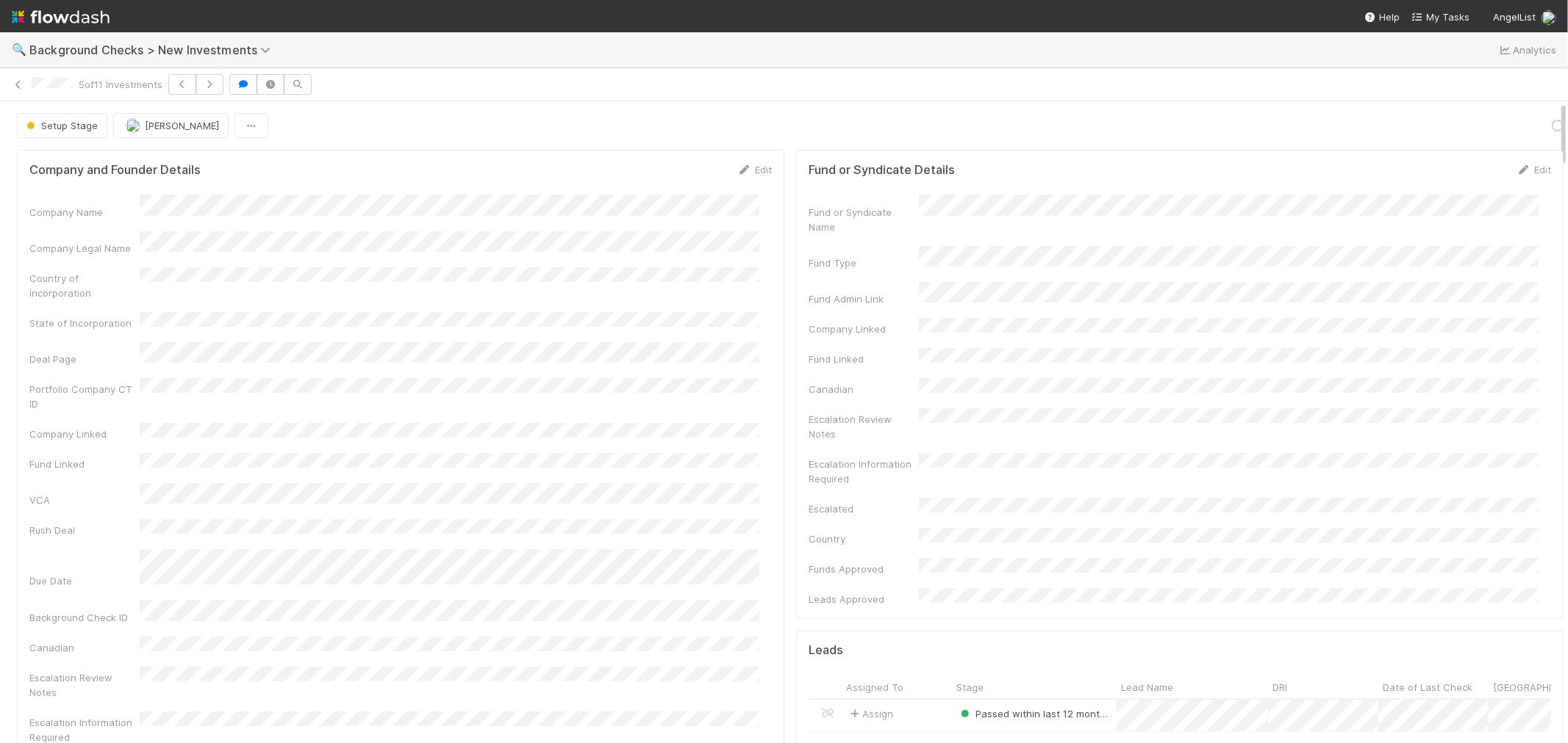
click at [759, 348] on div "Company Name Company Legal Name Country of Incorporation State of Incorporation…" at bounding box center [400, 529] width 742 height 670
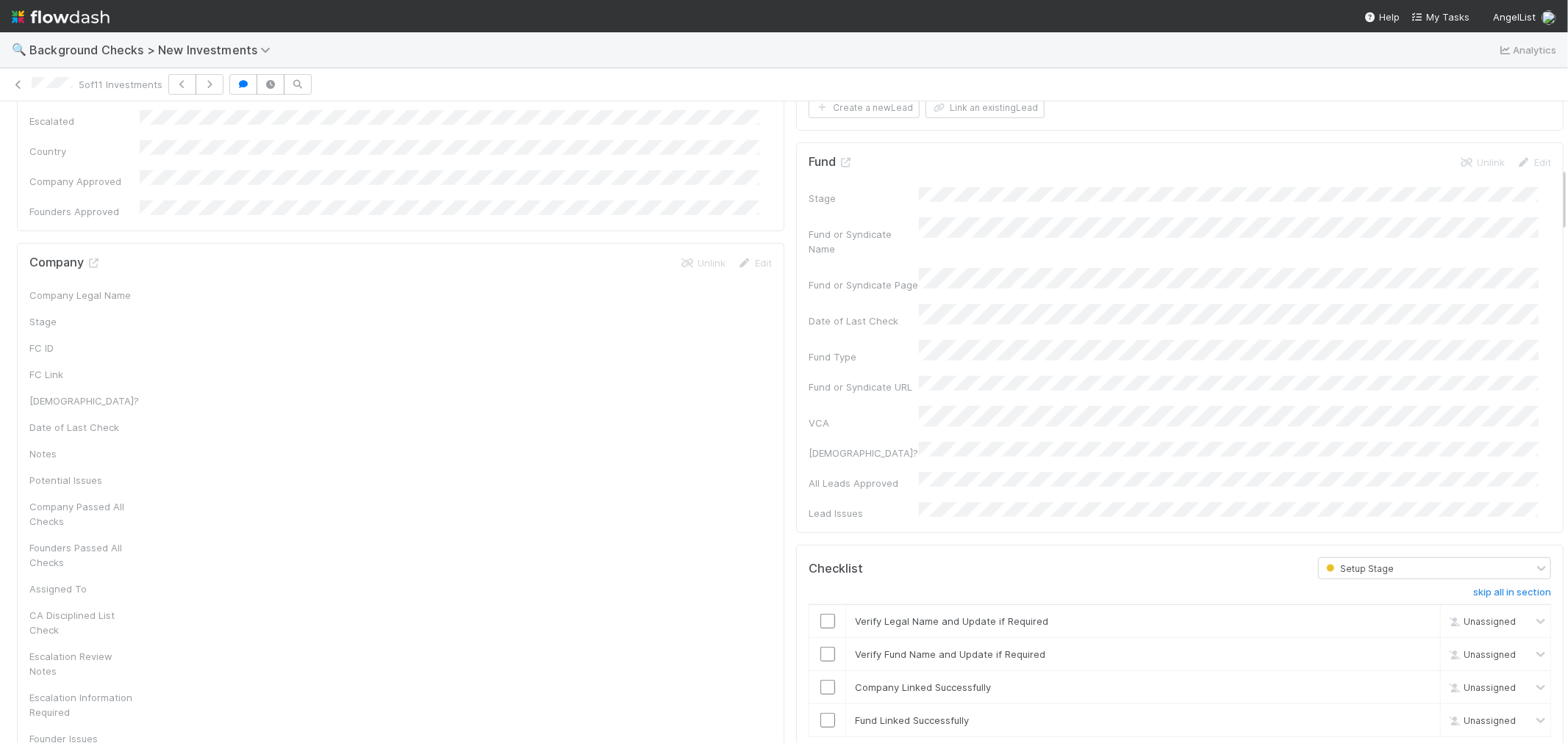
scroll to position [652, 0]
click at [820, 608] on input "checkbox" at bounding box center [828, 616] width 15 height 15
click at [820, 641] on input "checkbox" at bounding box center [828, 649] width 15 height 15
click at [820, 674] on input "checkbox" at bounding box center [828, 682] width 15 height 15
click at [820, 707] on input "checkbox" at bounding box center [828, 715] width 15 height 15
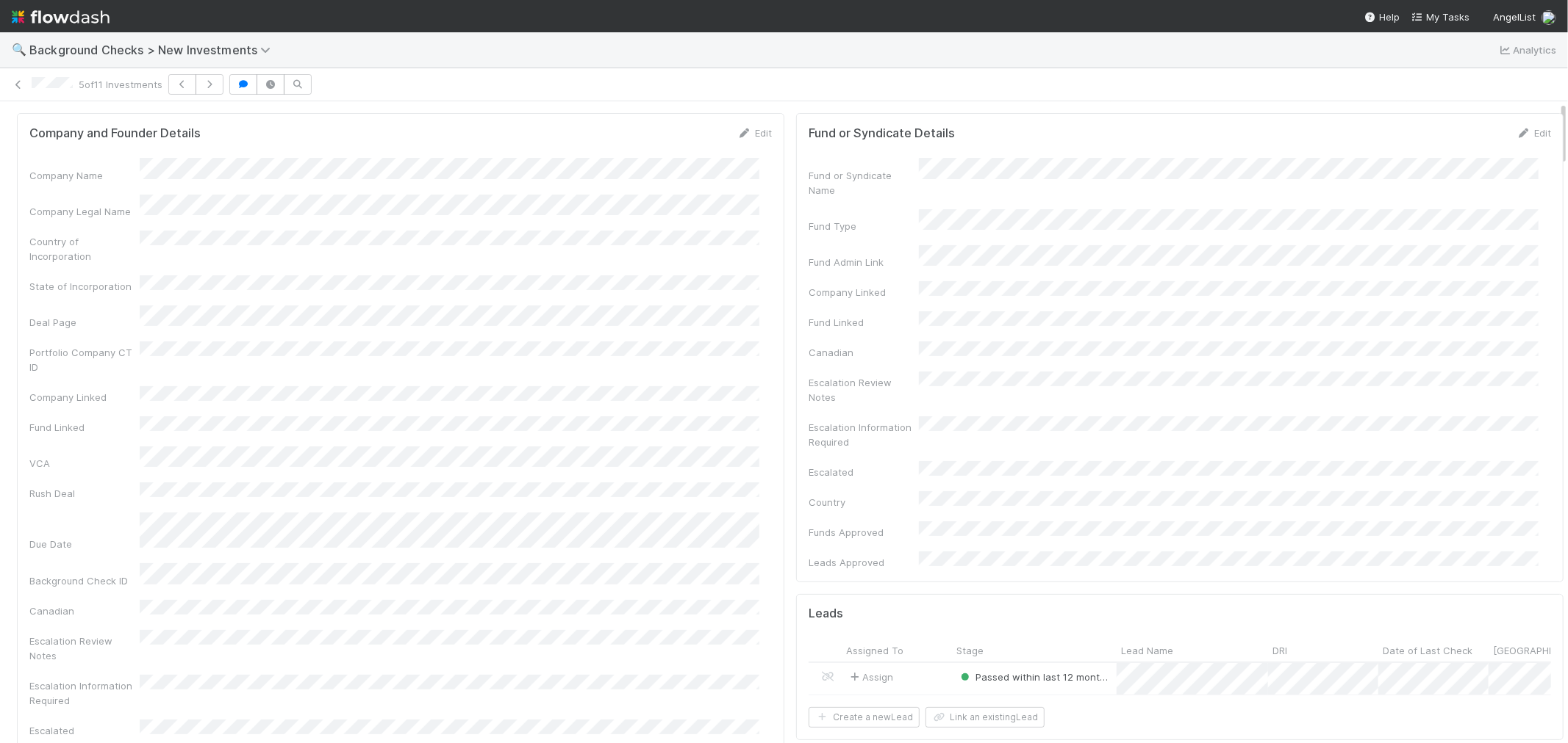
scroll to position [0, 0]
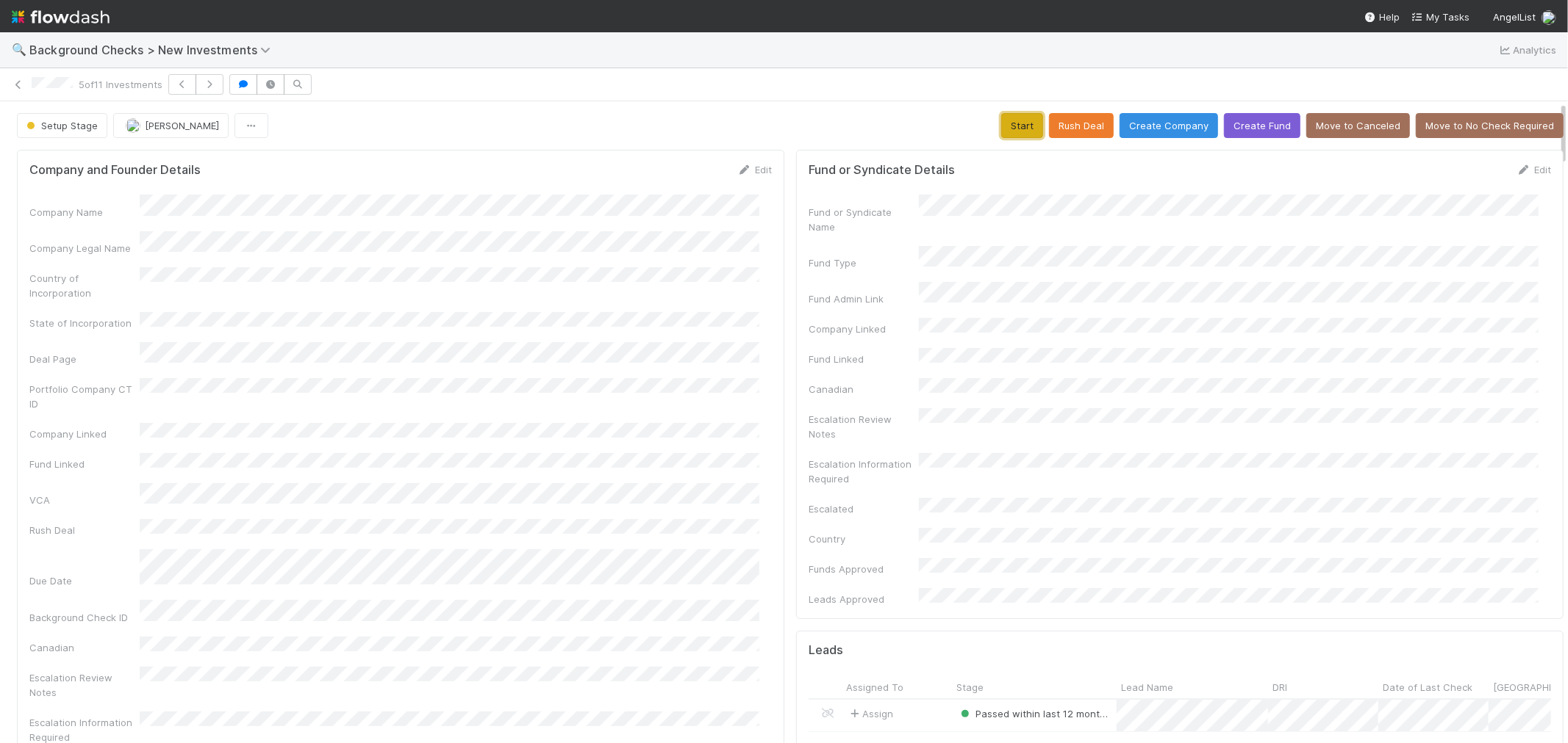
drag, startPoint x: 1011, startPoint y: 132, endPoint x: 951, endPoint y: 173, distance: 72.7
click at [1010, 132] on button "Start" at bounding box center [1022, 125] width 42 height 25
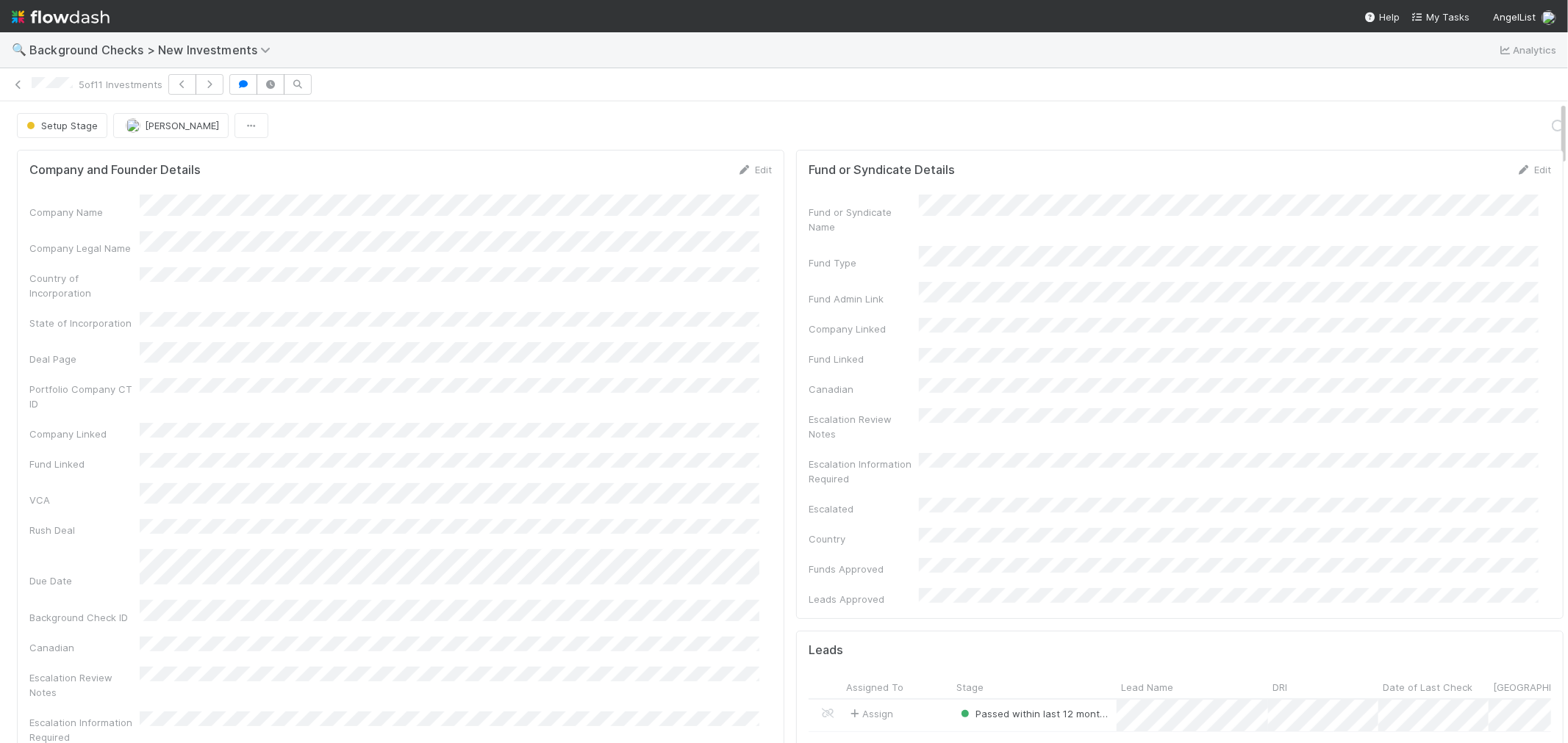
click at [638, 328] on div "Company Name Company Legal Name Country of Incorporation State of Incorporation…" at bounding box center [400, 529] width 742 height 670
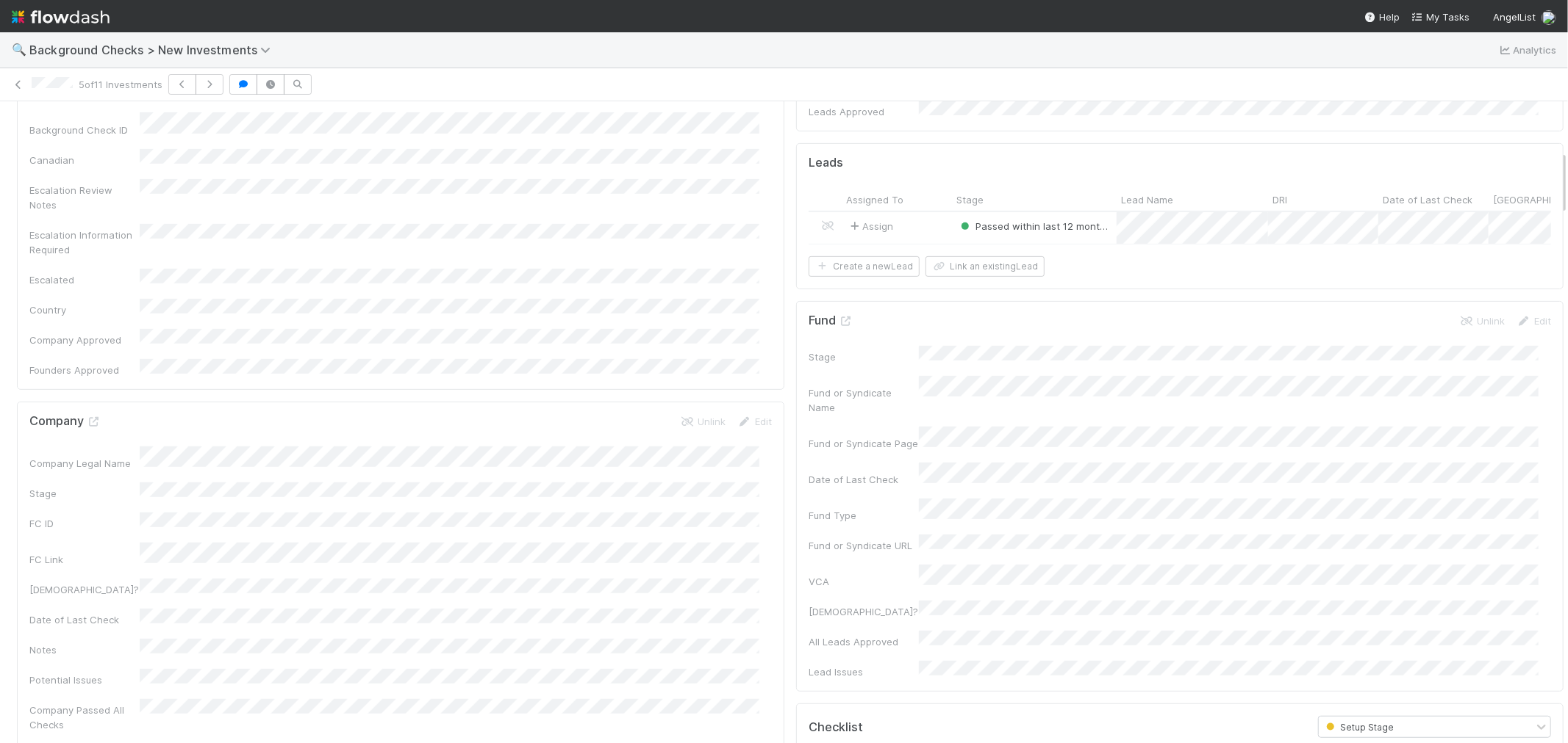
scroll to position [489, 0]
drag, startPoint x: 103, startPoint y: 347, endPoint x: 94, endPoint y: 346, distance: 9.1
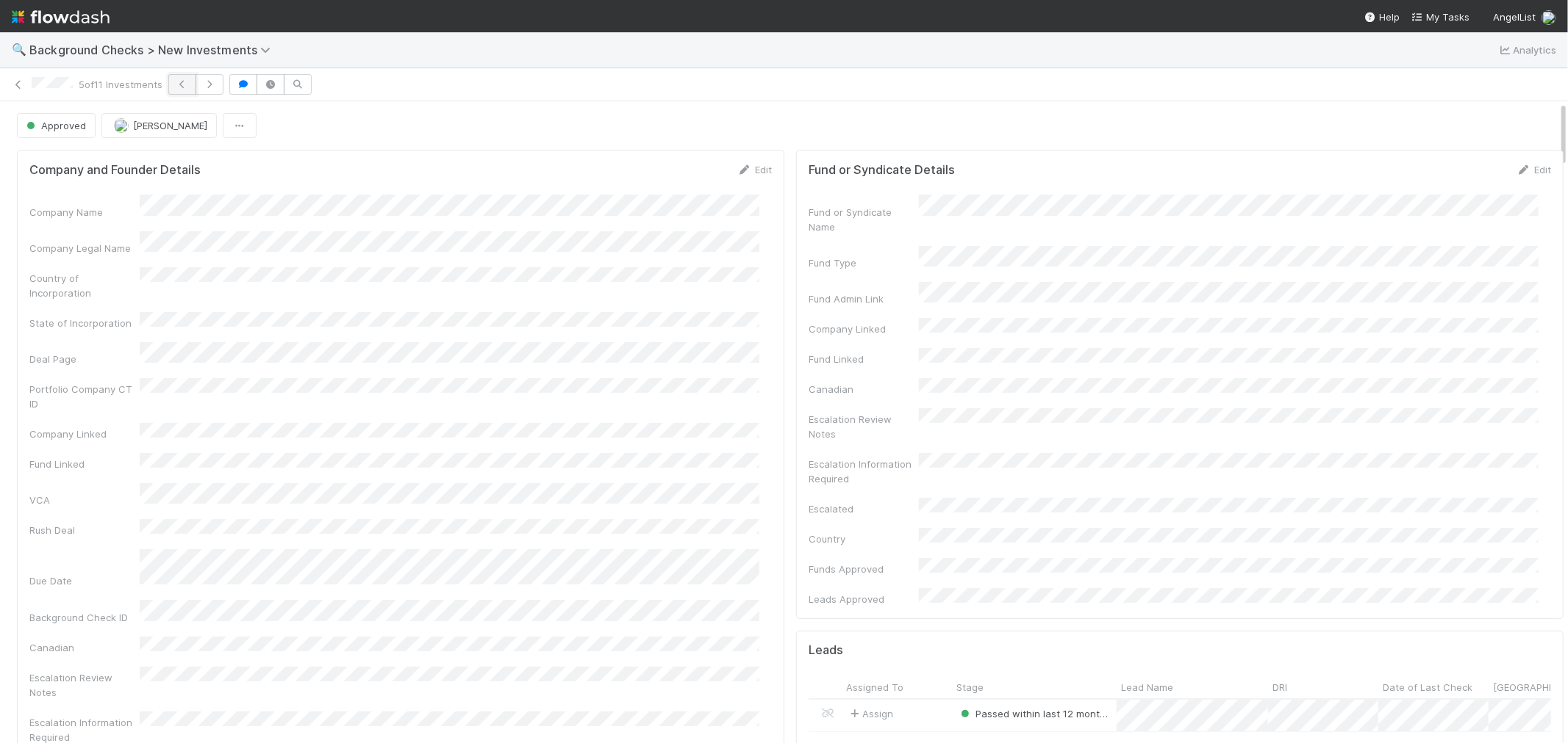
click at [190, 90] on button "button" at bounding box center [182, 84] width 28 height 20
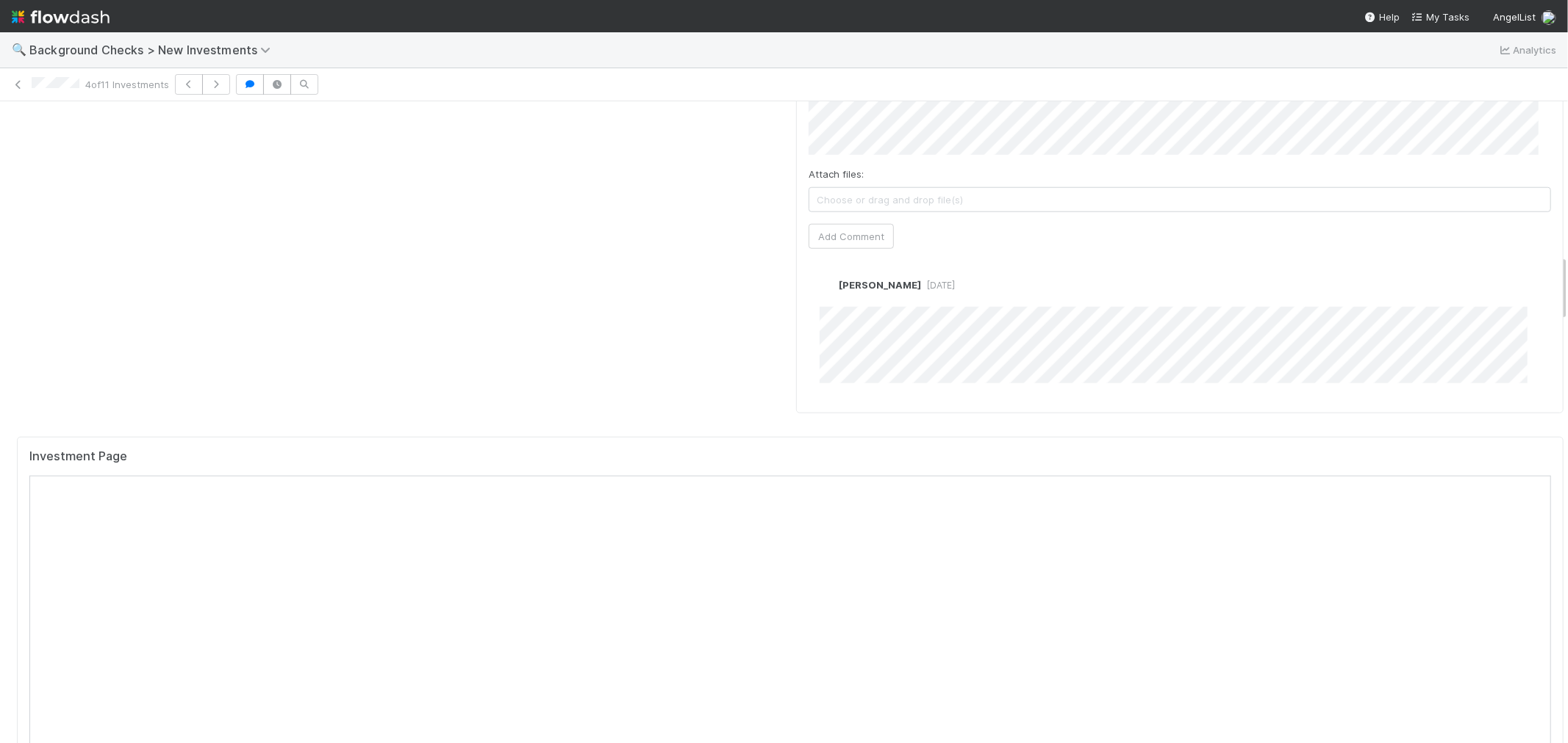
scroll to position [1469, 0]
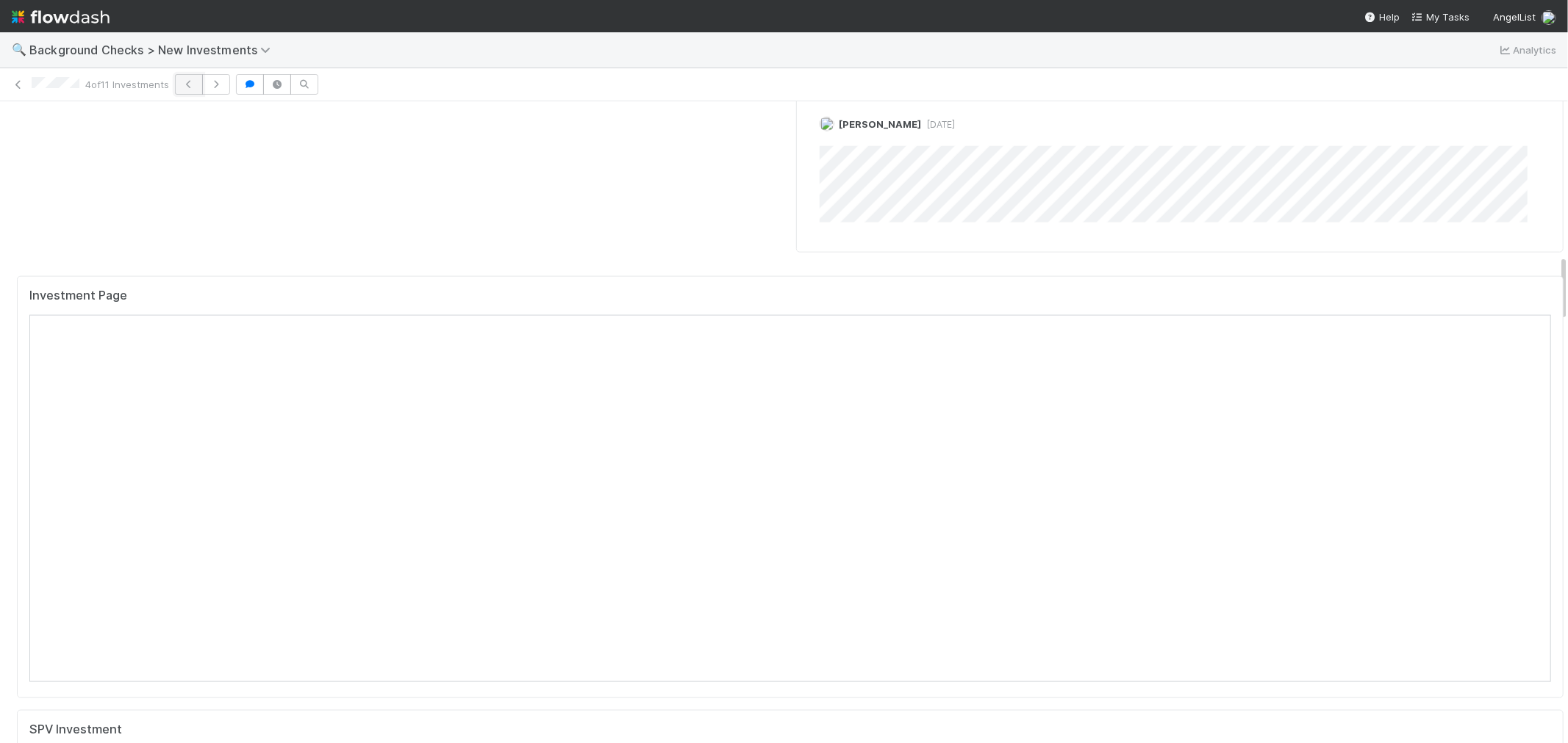
click at [185, 90] on button "button" at bounding box center [188, 84] width 28 height 20
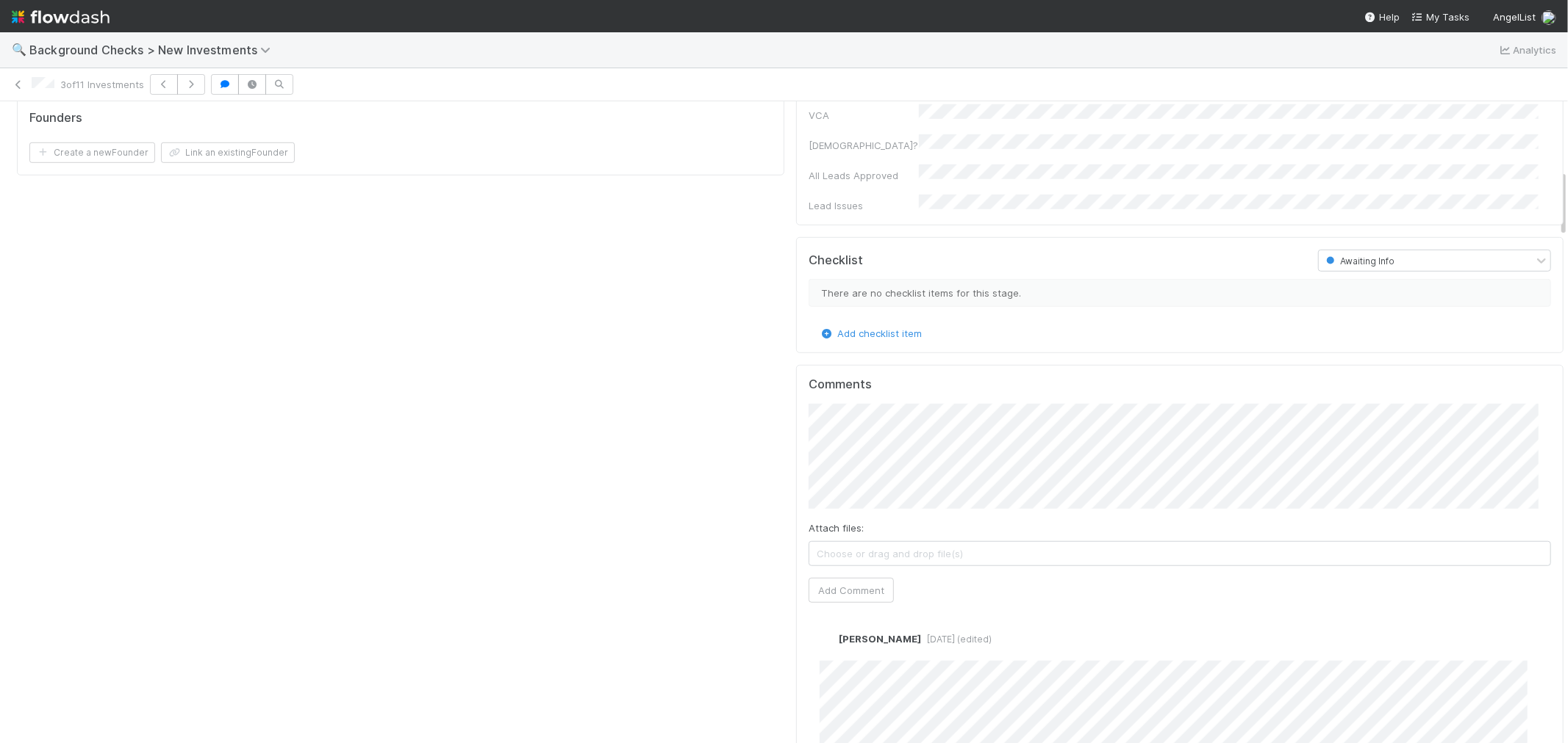
scroll to position [1061, 0]
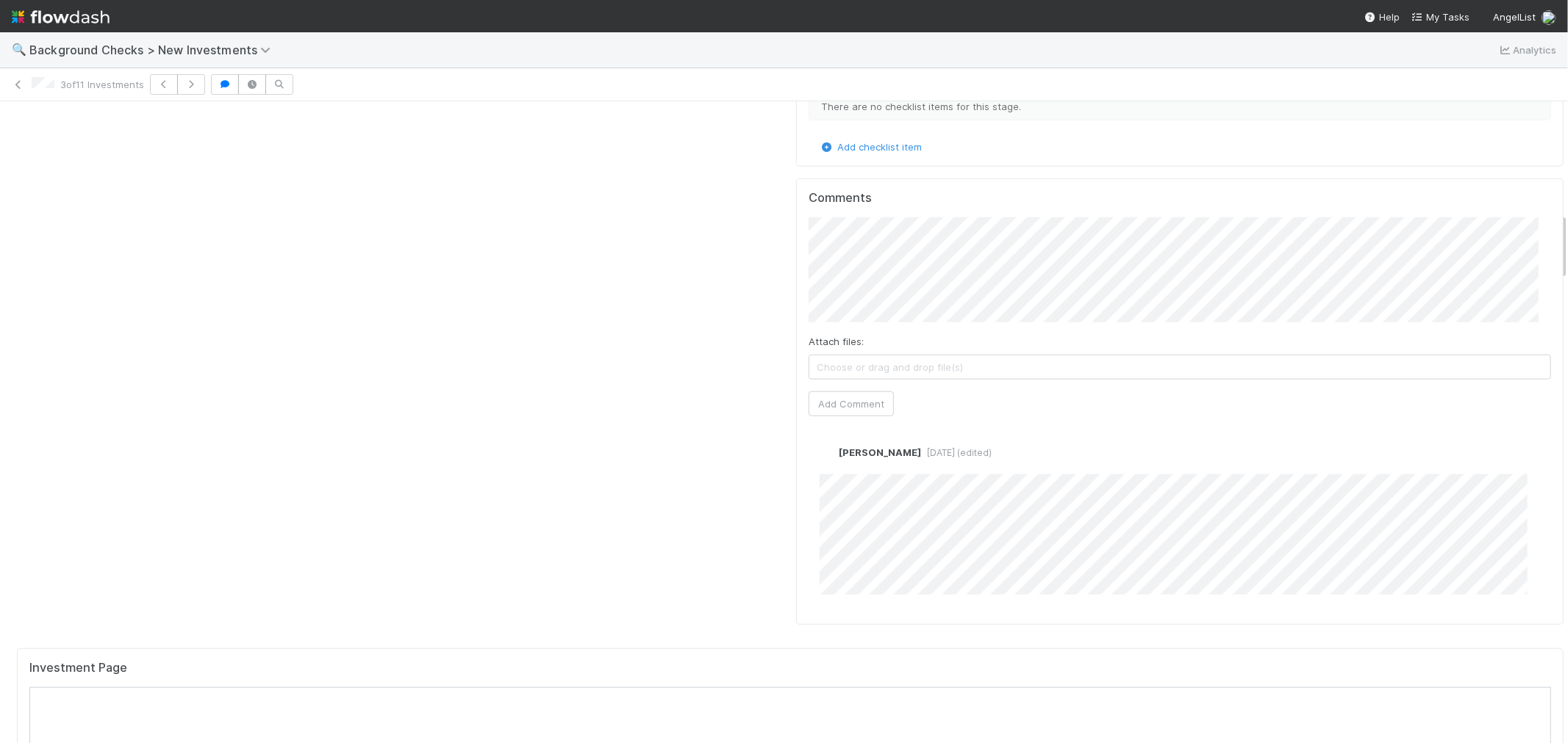
click at [8, 84] on div "3 of 11 Investments" at bounding box center [784, 84] width 1568 height 20
click at [18, 82] on icon at bounding box center [19, 85] width 15 height 10
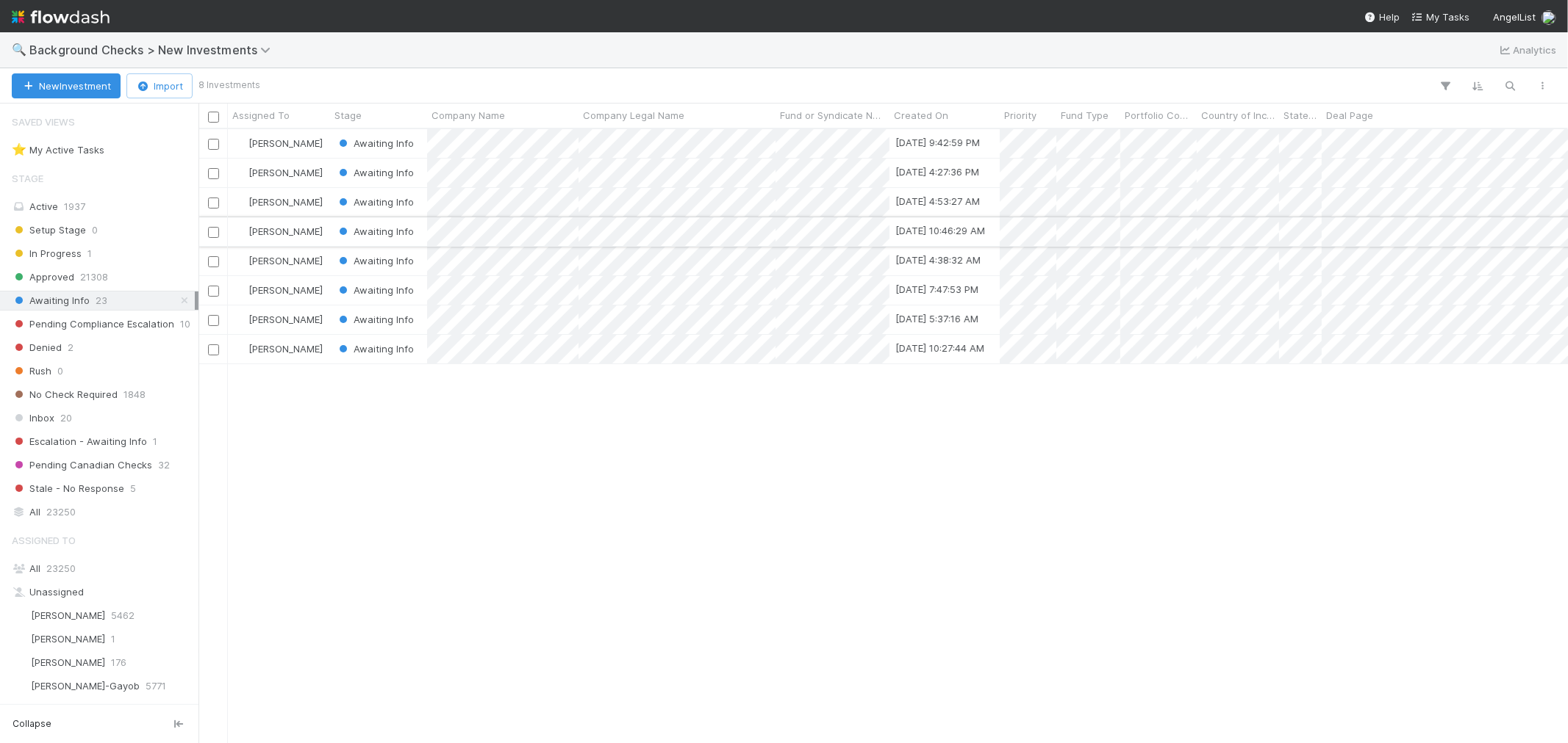
scroll to position [601, 1356]
click at [171, 53] on span "Background Checks > New Investments" at bounding box center [153, 50] width 248 height 15
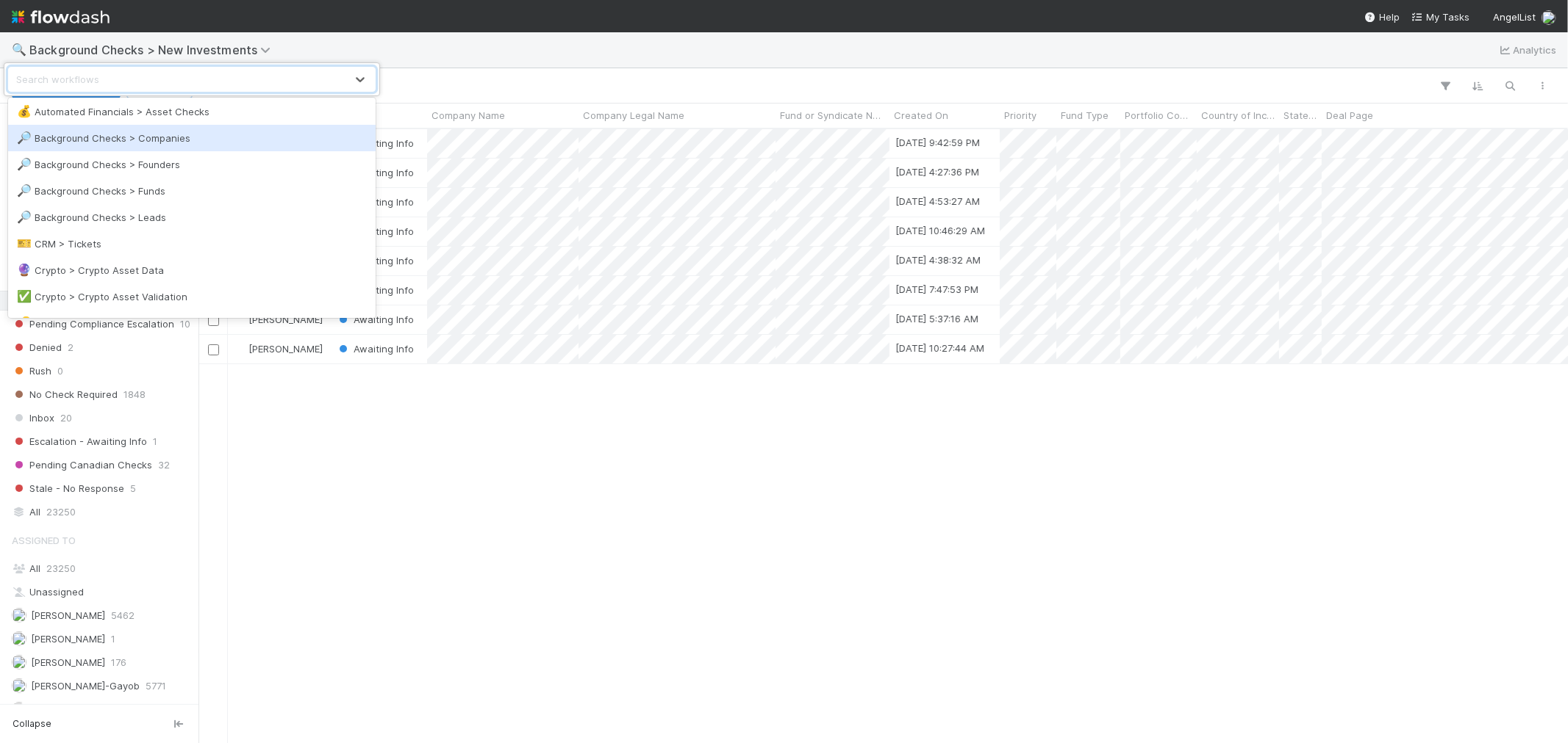
scroll to position [0, 0]
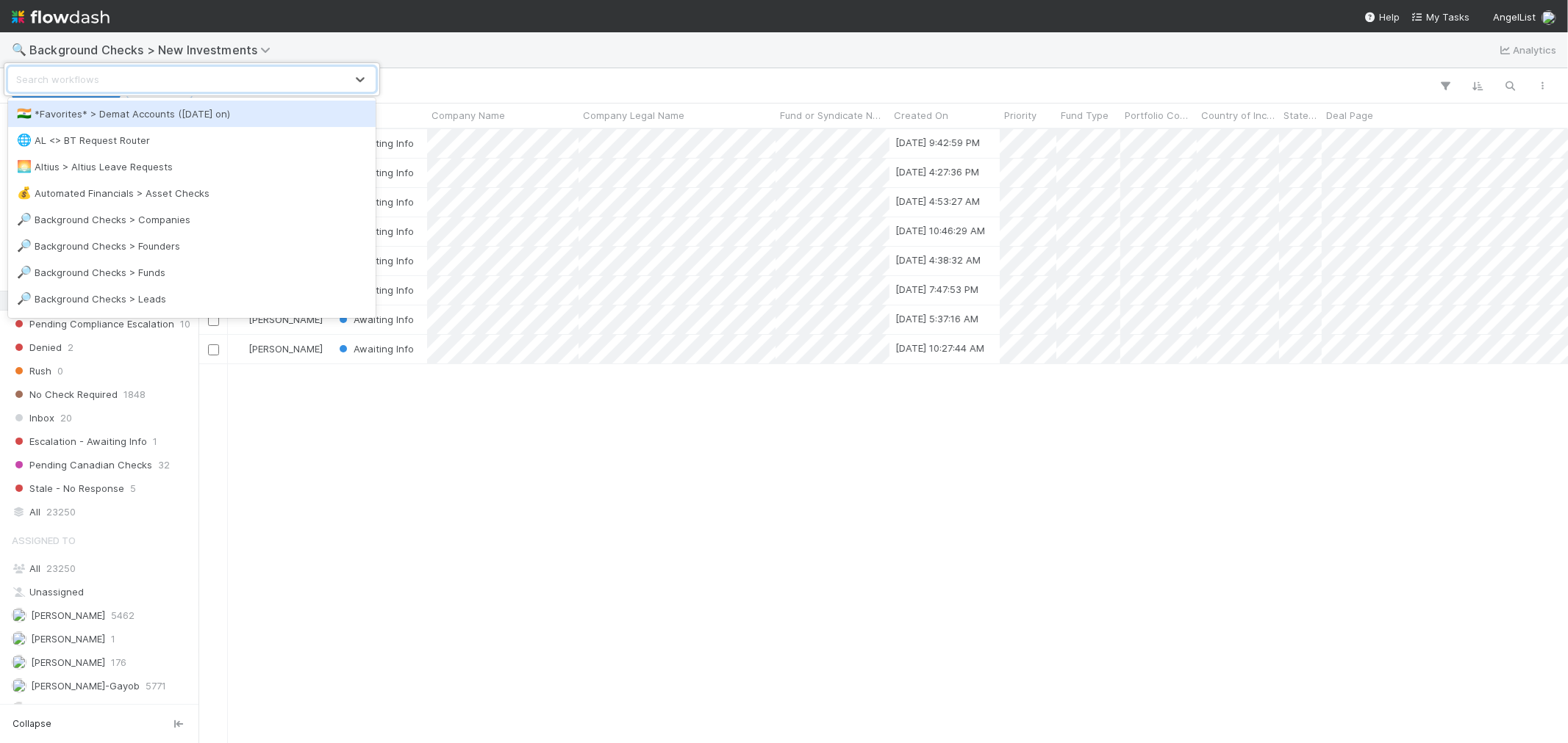
click at [188, 115] on div "🇮🇳 *Favorites* > Demat Accounts (April 2025 on)" at bounding box center [192, 114] width 350 height 15
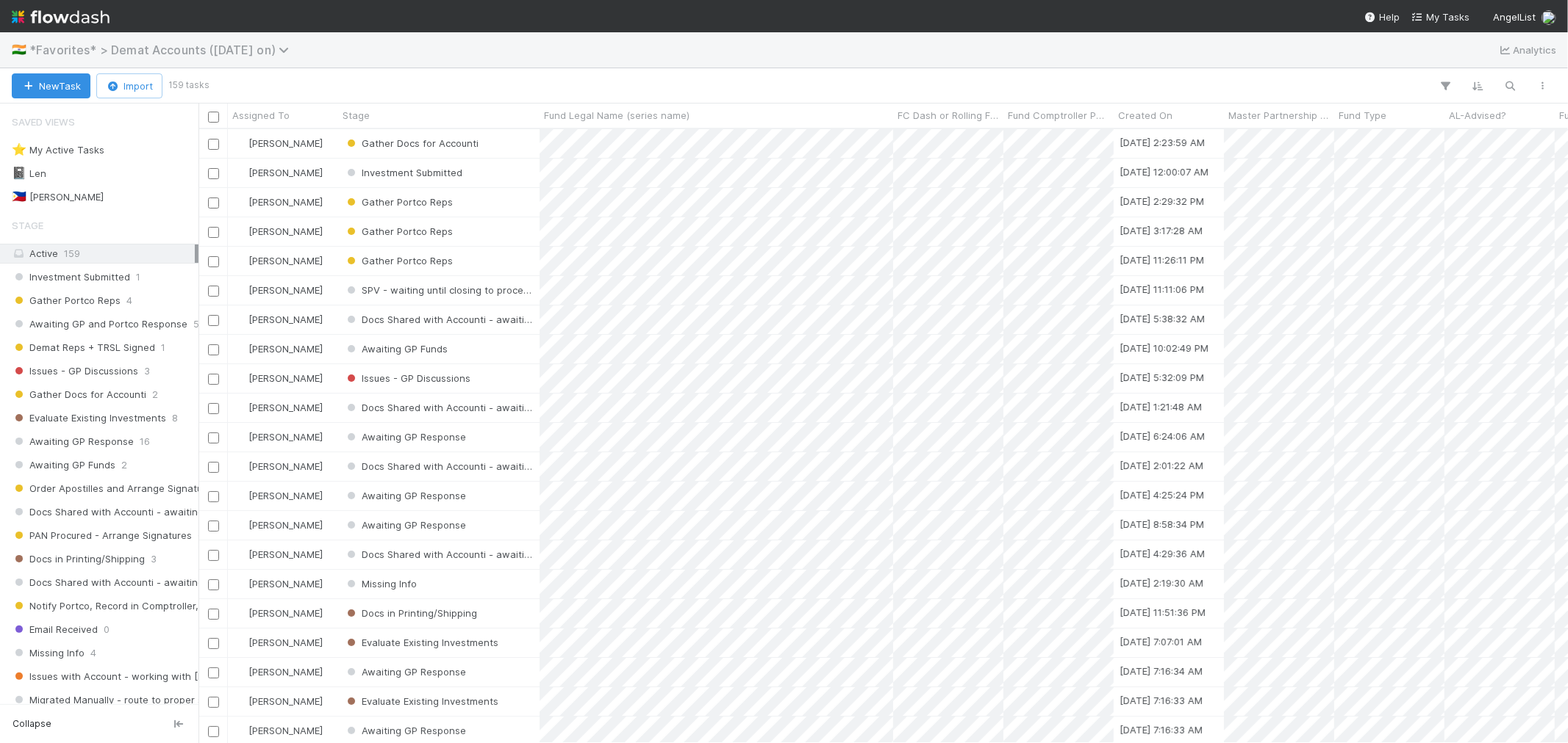
scroll to position [601, 1356]
click at [126, 171] on div "📓 Len 18" at bounding box center [104, 173] width 183 height 18
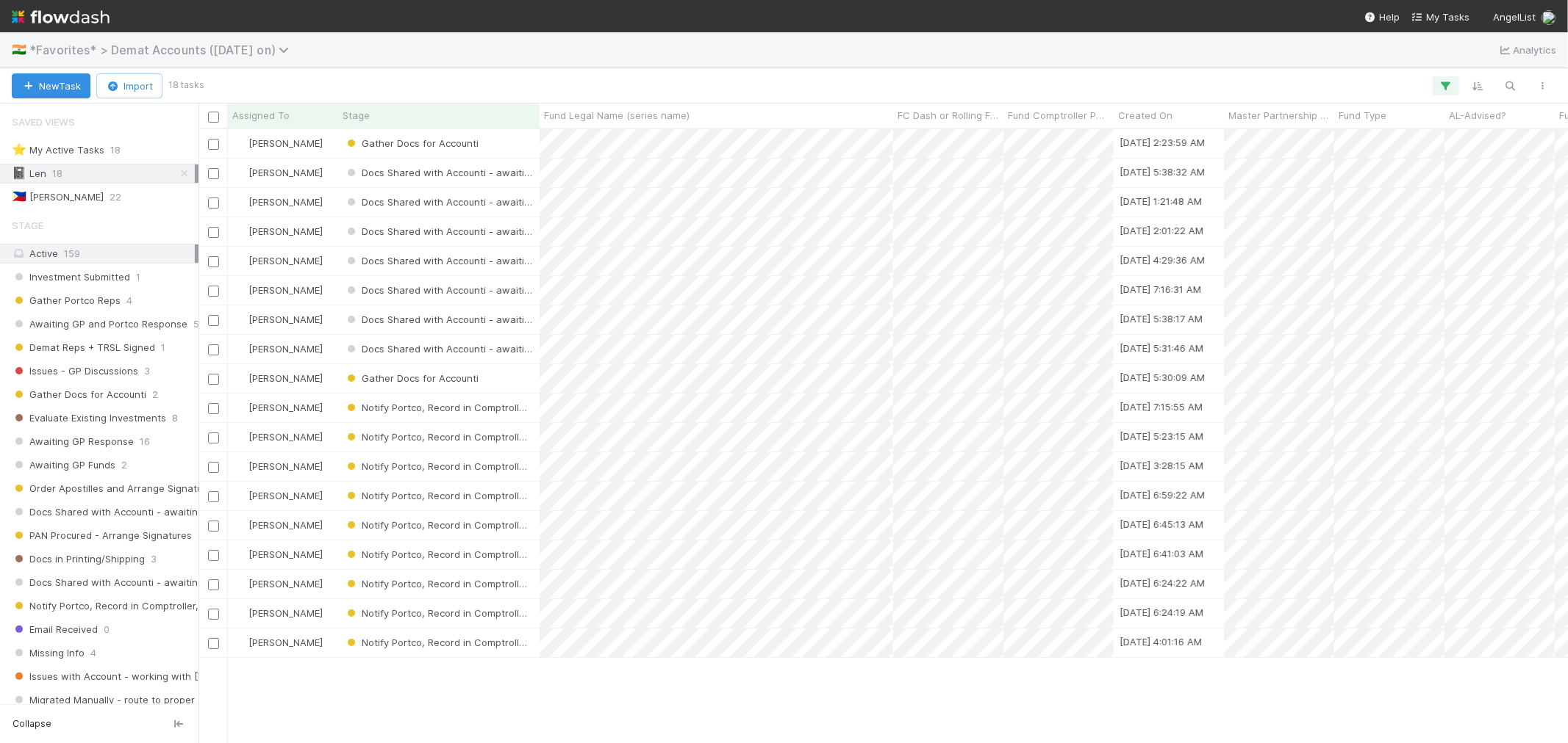
scroll to position [601, 1356]
click at [203, 46] on span "*Favorites* > Demat Accounts (April 2025 on)" at bounding box center [163, 50] width 267 height 15
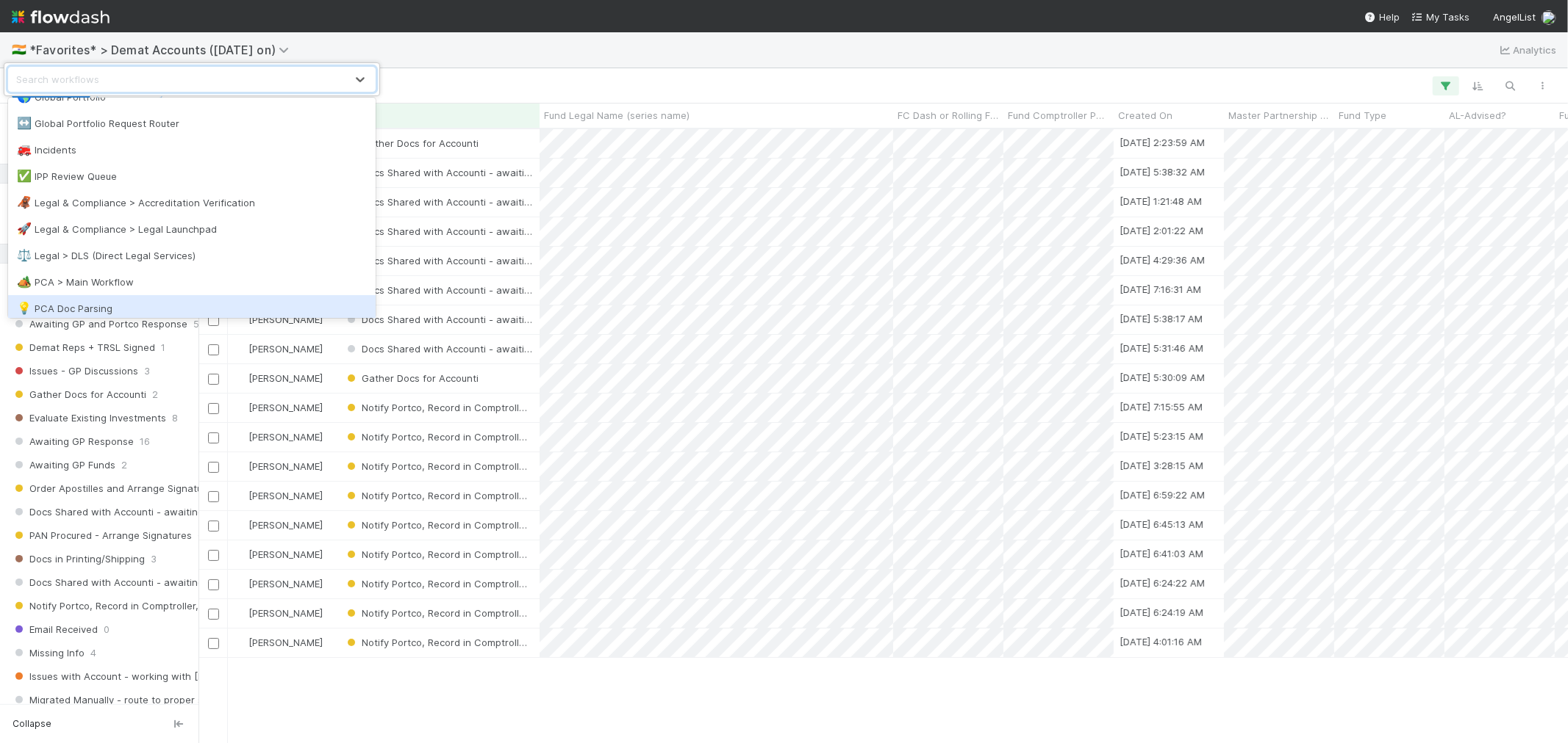
scroll to position [652, 0]
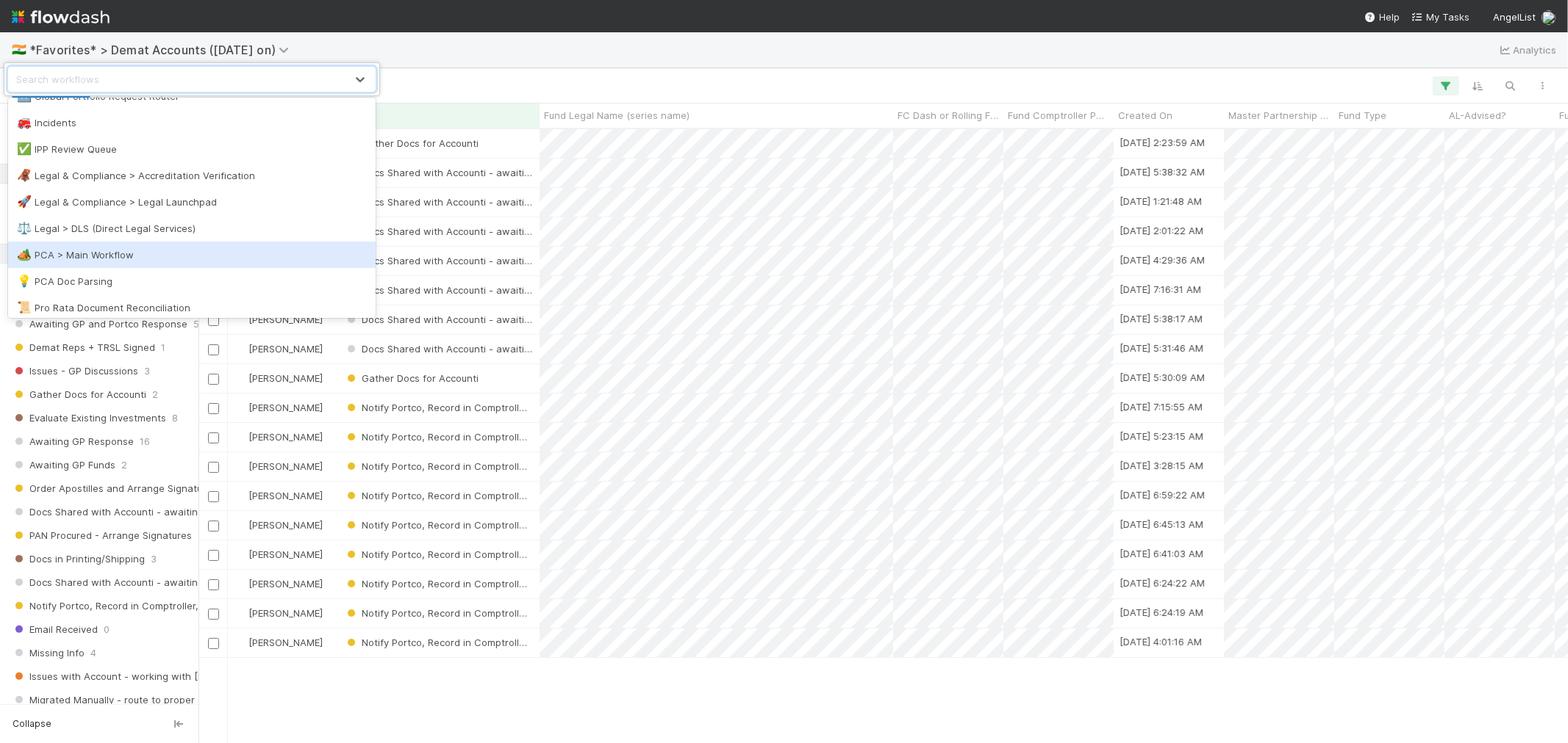
click at [116, 258] on div "🏕️ PCA > Main Workflow" at bounding box center [192, 255] width 350 height 15
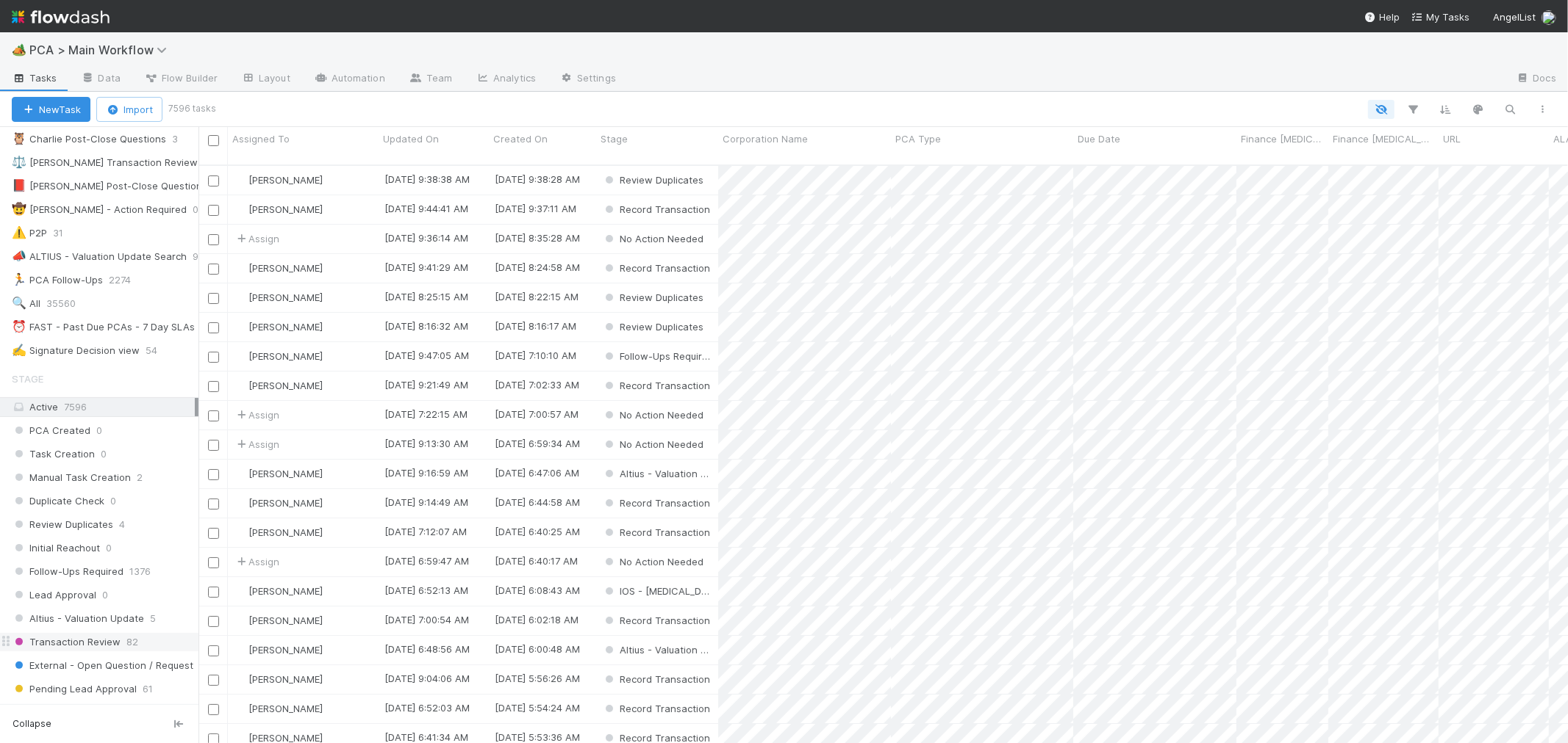
scroll to position [408, 0]
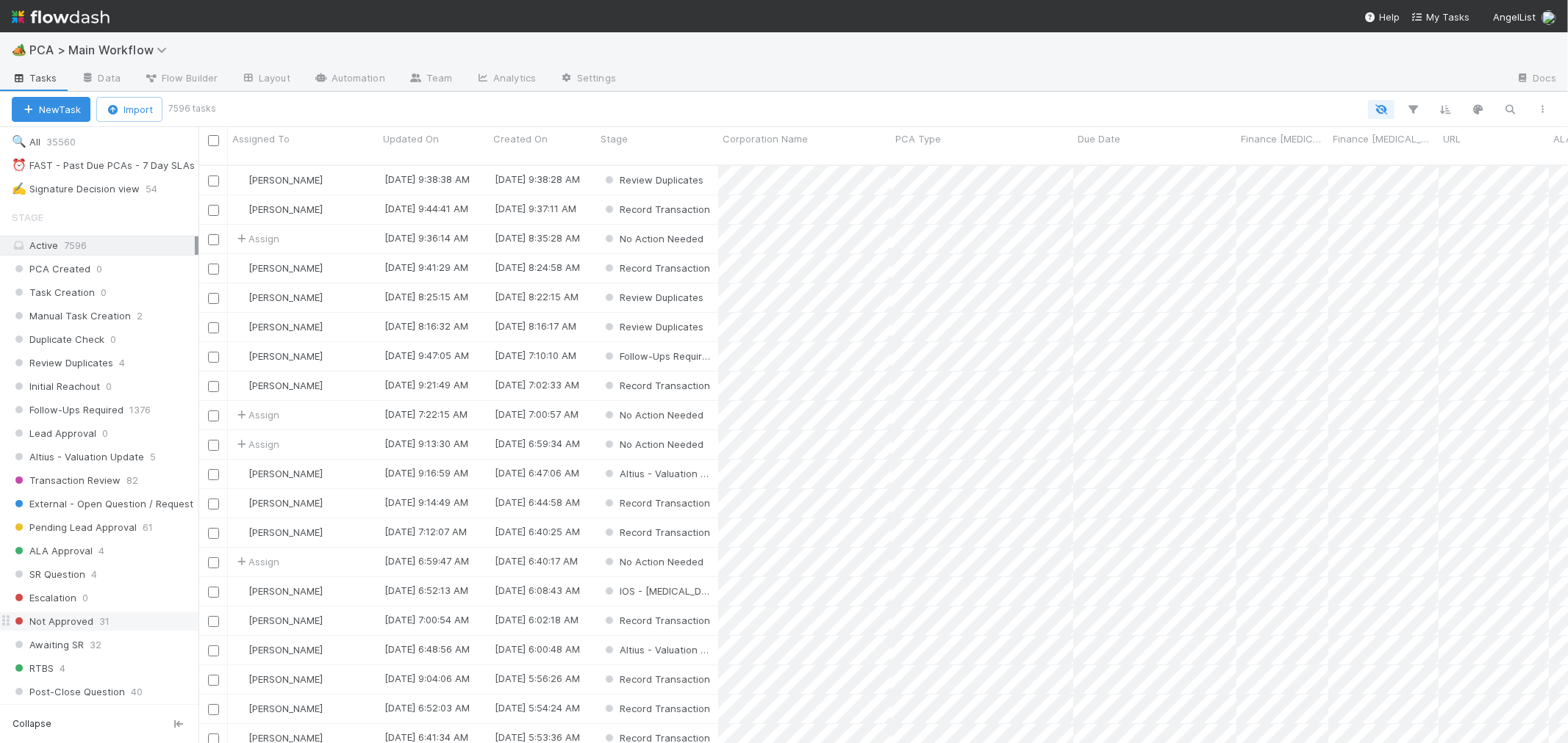
click at [128, 466] on span "Altius - Valuation Update" at bounding box center [78, 457] width 132 height 18
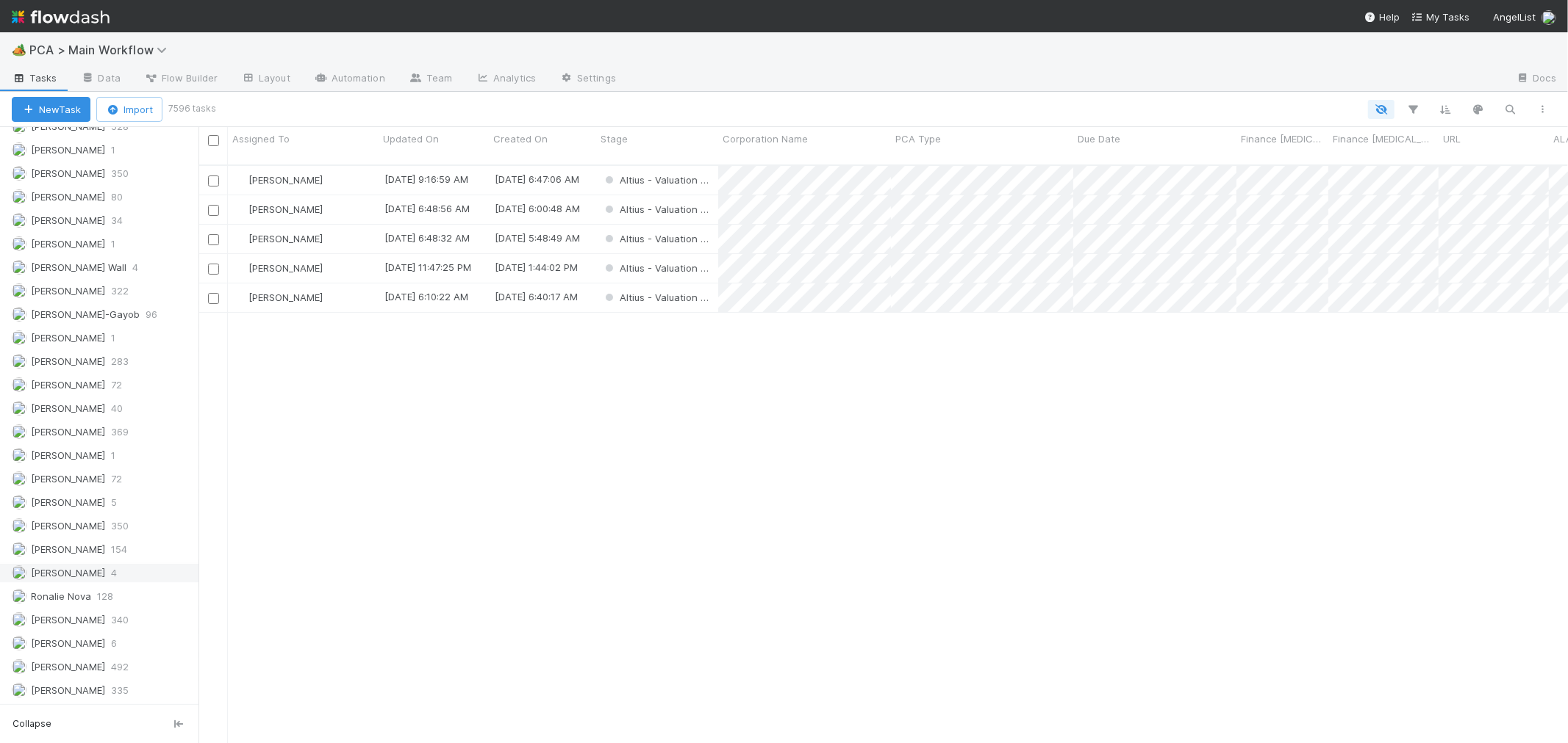
scroll to position [578, 1356]
click at [65, 623] on span "[PERSON_NAME]" at bounding box center [68, 620] width 74 height 12
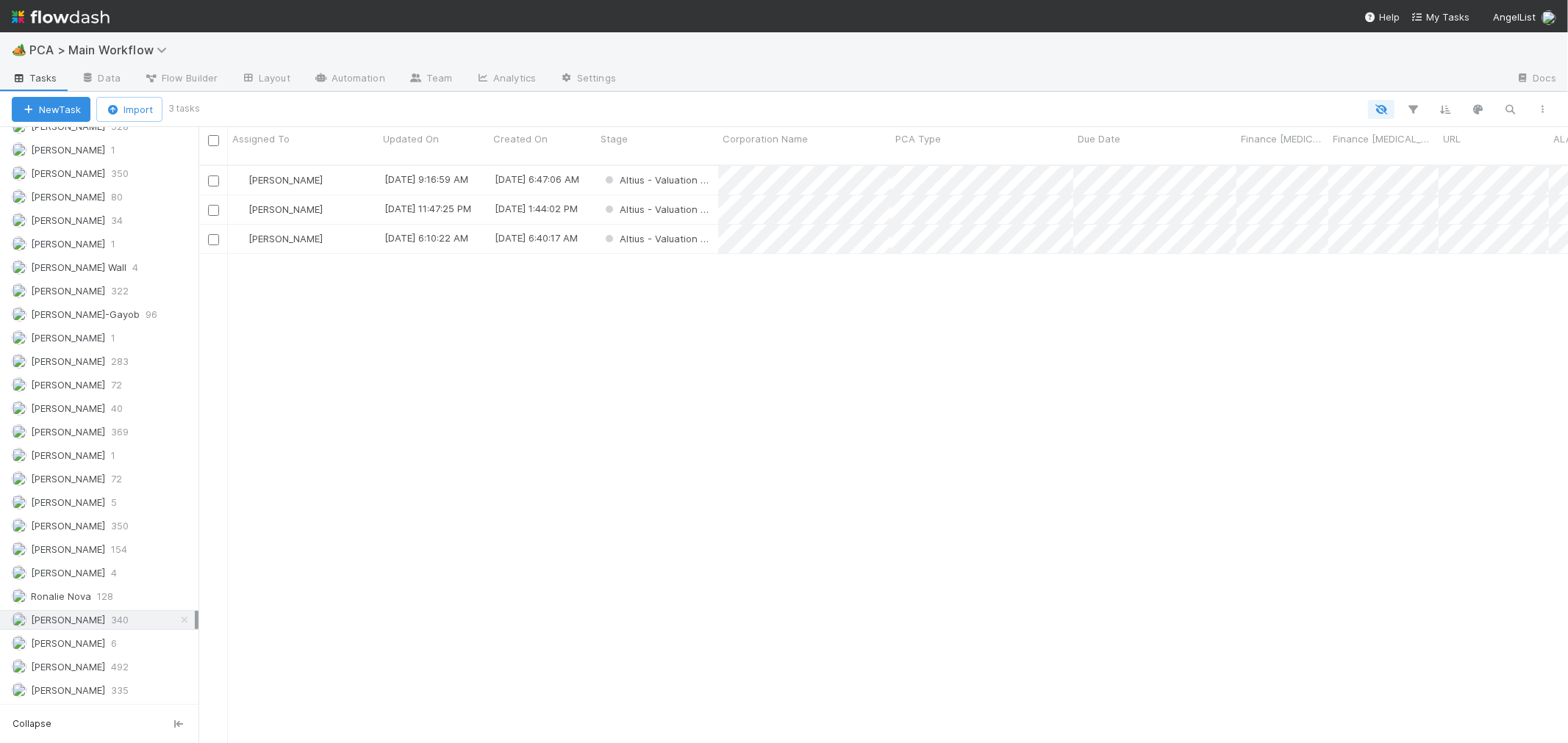
scroll to position [578, 1356]
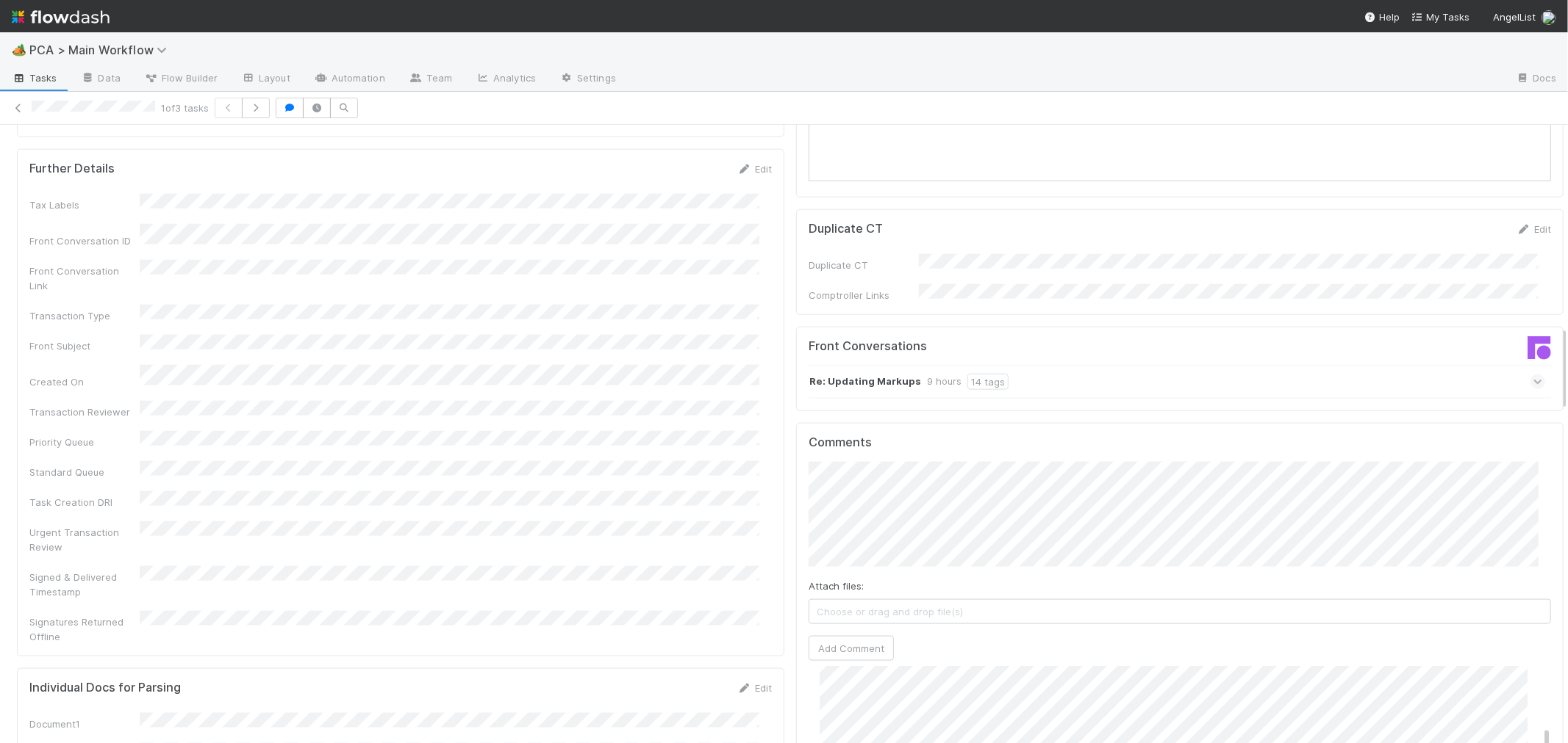
scroll to position [76, 0]
click at [1533, 375] on icon at bounding box center [1537, 382] width 10 height 15
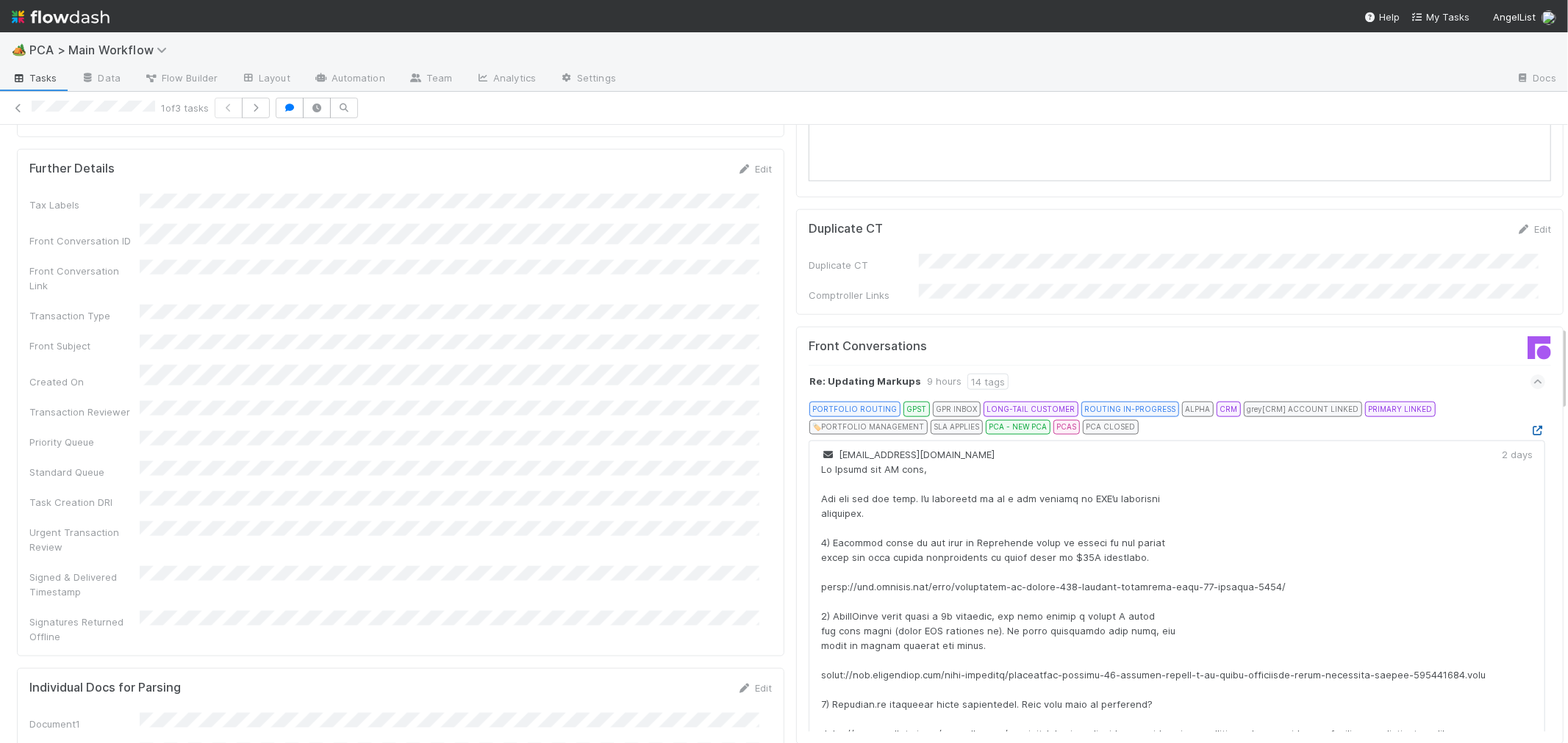
click at [1530, 426] on icon at bounding box center [1538, 430] width 15 height 10
click at [629, 566] on div "Signed & Delivered Timestamp" at bounding box center [400, 583] width 742 height 33
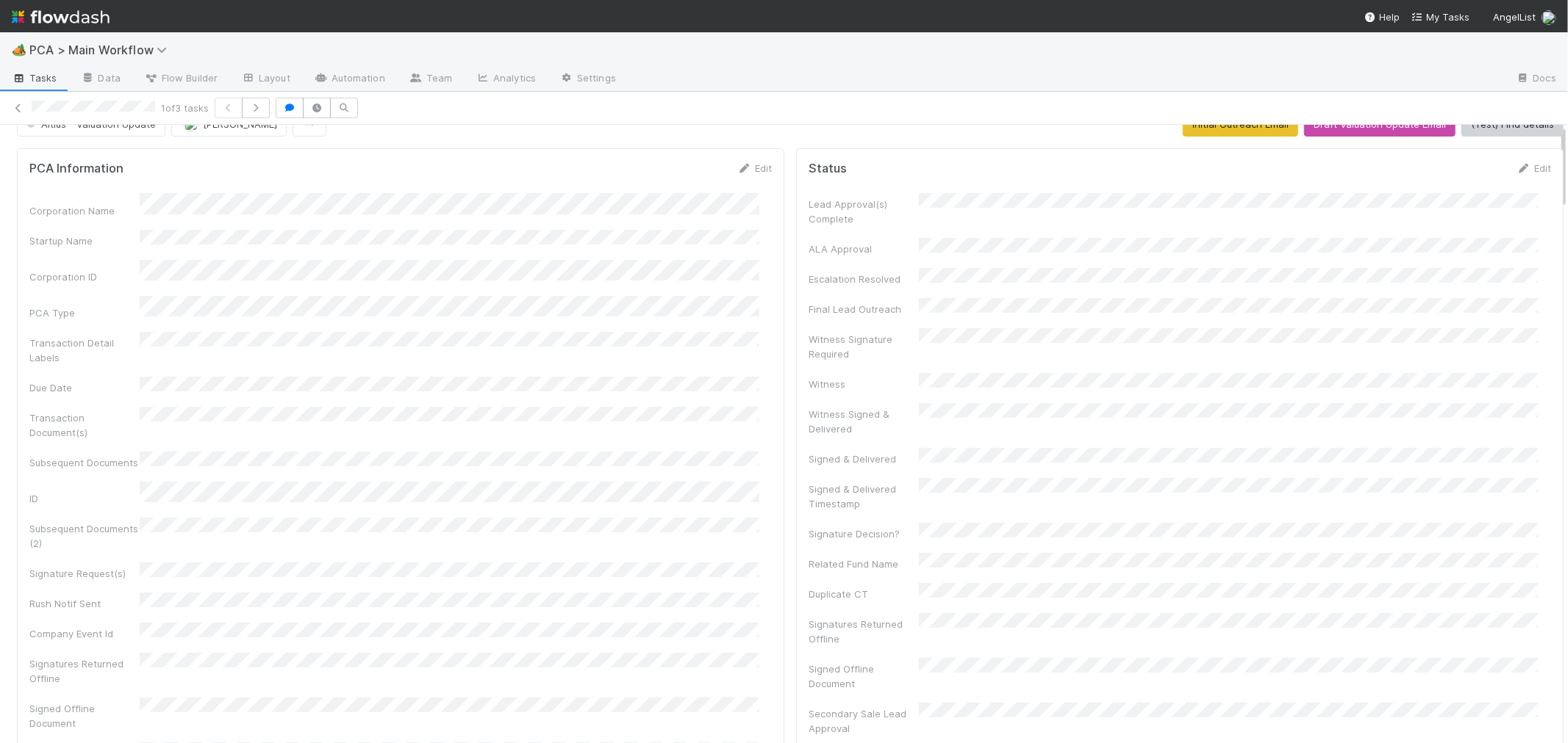
scroll to position [0, 0]
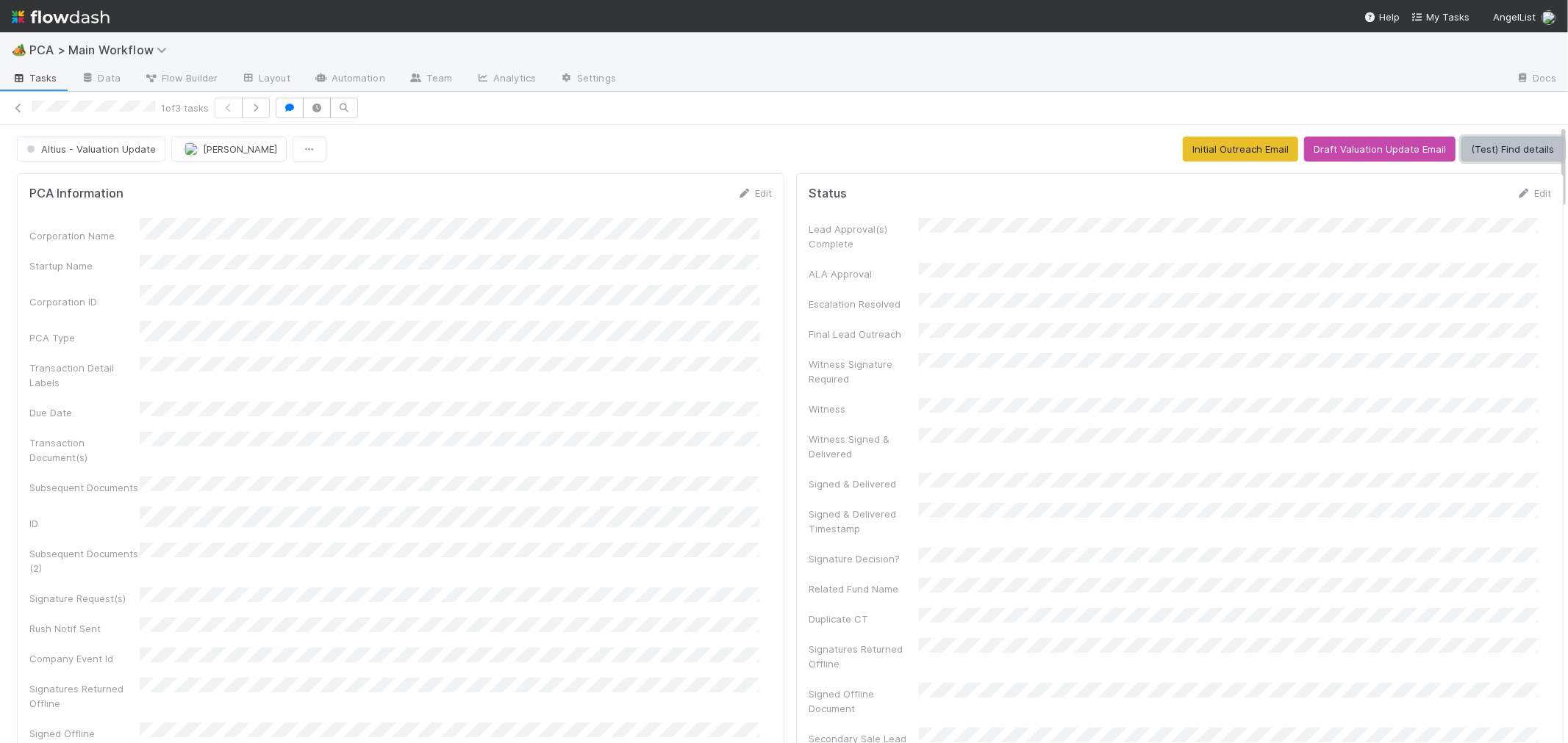
click at [1472, 145] on button "(Test) Find details" at bounding box center [1512, 148] width 102 height 25
click at [1365, 151] on button "Draft Valuation Update Email" at bounding box center [1380, 148] width 152 height 25
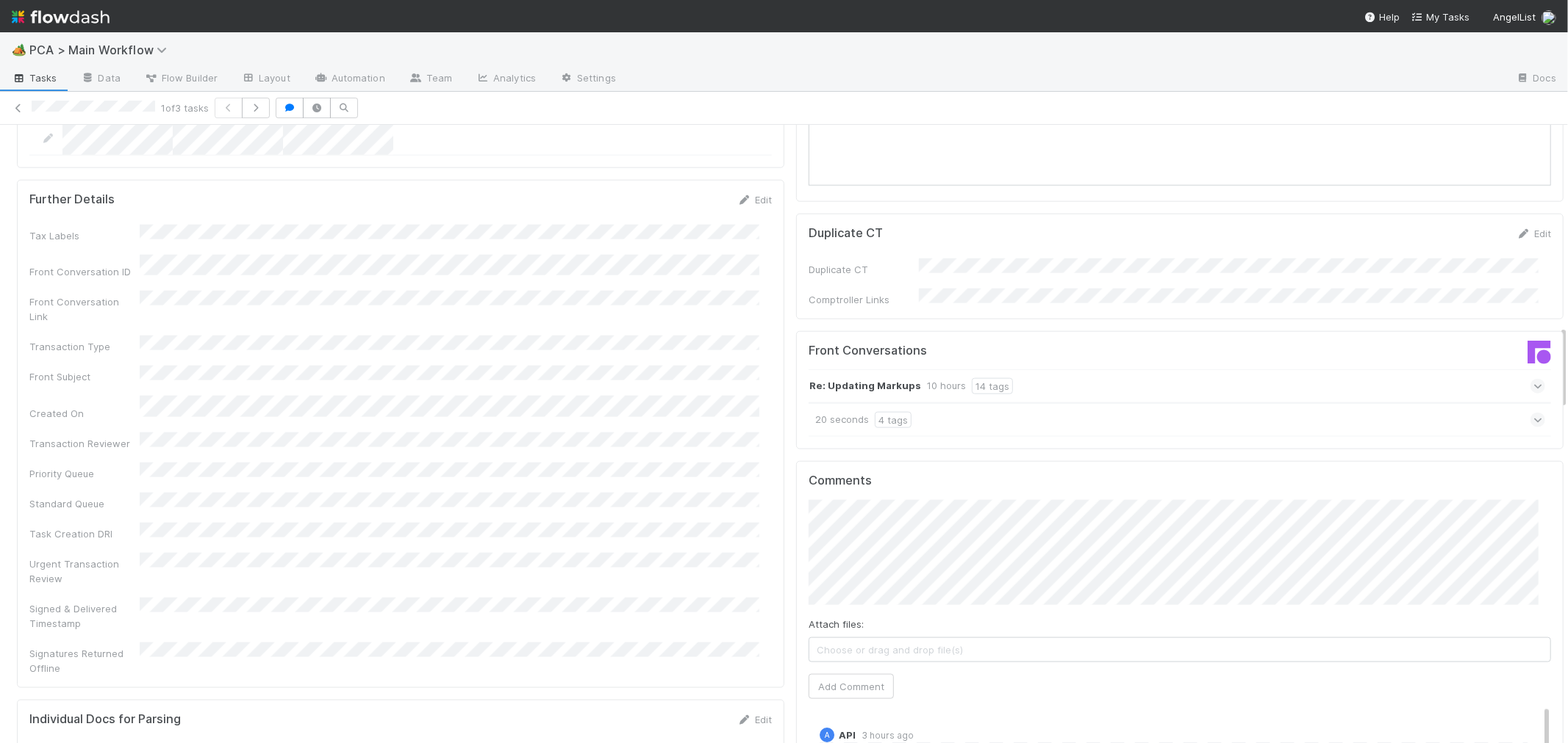
scroll to position [1550, 0]
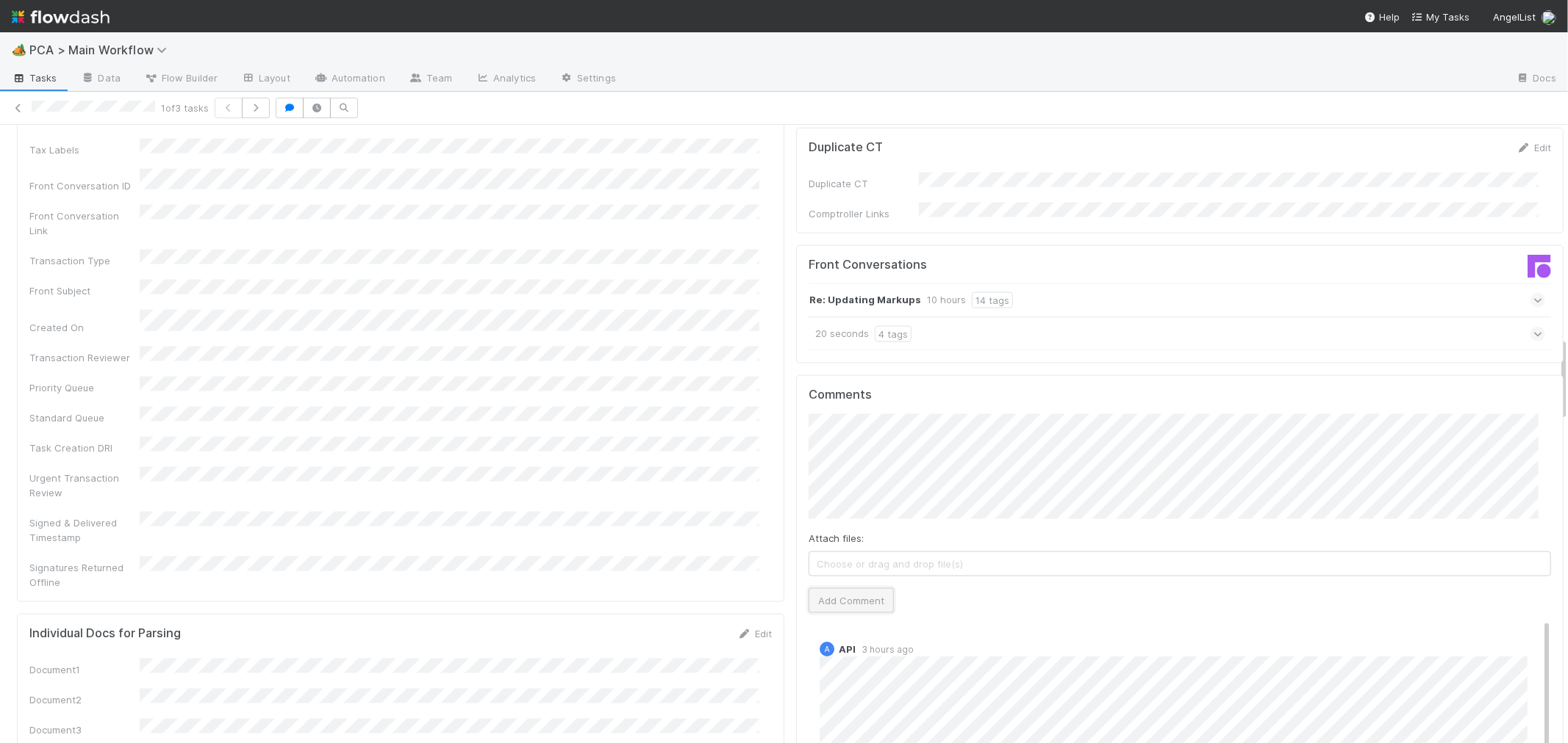
click at [862, 589] on button "Add Comment" at bounding box center [852, 601] width 86 height 25
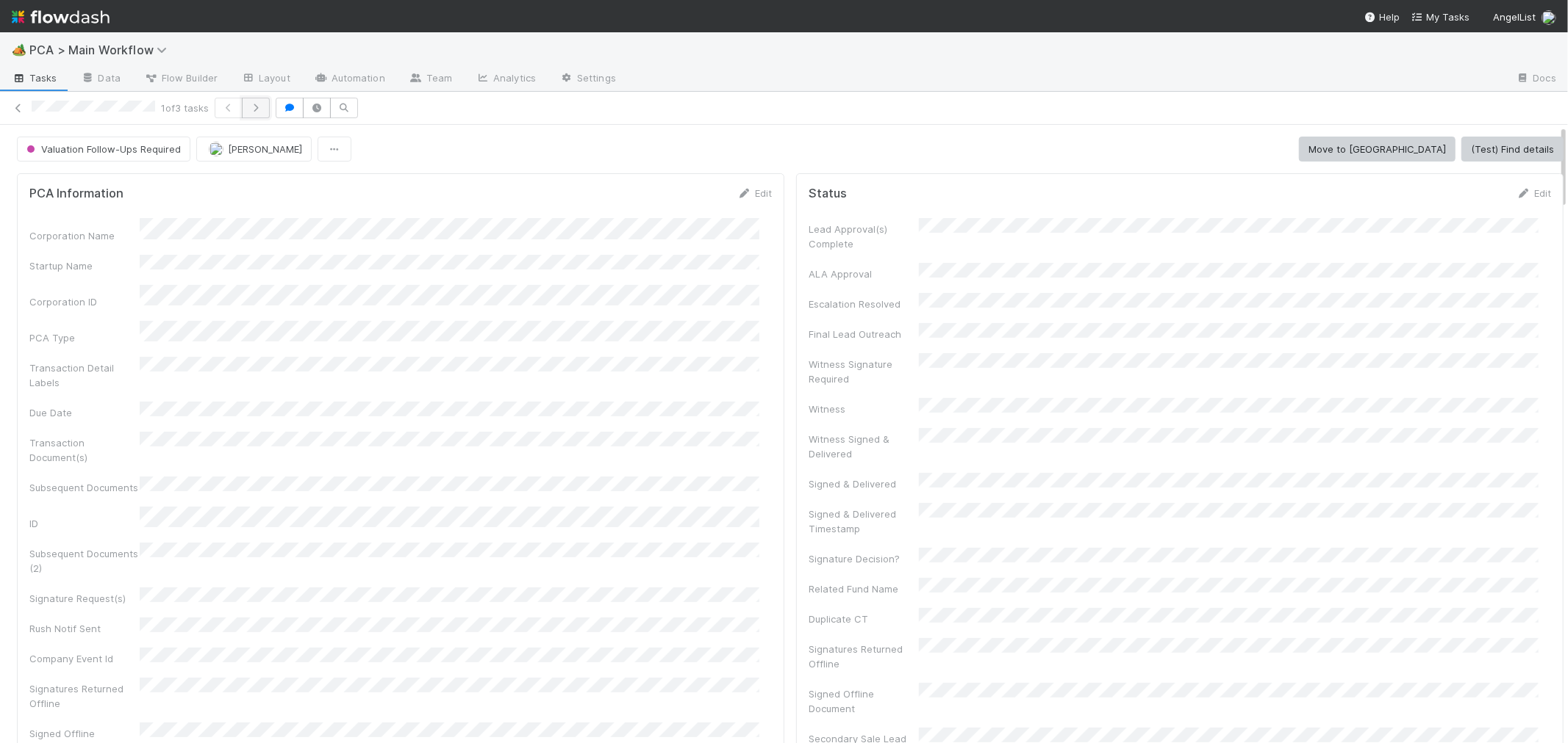
click at [263, 111] on icon "button" at bounding box center [256, 108] width 15 height 9
click at [668, 273] on div "Corporation Name Startup Name Corporation ID PCA Type Transaction Detail Labels…" at bounding box center [400, 524] width 742 height 613
click at [13, 111] on div "2 of 3 tasks" at bounding box center [784, 107] width 1568 height 20
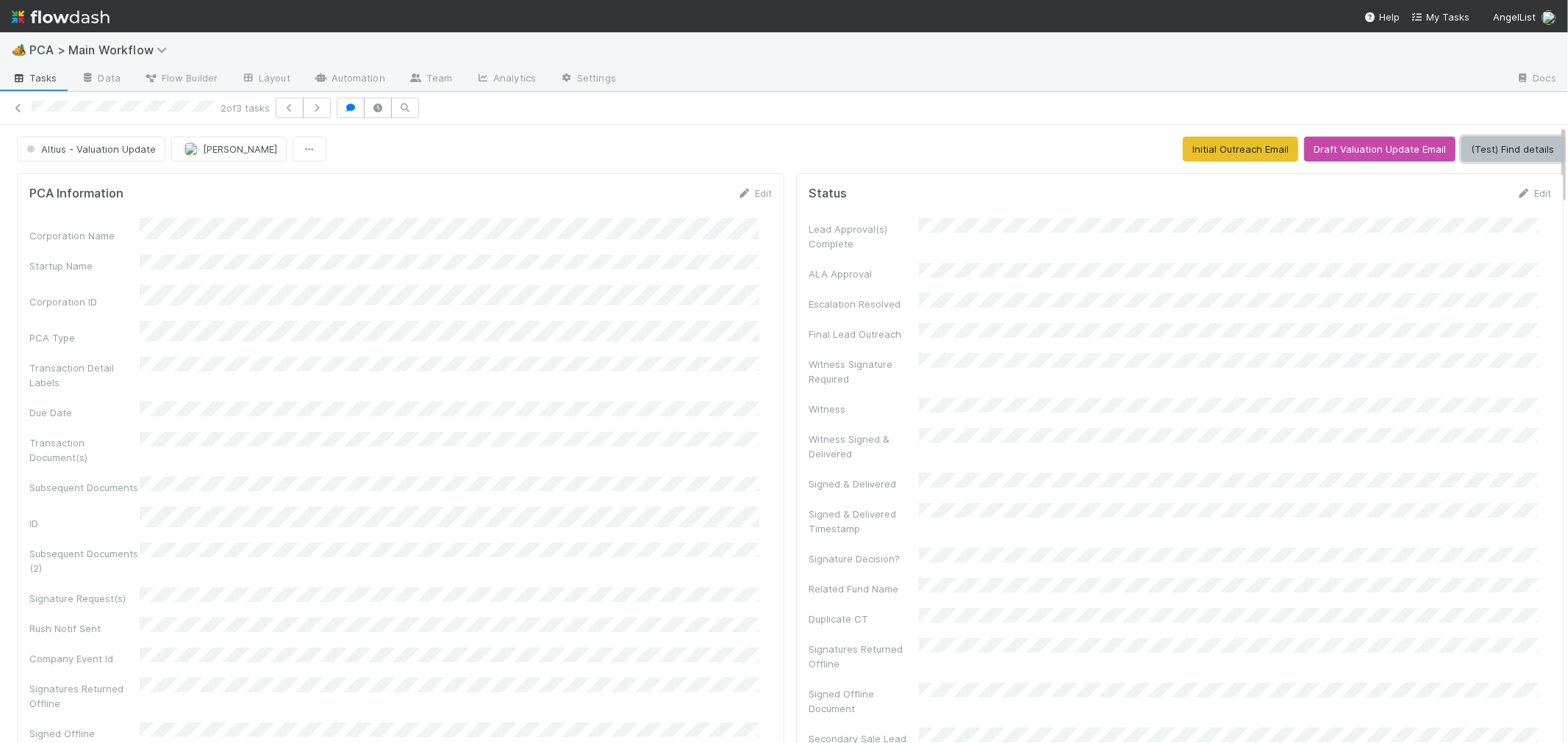
click at [1479, 145] on button "(Test) Find details" at bounding box center [1512, 148] width 102 height 25
click at [1396, 139] on button "Draft Valuation Update Email" at bounding box center [1380, 148] width 152 height 25
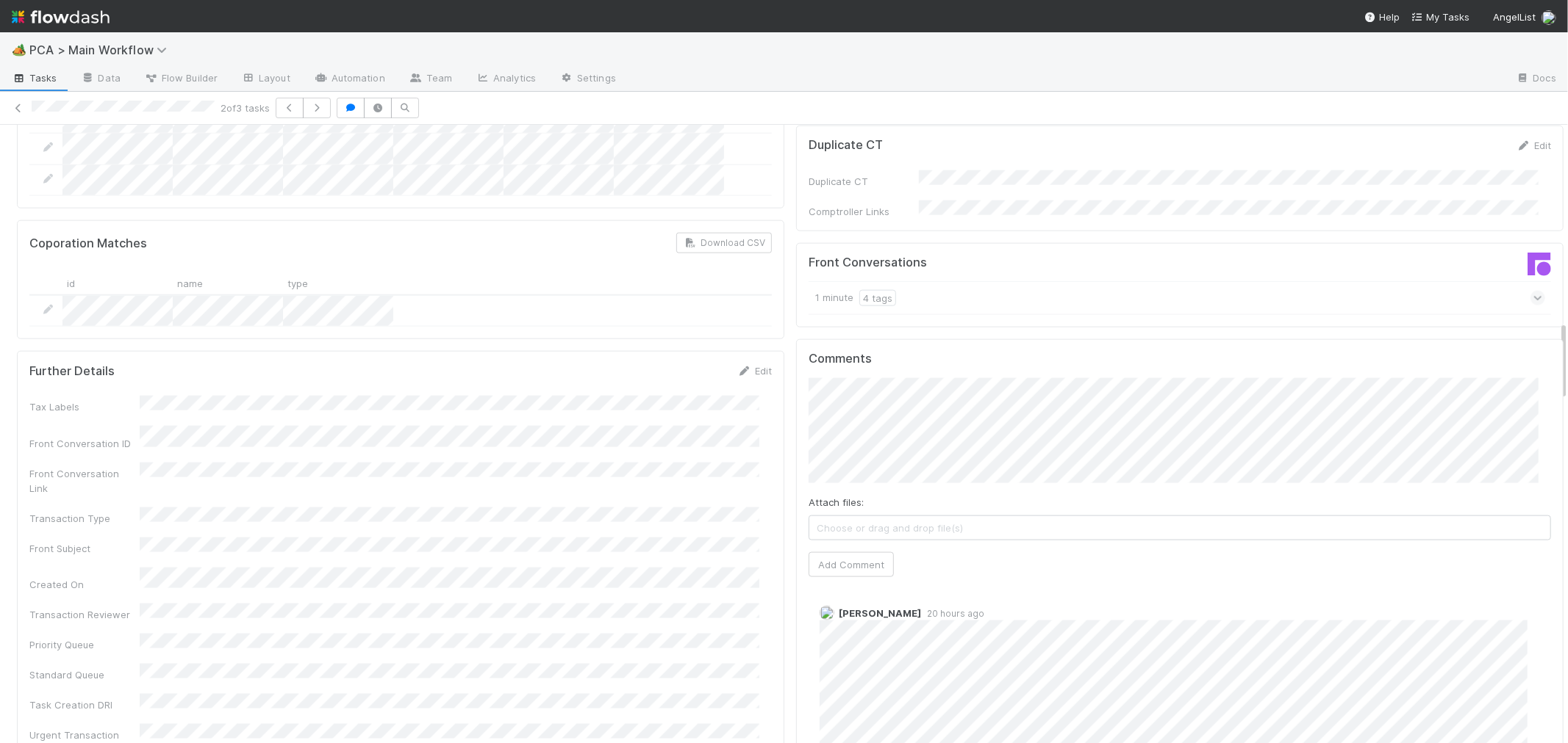
scroll to position [1517, 0]
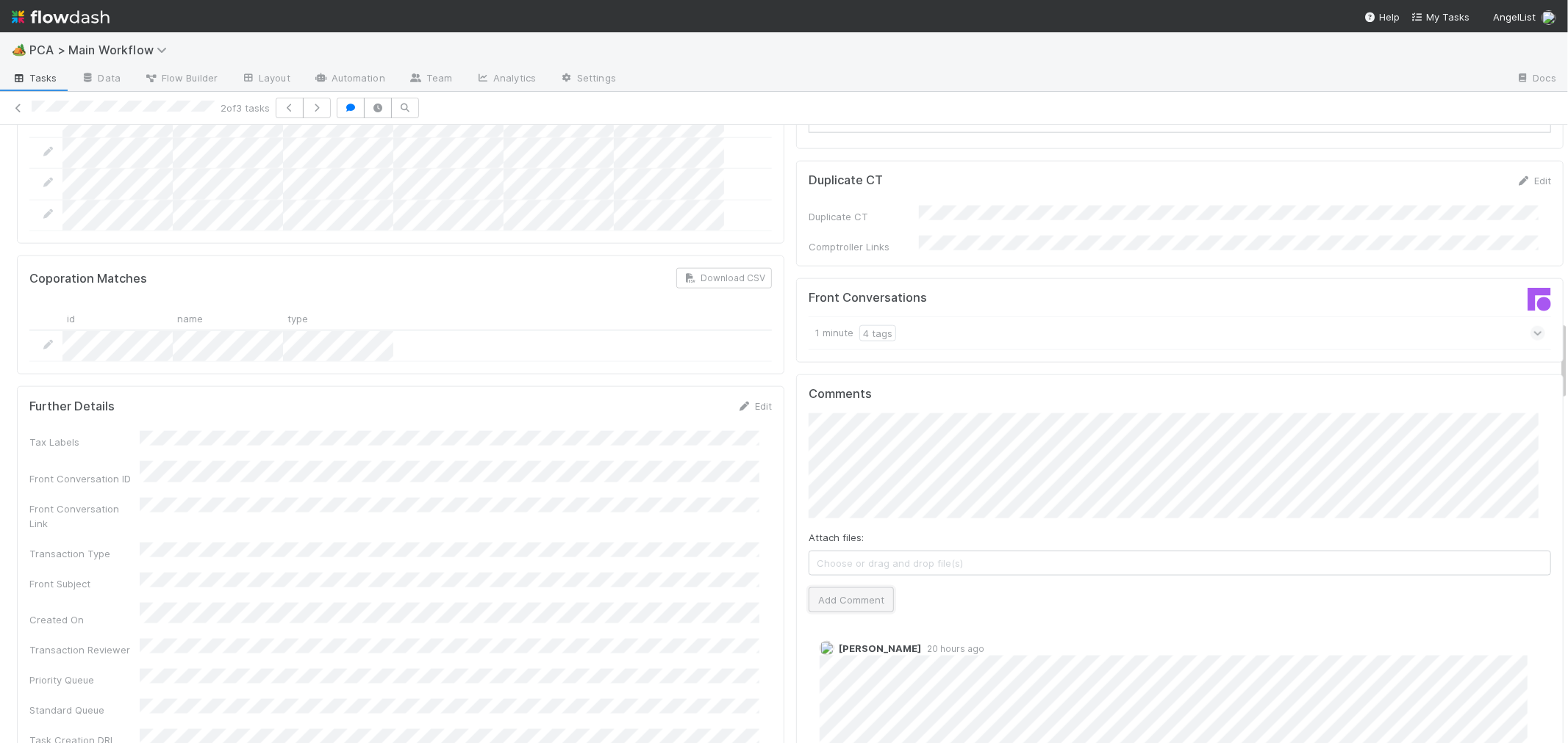
click at [821, 588] on button "Add Comment" at bounding box center [852, 600] width 86 height 25
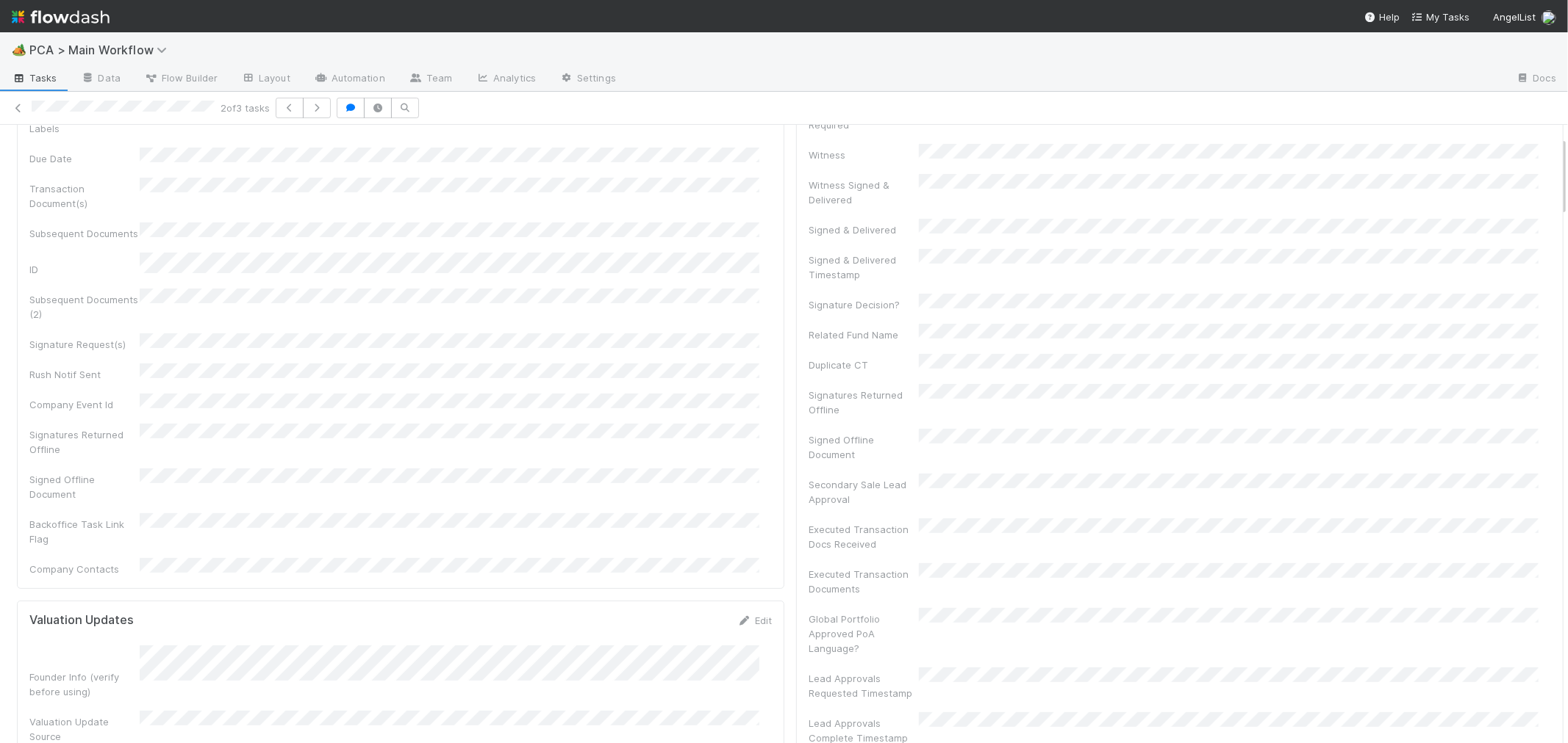
scroll to position [0, 0]
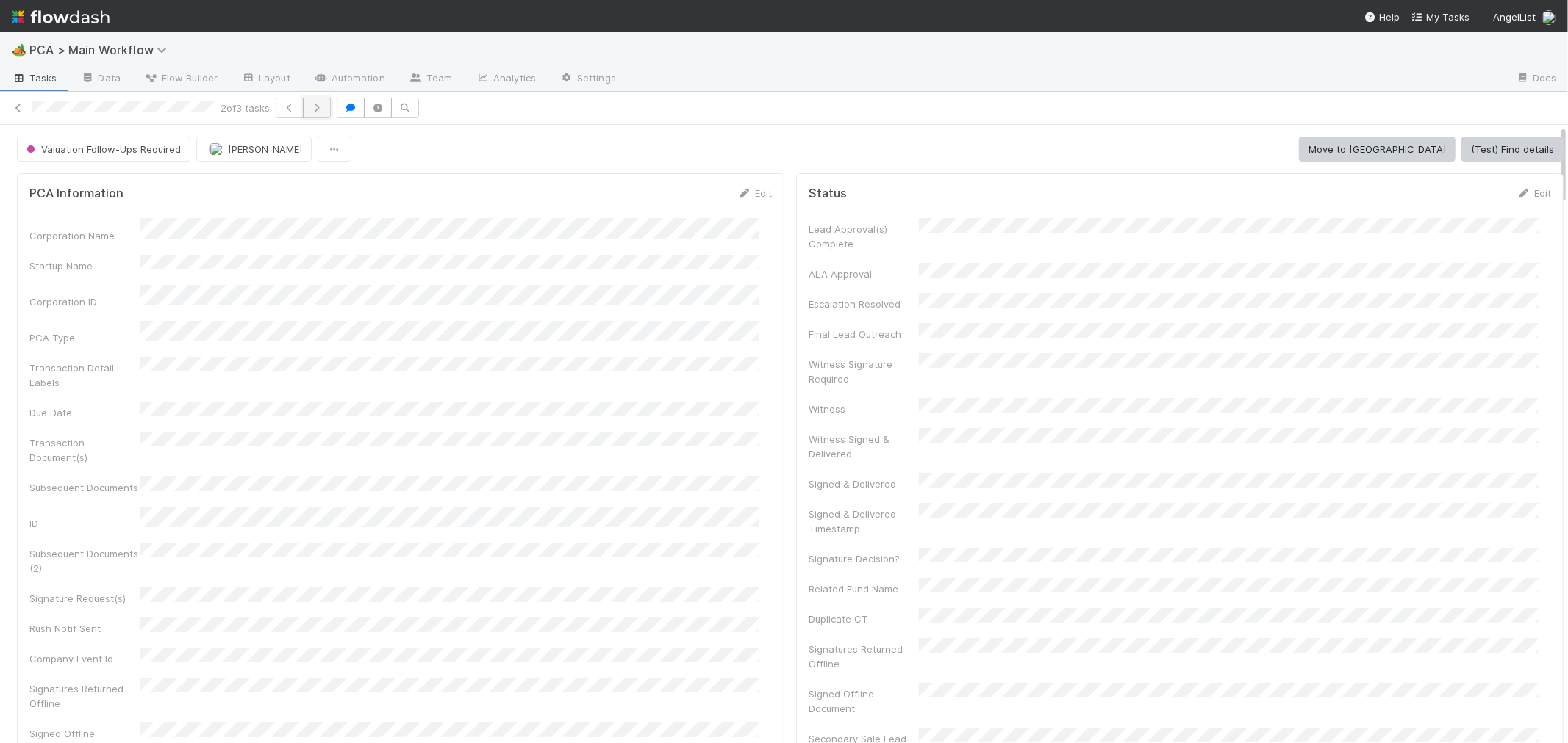
click at [318, 112] on button "button" at bounding box center [317, 107] width 28 height 20
click at [464, 379] on div "Corporation Name Startup Name Corporation ID PCA Type Transaction Detail Labels…" at bounding box center [400, 524] width 742 height 613
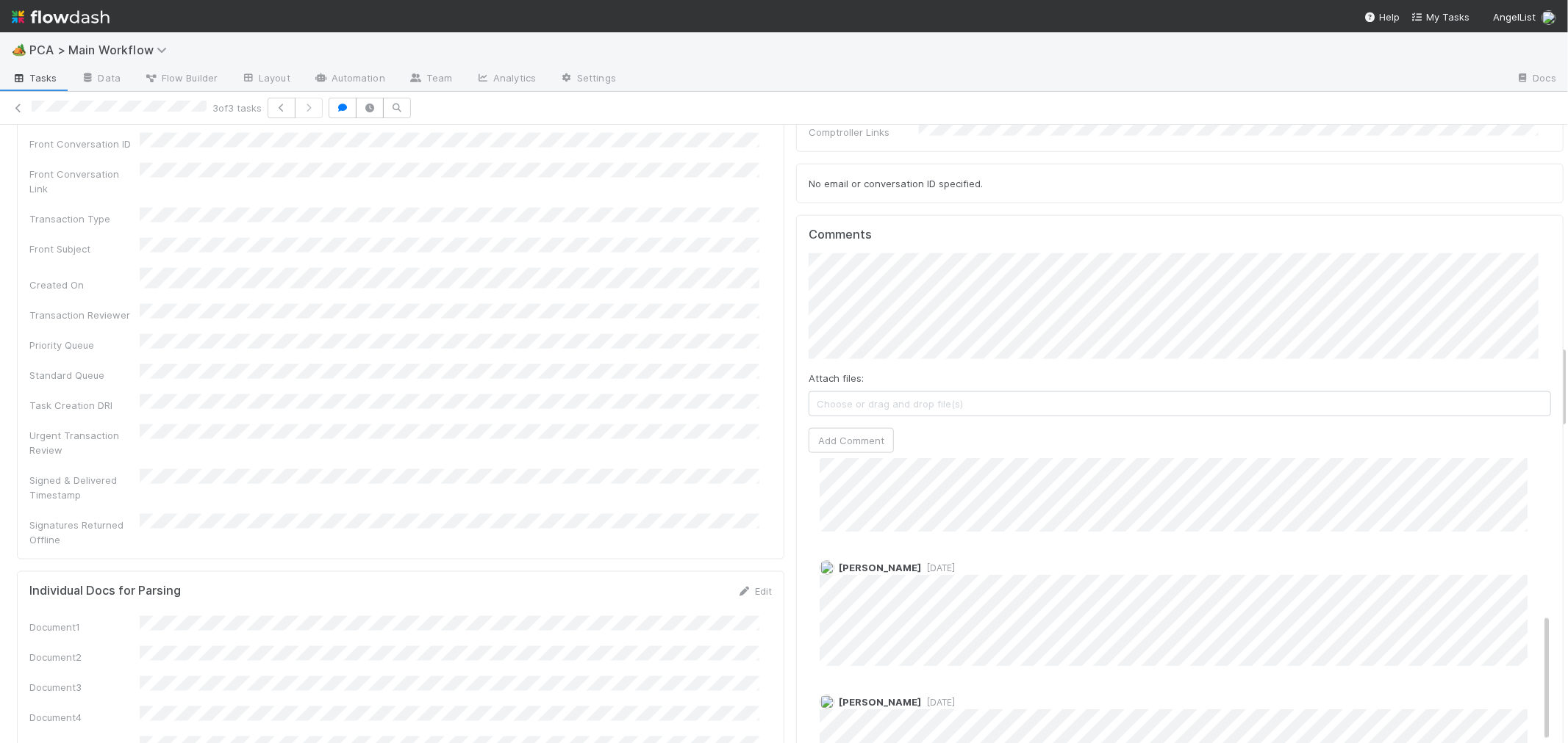
scroll to position [378, 0]
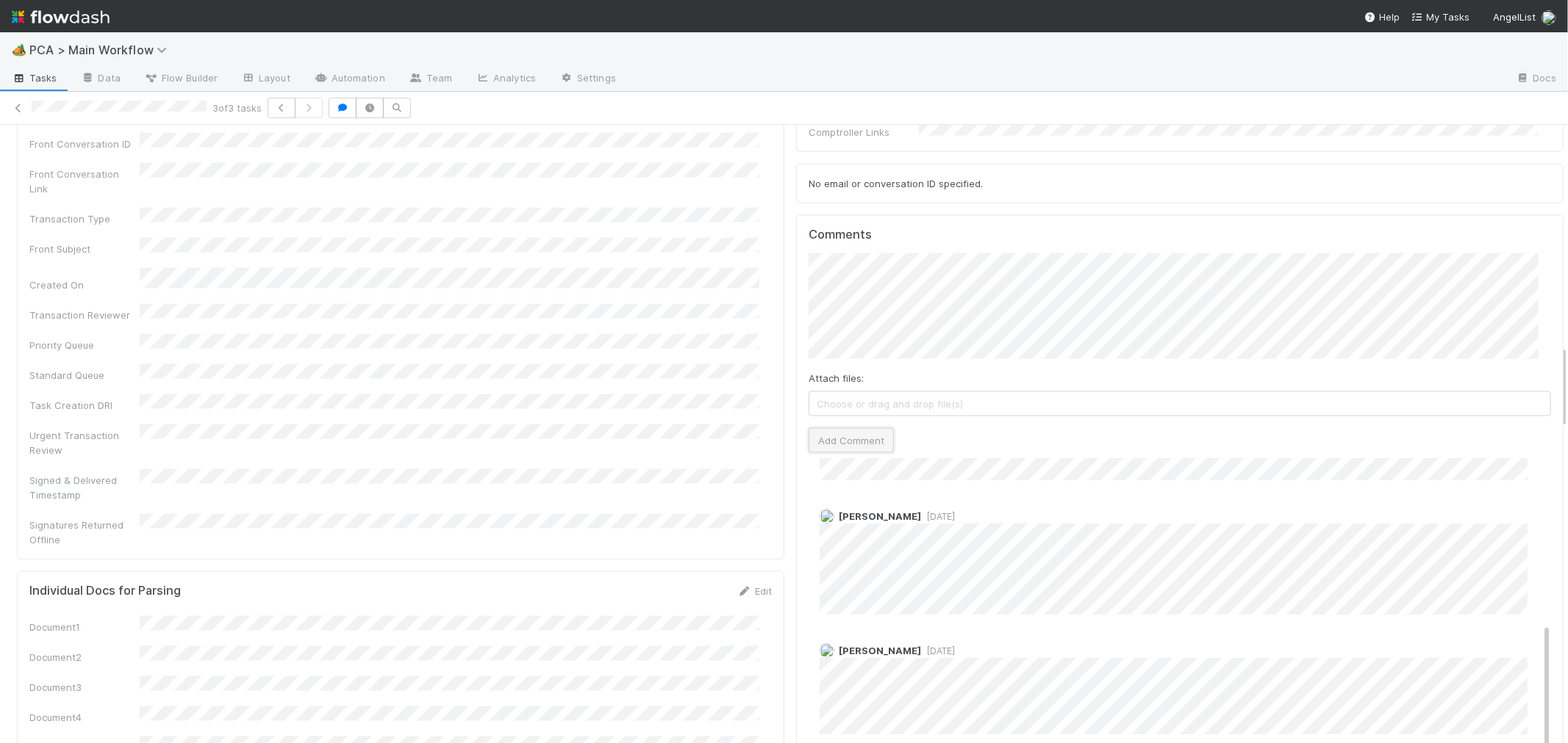
click at [855, 428] on button "Add Comment" at bounding box center [852, 440] width 86 height 25
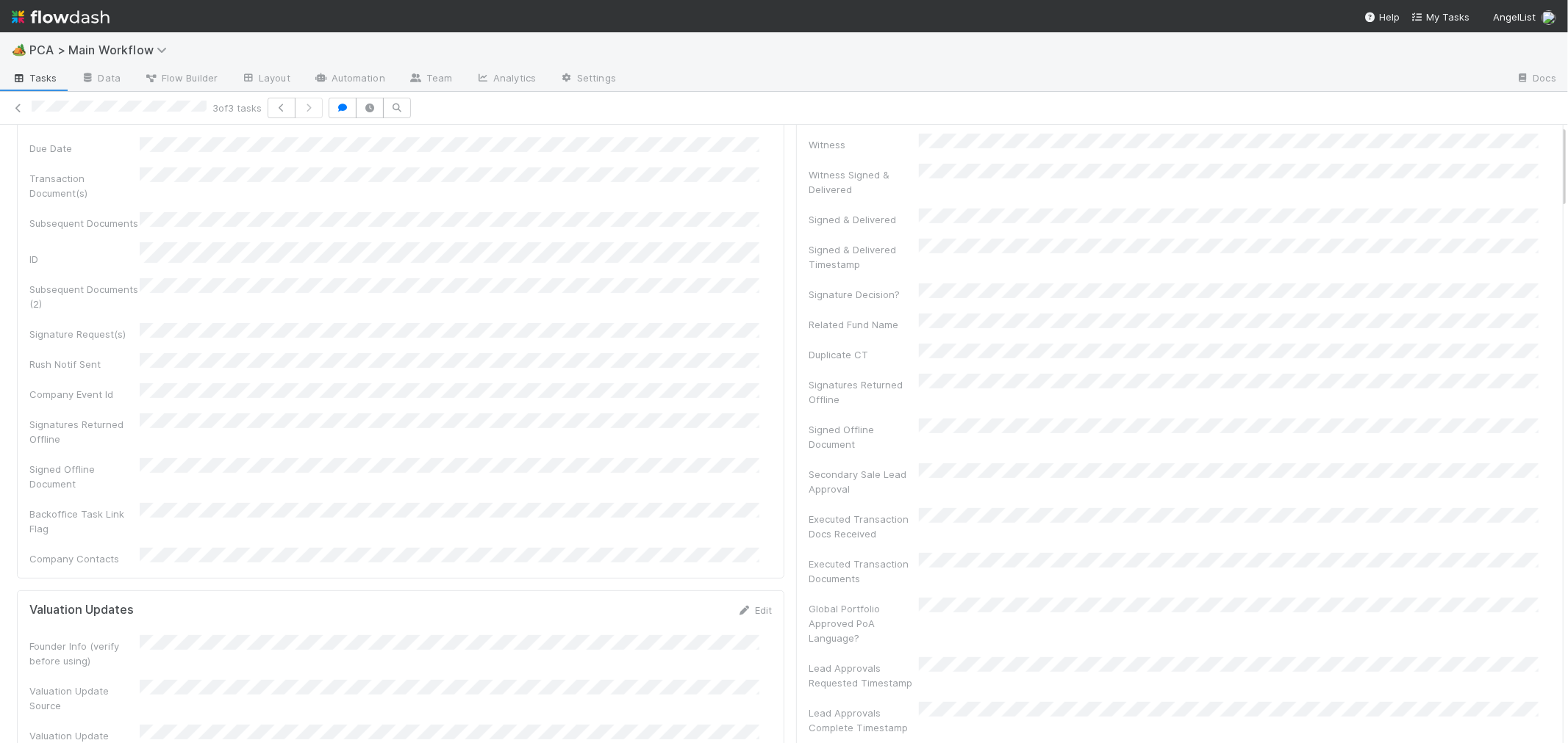
scroll to position [0, 0]
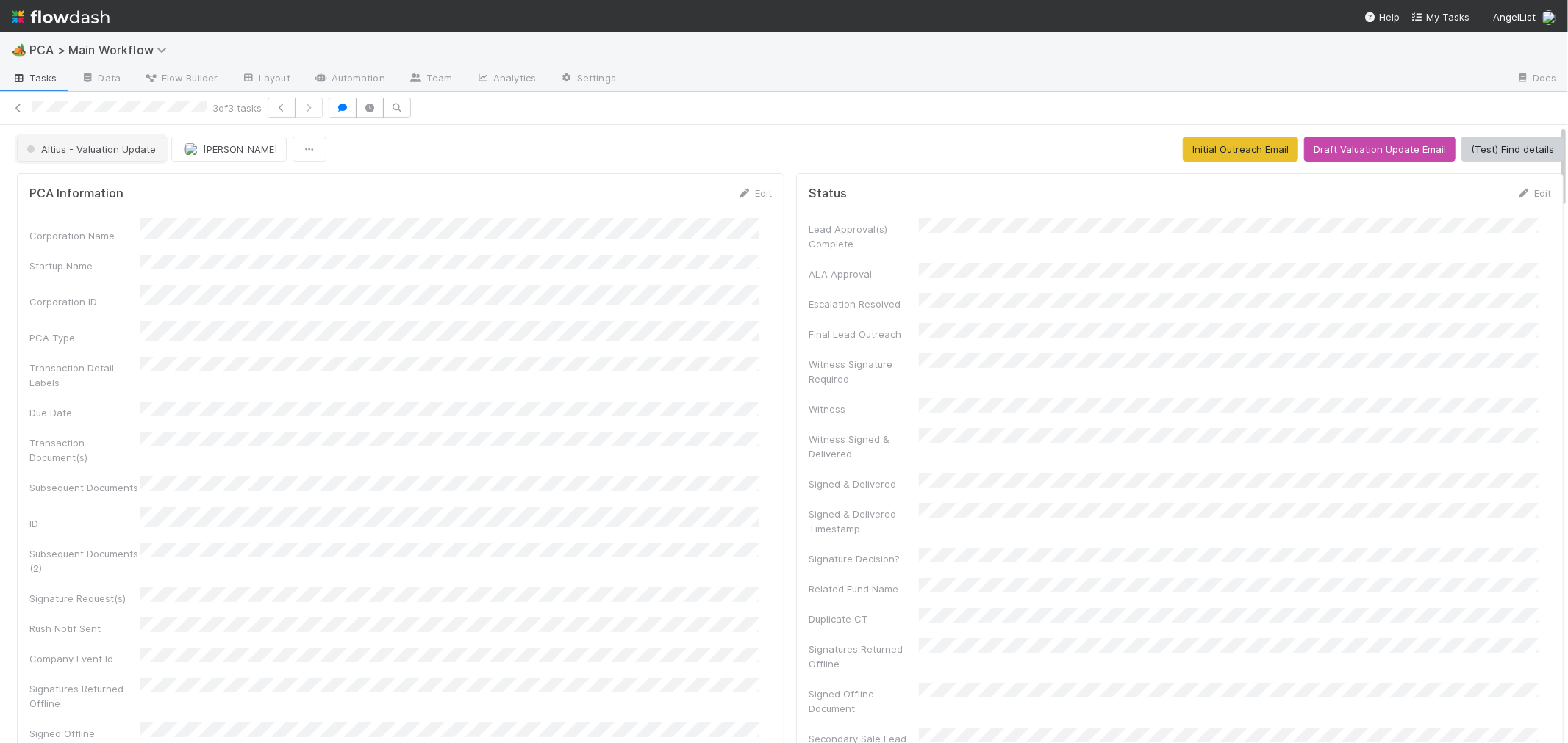
click at [115, 147] on span "Altius - Valuation Update" at bounding box center [89, 149] width 132 height 12
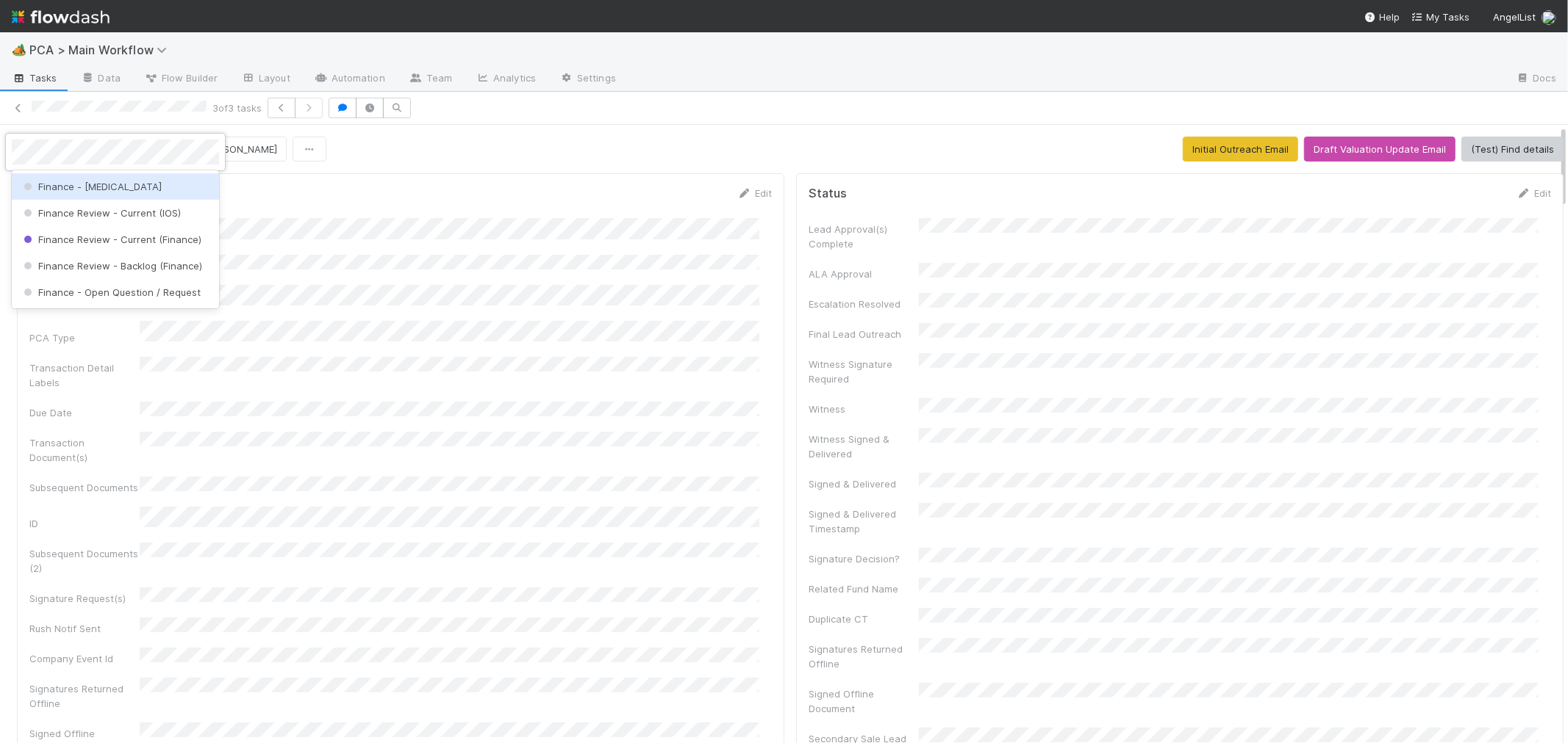
click at [131, 188] on div "Finance - ICU" at bounding box center [116, 186] width 207 height 26
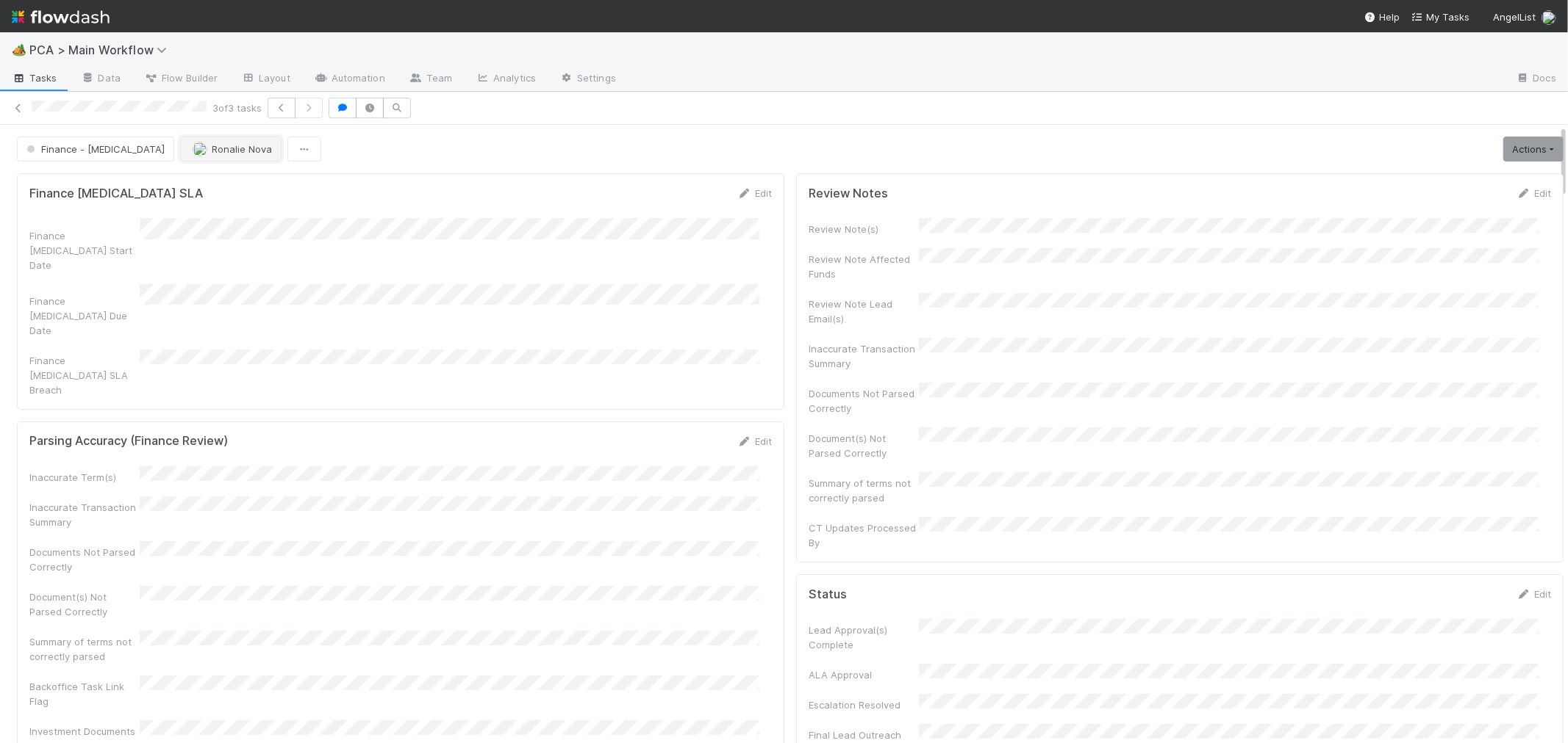
click at [193, 151] on span "Ronalie Nova" at bounding box center [233, 149] width 80 height 12
click at [195, 192] on div "Zach Byers" at bounding box center [217, 186] width 207 height 26
click at [17, 107] on icon at bounding box center [19, 108] width 15 height 10
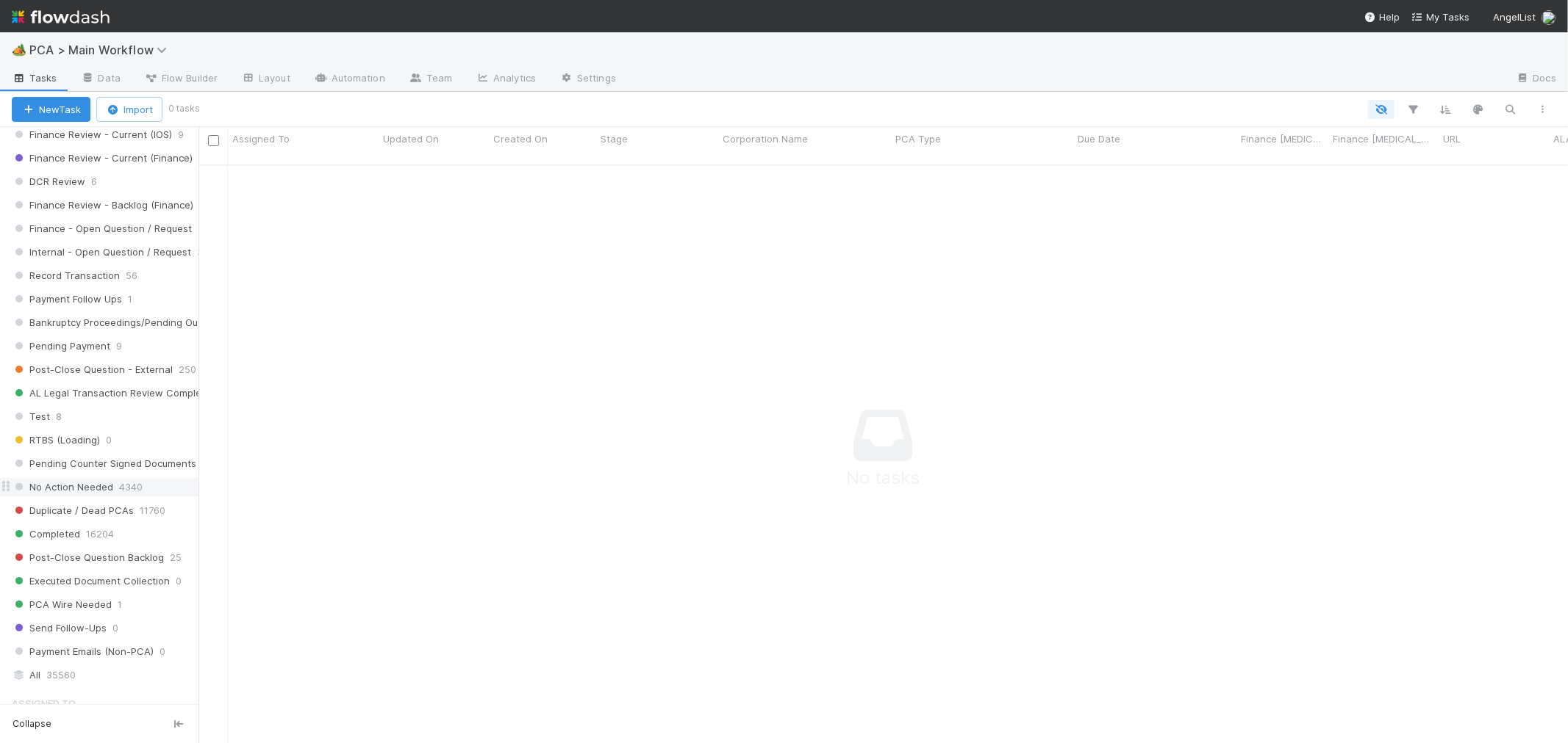
scroll to position [1218, 0]
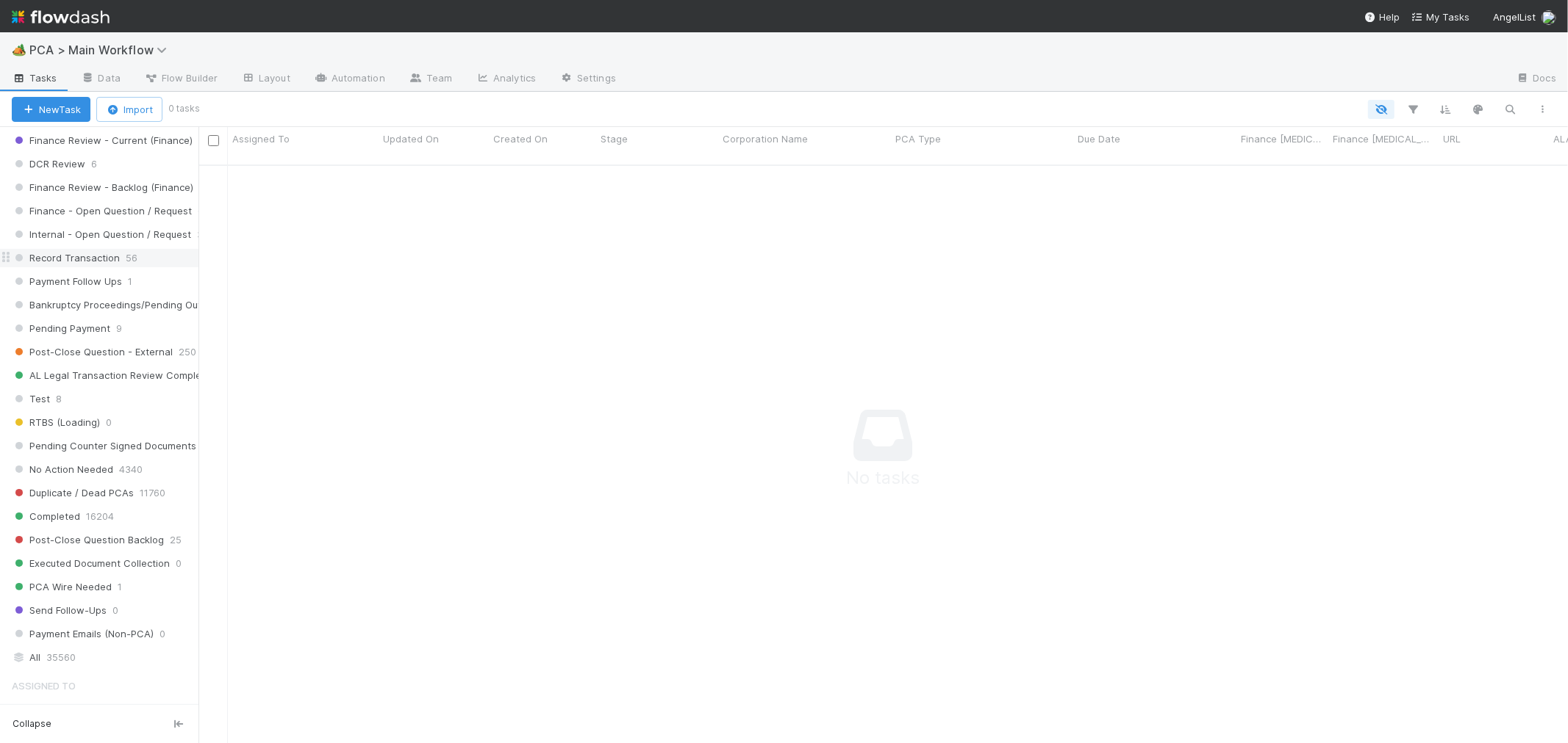
click at [87, 268] on span "Record Transaction" at bounding box center [66, 258] width 108 height 18
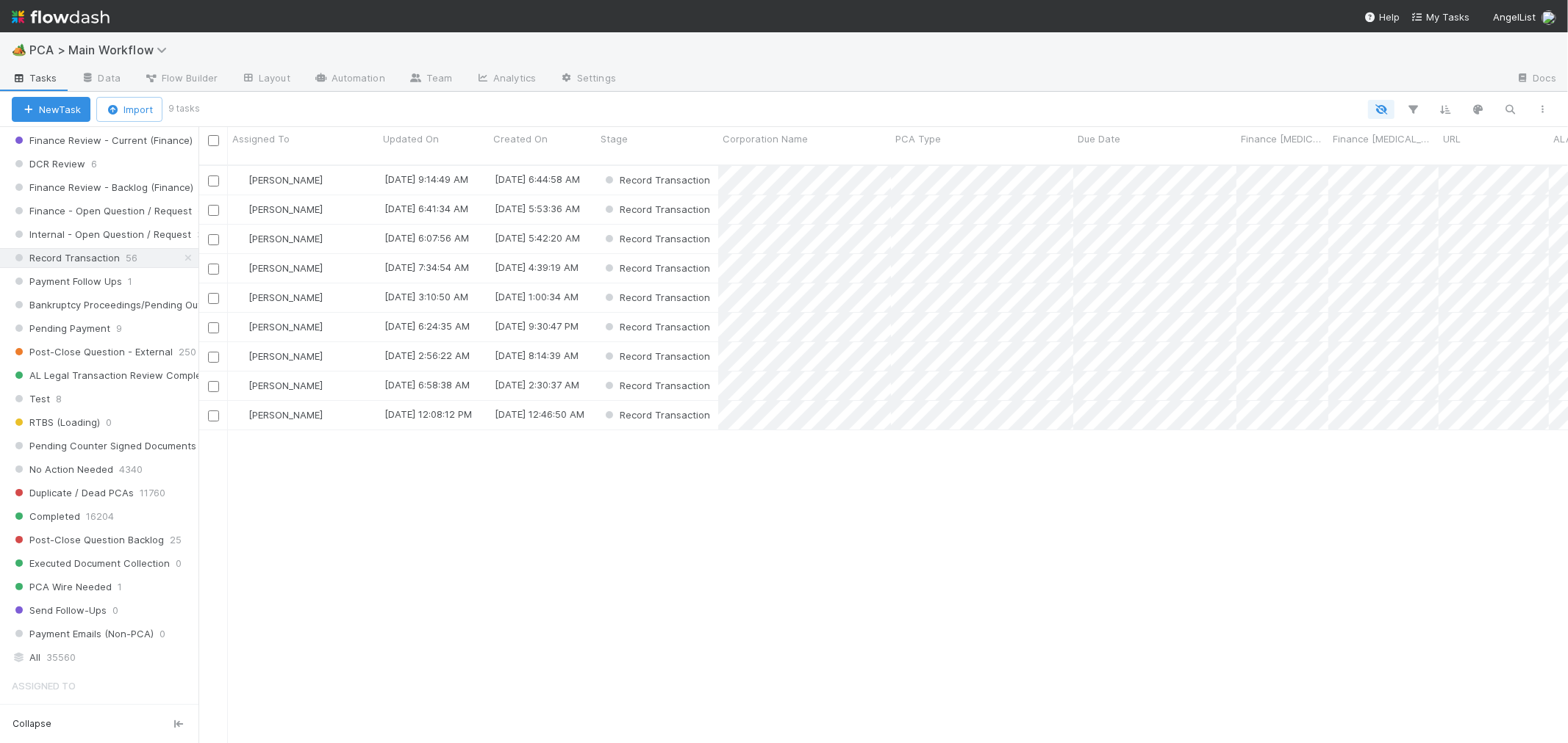
scroll to position [578, 1356]
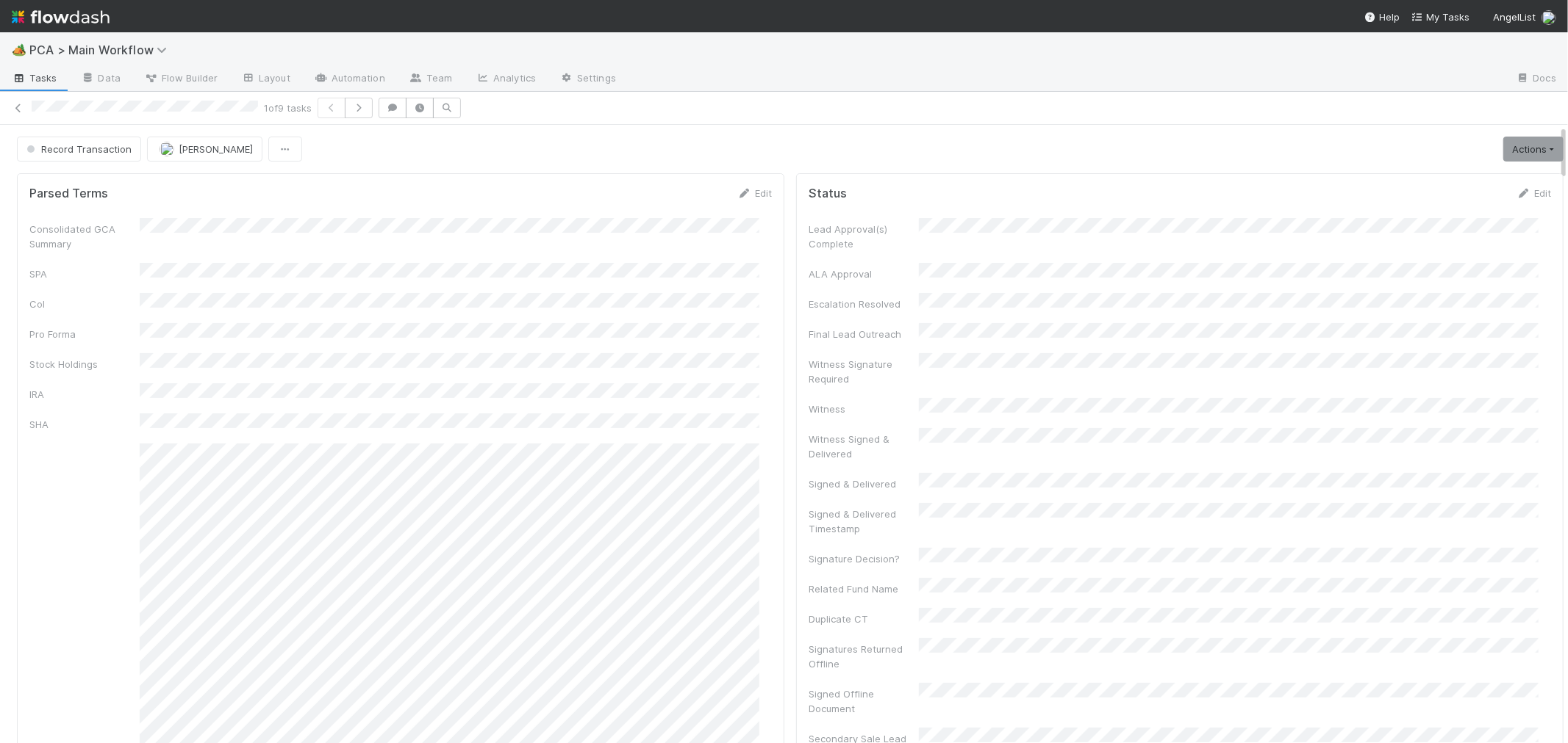
click at [622, 332] on div "Consolidated GCA Summary SPA CoI Pro Forma Stock Holdings IRA SHA GCA Winddown …" at bounding box center [400, 639] width 742 height 841
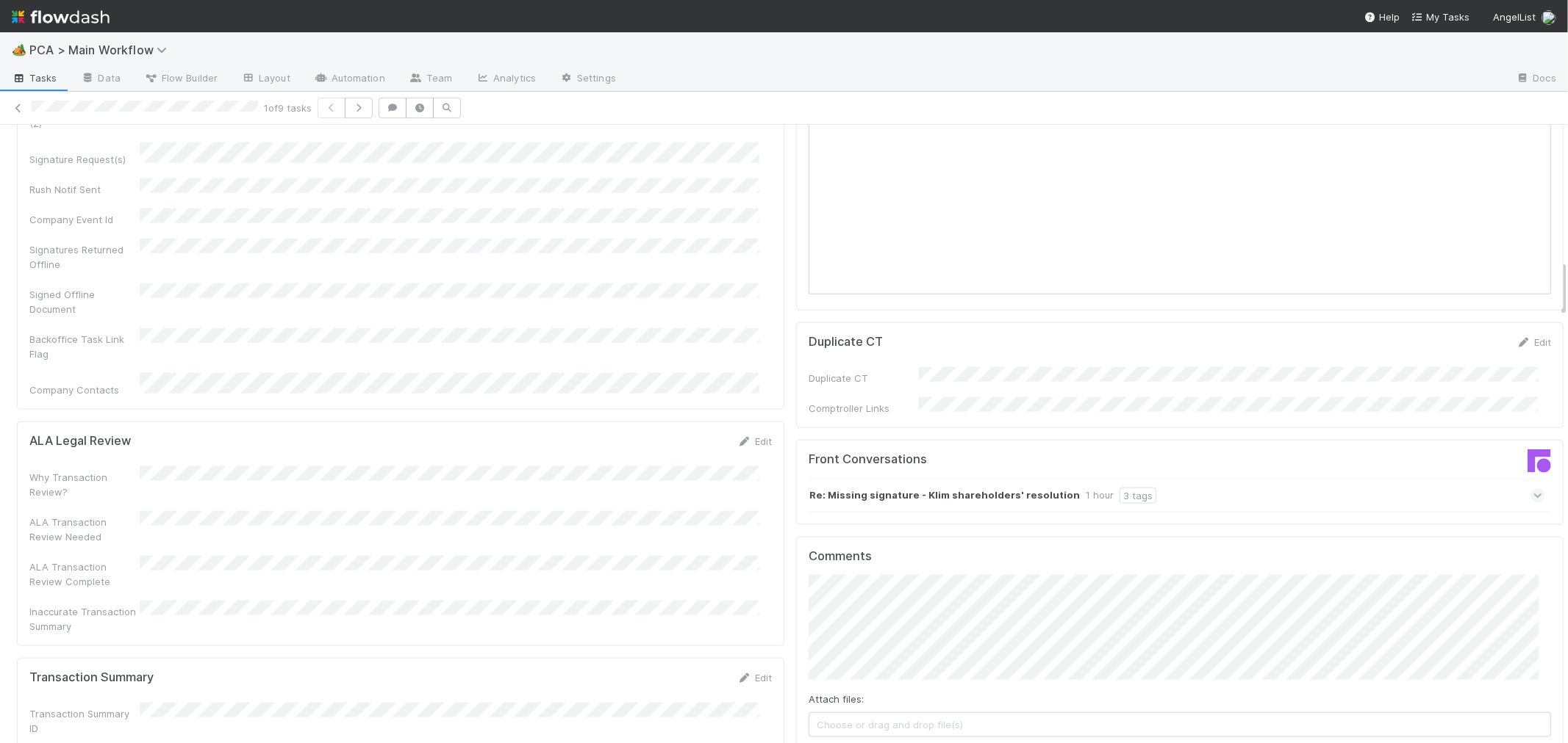
scroll to position [1469, 0]
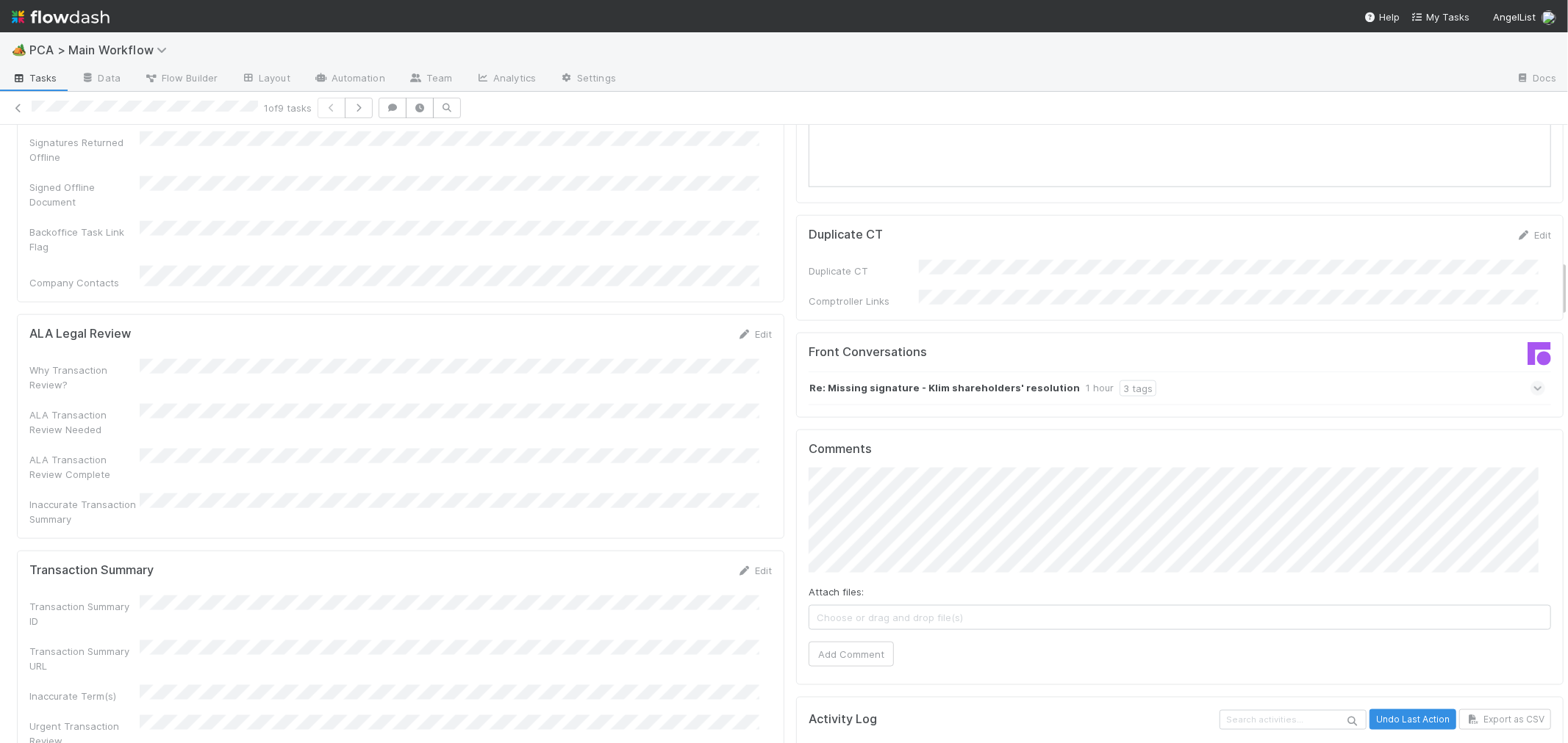
click at [1533, 381] on icon at bounding box center [1537, 388] width 10 height 15
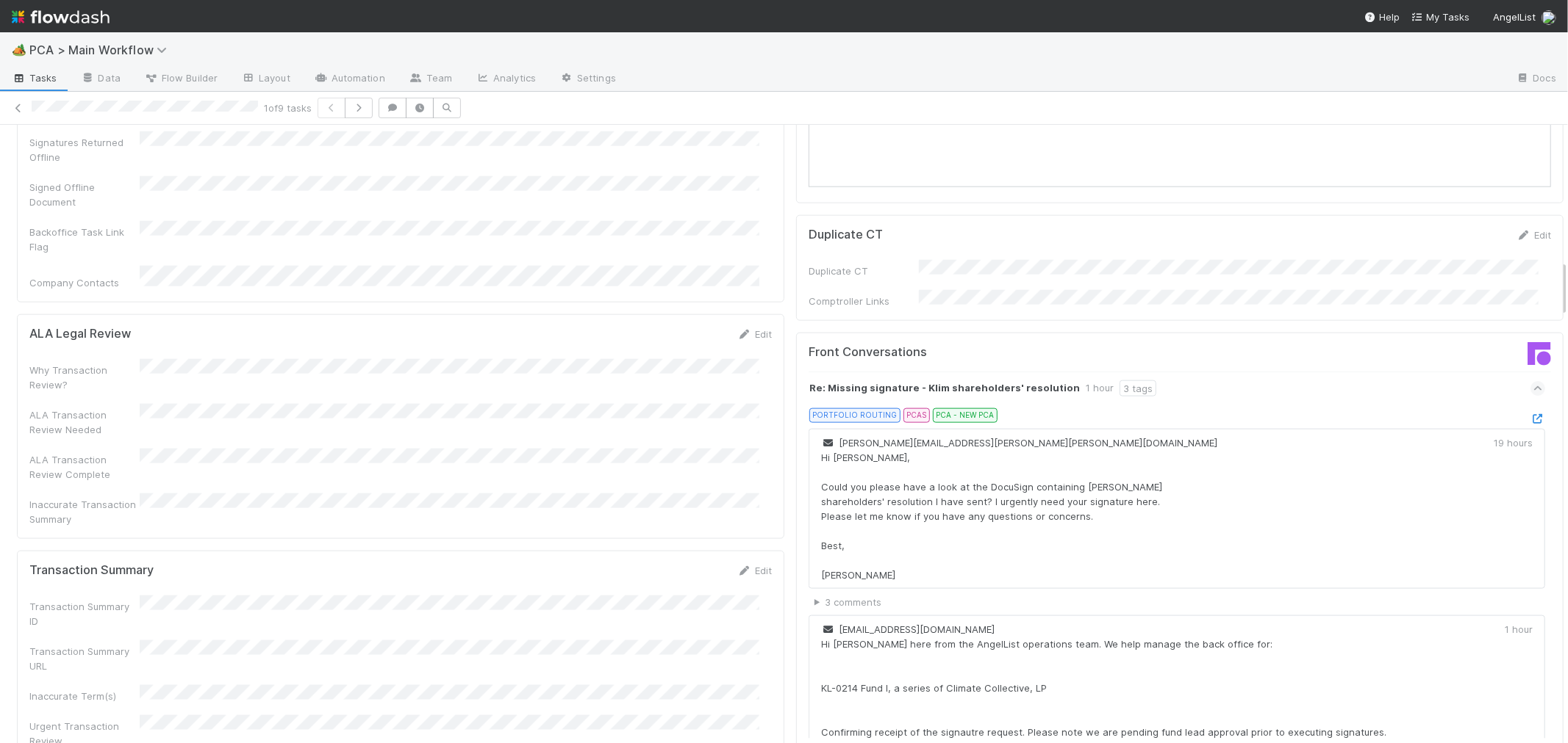
click at [1530, 412] on div at bounding box center [1538, 419] width 15 height 15
click at [1530, 415] on icon at bounding box center [1538, 419] width 15 height 10
click at [26, 110] on div "1 of 9 tasks" at bounding box center [784, 107] width 1568 height 20
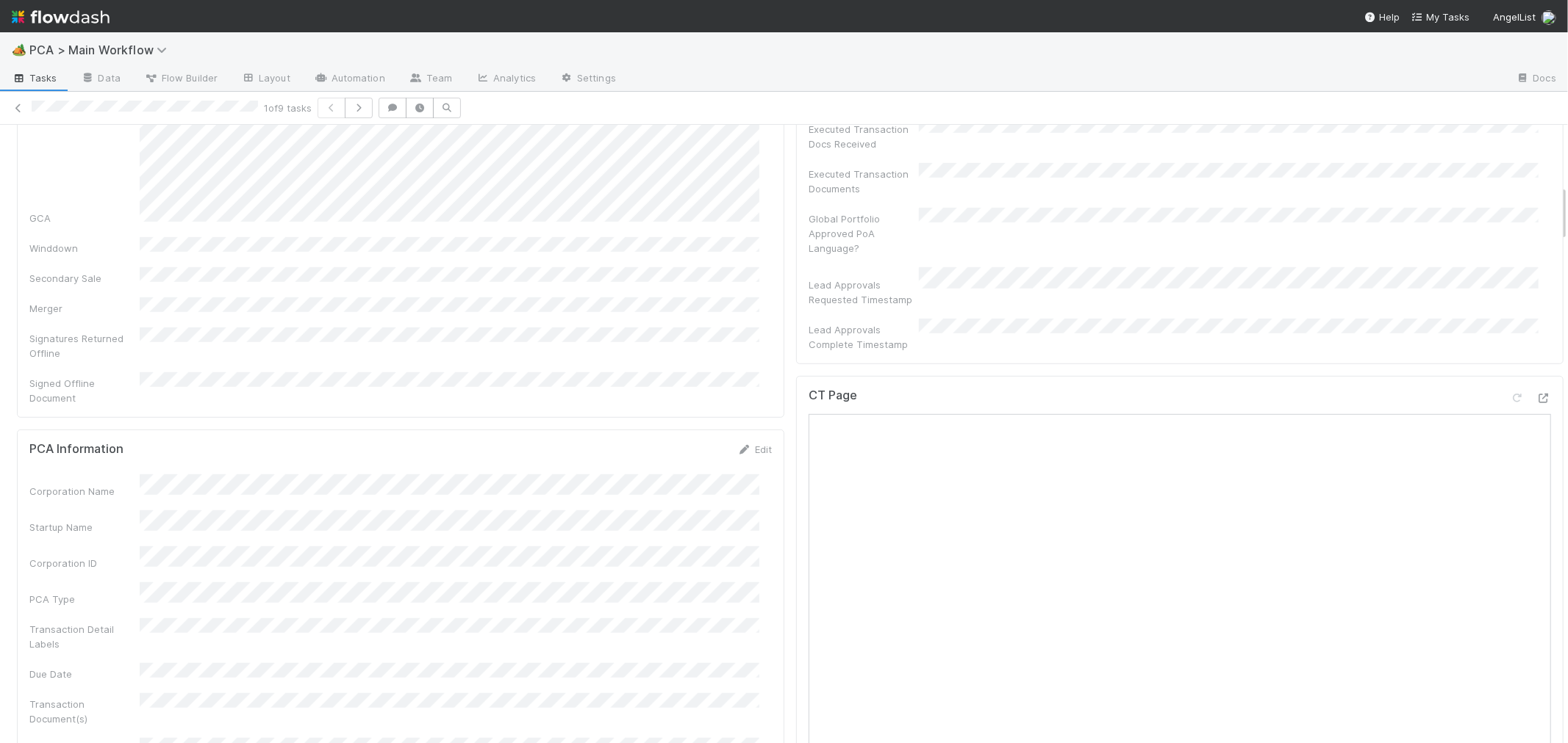
scroll to position [652, 0]
click at [1536, 396] on icon at bounding box center [1543, 400] width 15 height 10
drag, startPoint x: 686, startPoint y: 370, endPoint x: 674, endPoint y: 380, distance: 15.6
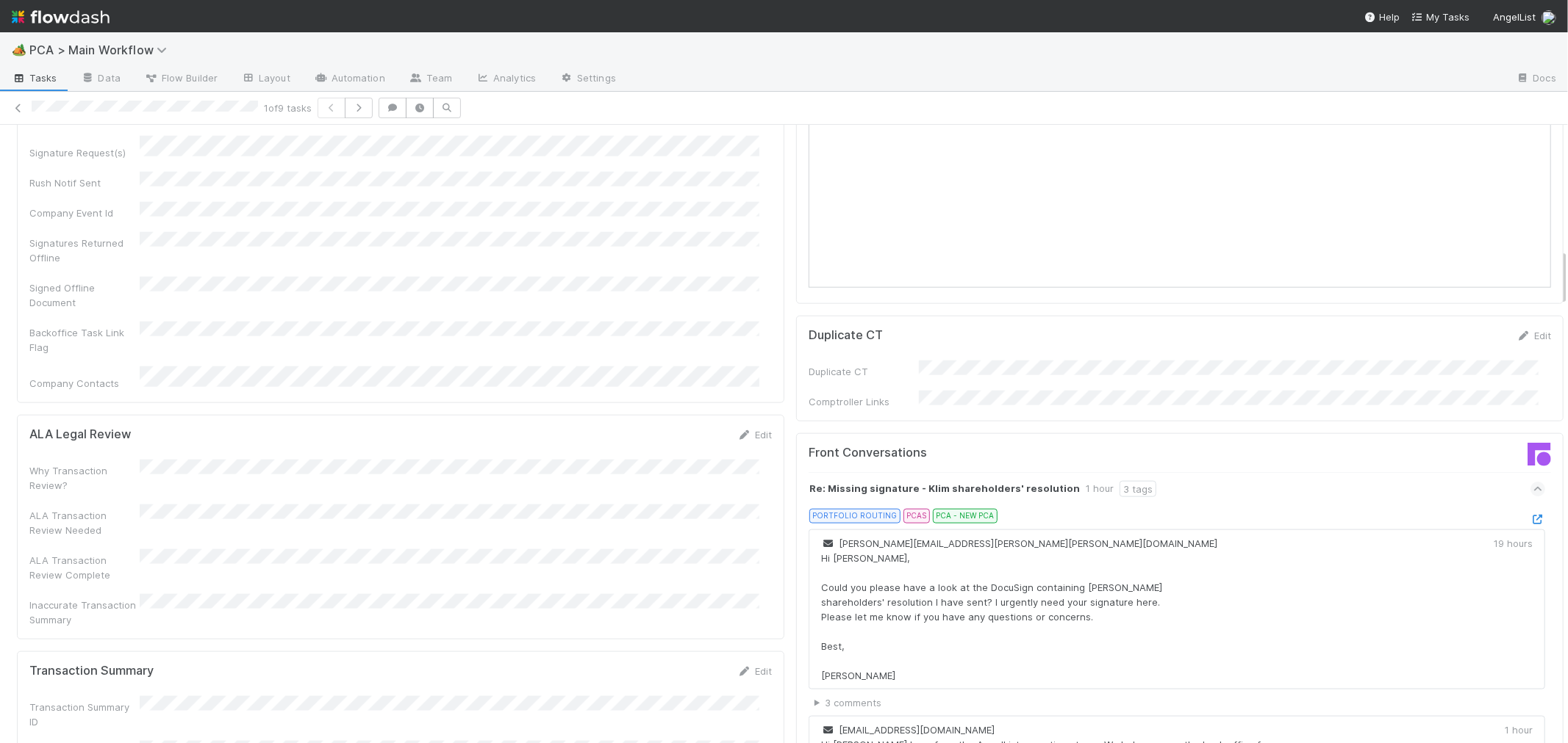
scroll to position [1469, 0]
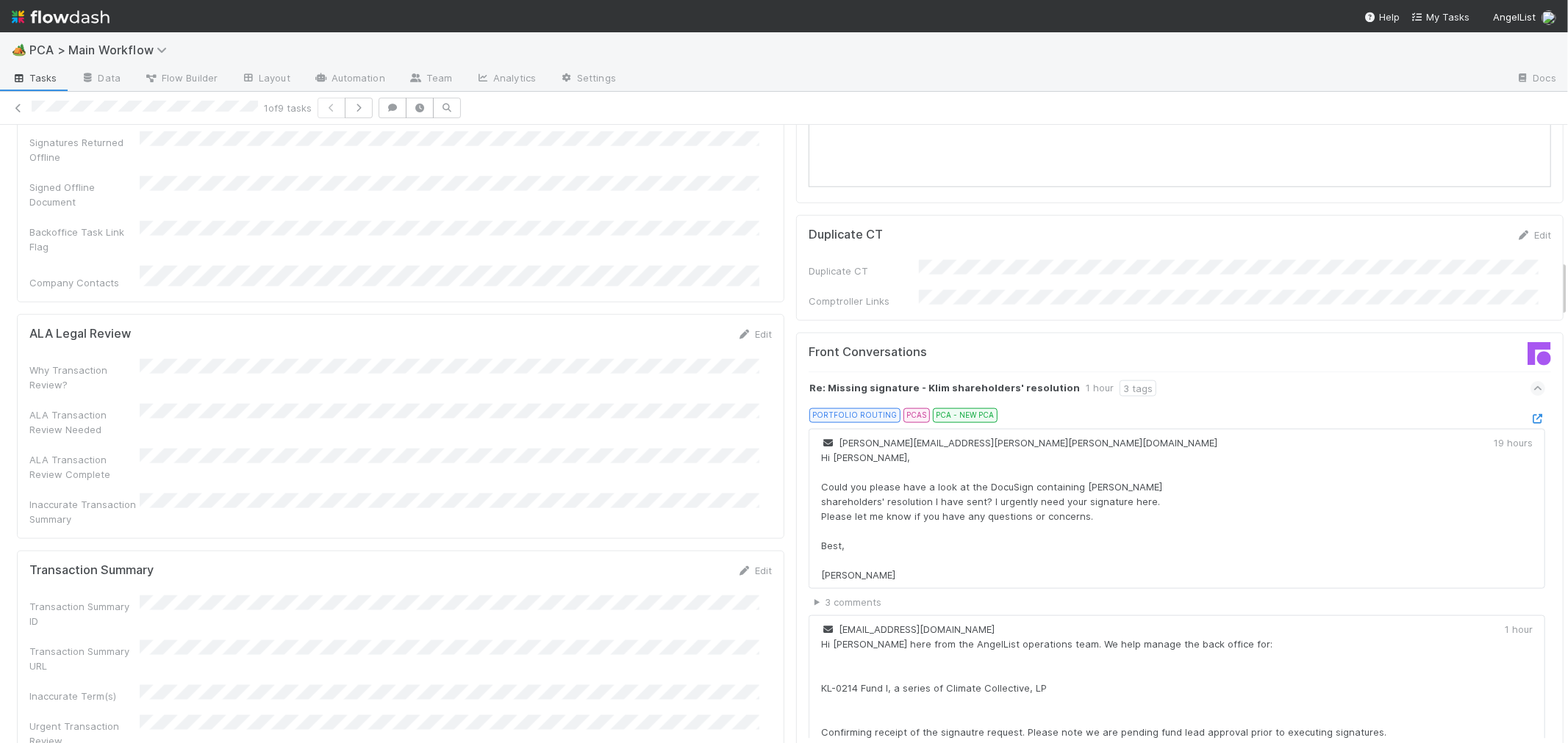
drag, startPoint x: 732, startPoint y: 447, endPoint x: 377, endPoint y: 475, distance: 356.1
click at [737, 566] on icon at bounding box center [745, 571] width 15 height 10
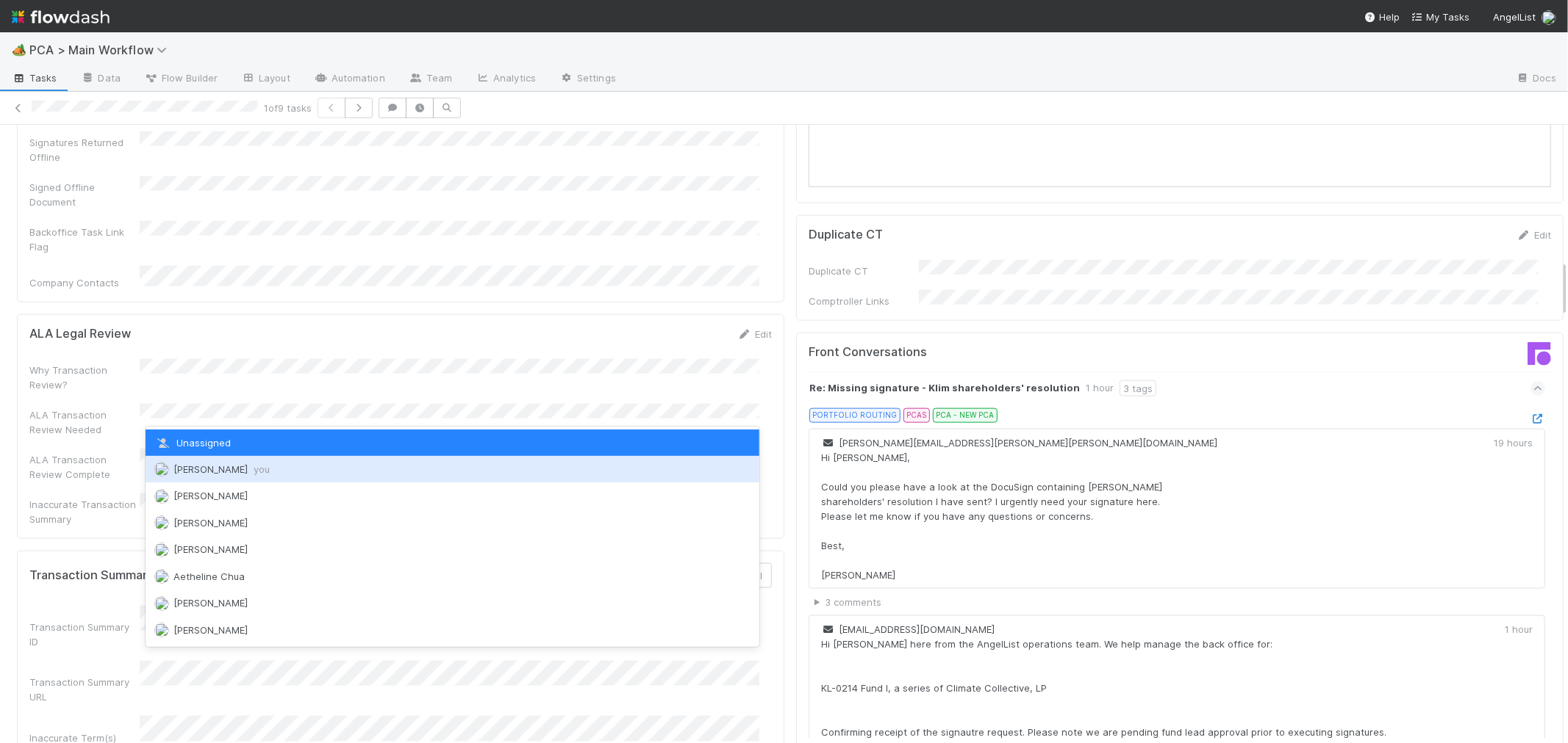
click at [234, 478] on div "Roselyn de Villa you" at bounding box center [452, 469] width 614 height 26
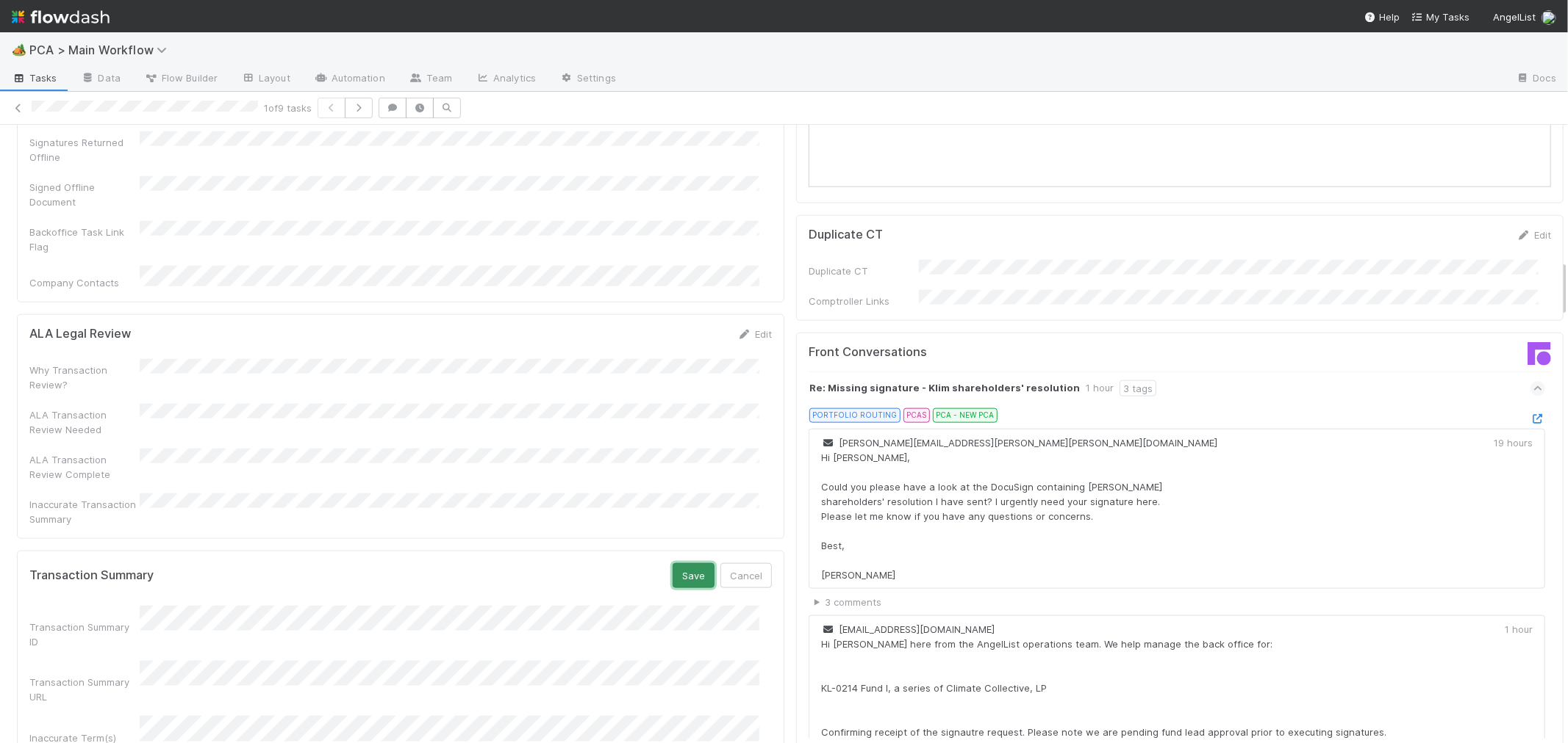
click at [679, 563] on button "Save" at bounding box center [693, 575] width 42 height 25
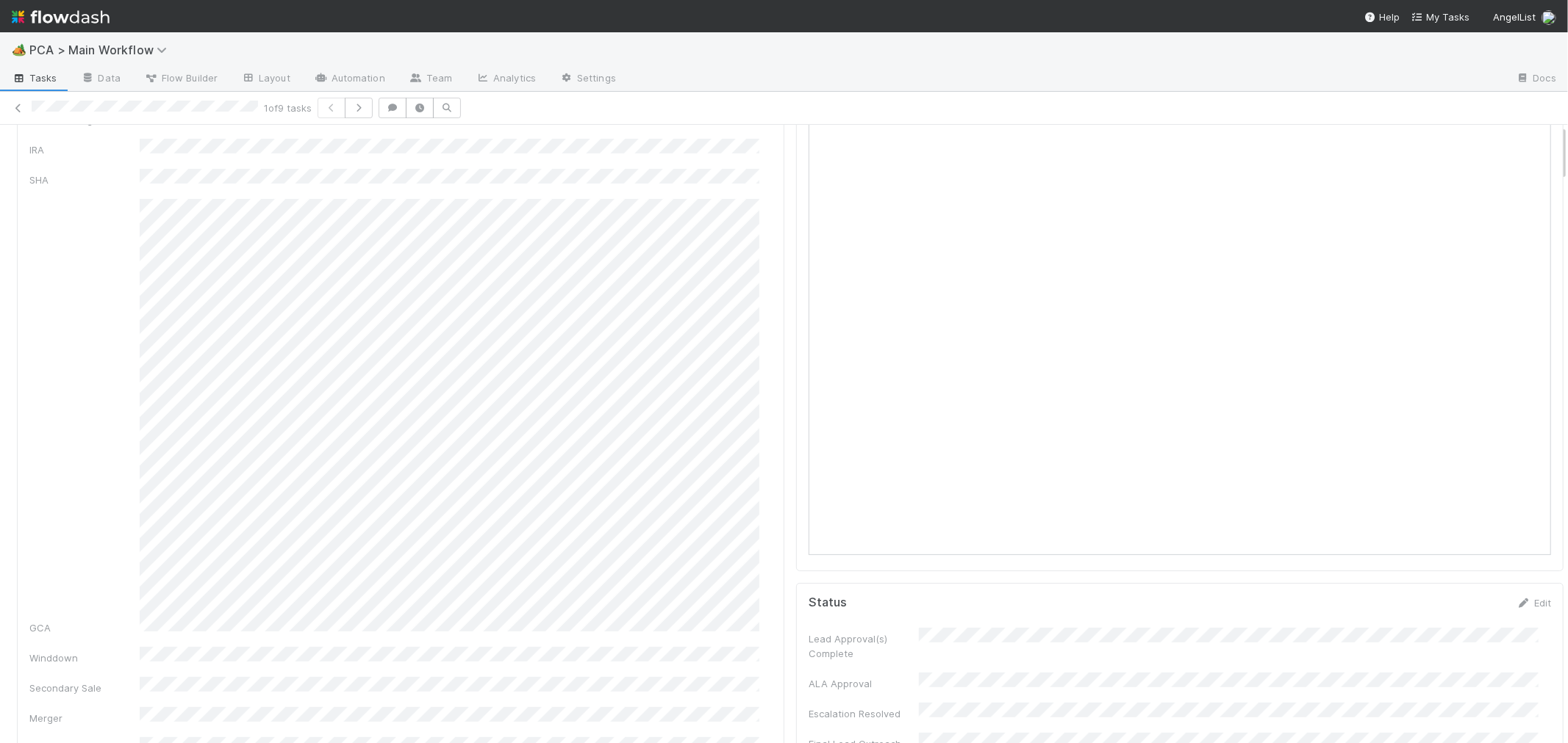
scroll to position [0, 0]
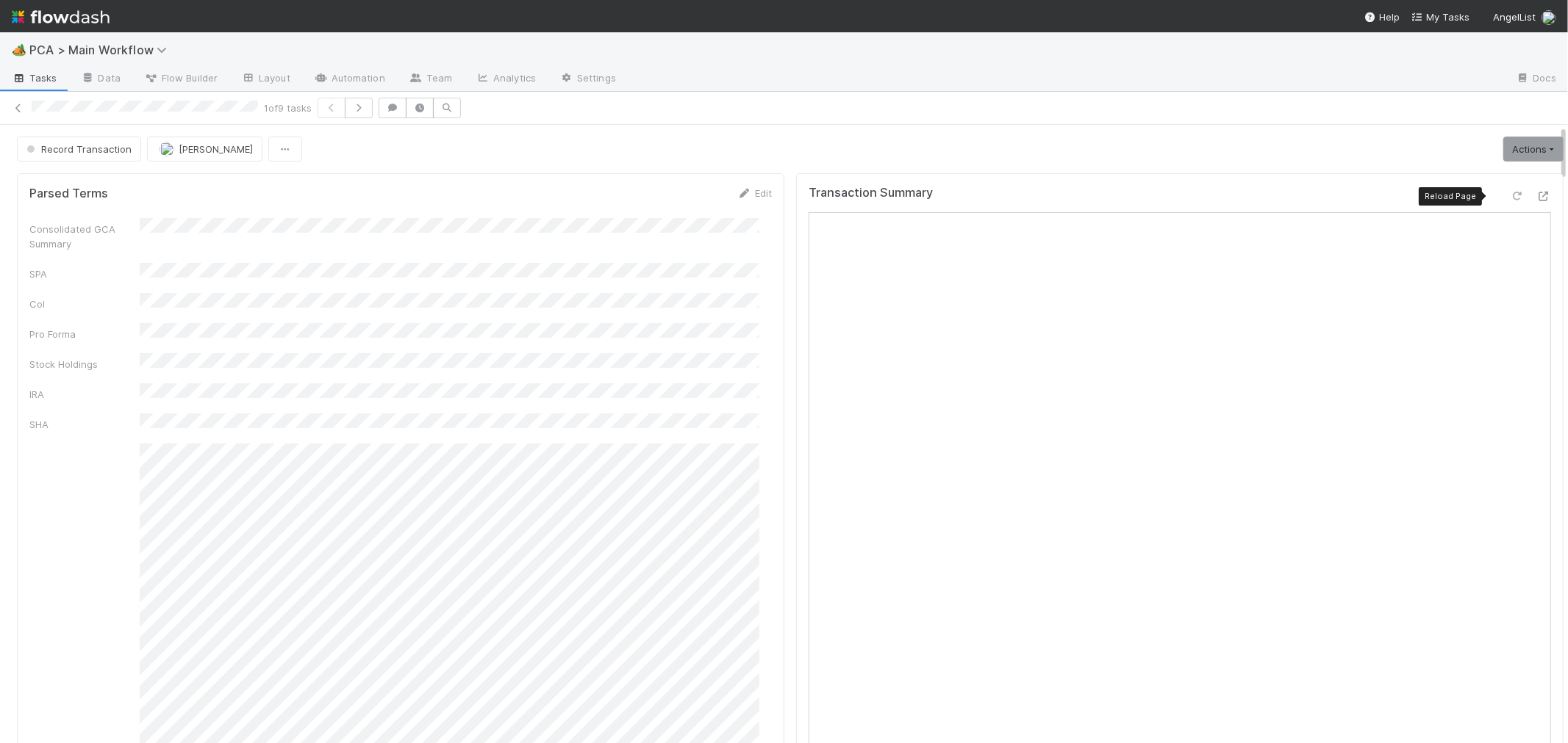
click at [1509, 197] on icon at bounding box center [1517, 196] width 15 height 10
click at [1503, 156] on link "Actions" at bounding box center [1533, 148] width 60 height 25
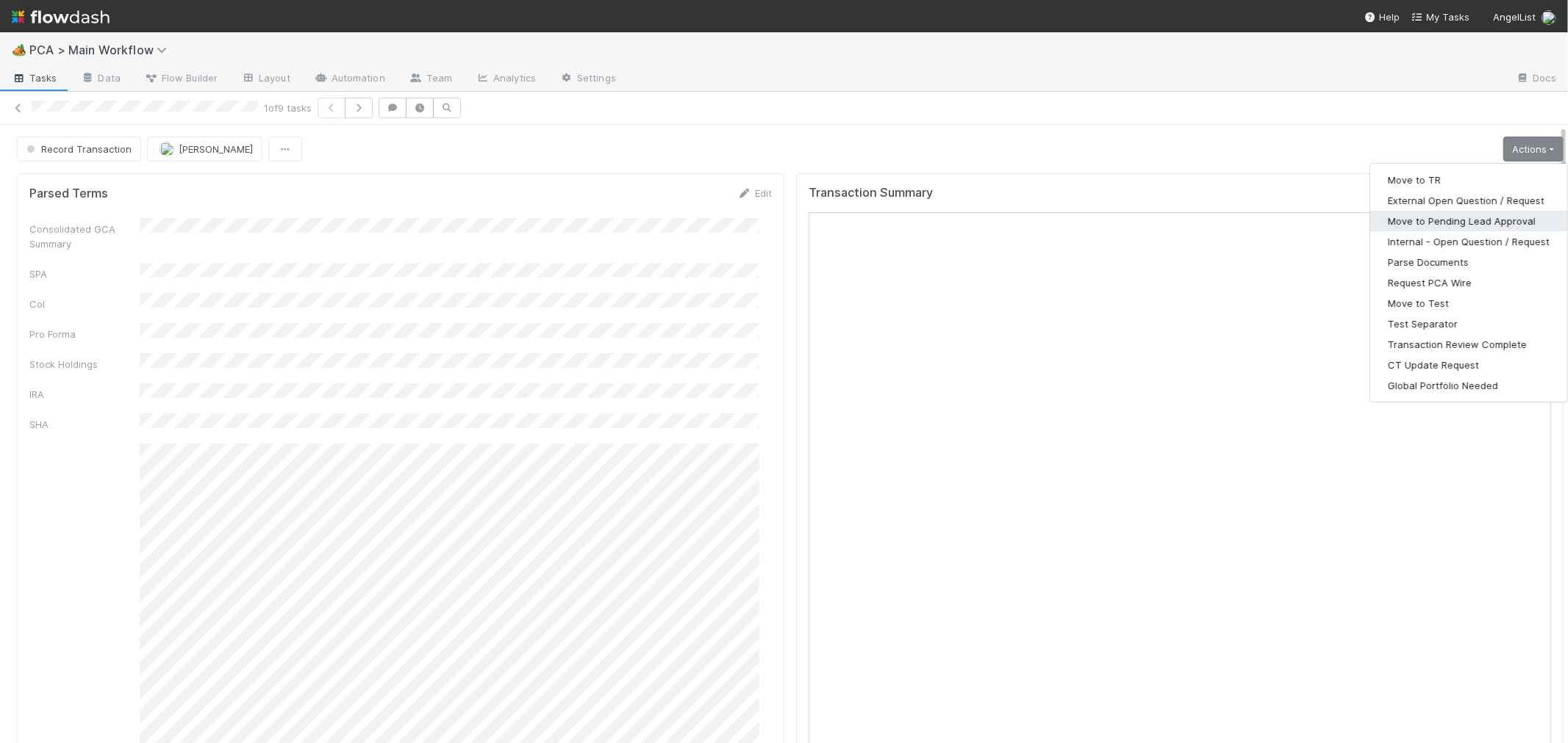
click at [1477, 218] on button "Move to Pending Lead Approval" at bounding box center [1468, 220] width 197 height 20
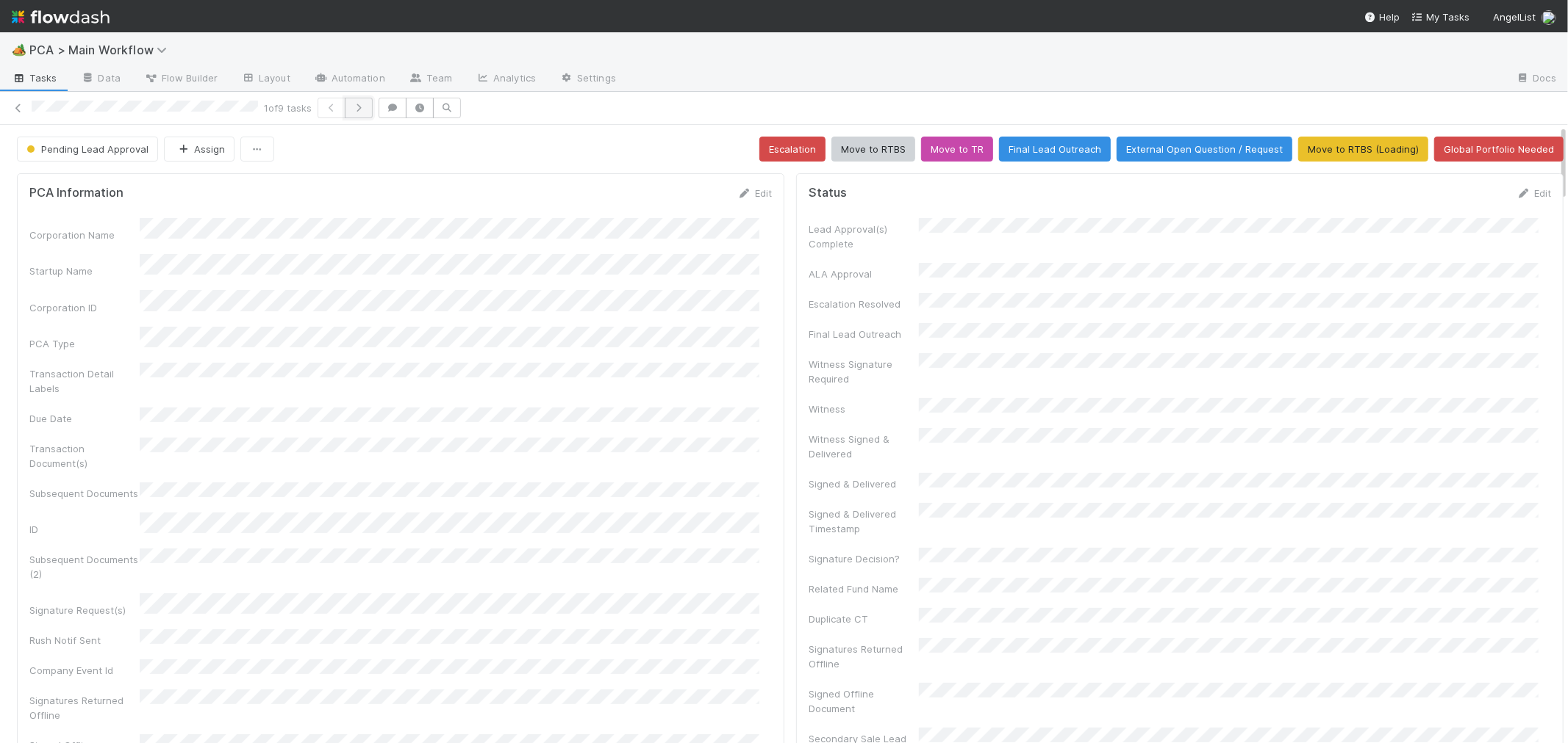
click at [360, 111] on icon "button" at bounding box center [359, 108] width 15 height 9
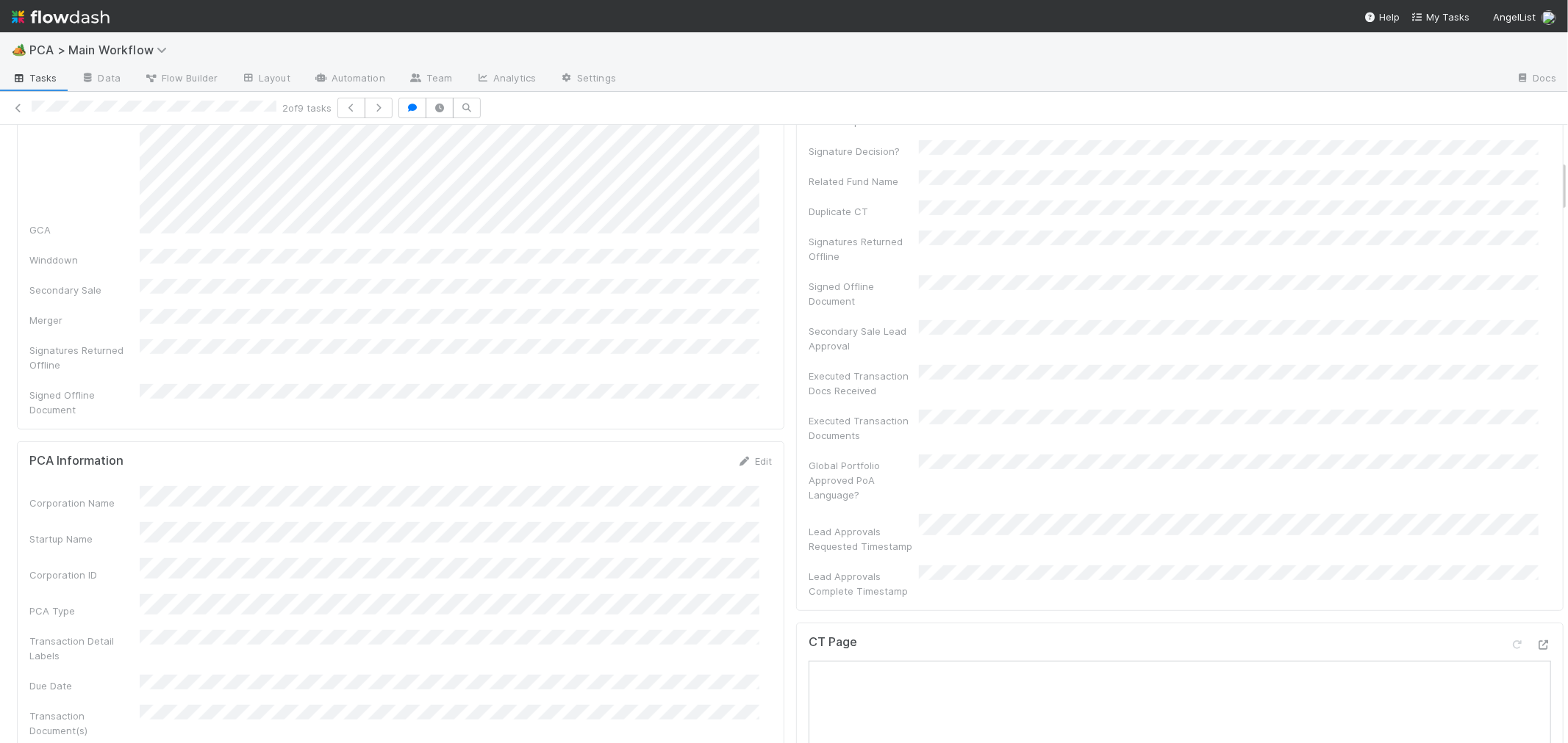
scroll to position [652, 0]
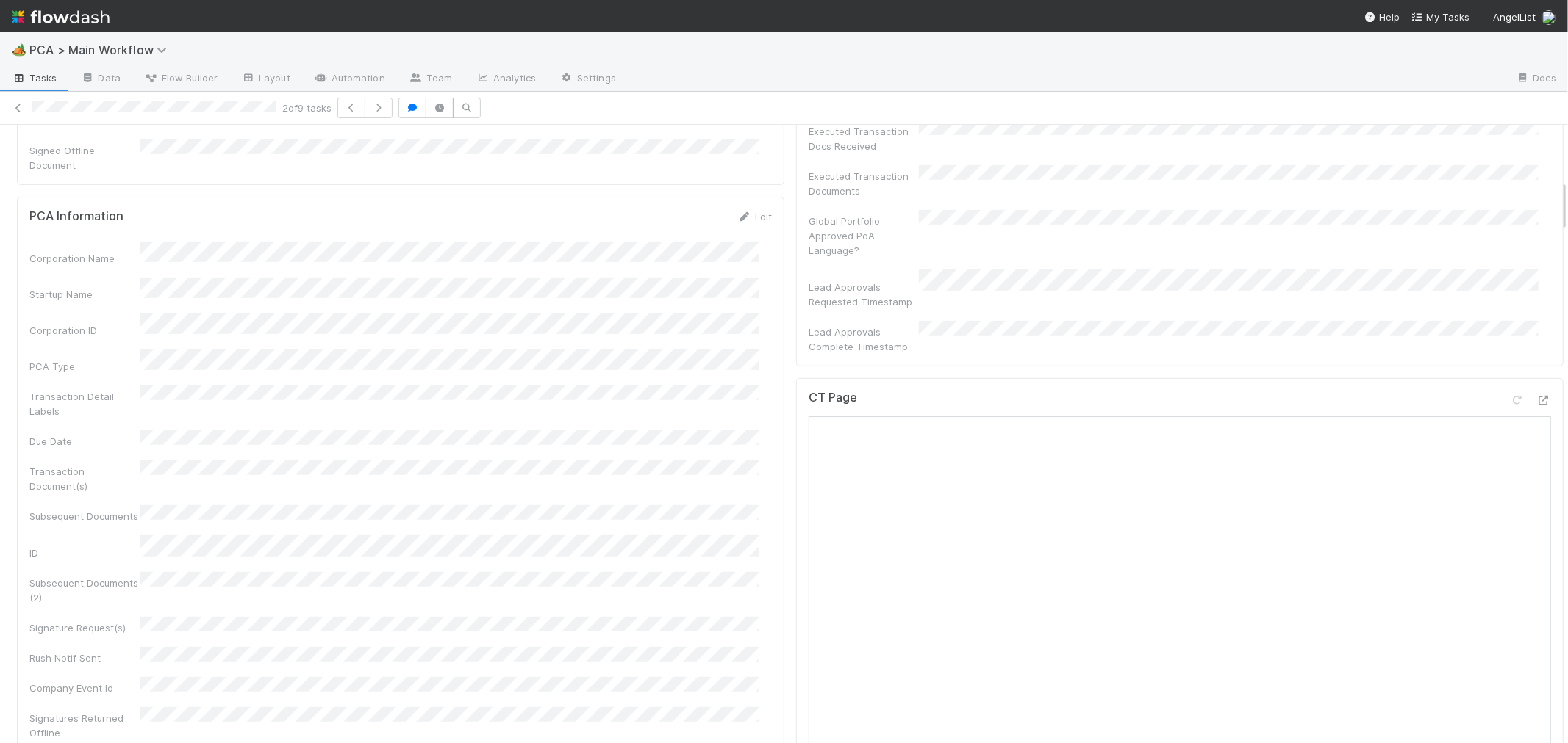
click at [770, 505] on div "PCA Information Edit Corporation Name Startup Name Corporation ID PCA Type Tran…" at bounding box center [401, 538] width 767 height 682
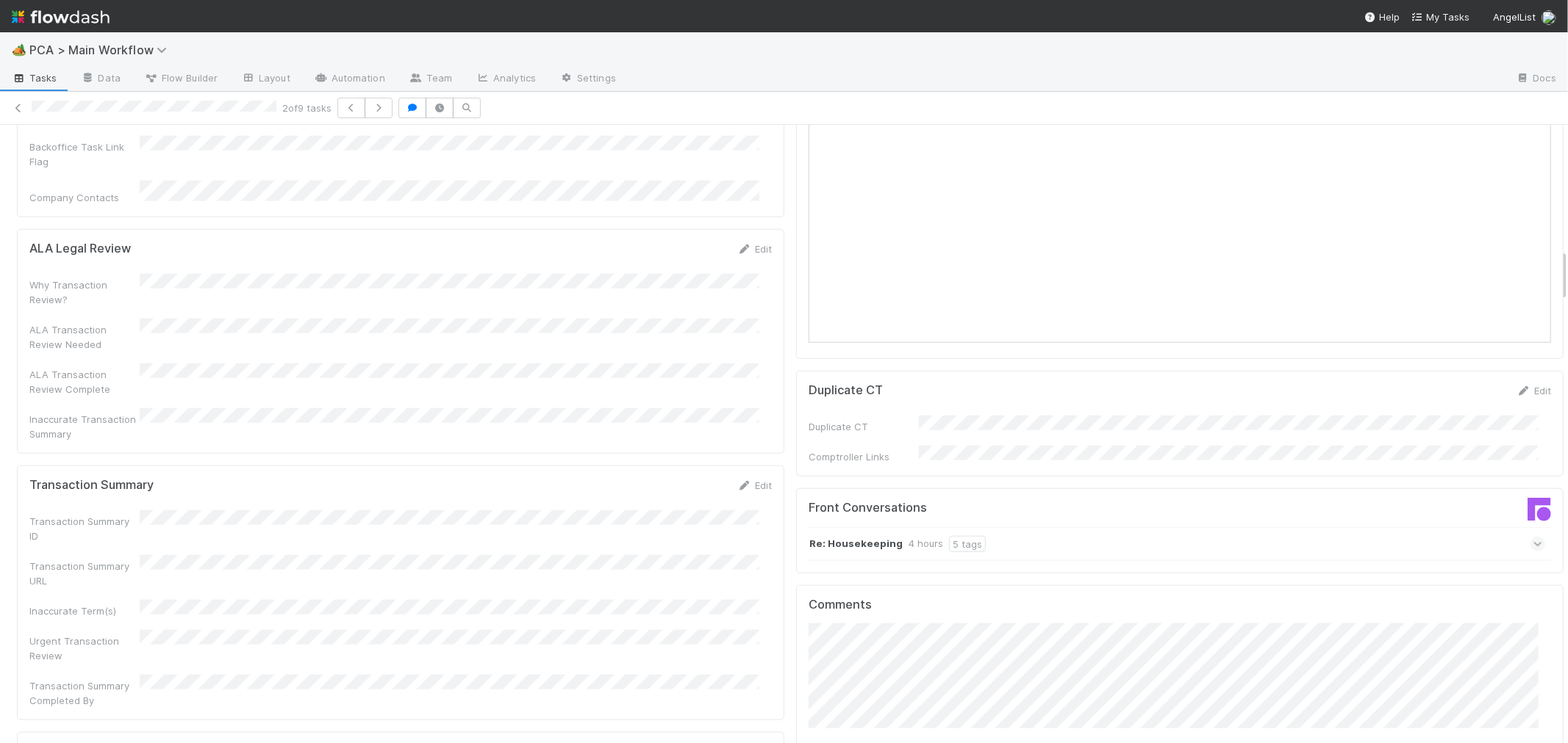
scroll to position [1305, 0]
click at [1533, 545] on icon at bounding box center [1537, 553] width 10 height 15
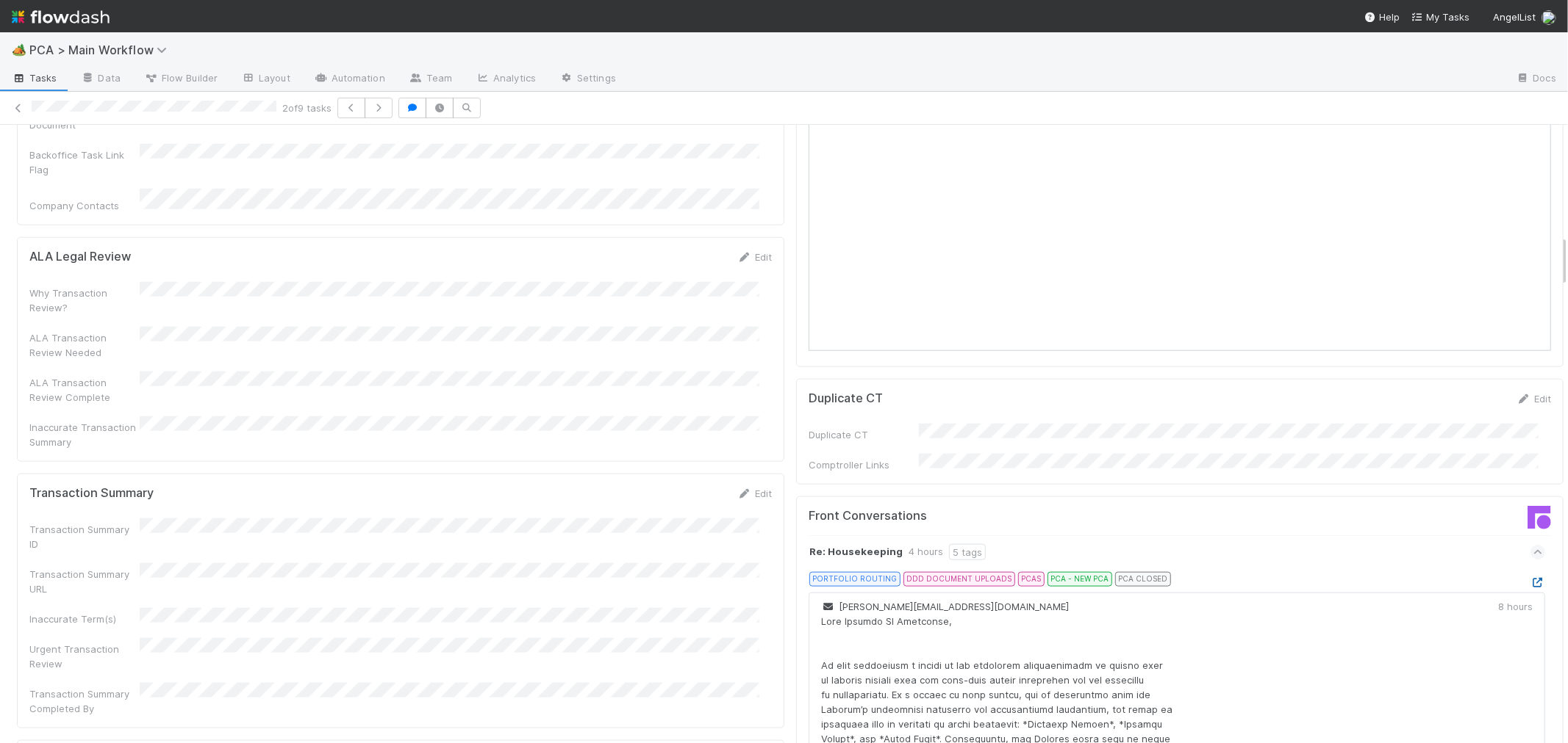
click at [1530, 578] on icon at bounding box center [1538, 583] width 15 height 10
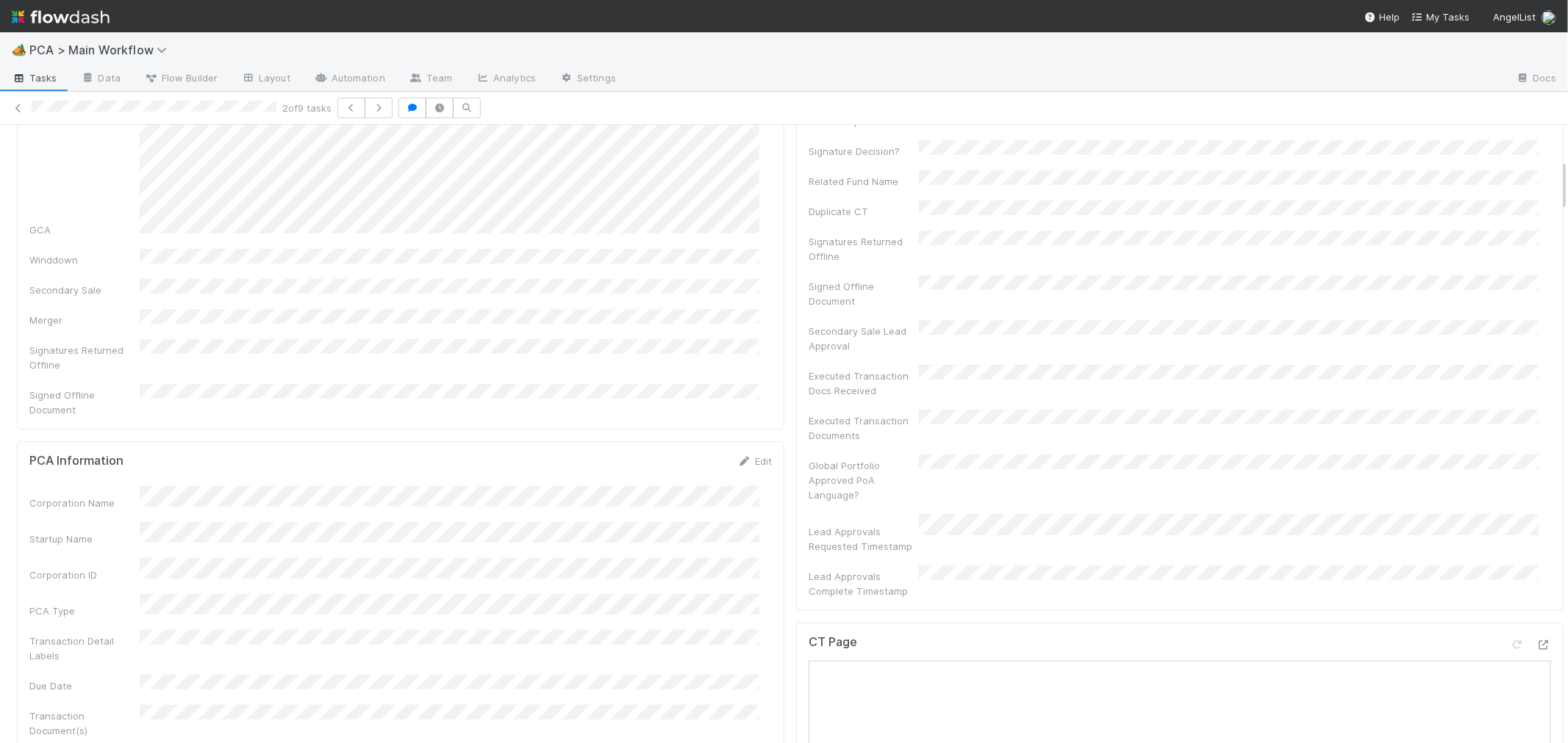
scroll to position [735, 0]
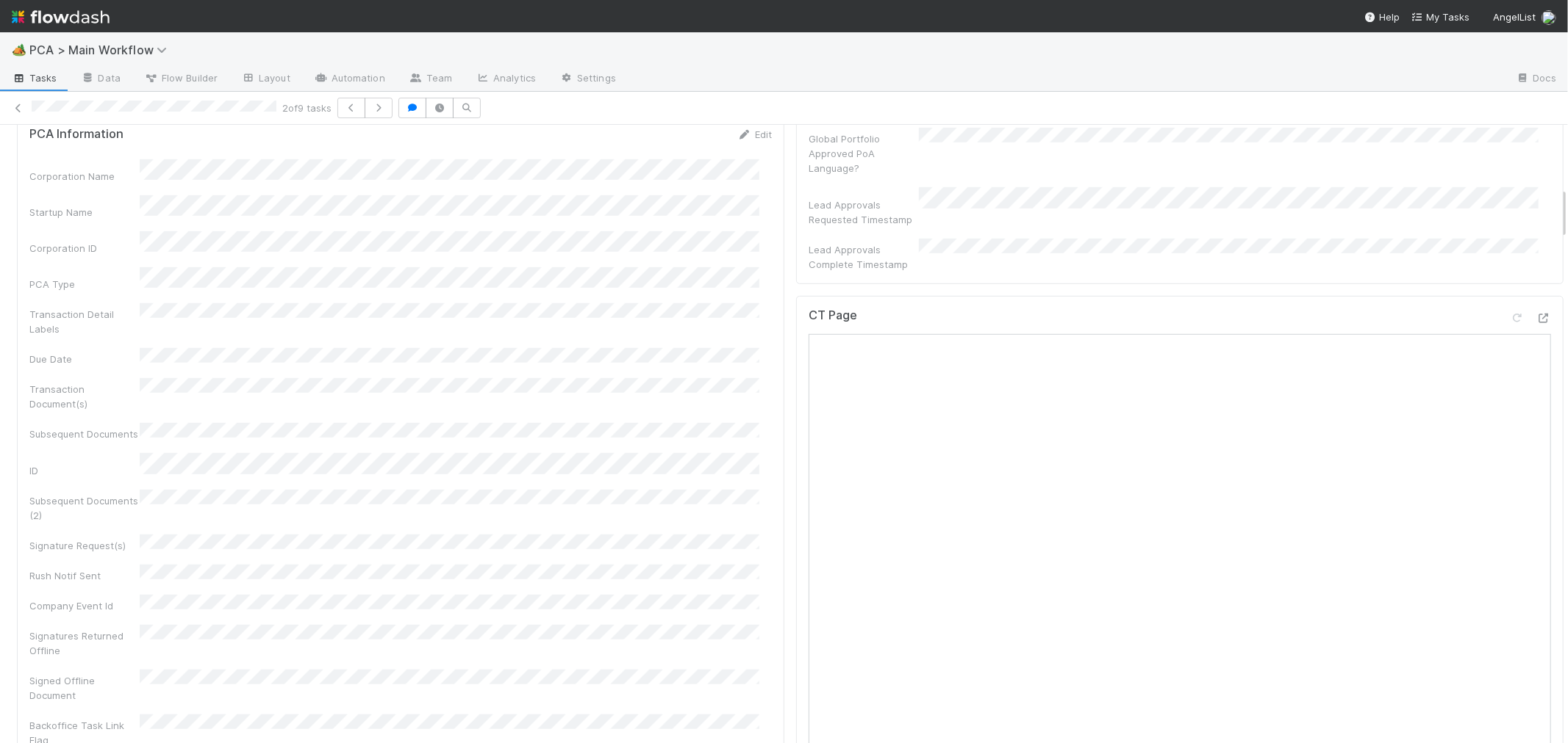
drag, startPoint x: 1440, startPoint y: 240, endPoint x: 1439, endPoint y: 256, distance: 16.0
click at [1440, 308] on div "CT Page" at bounding box center [1179, 321] width 742 height 26
click at [1536, 232] on icon at bounding box center [1543, 237] width 15 height 10
click at [627, 325] on div "Corporation Name Startup Name Corporation ID PCA Type Transaction Detail Labels…" at bounding box center [400, 390] width 742 height 625
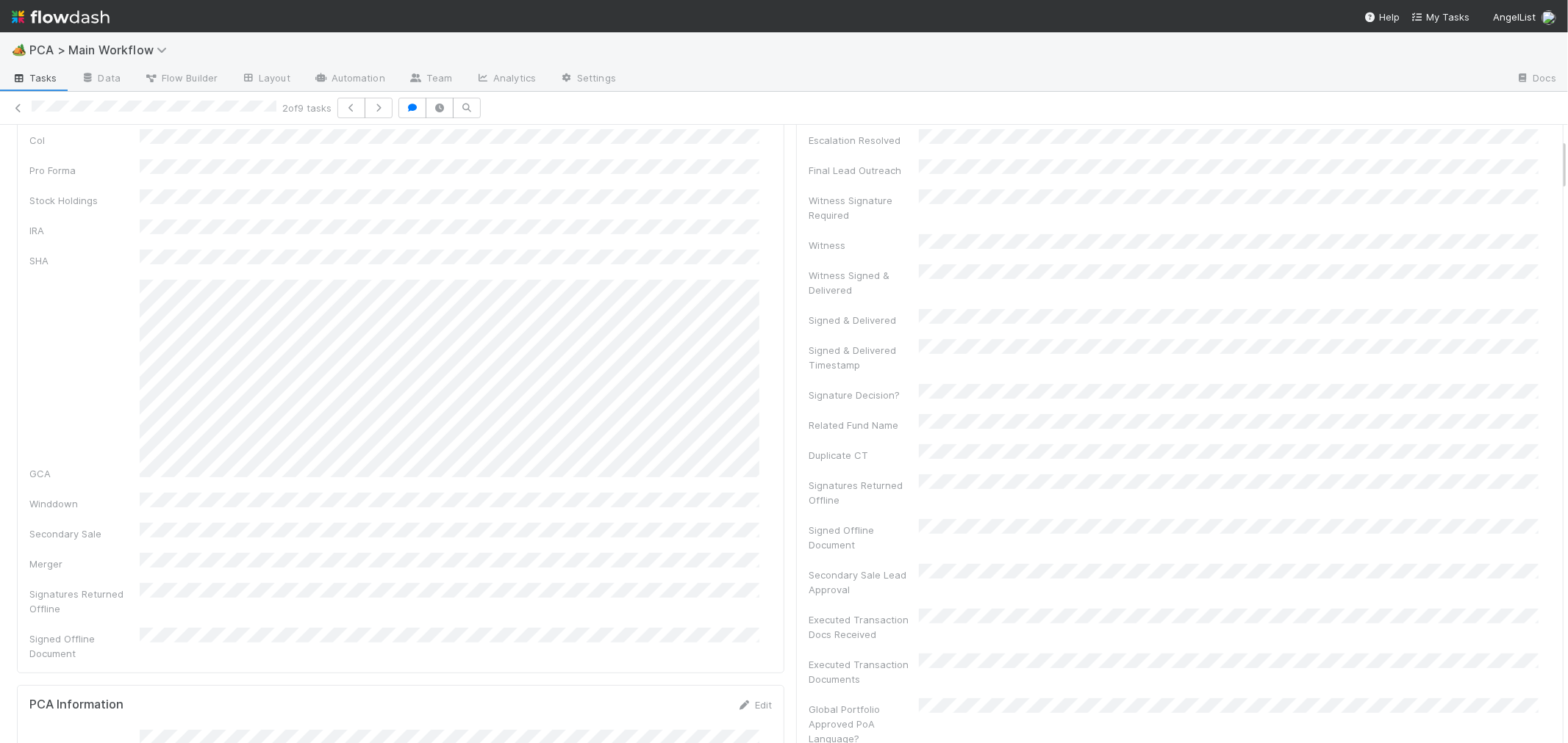
scroll to position [163, 0]
click at [611, 584] on div "Signatures Returned Offline" at bounding box center [400, 601] width 742 height 33
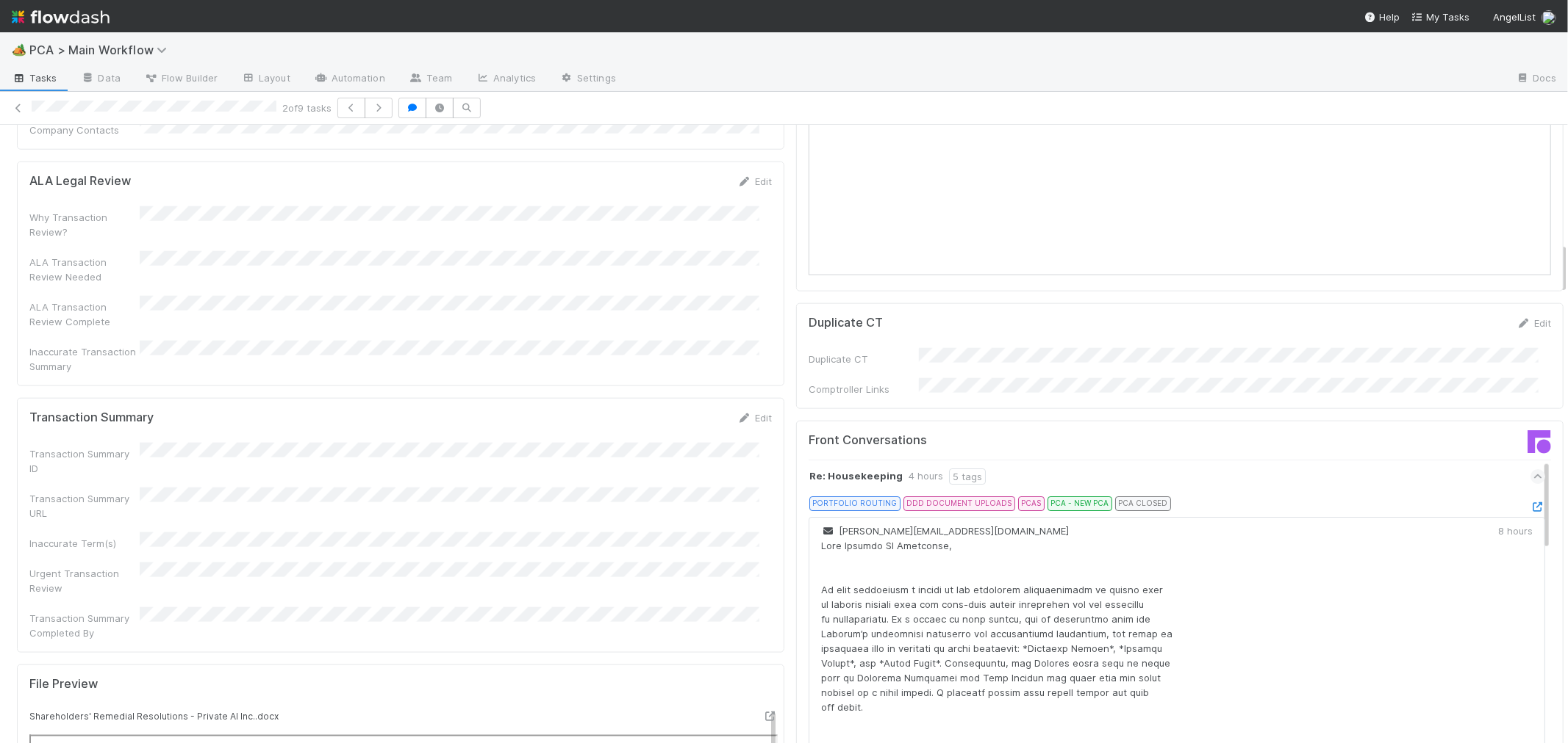
scroll to position [1387, 0]
click at [743, 406] on link "Edit" at bounding box center [755, 412] width 35 height 12
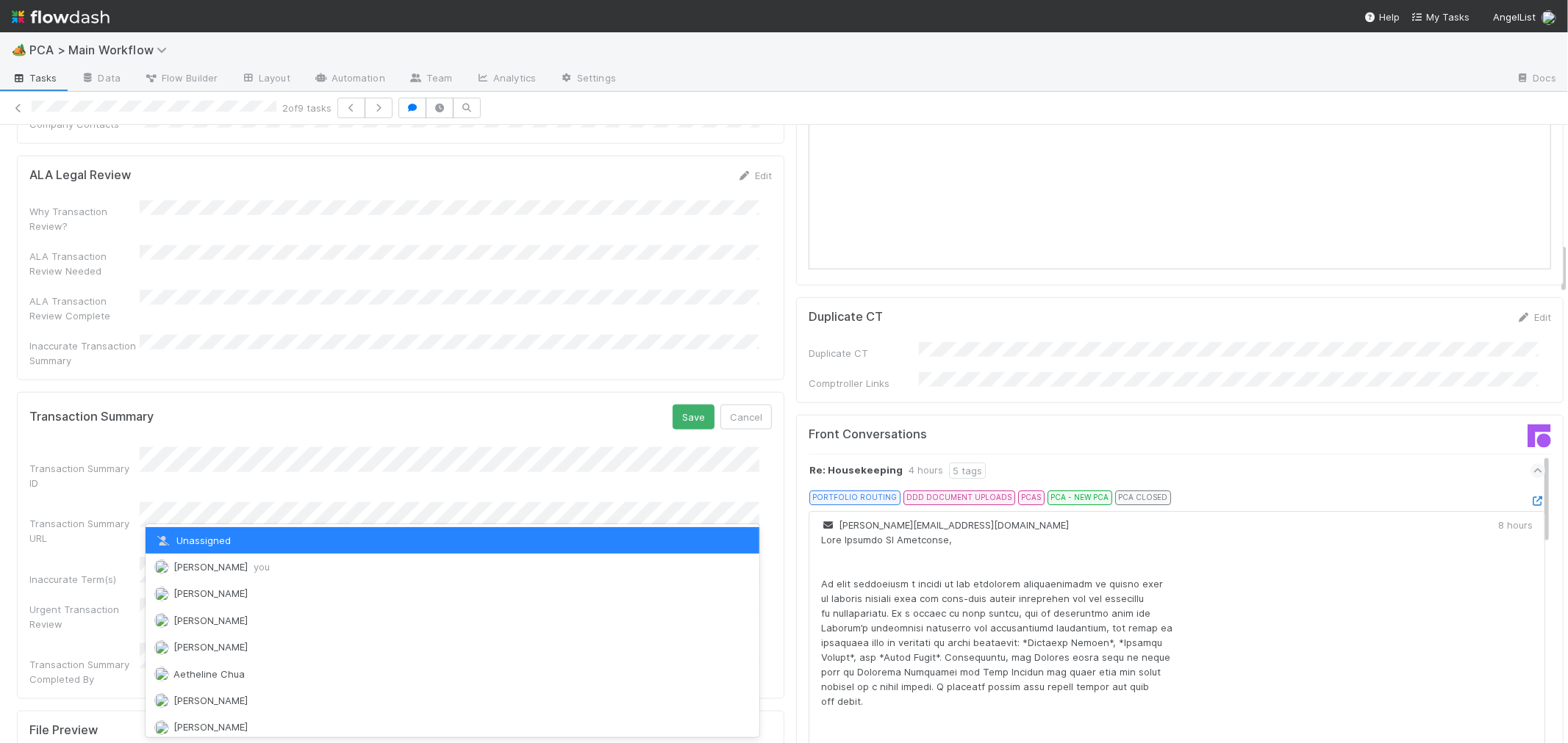
click at [227, 576] on div "Roselyn de Villa you" at bounding box center [452, 567] width 614 height 26
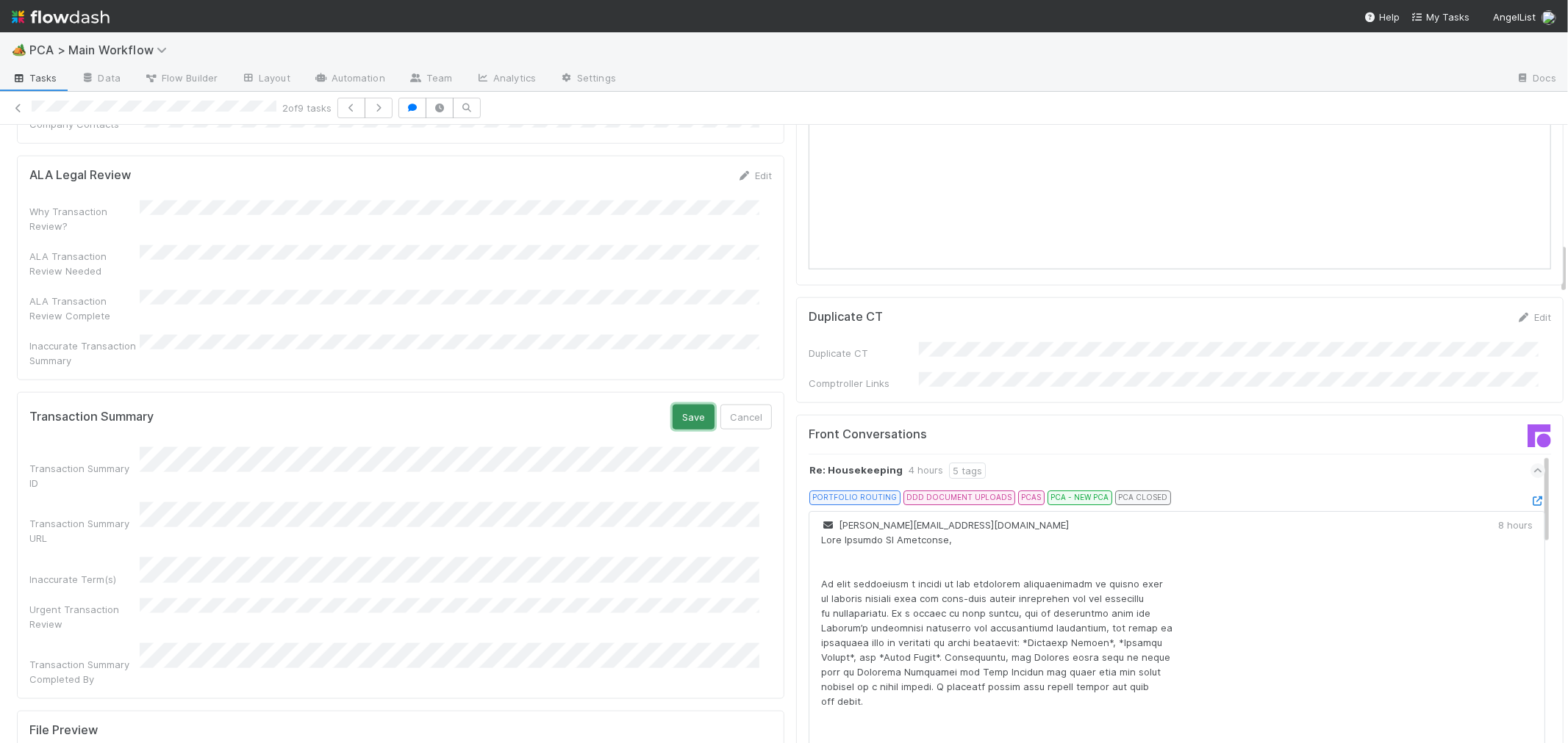
click at [692, 405] on button "Save" at bounding box center [693, 417] width 42 height 25
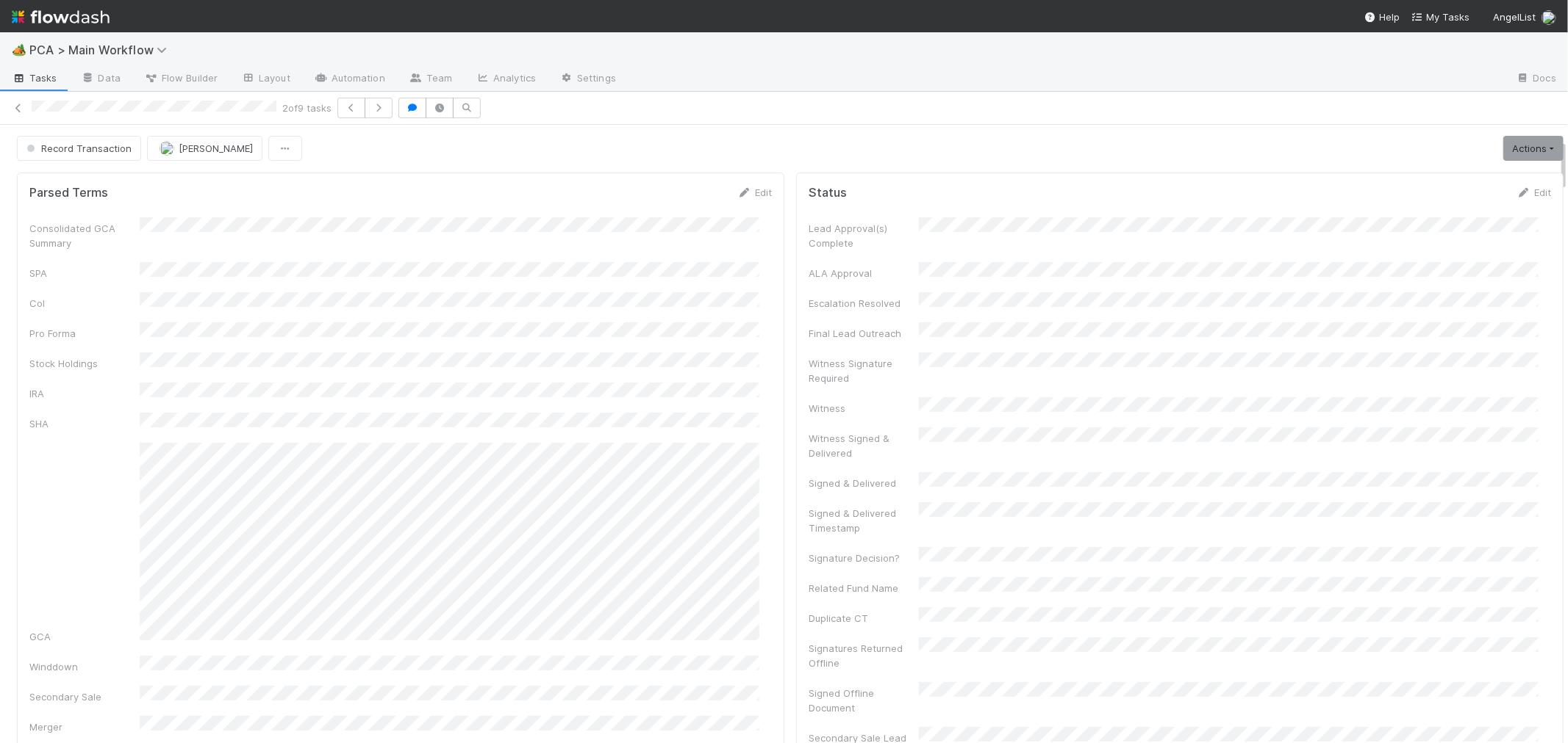
scroll to position [0, 0]
click at [796, 459] on div "Transaction Summary" at bounding box center [1179, 494] width 767 height 643
click at [1523, 159] on link "Actions" at bounding box center [1533, 148] width 60 height 25
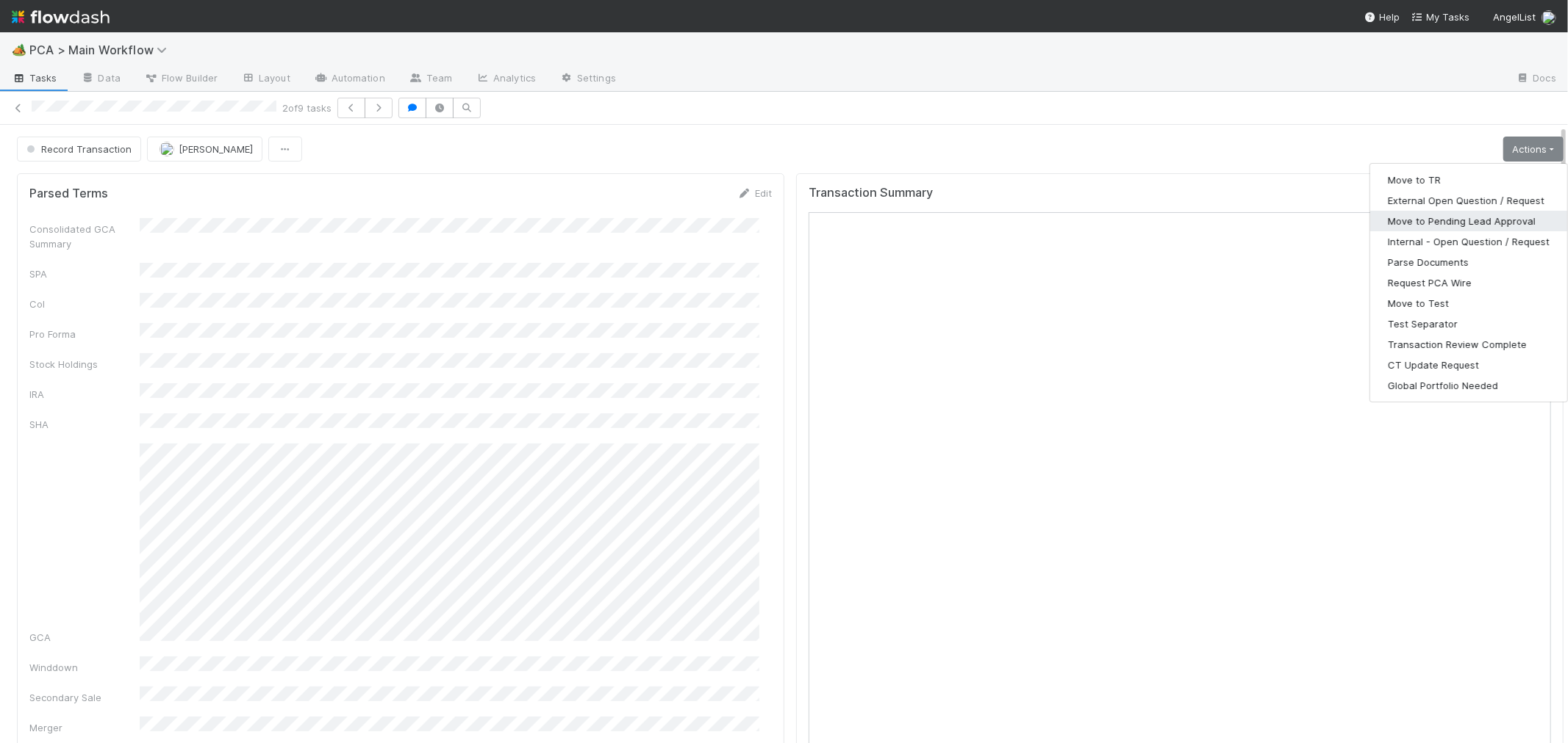
click at [1443, 218] on button "Move to Pending Lead Approval" at bounding box center [1468, 220] width 197 height 20
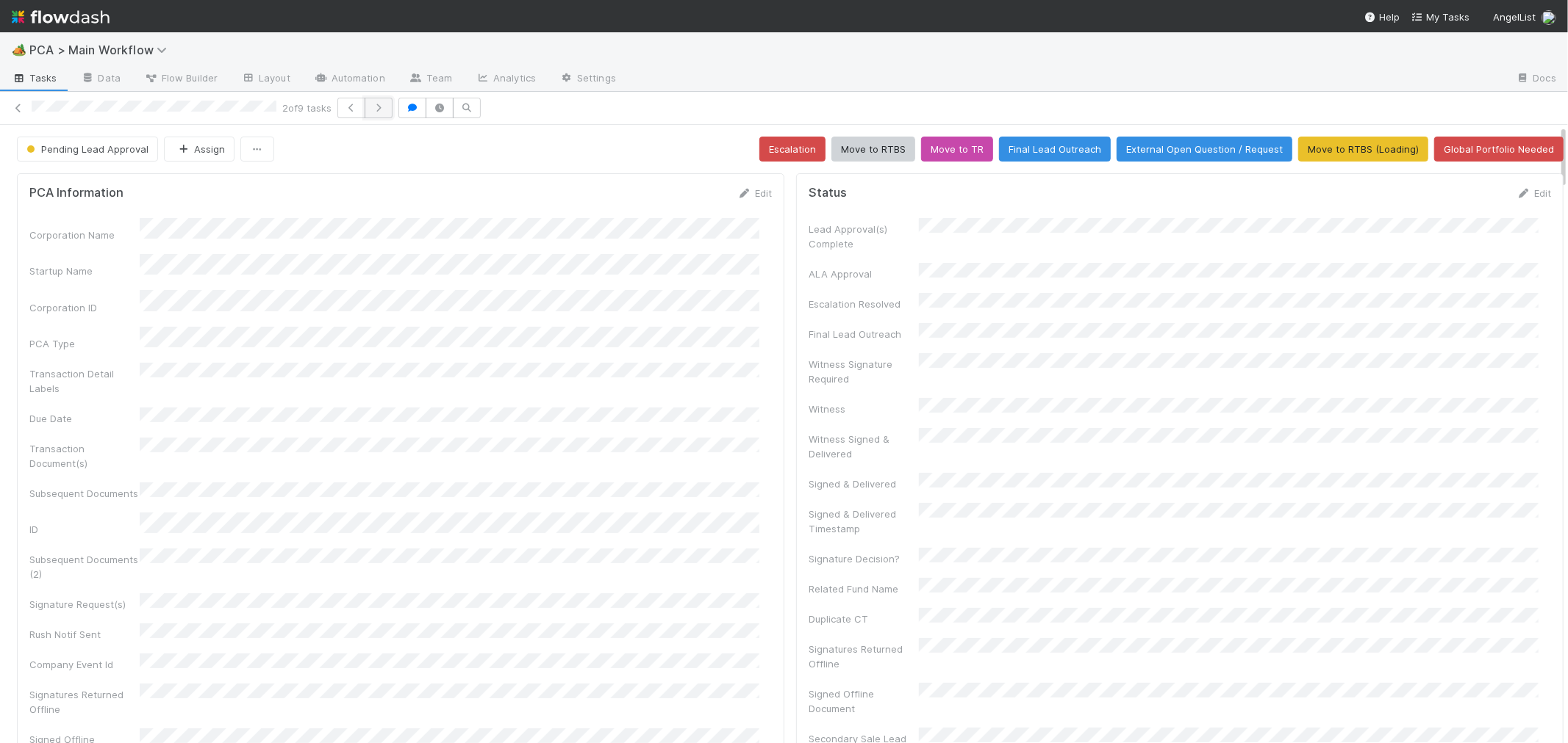
click at [376, 111] on icon "button" at bounding box center [379, 108] width 15 height 9
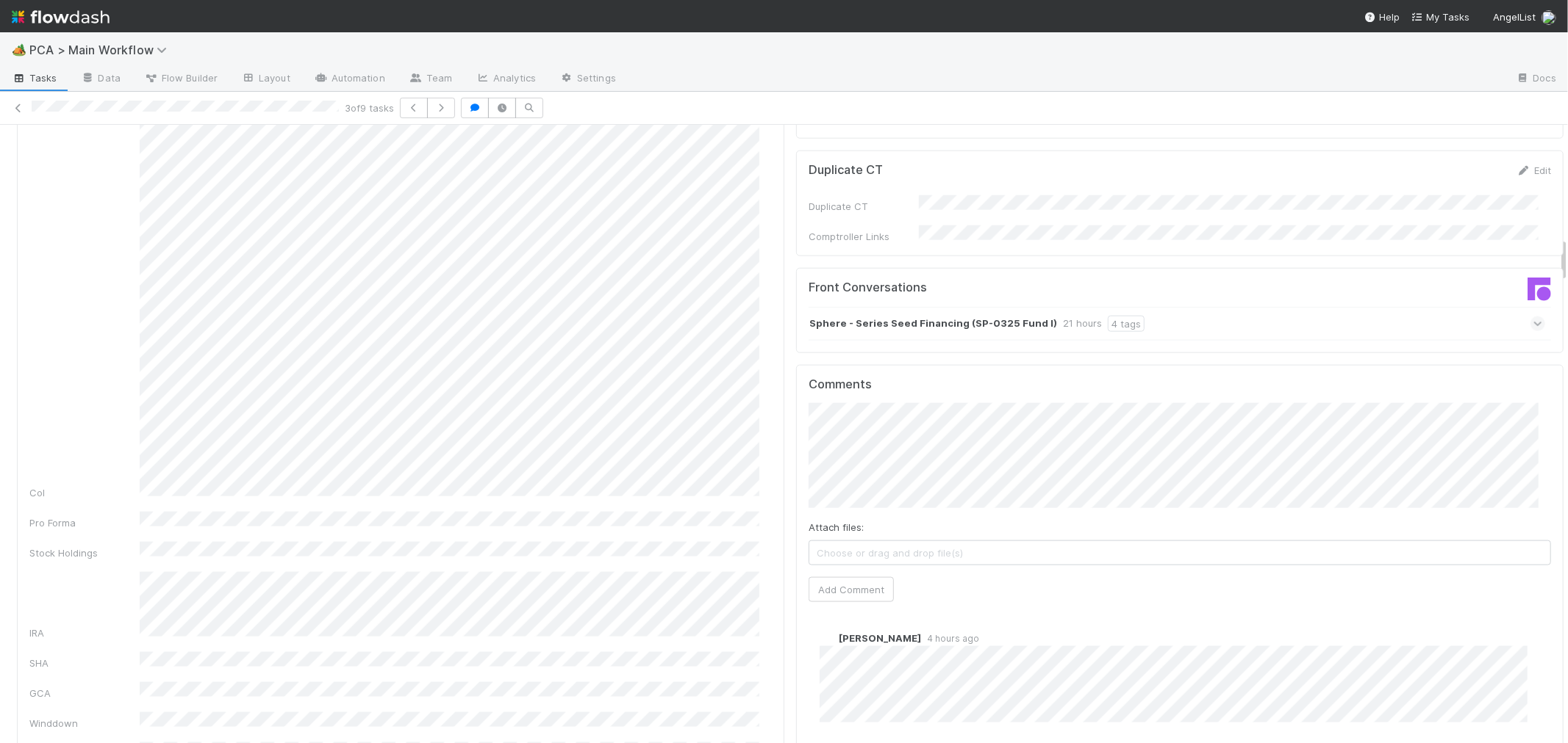
scroll to position [1387, 0]
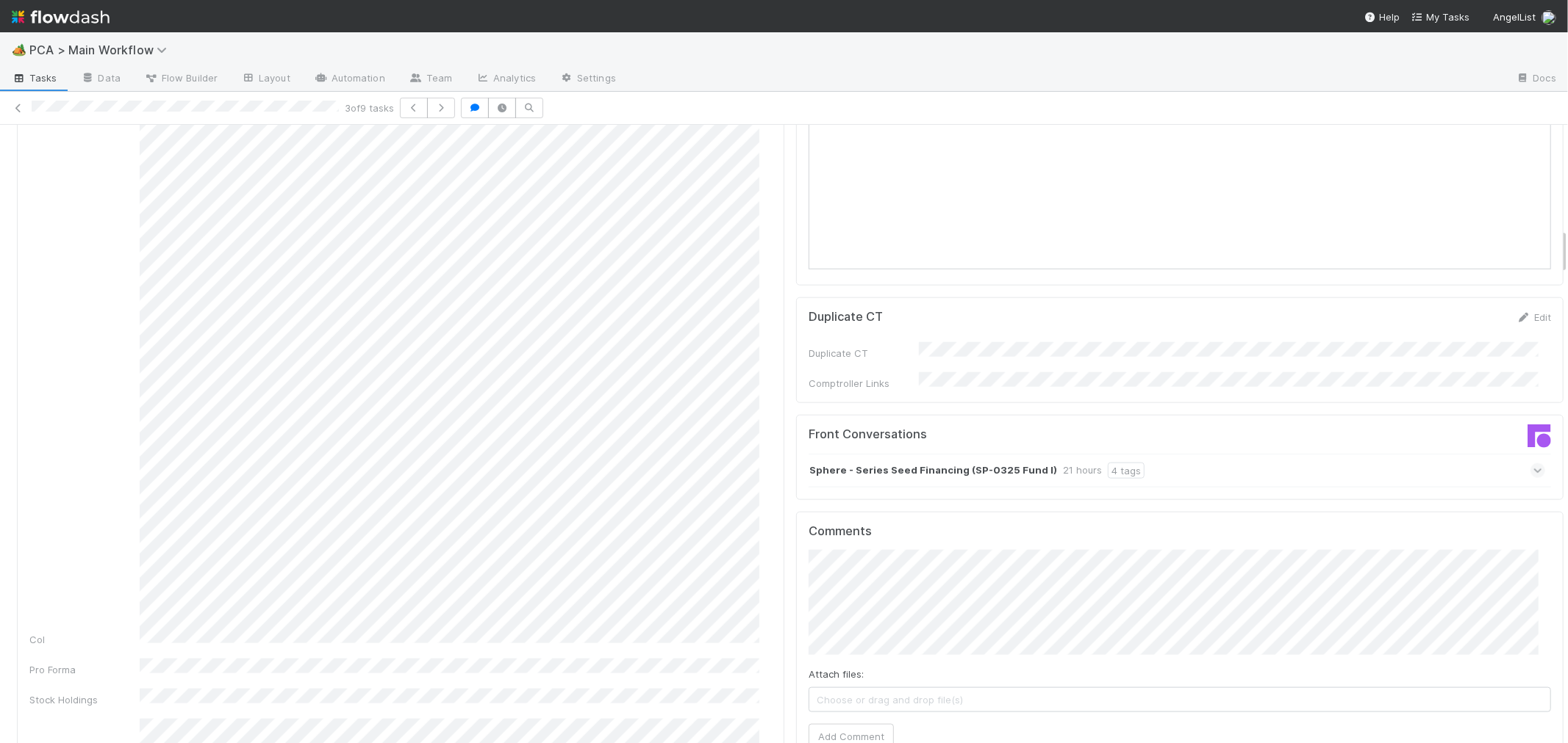
click at [1533, 463] on icon at bounding box center [1537, 471] width 10 height 15
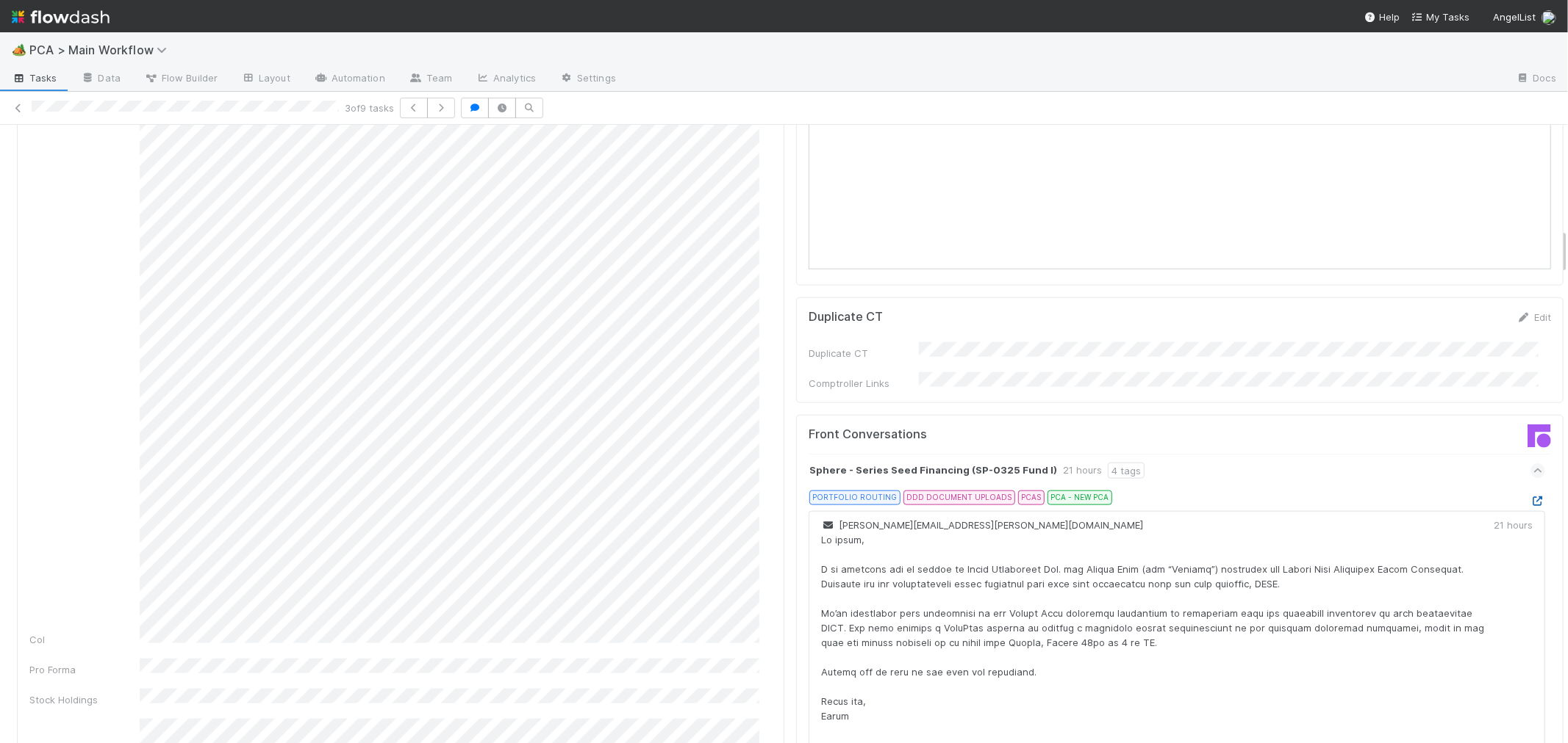
click at [1530, 496] on icon at bounding box center [1538, 501] width 15 height 10
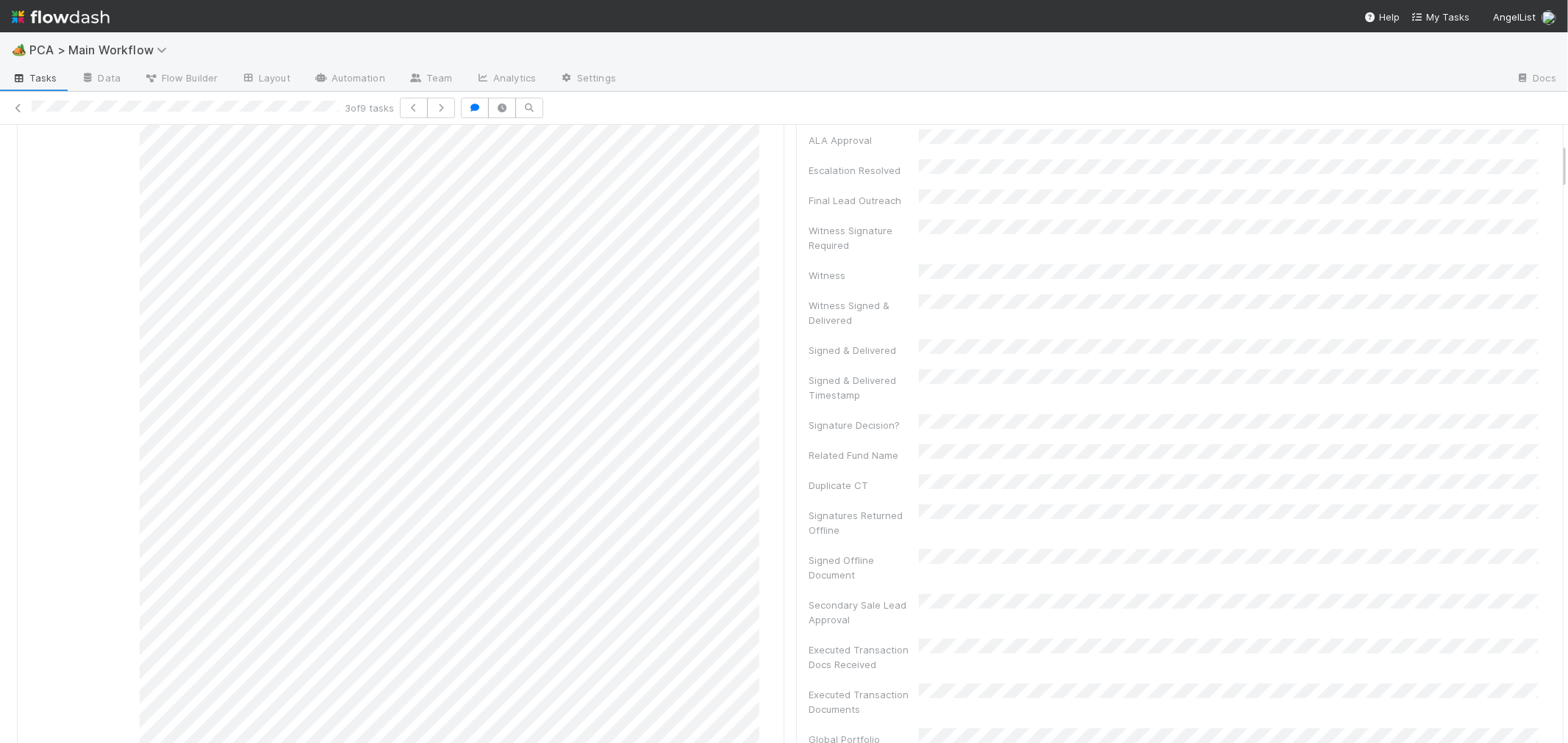
scroll to position [0, 0]
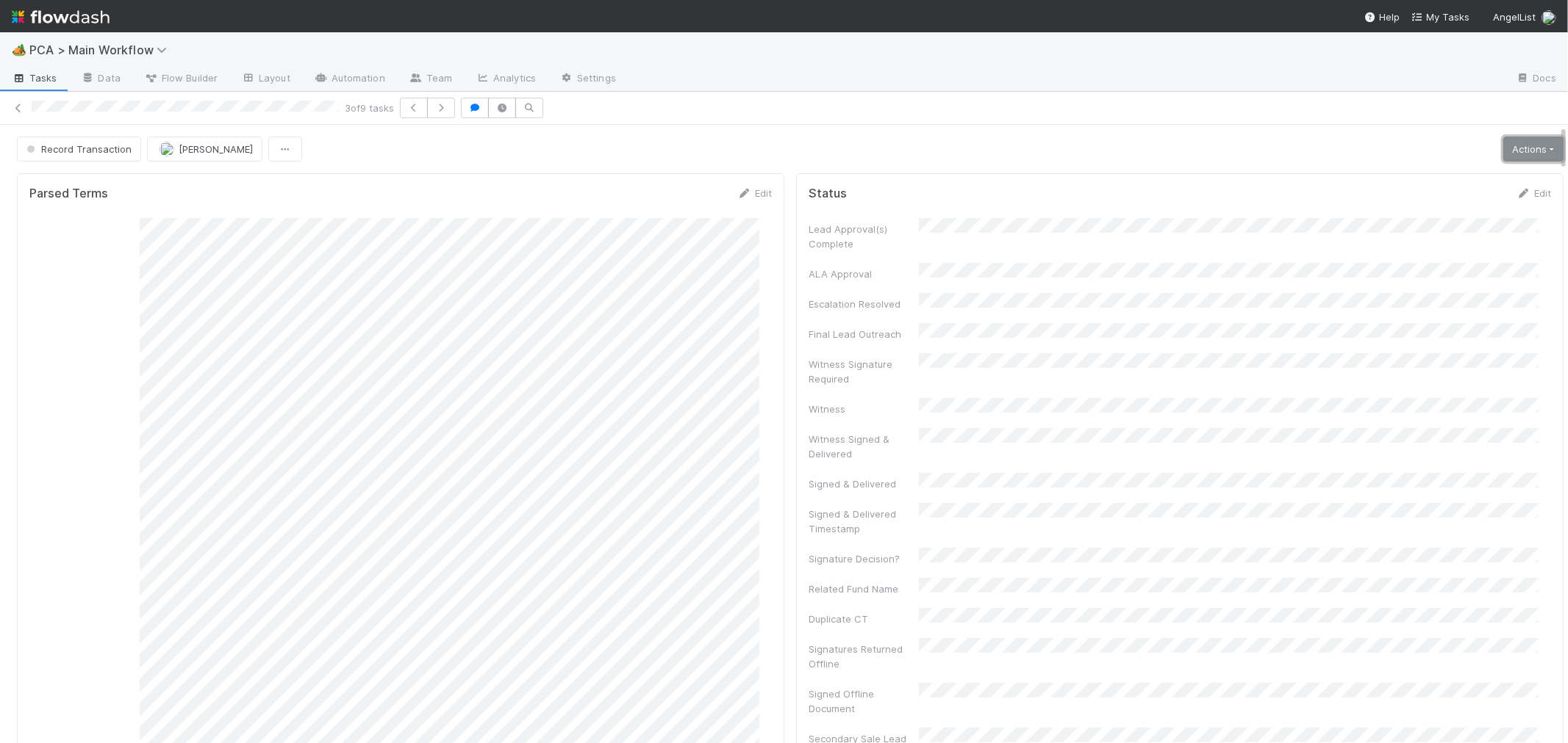
click at [1503, 150] on link "Actions" at bounding box center [1533, 148] width 60 height 25
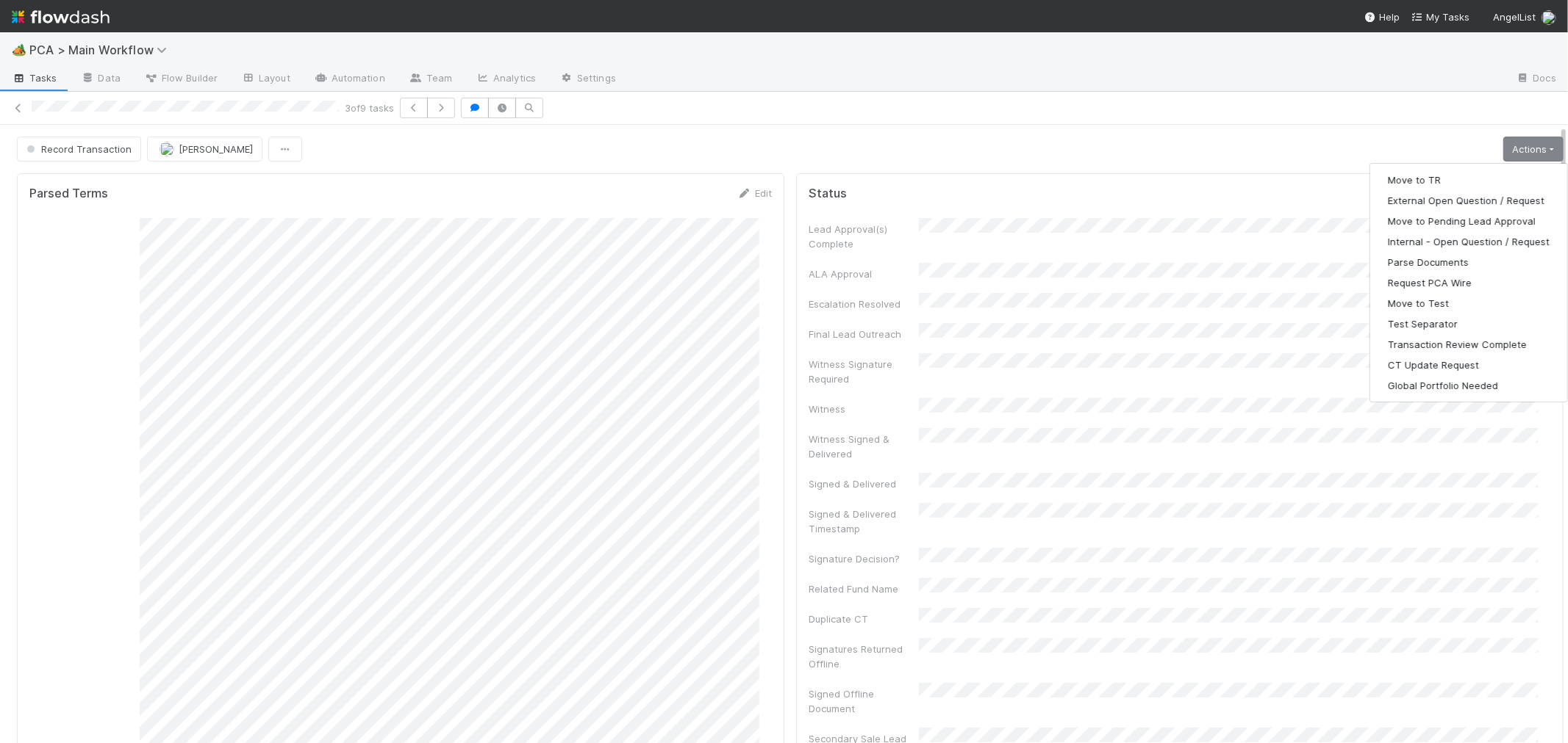
drag, startPoint x: 973, startPoint y: 160, endPoint x: 798, endPoint y: 208, distance: 181.5
click at [947, 160] on div "Record Transaction Roselyn de Villa Actions Move to TR External Open Question /…" at bounding box center [790, 148] width 1546 height 25
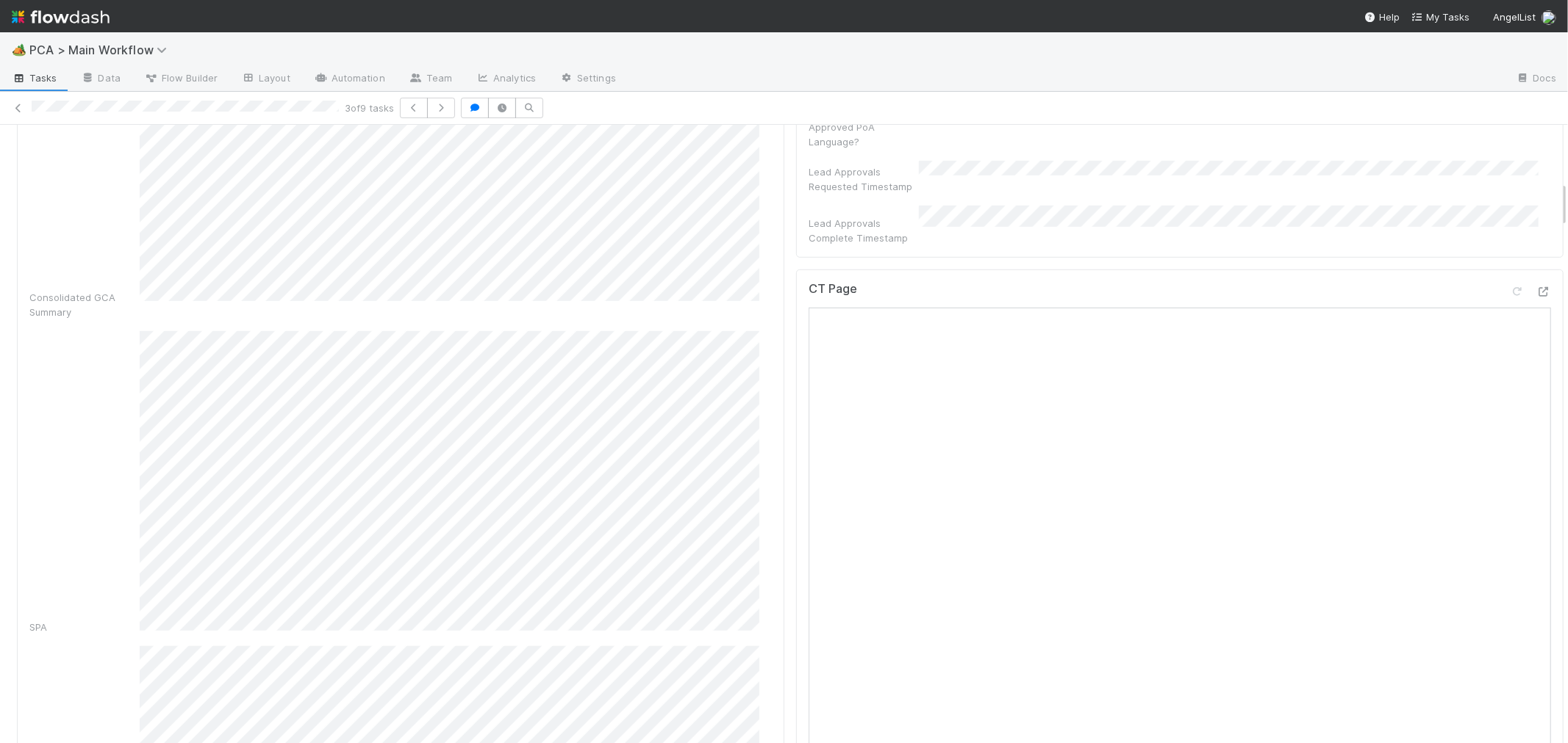
scroll to position [816, 0]
click at [1536, 232] on icon at bounding box center [1543, 237] width 15 height 10
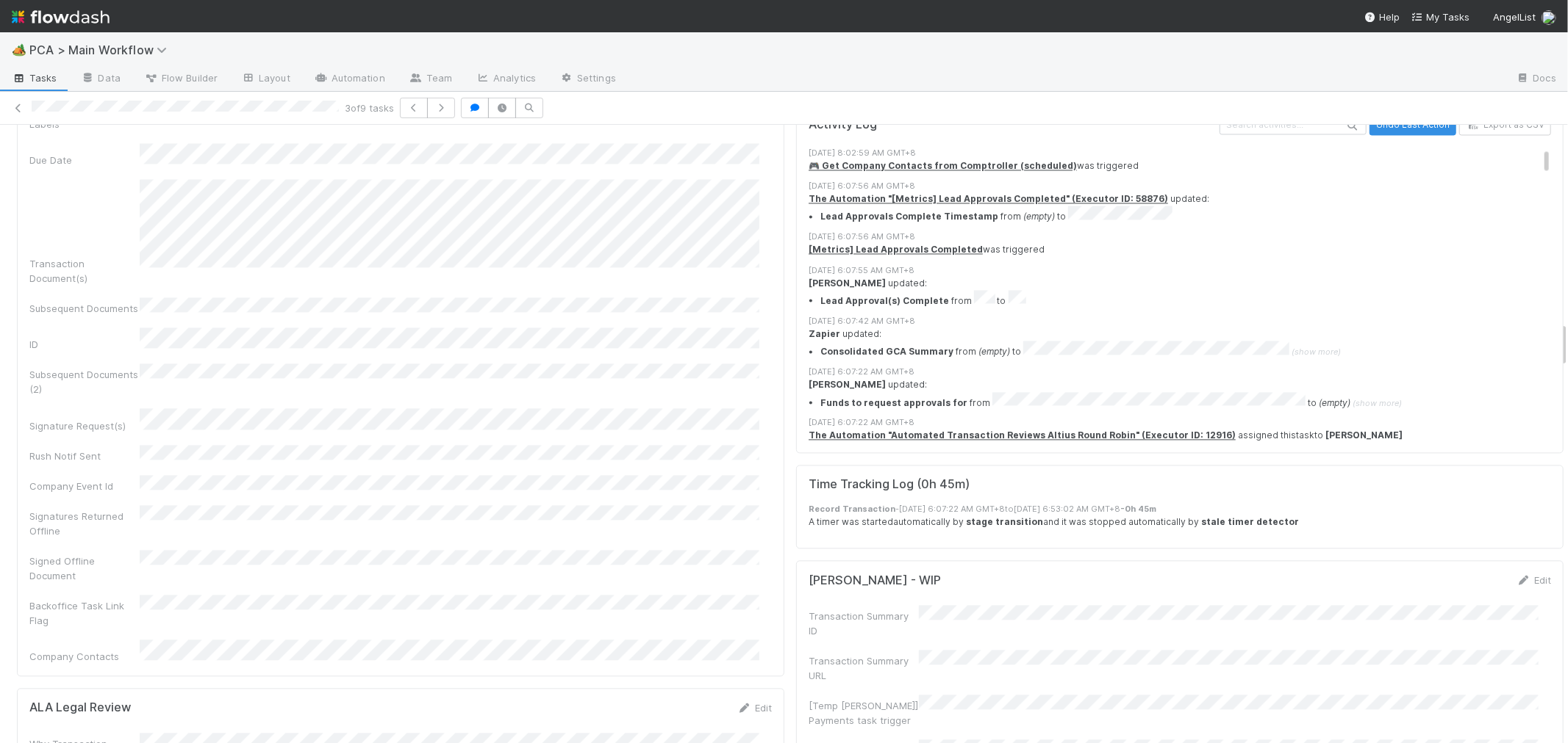
scroll to position [2856, 0]
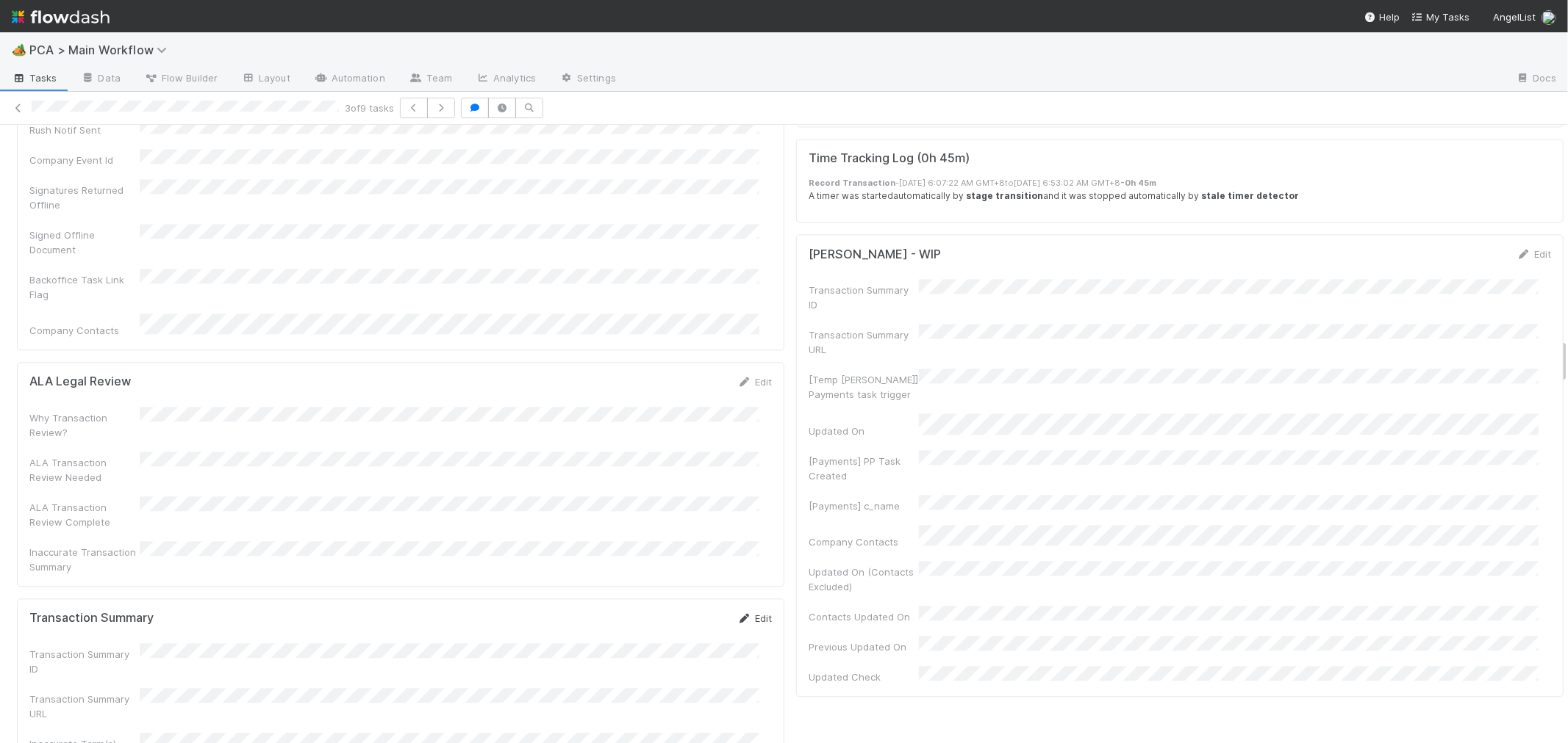
click at [743, 613] on link "Edit" at bounding box center [755, 619] width 35 height 12
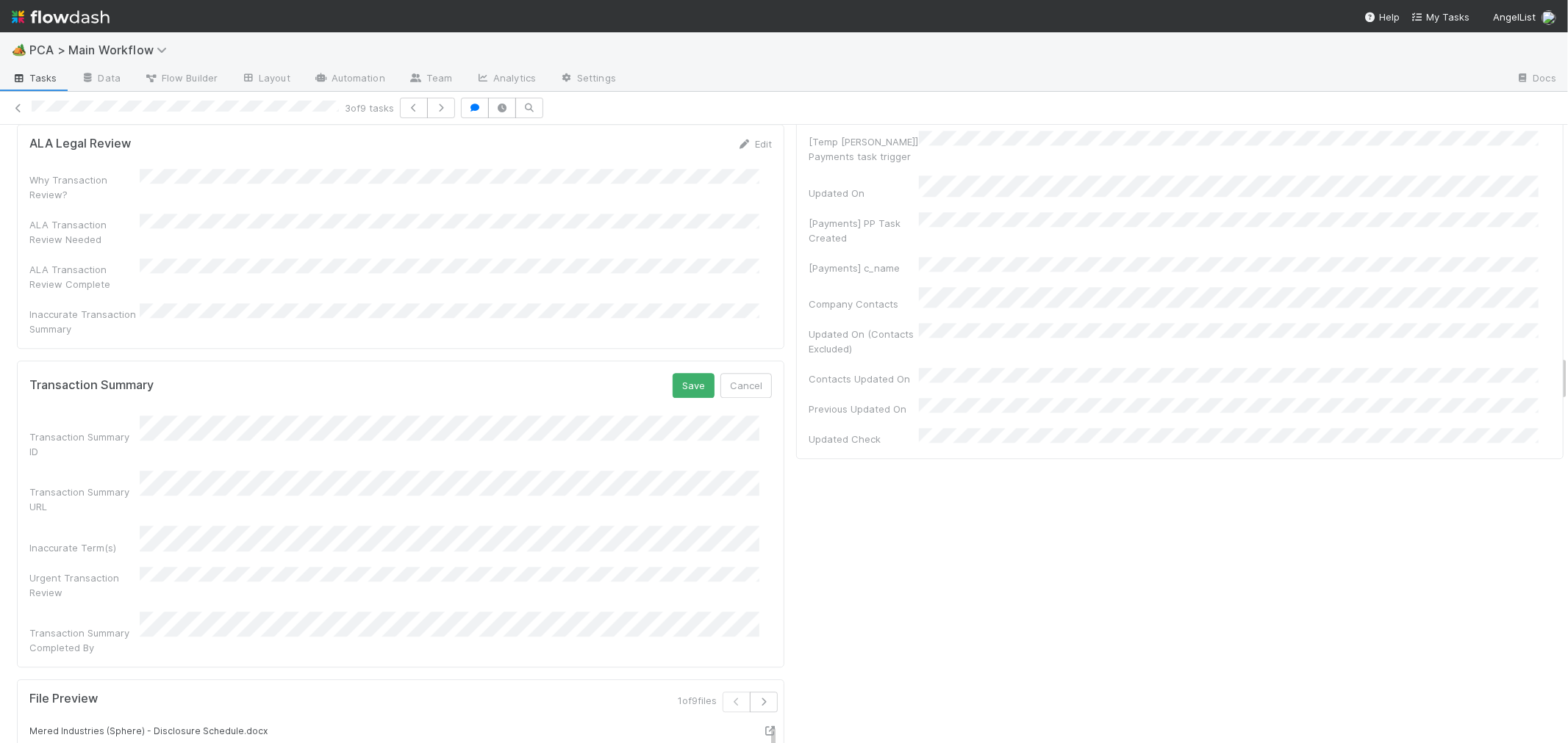
scroll to position [3101, 0]
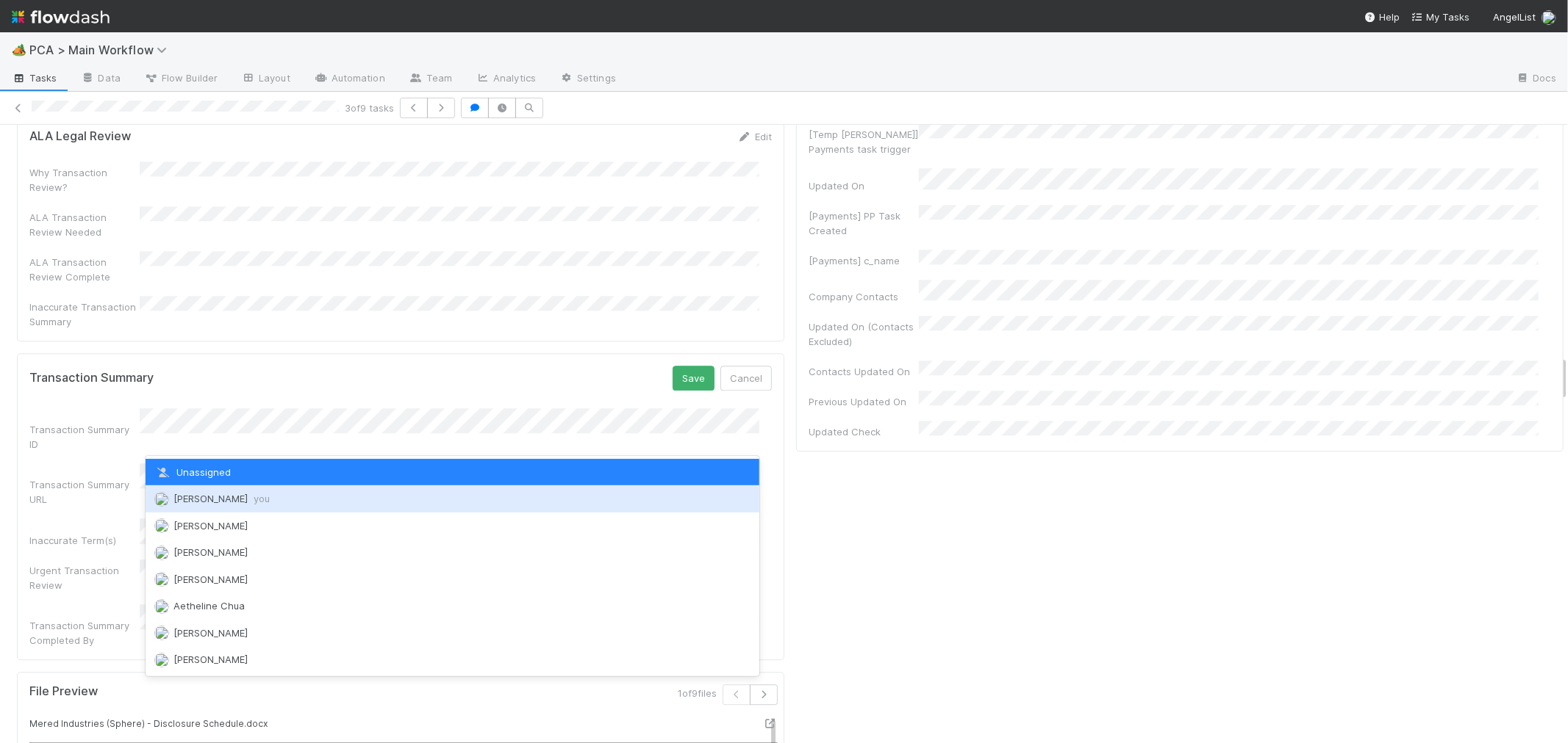
click at [198, 497] on span "Roselyn de Villa you" at bounding box center [221, 499] width 96 height 12
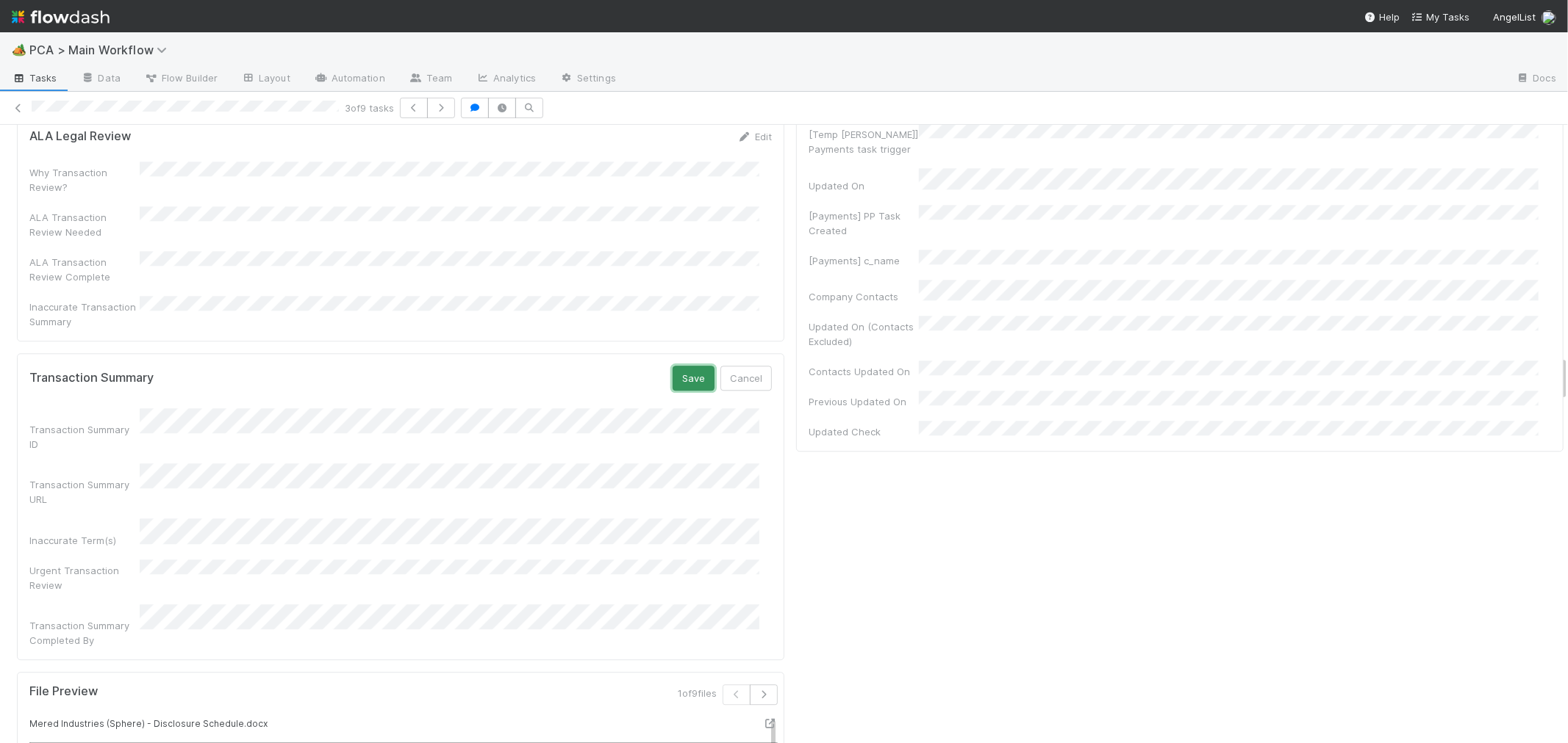
click at [683, 366] on button "Save" at bounding box center [693, 378] width 42 height 25
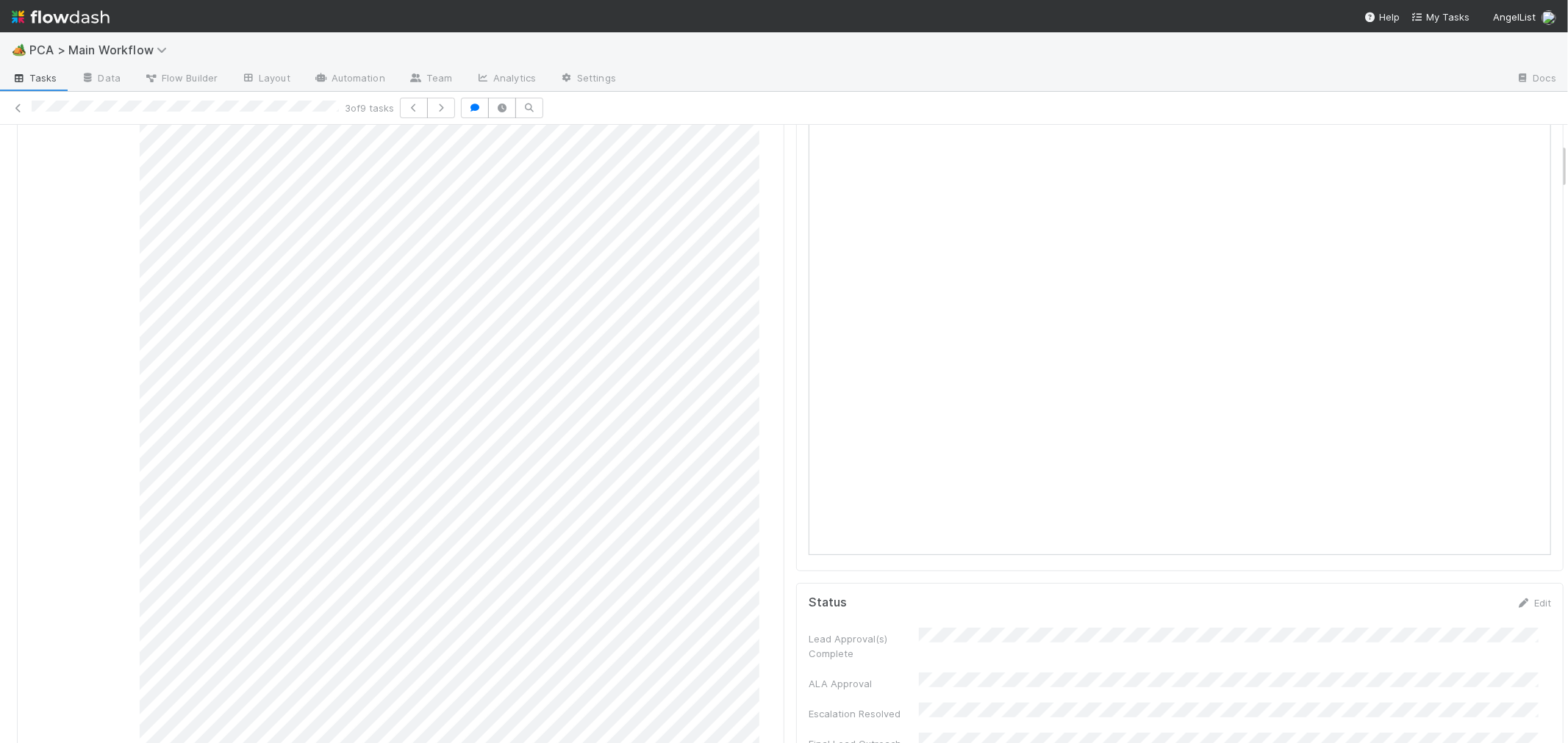
scroll to position [0, 0]
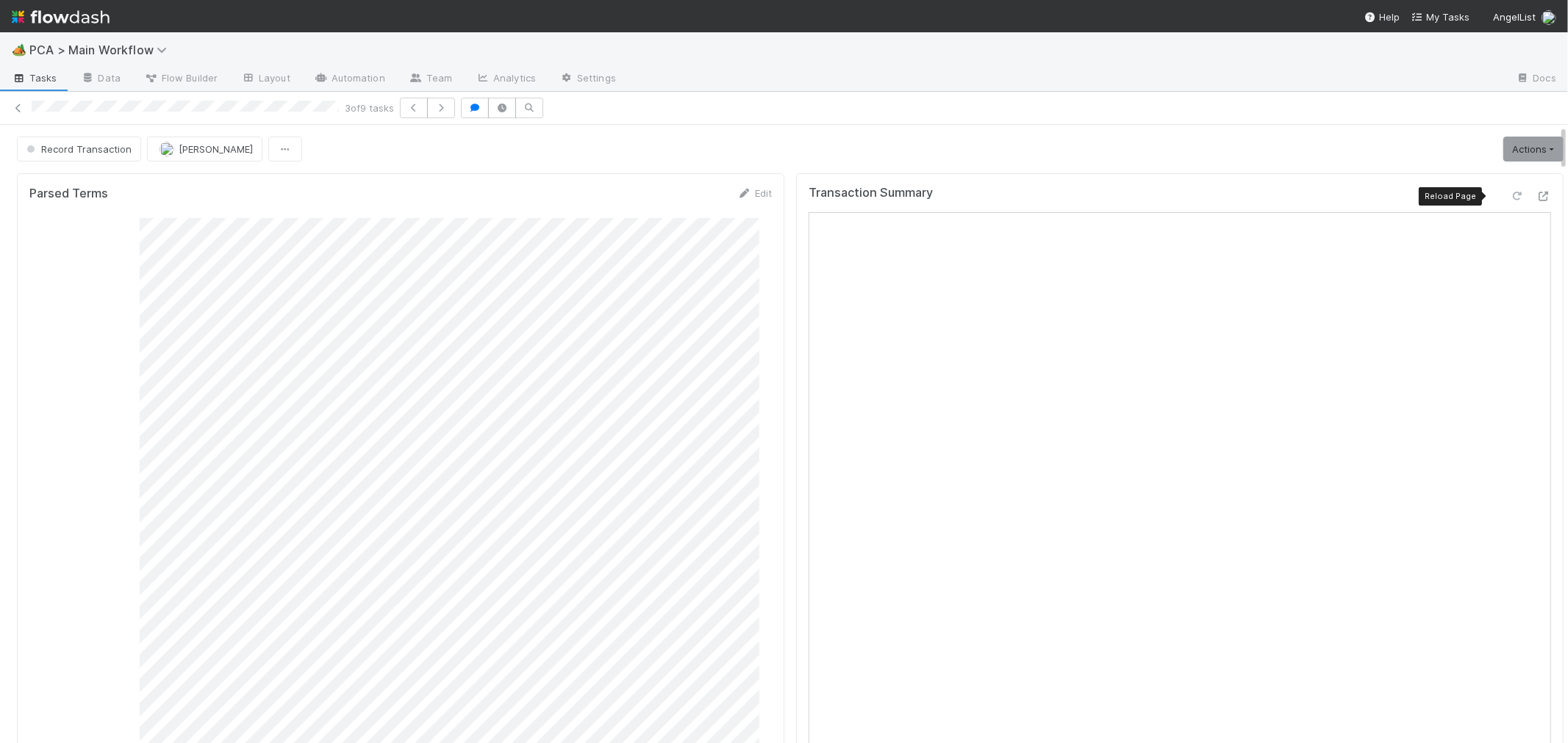
click at [1509, 190] on div at bounding box center [1517, 196] width 15 height 15
click at [1503, 148] on link "Actions" at bounding box center [1533, 148] width 60 height 25
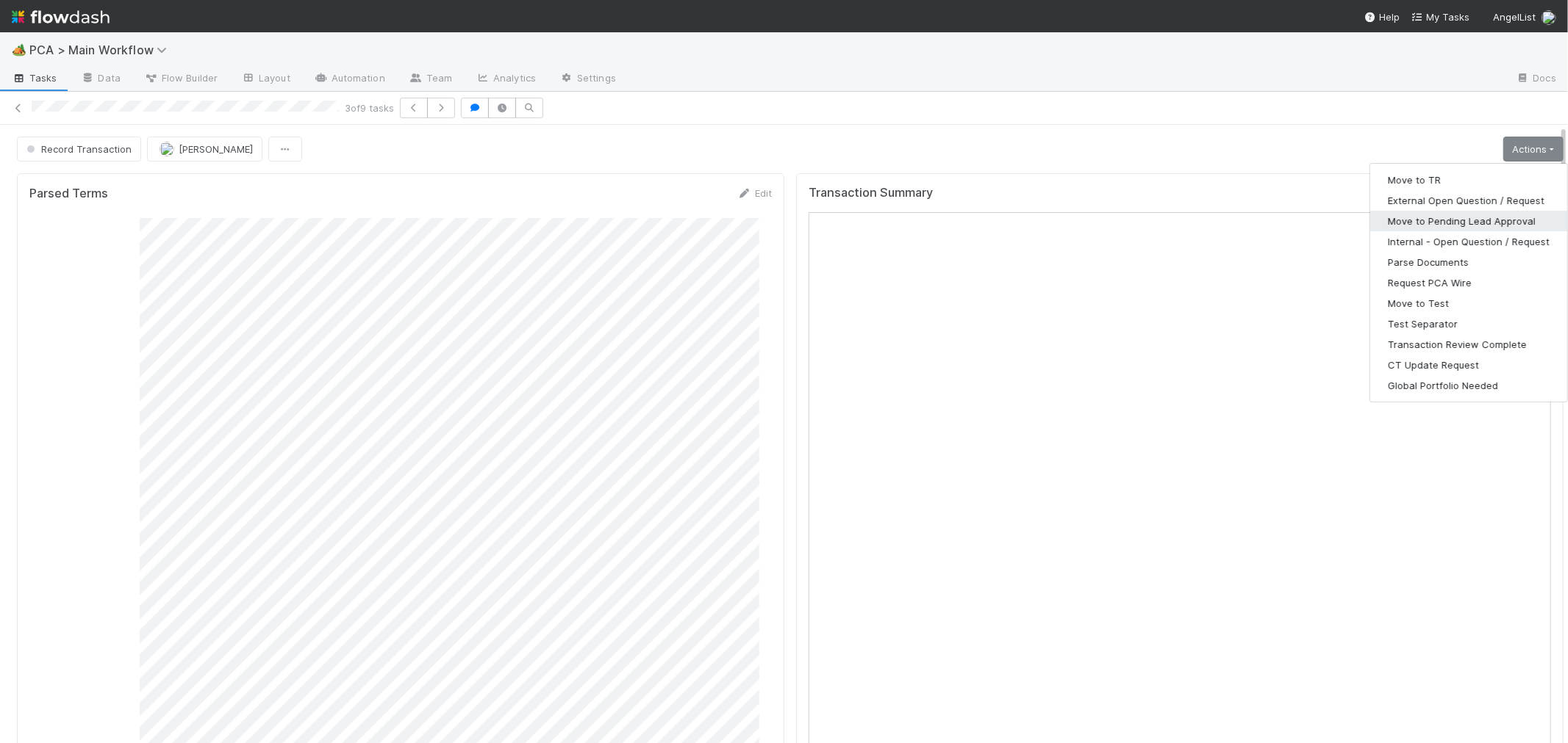
click at [1440, 221] on button "Move to Pending Lead Approval" at bounding box center [1468, 220] width 197 height 20
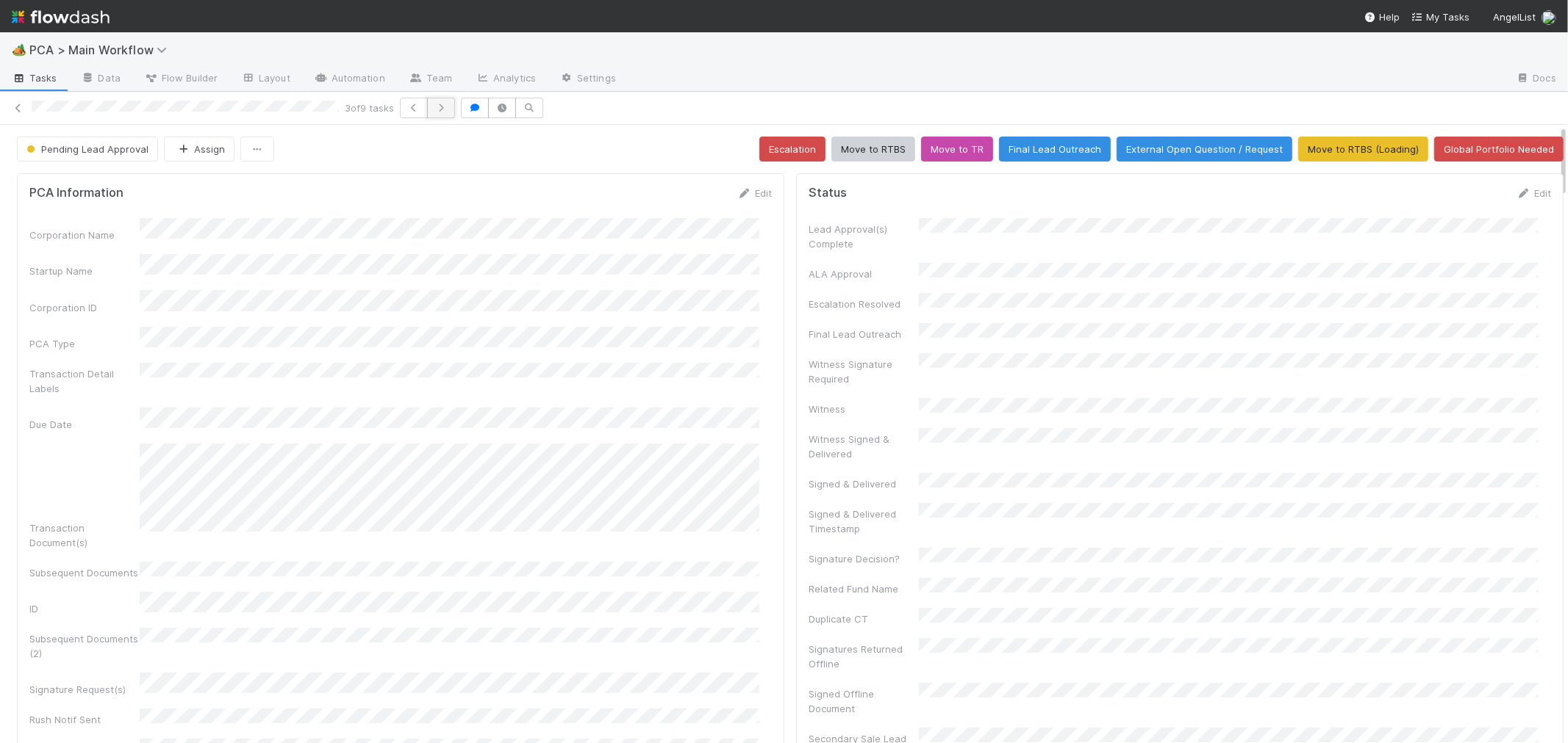
click at [449, 108] on icon "button" at bounding box center [441, 108] width 15 height 9
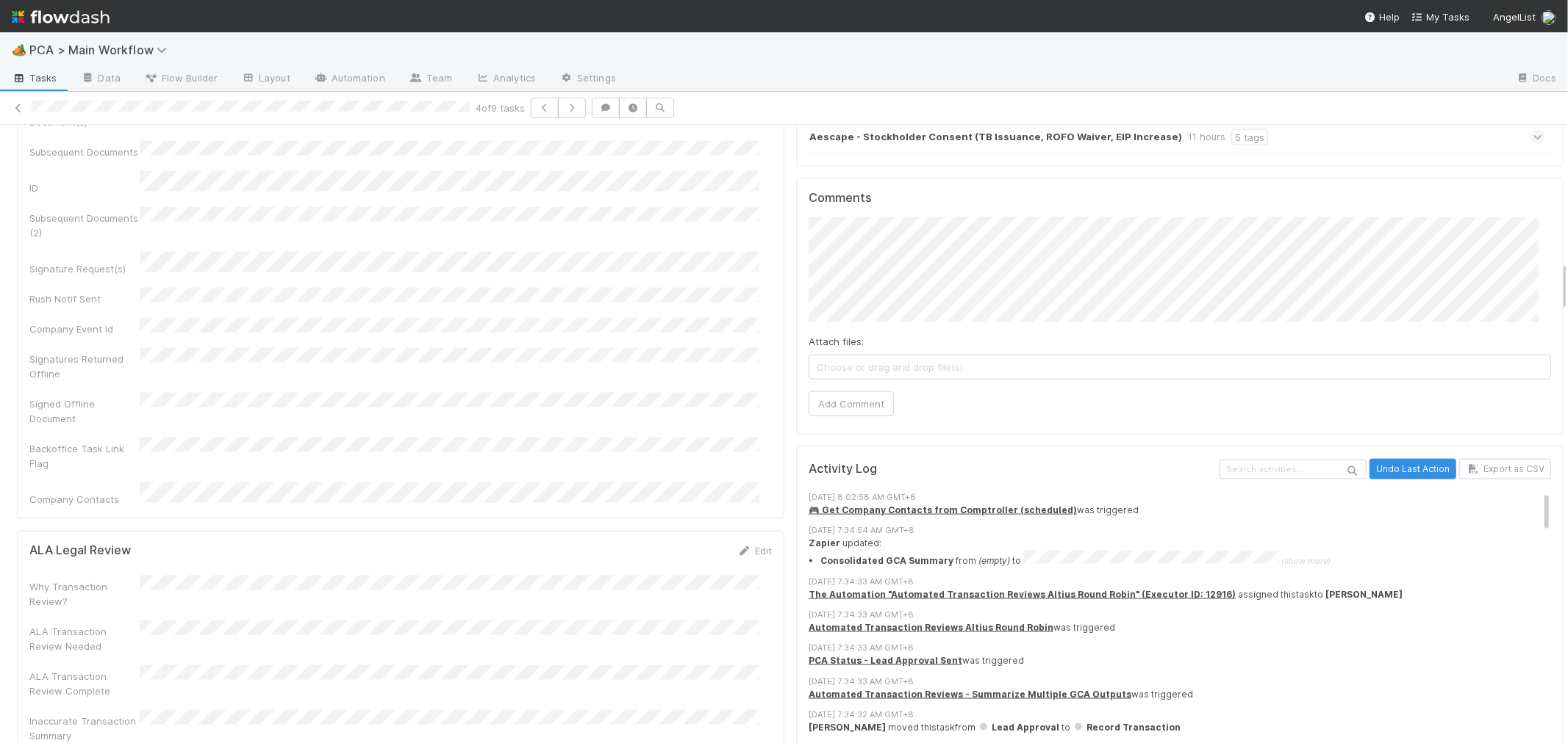
scroll to position [1387, 0]
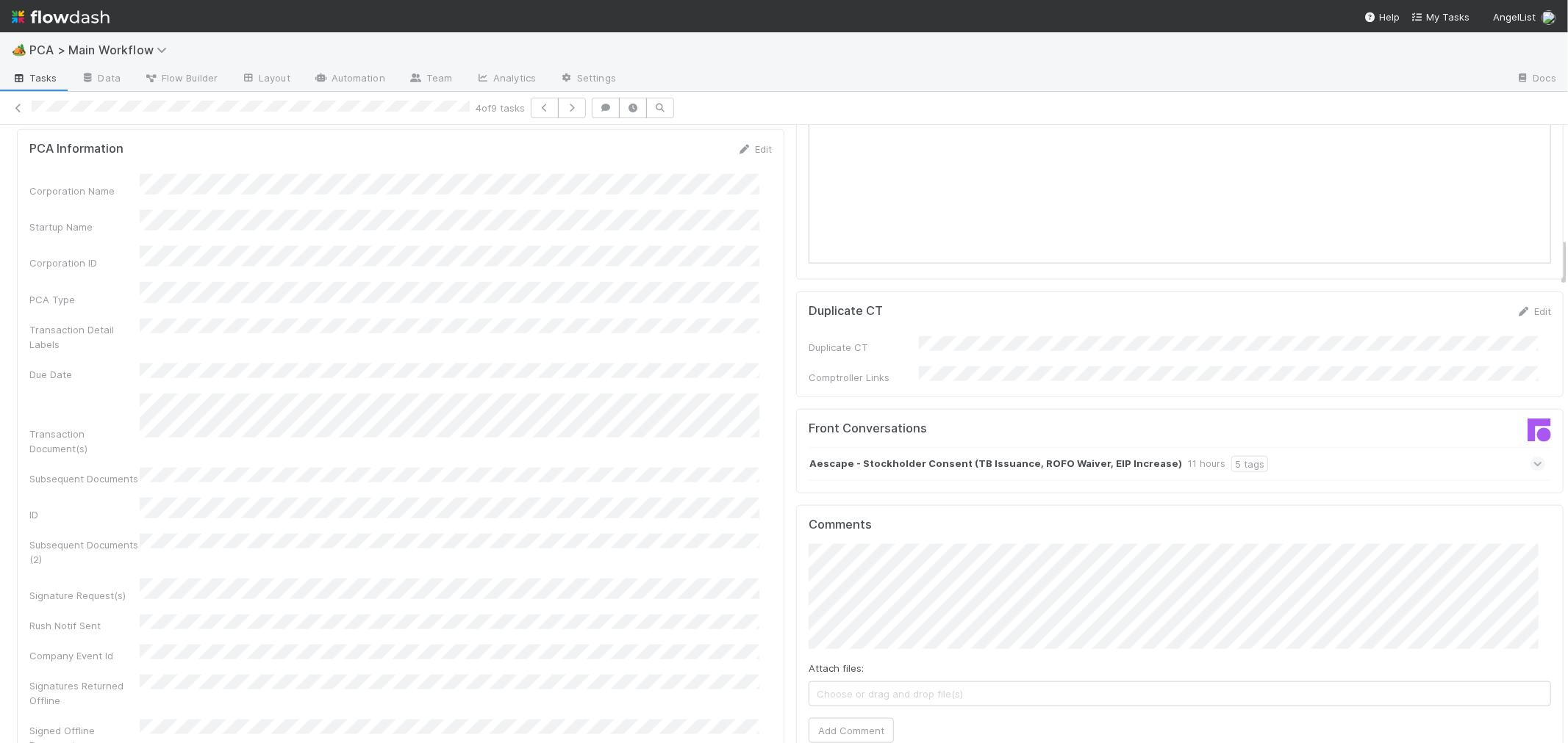
click at [1533, 457] on icon at bounding box center [1537, 464] width 10 height 15
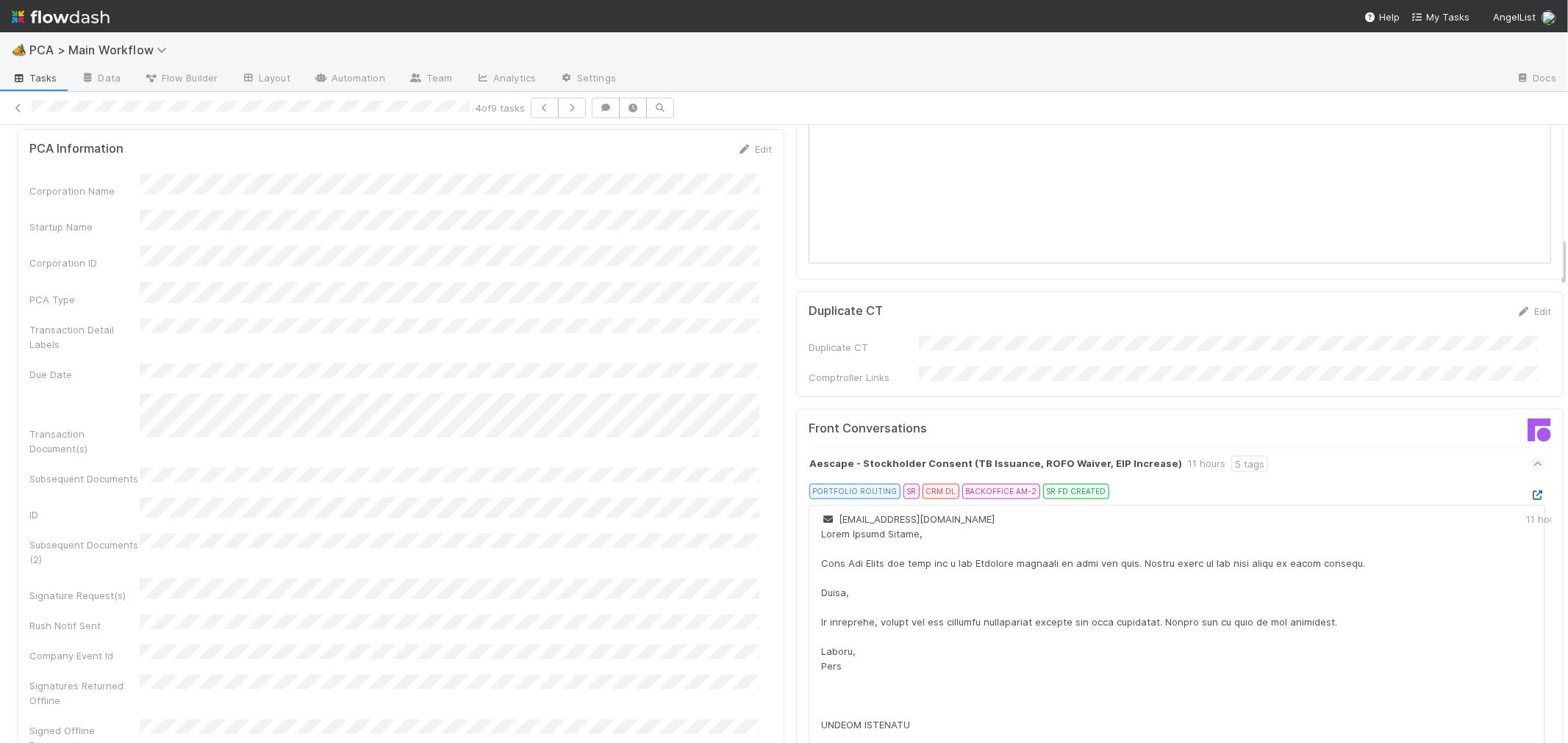
click at [1530, 490] on icon at bounding box center [1538, 495] width 15 height 10
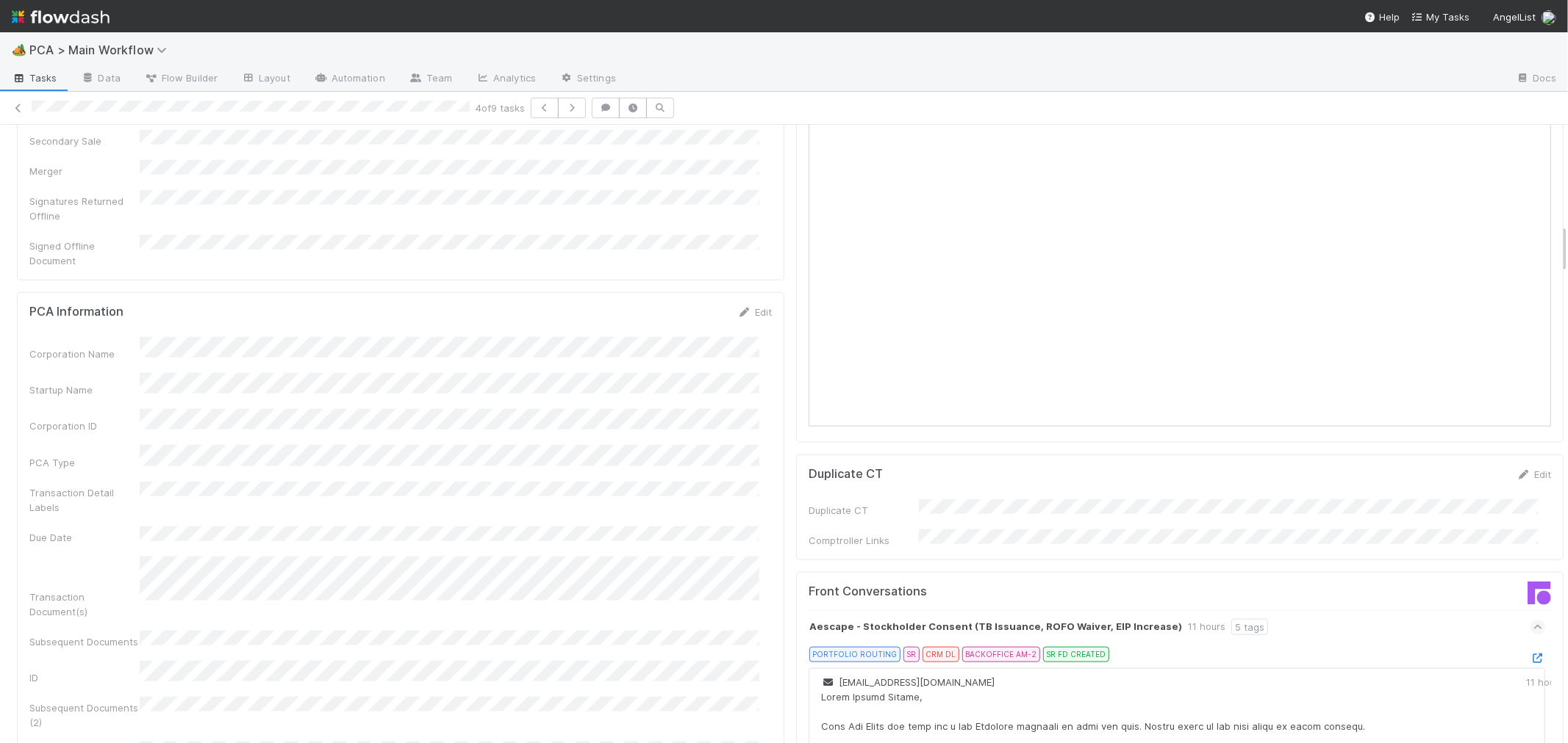
click at [768, 516] on div "PCA Information Edit Corporation Name Startup Name Corporation ID PCA Type Tran…" at bounding box center [401, 651] width 767 height 717
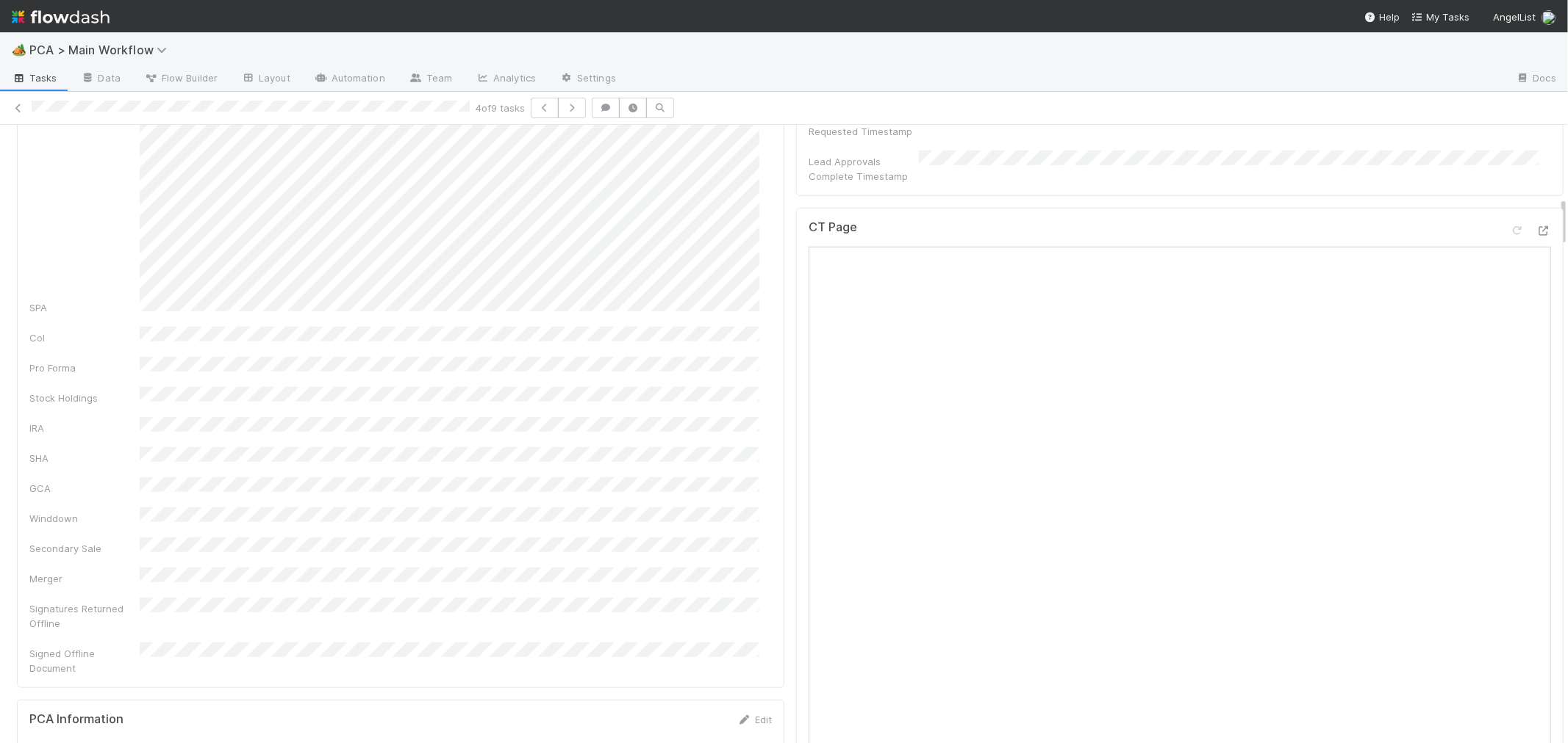
scroll to position [1061, 0]
drag, startPoint x: 513, startPoint y: 460, endPoint x: 525, endPoint y: 468, distance: 14.4
click at [1370, 302] on div "CT Page" at bounding box center [1179, 315] width 742 height 26
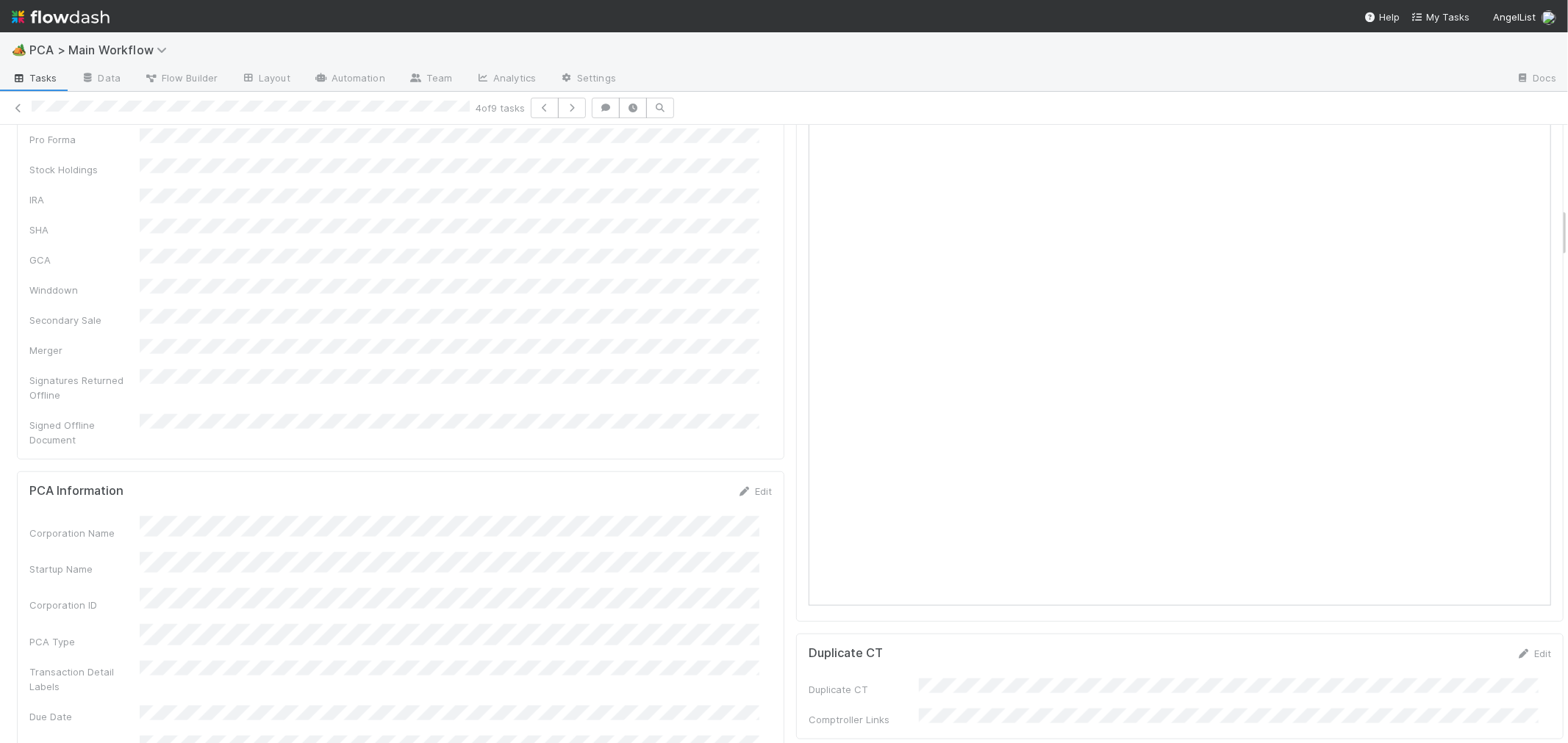
scroll to position [979, 0]
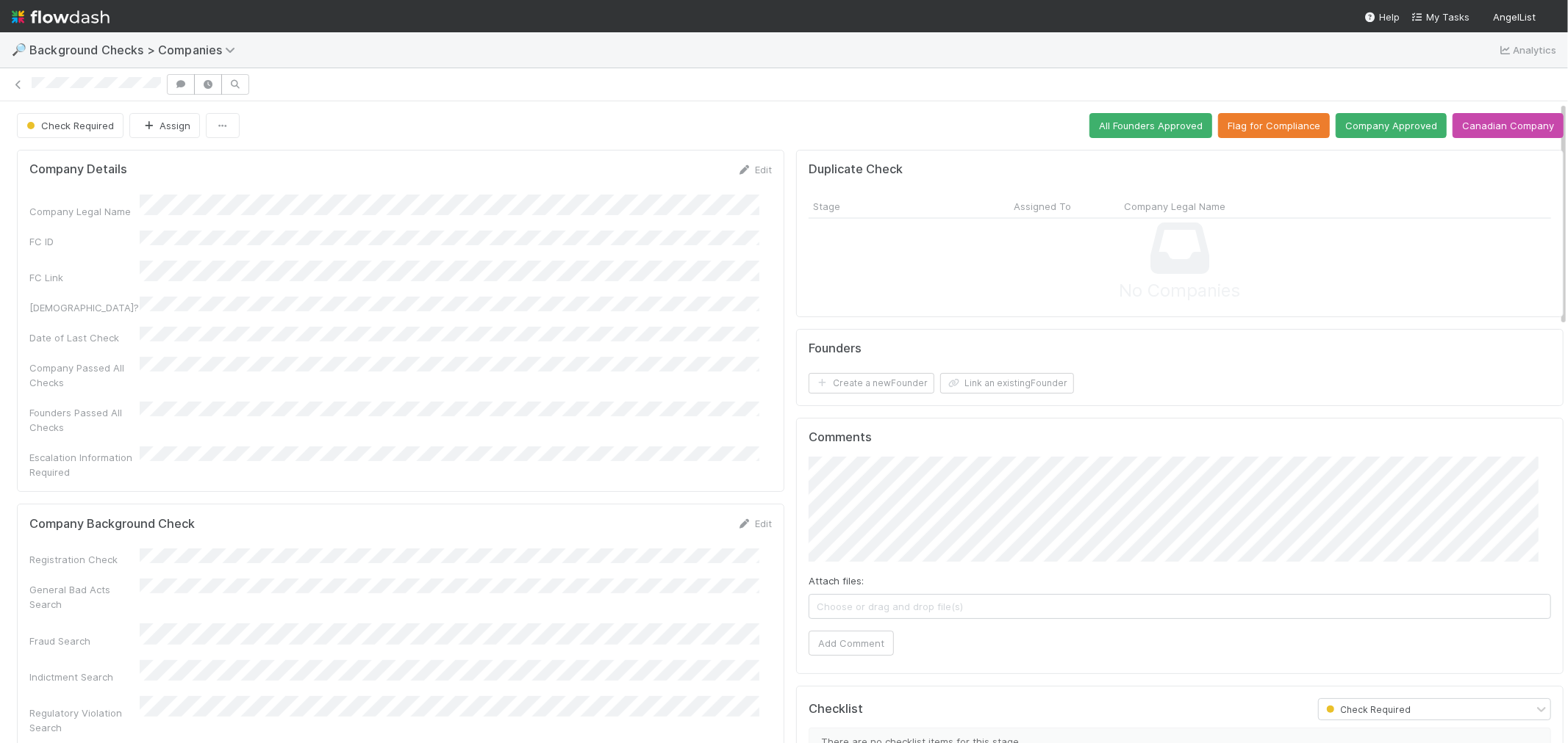
click at [750, 457] on div "Company Details Edit Company Legal Name FC ID FC Link Canadian? Date of Last Ch…" at bounding box center [401, 321] width 767 height 343
drag, startPoint x: 740, startPoint y: 493, endPoint x: 383, endPoint y: 525, distance: 358.4
click at [739, 518] on link "Edit" at bounding box center [755, 524] width 35 height 12
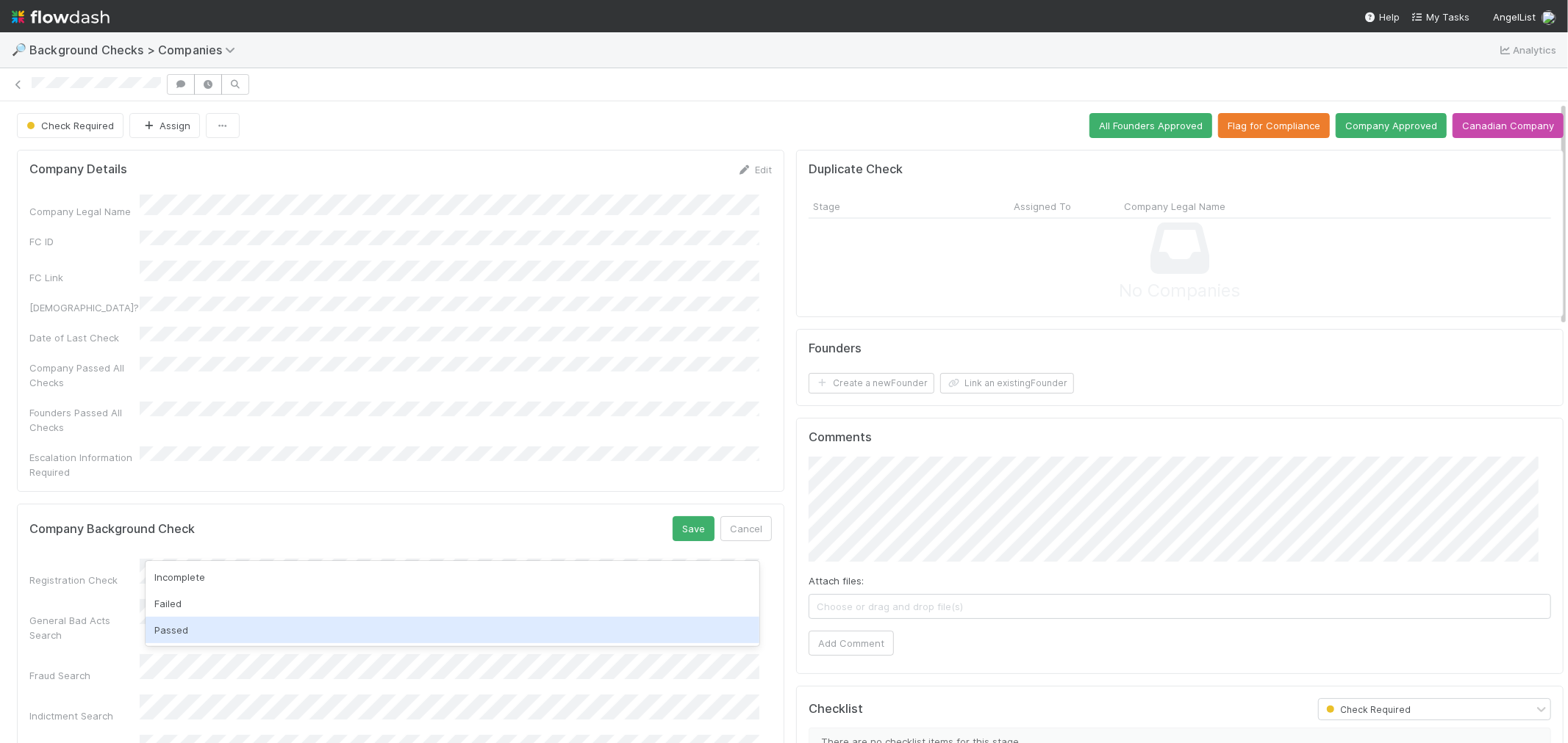
click at [223, 629] on div "Passed" at bounding box center [452, 630] width 614 height 26
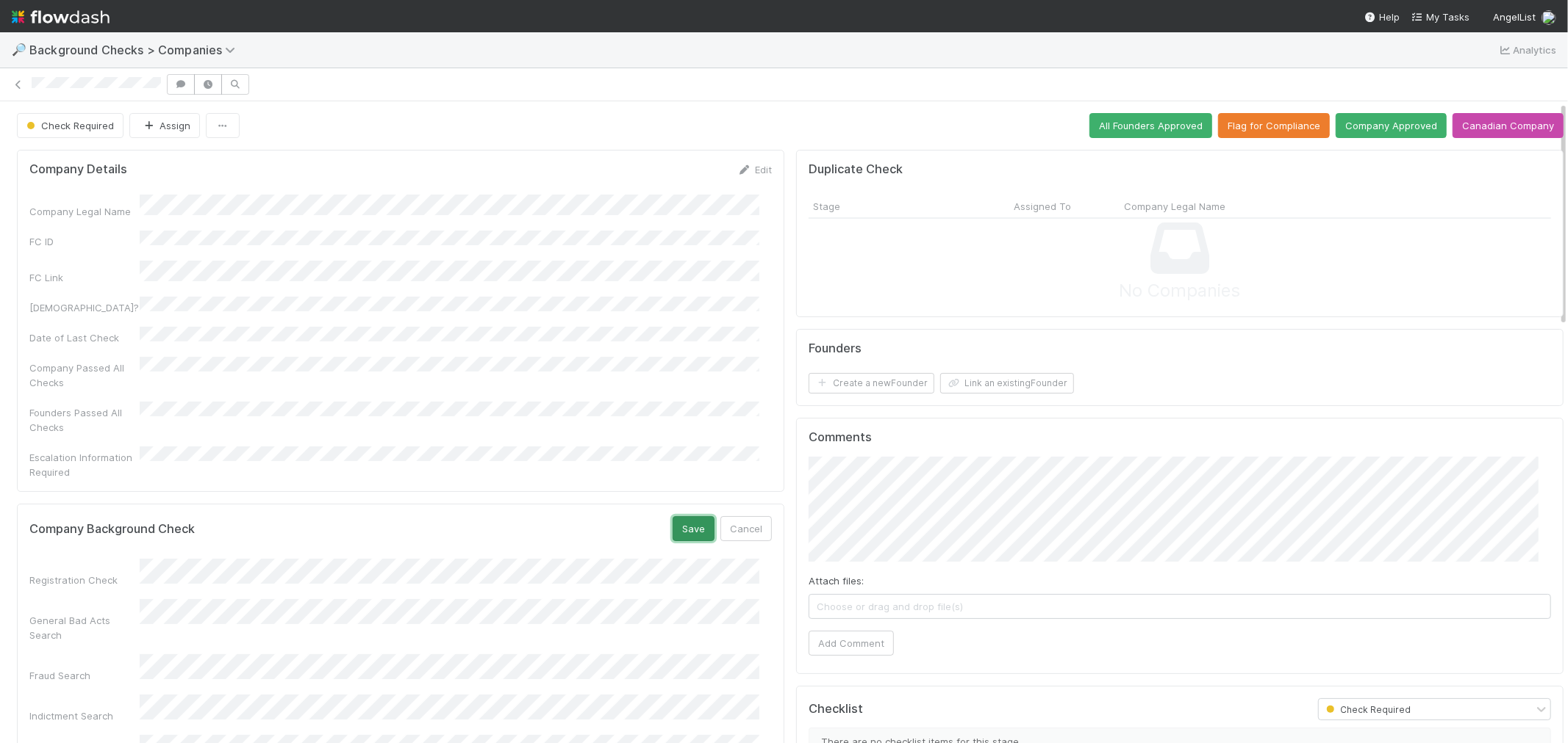
click at [677, 517] on button "Save" at bounding box center [693, 529] width 42 height 25
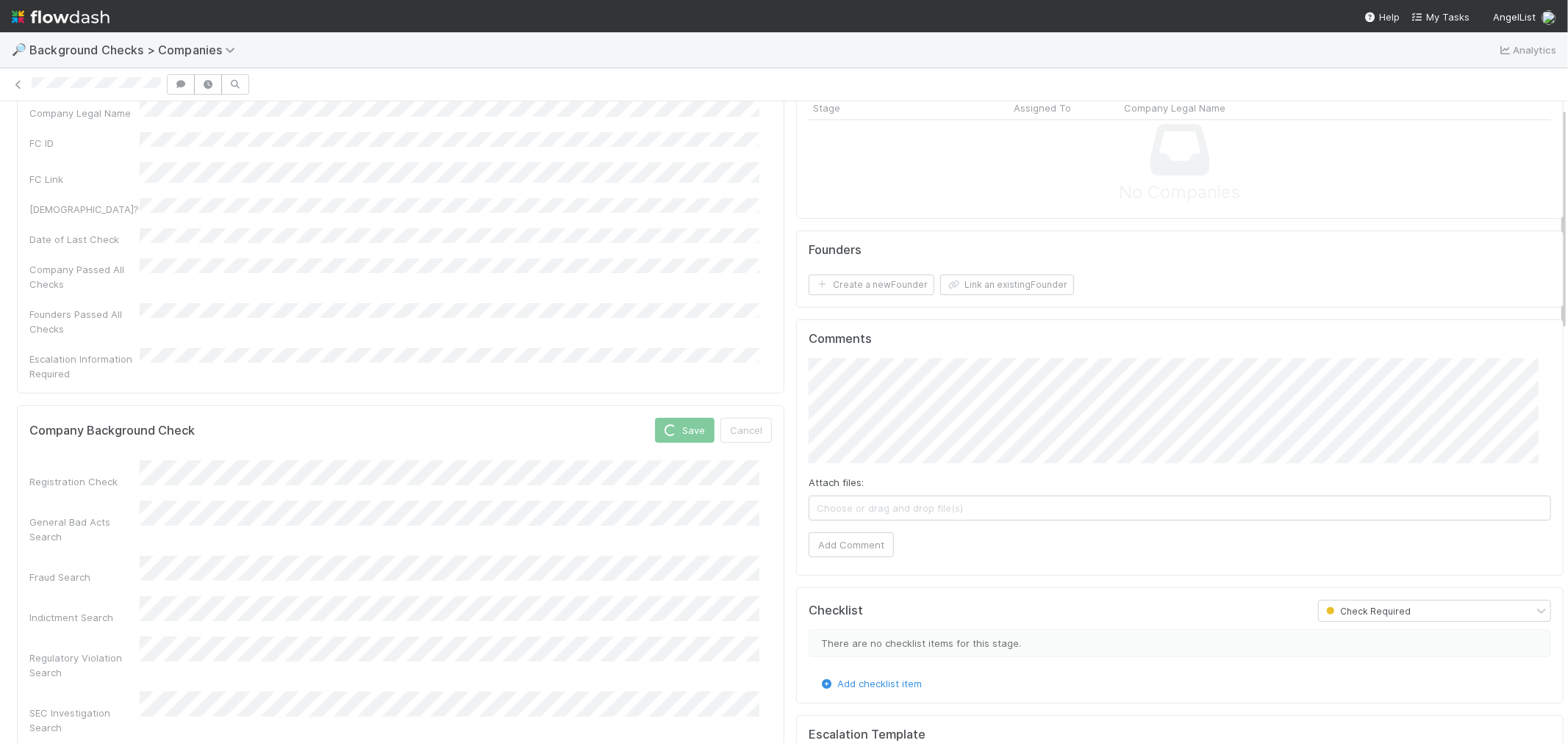
scroll to position [244, 0]
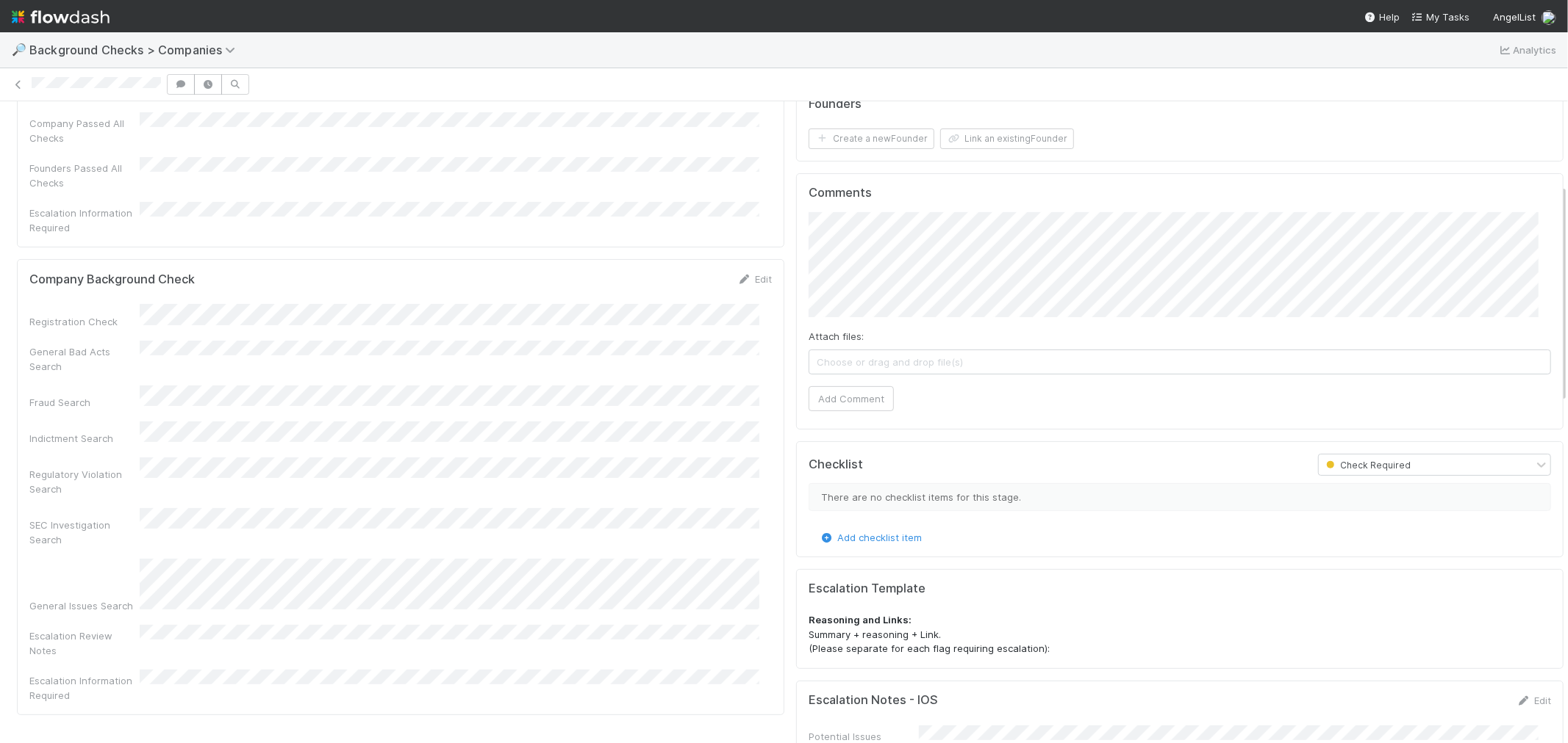
click at [745, 273] on link "Edit" at bounding box center [755, 279] width 35 height 12
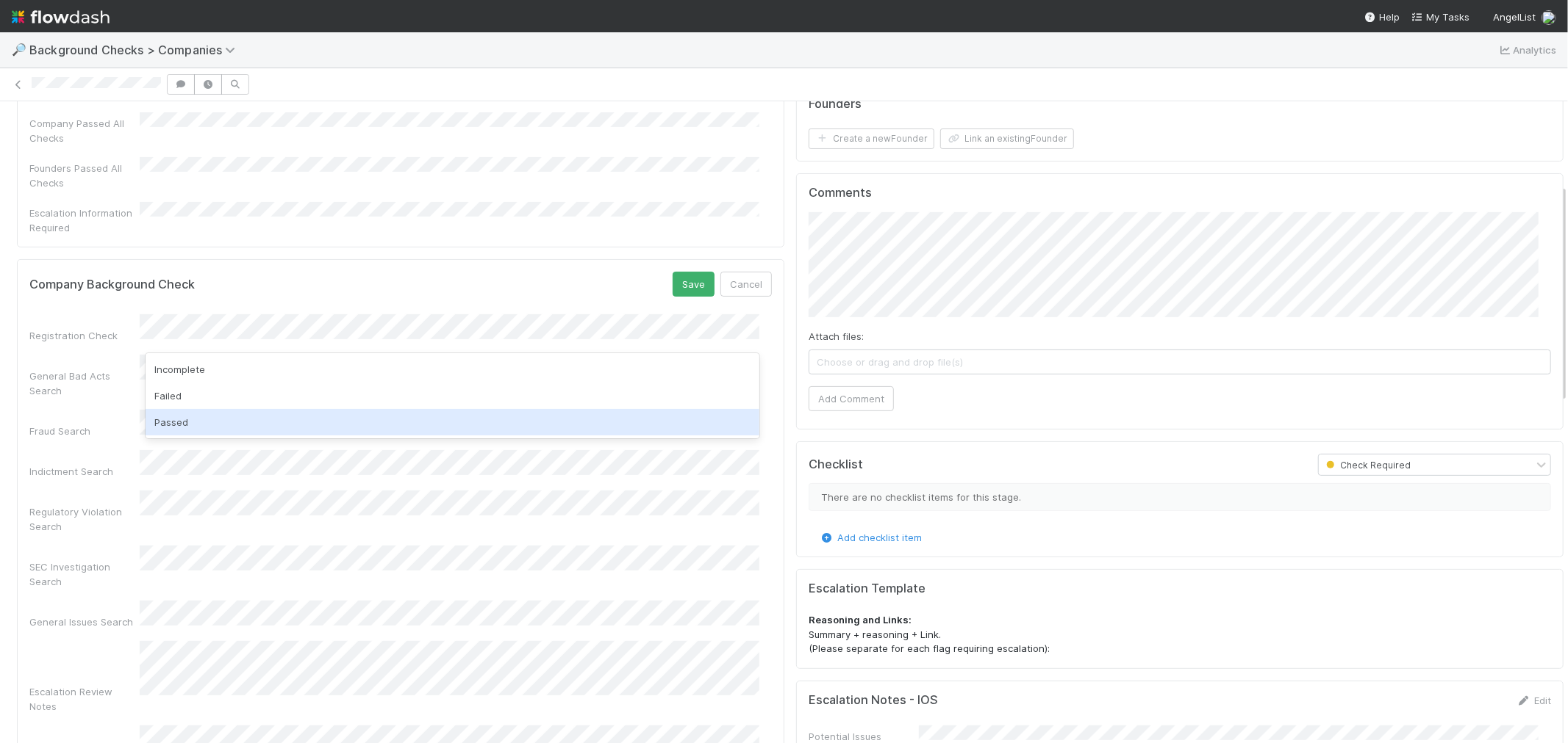
click at [221, 424] on div "Passed" at bounding box center [452, 422] width 614 height 26
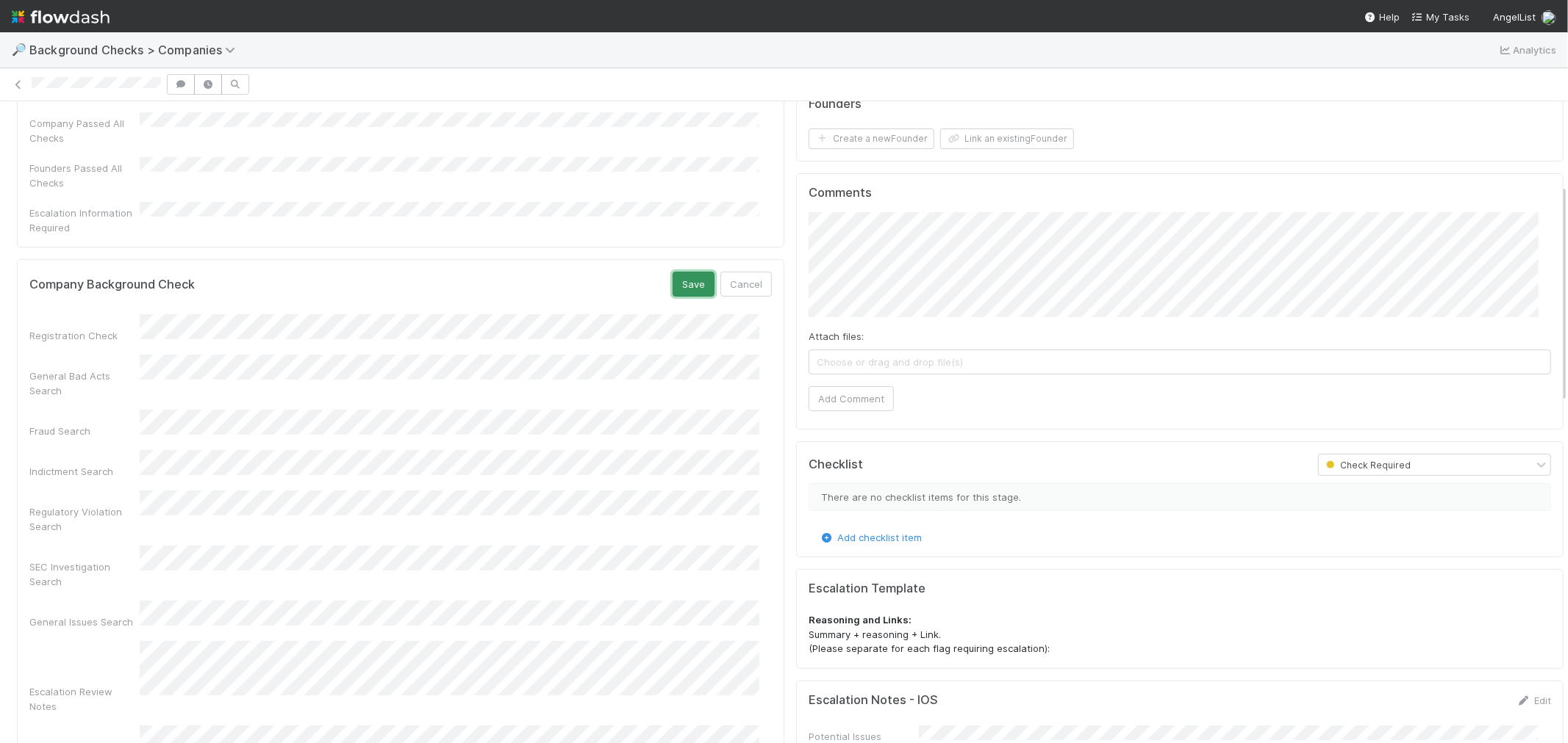
click at [681, 271] on button "Save" at bounding box center [693, 283] width 42 height 25
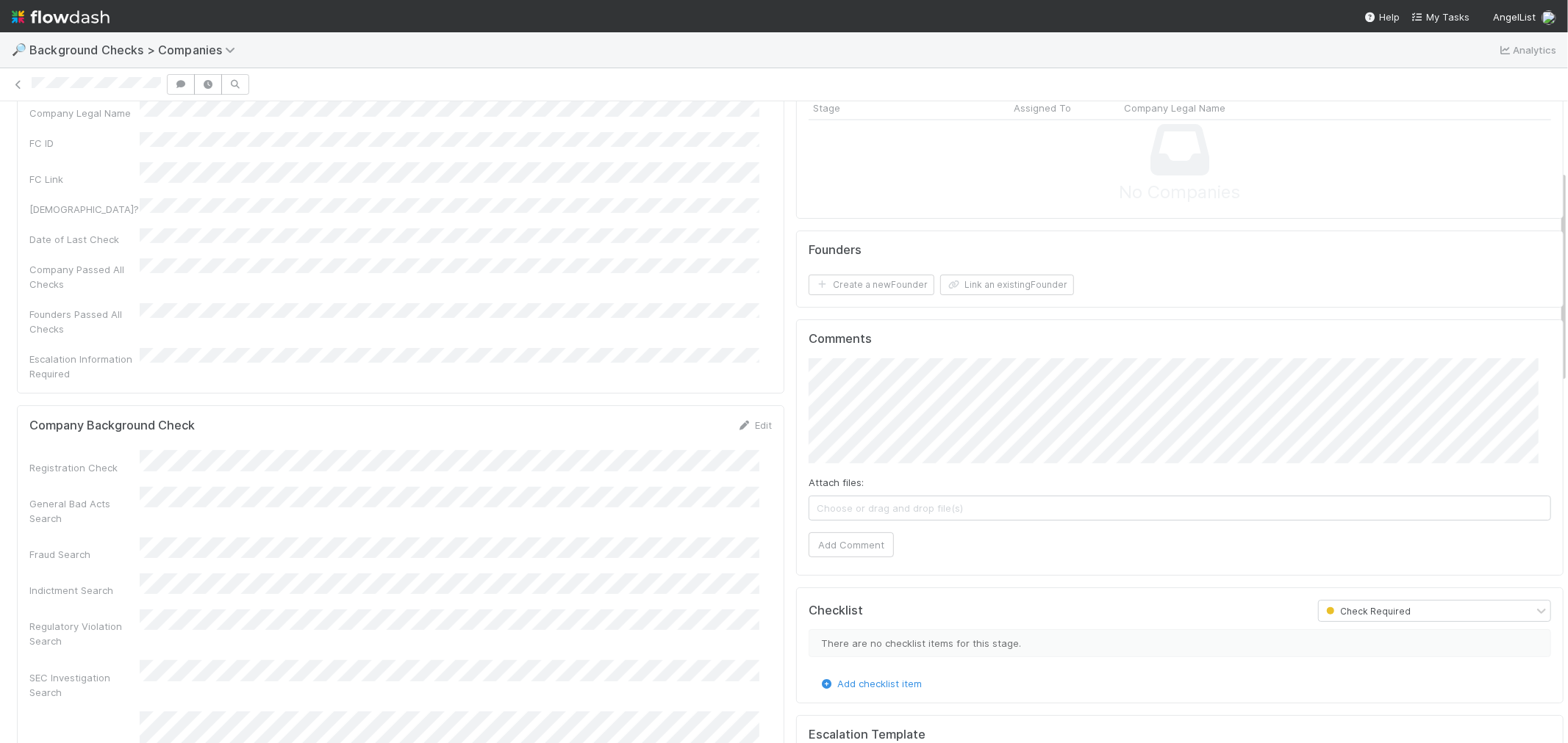
scroll to position [0, 0]
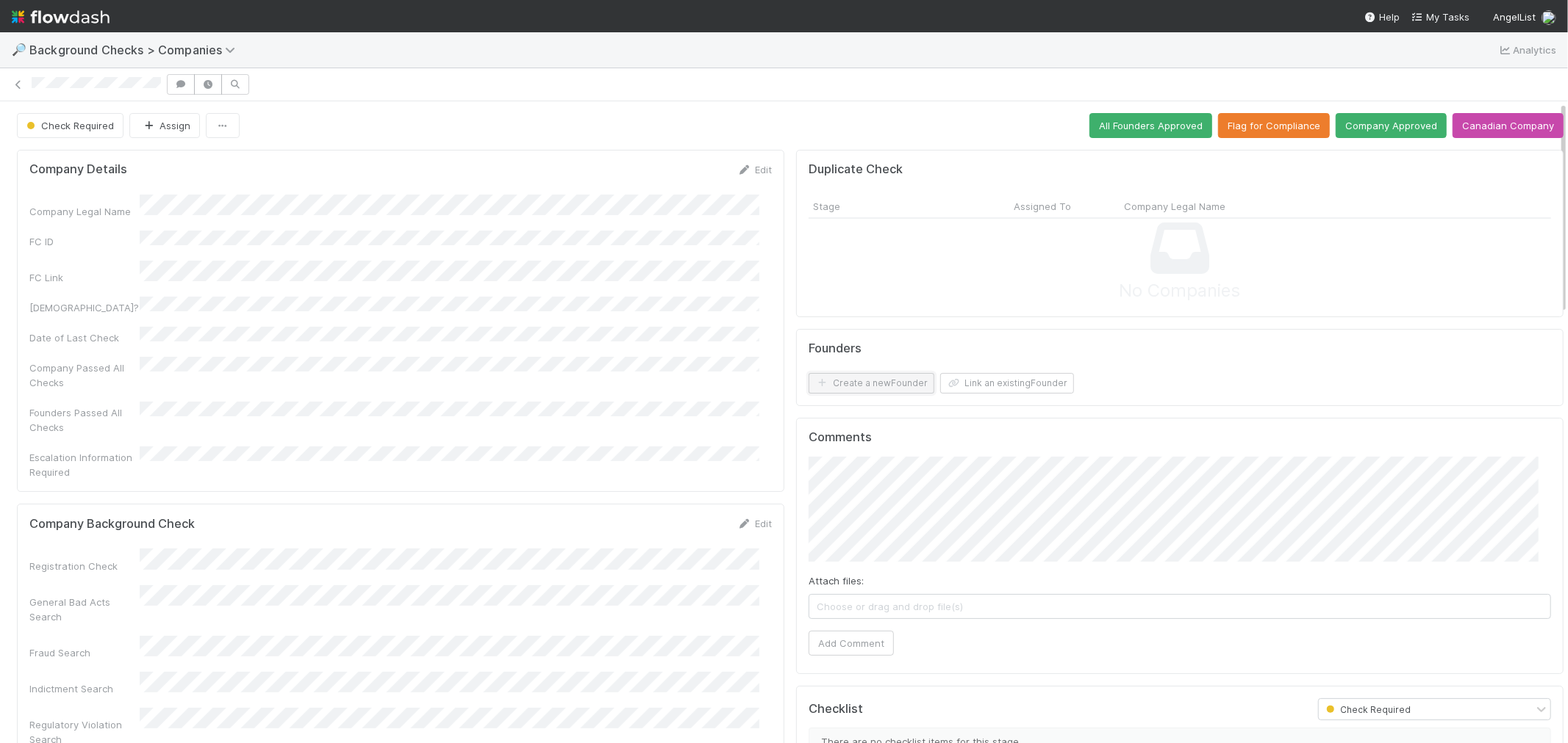
click at [863, 384] on button "Create a new Founder" at bounding box center [872, 383] width 126 height 20
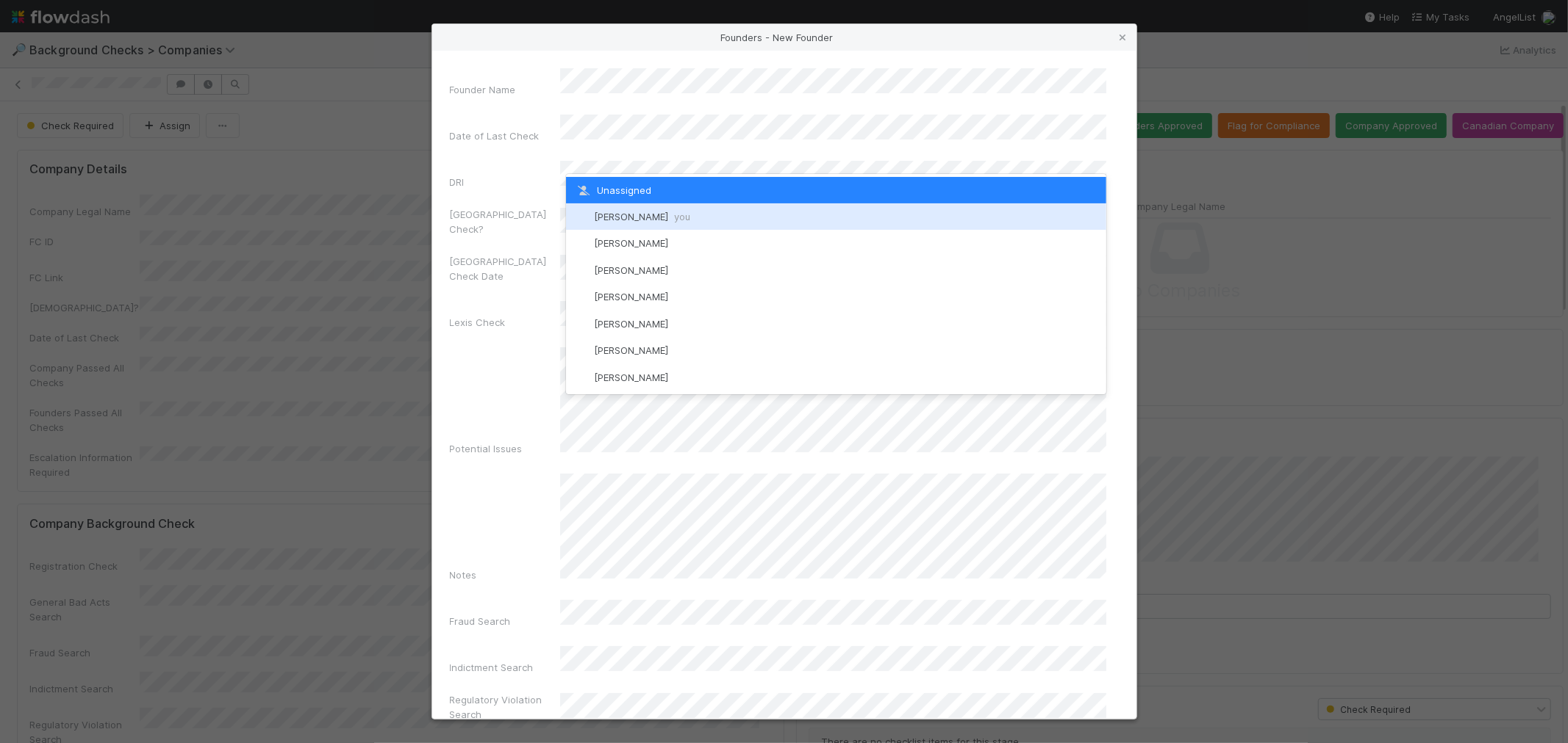
click at [636, 209] on div "[PERSON_NAME] you" at bounding box center [836, 216] width 540 height 26
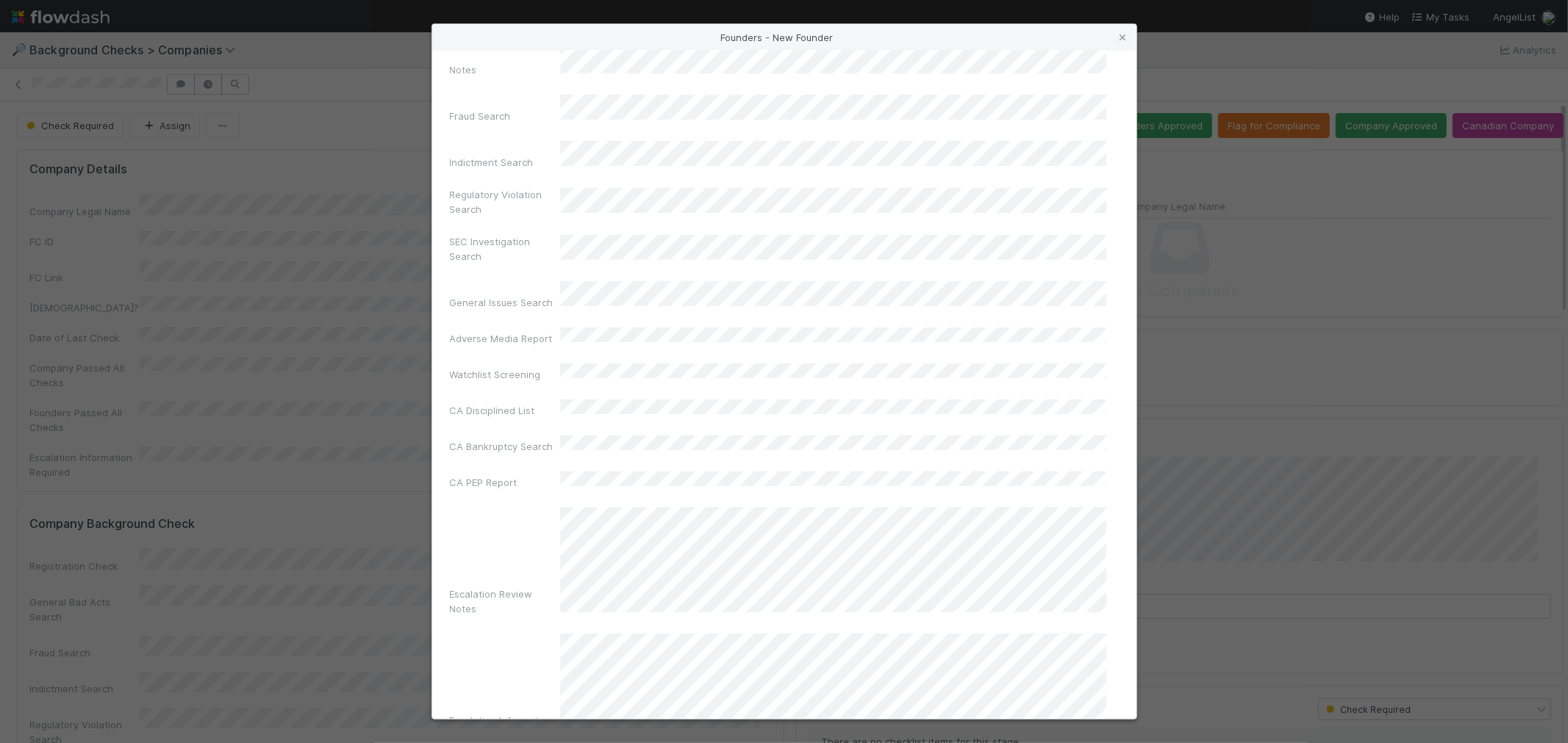
scroll to position [520, 0]
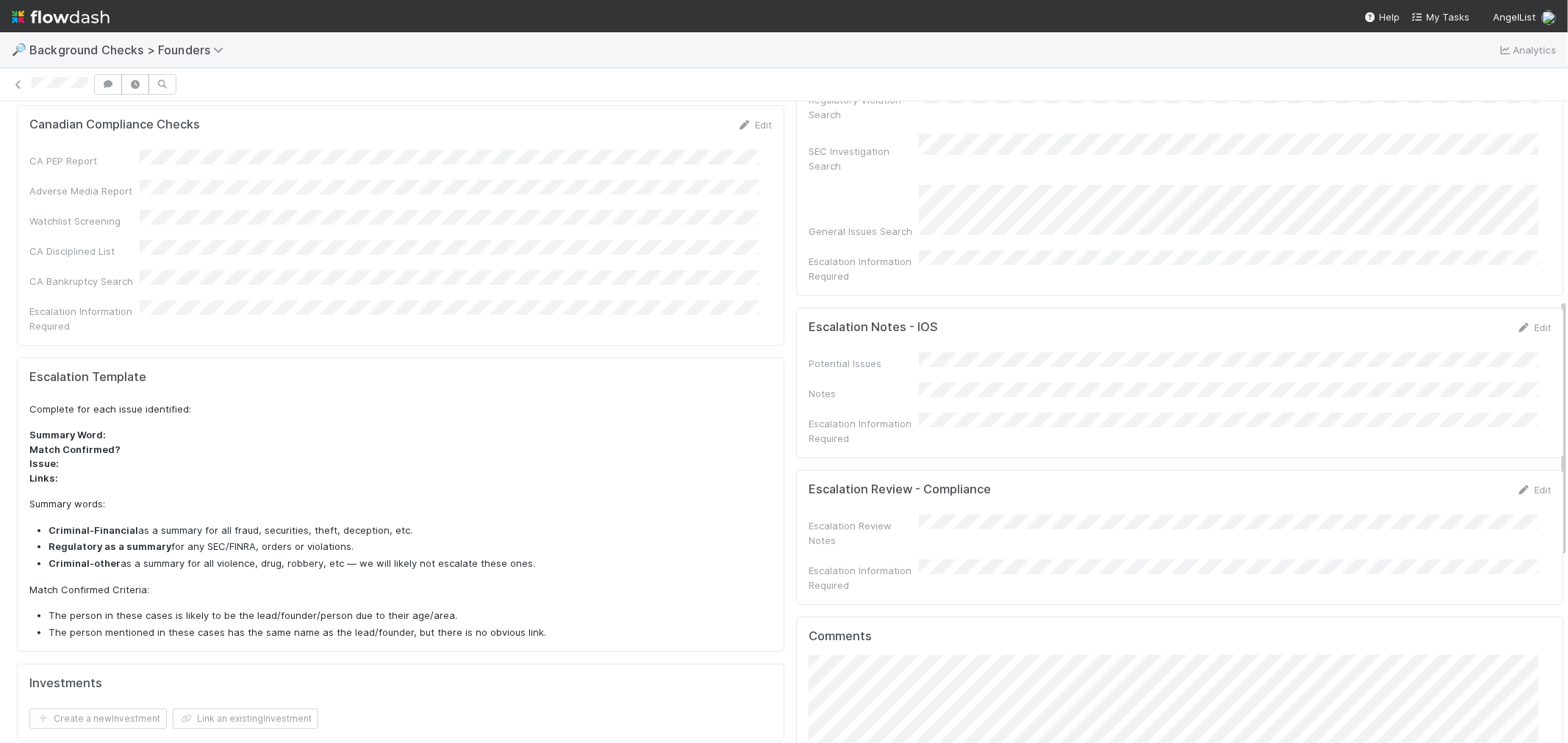
scroll to position [489, 0]
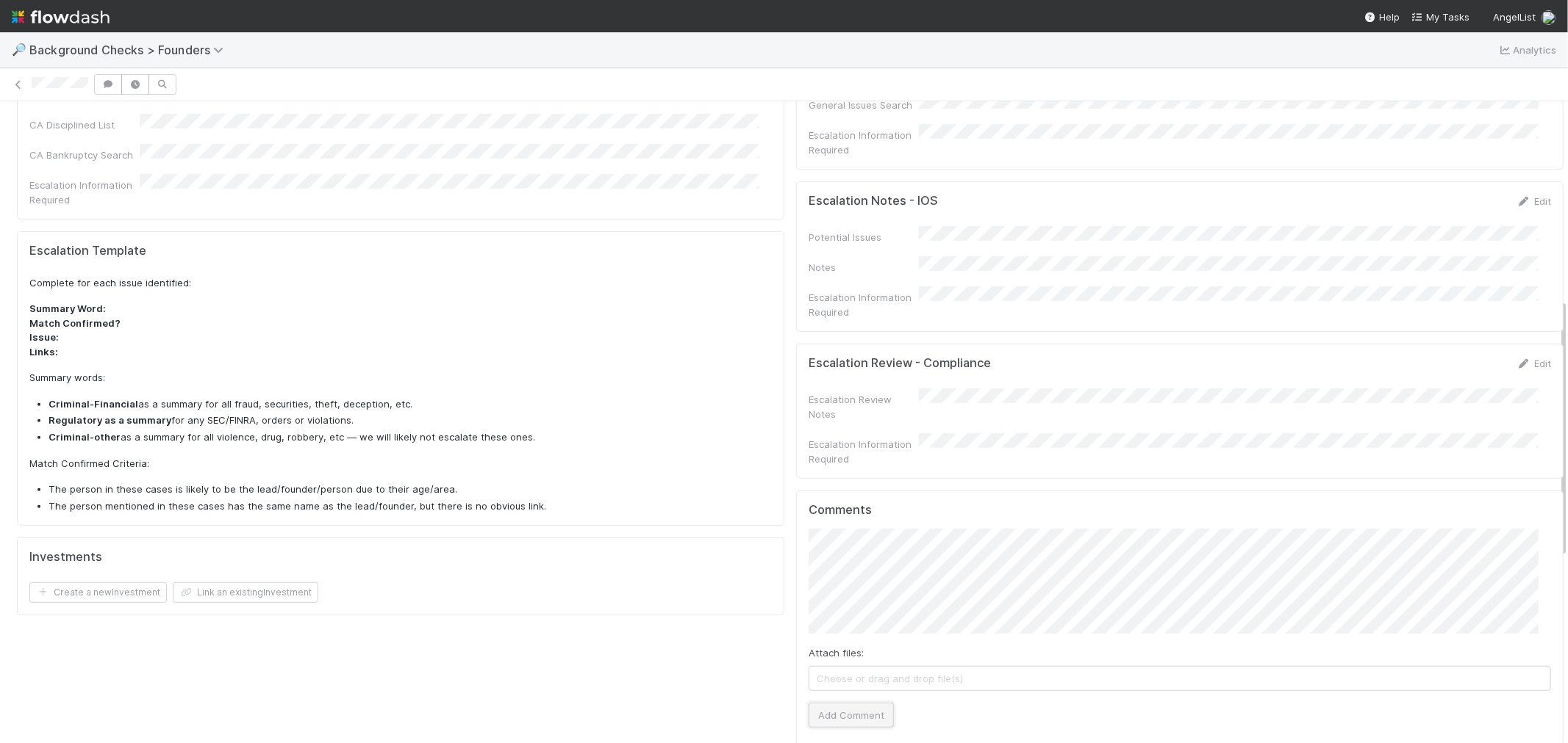
click at [860, 703] on button "Add Comment" at bounding box center [852, 715] width 86 height 25
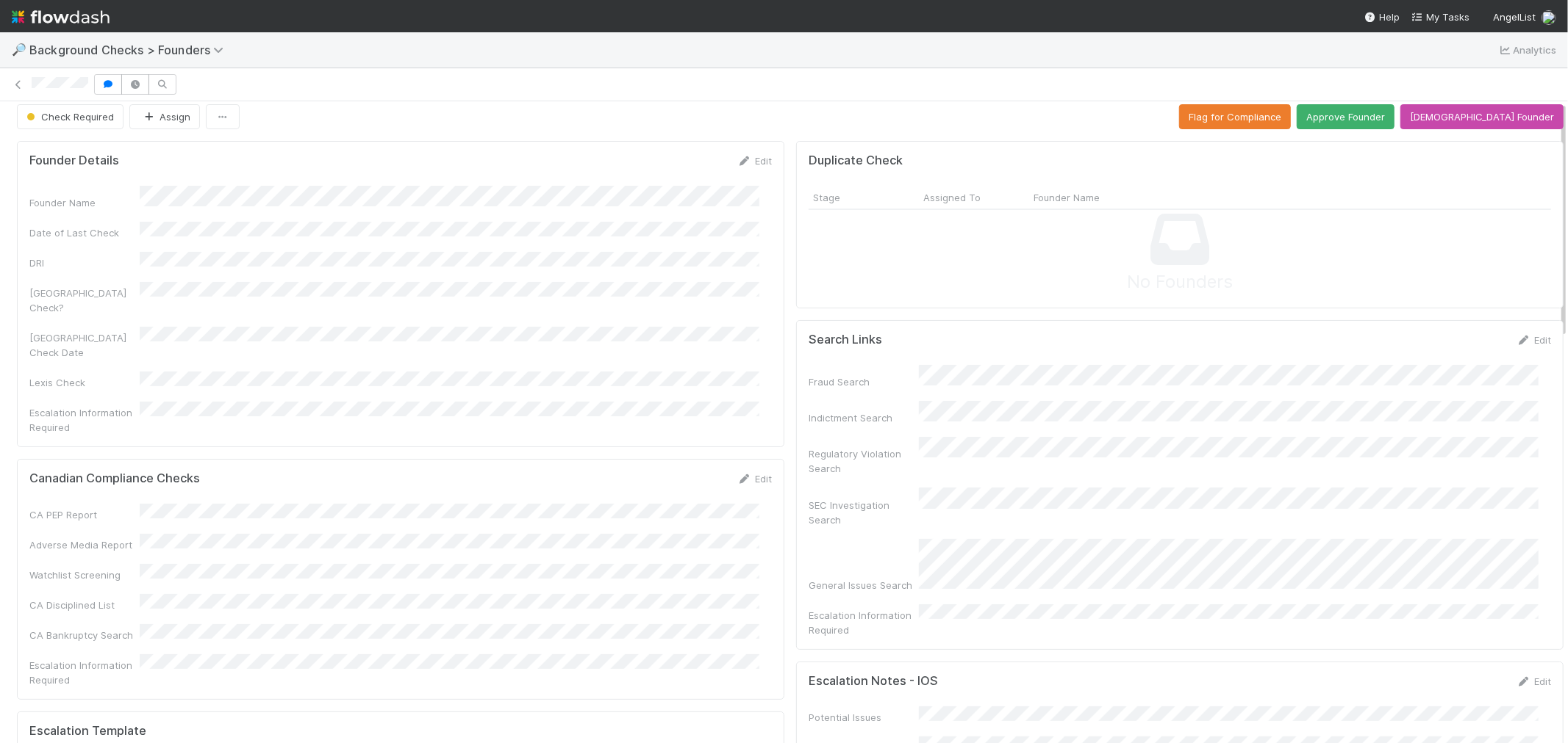
scroll to position [0, 0]
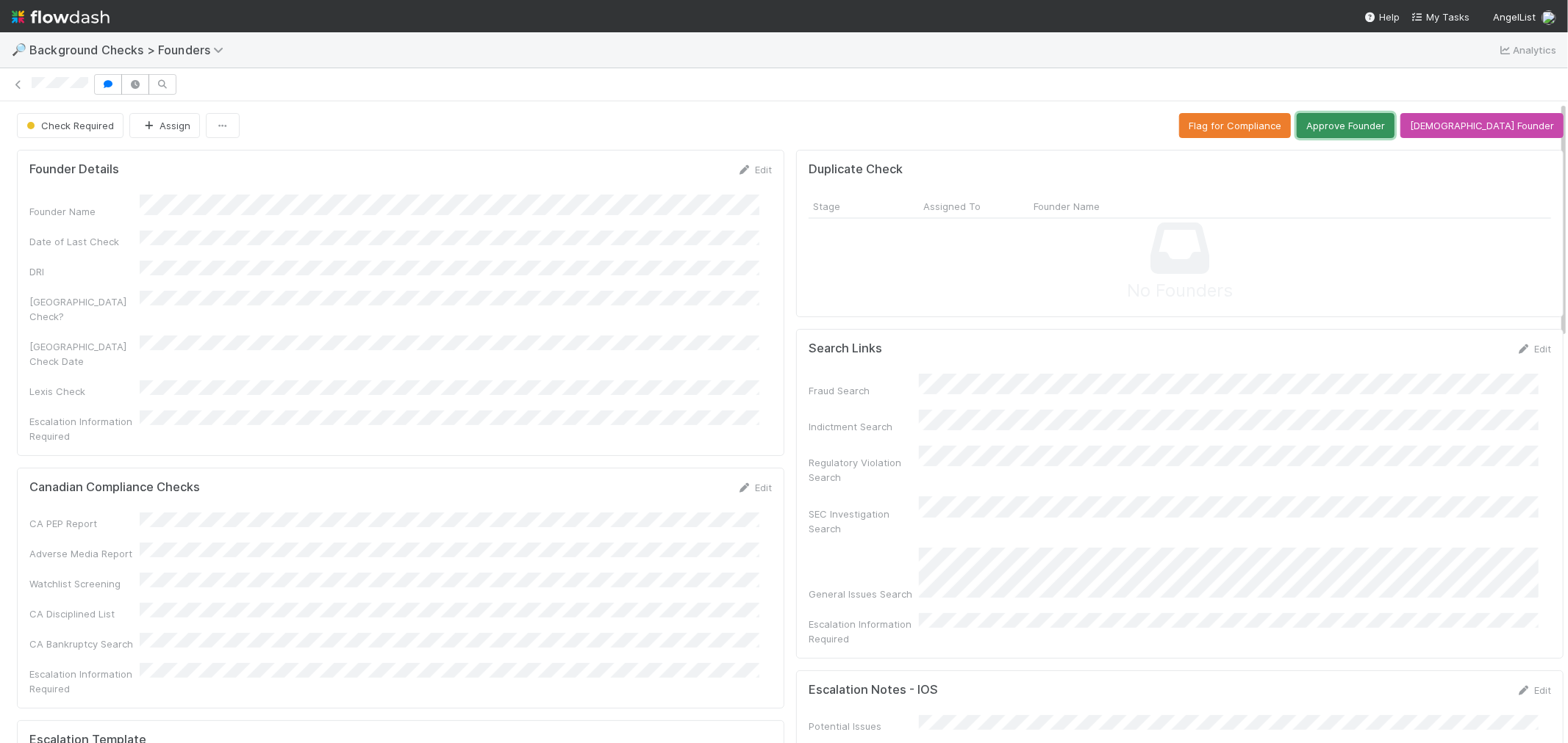
click at [1377, 122] on button "Approve Founder" at bounding box center [1345, 125] width 98 height 25
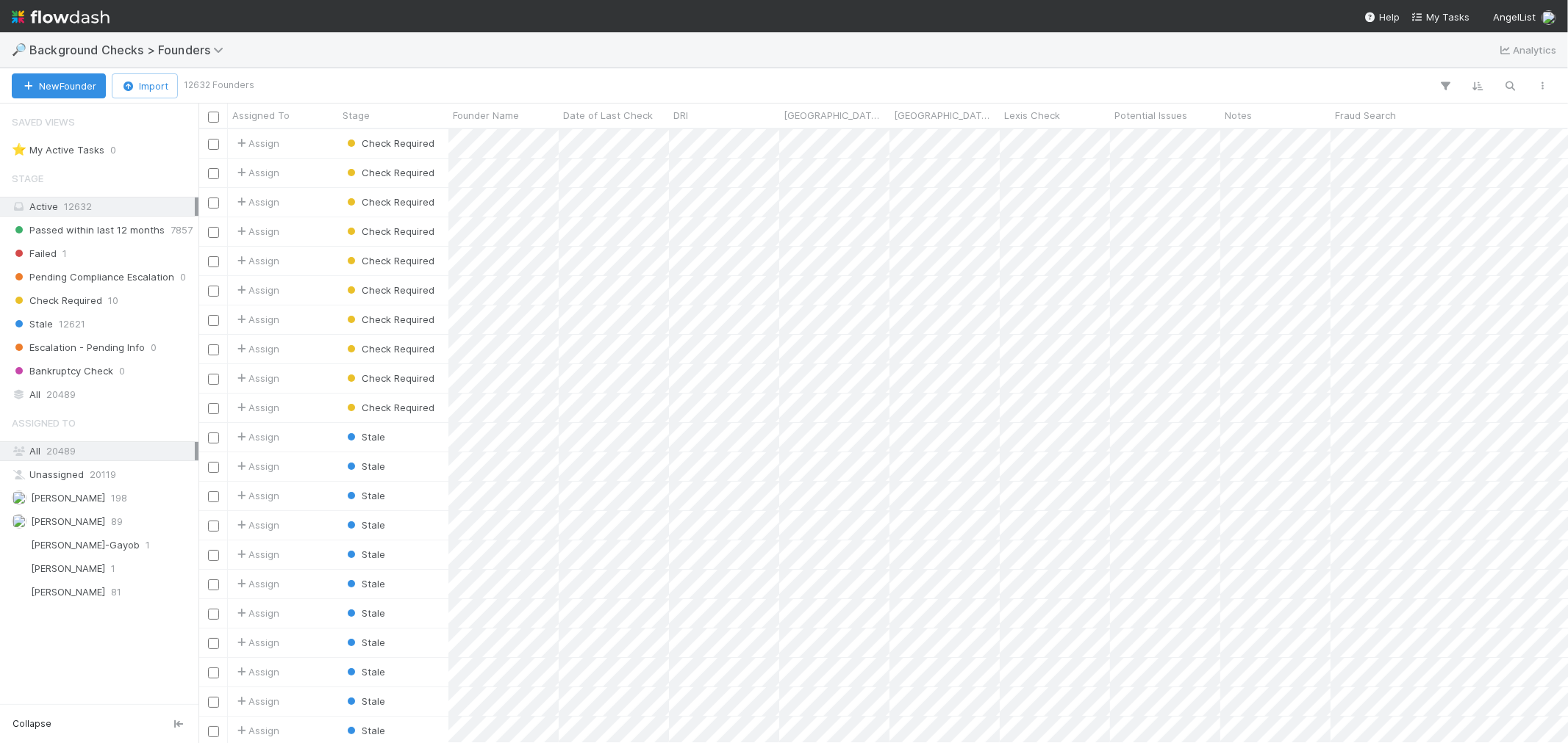
scroll to position [12, 13]
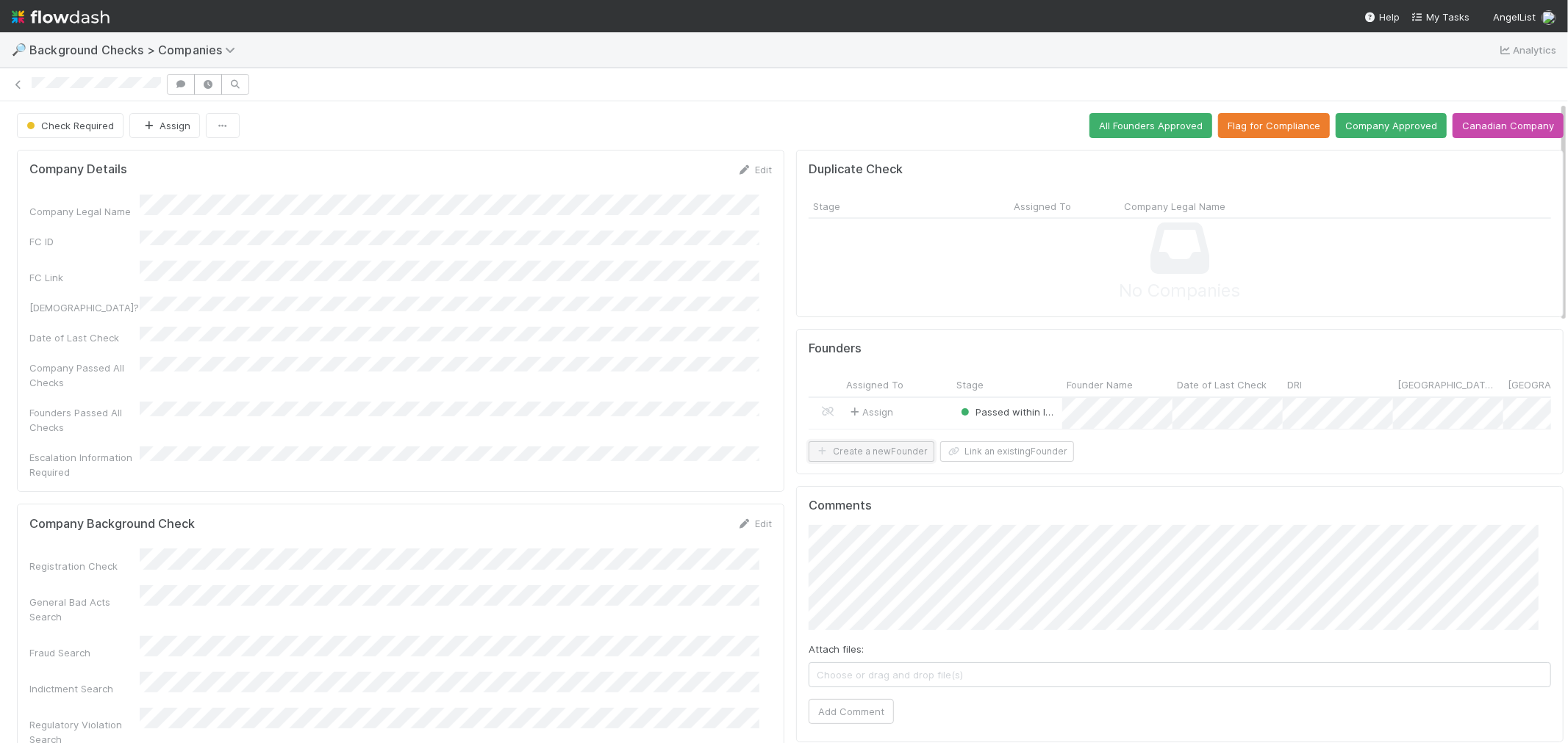
click at [855, 459] on button "Create a new Founder" at bounding box center [872, 451] width 126 height 20
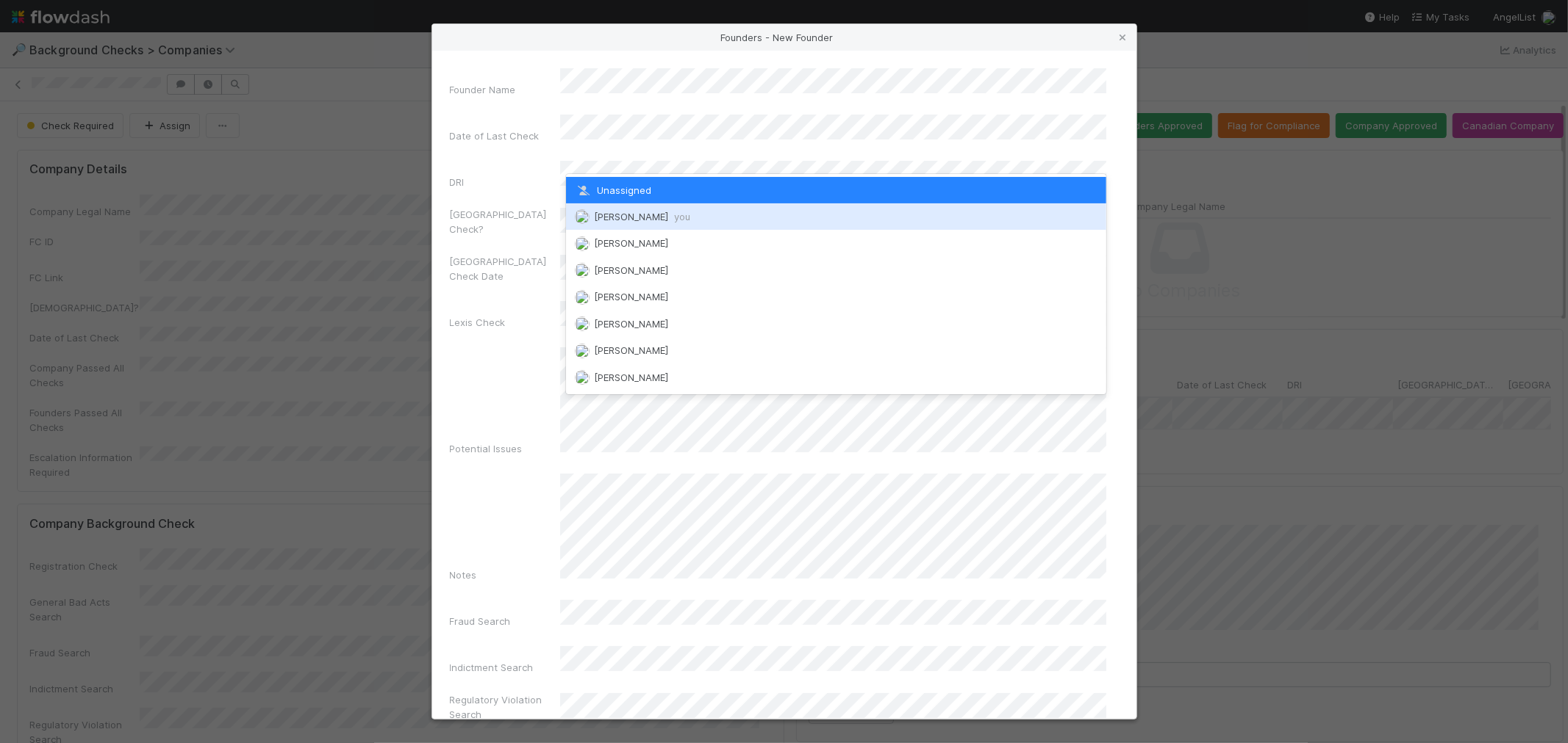
click at [638, 216] on span "[PERSON_NAME] you" at bounding box center [642, 217] width 96 height 12
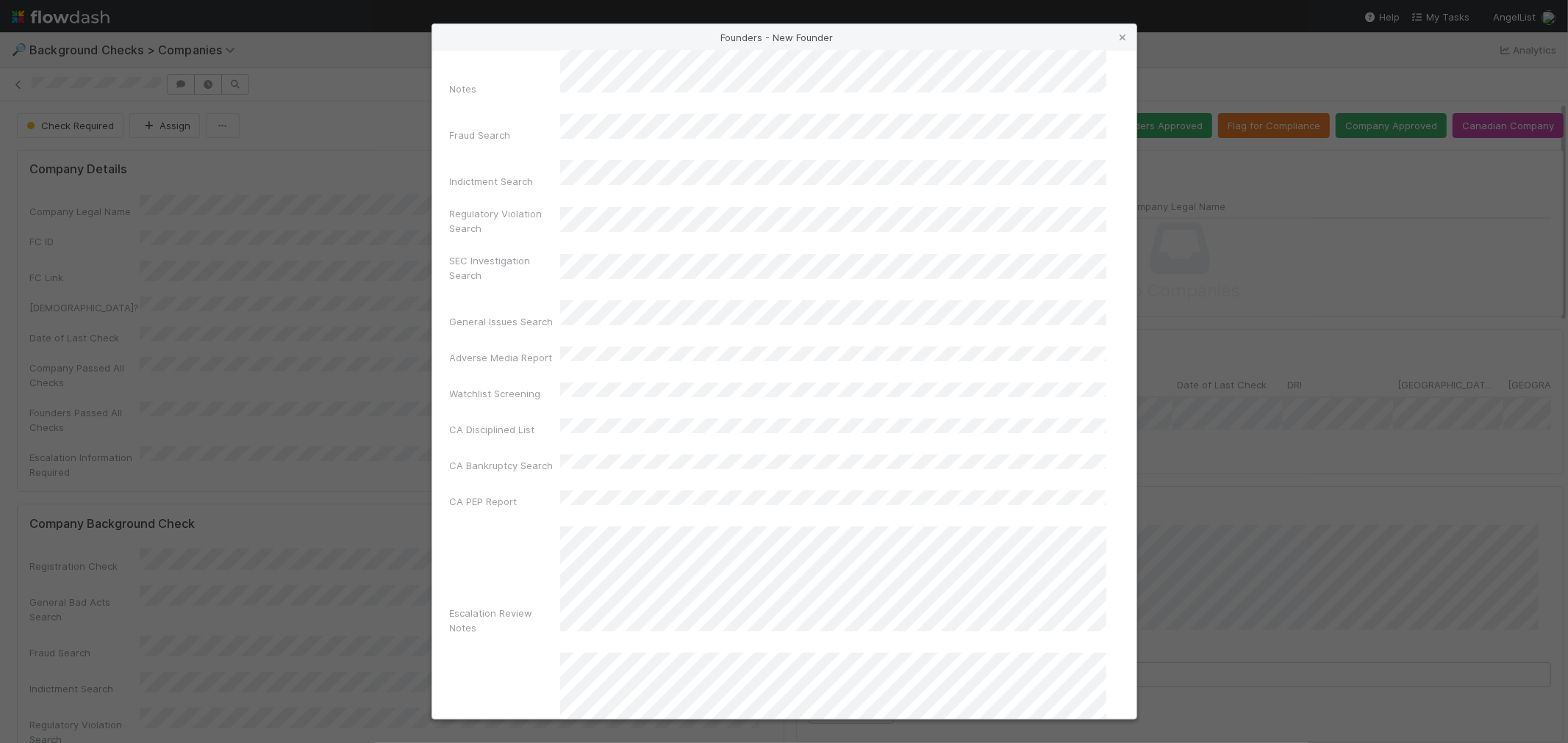
scroll to position [520, 0]
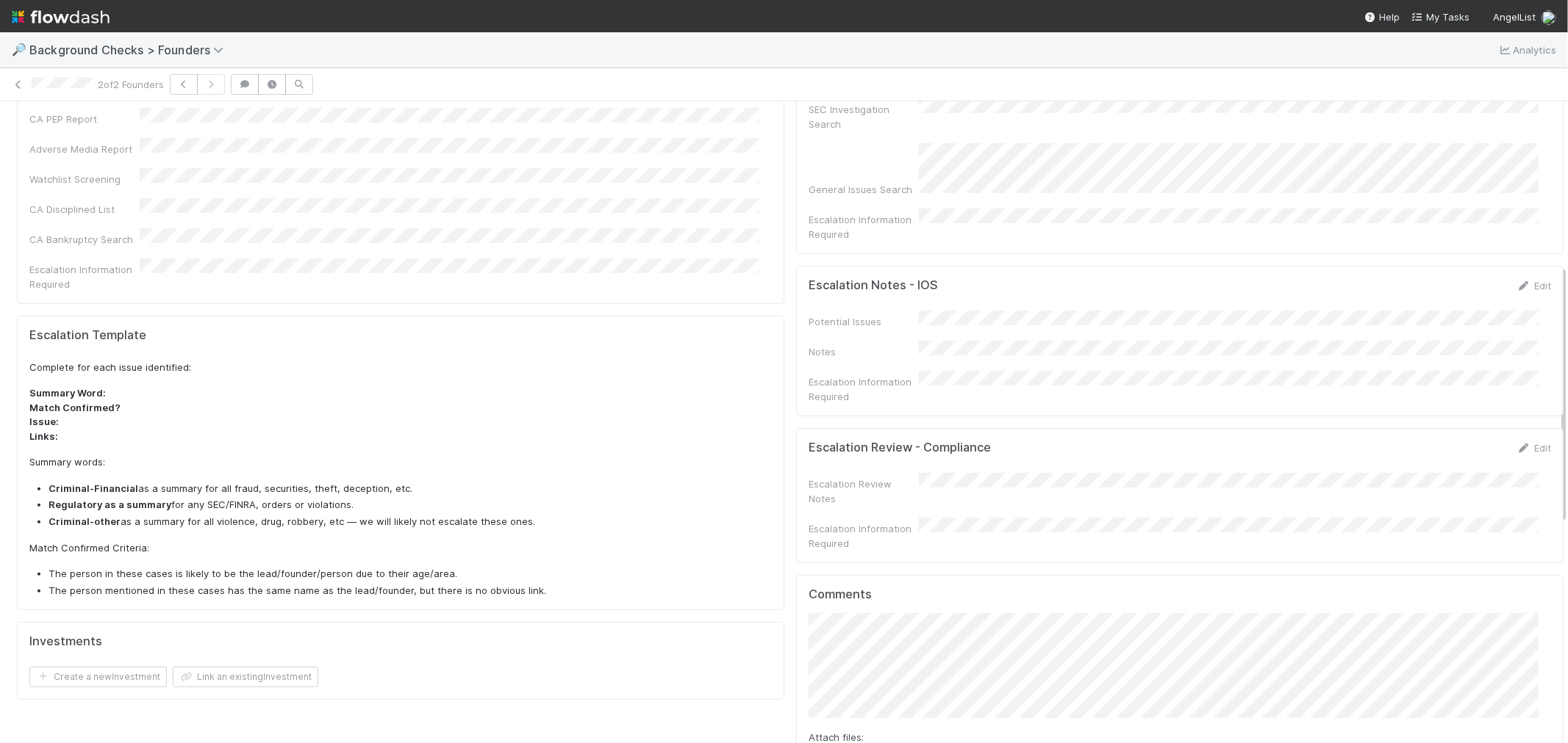
scroll to position [489, 0]
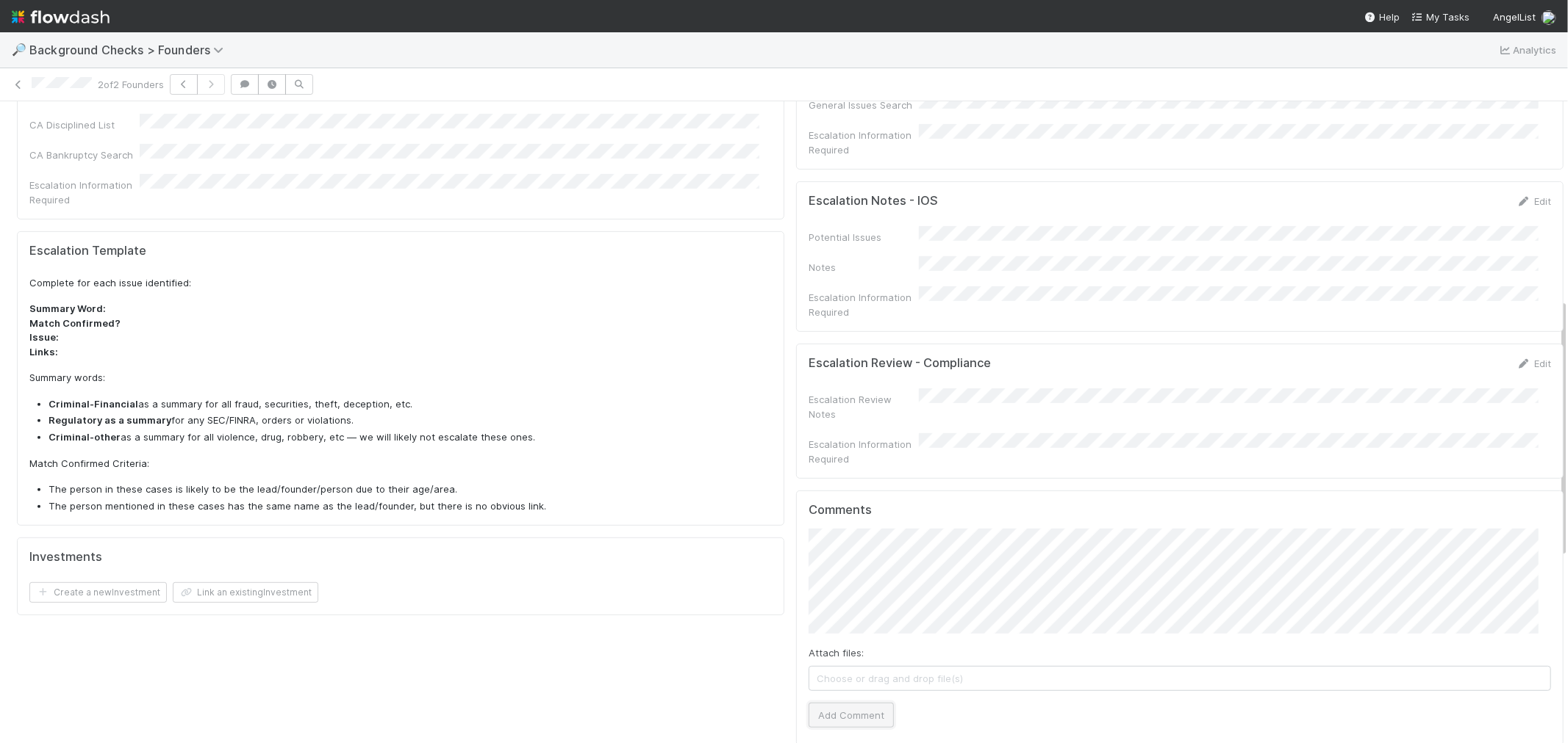
click at [863, 703] on button "Add Comment" at bounding box center [852, 715] width 86 height 25
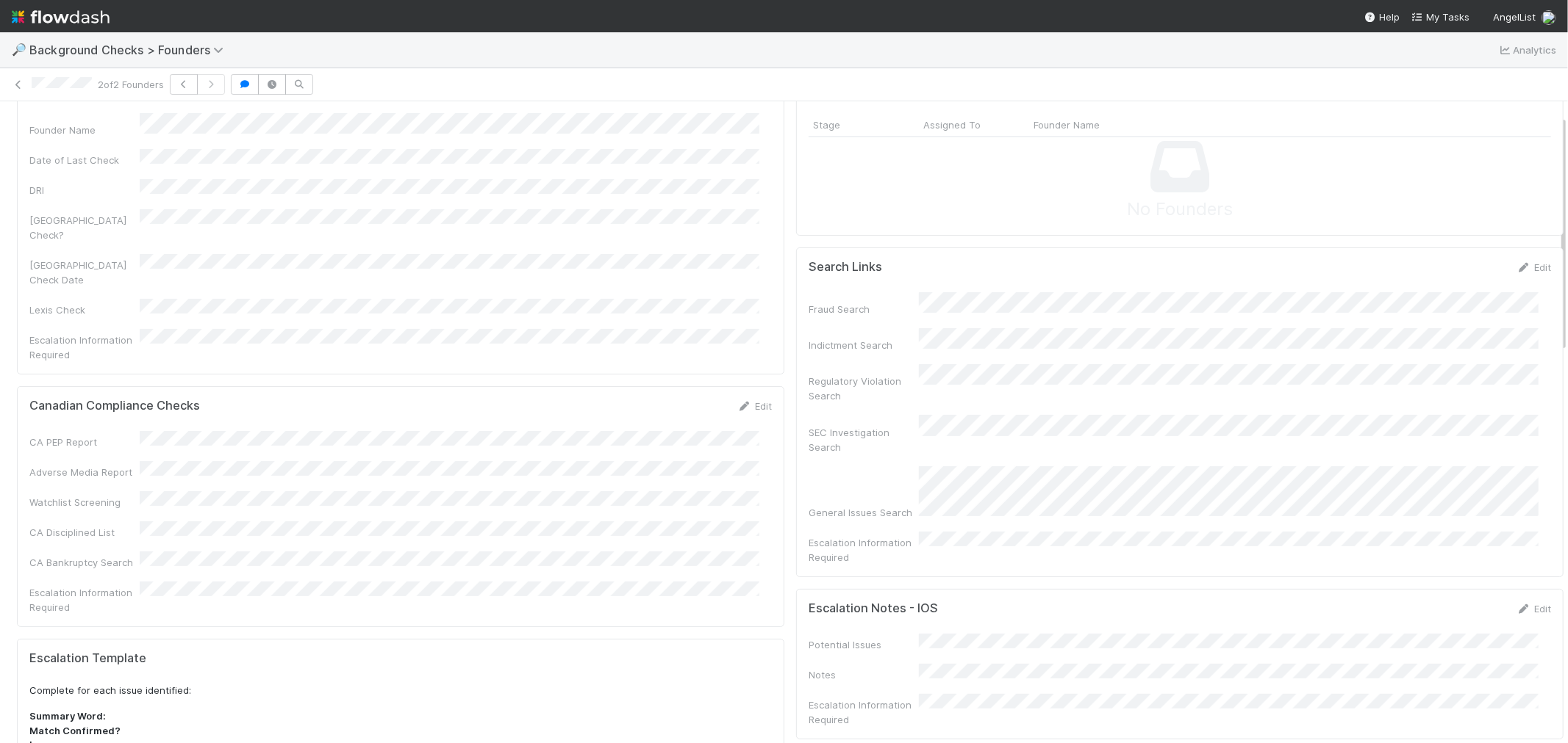
scroll to position [0, 0]
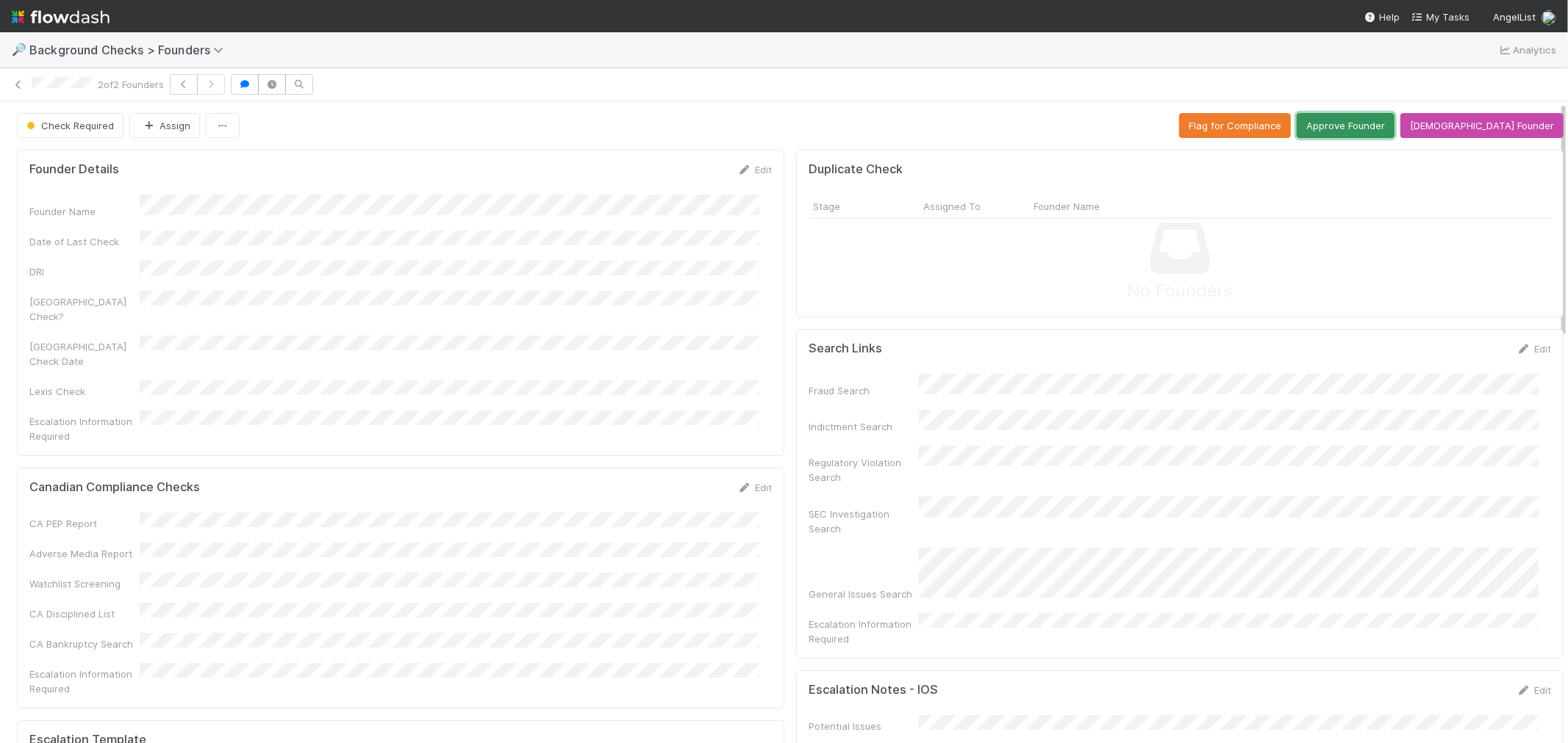
click at [1369, 125] on button "Approve Founder" at bounding box center [1345, 125] width 98 height 25
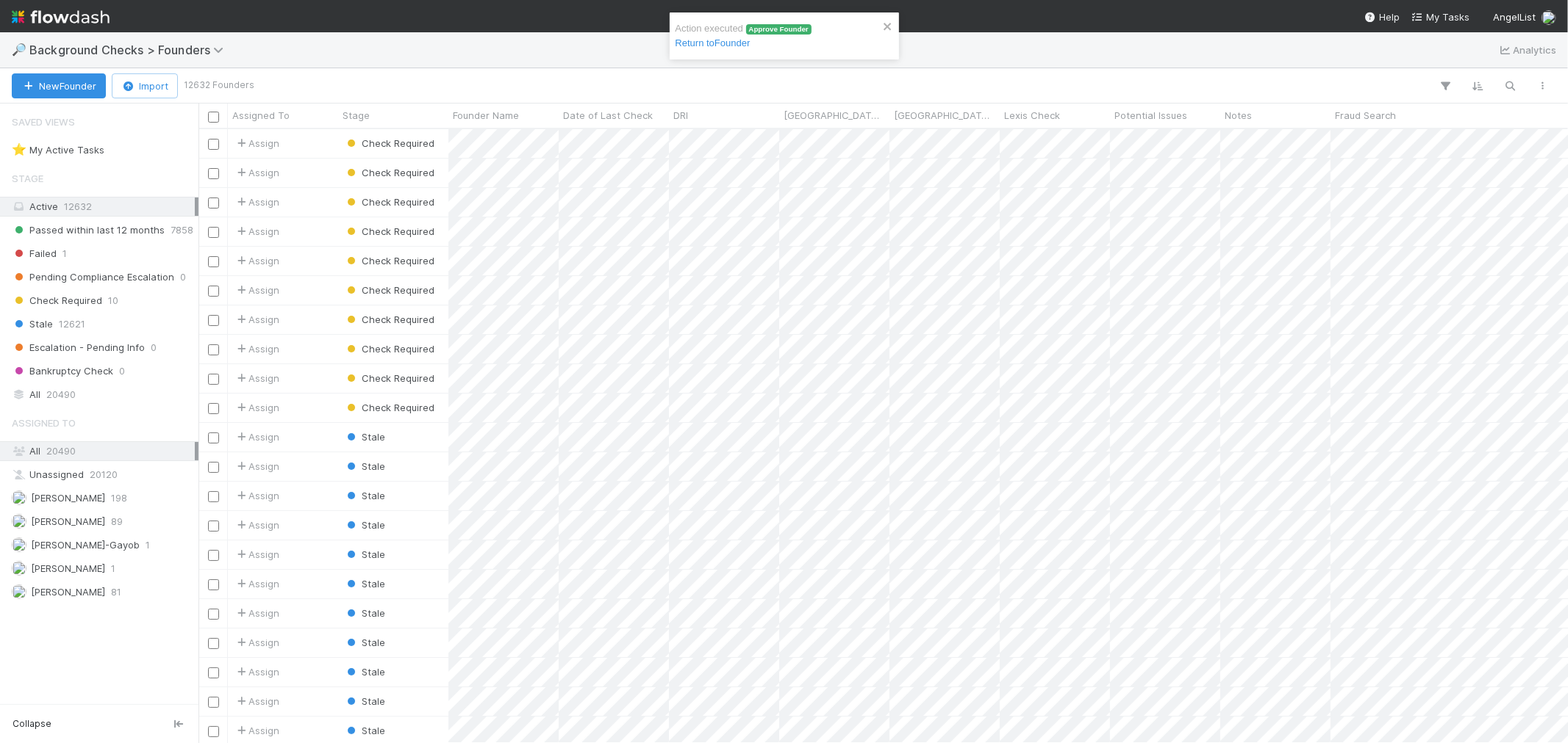
scroll to position [601, 1356]
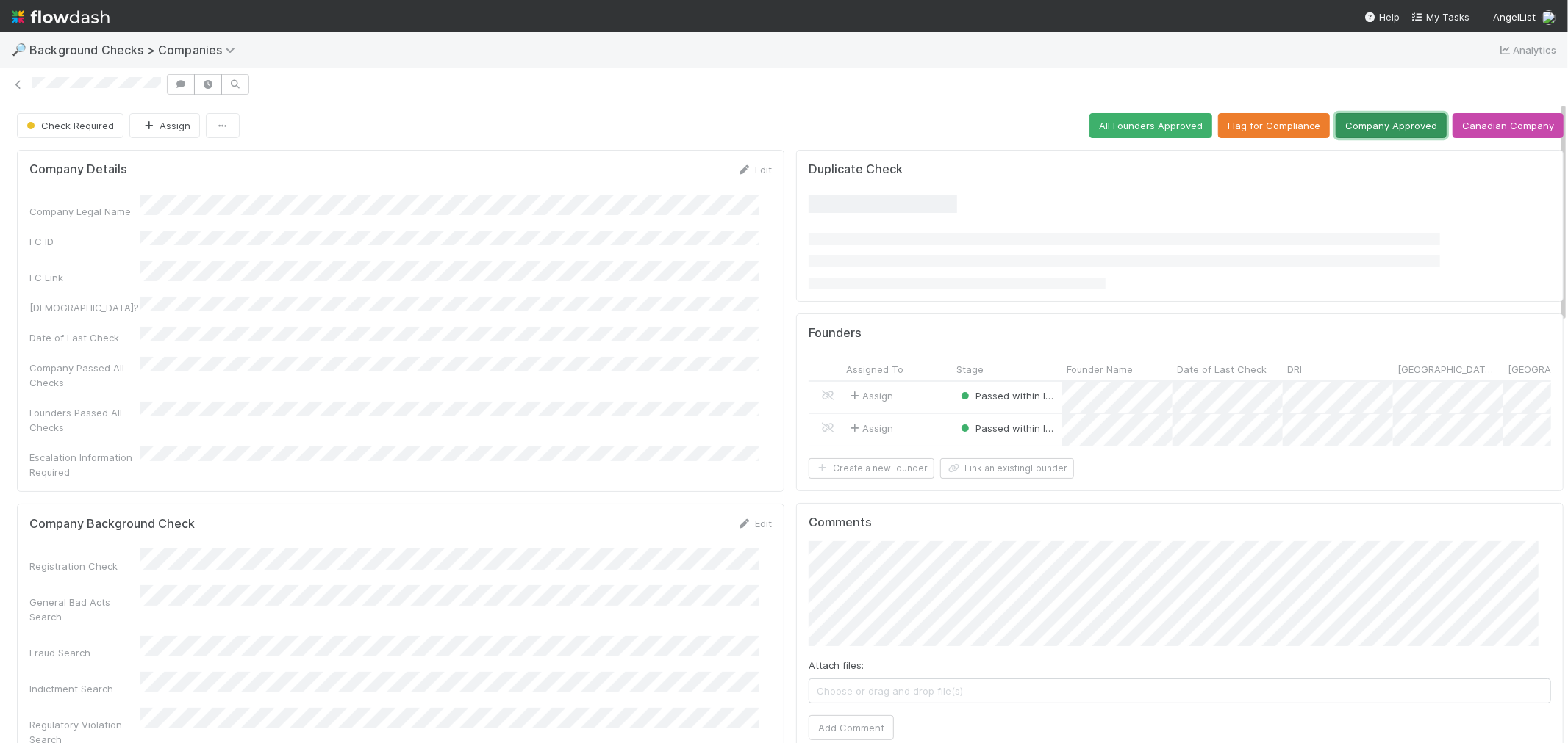
click at [1380, 118] on button "Company Approved" at bounding box center [1391, 125] width 111 height 25
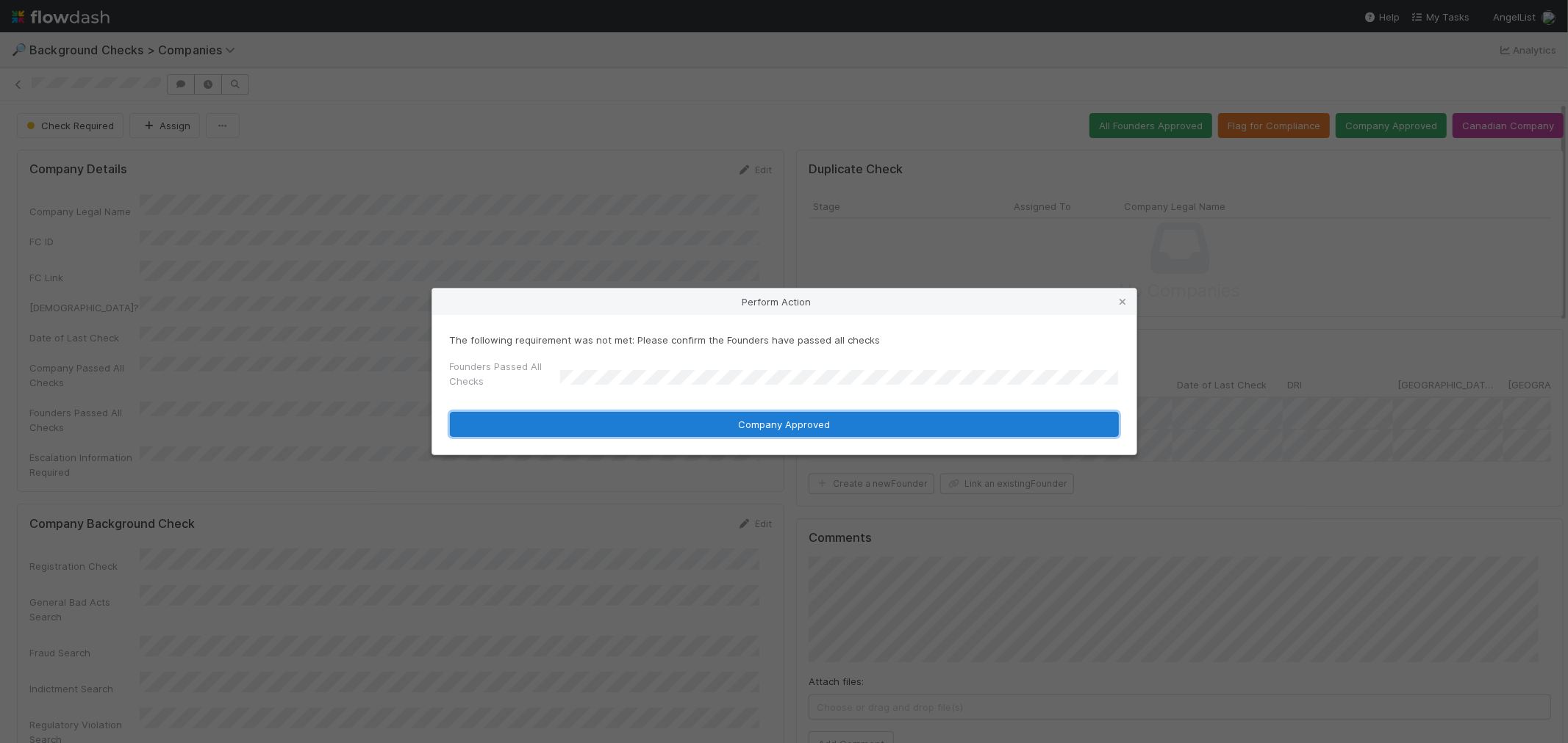
click at [579, 423] on button "Company Approved" at bounding box center [784, 424] width 668 height 25
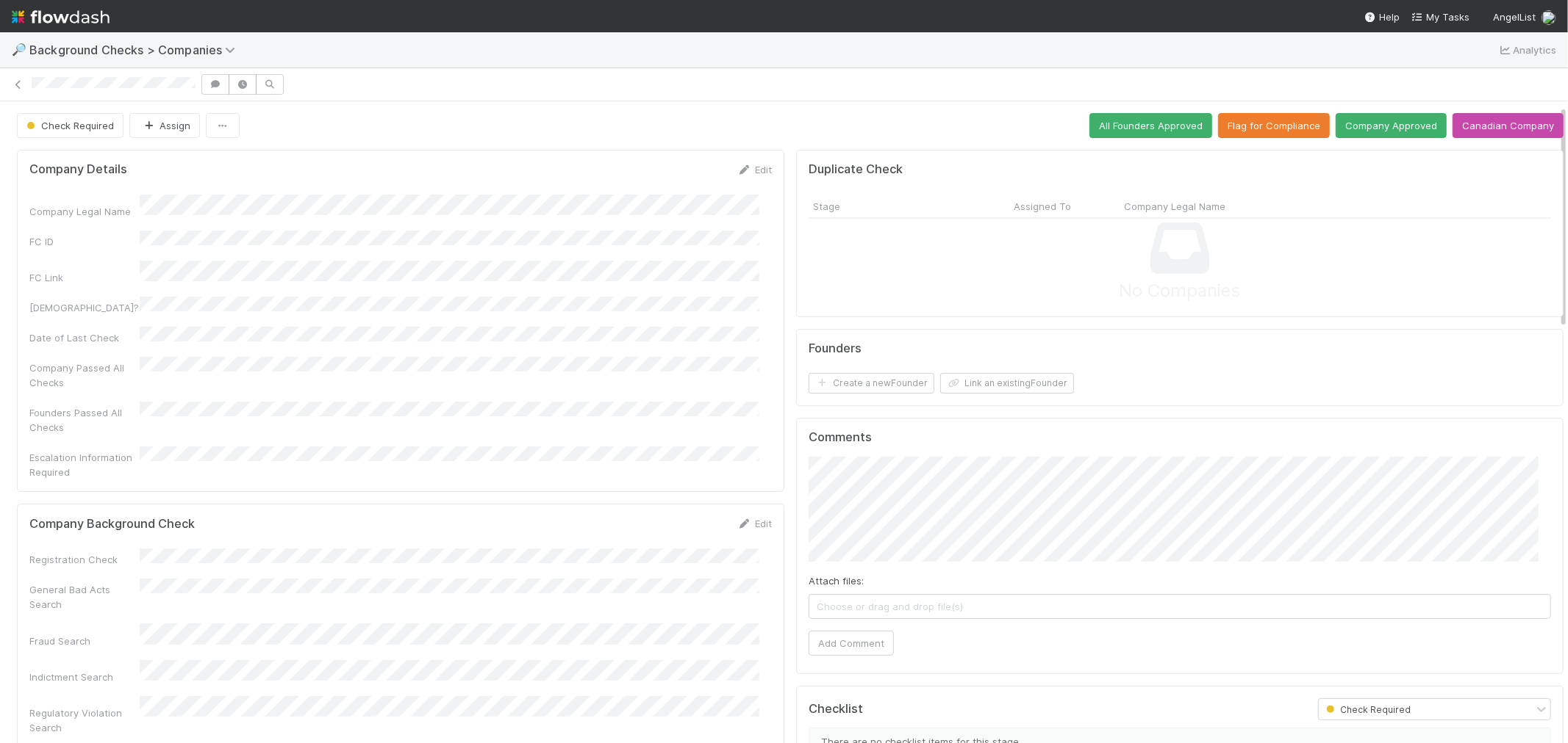
scroll to position [82, 0]
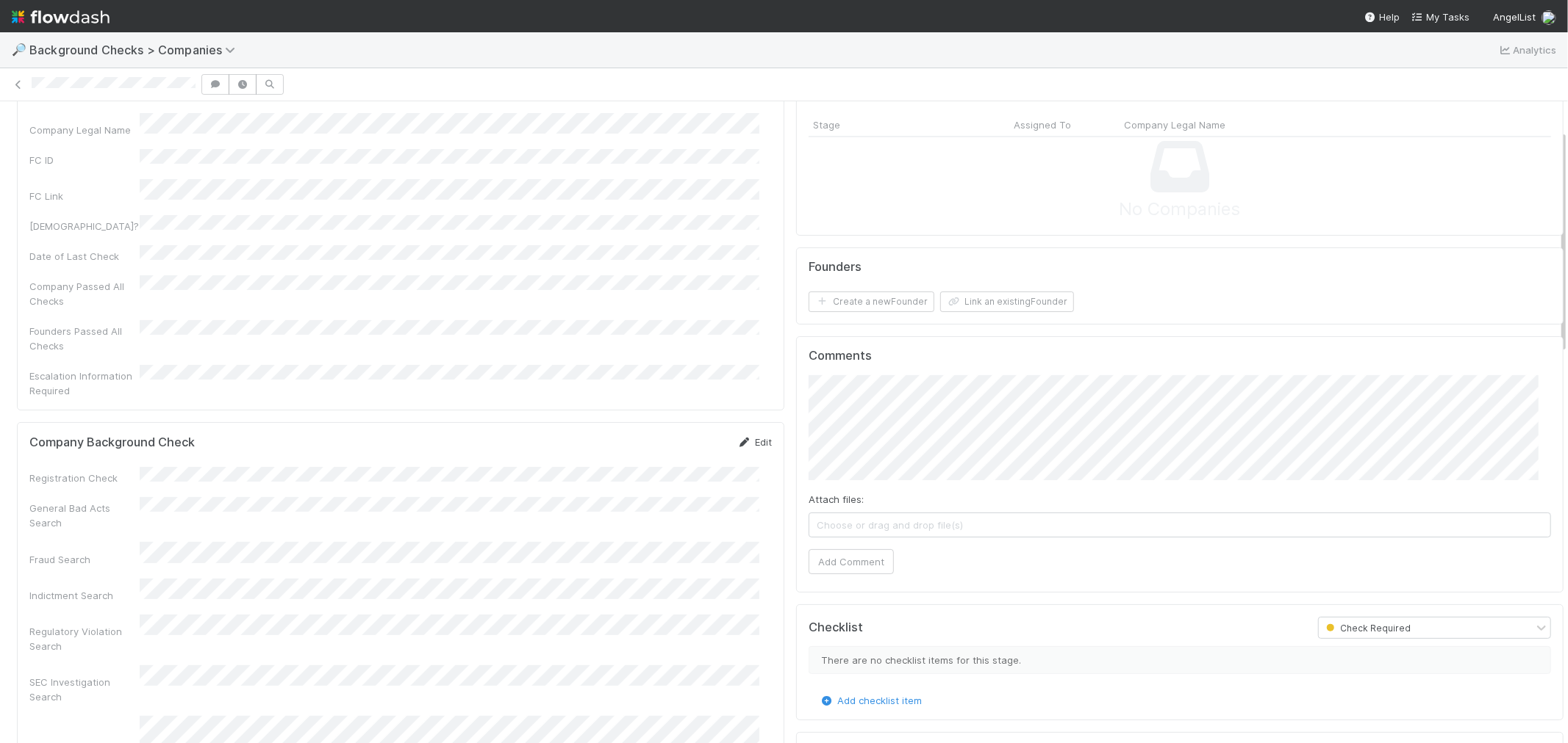
click at [752, 436] on link "Edit" at bounding box center [755, 442] width 35 height 12
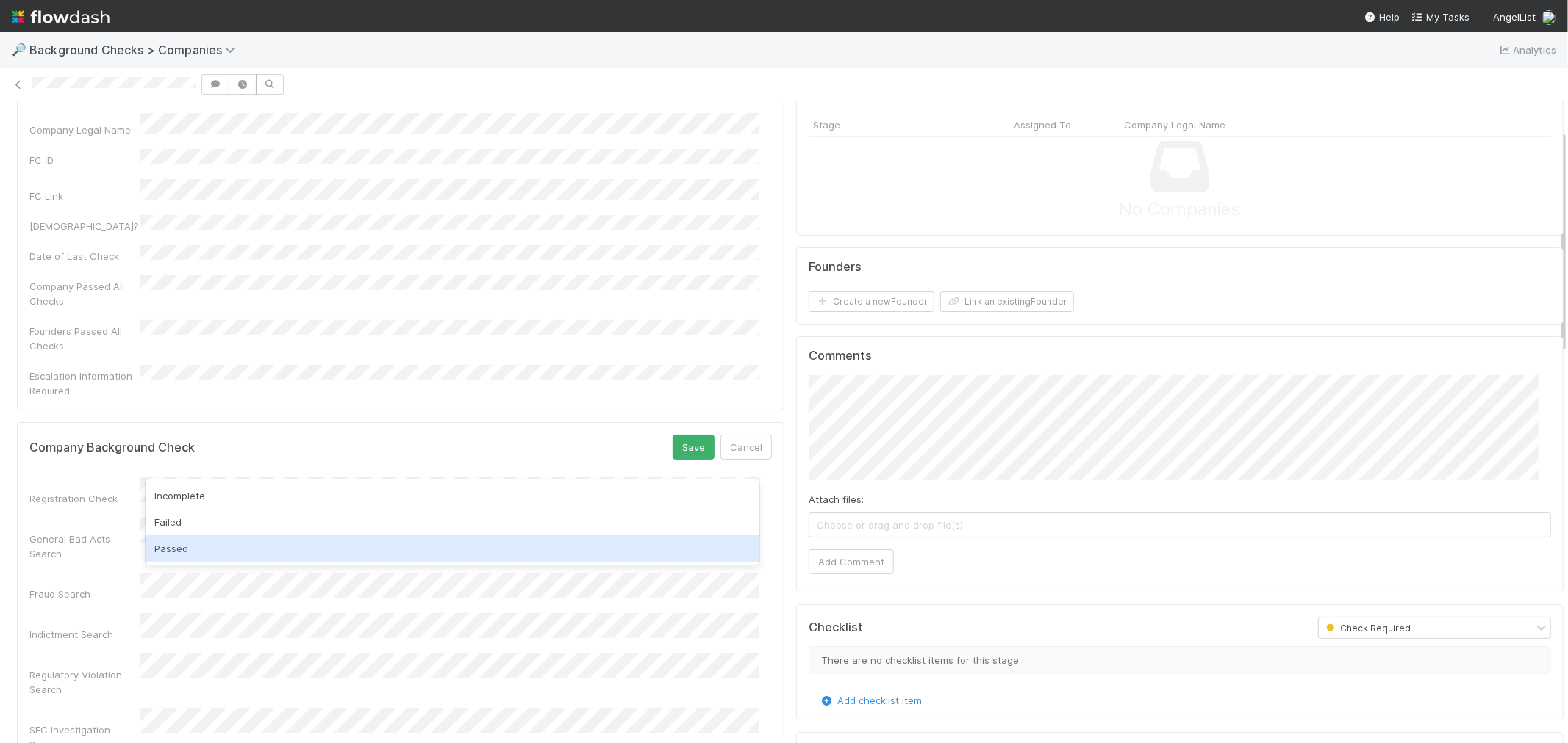
click at [251, 544] on div "Passed" at bounding box center [452, 548] width 614 height 26
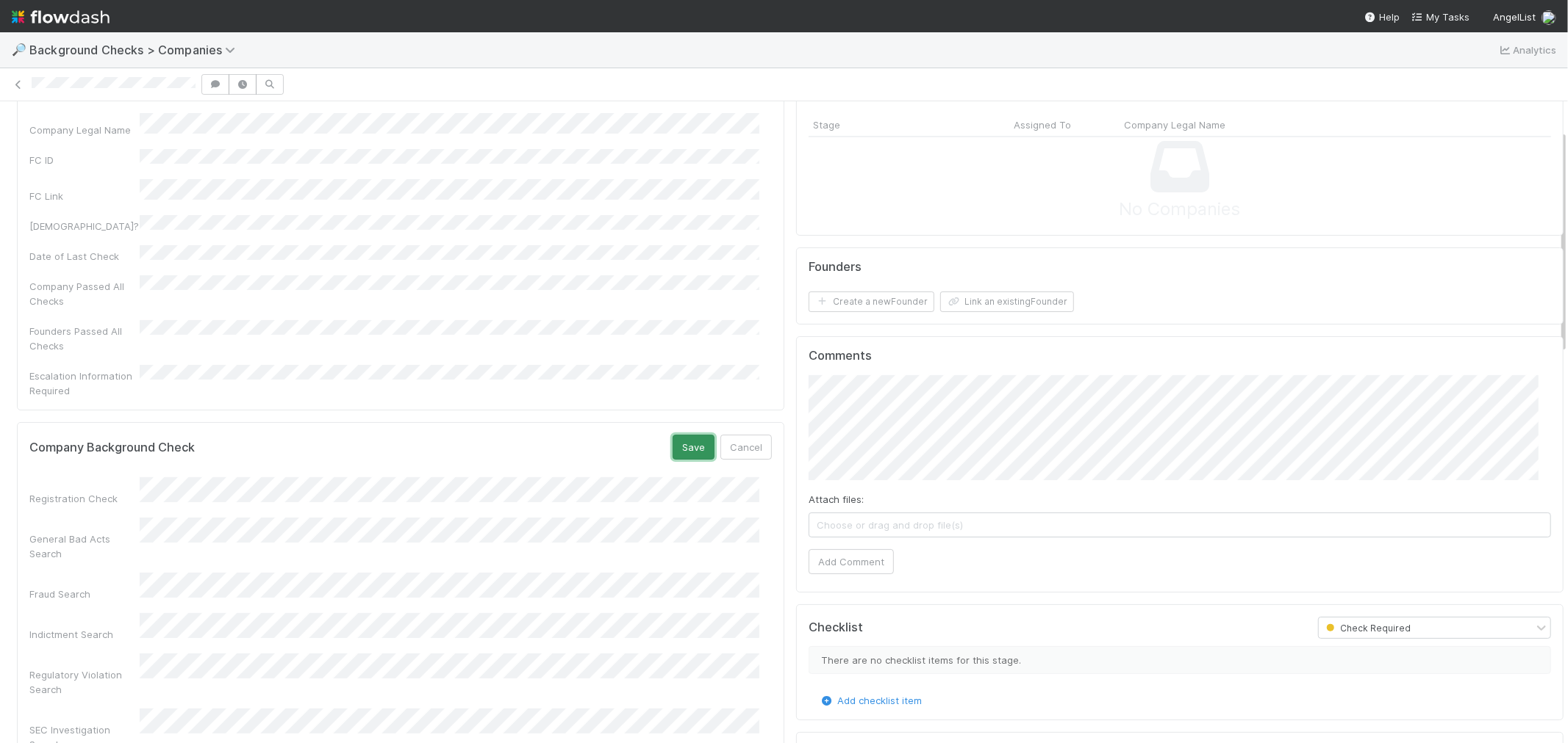
click at [682, 435] on button "Save" at bounding box center [693, 447] width 42 height 25
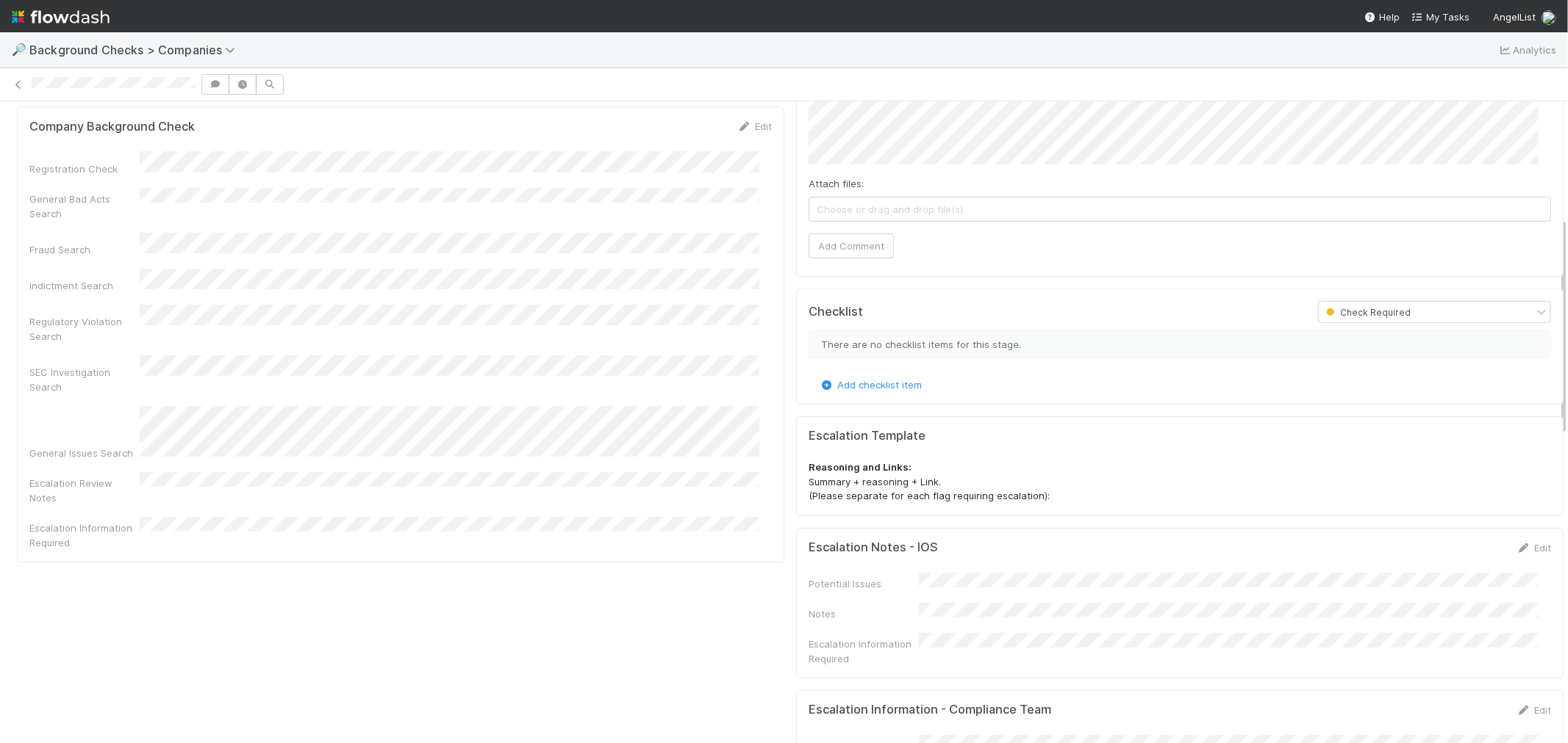
scroll to position [326, 0]
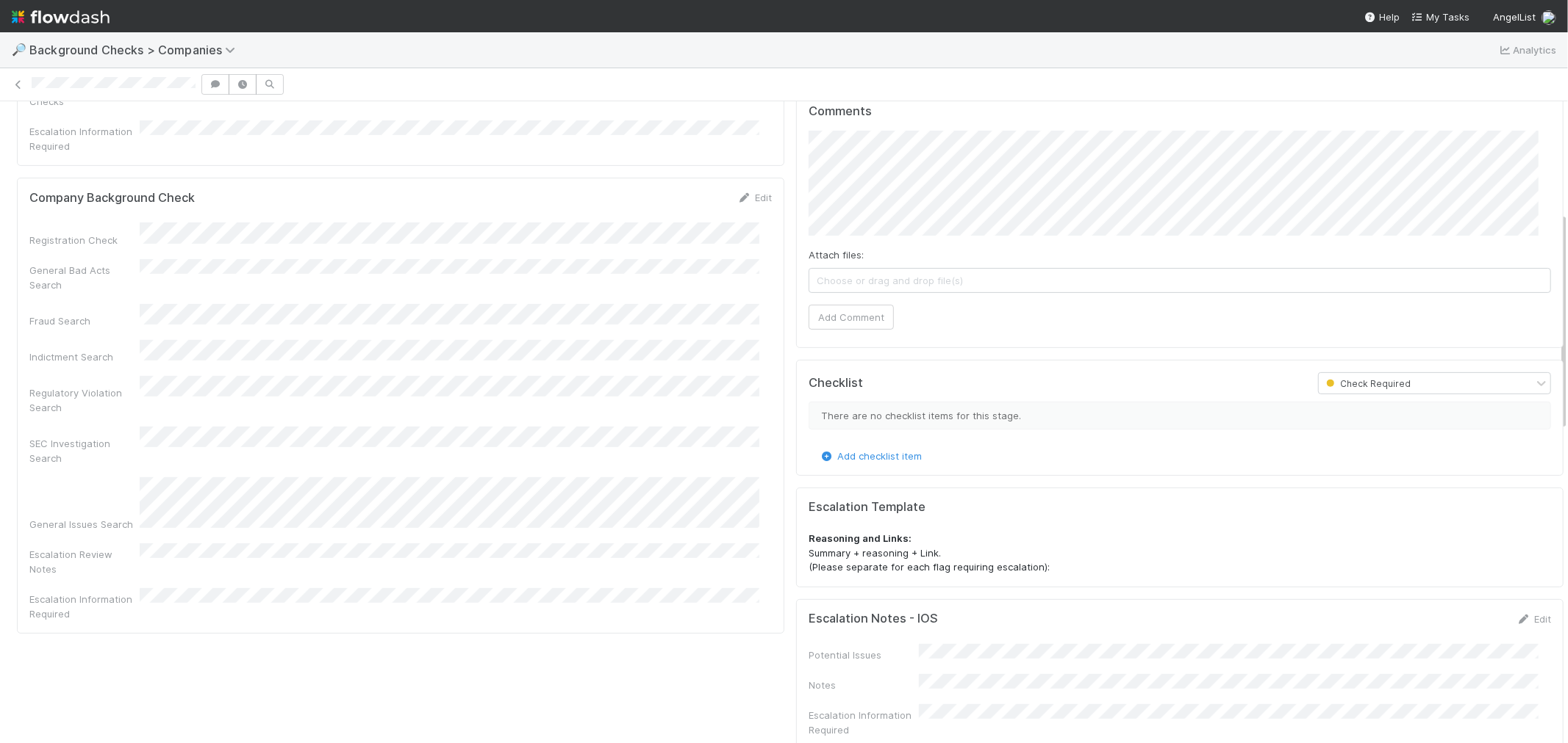
click at [737, 190] on div "Edit" at bounding box center [755, 198] width 35 height 15
click at [743, 192] on link "Edit" at bounding box center [755, 198] width 35 height 12
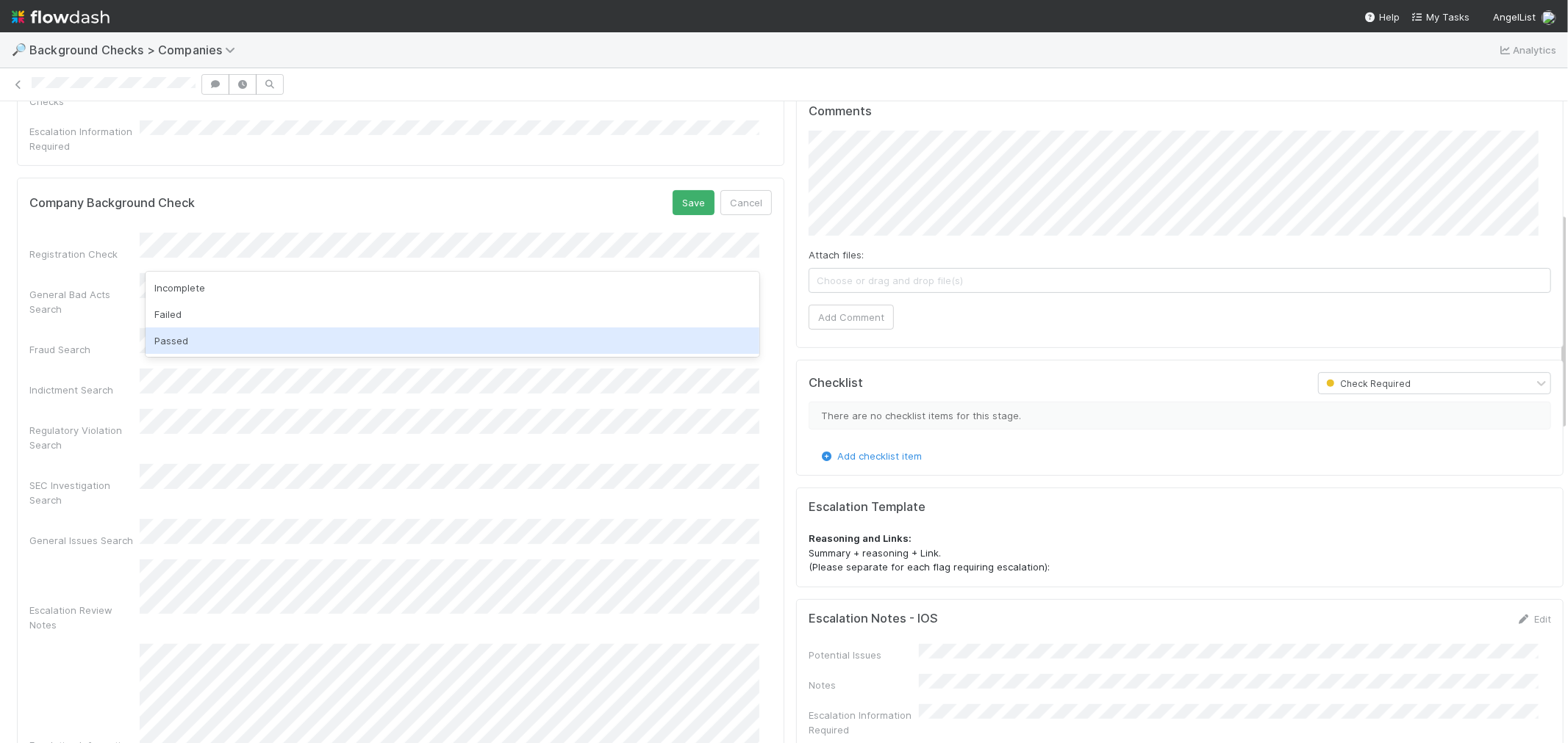
click at [180, 348] on div "Passed" at bounding box center [452, 340] width 614 height 26
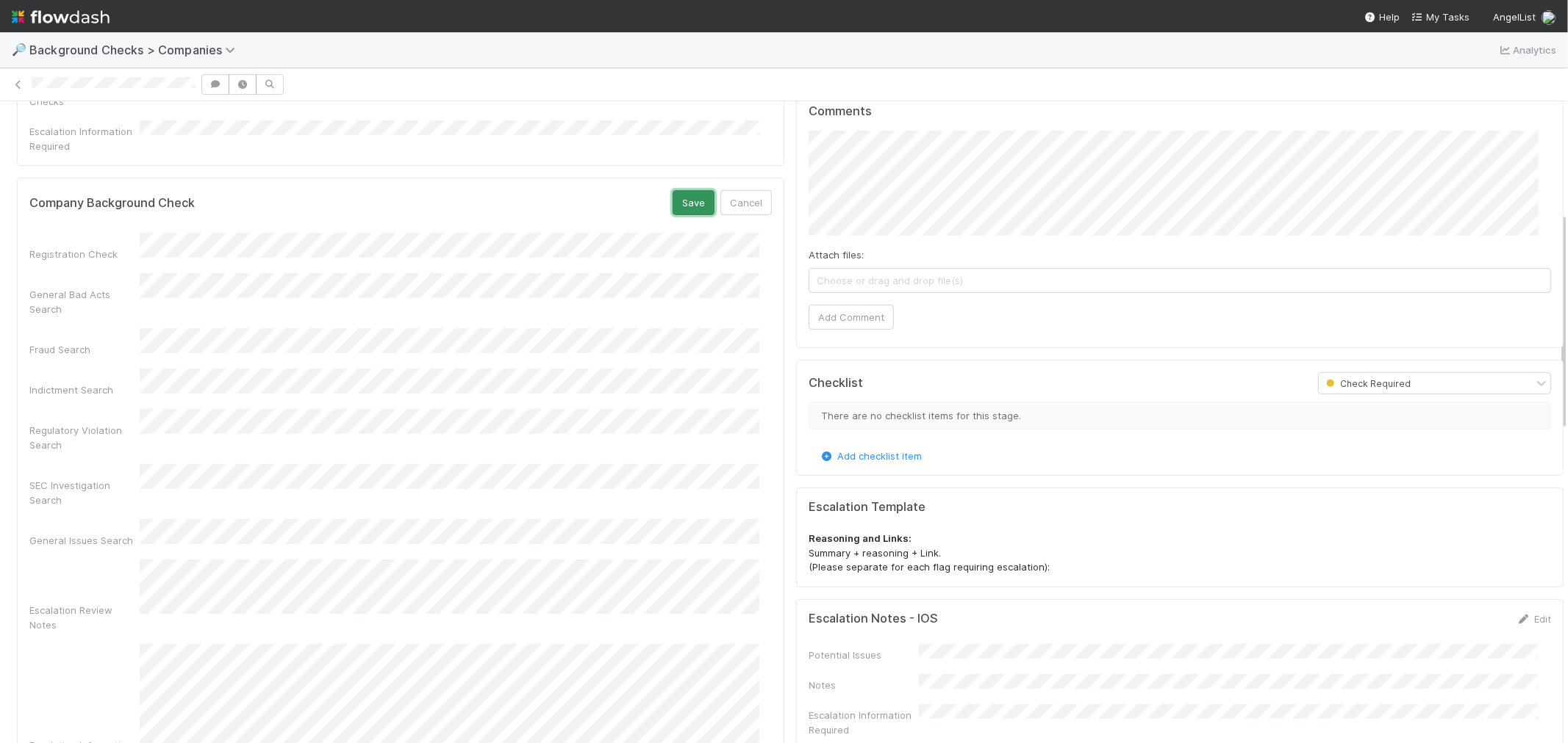
click at [679, 190] on button "Save" at bounding box center [693, 202] width 42 height 25
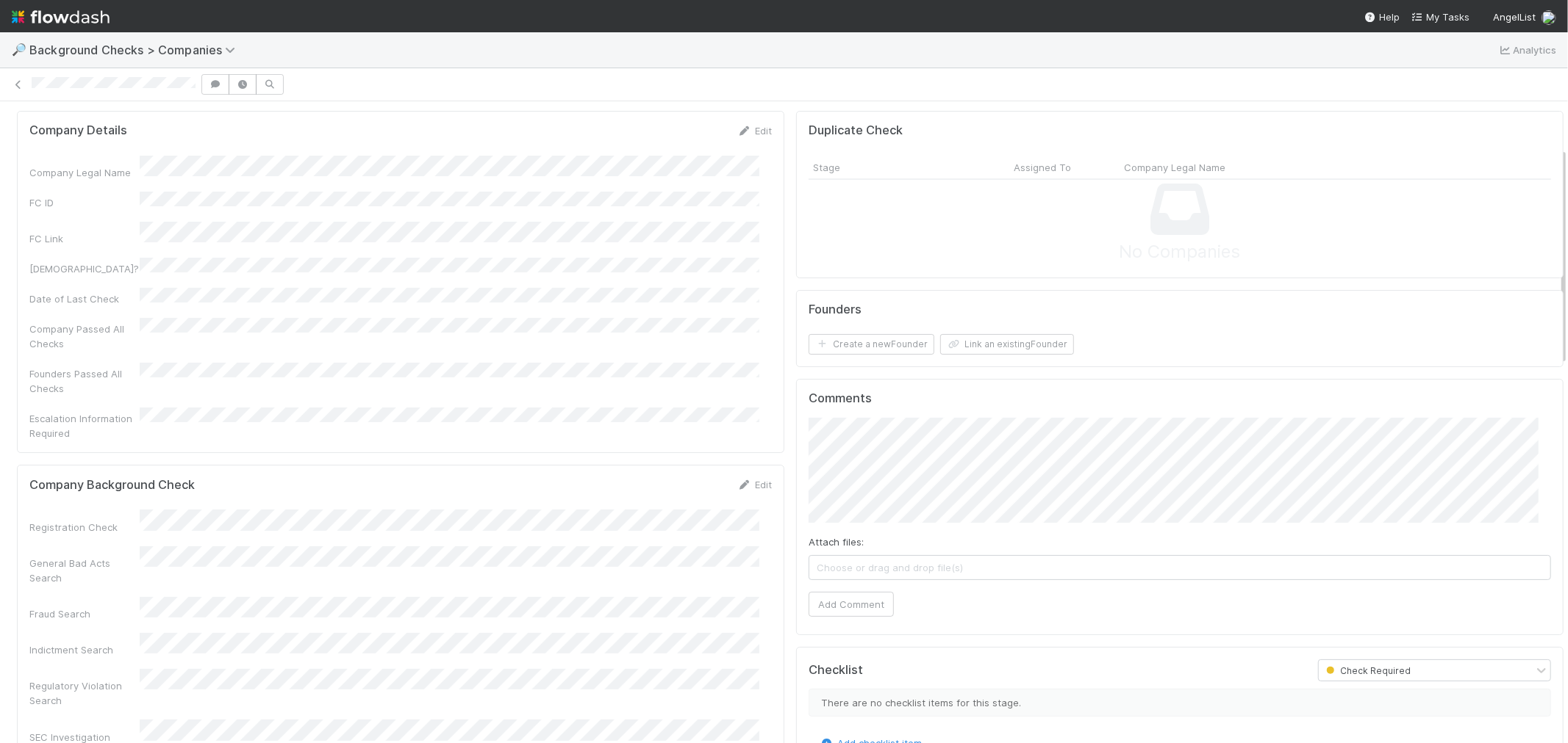
scroll to position [0, 0]
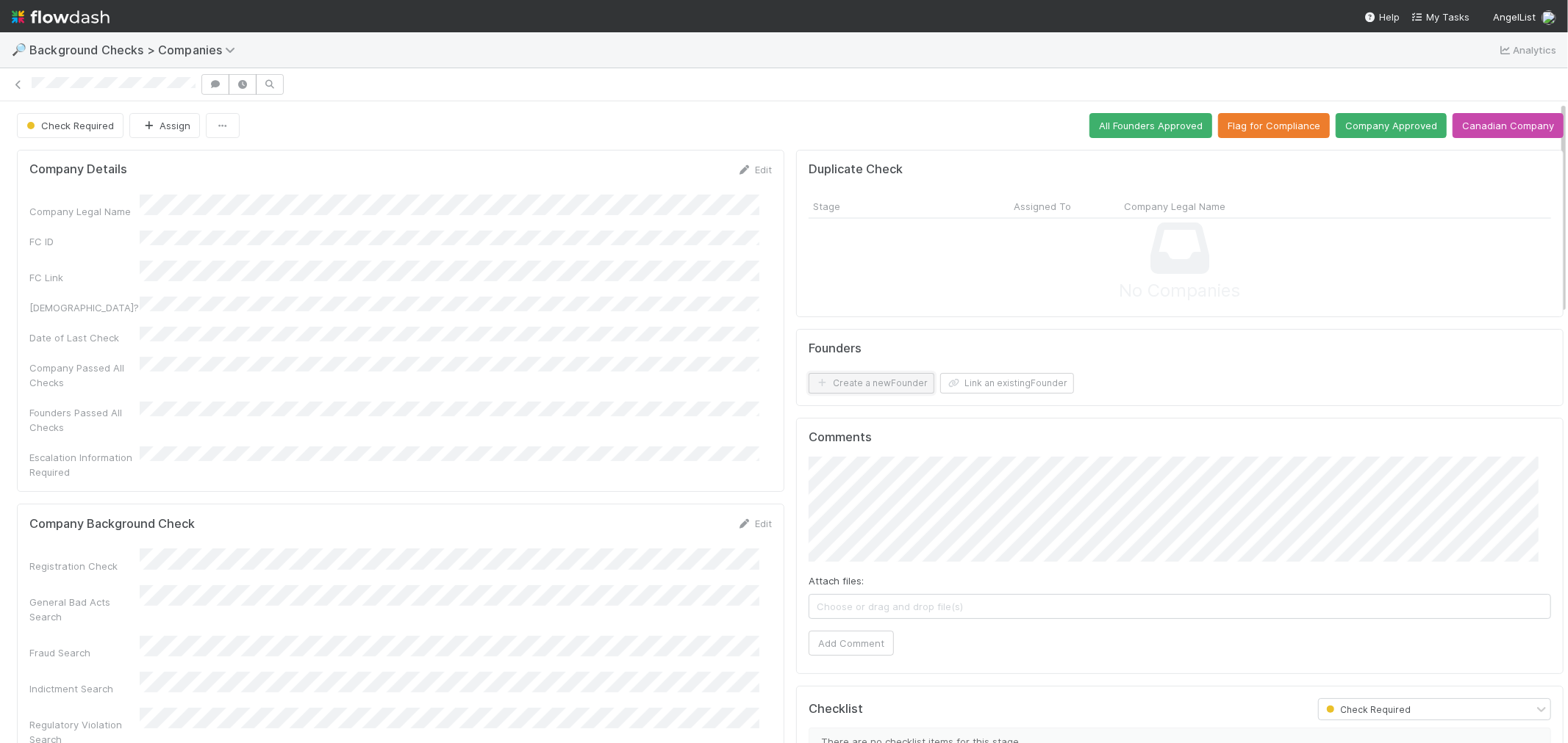
click at [865, 392] on button "Create a new Founder" at bounding box center [872, 383] width 126 height 20
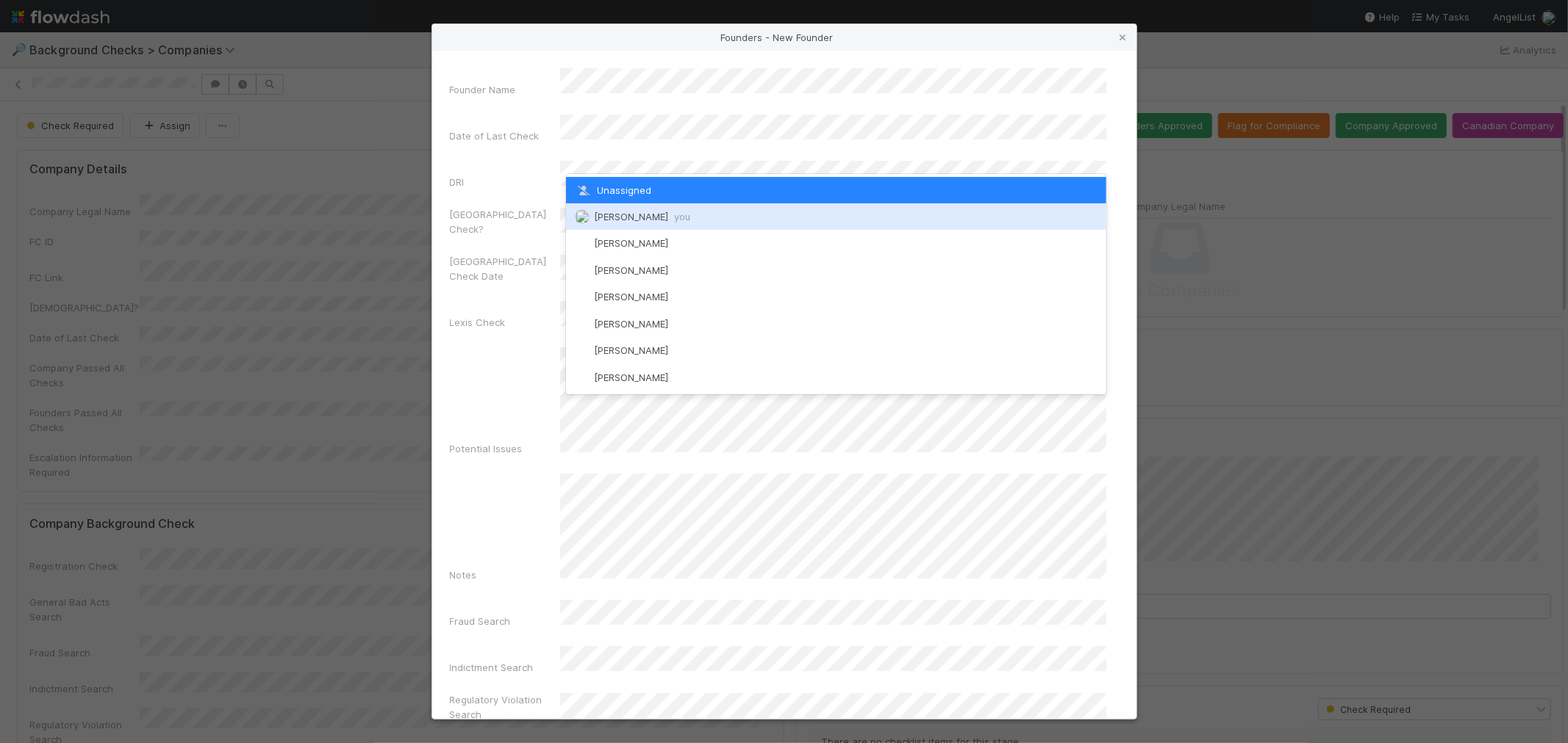
click at [641, 211] on span "[PERSON_NAME] you" at bounding box center [642, 217] width 96 height 12
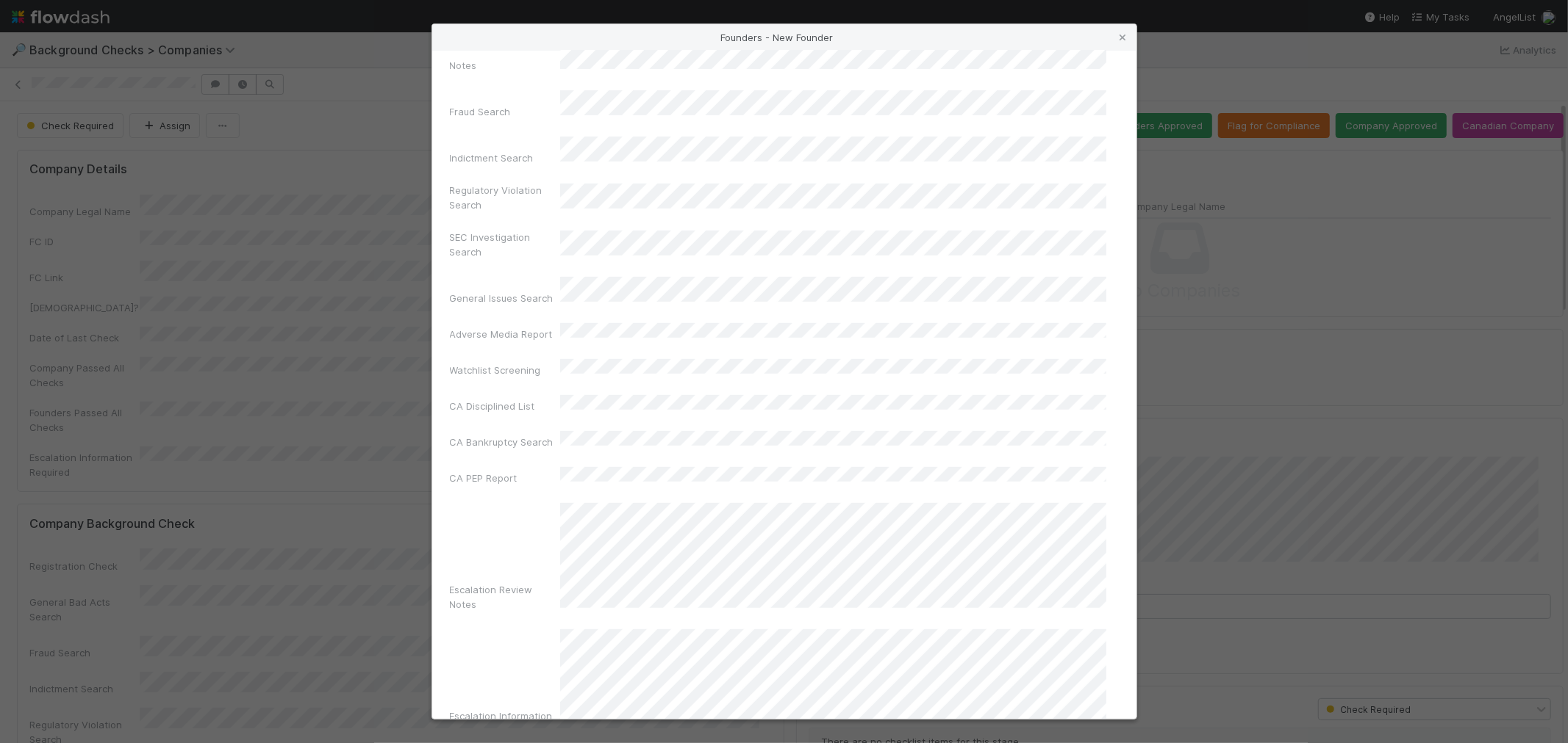
scroll to position [520, 0]
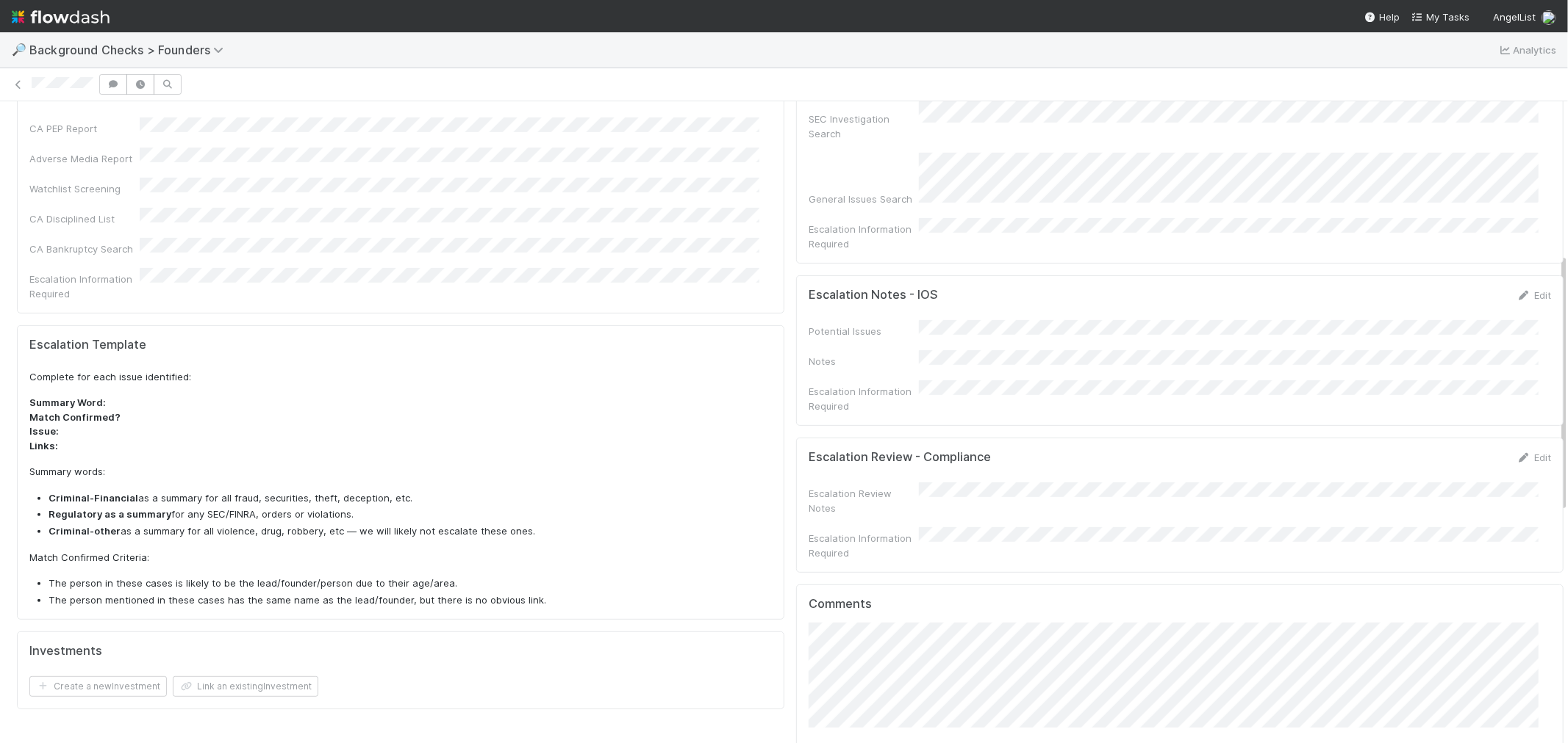
scroll to position [489, 0]
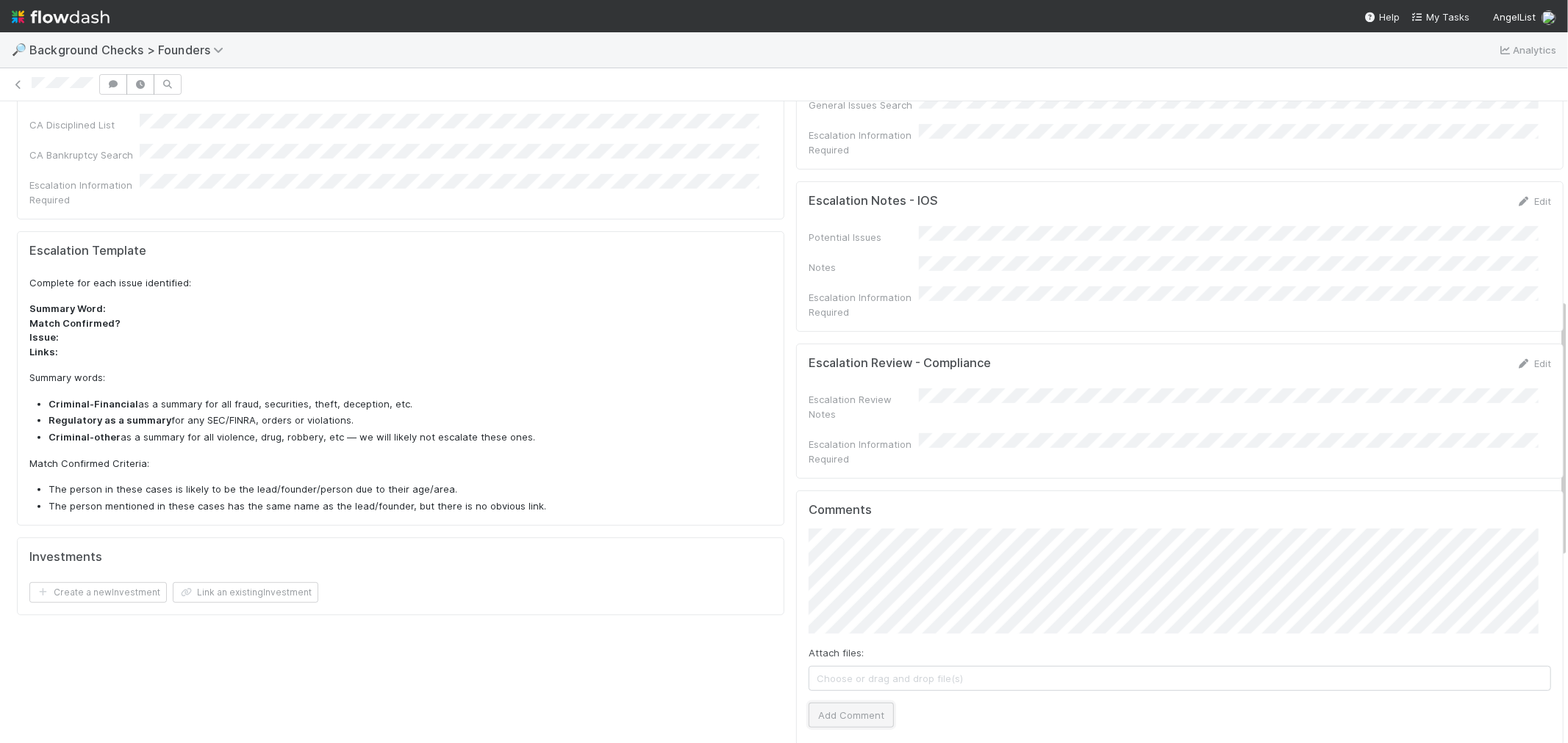
click at [837, 703] on button "Add Comment" at bounding box center [852, 715] width 86 height 25
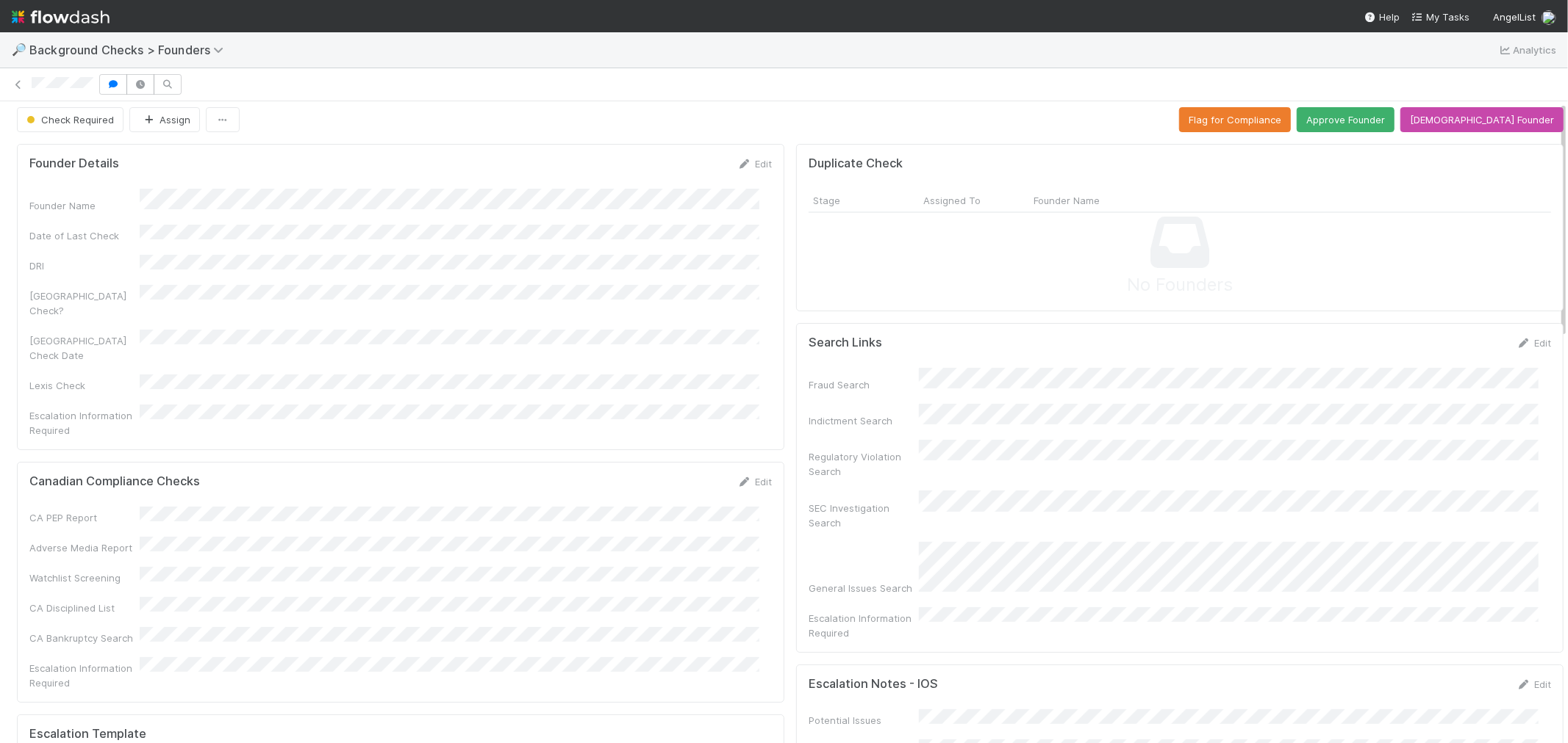
scroll to position [0, 0]
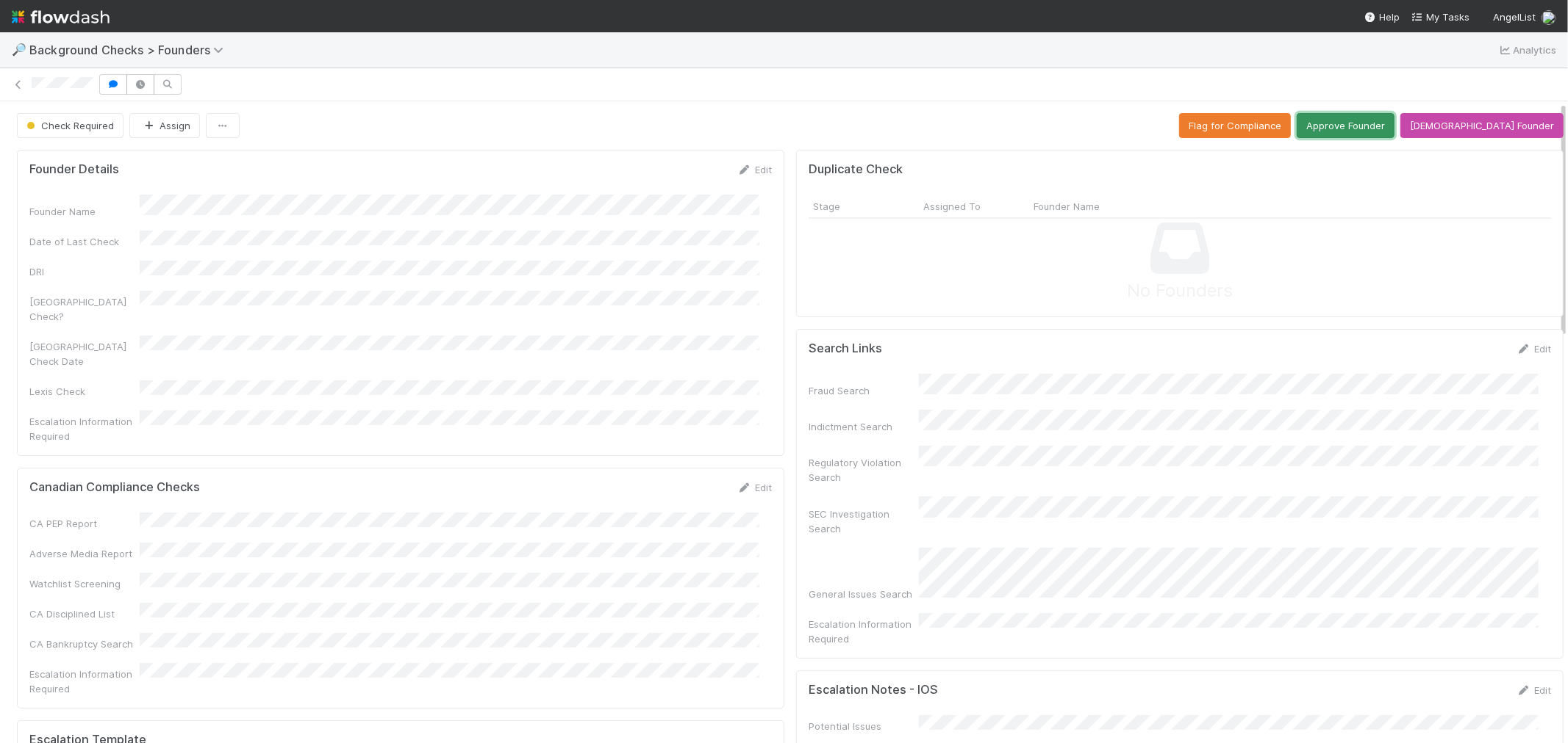
click at [1388, 126] on button "Approve Founder" at bounding box center [1345, 125] width 98 height 25
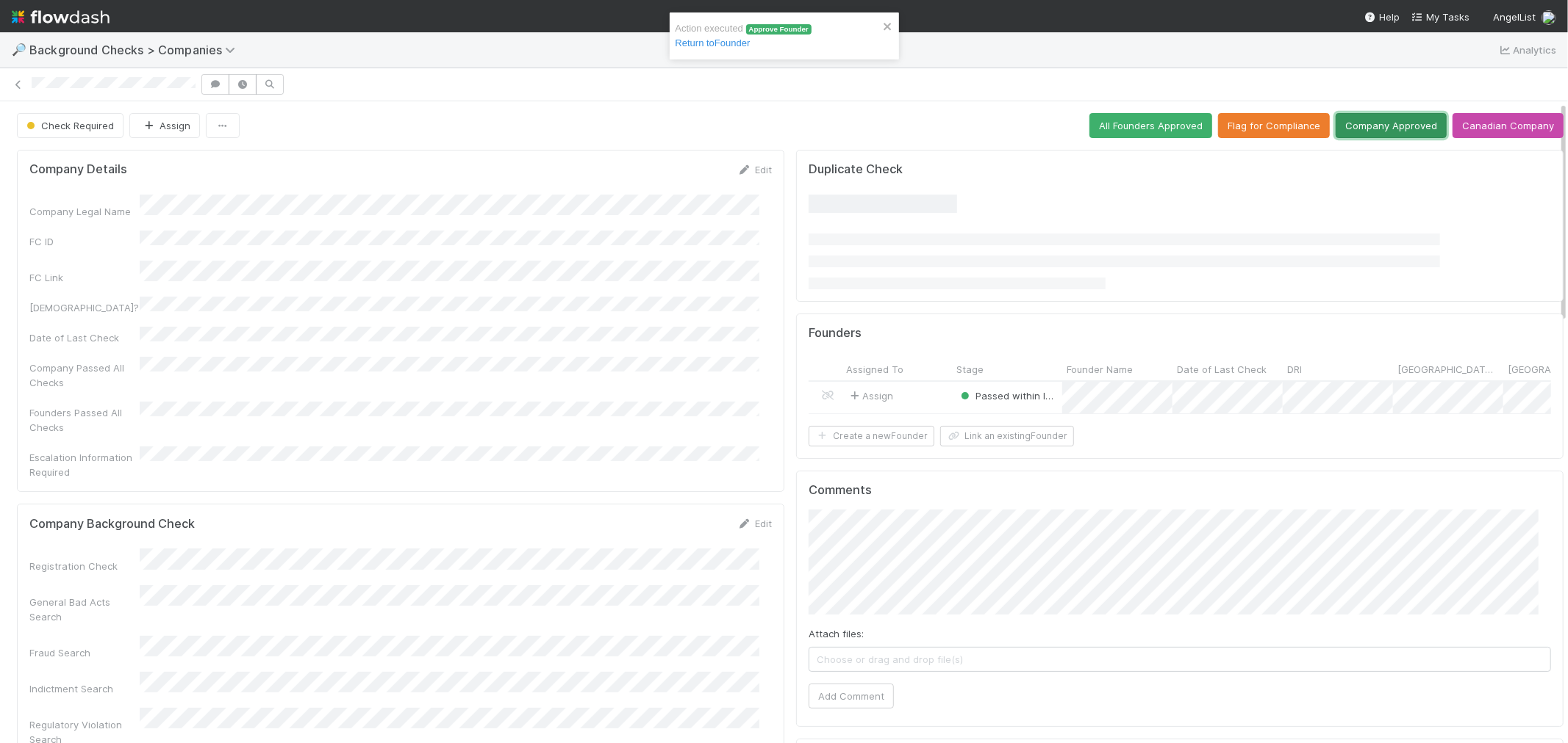
click at [1365, 130] on button "Company Approved" at bounding box center [1391, 125] width 111 height 25
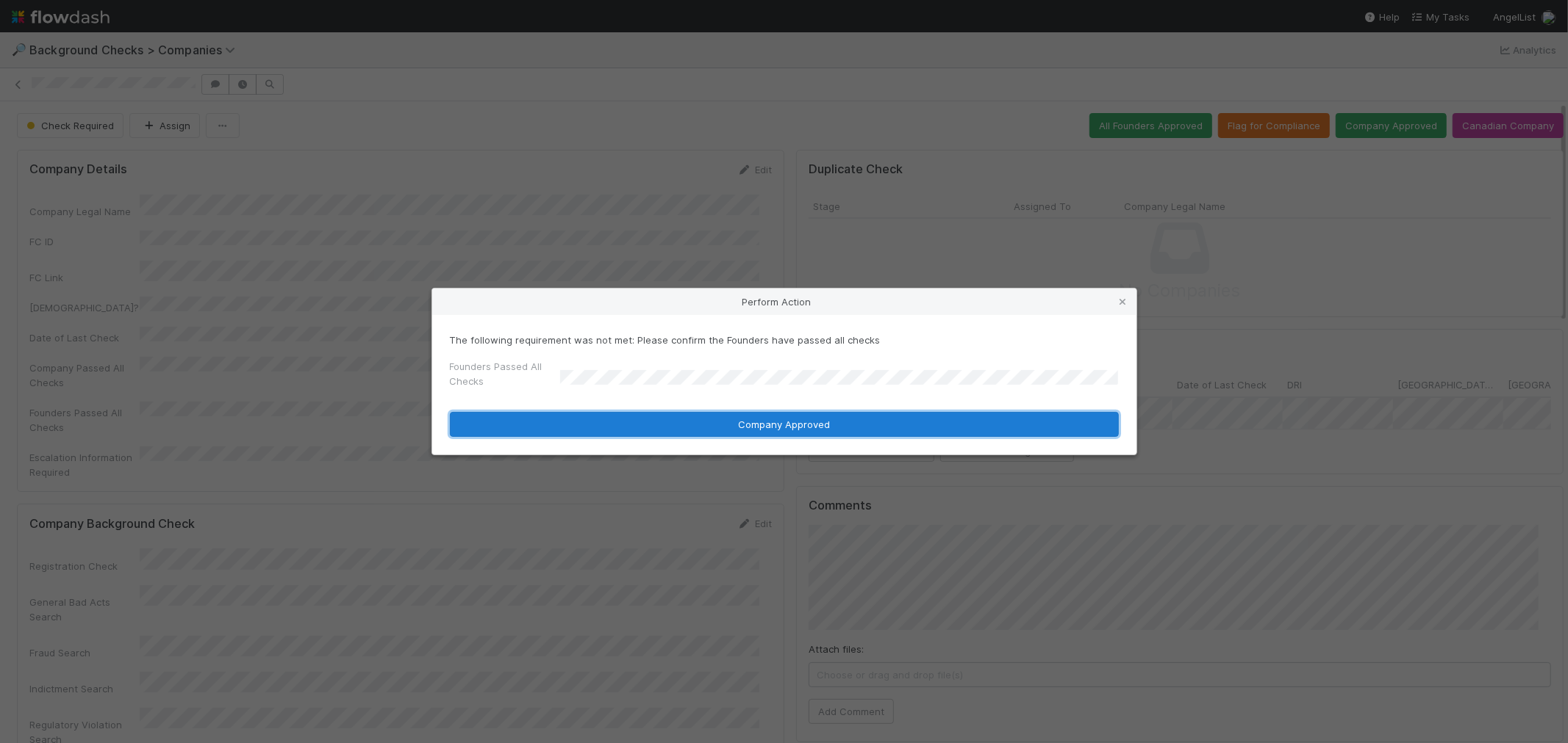
click at [604, 428] on button "Company Approved" at bounding box center [784, 424] width 668 height 25
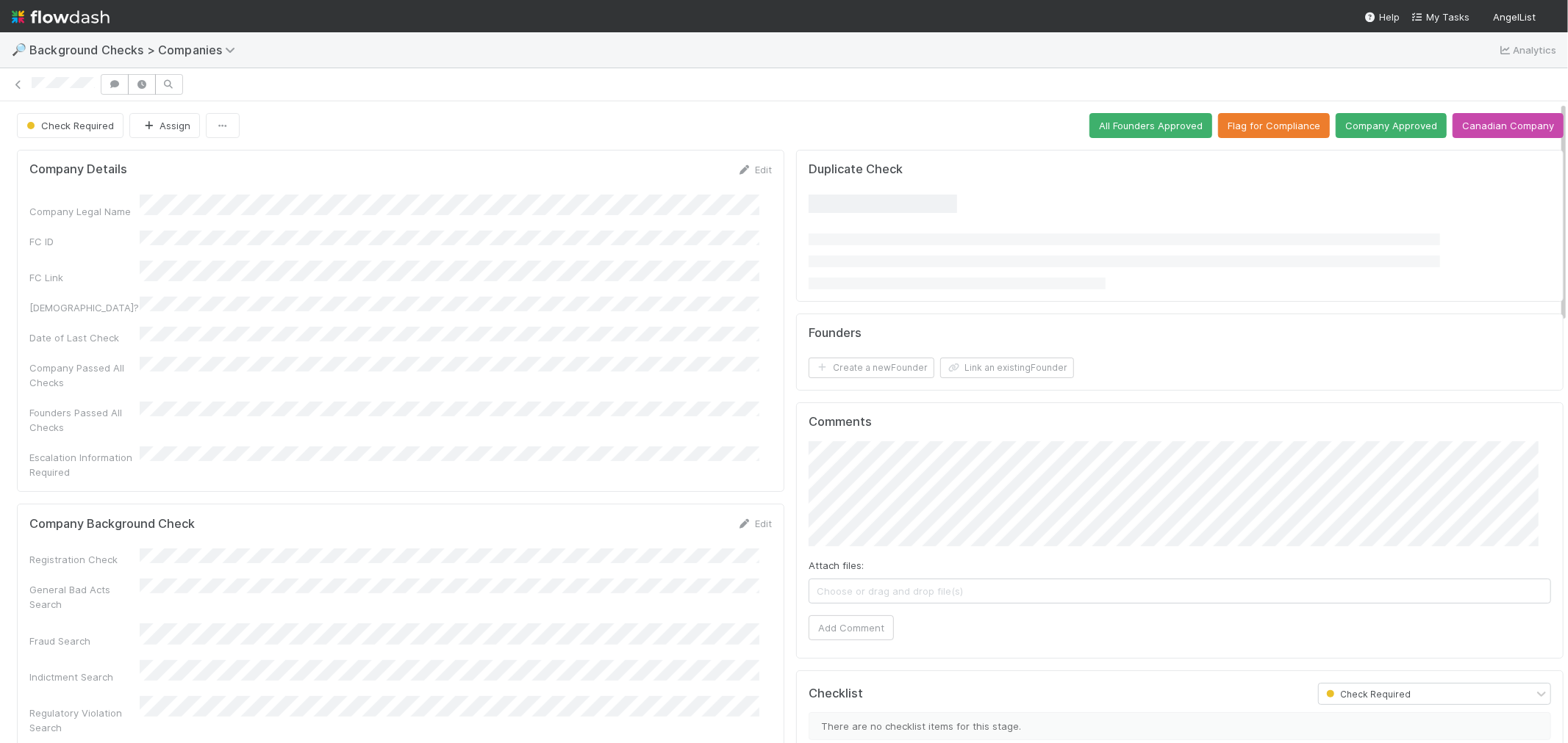
drag, startPoint x: 752, startPoint y: 493, endPoint x: 631, endPoint y: 500, distance: 121.2
click at [752, 518] on link "Edit" at bounding box center [755, 524] width 35 height 12
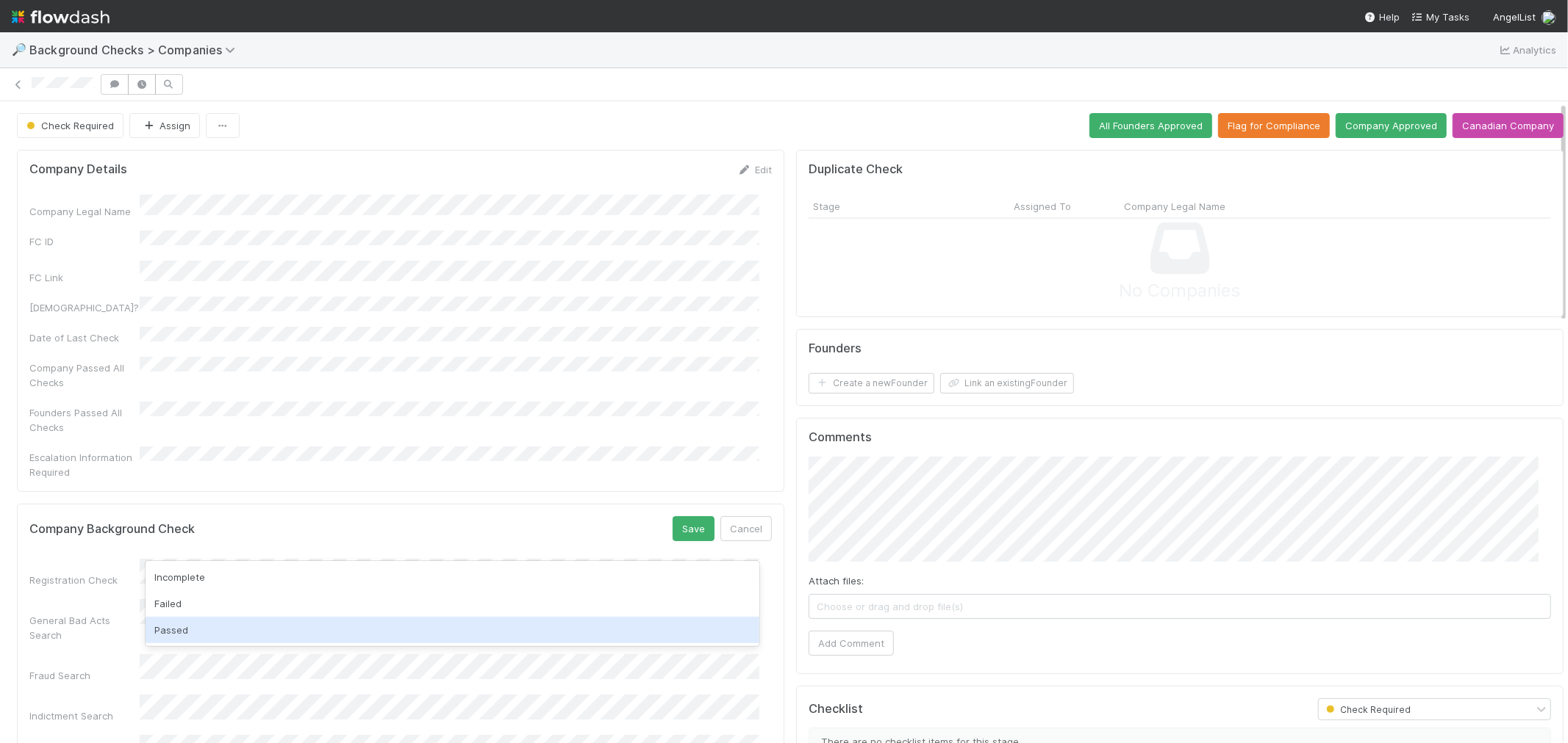
click at [184, 628] on div "Passed" at bounding box center [452, 630] width 614 height 26
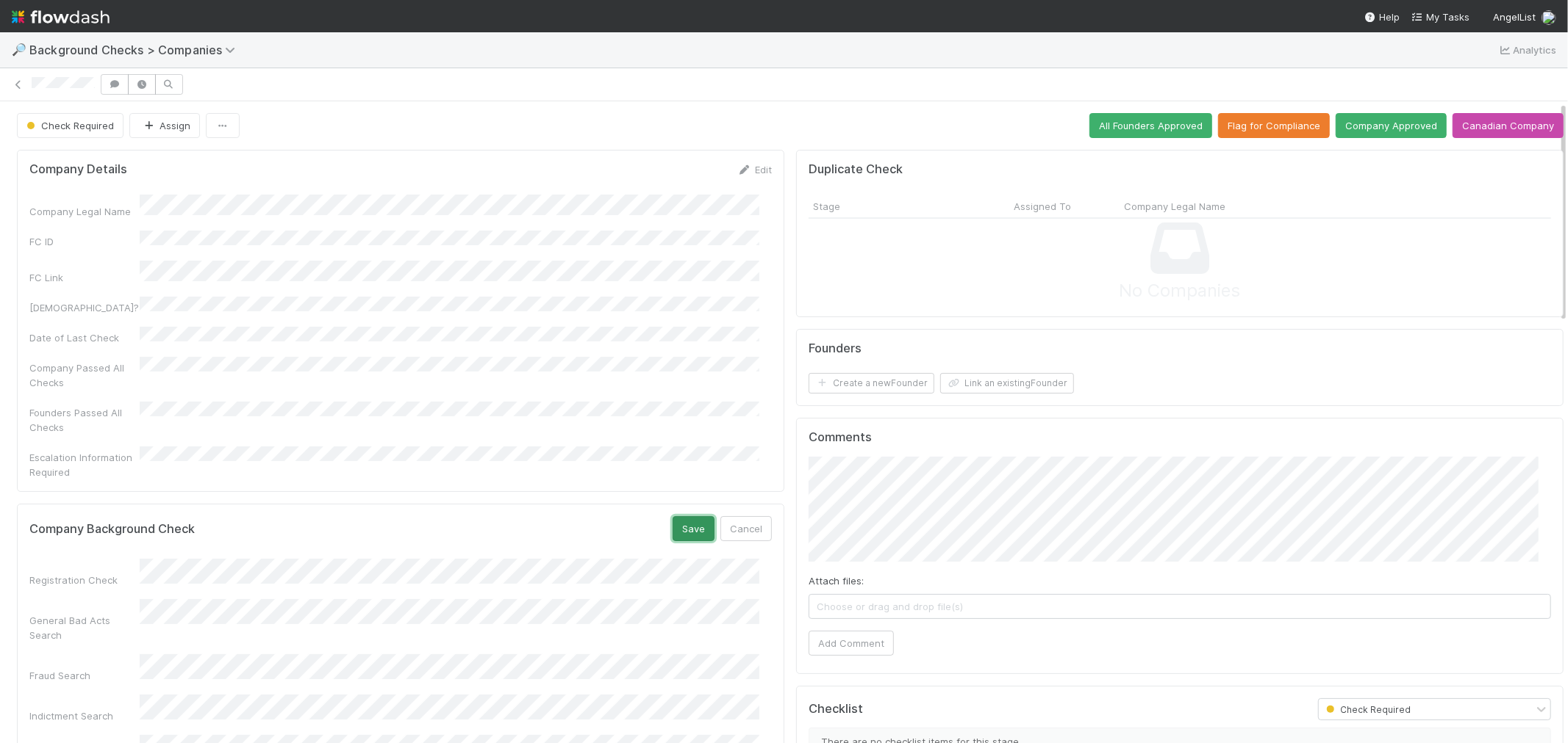
click at [672, 517] on button "Save" at bounding box center [693, 529] width 42 height 25
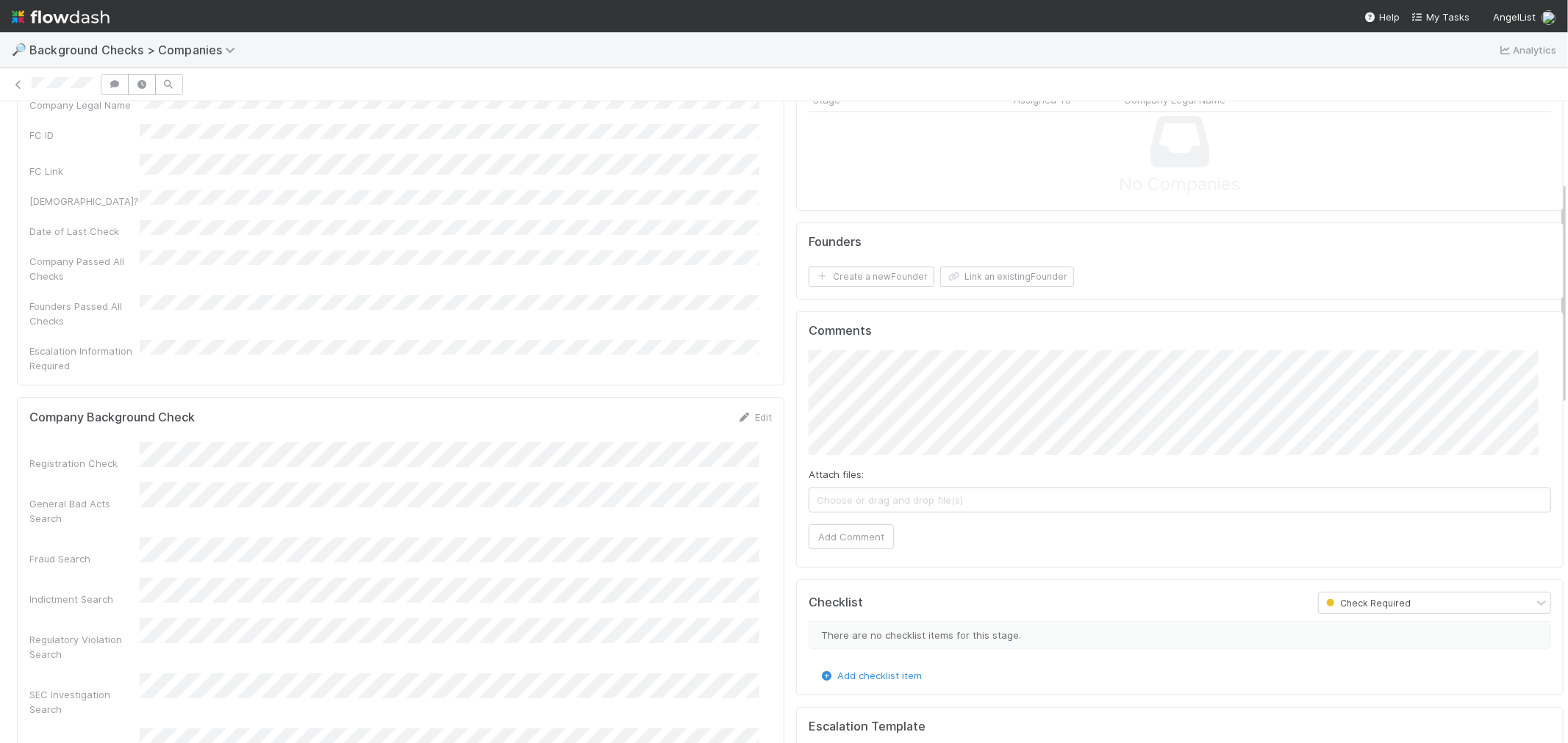
scroll to position [244, 0]
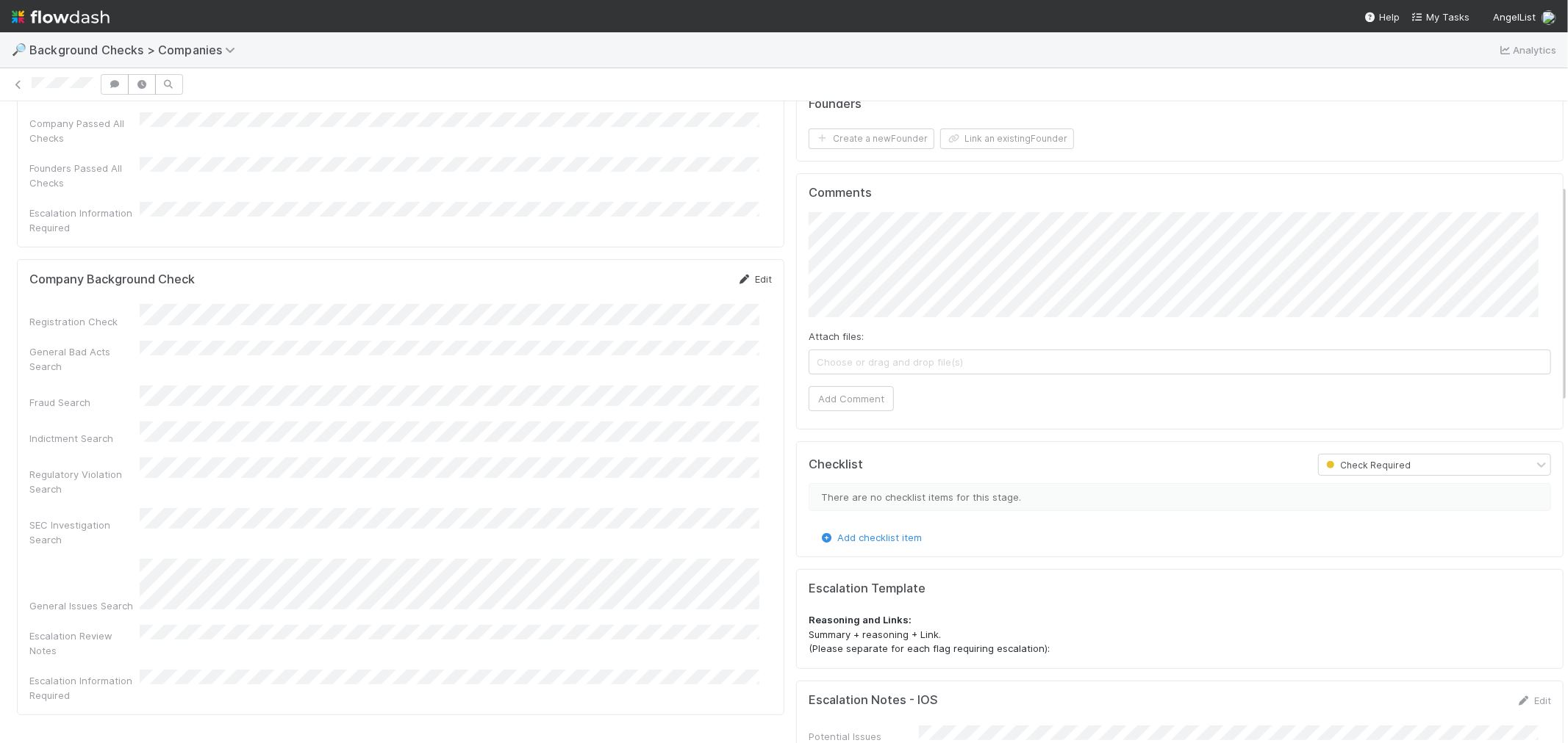
click at [745, 273] on link "Edit" at bounding box center [755, 279] width 35 height 12
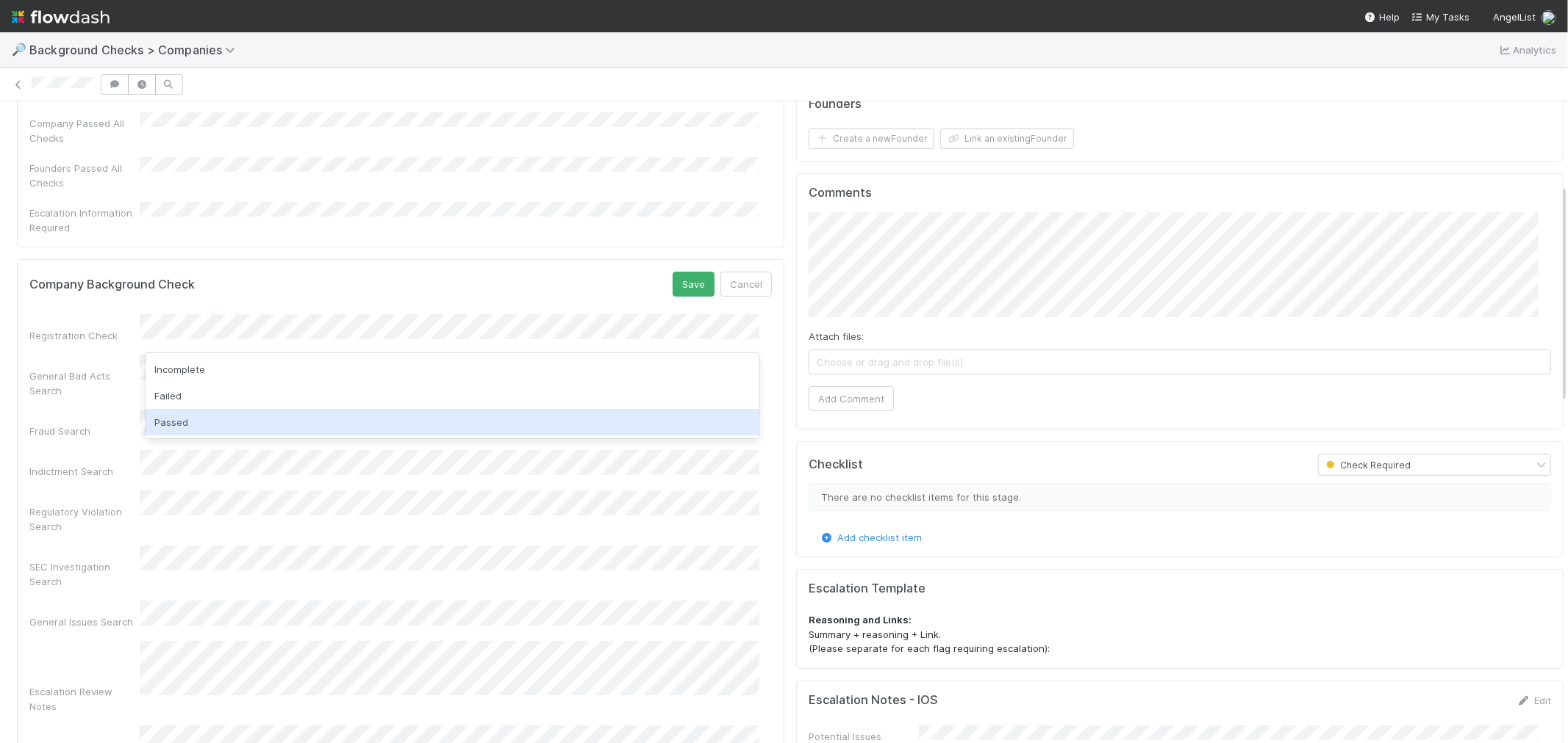
click at [213, 420] on div "Passed" at bounding box center [452, 422] width 614 height 26
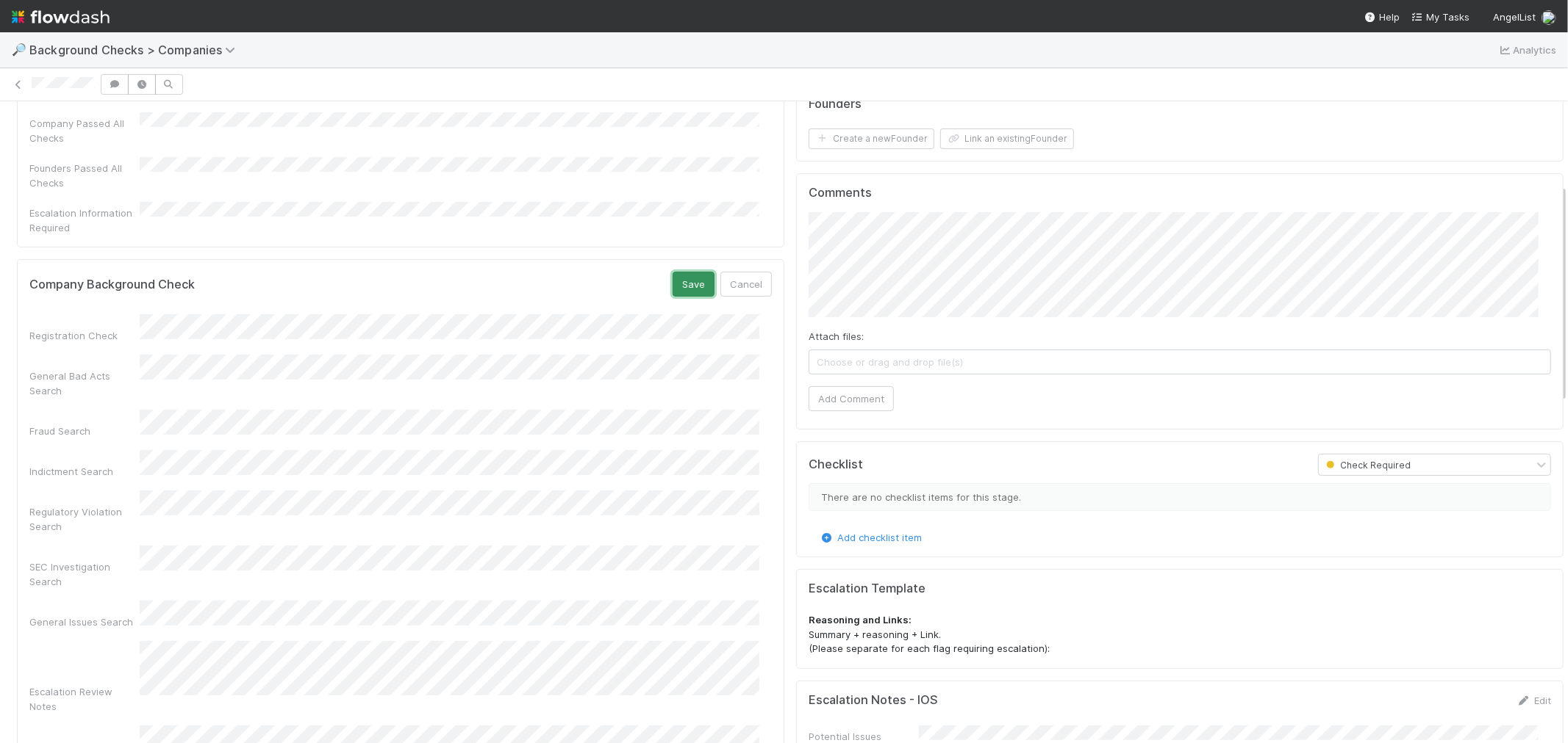
click at [680, 271] on button "Save" at bounding box center [693, 283] width 42 height 25
drag, startPoint x: 843, startPoint y: 391, endPoint x: 839, endPoint y: 368, distance: 23.3
click at [842, 391] on button "Add Comment" at bounding box center [852, 398] width 86 height 25
click at [869, 139] on button "Create a new Founder" at bounding box center [872, 138] width 126 height 20
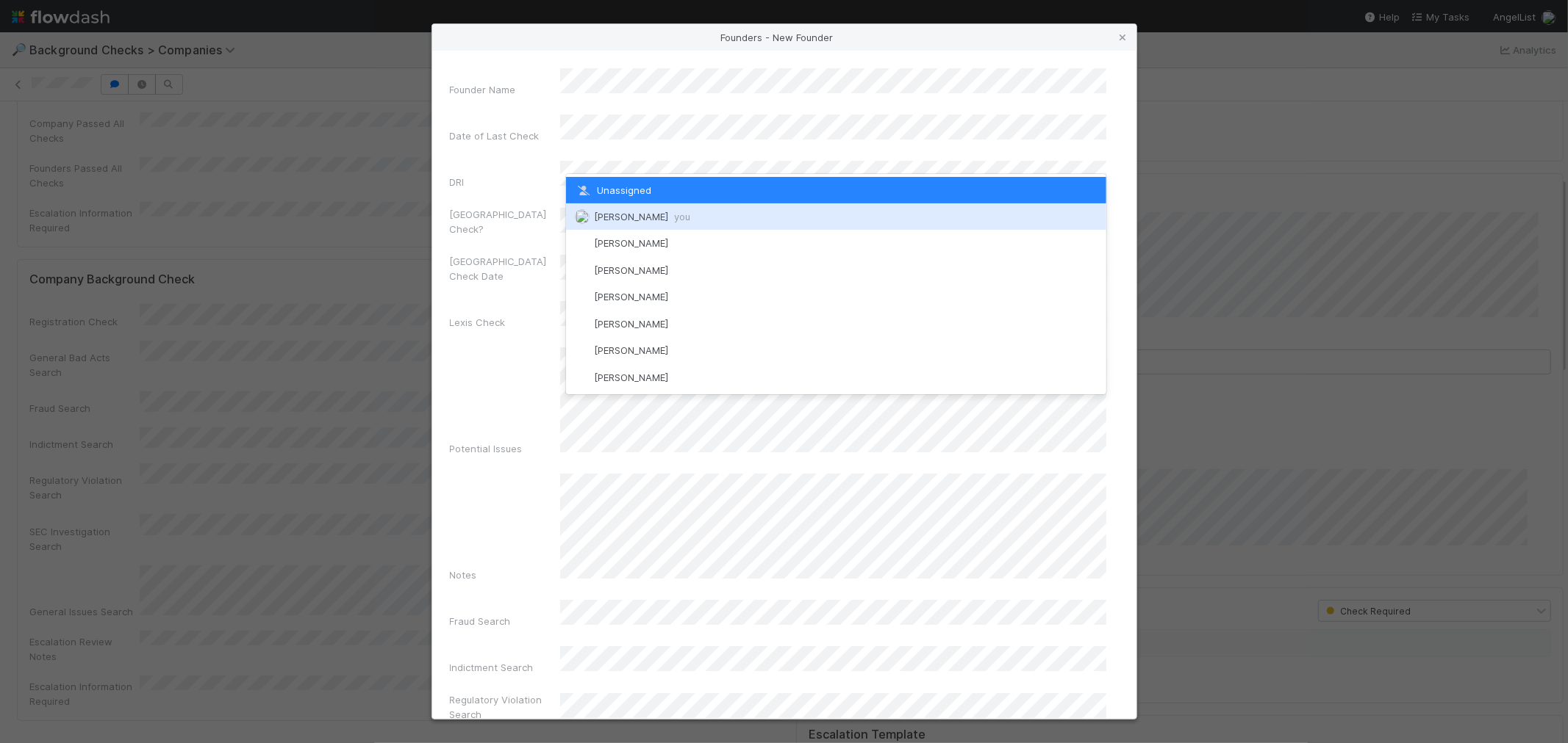
click at [625, 209] on div "[PERSON_NAME] you" at bounding box center [836, 216] width 540 height 26
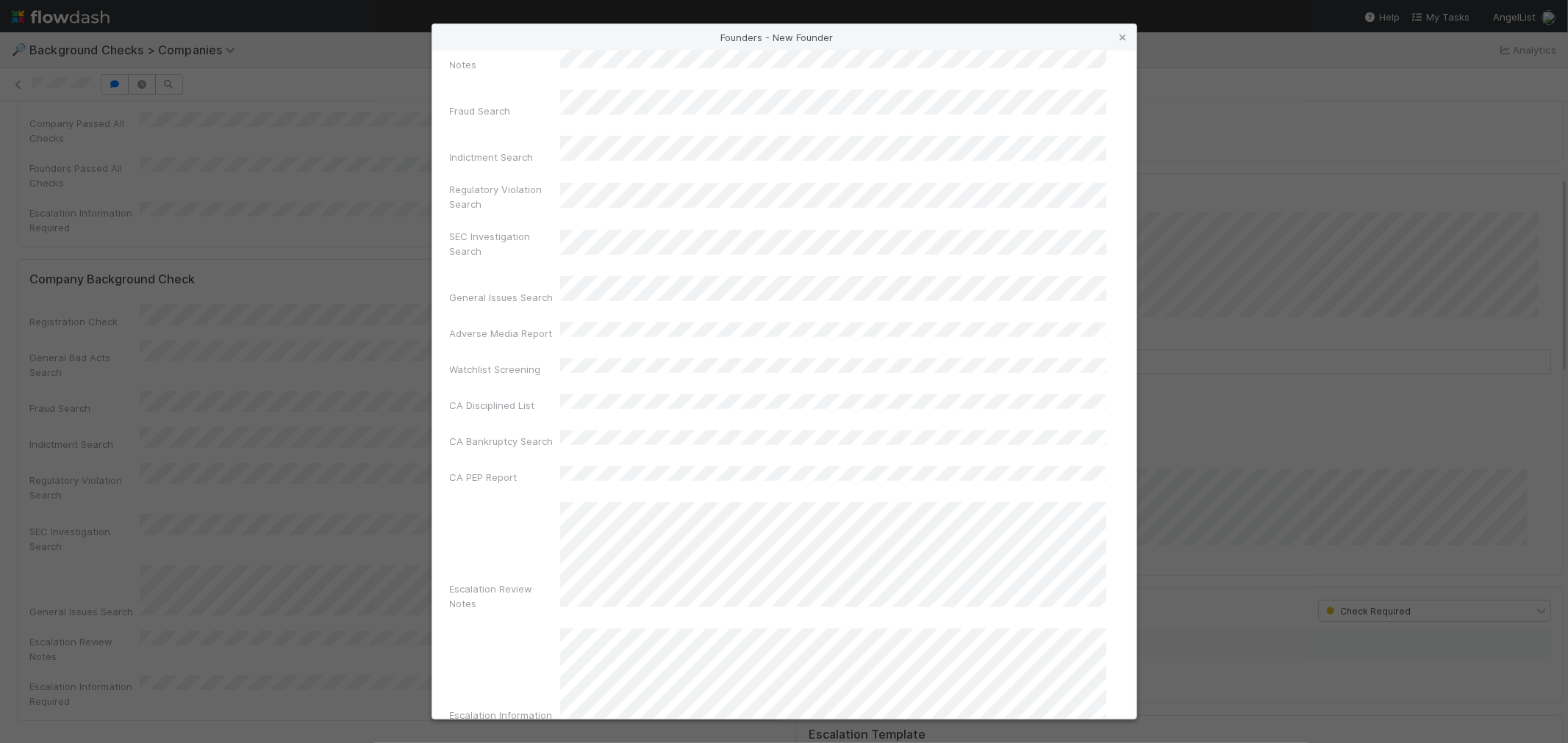
scroll to position [520, 0]
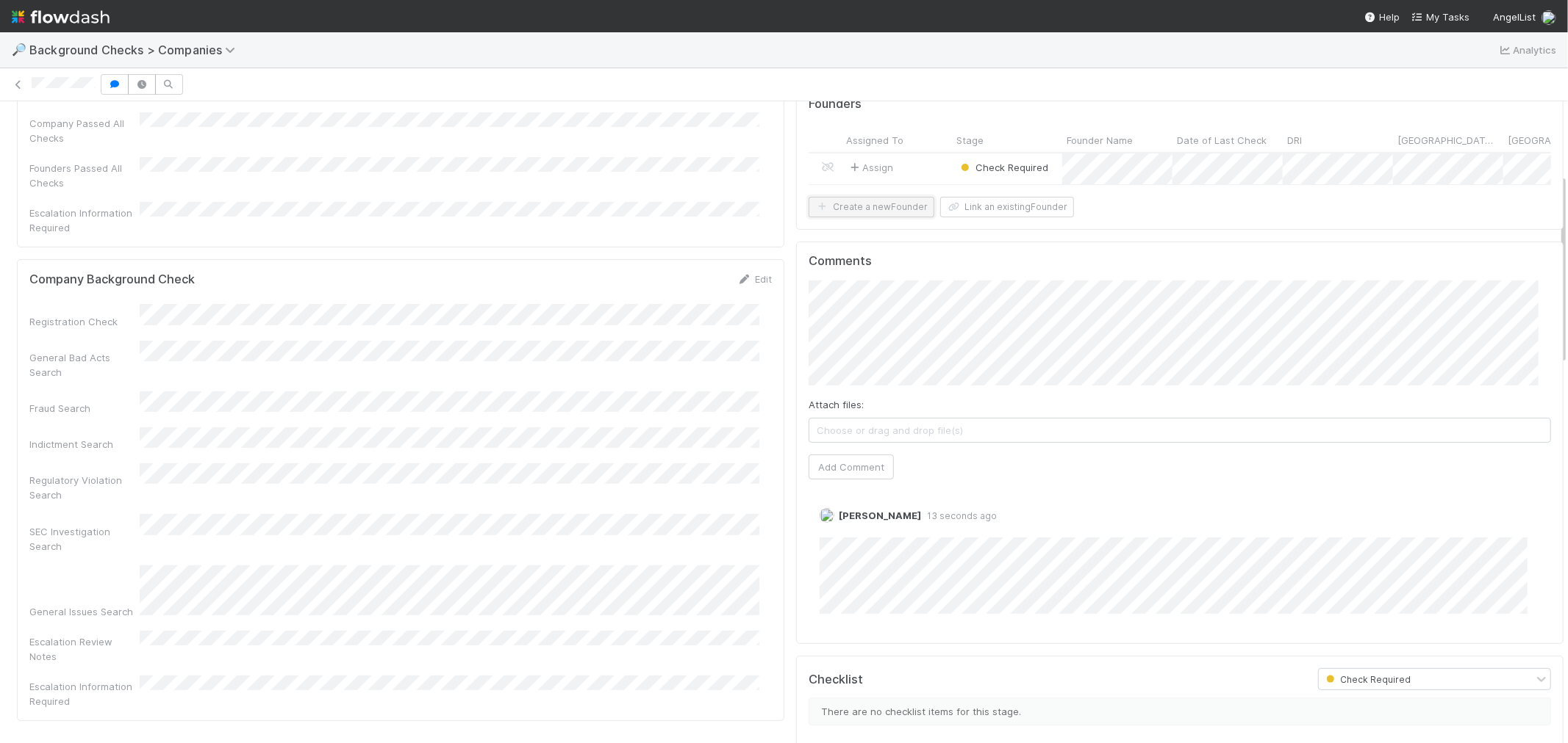
click at [888, 217] on button "Create a new Founder" at bounding box center [872, 207] width 126 height 20
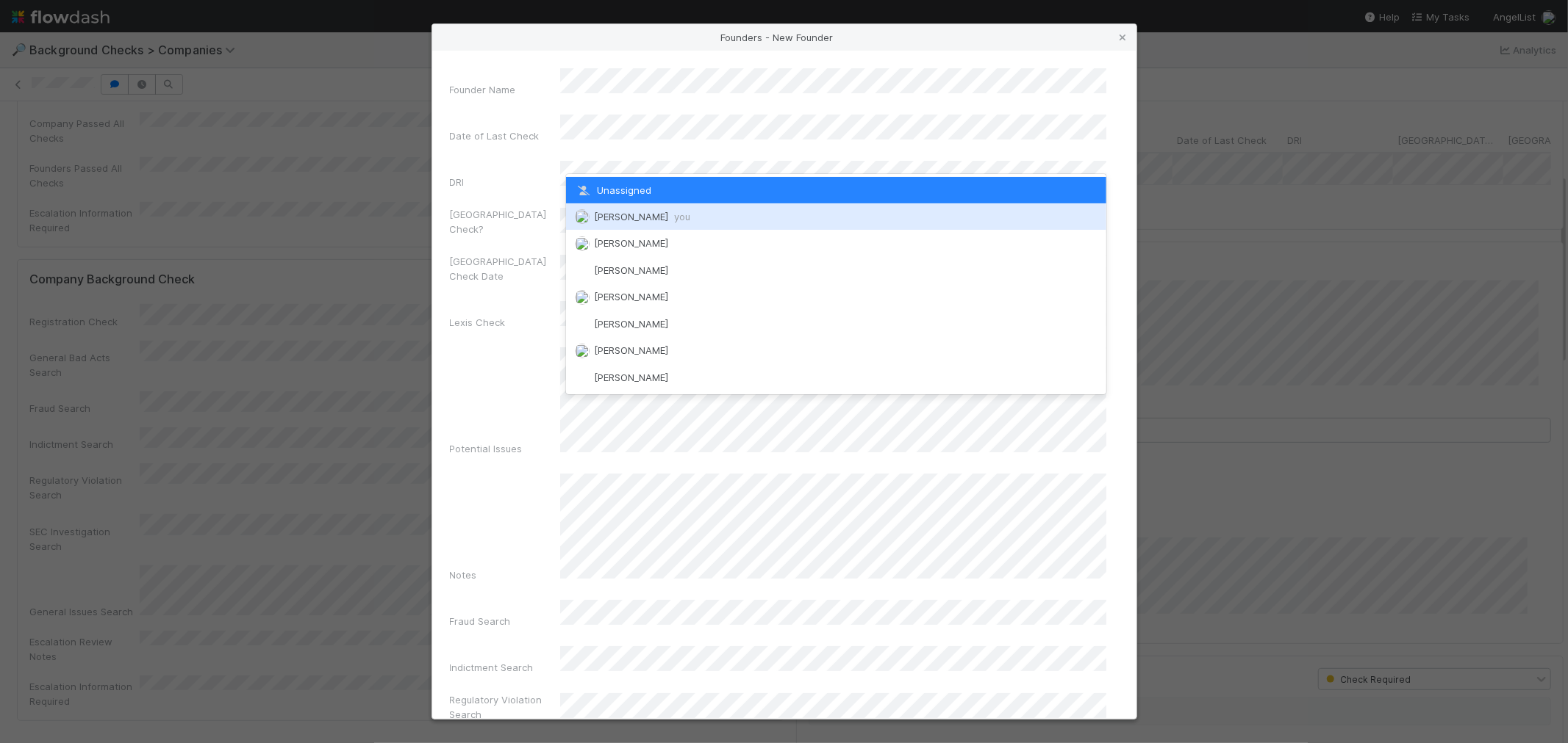
click at [620, 226] on div "[PERSON_NAME] you" at bounding box center [836, 216] width 540 height 26
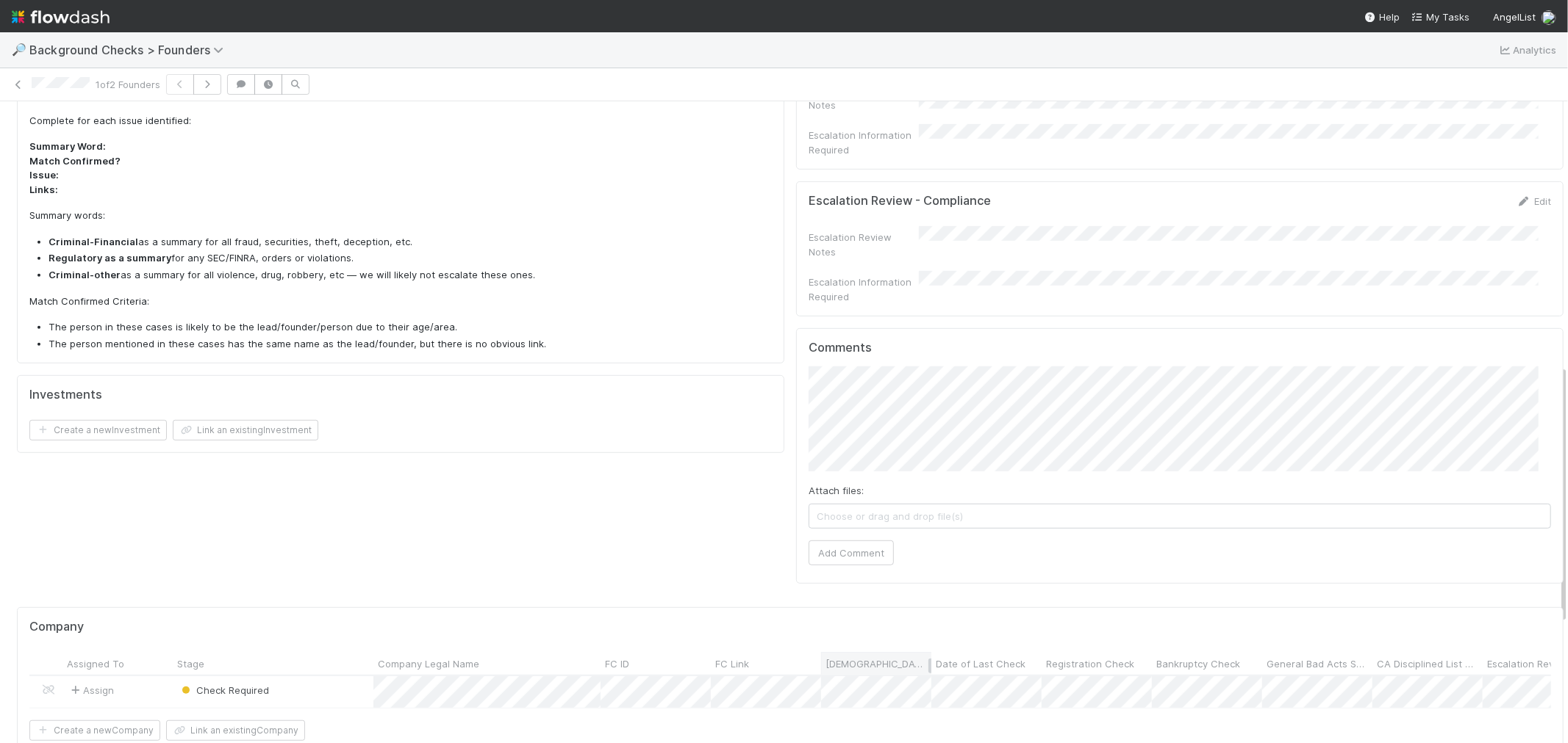
scroll to position [652, 0]
click at [849, 488] on div "Attach files: Choose or drag and drop file(s) Add Comment" at bounding box center [1179, 465] width 742 height 199
click at [846, 540] on button "Add Comment" at bounding box center [852, 552] width 86 height 25
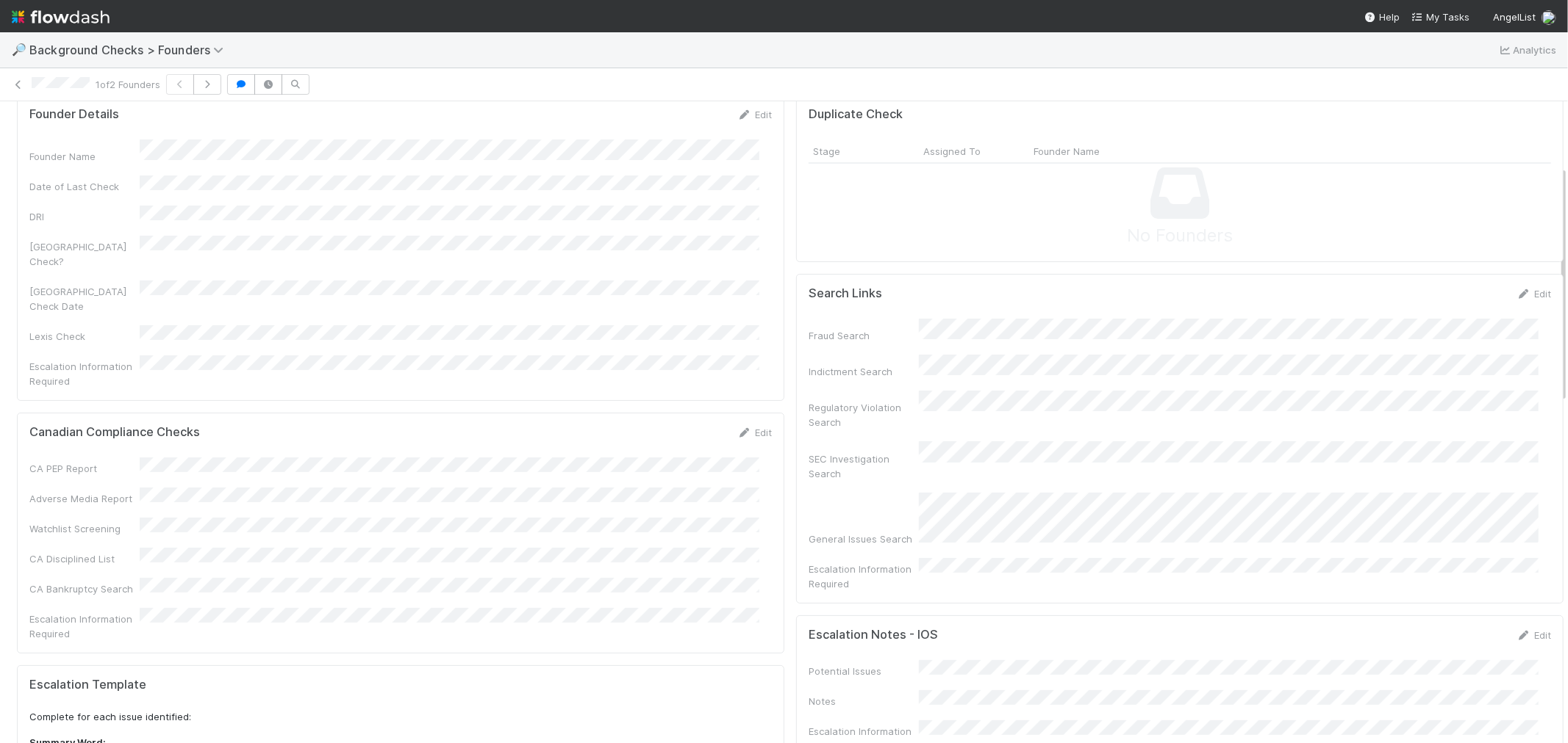
scroll to position [0, 0]
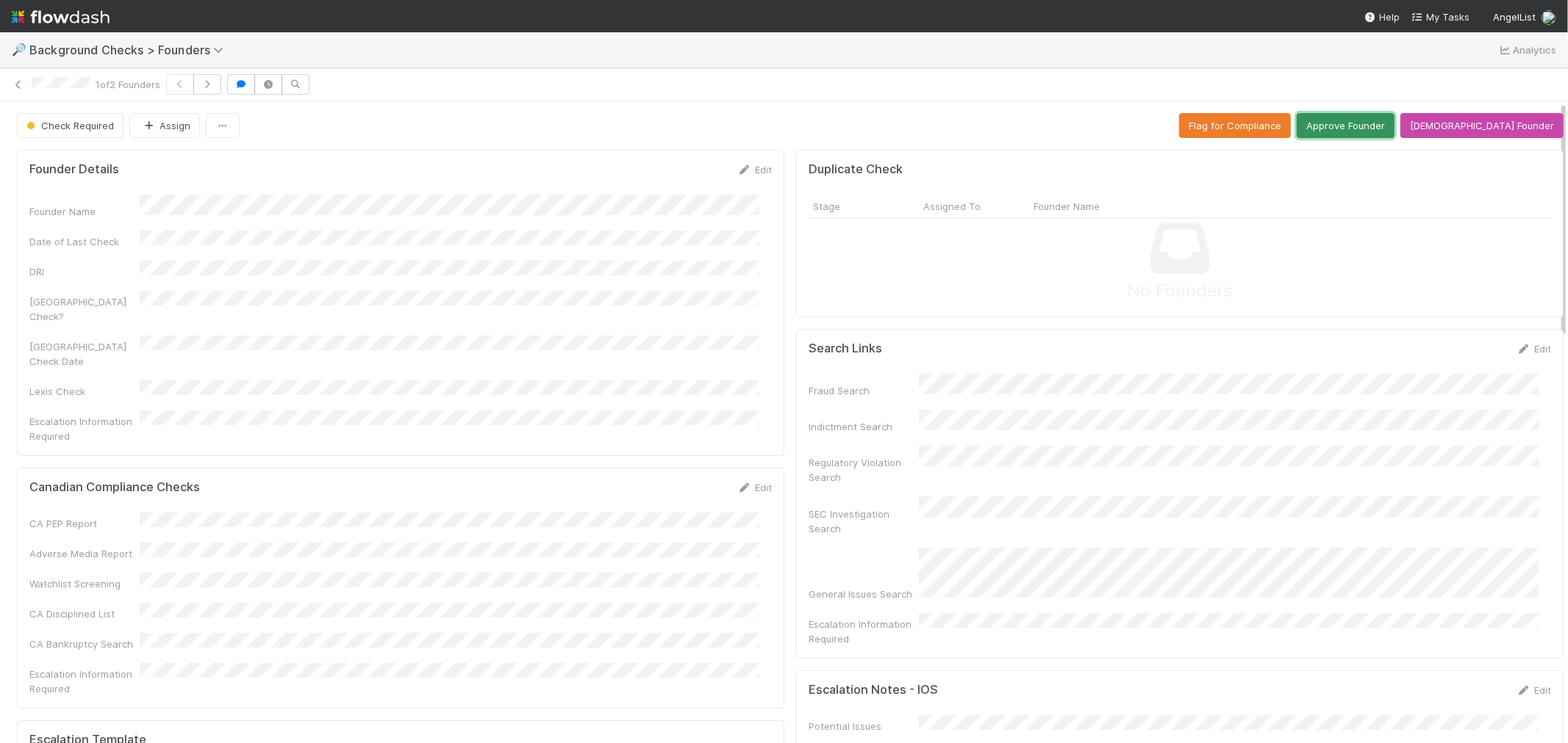
click at [1371, 123] on button "Approve Founder" at bounding box center [1345, 125] width 98 height 25
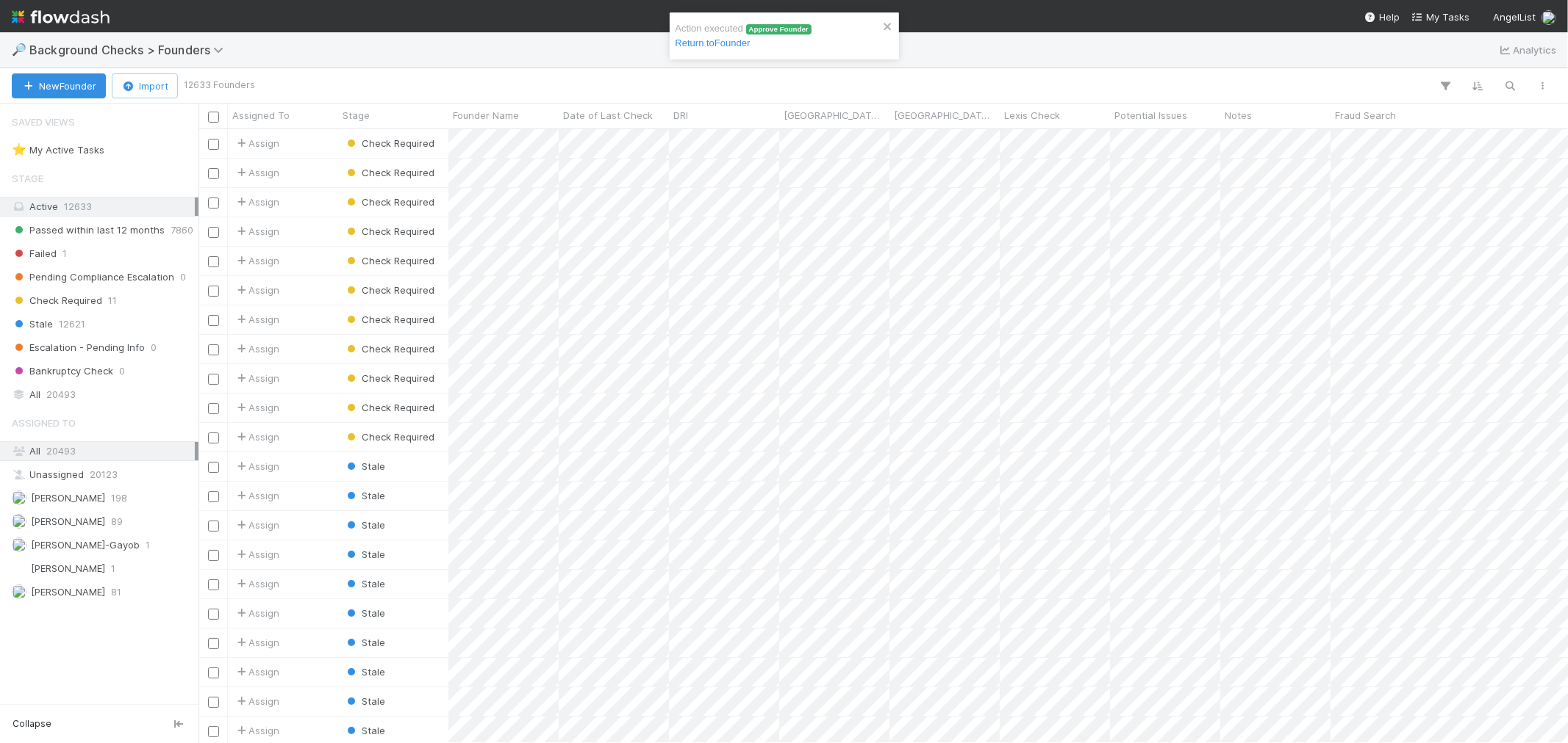
scroll to position [601, 1356]
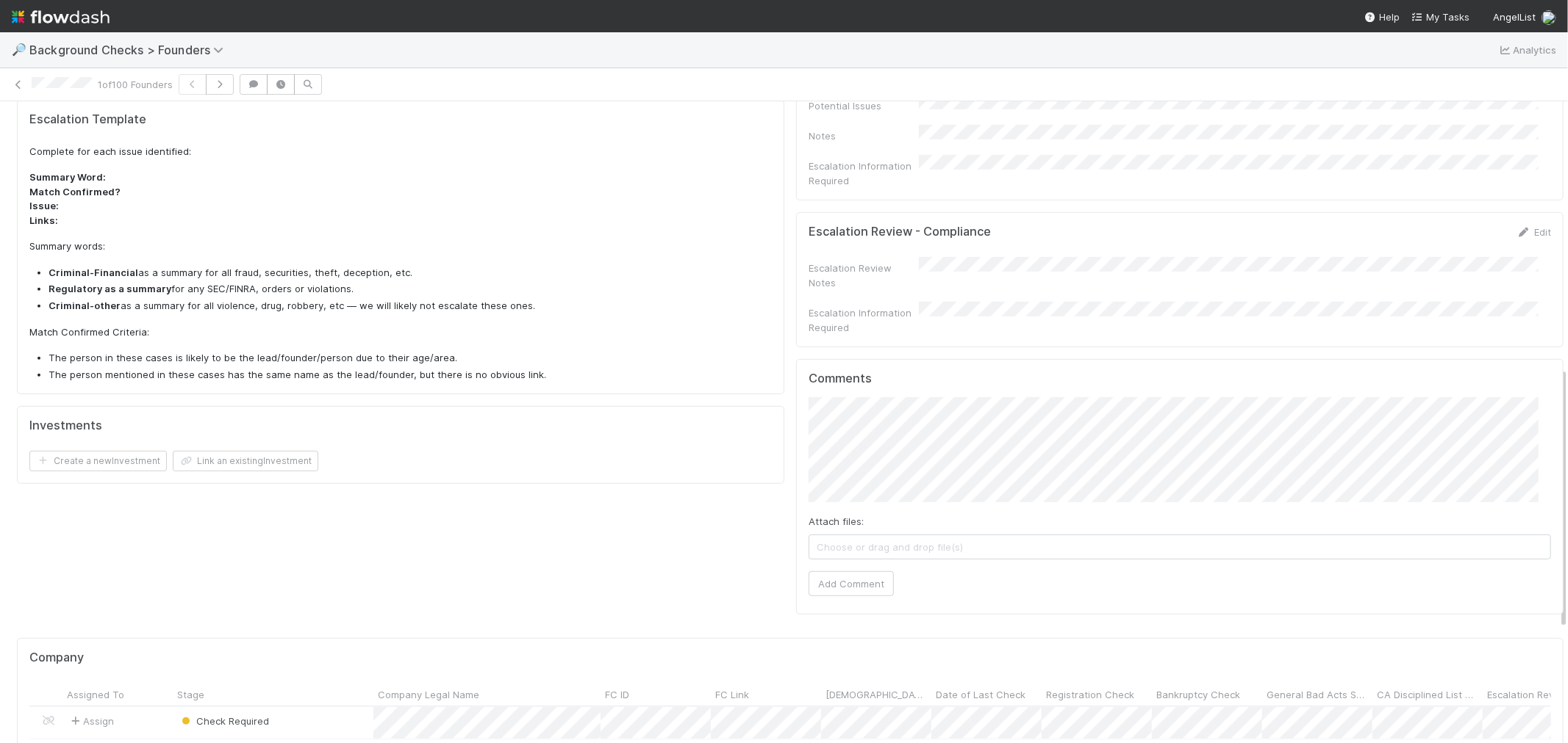
scroll to position [652, 0]
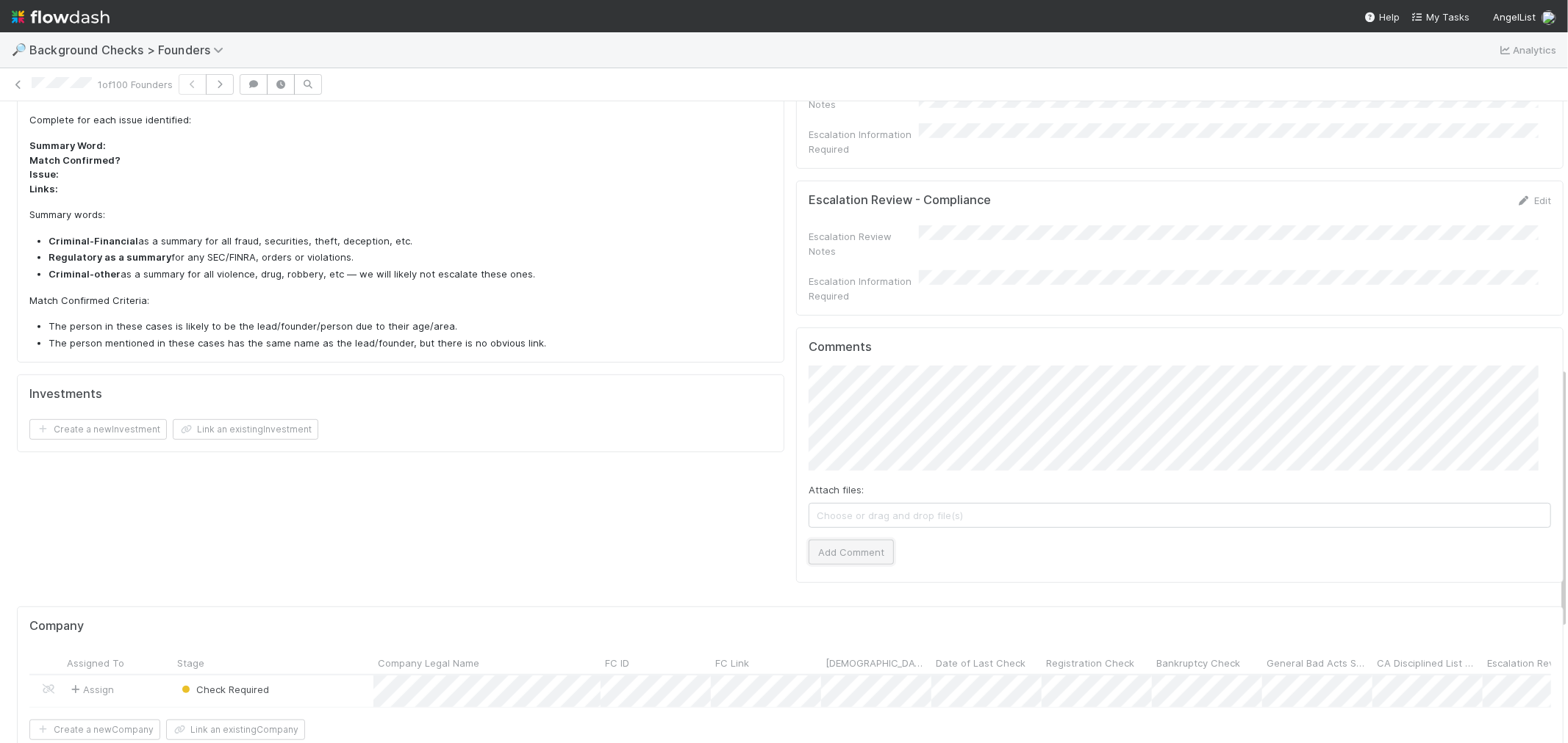
click at [847, 540] on button "Add Comment" at bounding box center [852, 552] width 86 height 25
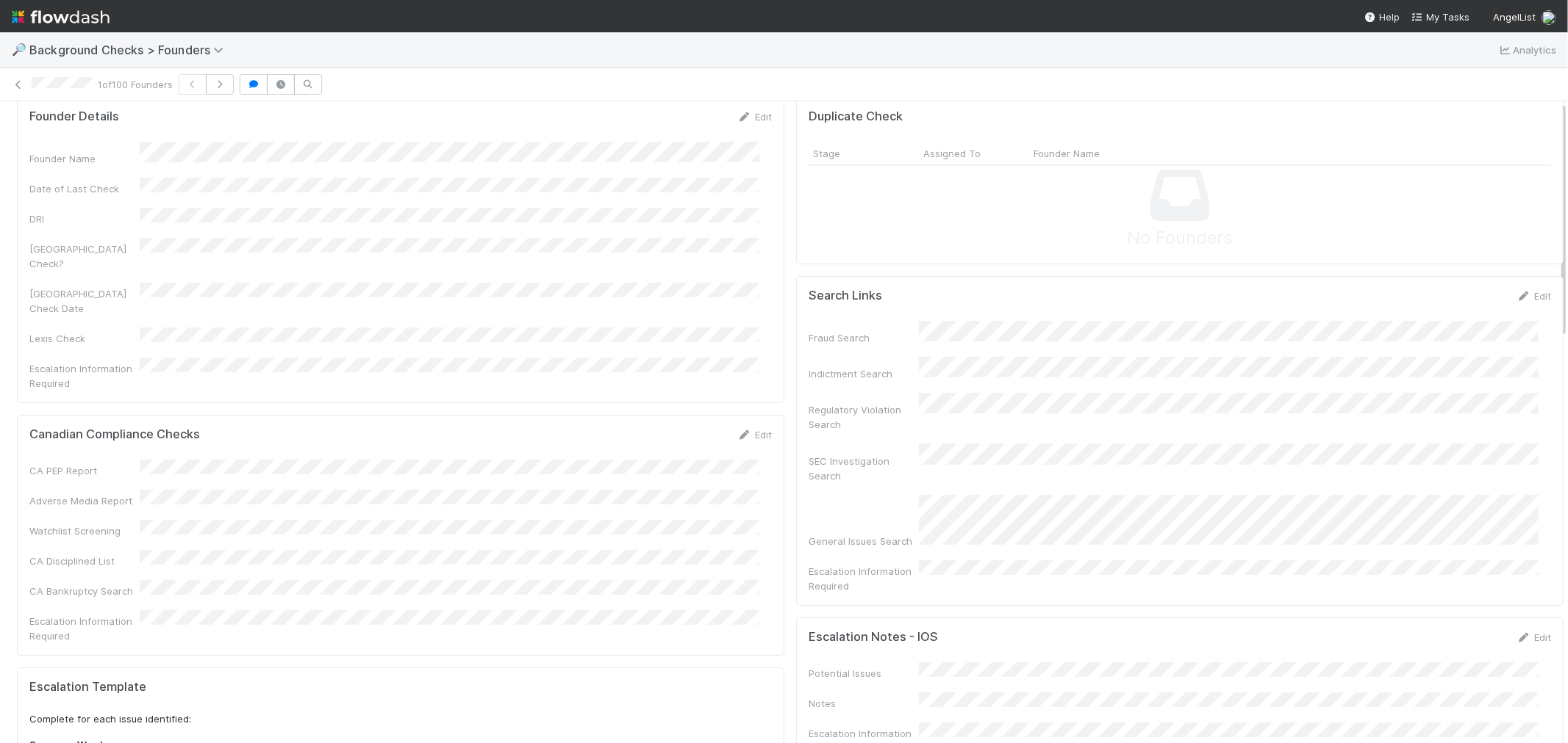
scroll to position [0, 0]
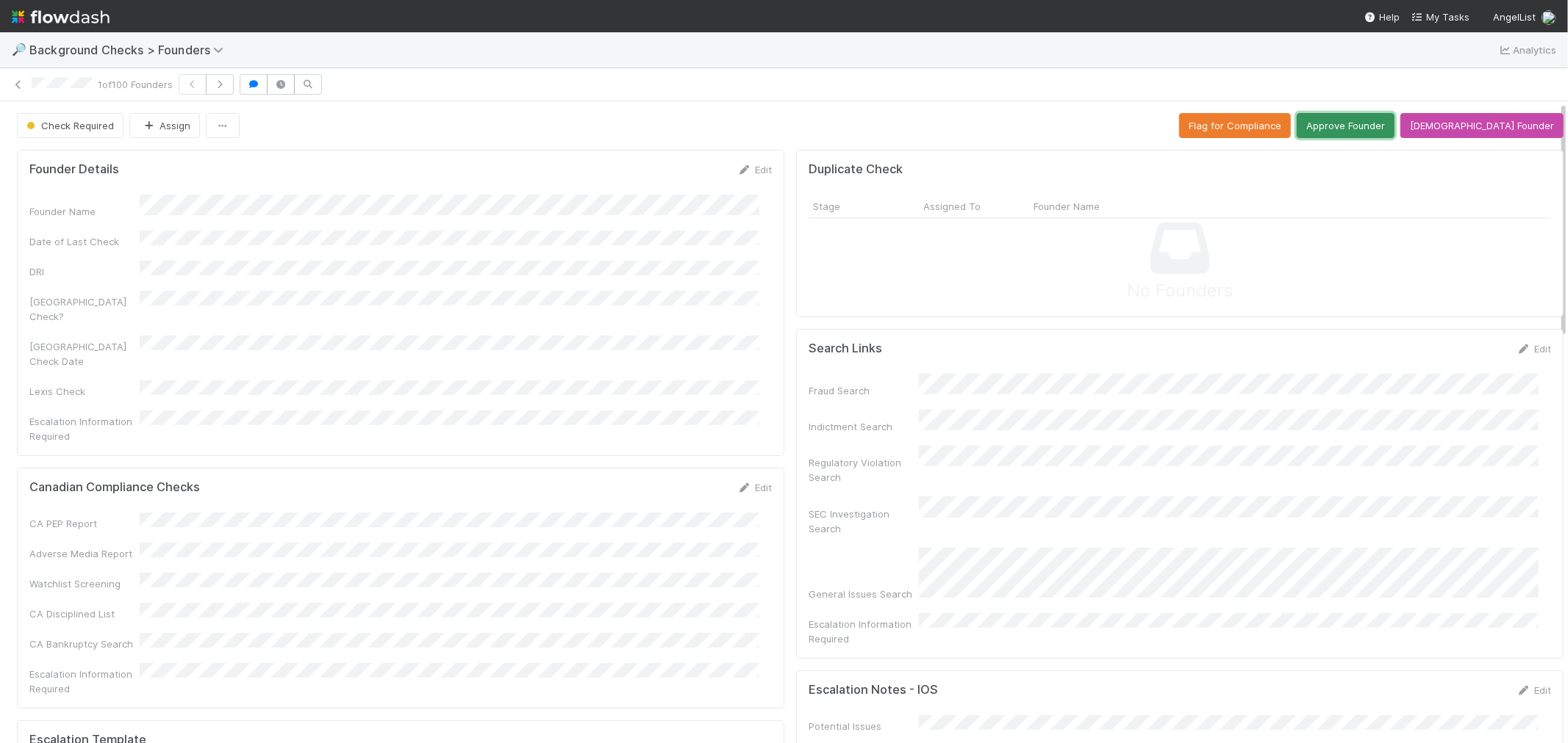
click at [1387, 126] on button "Approve Founder" at bounding box center [1345, 125] width 98 height 25
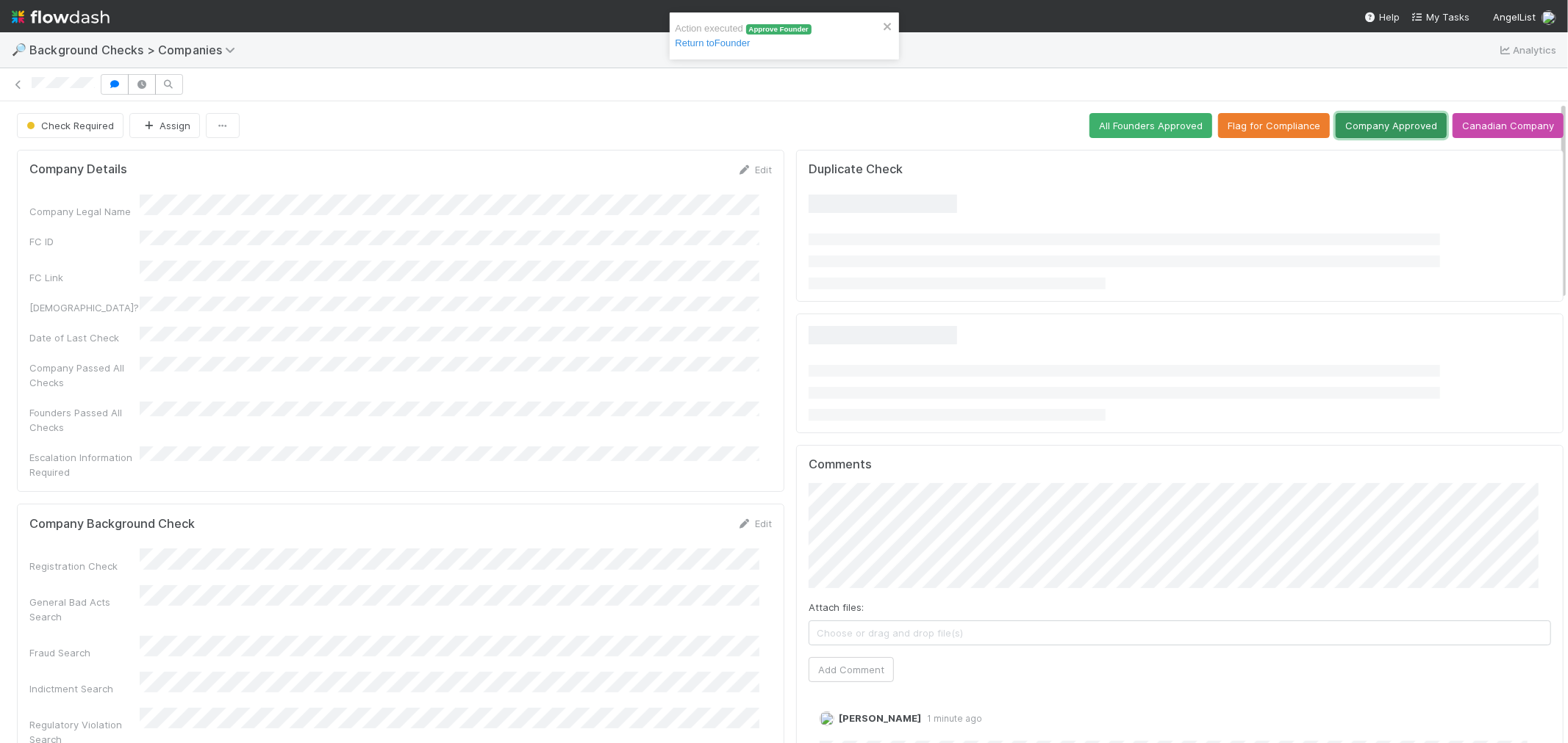
click at [1340, 130] on button "Company Approved" at bounding box center [1391, 125] width 111 height 25
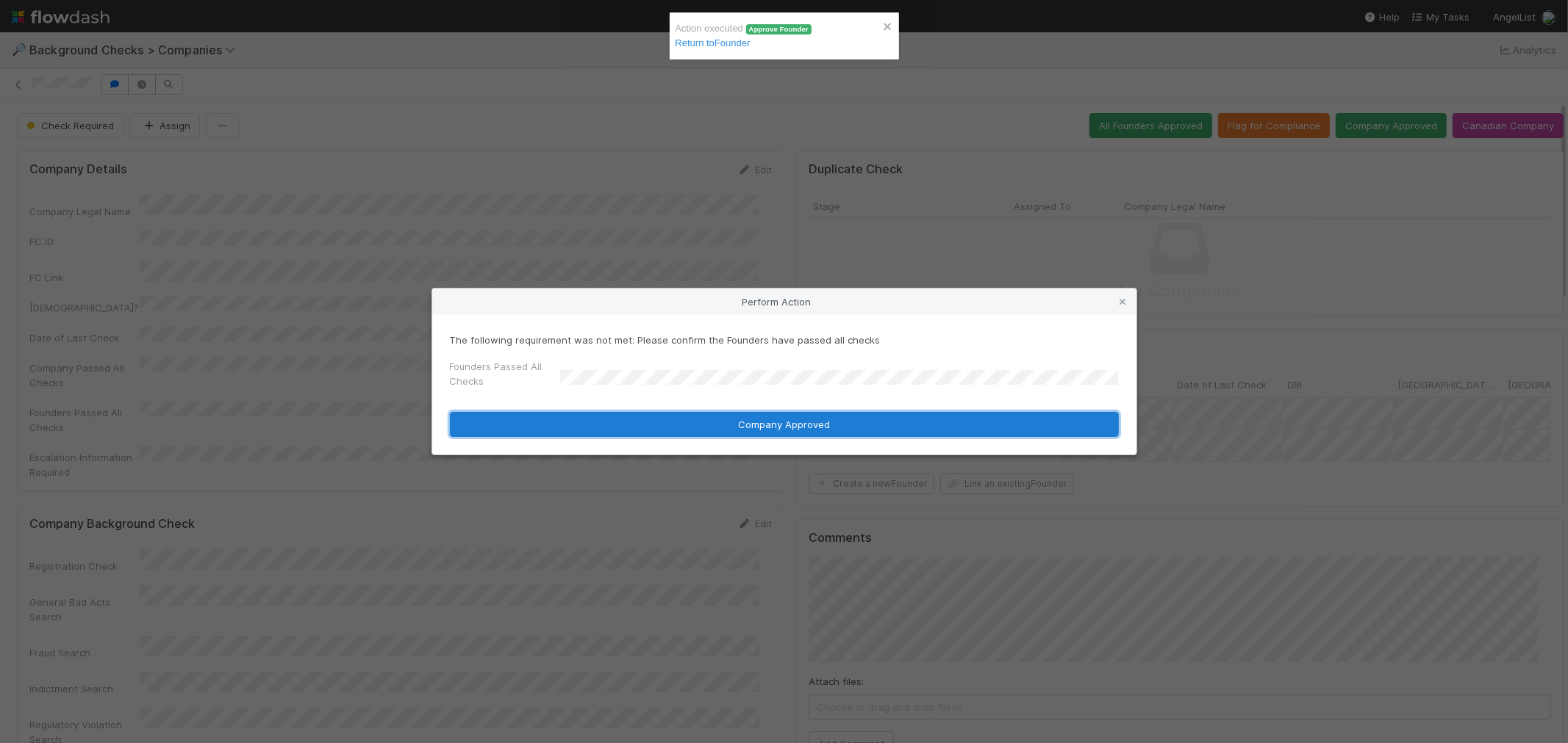
click at [574, 422] on button "Company Approved" at bounding box center [784, 424] width 668 height 25
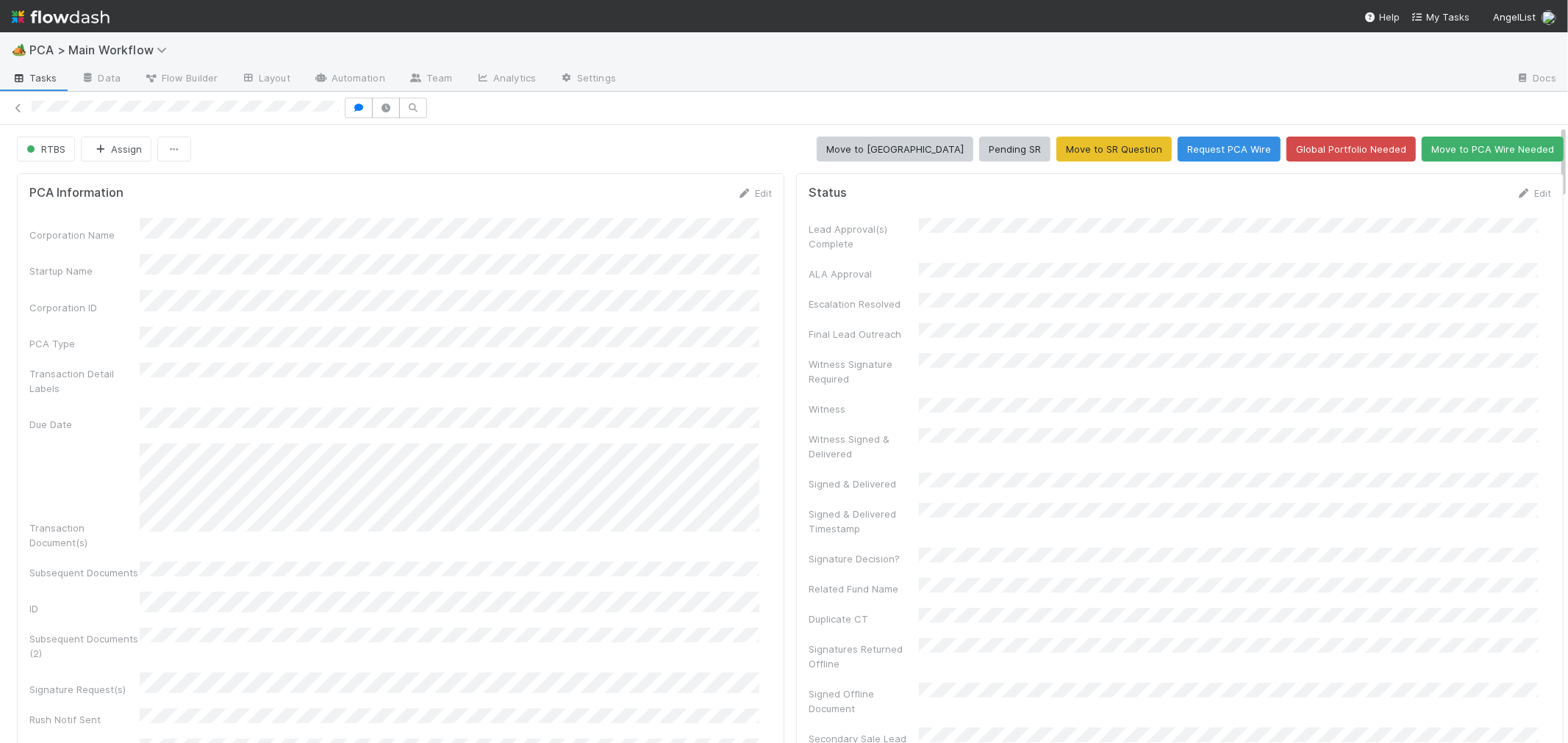
click at [696, 341] on div "Corporation Name Startup Name Corporation ID PCA Type Transaction Detail Labels…" at bounding box center [400, 573] width 742 height 710
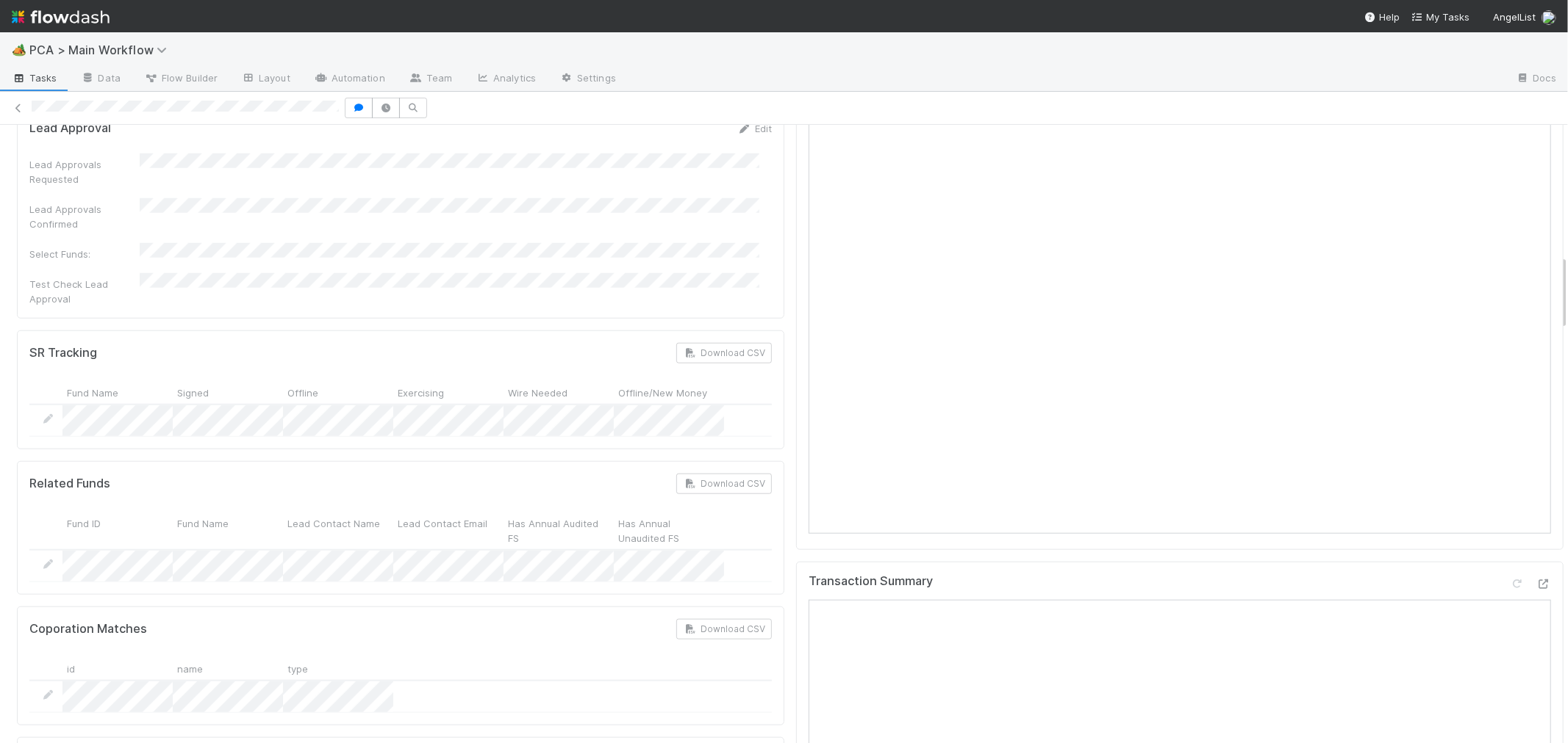
scroll to position [1061, 0]
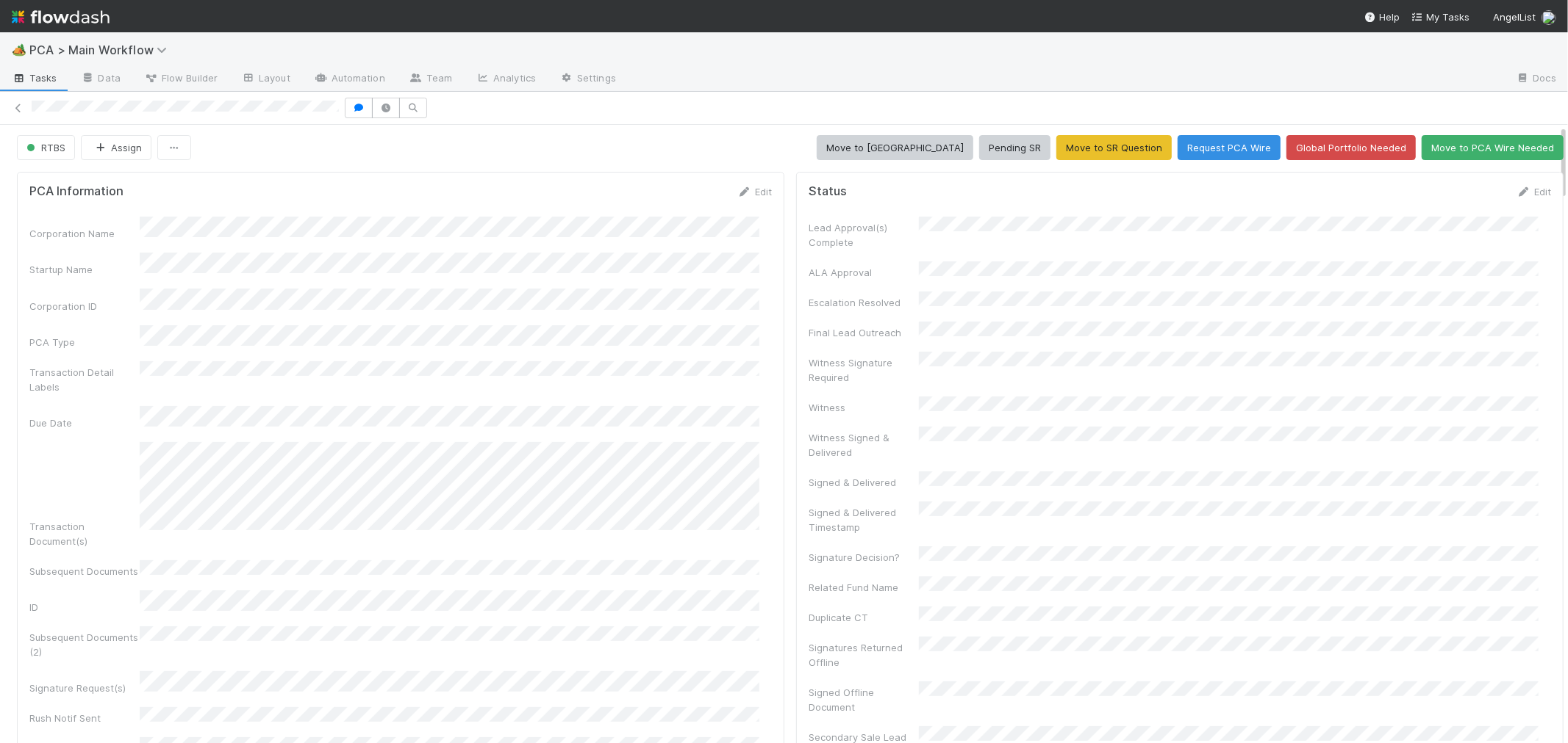
scroll to position [0, 0]
drag, startPoint x: 1511, startPoint y: 195, endPoint x: 1020, endPoint y: 303, distance: 502.7
click at [1516, 195] on link "Edit" at bounding box center [1533, 193] width 35 height 12
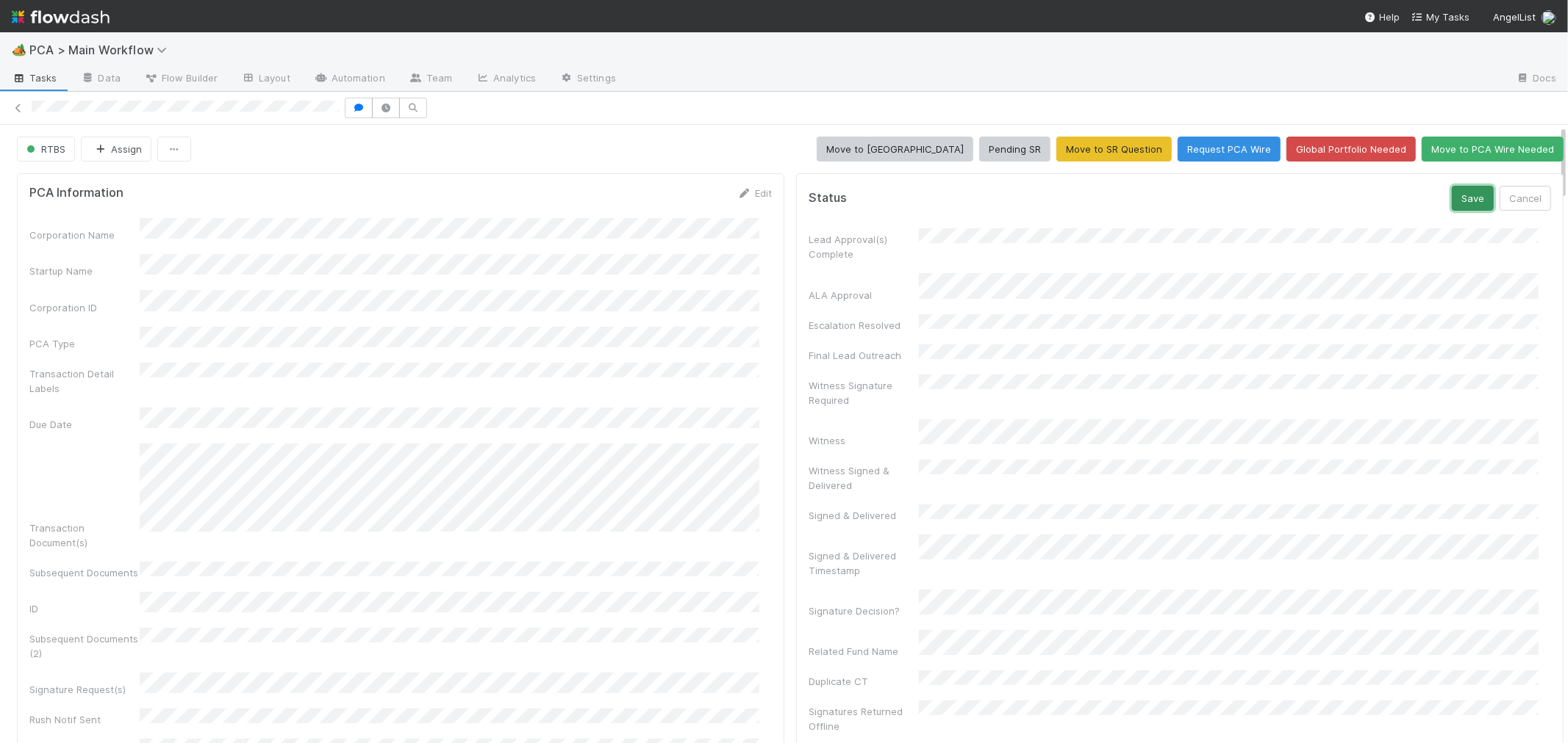
click at [1452, 204] on button "Save" at bounding box center [1473, 198] width 42 height 25
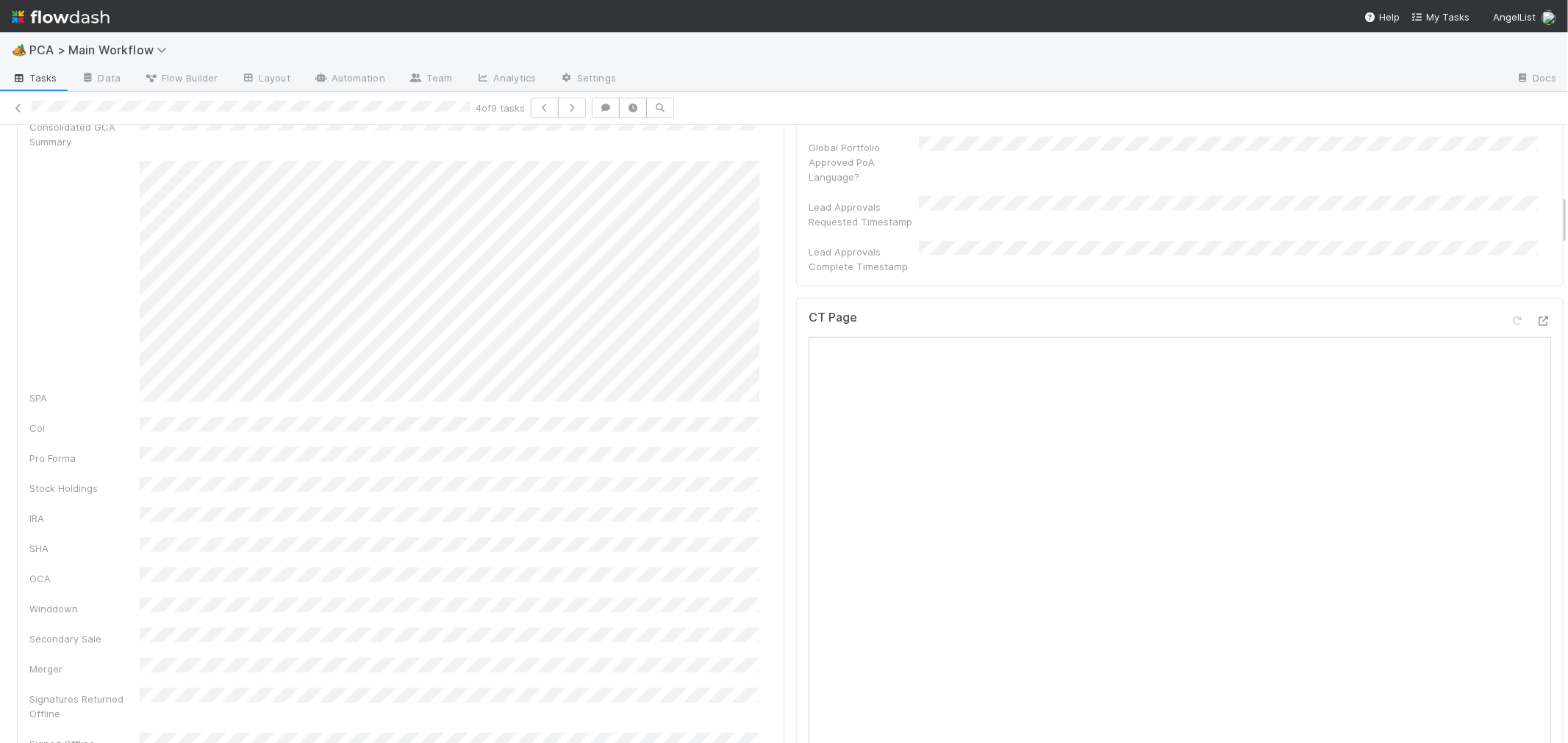
scroll to position [620, 0]
click at [1509, 422] on icon at bounding box center [1517, 427] width 15 height 10
click at [1372, 416] on div "CT Page" at bounding box center [1179, 429] width 742 height 26
click at [1360, 549] on div "CT Page" at bounding box center [1179, 316] width 767 height 643
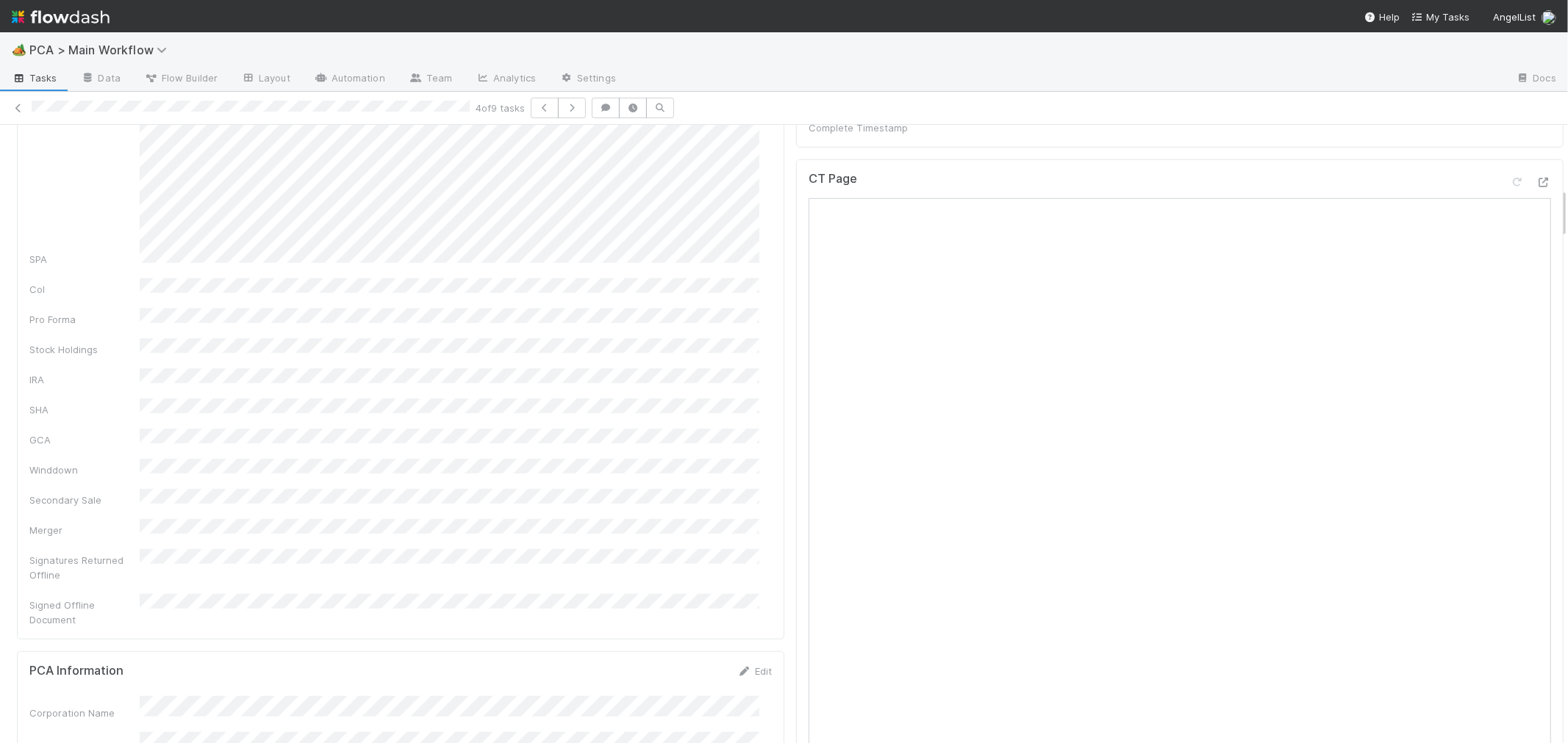
scroll to position [783, 0]
click at [1536, 256] on div at bounding box center [1543, 264] width 15 height 15
click at [716, 341] on div "Consolidated GCA Summary SPA CoI Pro Forma Stock Holdings IRA SHA GCA Winddown …" at bounding box center [400, 72] width 742 height 1273
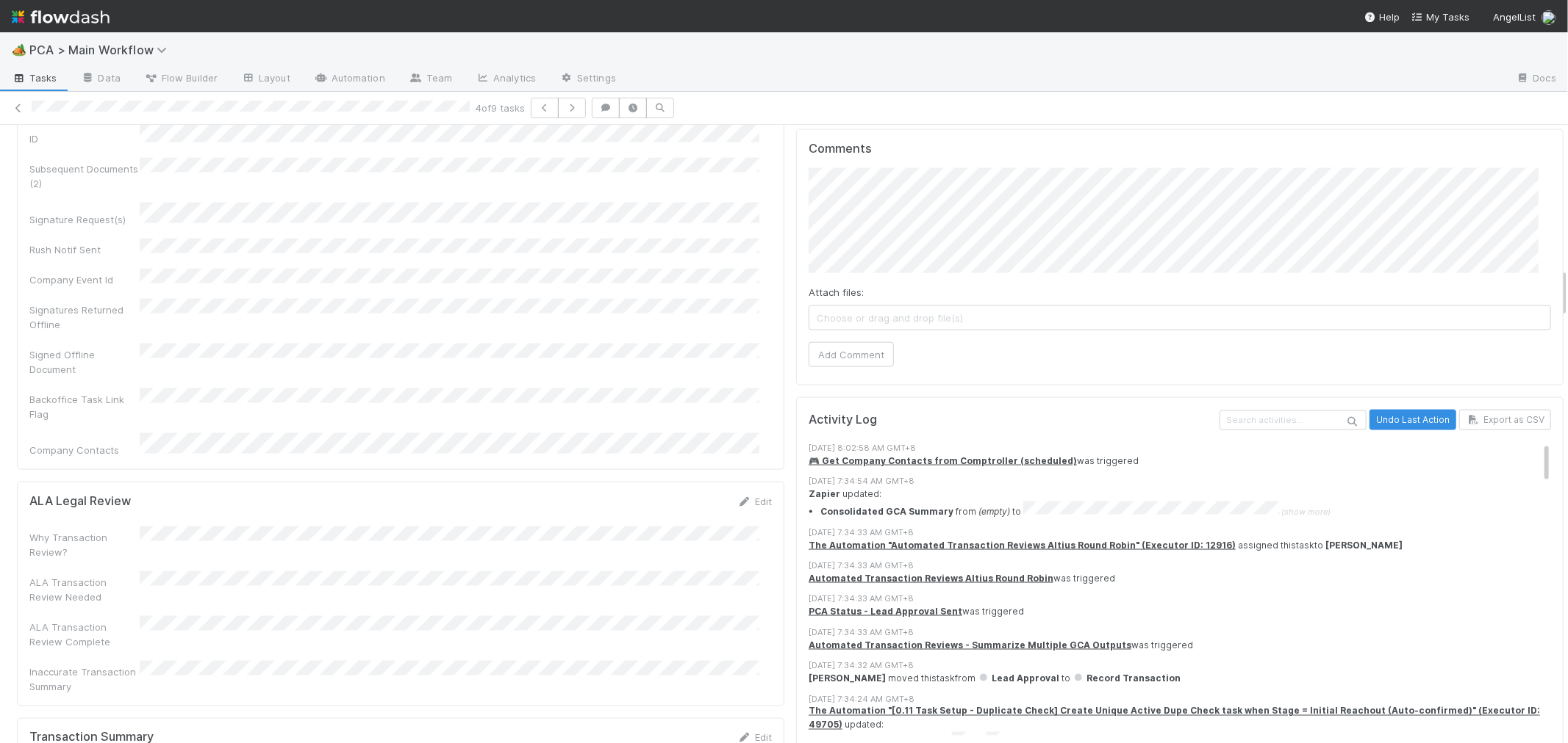
scroll to position [2089, 0]
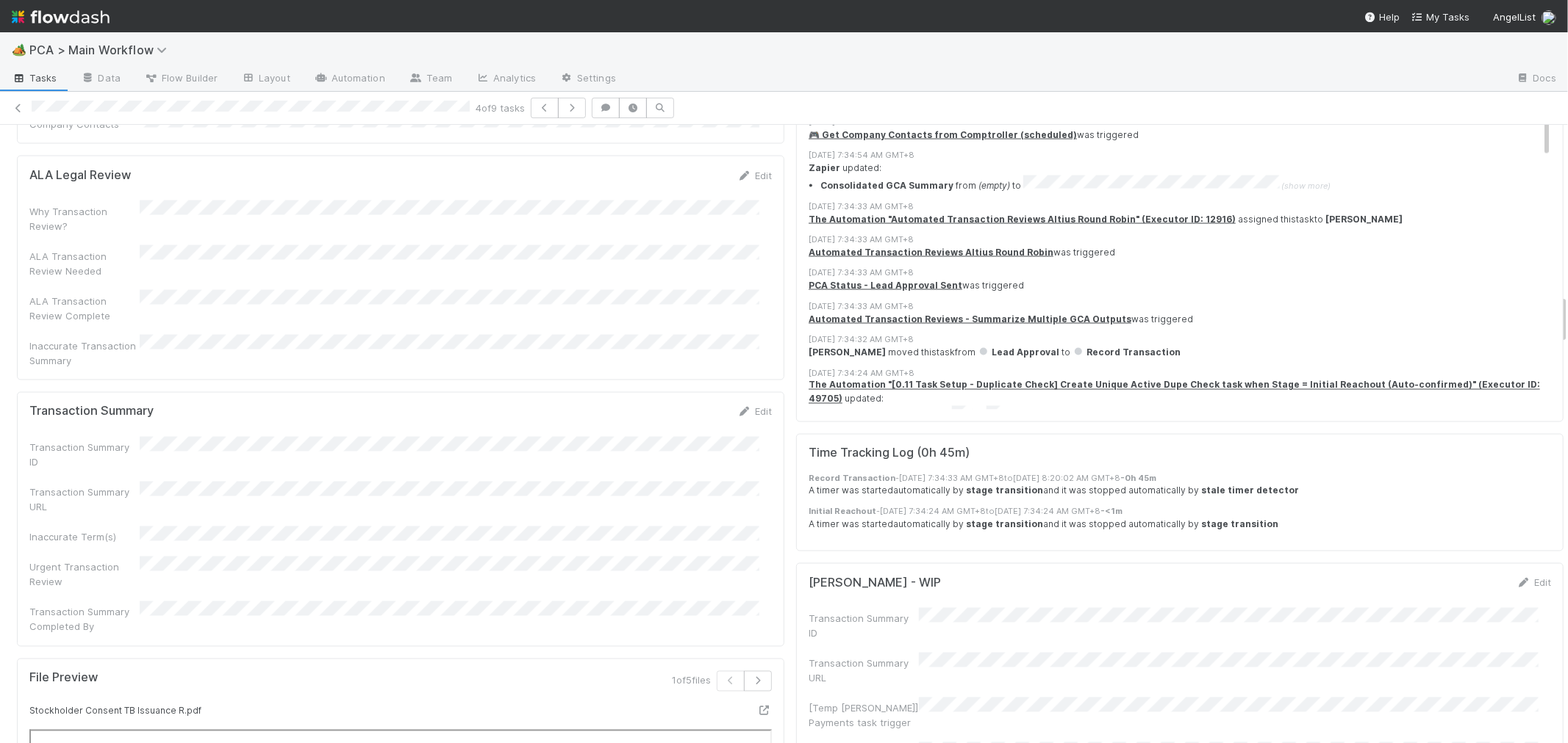
drag, startPoint x: 733, startPoint y: 242, endPoint x: 569, endPoint y: 280, distance: 168.3
click at [737, 408] on icon at bounding box center [745, 412] width 15 height 10
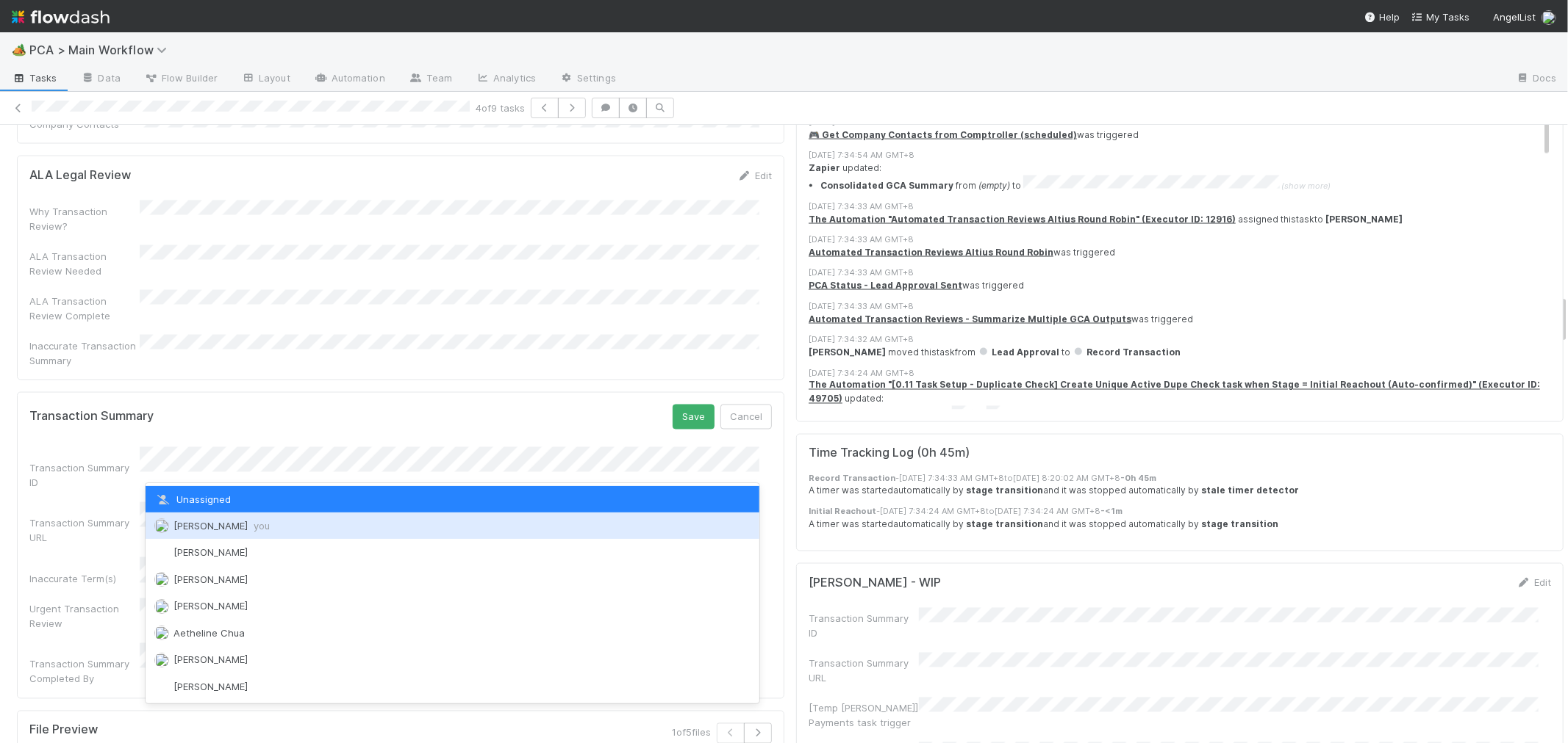
click at [224, 523] on span "Roselyn de Villa you" at bounding box center [221, 526] width 96 height 12
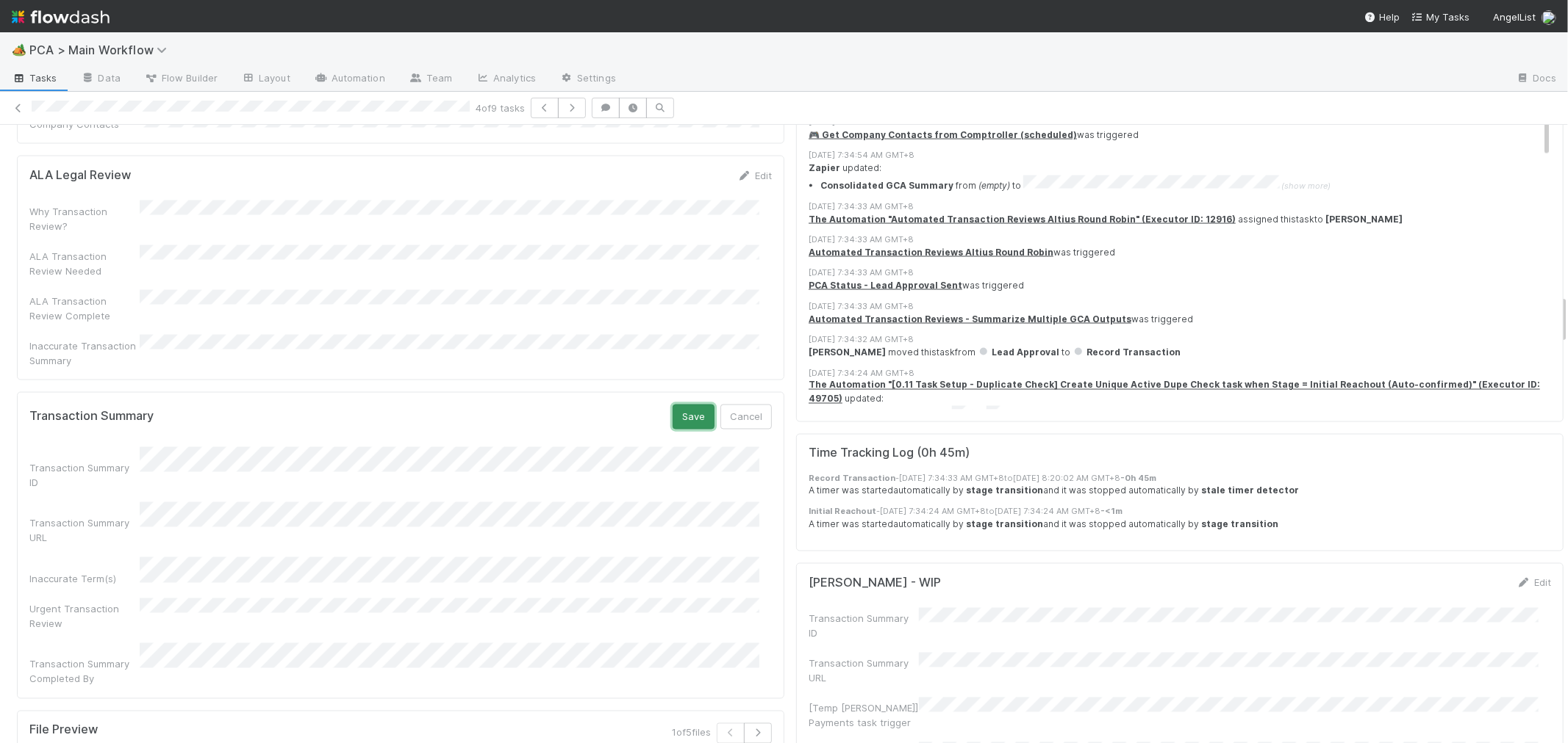
click at [679, 405] on button "Save" at bounding box center [693, 417] width 42 height 25
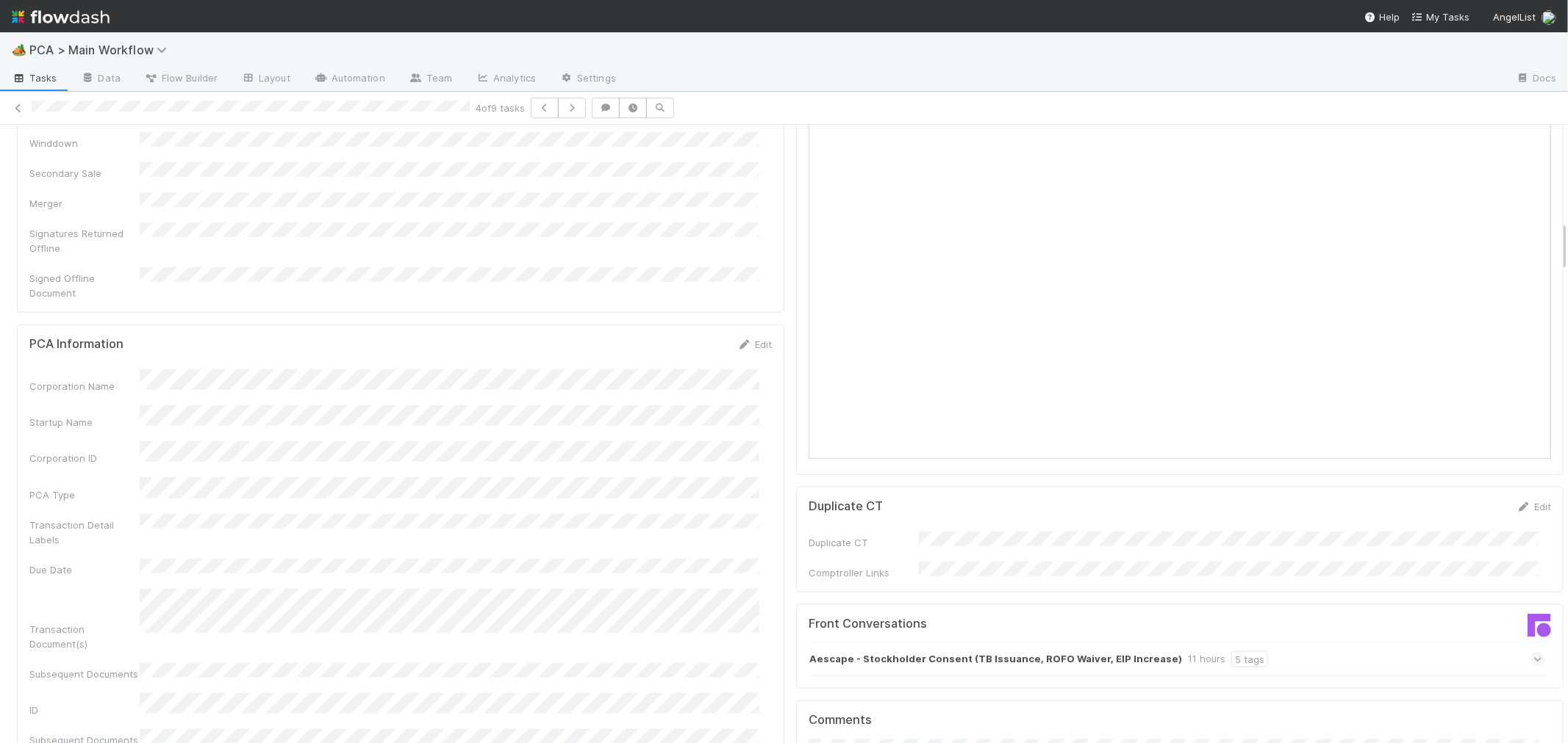
scroll to position [864, 0]
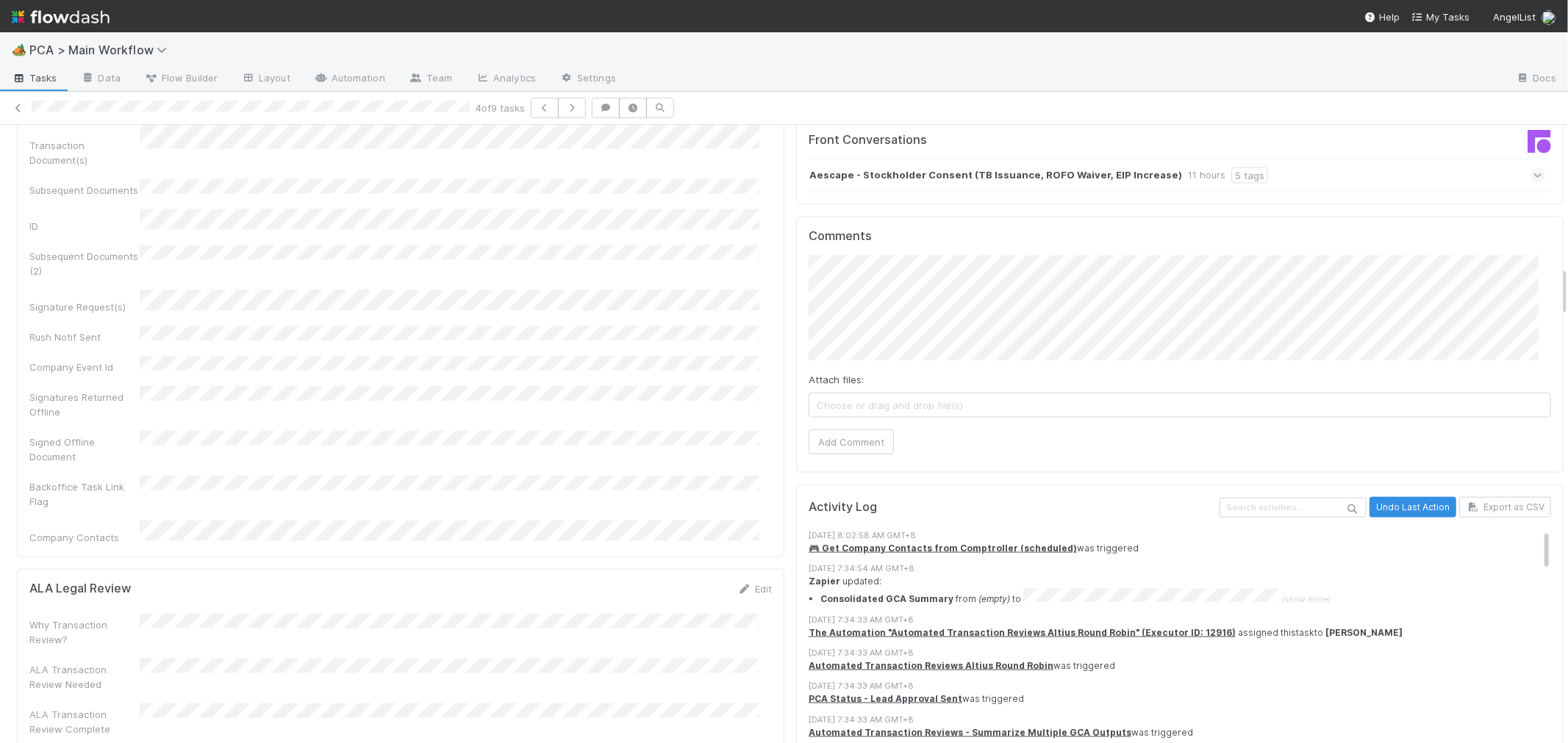
scroll to position [1926, 0]
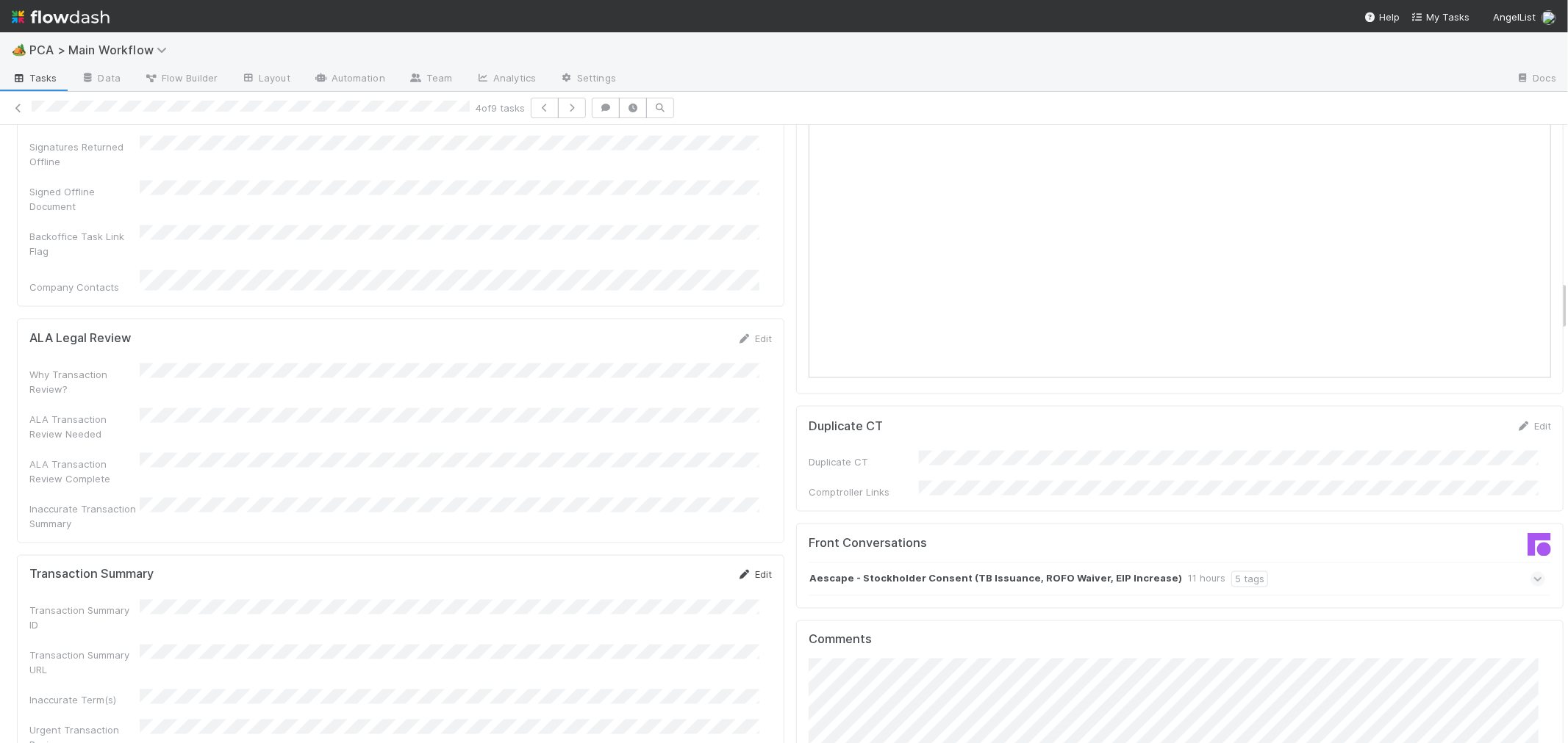
click at [743, 569] on link "Edit" at bounding box center [755, 575] width 35 height 12
click at [739, 568] on button "Cancel" at bounding box center [746, 580] width 52 height 25
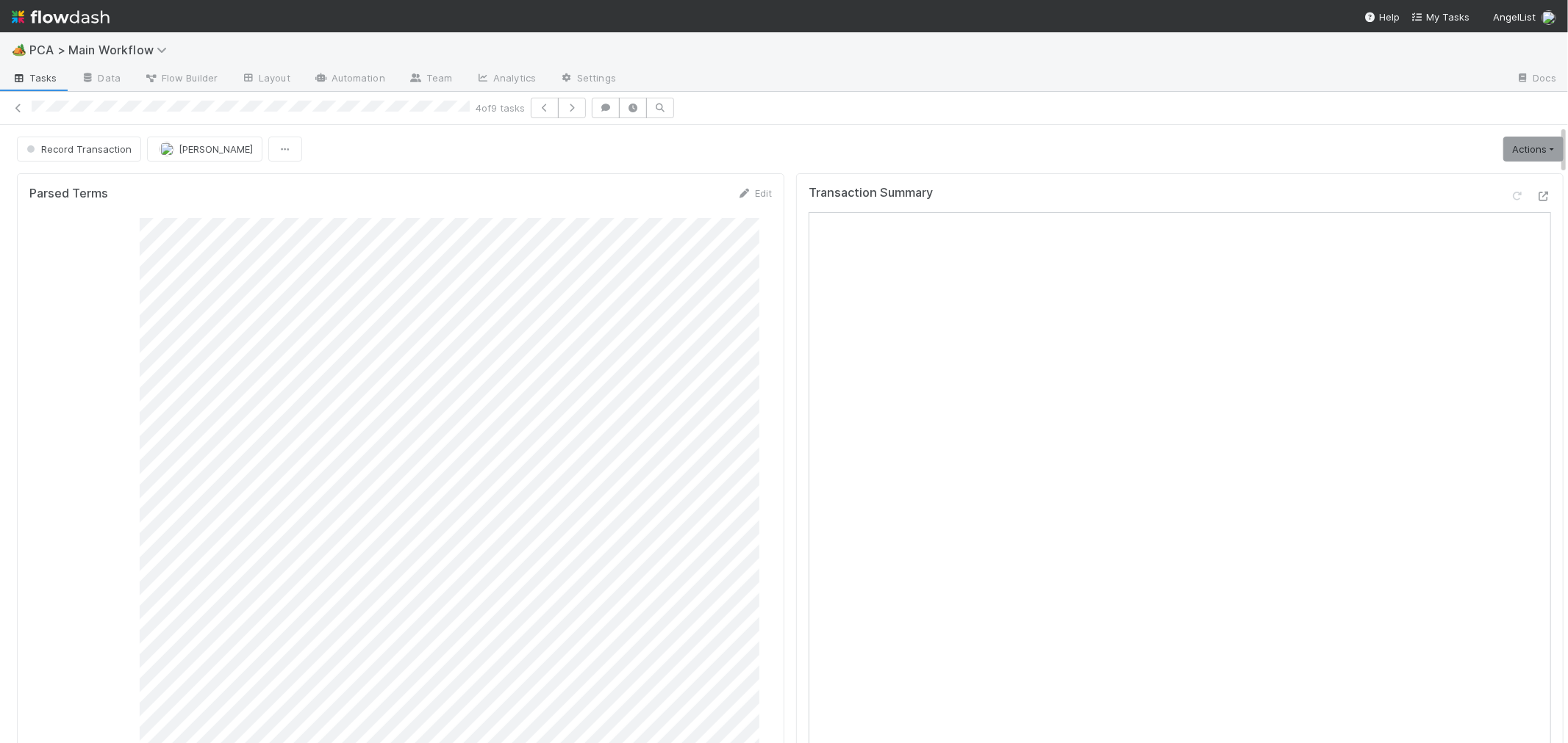
scroll to position [0, 0]
click at [1523, 154] on link "Actions" at bounding box center [1533, 148] width 60 height 25
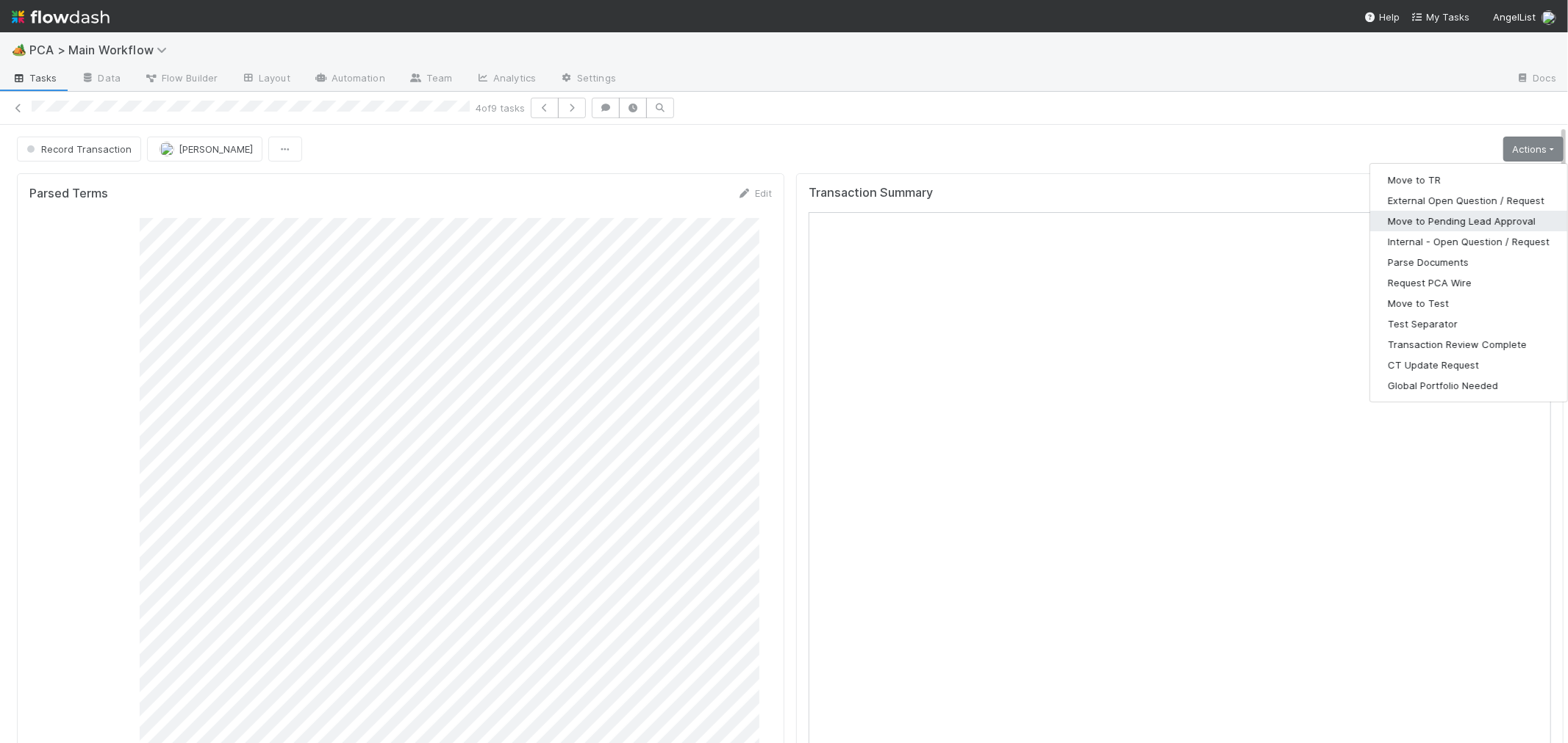
click at [1480, 226] on button "Move to Pending Lead Approval" at bounding box center [1468, 220] width 197 height 20
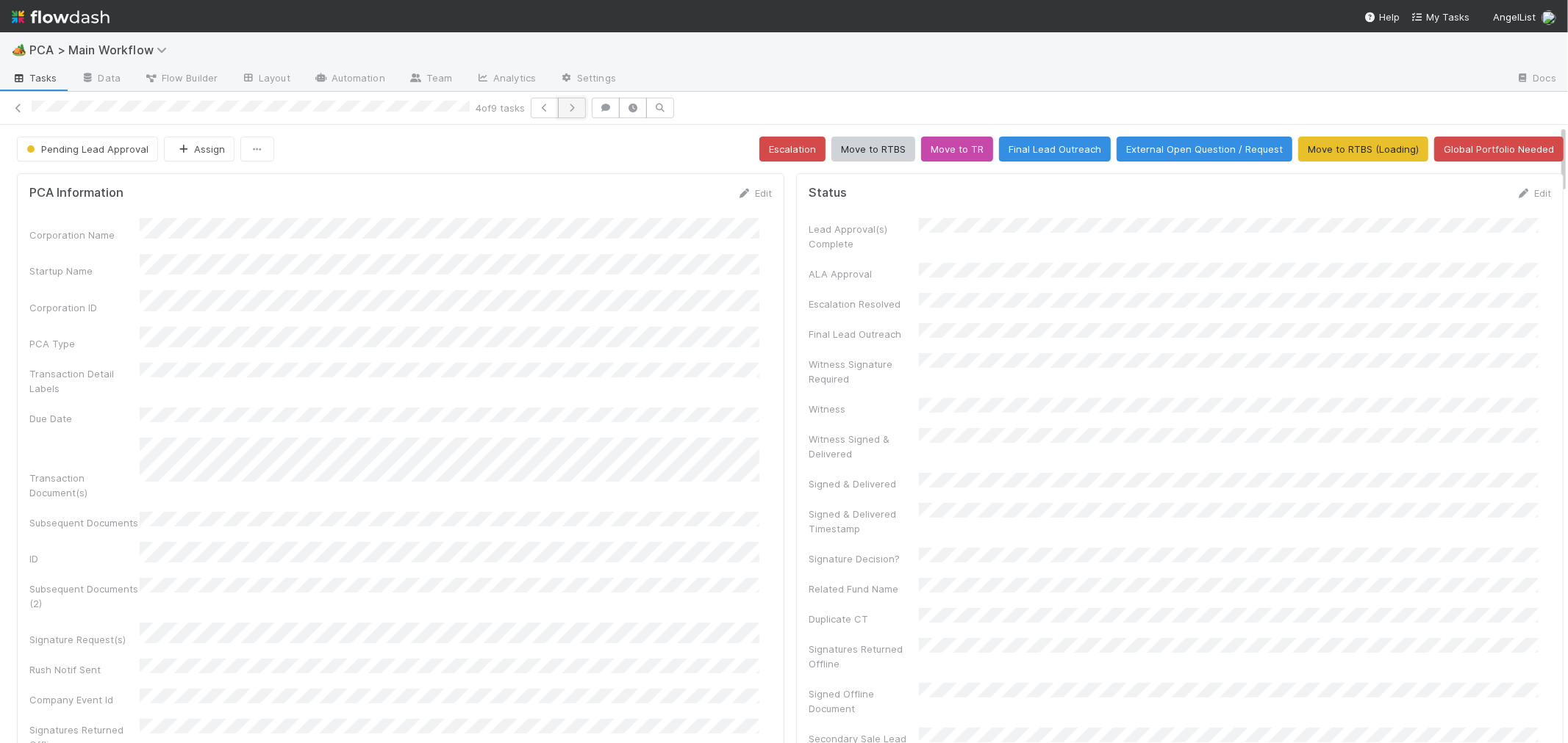
click at [579, 108] on icon "button" at bounding box center [572, 108] width 15 height 9
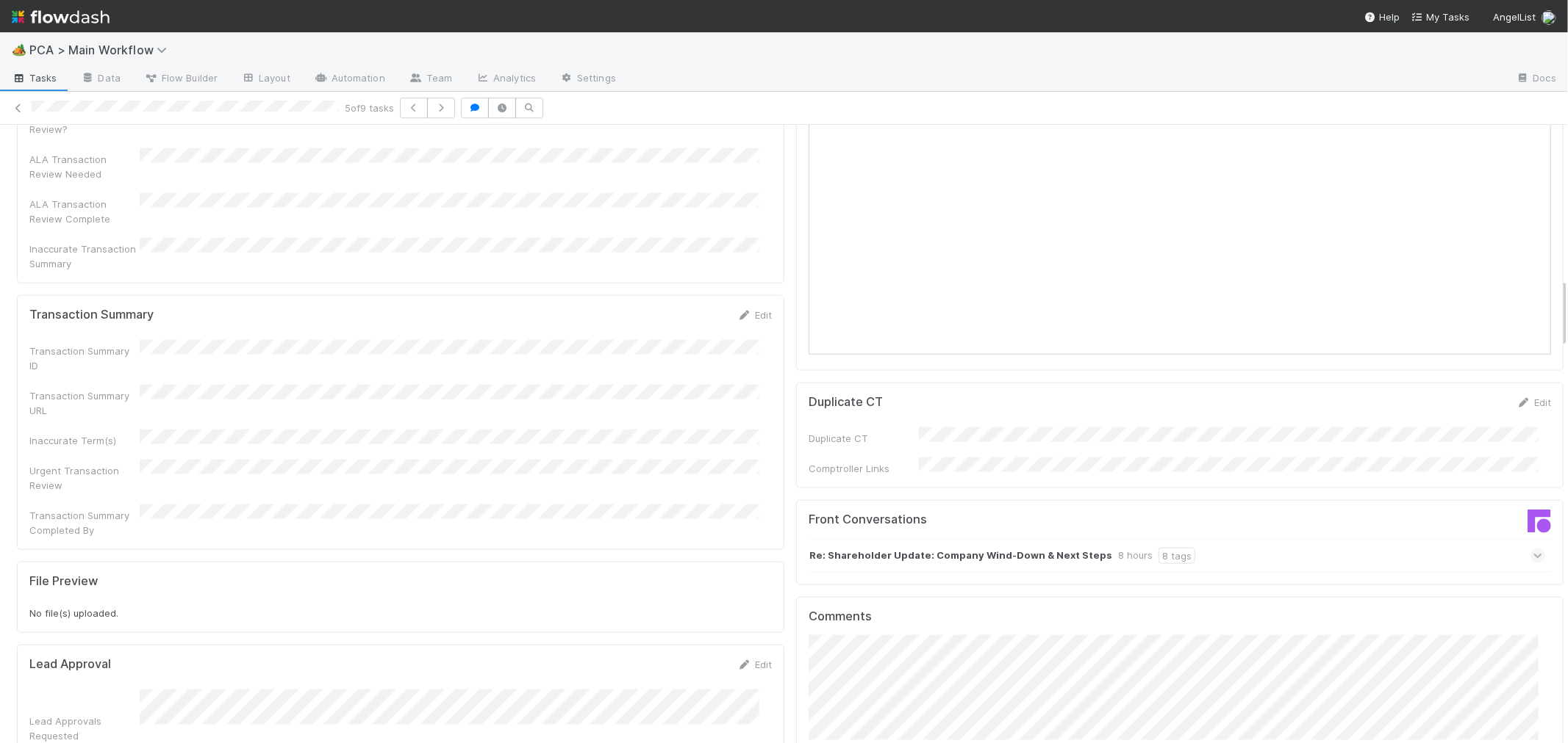
scroll to position [1387, 0]
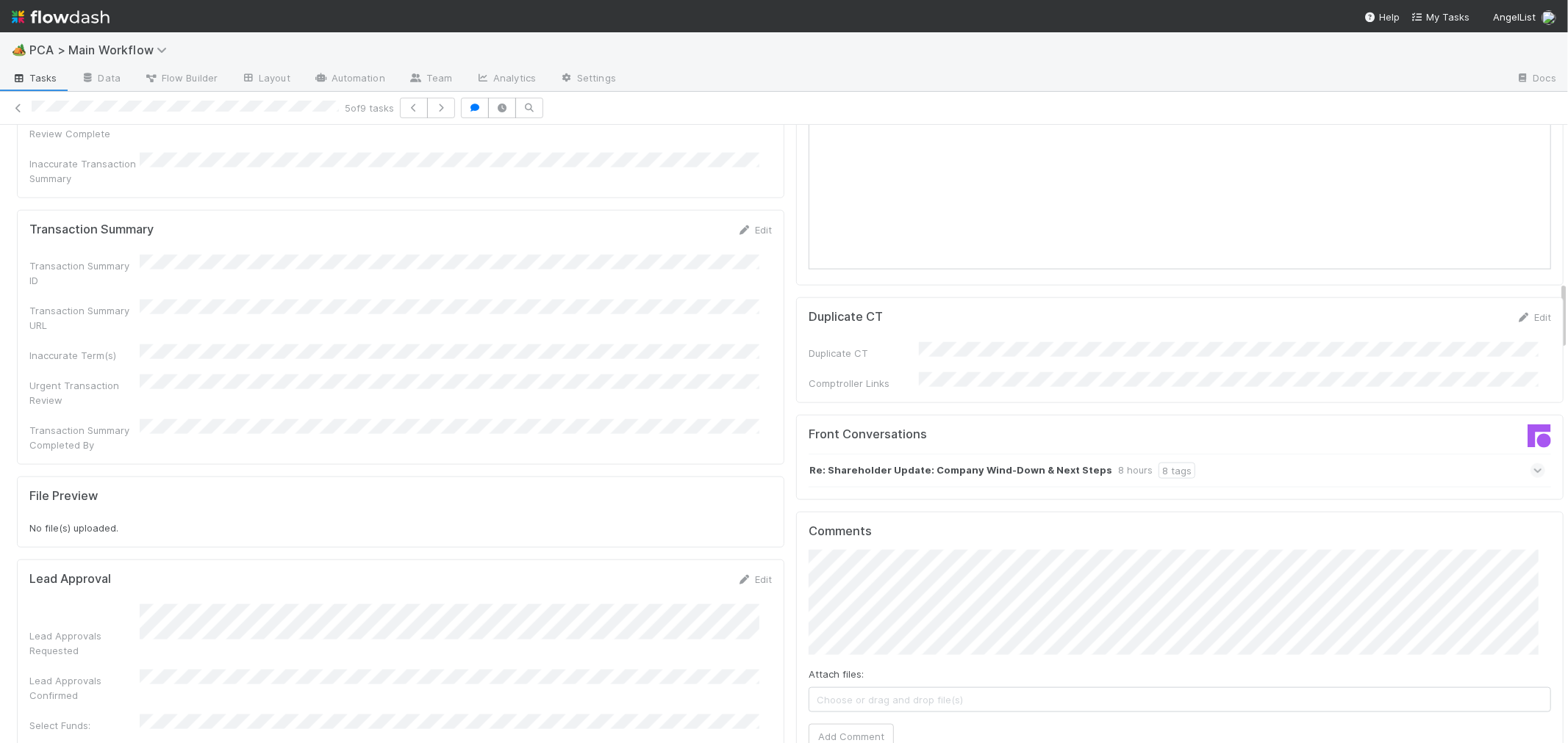
click at [1533, 463] on icon at bounding box center [1537, 471] width 10 height 15
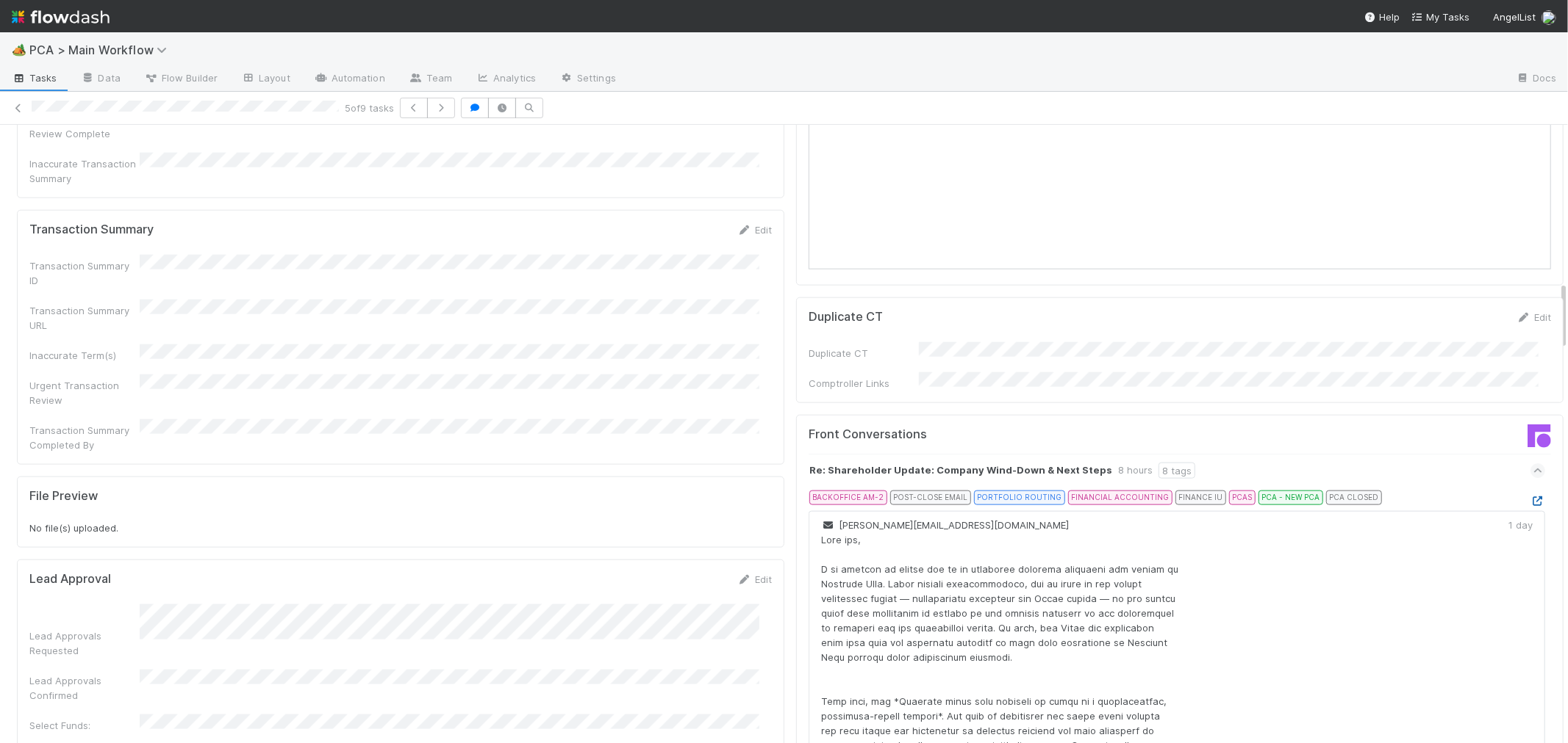
click at [1530, 496] on icon at bounding box center [1538, 501] width 15 height 10
click at [761, 559] on div "Lead Approval Edit Lead Approvals Requested Lead Approvals Confirmed Select Fun…" at bounding box center [401, 675] width 767 height 231
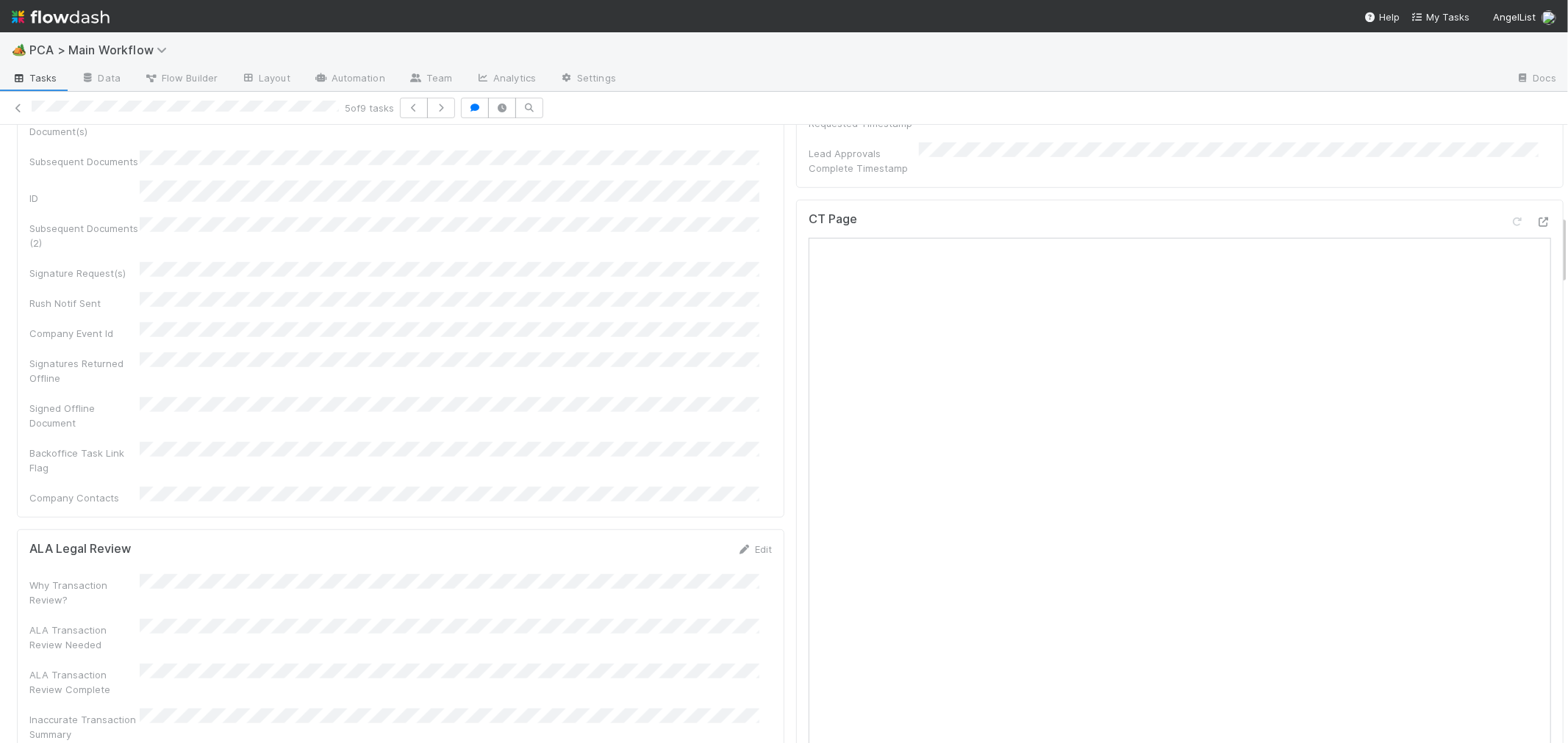
scroll to position [735, 0]
click at [1536, 313] on icon at bounding box center [1543, 318] width 15 height 10
click at [743, 449] on div "Signatures Returned Offline" at bounding box center [400, 466] width 742 height 33
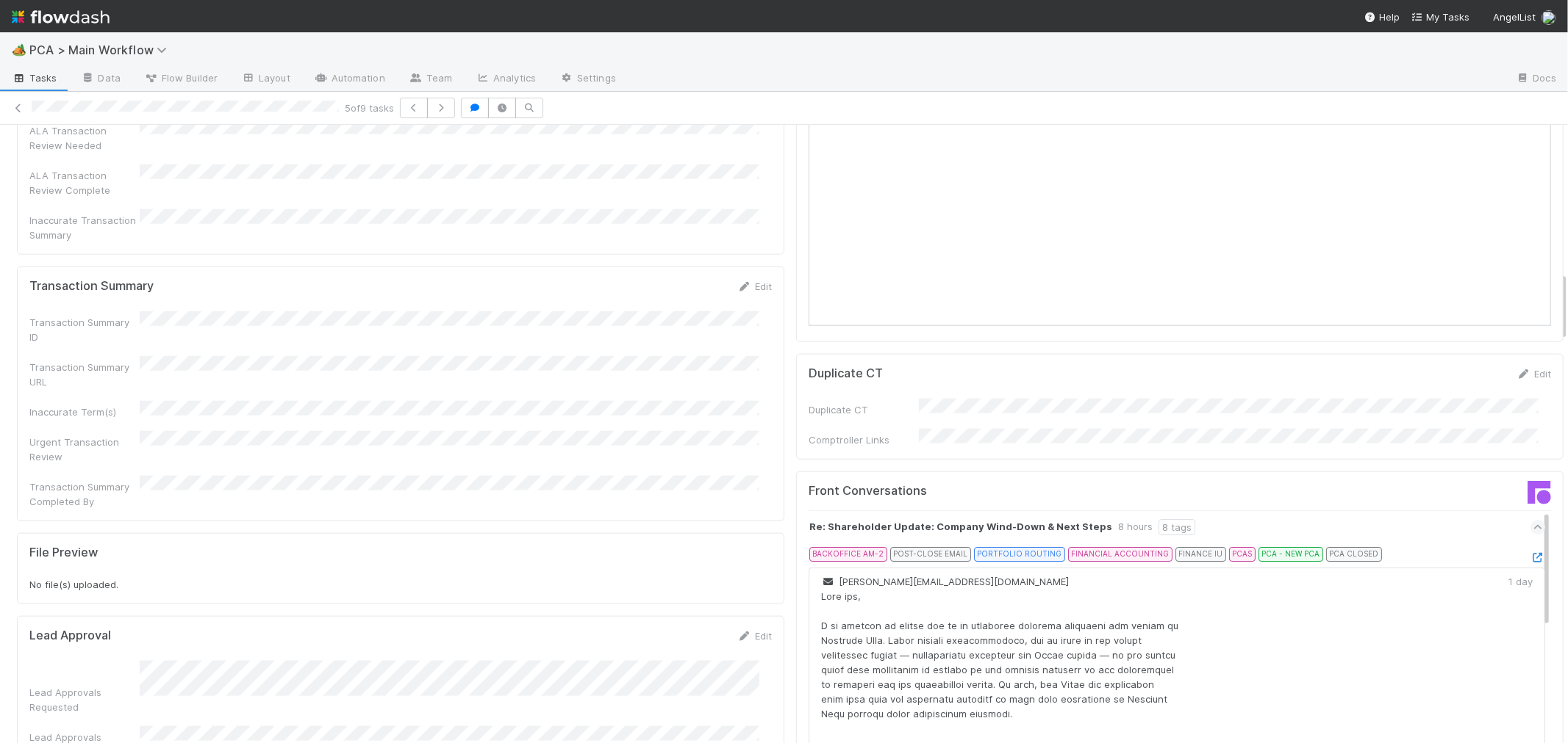
scroll to position [1305, 0]
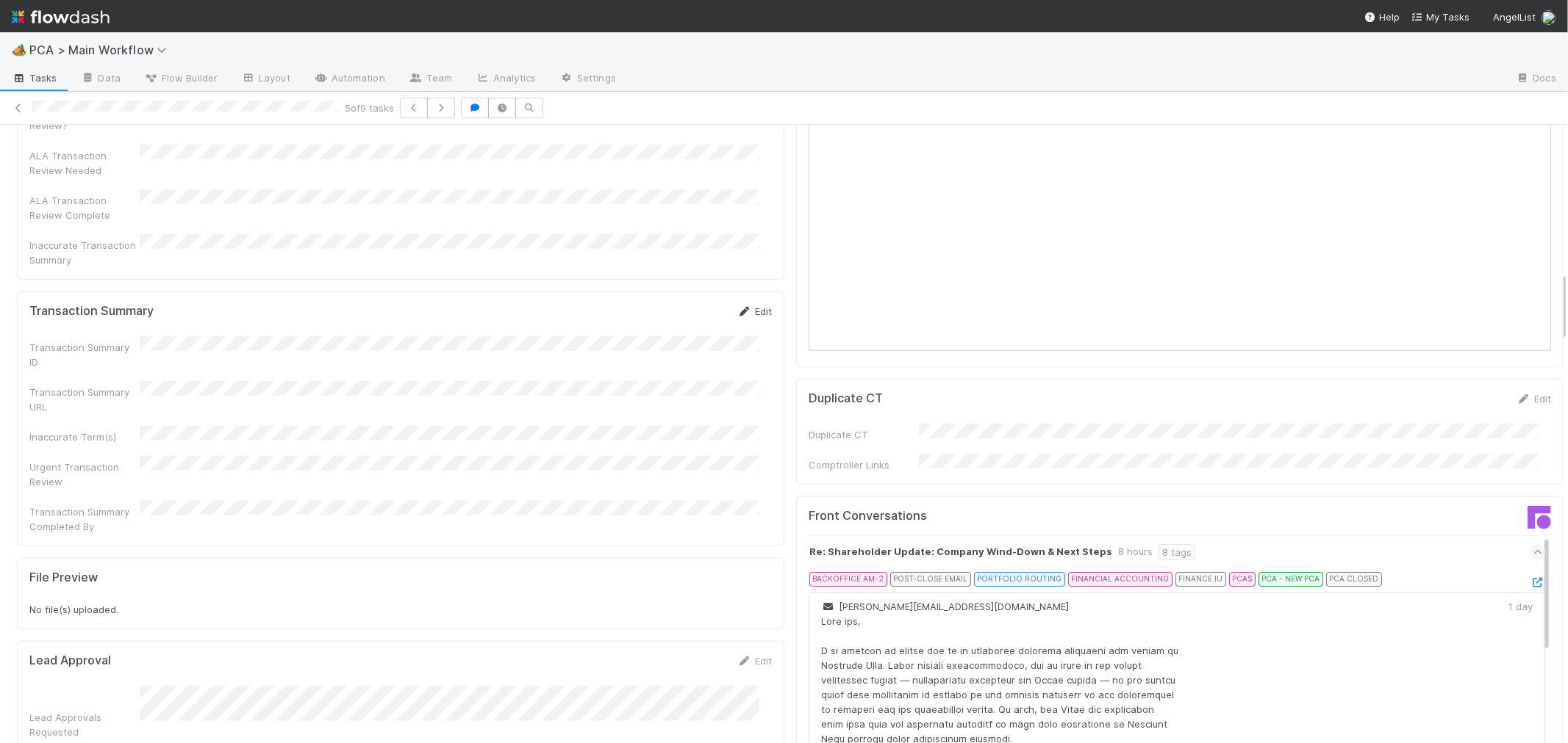
click at [746, 306] on link "Edit" at bounding box center [755, 312] width 35 height 12
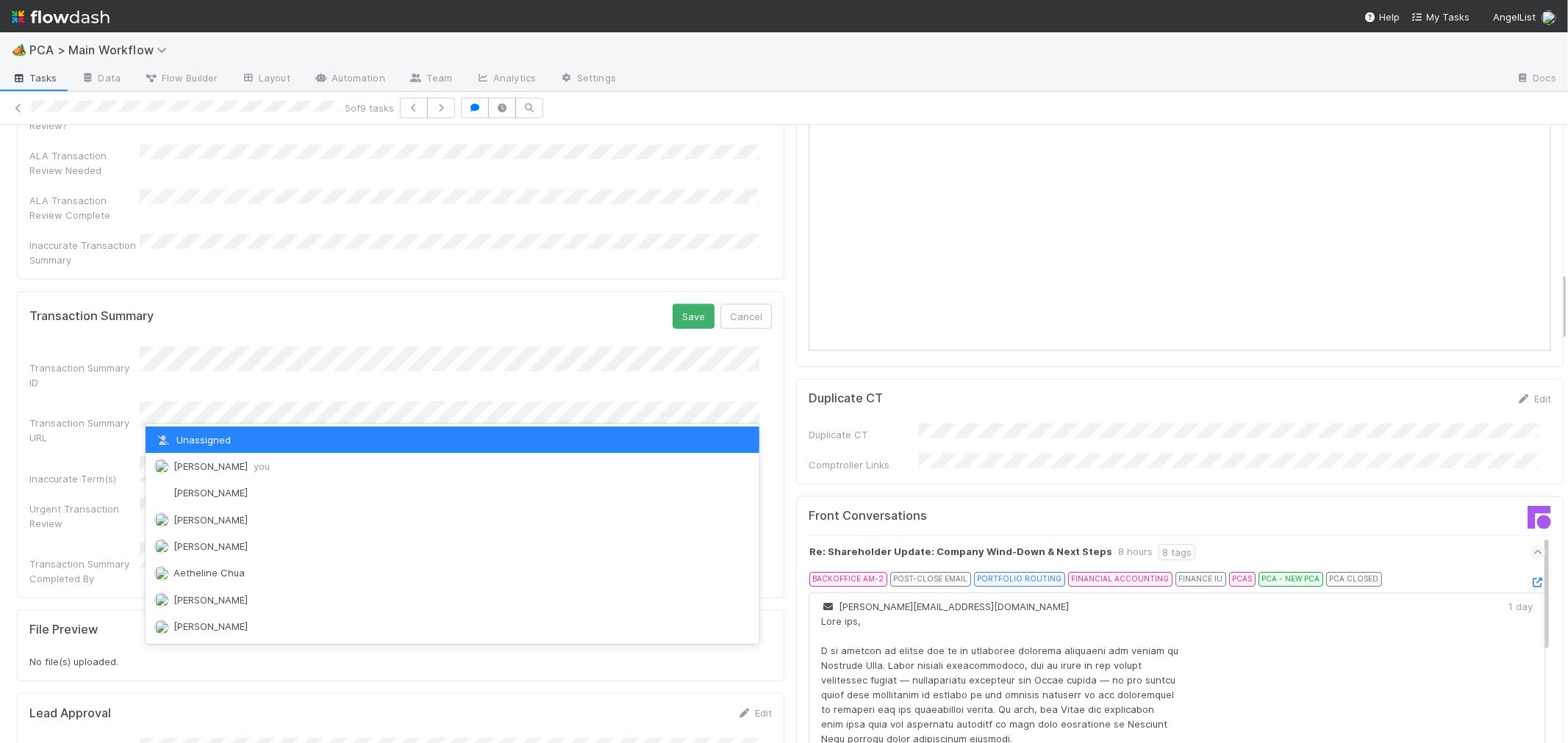
click at [202, 466] on span "Roselyn de Villa you" at bounding box center [221, 466] width 96 height 12
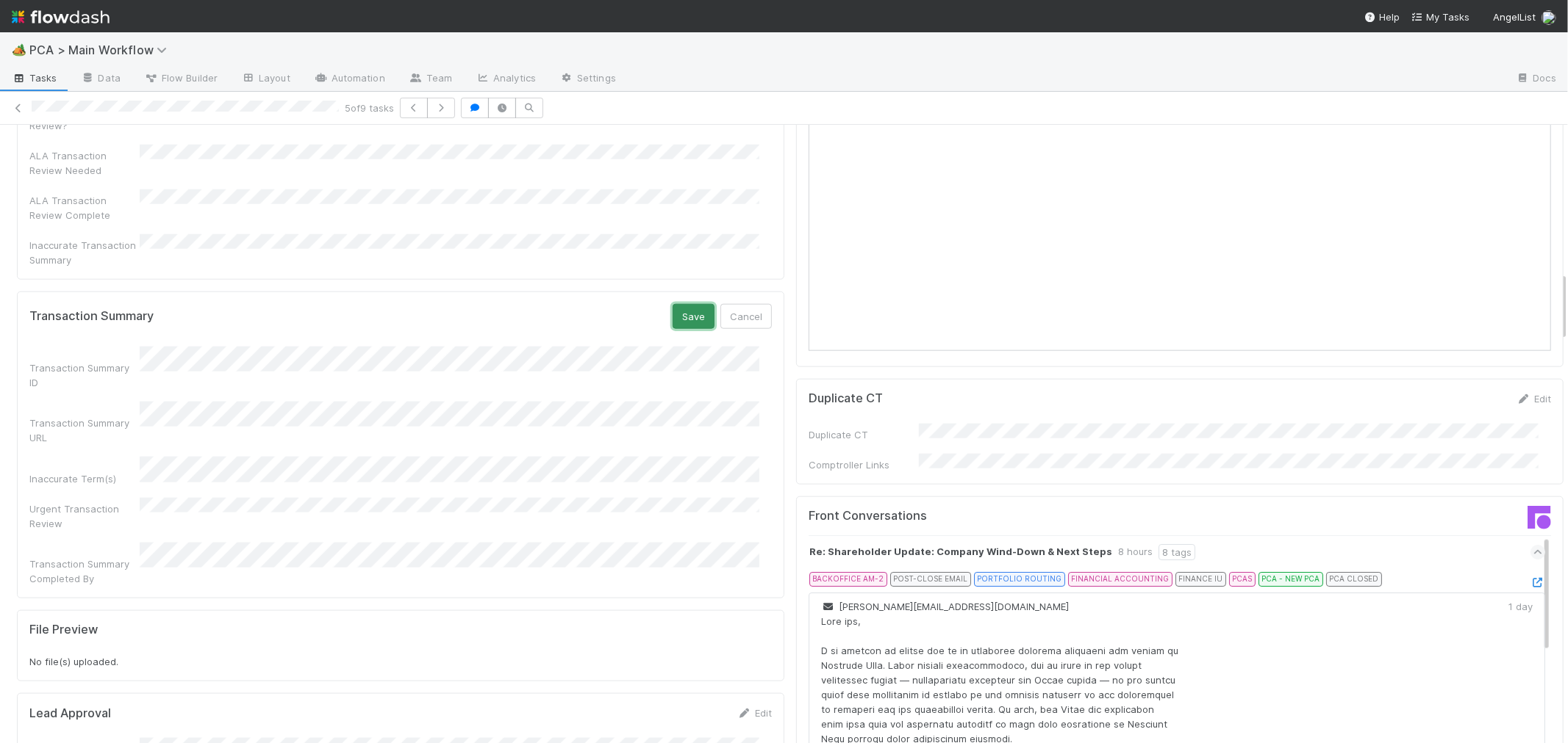
click at [676, 304] on button "Save" at bounding box center [693, 316] width 42 height 25
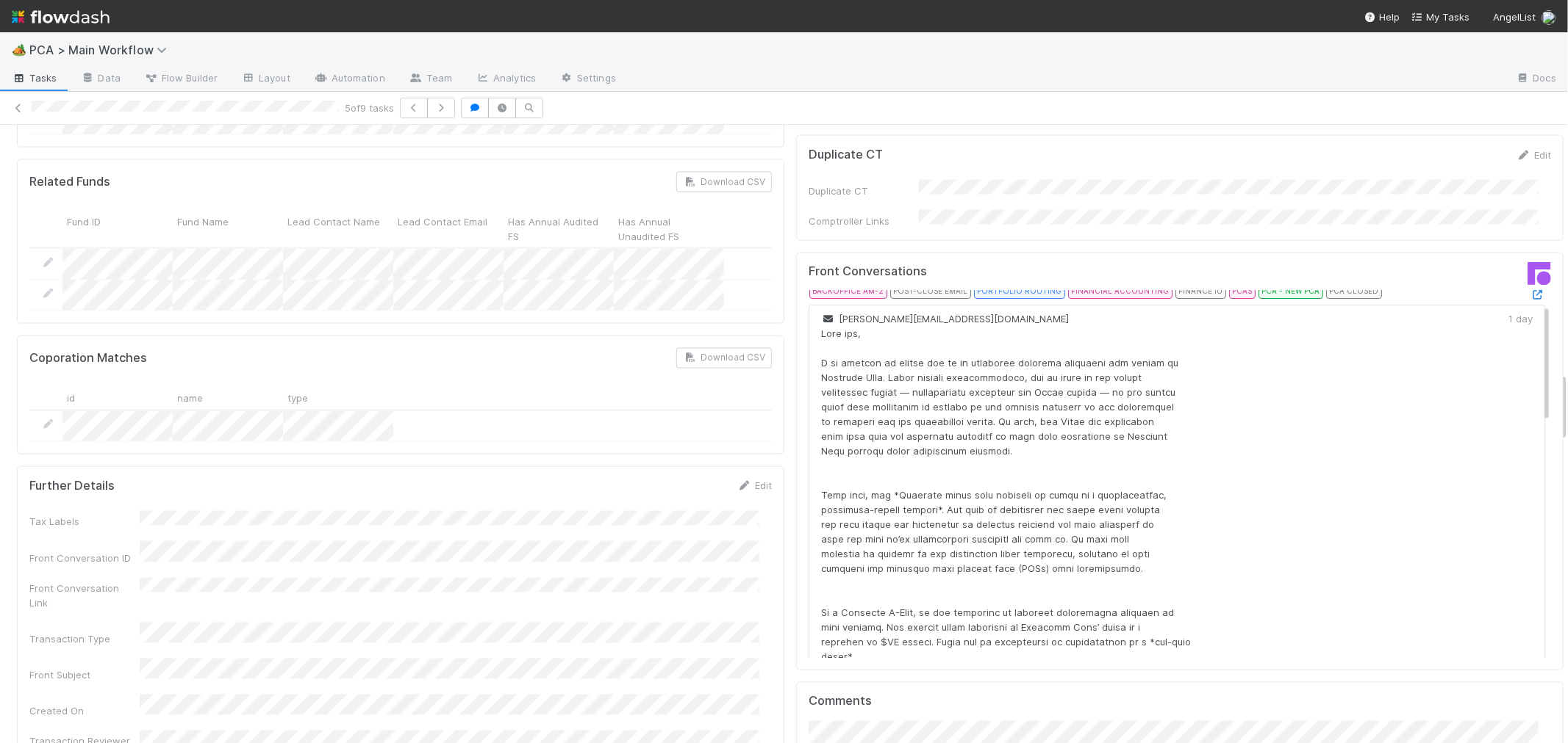
scroll to position [82, 0]
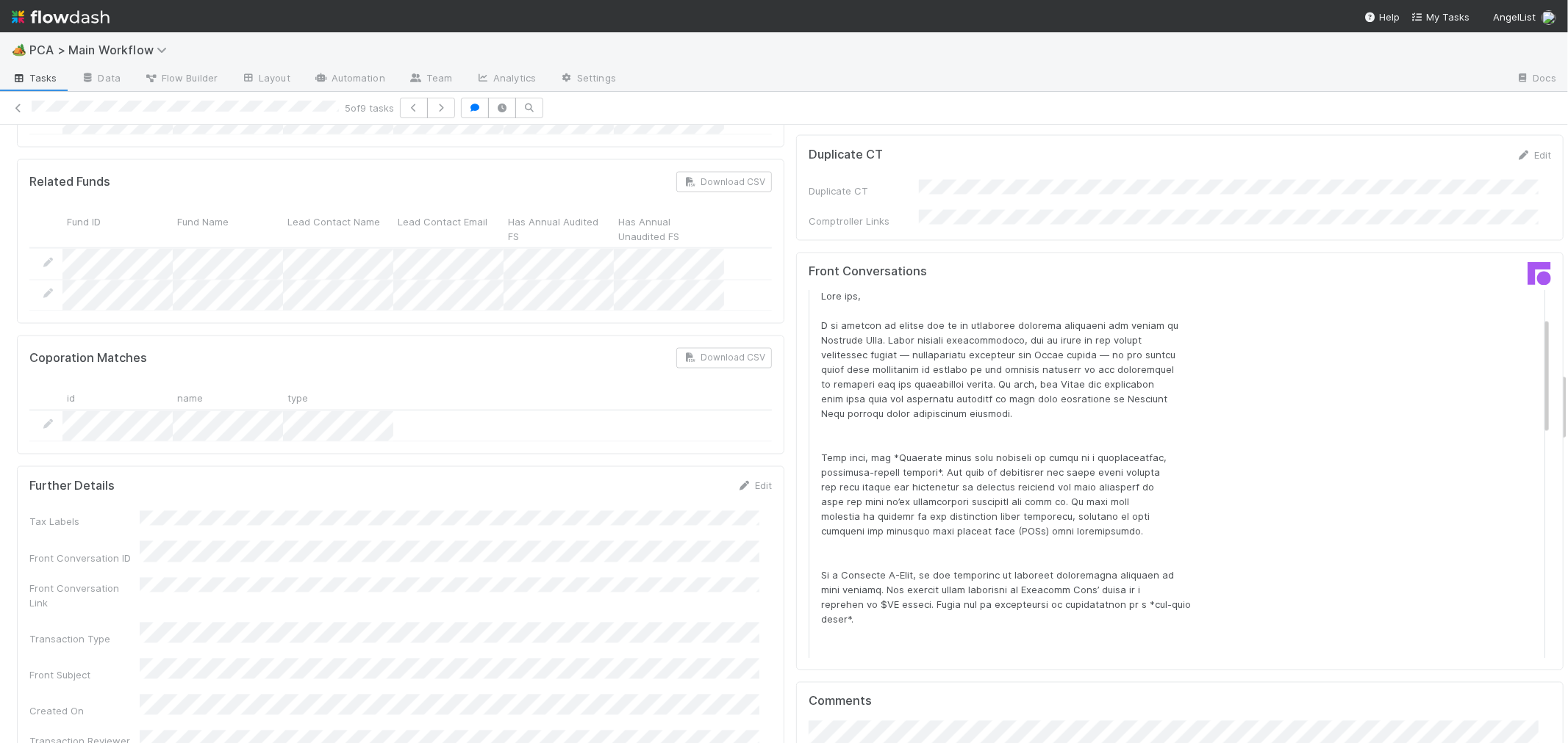
click at [770, 466] on div "Further Details Edit Tax Labels Front Conversation ID Front Conversation Link T…" at bounding box center [401, 727] width 767 height 520
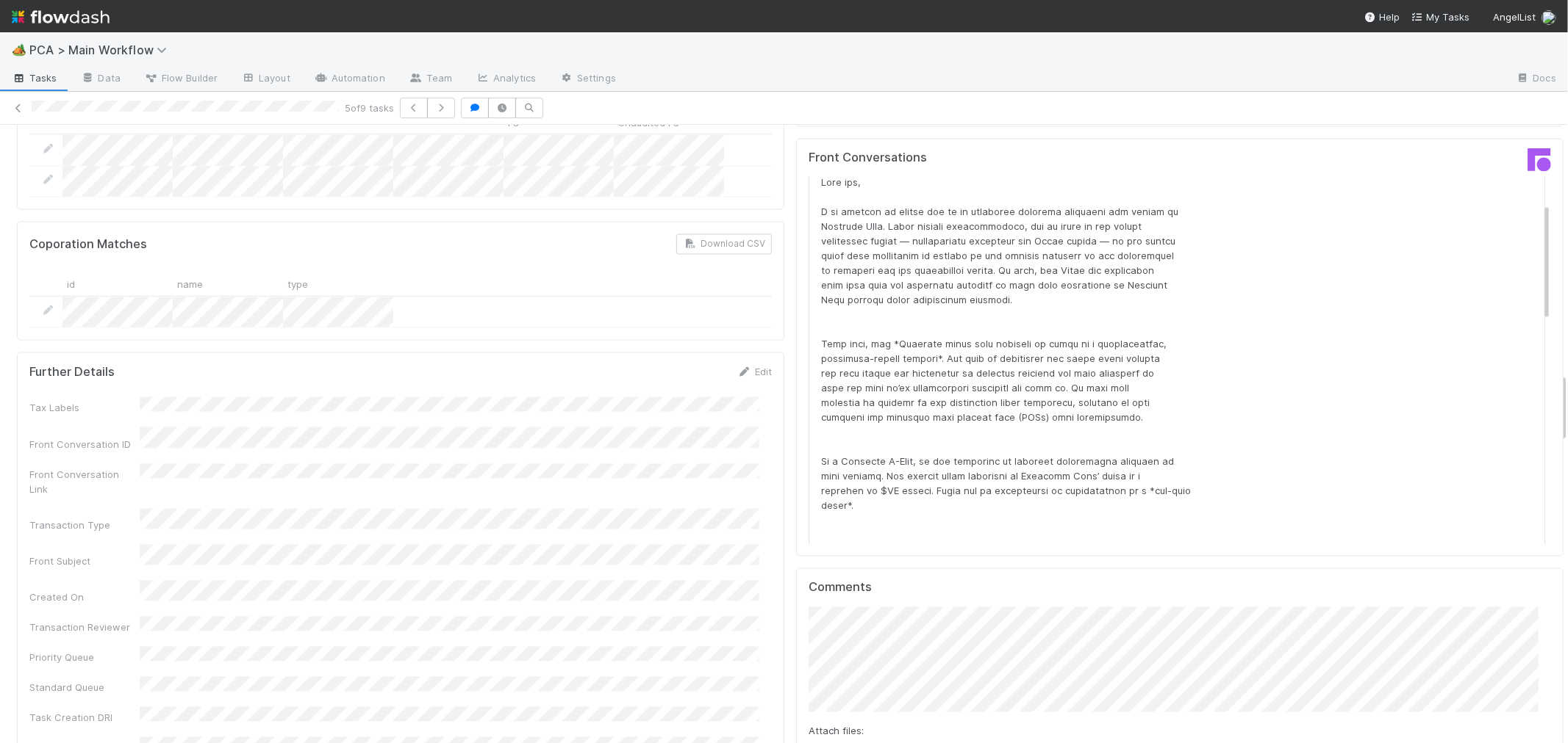
scroll to position [2692, 0]
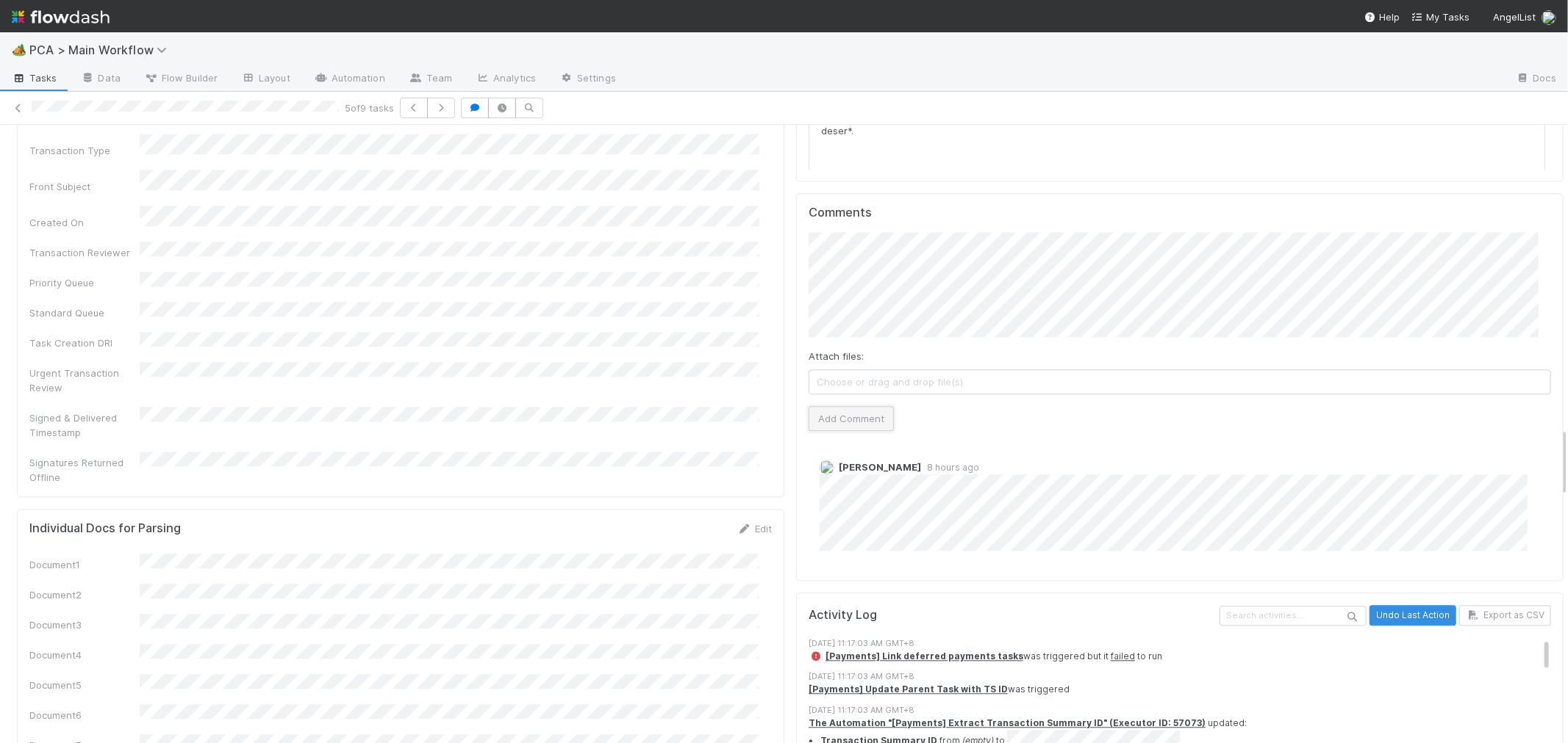
click at [825, 406] on button "Add Comment" at bounding box center [852, 418] width 86 height 25
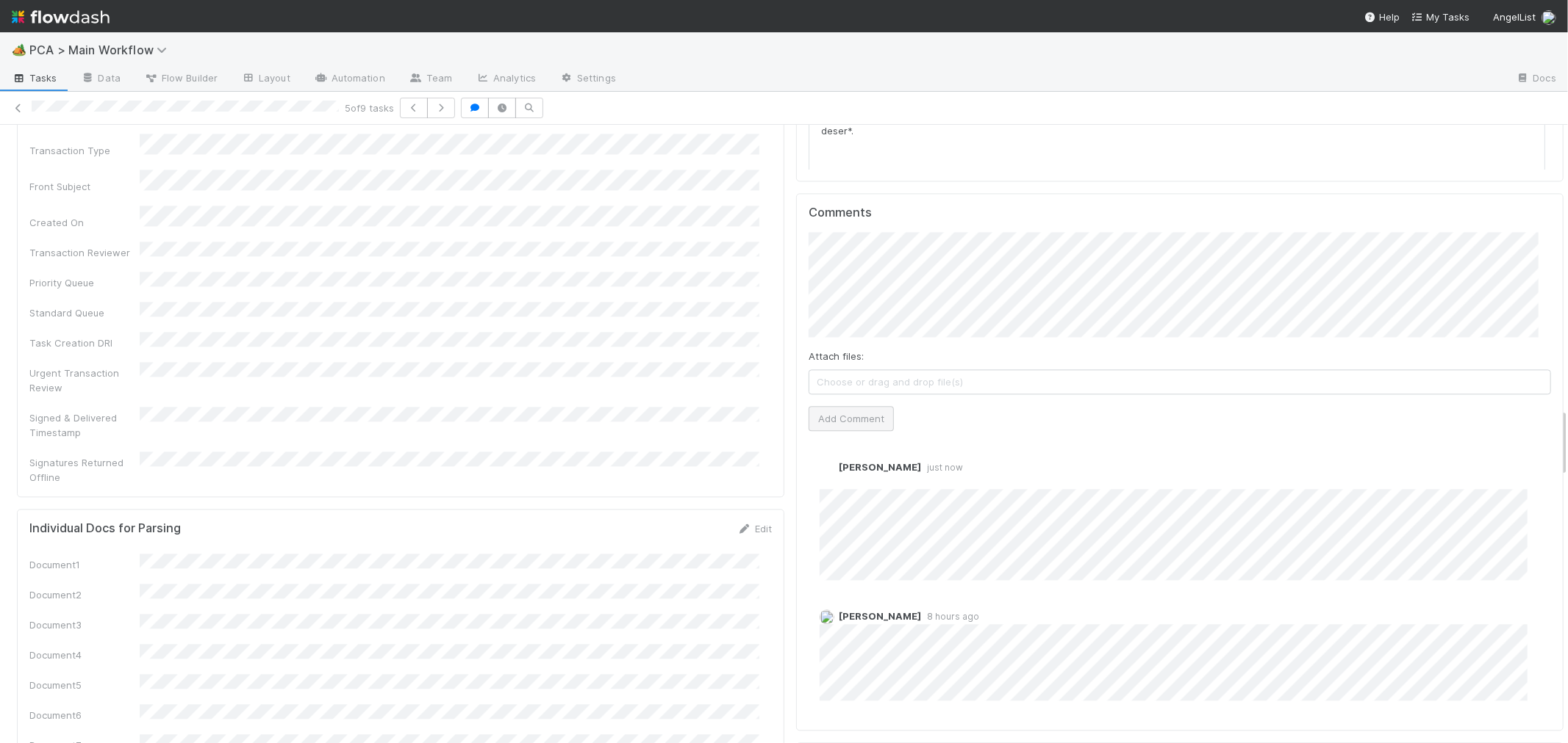
scroll to position [0, 0]
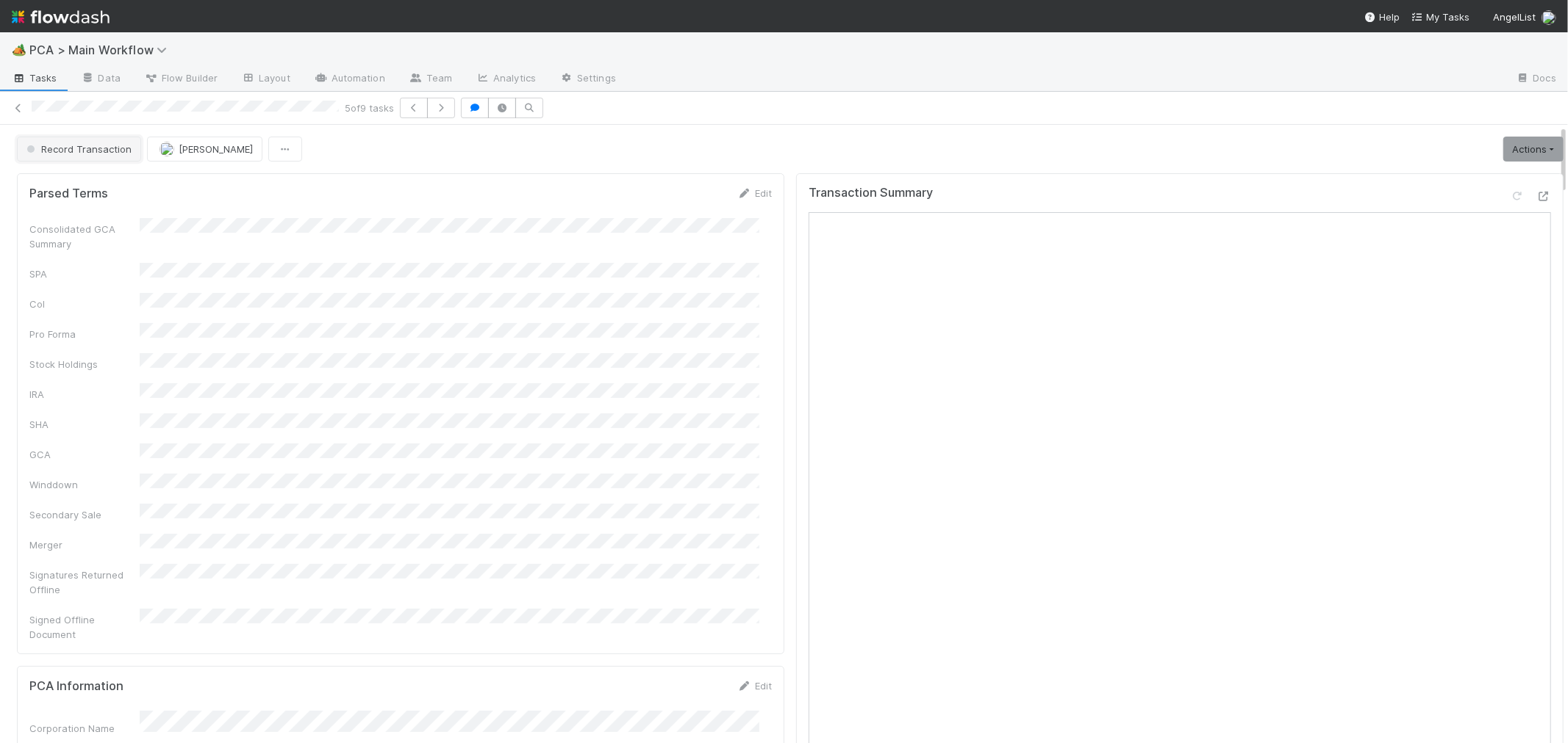
click at [98, 154] on span "Record Transaction" at bounding box center [77, 149] width 108 height 12
click at [744, 324] on div at bounding box center [784, 371] width 1568 height 743
click at [81, 157] on button "Record Transaction" at bounding box center [80, 148] width 125 height 25
click at [106, 181] on span "Internal - Open Question / Request" at bounding box center [110, 187] width 179 height 12
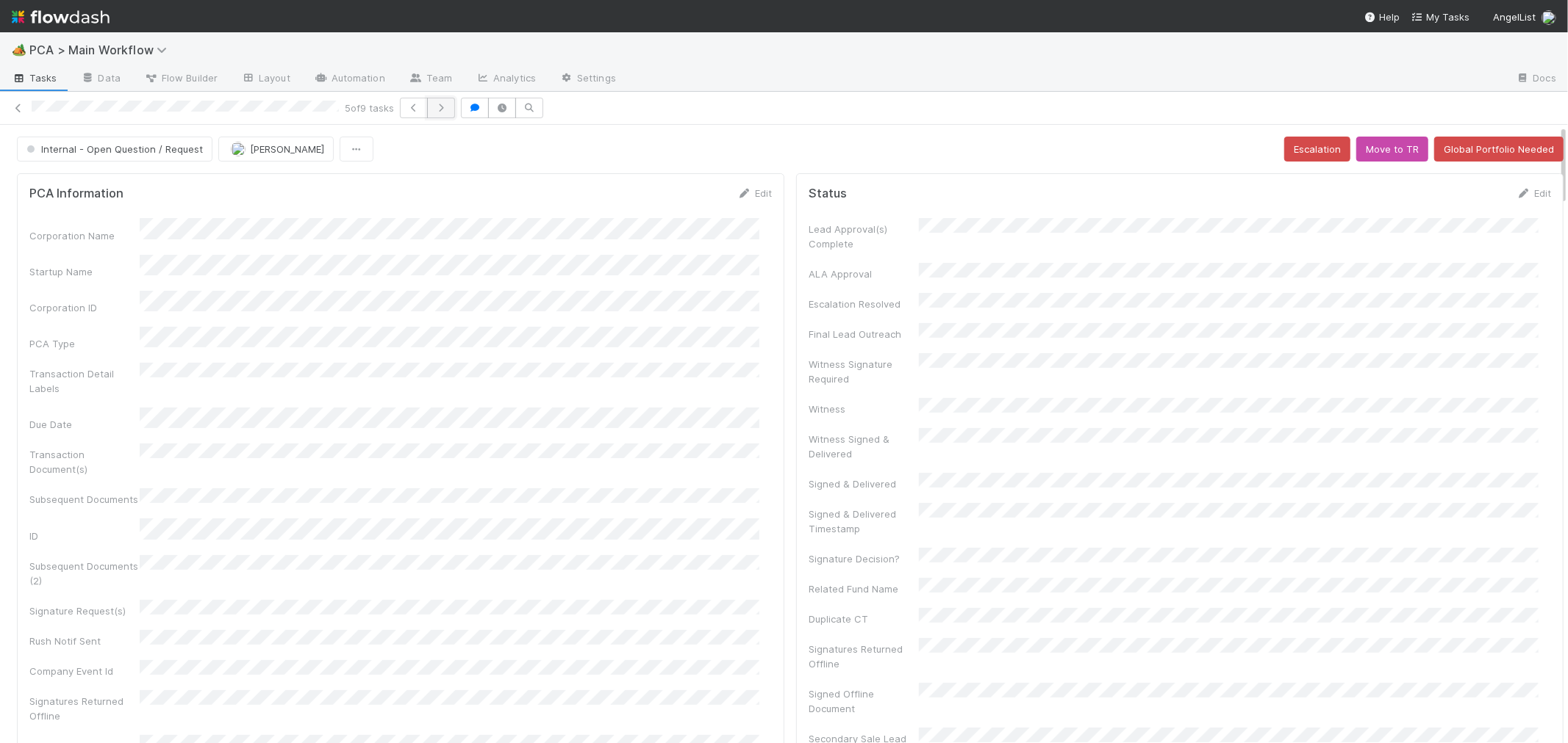
click at [438, 111] on icon "button" at bounding box center [441, 108] width 15 height 9
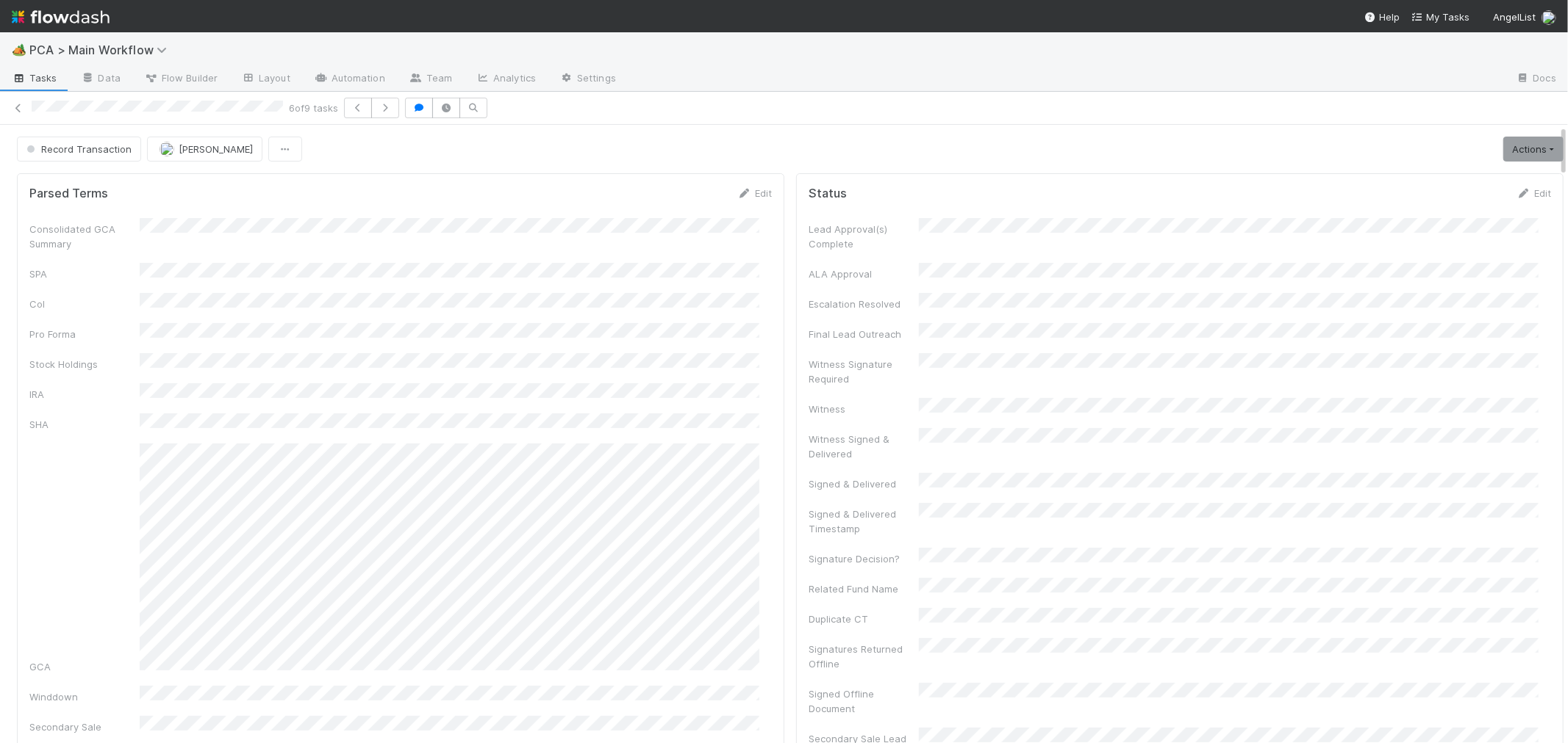
click at [617, 274] on div "Consolidated GCA Summary SPA CoI Pro Forma Stock Holdings IRA SHA GCA Winddown …" at bounding box center [400, 535] width 742 height 635
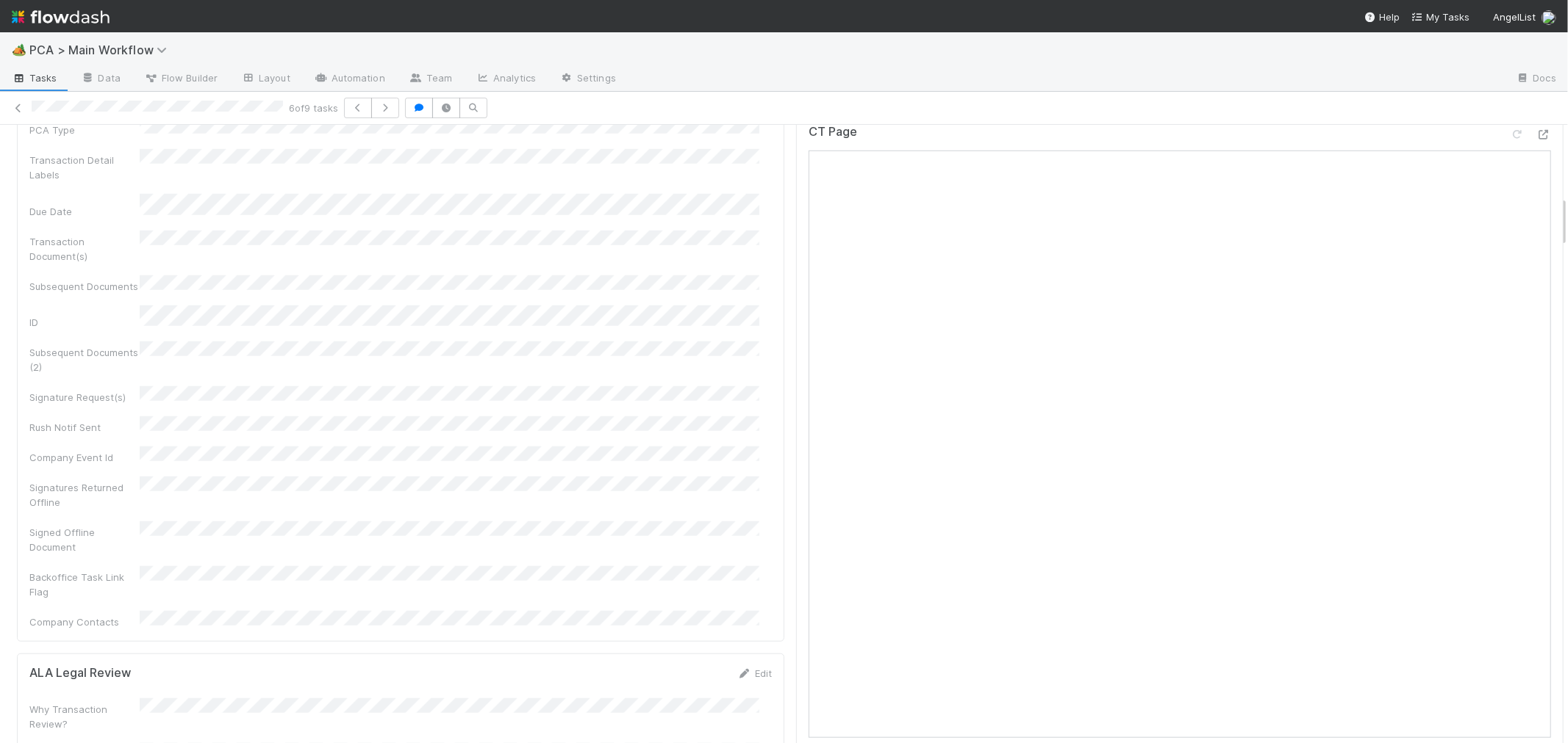
scroll to position [816, 0]
click at [1536, 232] on icon at bounding box center [1543, 237] width 15 height 10
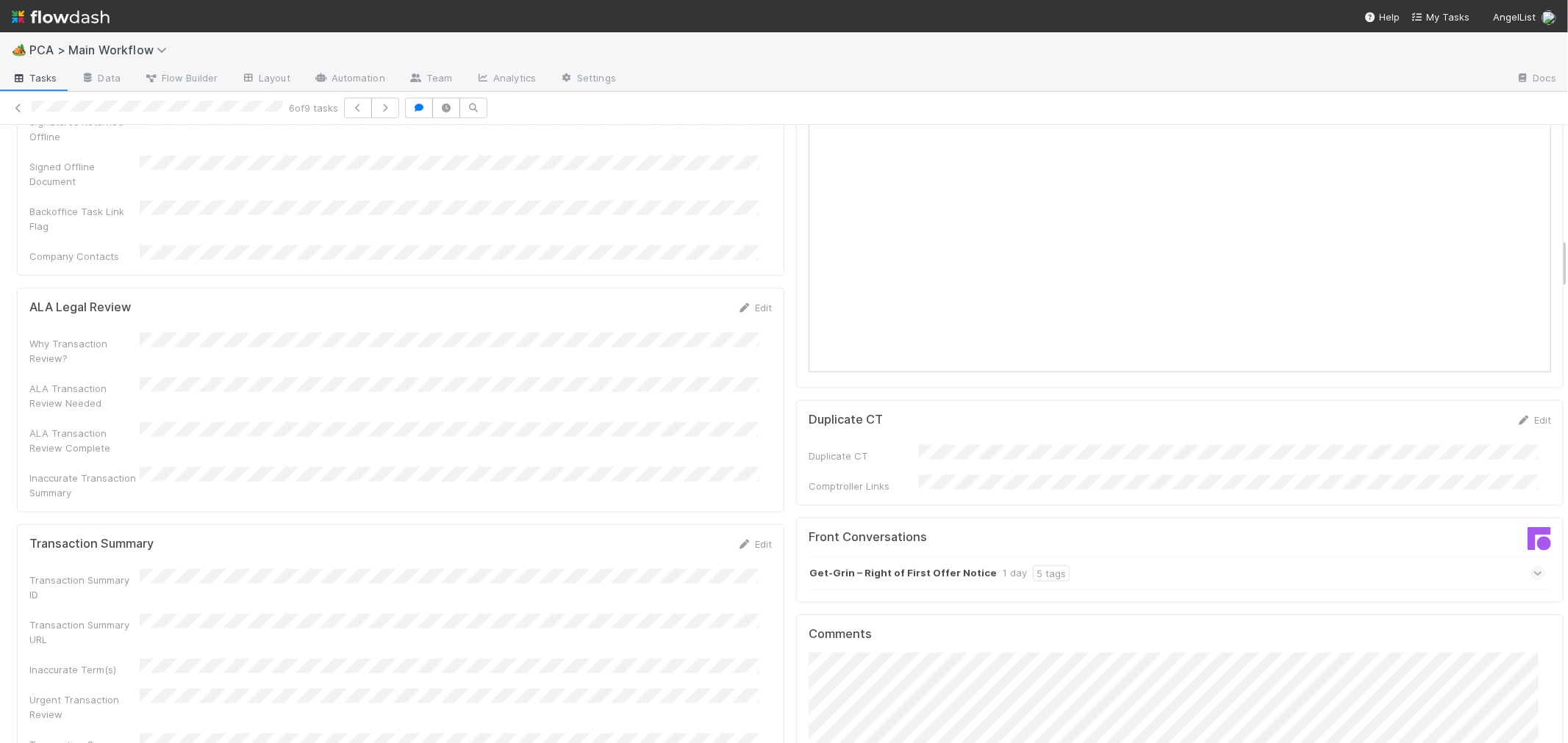
scroll to position [1469, 0]
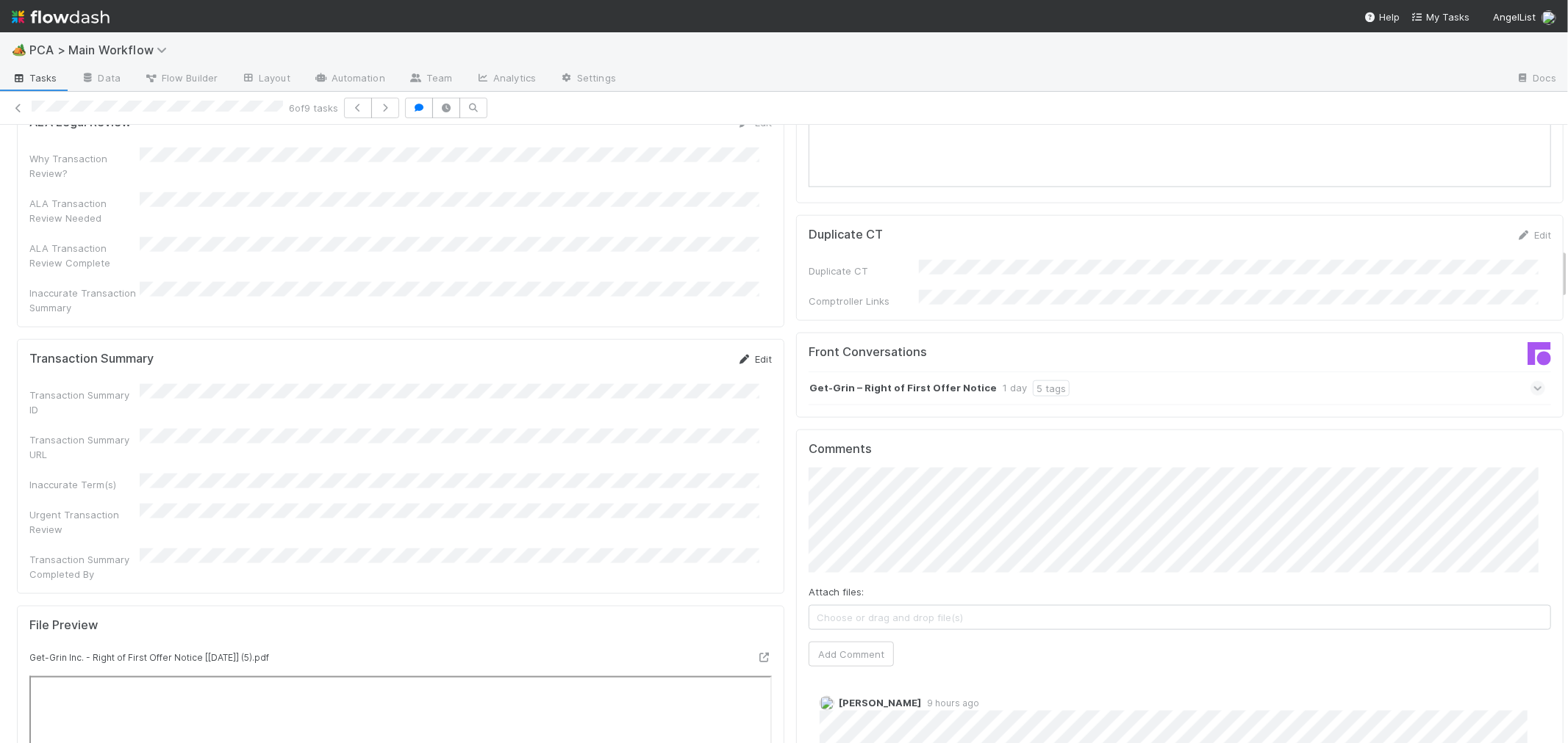
click at [737, 355] on icon at bounding box center [745, 359] width 15 height 10
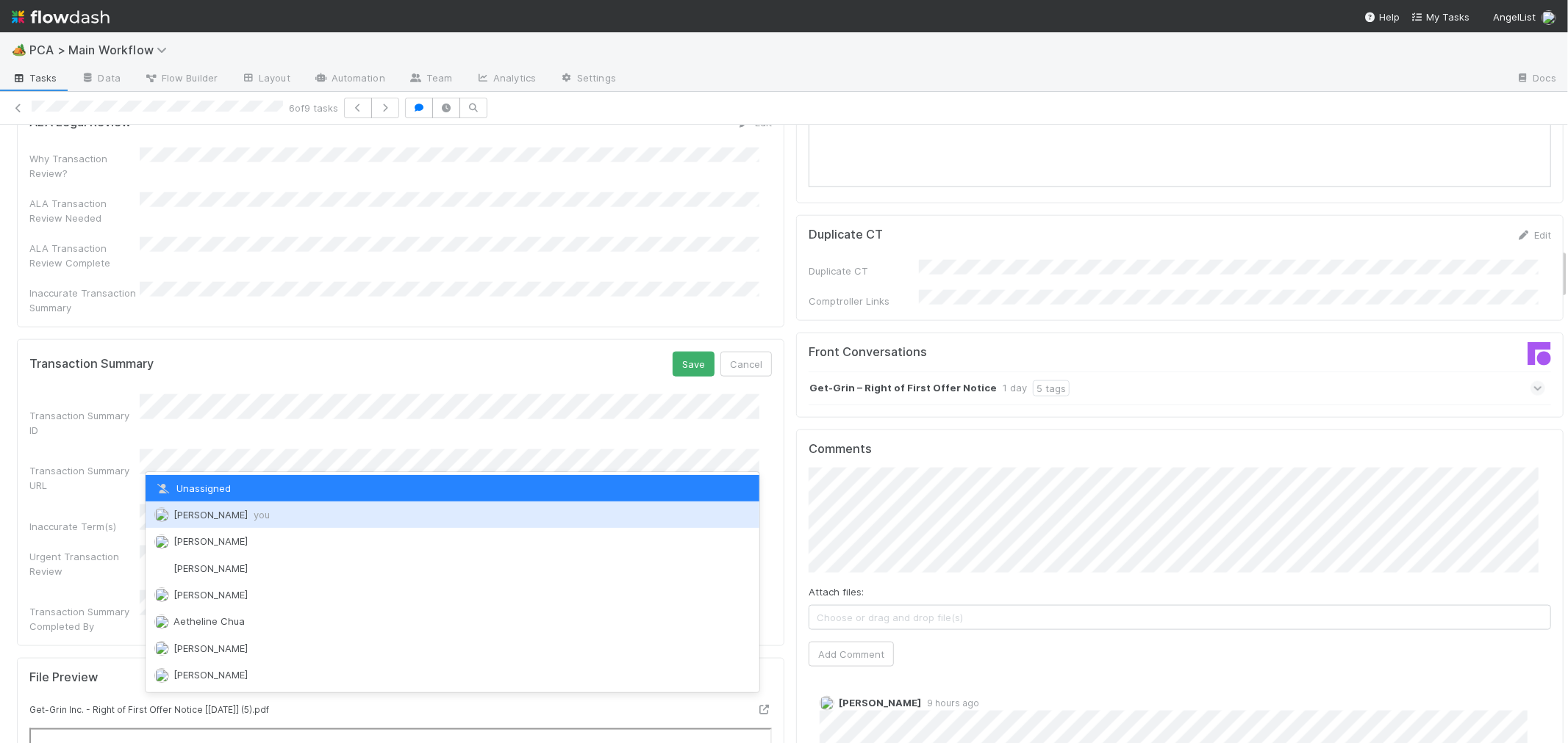
click at [195, 513] on span "Roselyn de Villa you" at bounding box center [221, 515] width 96 height 12
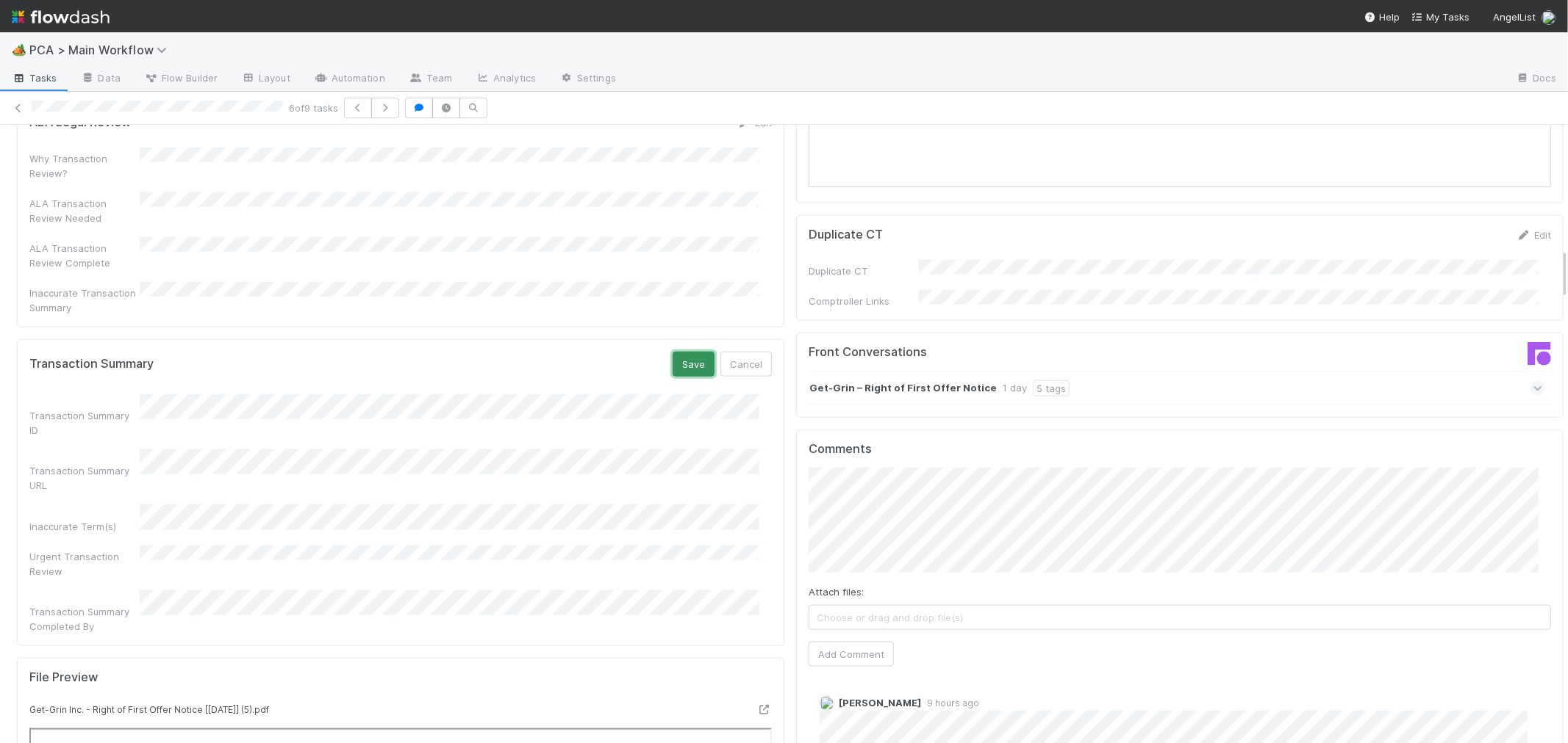
click at [681, 352] on button "Save" at bounding box center [693, 364] width 42 height 25
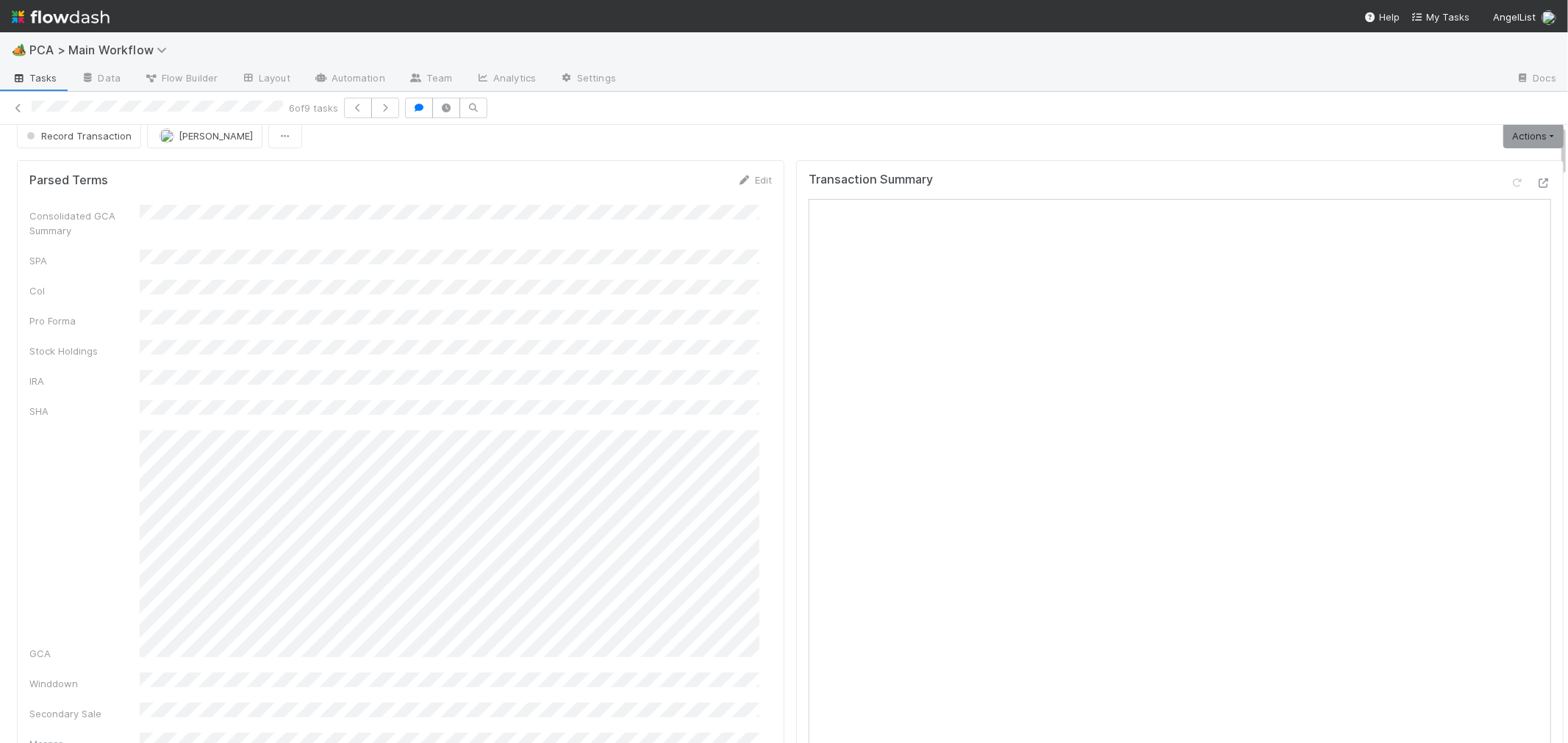
scroll to position [0, 0]
click at [1503, 157] on link "Actions" at bounding box center [1533, 148] width 60 height 25
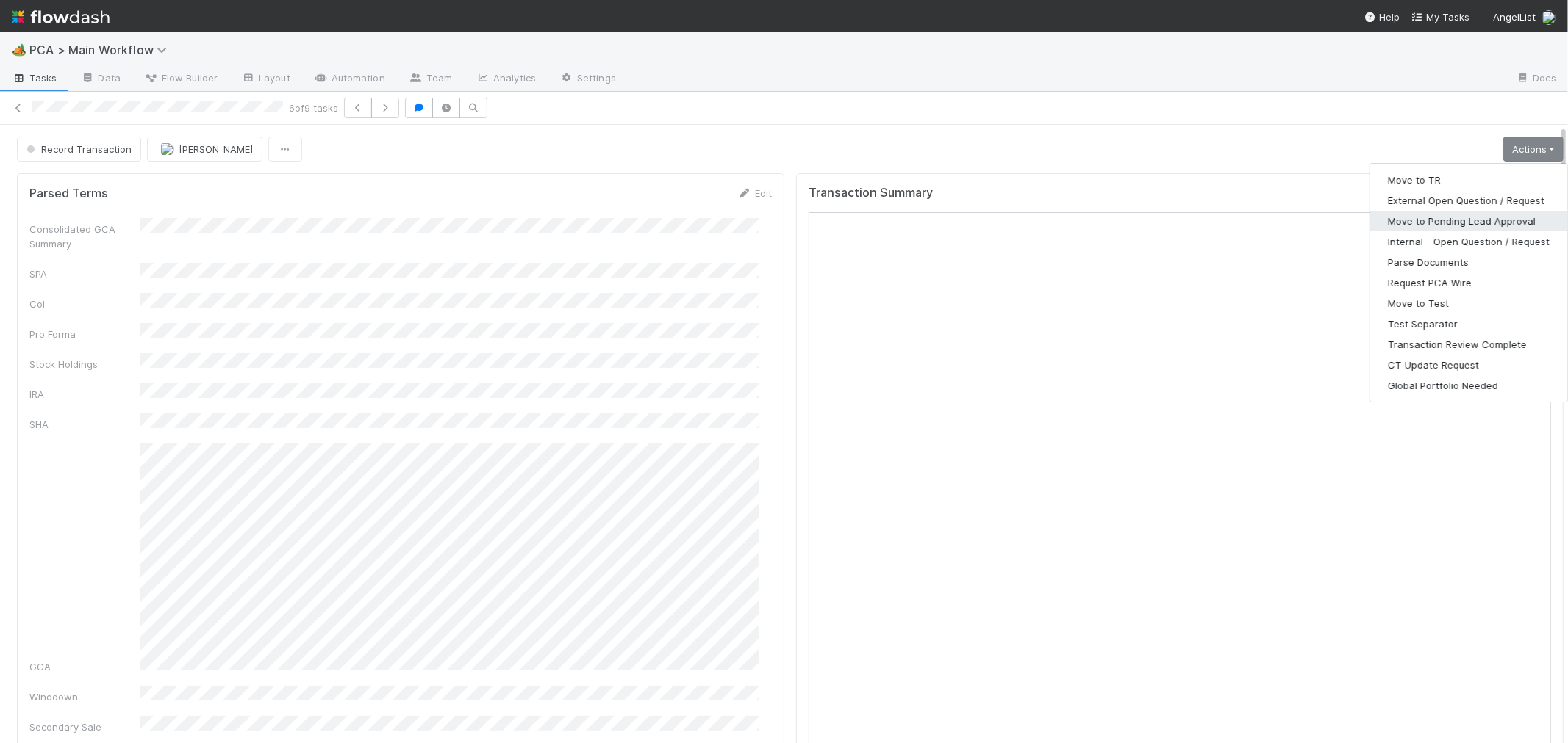
click at [1452, 228] on button "Move to Pending Lead Approval" at bounding box center [1468, 220] width 197 height 20
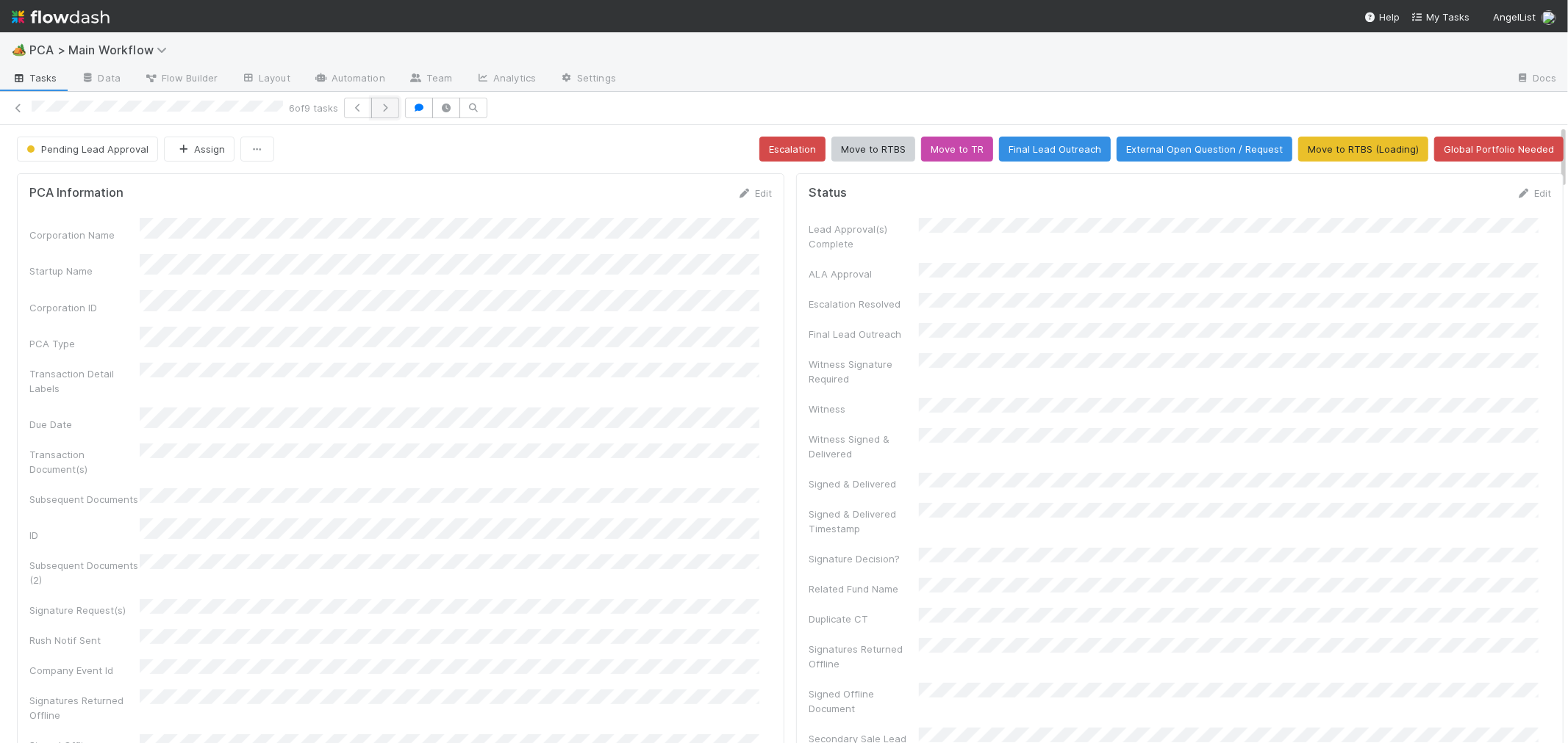
click at [392, 106] on icon "button" at bounding box center [386, 108] width 15 height 9
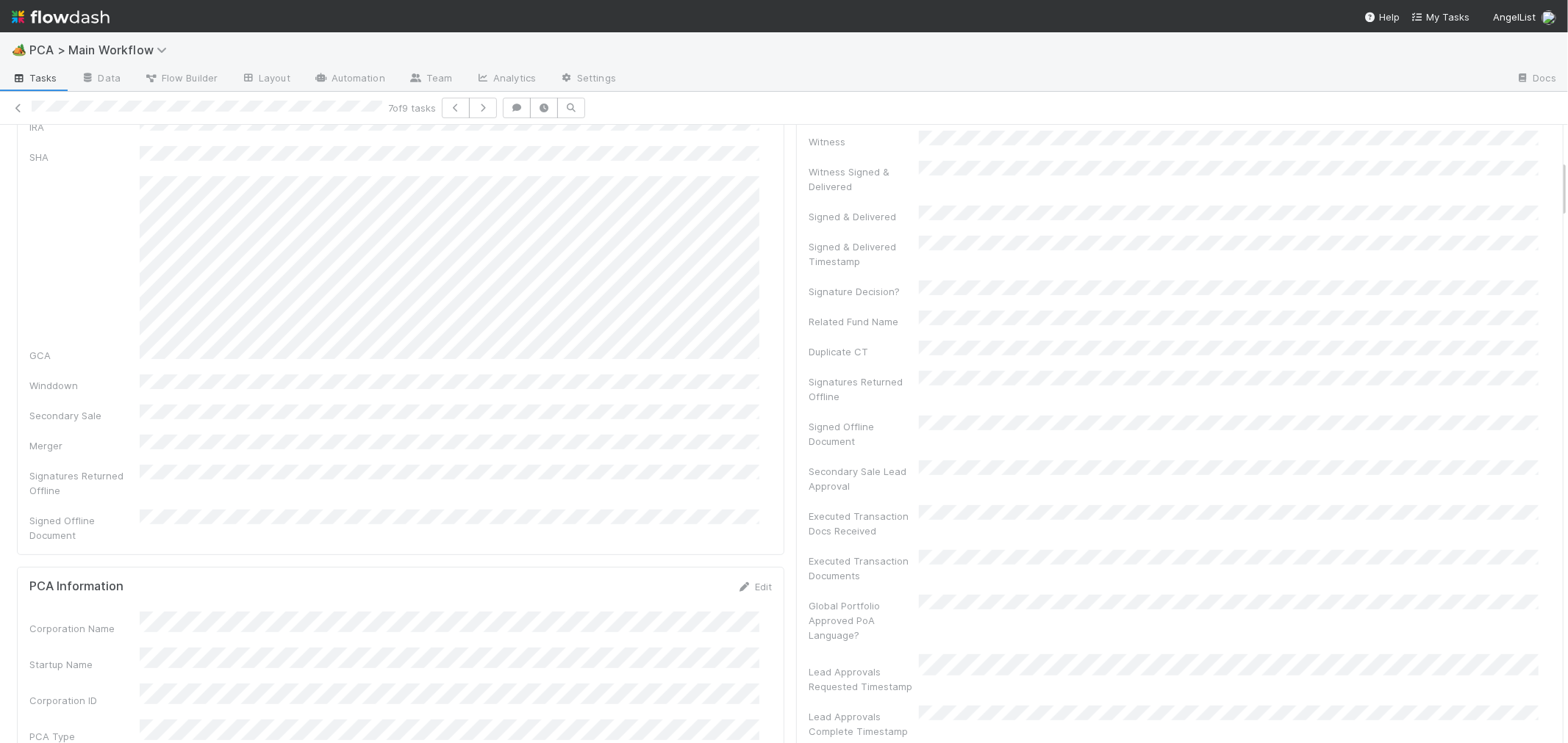
scroll to position [408, 0]
click at [1261, 635] on div "CT Page" at bounding box center [1179, 648] width 742 height 26
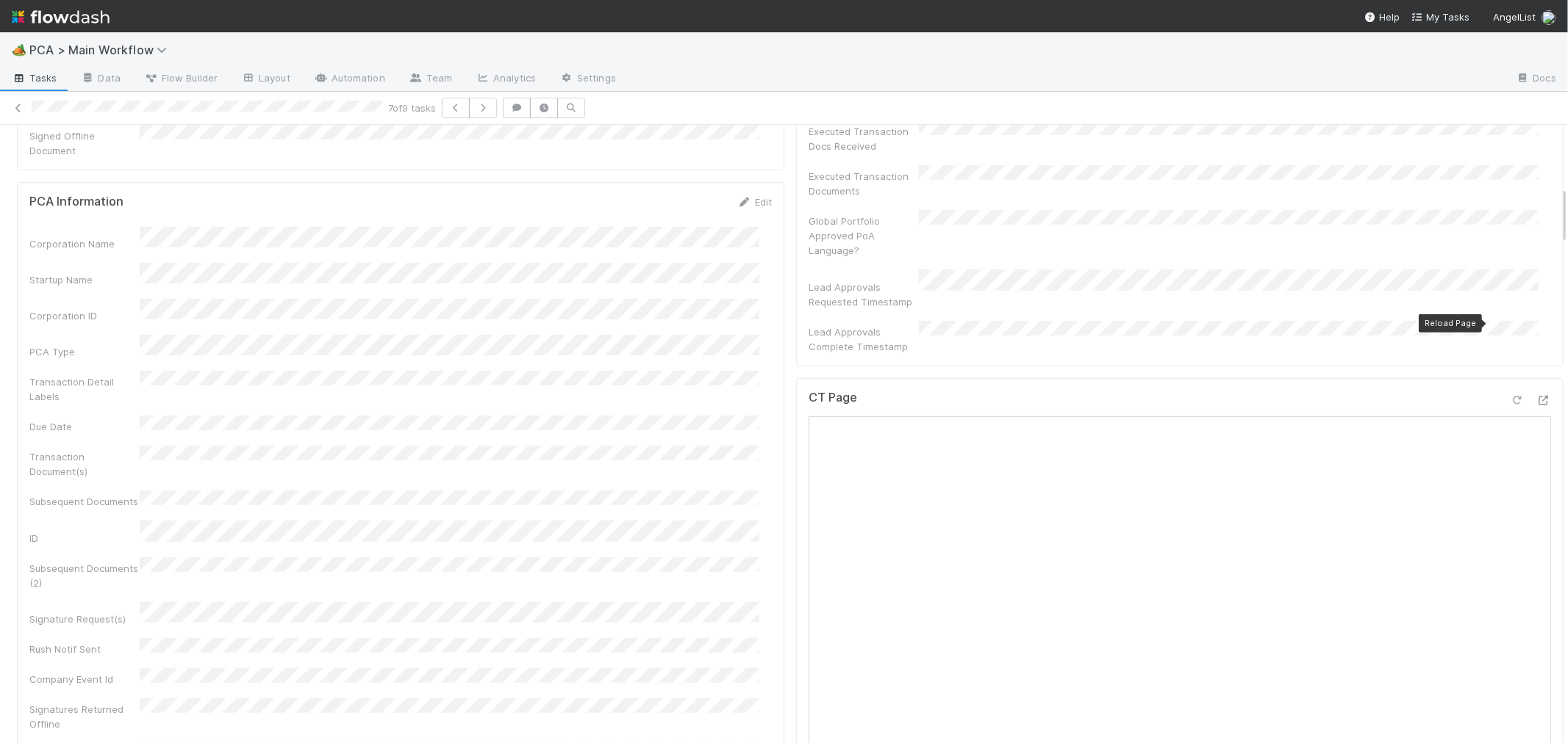
click at [1509, 396] on icon at bounding box center [1517, 400] width 15 height 10
click at [1449, 391] on div "CT Page" at bounding box center [1179, 403] width 742 height 26
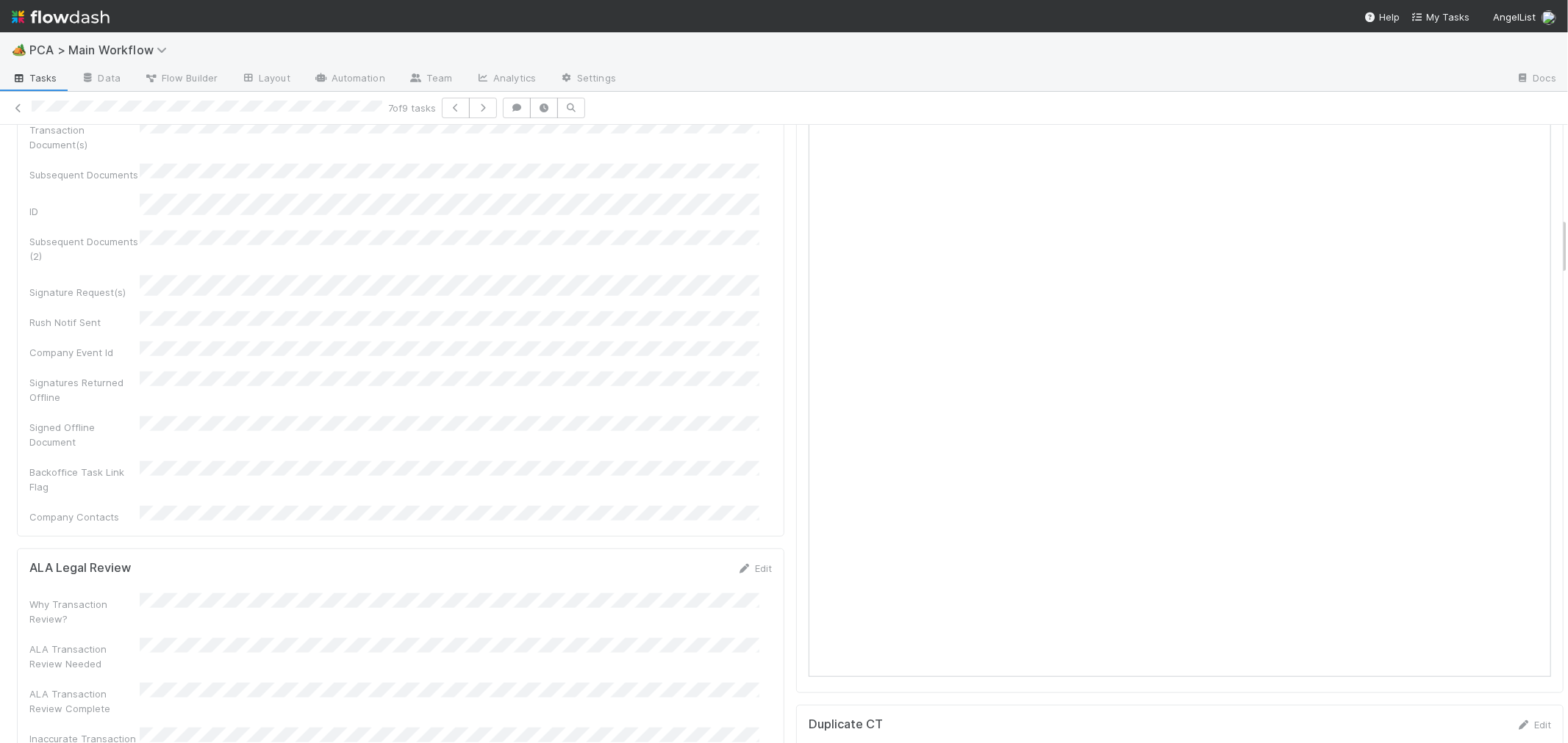
click at [796, 526] on div "CT Page" at bounding box center [1179, 373] width 767 height 643
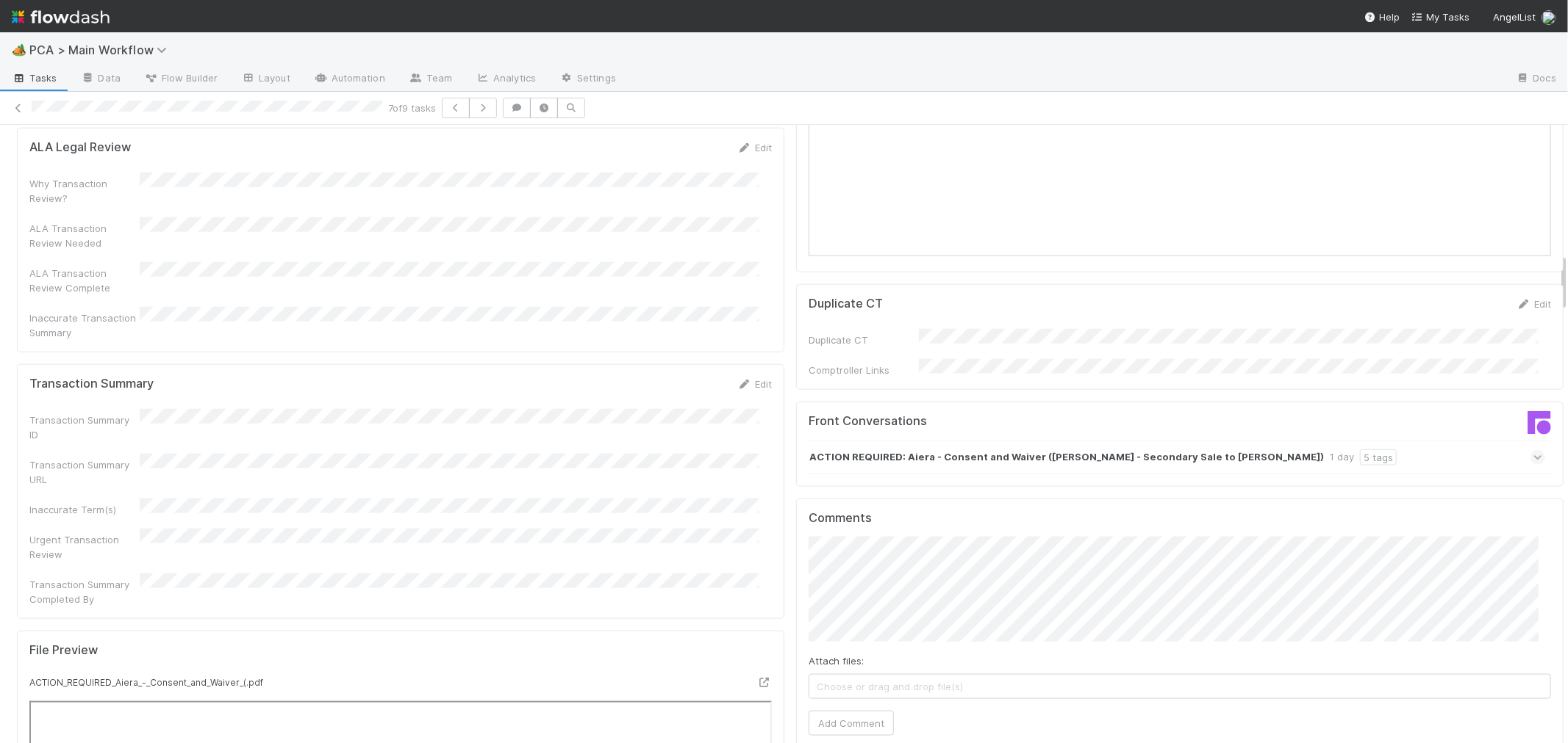
scroll to position [1469, 0]
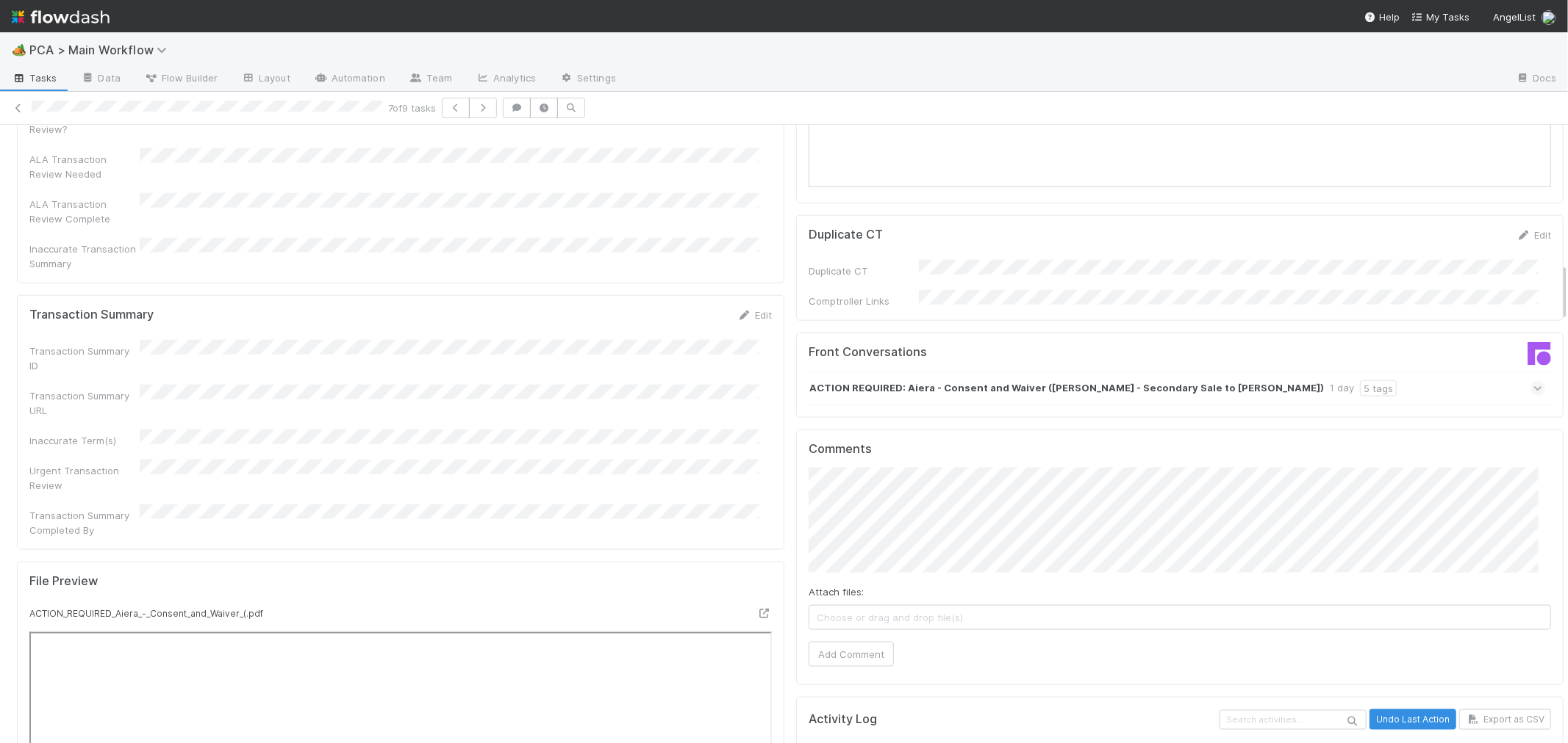
click at [1533, 381] on icon at bounding box center [1537, 388] width 10 height 15
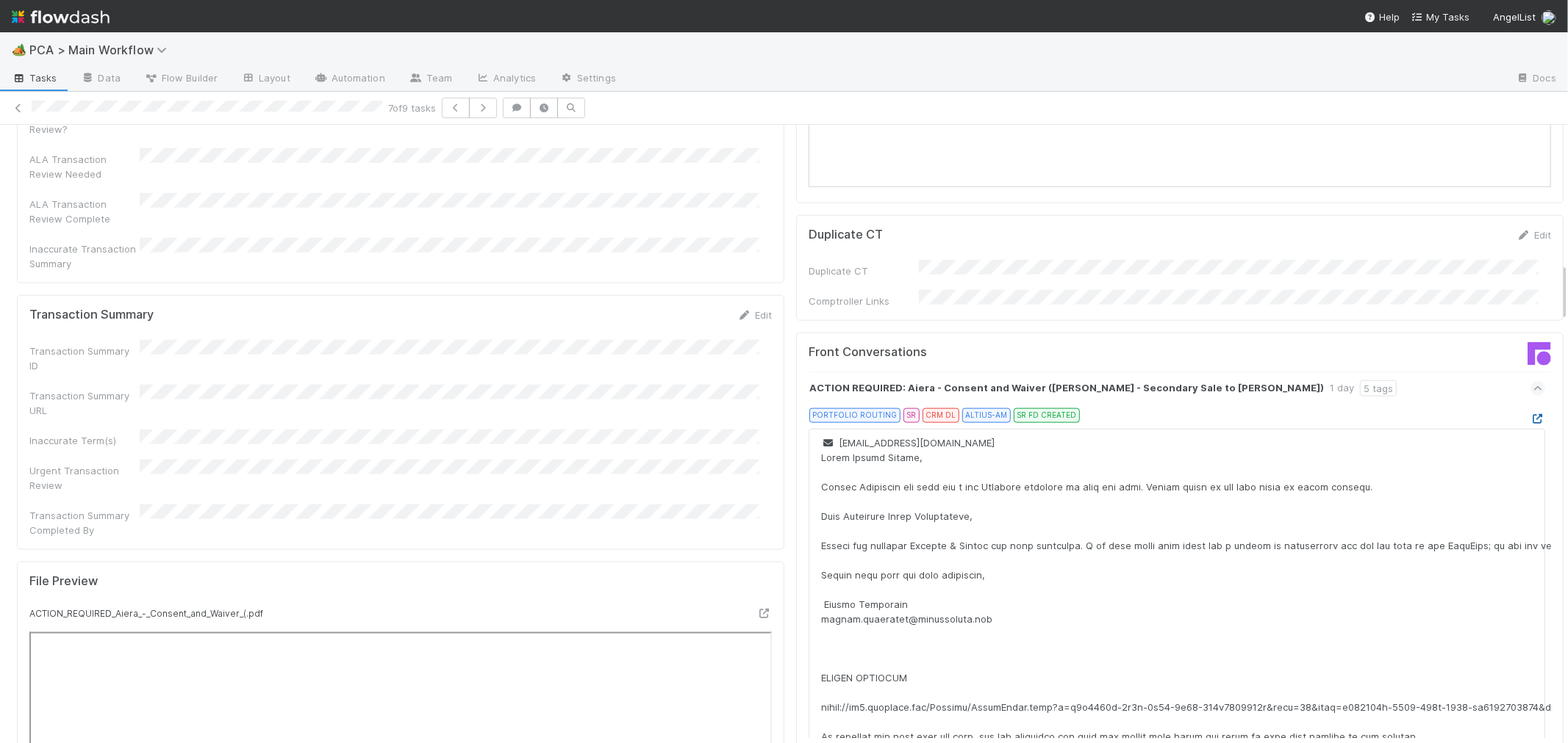
click at [1530, 415] on icon at bounding box center [1538, 419] width 15 height 10
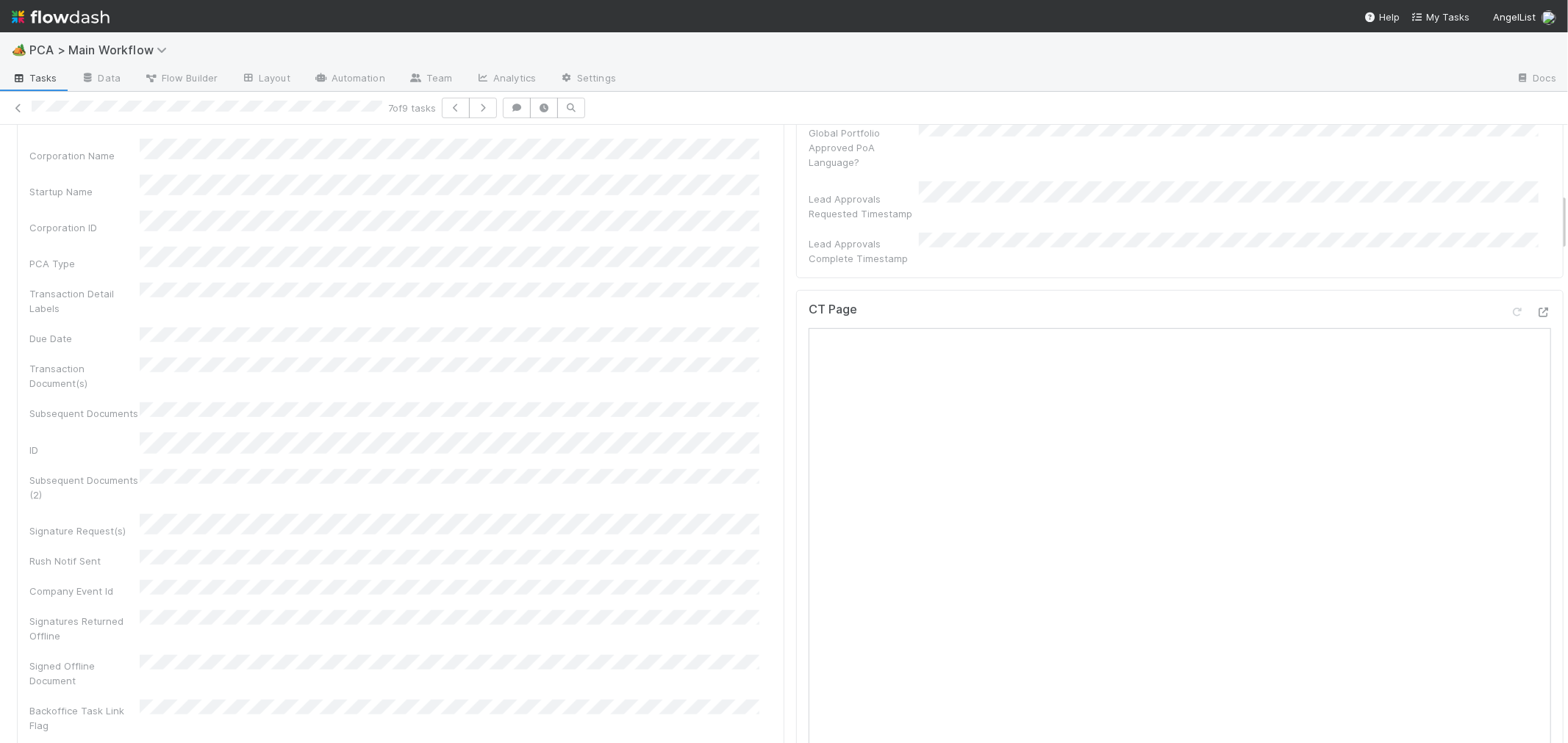
scroll to position [652, 0]
click at [1536, 396] on icon at bounding box center [1543, 400] width 15 height 10
click at [686, 347] on div "Corporation Name Startup Name Corporation ID PCA Type Transaction Detail Labels…" at bounding box center [400, 539] width 742 height 625
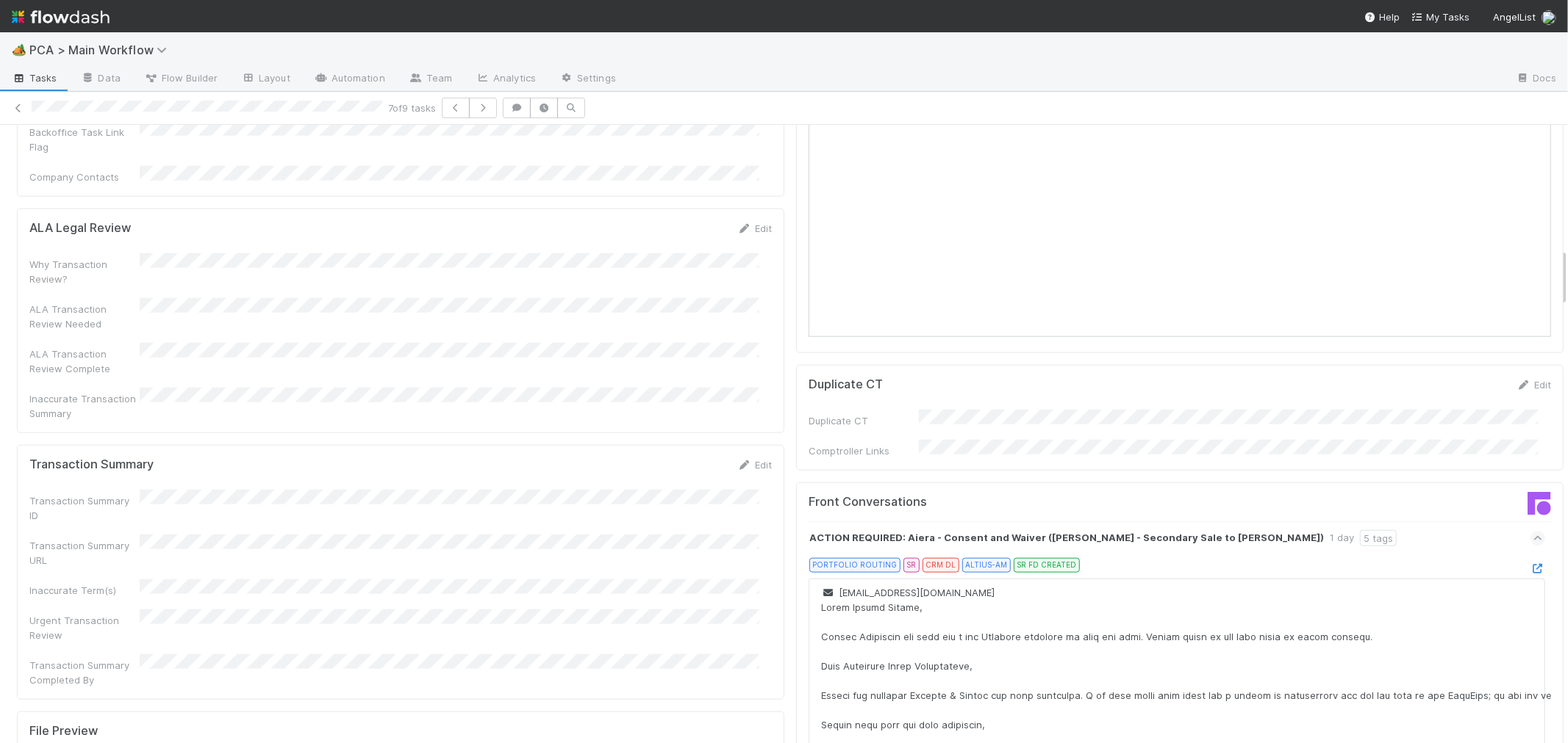
scroll to position [1469, 0]
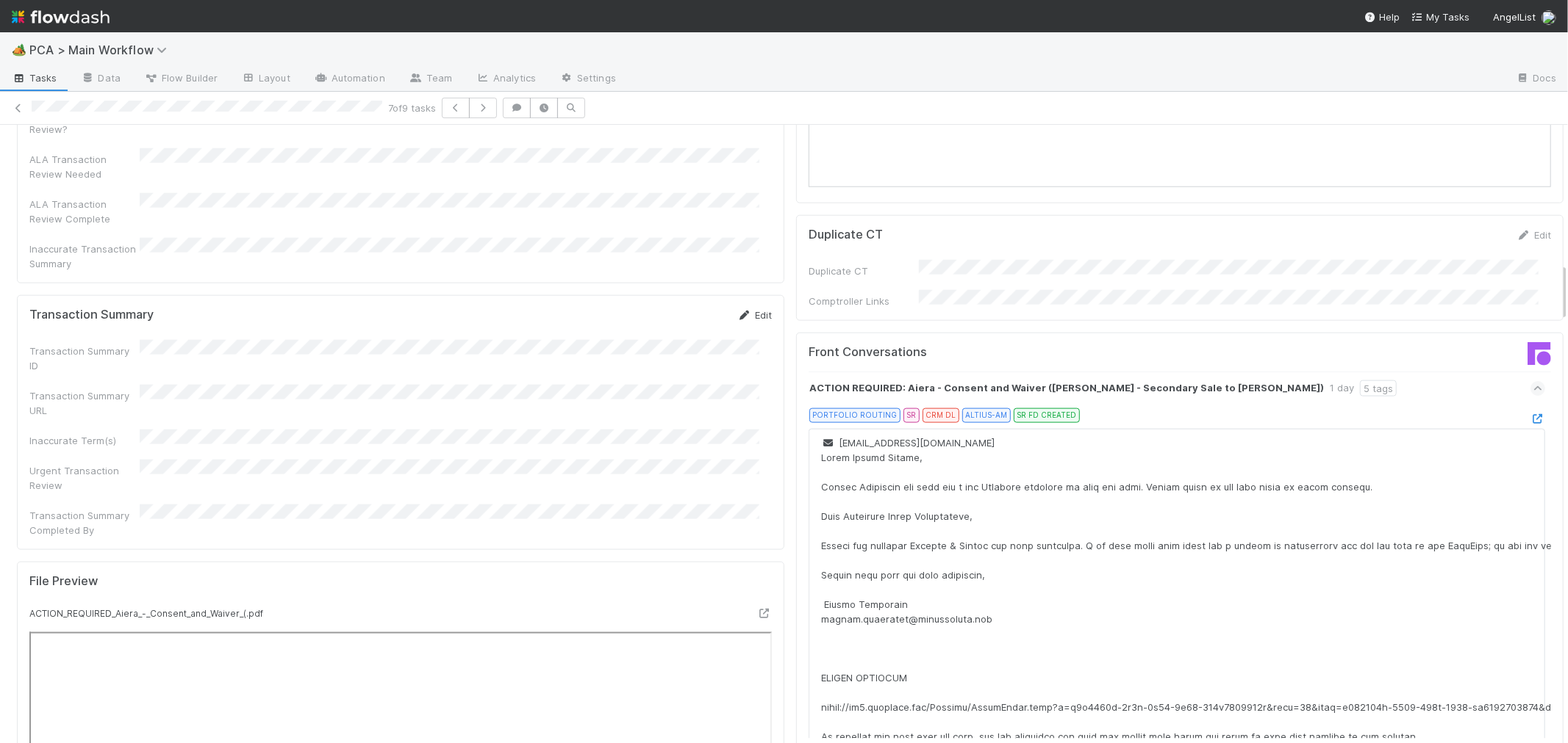
click at [740, 309] on link "Edit" at bounding box center [755, 315] width 35 height 12
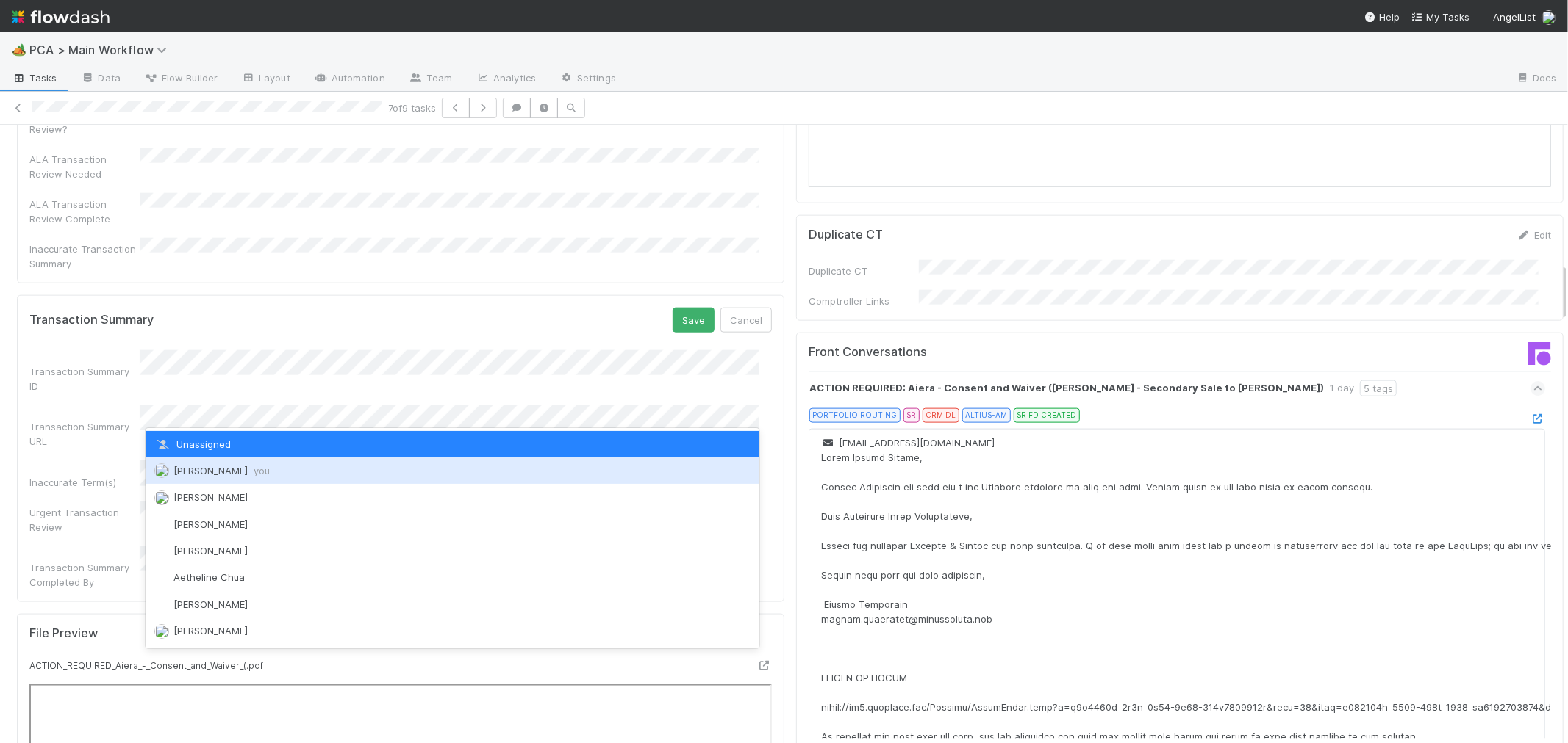
click at [217, 471] on span "Roselyn de Villa you" at bounding box center [221, 471] width 96 height 12
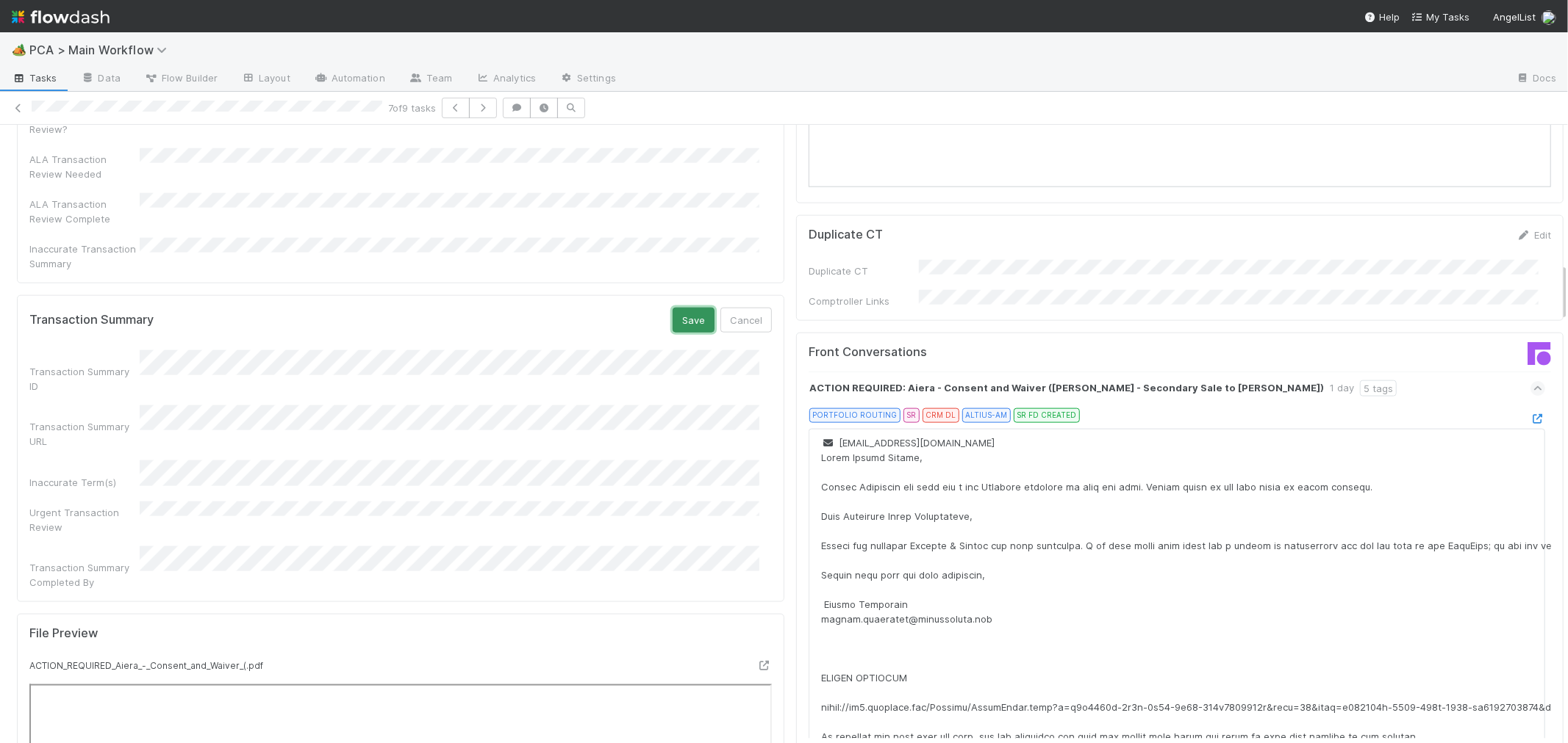
click at [686, 307] on button "Save" at bounding box center [693, 319] width 42 height 25
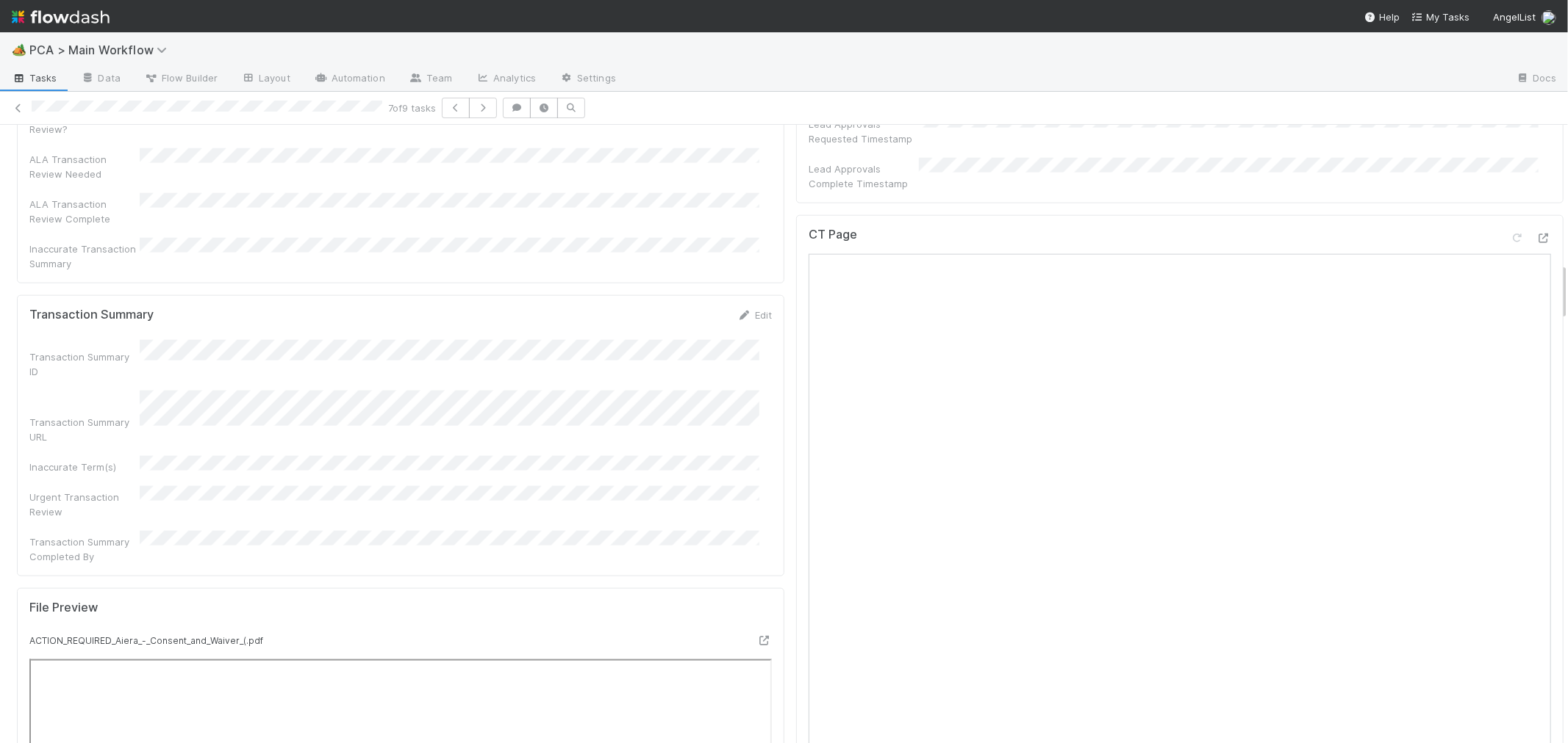
click at [772, 311] on div "Transaction Summary Edit Transaction Summary ID Transaction Summary URL Inaccur…" at bounding box center [401, 436] width 767 height 281
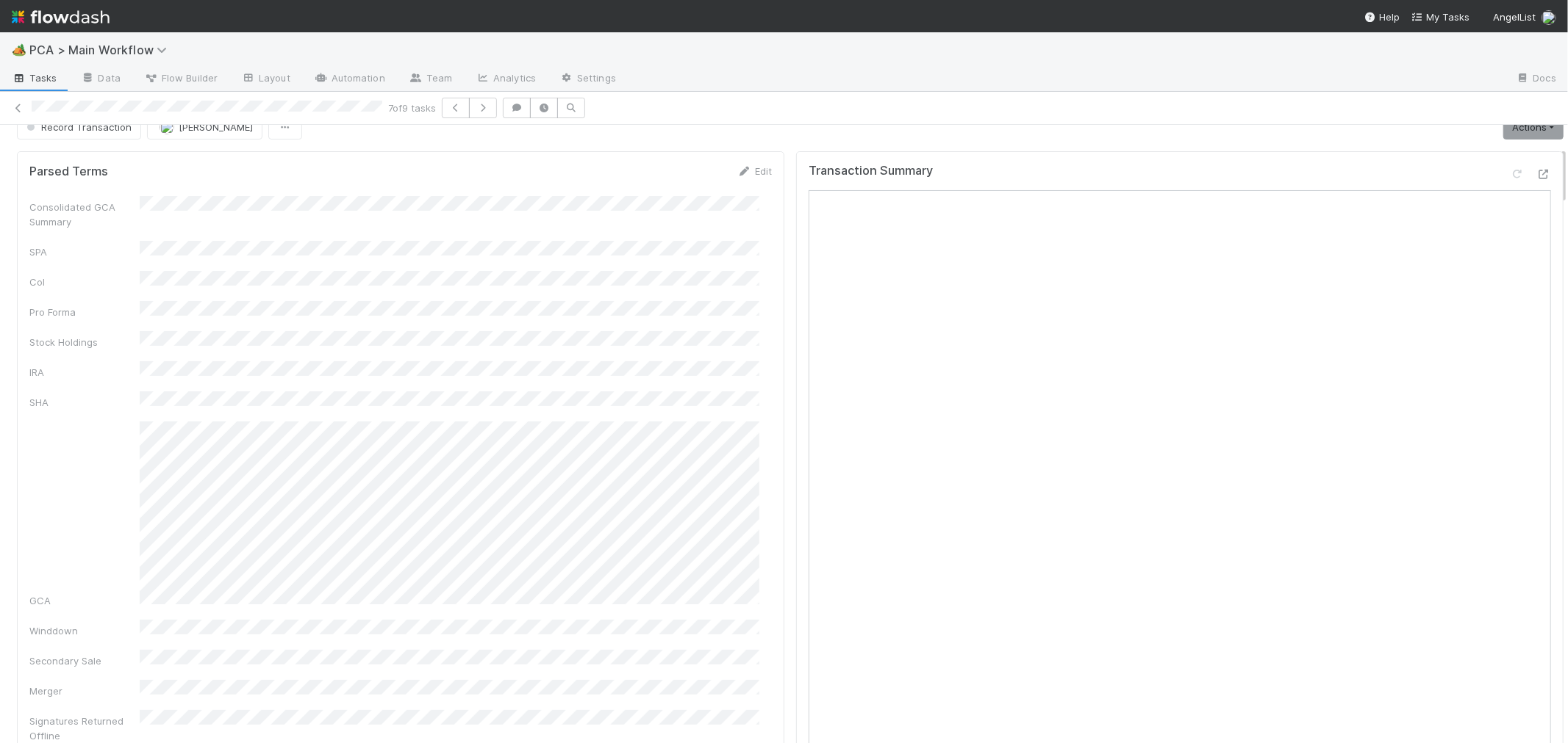
scroll to position [0, 0]
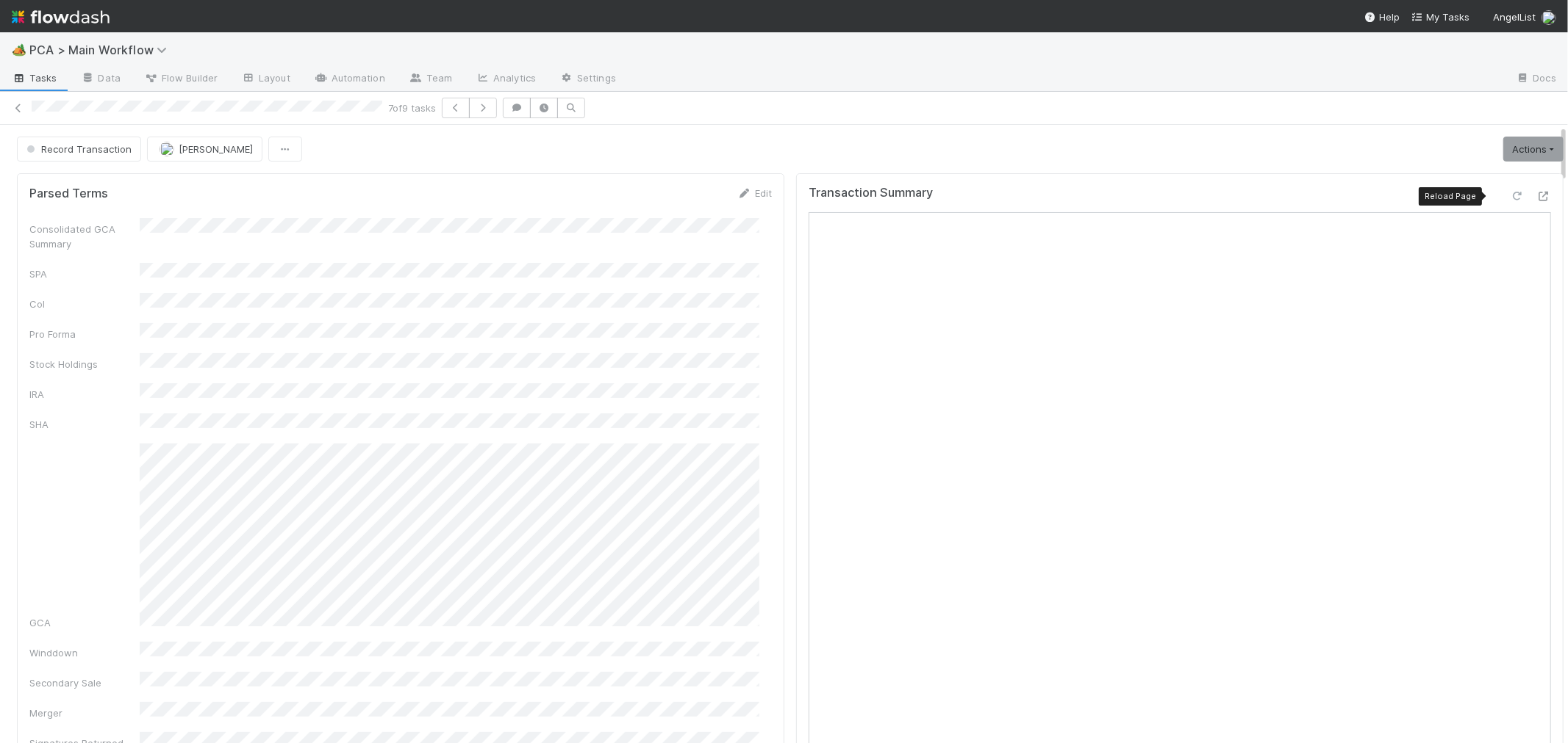
click at [1509, 198] on icon at bounding box center [1517, 196] width 15 height 10
click at [1522, 155] on link "Actions" at bounding box center [1533, 148] width 60 height 25
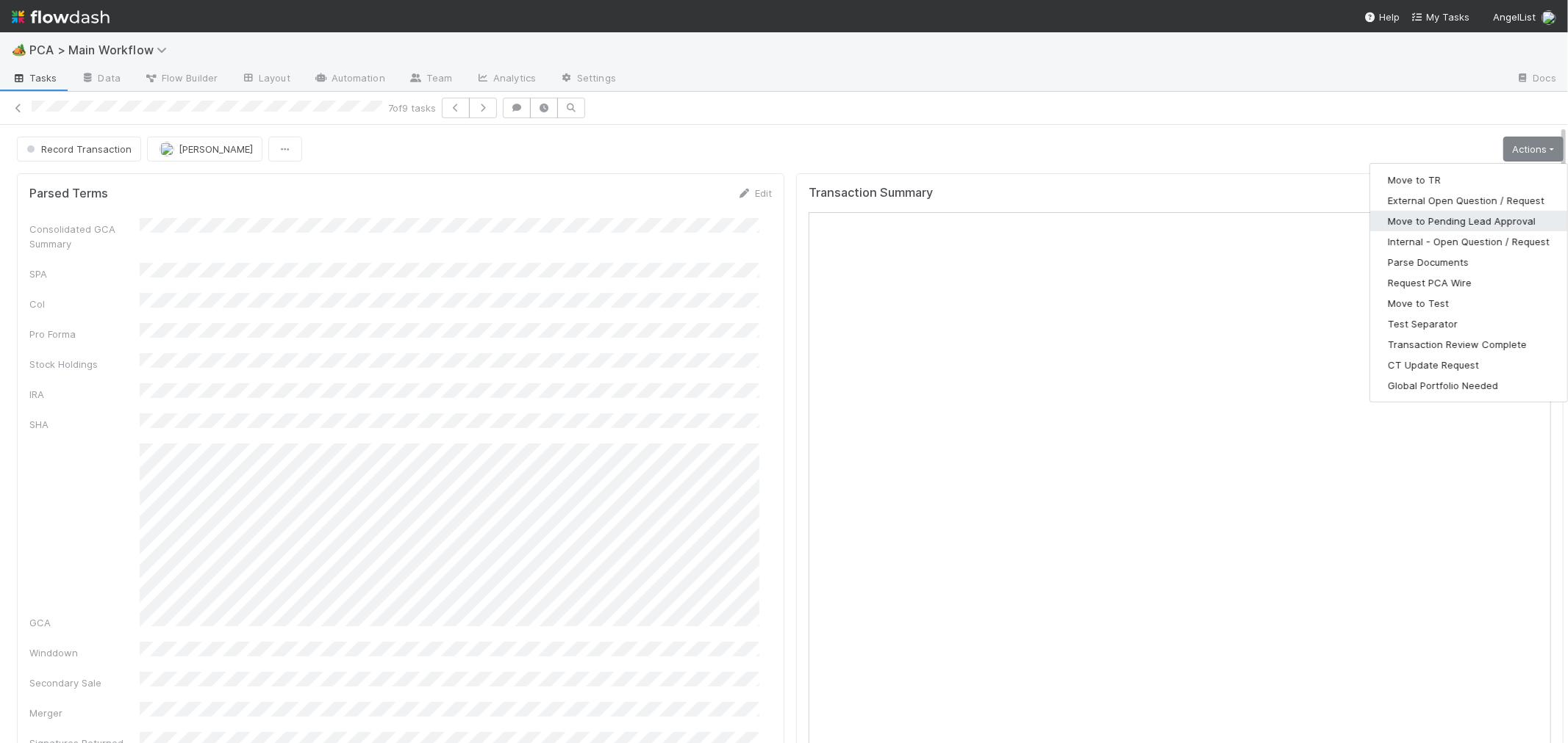
click at [1458, 224] on button "Move to Pending Lead Approval" at bounding box center [1468, 220] width 197 height 20
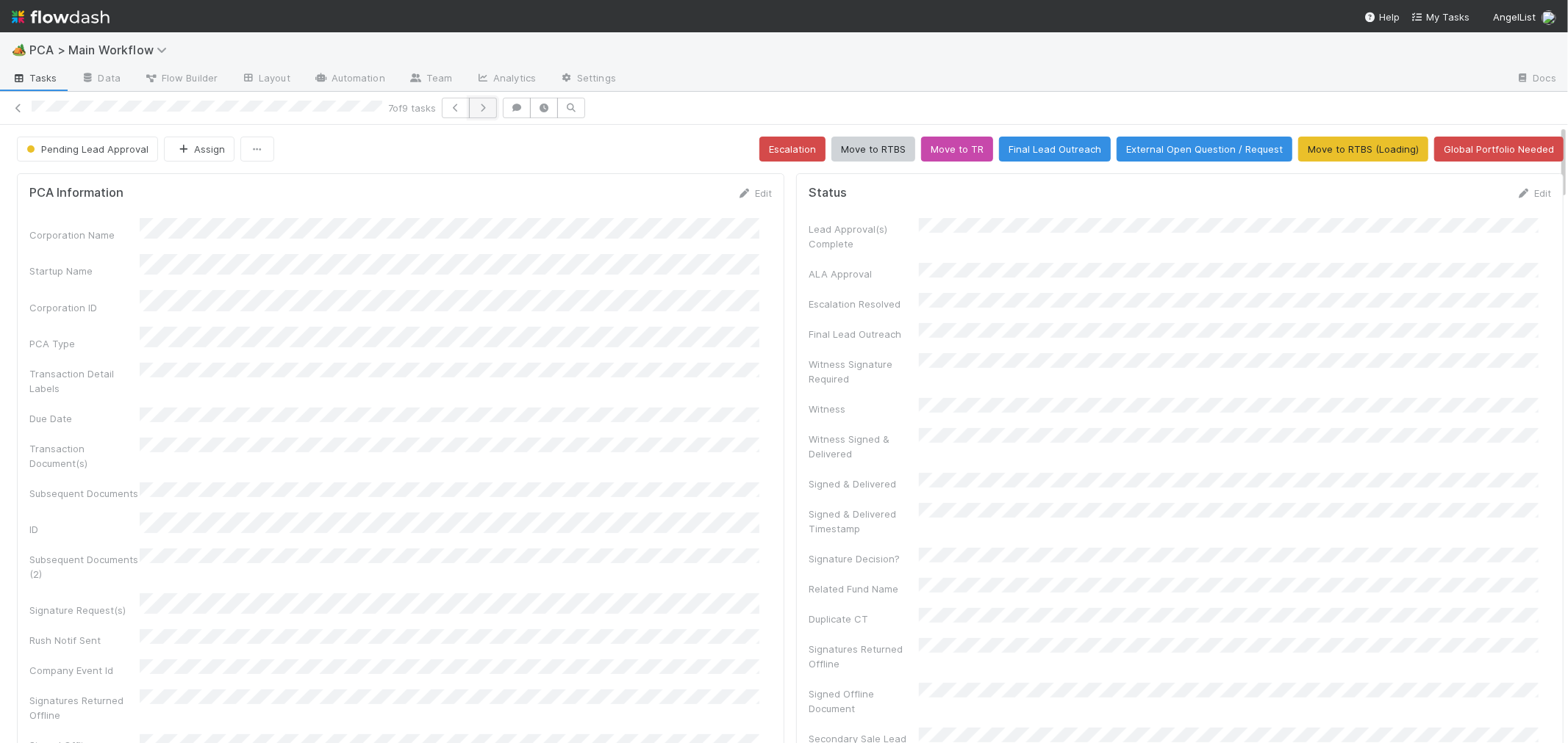
click at [485, 110] on icon "button" at bounding box center [483, 108] width 15 height 9
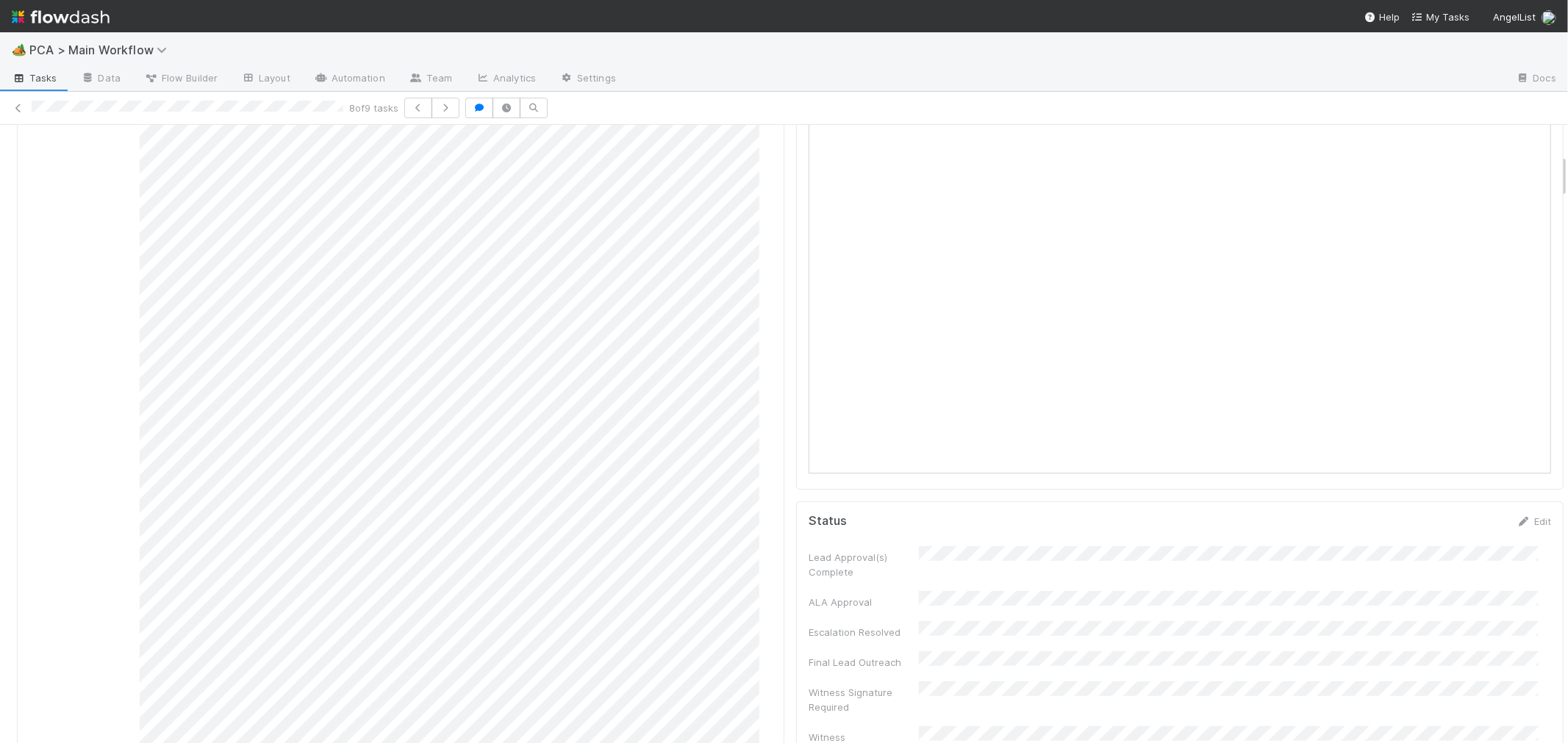
scroll to position [489, 0]
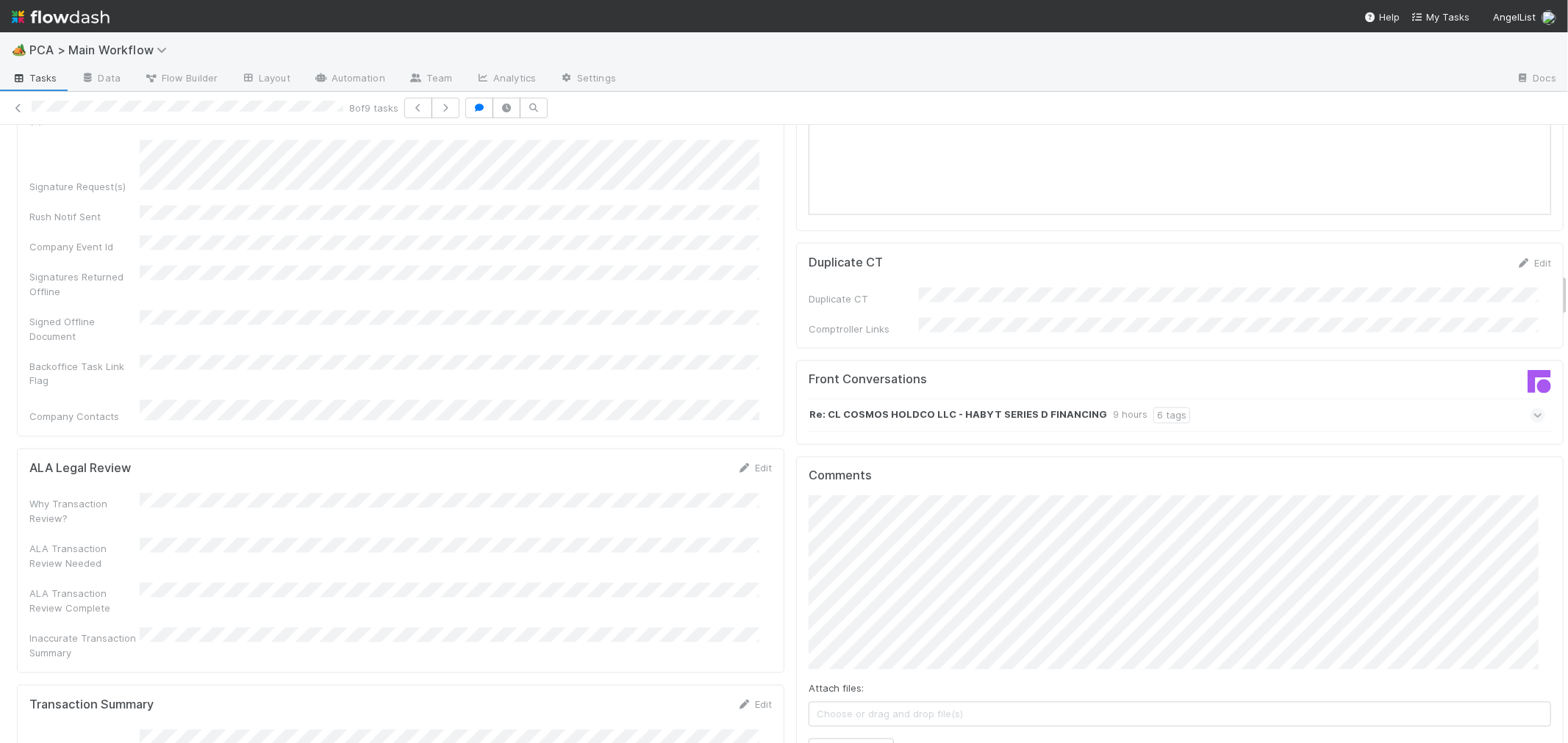
scroll to position [2204, 0]
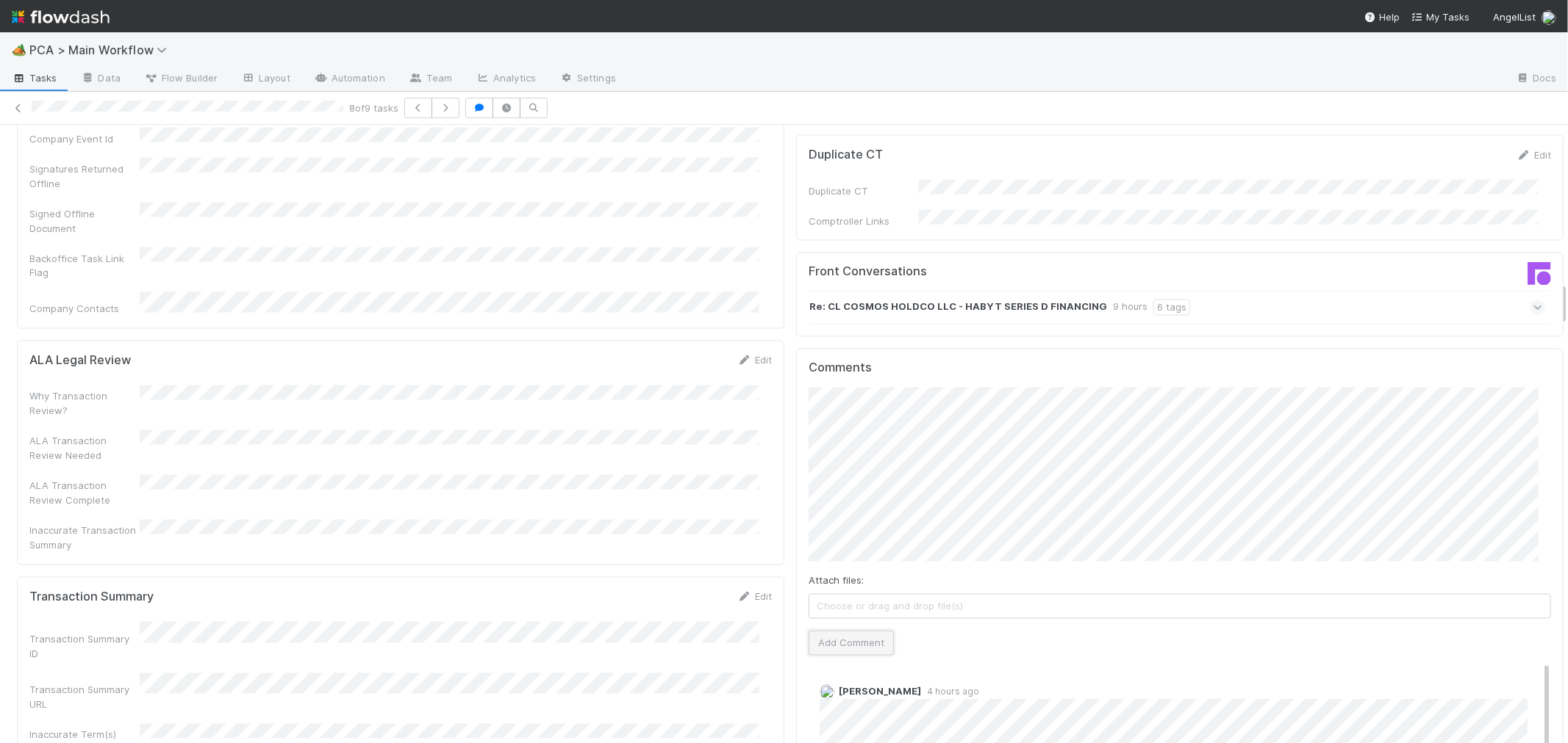
click at [825, 631] on button "Add Comment" at bounding box center [852, 643] width 86 height 25
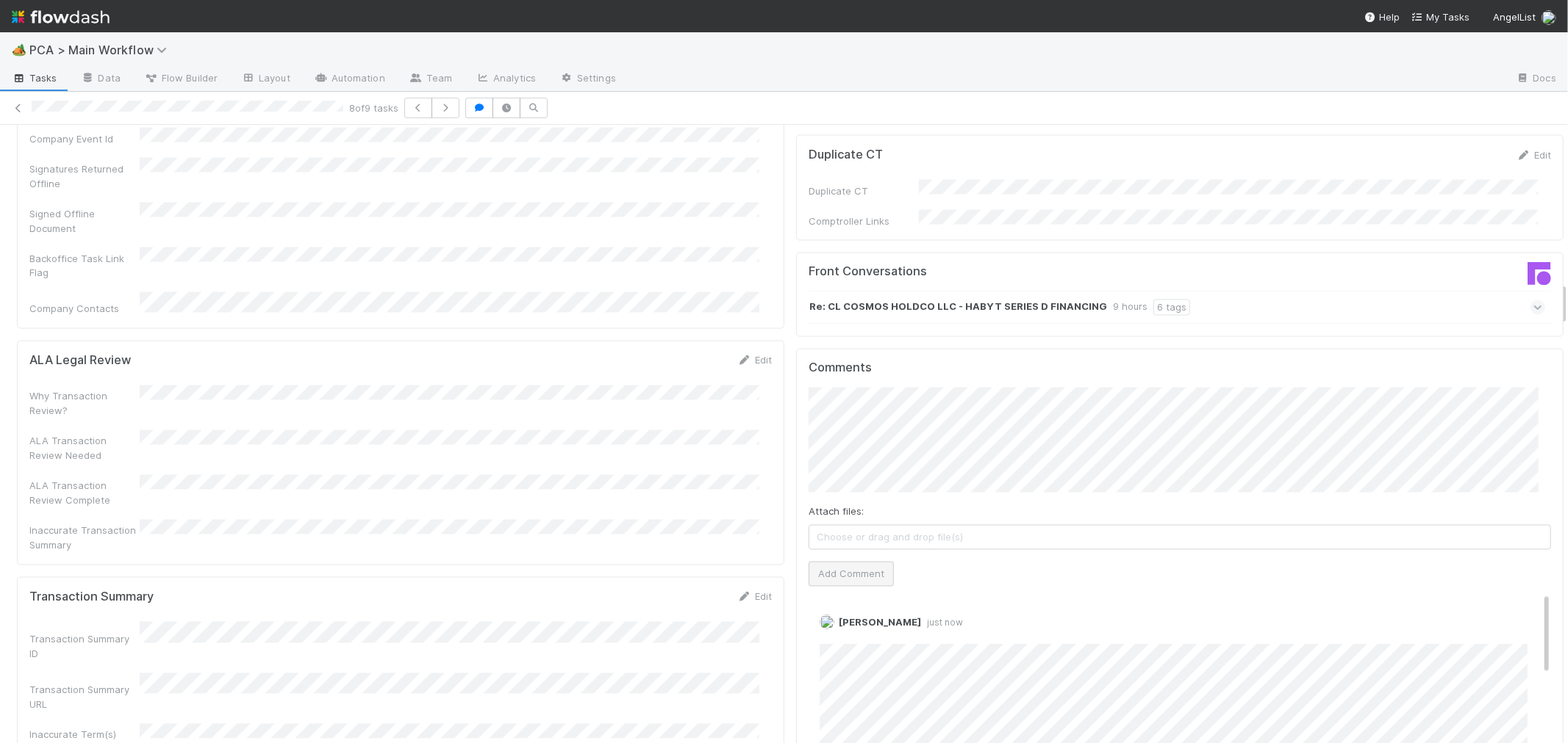
scroll to position [0, 0]
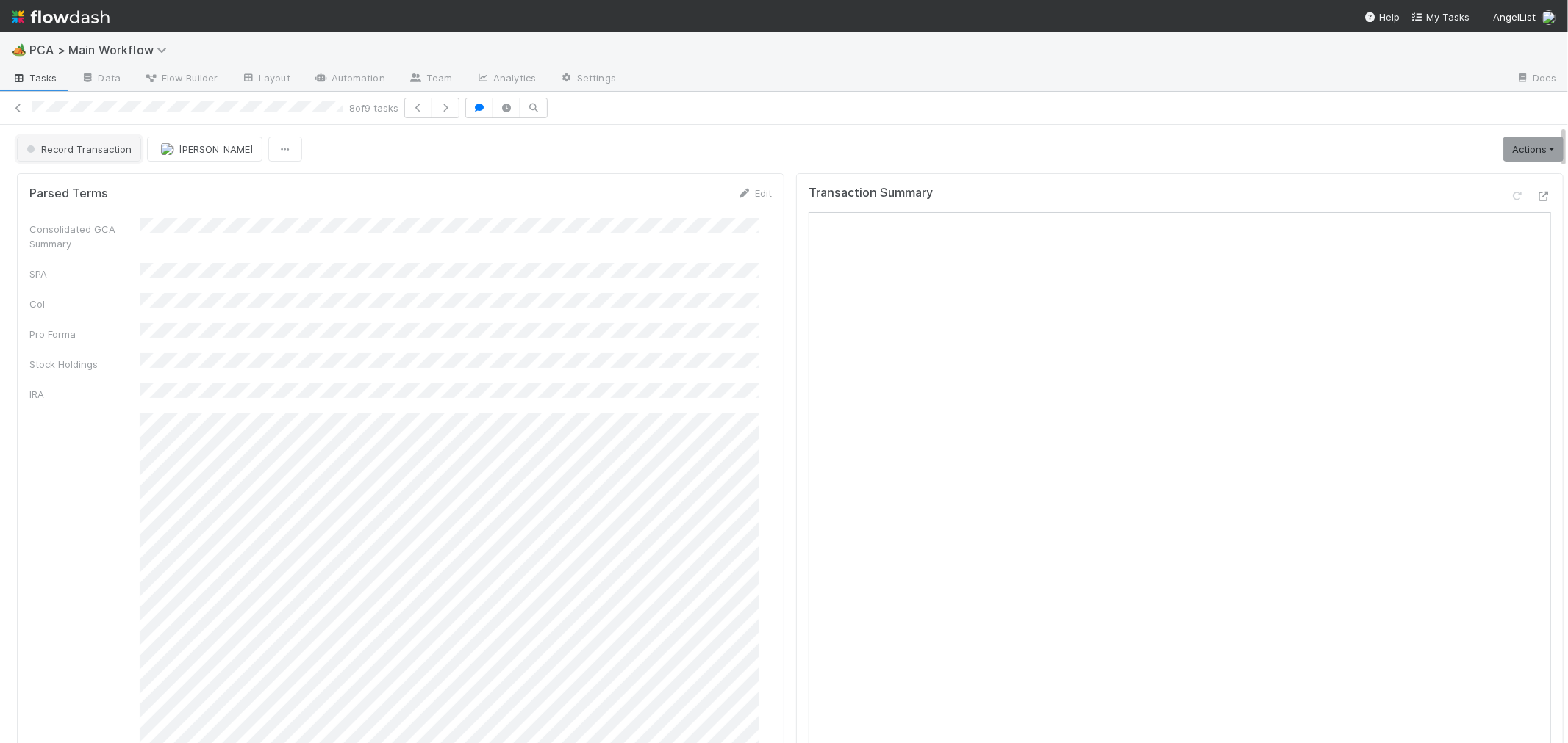
click at [47, 137] on button "Record Transaction" at bounding box center [80, 148] width 125 height 25
click at [59, 193] on div "Internal - Open Question / Request" at bounding box center [116, 186] width 207 height 26
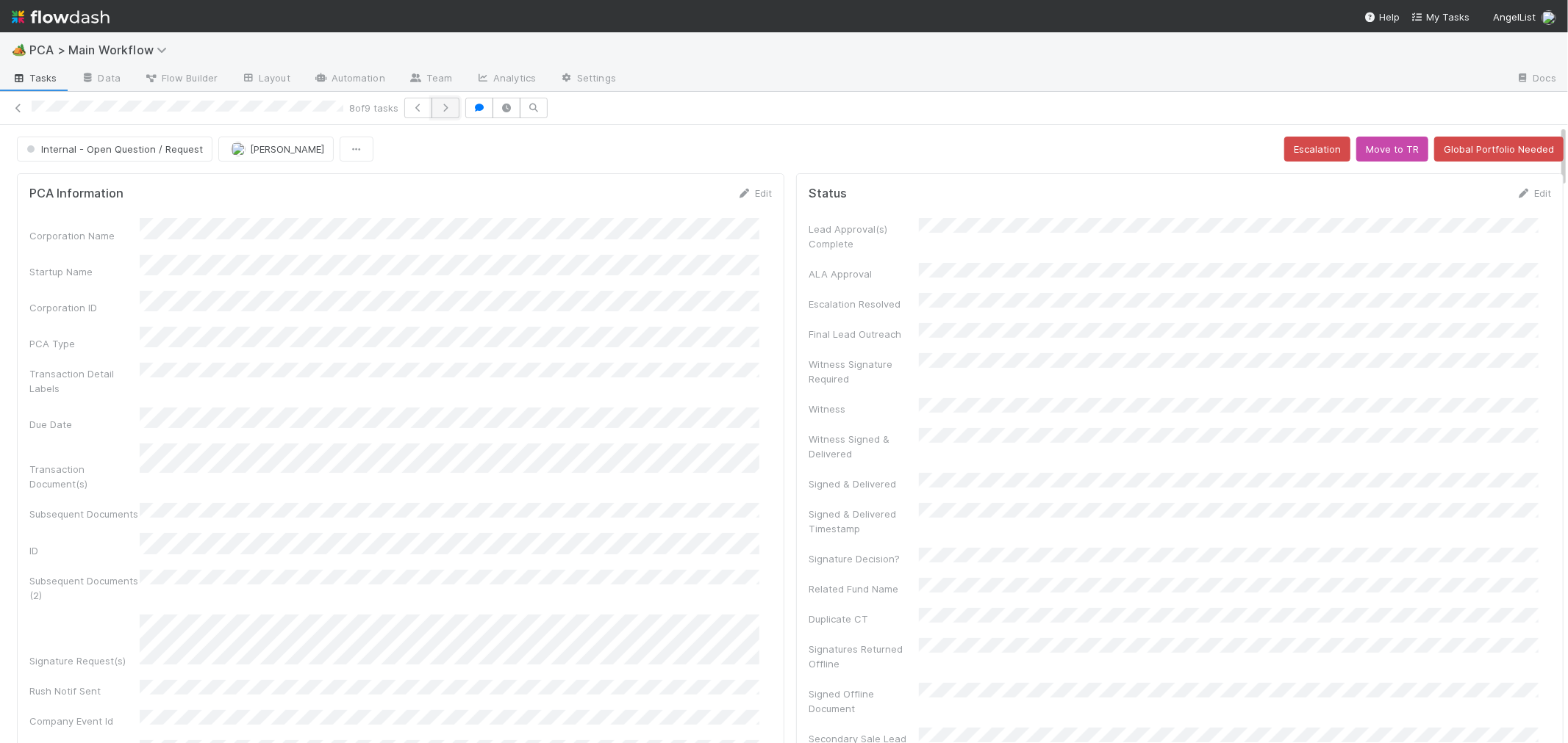
click at [452, 108] on icon "button" at bounding box center [446, 108] width 15 height 9
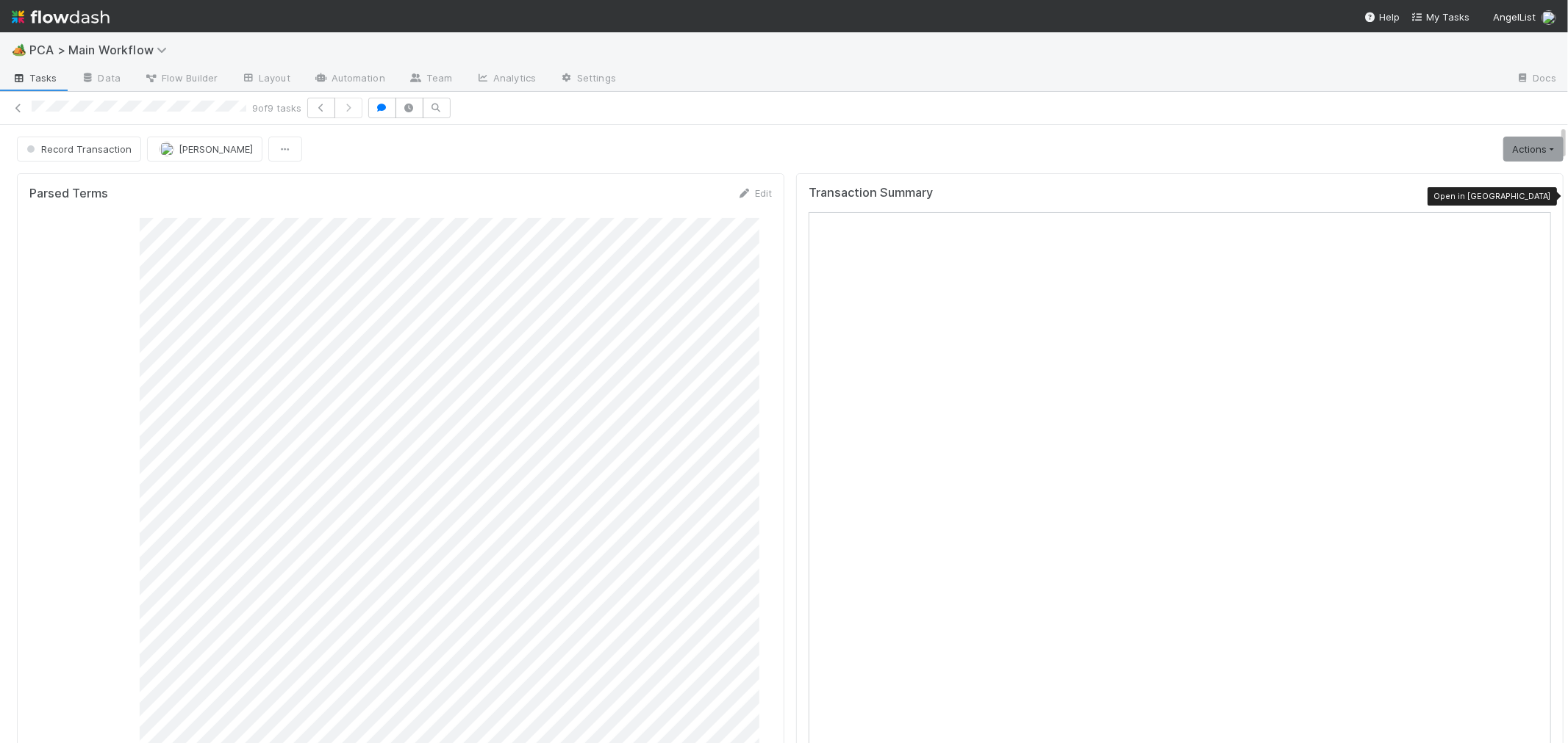
click at [1536, 195] on icon at bounding box center [1543, 196] width 15 height 10
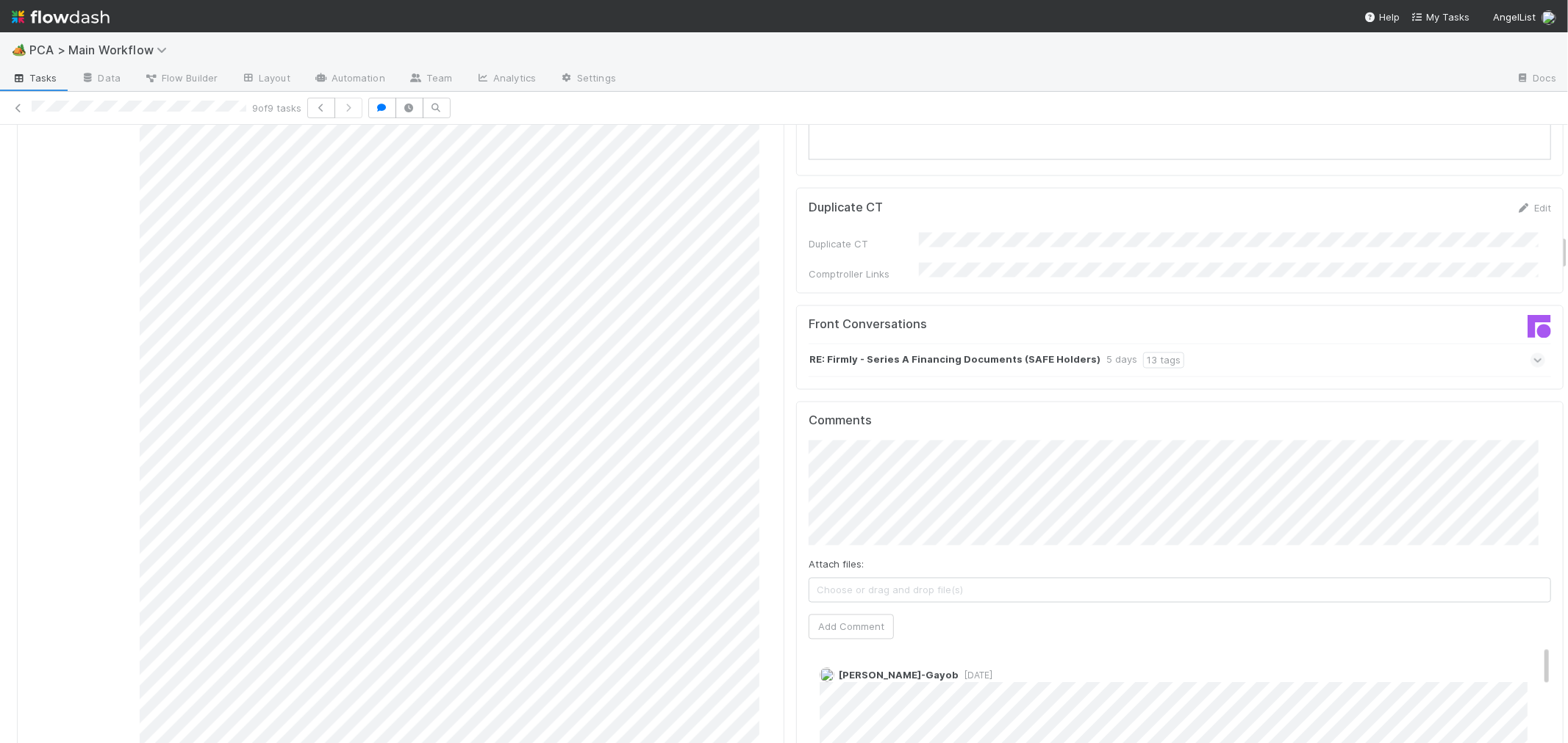
scroll to position [2204, 0]
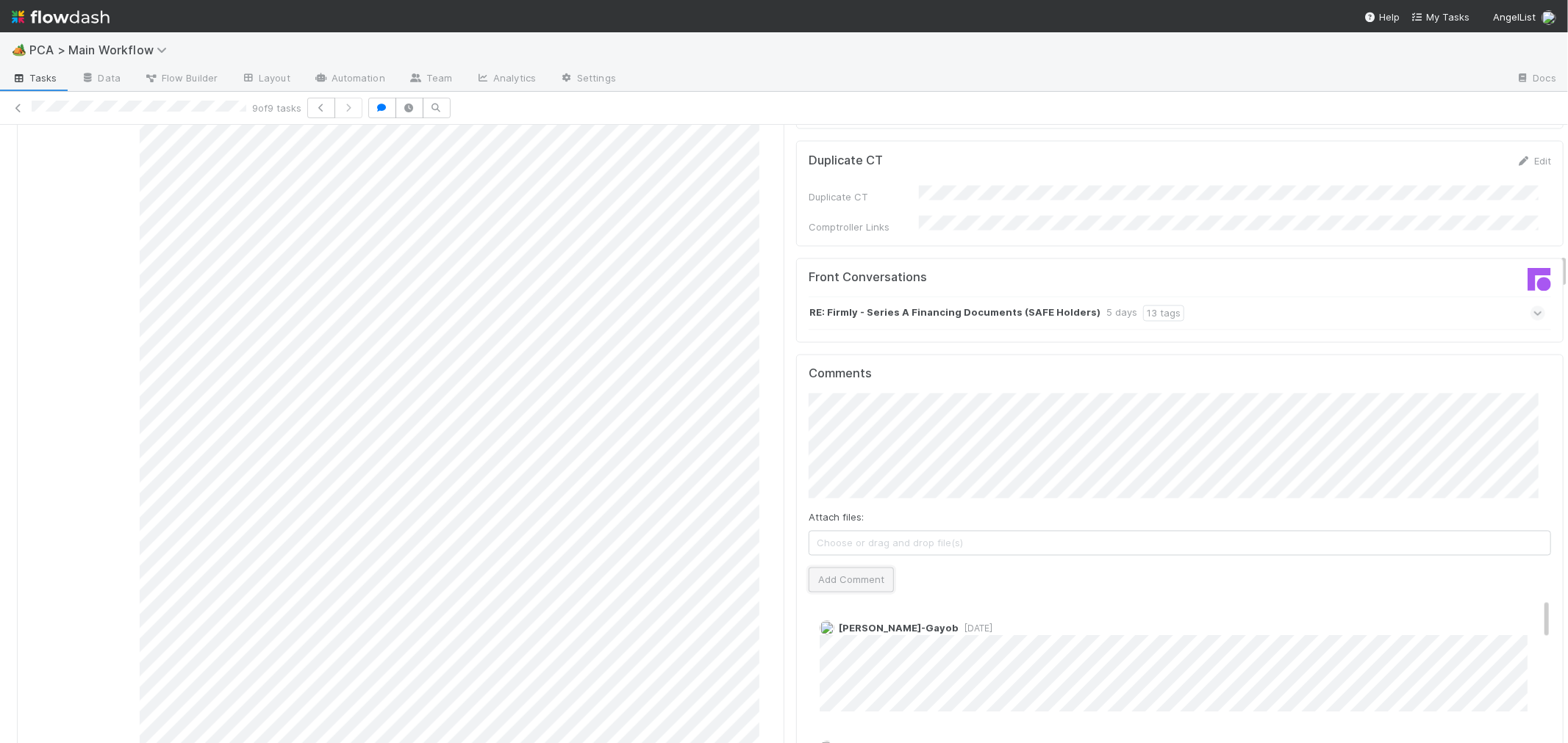
click at [819, 568] on button "Add Comment" at bounding box center [852, 580] width 86 height 25
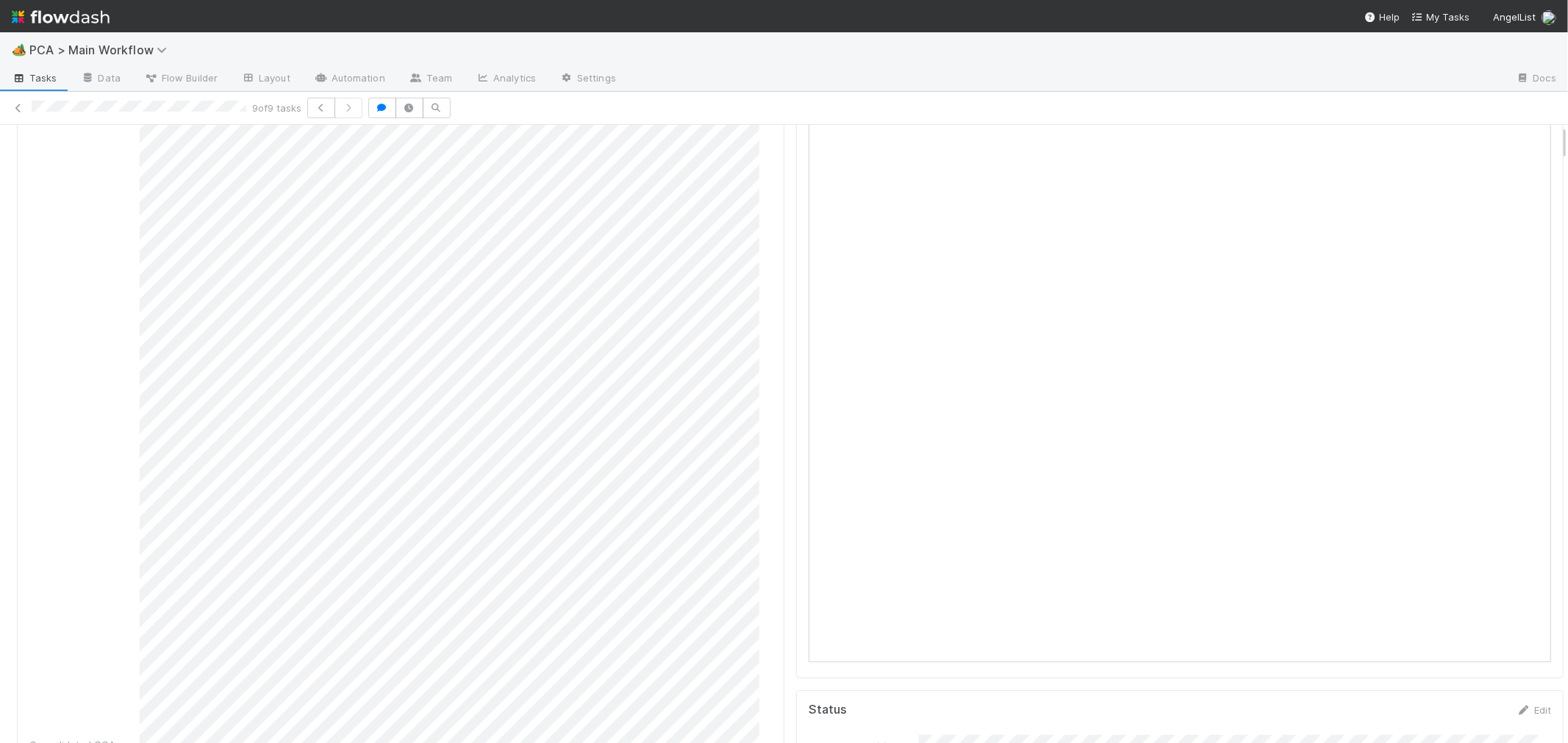
scroll to position [0, 0]
click at [82, 151] on span "Record Transaction" at bounding box center [77, 149] width 108 height 12
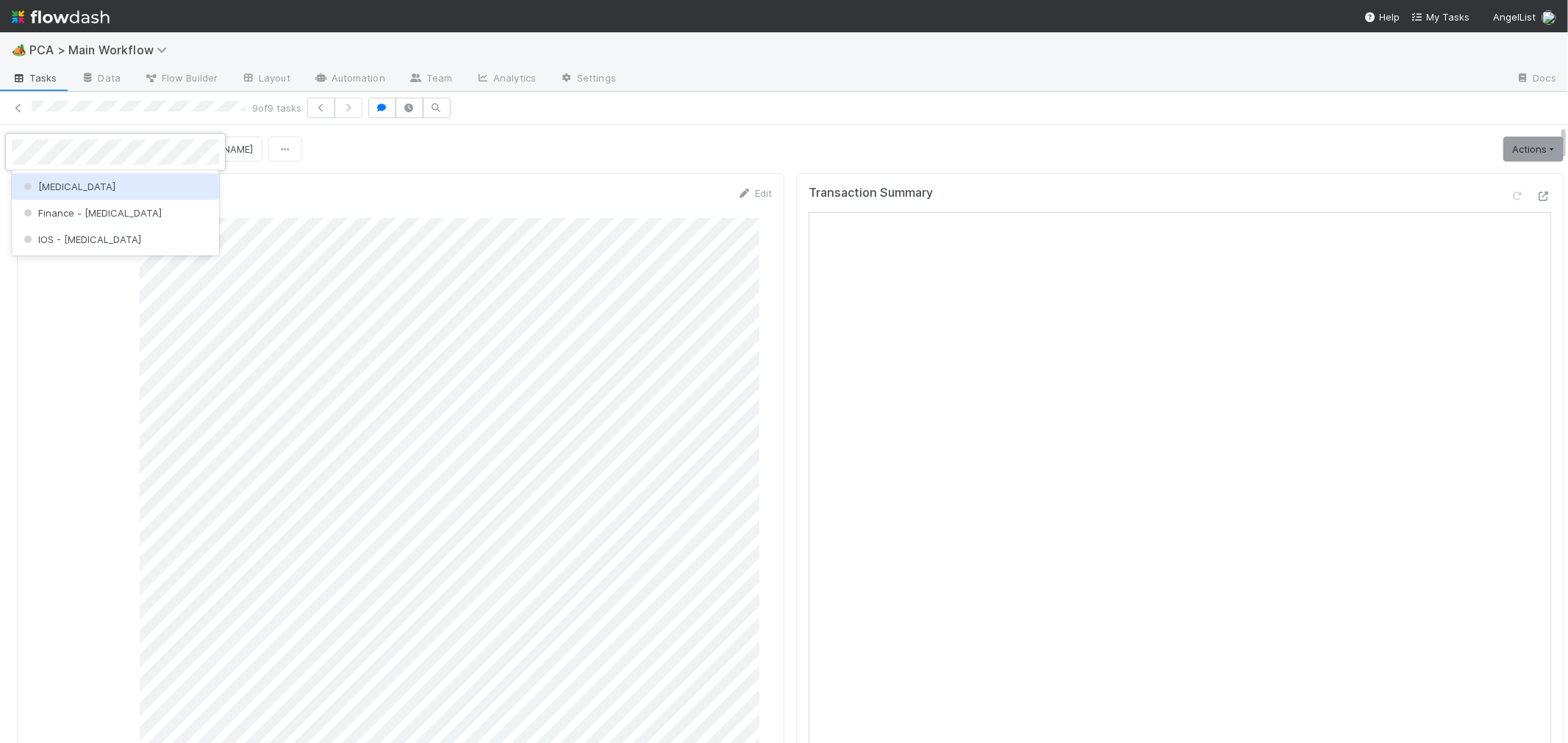
click at [40, 187] on span "[MEDICAL_DATA]" at bounding box center [68, 187] width 95 height 12
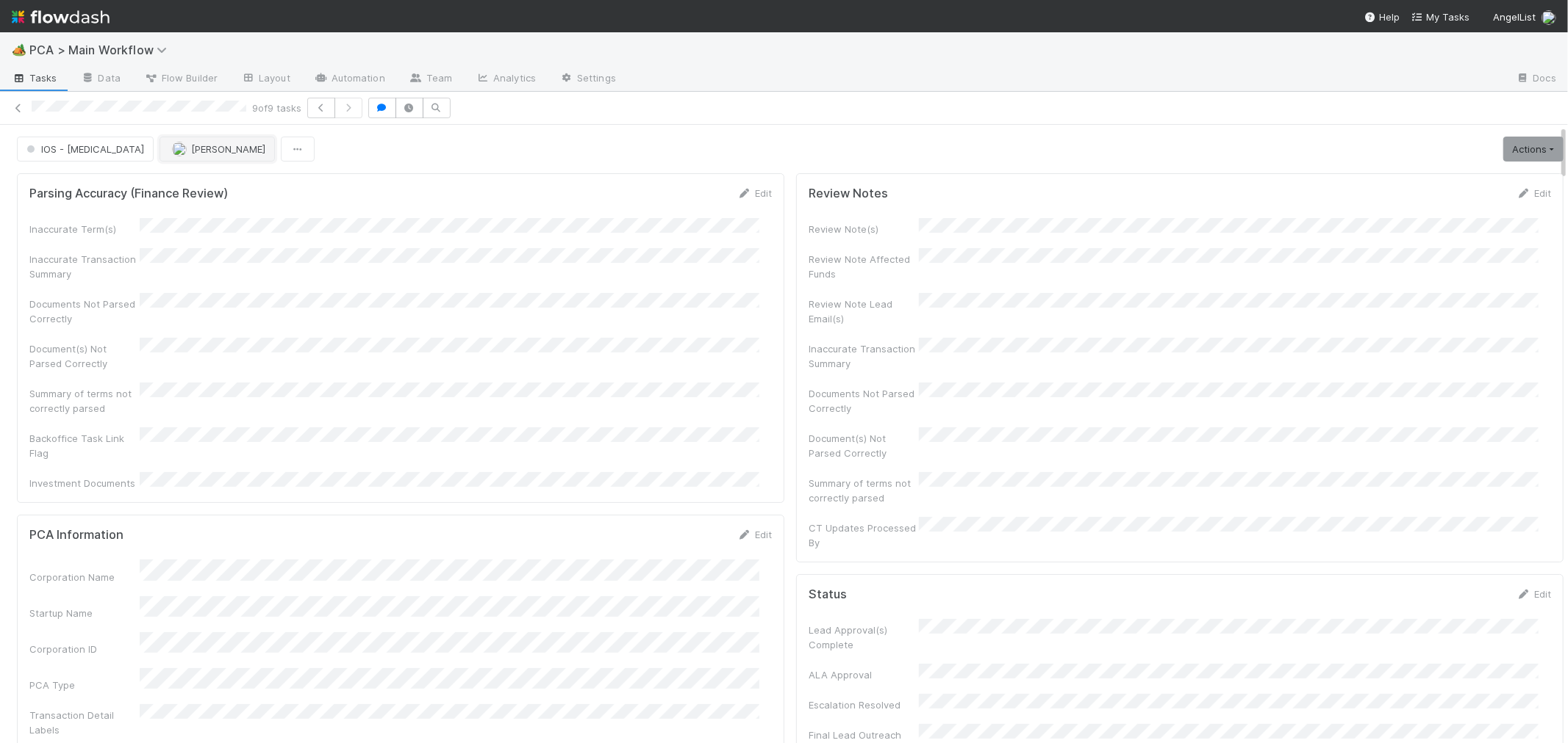
click at [191, 154] on span "[PERSON_NAME]" at bounding box center [228, 149] width 74 height 12
click at [180, 187] on span "[PERSON_NAME]-Gayob" at bounding box center [176, 187] width 109 height 12
click at [22, 106] on icon at bounding box center [19, 108] width 15 height 10
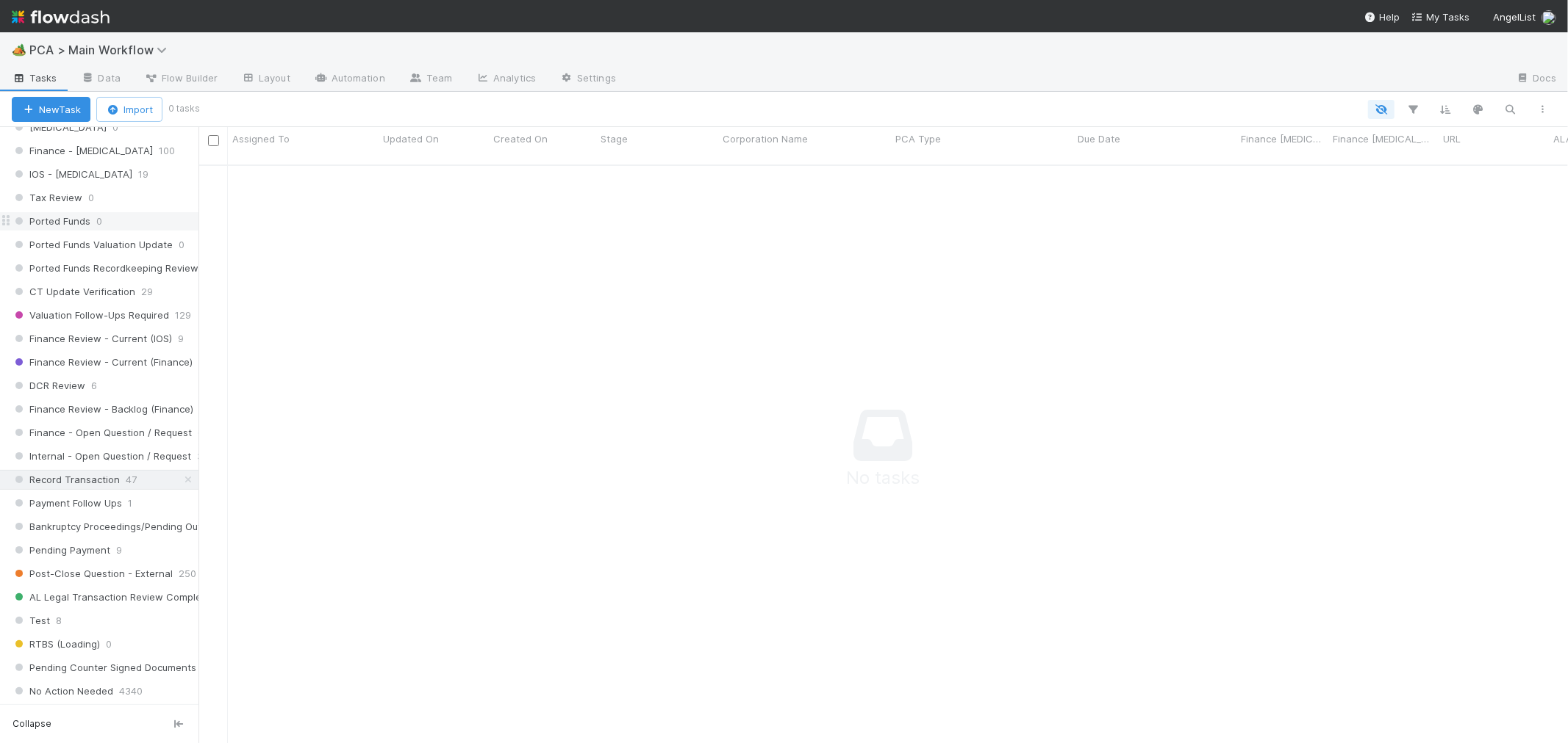
scroll to position [891, 0]
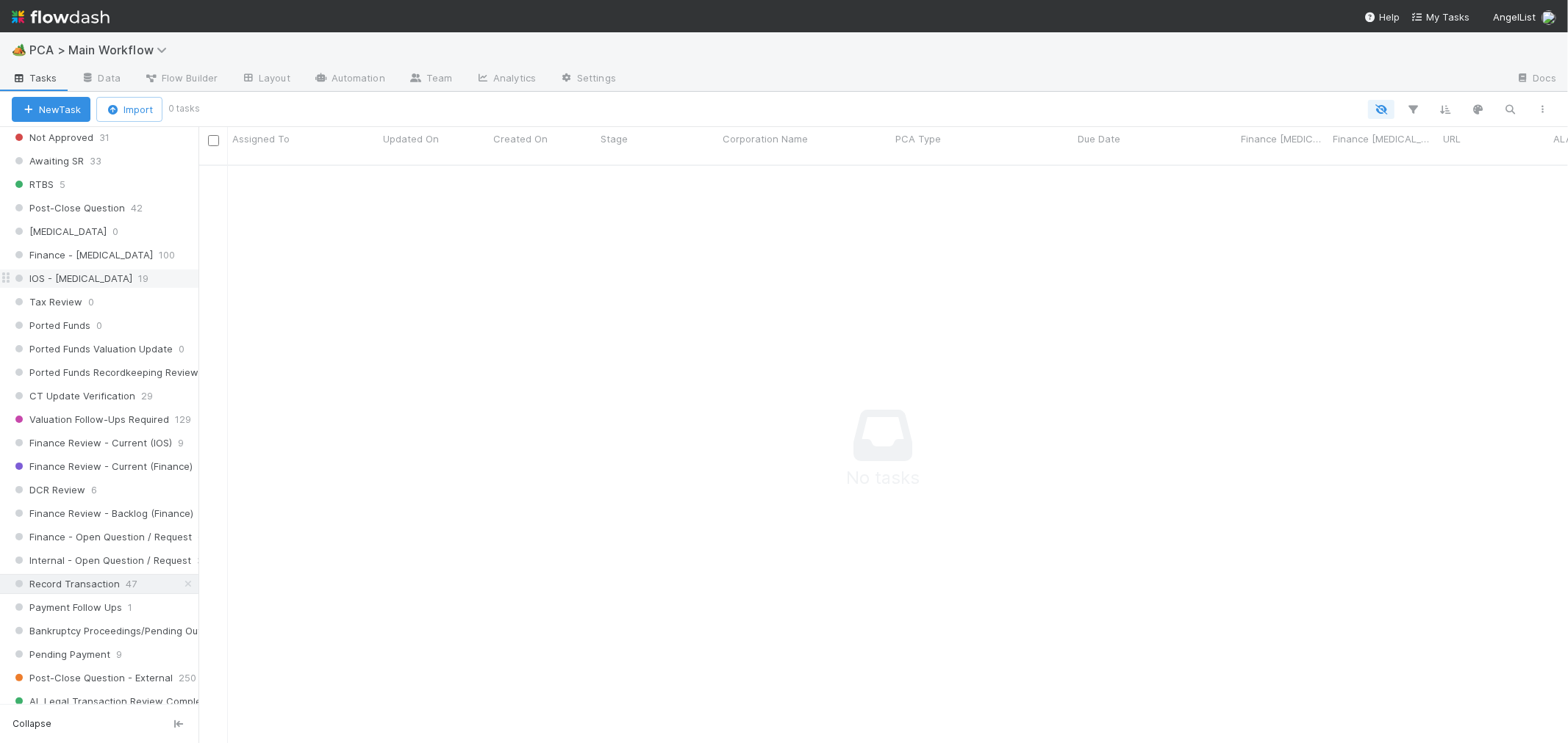
click at [66, 286] on span "IOS - [MEDICAL_DATA]" at bounding box center [72, 279] width 121 height 18
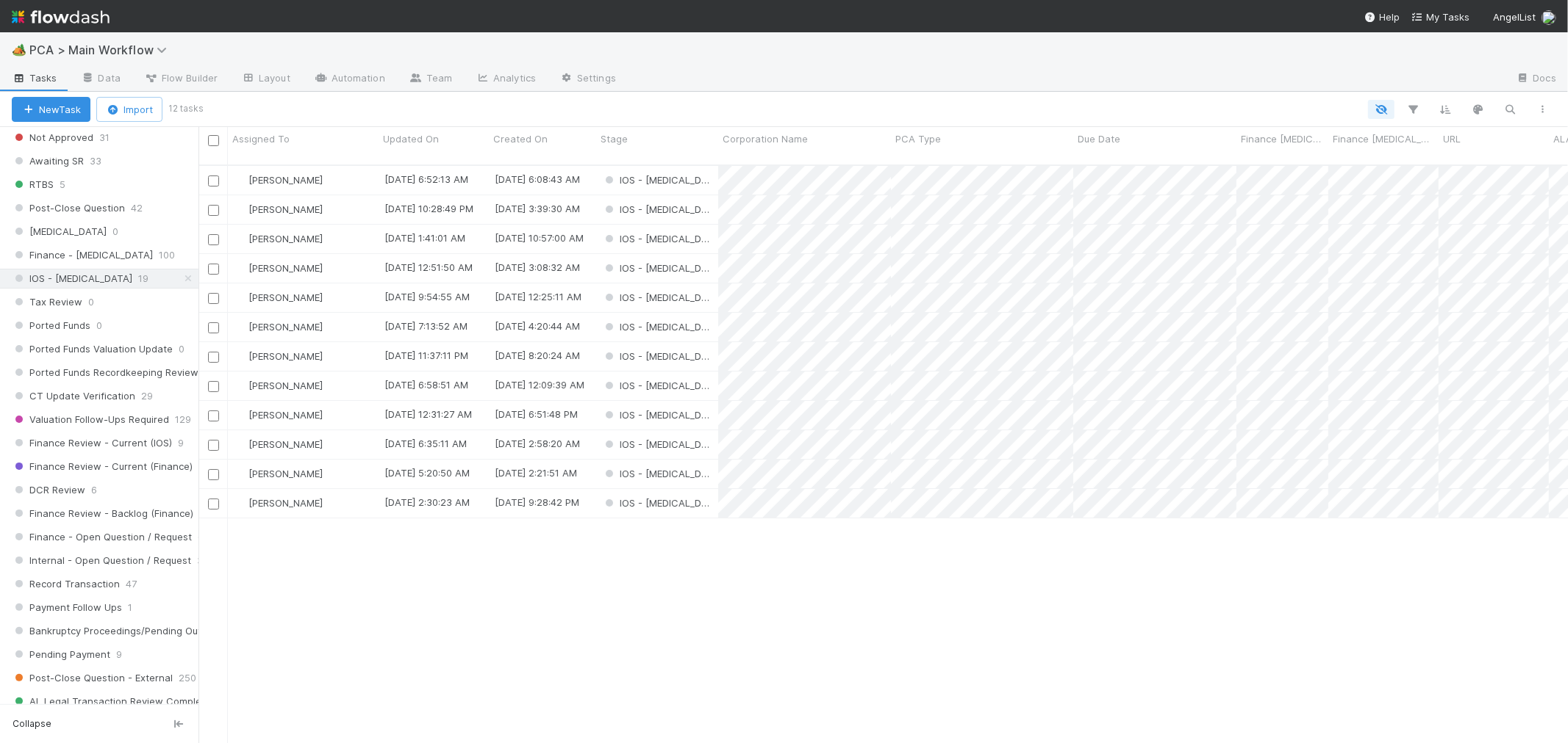
scroll to position [13, 13]
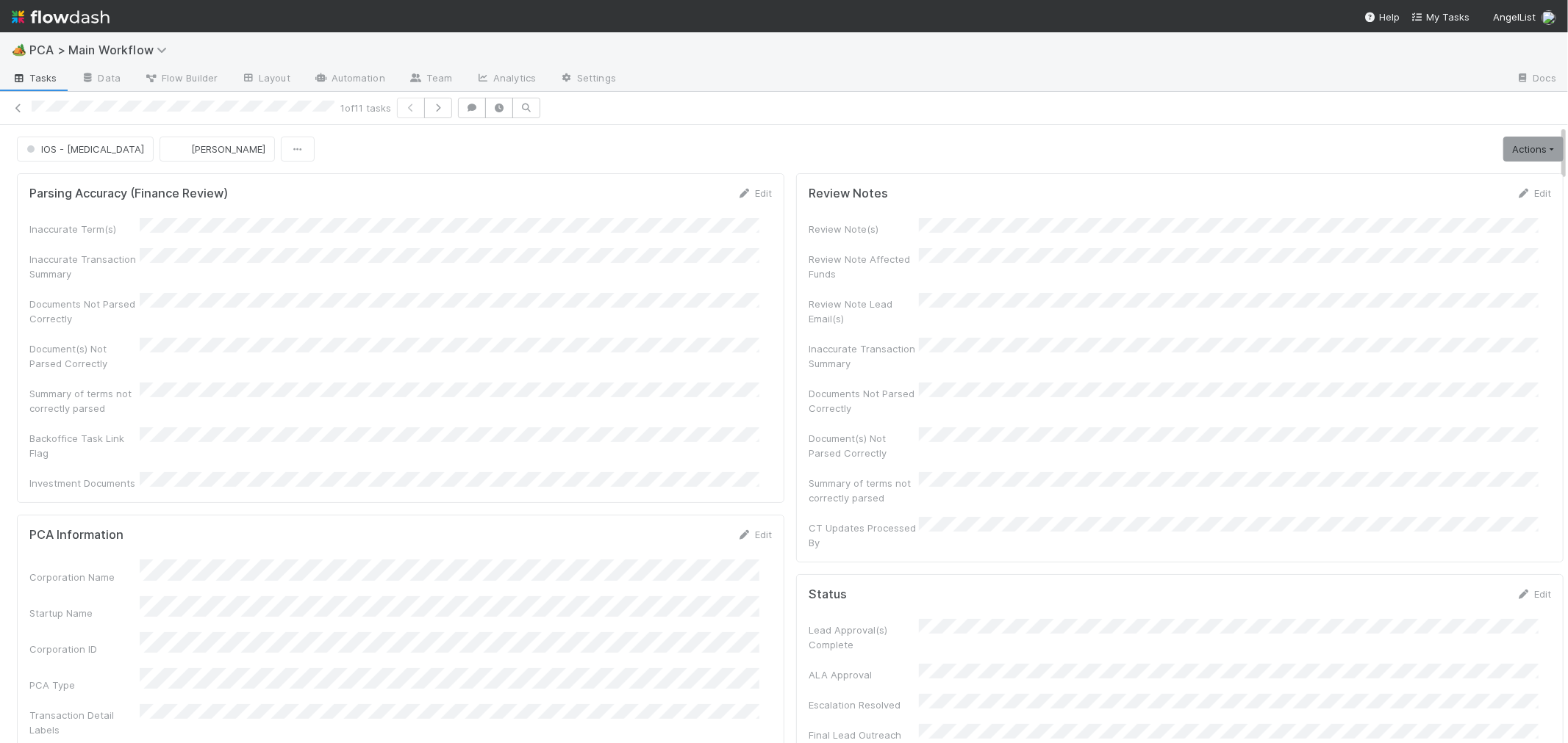
click at [684, 430] on div "Backoffice Task Link Flag" at bounding box center [400, 444] width 742 height 33
click at [632, 346] on div "Document(s) Not Parsed Correctly" at bounding box center [400, 355] width 742 height 33
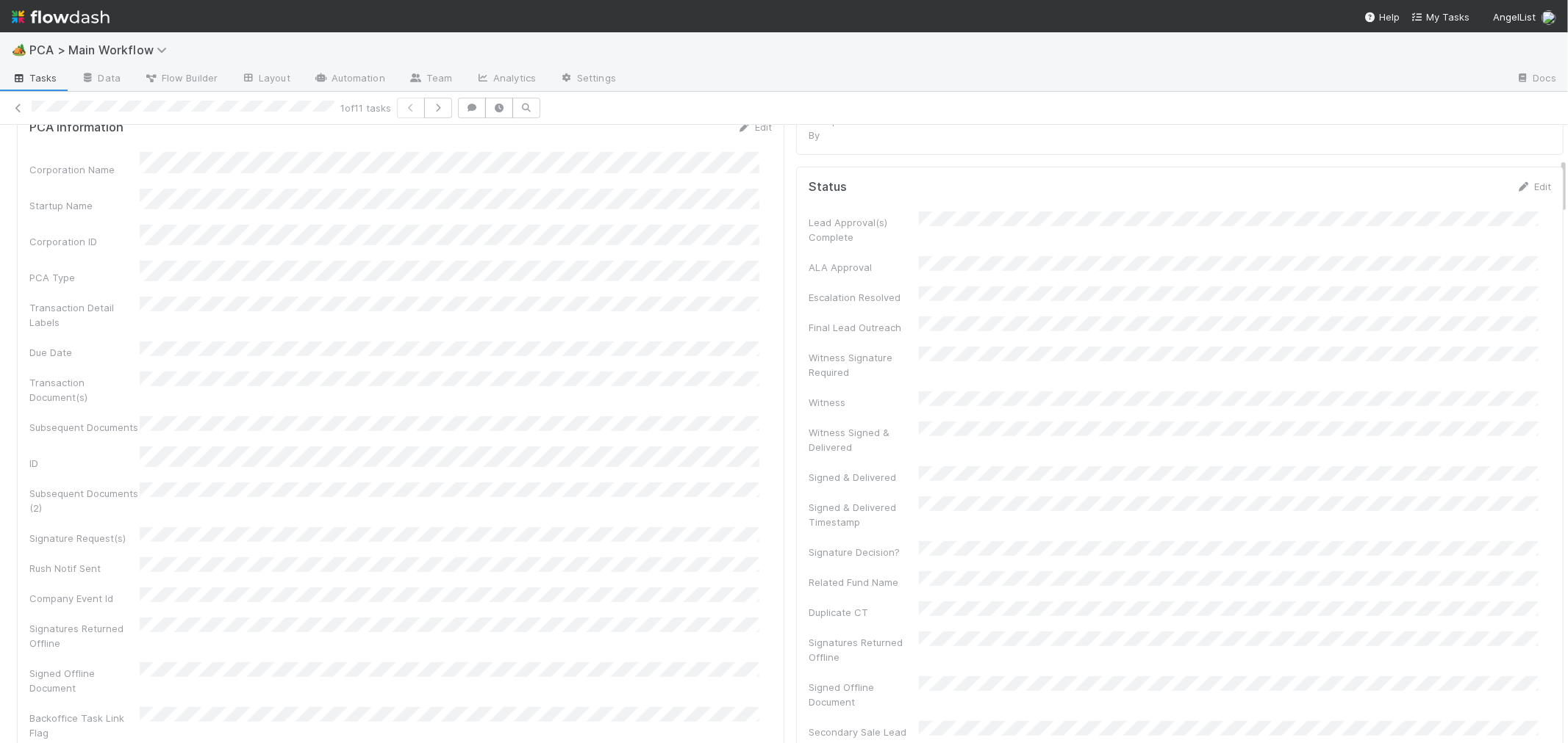
scroll to position [244, 0]
drag, startPoint x: 738, startPoint y: 262, endPoint x: 457, endPoint y: 334, distance: 290.1
click at [738, 286] on icon at bounding box center [745, 290] width 15 height 10
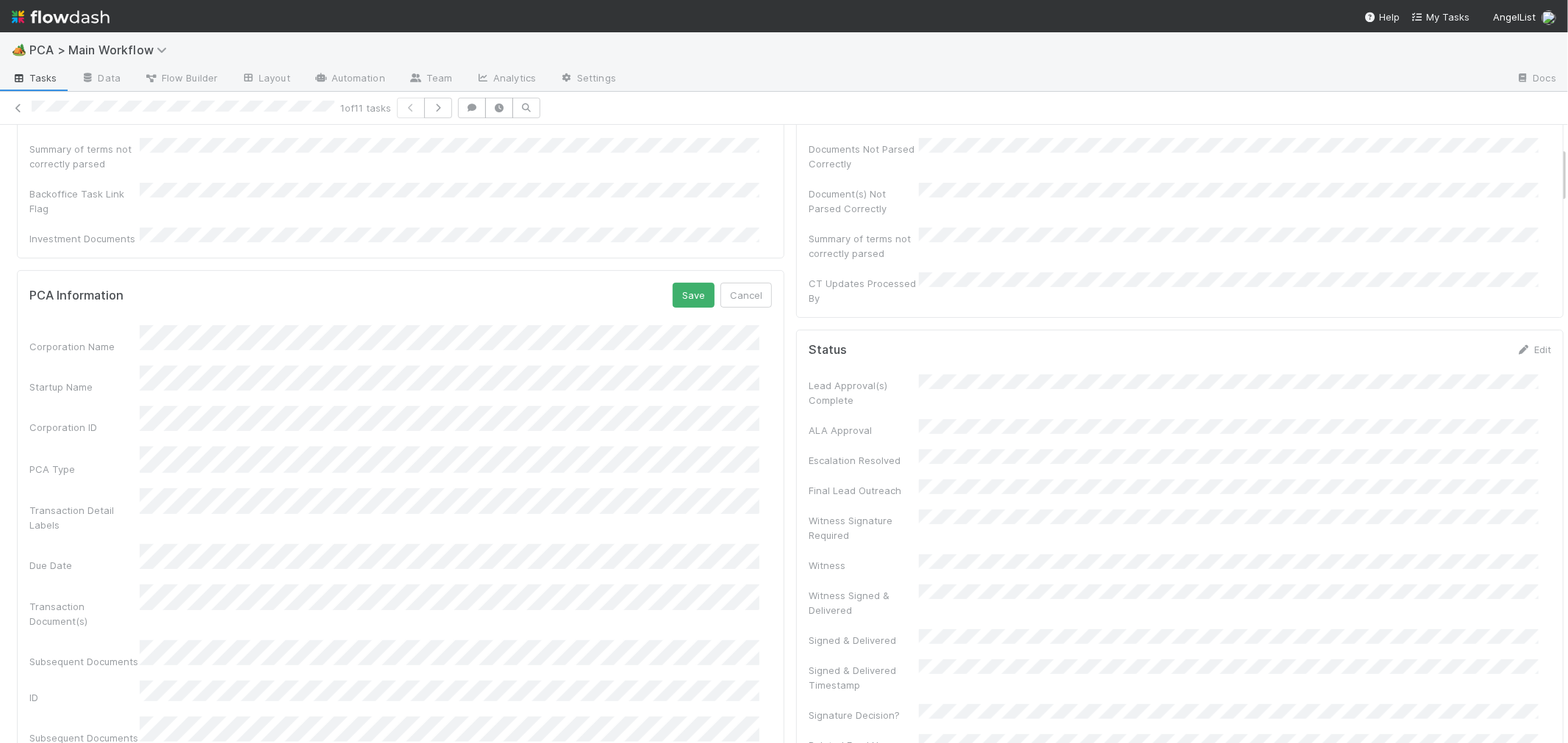
click at [678, 283] on button "Save" at bounding box center [693, 295] width 42 height 25
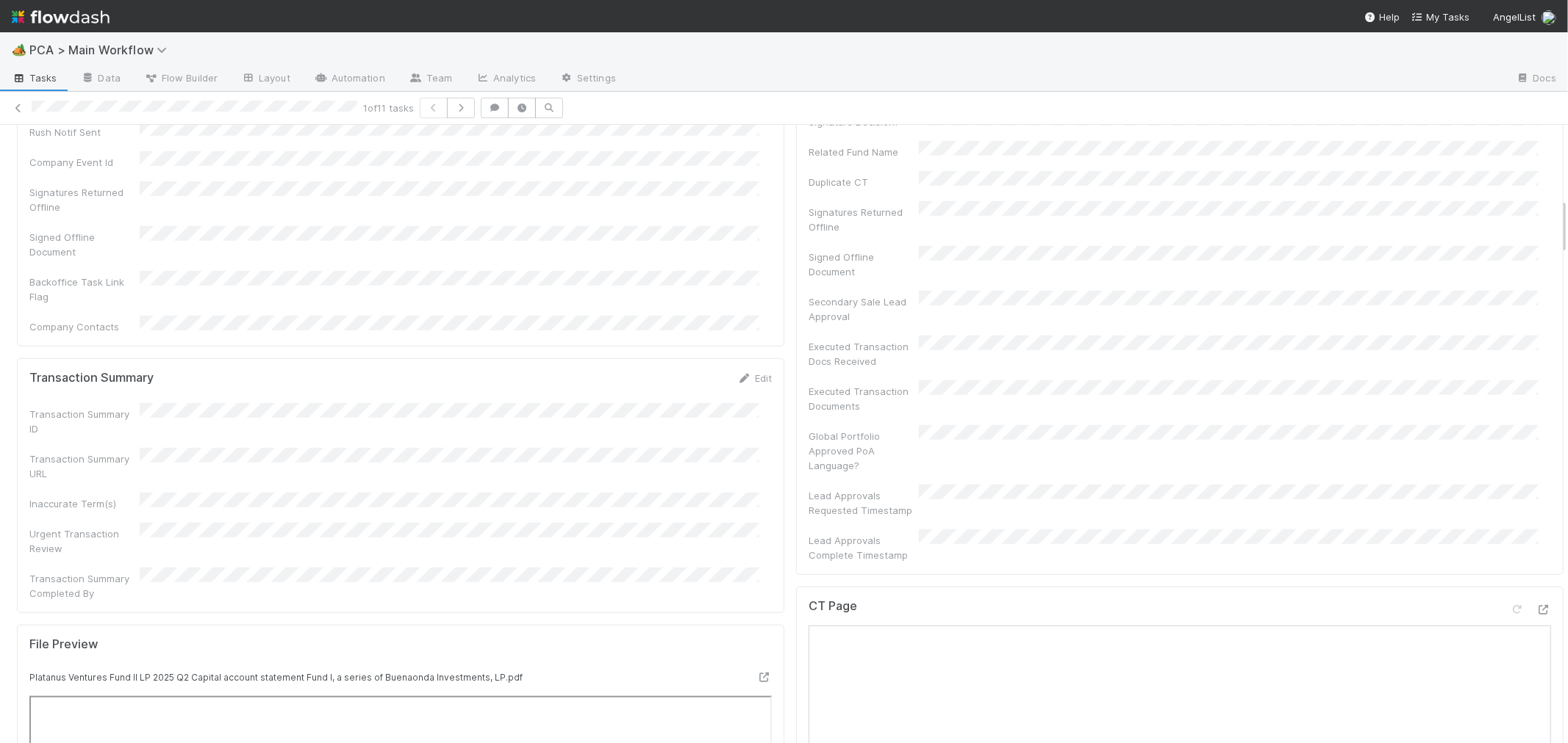
scroll to position [897, 0]
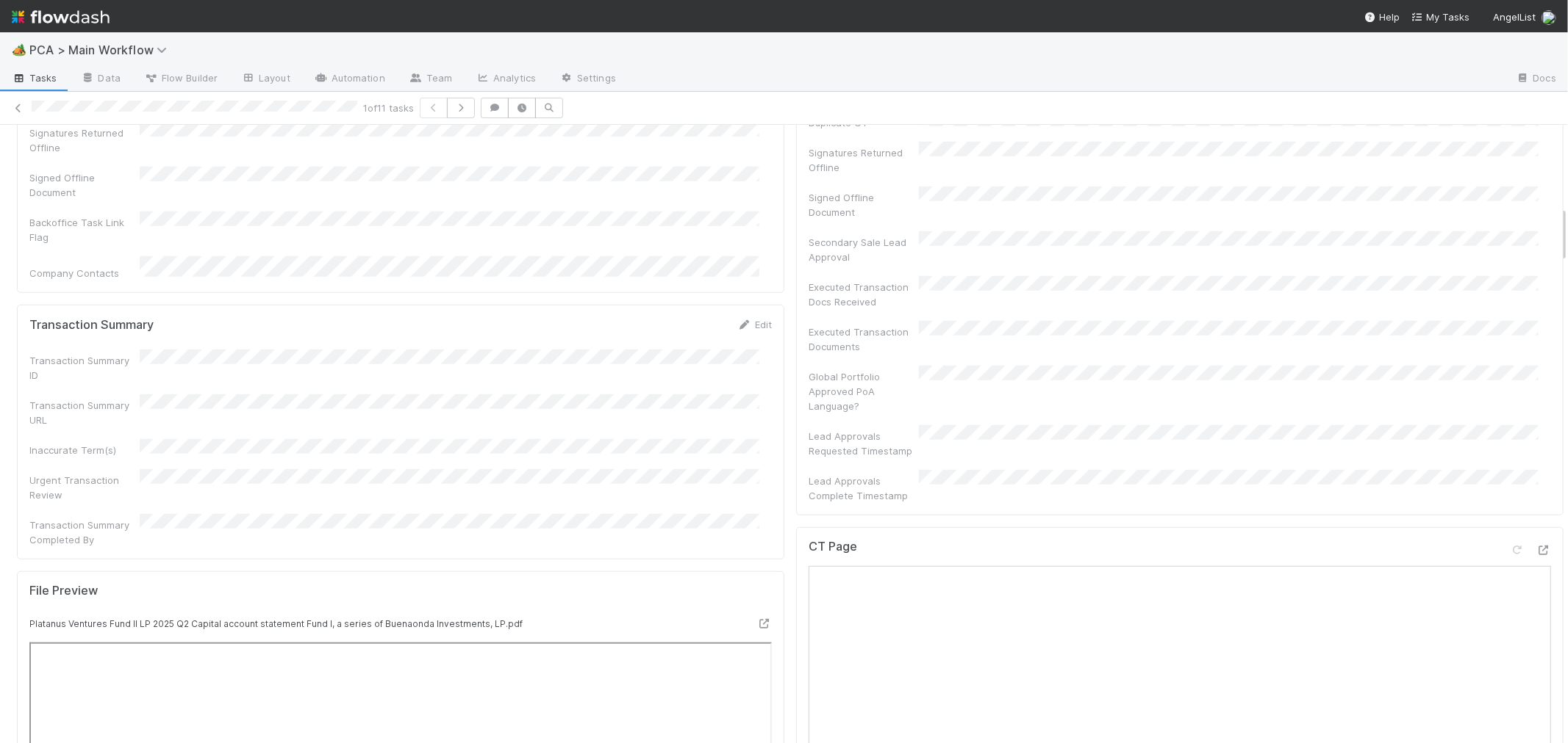
click at [1419, 540] on div "CT Page" at bounding box center [1179, 553] width 742 height 26
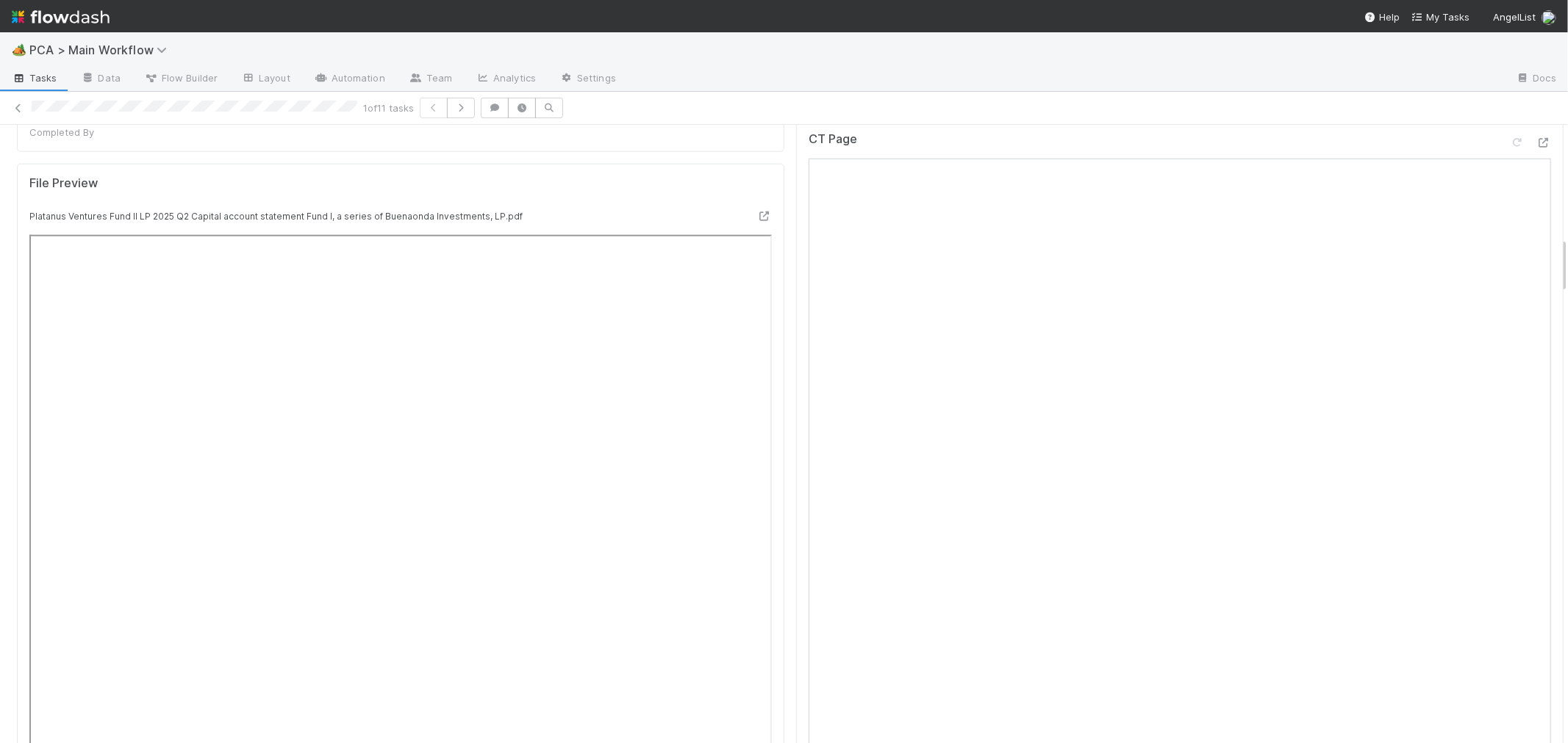
scroll to position [12, 0]
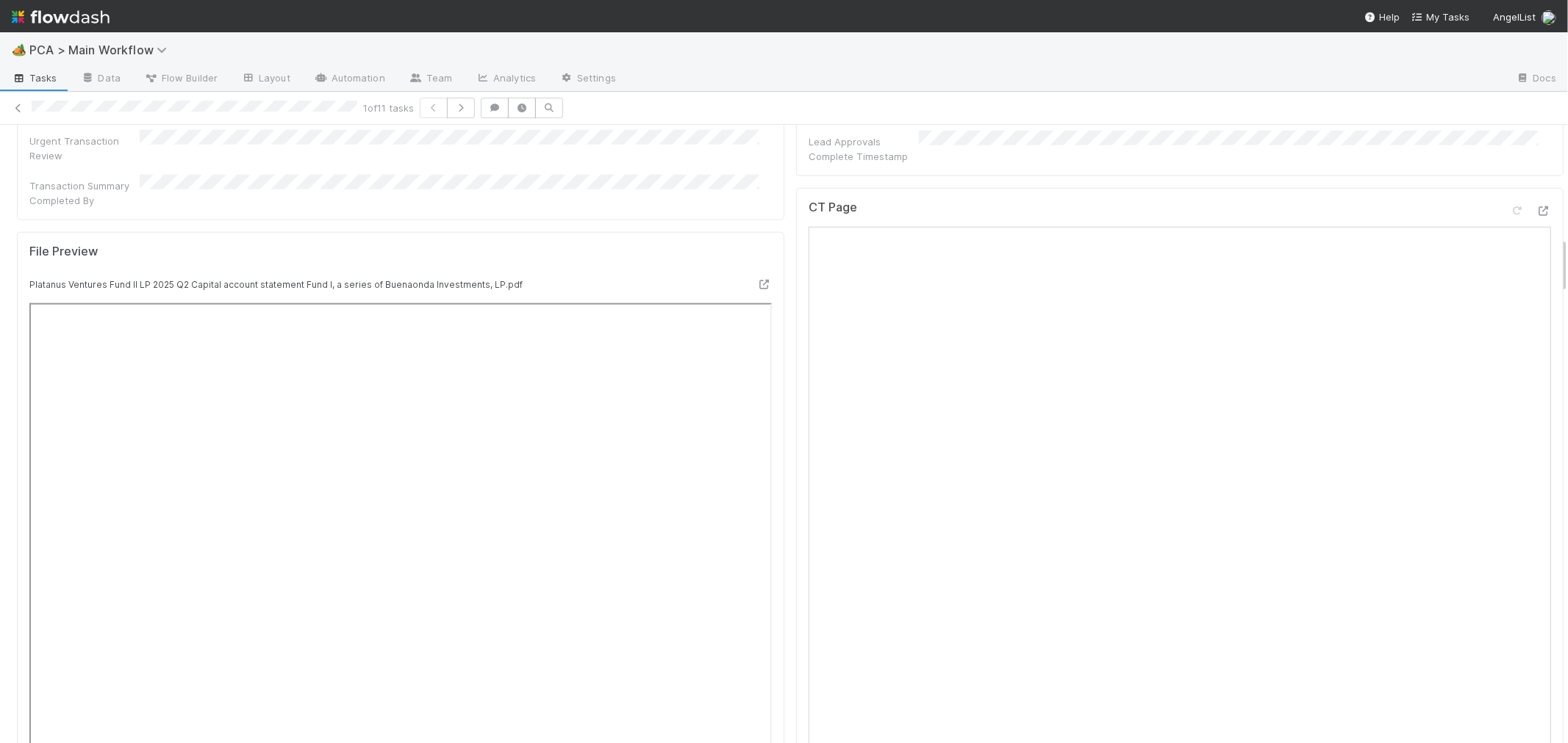
click at [796, 487] on div "CT Page" at bounding box center [1179, 509] width 767 height 643
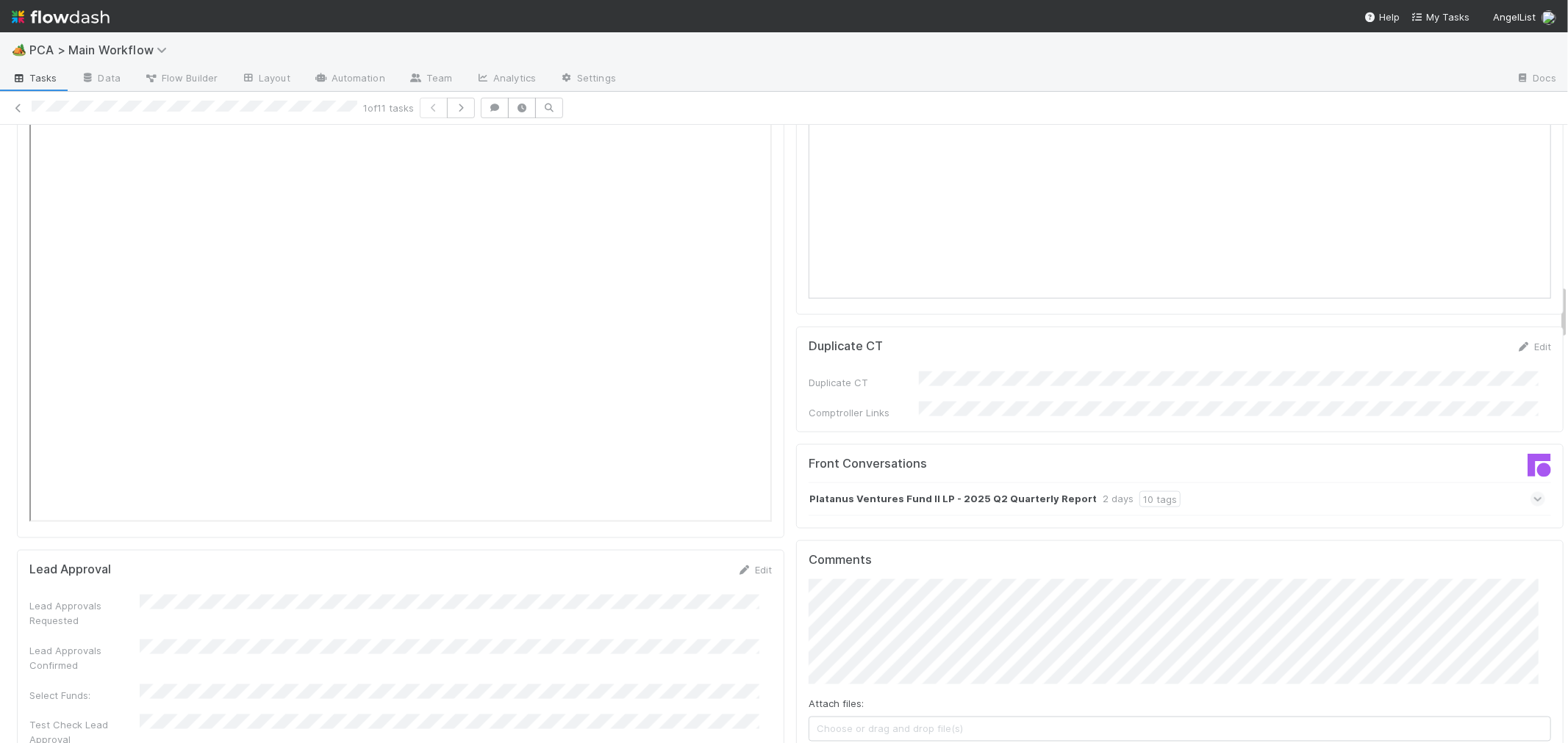
scroll to position [1808, 0]
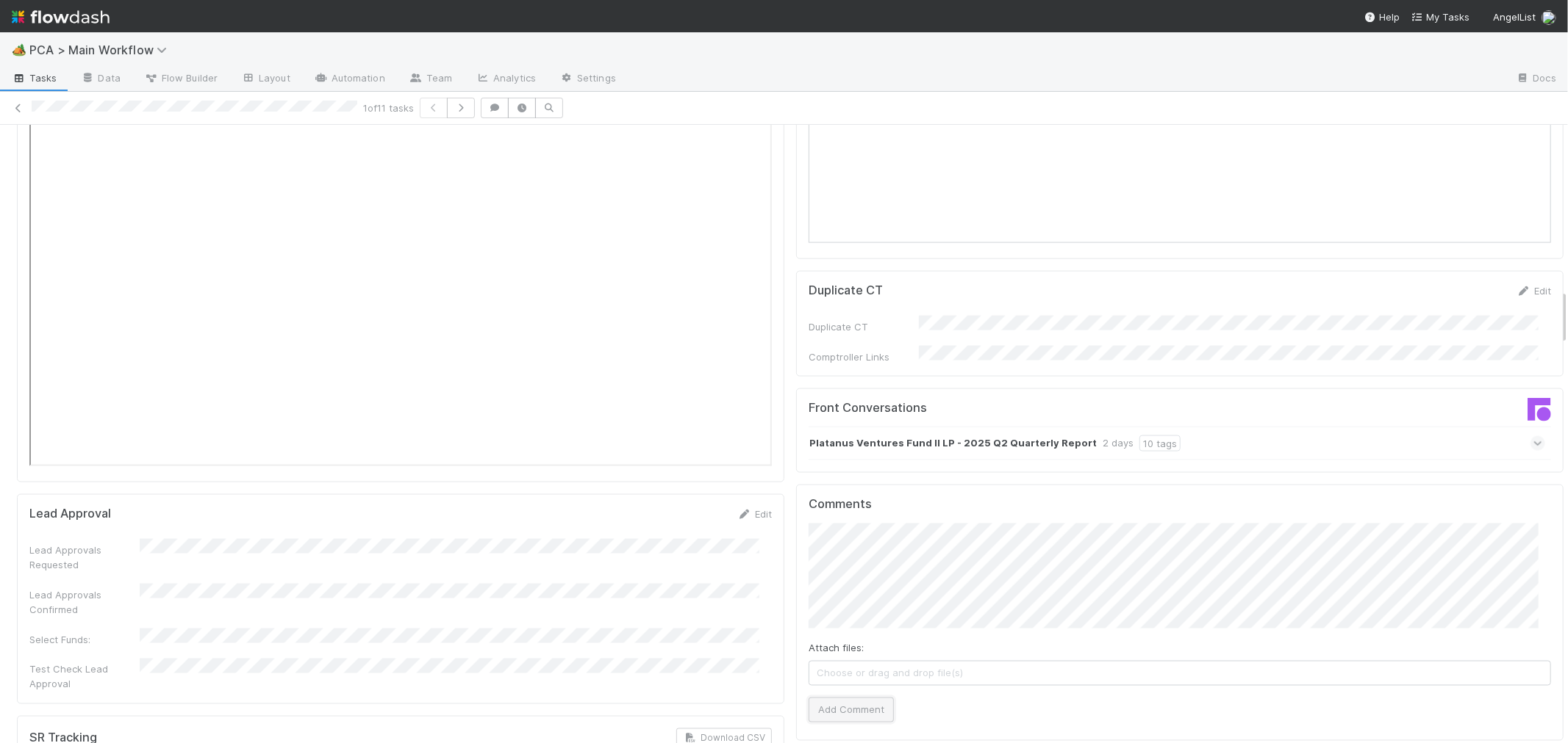
click at [846, 698] on button "Add Comment" at bounding box center [852, 710] width 86 height 25
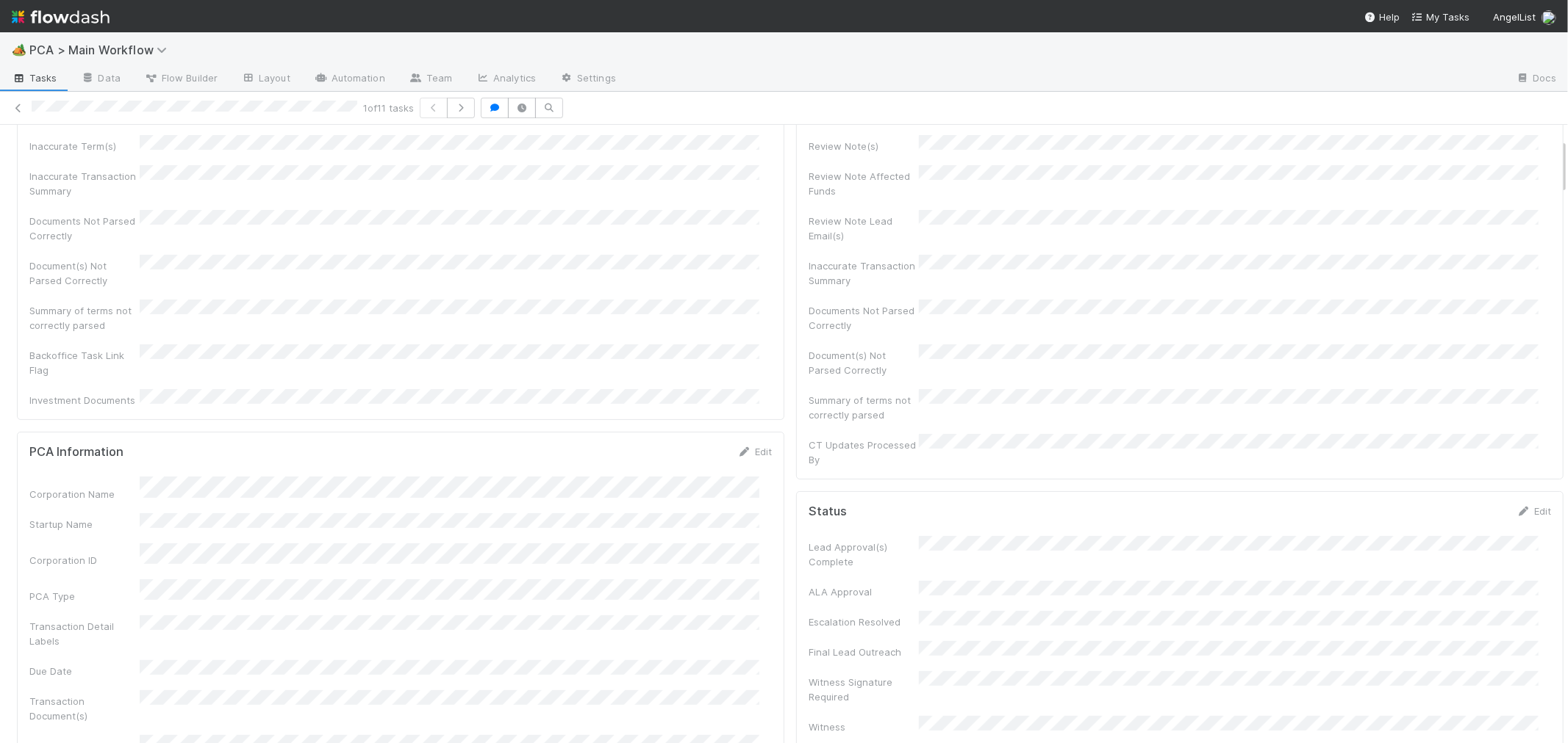
scroll to position [0, 0]
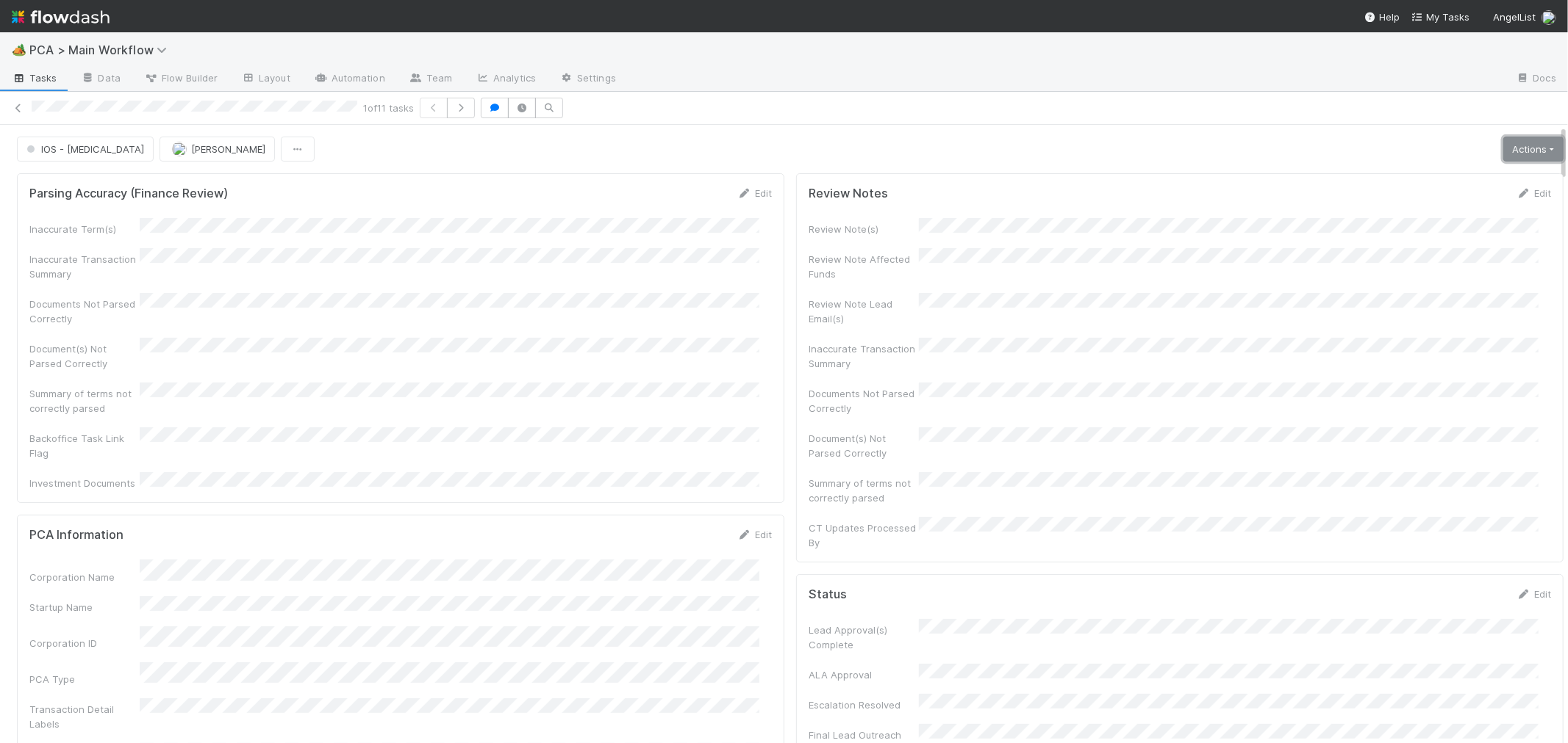
click at [1503, 141] on link "Actions" at bounding box center [1533, 148] width 60 height 25
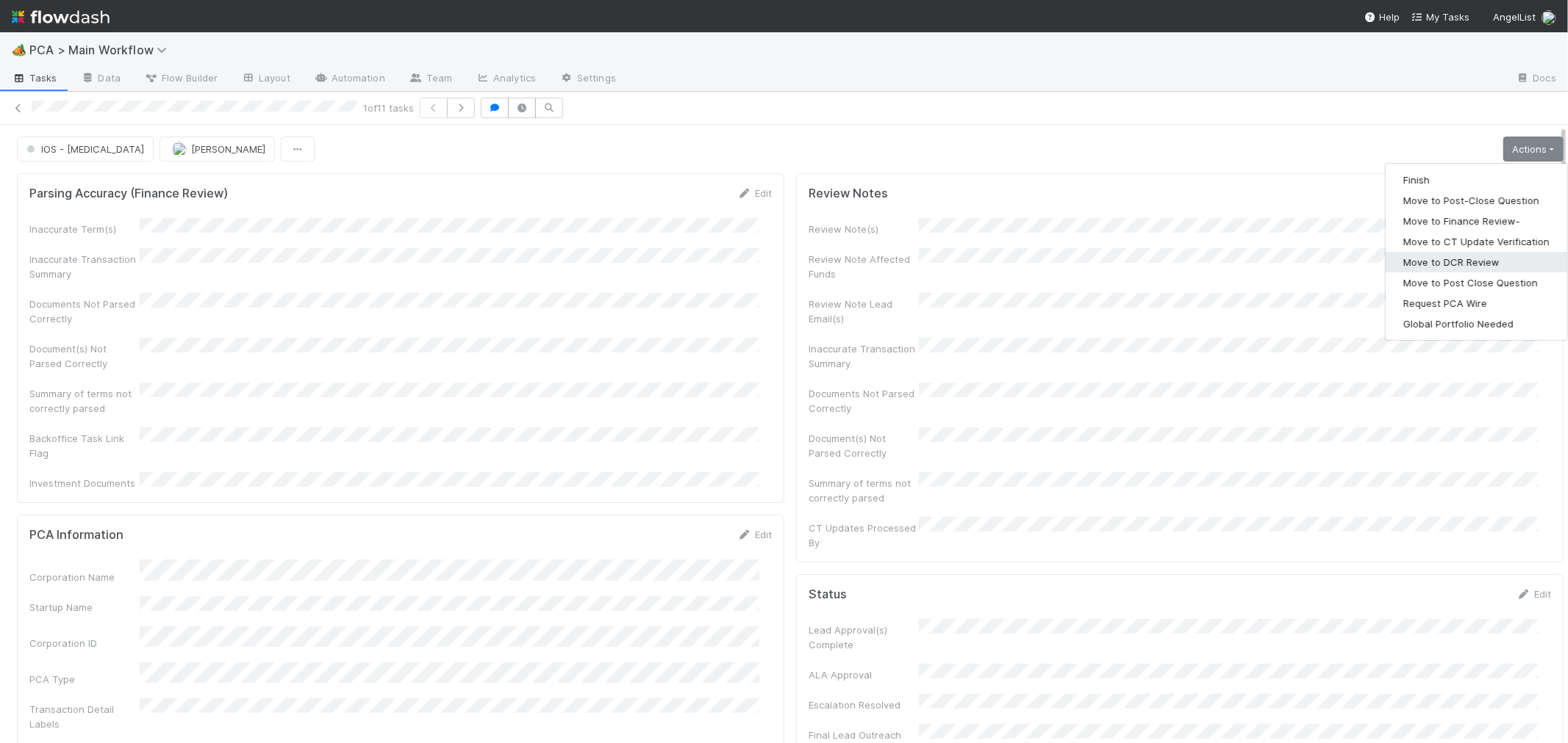
click at [1445, 252] on button "Move to DCR Review" at bounding box center [1476, 262] width 182 height 20
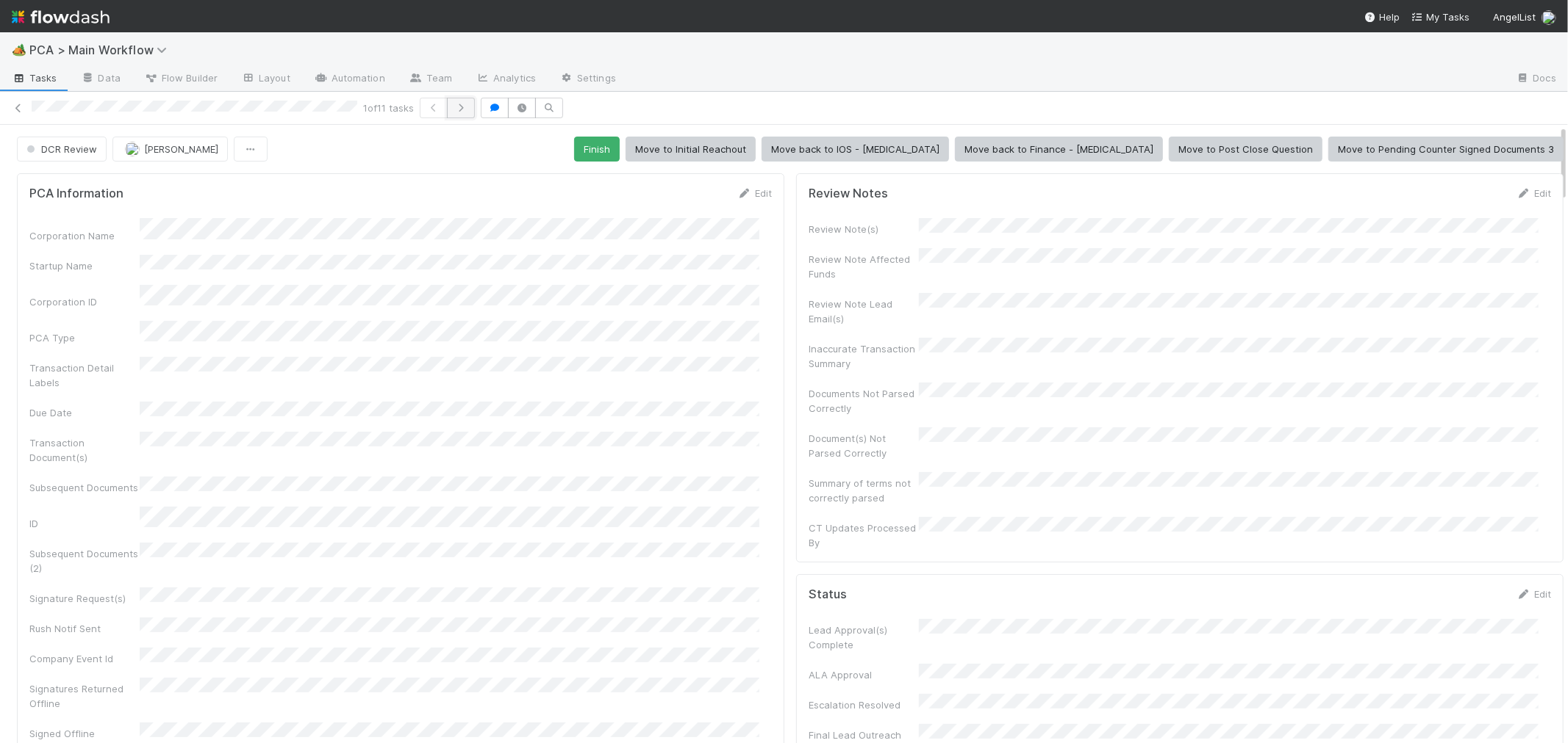
click at [461, 103] on icon "button" at bounding box center [461, 108] width 15 height 9
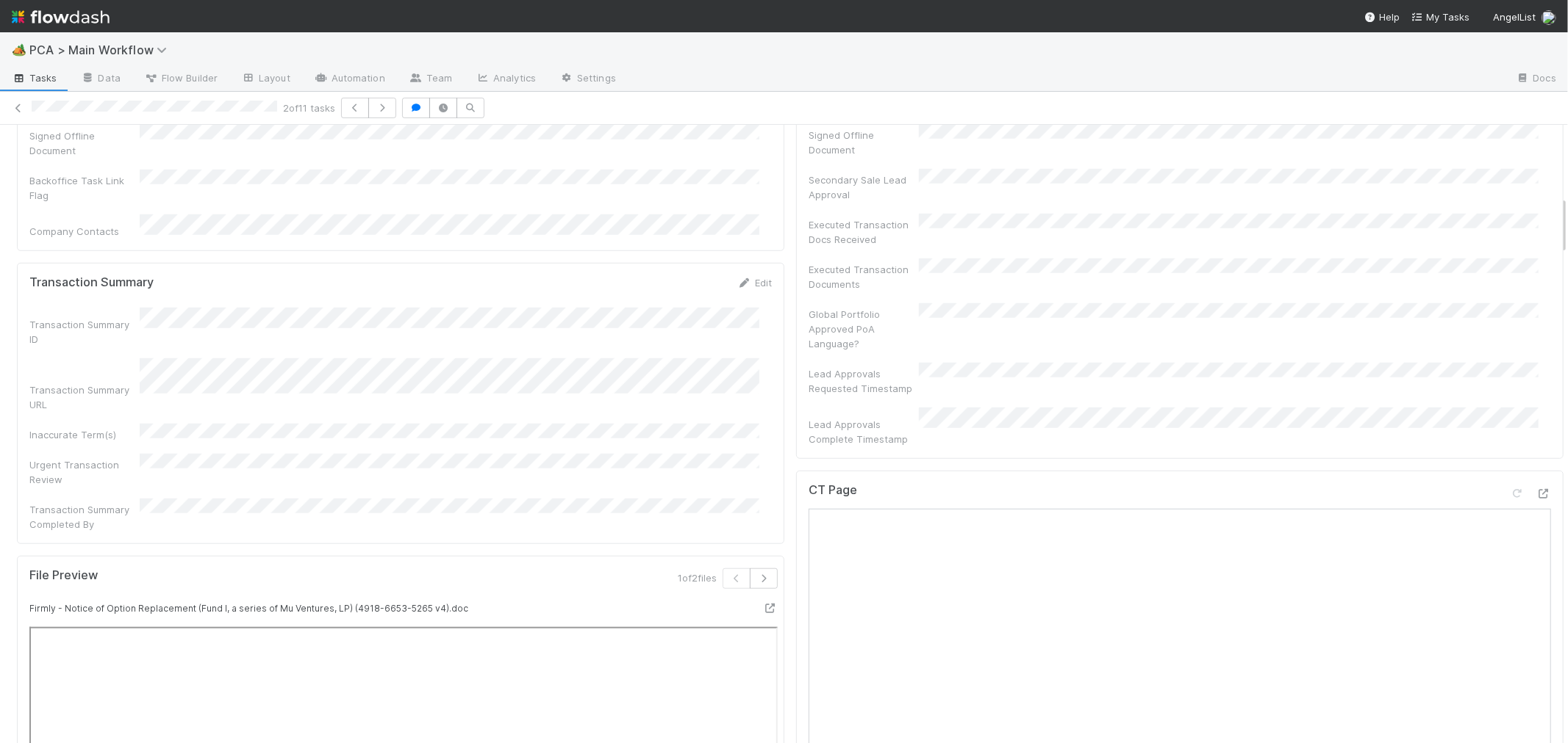
scroll to position [979, 0]
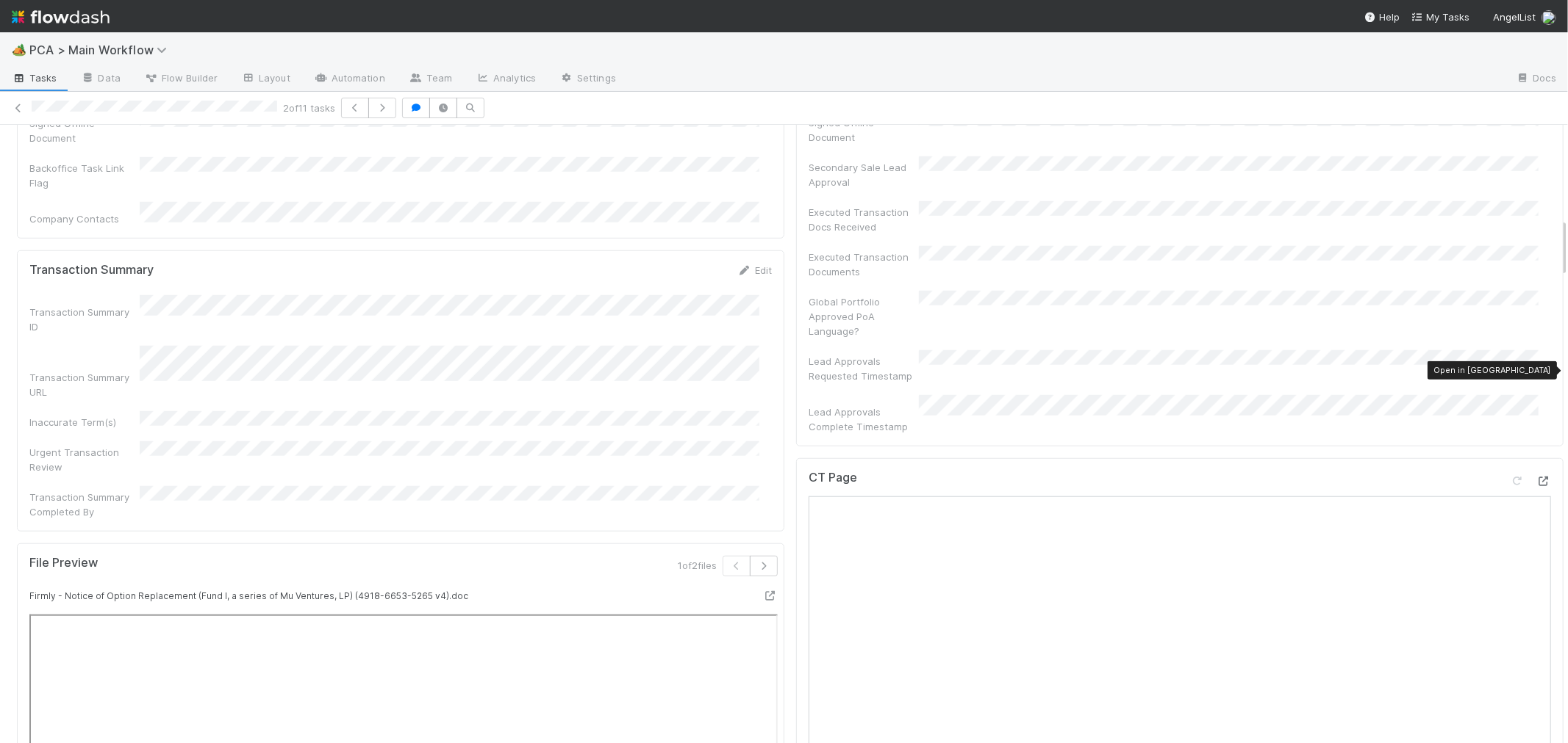
click at [1536, 477] on icon at bounding box center [1543, 481] width 15 height 10
click at [1509, 477] on icon at bounding box center [1517, 481] width 15 height 10
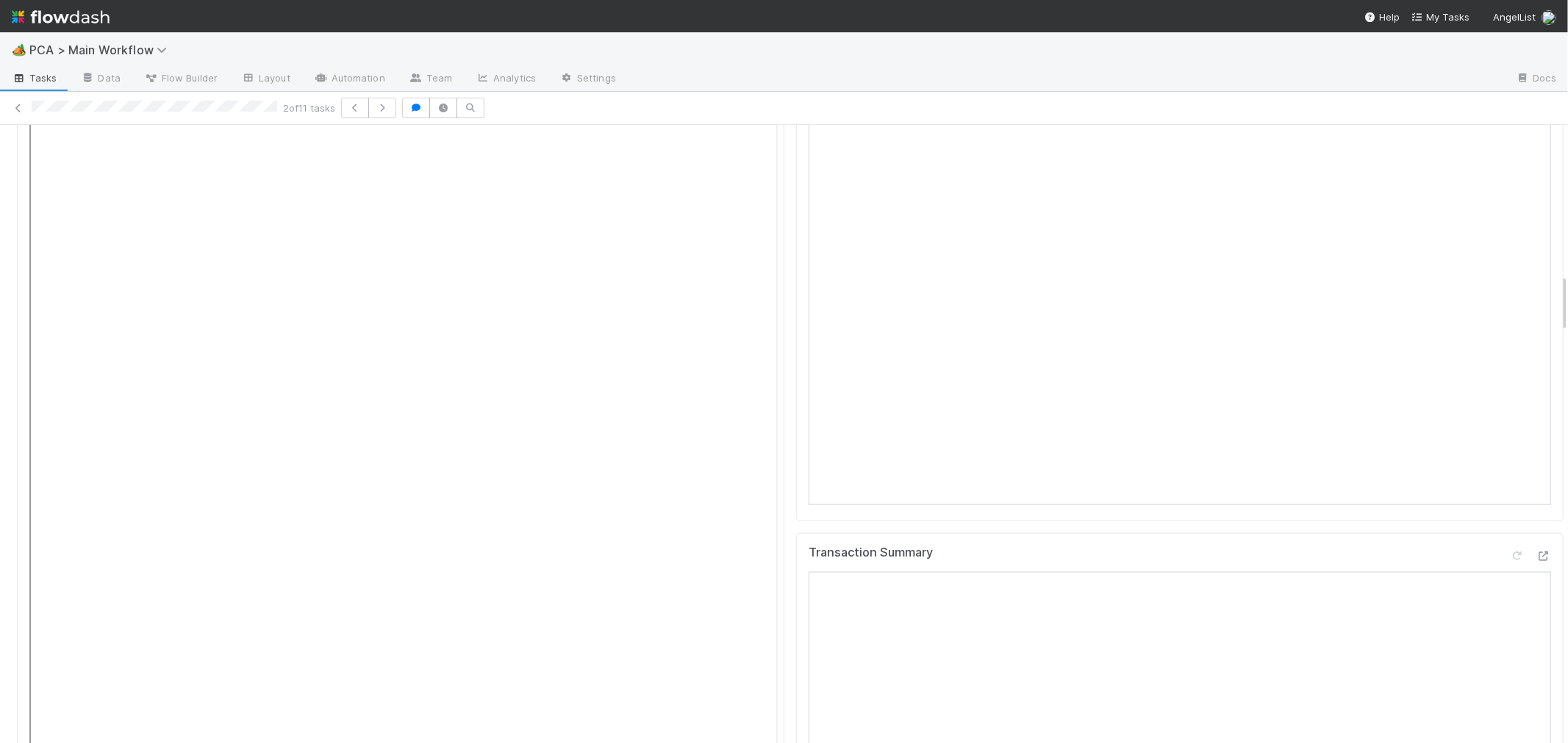
scroll to position [1632, 0]
click at [1509, 478] on icon at bounding box center [1517, 482] width 15 height 10
click at [796, 508] on div "Transaction Summary" at bounding box center [1179, 670] width 767 height 422
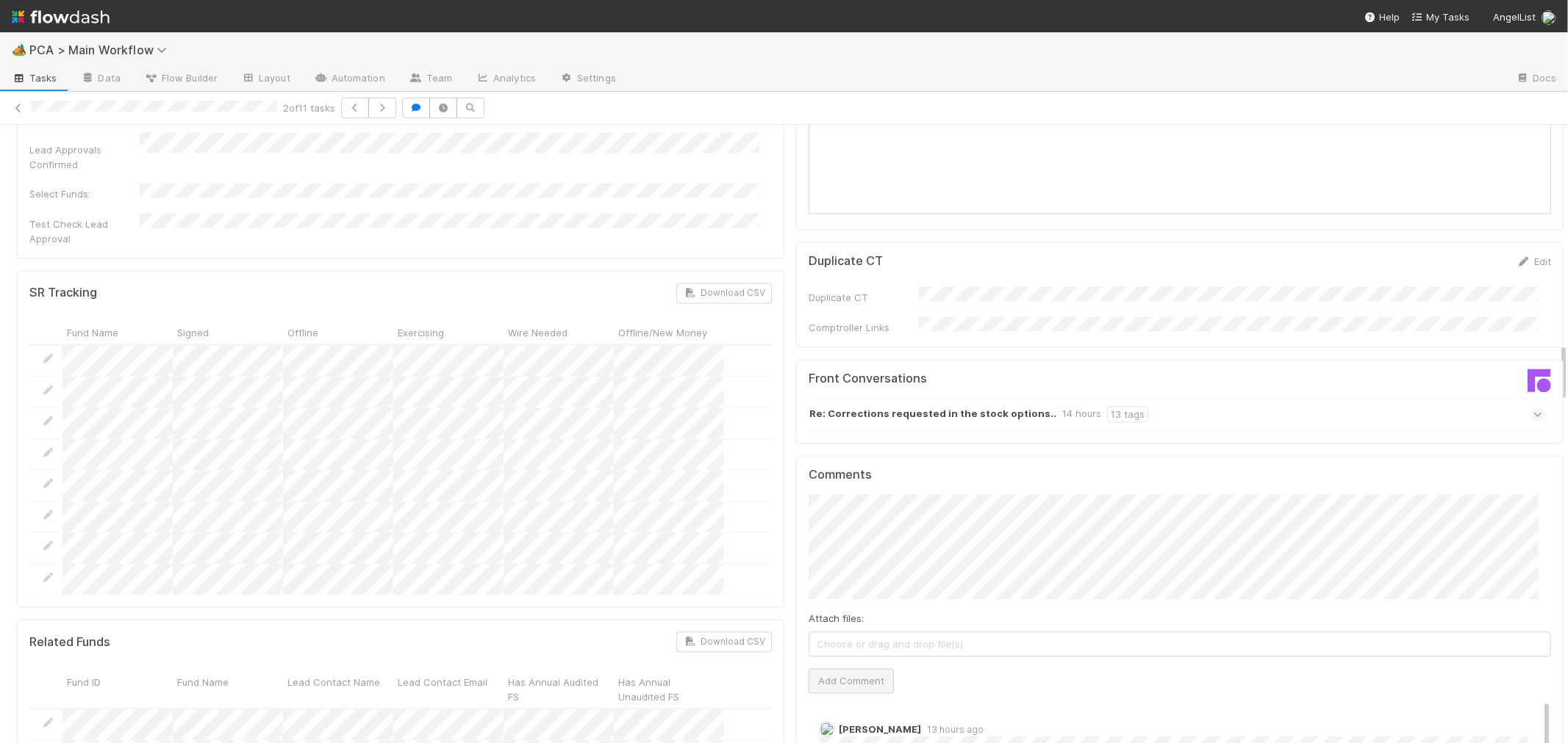
scroll to position [2285, 0]
click at [827, 667] on button "Add Comment" at bounding box center [852, 679] width 86 height 25
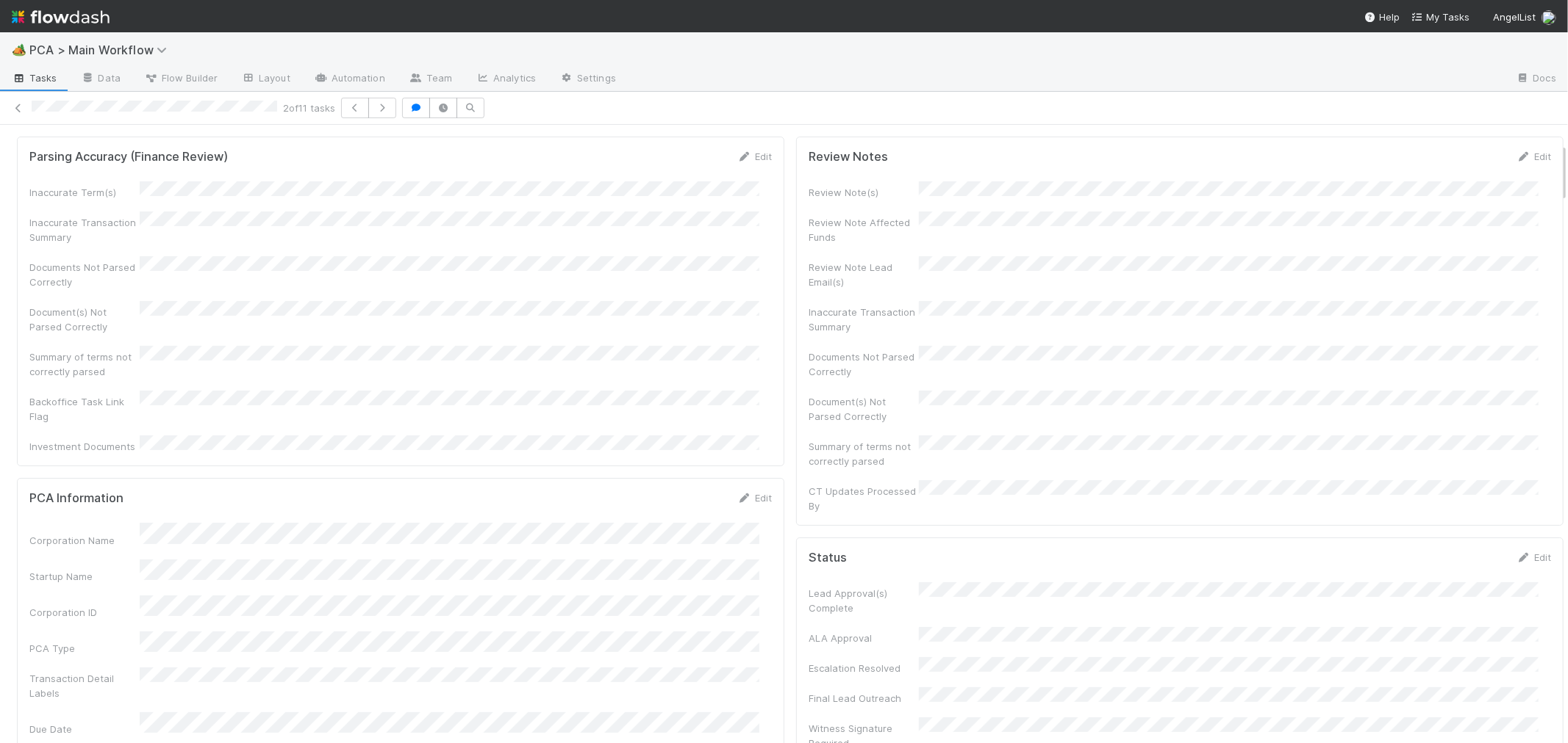
scroll to position [0, 0]
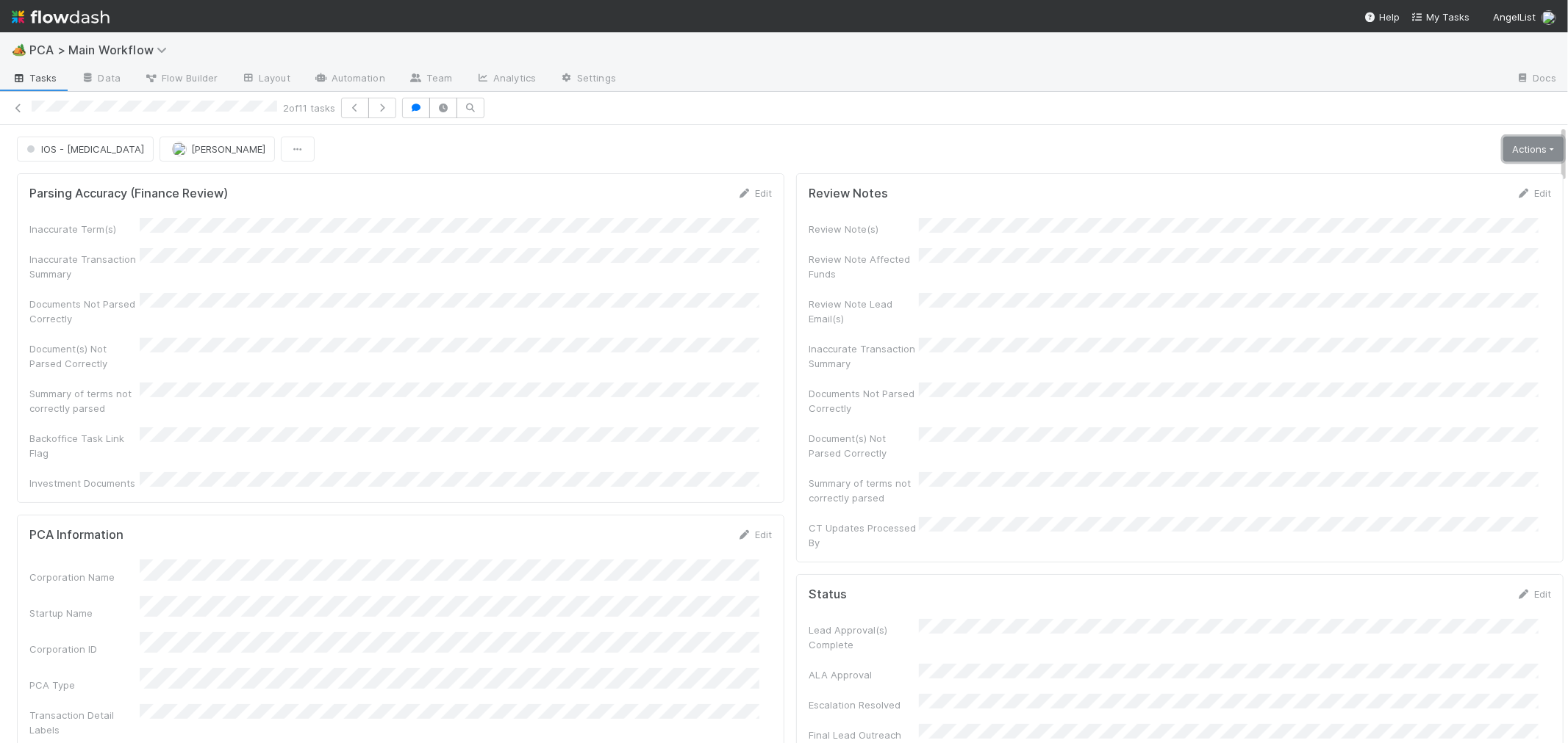
drag, startPoint x: 1515, startPoint y: 144, endPoint x: 1474, endPoint y: 186, distance: 58.7
click at [1515, 144] on link "Actions" at bounding box center [1533, 148] width 60 height 25
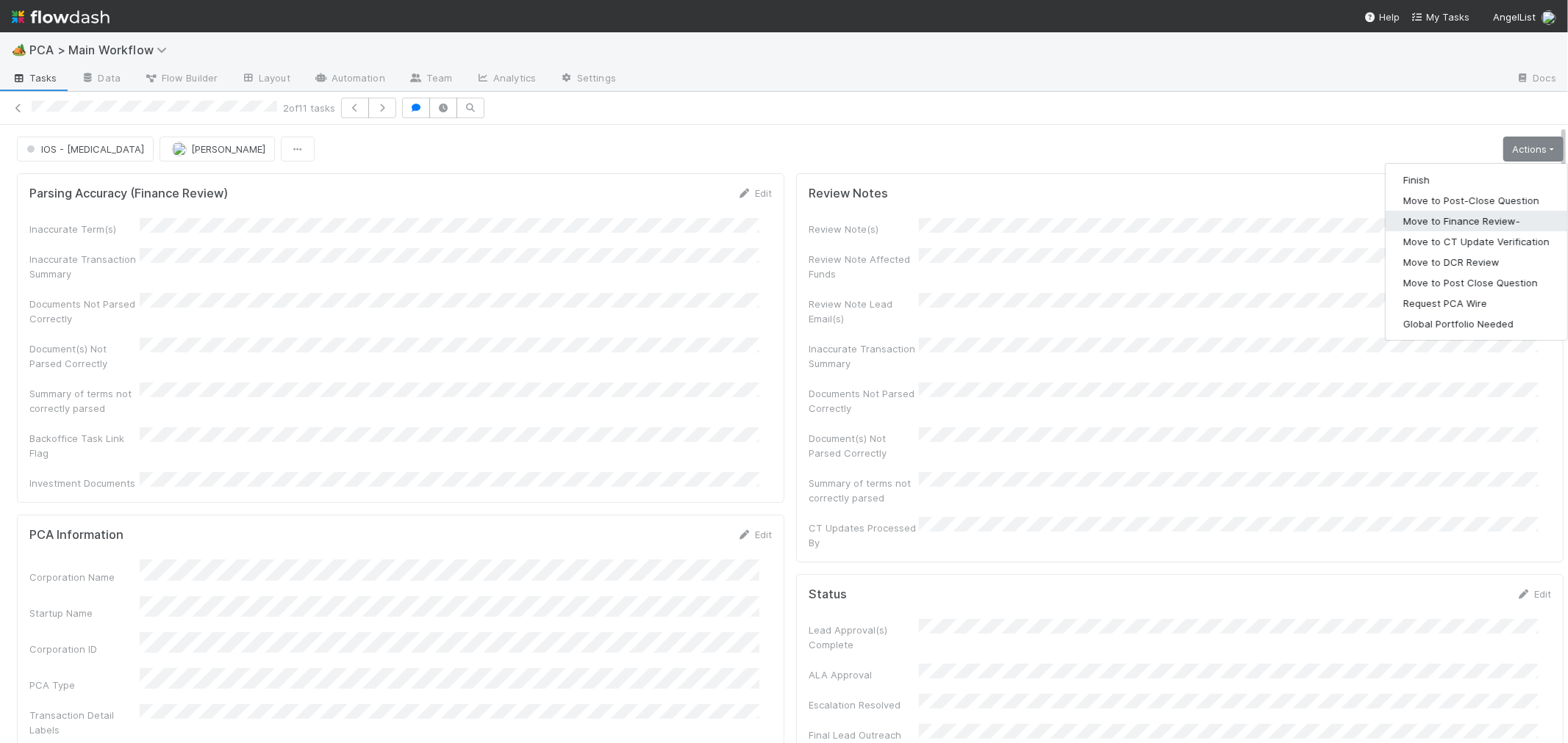
click at [1455, 225] on button "Move to Finance Review-" at bounding box center [1476, 220] width 182 height 20
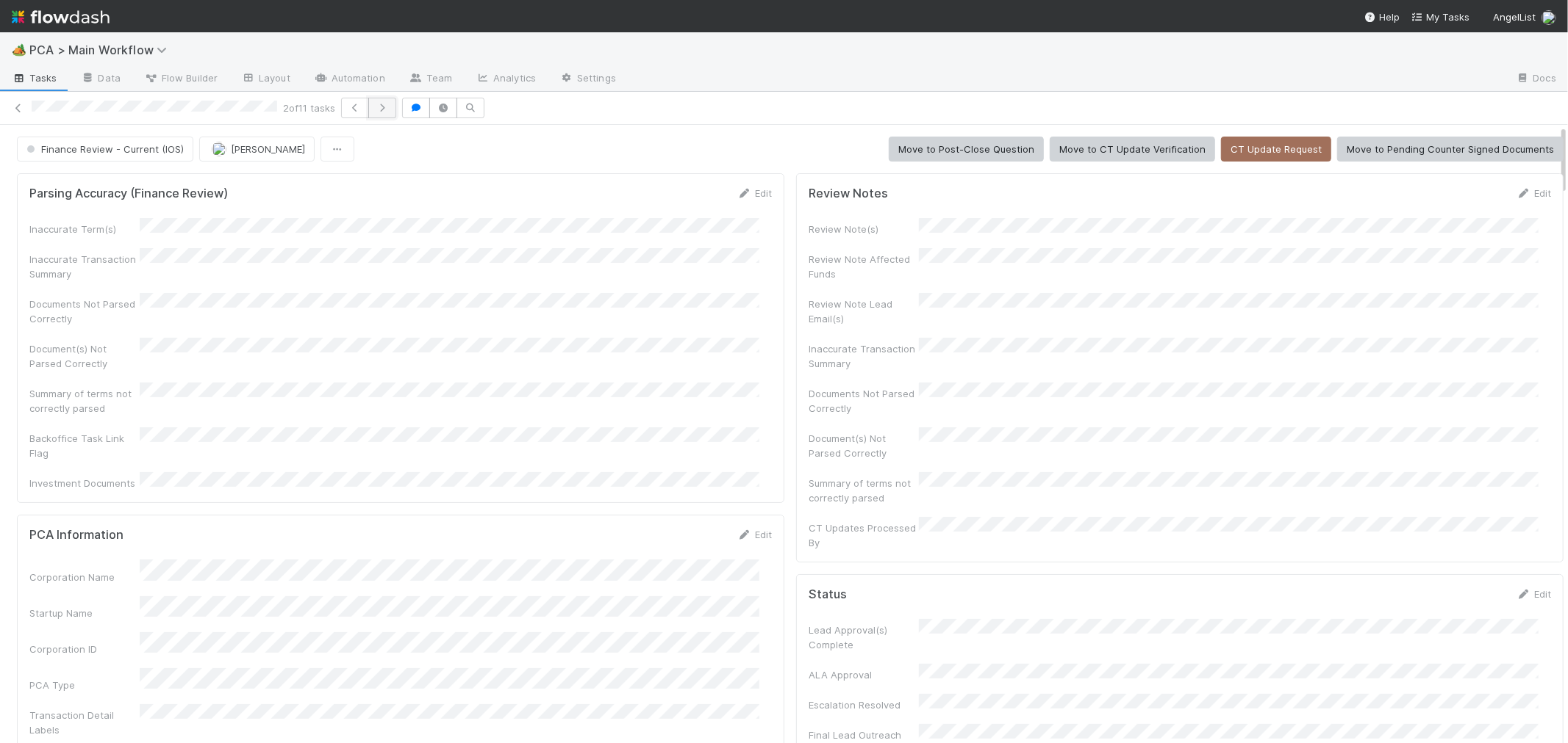
click at [387, 106] on icon "button" at bounding box center [383, 108] width 15 height 9
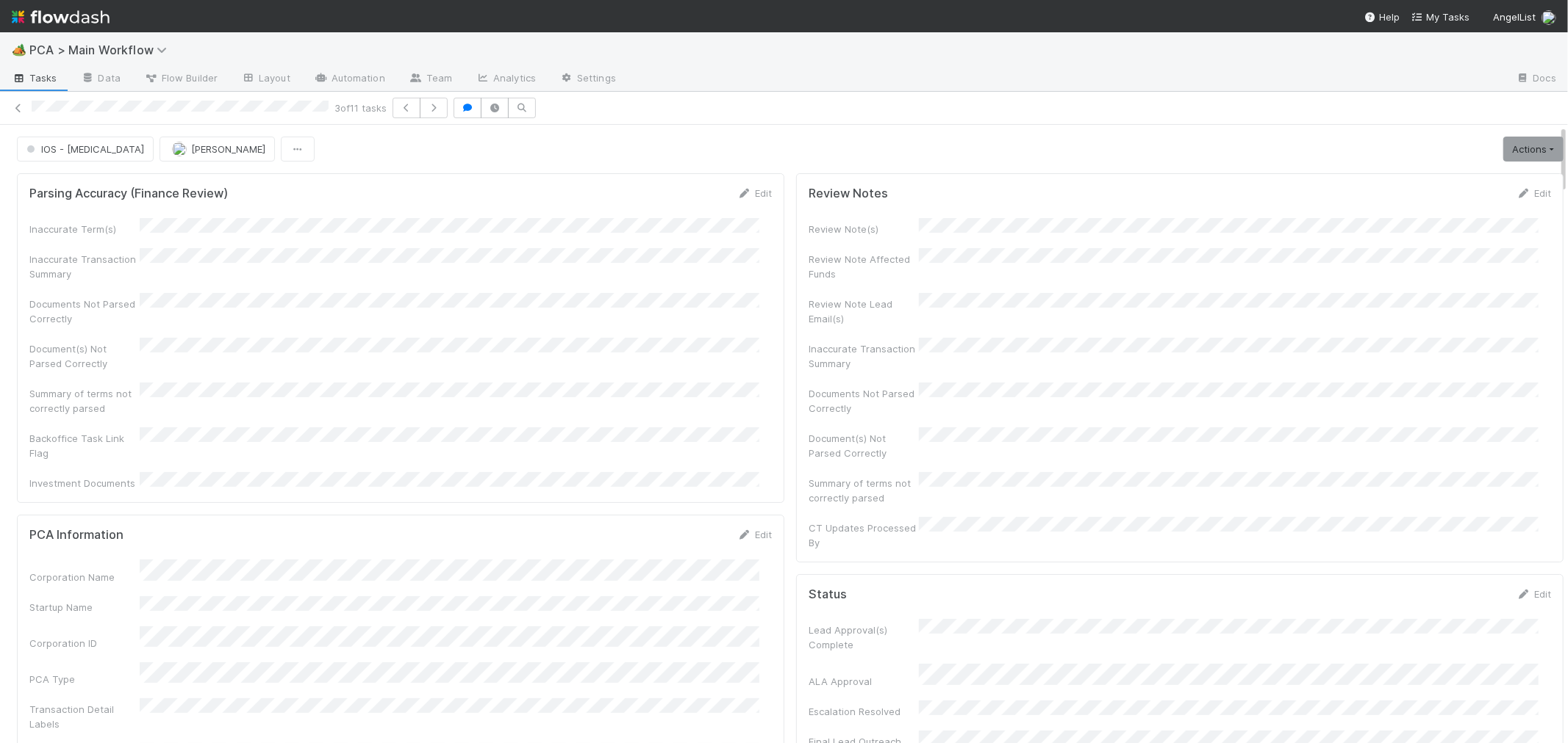
click at [554, 277] on div "Inaccurate Term(s) Inaccurate Transaction Summary Documents Not Parsed Correctl…" at bounding box center [400, 354] width 742 height 272
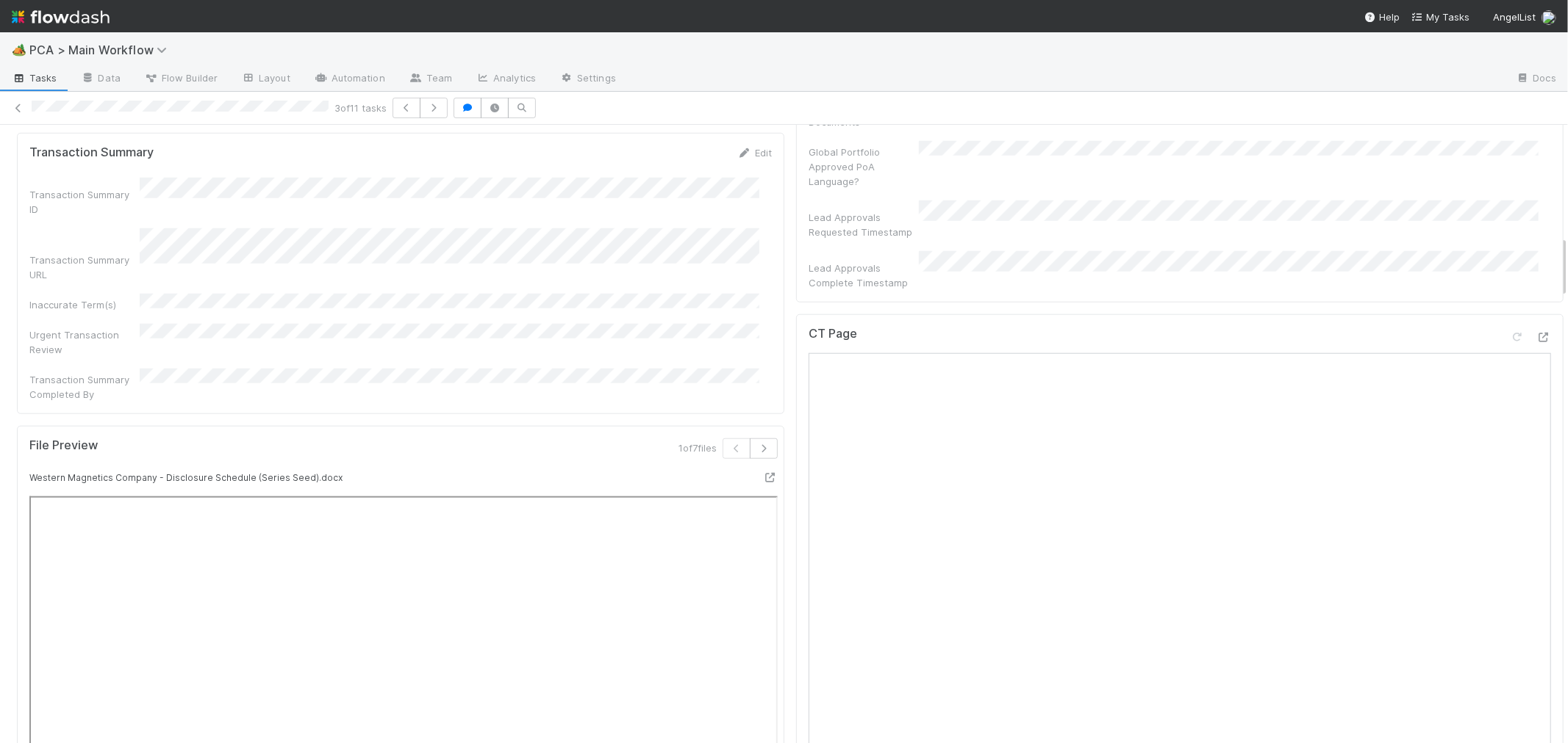
scroll to position [1142, 0]
click at [1536, 325] on icon at bounding box center [1543, 330] width 15 height 10
click at [796, 395] on div "CT Page" at bounding box center [1179, 628] width 767 height 643
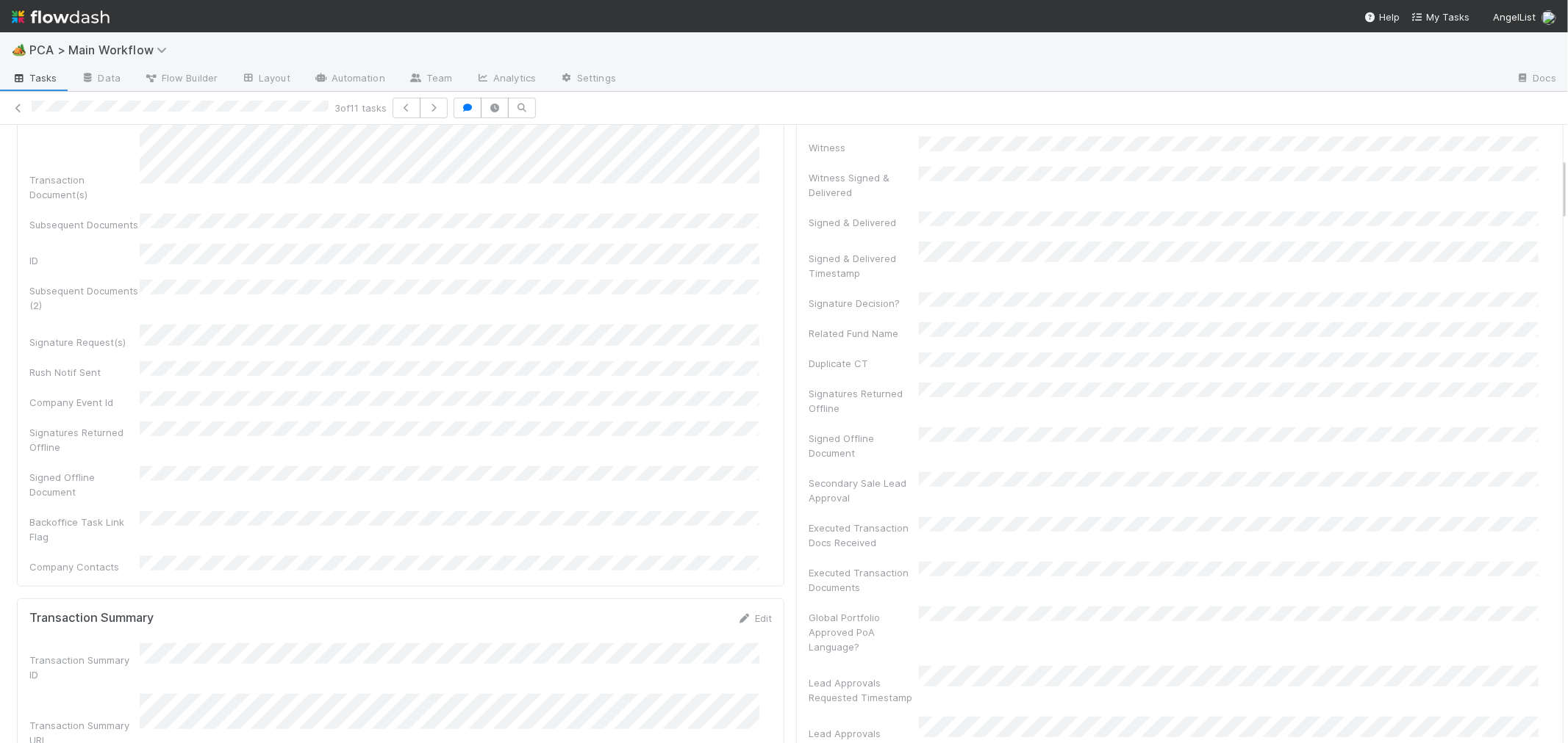
scroll to position [326, 0]
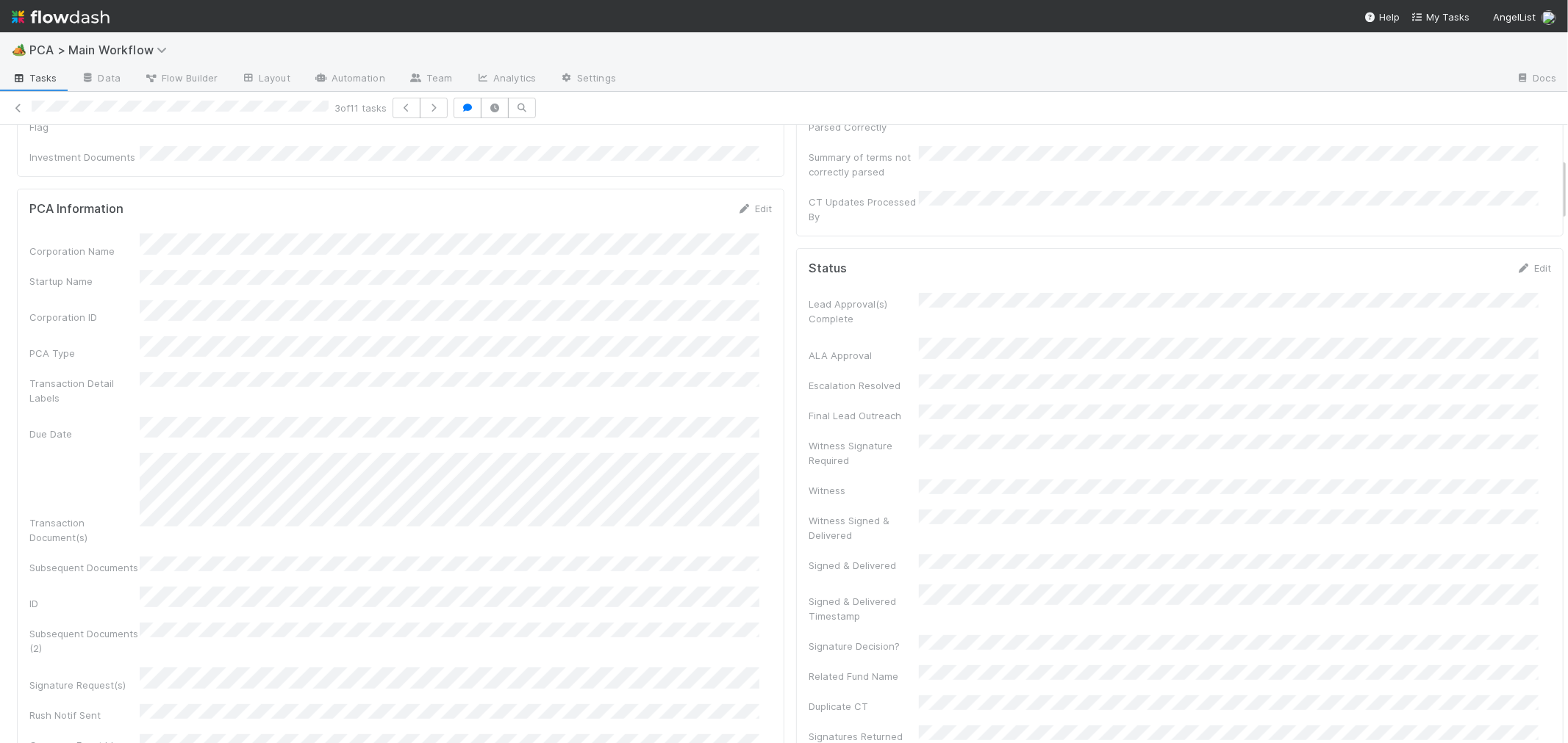
click at [770, 559] on div "PCA Information Edit Corporation Name Startup Name Corporation ID PCA Type Tran…" at bounding box center [401, 559] width 767 height 740
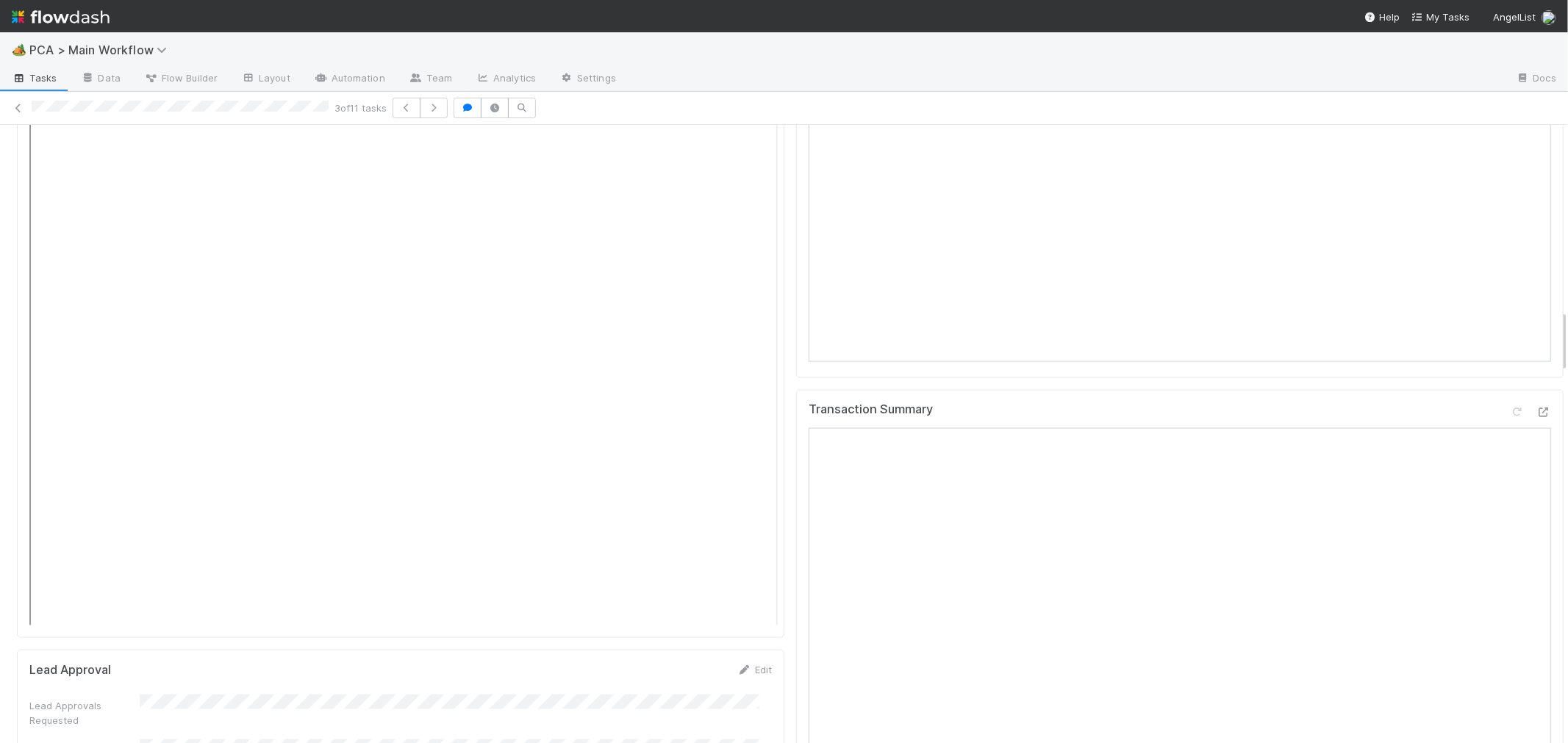
scroll to position [2121, 0]
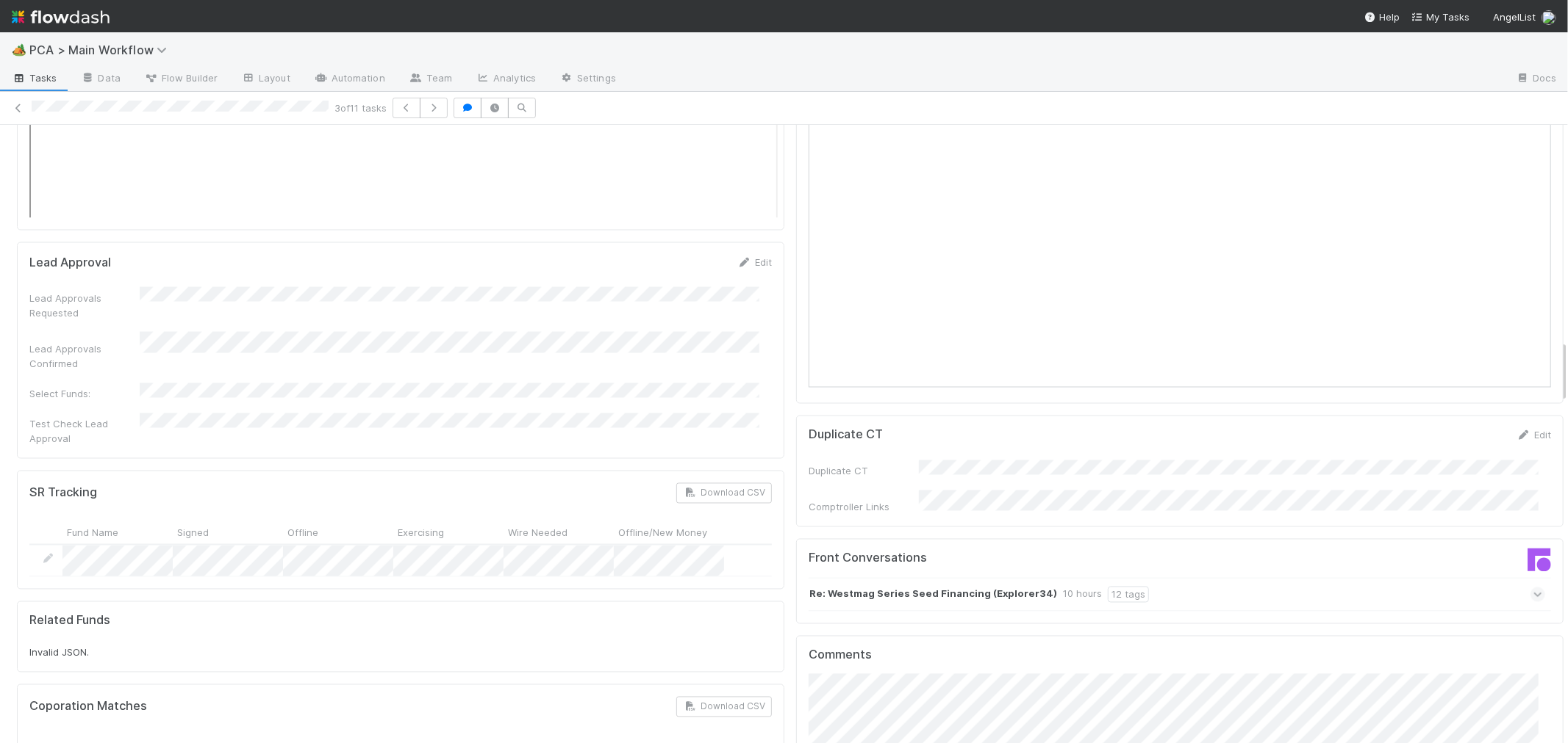
click at [770, 601] on div "Related Funds Invalid JSON." at bounding box center [401, 637] width 767 height 72
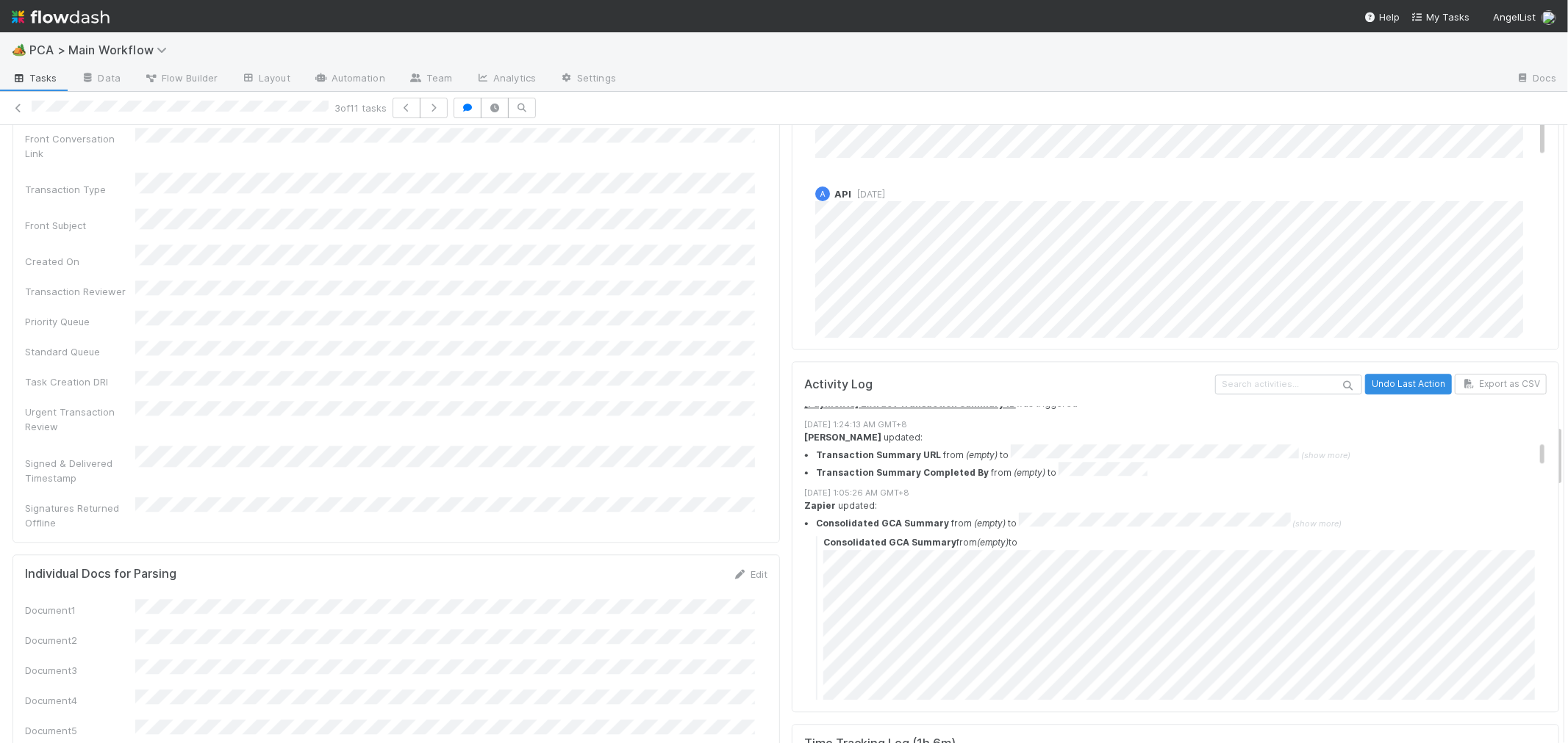
scroll to position [3188, 0]
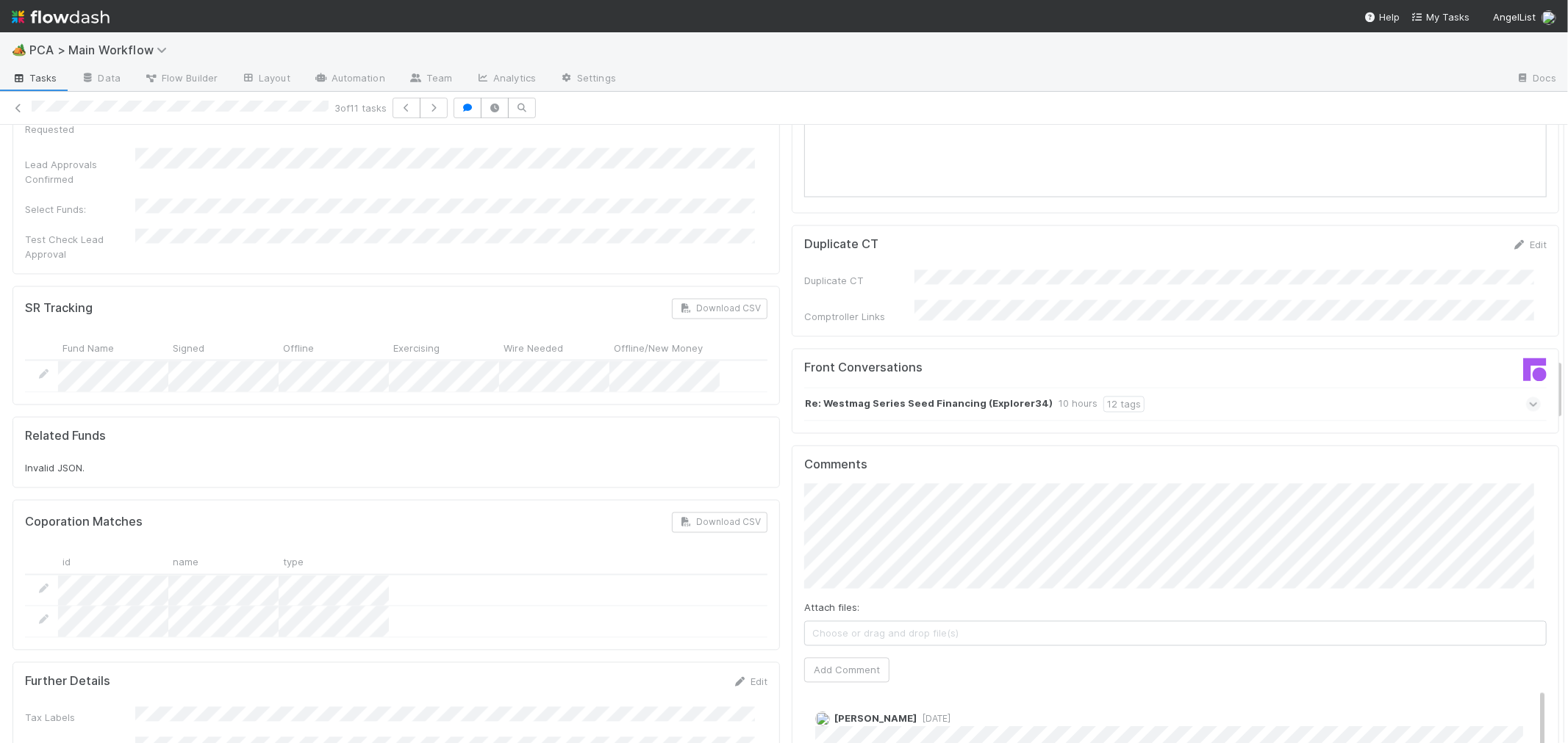
scroll to position [2304, 0]
click at [840, 666] on button "Add Comment" at bounding box center [847, 678] width 86 height 25
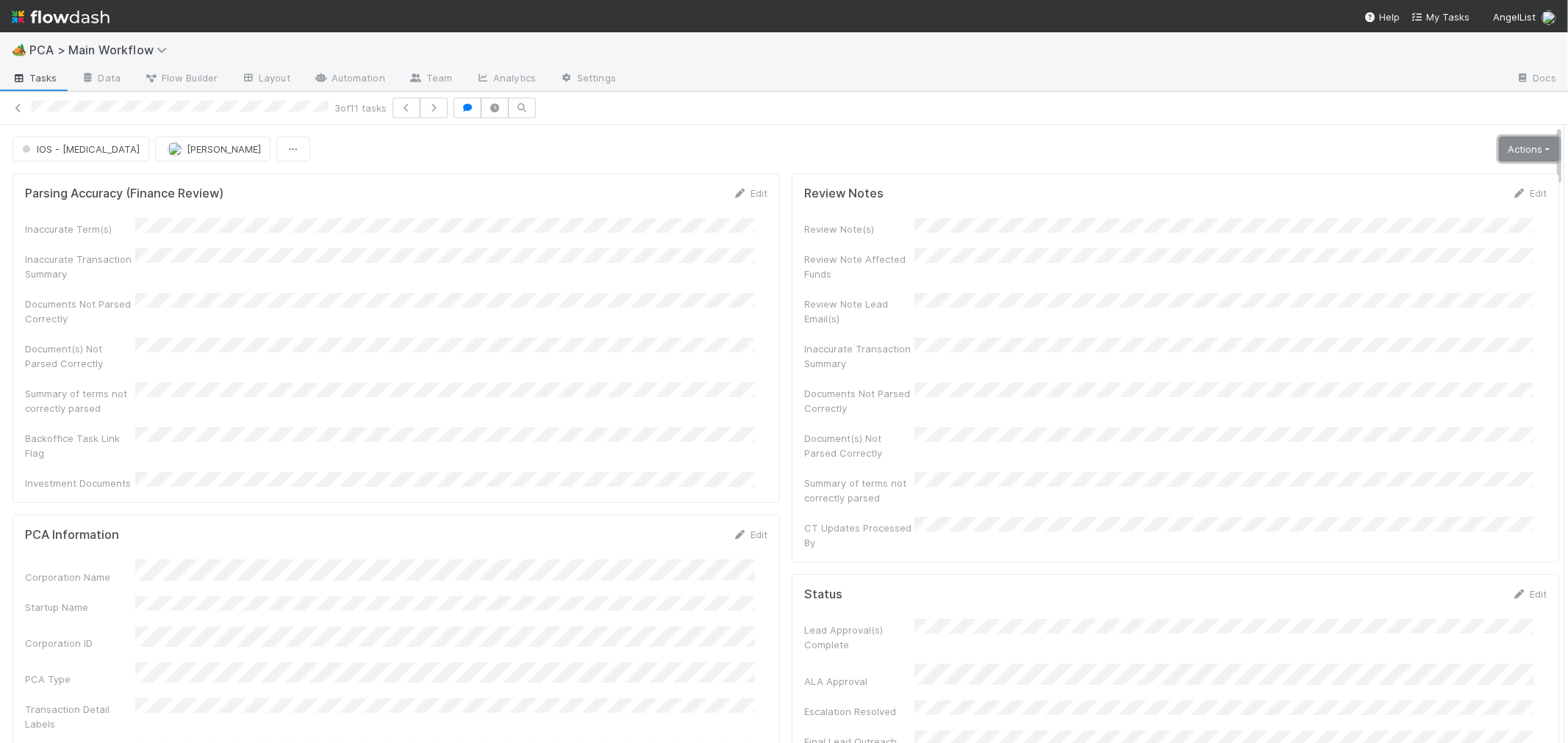
click at [1511, 160] on link "Actions" at bounding box center [1528, 148] width 60 height 25
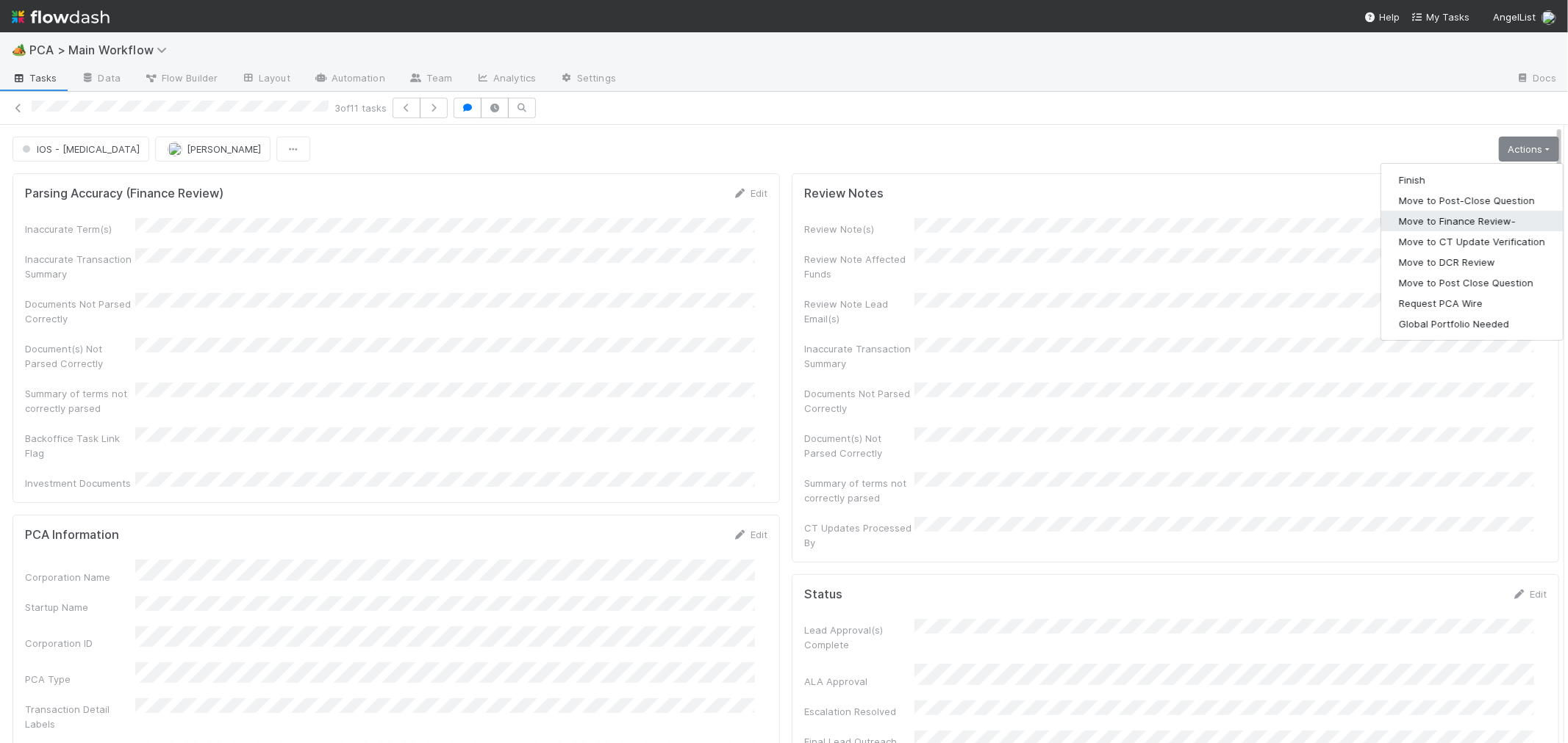
click at [1435, 218] on button "Move to Finance Review-" at bounding box center [1472, 220] width 182 height 20
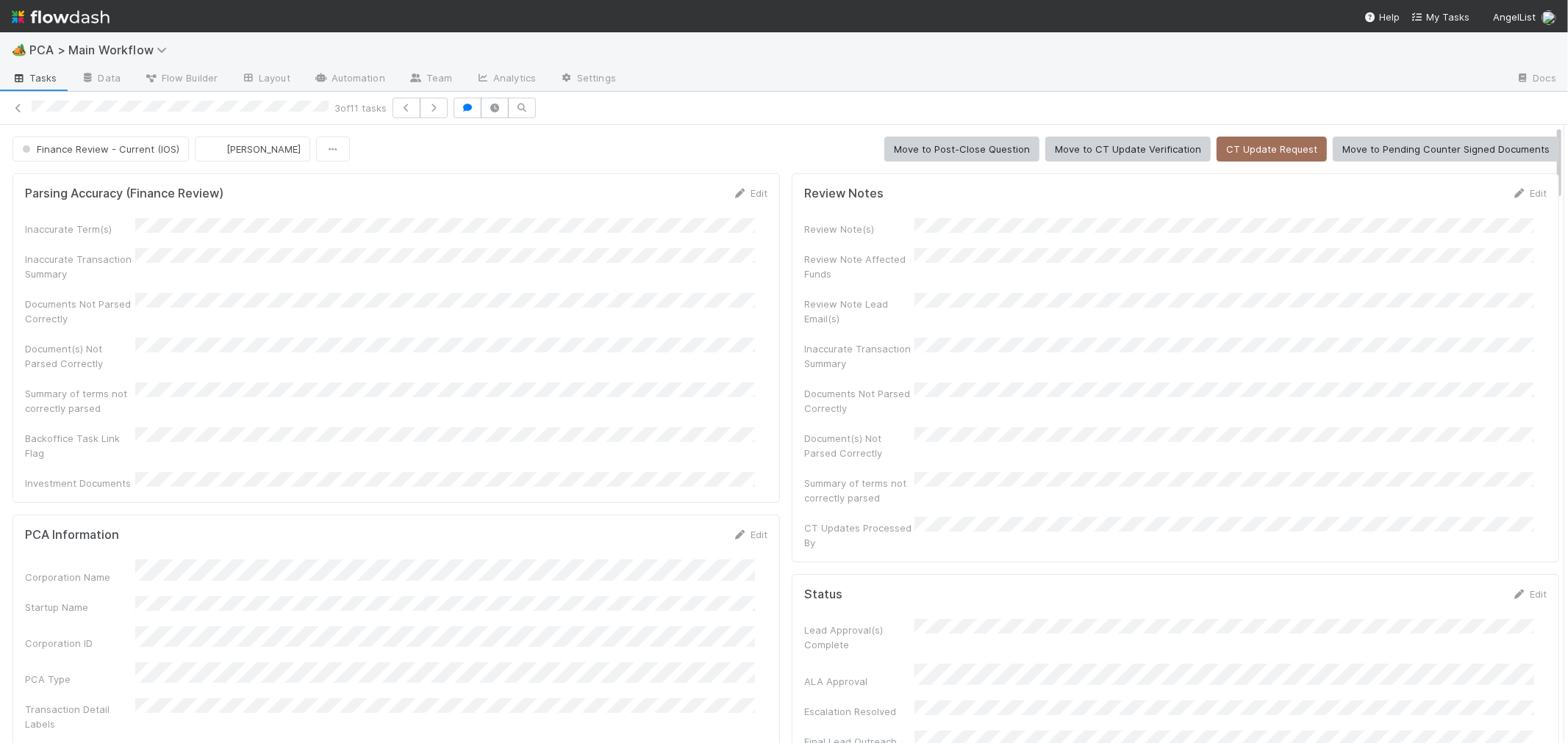
scroll to position [2755, 0]
click at [441, 110] on icon "button" at bounding box center [434, 108] width 15 height 9
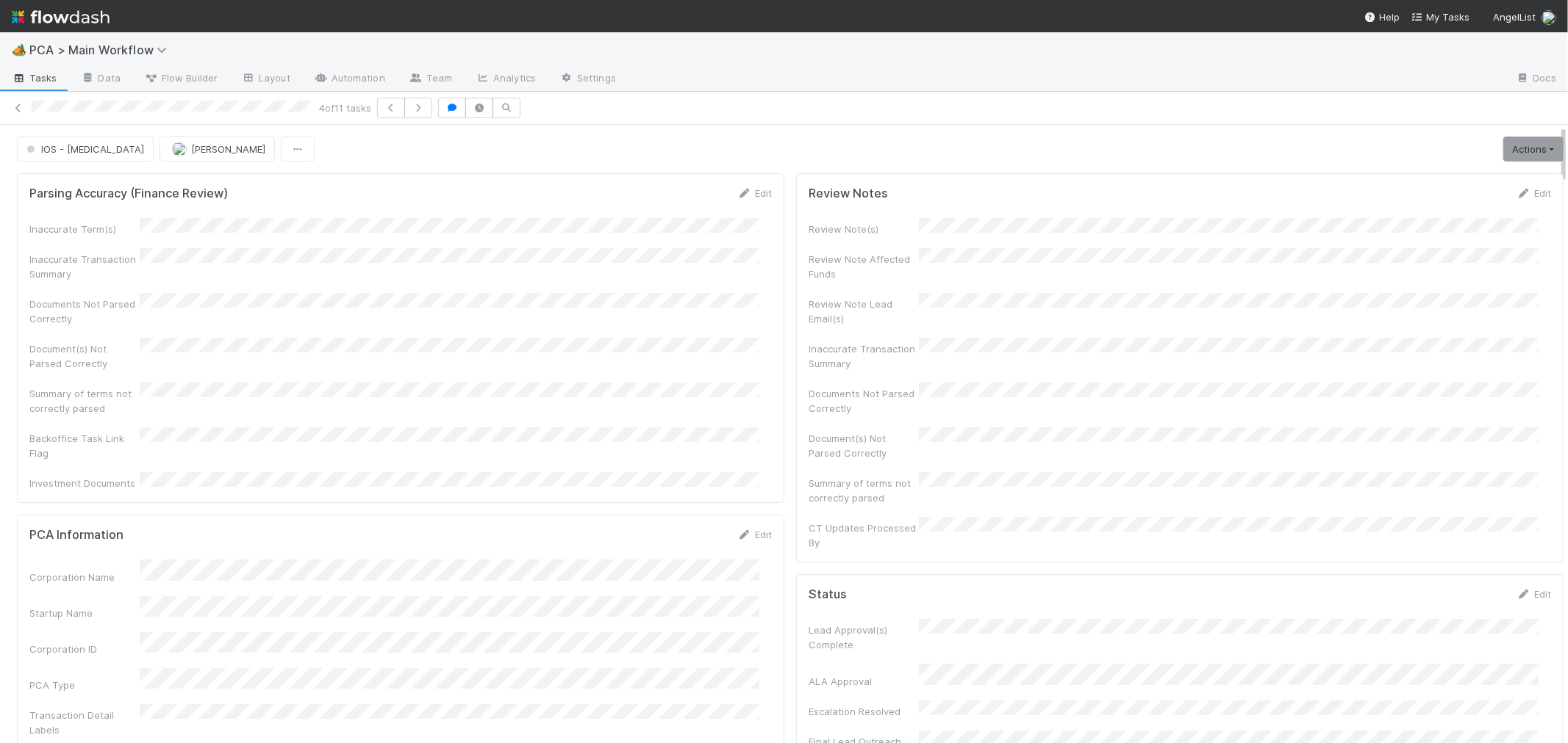
click at [740, 364] on div "Inaccurate Term(s) Inaccurate Transaction Summary Documents Not Parsed Correctl…" at bounding box center [400, 354] width 742 height 272
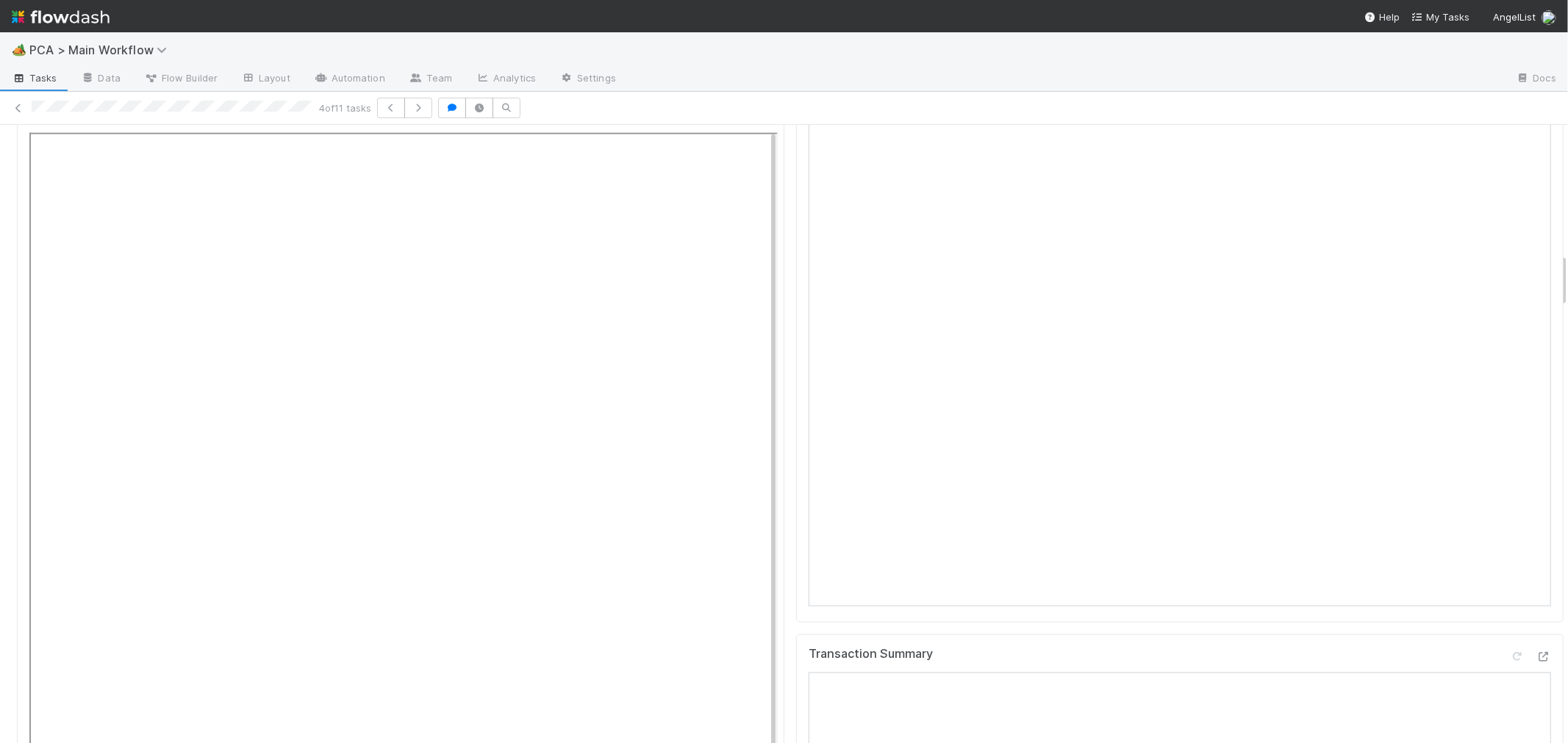
scroll to position [30, 0]
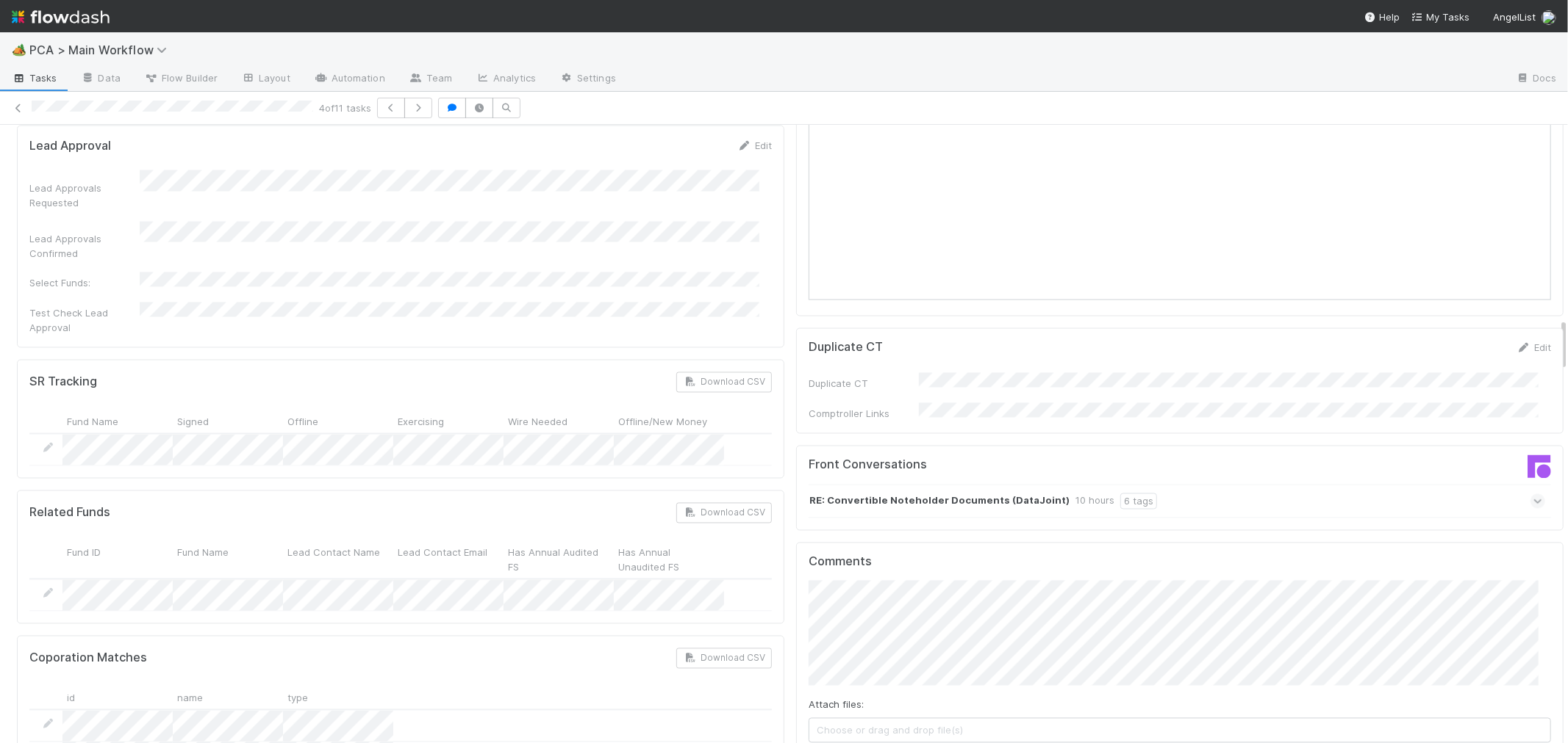
scroll to position [2204, 0]
click at [1533, 499] on icon at bounding box center [1537, 507] width 10 height 15
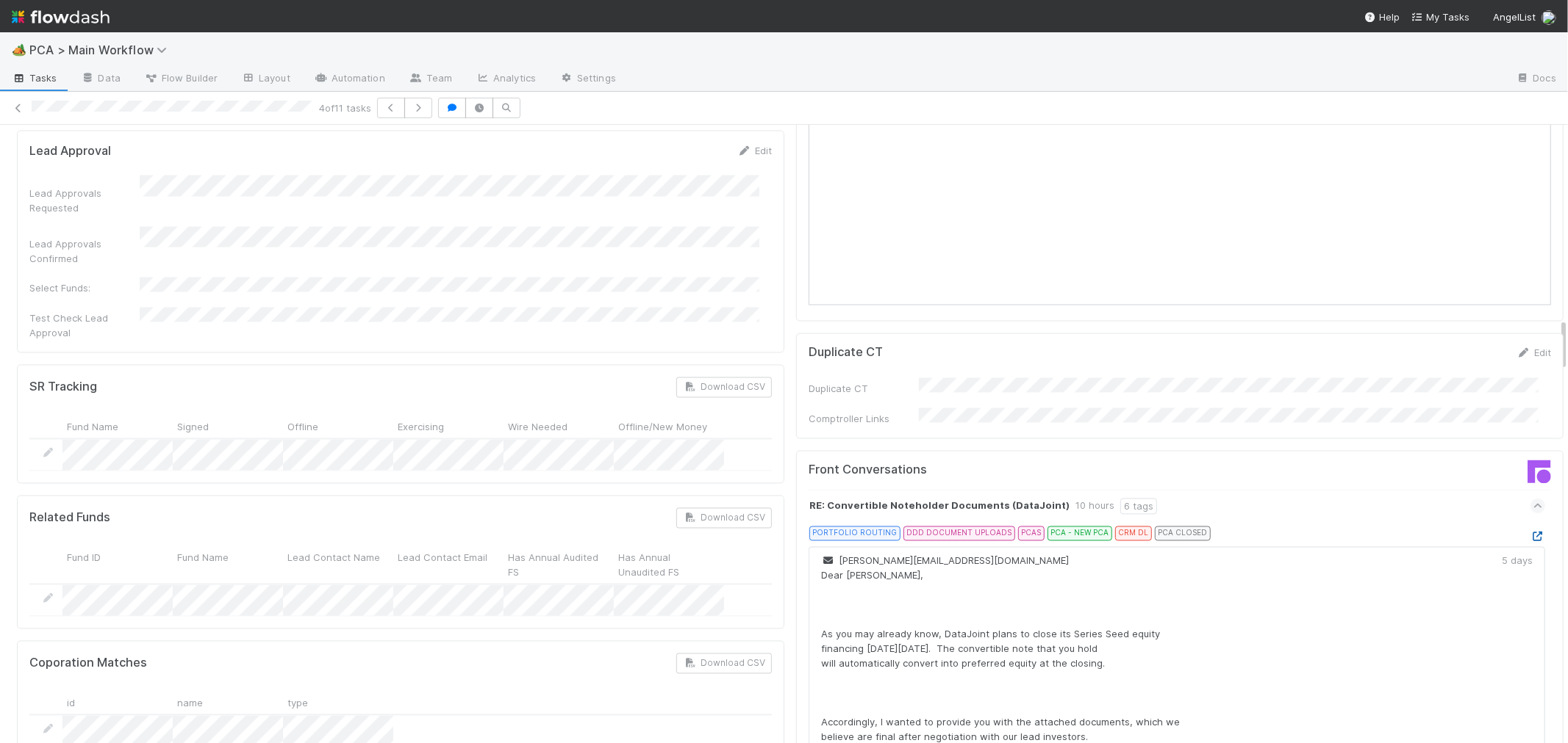
click at [1530, 532] on icon at bounding box center [1538, 537] width 15 height 10
click at [796, 479] on div "Front Conversations RE: Convertible Noteholder Documents (DataJoint) 10 hours 6…" at bounding box center [1179, 660] width 767 height 418
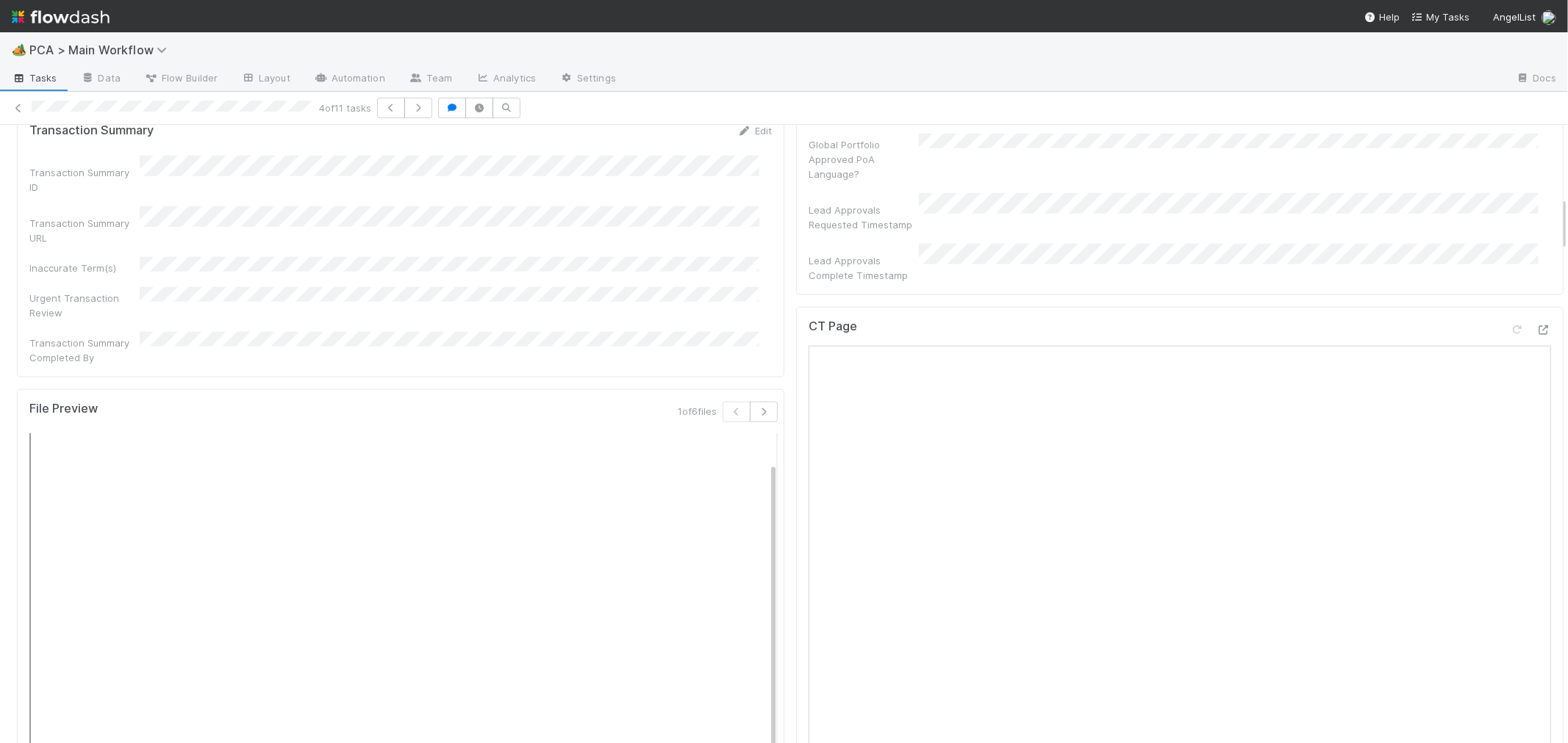
scroll to position [816, 0]
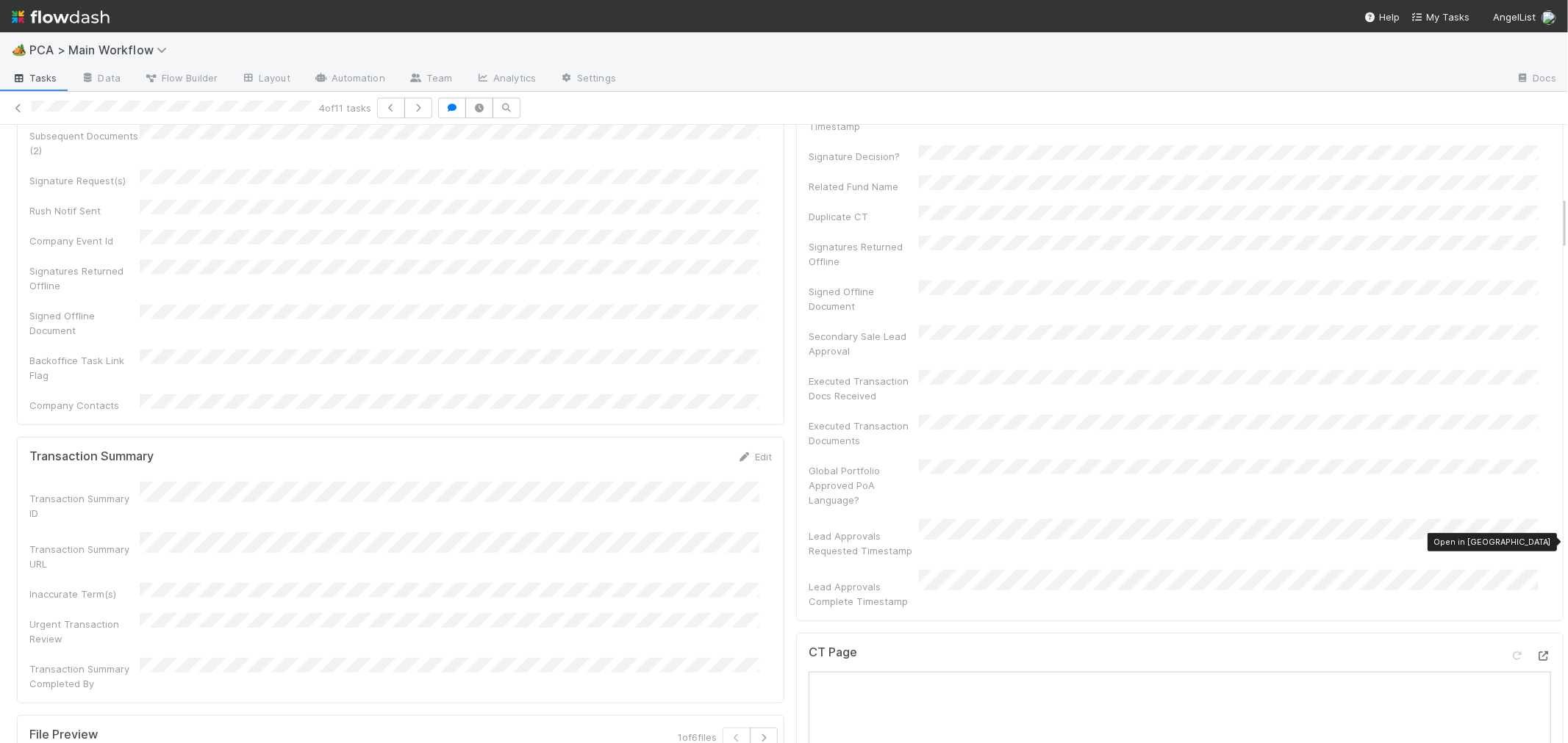
click at [1536, 652] on icon at bounding box center [1543, 656] width 15 height 10
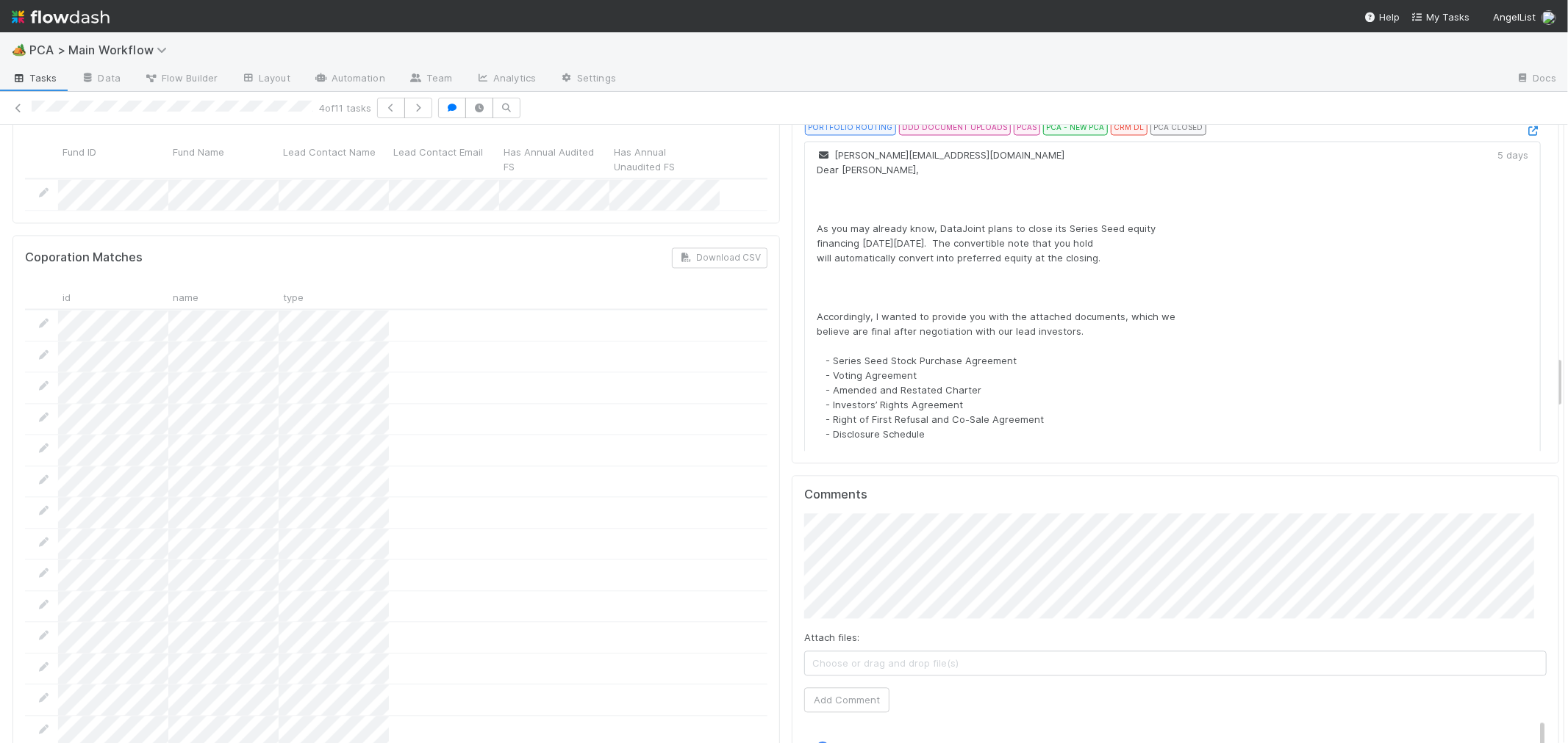
scroll to position [2550, 0]
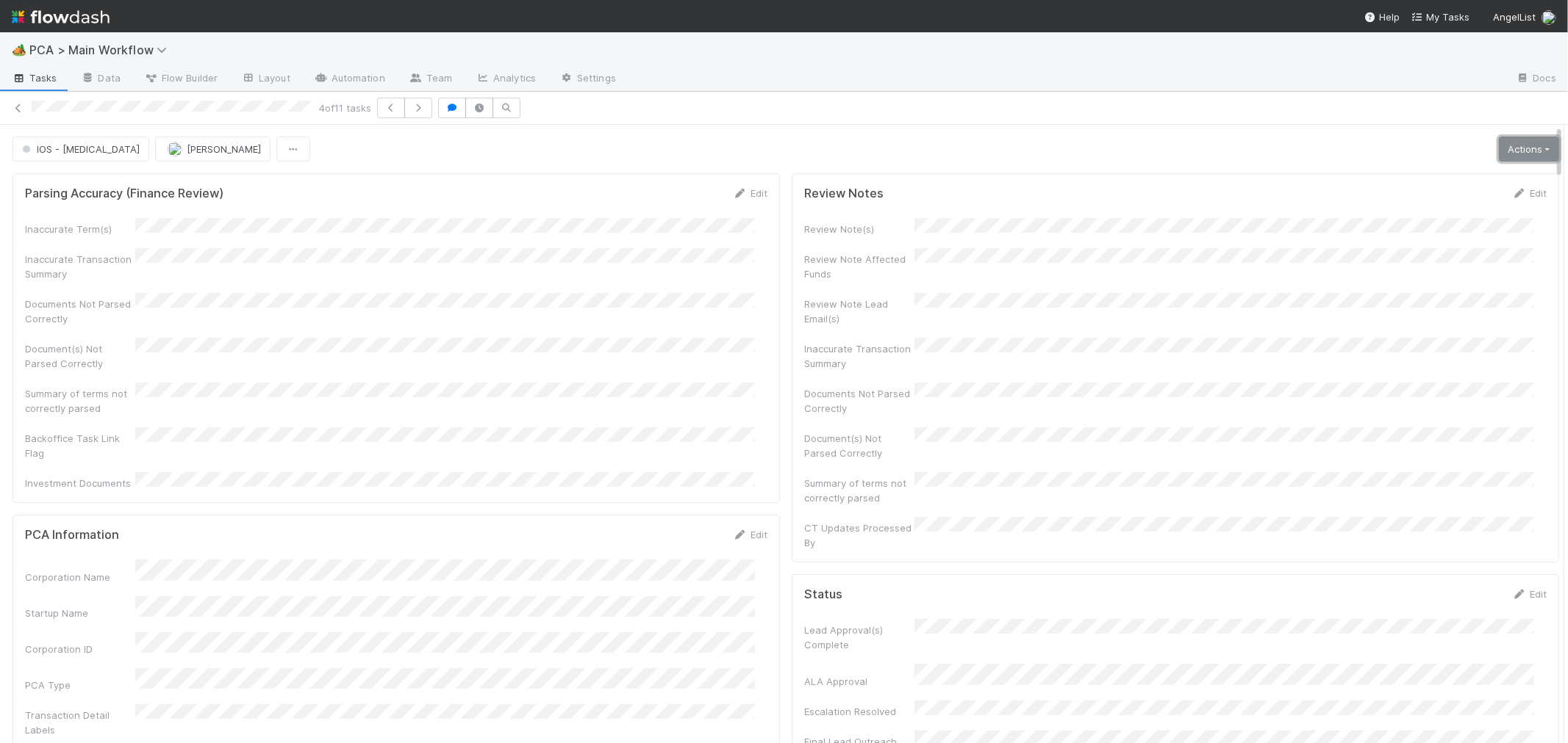
drag, startPoint x: 1496, startPoint y: 142, endPoint x: 1461, endPoint y: 164, distance: 41.3
click at [1498, 142] on link "Actions" at bounding box center [1528, 148] width 60 height 25
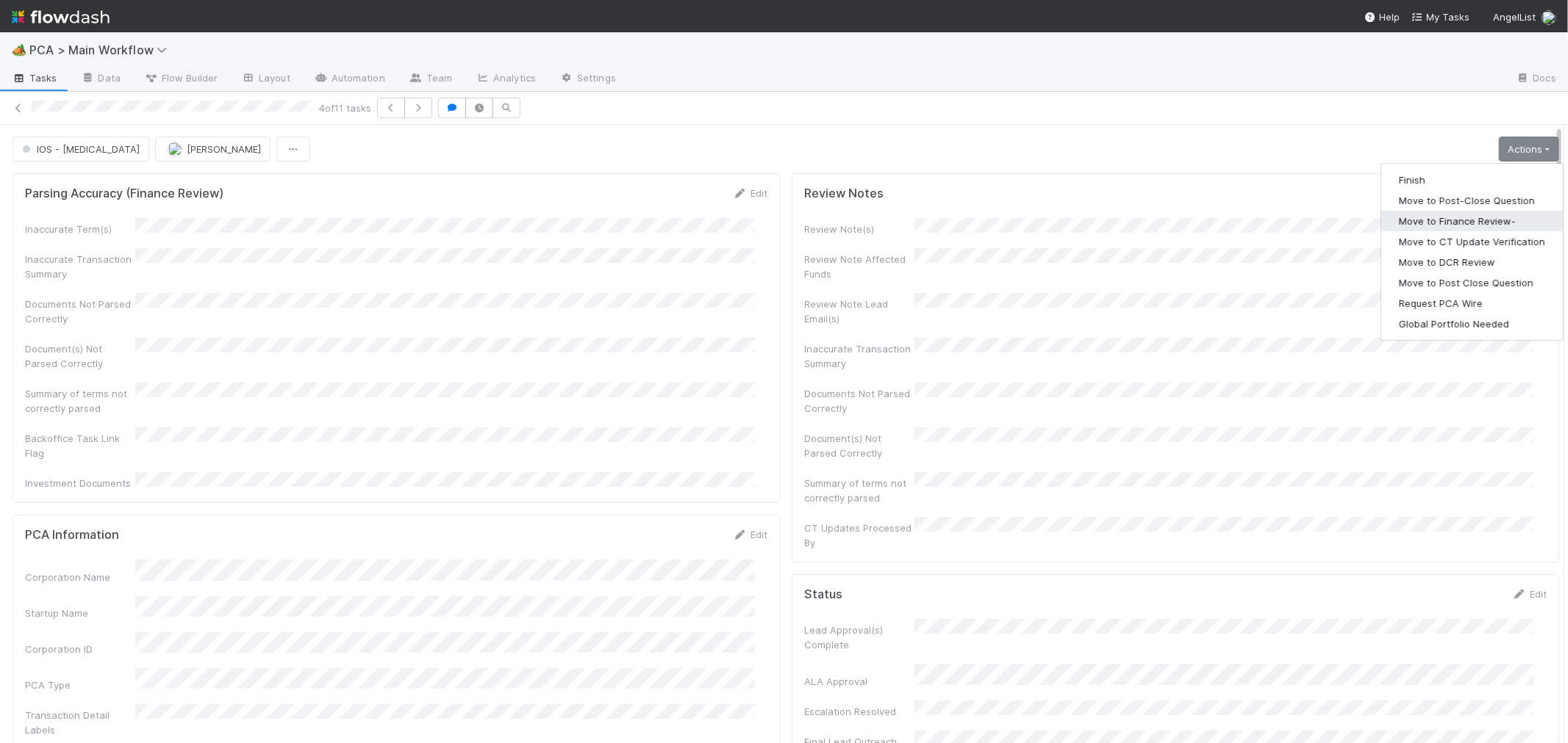
click at [1461, 226] on button "Move to Finance Review-" at bounding box center [1472, 220] width 182 height 20
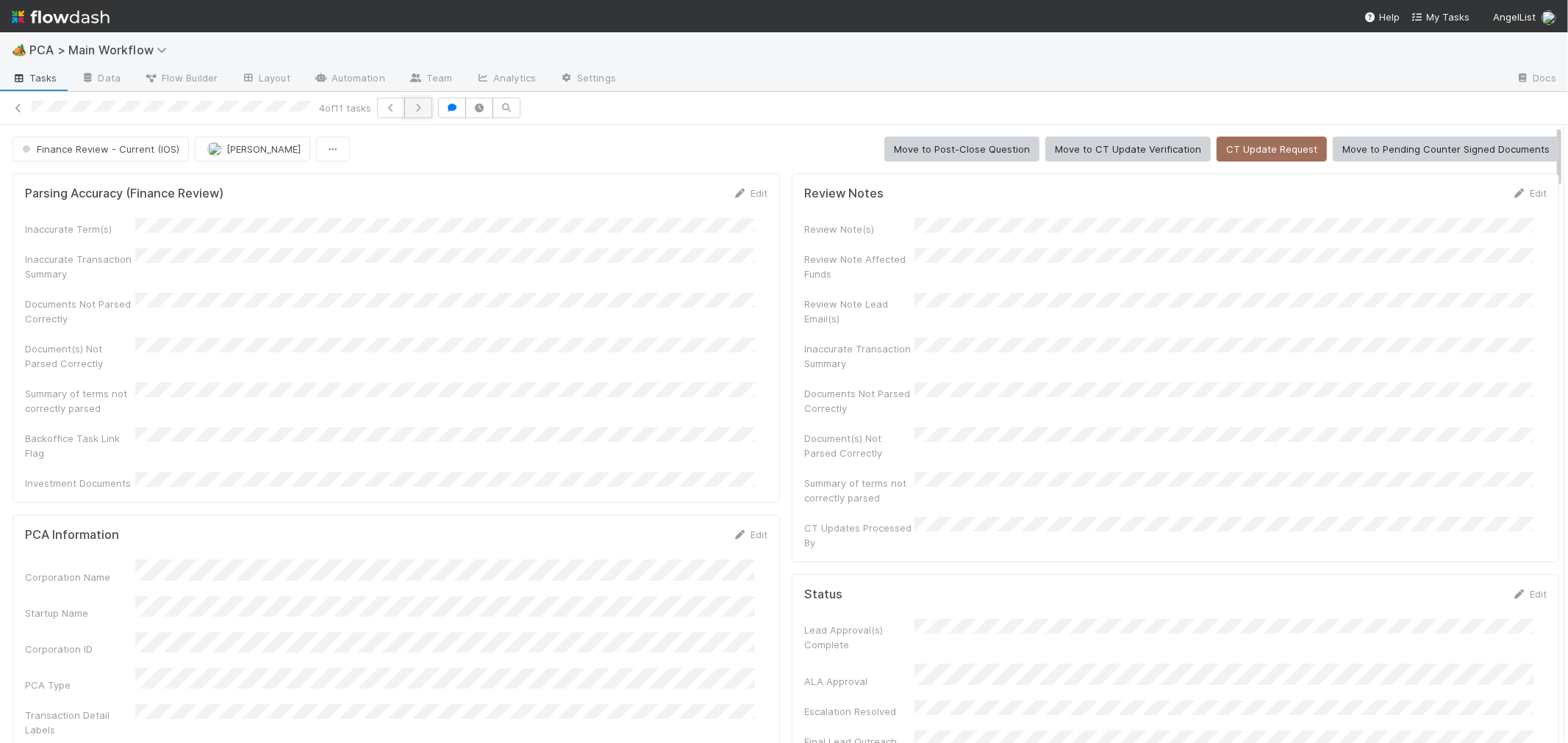
click at [421, 109] on icon "button" at bounding box center [419, 108] width 15 height 9
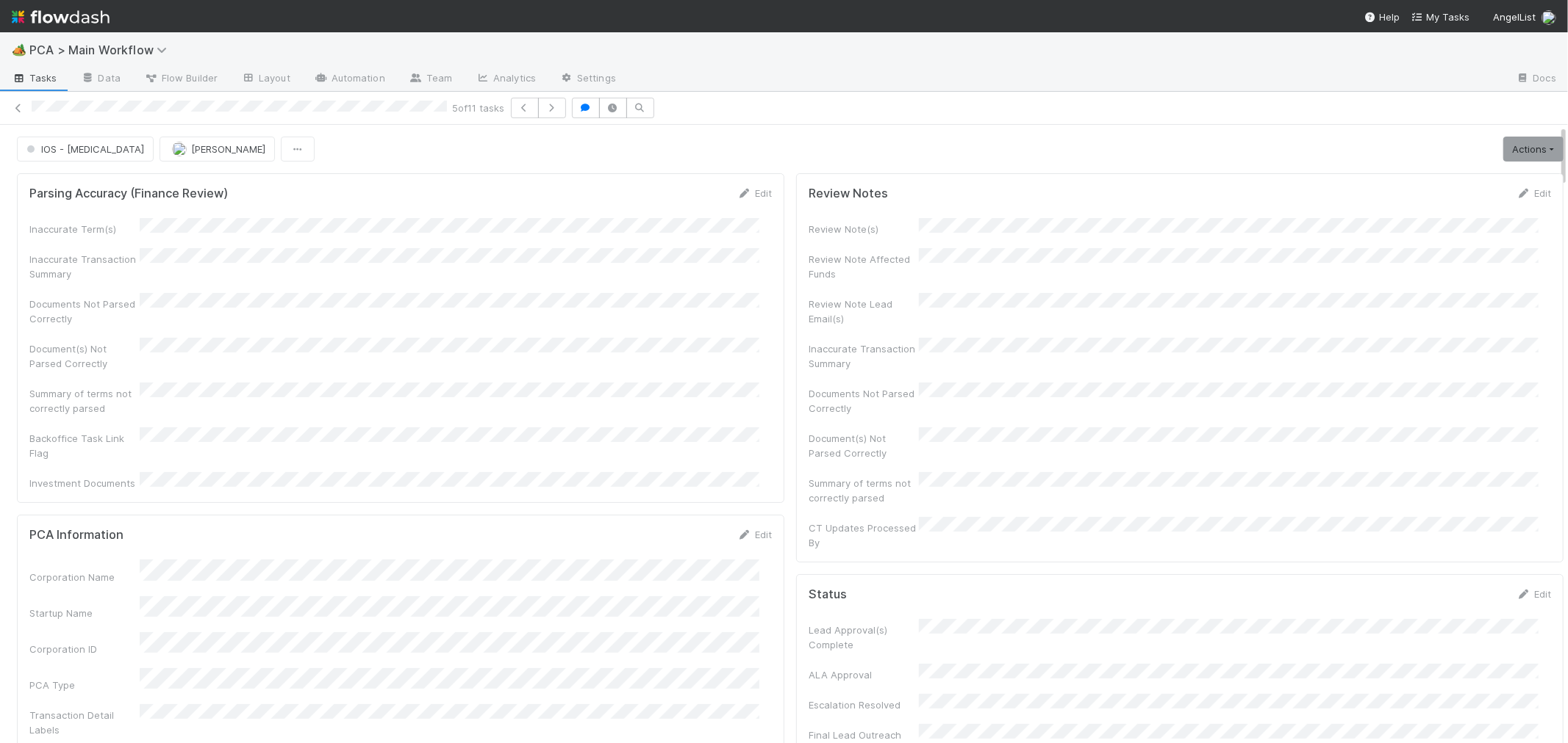
click at [709, 343] on div "Document(s) Not Parsed Correctly" at bounding box center [400, 355] width 742 height 33
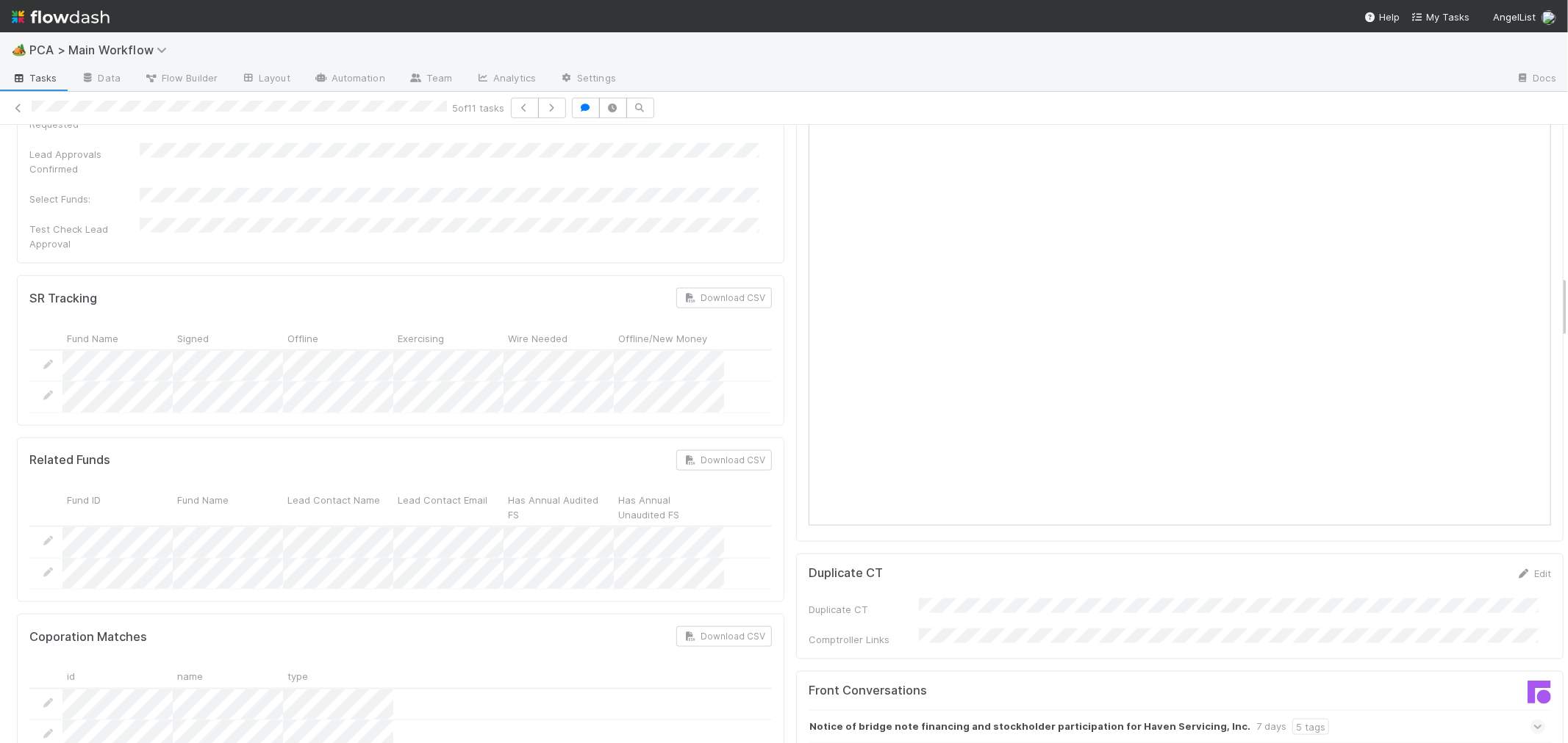
scroll to position [1713, 0]
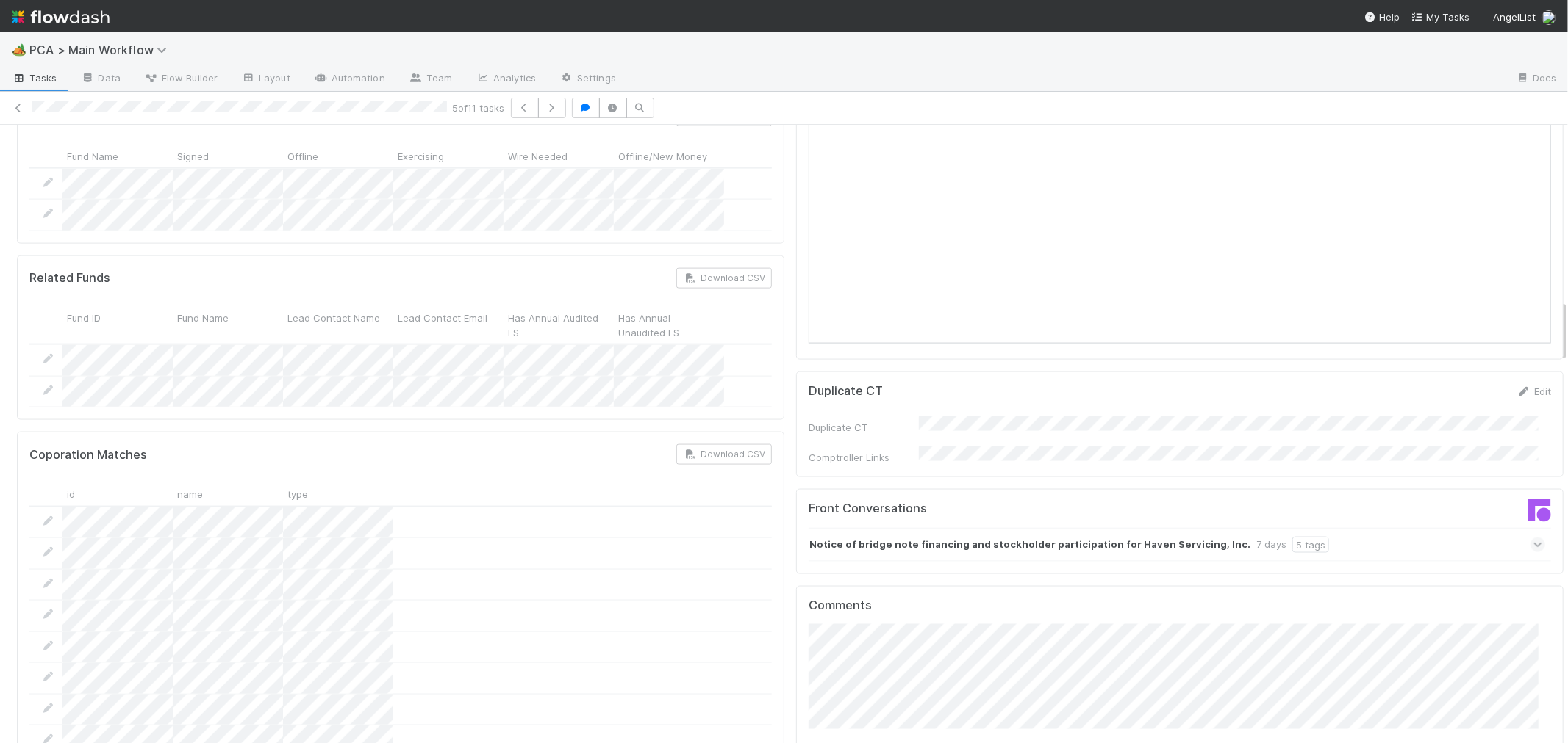
click at [1530, 538] on span at bounding box center [1538, 545] width 15 height 15
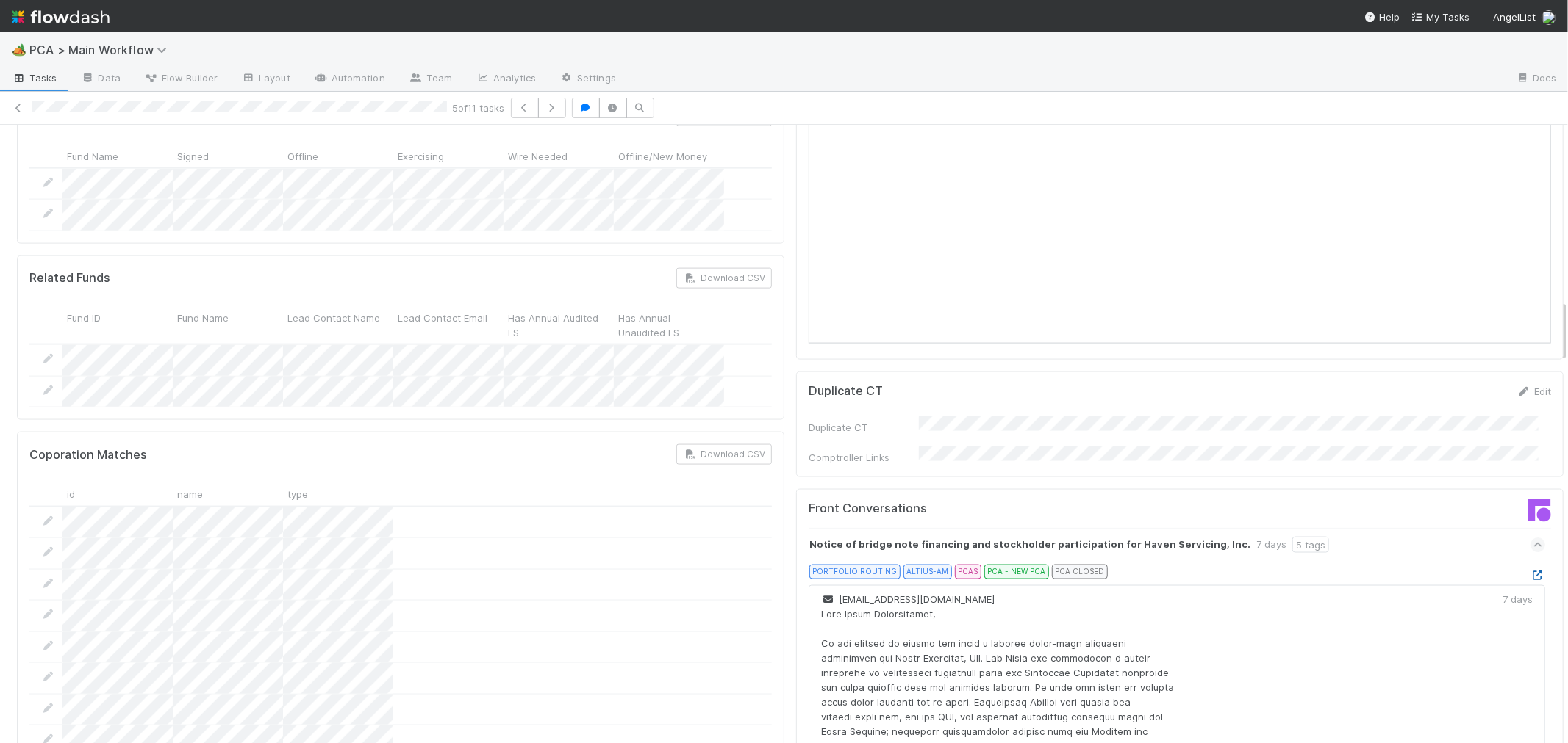
click at [1530, 571] on icon at bounding box center [1538, 575] width 15 height 10
click at [796, 532] on div "Front Conversations Notice of bridge note financing and stockholder participati…" at bounding box center [1179, 698] width 767 height 418
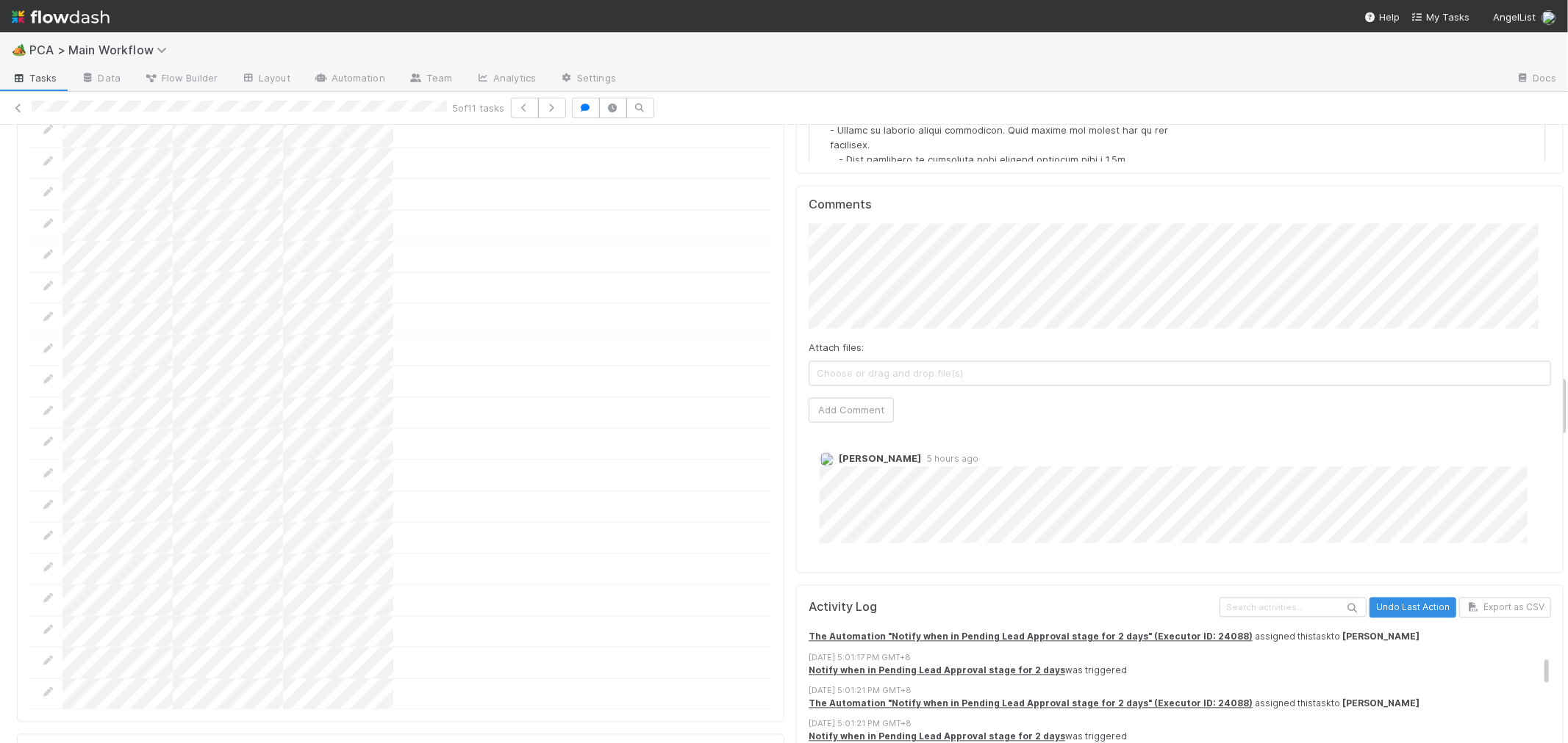
scroll to position [163, 0]
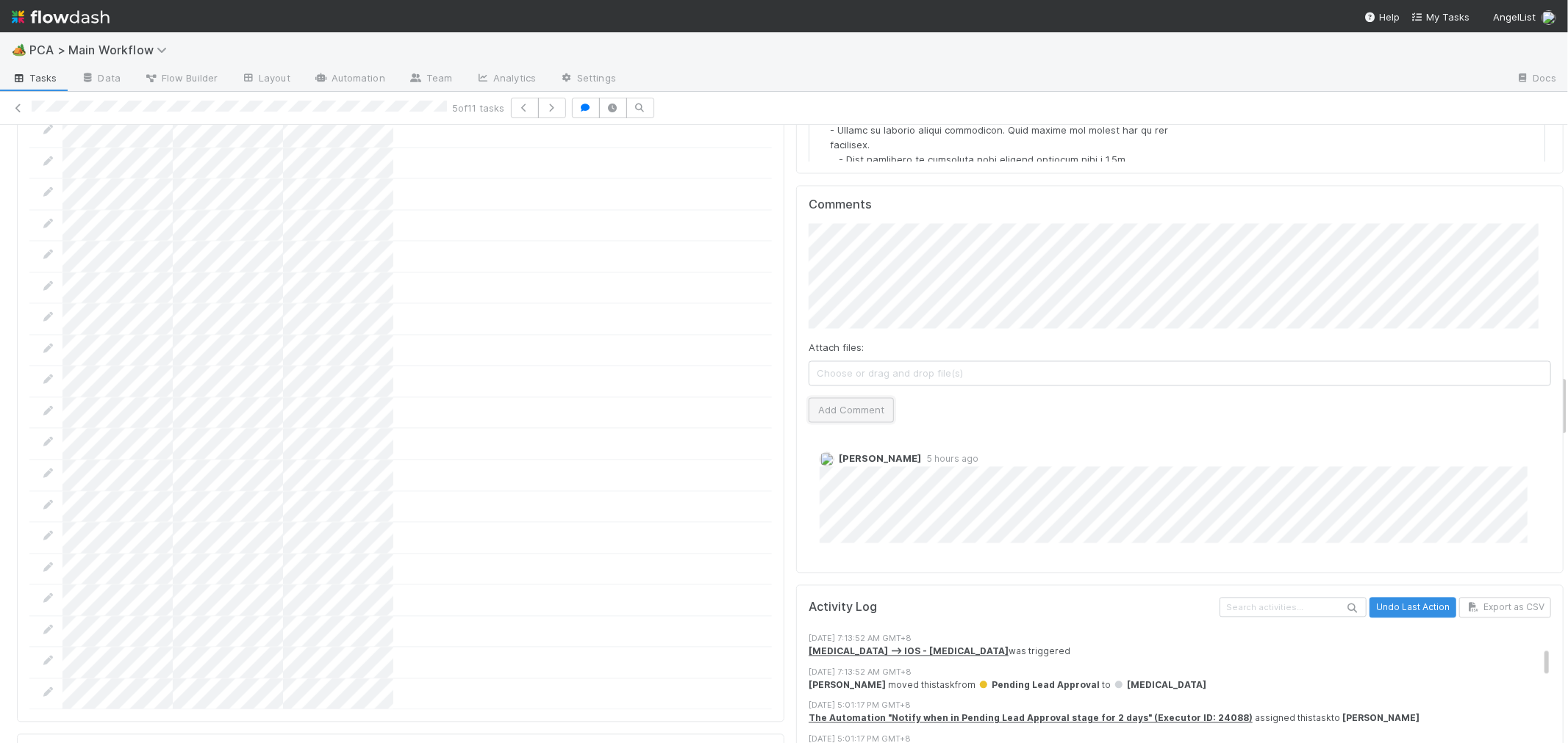
click at [851, 397] on button "Add Comment" at bounding box center [852, 409] width 86 height 25
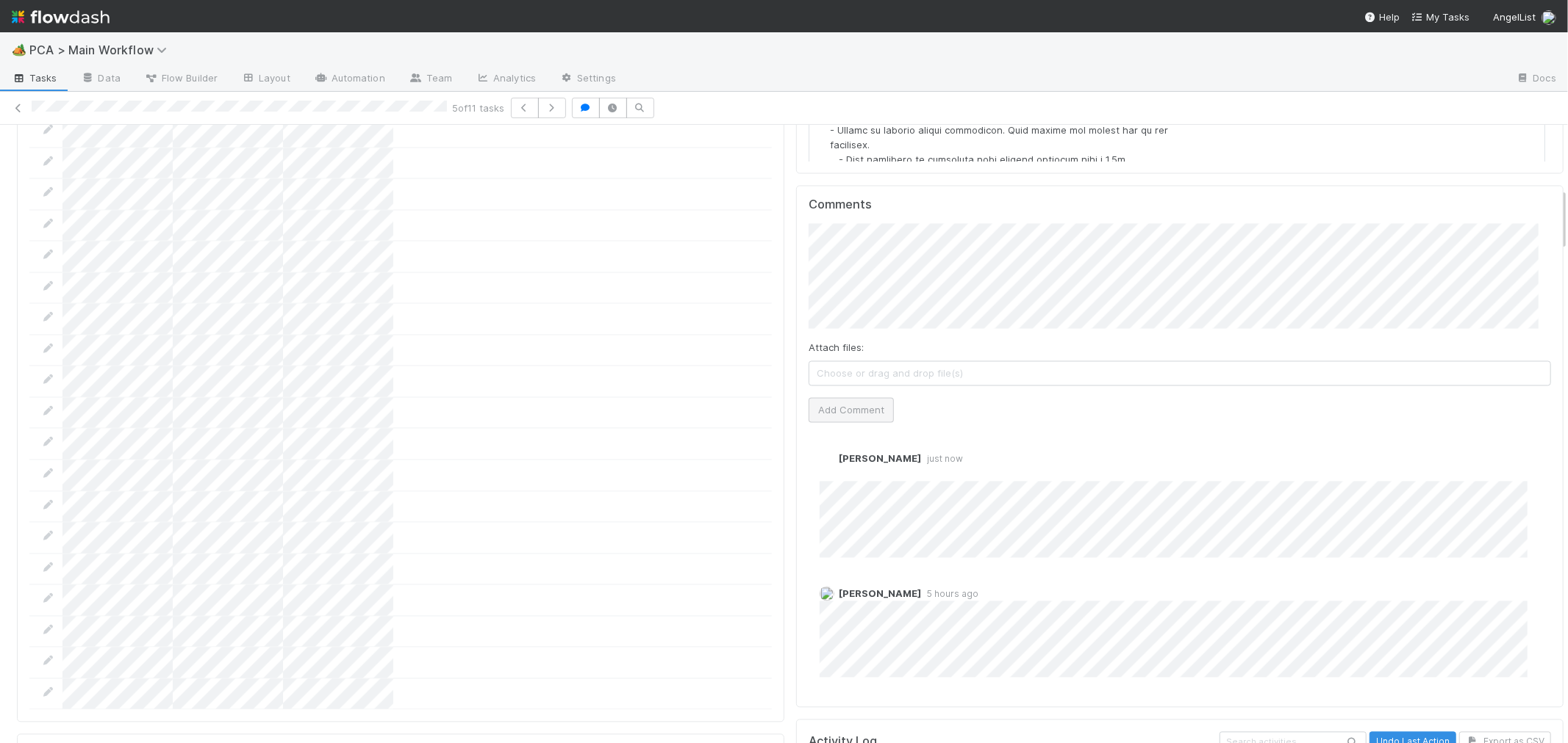
scroll to position [0, 0]
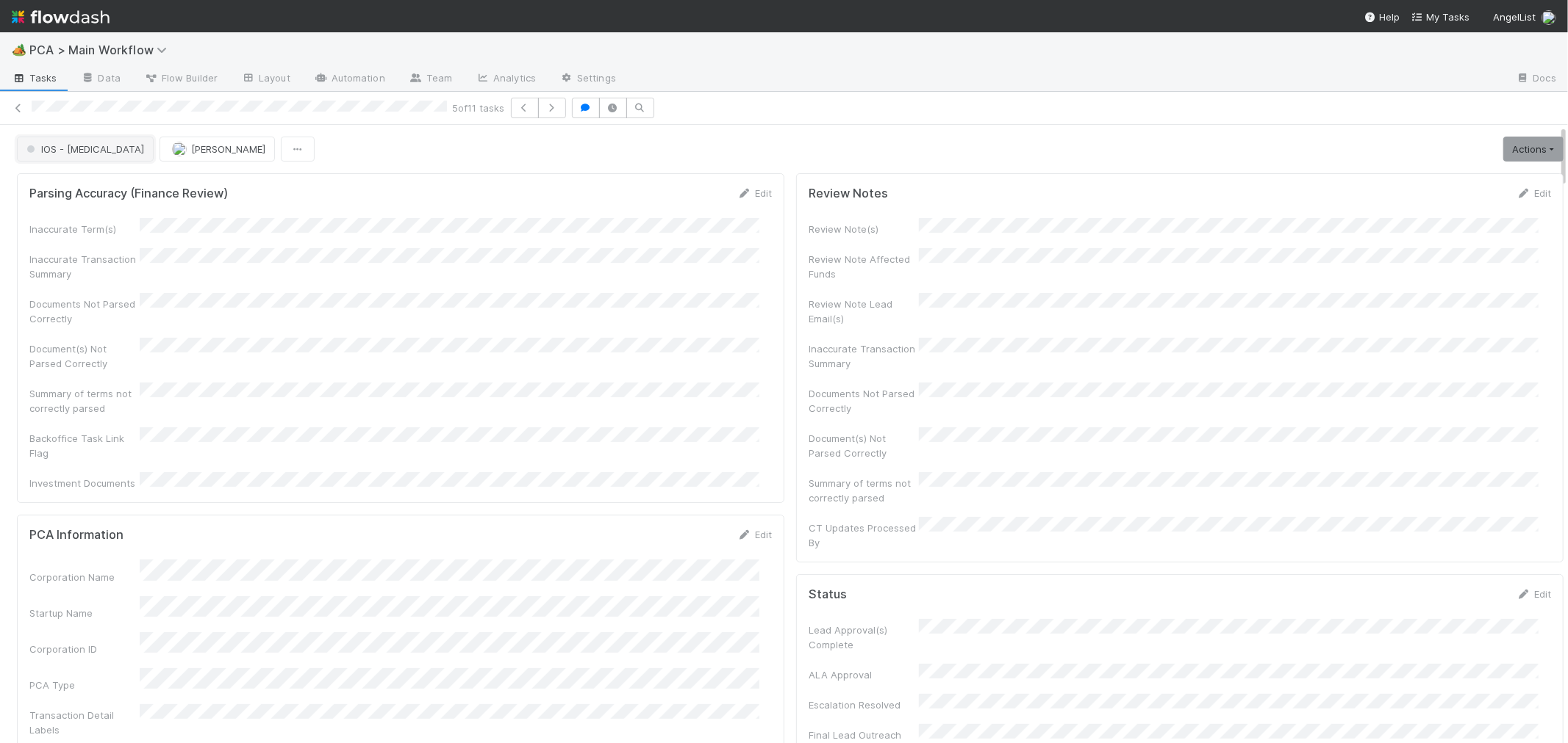
click at [62, 155] on button "IOS - [MEDICAL_DATA]" at bounding box center [86, 148] width 137 height 25
click at [69, 214] on span "Record Transaction" at bounding box center [74, 213] width 108 height 12
click at [768, 148] on div "Record Transaction Meg Castanare Actions Move to TR External Open Question / Re…" at bounding box center [790, 148] width 1546 height 25
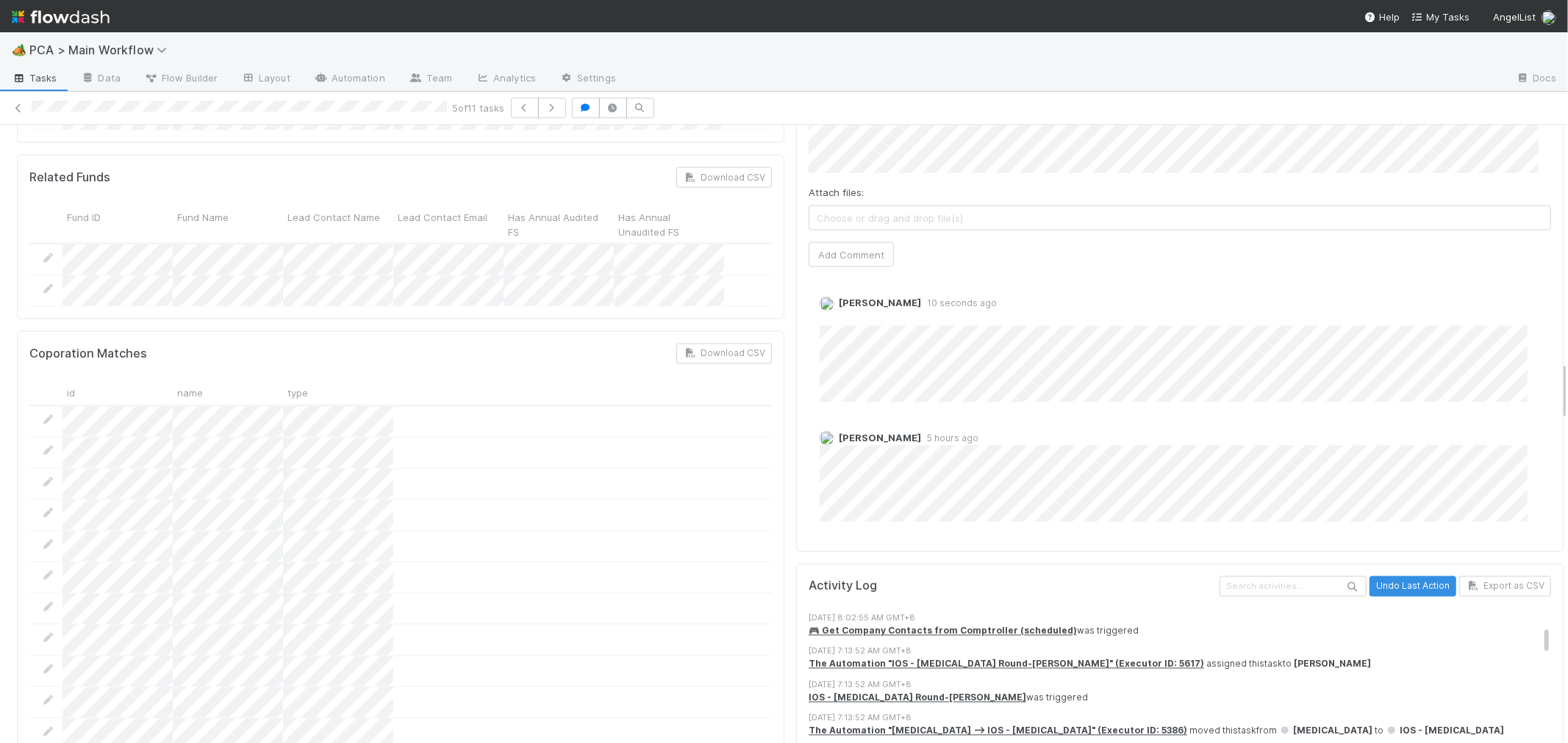
scroll to position [2448, 0]
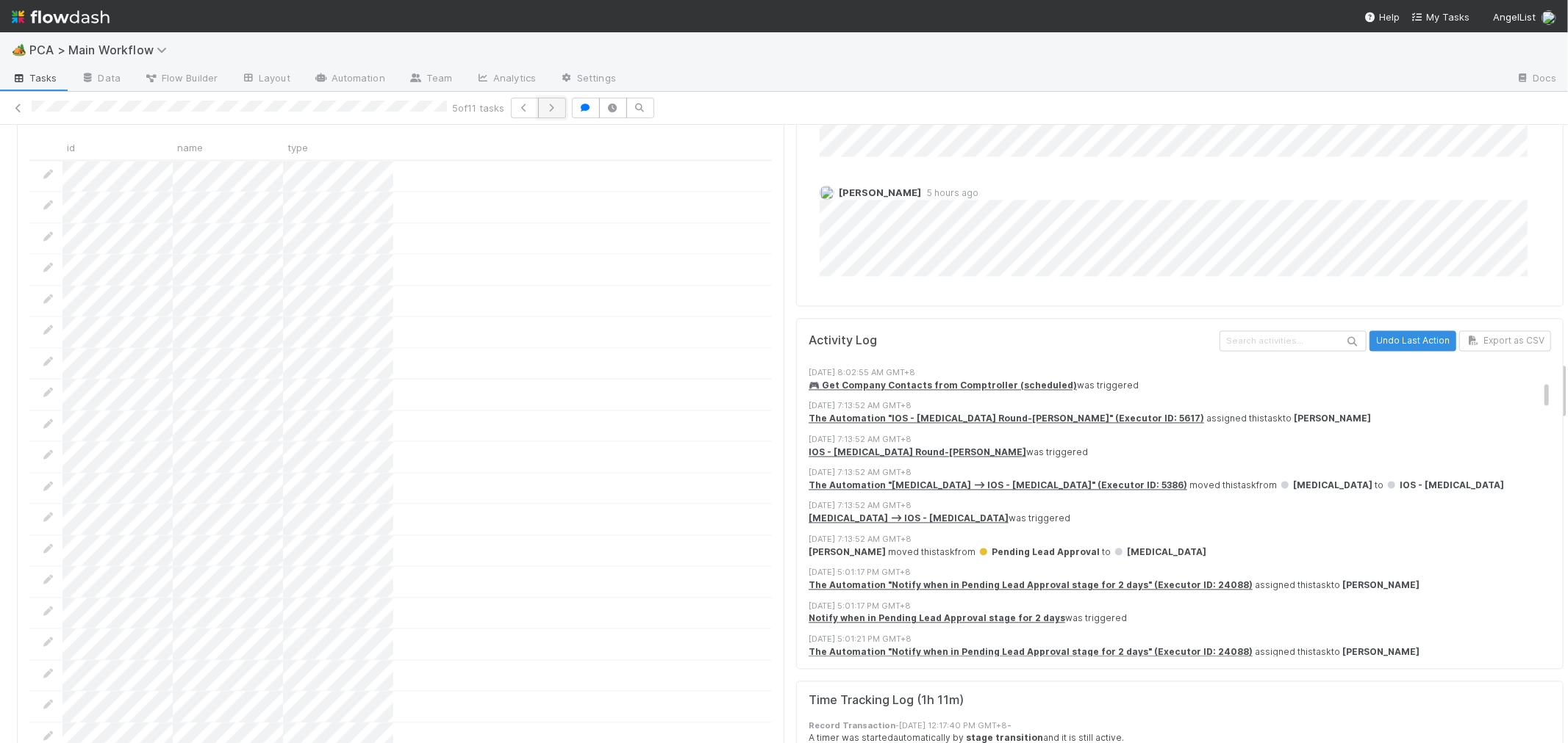
click at [550, 110] on icon "button" at bounding box center [552, 108] width 15 height 9
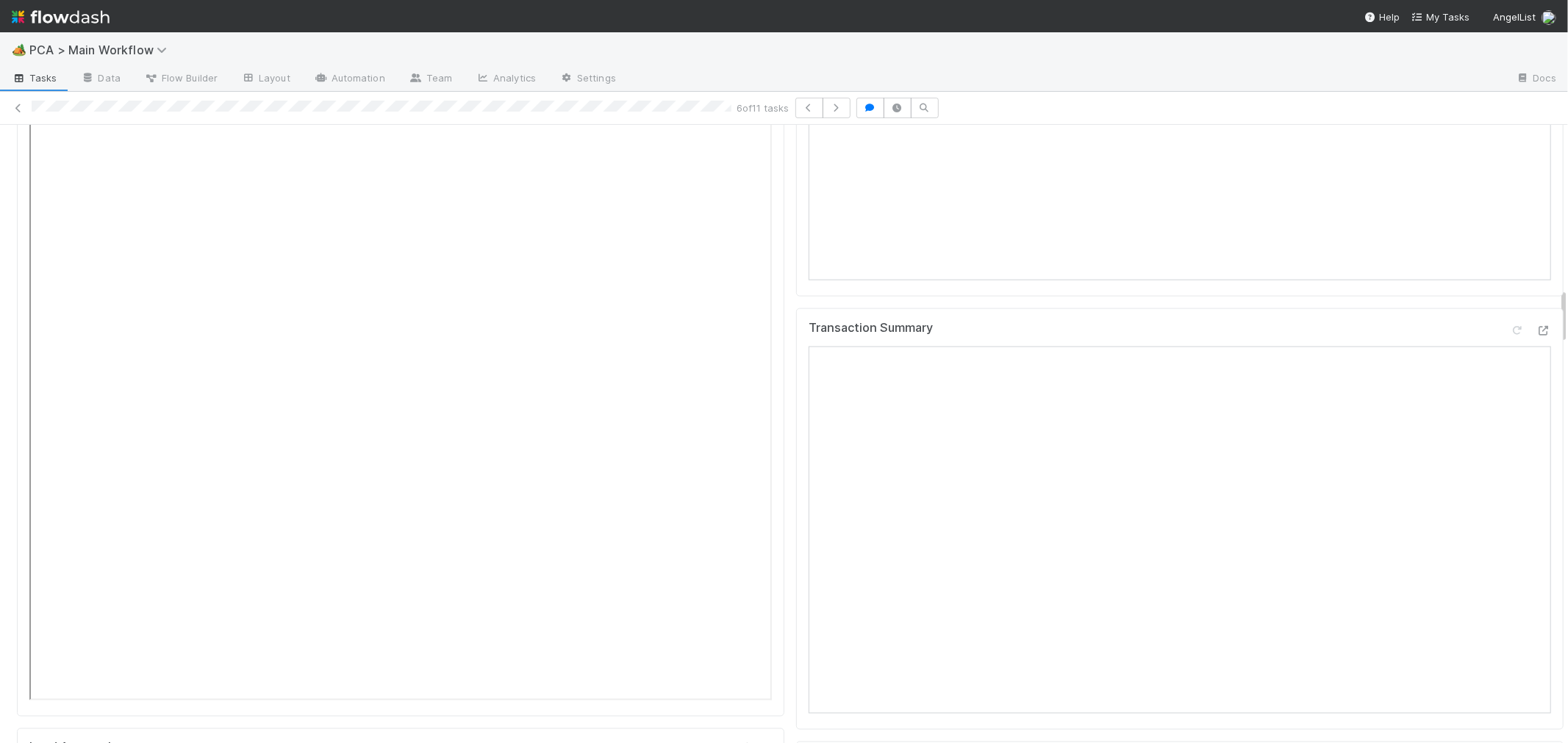
scroll to position [2039, 0]
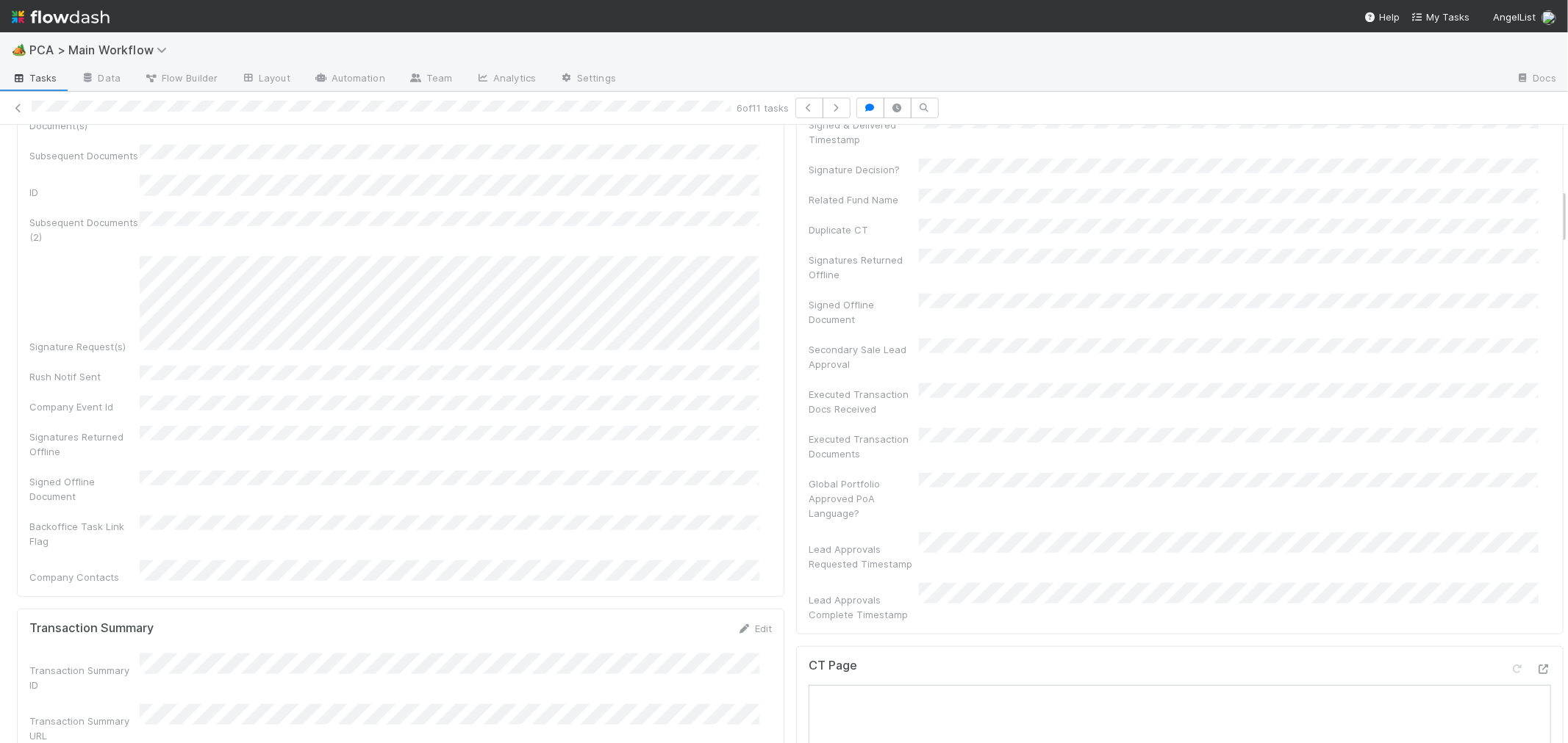
scroll to position [1061, 0]
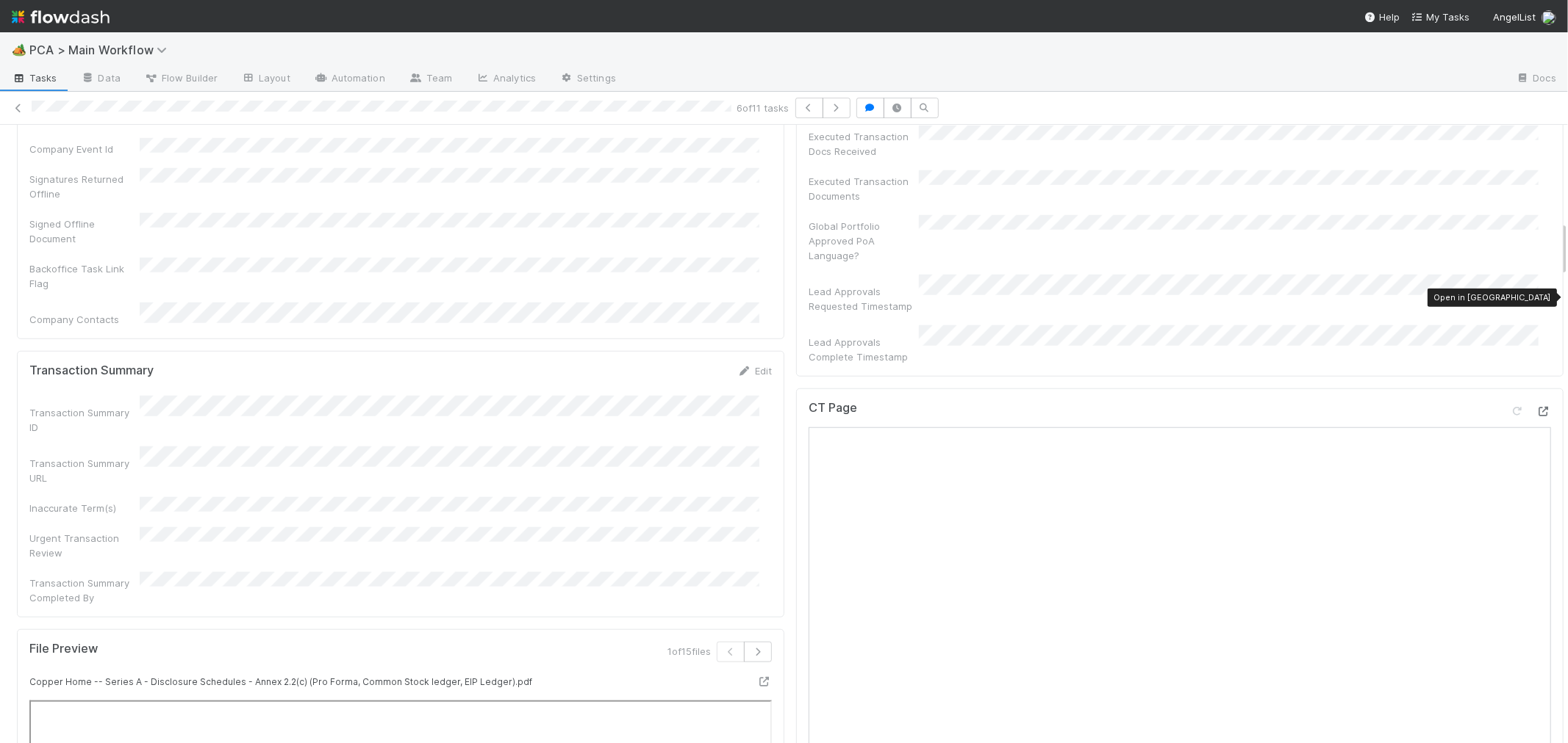
click at [1536, 407] on icon at bounding box center [1543, 412] width 15 height 10
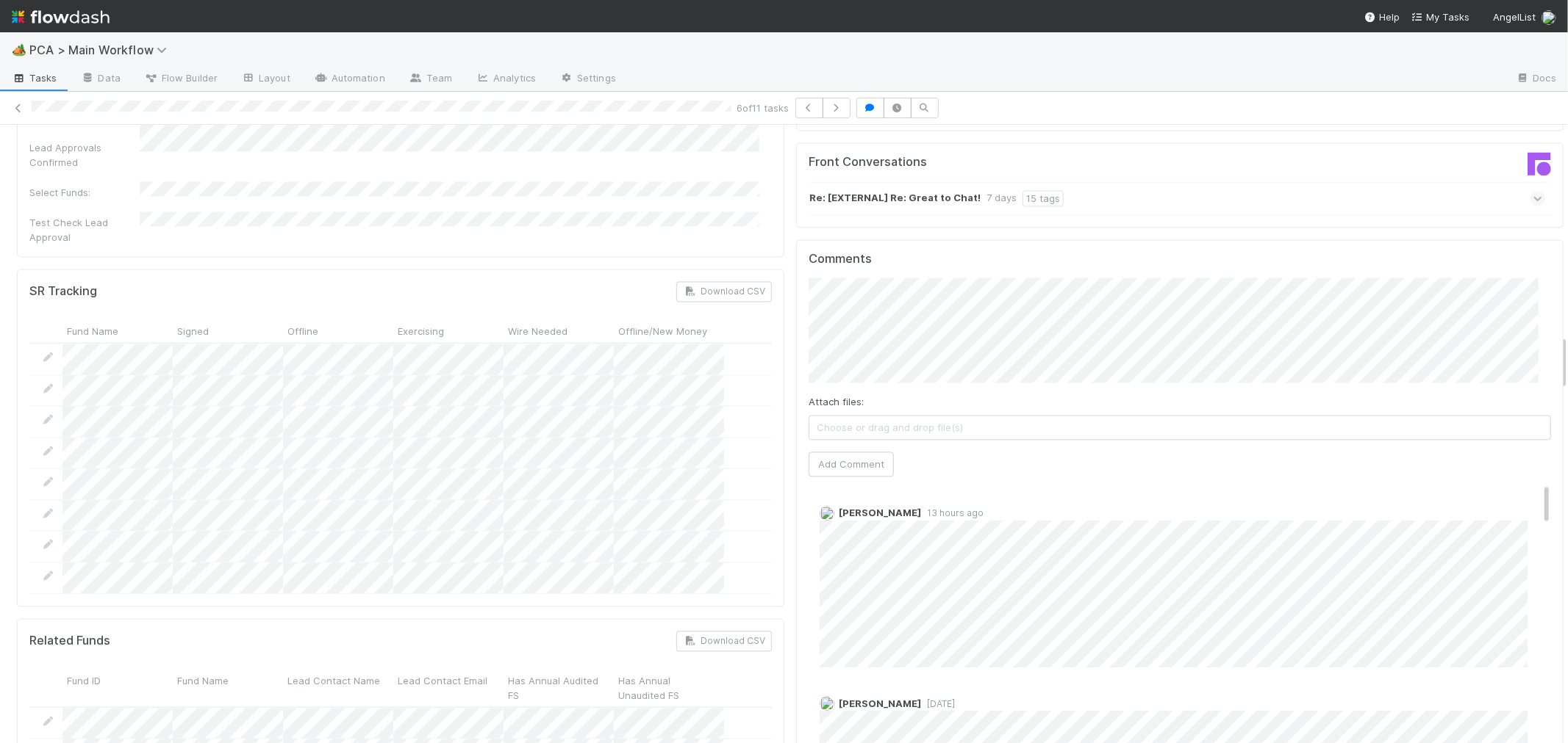
scroll to position [2530, 0]
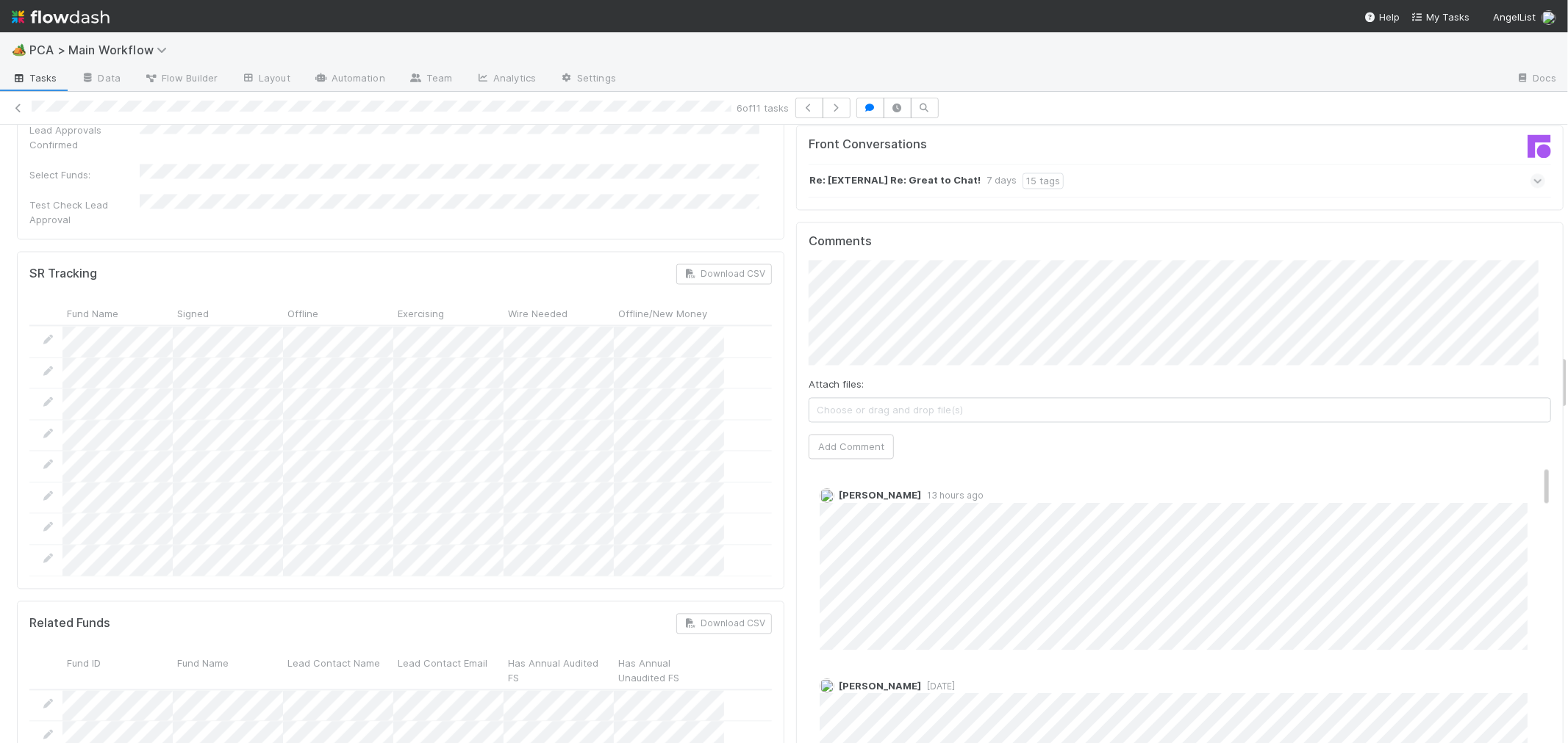
click at [840, 446] on button "Add Comment" at bounding box center [852, 458] width 86 height 25
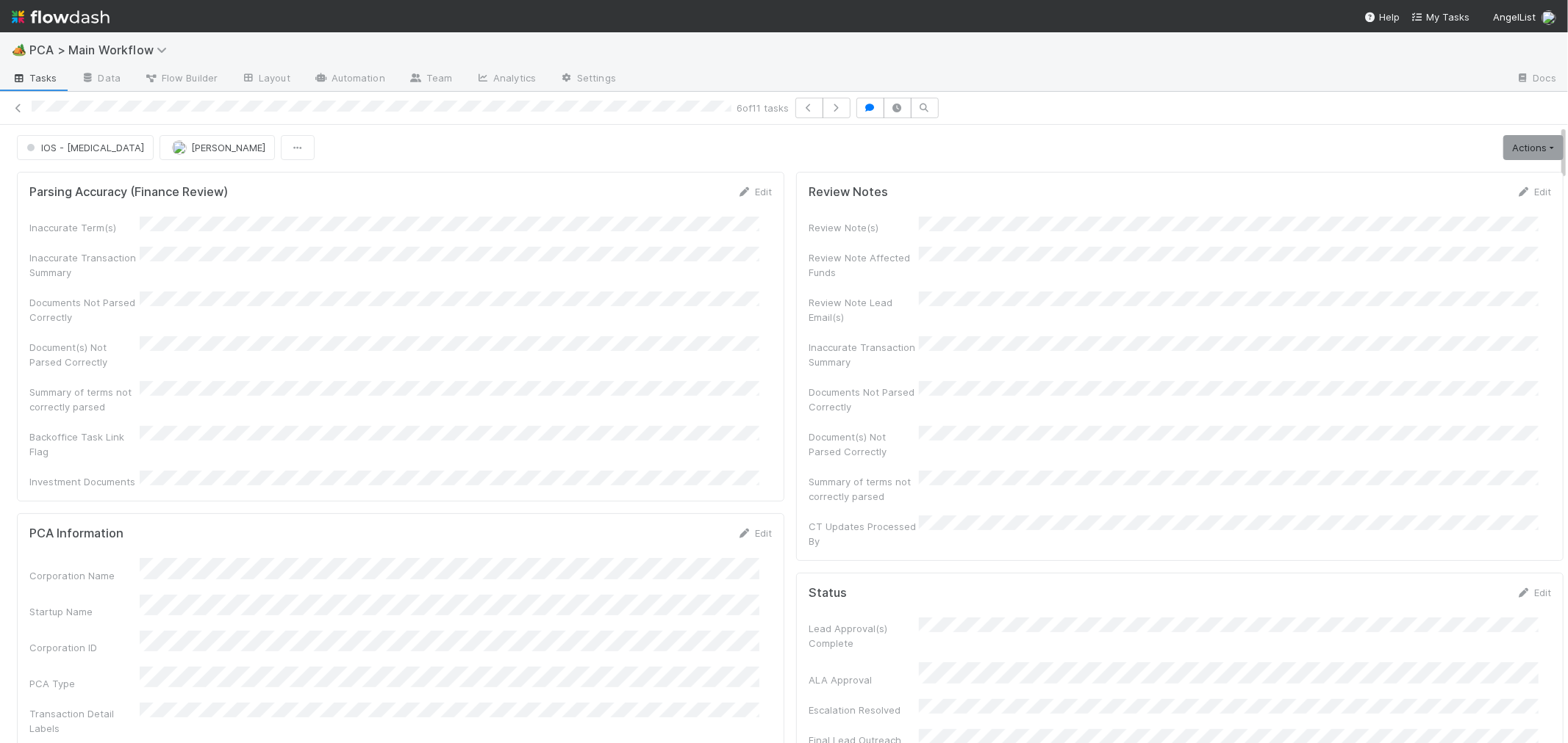
scroll to position [0, 0]
click at [1515, 149] on link "Actions" at bounding box center [1533, 148] width 60 height 25
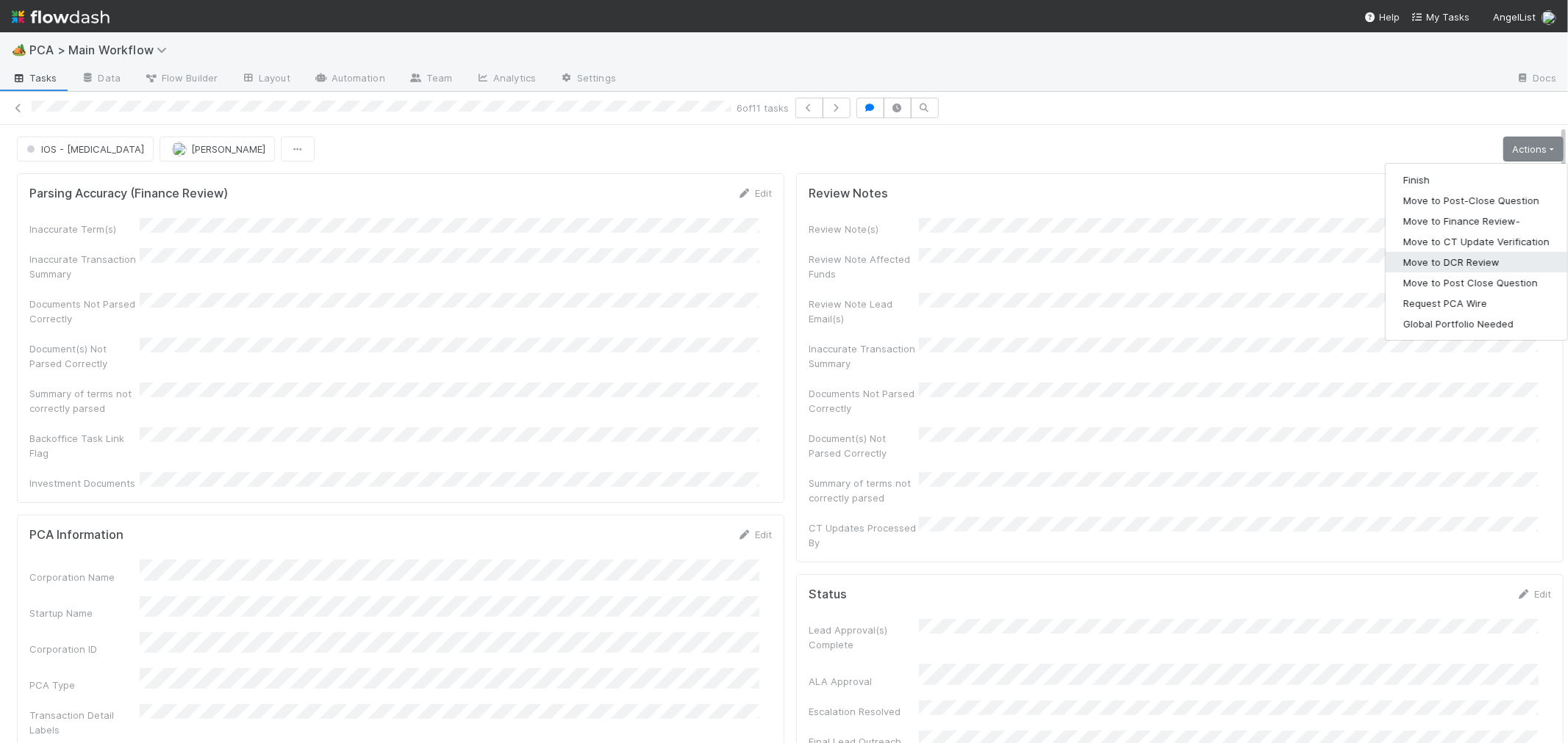
click at [1440, 265] on button "Move to DCR Review" at bounding box center [1476, 262] width 182 height 20
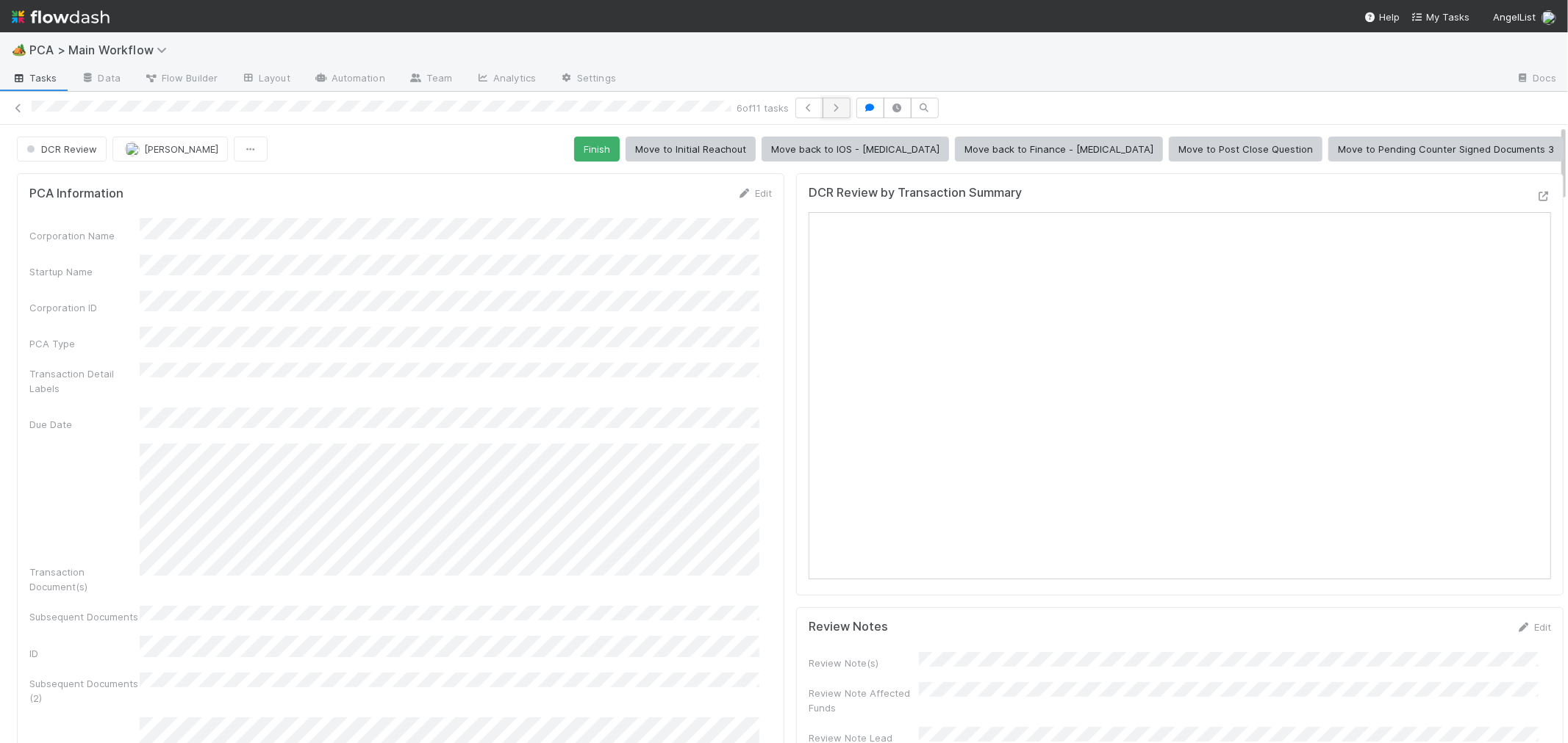
click at [844, 109] on icon "button" at bounding box center [837, 108] width 15 height 9
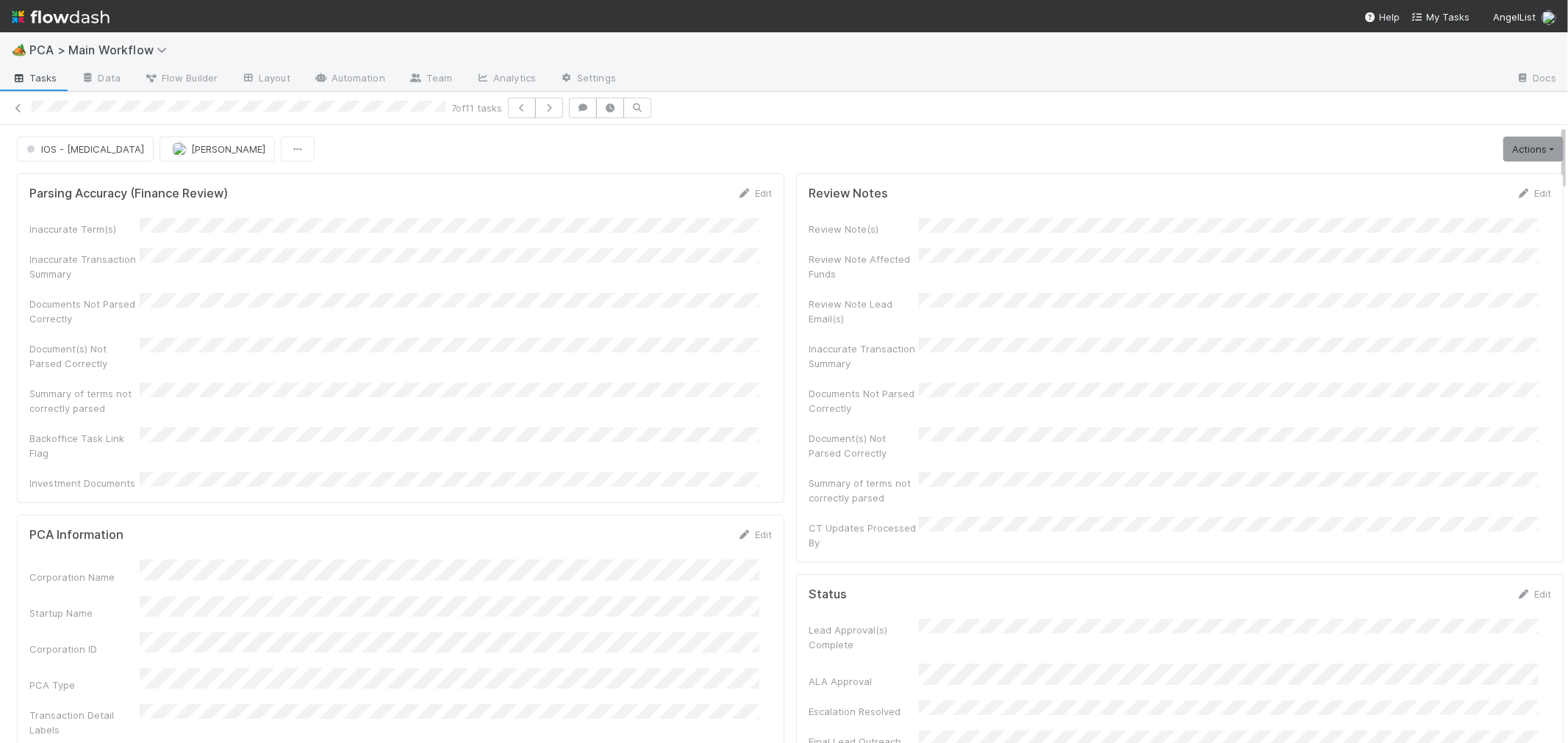
click at [746, 306] on div "Documents Not Parsed Correctly" at bounding box center [400, 310] width 742 height 33
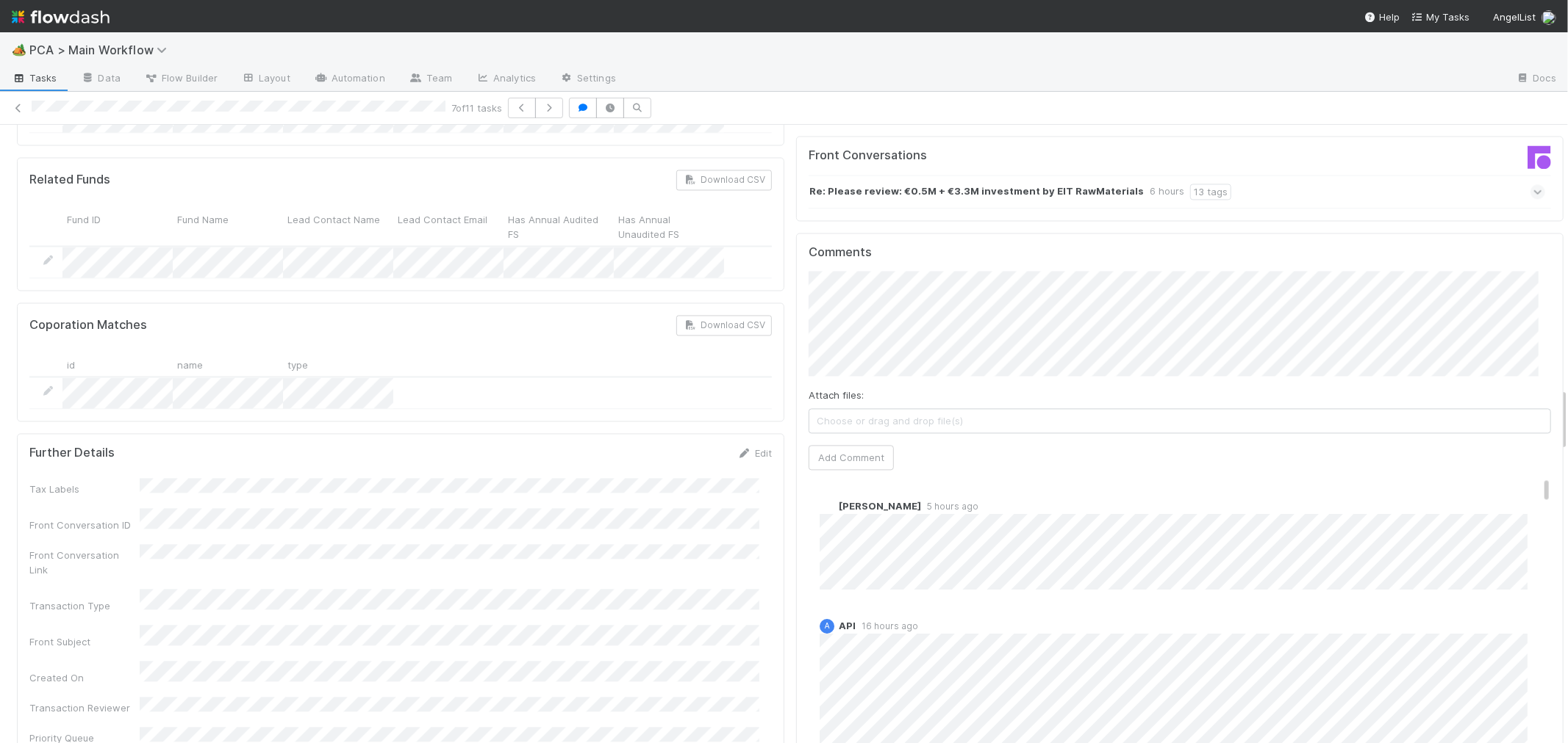
scroll to position [2530, 0]
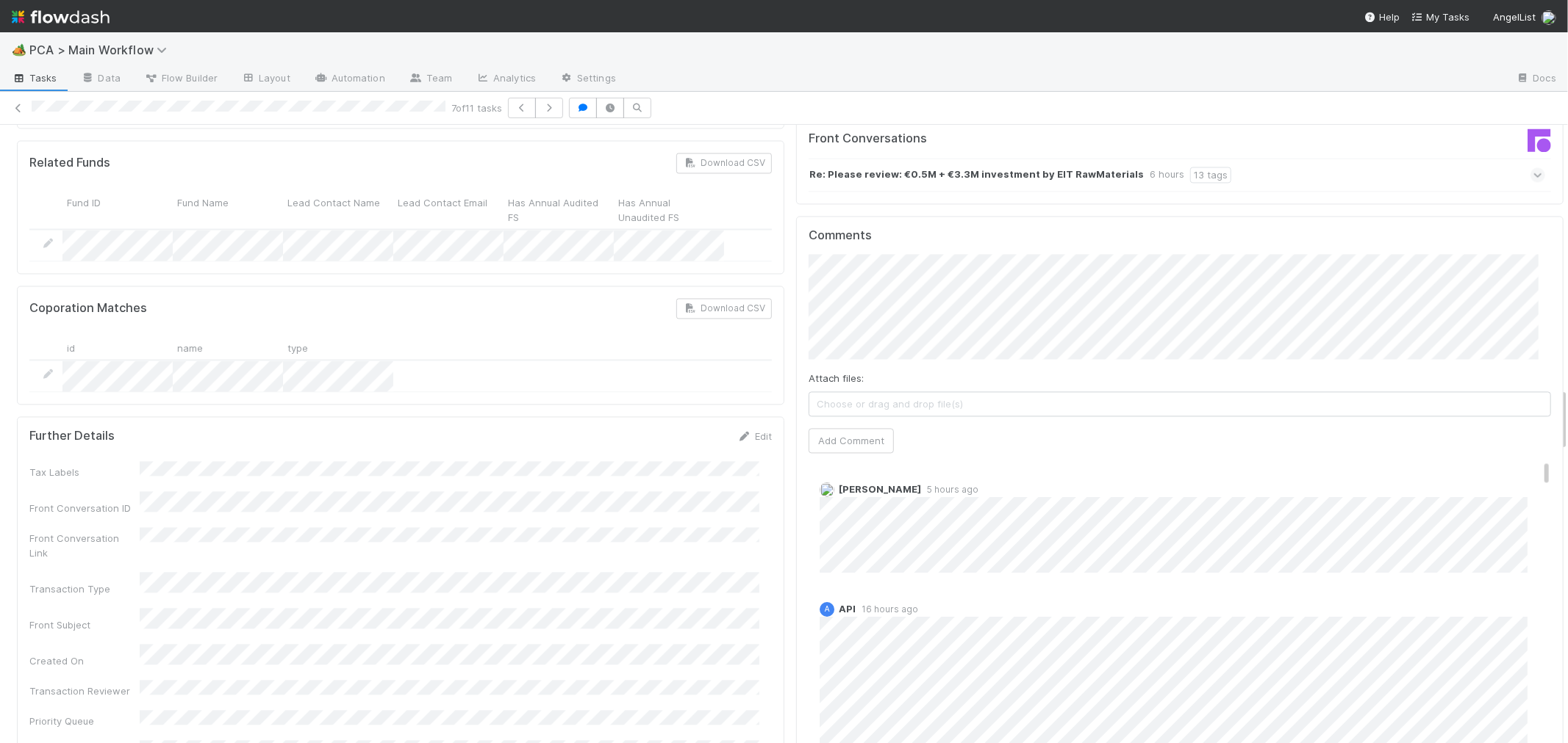
click at [32, 114] on div at bounding box center [239, 108] width 414 height 16
click at [687, 461] on div "Tax Labels Front Conversation ID Front Conversation Link Transaction Type Front…" at bounding box center [400, 692] width 742 height 463
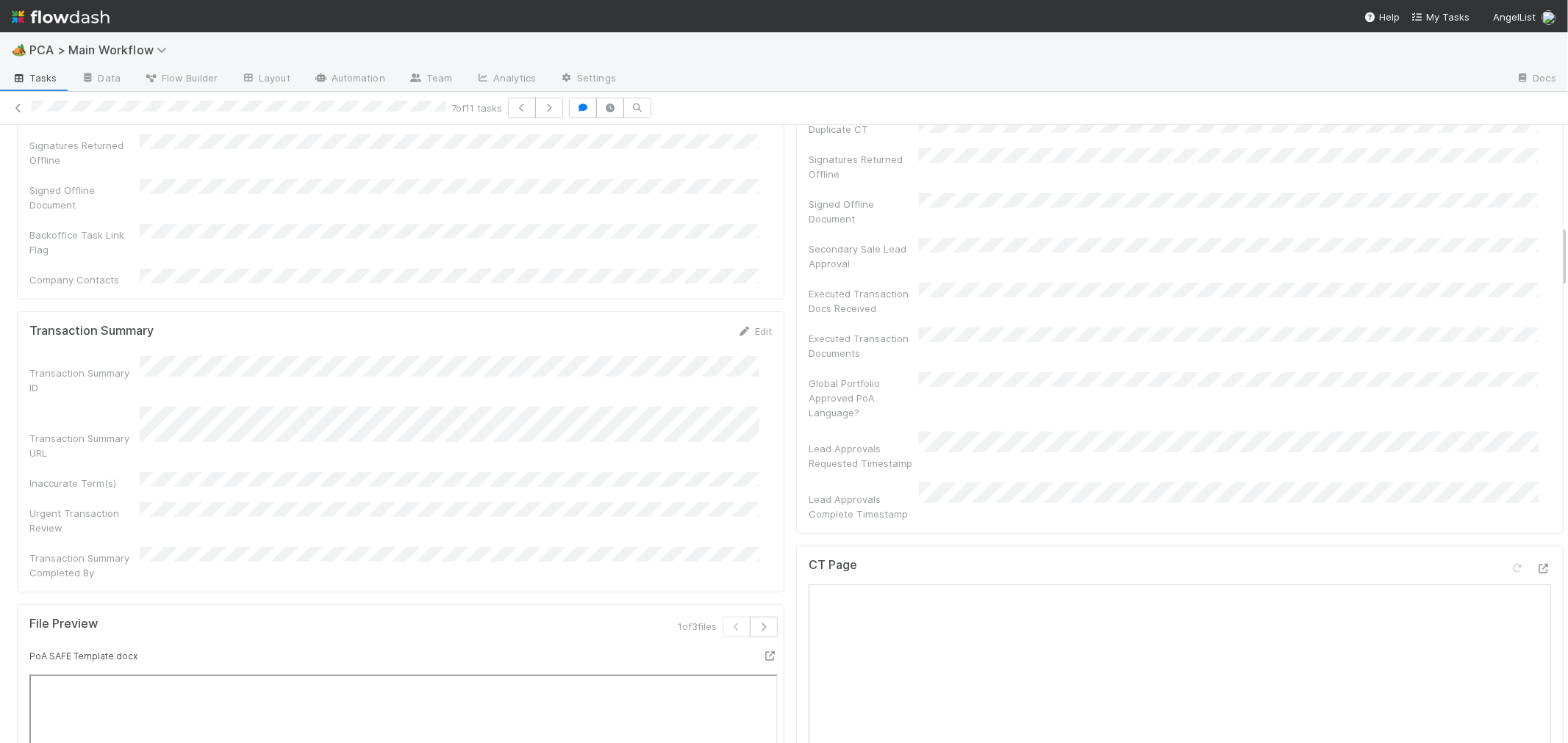
scroll to position [1061, 0]
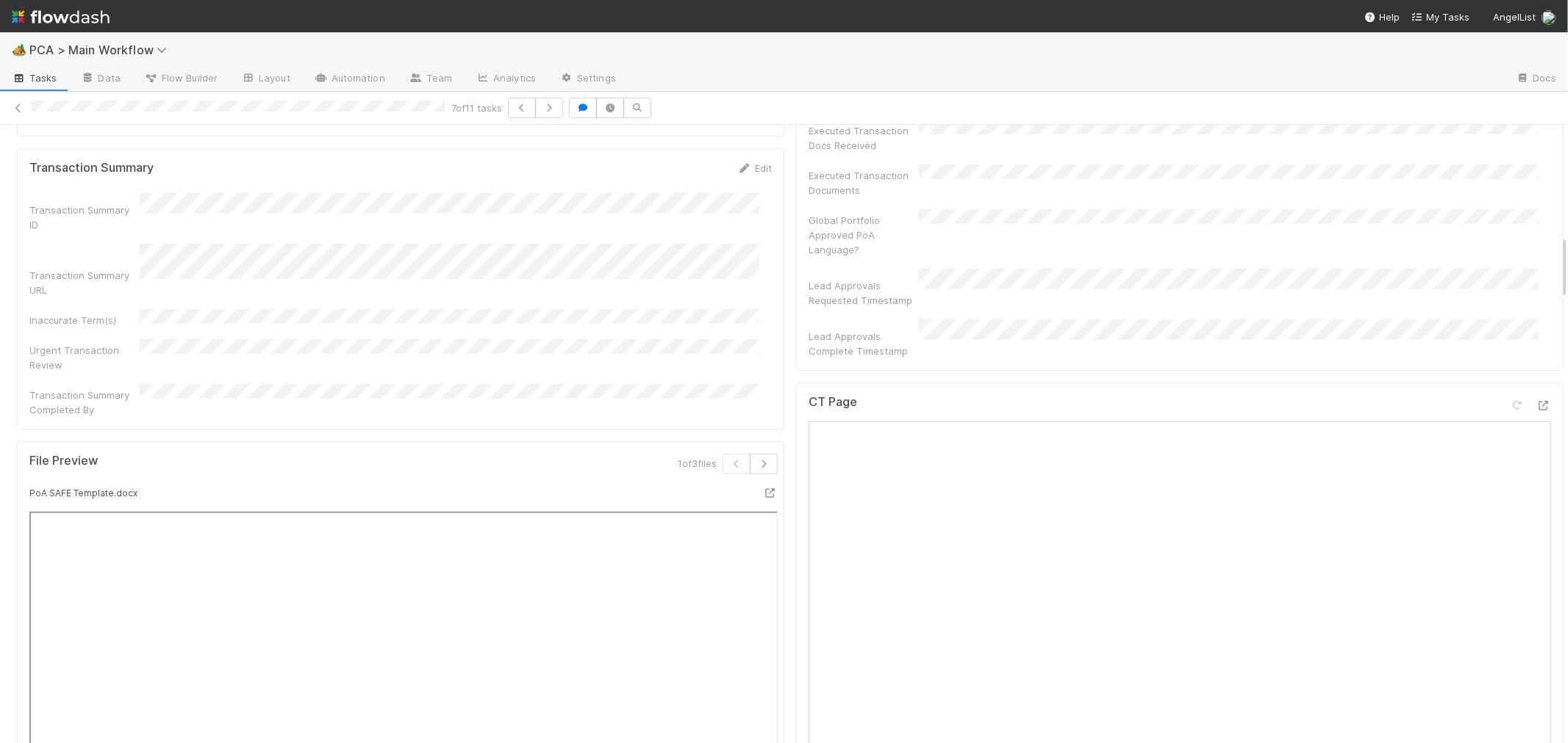
click at [1374, 395] on div "CT Page" at bounding box center [1179, 408] width 742 height 26
click at [1536, 401] on icon at bounding box center [1543, 406] width 15 height 10
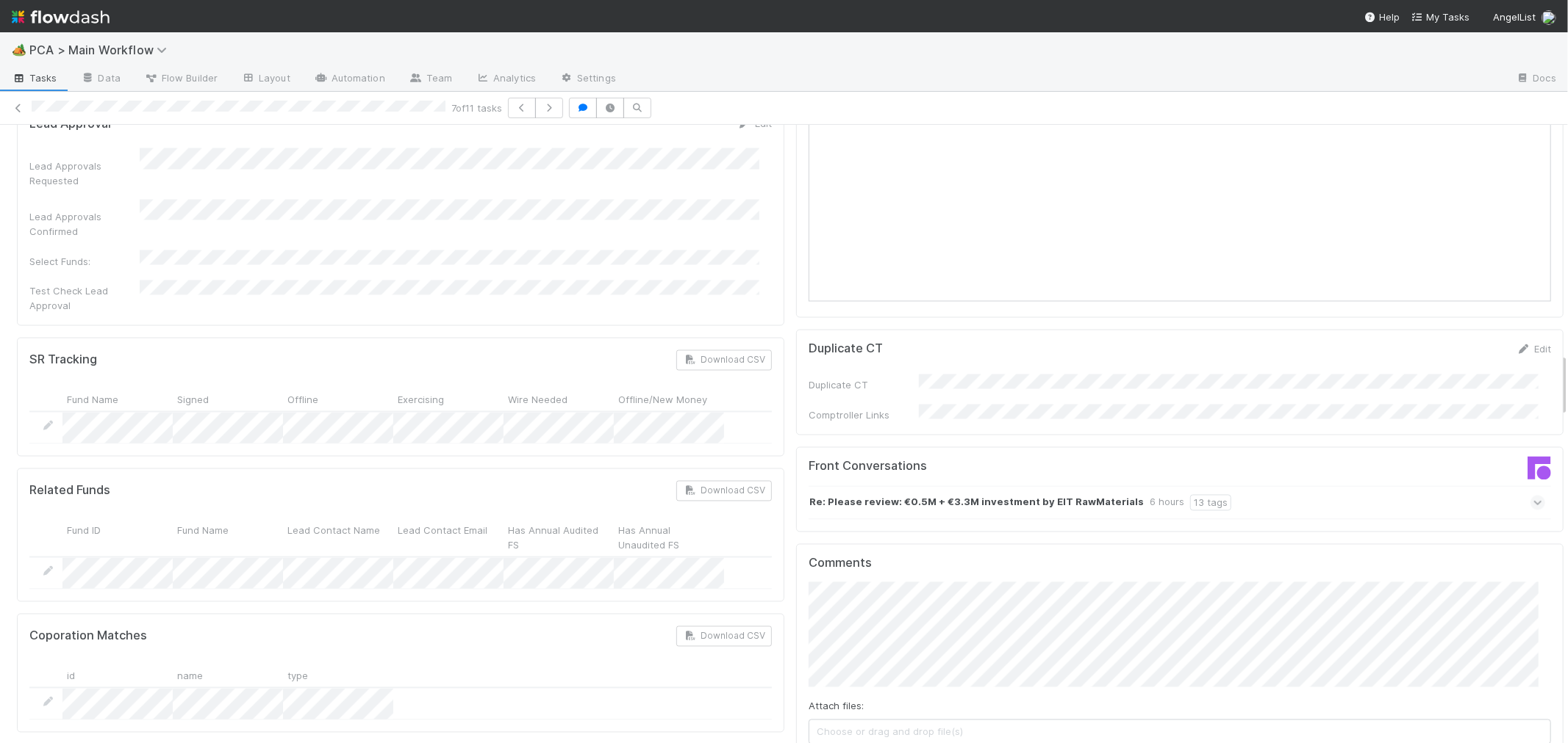
scroll to position [2204, 0]
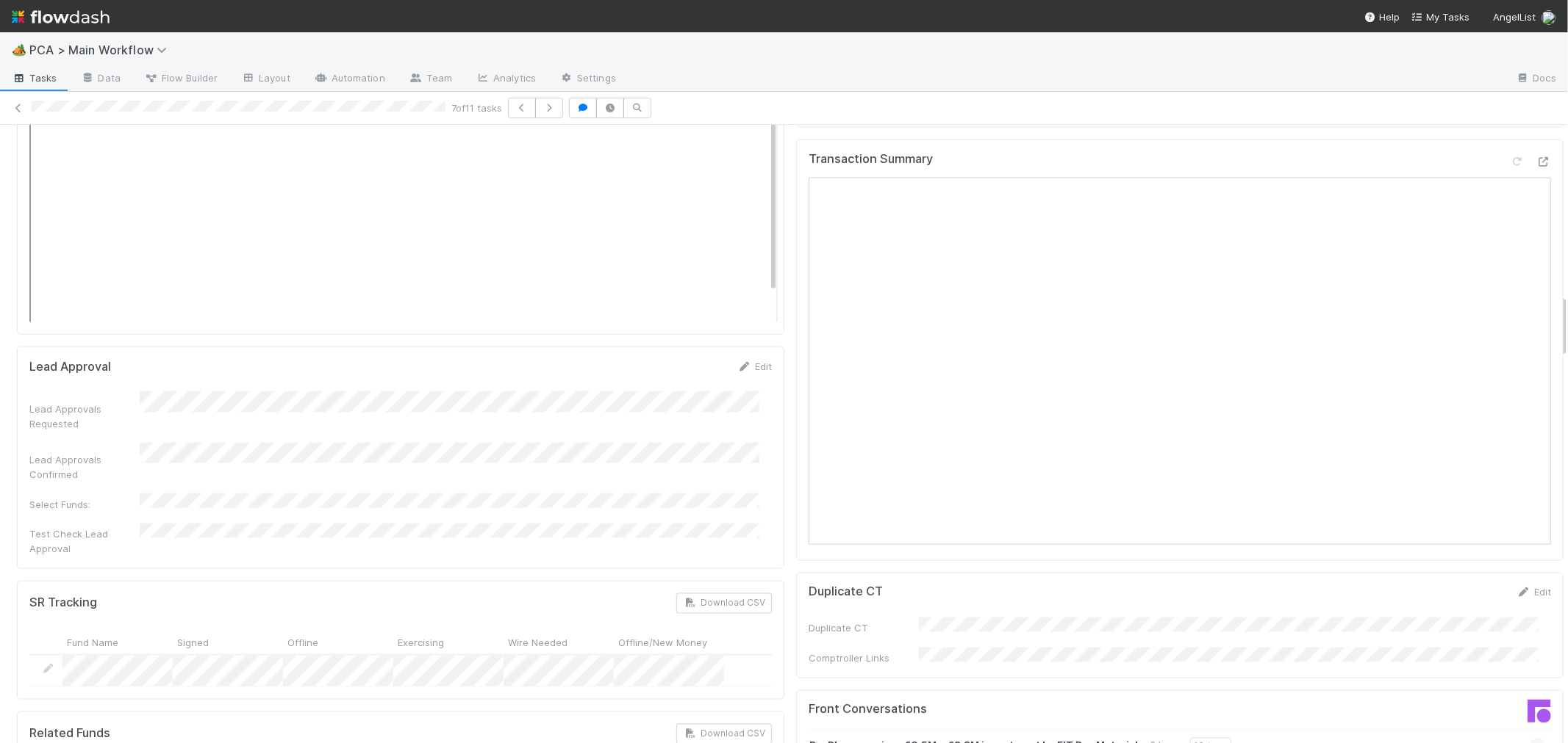
scroll to position [1632, 0]
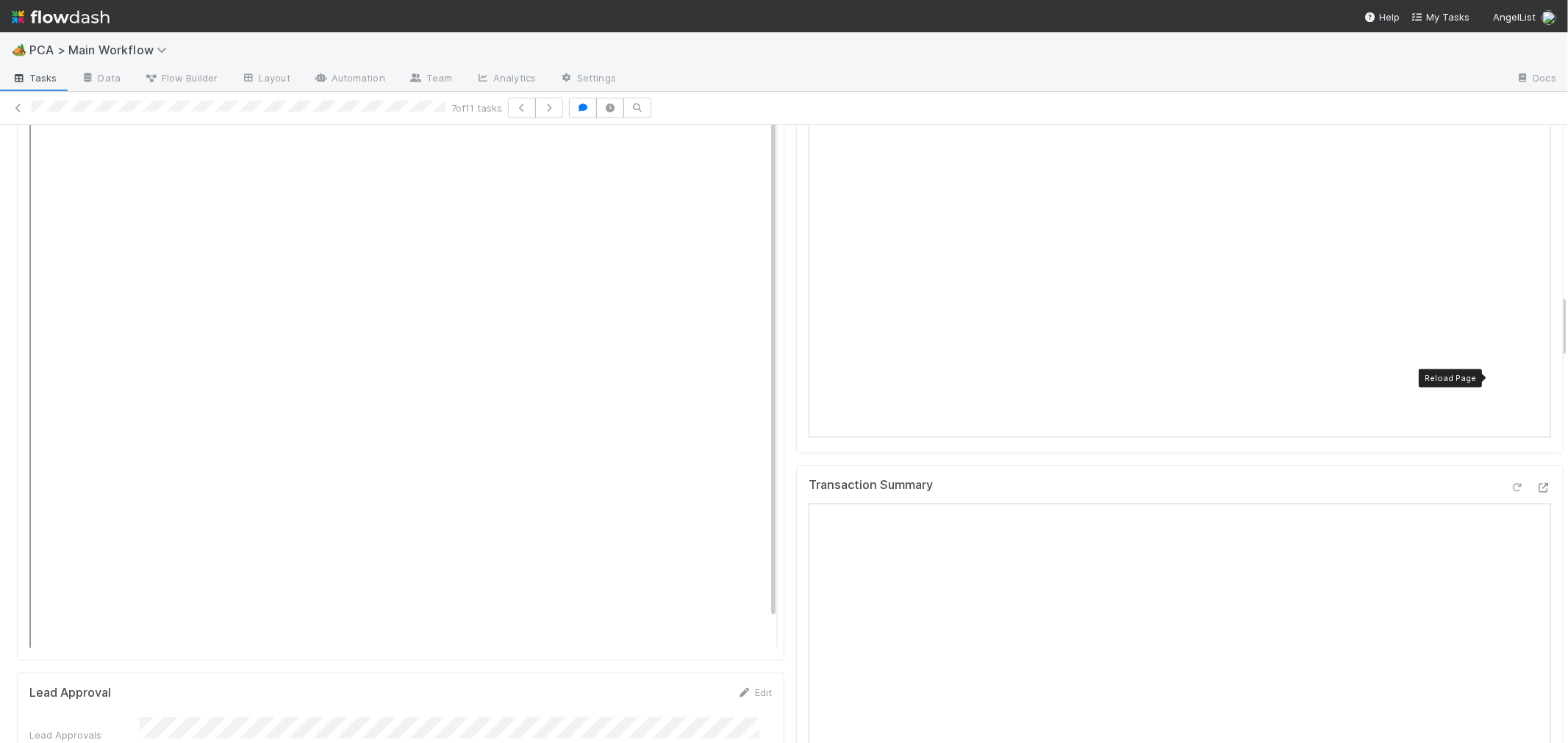
click at [1509, 484] on icon at bounding box center [1517, 488] width 15 height 10
click at [796, 466] on div "Transaction Summary" at bounding box center [1179, 676] width 767 height 422
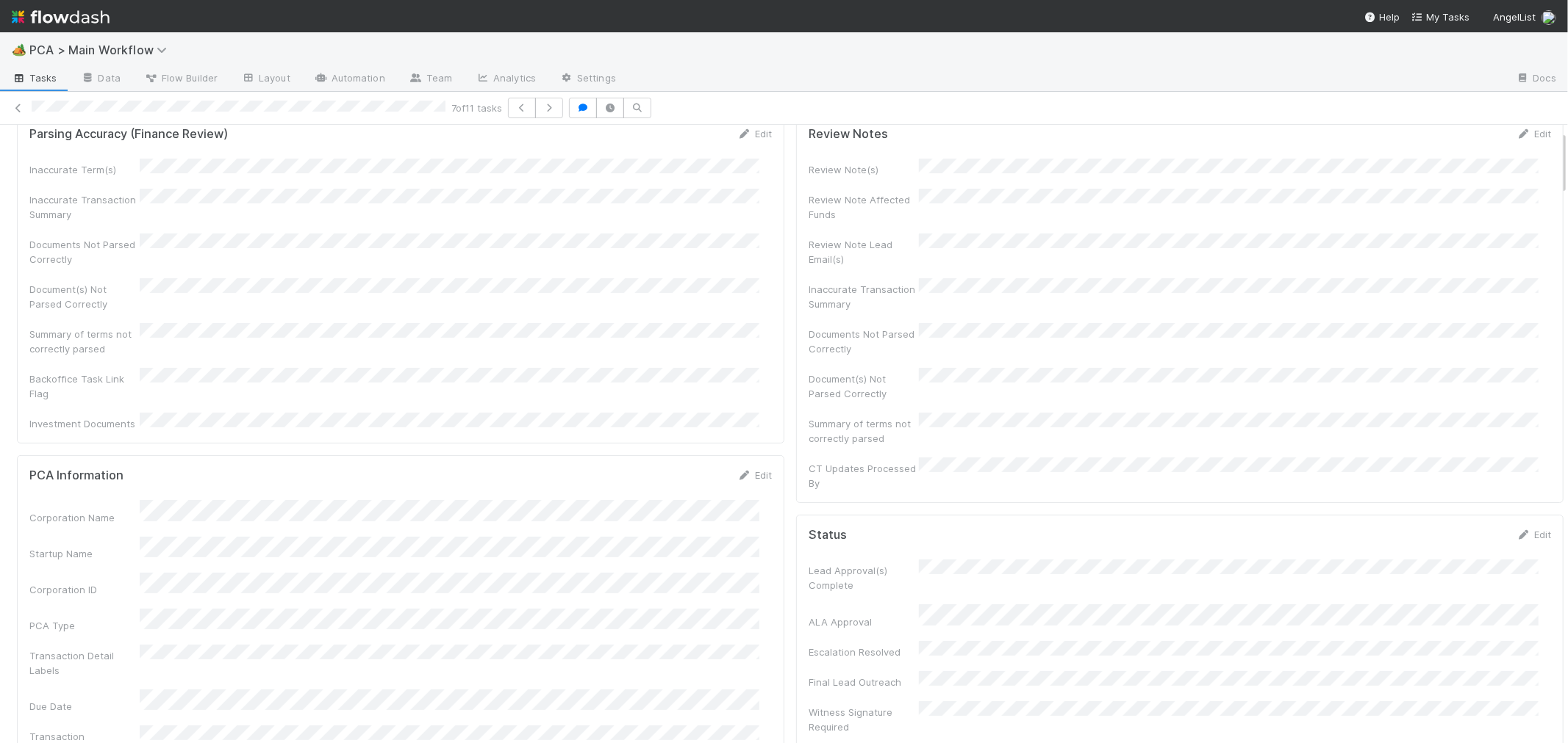
scroll to position [0, 0]
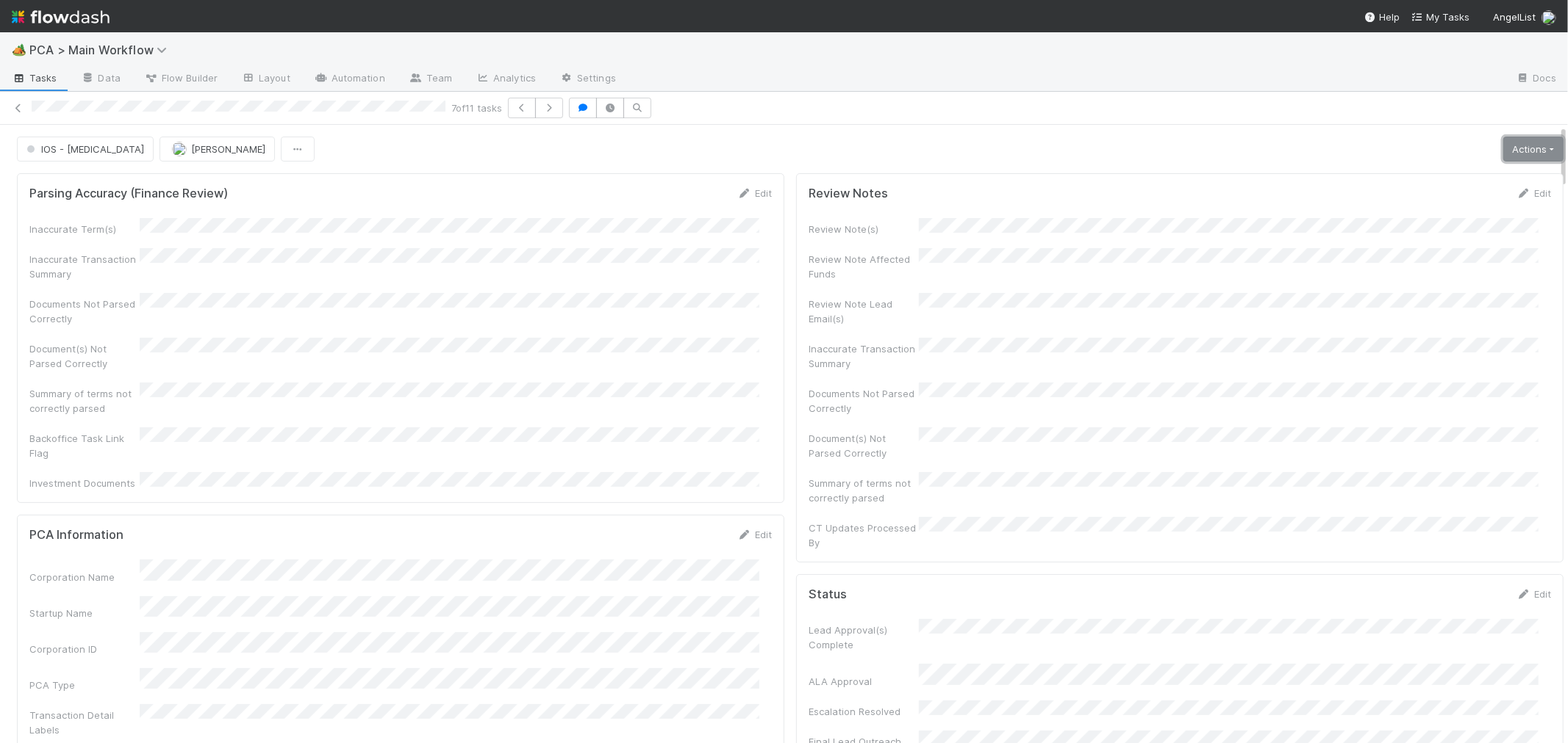
click at [1509, 149] on link "Actions" at bounding box center [1533, 148] width 60 height 25
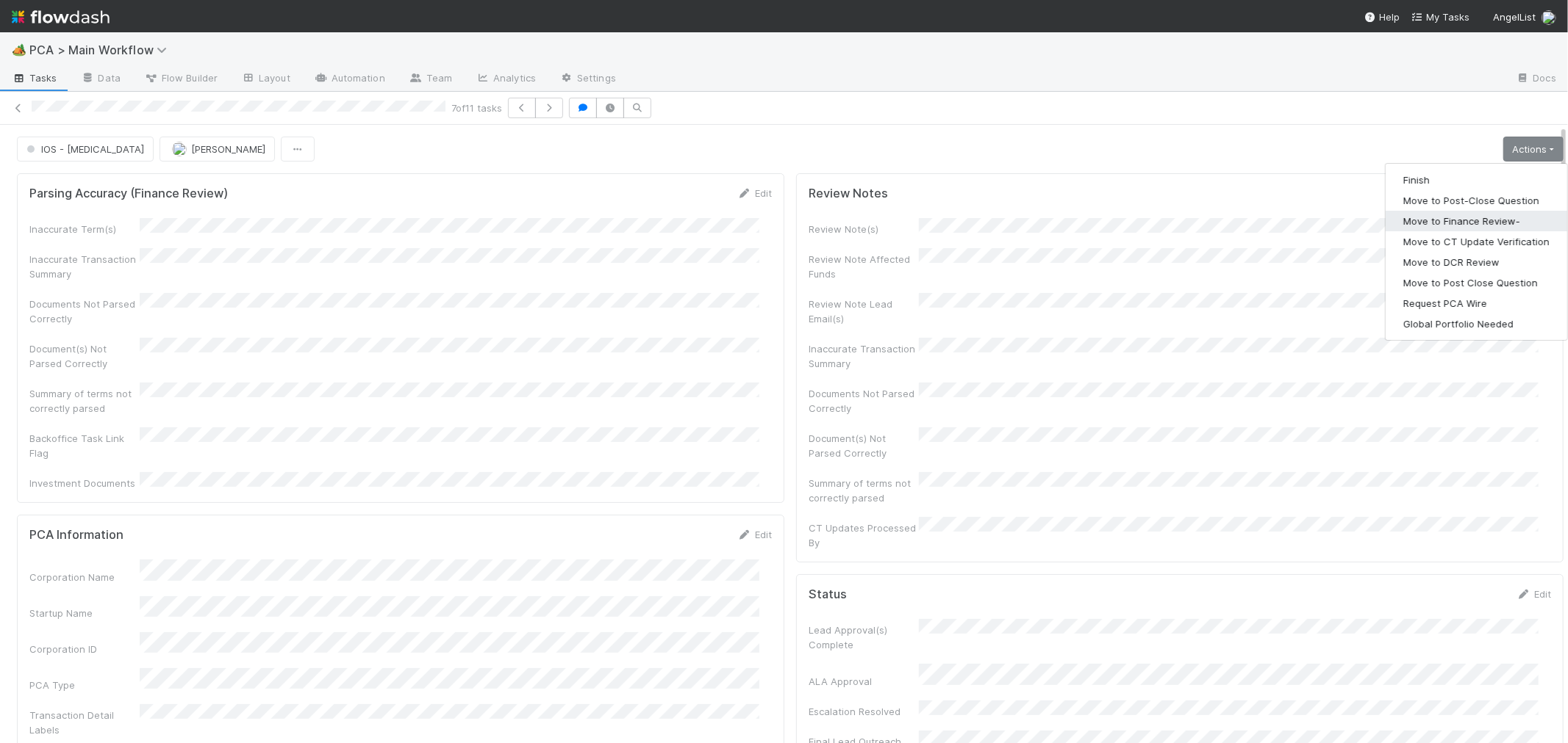
click at [1420, 225] on button "Move to Finance Review-" at bounding box center [1476, 220] width 182 height 20
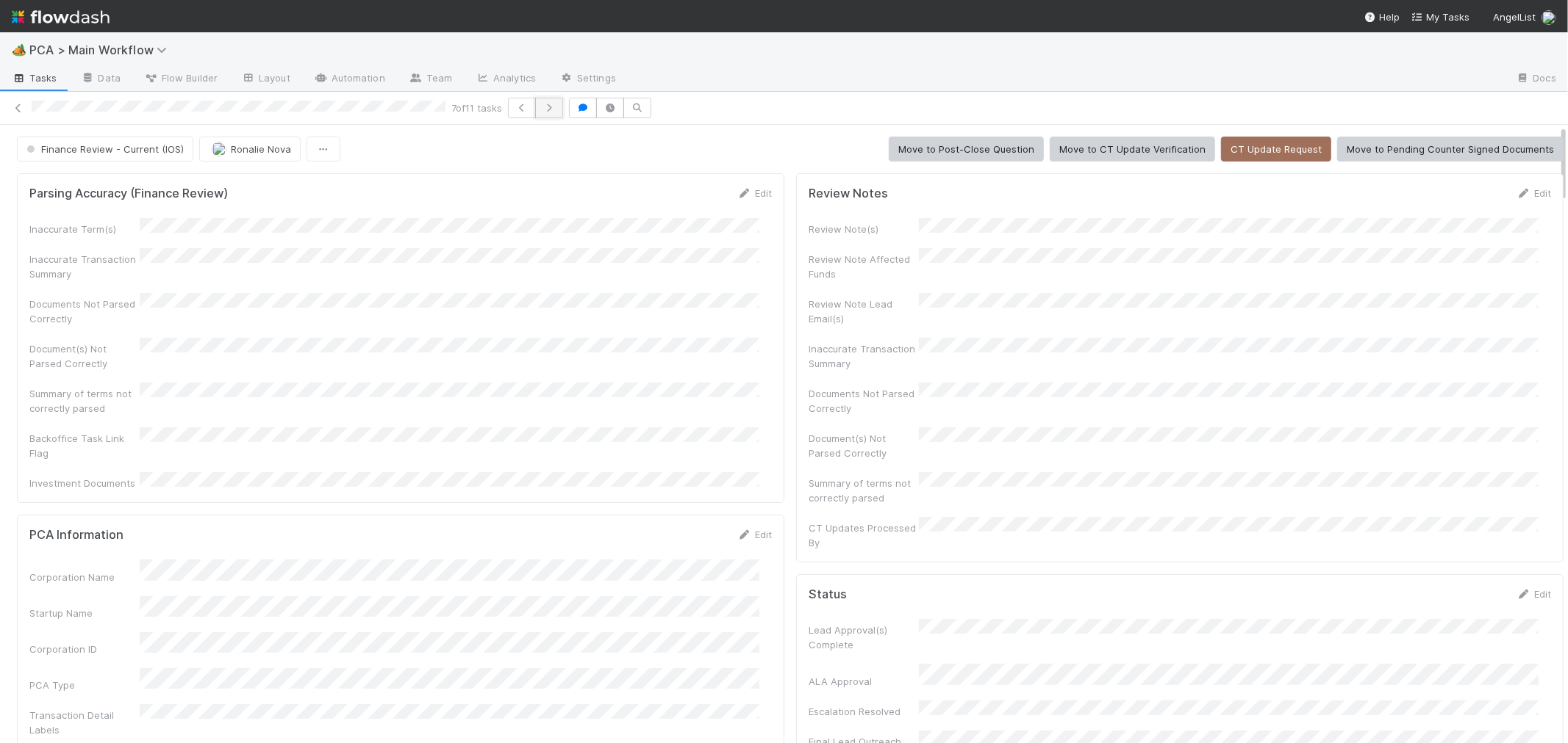
click at [553, 112] on button "button" at bounding box center [548, 107] width 28 height 20
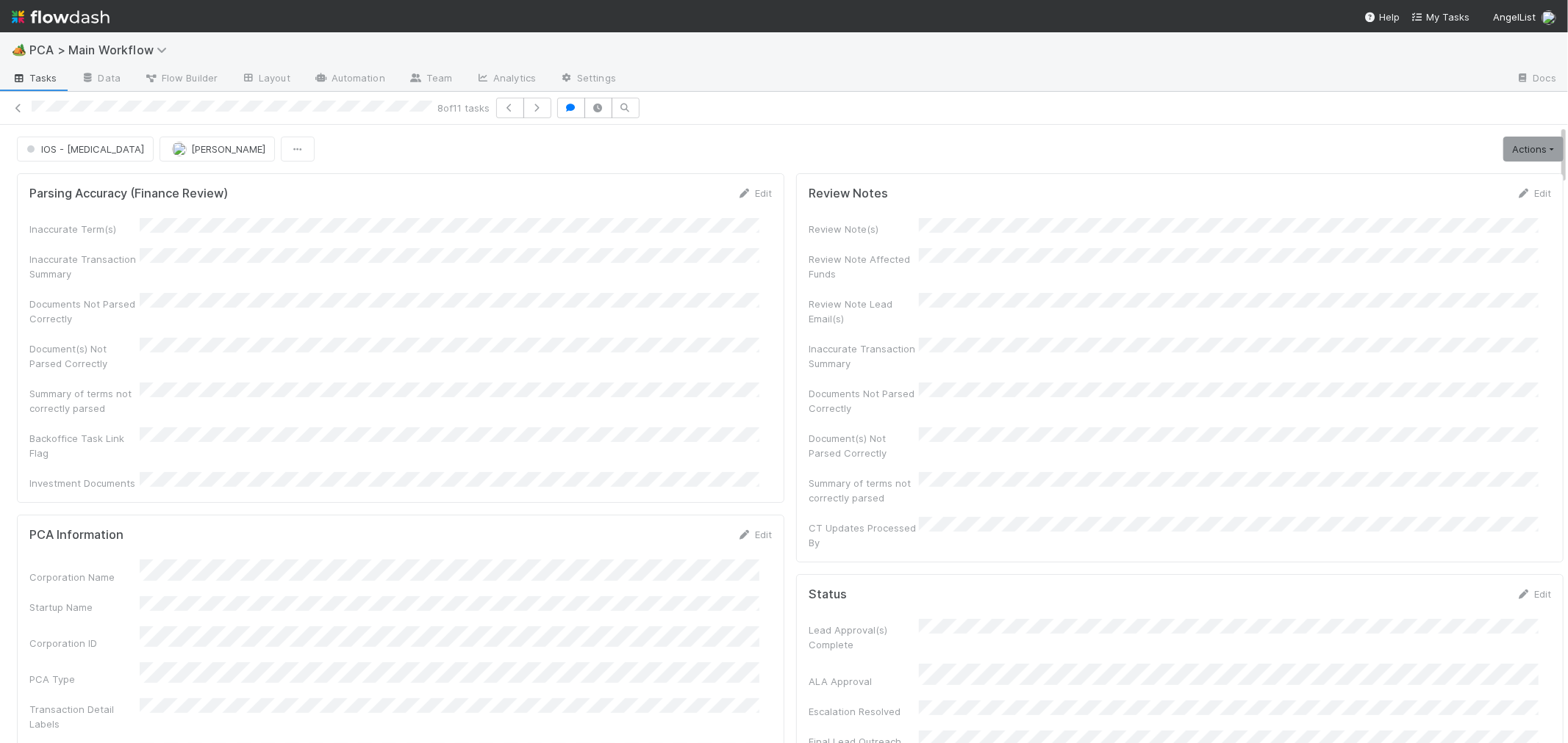
click at [667, 429] on div "Backoffice Task Link Flag" at bounding box center [400, 444] width 742 height 33
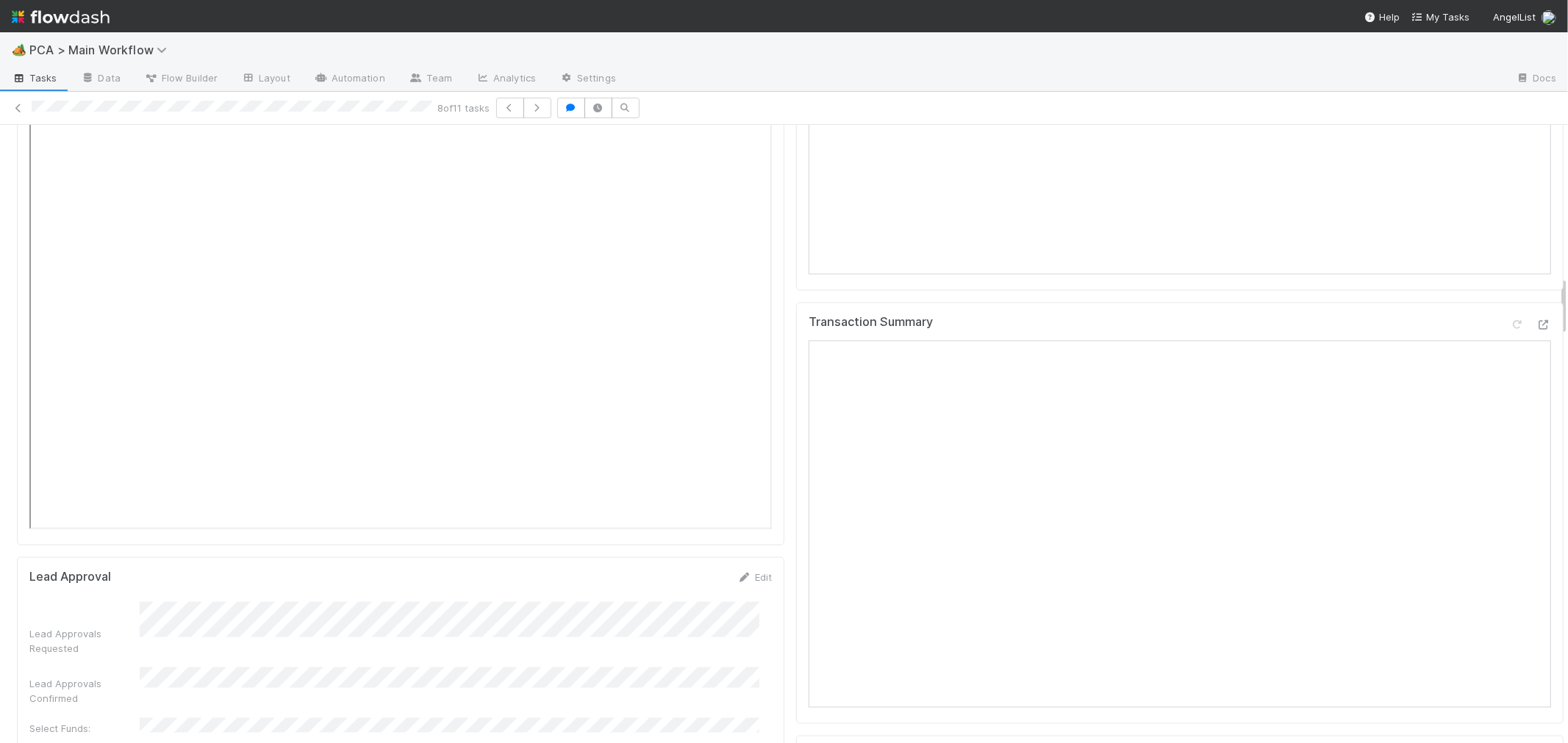
scroll to position [1550, 0]
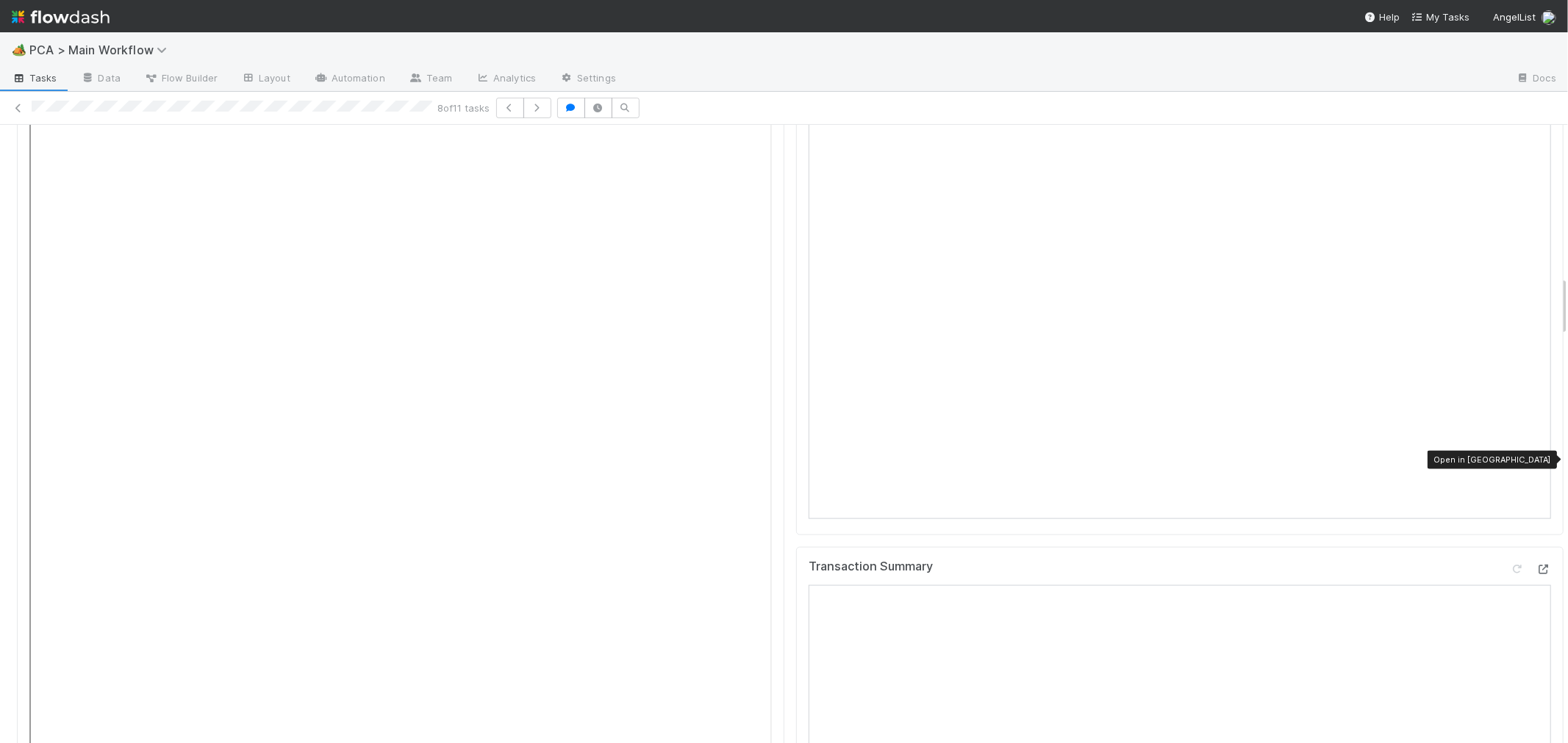
click at [1536, 565] on icon at bounding box center [1543, 569] width 15 height 10
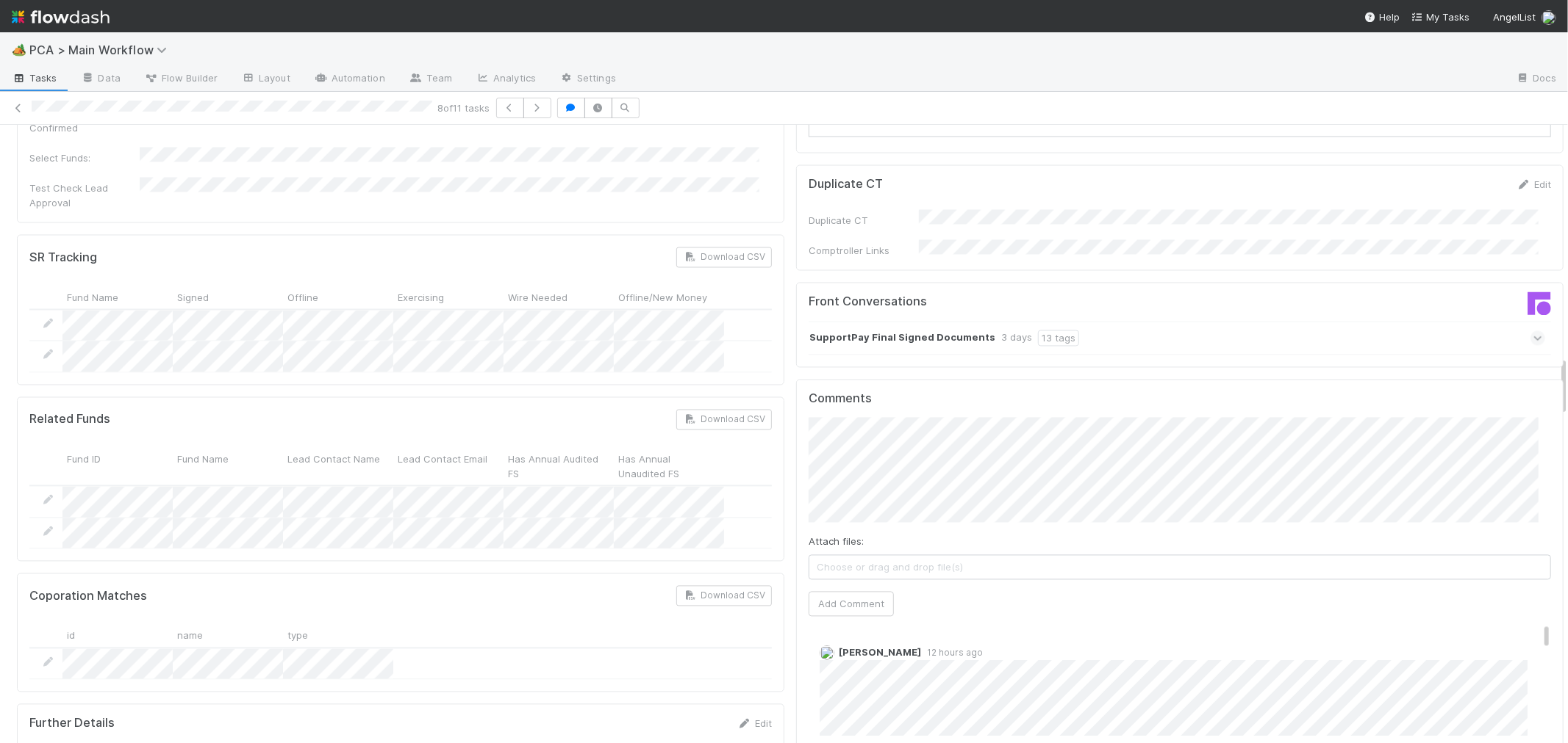
click at [796, 379] on div "Comments Attach files: Choose or drag and drop file(s) Add Comment Josh Tarr 12…" at bounding box center [1179, 654] width 767 height 550
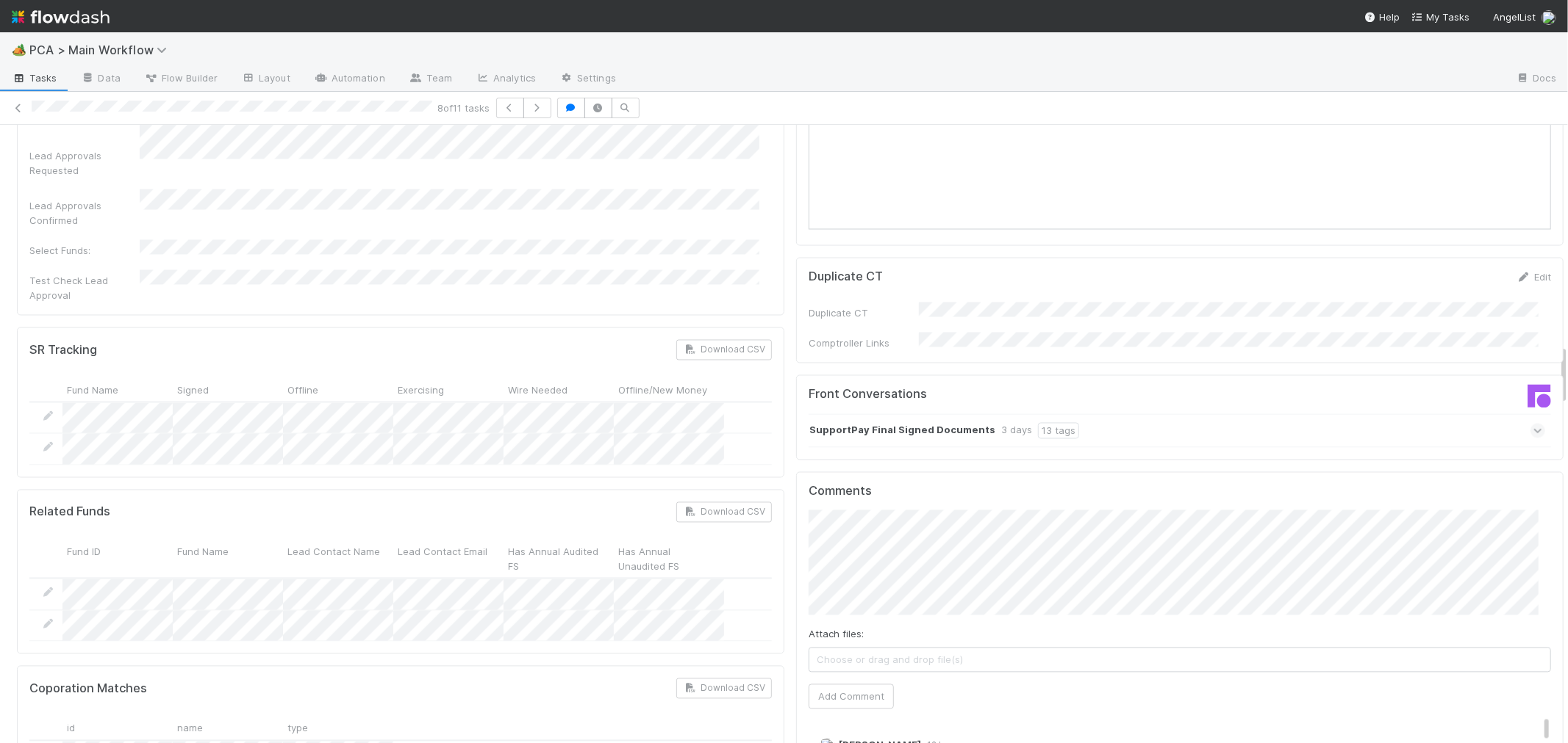
scroll to position [2285, 0]
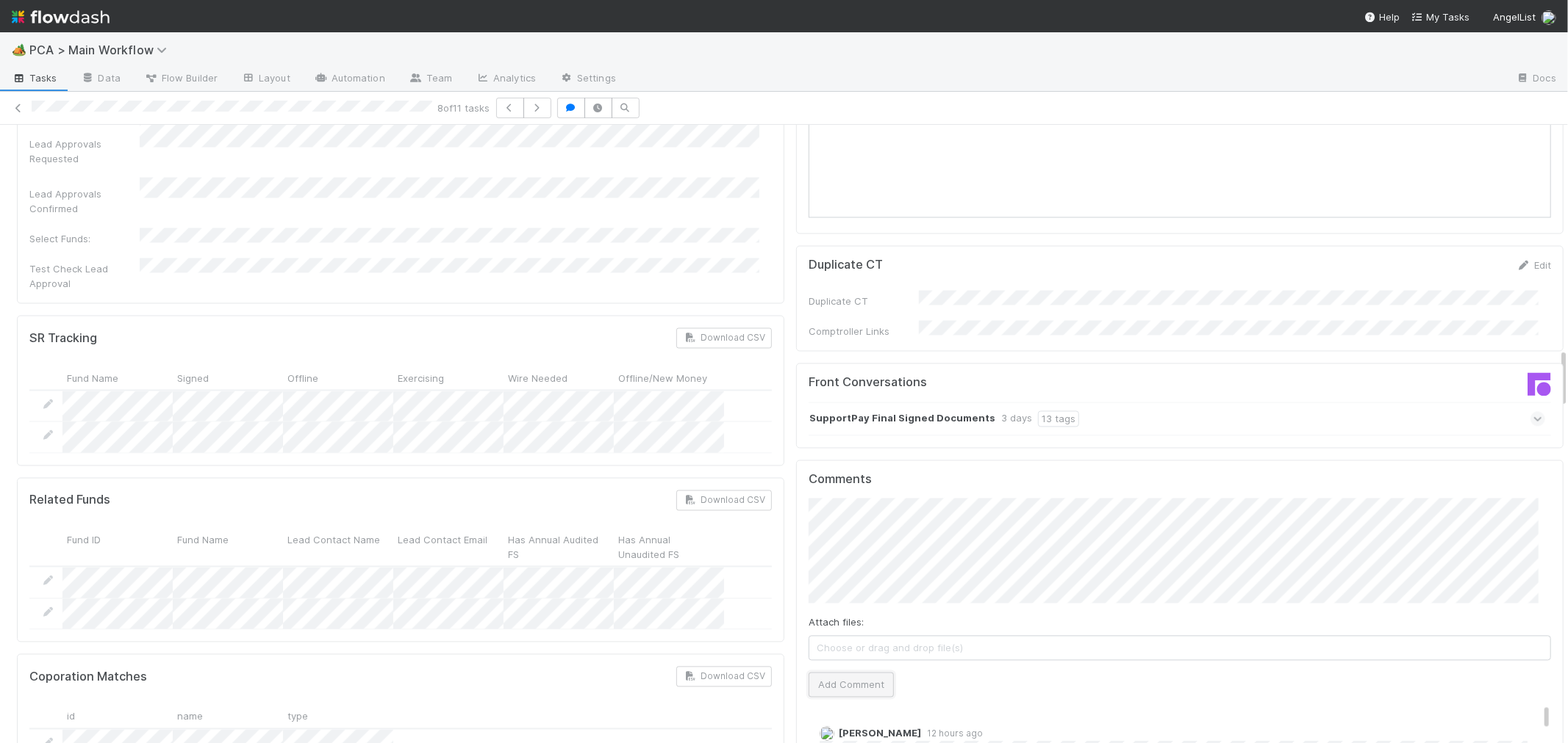
click at [860, 673] on button "Add Comment" at bounding box center [852, 685] width 86 height 25
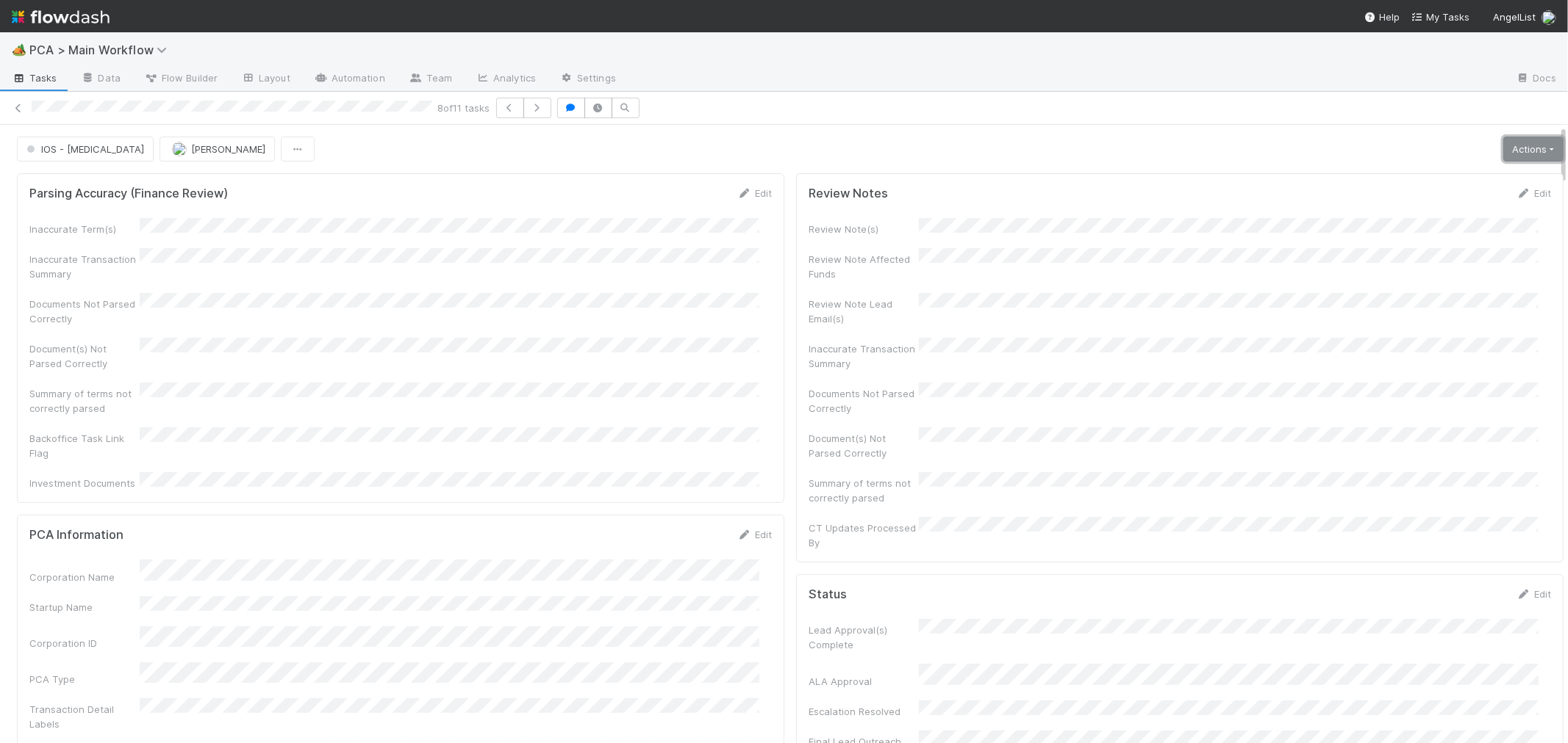
click at [1503, 150] on link "Actions" at bounding box center [1533, 148] width 60 height 25
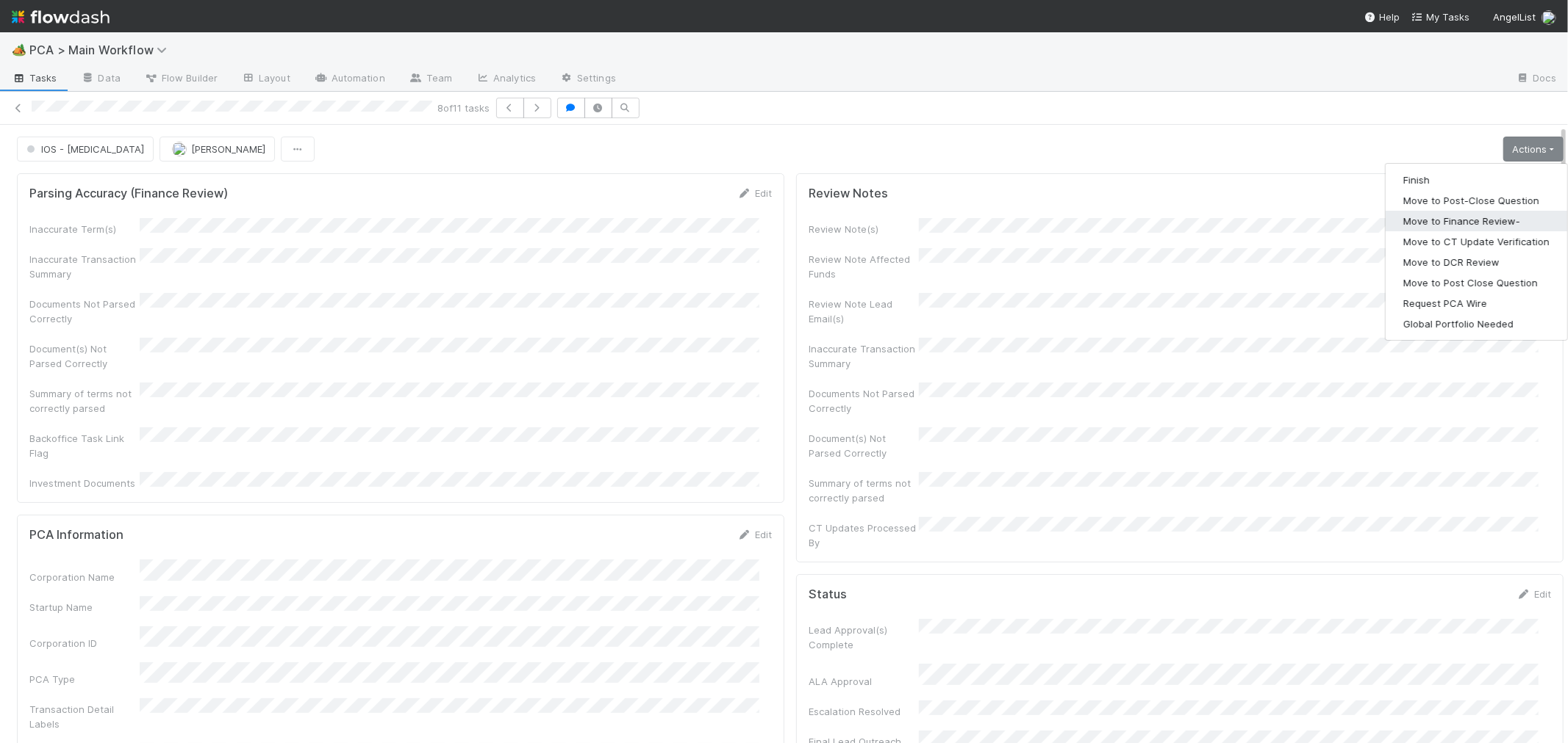
click at [1435, 225] on button "Move to Finance Review-" at bounding box center [1476, 220] width 182 height 20
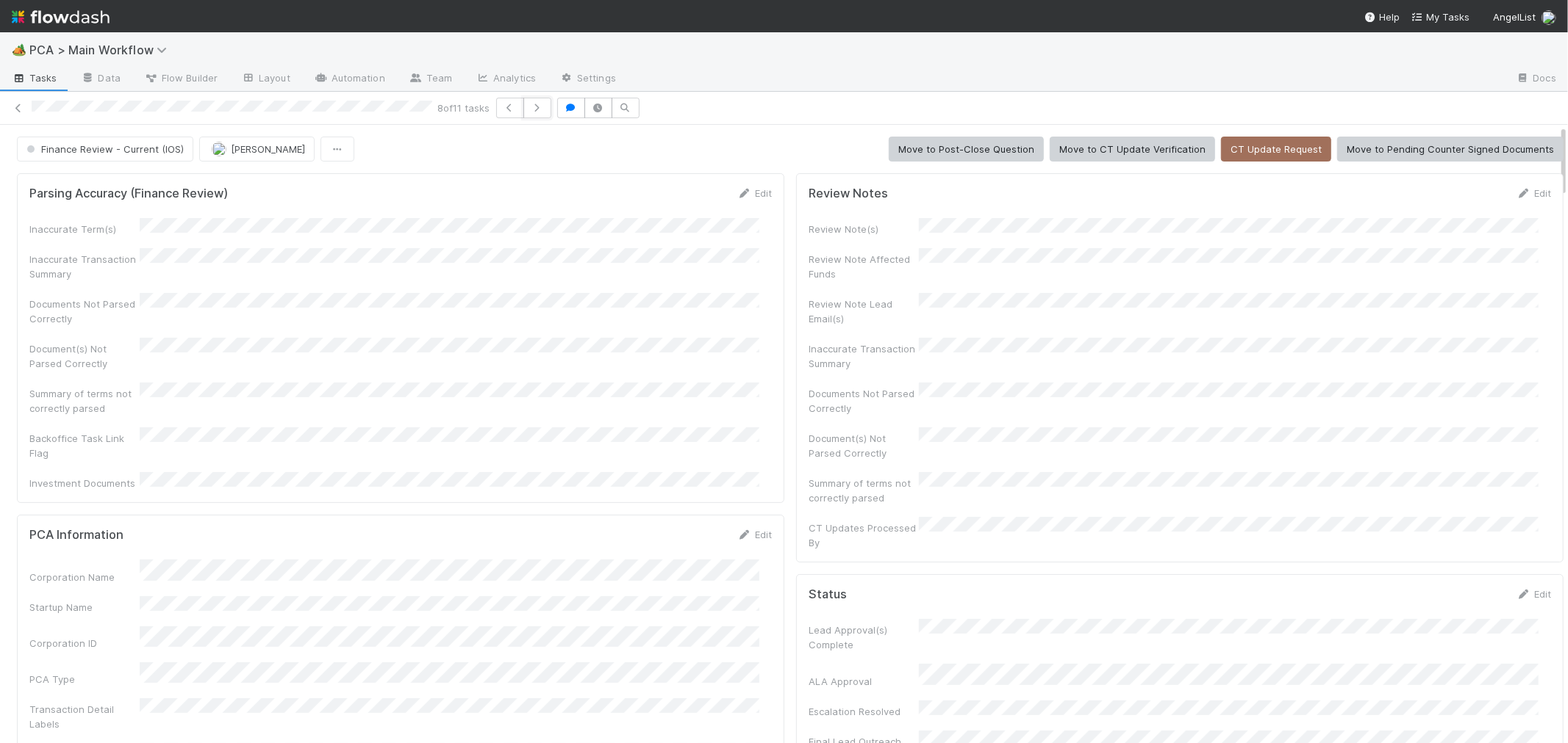
drag, startPoint x: 539, startPoint y: 109, endPoint x: 762, endPoint y: 27, distance: 237.6
click at [539, 109] on icon "button" at bounding box center [537, 108] width 15 height 9
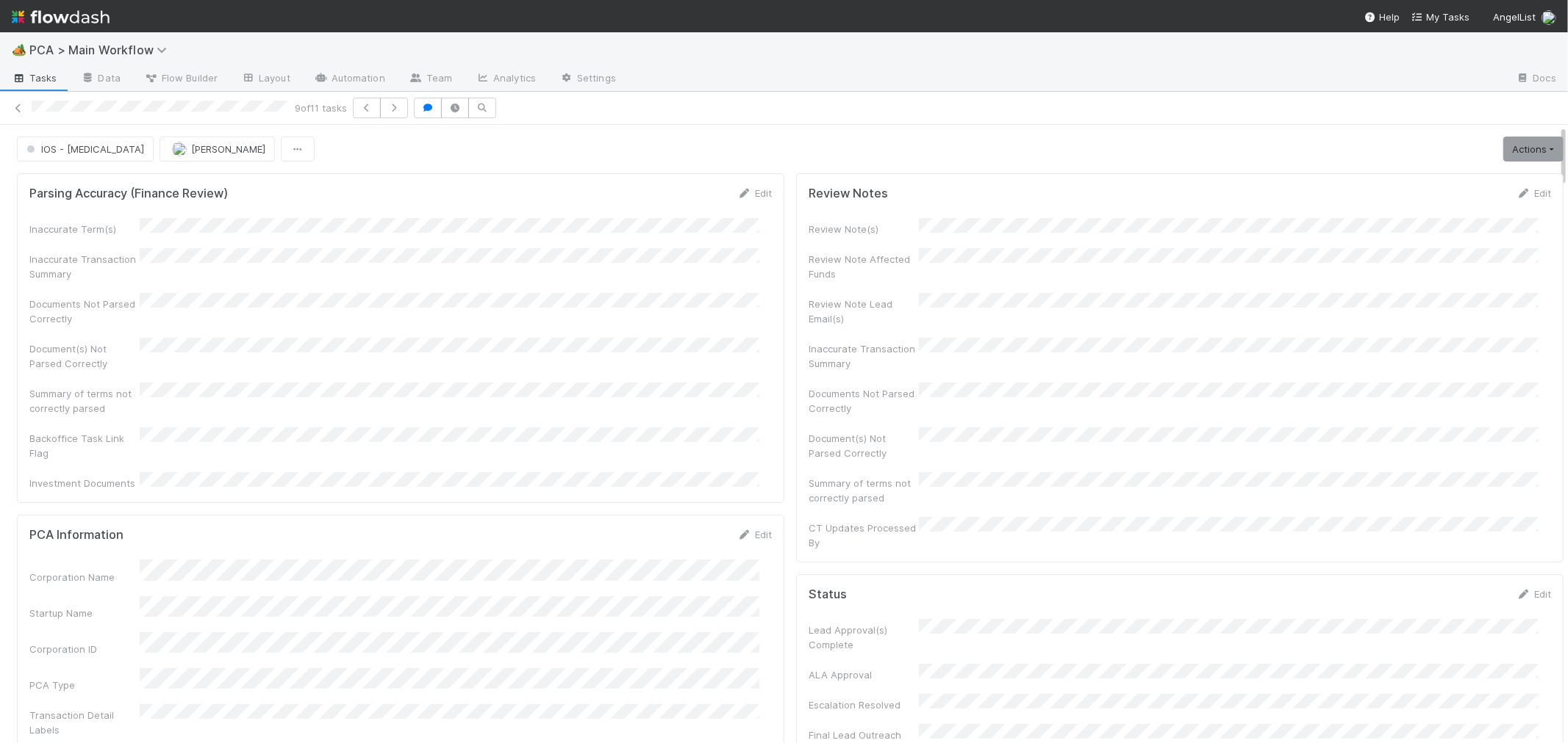
click at [682, 343] on div "Document(s) Not Parsed Correctly" at bounding box center [400, 355] width 742 height 33
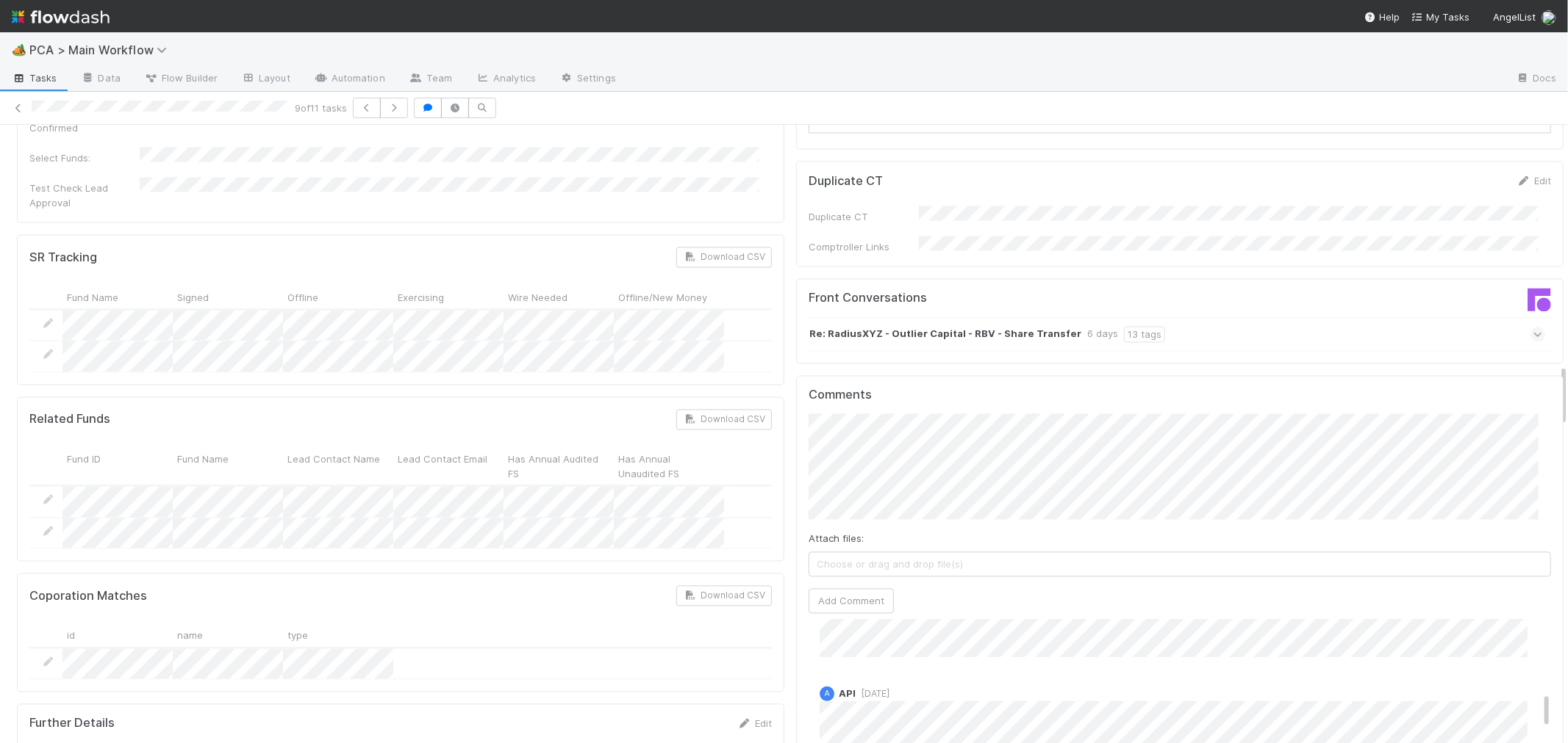
scroll to position [897, 0]
click at [846, 589] on button "Add Comment" at bounding box center [852, 601] width 86 height 25
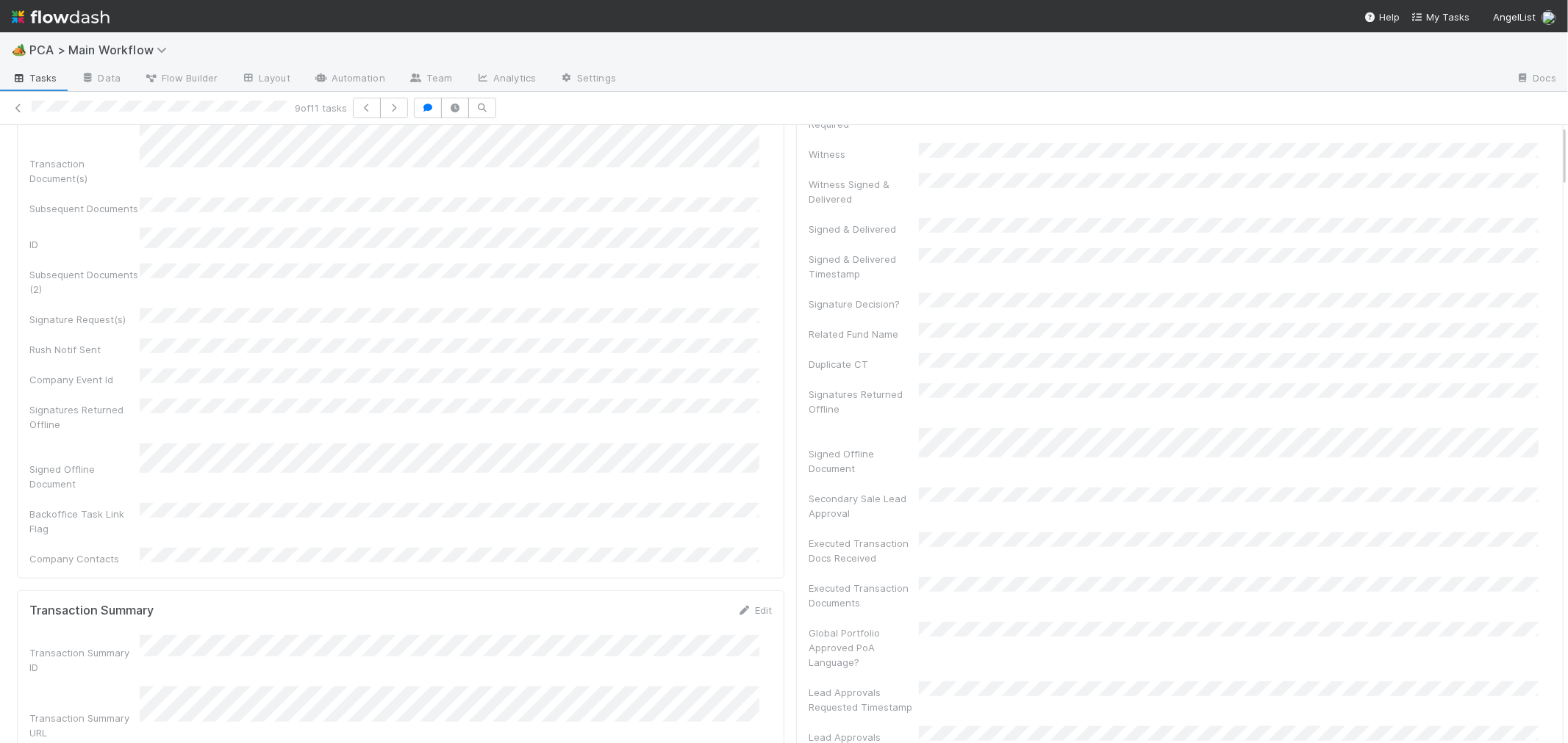
scroll to position [0, 0]
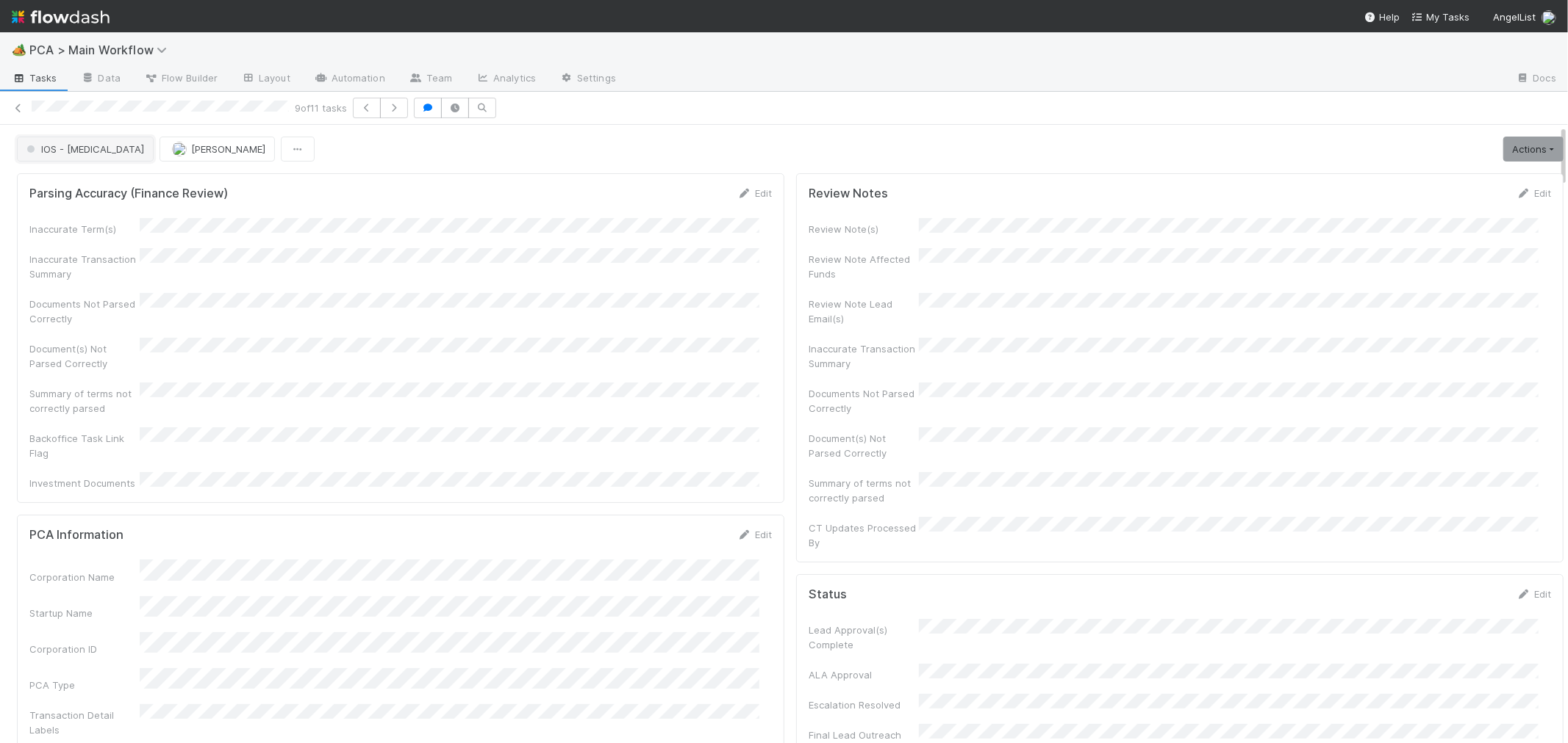
click at [80, 142] on button "IOS - [MEDICAL_DATA]" at bounding box center [86, 148] width 137 height 25
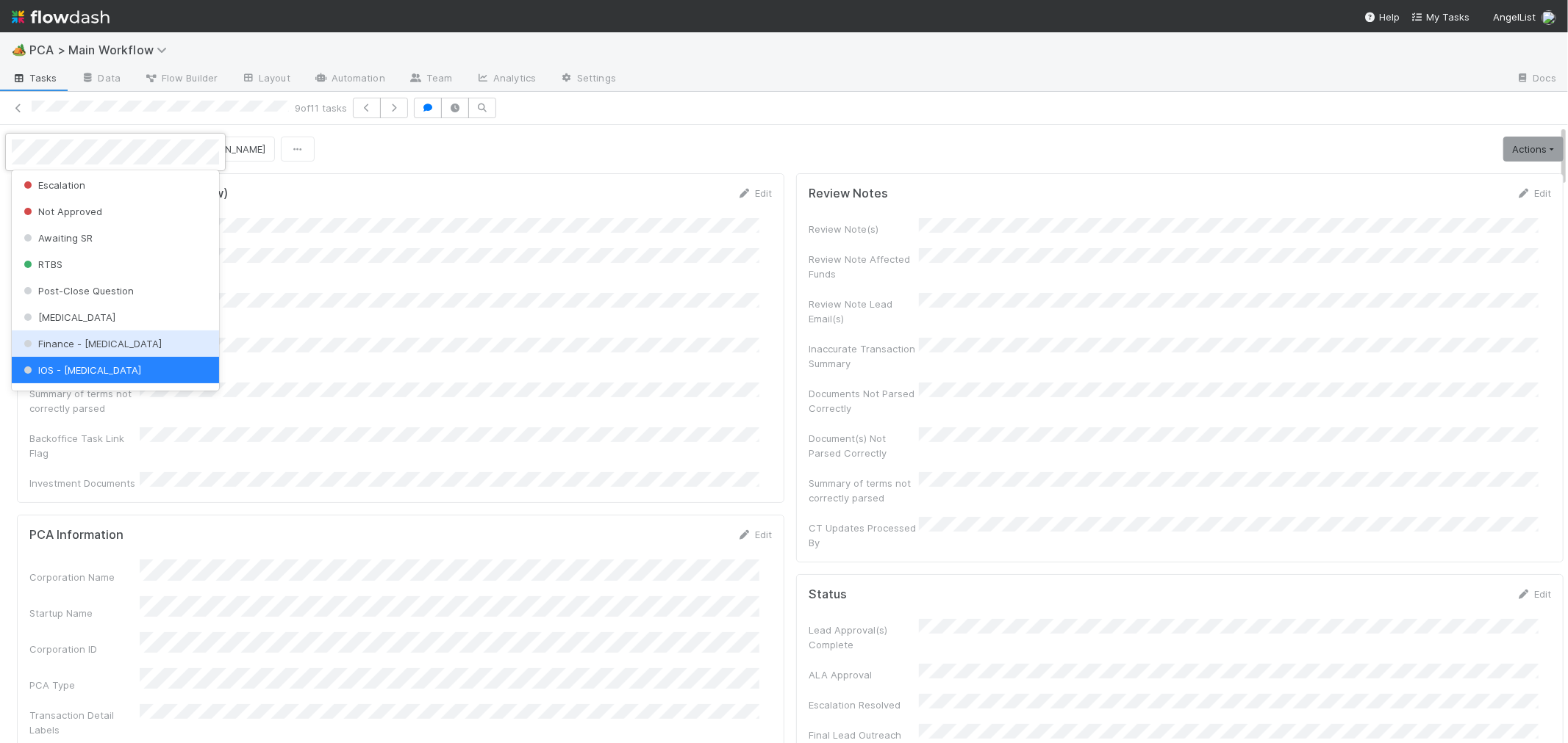
click at [69, 334] on div "Finance - ICU" at bounding box center [116, 343] width 207 height 26
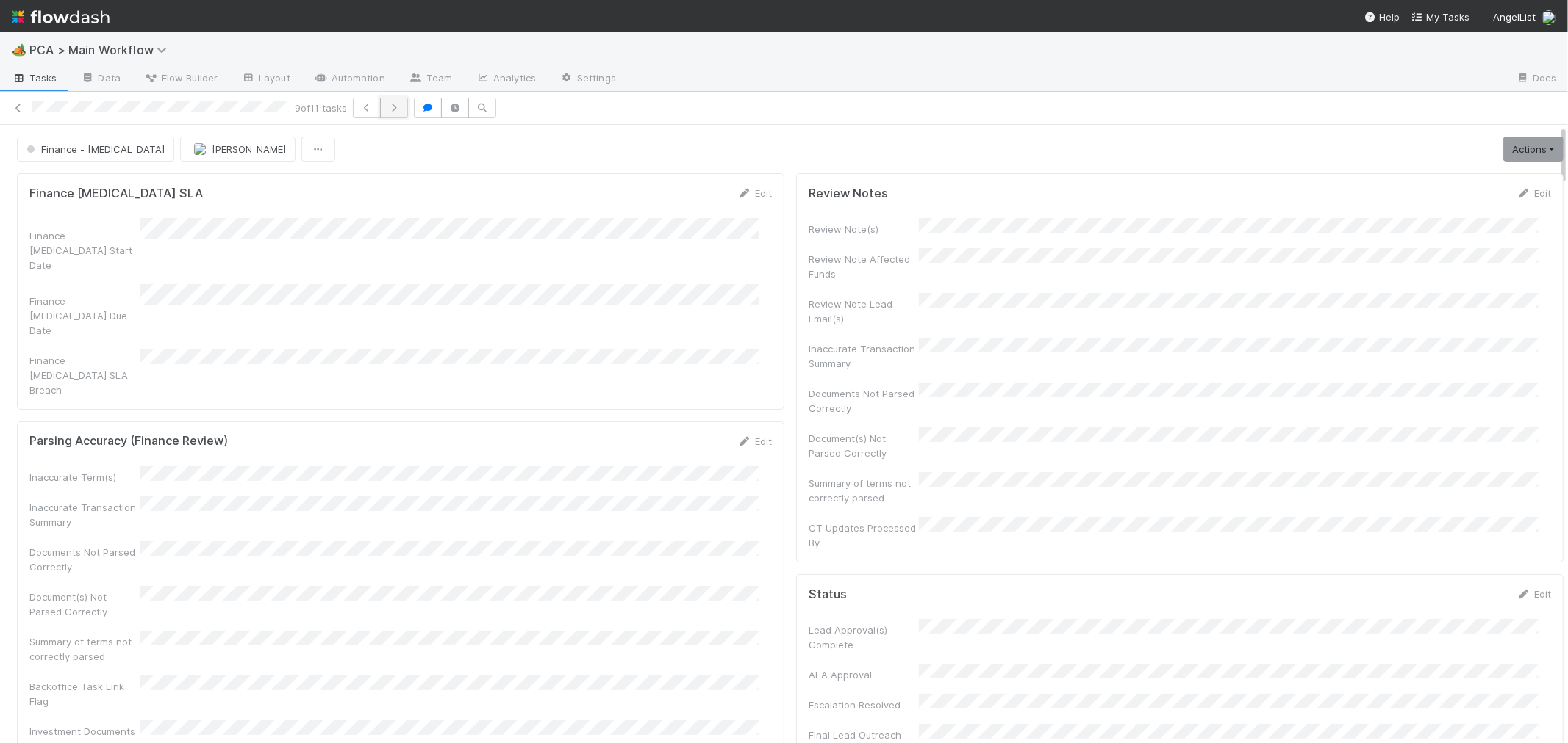
click at [398, 106] on icon "button" at bounding box center [394, 108] width 15 height 9
click at [69, 151] on span "IOS - [MEDICAL_DATA]" at bounding box center [83, 149] width 121 height 12
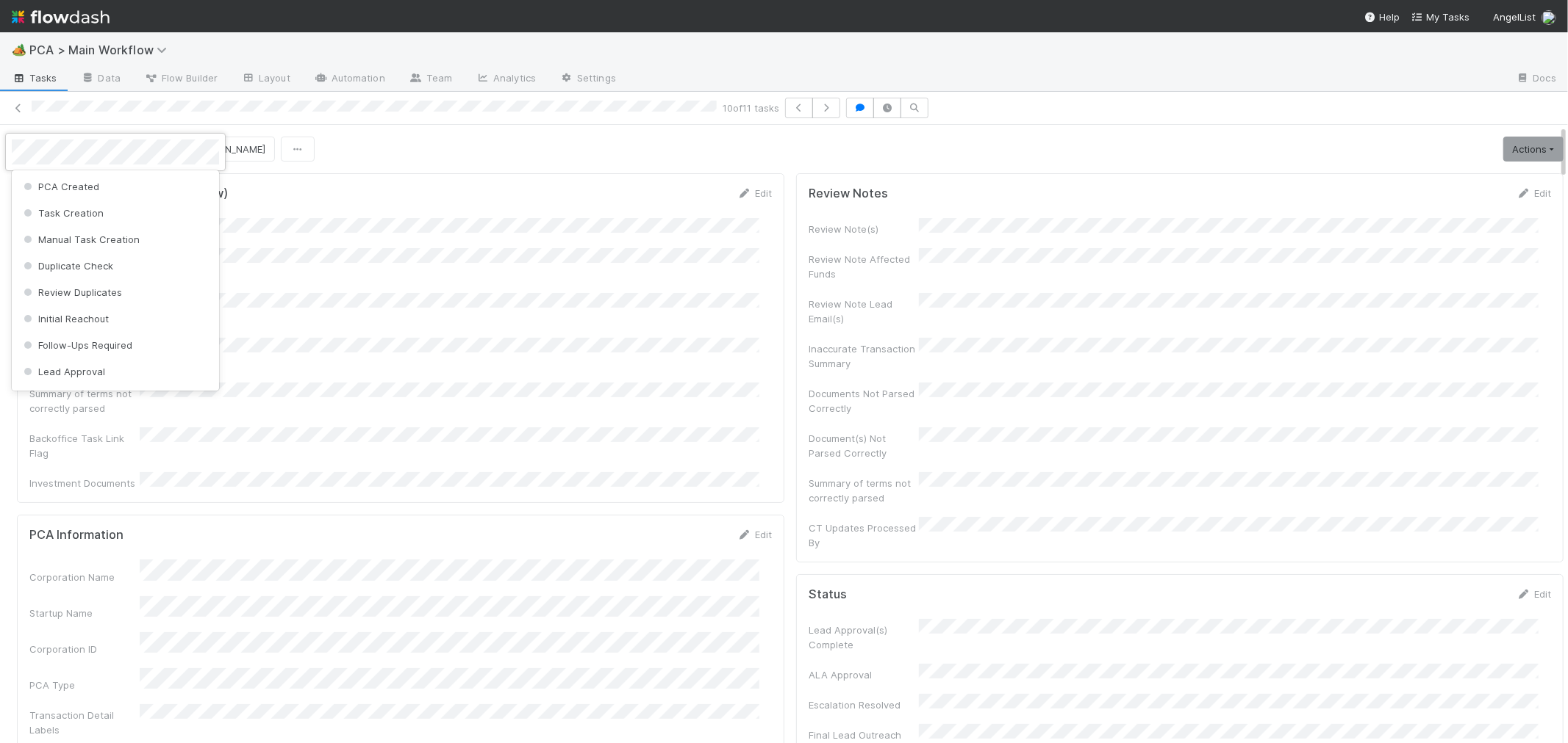
scroll to position [372, 0]
click at [1507, 150] on div at bounding box center [784, 371] width 1568 height 743
click at [1507, 150] on link "Actions" at bounding box center [1533, 148] width 60 height 25
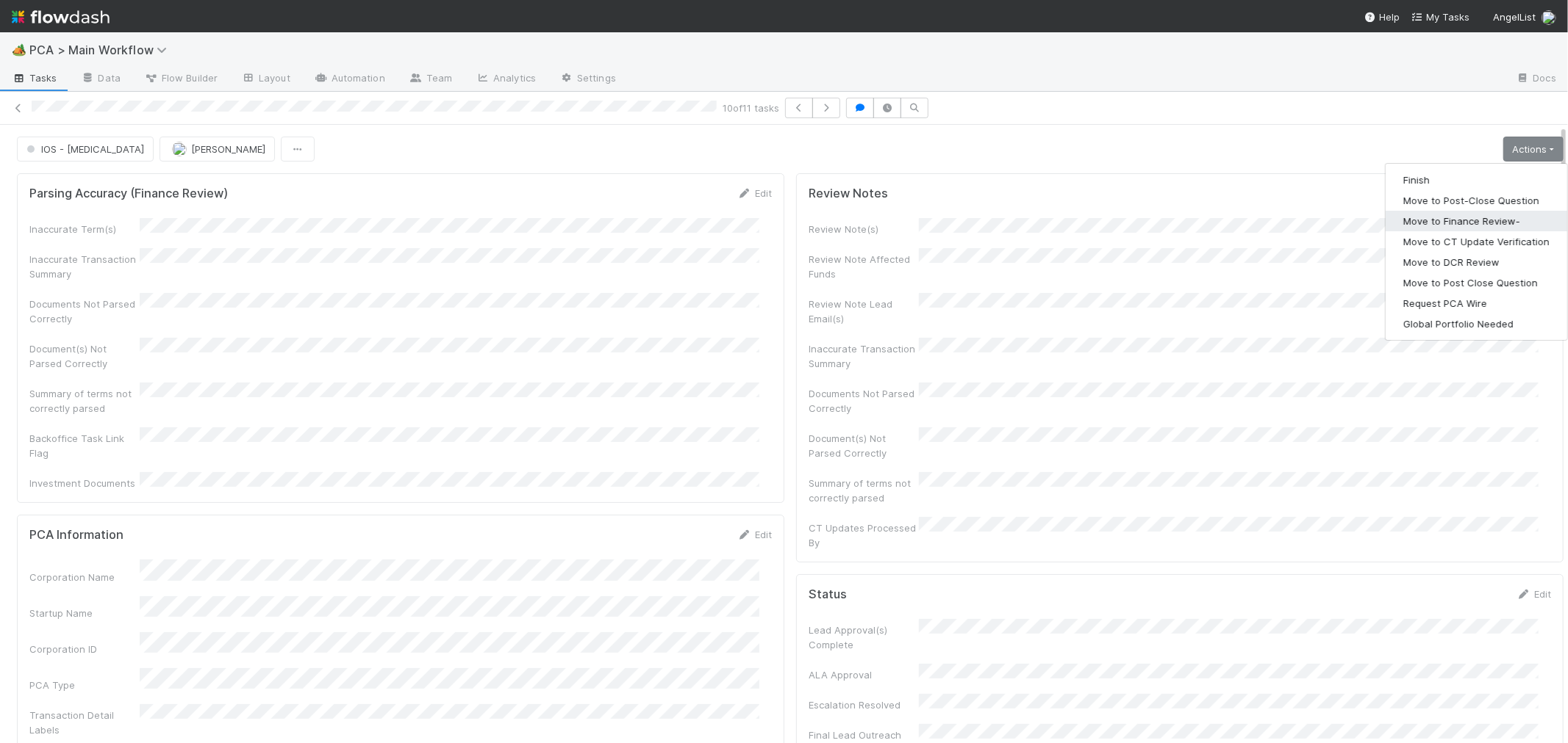
click at [1429, 221] on button "Move to Finance Review-" at bounding box center [1476, 220] width 182 height 20
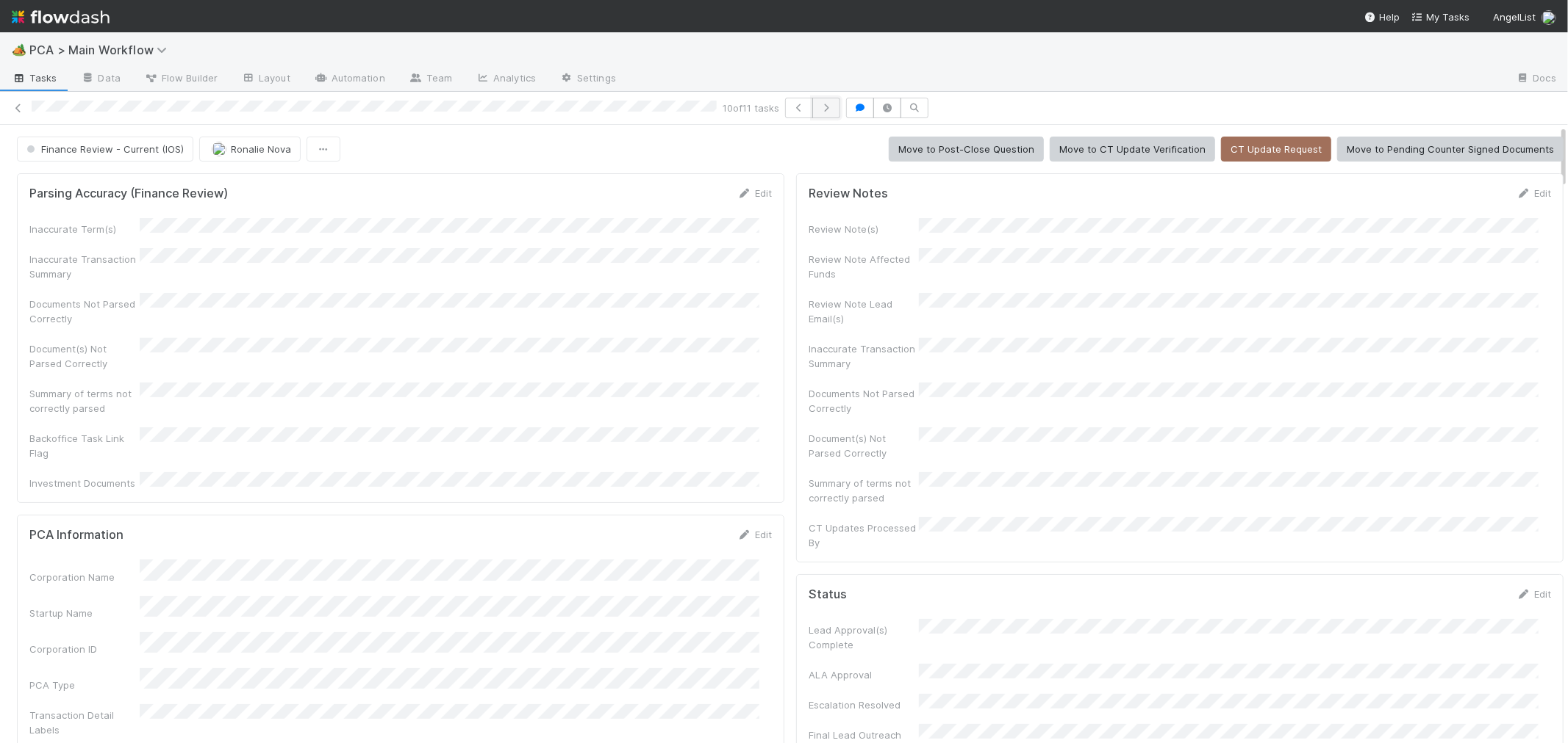
click at [831, 107] on icon "button" at bounding box center [826, 108] width 15 height 9
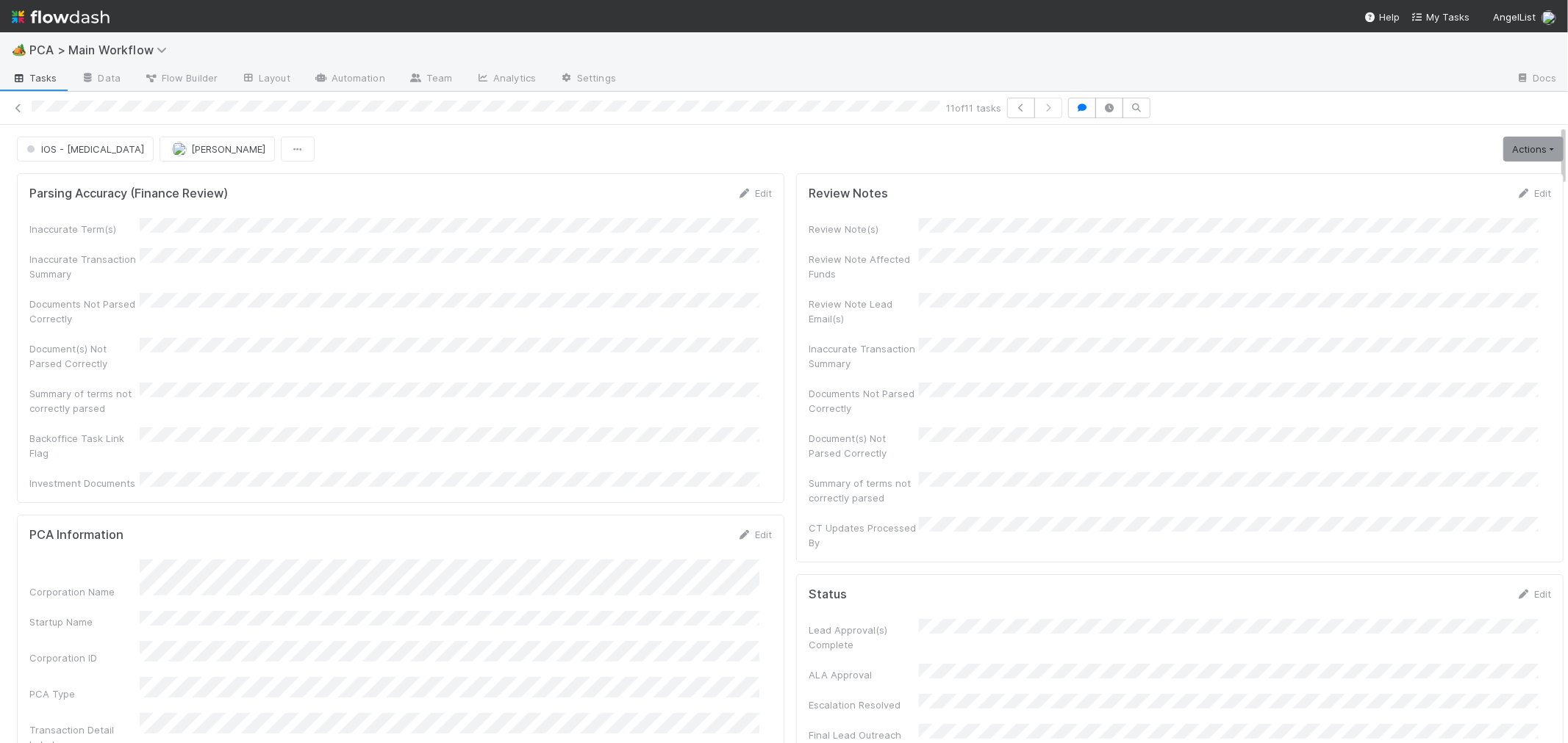
click at [698, 268] on div "Inaccurate Transaction Summary" at bounding box center [400, 265] width 742 height 33
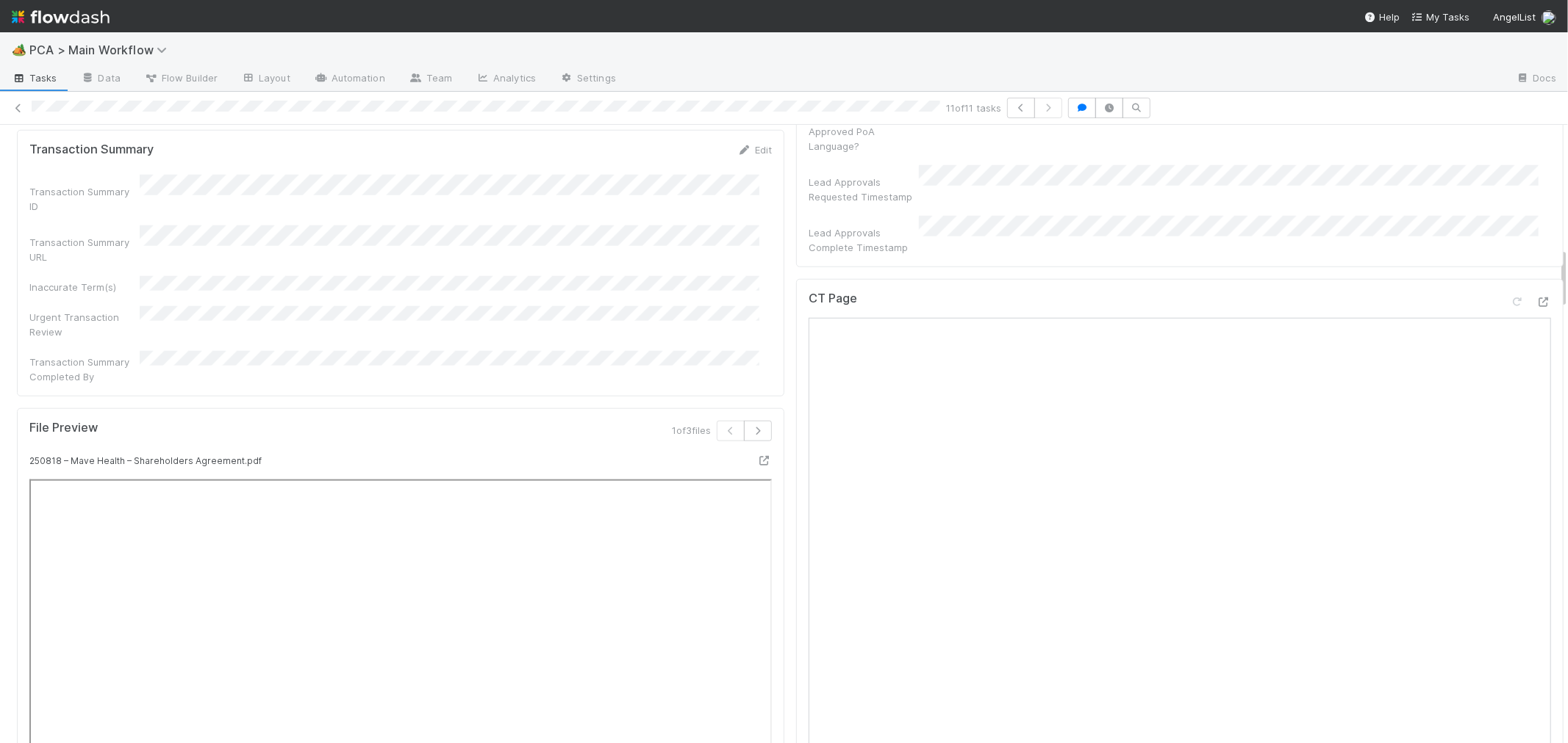
scroll to position [1224, 0]
click at [1536, 311] on icon at bounding box center [1543, 316] width 15 height 10
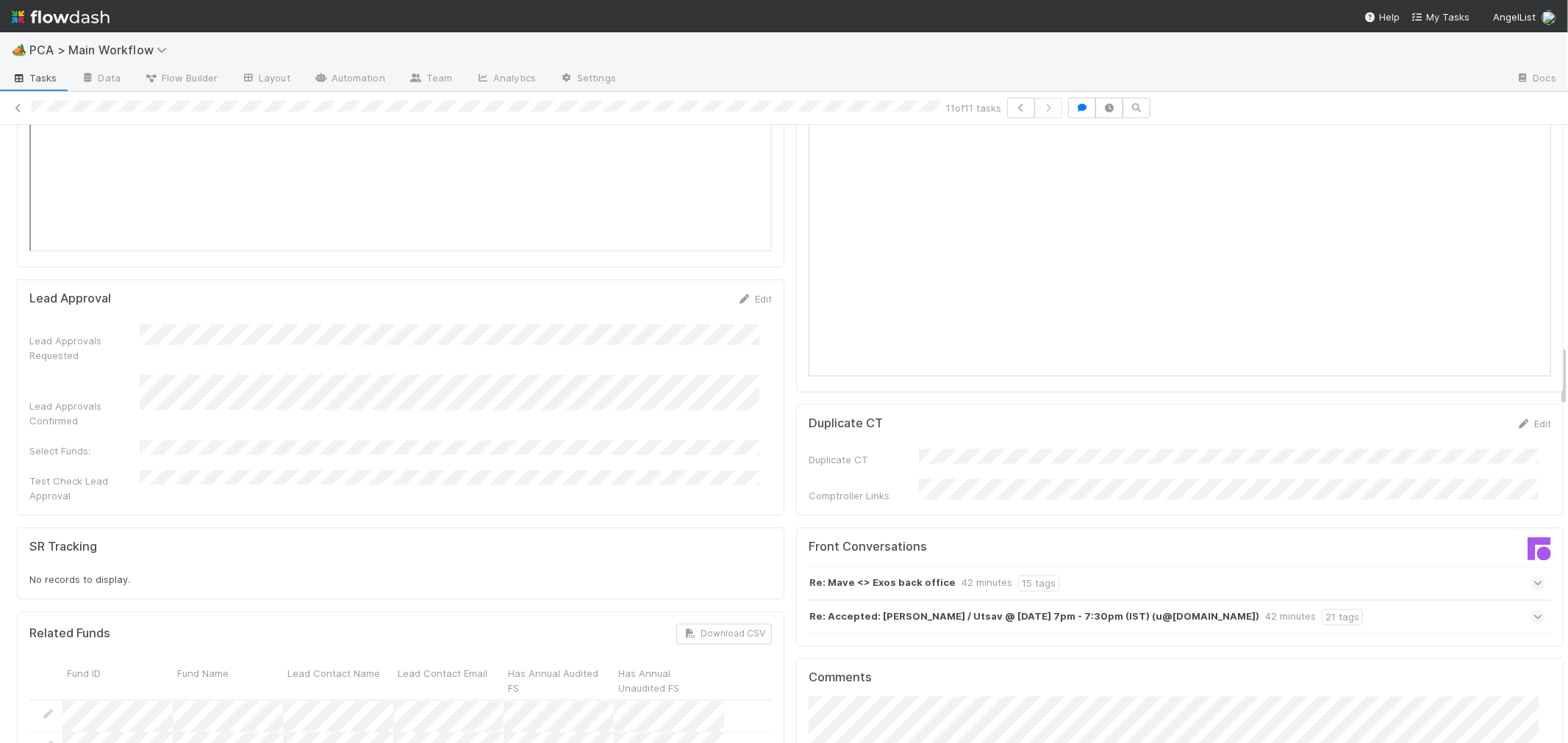
scroll to position [2204, 0]
click at [1533, 573] on icon at bounding box center [1537, 580] width 10 height 15
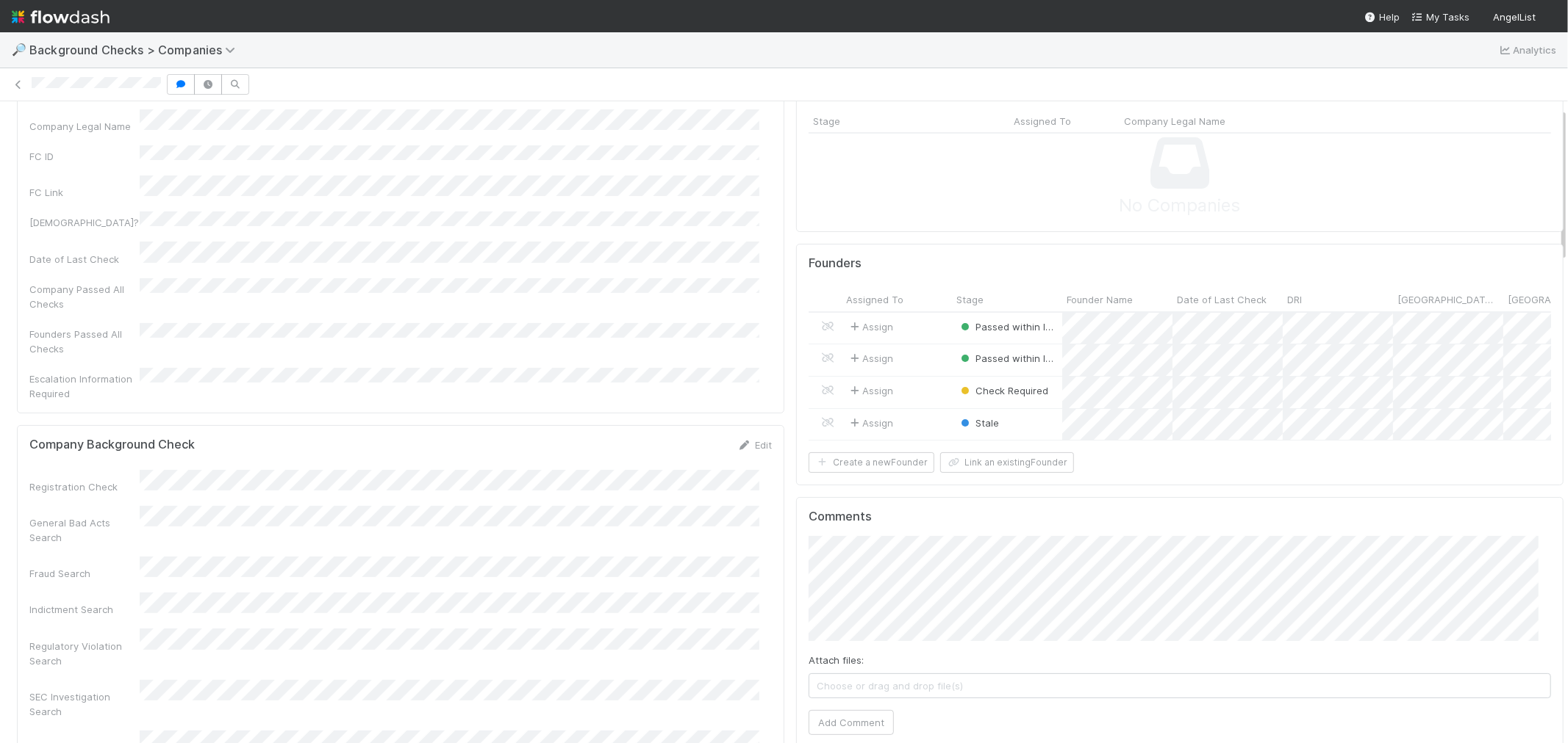
scroll to position [163, 0]
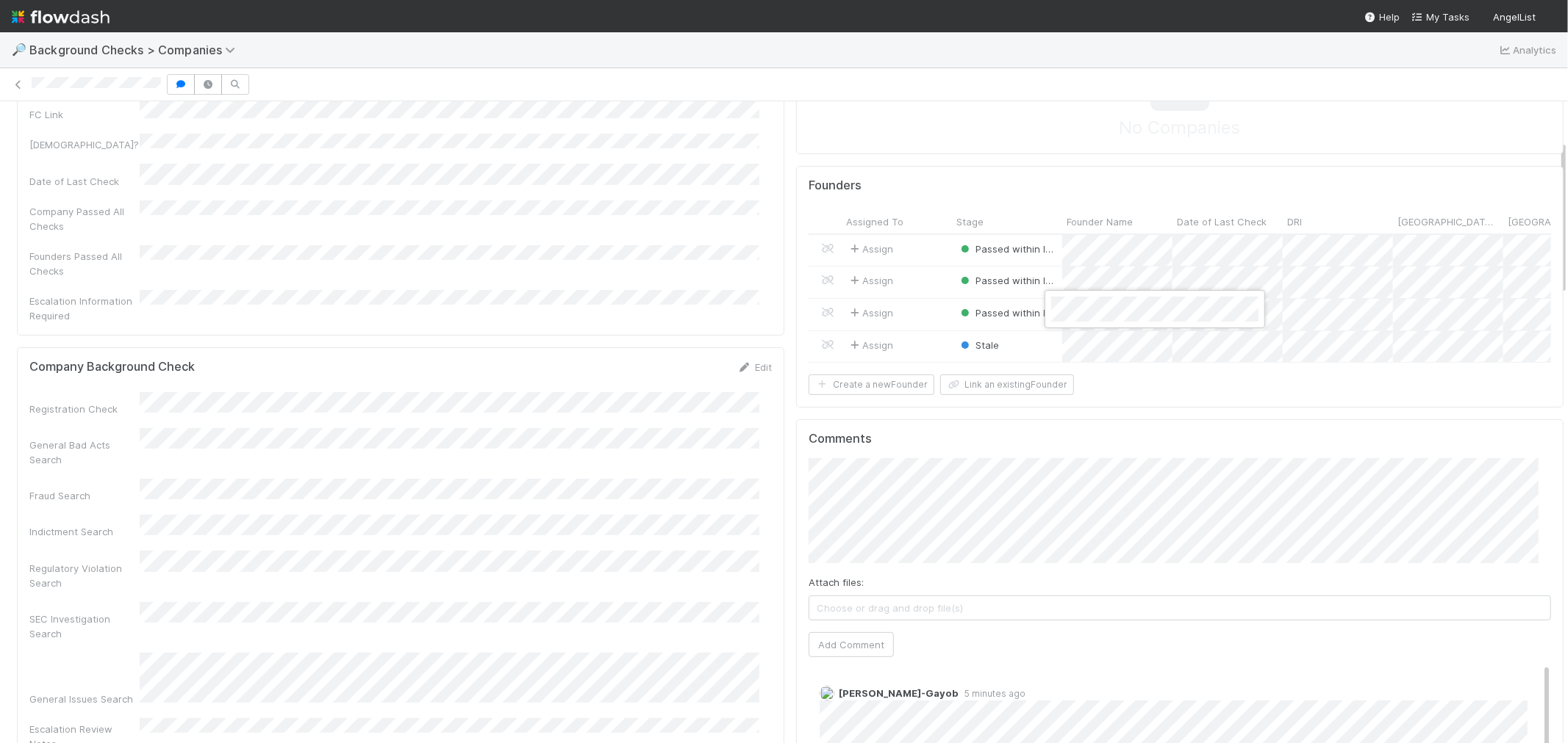
click at [1085, 548] on div at bounding box center [784, 371] width 1568 height 743
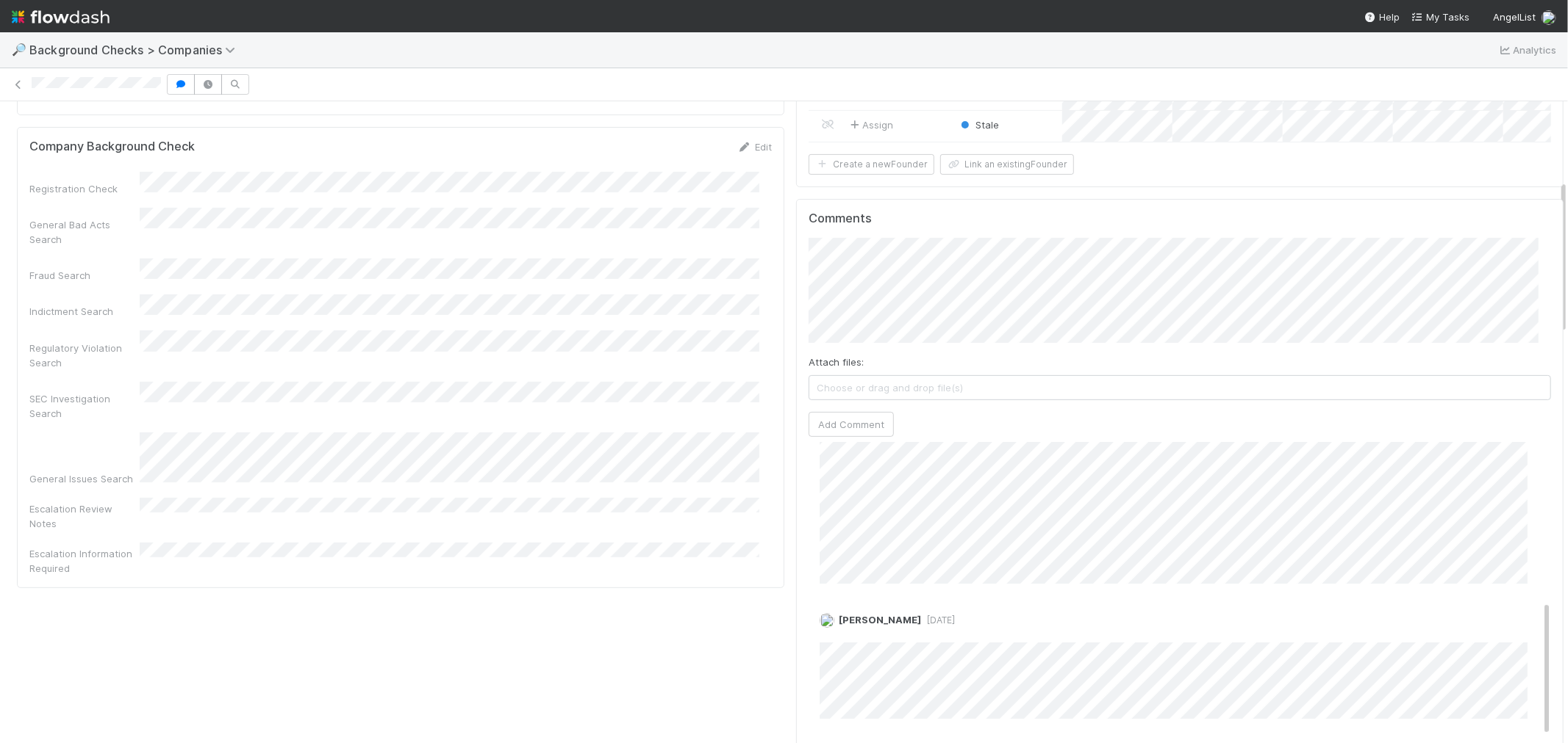
scroll to position [408, 0]
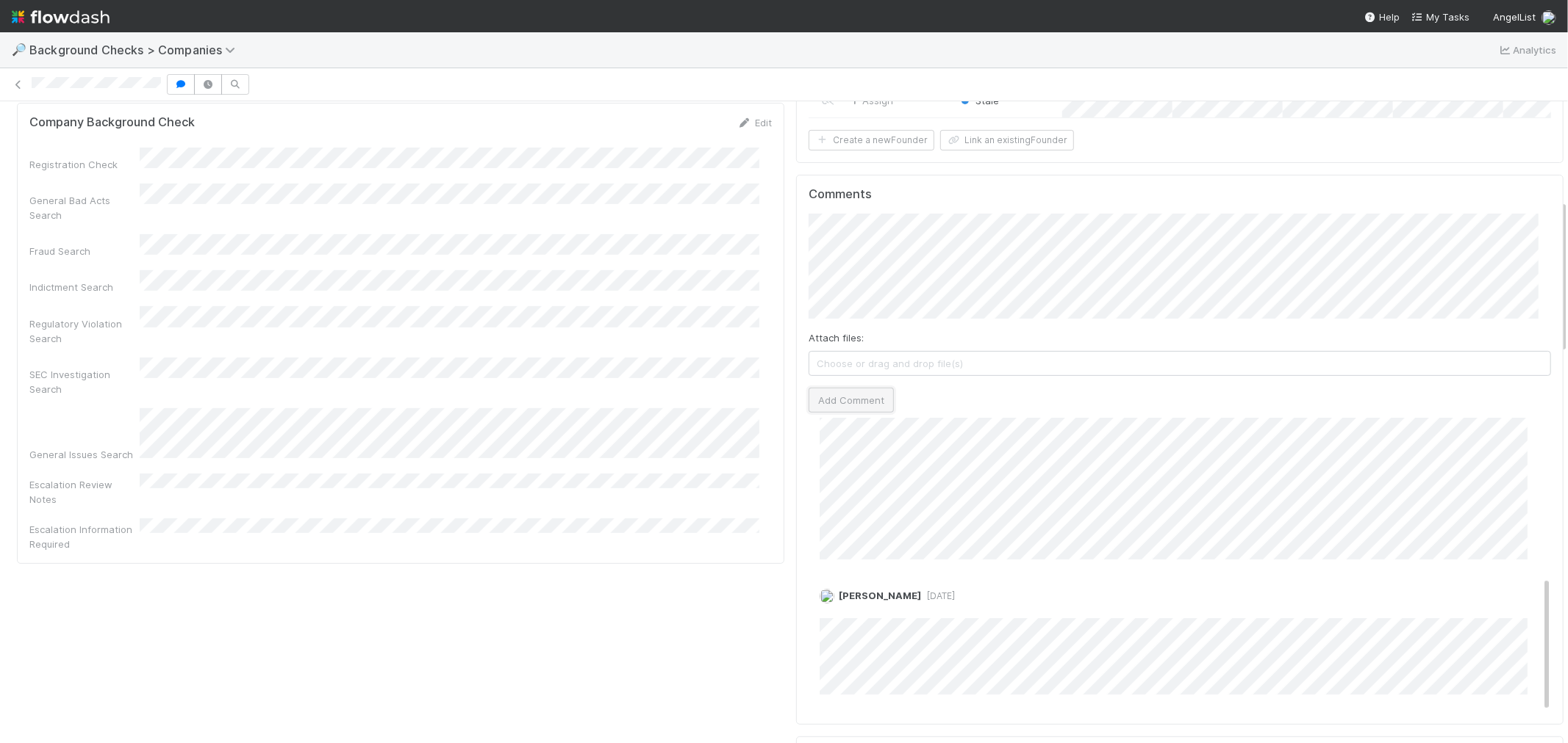
click at [844, 413] on button "Add Comment" at bounding box center [852, 400] width 86 height 25
click at [769, 496] on div "Company Details Edit Company Legal Name FC ID FC Link Canadian? Date of Last Ch…" at bounding box center [401, 514] width 779 height 1555
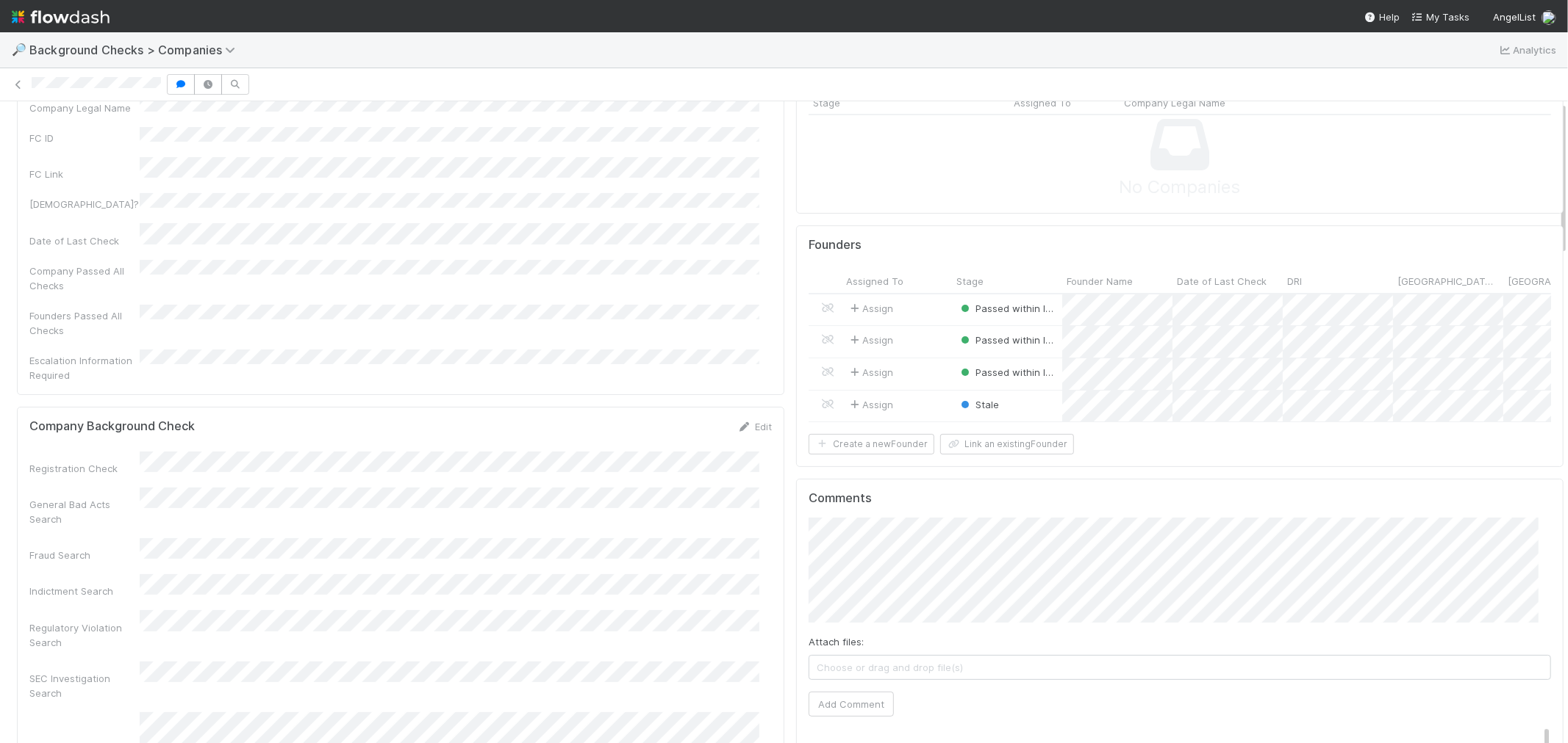
scroll to position [0, 0]
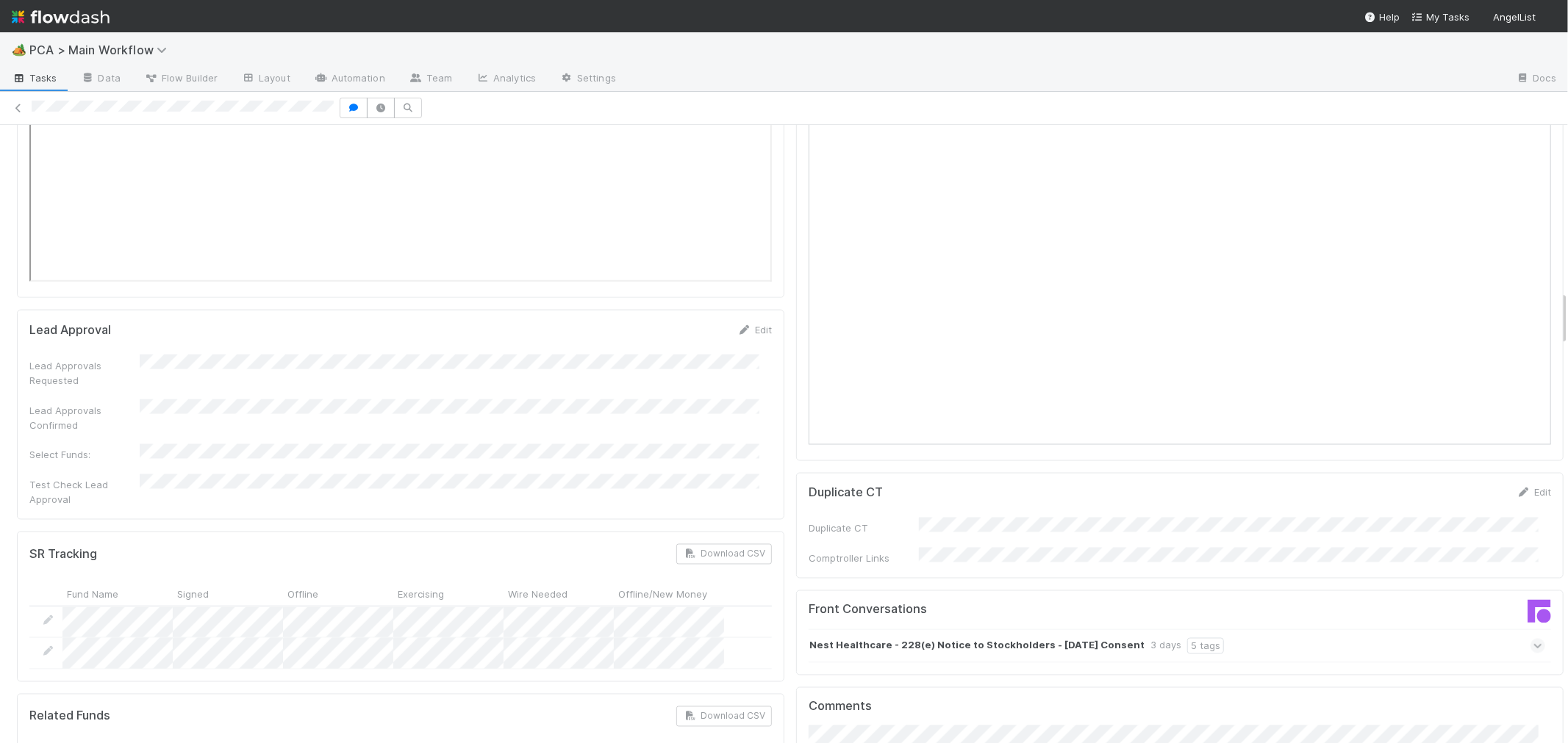
scroll to position [1877, 0]
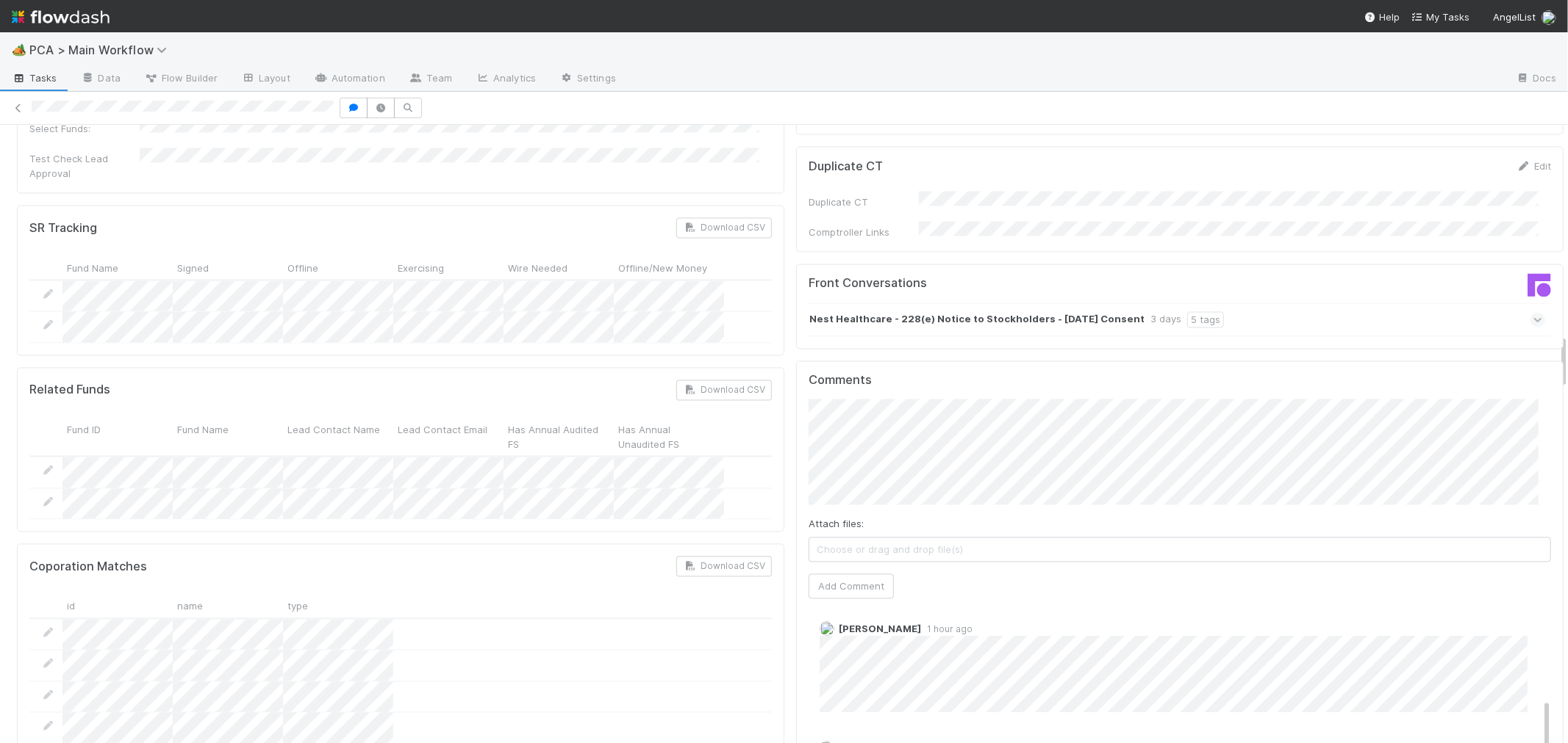
scroll to position [0, 0]
click at [819, 574] on button "Add Comment" at bounding box center [852, 586] width 86 height 25
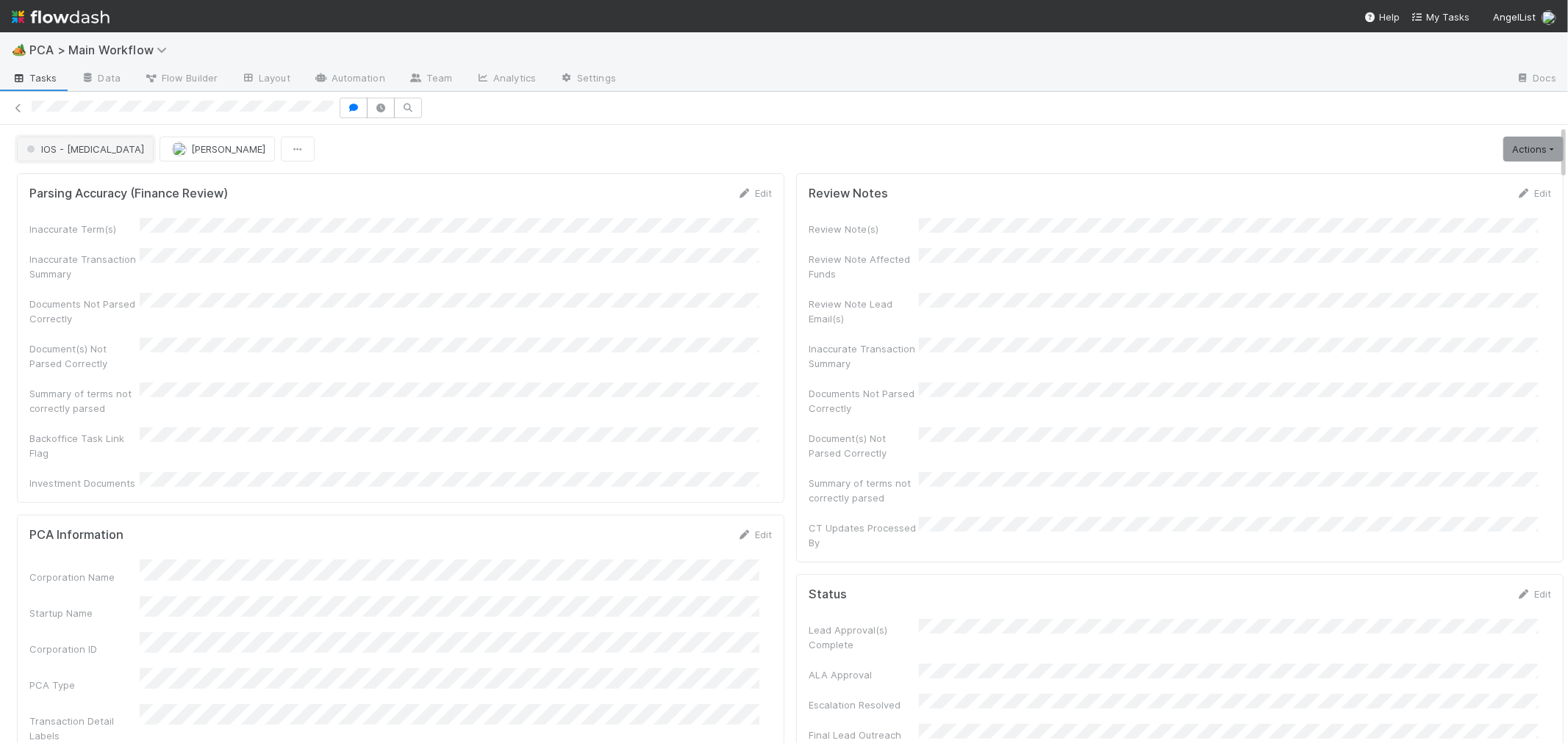
click at [49, 152] on span "IOS - [MEDICAL_DATA]" at bounding box center [83, 149] width 121 height 12
click at [59, 177] on div "Internal - Open Question / Request" at bounding box center [116, 186] width 207 height 26
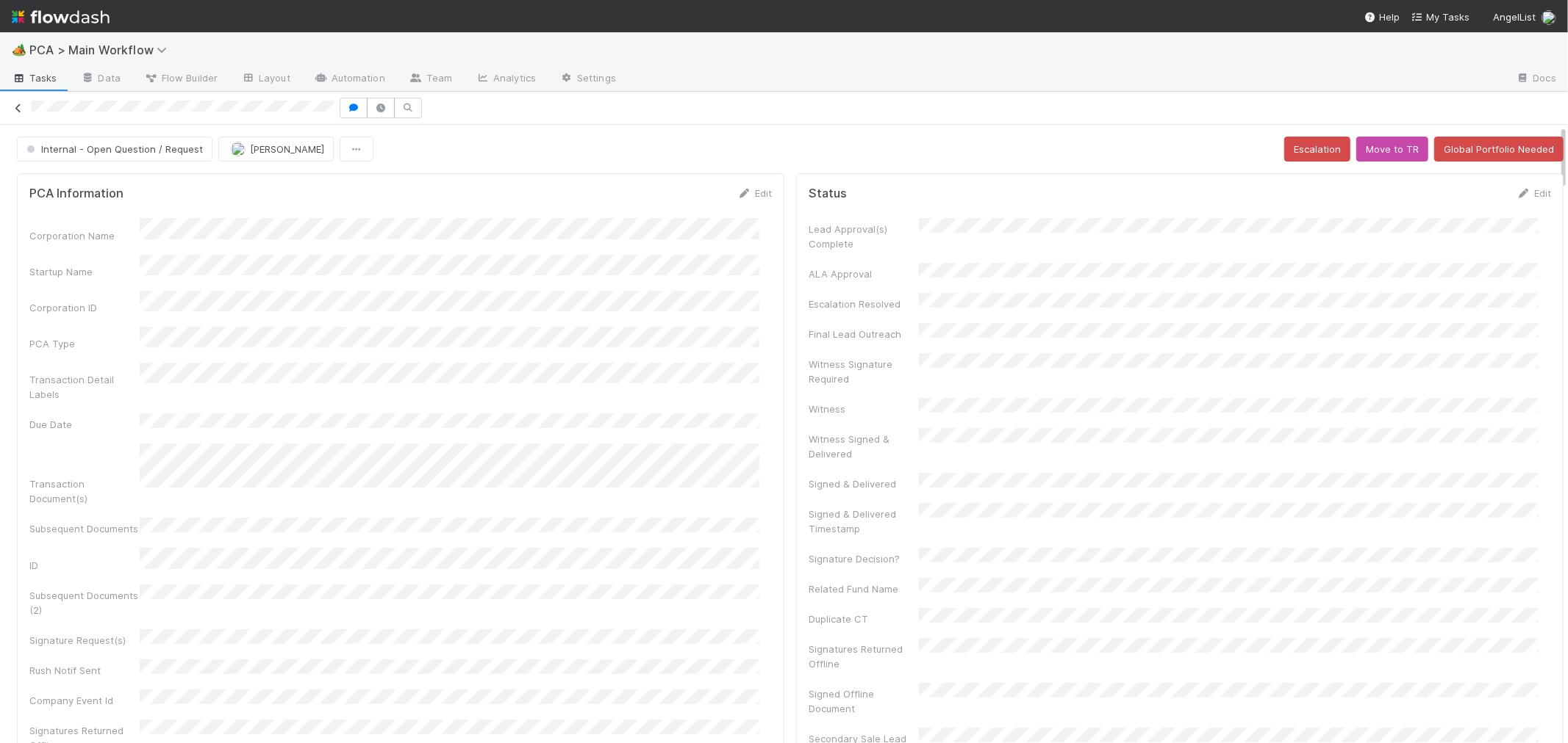
click at [19, 105] on icon at bounding box center [19, 108] width 15 height 10
